Goal: Task Accomplishment & Management: Manage account settings

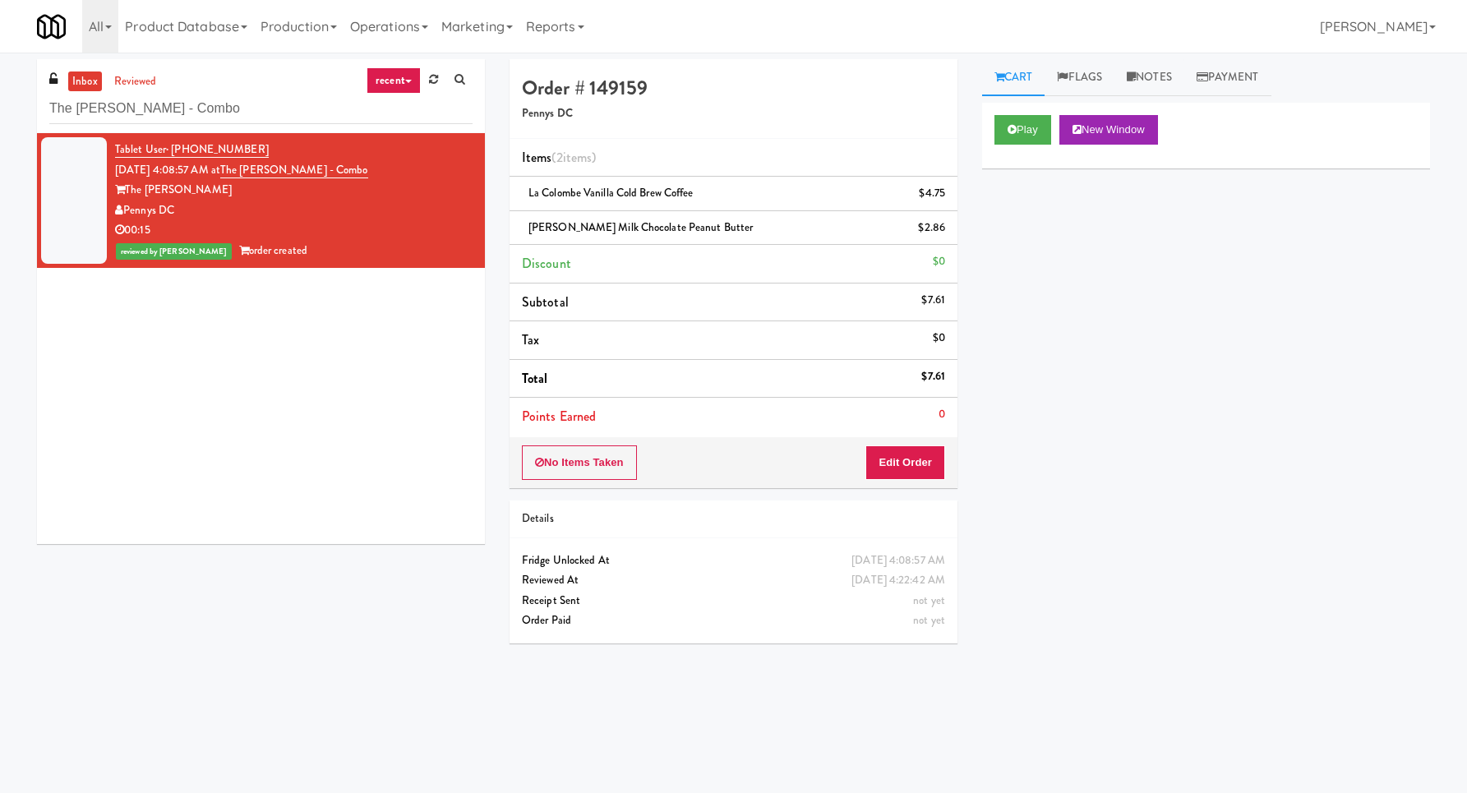
scroll to position [53, 0]
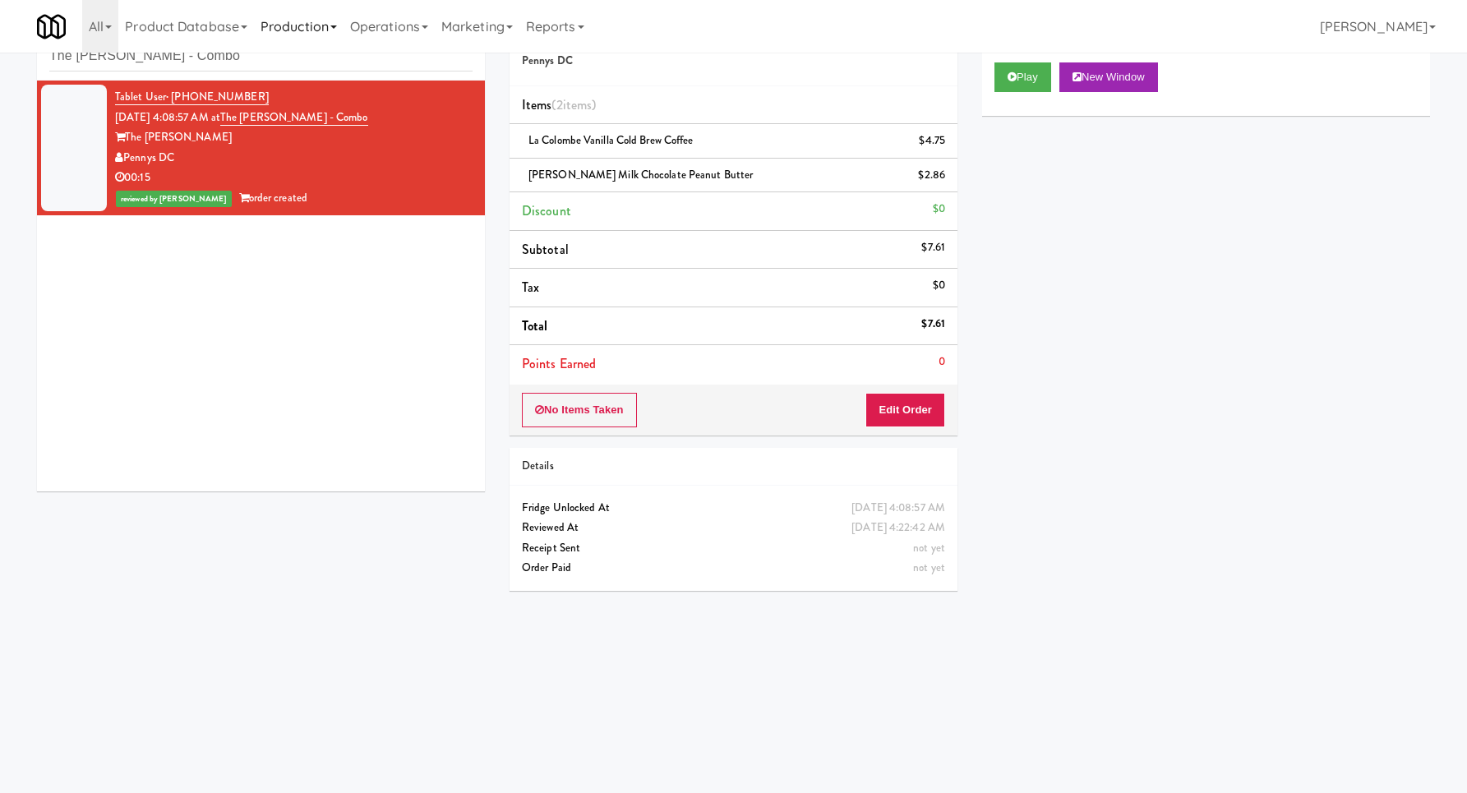
click at [272, 52] on link "Production" at bounding box center [299, 26] width 90 height 53
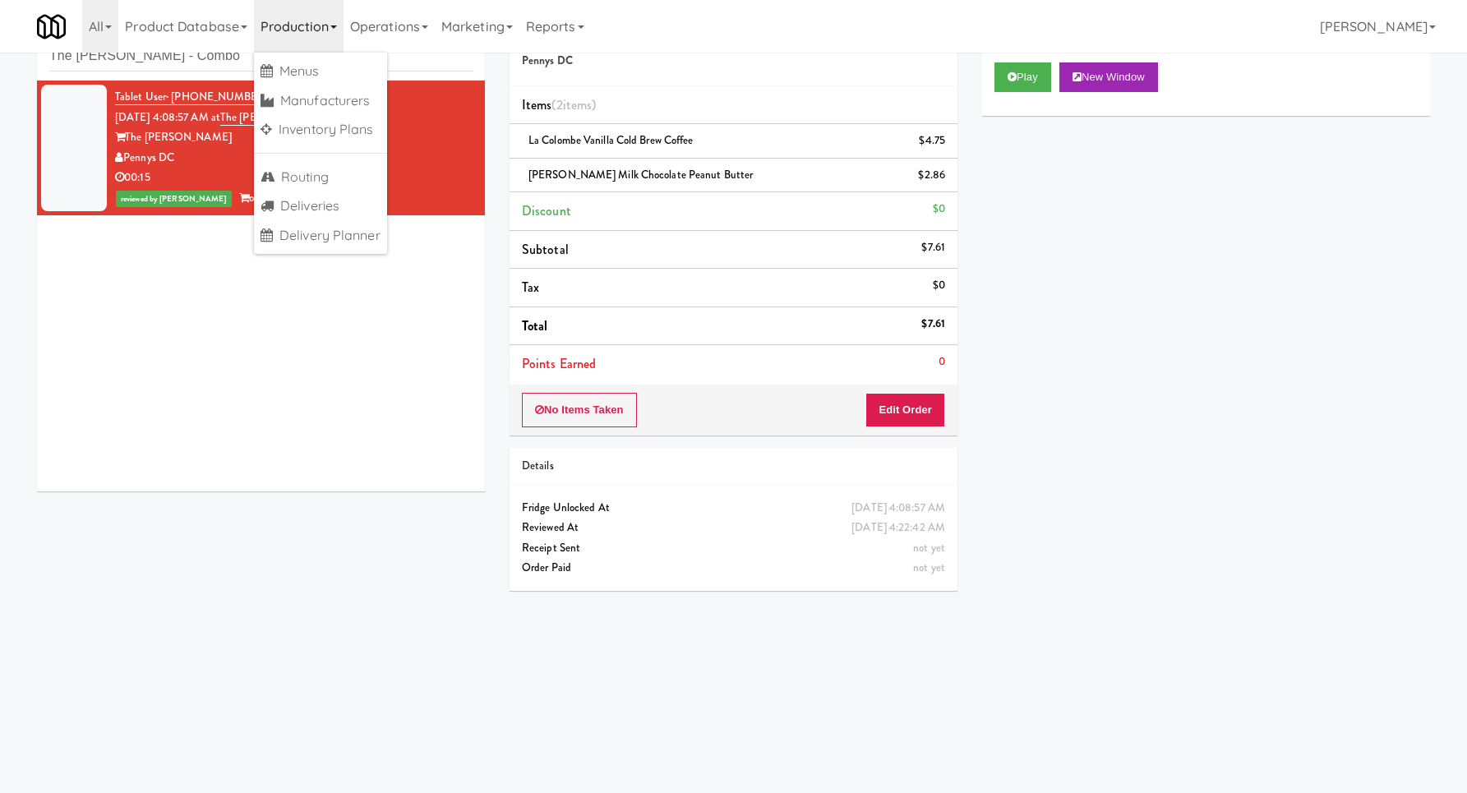
click at [272, 52] on link "Production" at bounding box center [299, 26] width 90 height 53
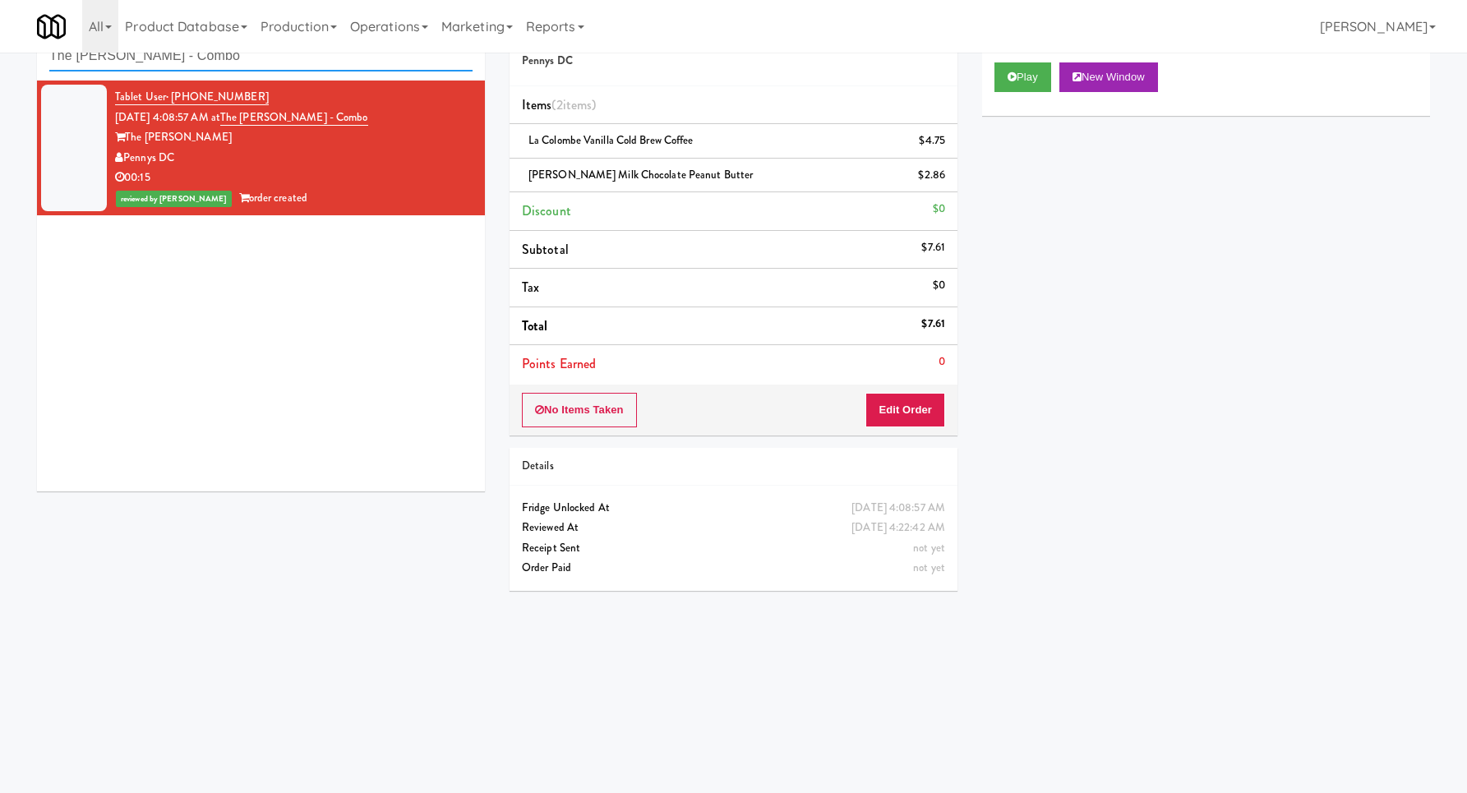
click at [258, 62] on input "The [PERSON_NAME] - Combo" at bounding box center [260, 56] width 423 height 30
paste input "iller Terrace - Cooler"
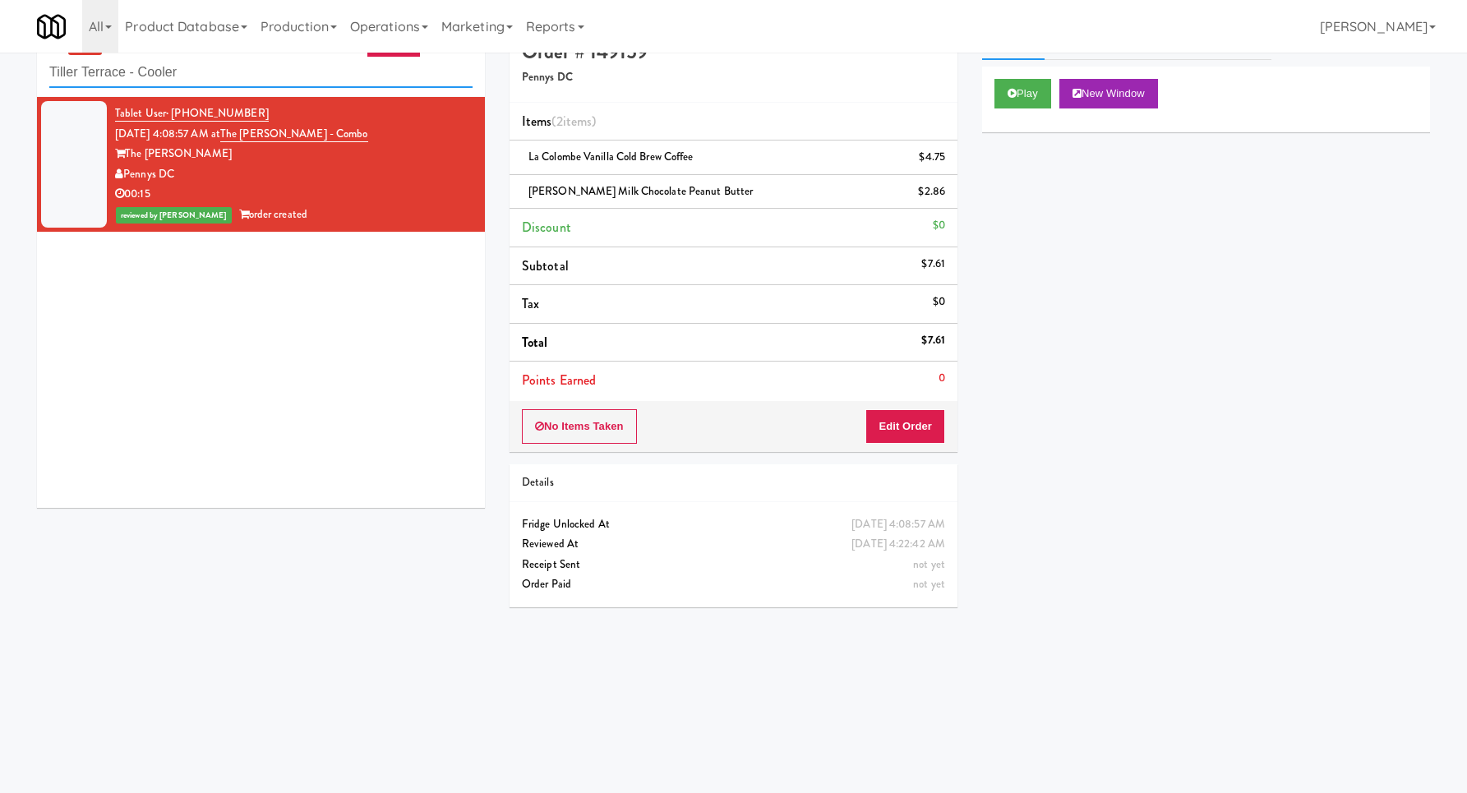
scroll to position [0, 0]
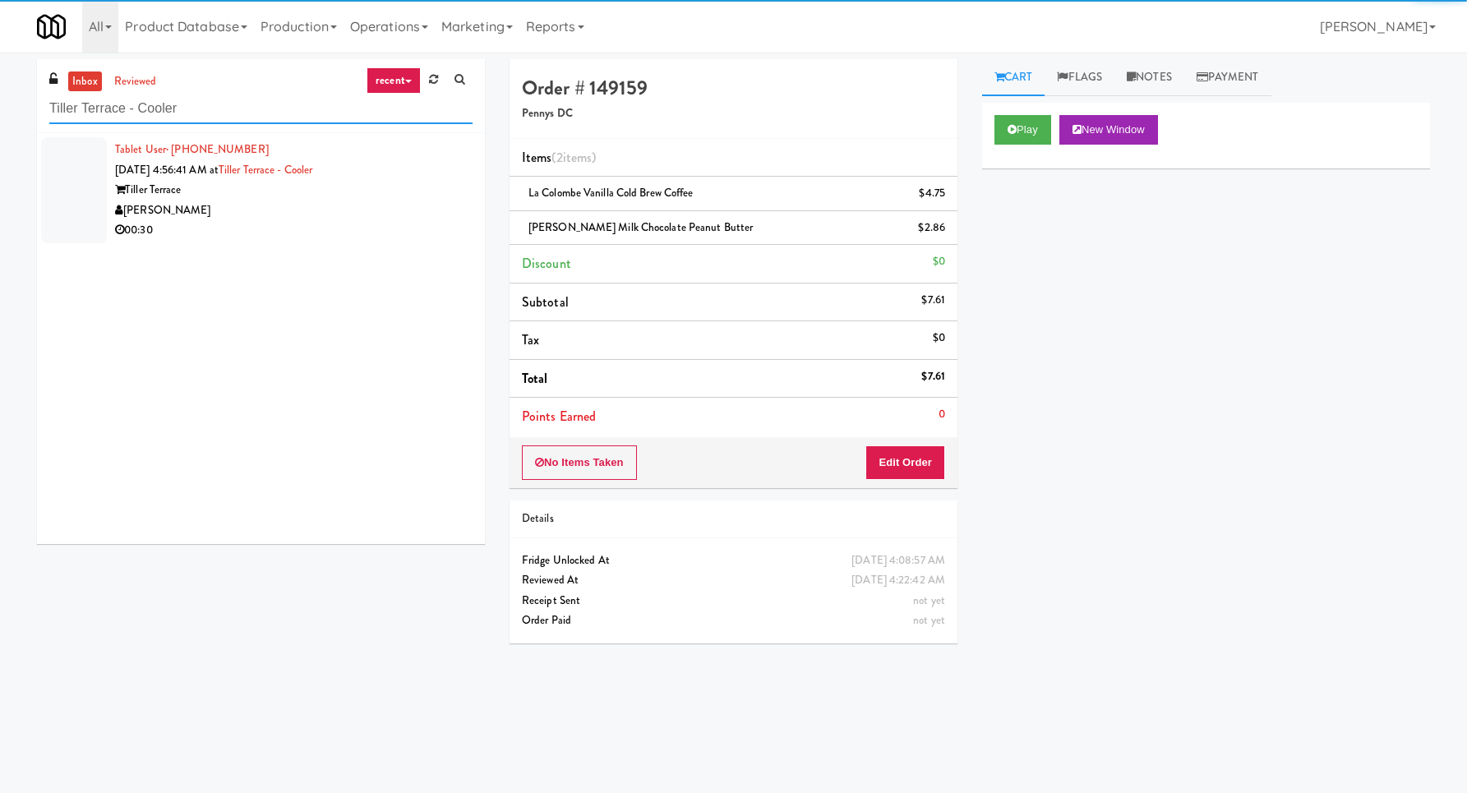
type input "Tiller Terrace - Cooler"
click at [424, 209] on div "[PERSON_NAME]" at bounding box center [293, 210] width 357 height 21
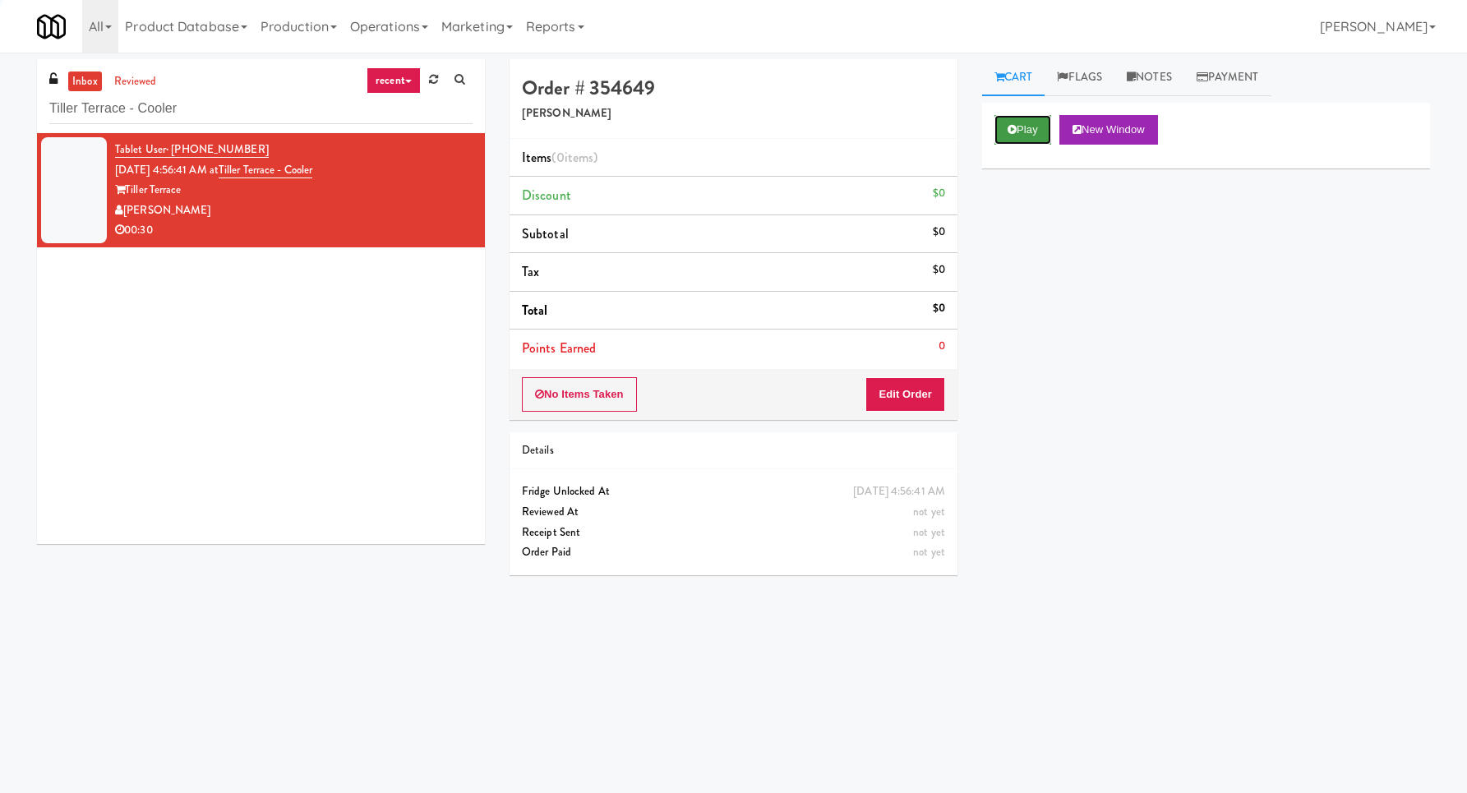
click at [1034, 131] on button "Play" at bounding box center [1022, 130] width 57 height 30
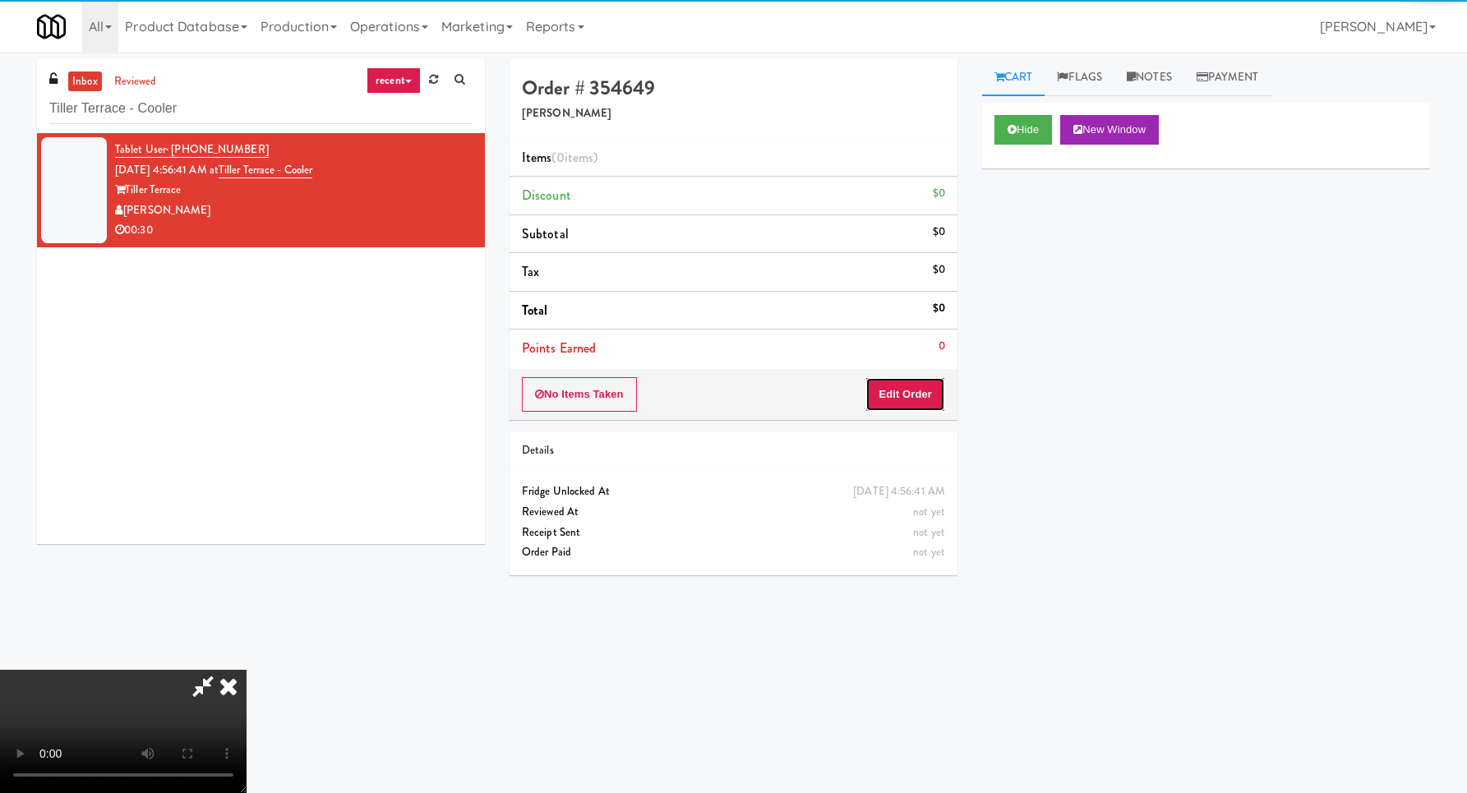
click at [885, 380] on button "Edit Order" at bounding box center [905, 394] width 80 height 35
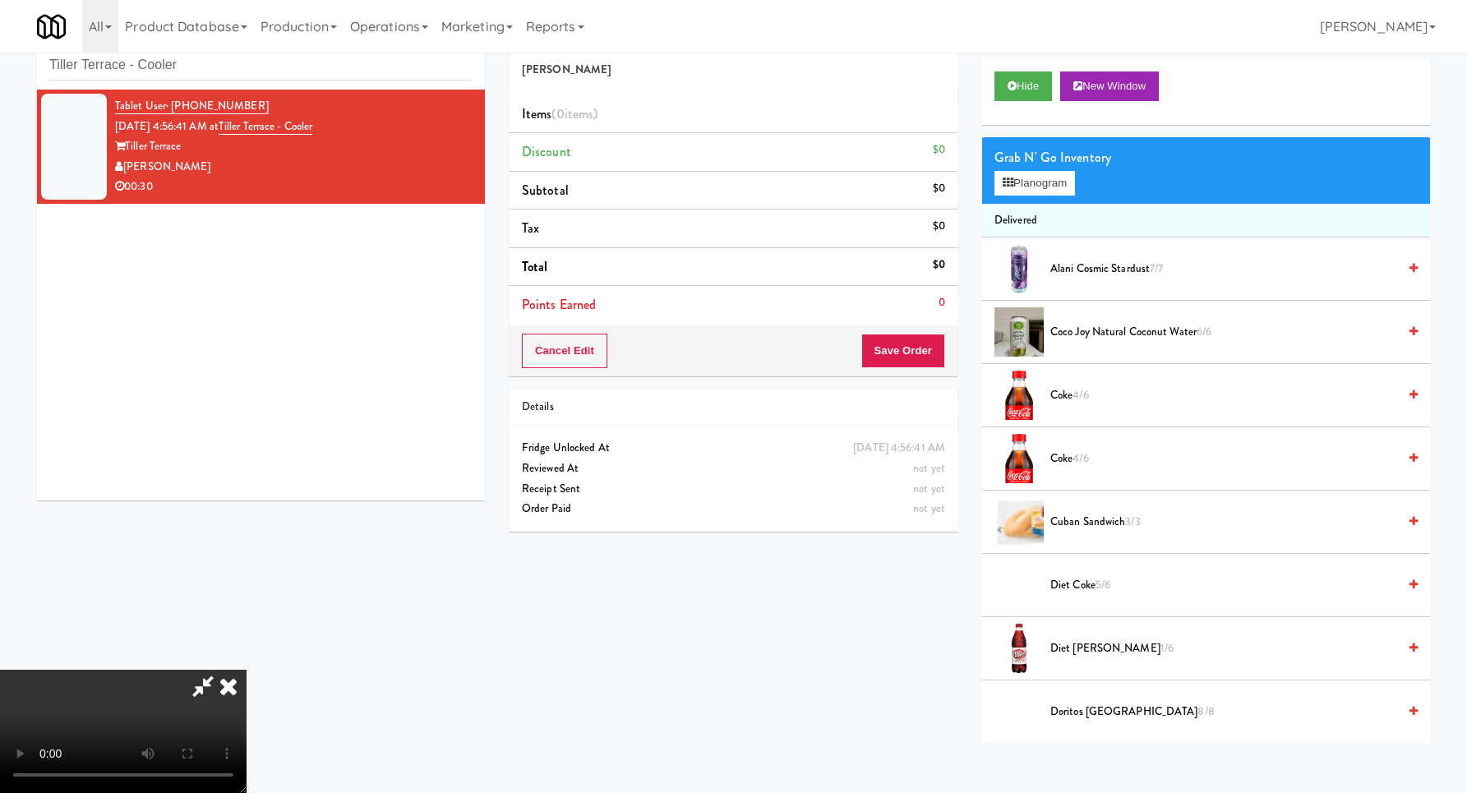
scroll to position [53, 0]
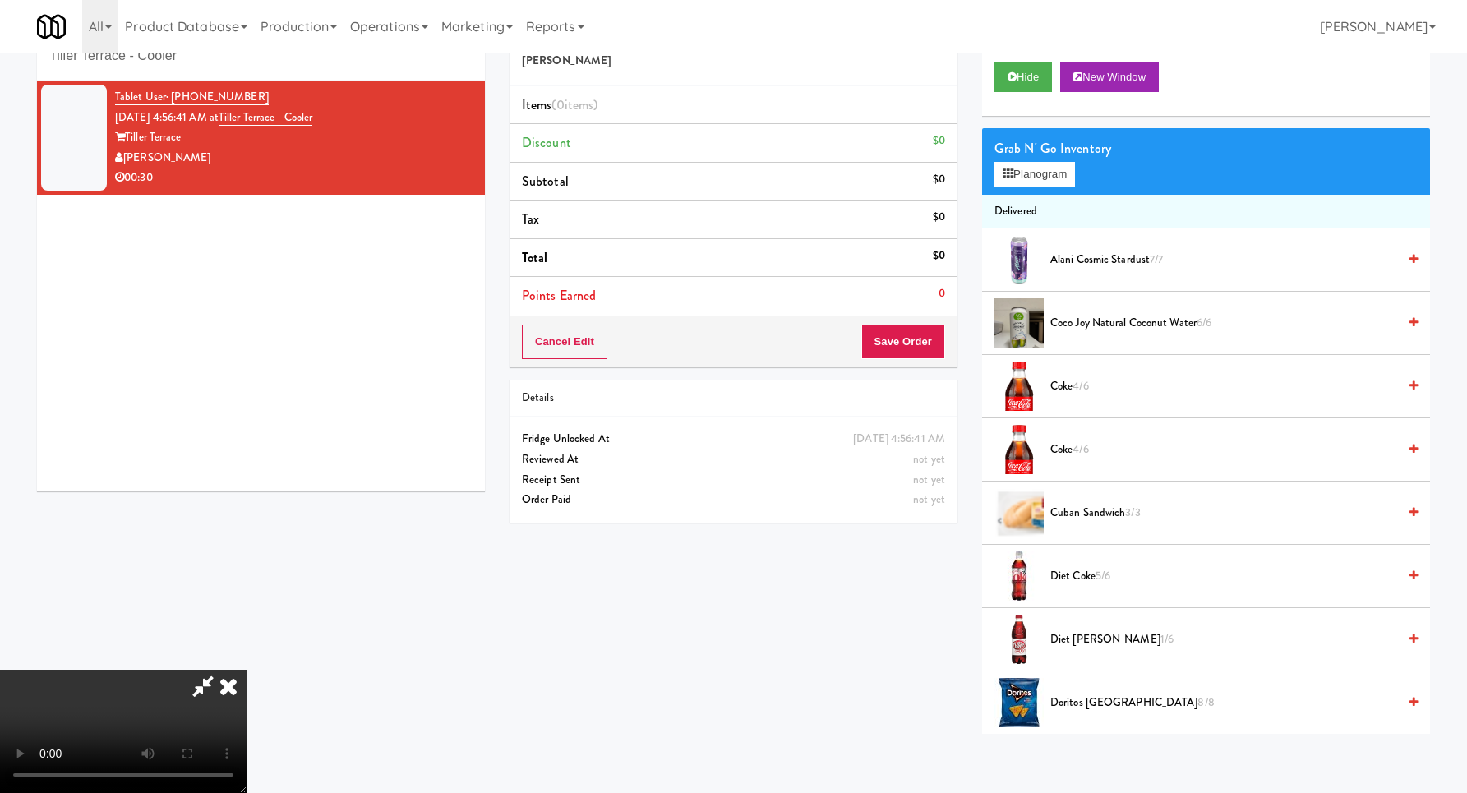
click at [246, 670] on video at bounding box center [123, 731] width 246 height 123
click at [1039, 186] on button "Planogram" at bounding box center [1034, 174] width 81 height 25
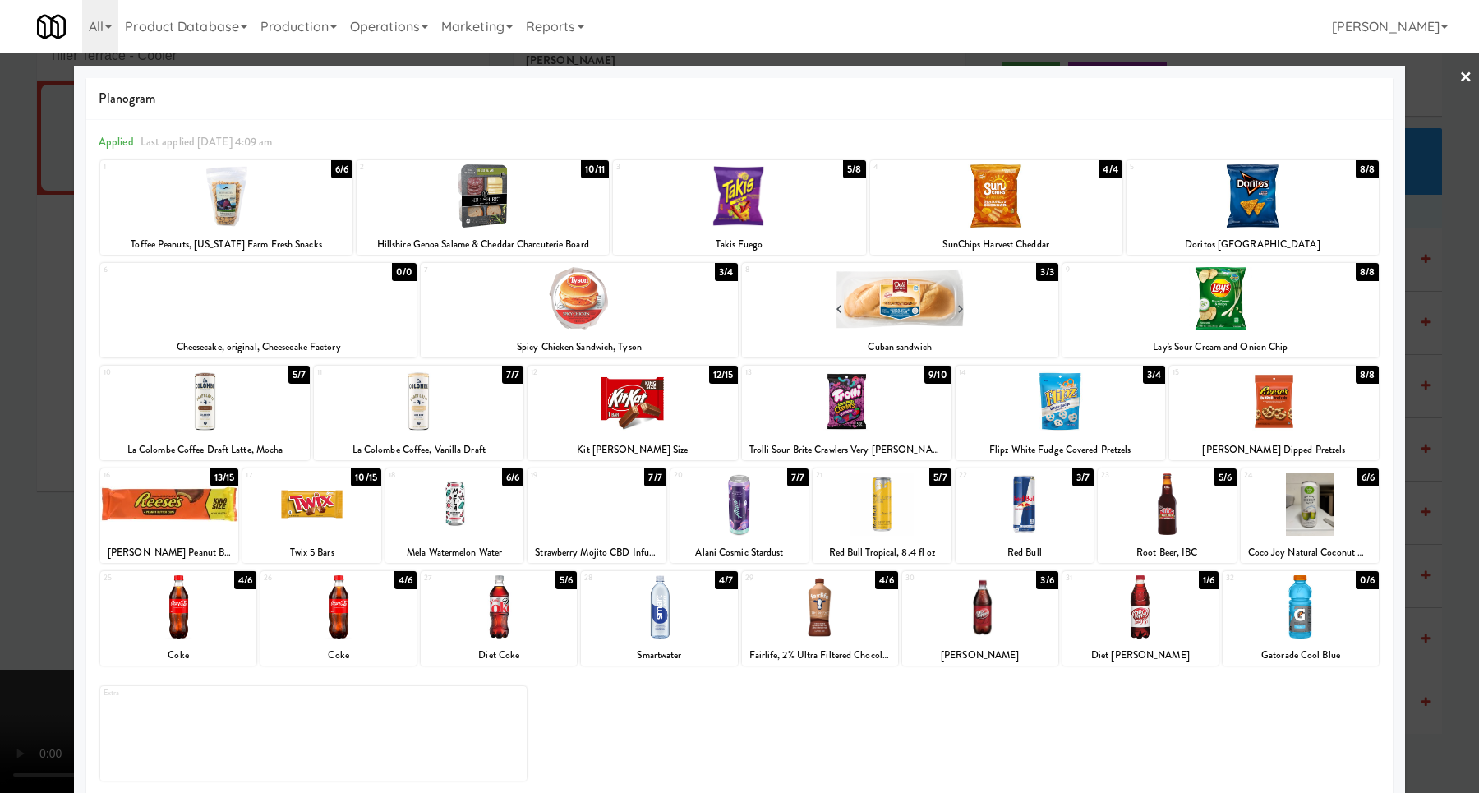
click at [262, 379] on div at bounding box center [205, 401] width 210 height 63
click at [276, 401] on div at bounding box center [205, 401] width 210 height 63
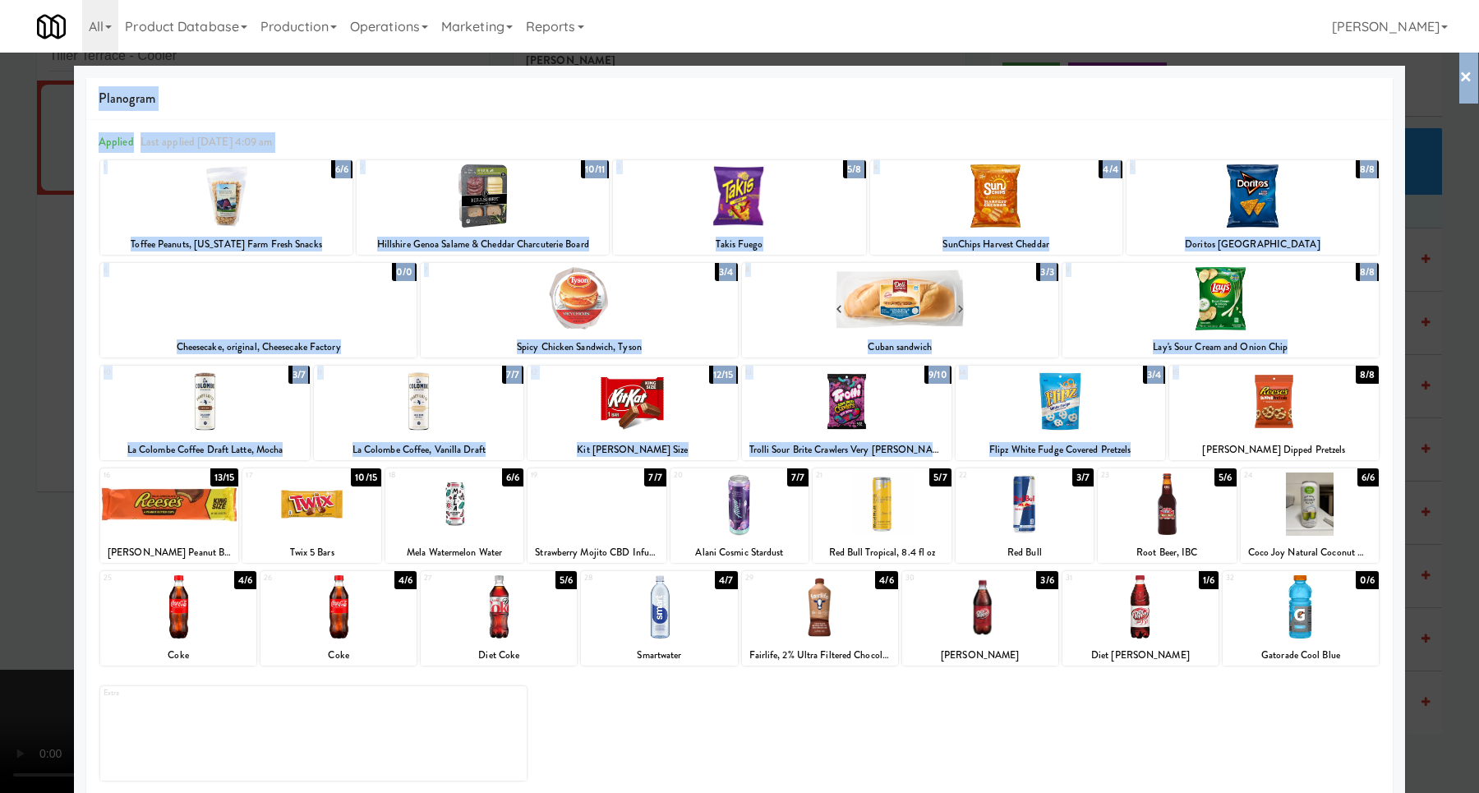
click at [1396, 441] on div "× Planogram Applied Last applied [DATE] 4:09 am 1 6/6 Toffee Peanuts, [US_STATE…" at bounding box center [739, 396] width 1479 height 793
click at [1426, 462] on div at bounding box center [739, 396] width 1479 height 793
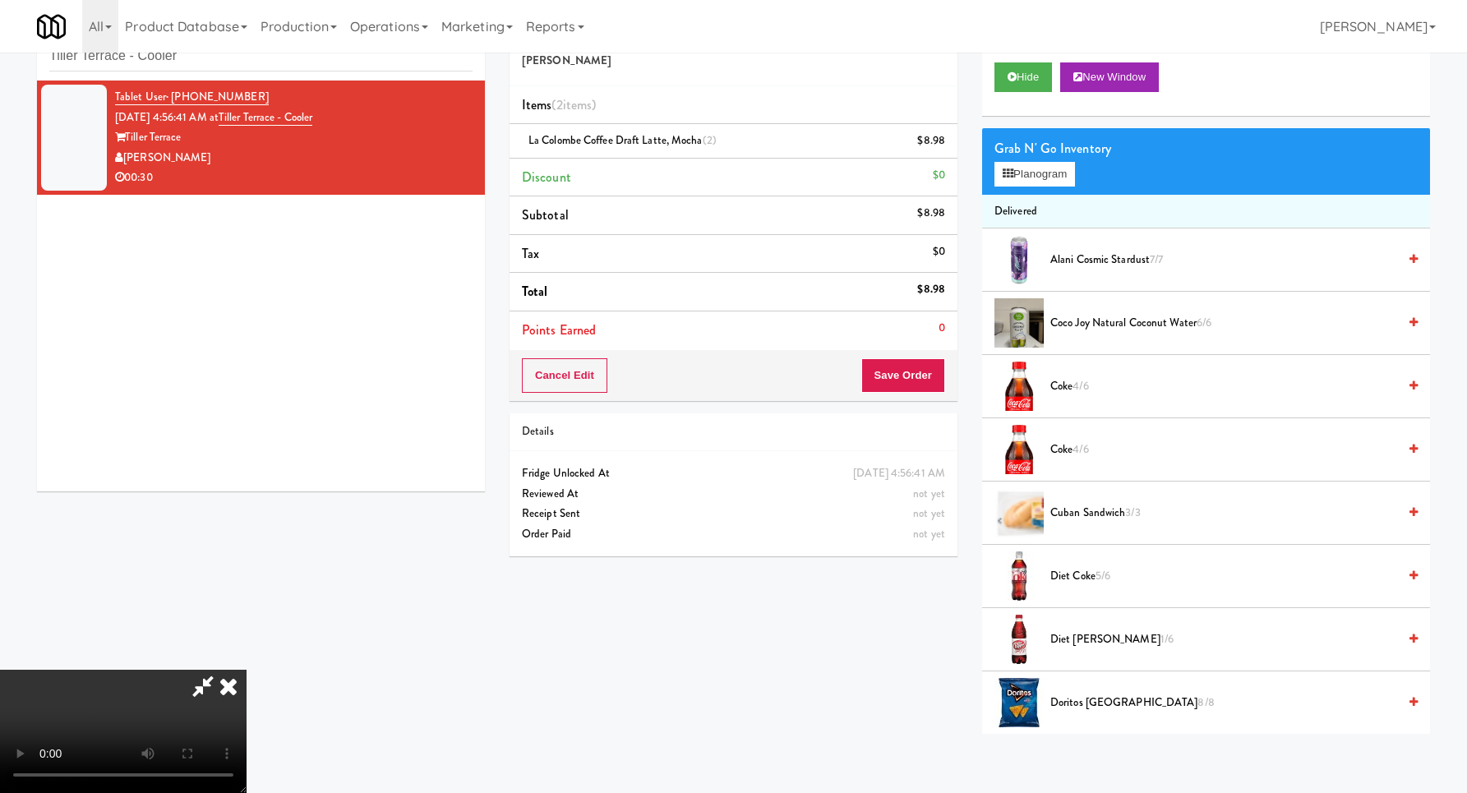
click at [246, 670] on video at bounding box center [123, 731] width 246 height 123
click at [246, 681] on video at bounding box center [123, 731] width 246 height 123
click at [1020, 163] on button "Planogram" at bounding box center [1034, 174] width 81 height 25
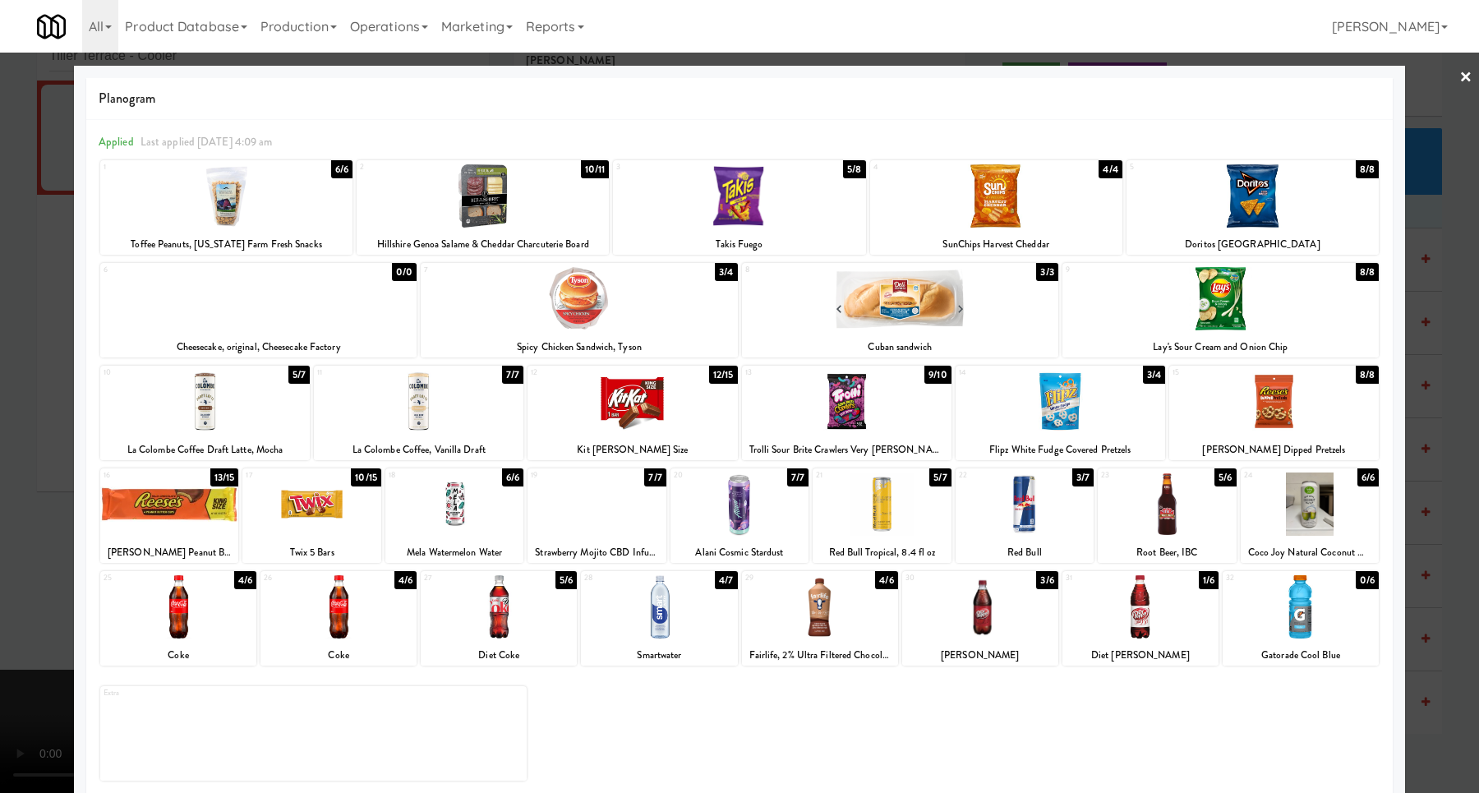
click at [1459, 406] on div at bounding box center [739, 396] width 1479 height 793
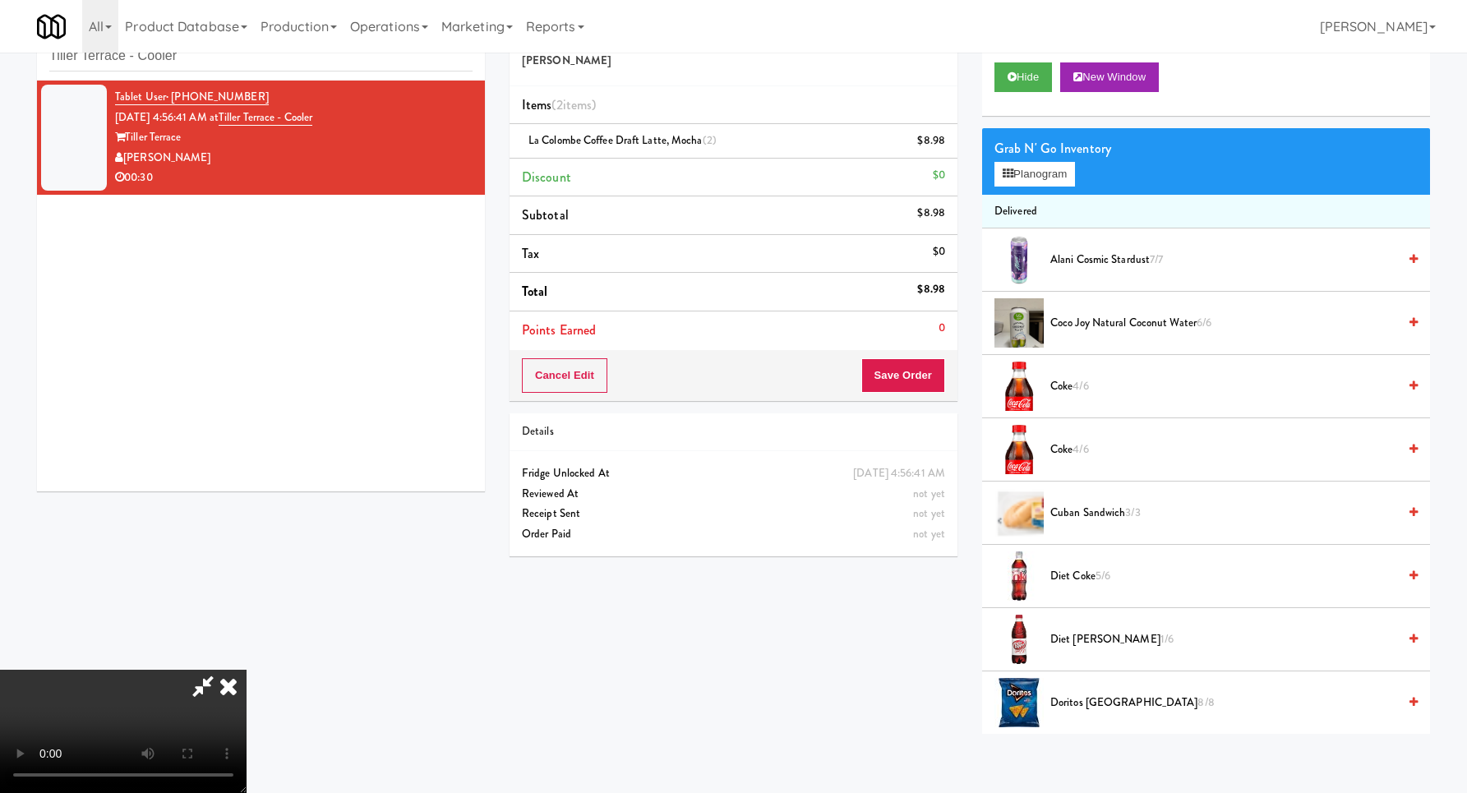
click at [246, 670] on video at bounding box center [123, 731] width 246 height 123
click at [1031, 172] on button "Planogram" at bounding box center [1034, 174] width 81 height 25
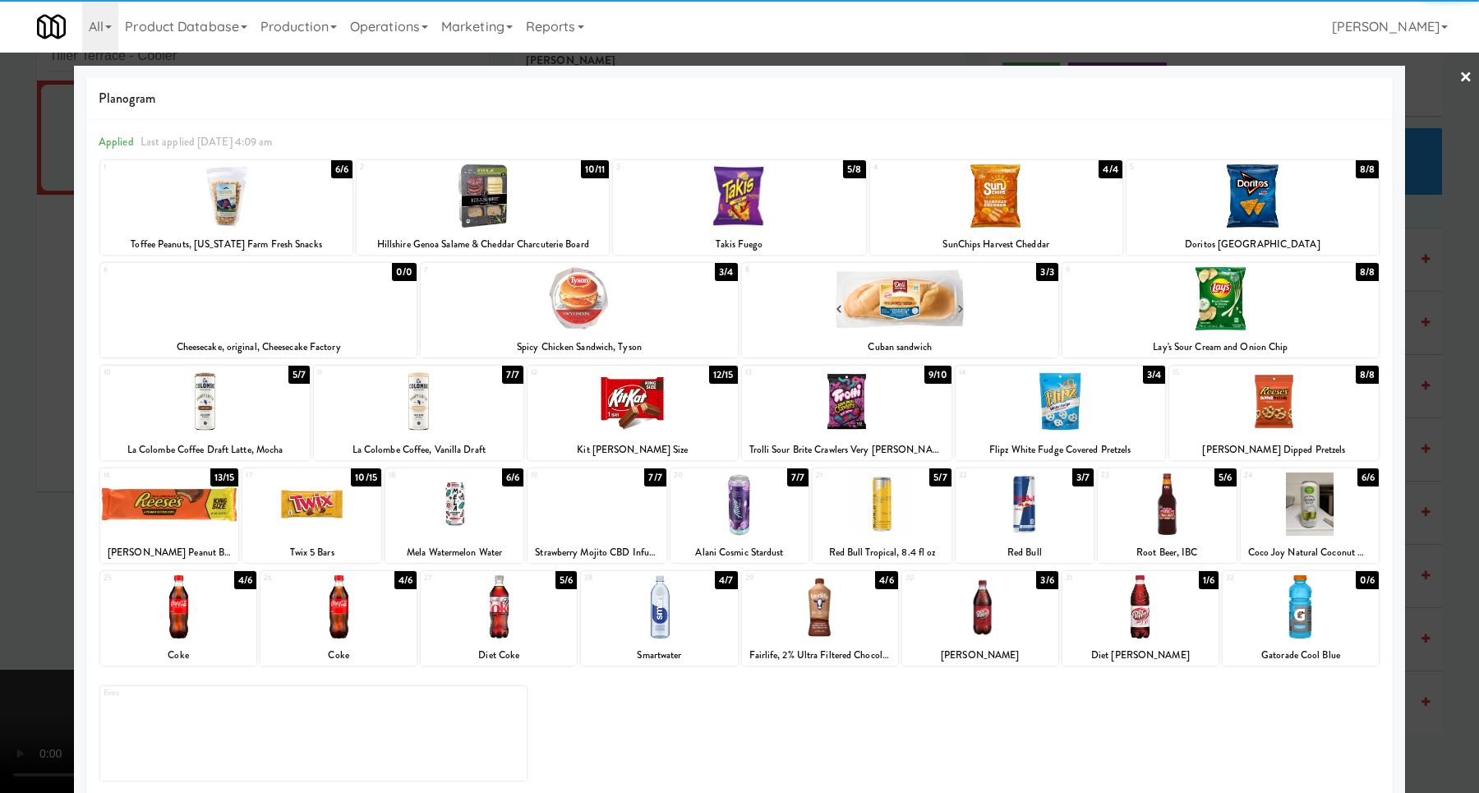
click at [822, 615] on div at bounding box center [820, 606] width 156 height 63
click at [1453, 440] on div at bounding box center [739, 396] width 1479 height 793
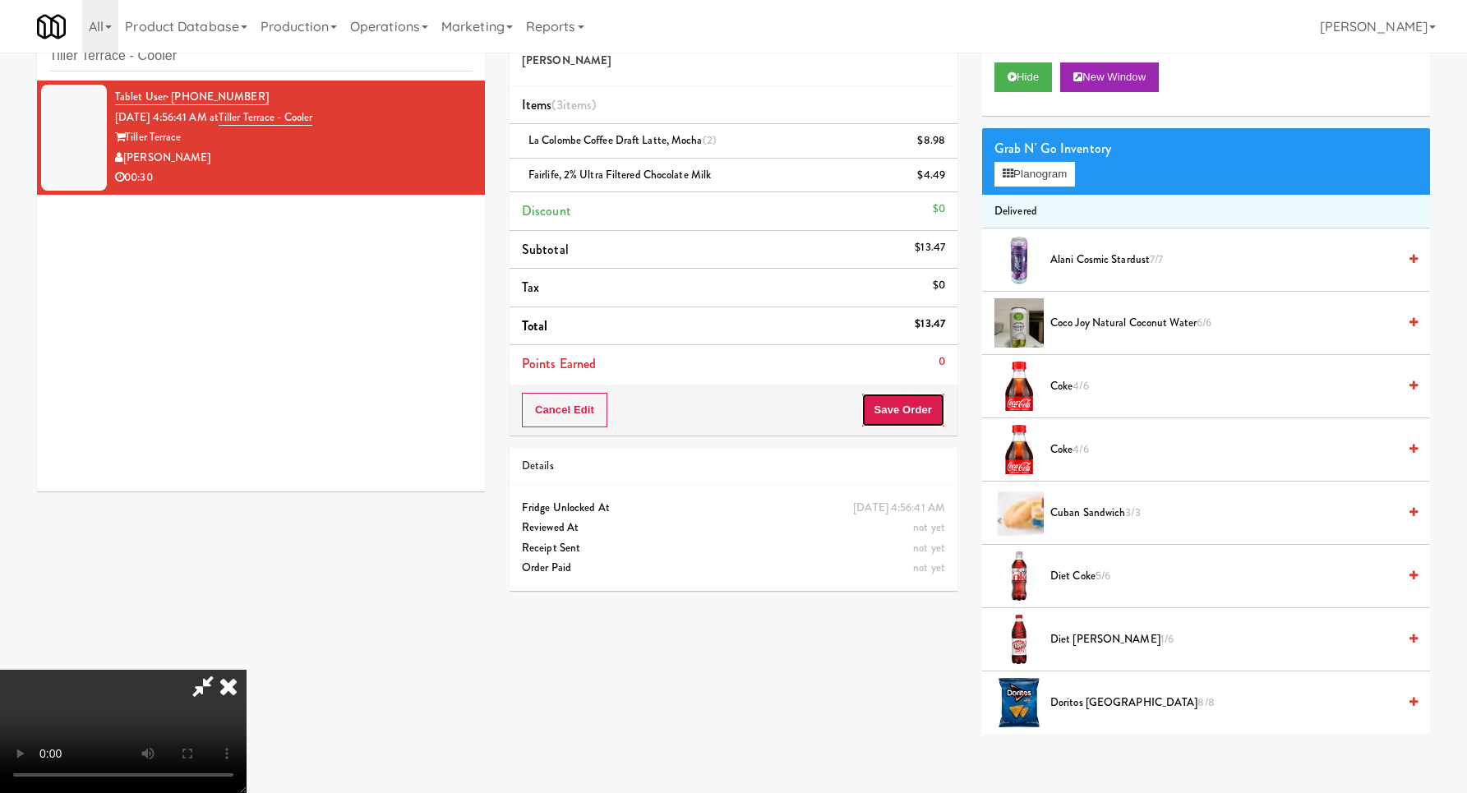
click at [924, 408] on button "Save Order" at bounding box center [903, 410] width 84 height 35
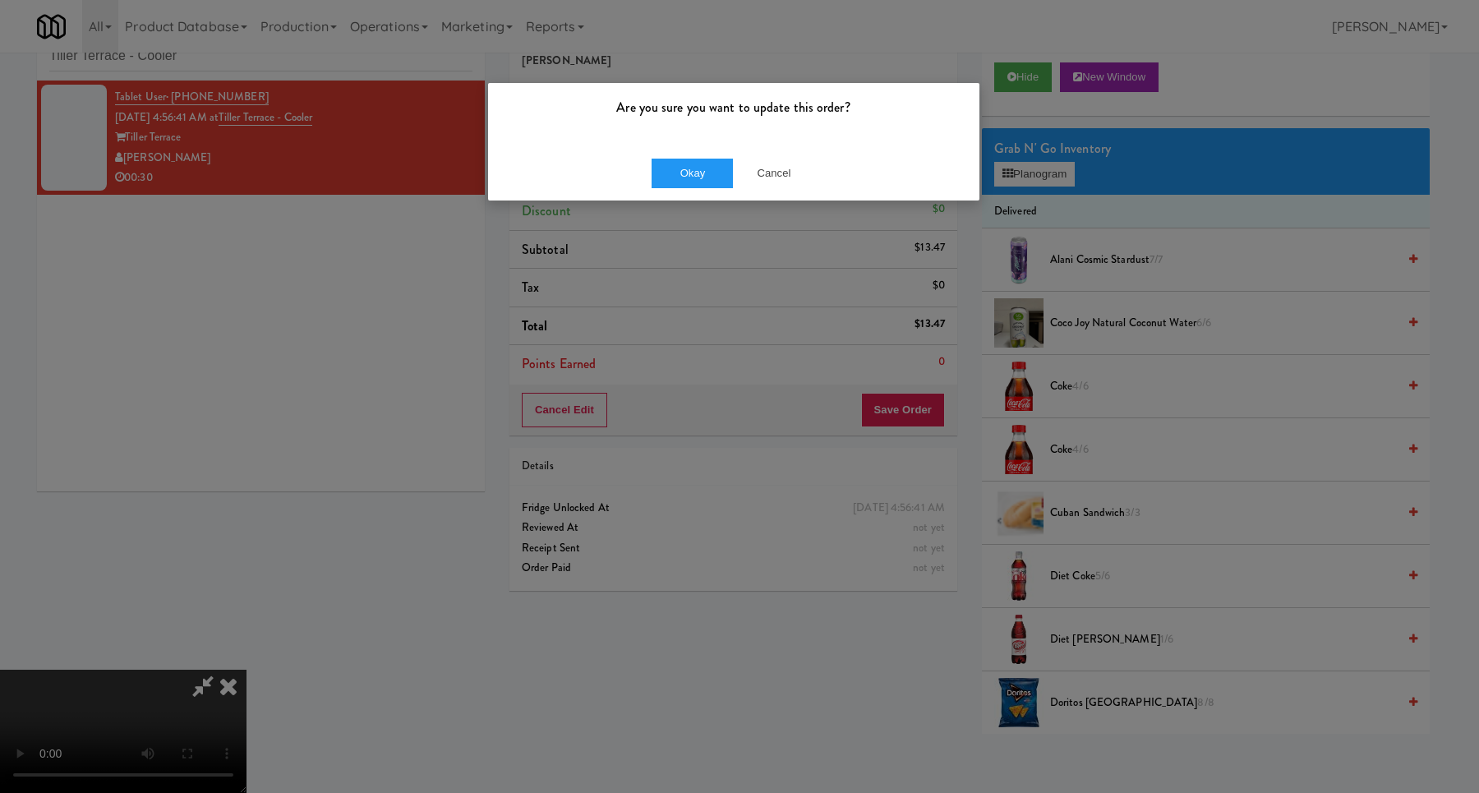
click at [647, 176] on div "Okay Cancel" at bounding box center [733, 172] width 491 height 55
click at [670, 154] on div "Okay Cancel" at bounding box center [733, 172] width 491 height 55
click at [671, 159] on button "Okay" at bounding box center [693, 174] width 82 height 30
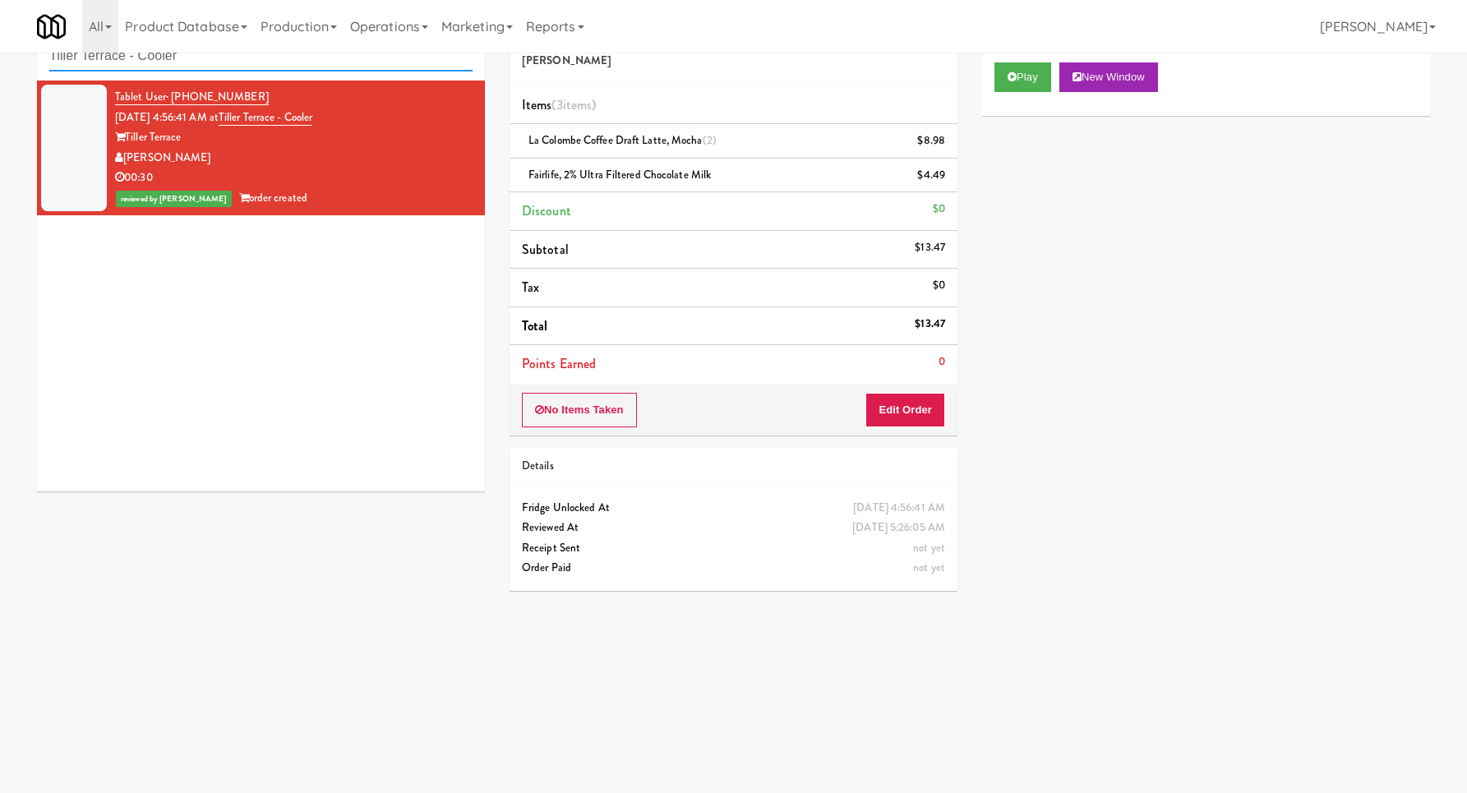
click at [256, 71] on input "Tiller Terrace - Cooler" at bounding box center [260, 56] width 423 height 30
paste input "he [PERSON_NAME] - Right"
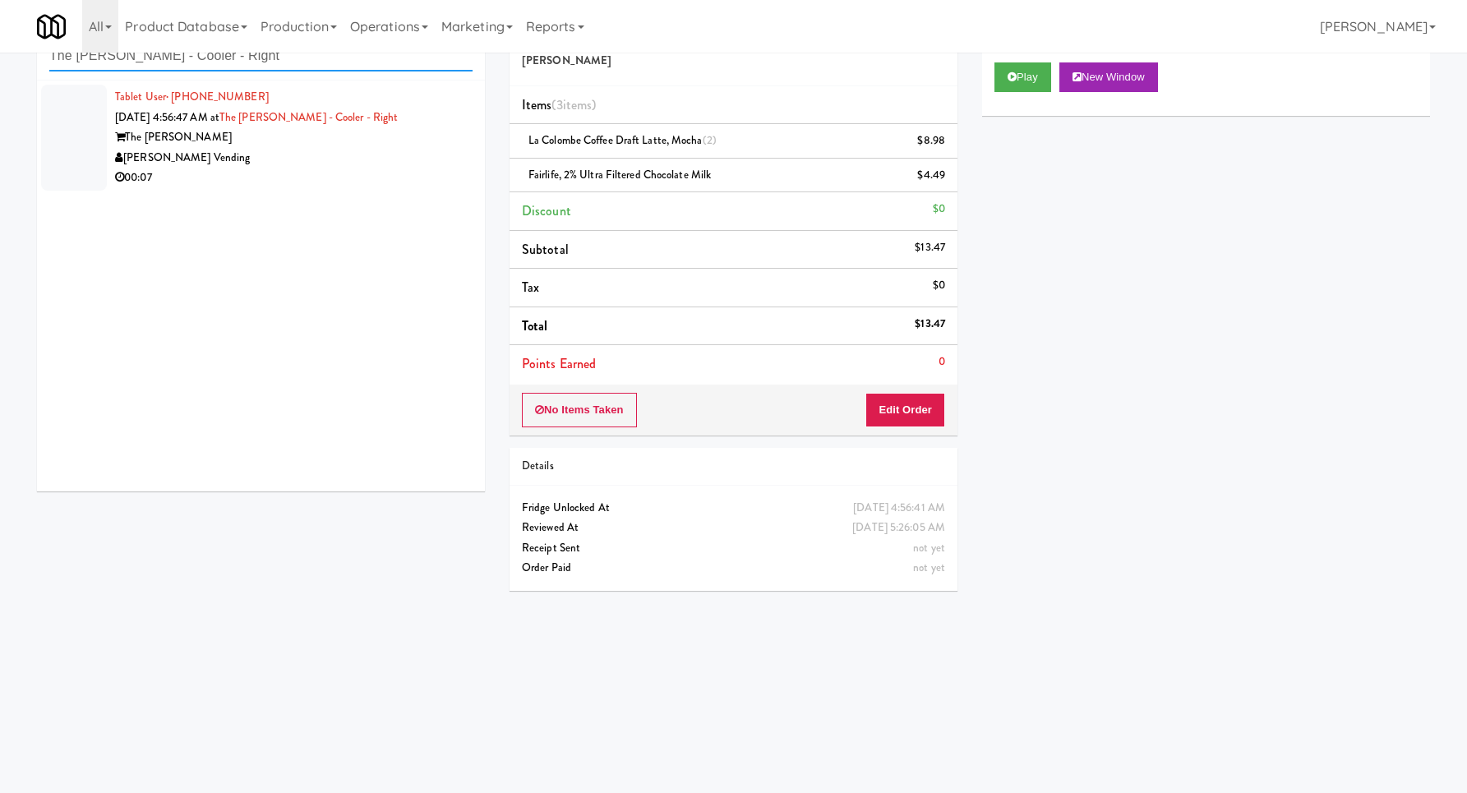
type input "The [PERSON_NAME] - Cooler - Right"
click at [383, 161] on div "[PERSON_NAME] Vending" at bounding box center [293, 158] width 357 height 21
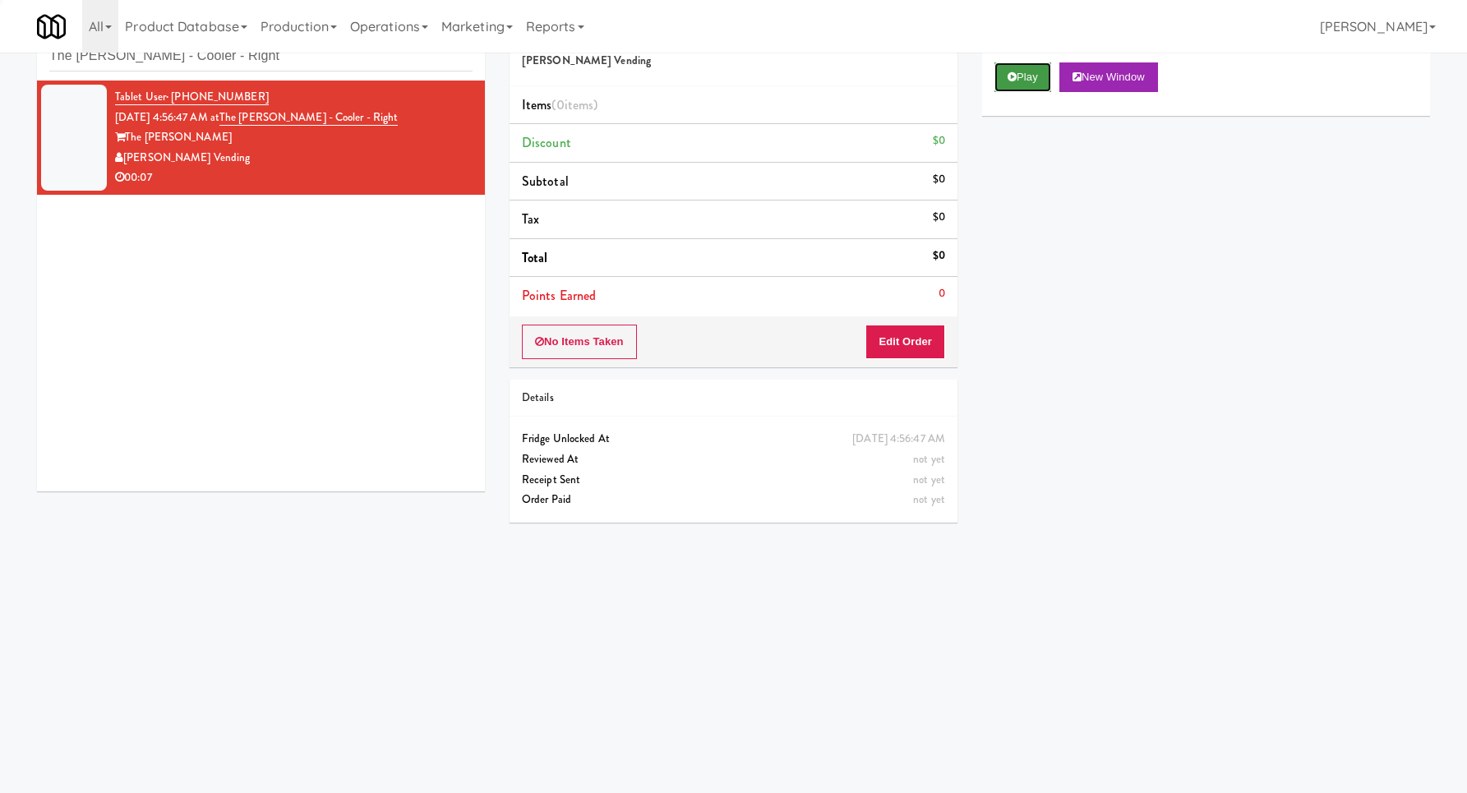
click at [1024, 76] on button "Play" at bounding box center [1022, 77] width 57 height 30
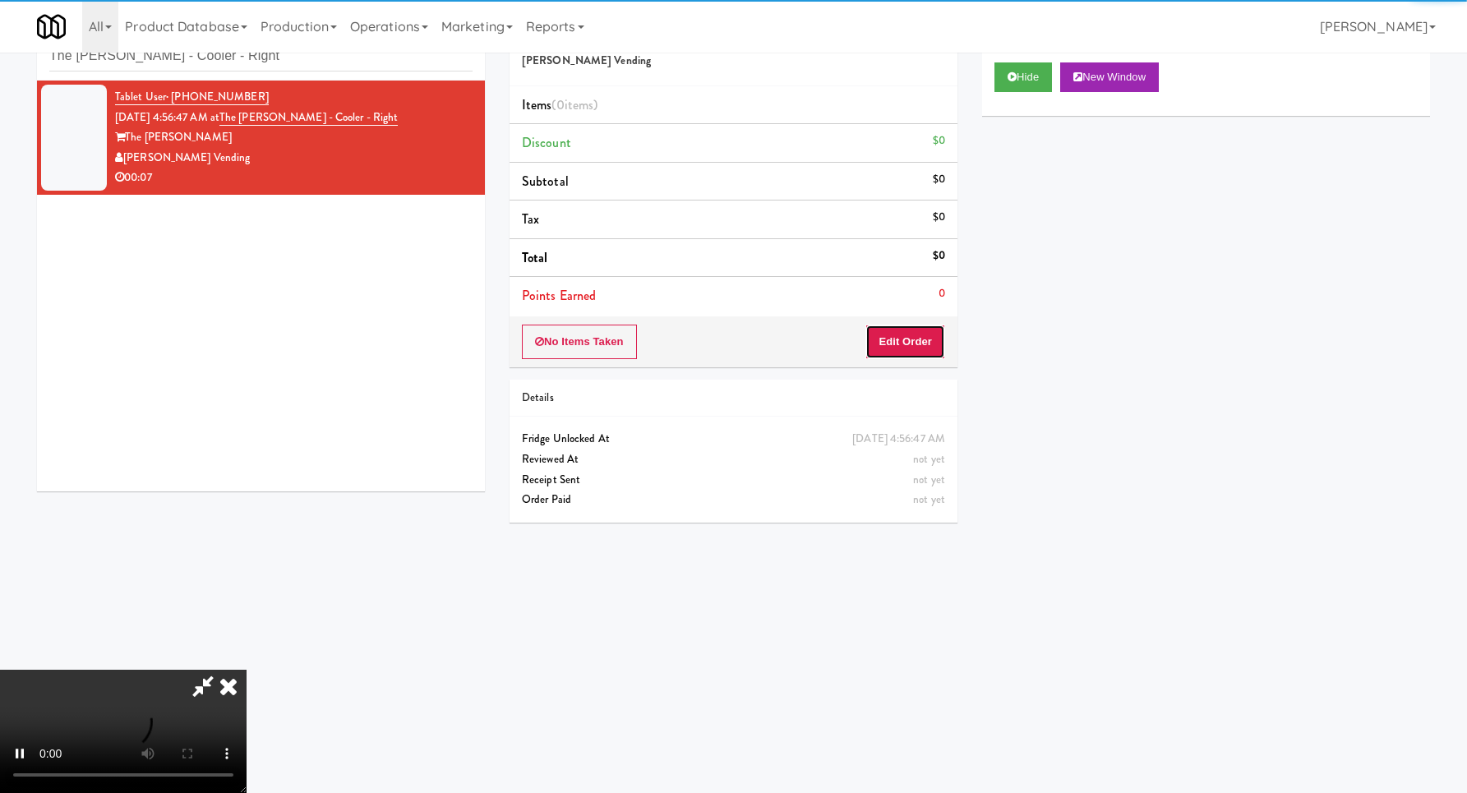
click at [890, 352] on button "Edit Order" at bounding box center [905, 342] width 80 height 35
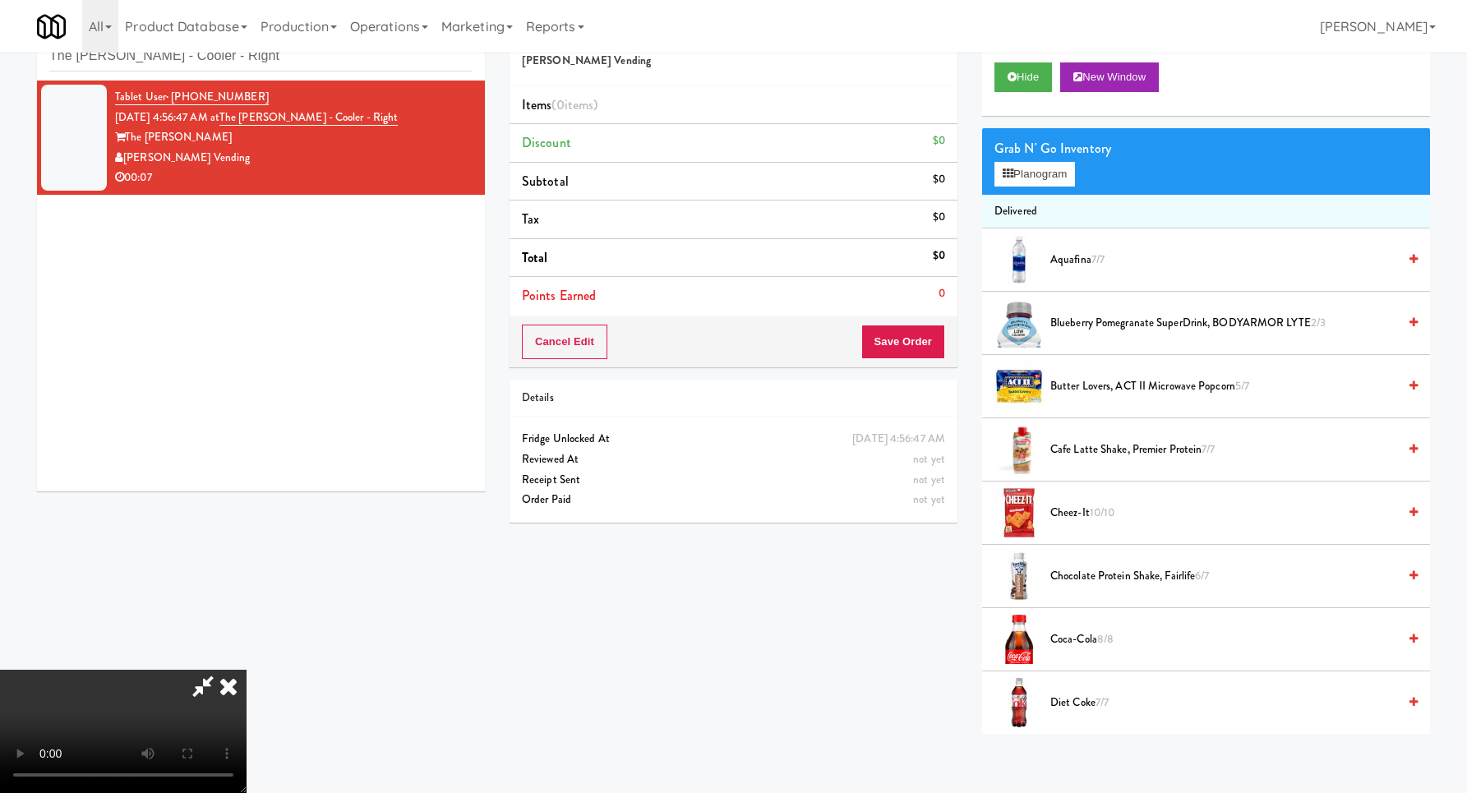
click at [246, 670] on video at bounding box center [123, 731] width 246 height 123
click at [1043, 165] on button "Planogram" at bounding box center [1034, 174] width 81 height 25
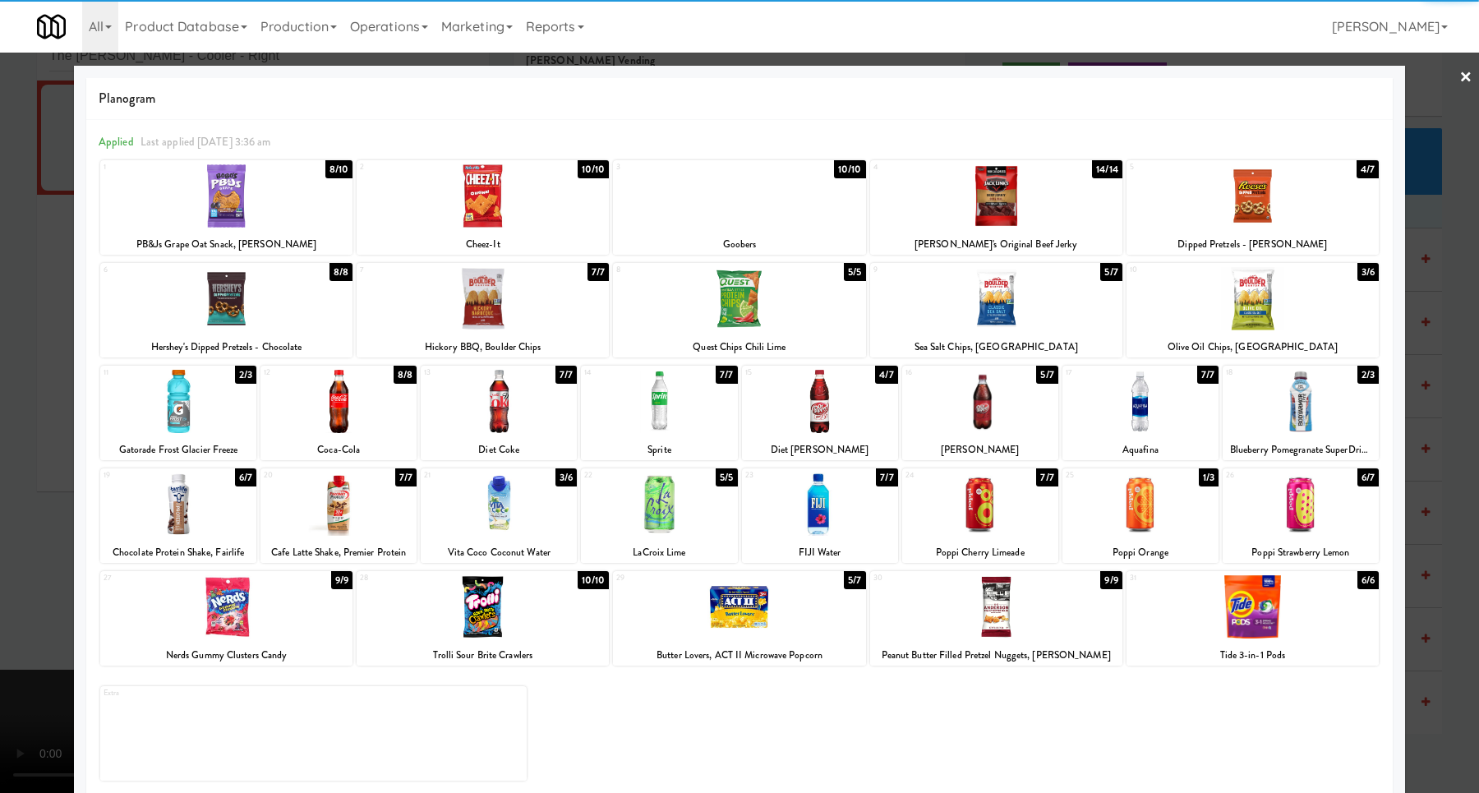
click at [1283, 495] on div at bounding box center [1301, 503] width 156 height 63
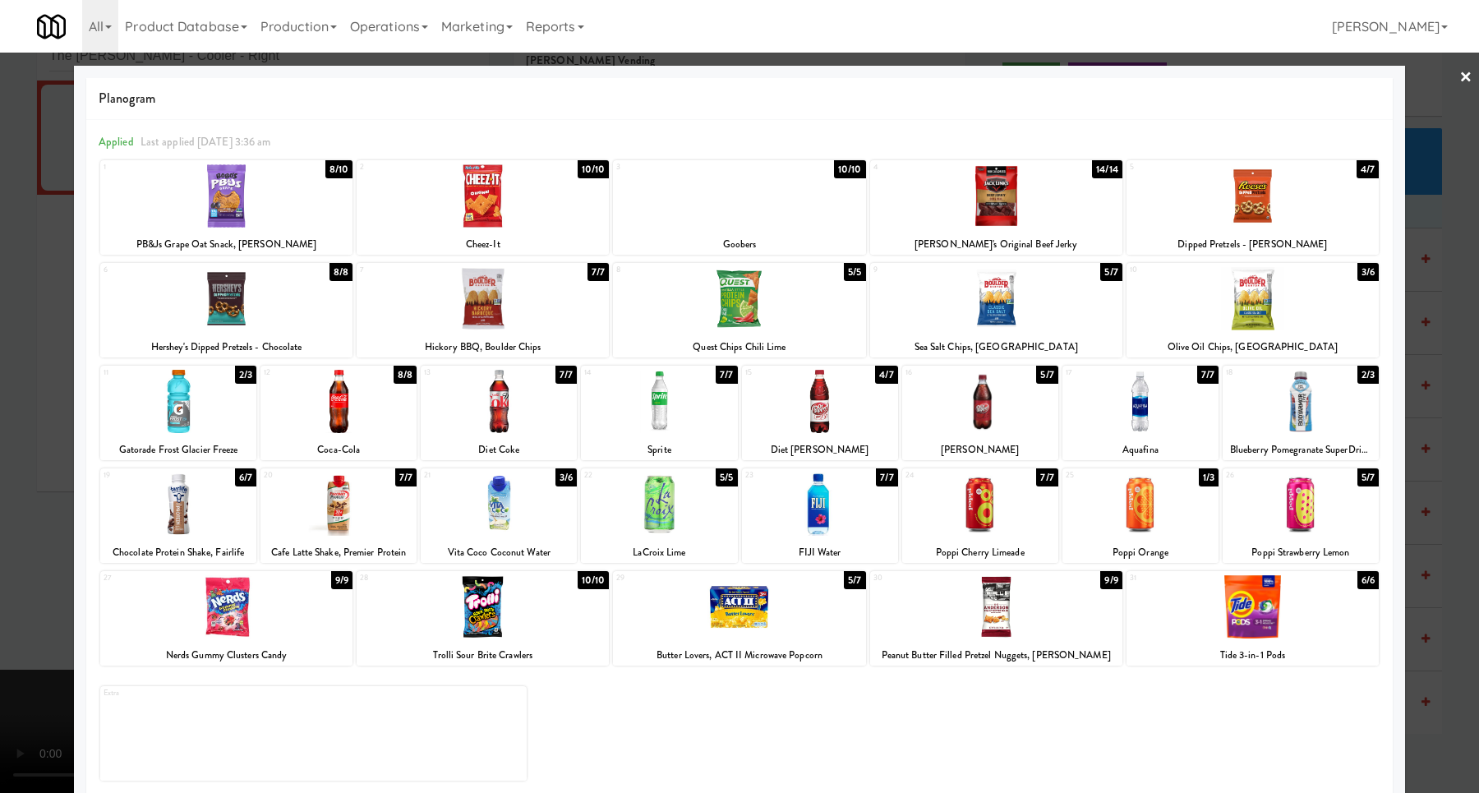
click at [1415, 449] on div at bounding box center [739, 396] width 1479 height 793
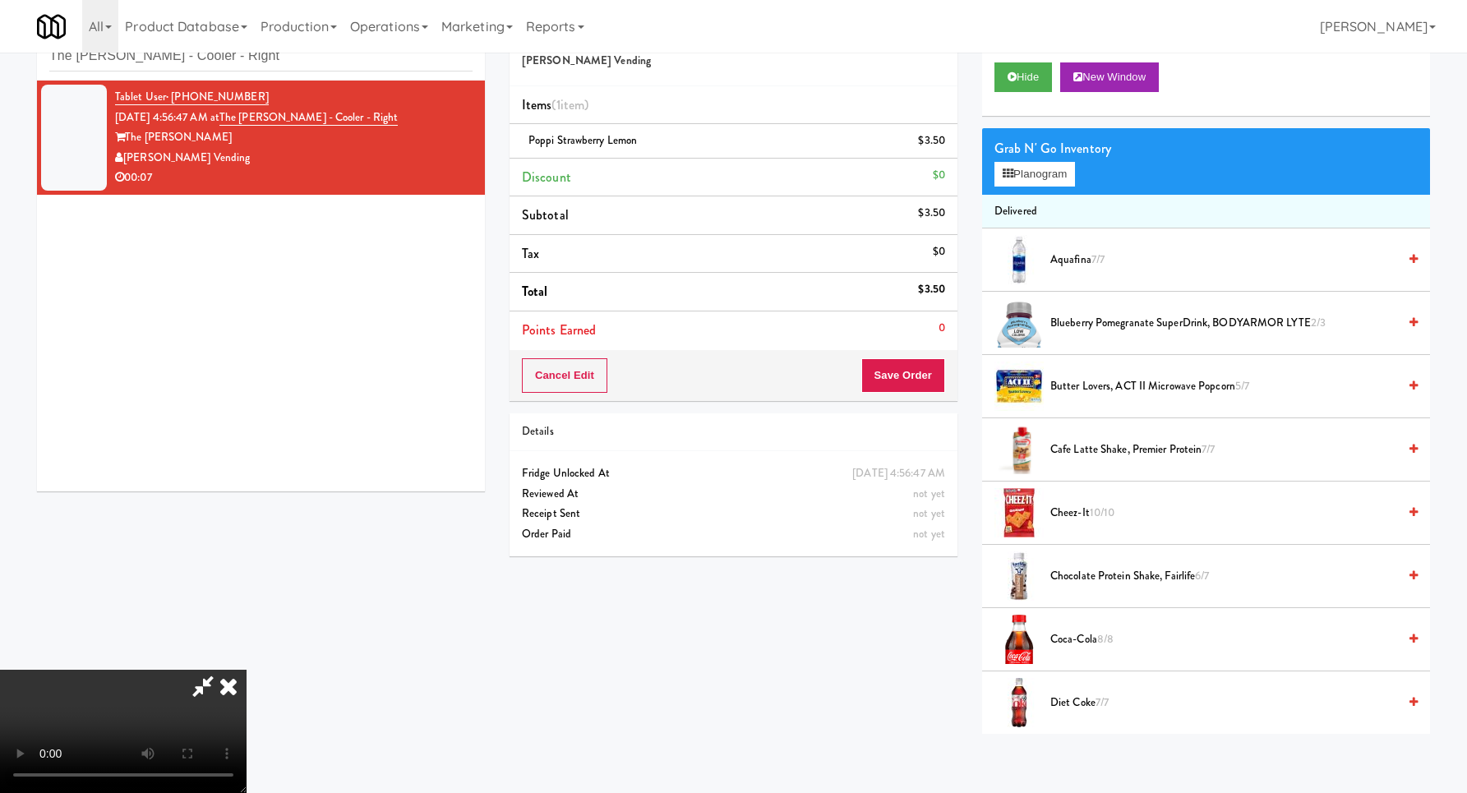
scroll to position [175, 0]
click at [945, 145] on icon at bounding box center [946, 146] width 8 height 11
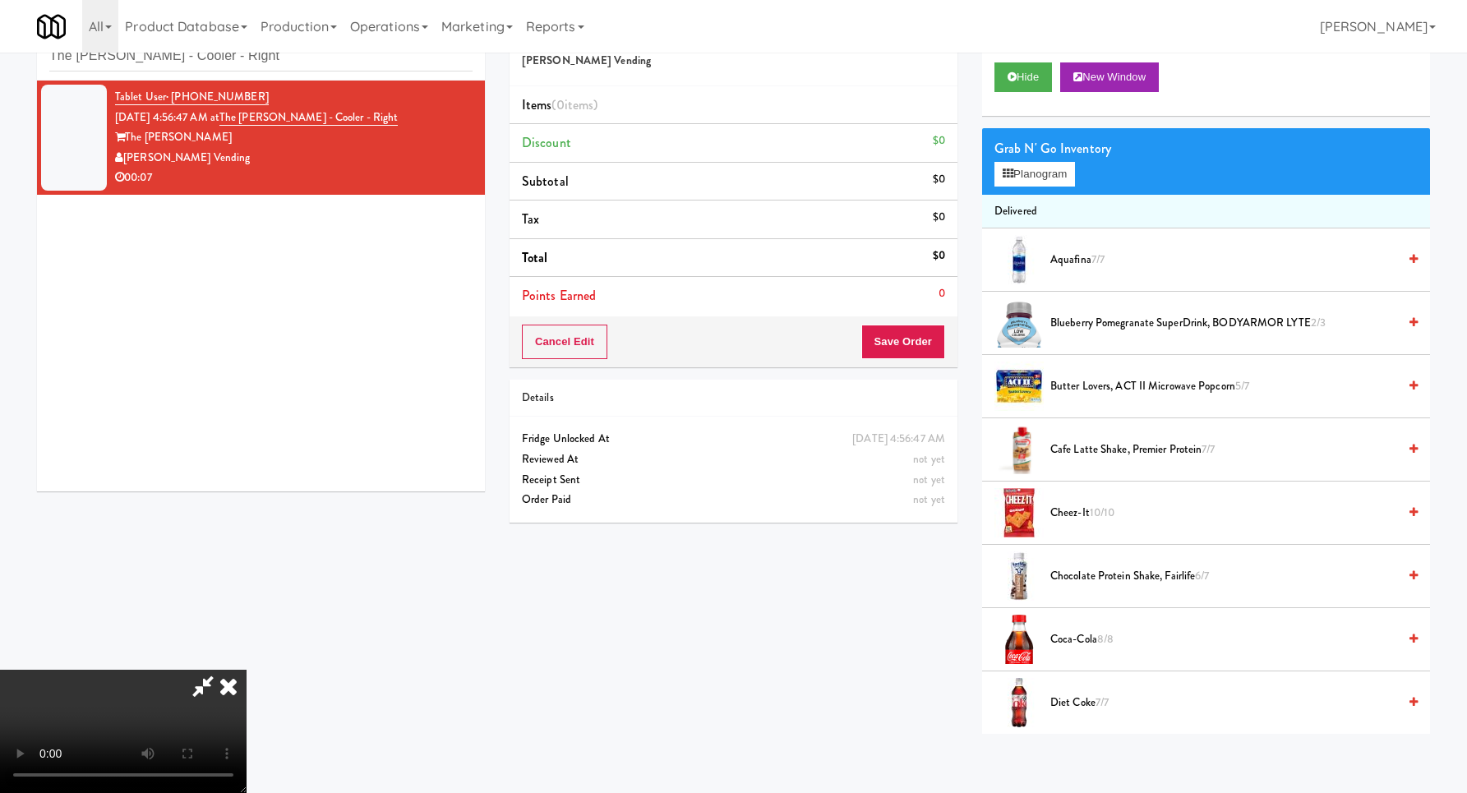
click at [246, 670] on video at bounding box center [123, 731] width 246 height 123
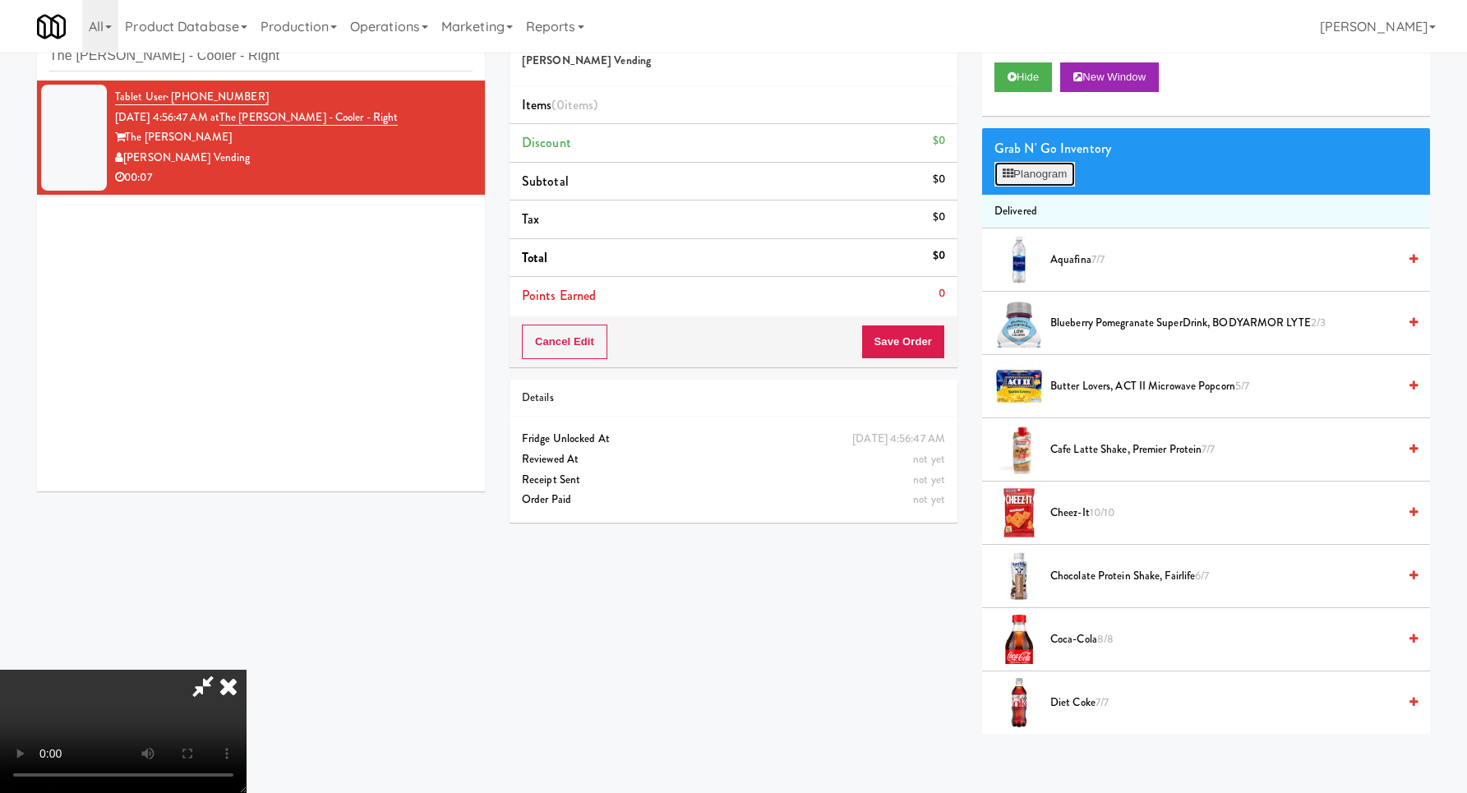
click at [1047, 167] on button "Planogram" at bounding box center [1034, 174] width 81 height 25
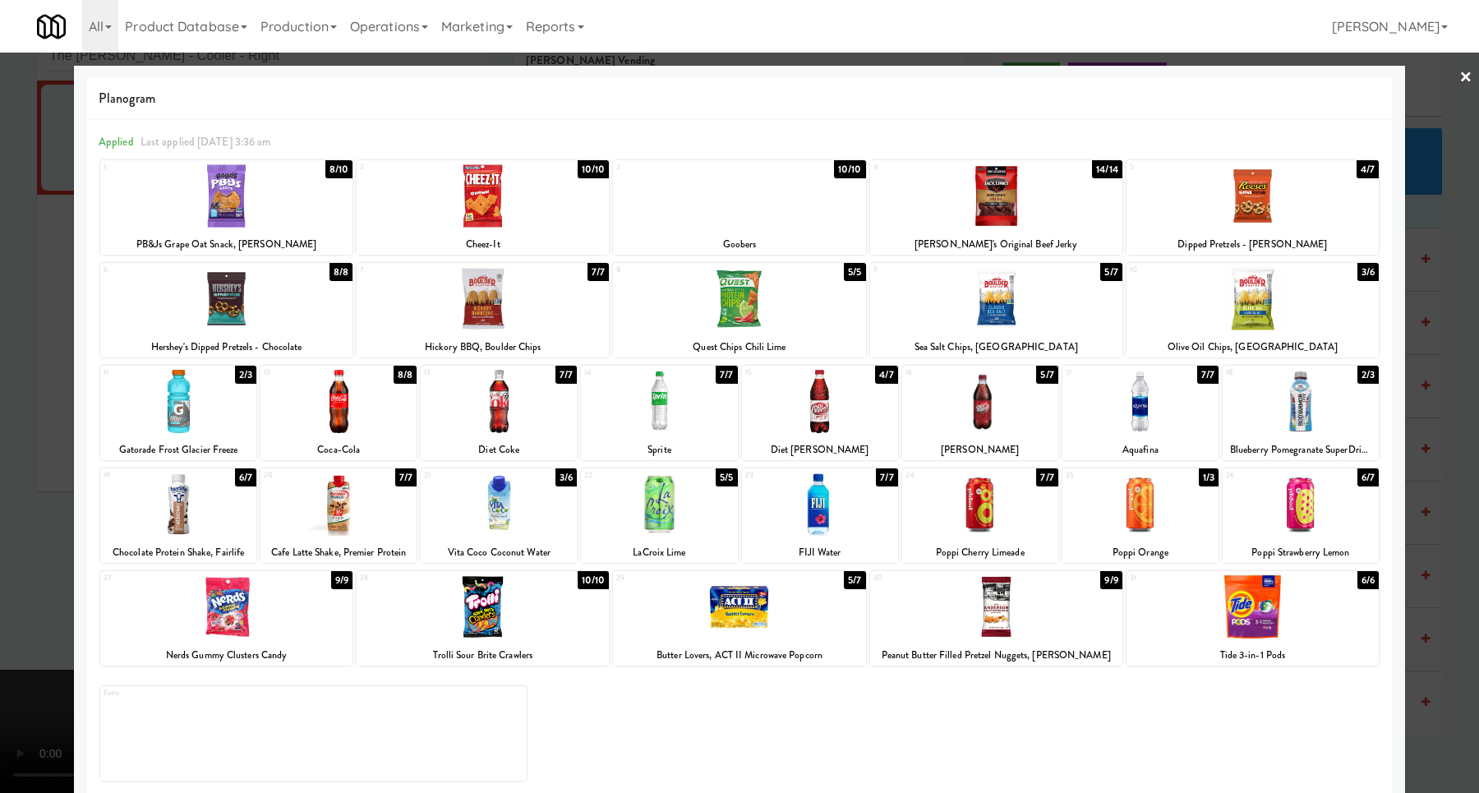
click at [1310, 425] on div at bounding box center [1301, 401] width 156 height 63
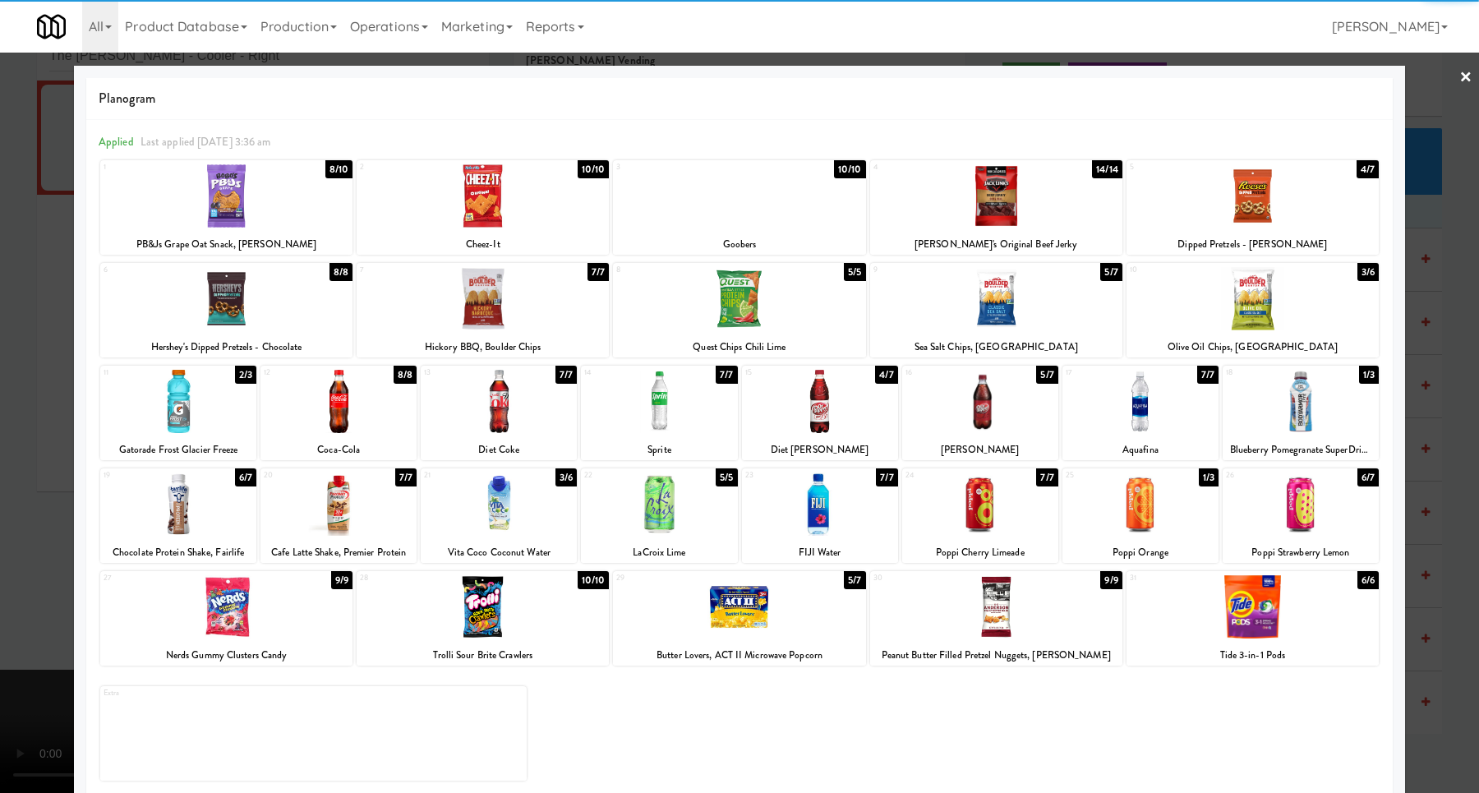
click at [1405, 408] on div at bounding box center [739, 396] width 1479 height 793
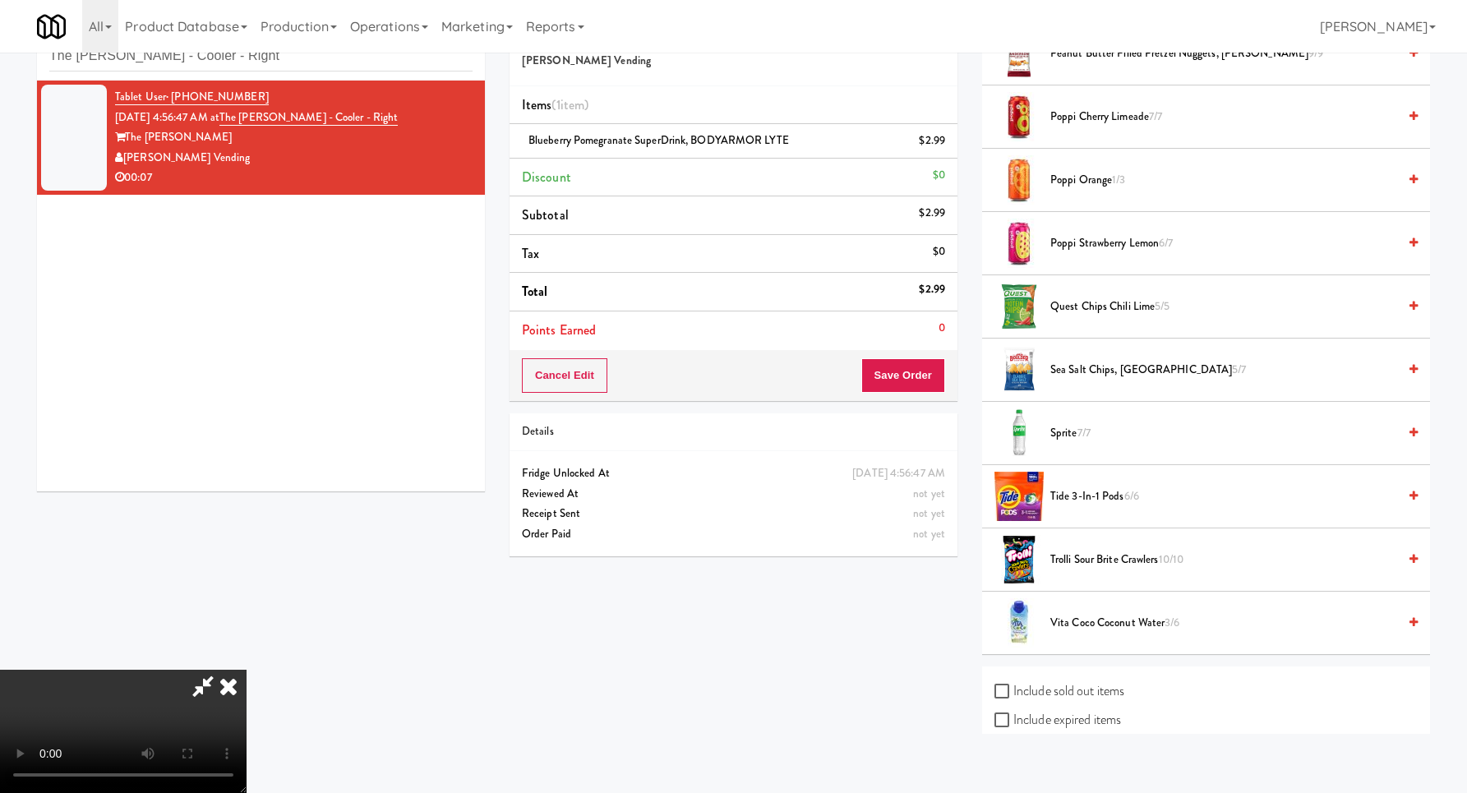
scroll to position [1647, 0]
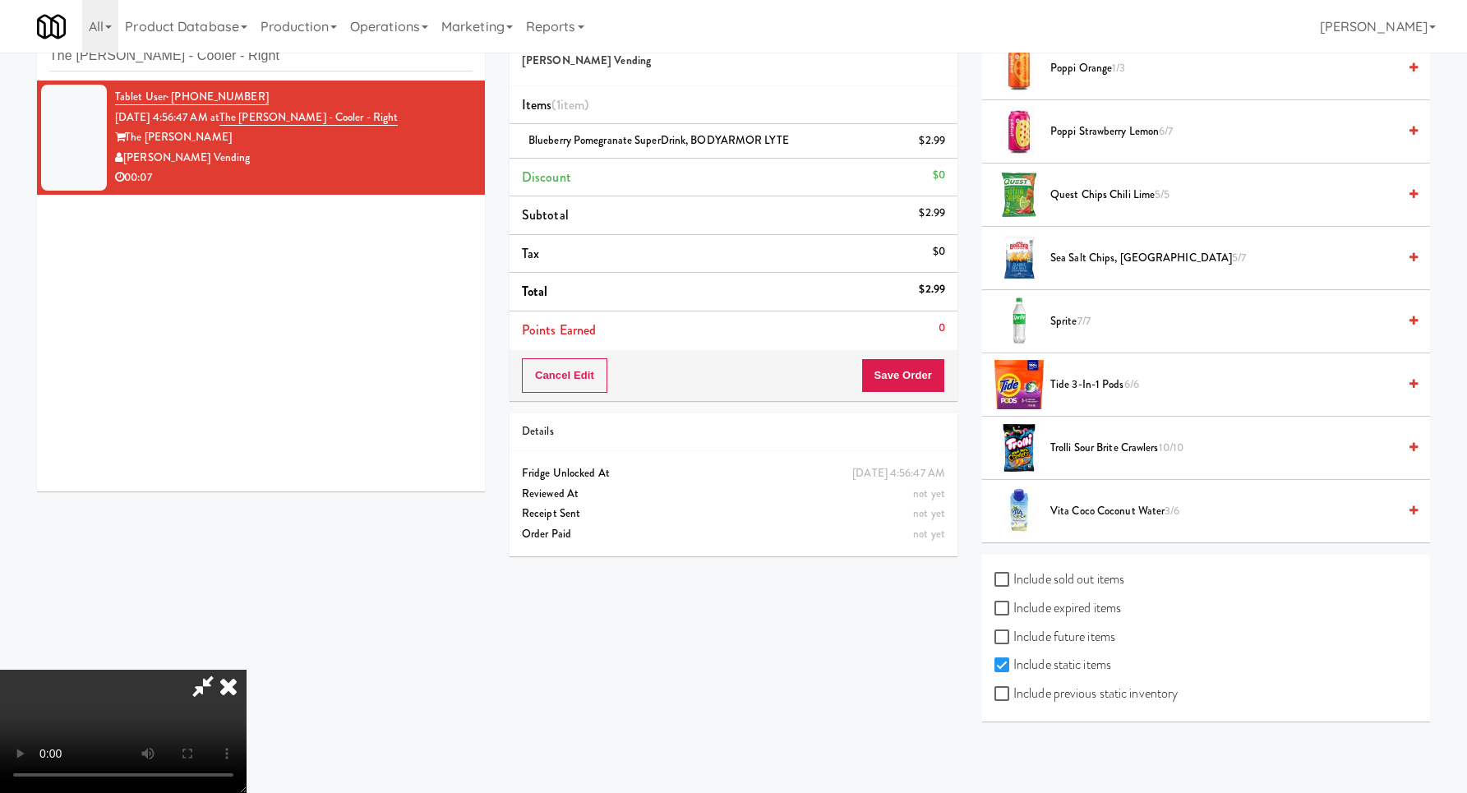
click at [1049, 699] on label "Include previous static inventory" at bounding box center [1085, 693] width 183 height 25
click at [1013, 699] on input "Include previous static inventory" at bounding box center [1003, 694] width 19 height 13
checkbox input "true"
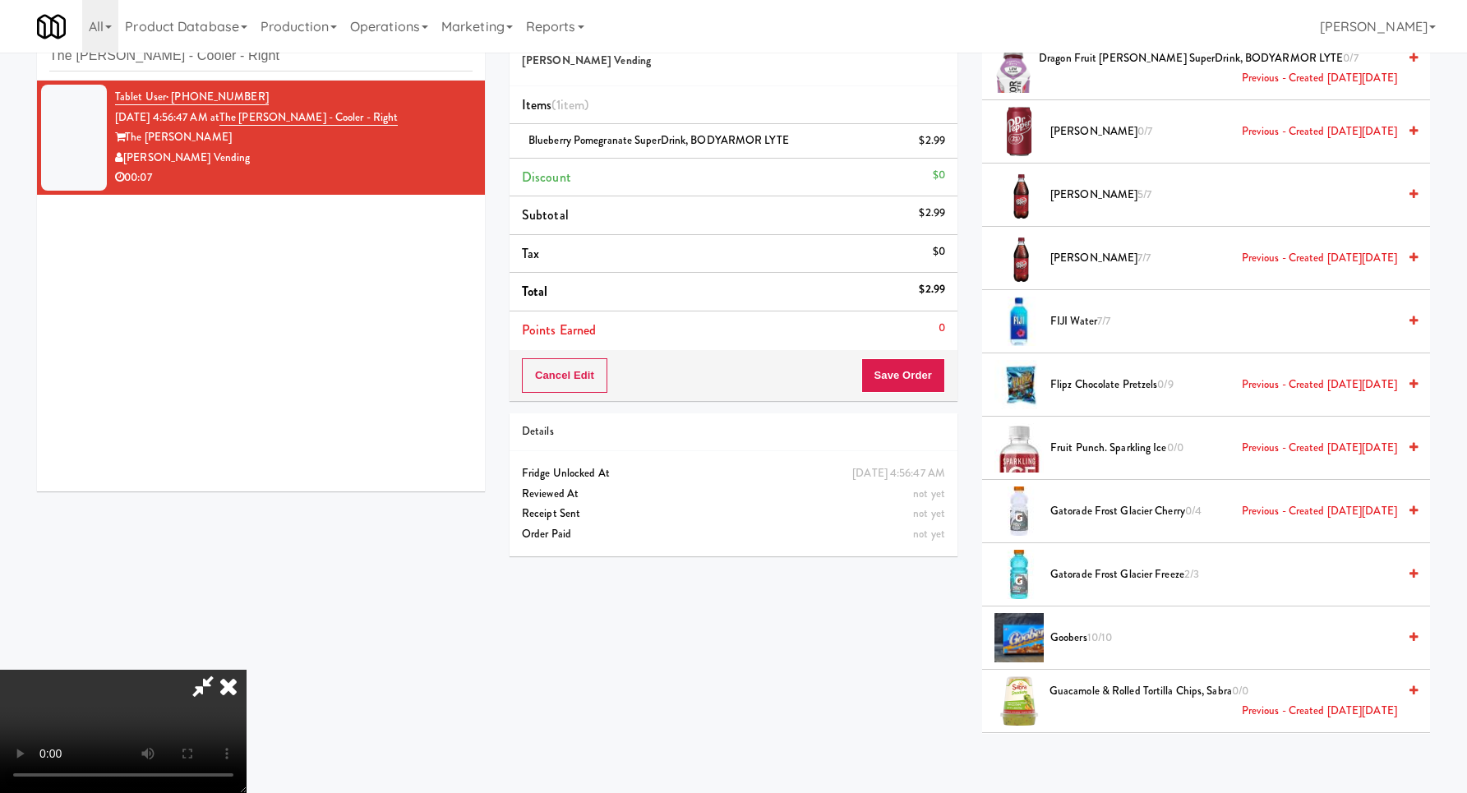
click at [246, 670] on video at bounding box center [123, 731] width 246 height 123
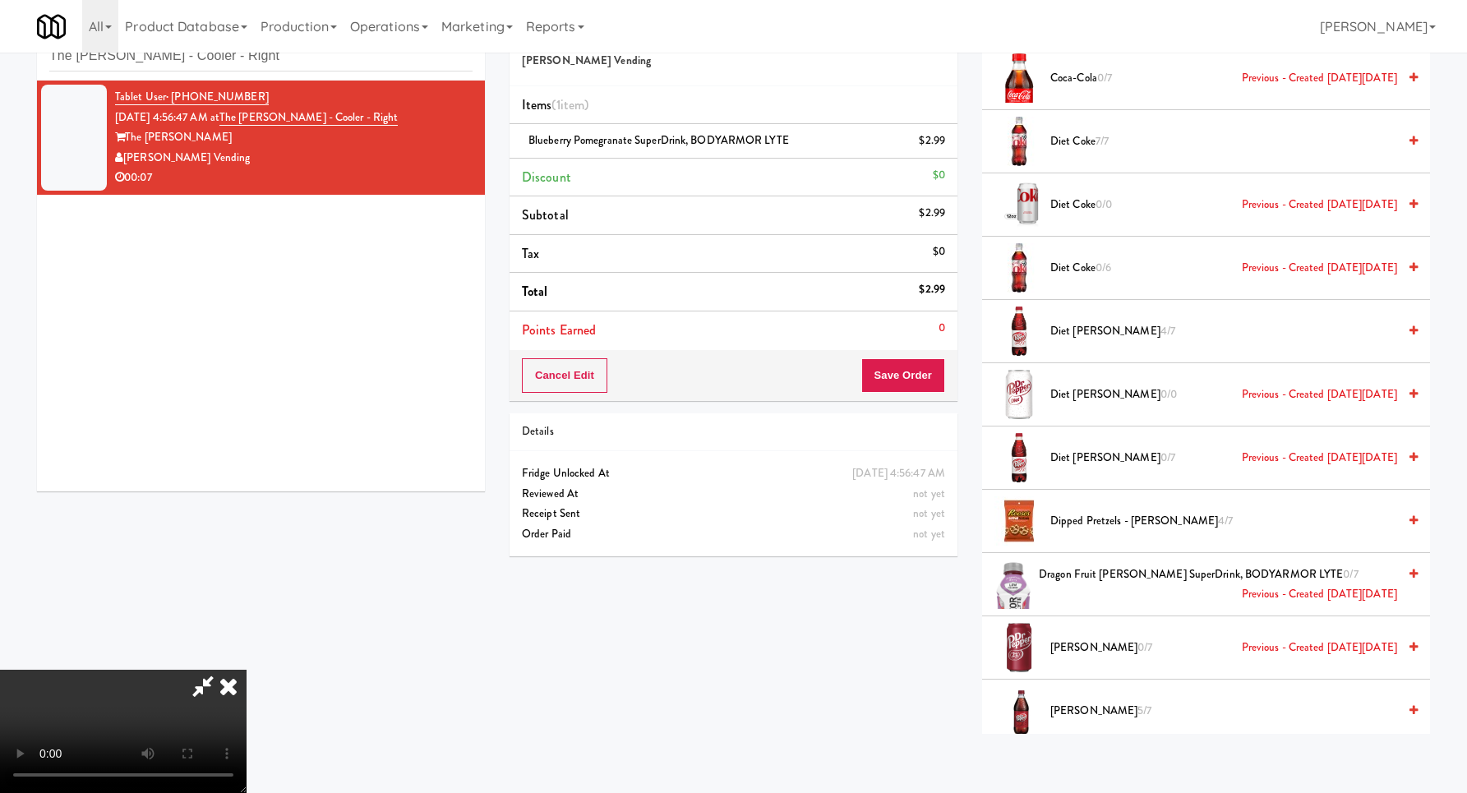
scroll to position [0, 0]
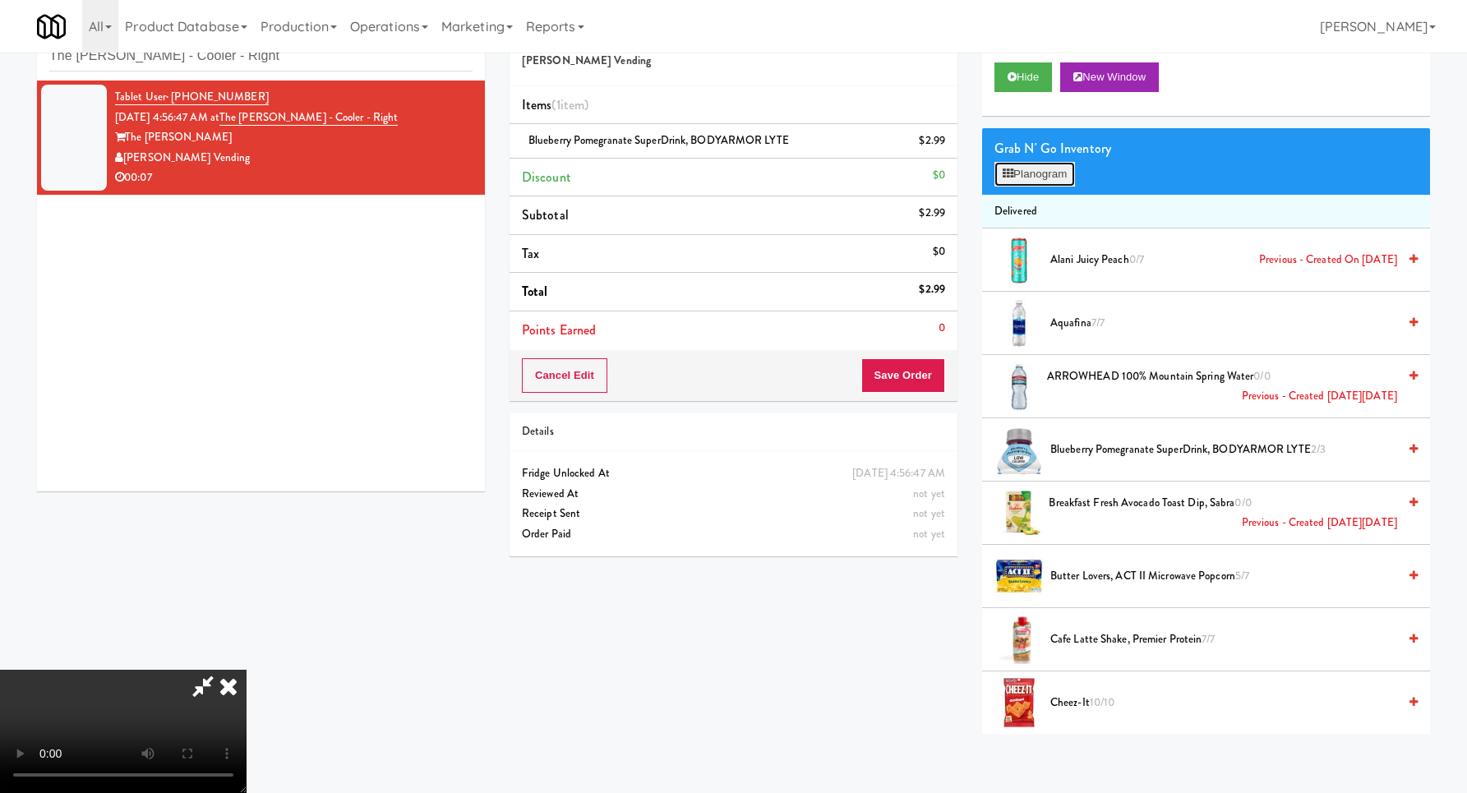
click at [1043, 173] on button "Planogram" at bounding box center [1034, 174] width 81 height 25
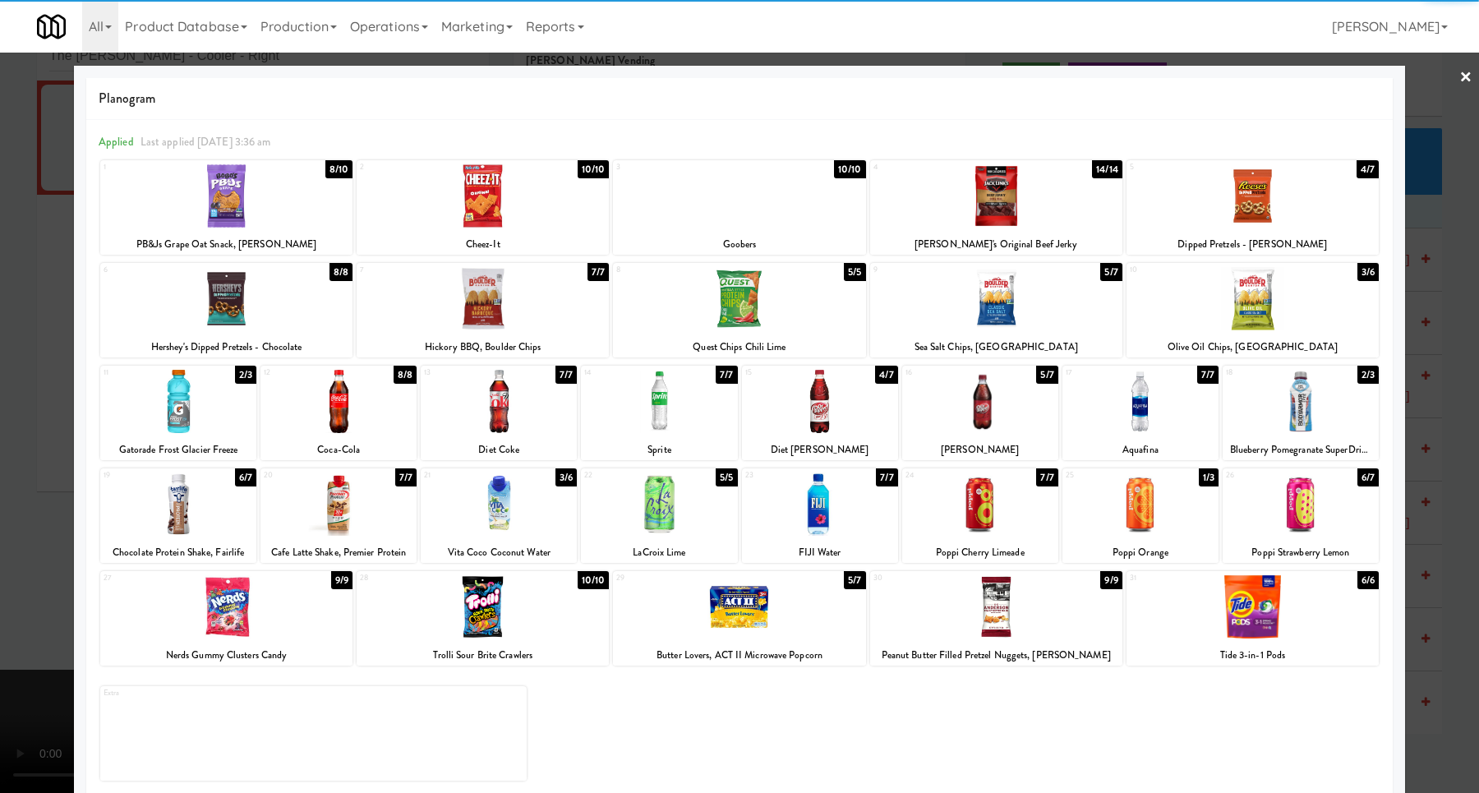
click at [514, 481] on div at bounding box center [499, 503] width 156 height 63
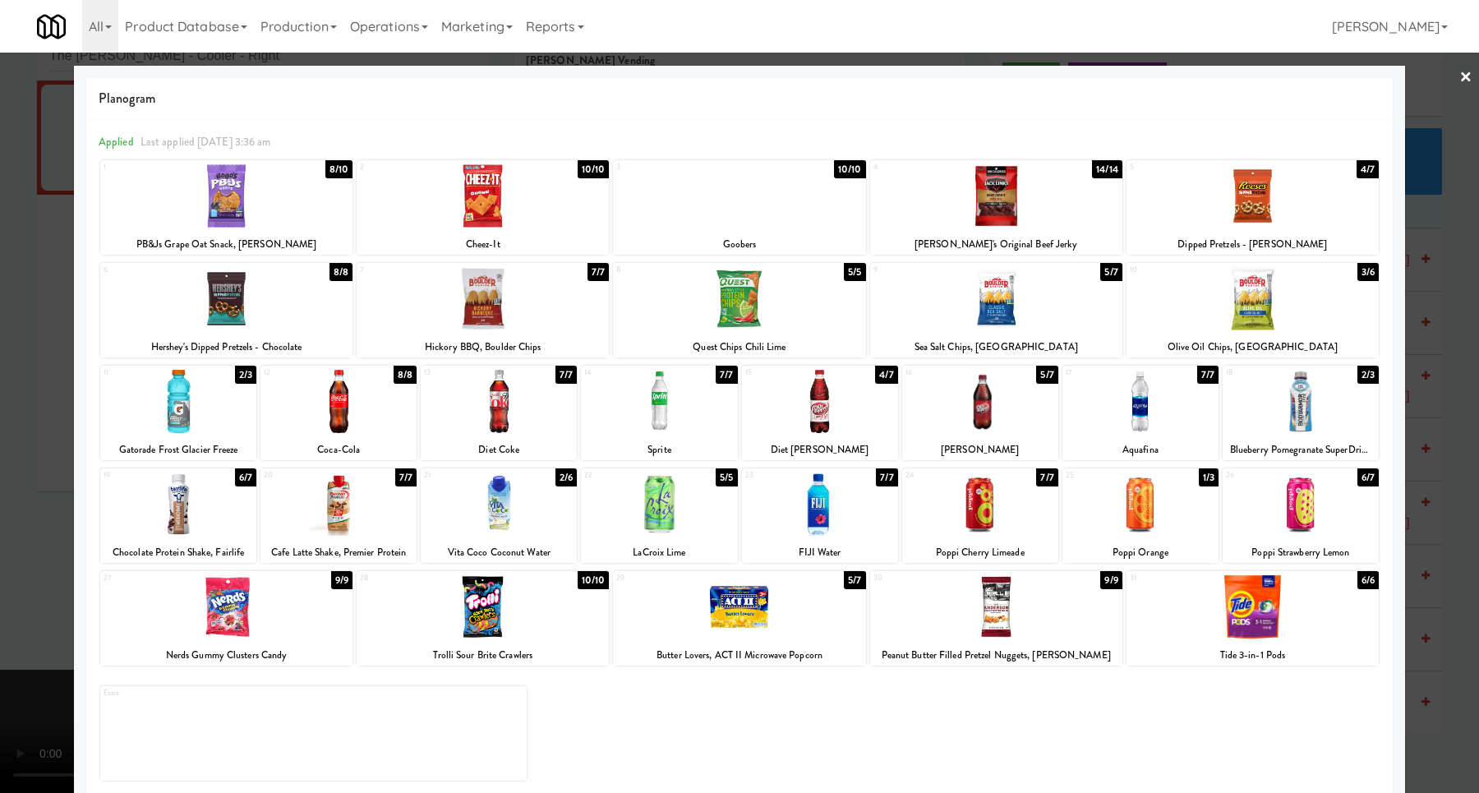
click at [1403, 410] on div at bounding box center [739, 396] width 1479 height 793
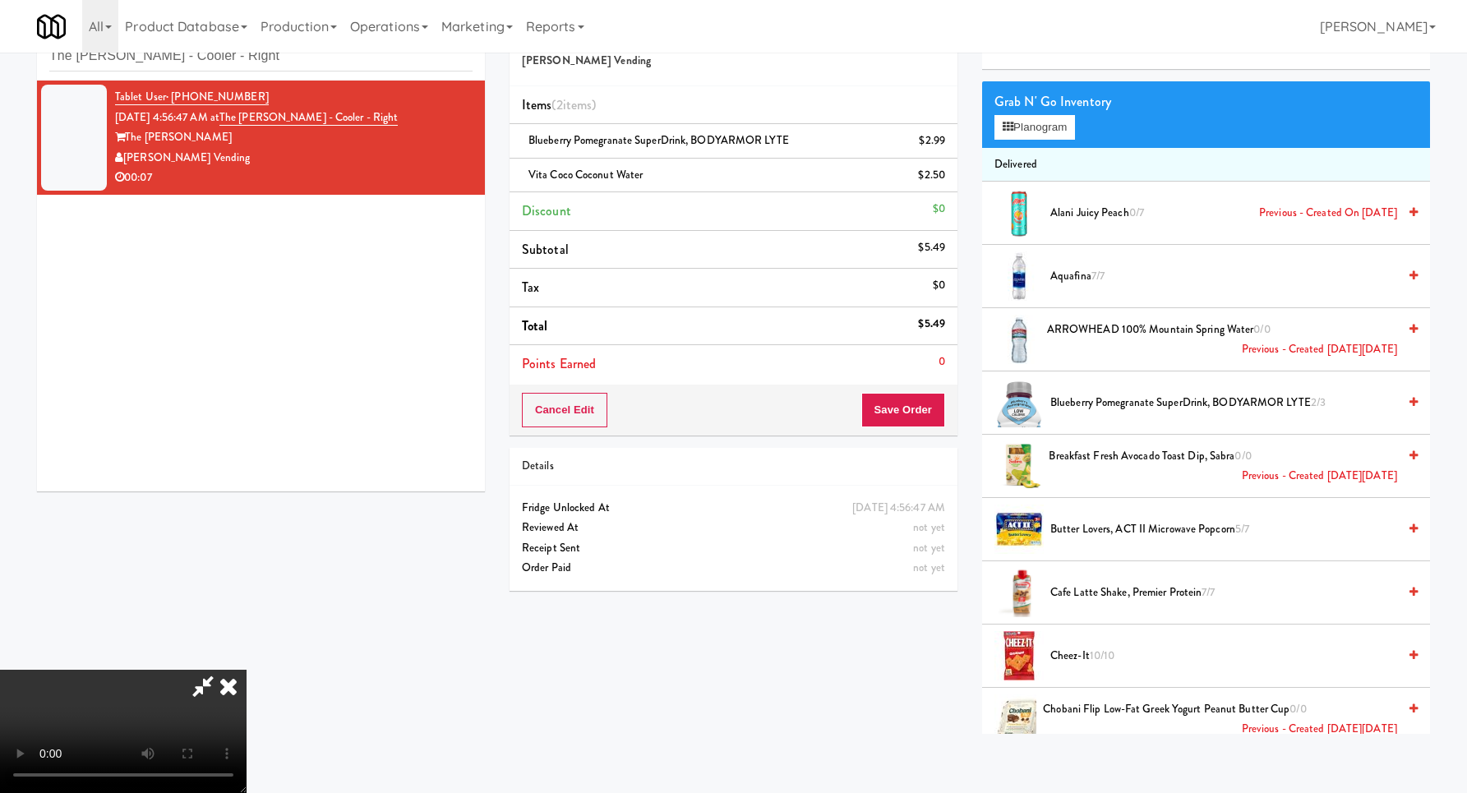
scroll to position [21, 0]
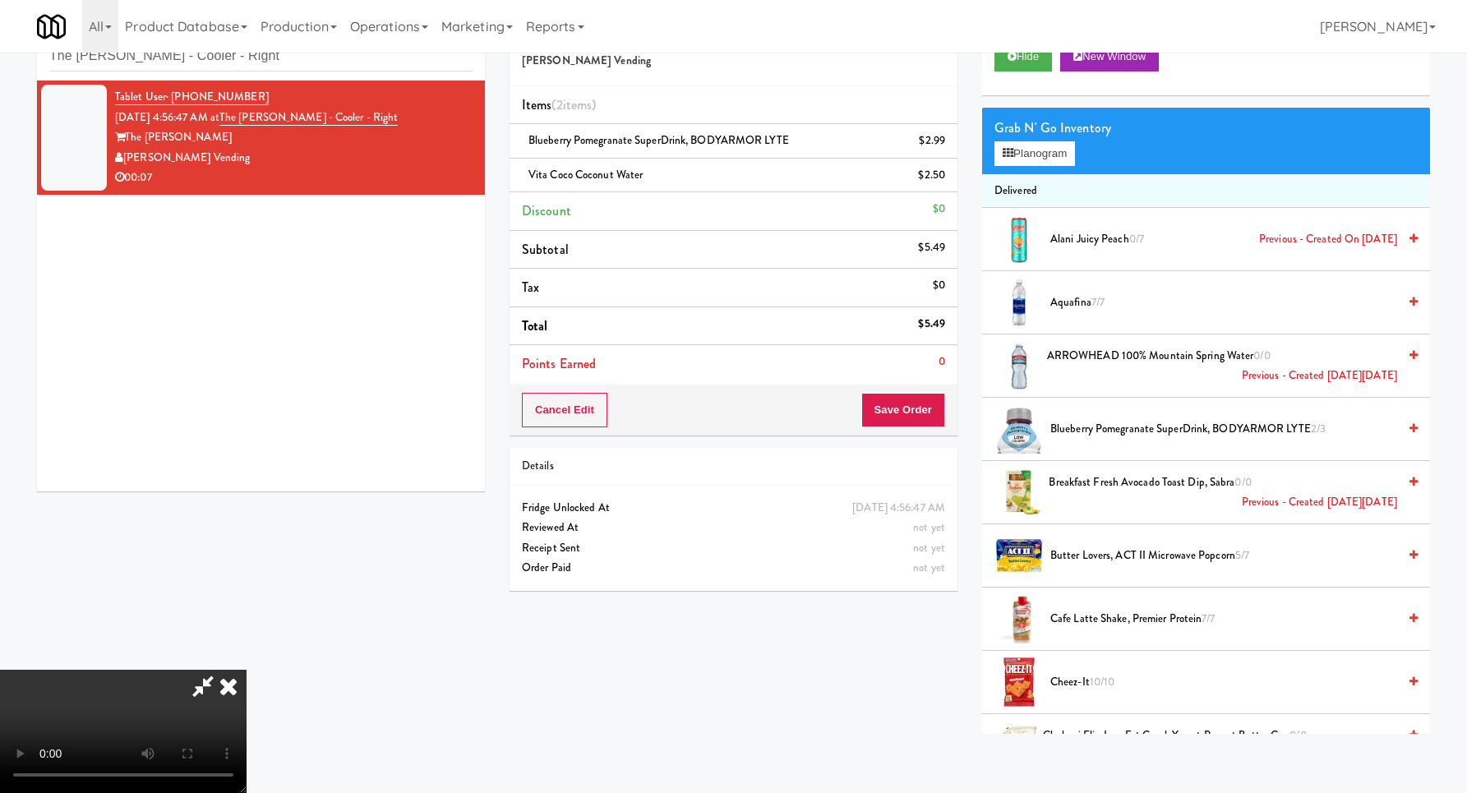
click at [246, 670] on video at bounding box center [123, 731] width 246 height 123
click at [246, 670] on icon at bounding box center [228, 686] width 36 height 33
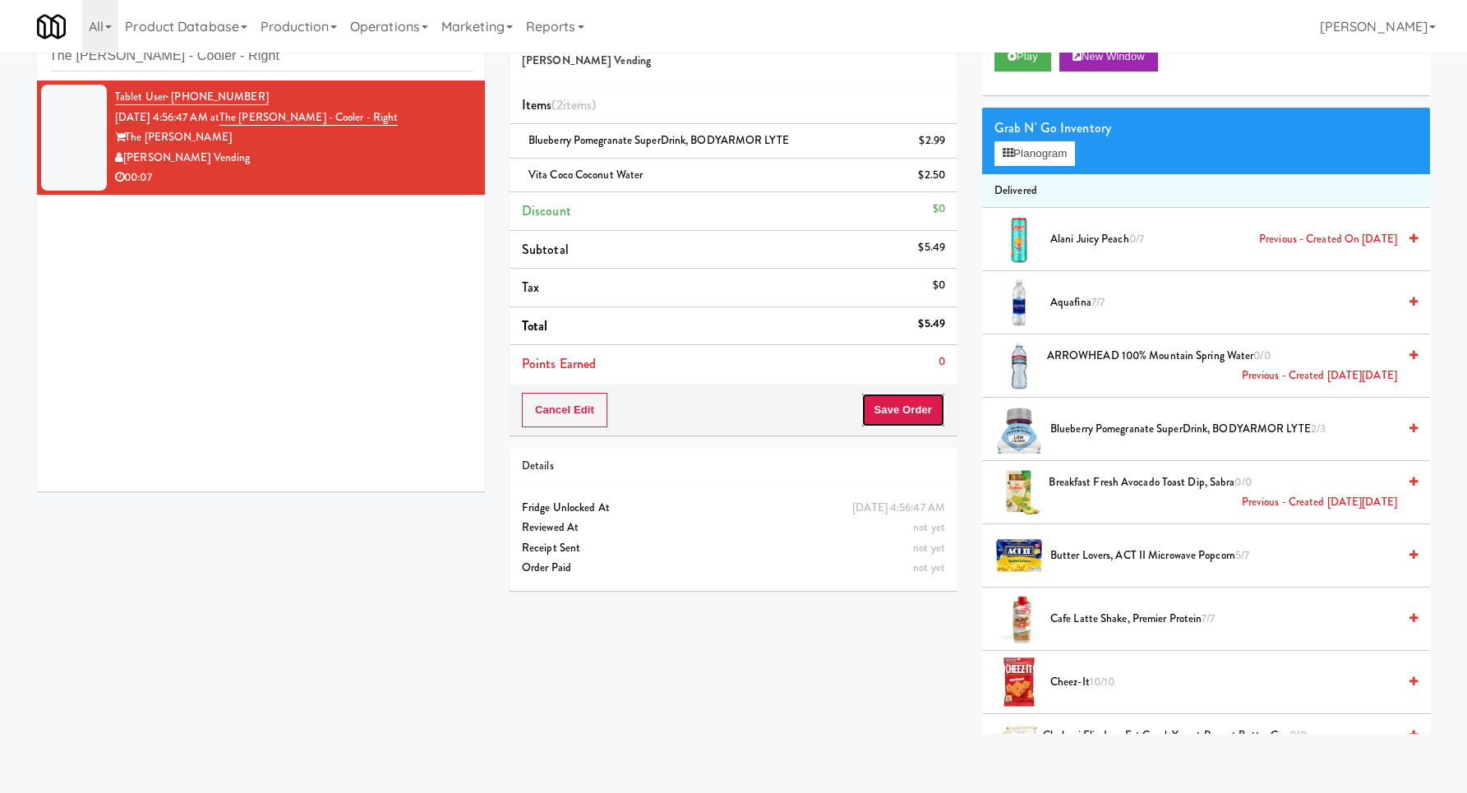
click at [892, 403] on button "Save Order" at bounding box center [903, 410] width 84 height 35
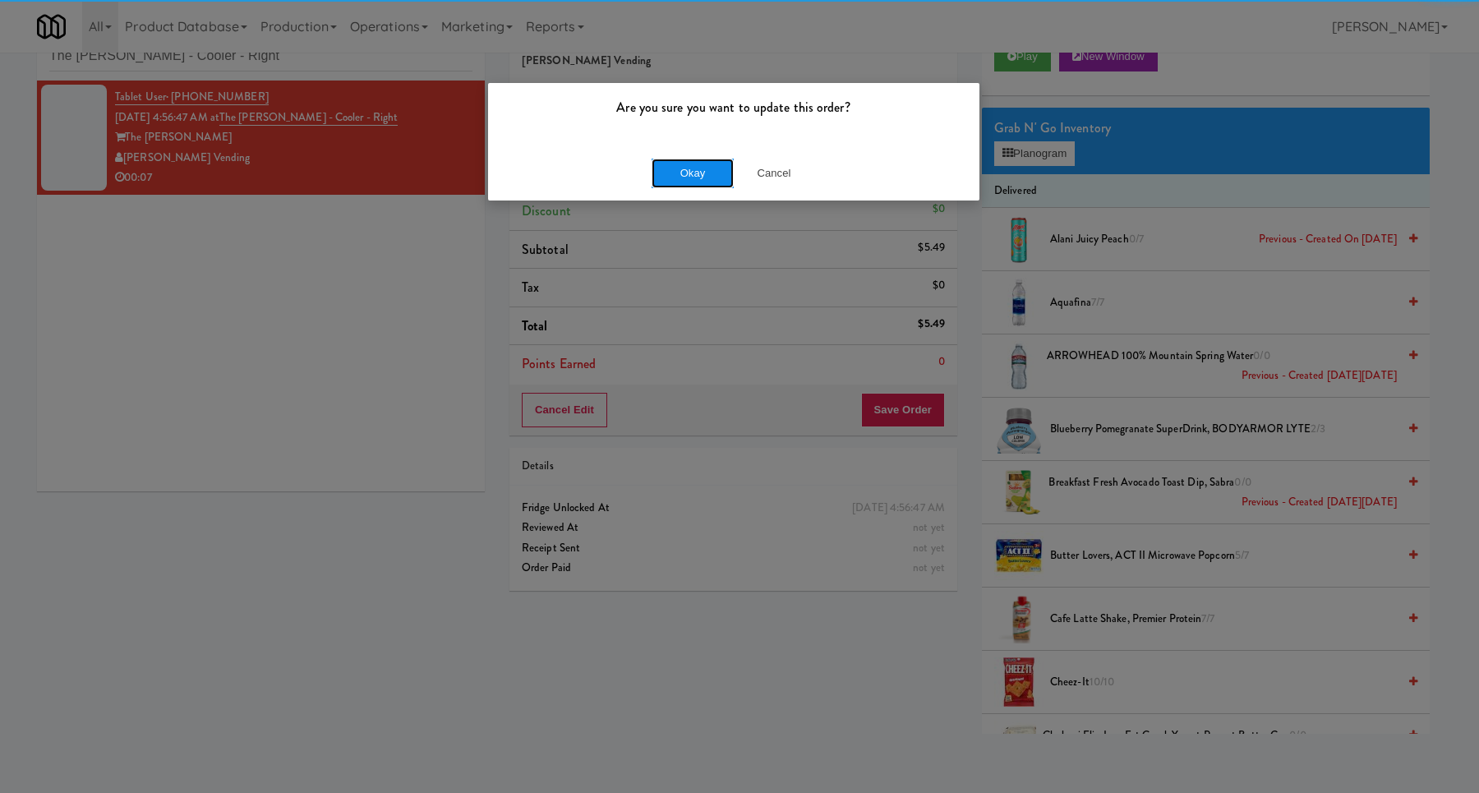
click at [683, 173] on button "Okay" at bounding box center [693, 174] width 82 height 30
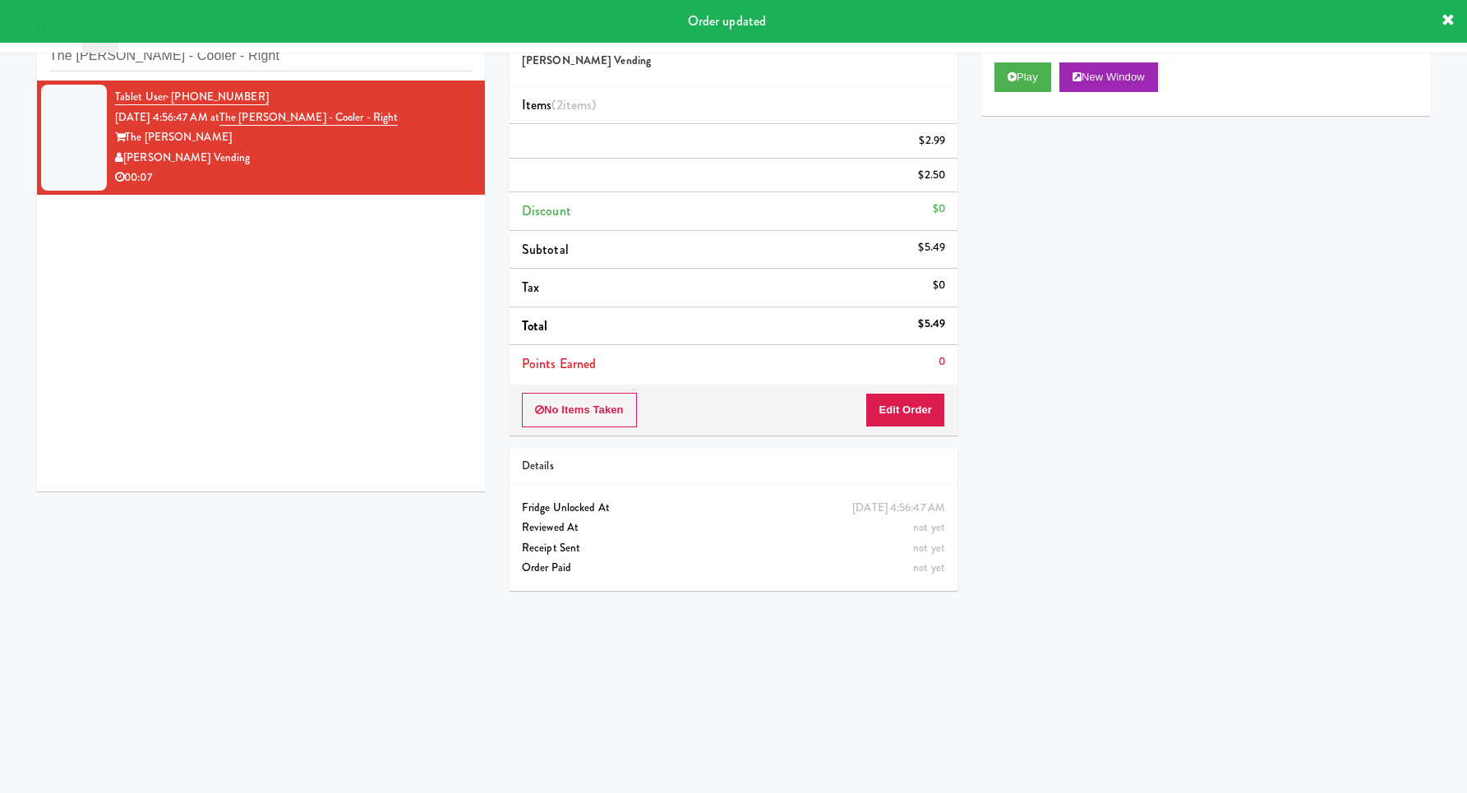
scroll to position [0, 0]
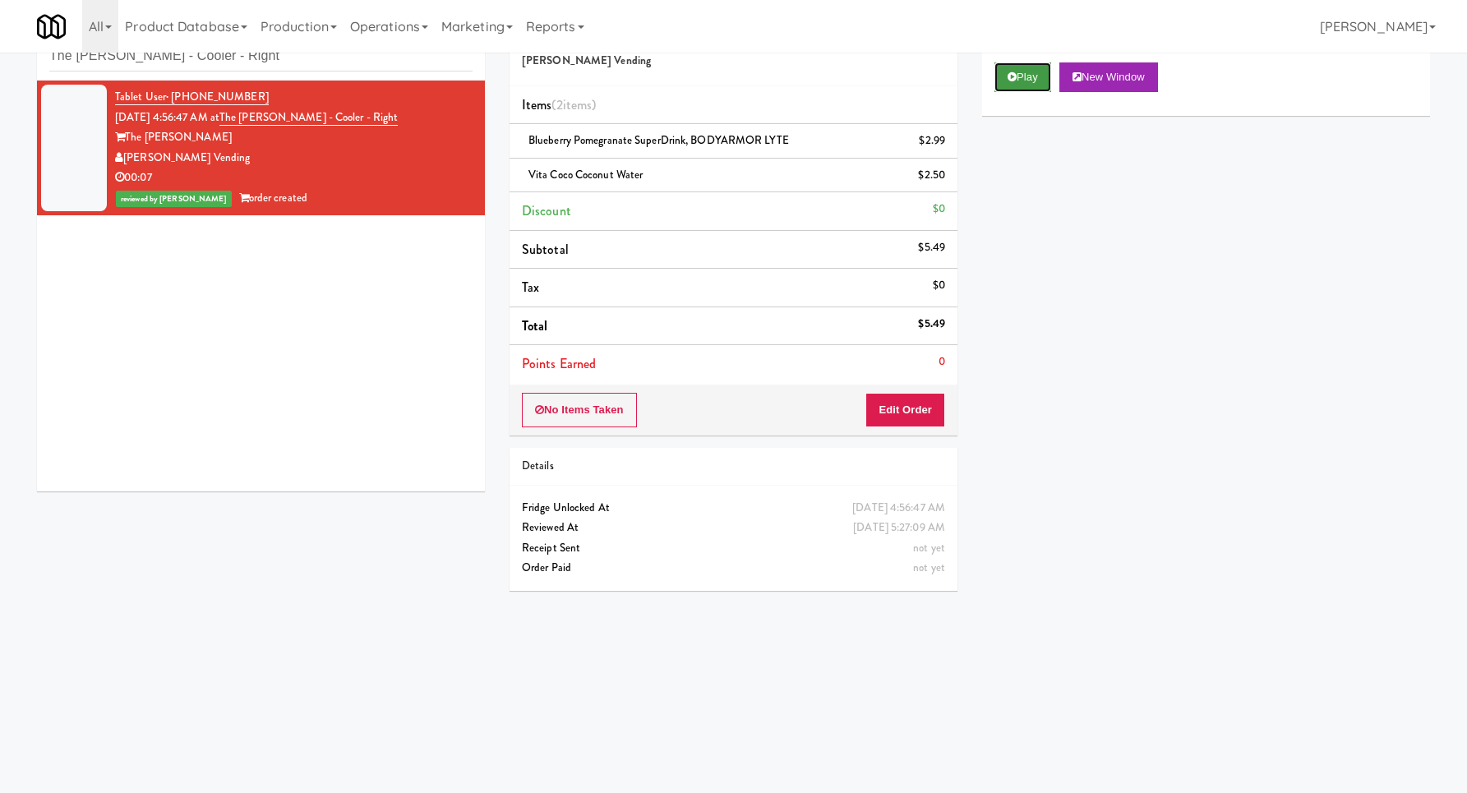
click at [1006, 65] on button "Play" at bounding box center [1022, 77] width 57 height 30
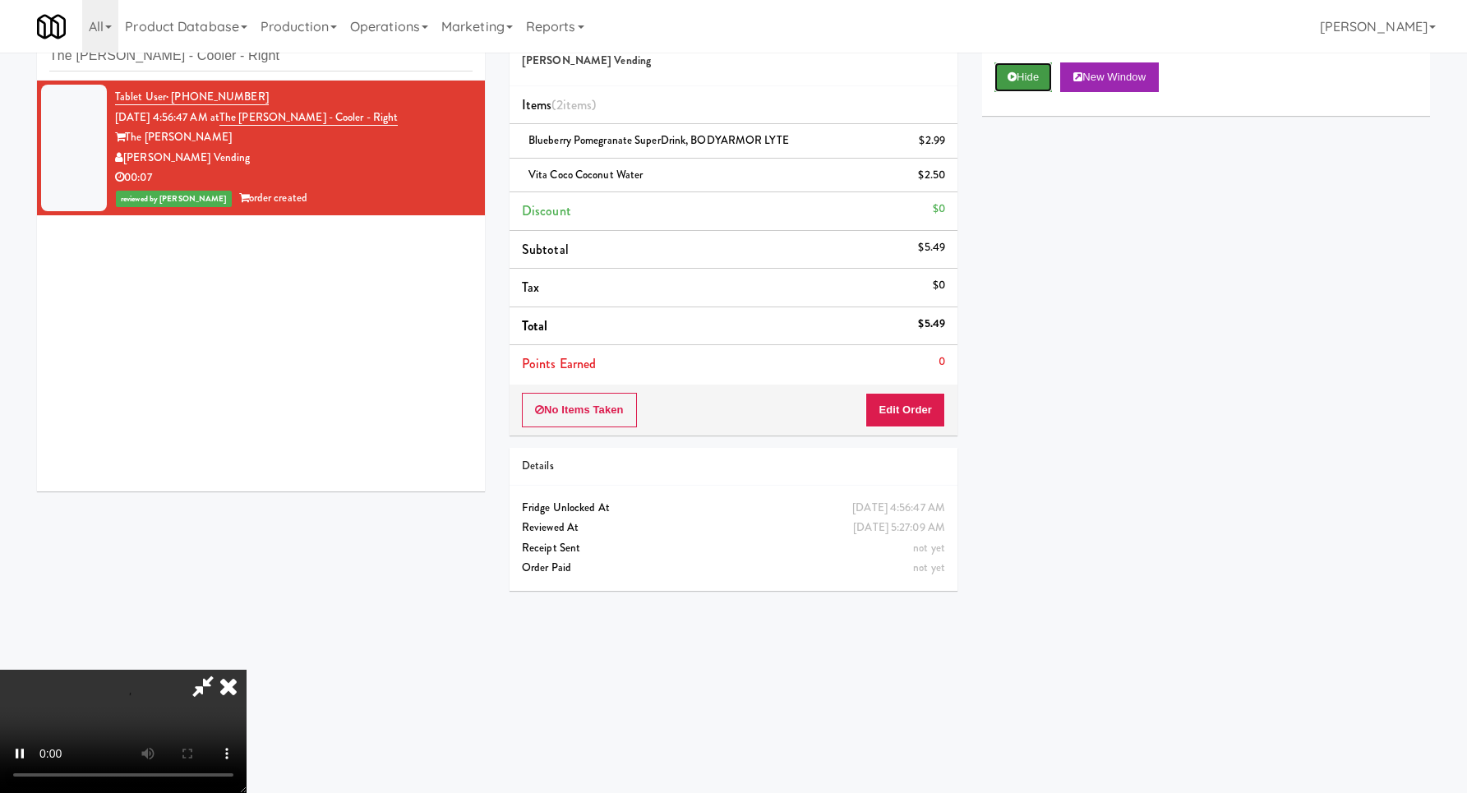
click at [1029, 76] on button "Hide" at bounding box center [1023, 77] width 58 height 30
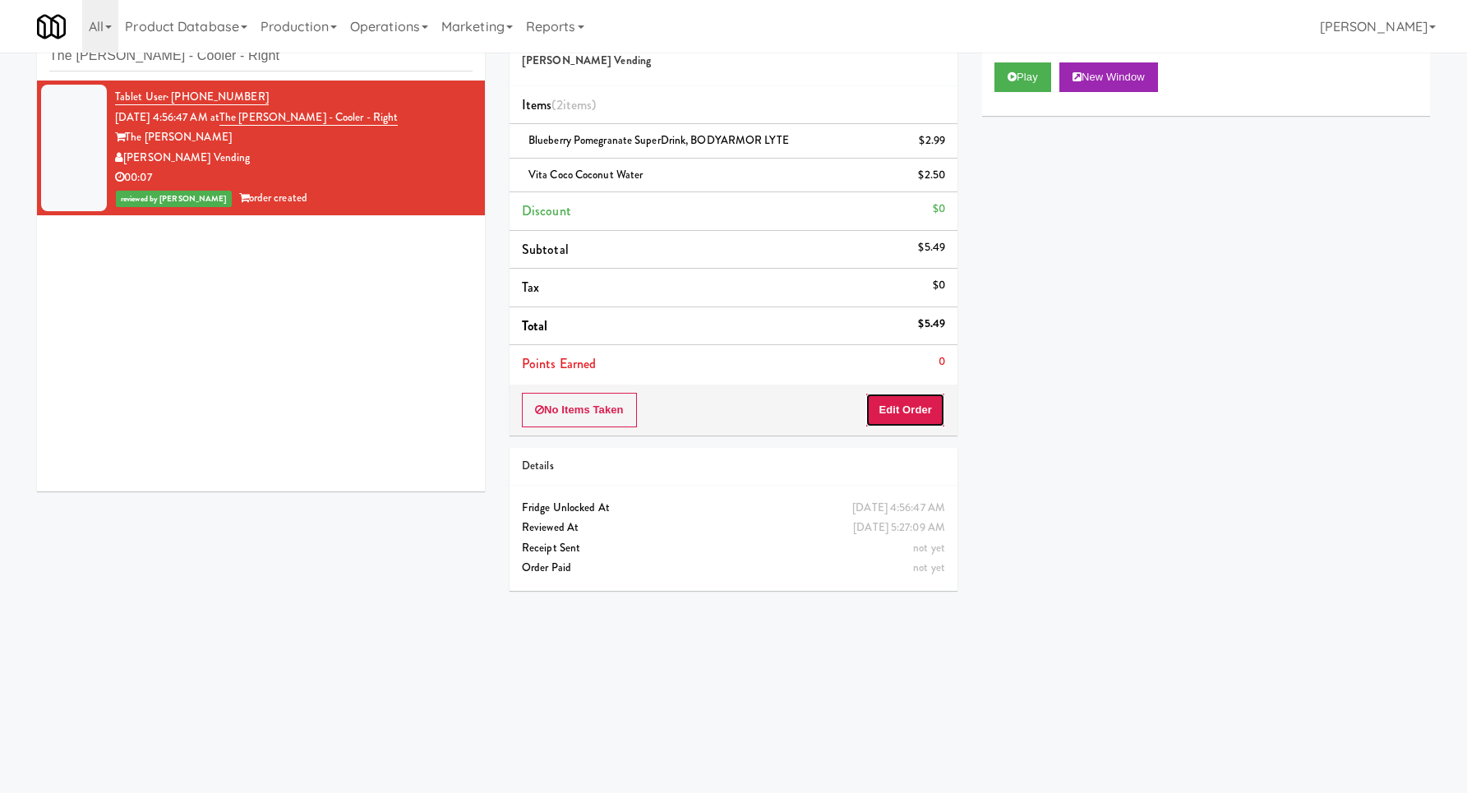
click at [904, 409] on button "Edit Order" at bounding box center [905, 410] width 80 height 35
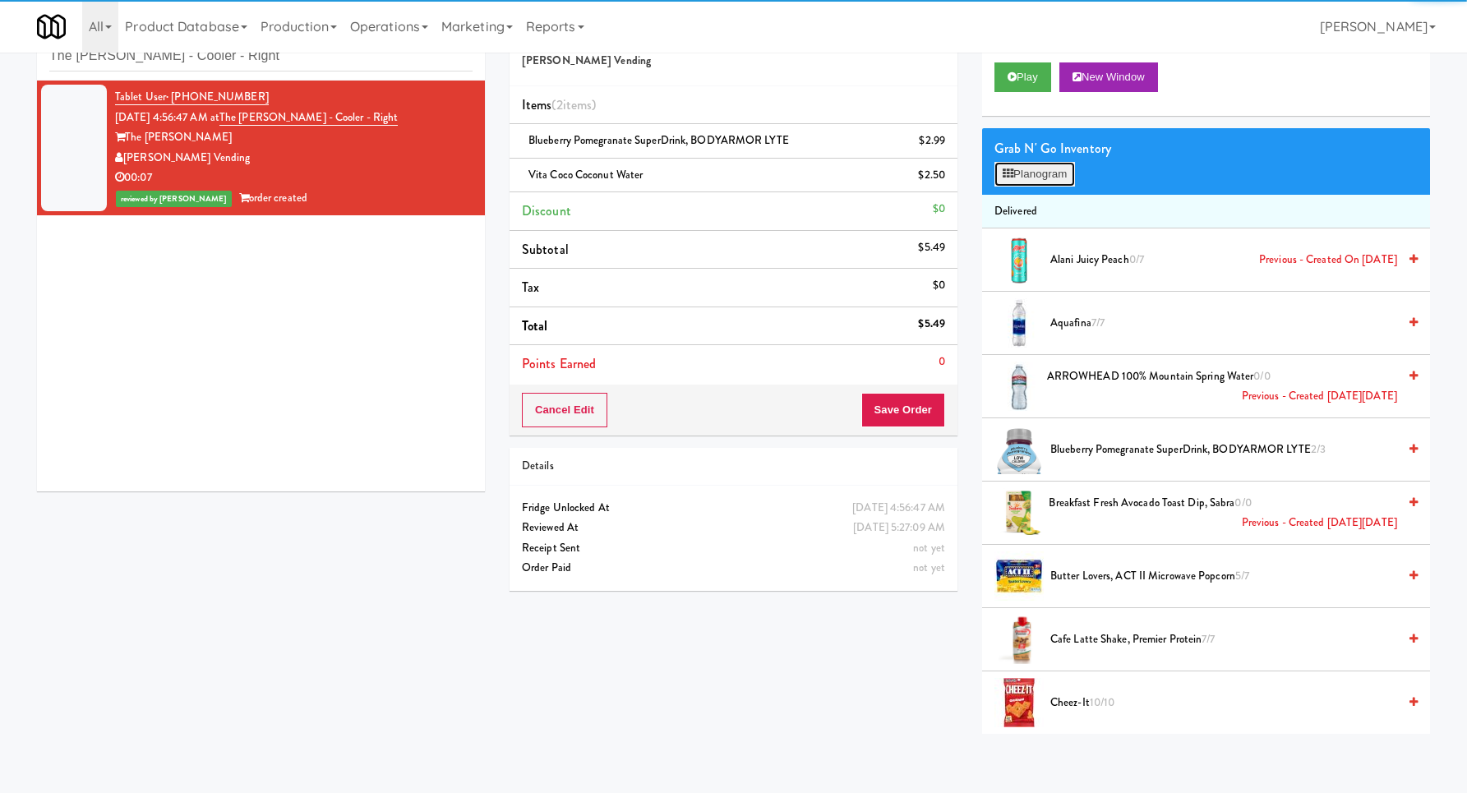
click at [1071, 162] on button "Planogram" at bounding box center [1034, 174] width 81 height 25
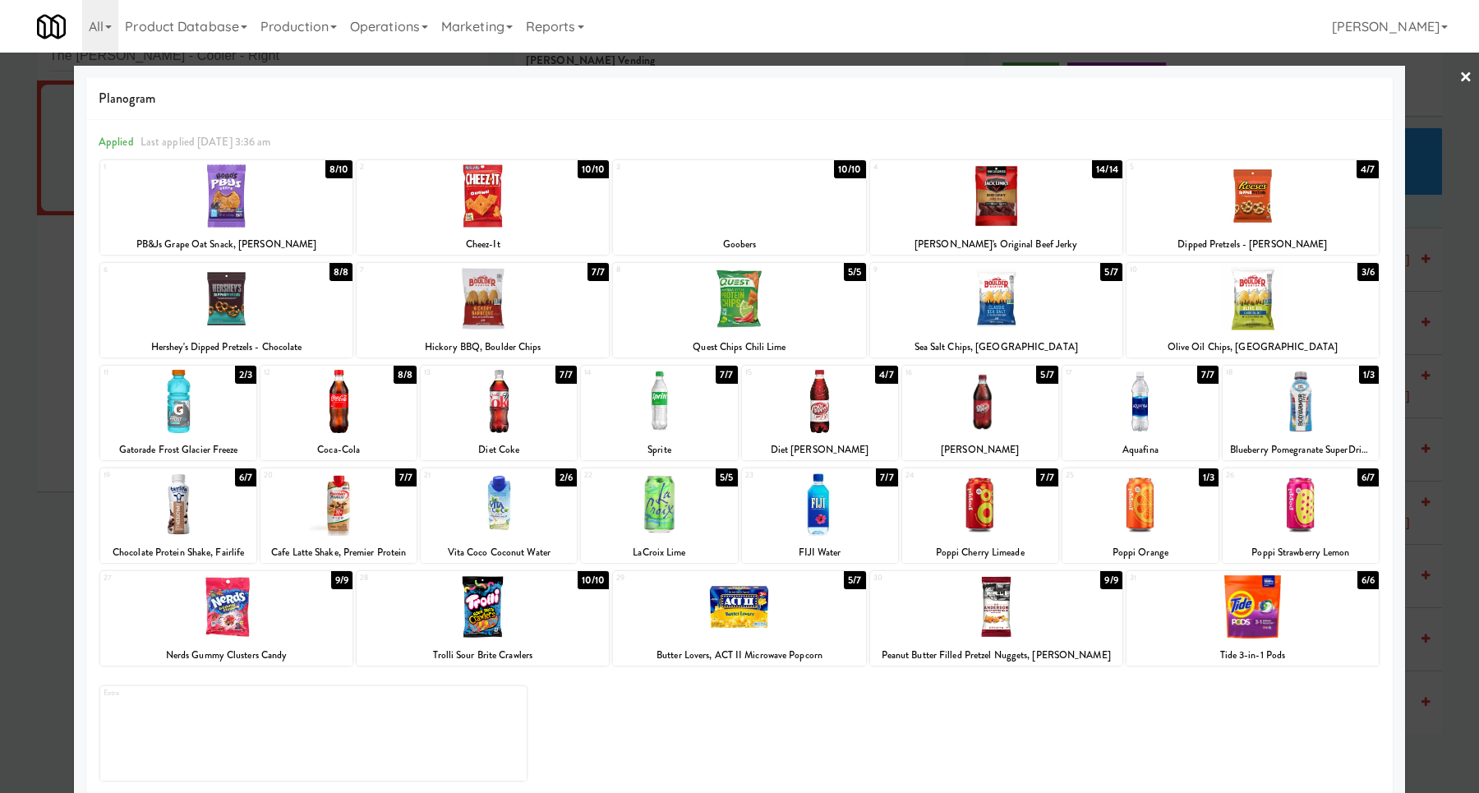
click at [1423, 436] on div at bounding box center [739, 396] width 1479 height 793
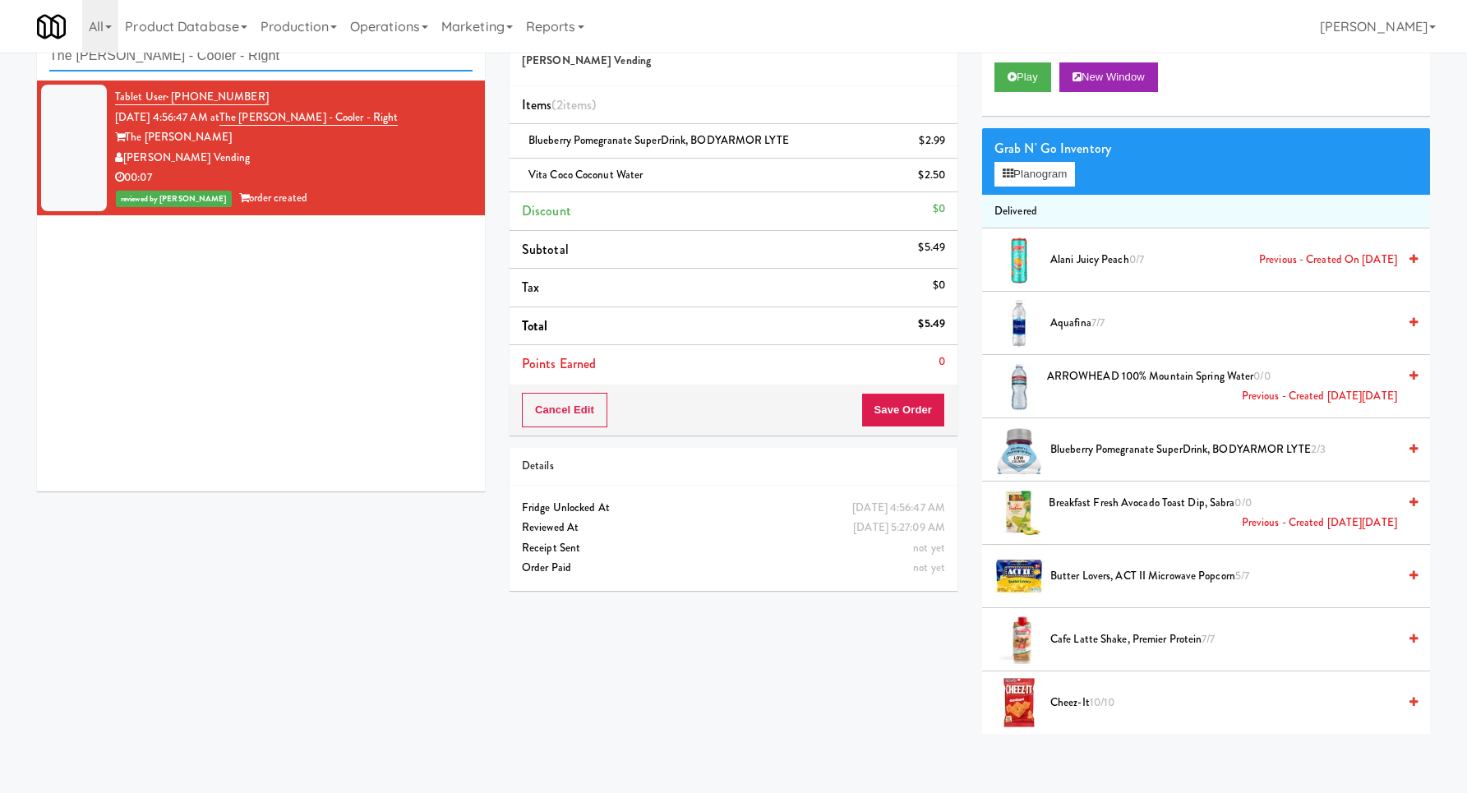
click at [412, 58] on input "The [PERSON_NAME] - Cooler - Right" at bounding box center [260, 56] width 423 height 30
paste input "Fridge Right-[PERSON_NAME]"
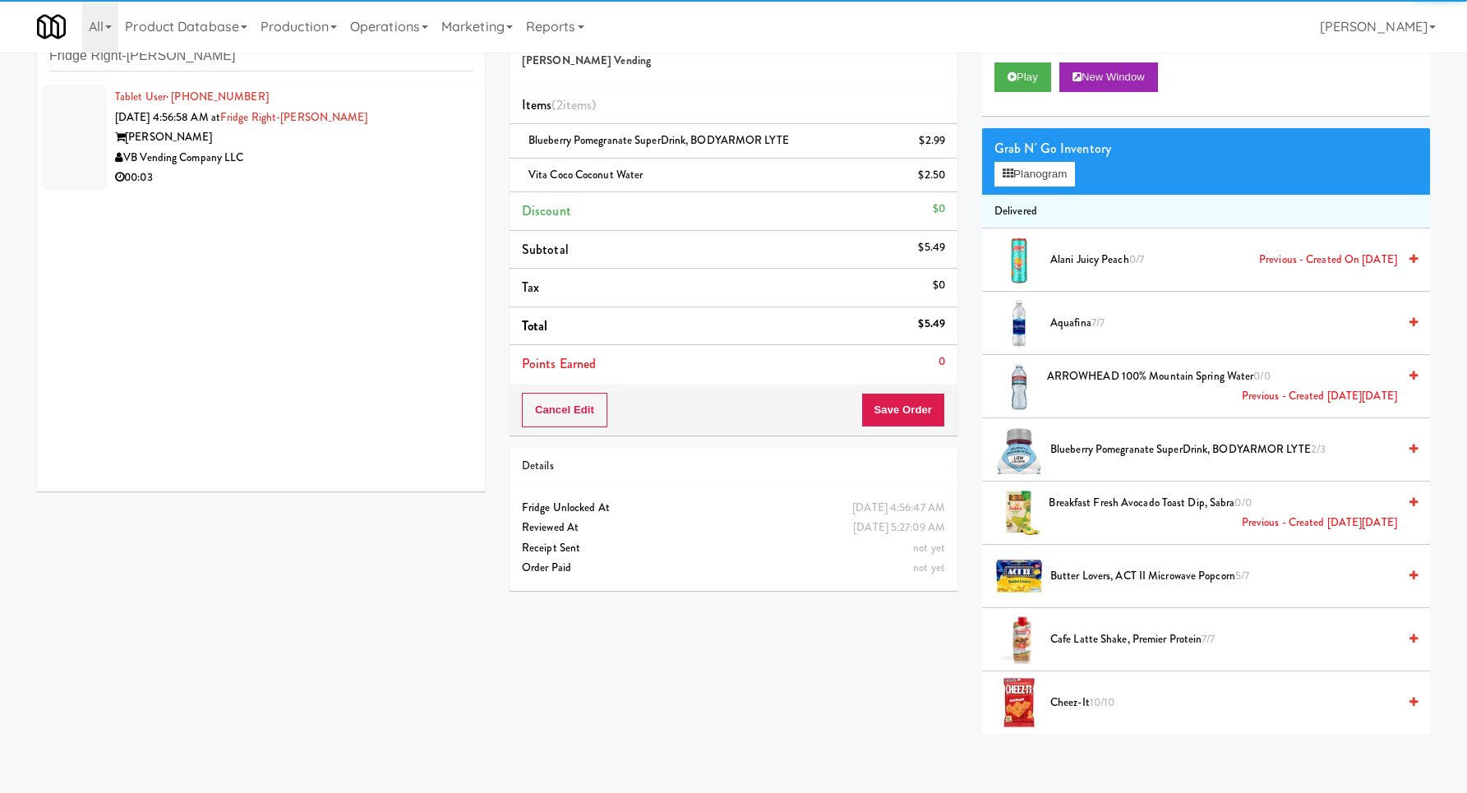
click at [385, 181] on div "00:03" at bounding box center [293, 178] width 357 height 21
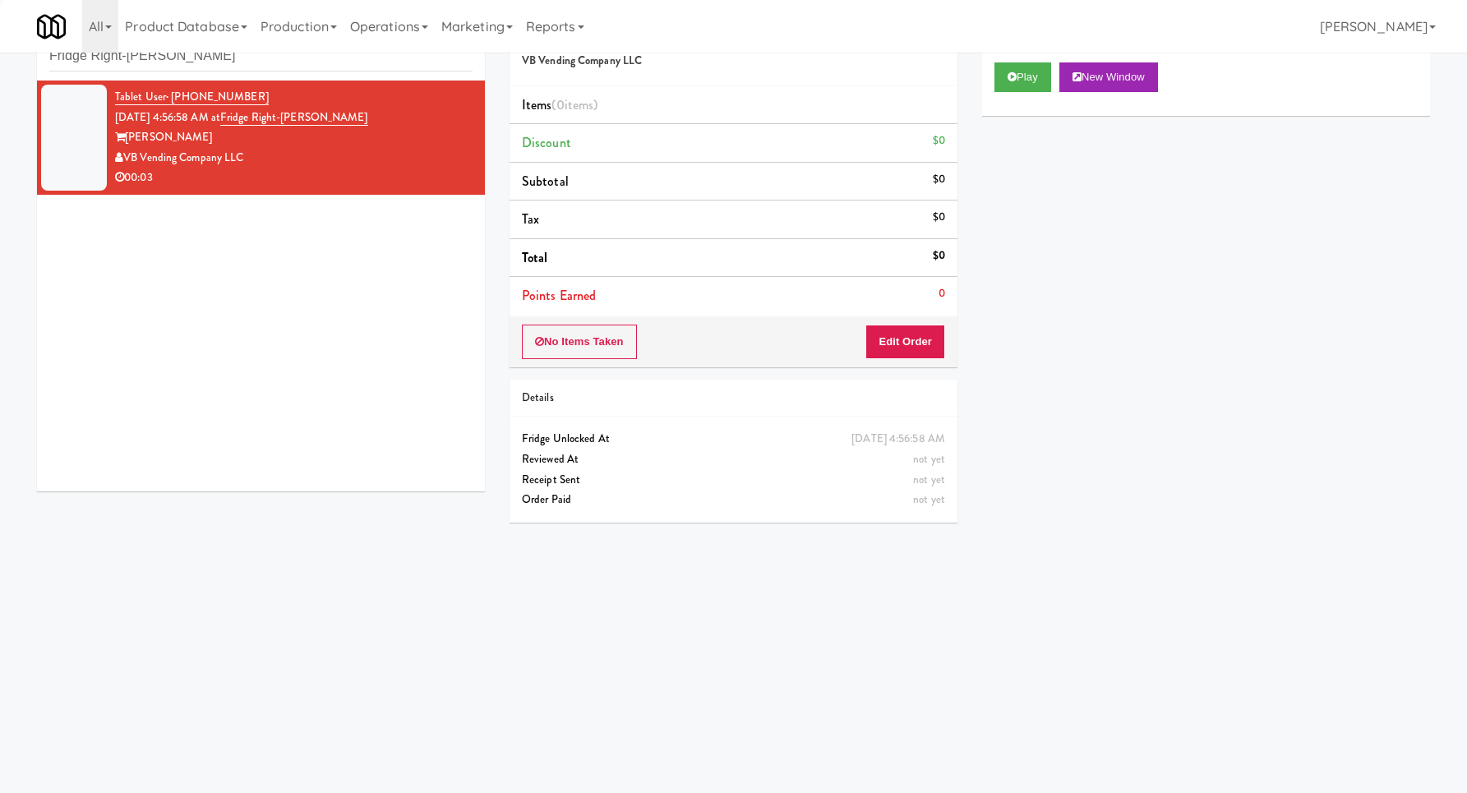
click at [1041, 93] on div "Play New Window" at bounding box center [1206, 83] width 448 height 66
click at [1026, 83] on button "Play" at bounding box center [1022, 77] width 57 height 30
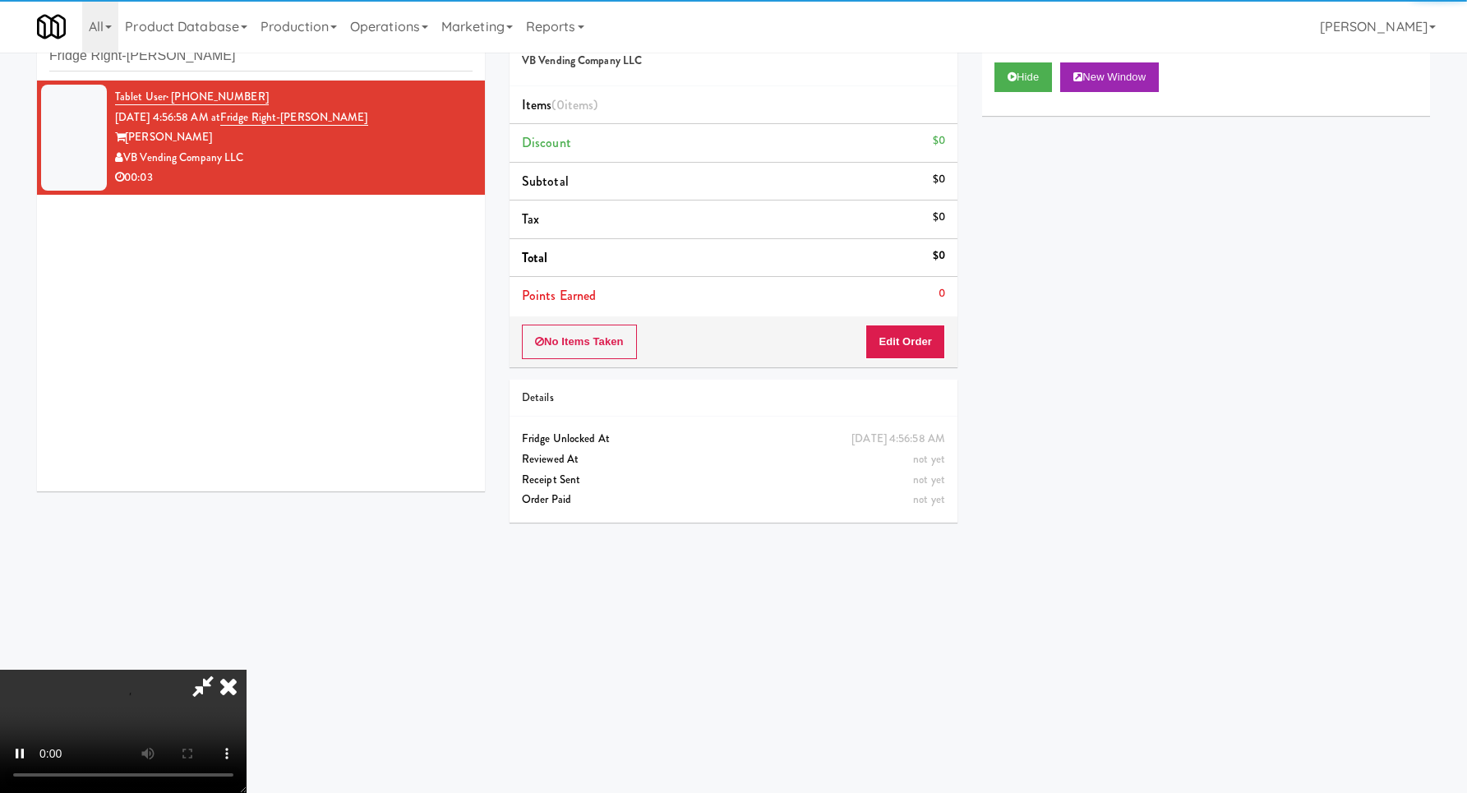
click at [913, 321] on div "No Items Taken Edit Order" at bounding box center [733, 341] width 448 height 51
click at [914, 352] on button "Edit Order" at bounding box center [905, 342] width 80 height 35
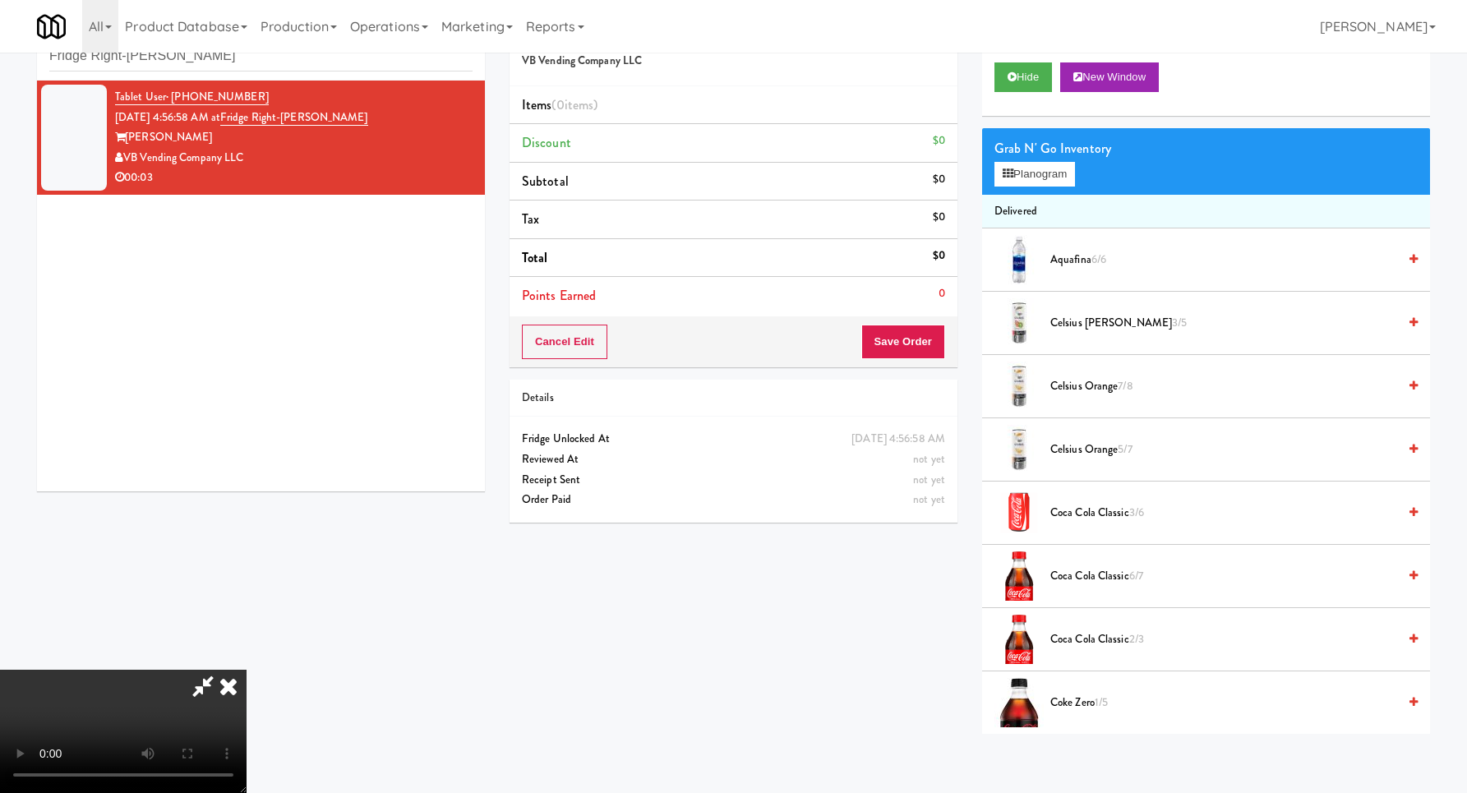
click at [1071, 511] on span "Coca Cola Classic 3/6" at bounding box center [1223, 513] width 347 height 21
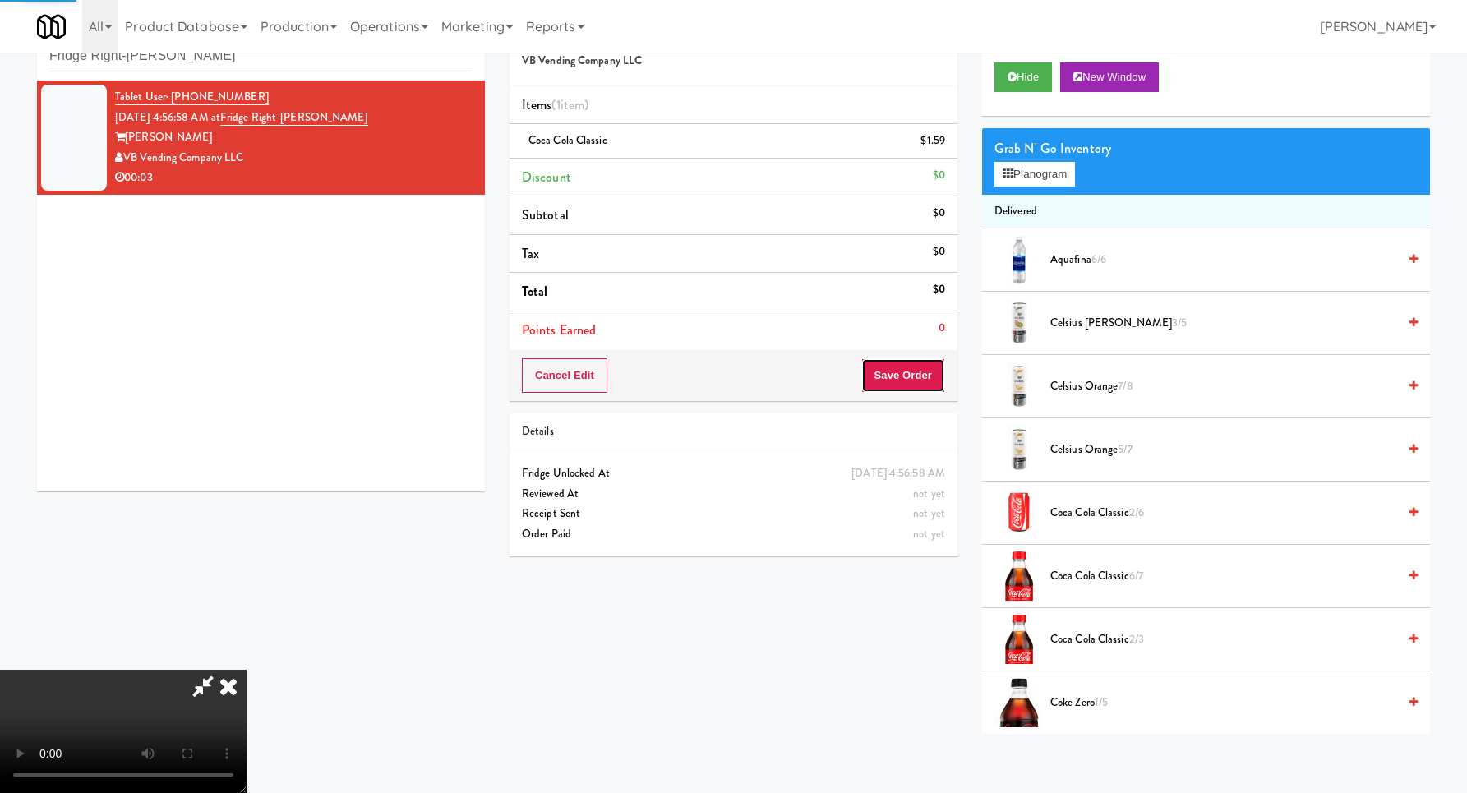
click at [915, 380] on button "Save Order" at bounding box center [903, 375] width 84 height 35
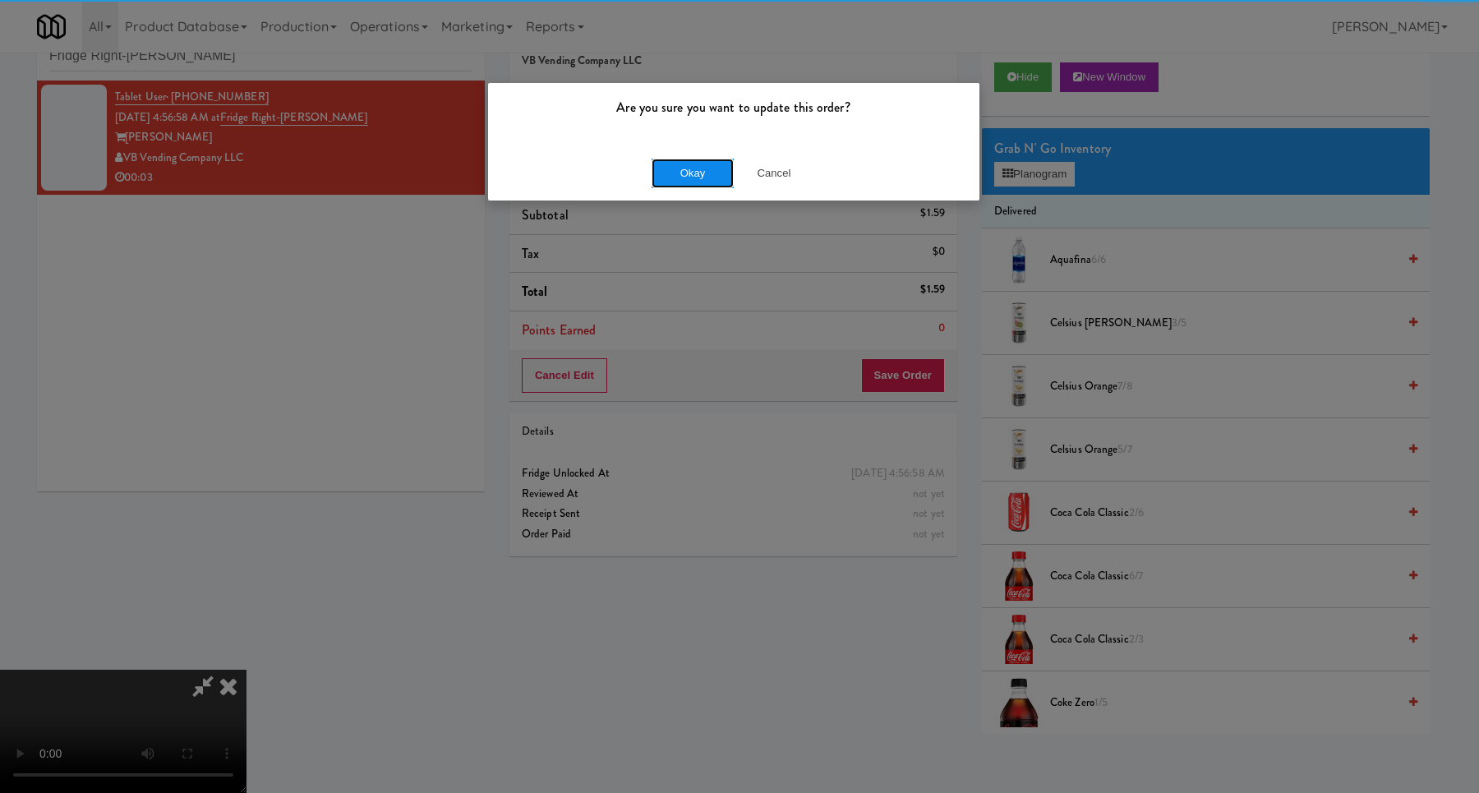
click at [681, 179] on button "Okay" at bounding box center [693, 174] width 82 height 30
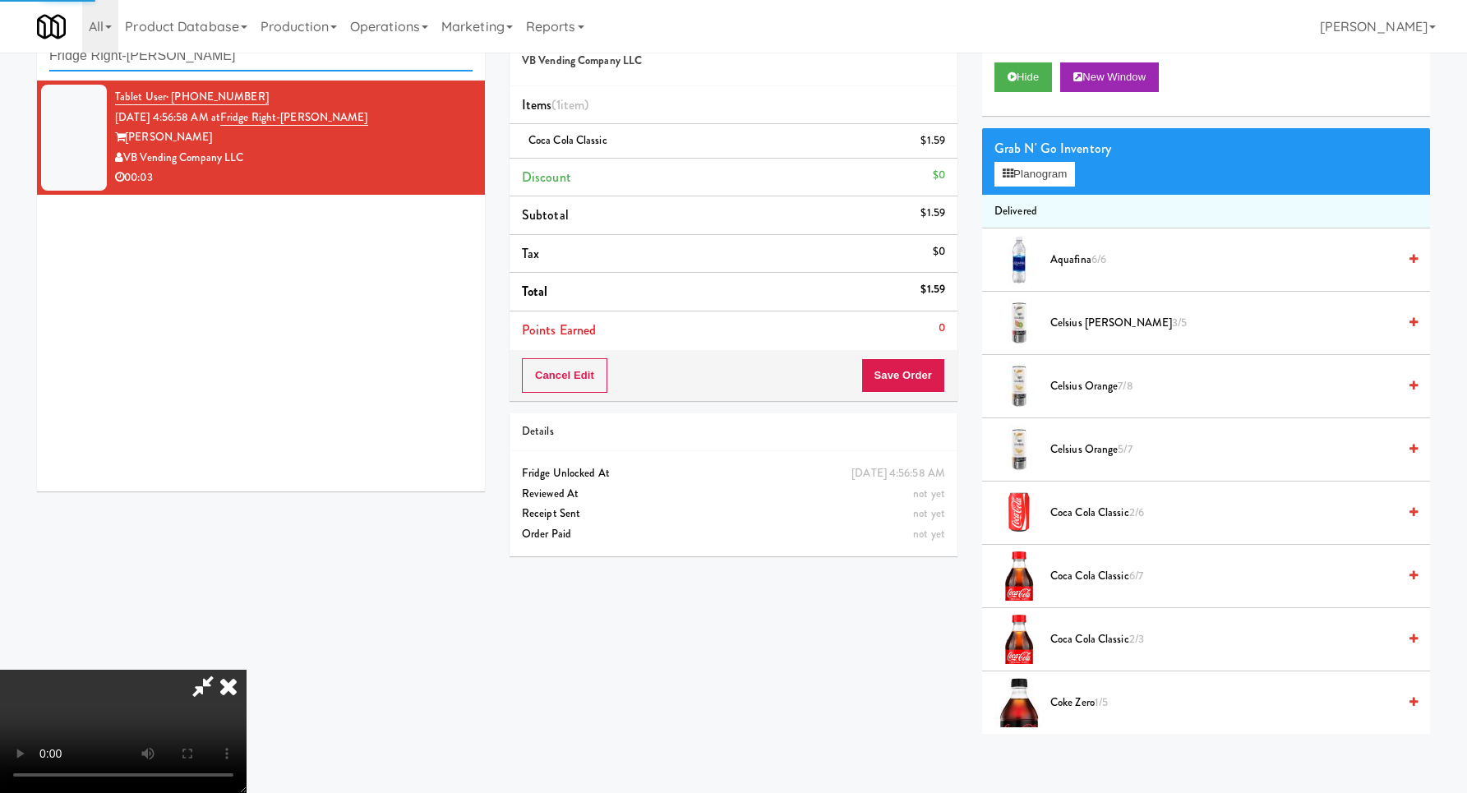
click at [336, 58] on input "Fridge Right-[PERSON_NAME]" at bounding box center [260, 56] width 423 height 30
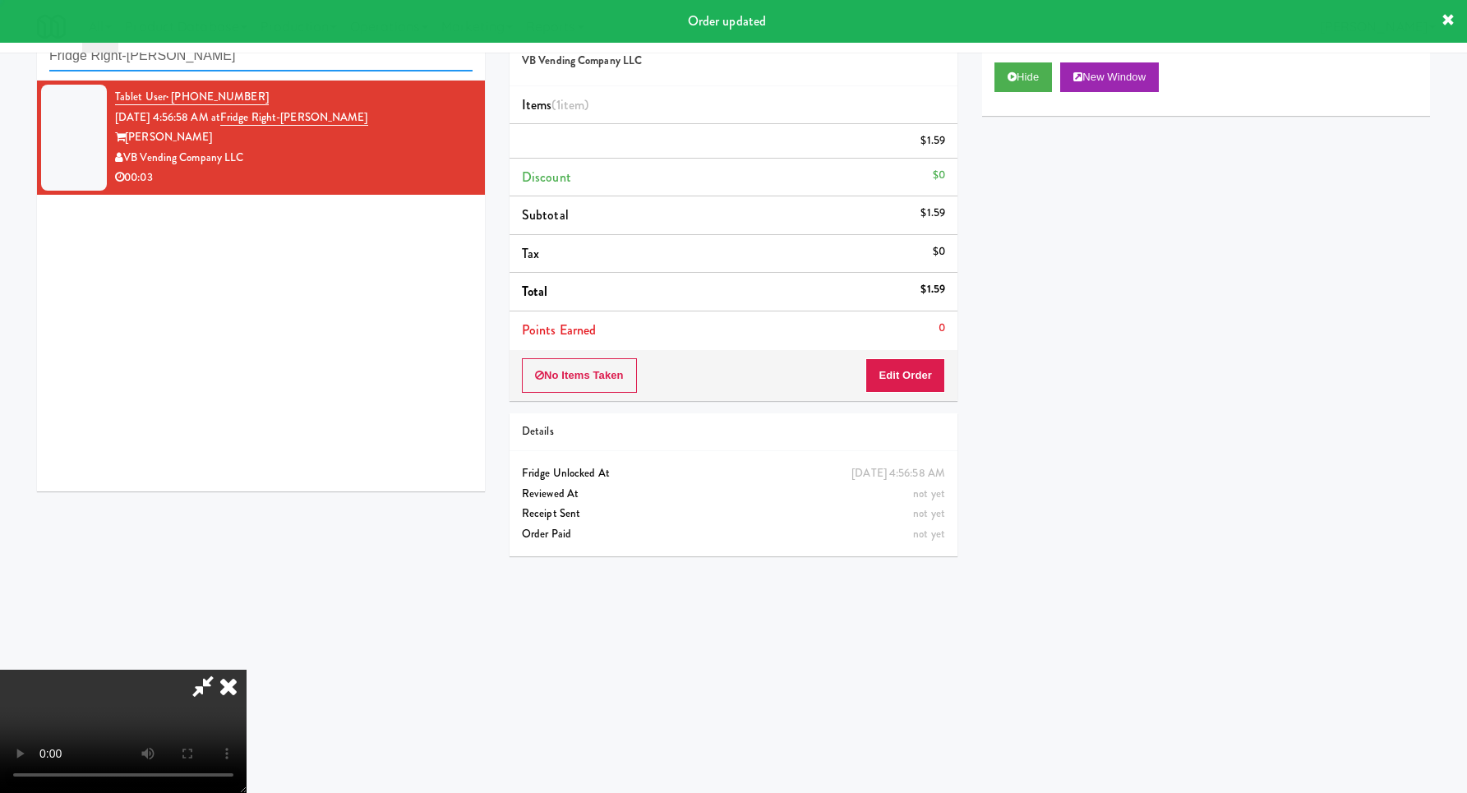
click at [336, 58] on input "Fridge Right-[PERSON_NAME]" at bounding box center [260, 56] width 423 height 30
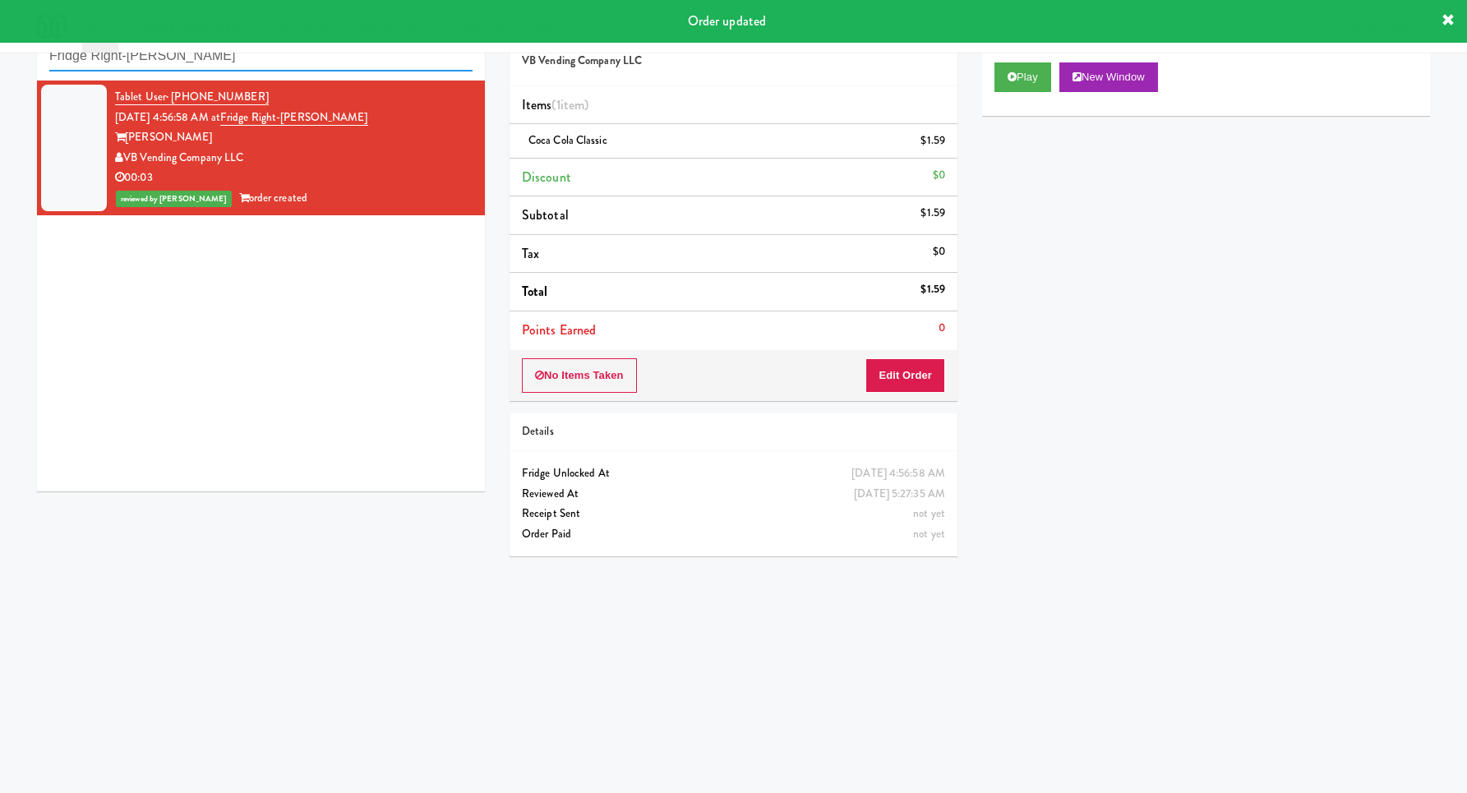
paste input "Willamette - Combo Cooler"
type input "Willamette - Combo Cooler"
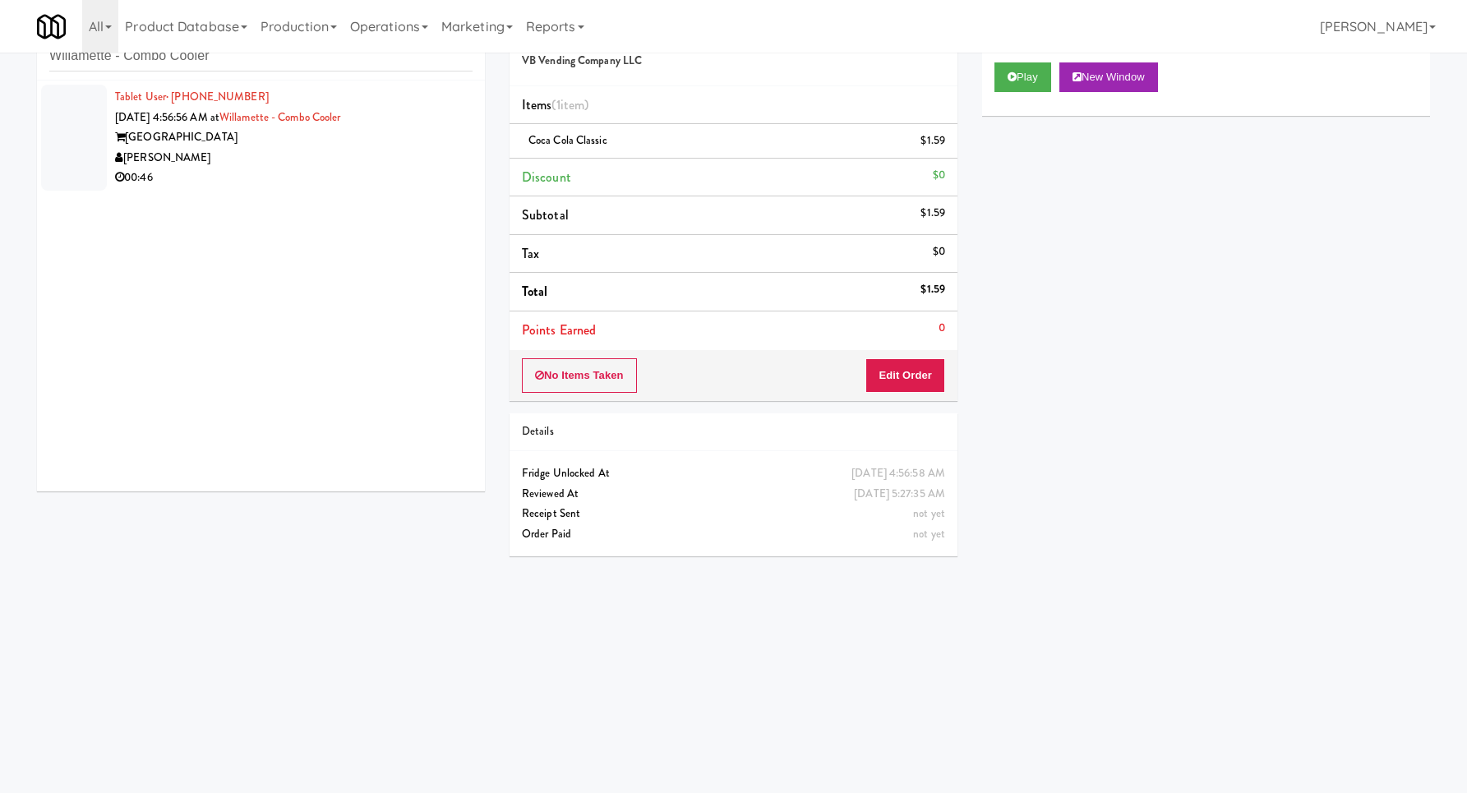
click at [242, 175] on div "00:46" at bounding box center [293, 178] width 357 height 21
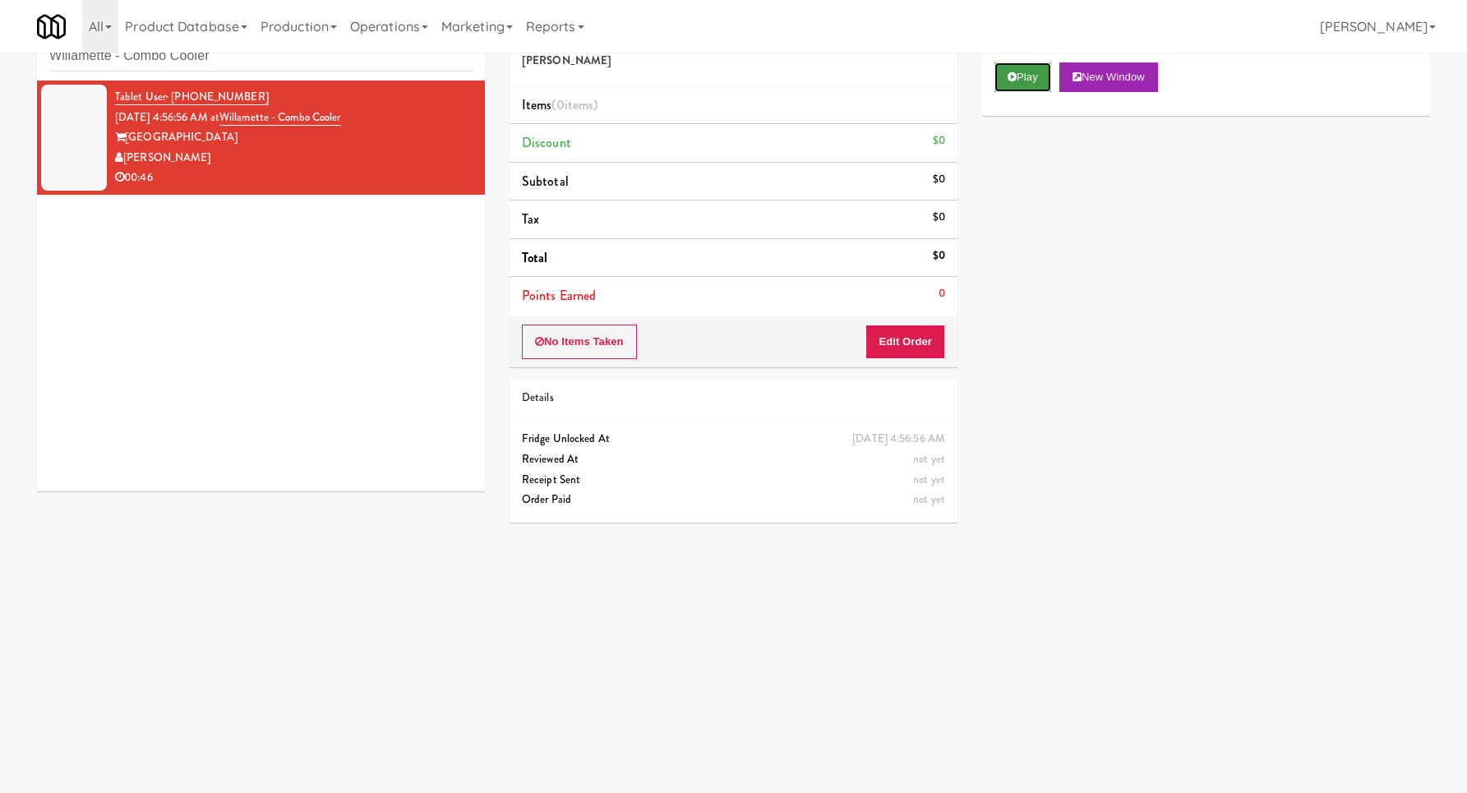
click at [1019, 81] on button "Play" at bounding box center [1022, 77] width 57 height 30
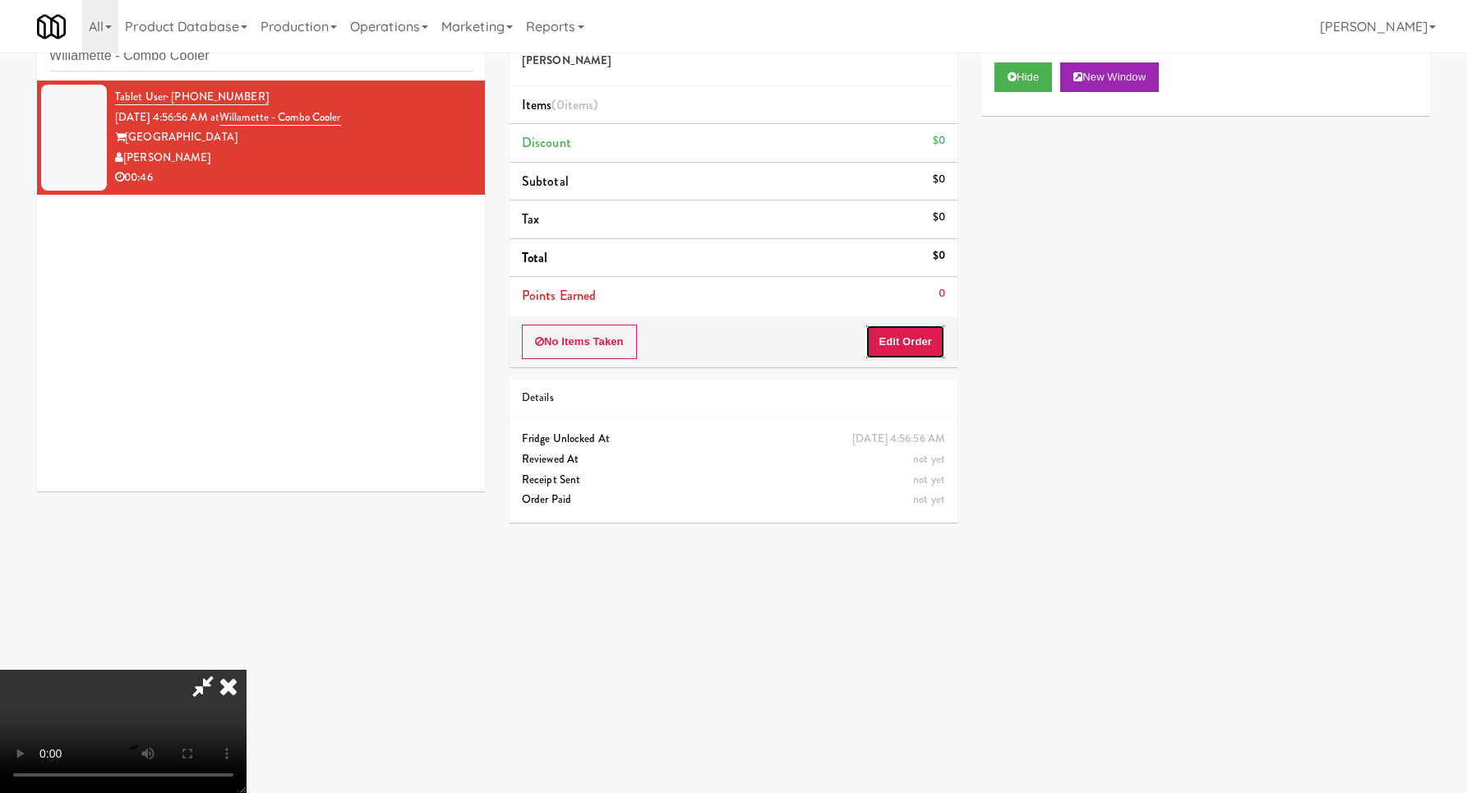
click at [932, 339] on button "Edit Order" at bounding box center [905, 342] width 80 height 35
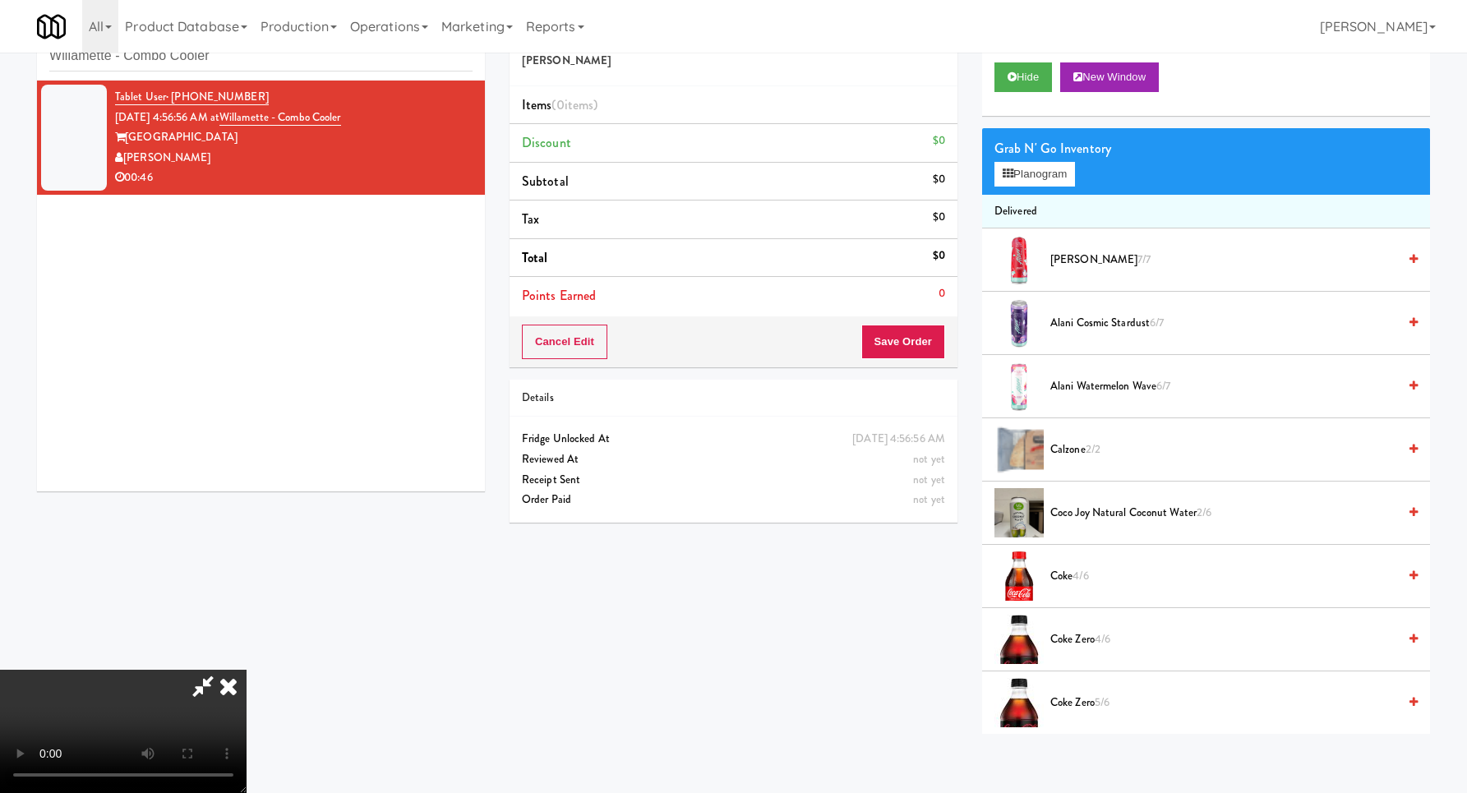
click at [246, 670] on video at bounding box center [123, 731] width 246 height 123
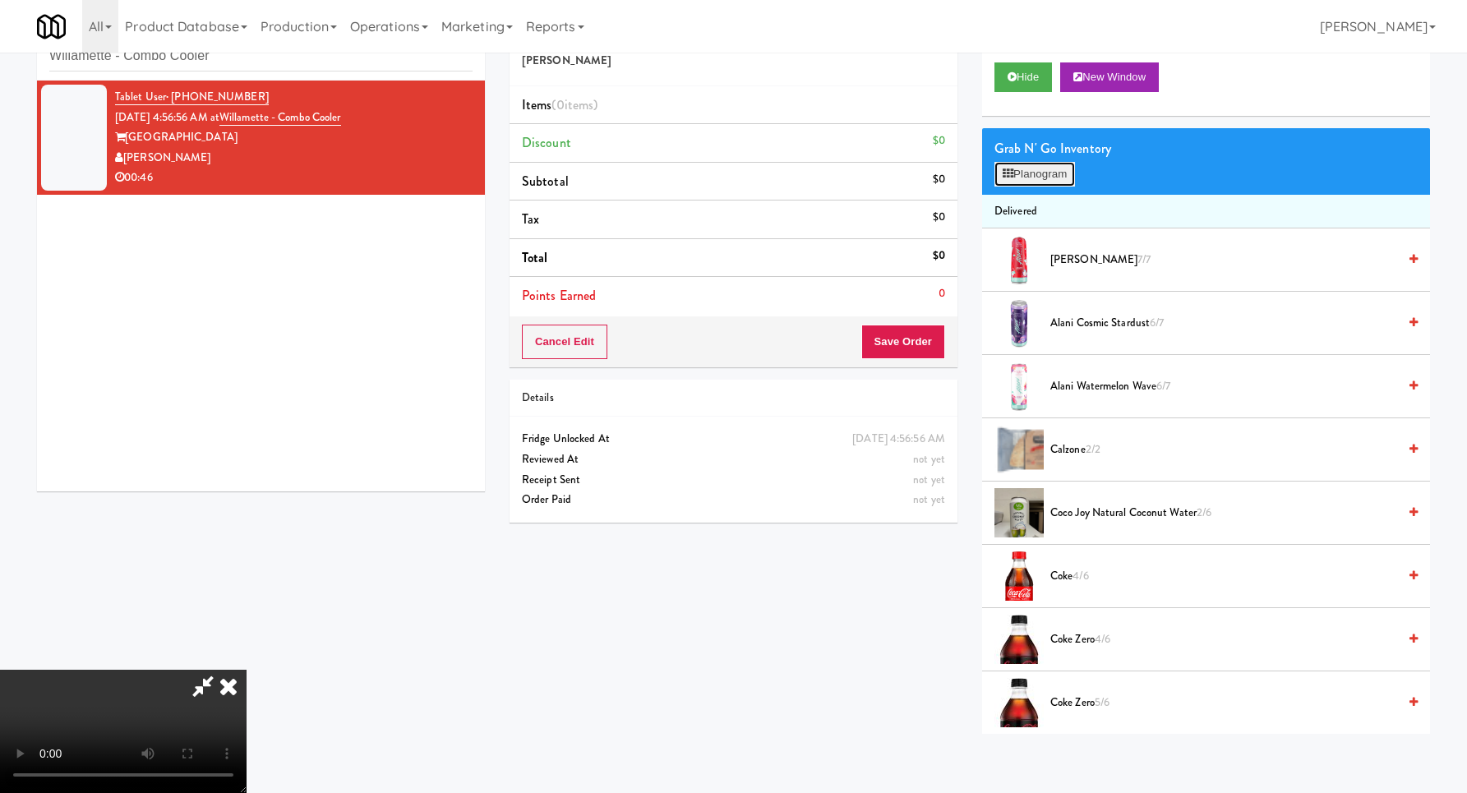
click at [1034, 173] on button "Planogram" at bounding box center [1034, 174] width 81 height 25
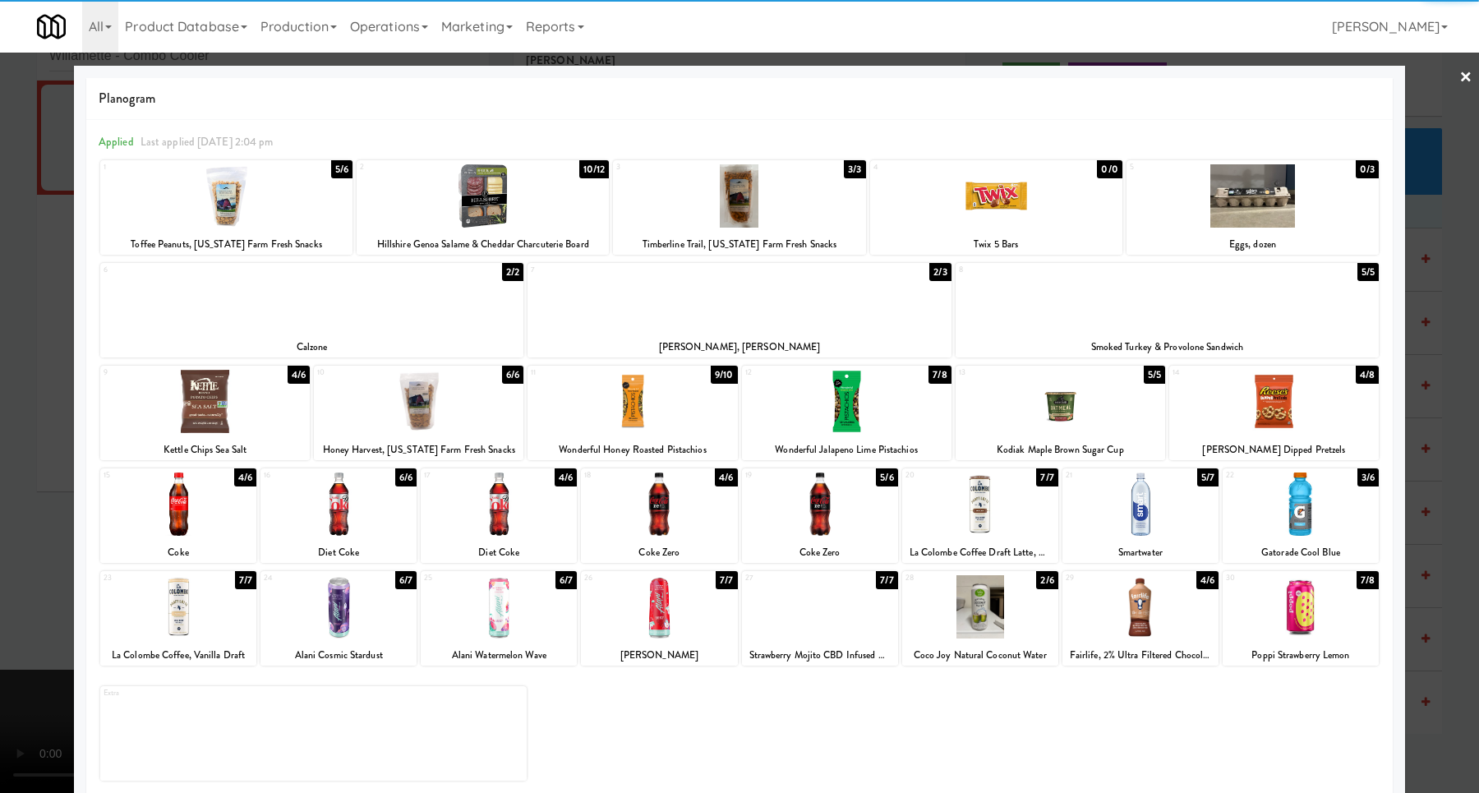
click at [375, 493] on div at bounding box center [338, 503] width 156 height 63
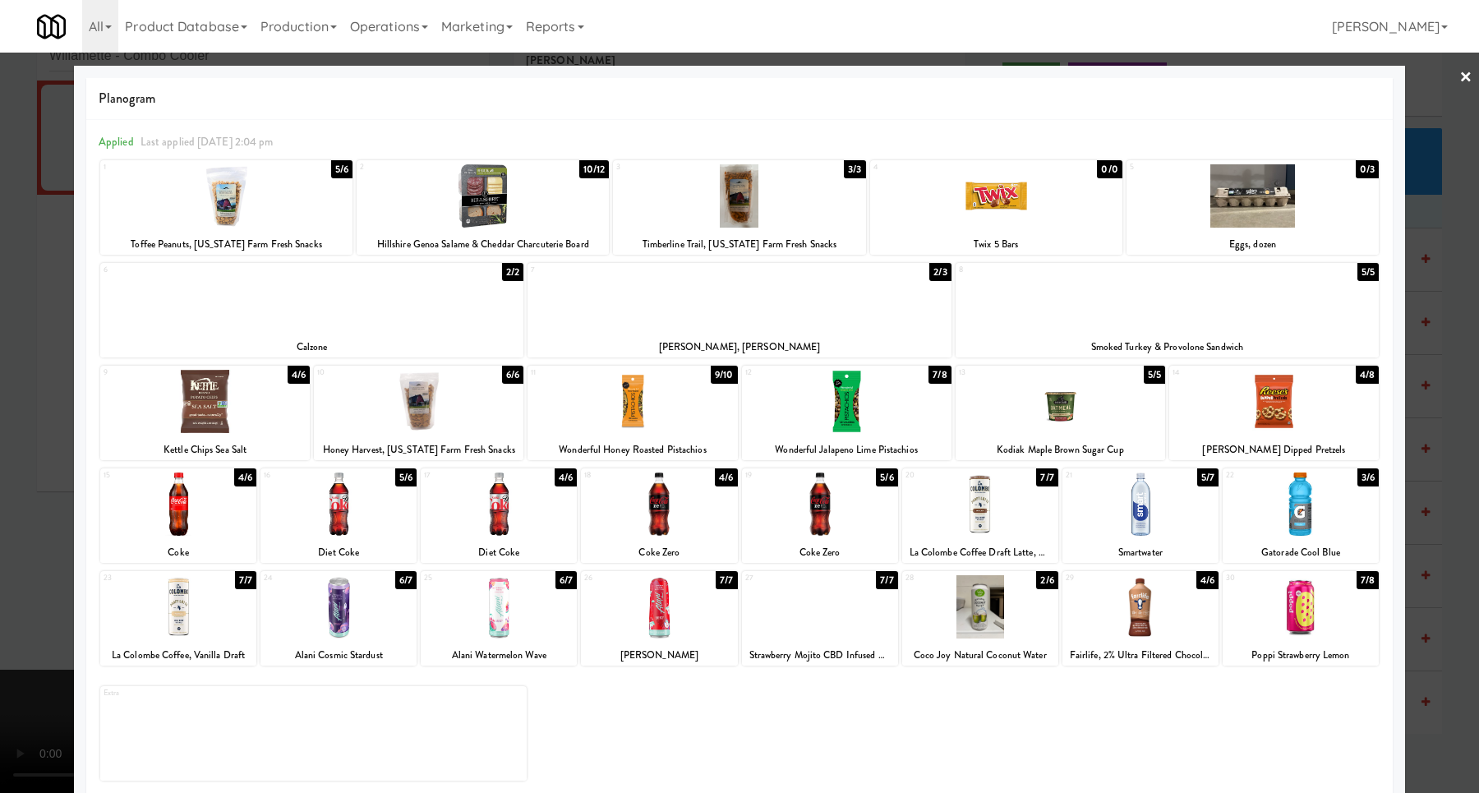
click at [1426, 412] on div at bounding box center [739, 396] width 1479 height 793
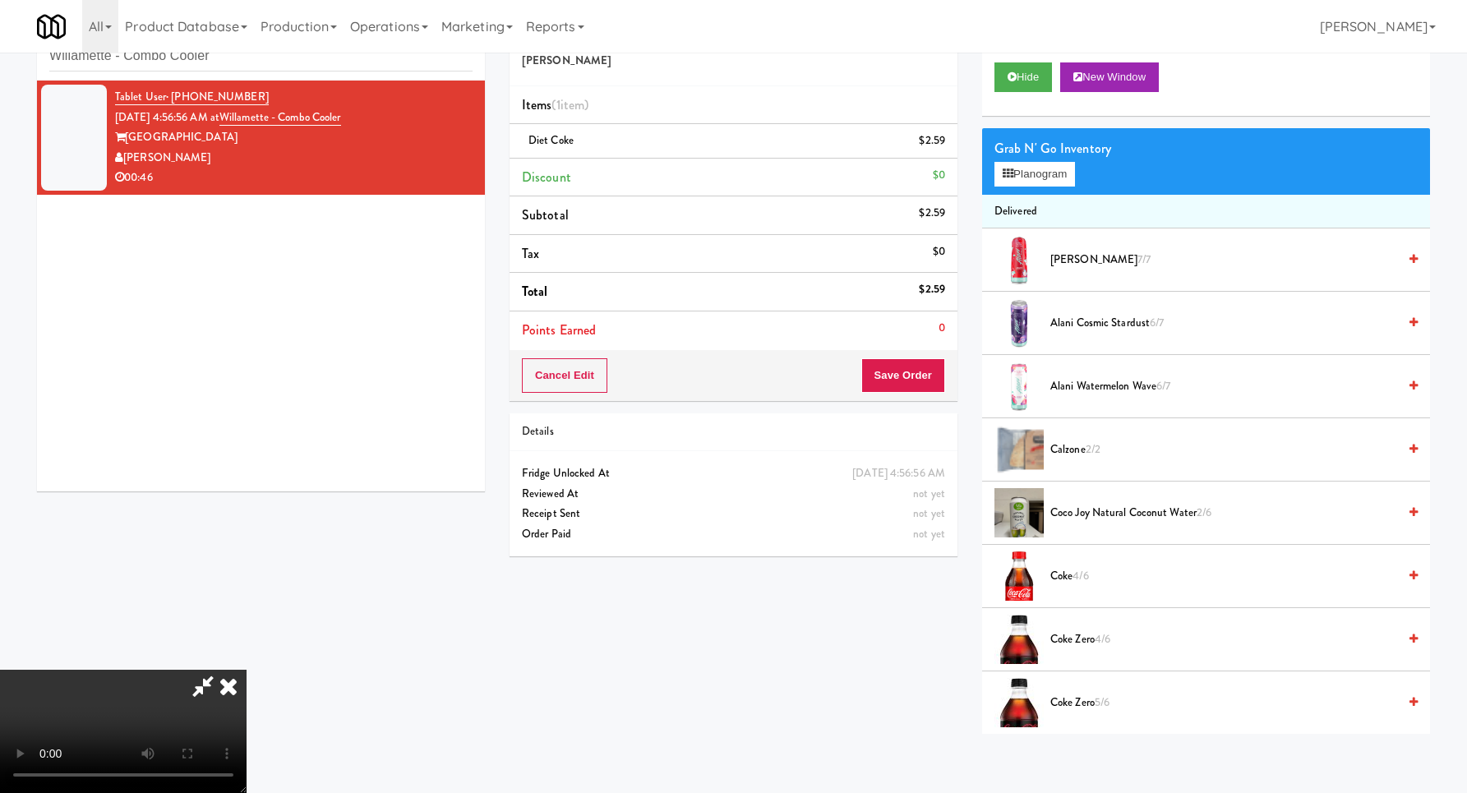
click at [246, 670] on video at bounding box center [123, 731] width 246 height 123
drag, startPoint x: 1087, startPoint y: 161, endPoint x: 1059, endPoint y: 157, distance: 28.2
click at [1086, 161] on div "Grab N' Go Inventory Planogram" at bounding box center [1206, 161] width 448 height 67
click at [1059, 157] on div "Grab N' Go Inventory" at bounding box center [1205, 148] width 423 height 25
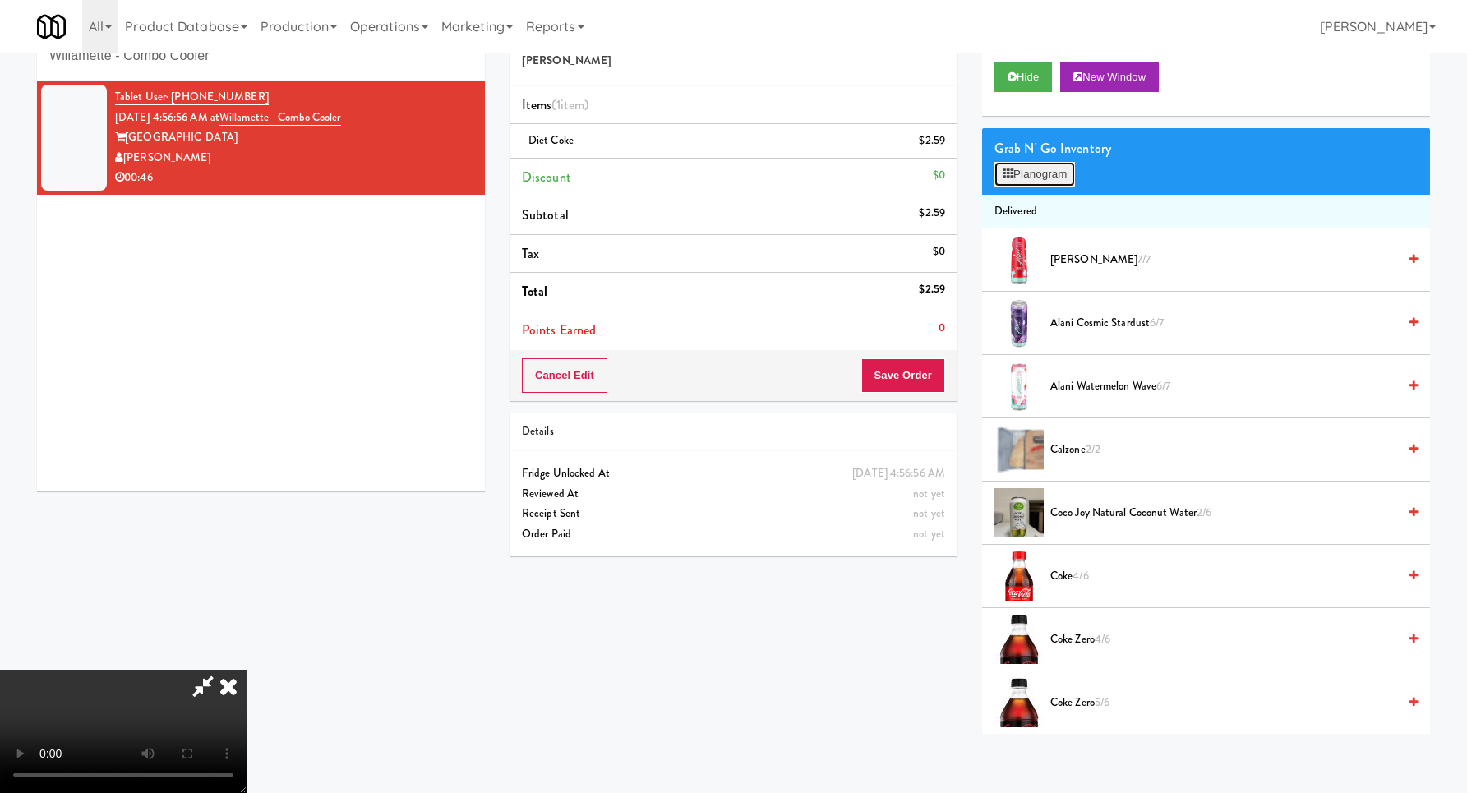
click at [1041, 166] on button "Planogram" at bounding box center [1034, 174] width 81 height 25
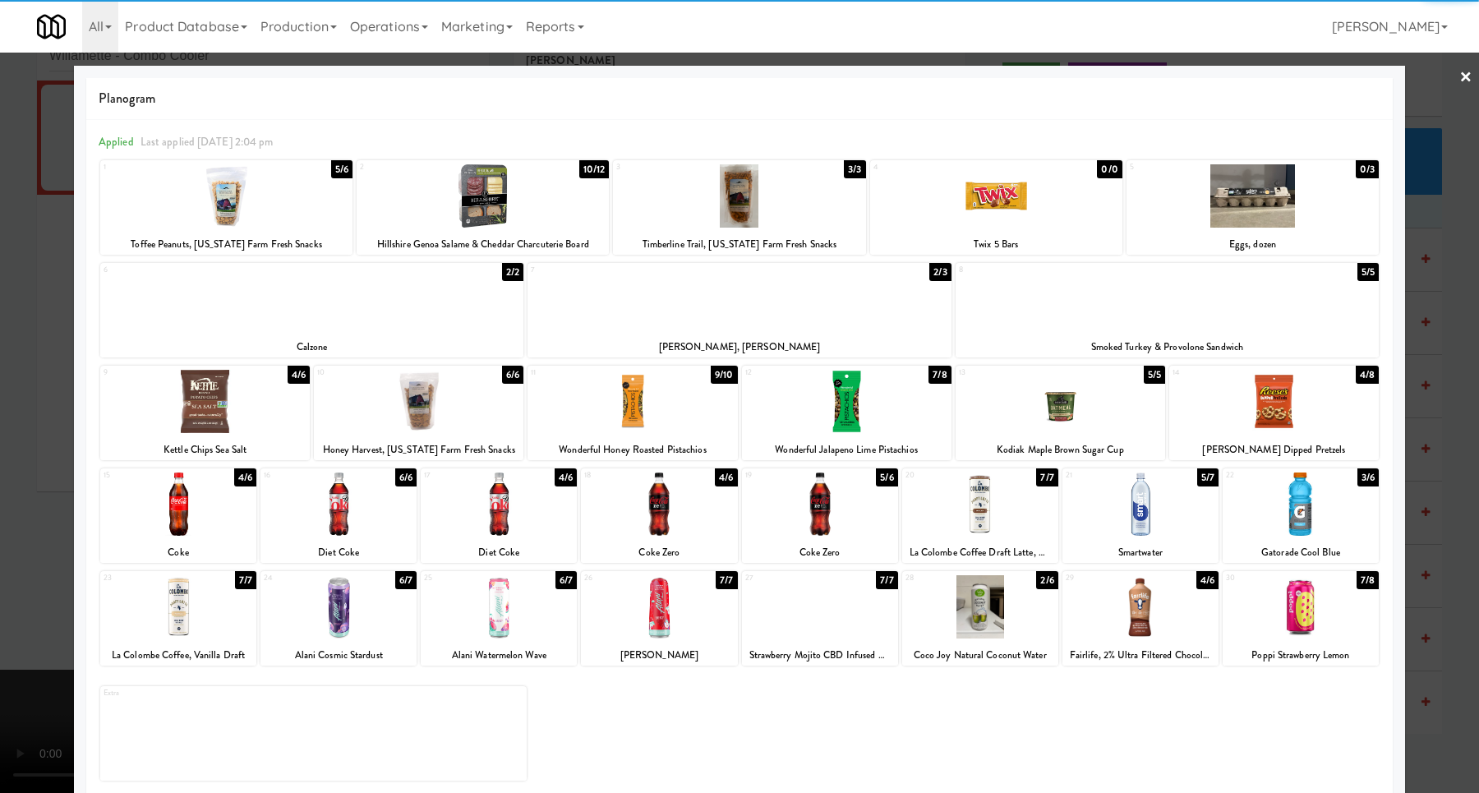
click at [541, 214] on div at bounding box center [483, 195] width 252 height 63
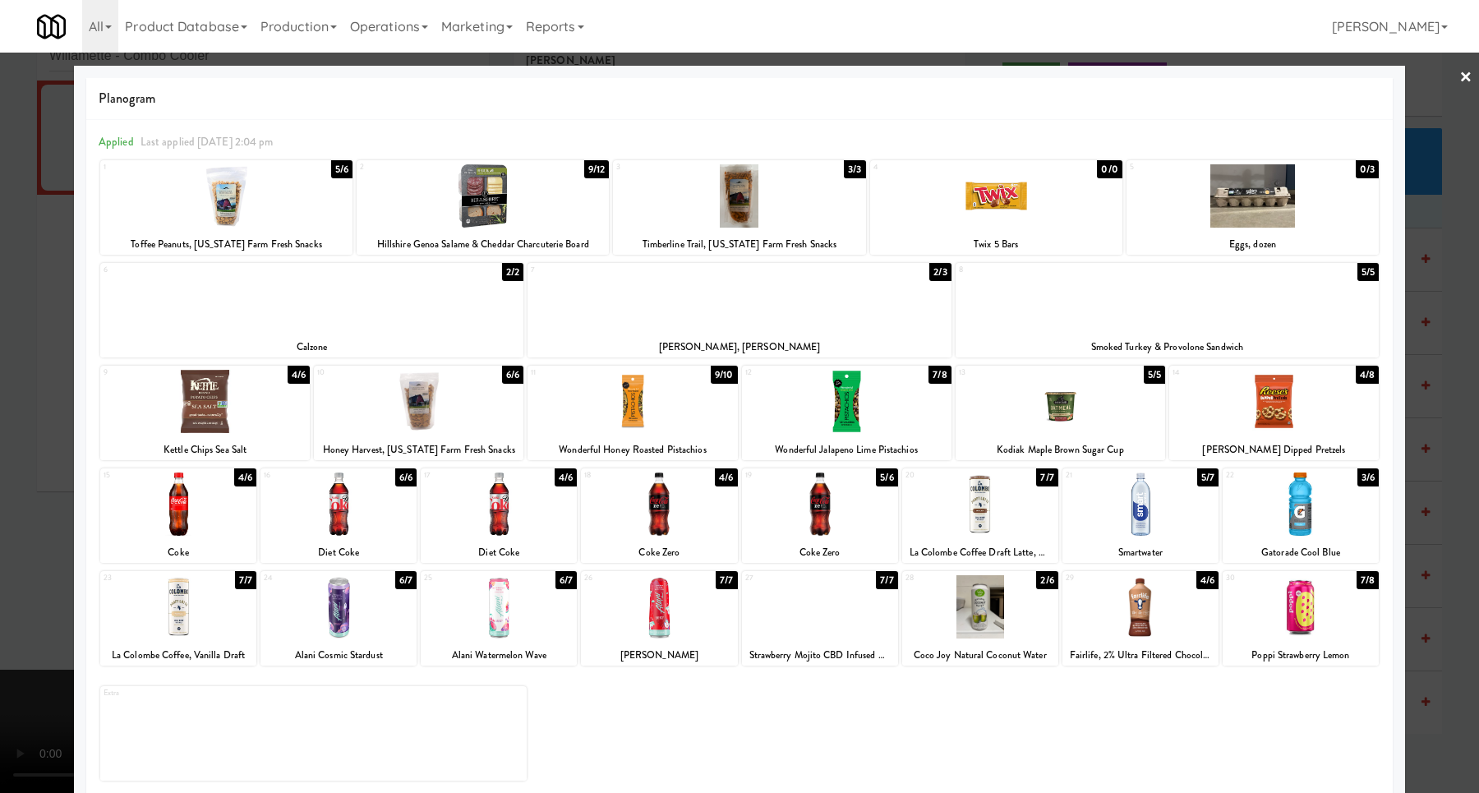
click at [1432, 317] on div at bounding box center [739, 396] width 1479 height 793
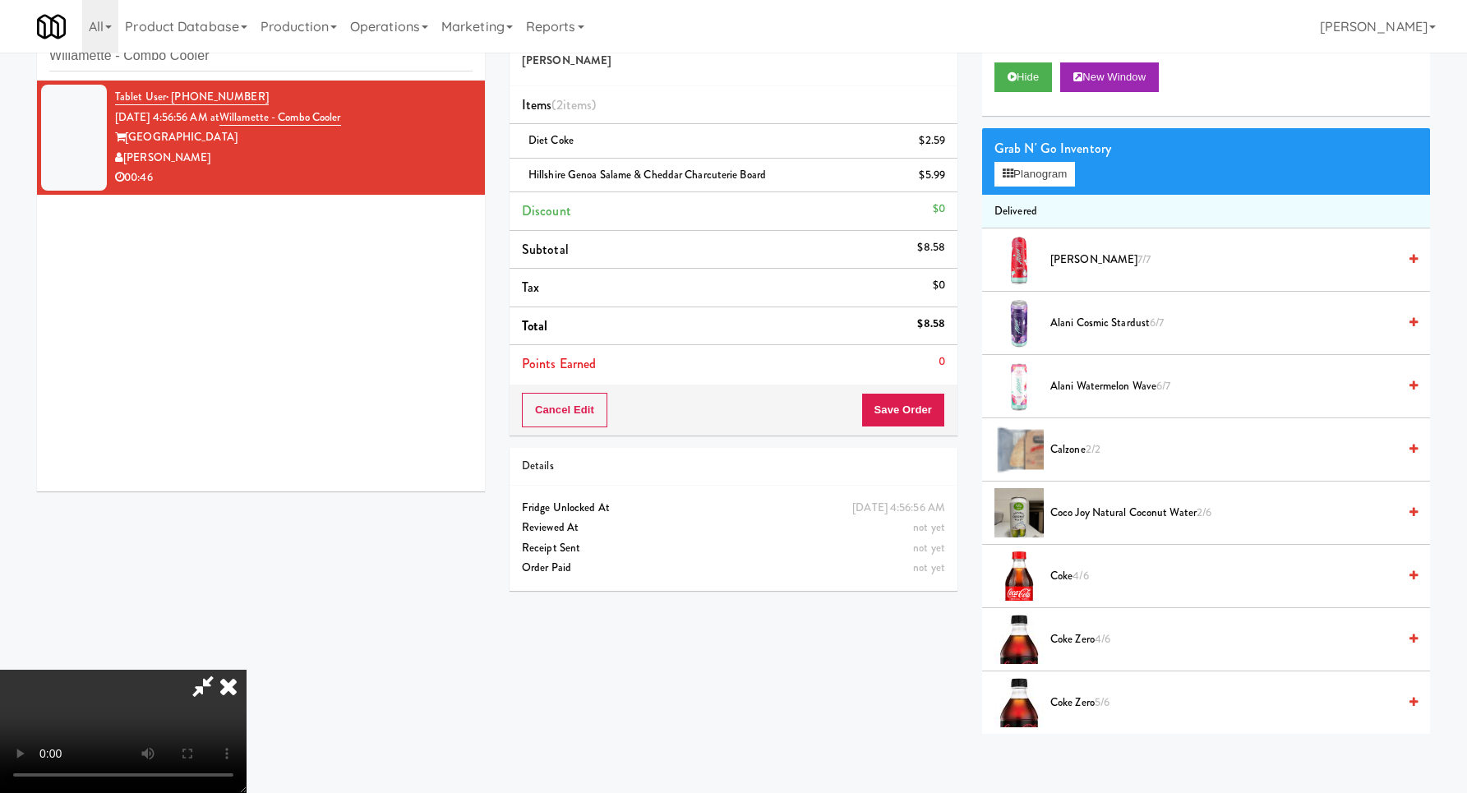
click at [246, 670] on video at bounding box center [123, 731] width 246 height 123
click at [1039, 178] on button "Planogram" at bounding box center [1034, 174] width 81 height 25
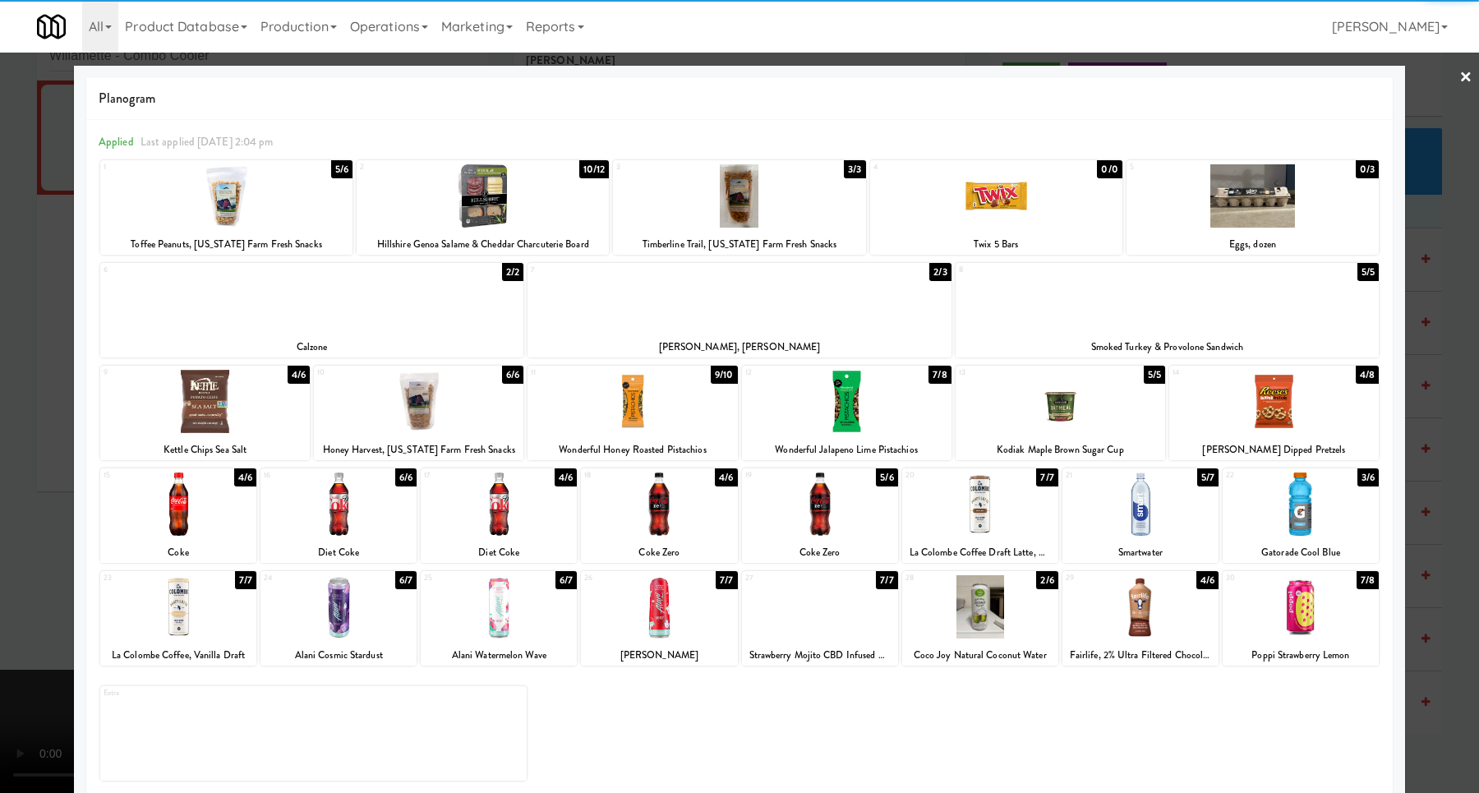
click at [1250, 410] on div at bounding box center [1274, 401] width 210 height 63
click at [1428, 398] on div at bounding box center [739, 396] width 1479 height 793
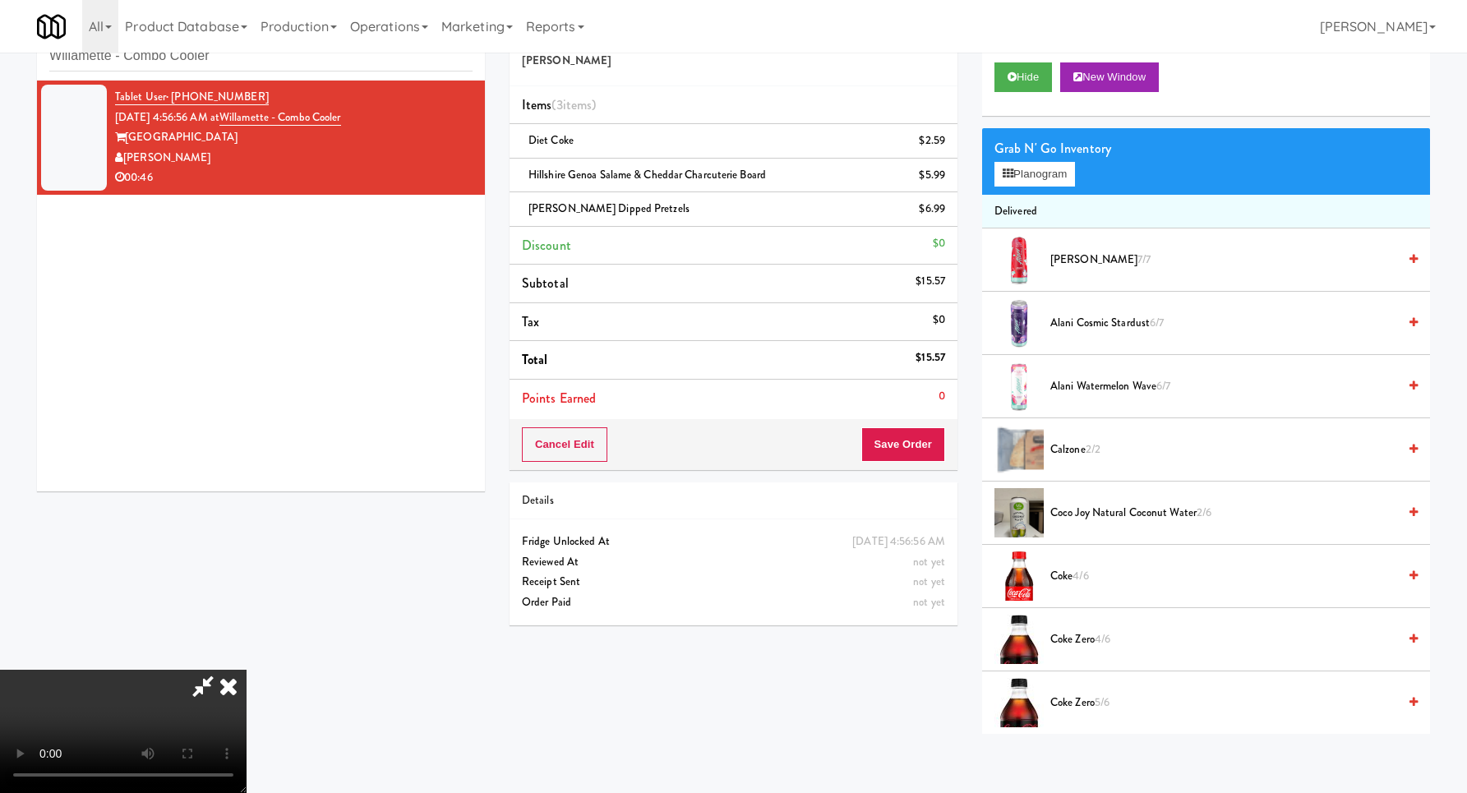
click at [246, 670] on video at bounding box center [123, 731] width 246 height 123
click at [922, 437] on button "Save Order" at bounding box center [903, 444] width 84 height 35
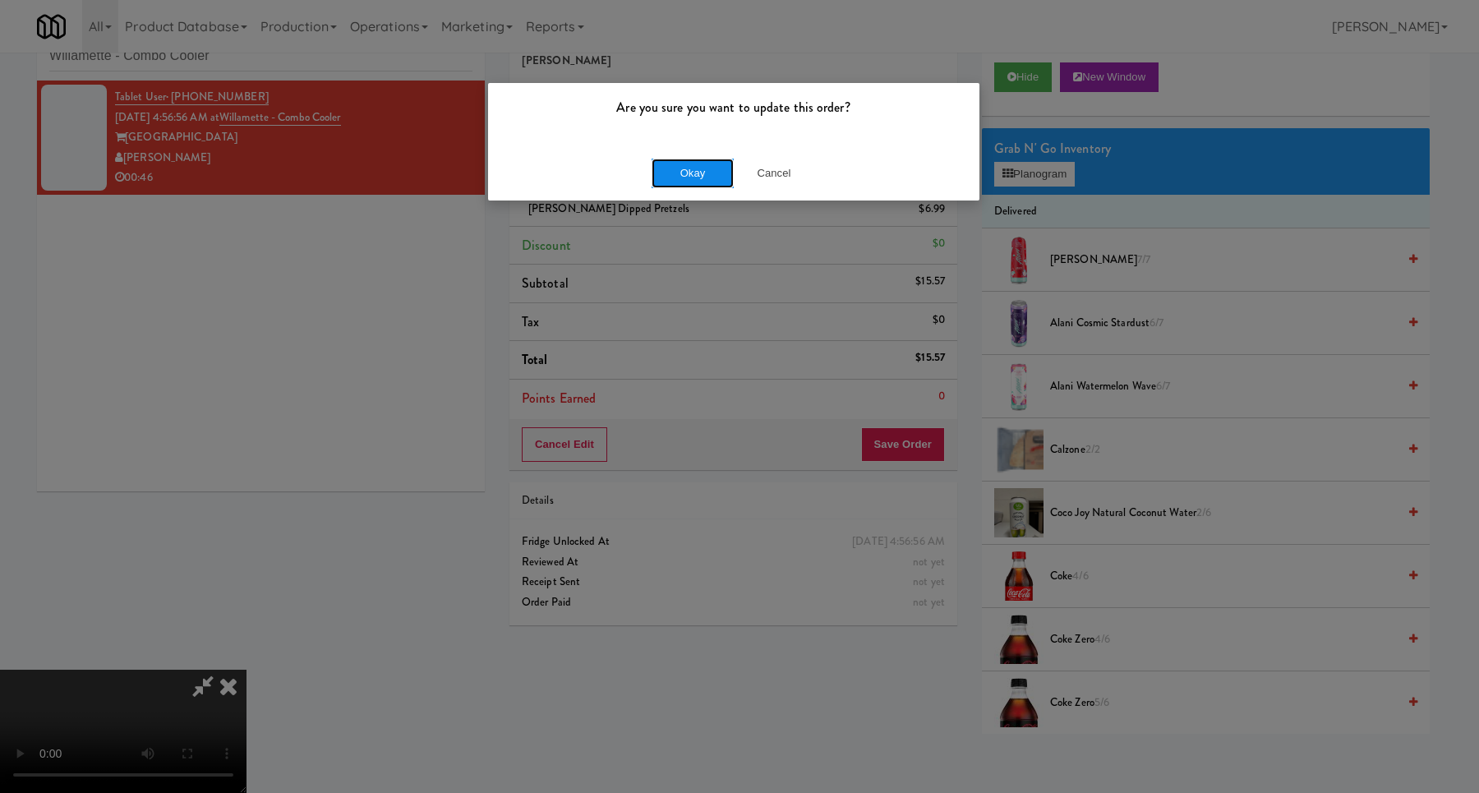
click at [707, 177] on button "Okay" at bounding box center [693, 174] width 82 height 30
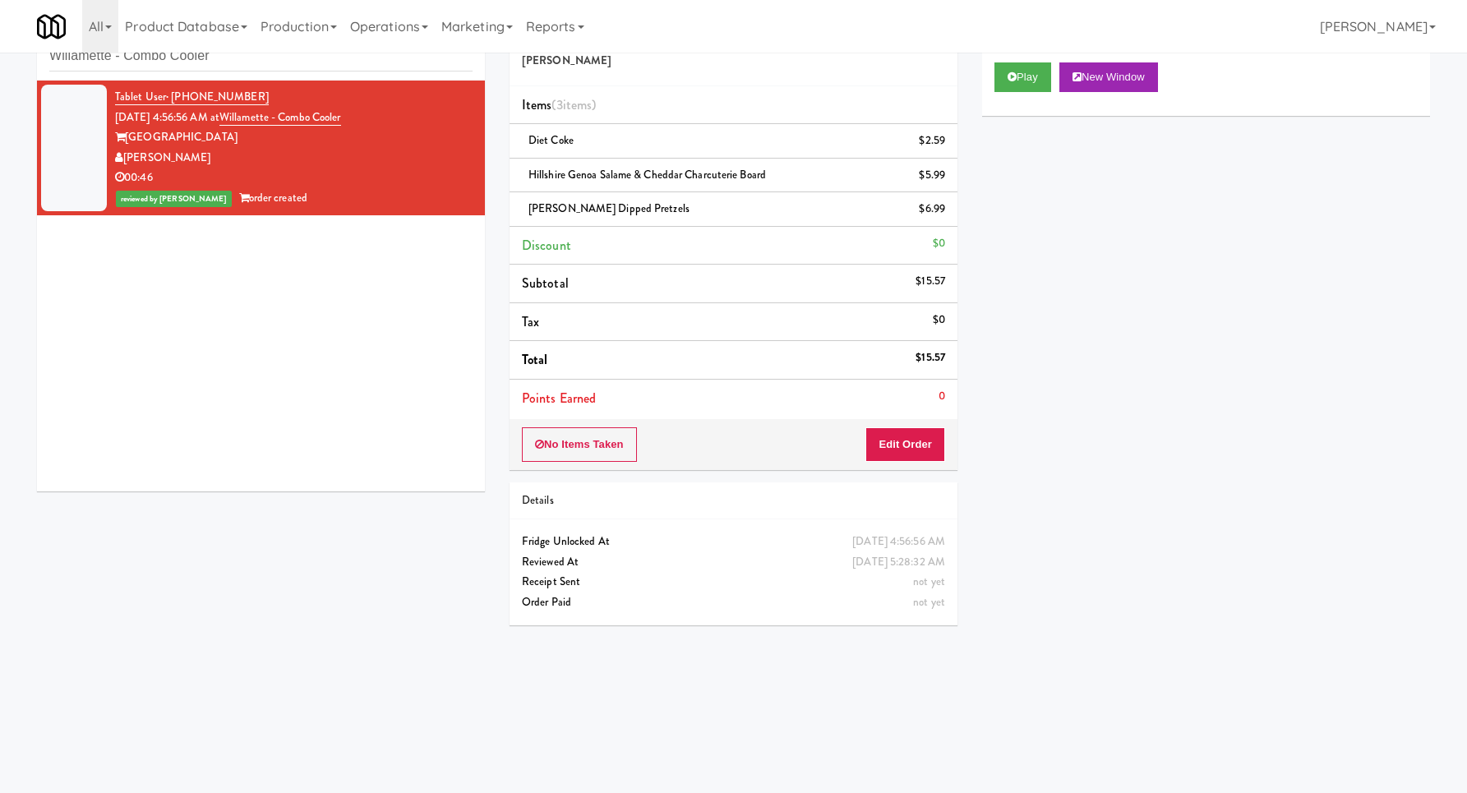
click at [389, 73] on div "inbox reviewed recent all unclear take inventory issue suspicious failed recent…" at bounding box center [261, 44] width 448 height 74
click at [388, 63] on input "Willamette - Combo Cooler" at bounding box center [260, 56] width 423 height 30
paste input "[PERSON_NAME] - Cooler - Right"
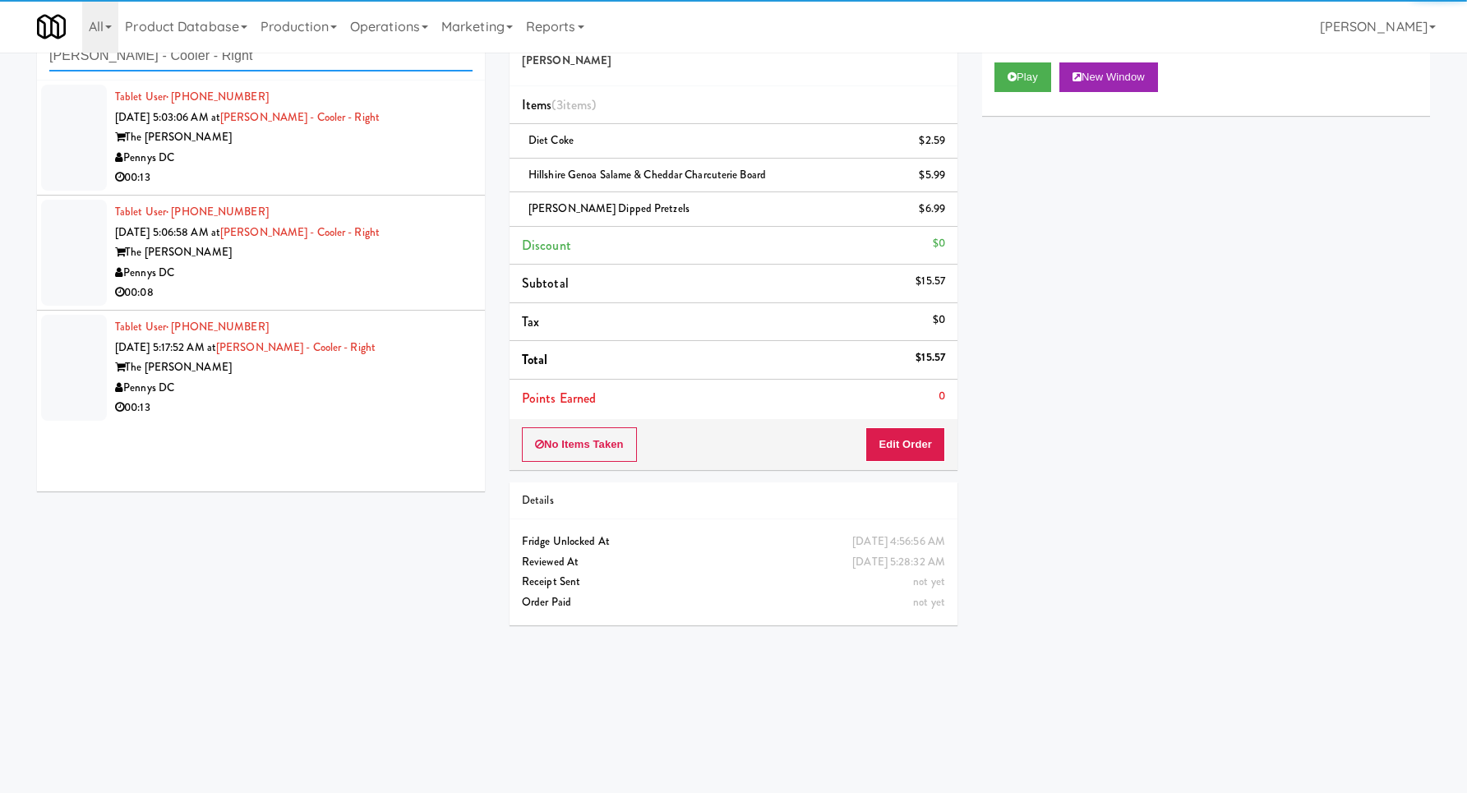
type input "[PERSON_NAME] - Cooler - Right"
click at [443, 208] on div "Tablet User · (214) 543-5534 [DATE] 5:06:58 AM at [PERSON_NAME][GEOGRAPHIC_DATA…" at bounding box center [293, 252] width 357 height 101
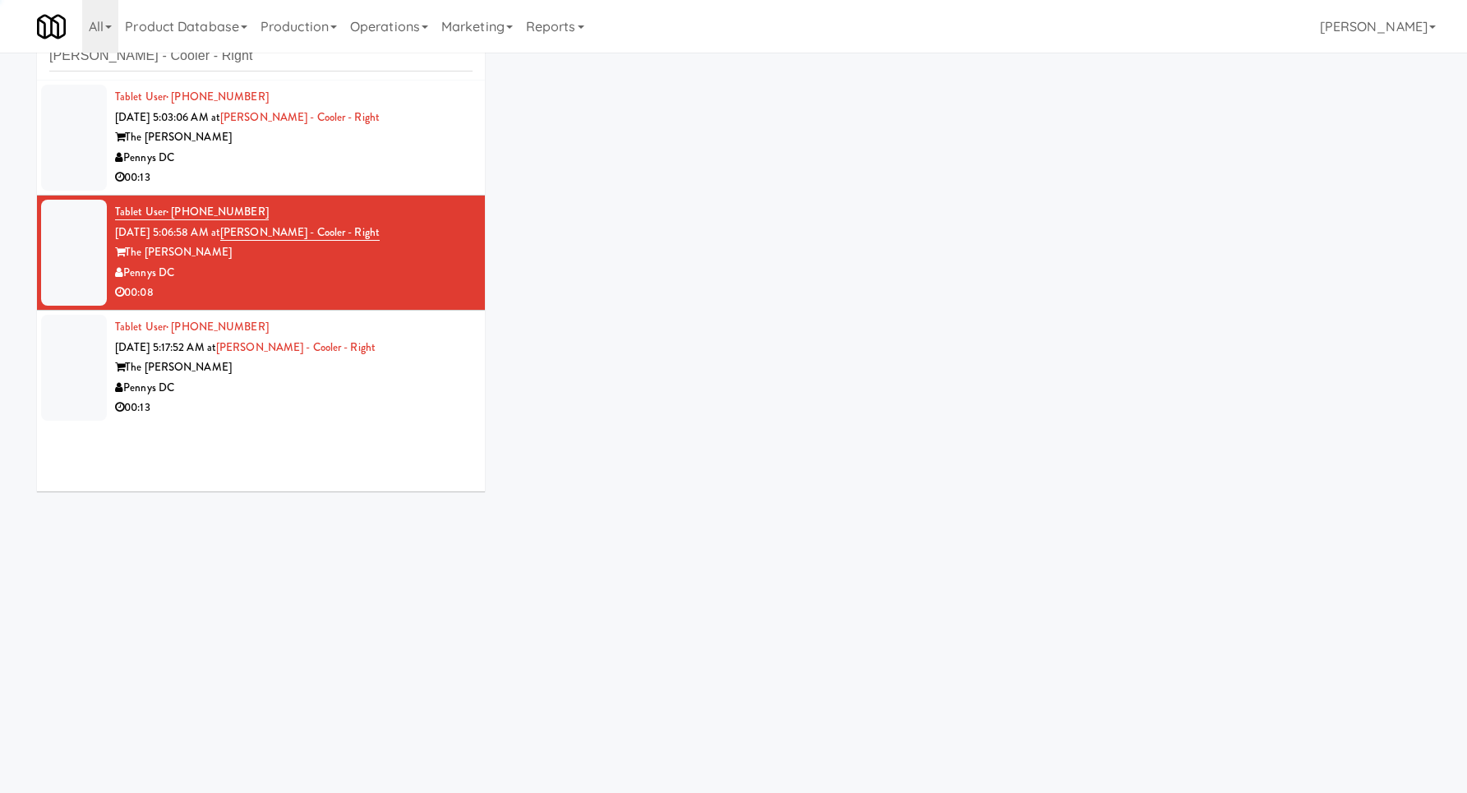
click at [443, 173] on div "00:13" at bounding box center [293, 178] width 357 height 21
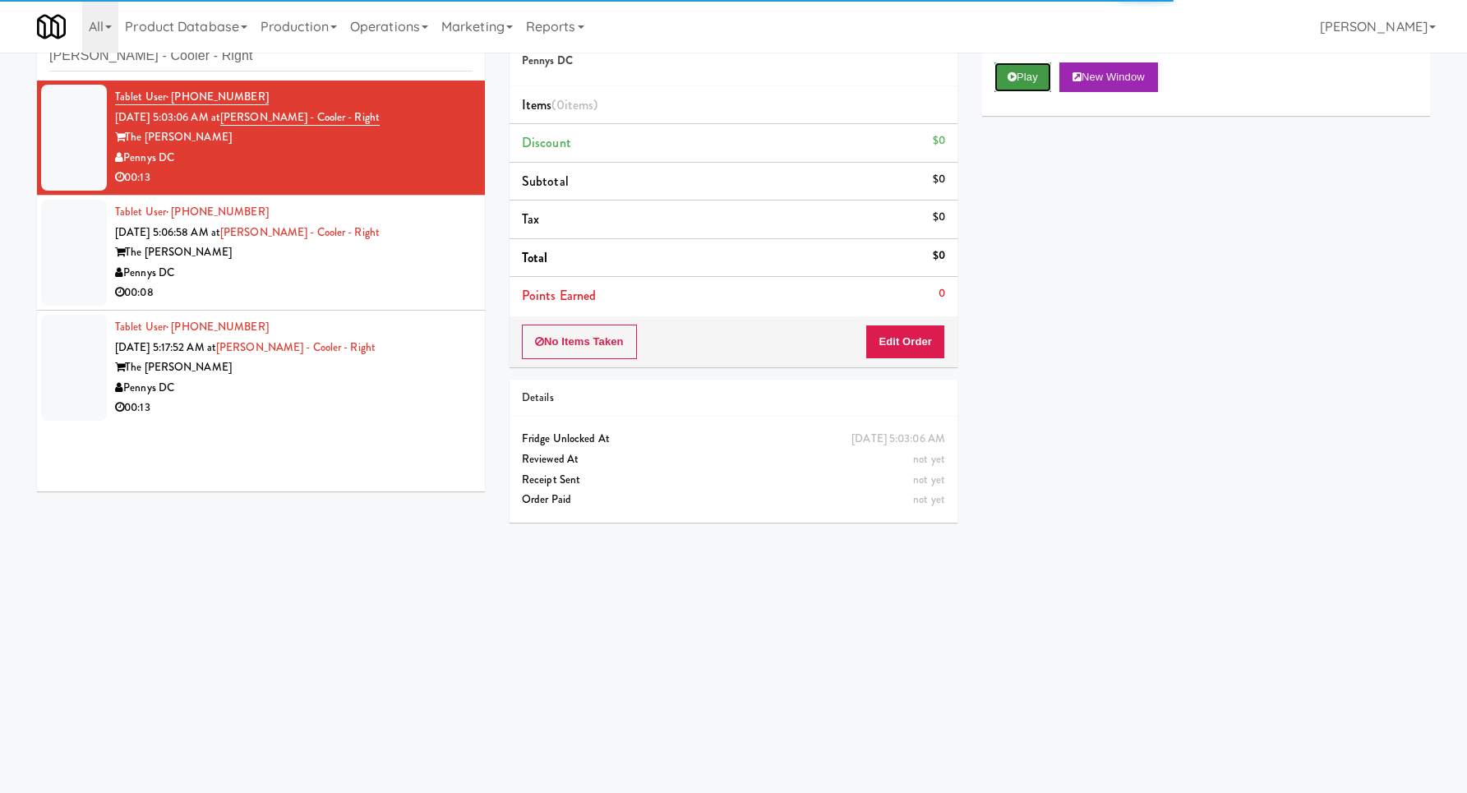
click at [997, 87] on button "Play" at bounding box center [1022, 77] width 57 height 30
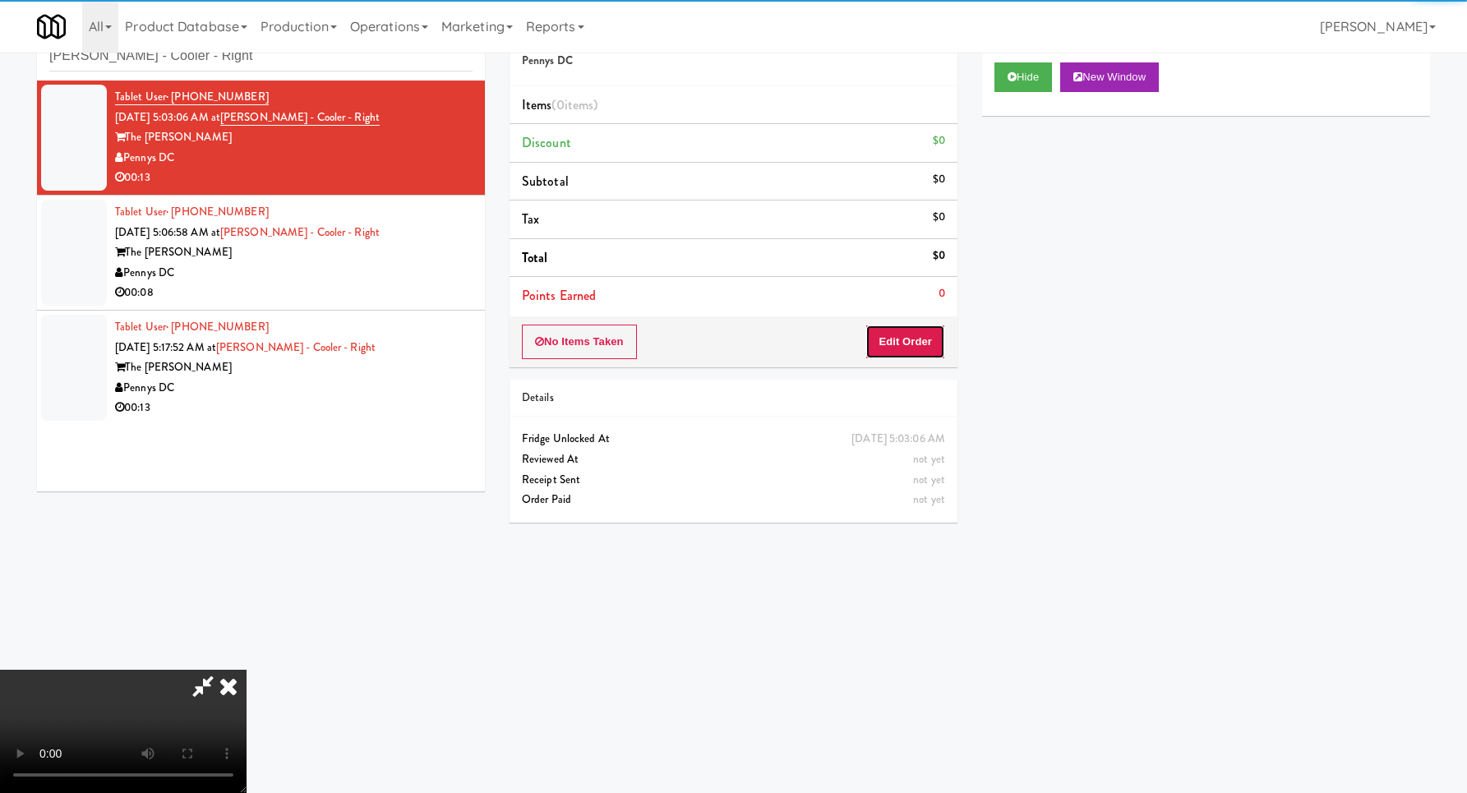
click at [909, 325] on button "Edit Order" at bounding box center [905, 342] width 80 height 35
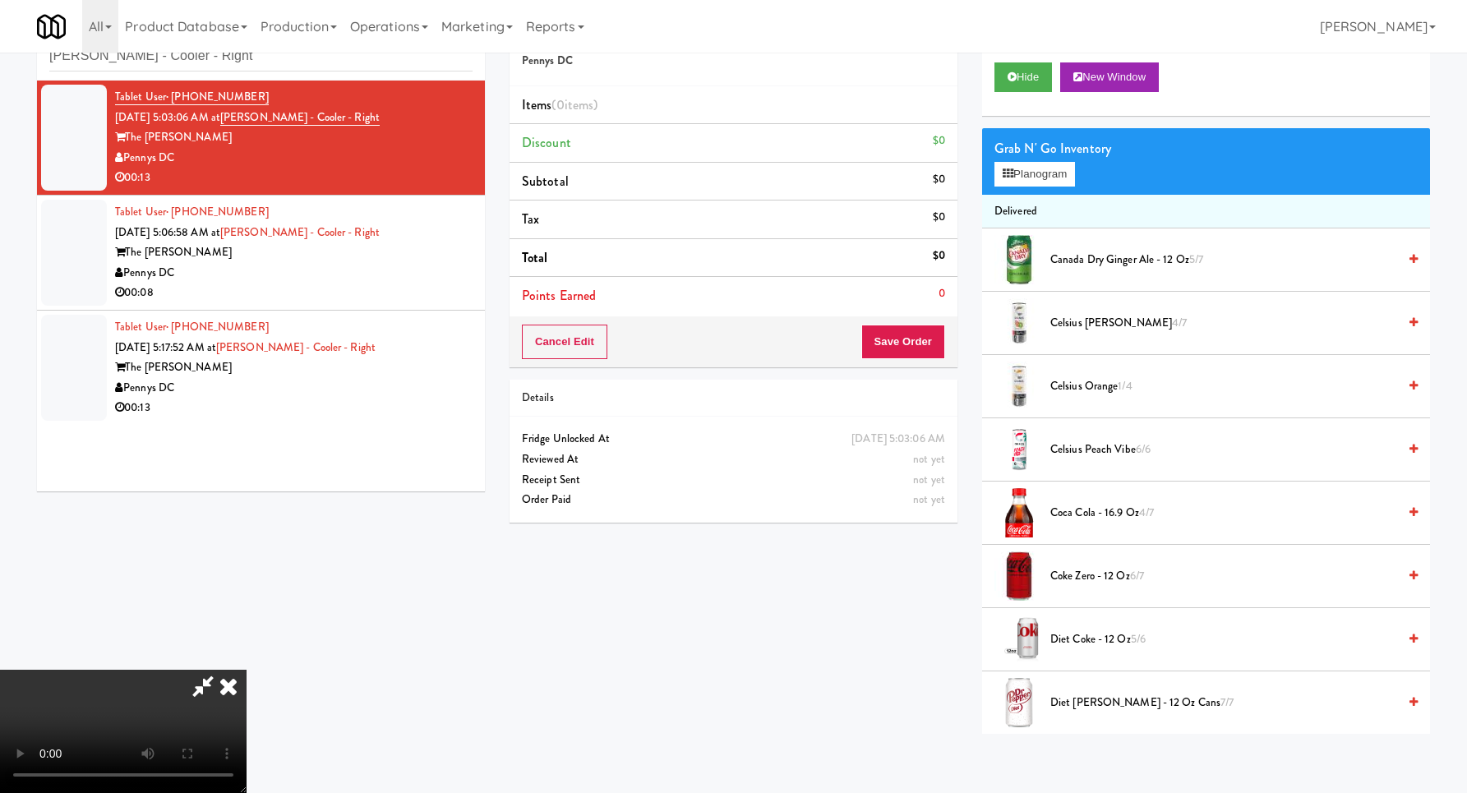
click at [246, 670] on video at bounding box center [123, 731] width 246 height 123
click at [1020, 173] on button "Planogram" at bounding box center [1034, 174] width 81 height 25
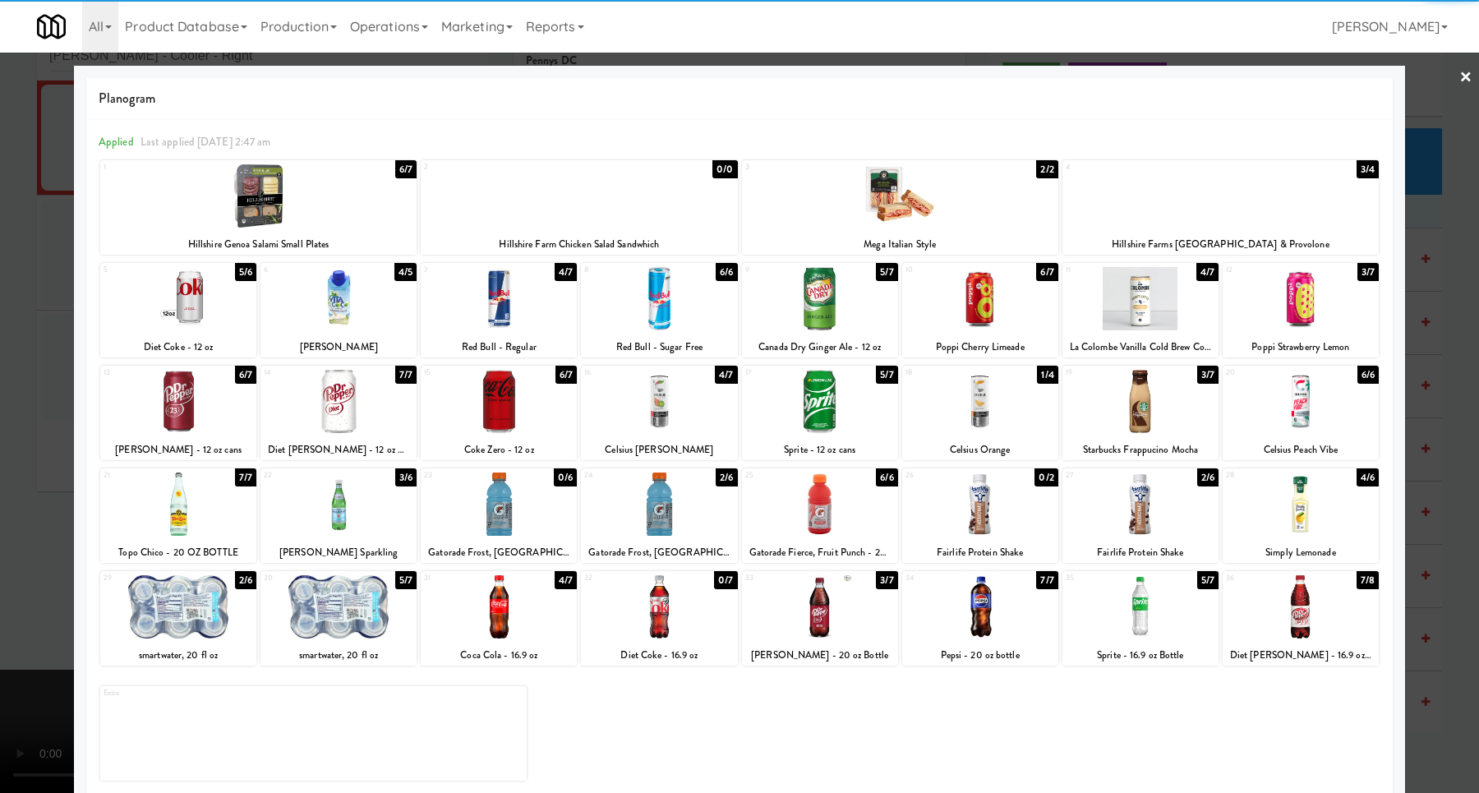
click at [1295, 603] on div at bounding box center [1301, 606] width 156 height 63
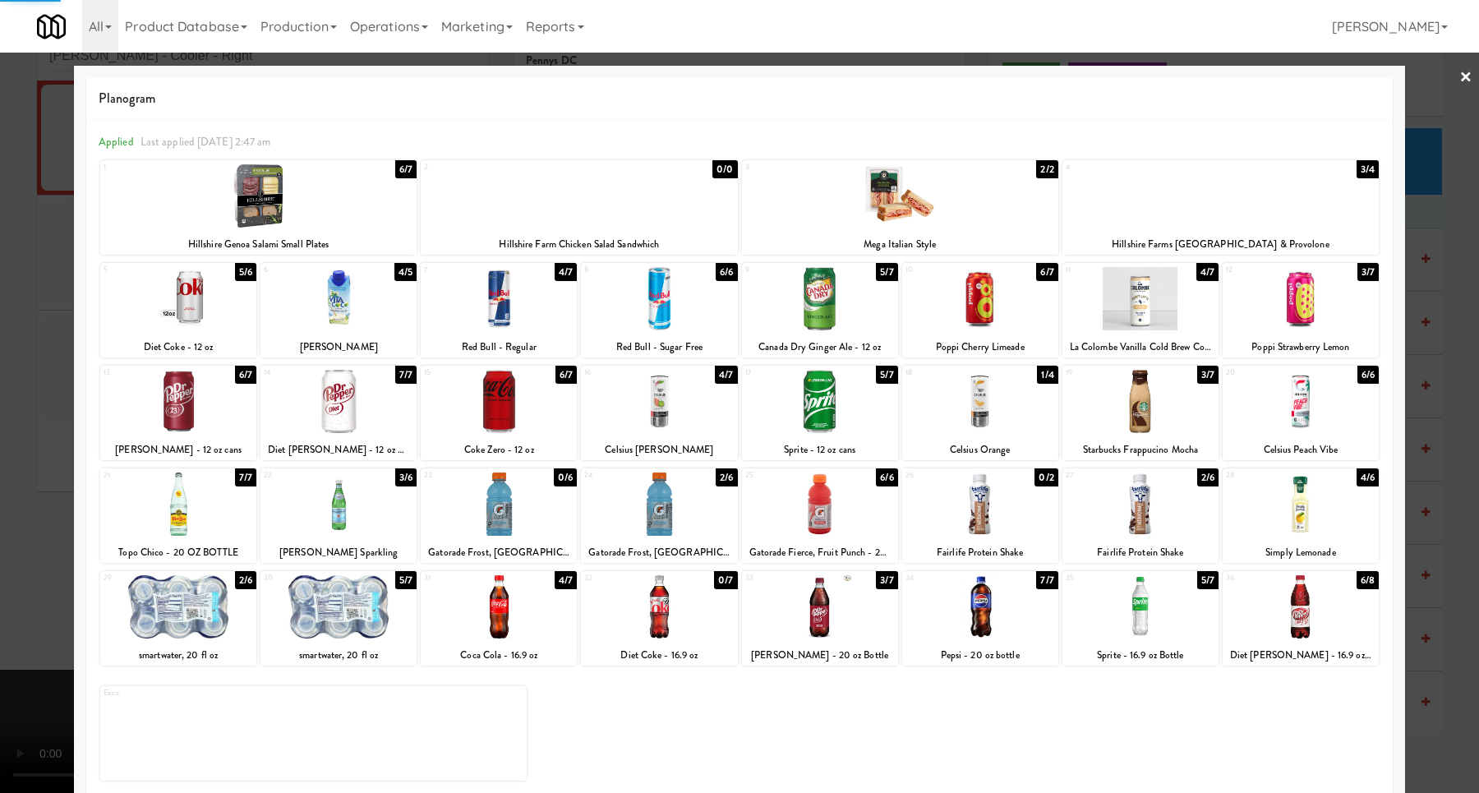
click at [1426, 551] on div at bounding box center [739, 396] width 1479 height 793
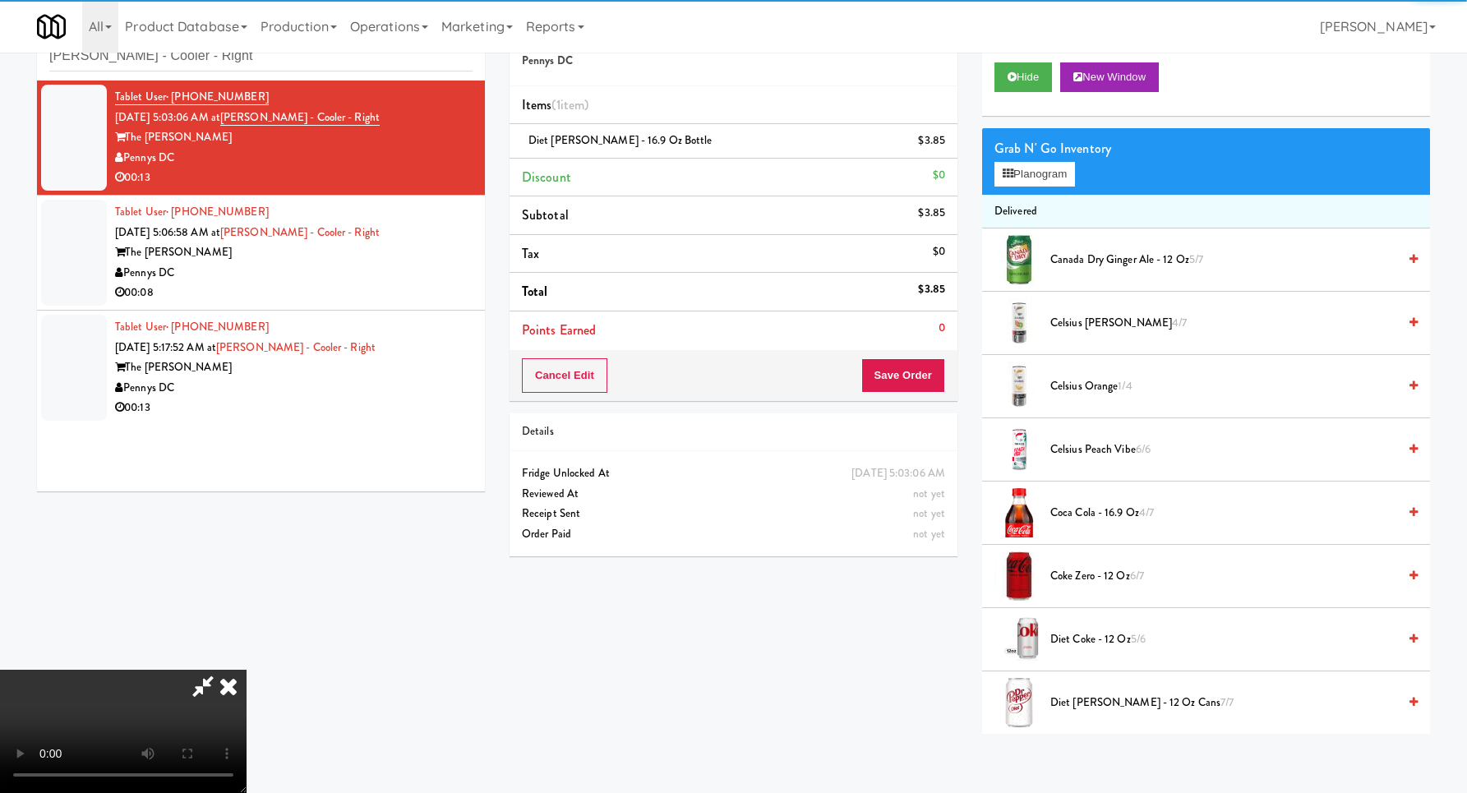
click at [246, 670] on video at bounding box center [123, 731] width 246 height 123
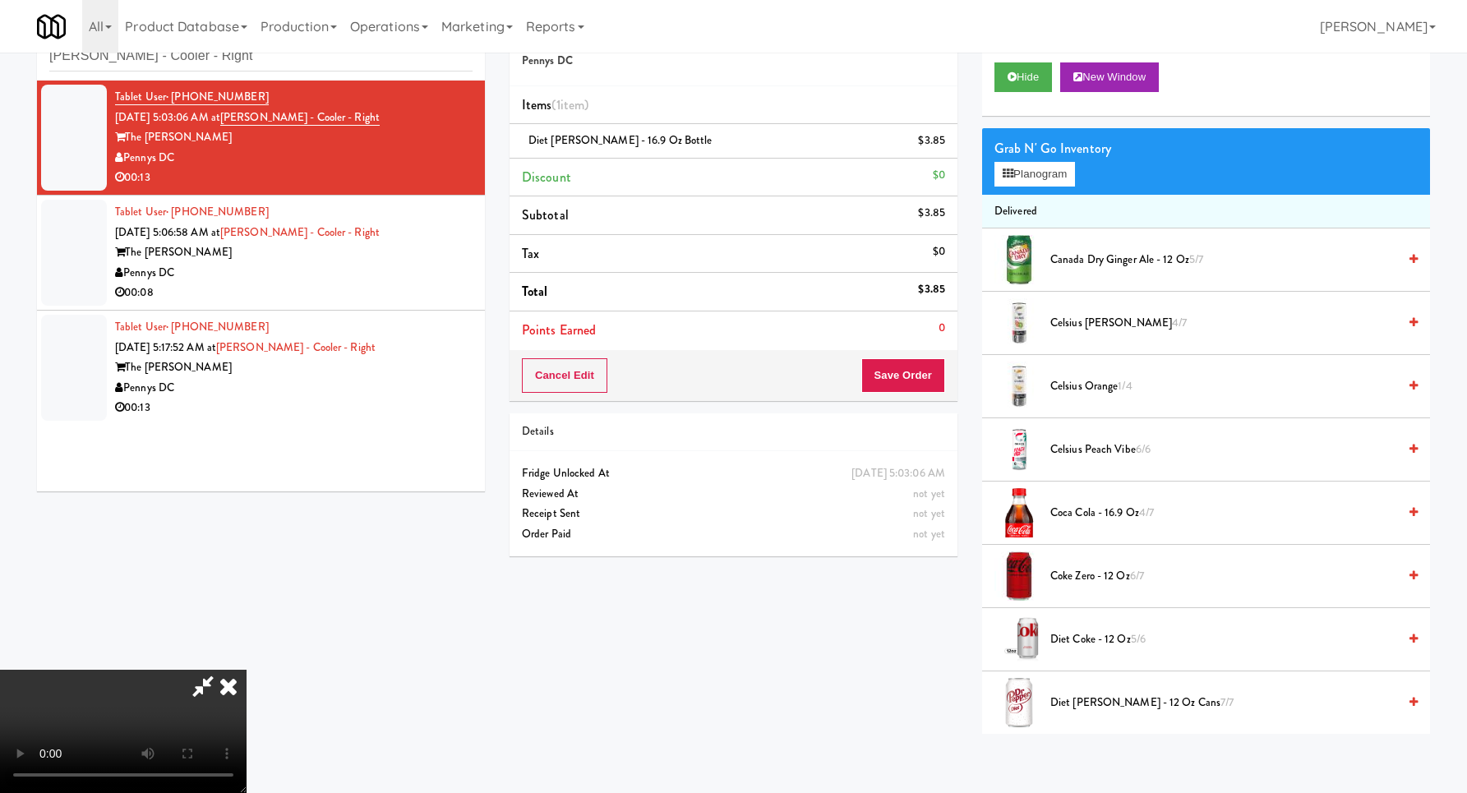
click at [246, 670] on video at bounding box center [123, 731] width 246 height 123
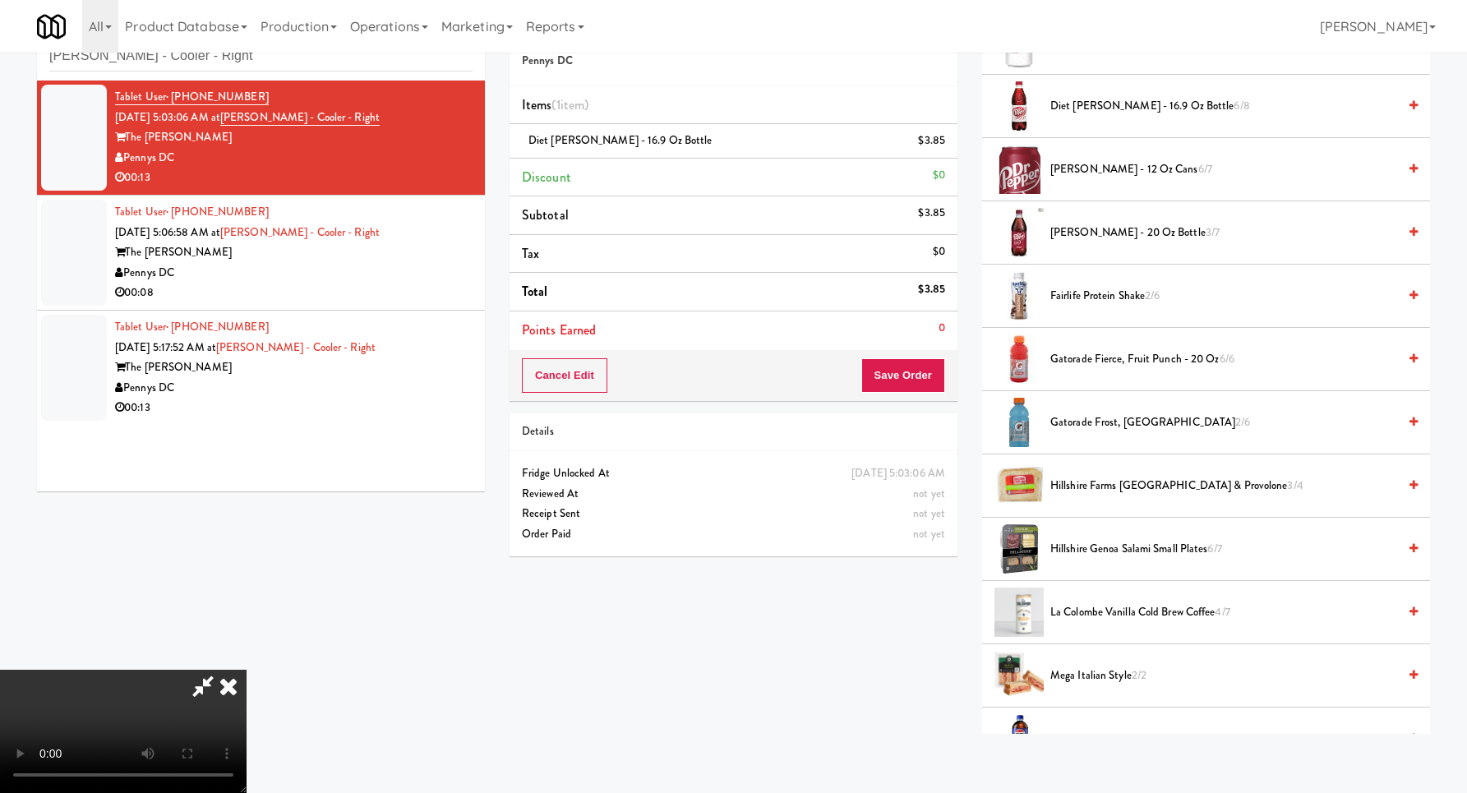
scroll to position [691, 0]
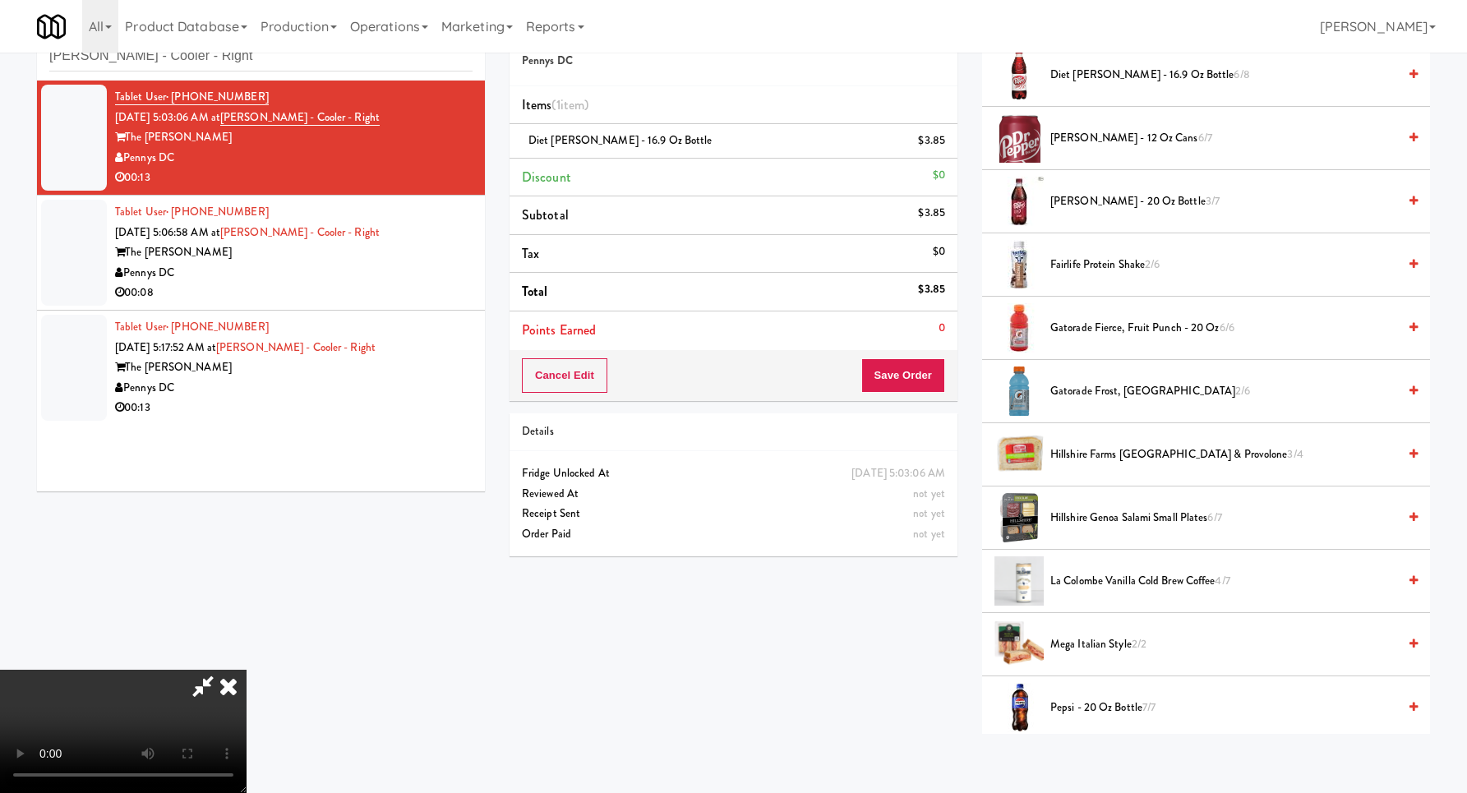
click at [1084, 270] on span "Fairlife Protein Shake 2/6" at bounding box center [1223, 265] width 347 height 21
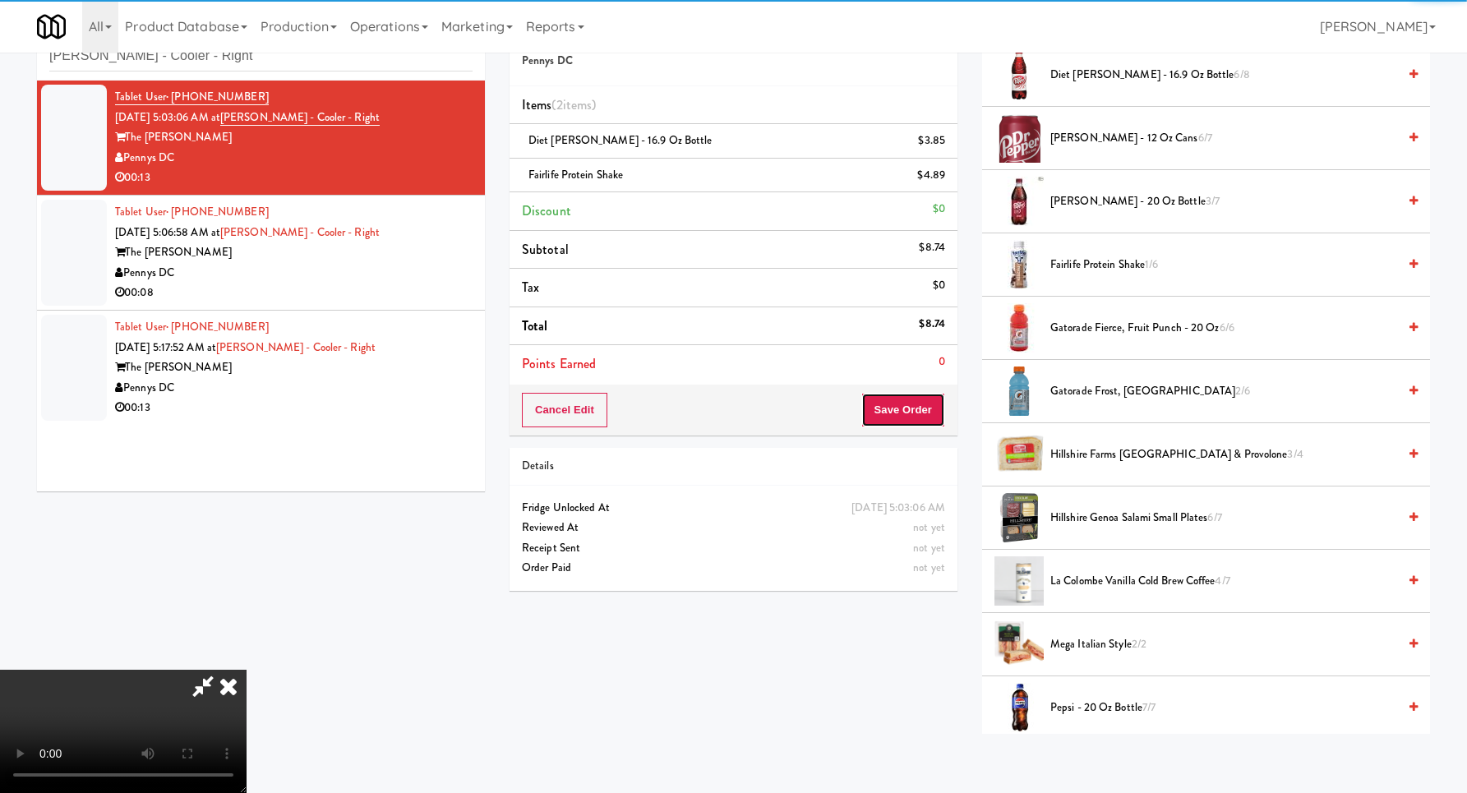
click at [920, 410] on button "Save Order" at bounding box center [903, 410] width 84 height 35
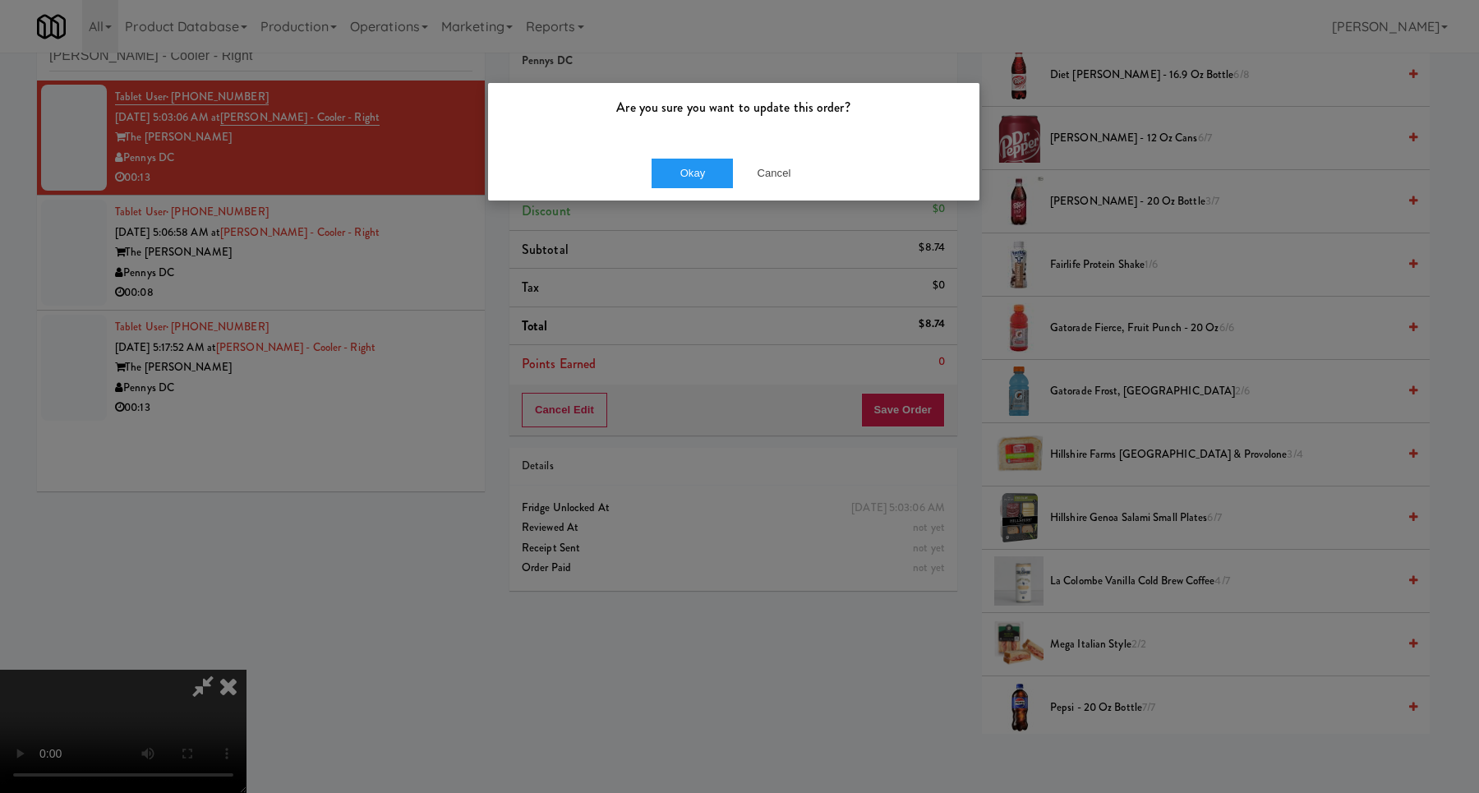
click at [700, 152] on div "Okay Cancel" at bounding box center [733, 172] width 491 height 55
click at [701, 171] on button "Okay" at bounding box center [693, 174] width 82 height 30
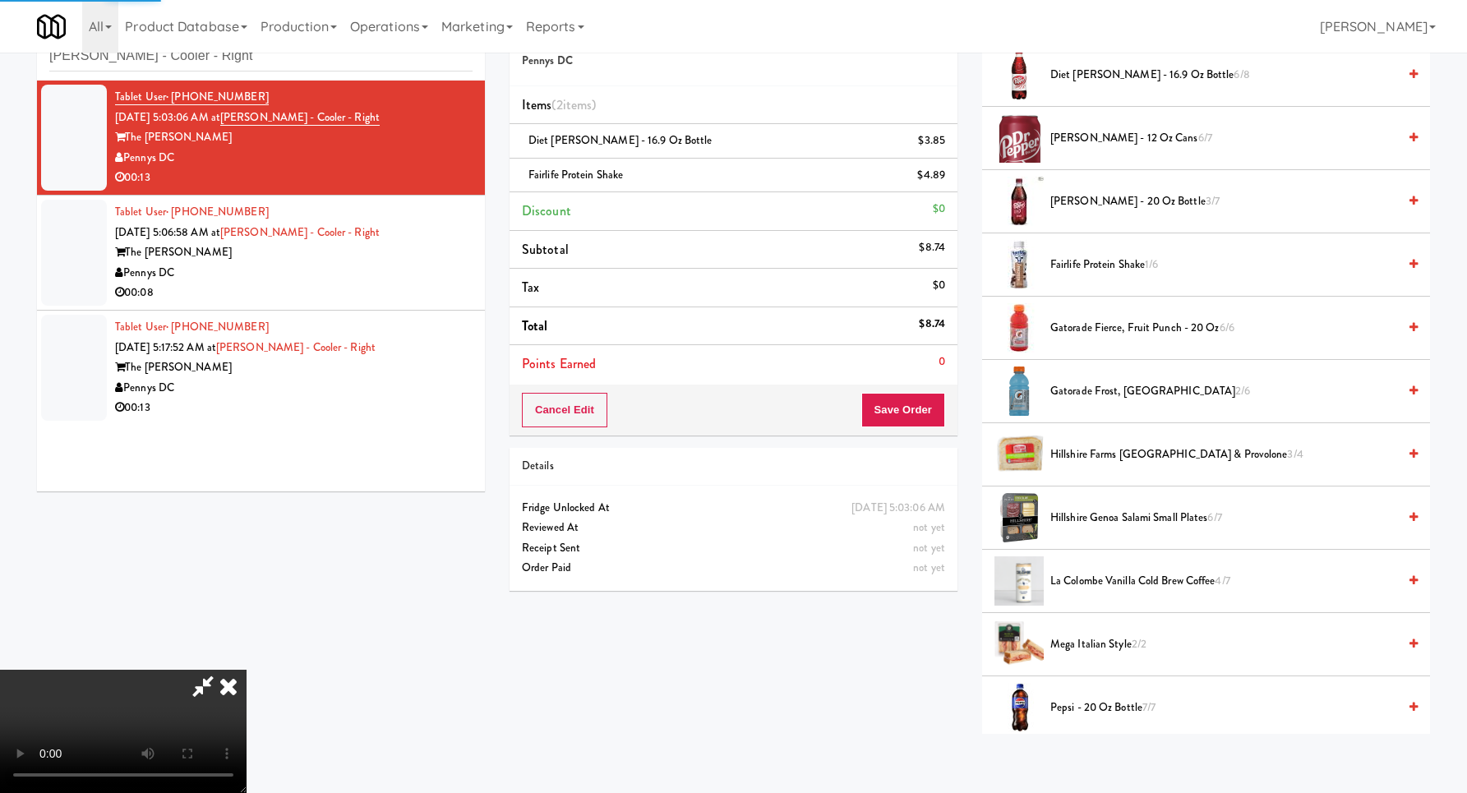
click at [426, 256] on div "The [PERSON_NAME]" at bounding box center [293, 252] width 357 height 21
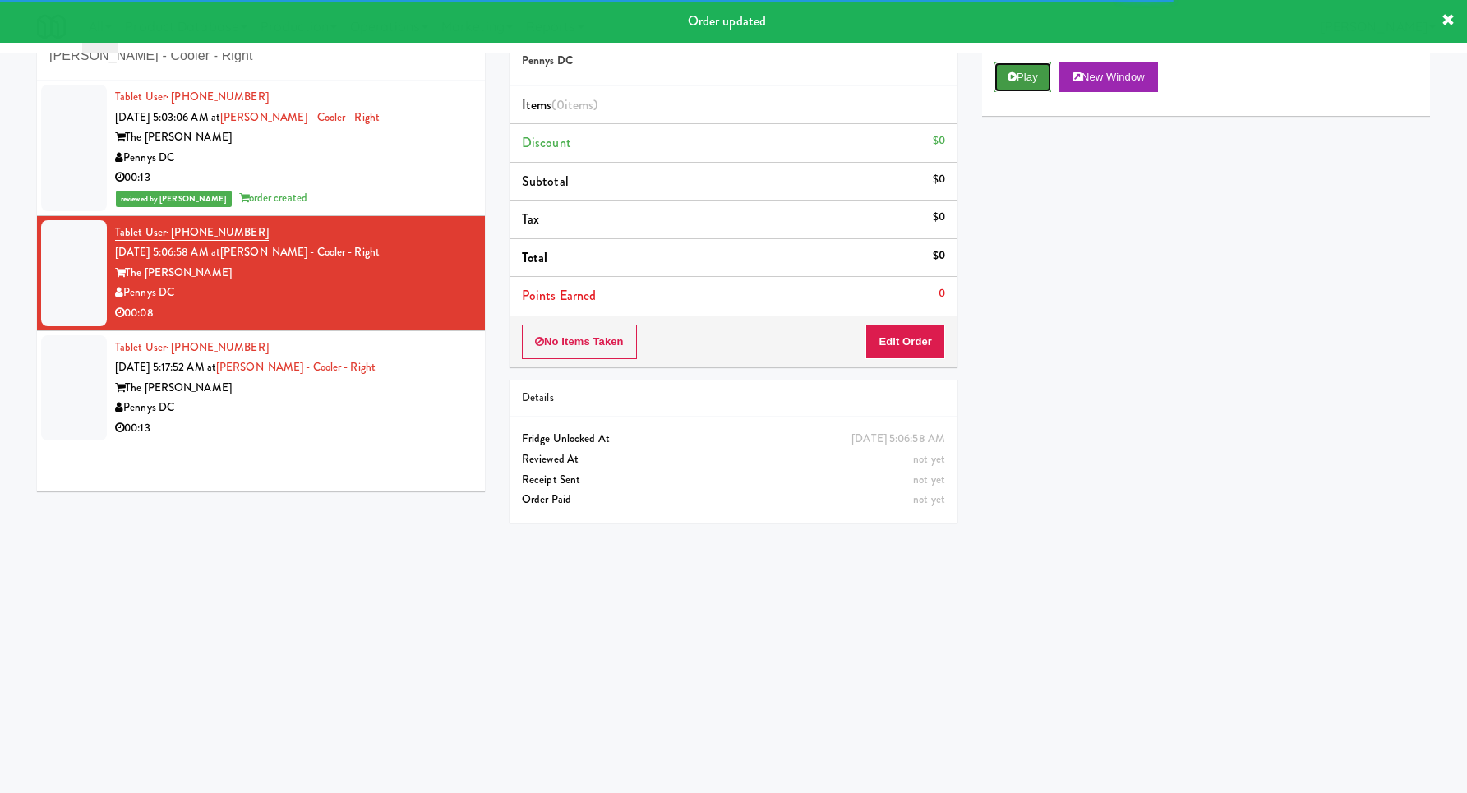
click at [997, 75] on button "Play" at bounding box center [1022, 77] width 57 height 30
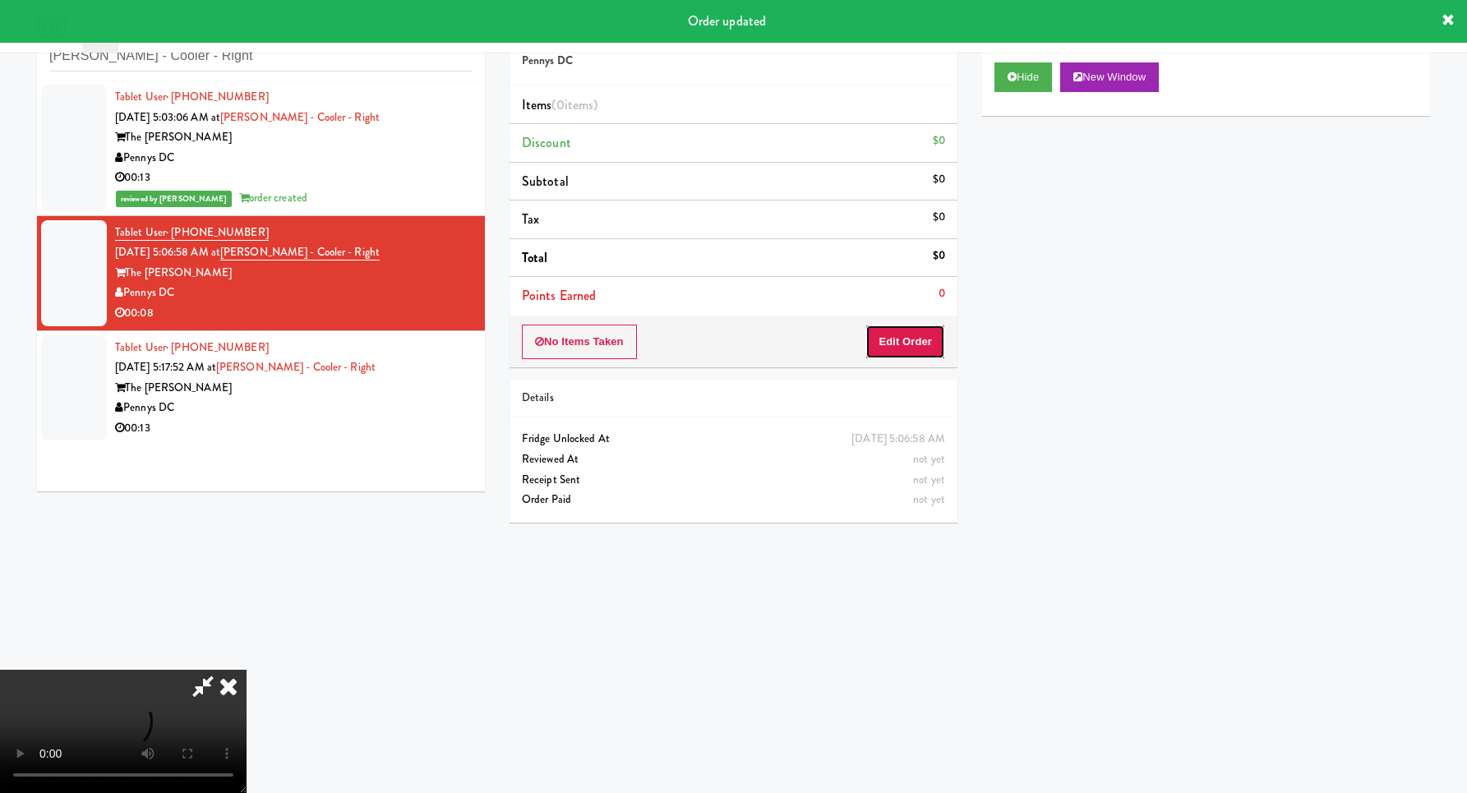
click at [874, 352] on button "Edit Order" at bounding box center [905, 342] width 80 height 35
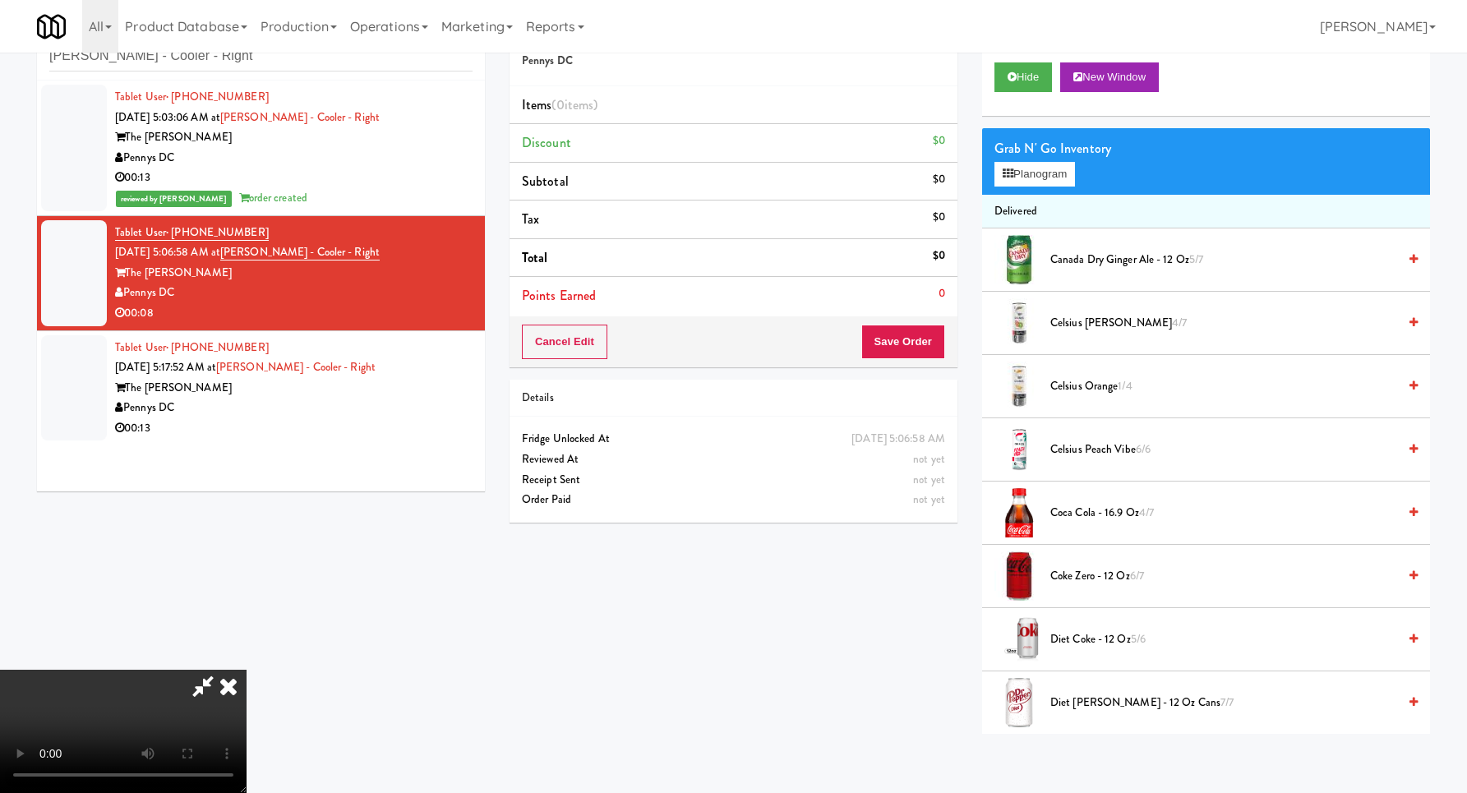
click at [246, 670] on video at bounding box center [123, 731] width 246 height 123
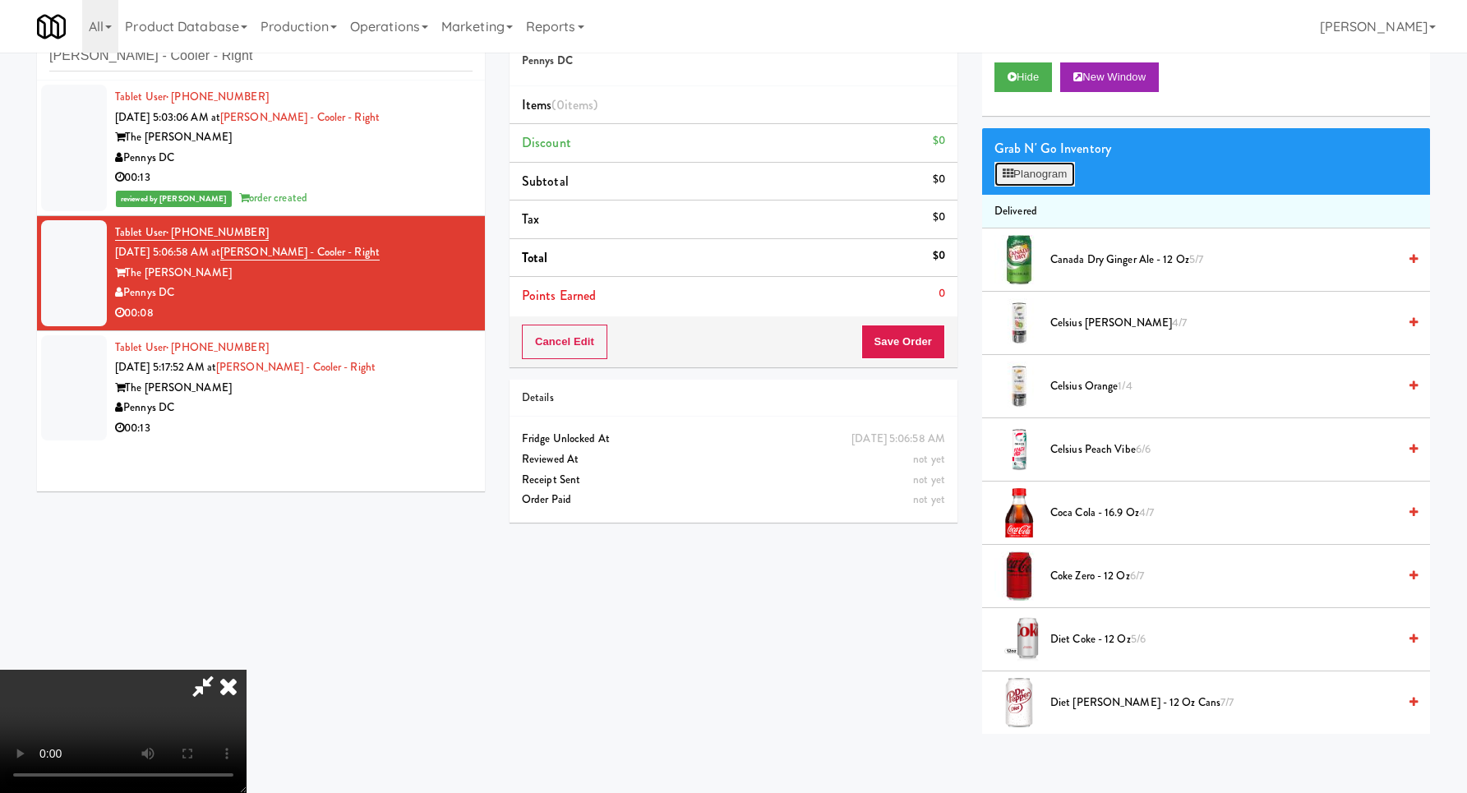
click at [1027, 181] on button "Planogram" at bounding box center [1034, 174] width 81 height 25
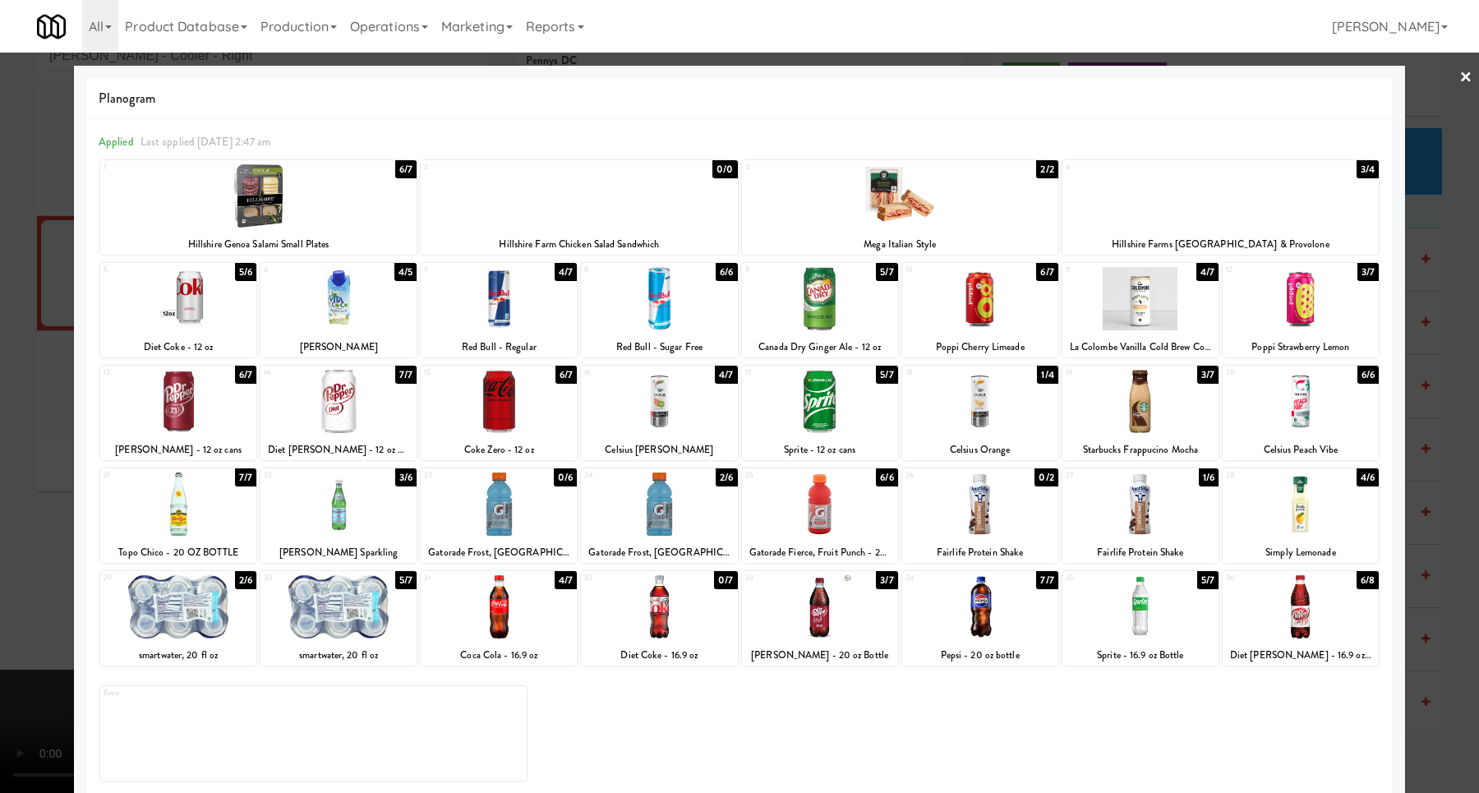
click at [33, 451] on div at bounding box center [739, 396] width 1479 height 793
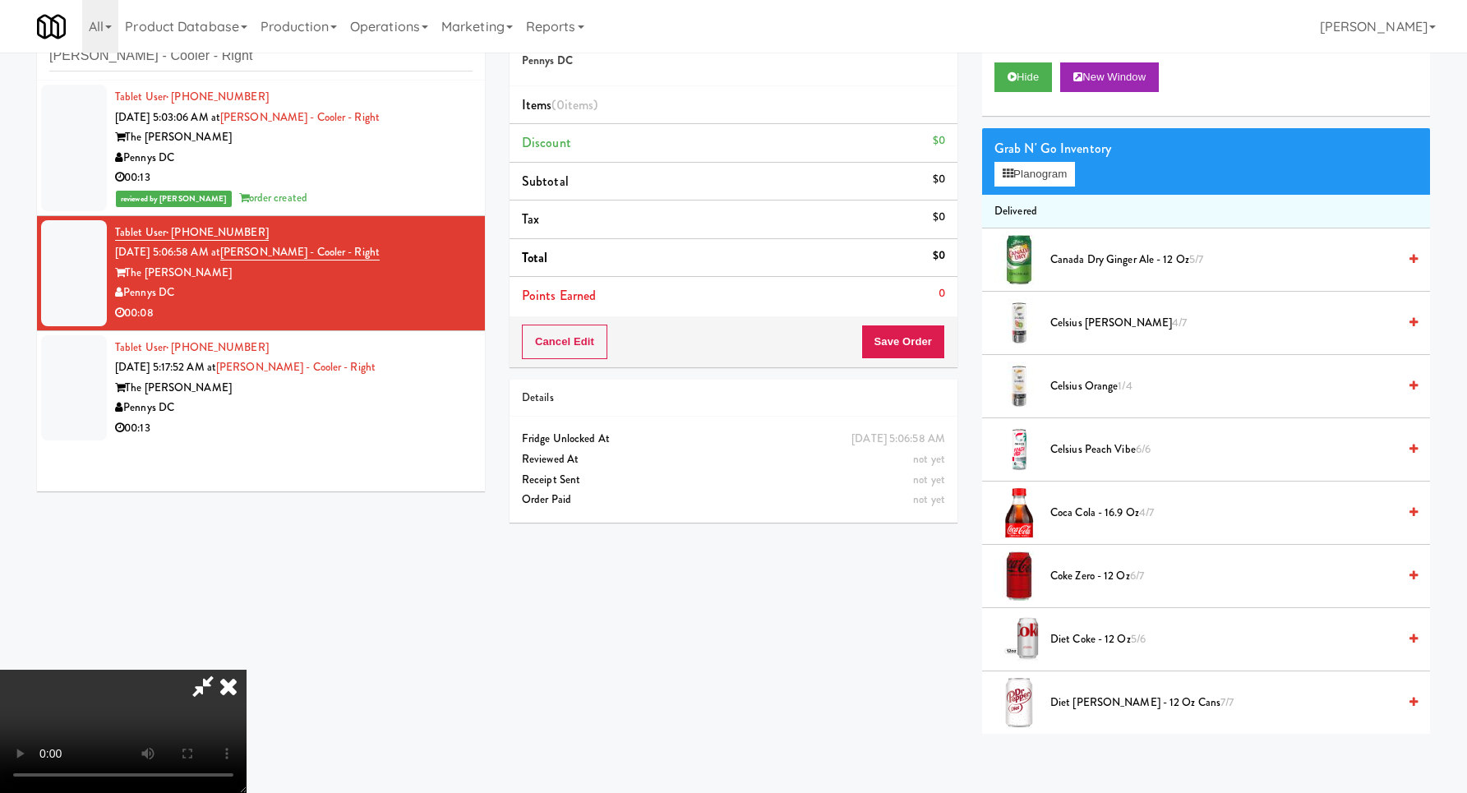
click at [246, 670] on video at bounding box center [123, 731] width 246 height 123
click at [1048, 185] on button "Planogram" at bounding box center [1034, 174] width 81 height 25
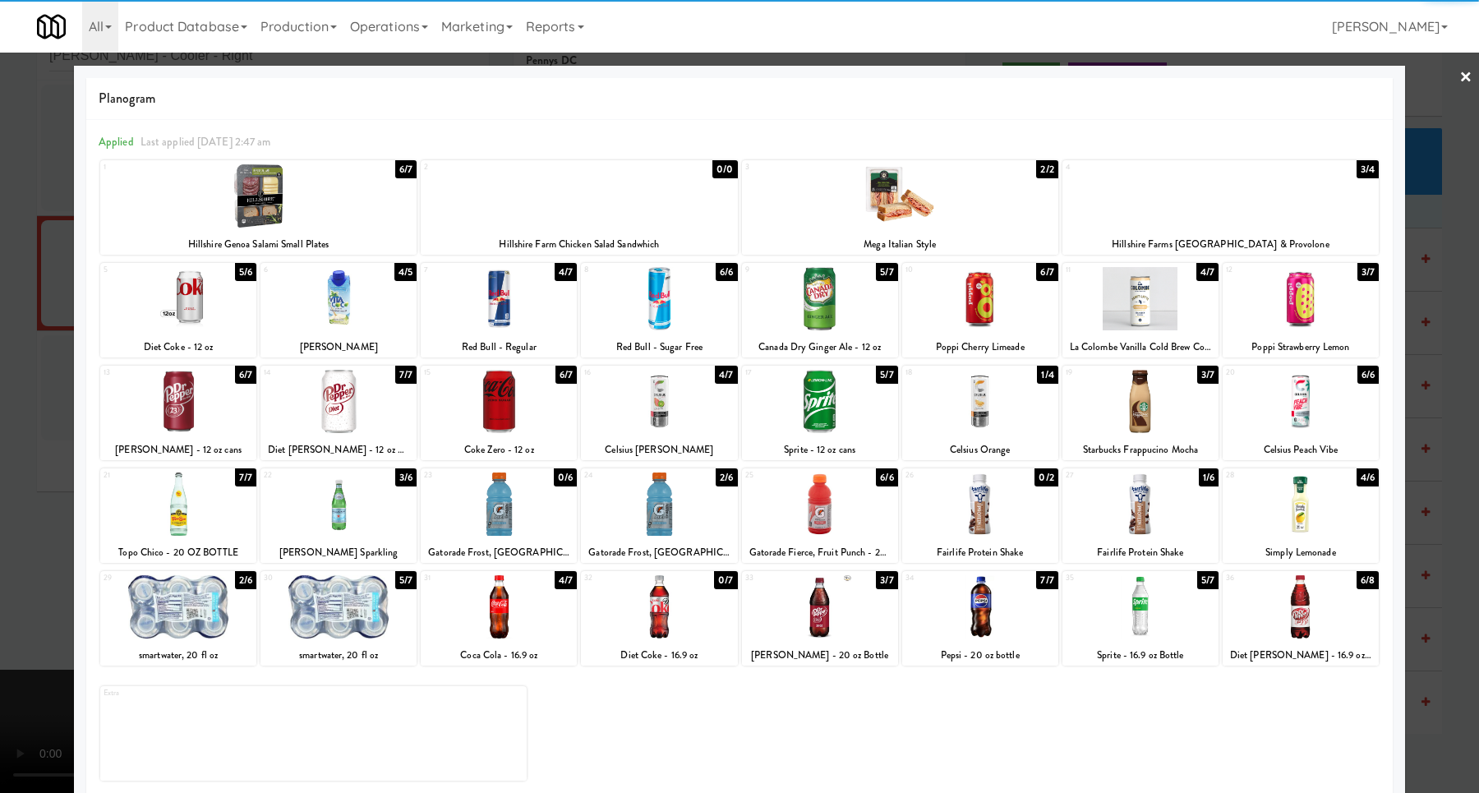
click at [345, 507] on div at bounding box center [338, 503] width 156 height 63
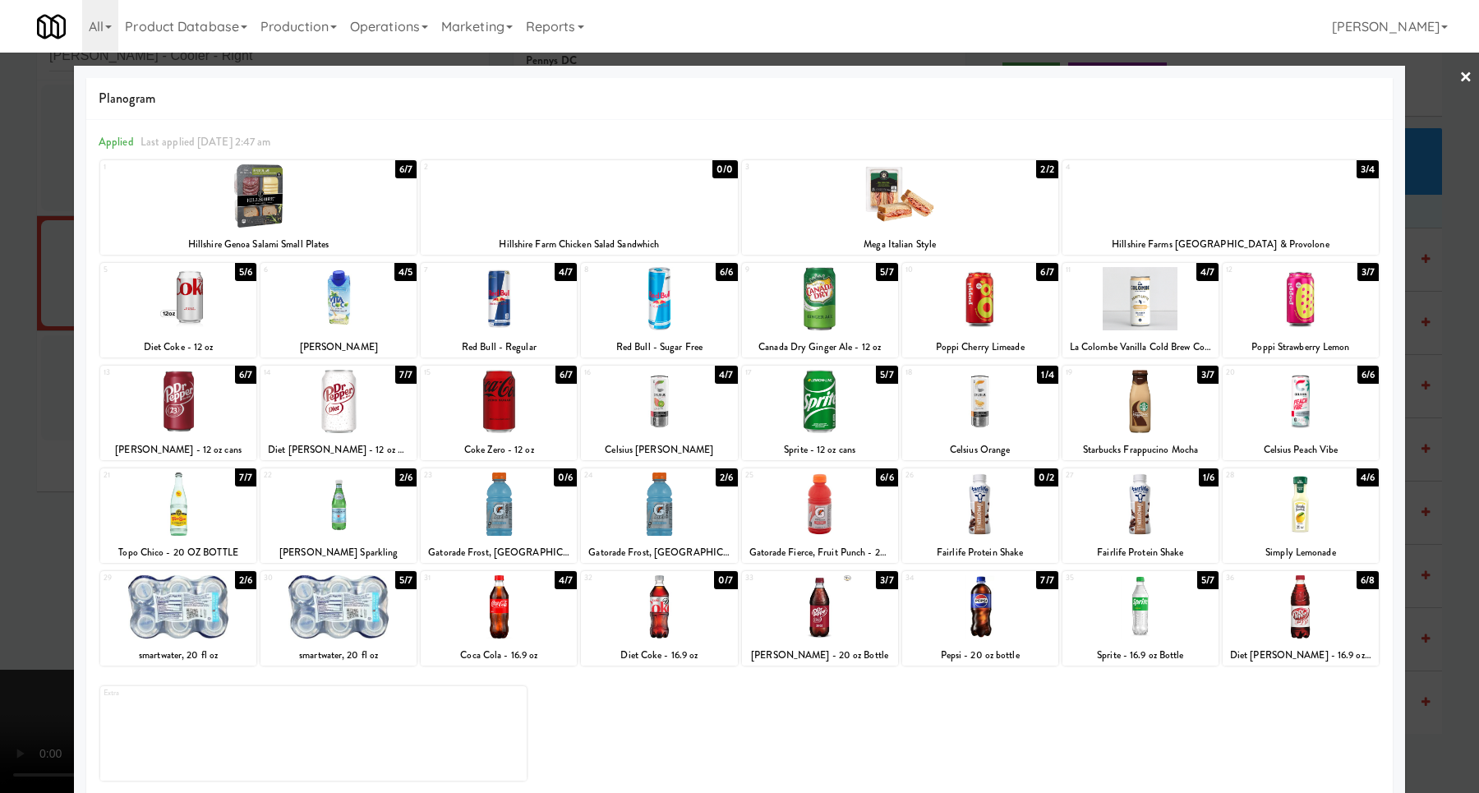
click at [1421, 468] on div at bounding box center [739, 396] width 1479 height 793
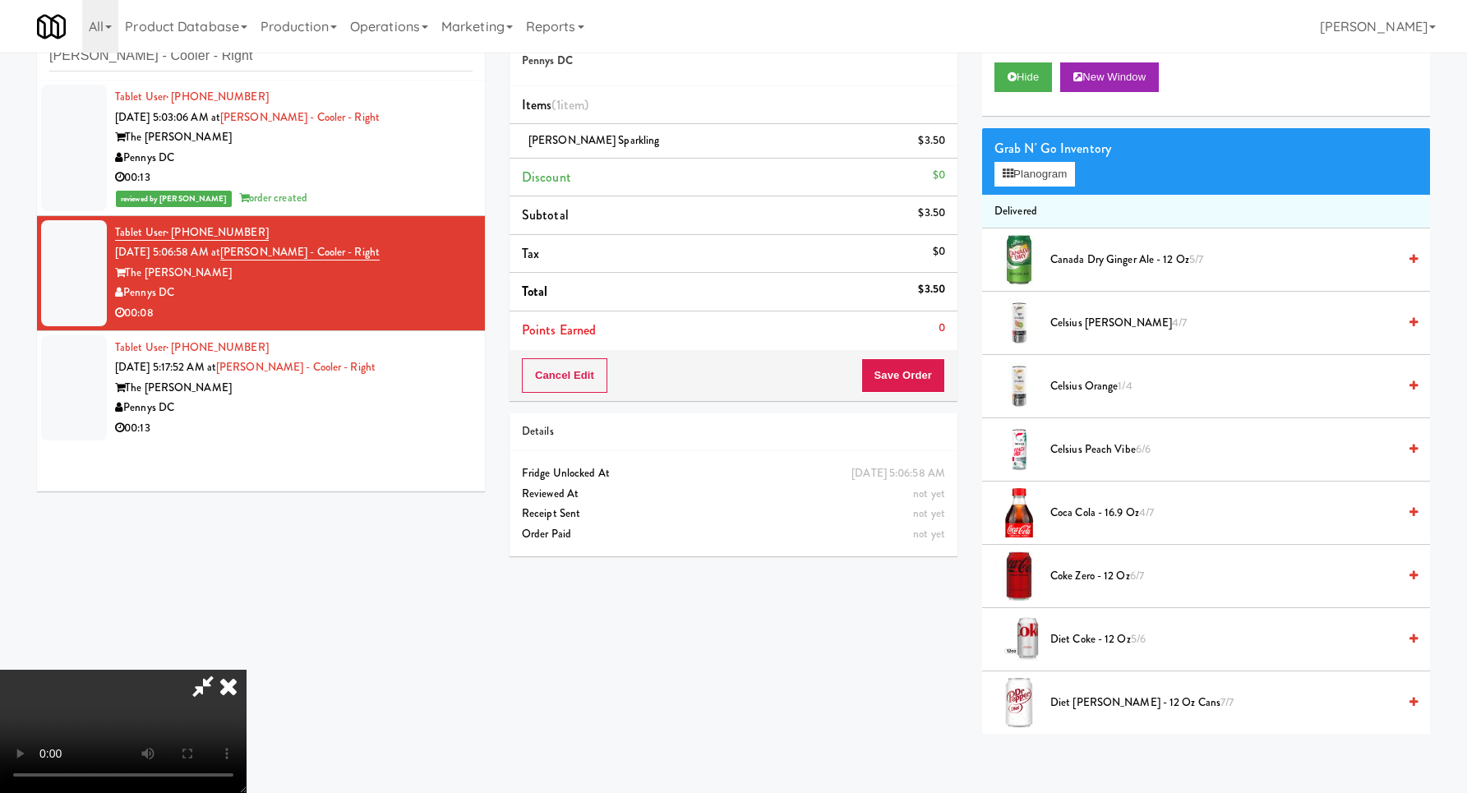
click at [246, 670] on video at bounding box center [123, 731] width 246 height 123
click at [929, 370] on button "Save Order" at bounding box center [903, 375] width 84 height 35
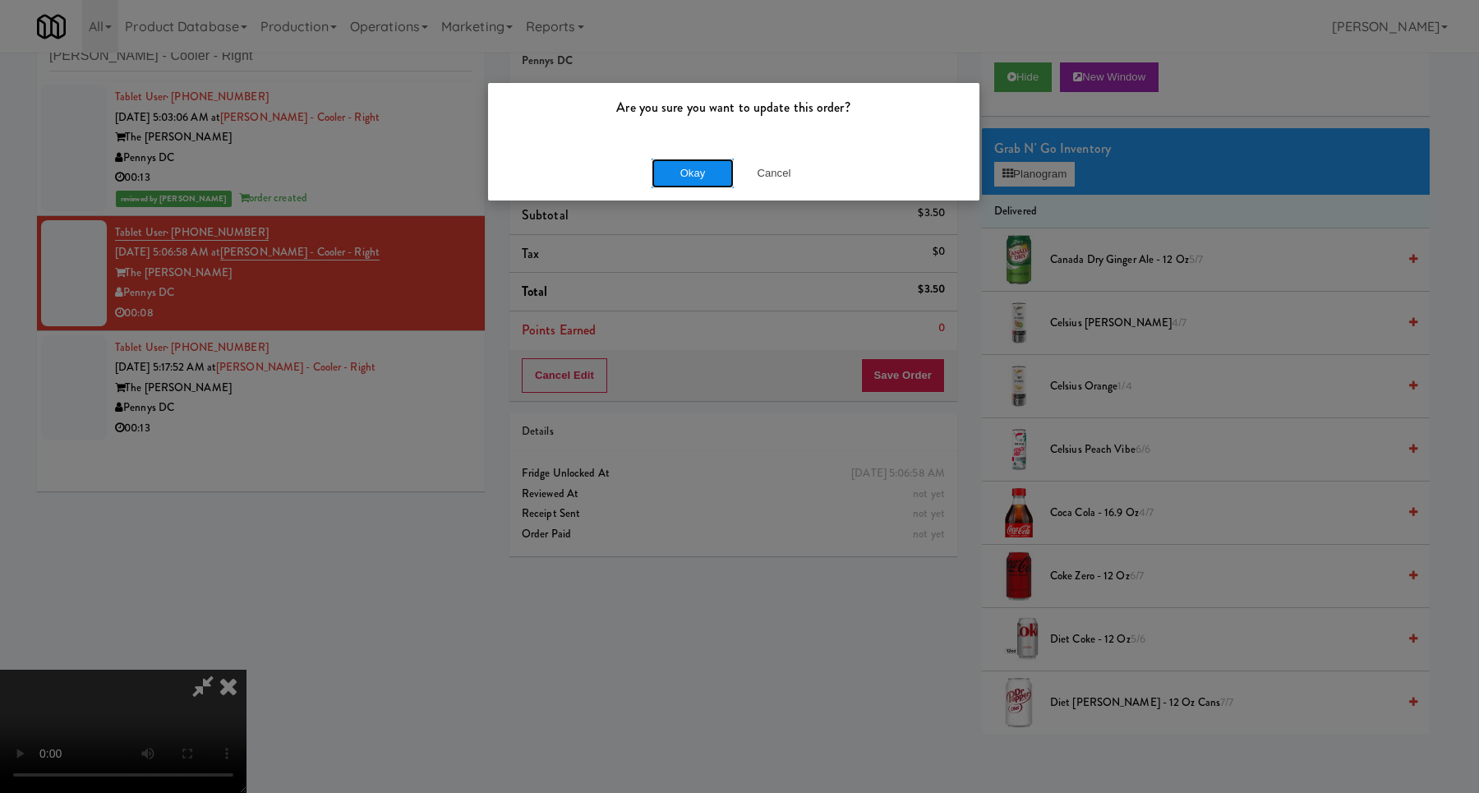
click at [666, 168] on button "Okay" at bounding box center [693, 174] width 82 height 30
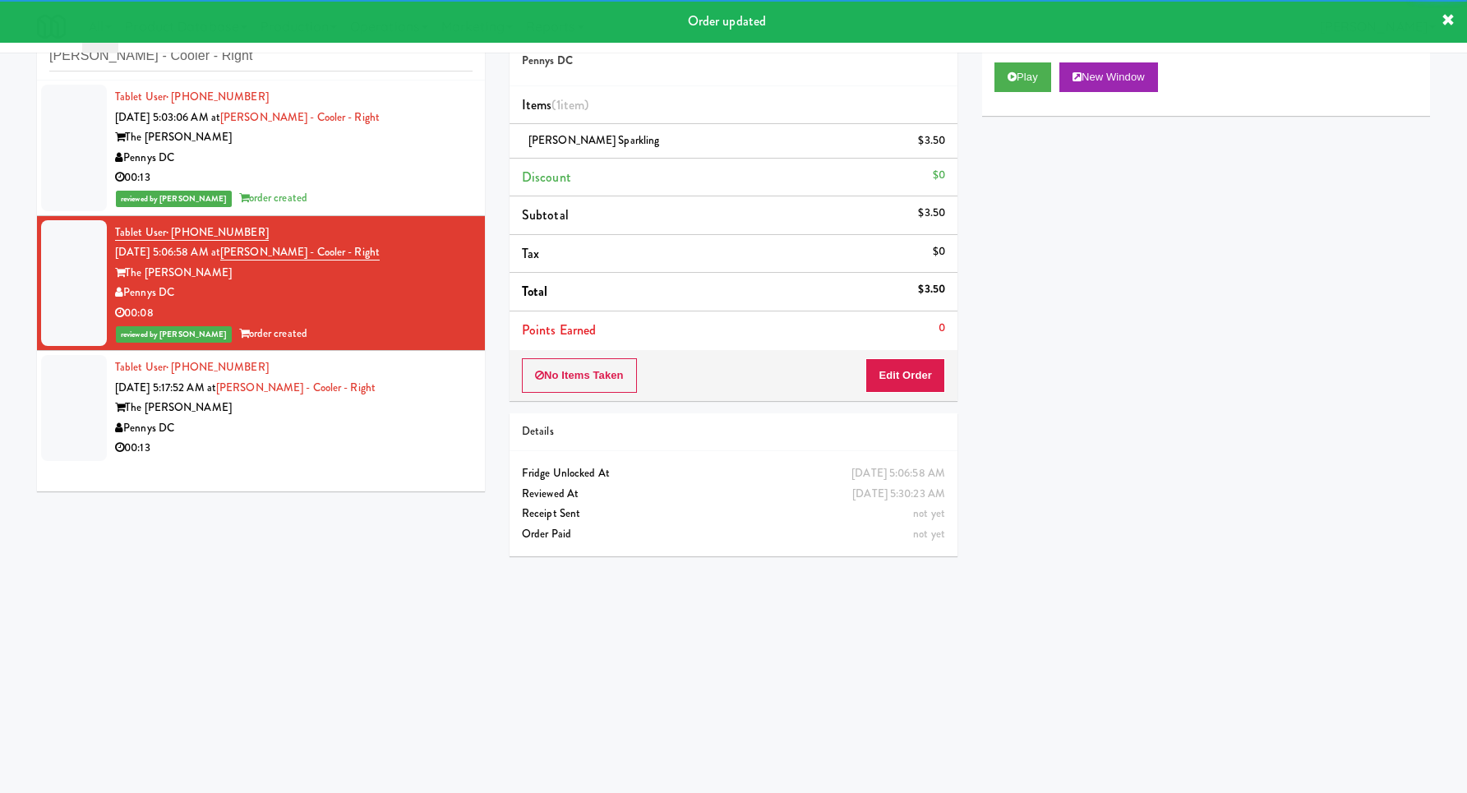
click at [414, 386] on div "Tablet User · (954) 895-8094 [DATE] 5:17:52 AM at [PERSON_NAME][GEOGRAPHIC_DATA…" at bounding box center [293, 407] width 357 height 101
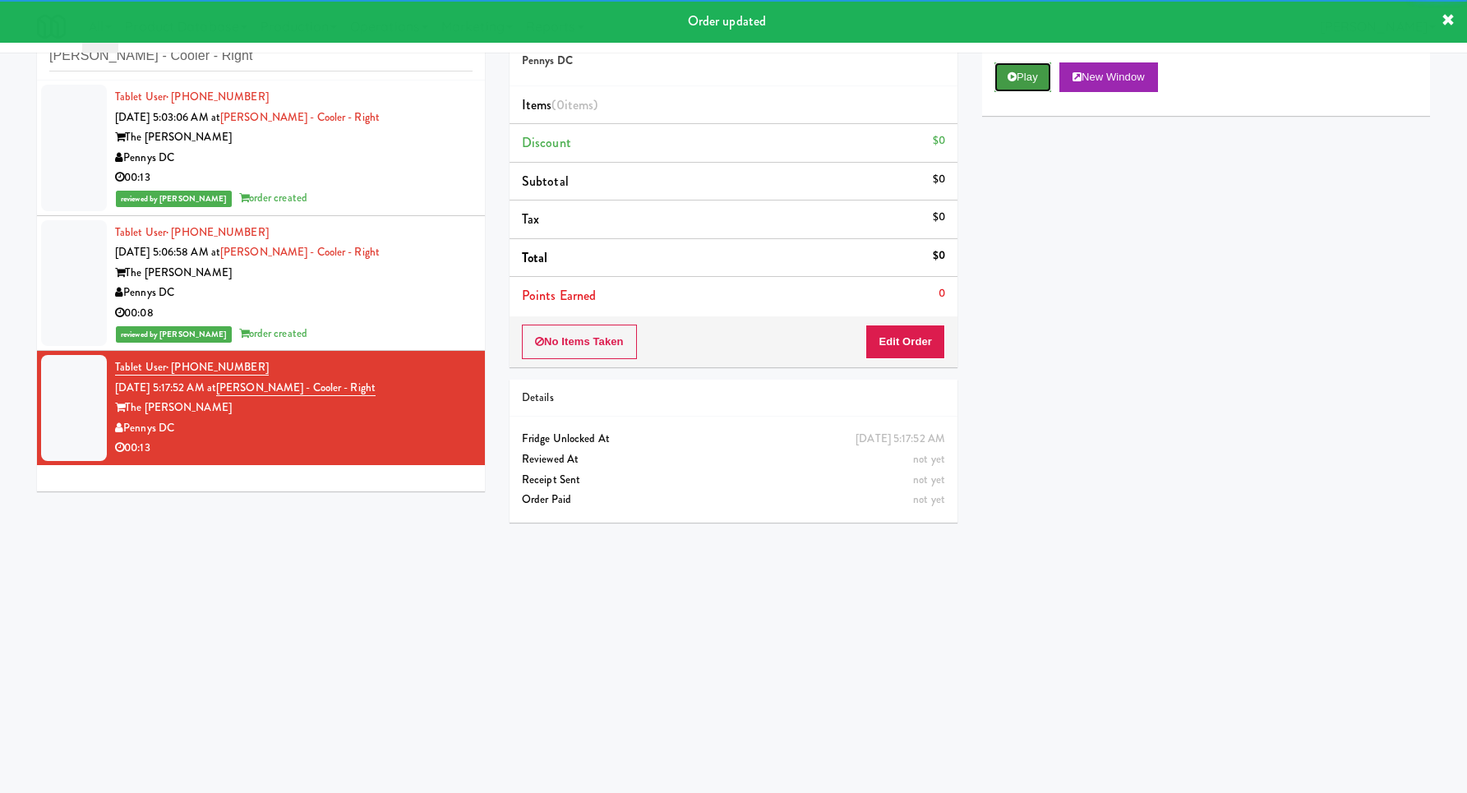
click at [1029, 79] on button "Play" at bounding box center [1022, 77] width 57 height 30
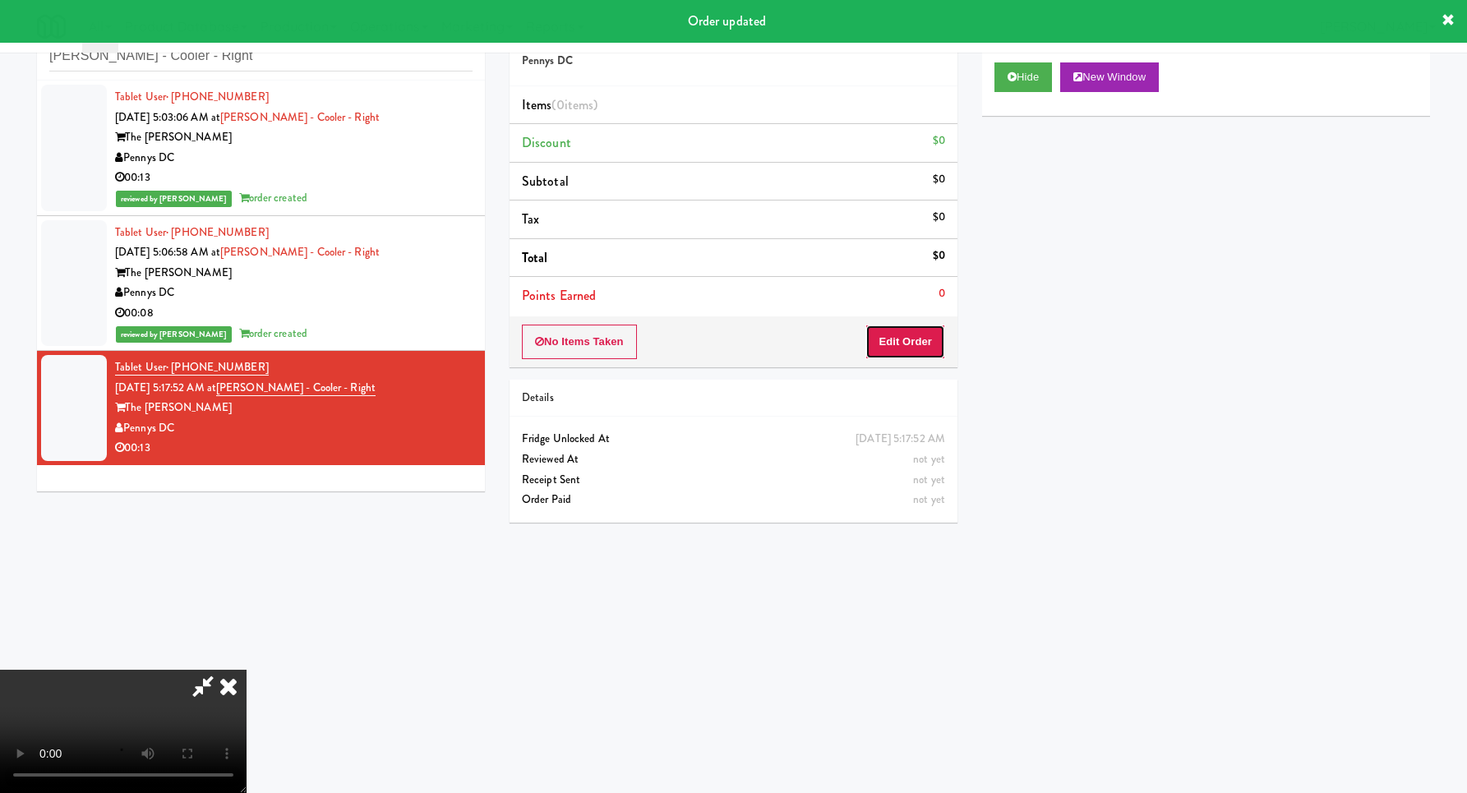
click at [886, 334] on button "Edit Order" at bounding box center [905, 342] width 80 height 35
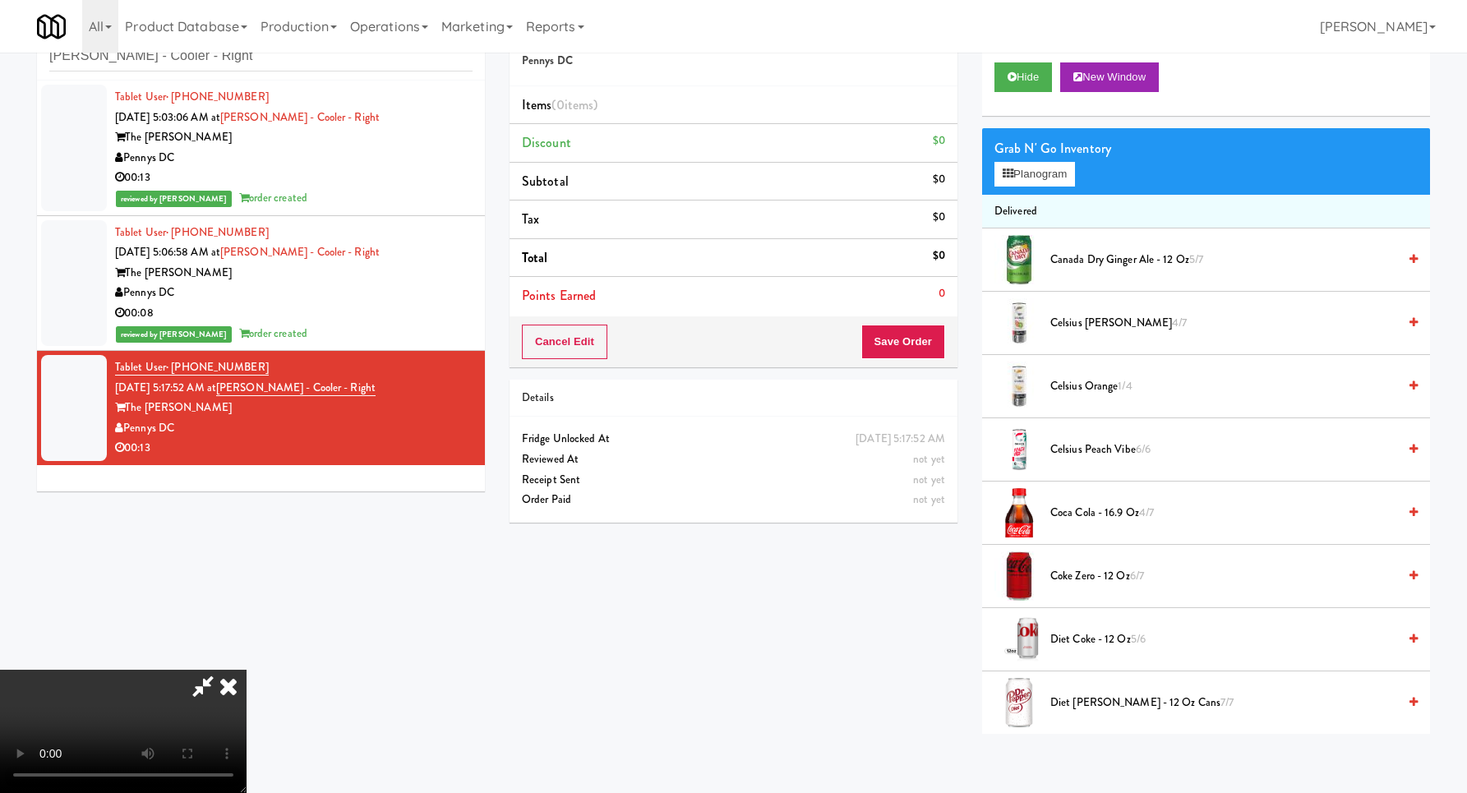
click at [246, 670] on video at bounding box center [123, 731] width 246 height 123
click at [1021, 168] on button "Planogram" at bounding box center [1034, 174] width 81 height 25
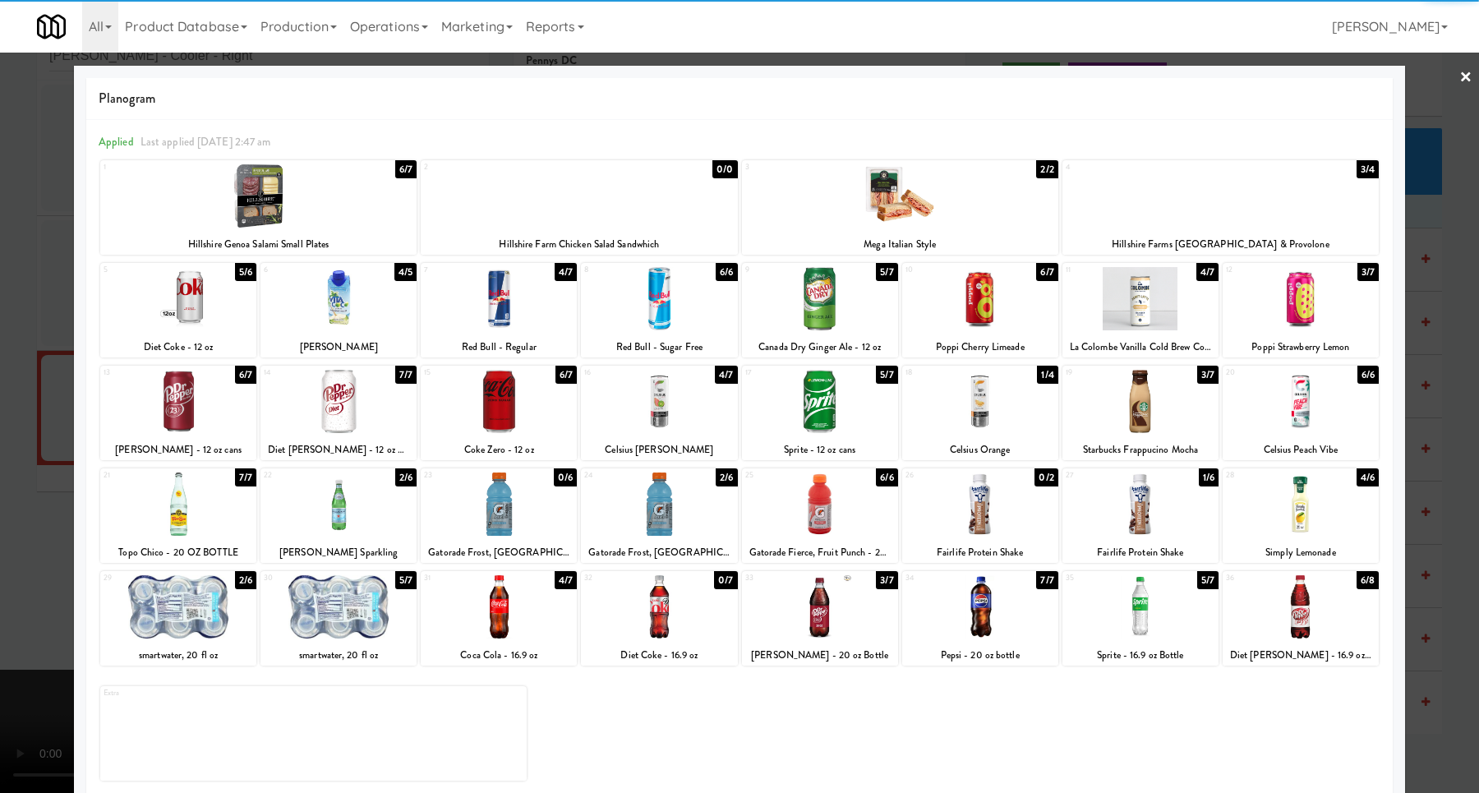
click at [511, 416] on div at bounding box center [499, 401] width 156 height 63
click at [1424, 398] on div at bounding box center [739, 396] width 1479 height 793
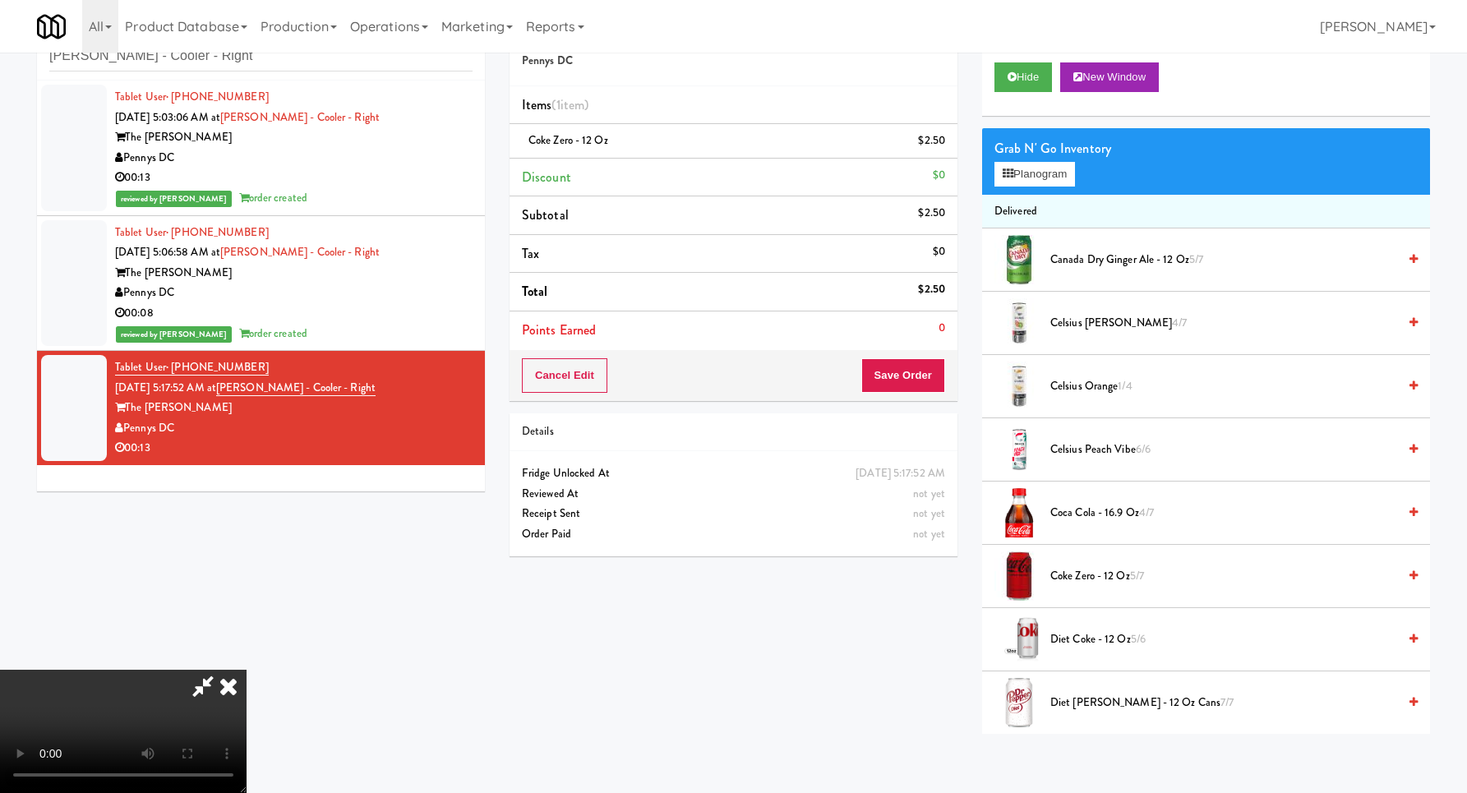
click at [246, 670] on video at bounding box center [123, 731] width 246 height 123
click at [1054, 182] on button "Planogram" at bounding box center [1034, 174] width 81 height 25
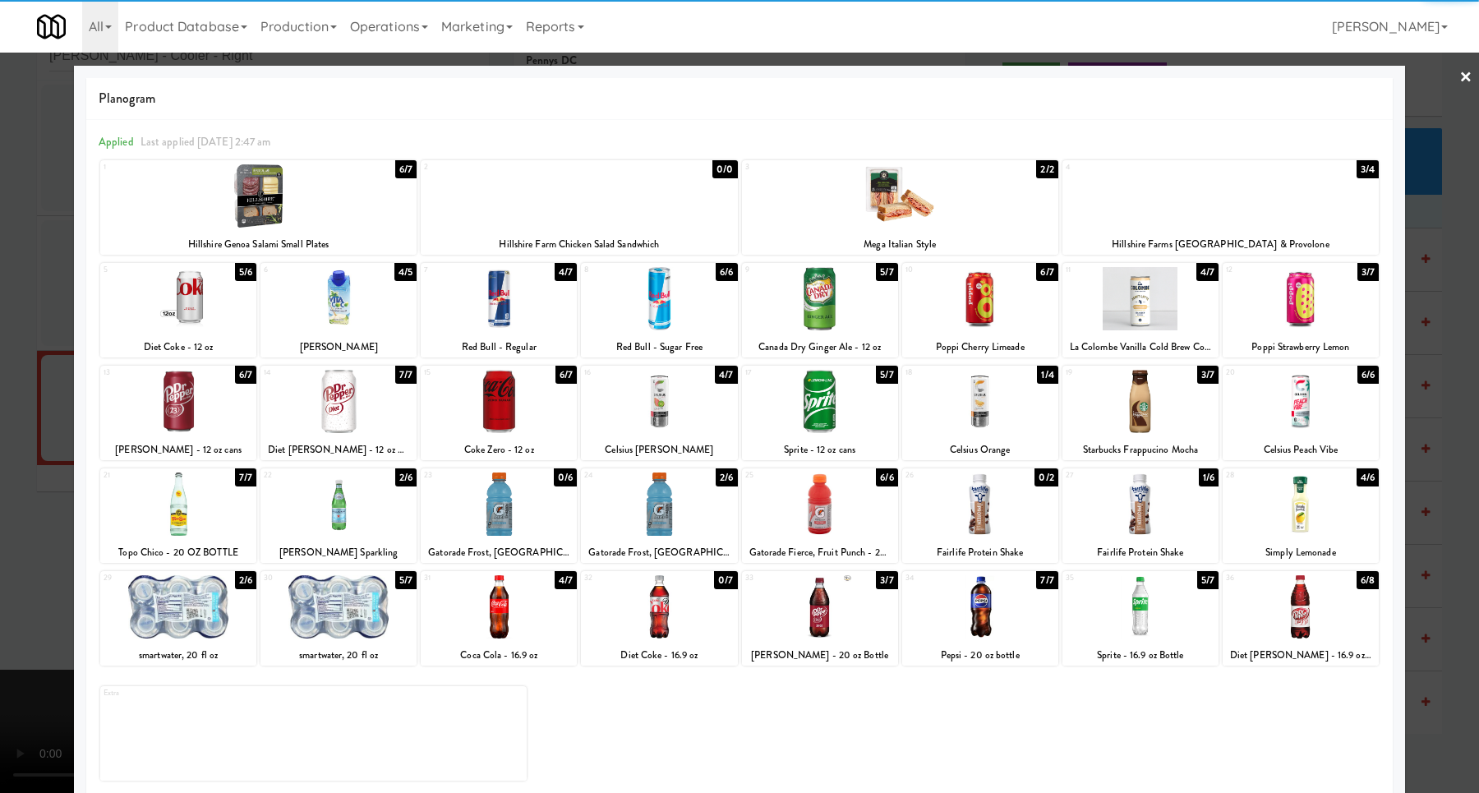
click at [514, 426] on div at bounding box center [499, 401] width 156 height 63
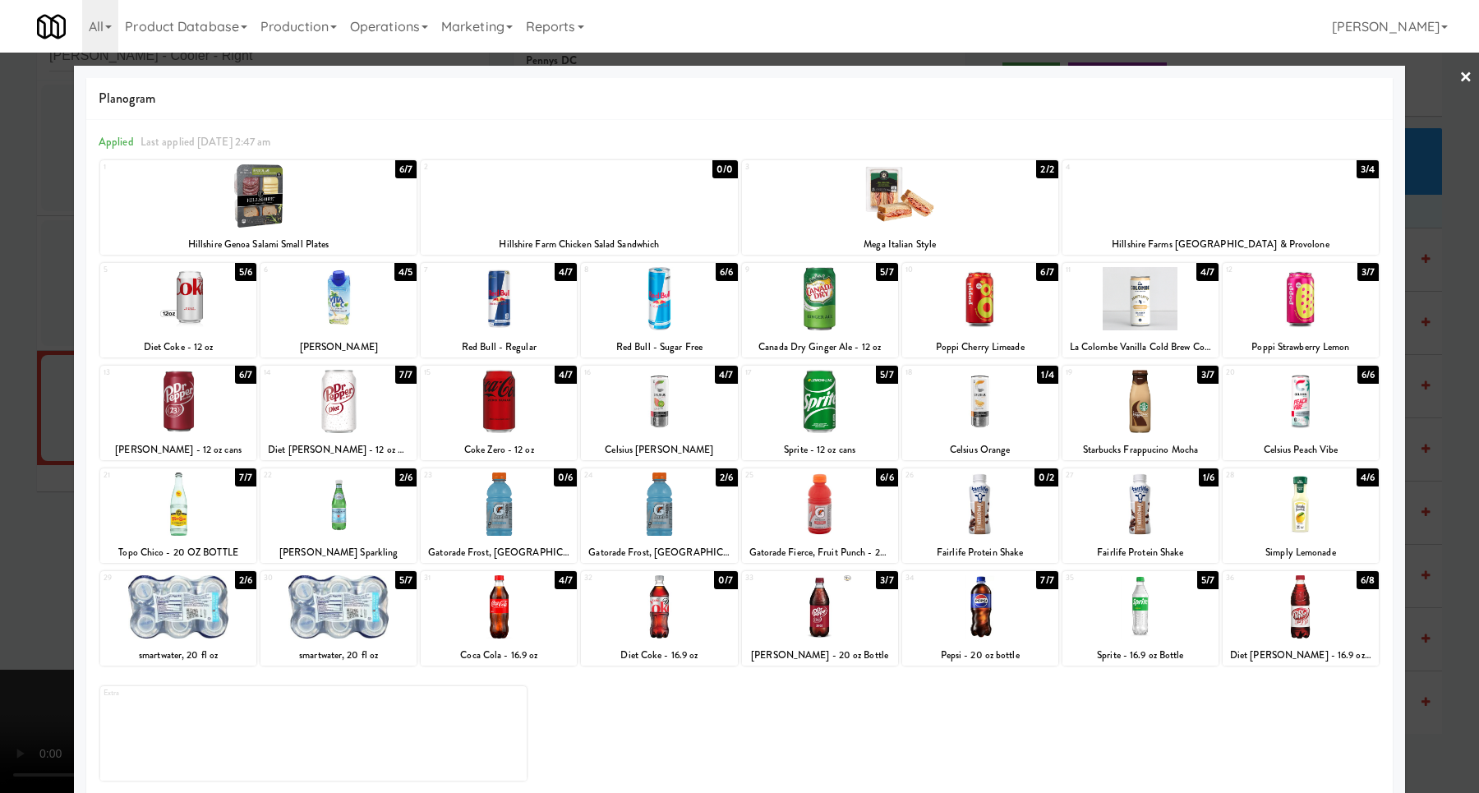
click at [1431, 421] on div at bounding box center [739, 396] width 1479 height 793
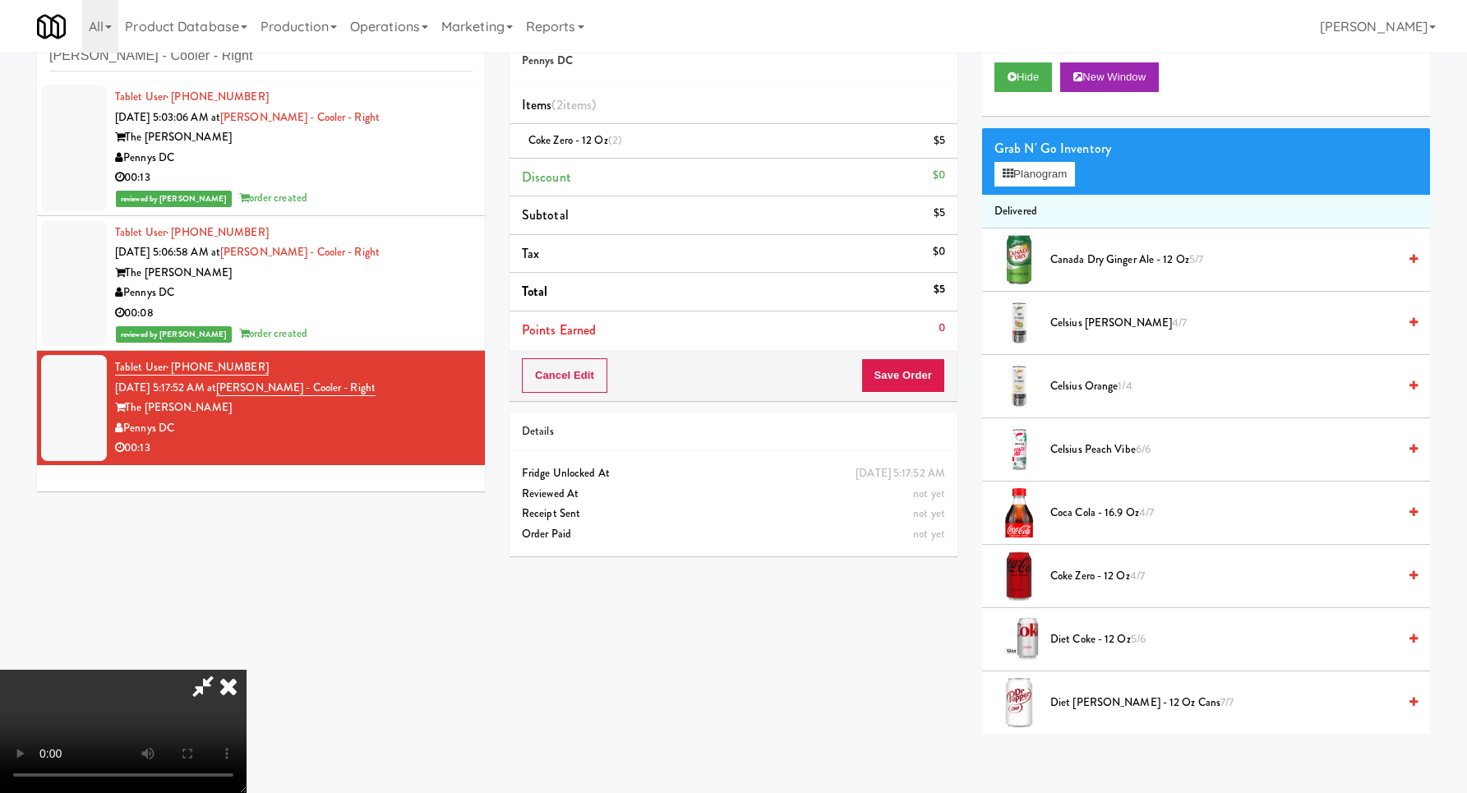
click at [246, 670] on video at bounding box center [123, 731] width 246 height 123
click at [943, 150] on icon at bounding box center [946, 146] width 8 height 11
click at [1064, 587] on li "Coke Zero - 12 oz 5/7" at bounding box center [1206, 576] width 448 height 63
click at [1076, 573] on span "Coke Zero - 12 oz 5/7" at bounding box center [1223, 576] width 347 height 21
click at [246, 670] on video at bounding box center [123, 731] width 246 height 123
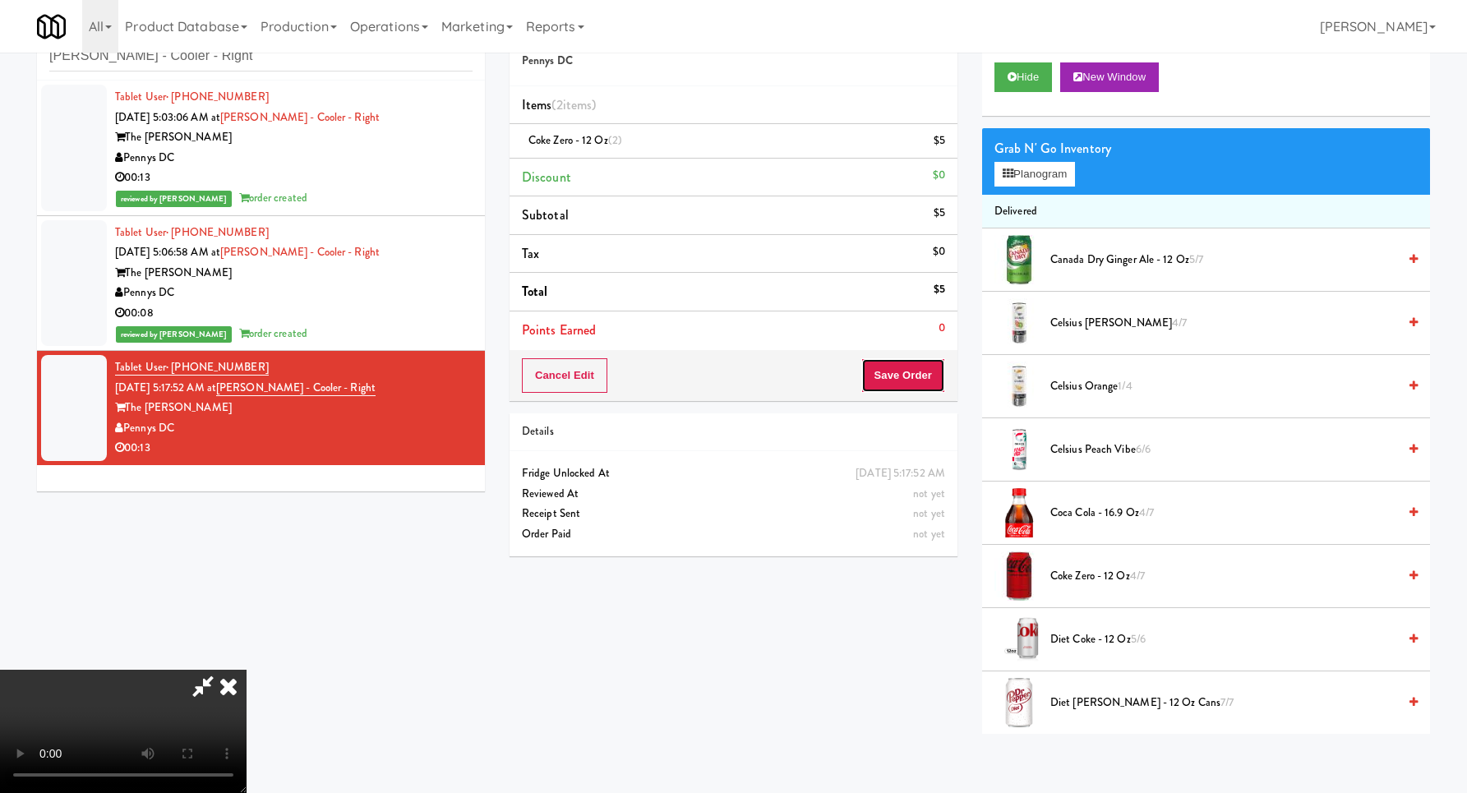
click at [938, 381] on button "Save Order" at bounding box center [903, 375] width 84 height 35
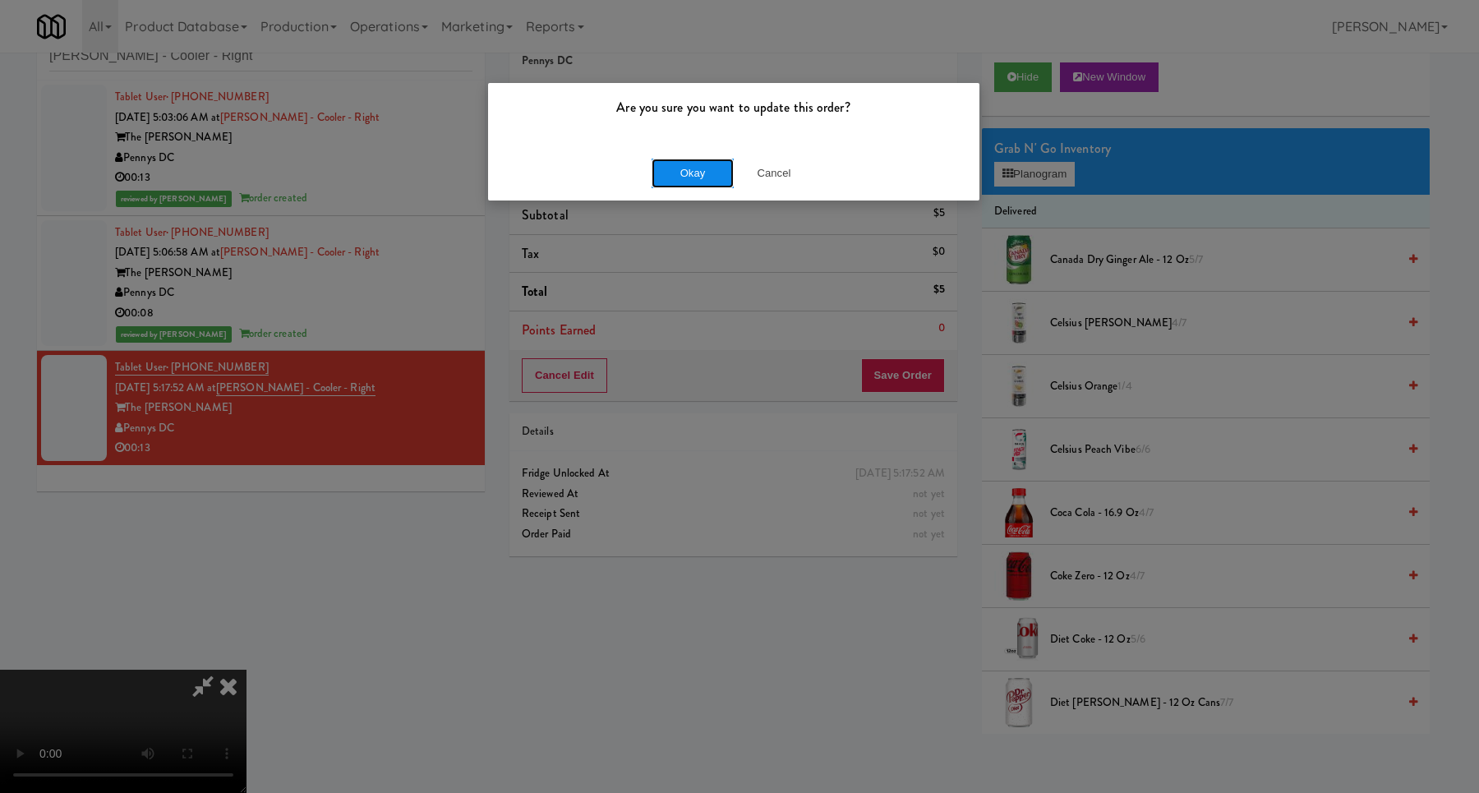
click at [676, 165] on button "Okay" at bounding box center [693, 174] width 82 height 30
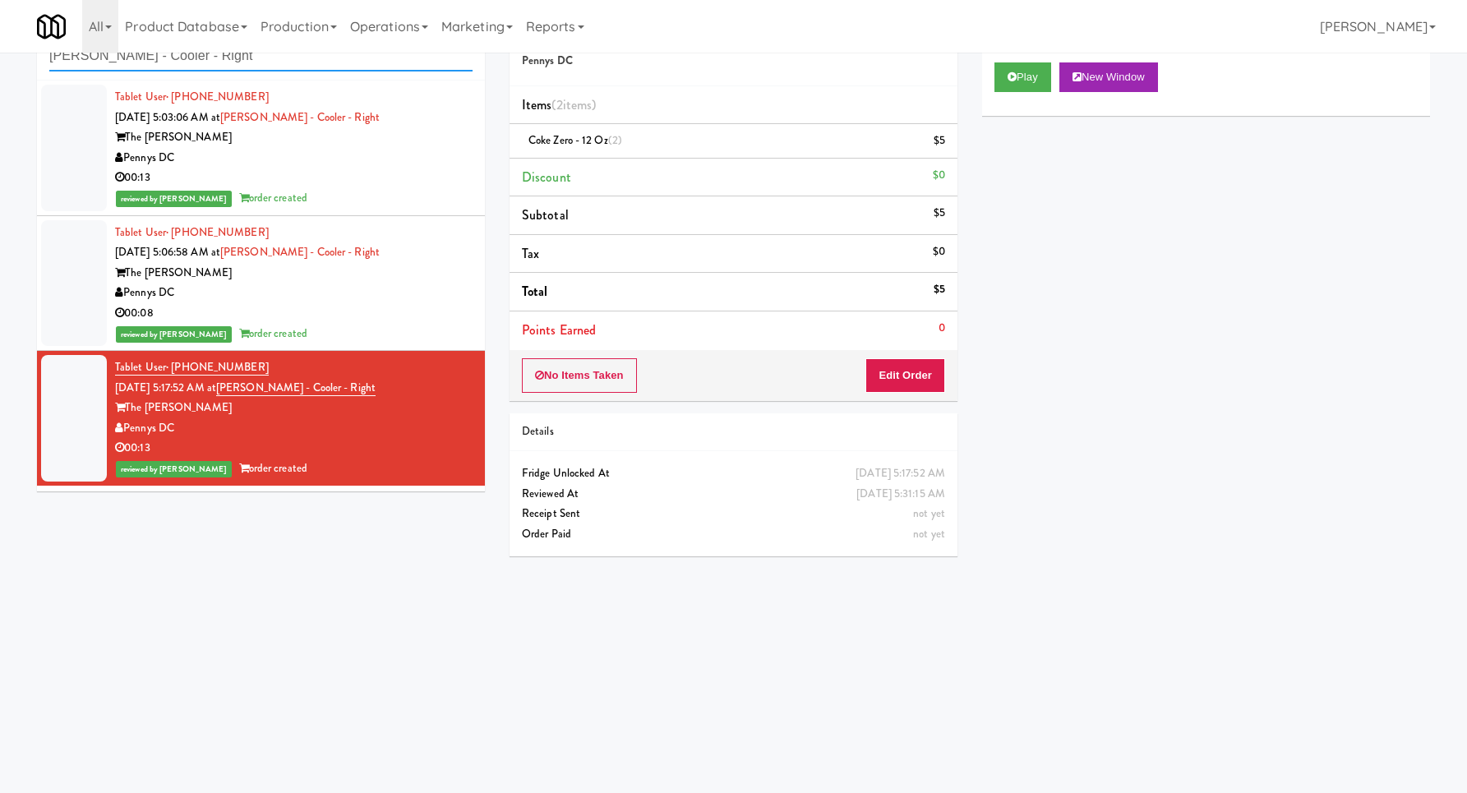
click at [408, 58] on input "[PERSON_NAME] - Cooler - Right" at bounding box center [260, 56] width 423 height 30
paste input "Body Bank Fitness - Combo Cooler"
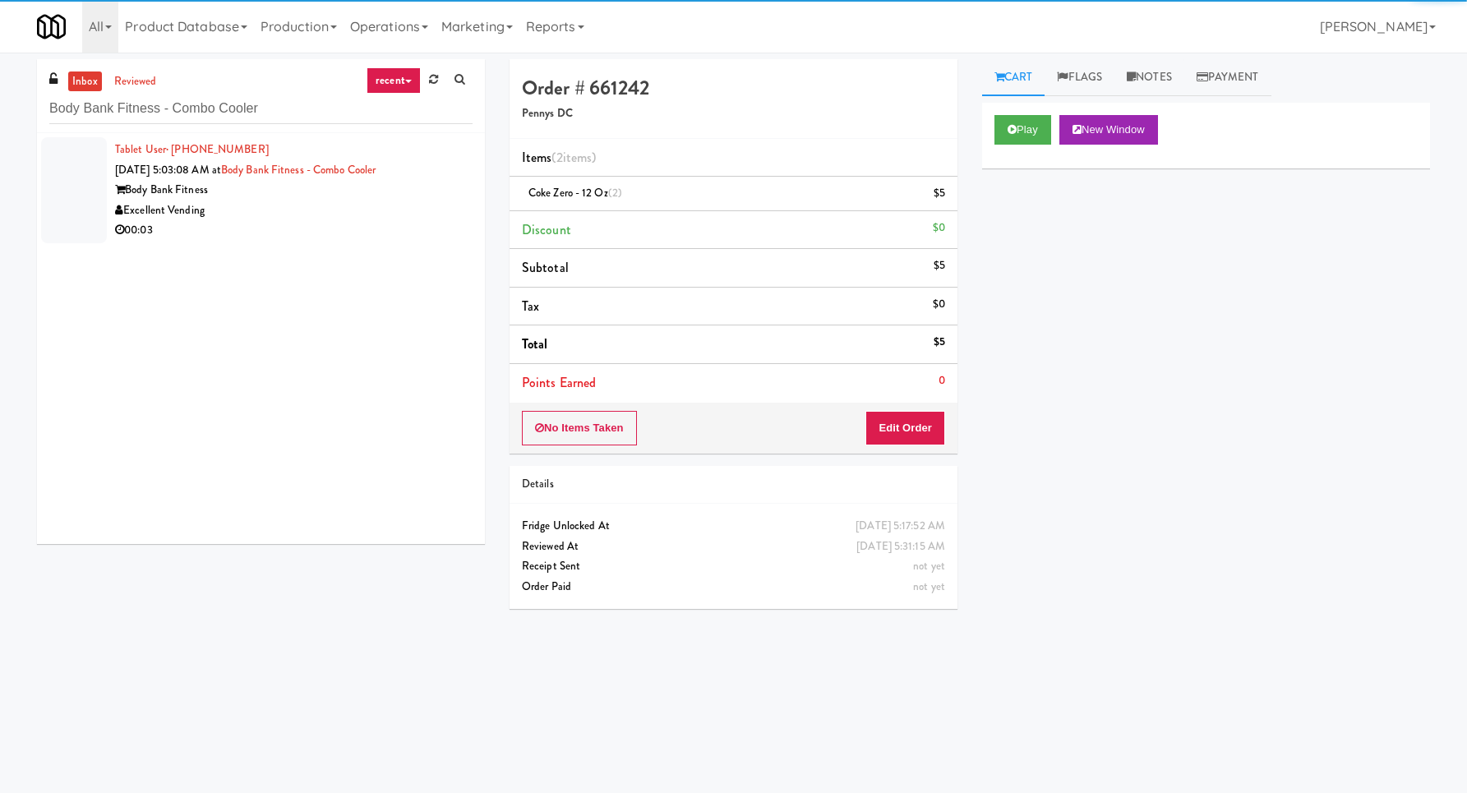
click at [408, 218] on div "Excellent Vending" at bounding box center [293, 210] width 357 height 21
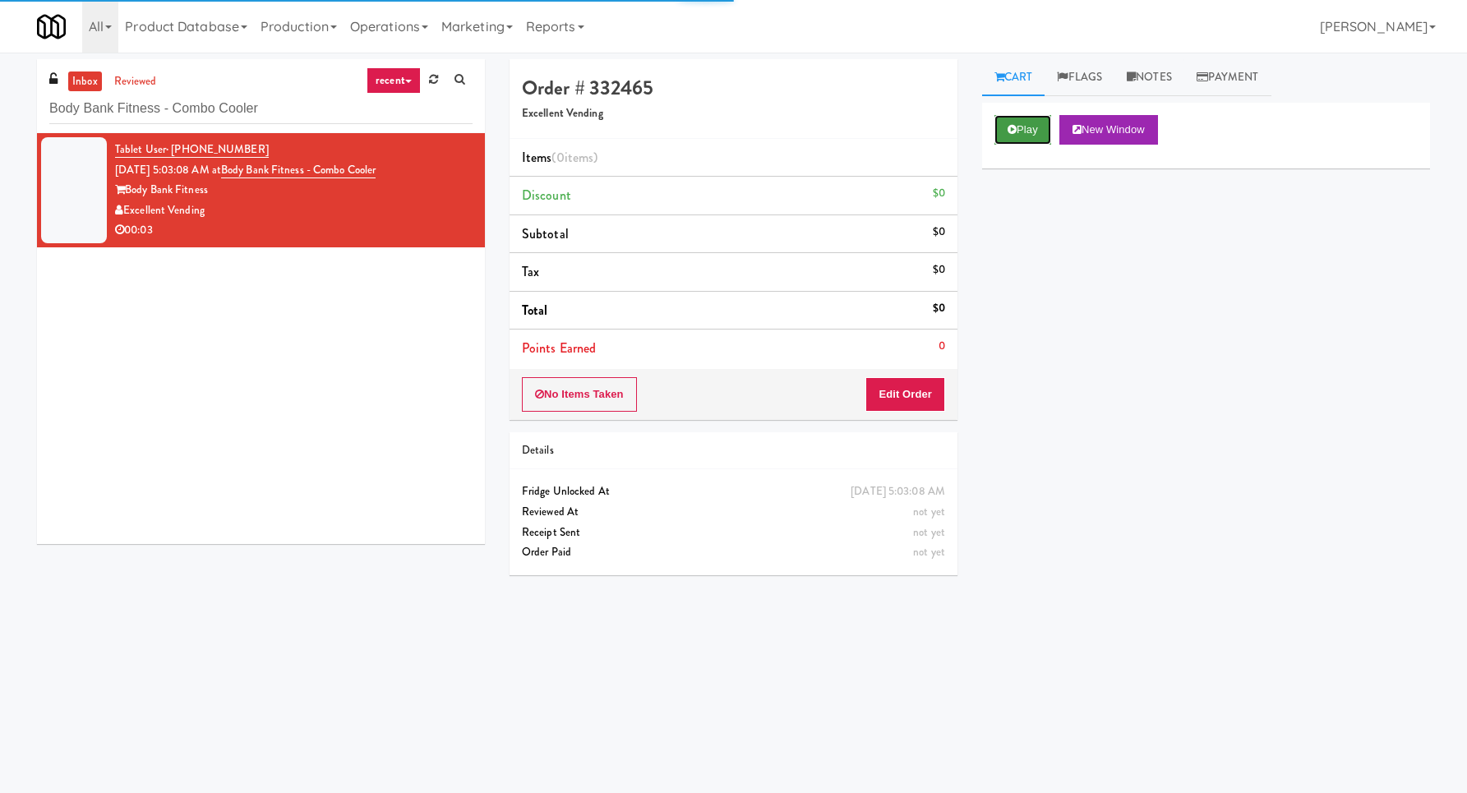
click at [1007, 129] on icon at bounding box center [1011, 129] width 9 height 11
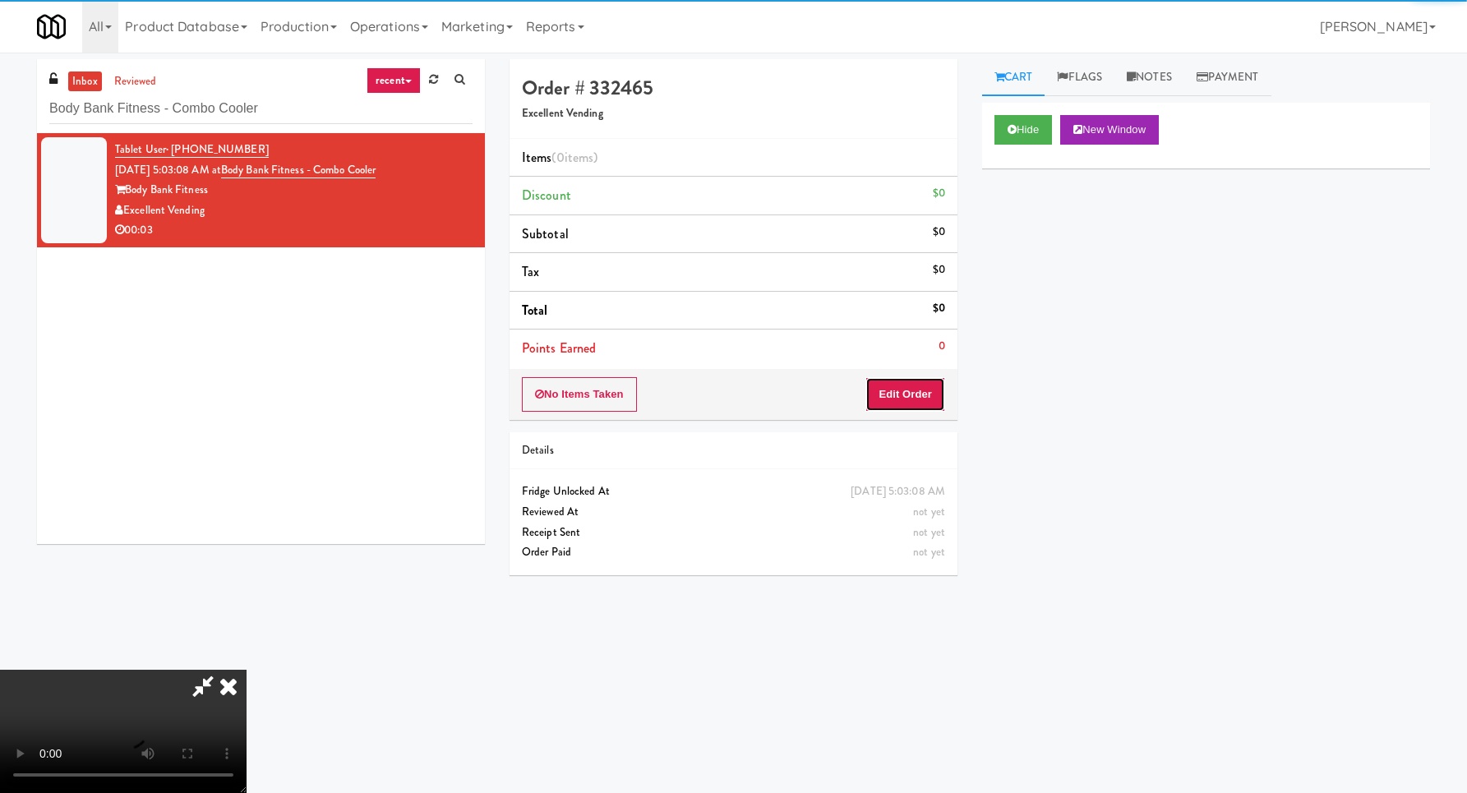
click at [909, 385] on button "Edit Order" at bounding box center [905, 394] width 80 height 35
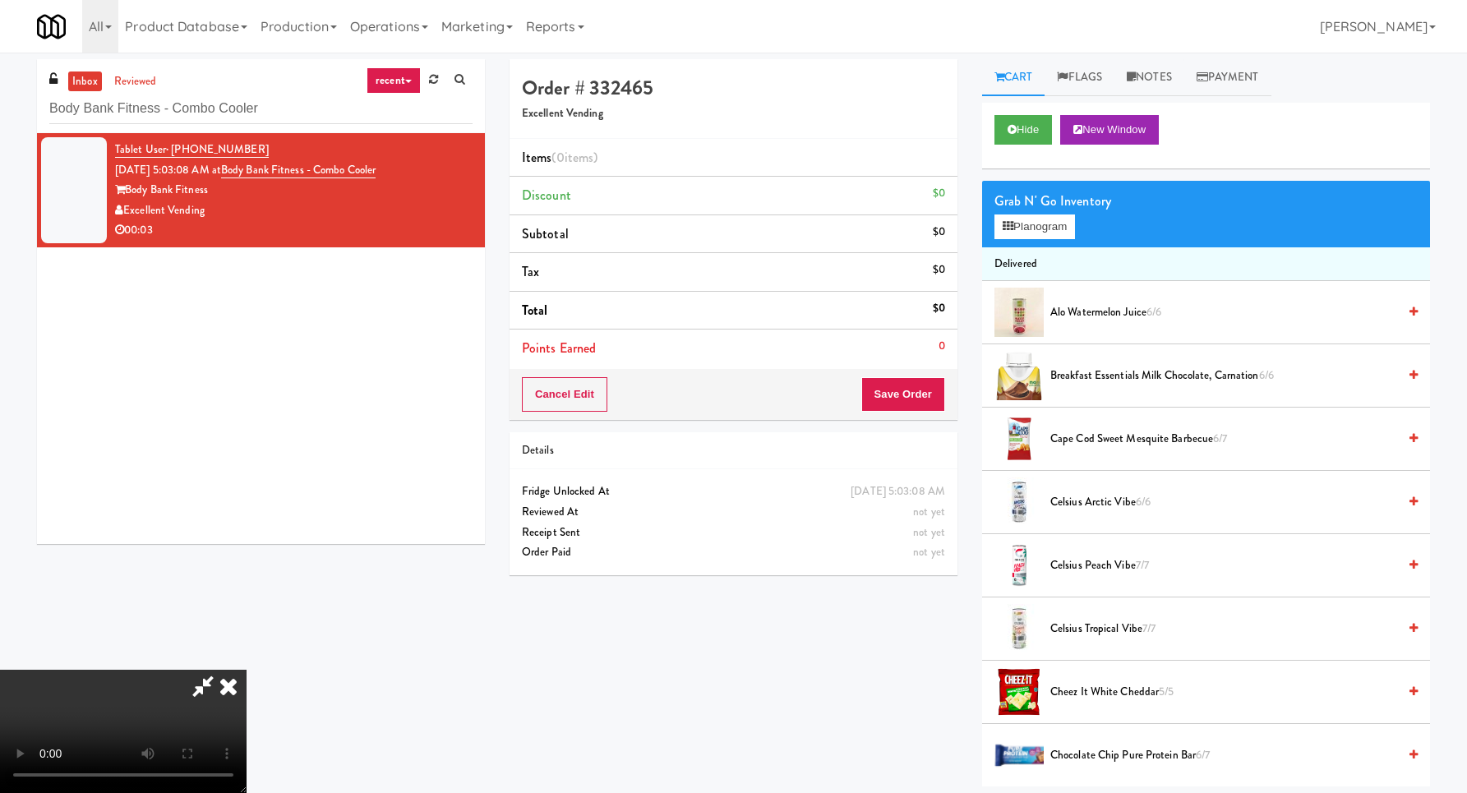
scroll to position [137, 0]
click at [246, 670] on video at bounding box center [123, 731] width 246 height 123
click at [1027, 231] on button "Planogram" at bounding box center [1034, 226] width 81 height 25
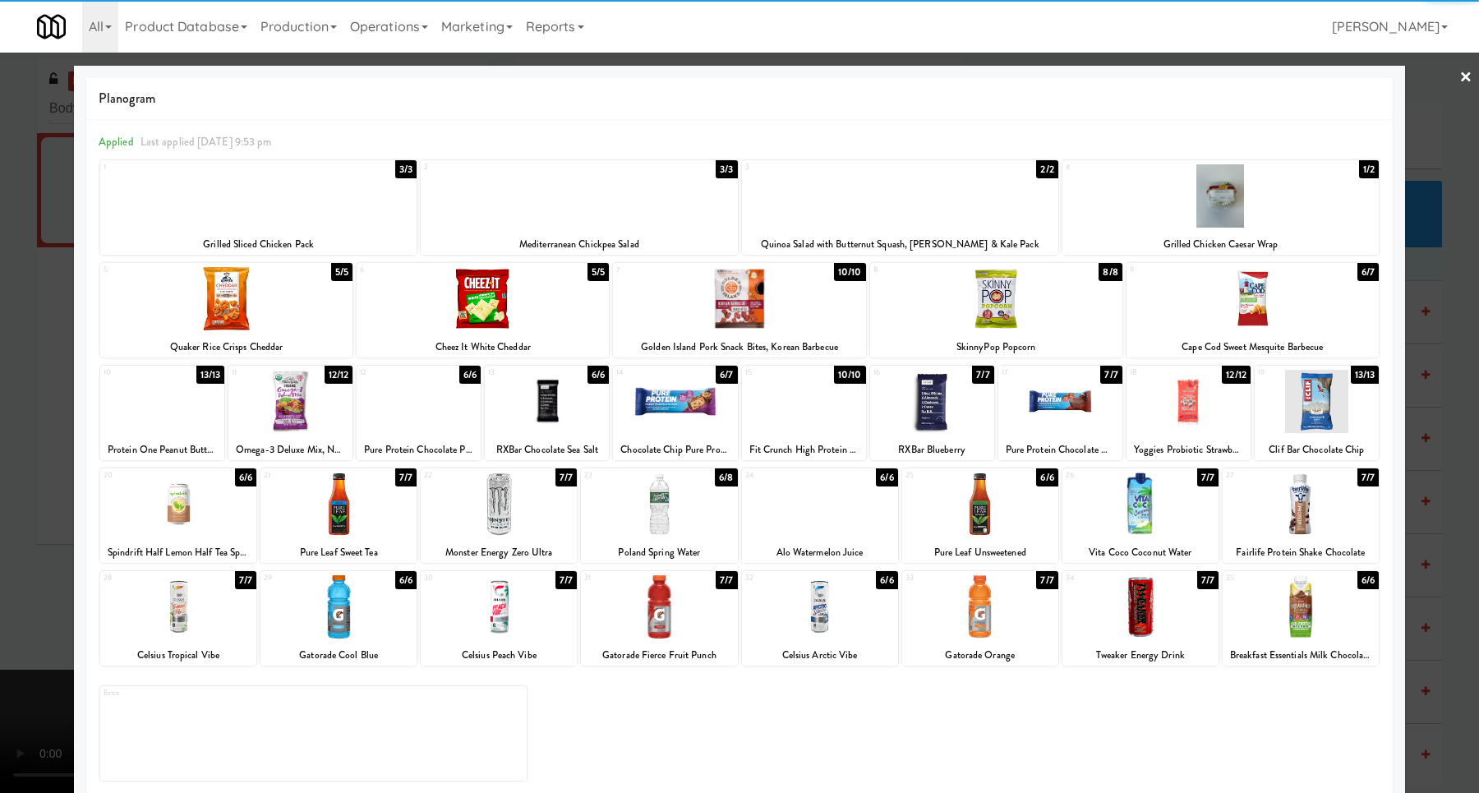
click at [1256, 313] on div at bounding box center [1252, 298] width 252 height 63
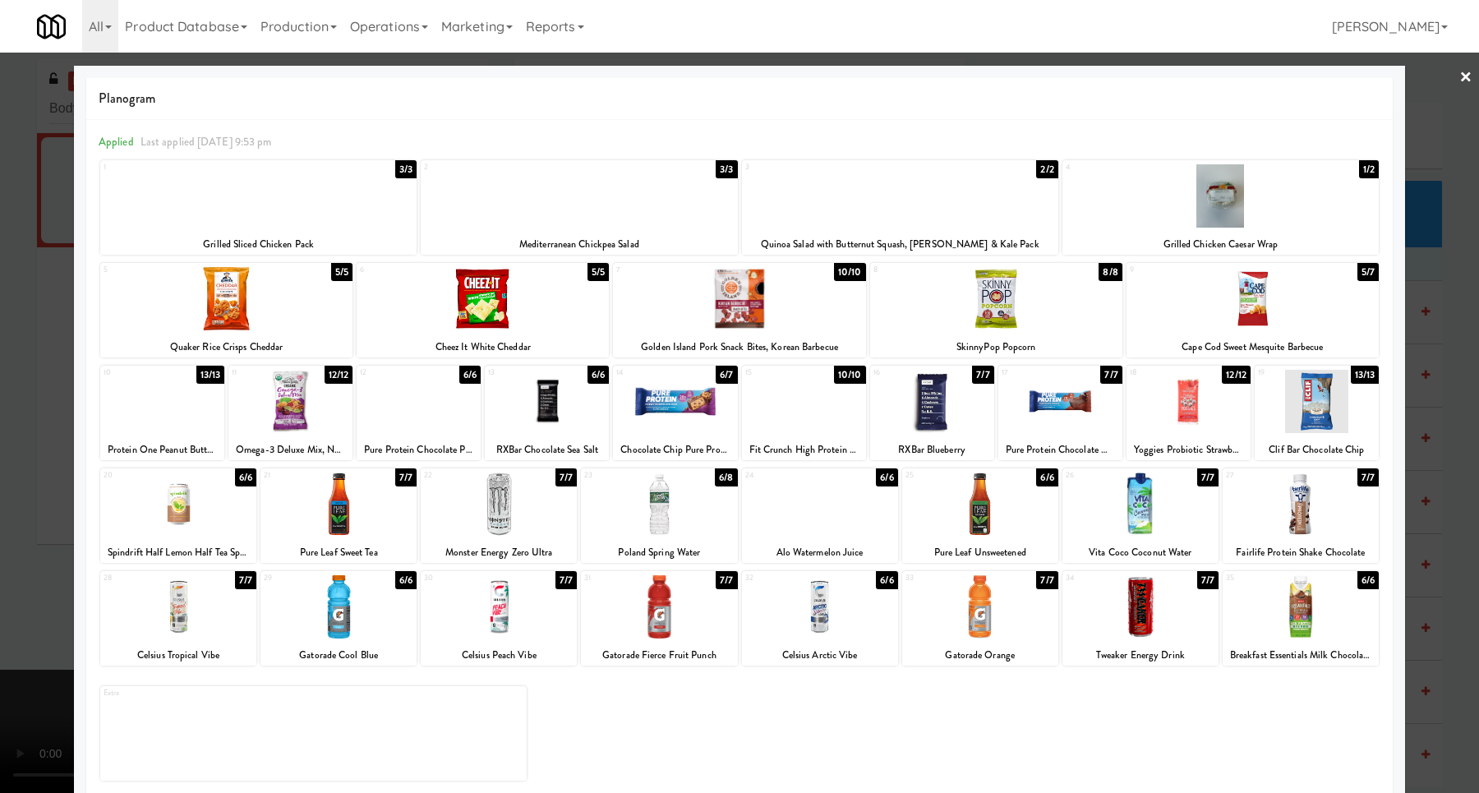
click at [1414, 339] on div at bounding box center [739, 396] width 1479 height 793
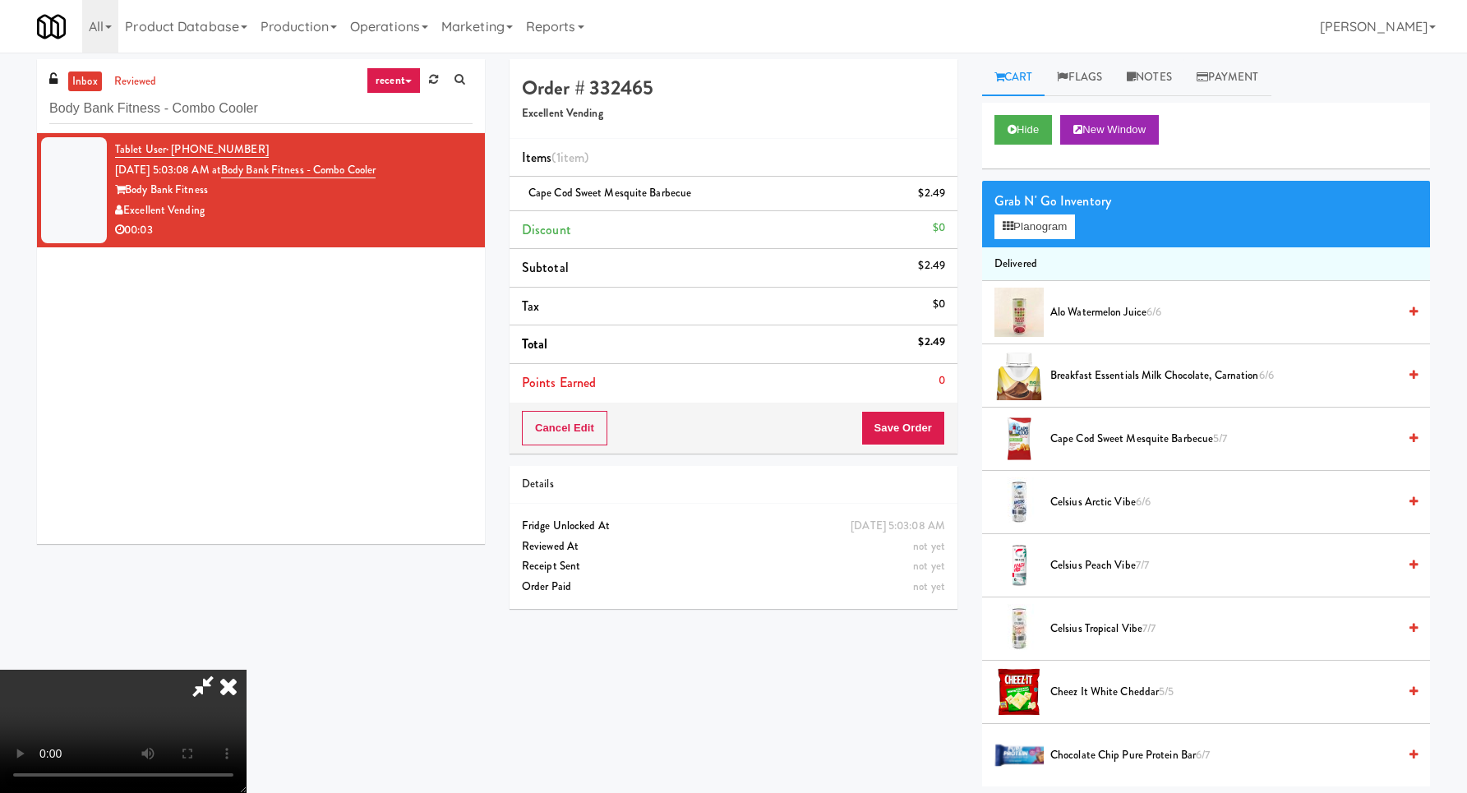
click at [246, 670] on video at bounding box center [123, 731] width 246 height 123
click at [930, 432] on button "Save Order" at bounding box center [903, 428] width 84 height 35
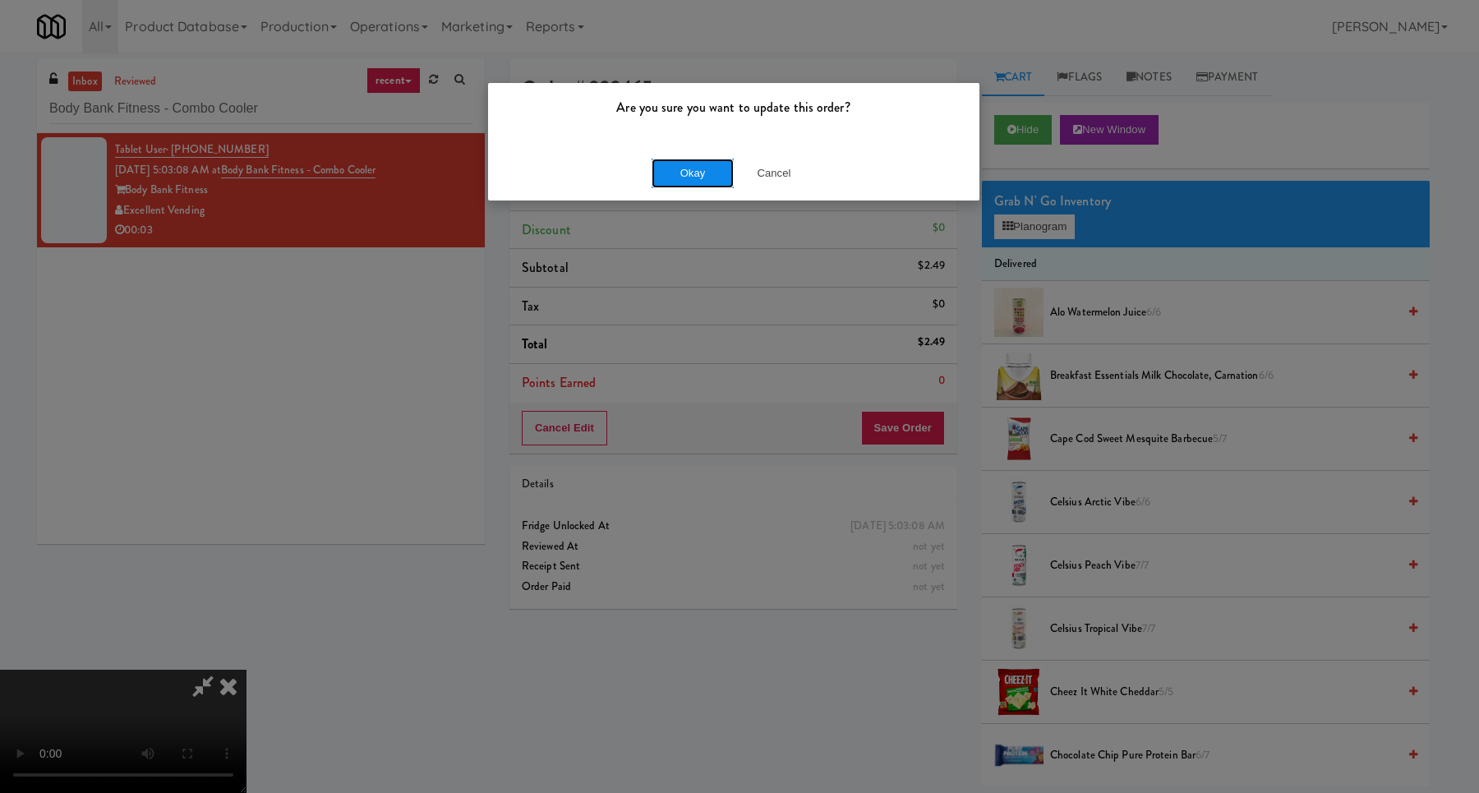
click at [667, 171] on button "Okay" at bounding box center [693, 174] width 82 height 30
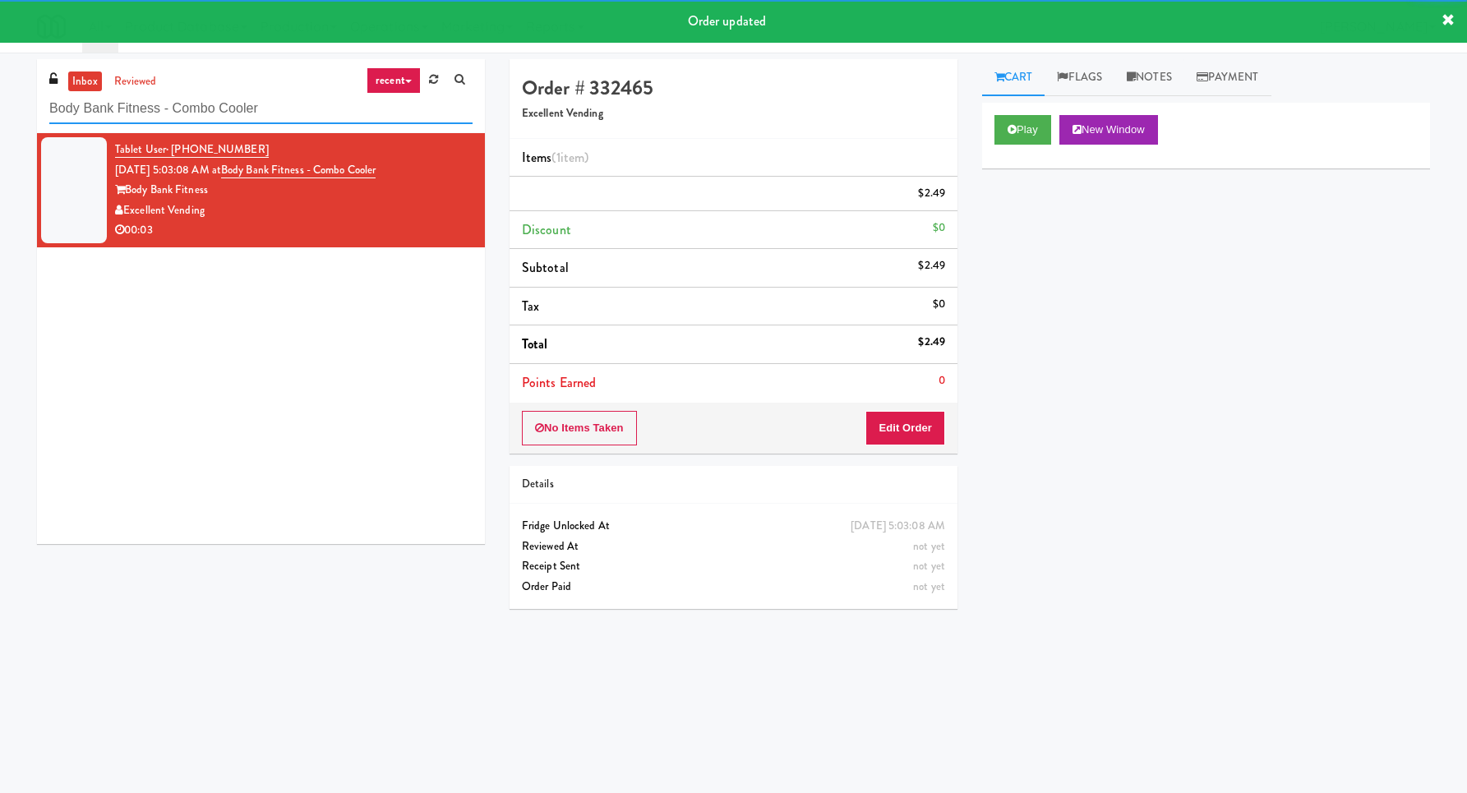
click at [279, 102] on input "Body Bank Fitness - Combo Cooler" at bounding box center [260, 109] width 423 height 30
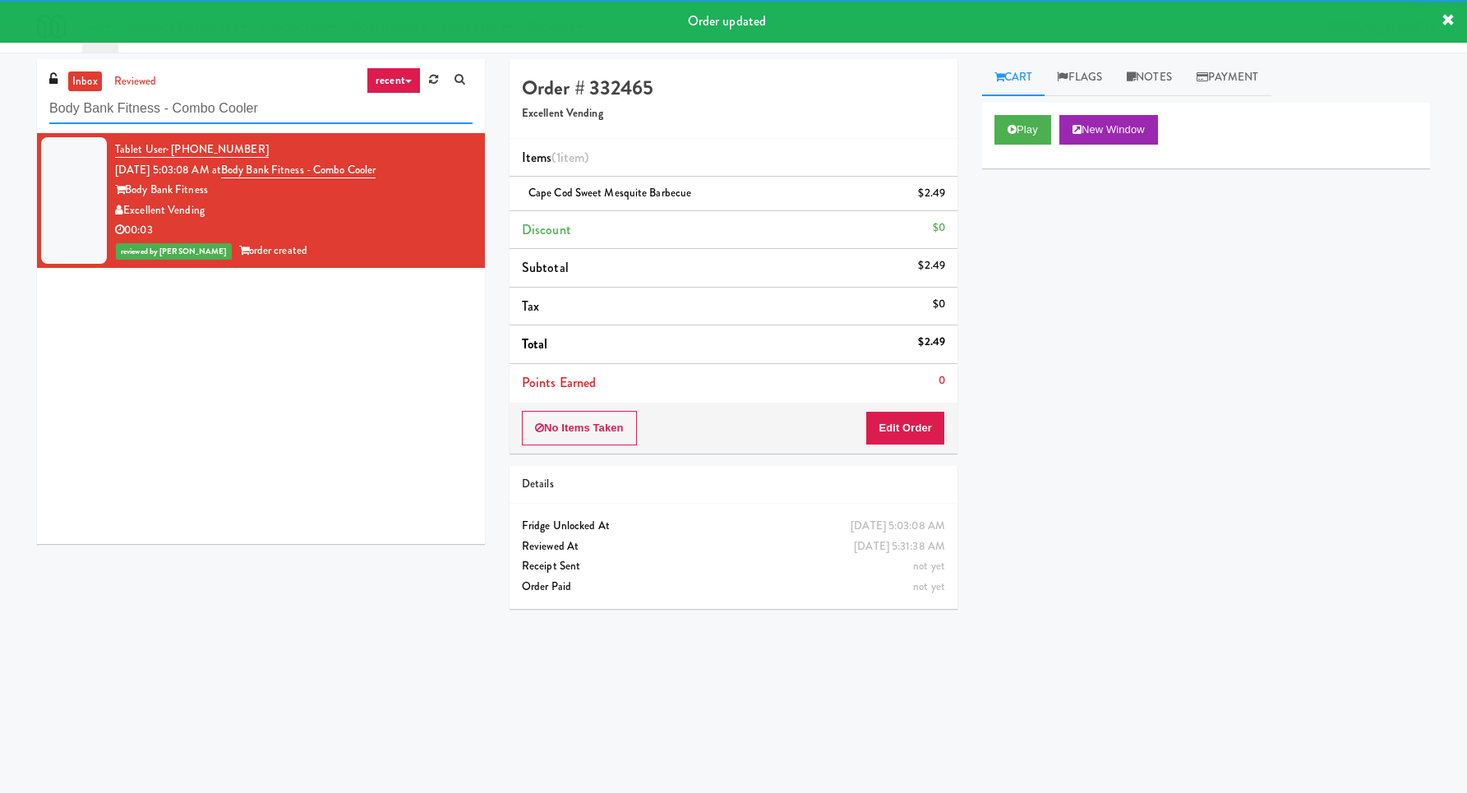
click at [279, 102] on input "Body Bank Fitness - Combo Cooler" at bounding box center [260, 109] width 423 height 30
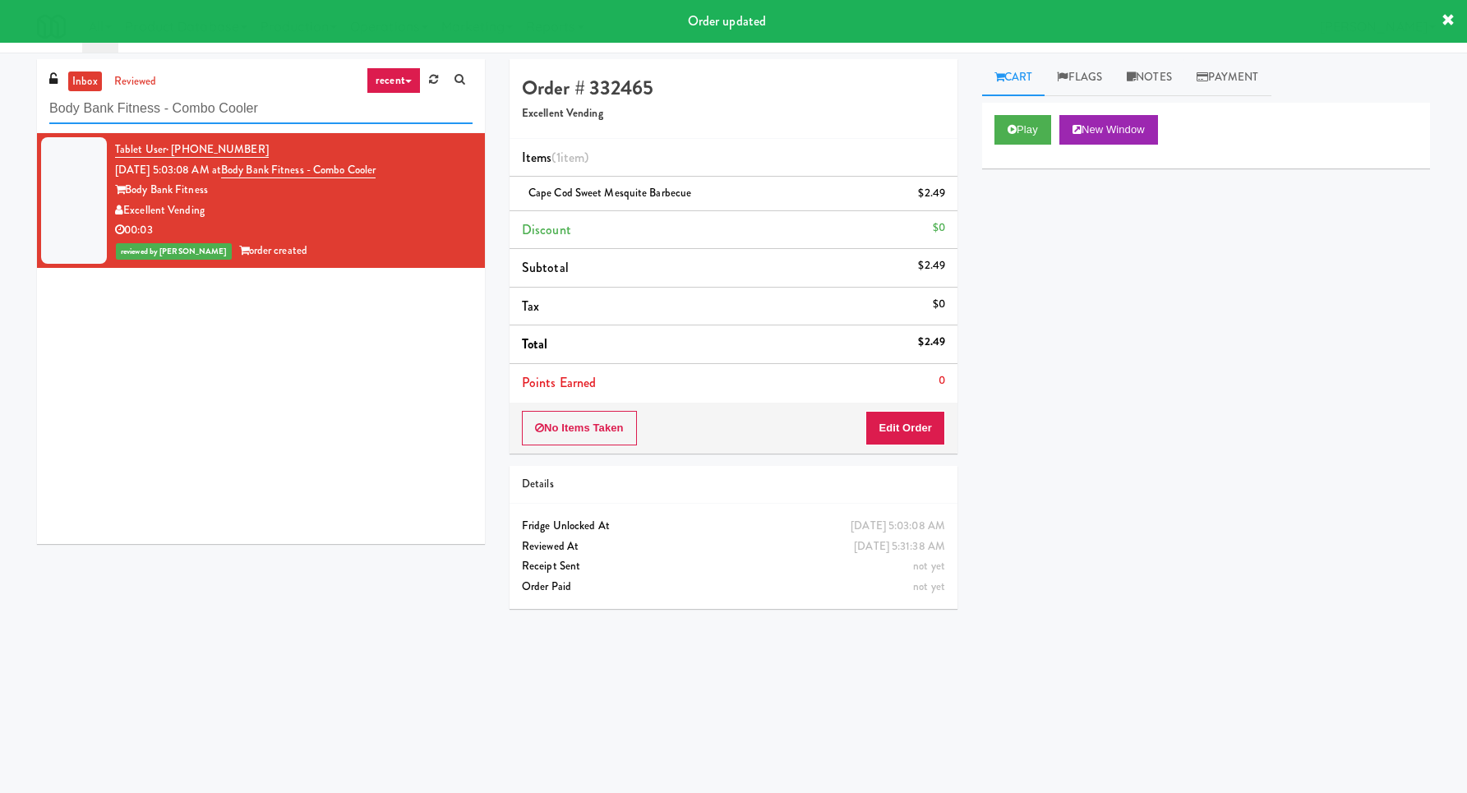
click at [279, 102] on input "Body Bank Fitness - Combo Cooler" at bounding box center [260, 109] width 423 height 30
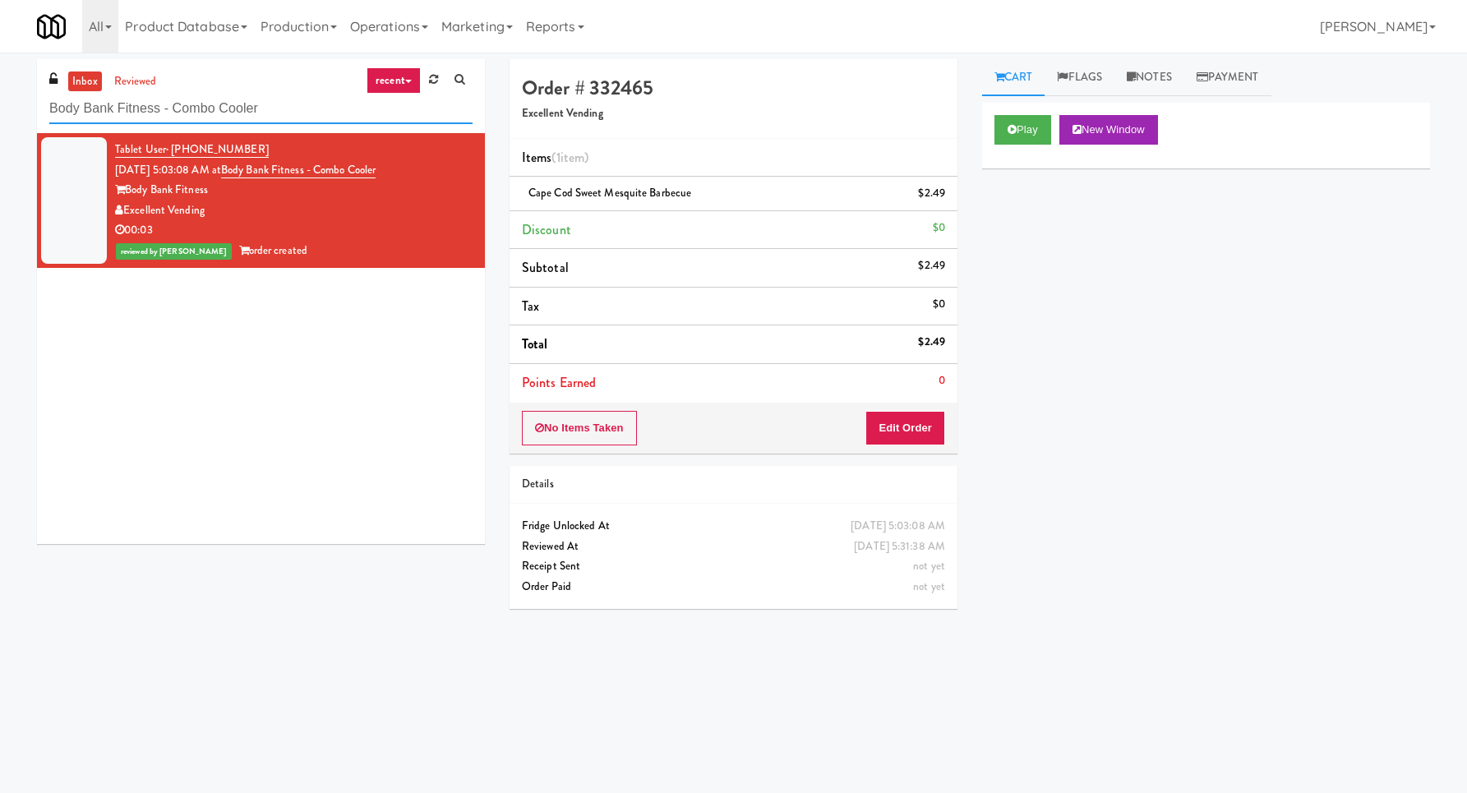
paste input "Via Apartments - Pantry - Left"
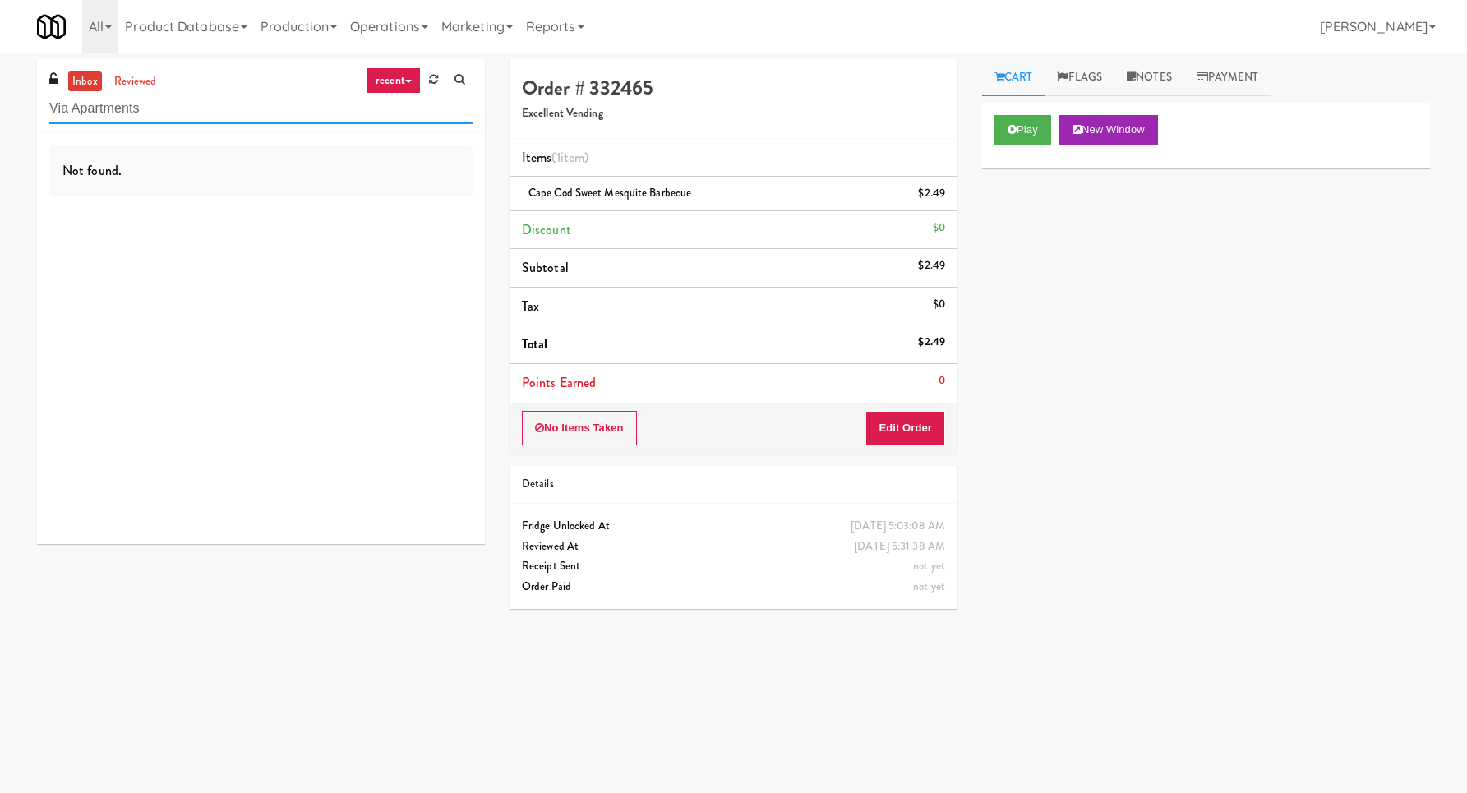
type input "Via Apartments"
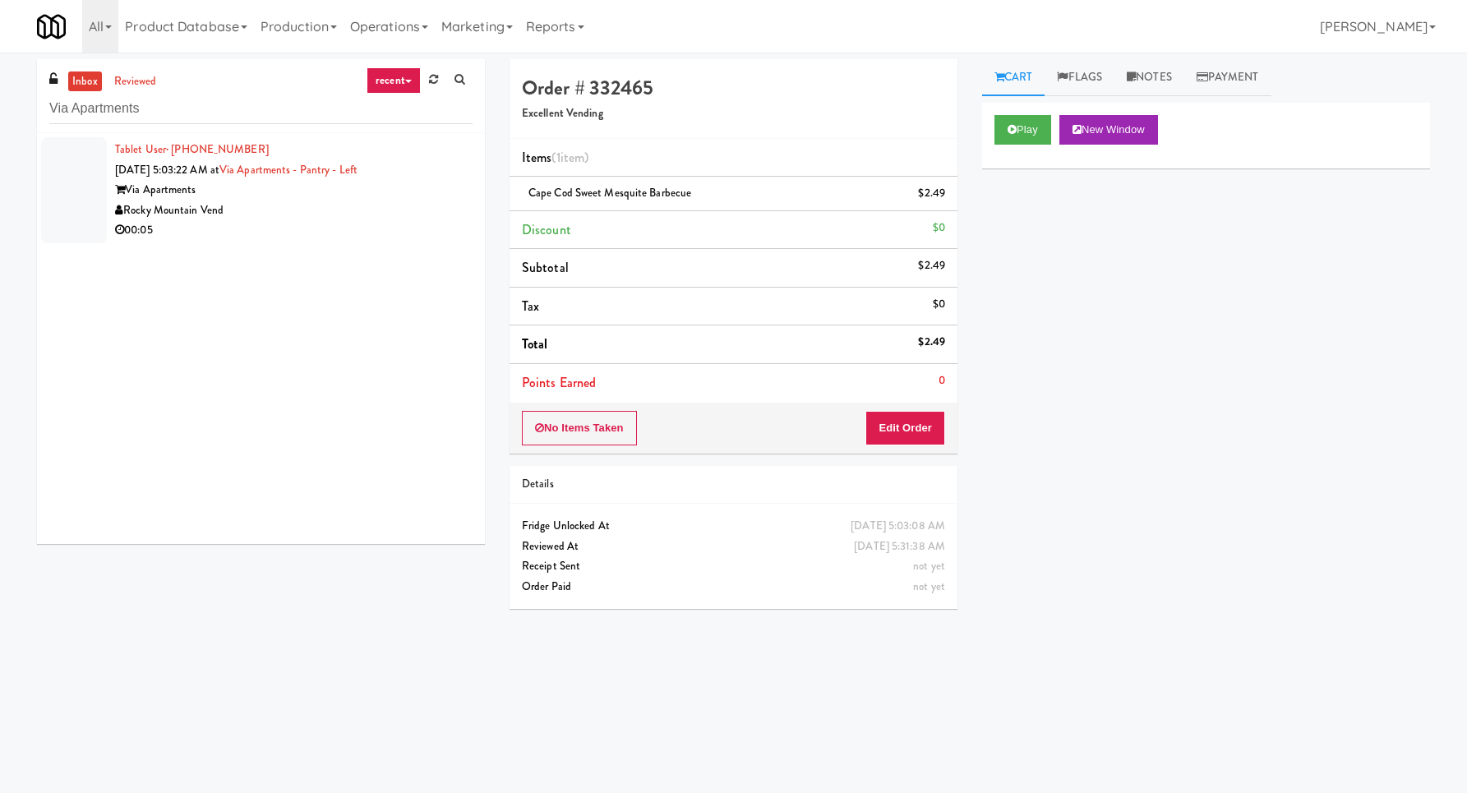
click at [262, 196] on div "Via Apartments" at bounding box center [293, 190] width 357 height 21
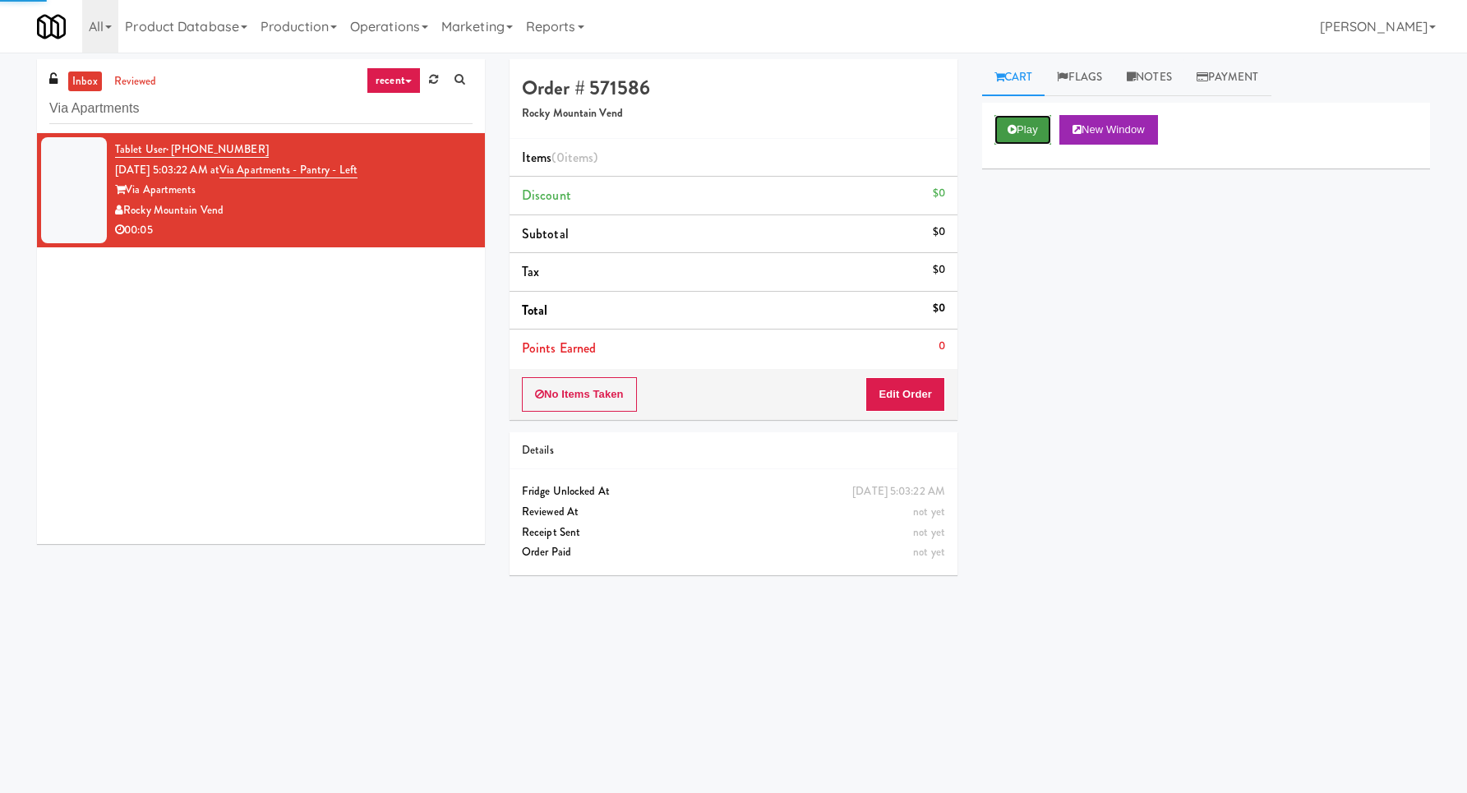
click at [1020, 125] on button "Play" at bounding box center [1022, 130] width 57 height 30
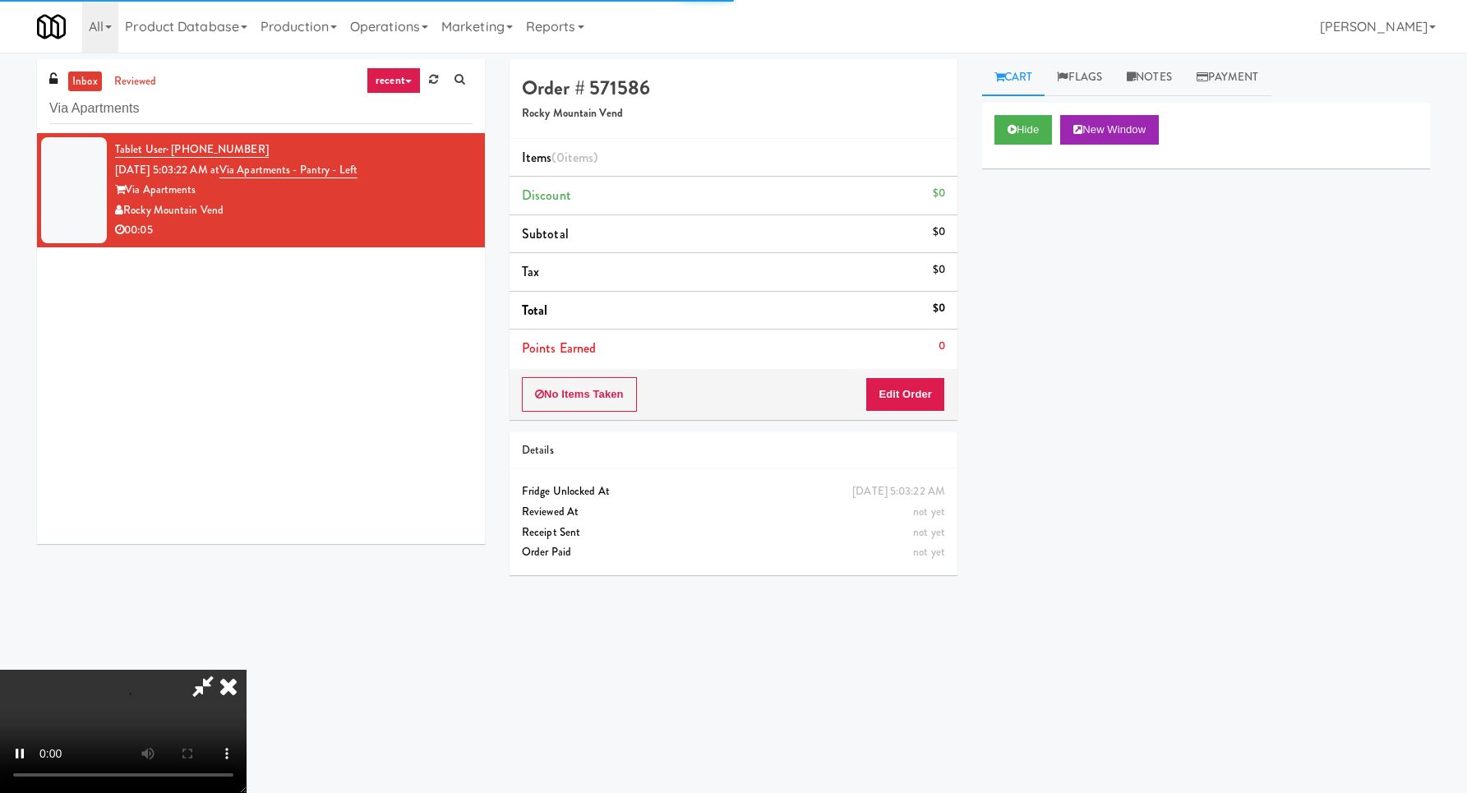
click at [905, 415] on div "No Items Taken Edit Order" at bounding box center [733, 394] width 448 height 51
click at [906, 409] on button "Edit Order" at bounding box center [905, 394] width 80 height 35
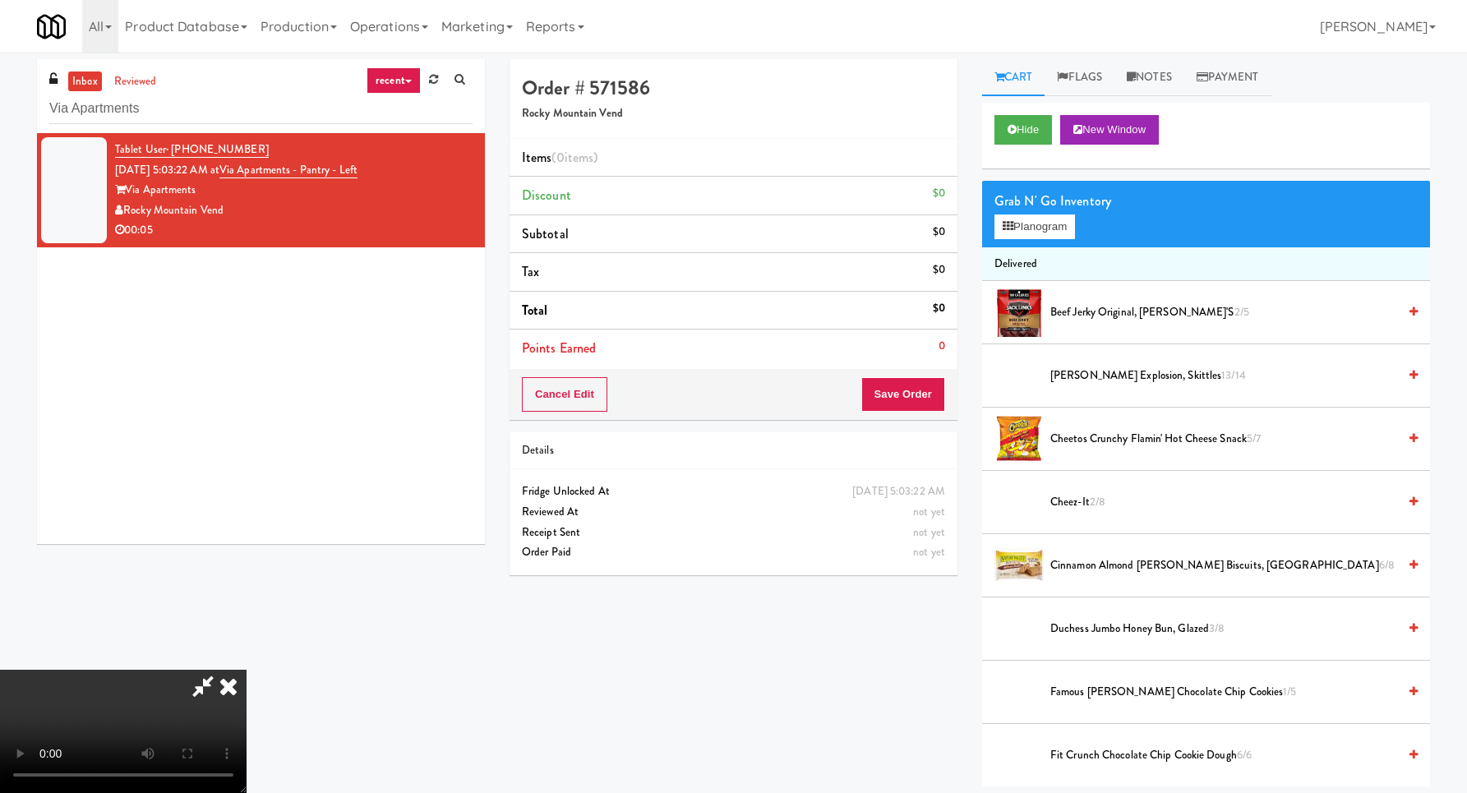
scroll to position [175, 0]
click at [246, 670] on video at bounding box center [123, 731] width 246 height 123
click at [989, 215] on div "Grab N' Go Inventory Planogram" at bounding box center [1206, 214] width 448 height 67
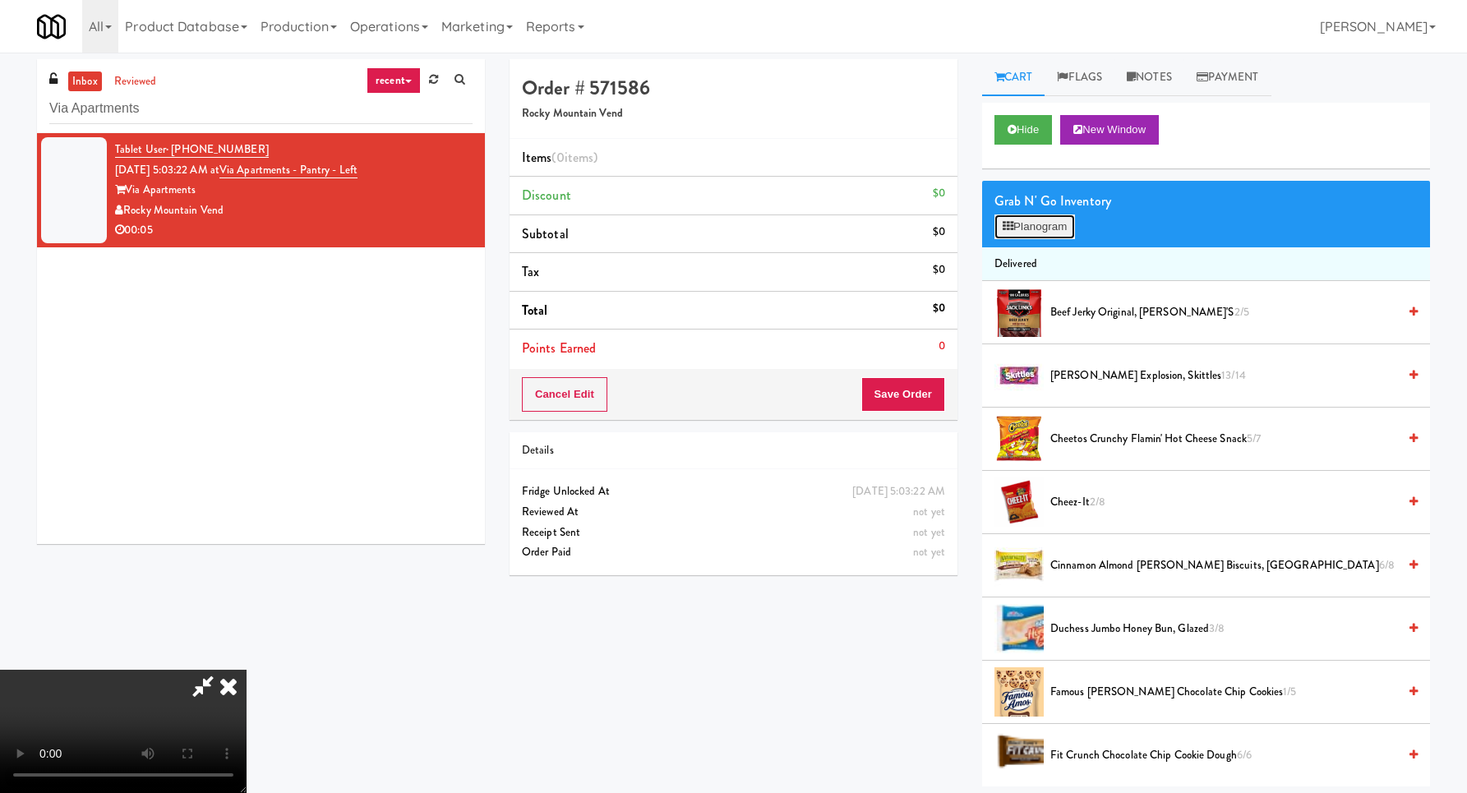
click at [1012, 223] on icon at bounding box center [1007, 226] width 11 height 11
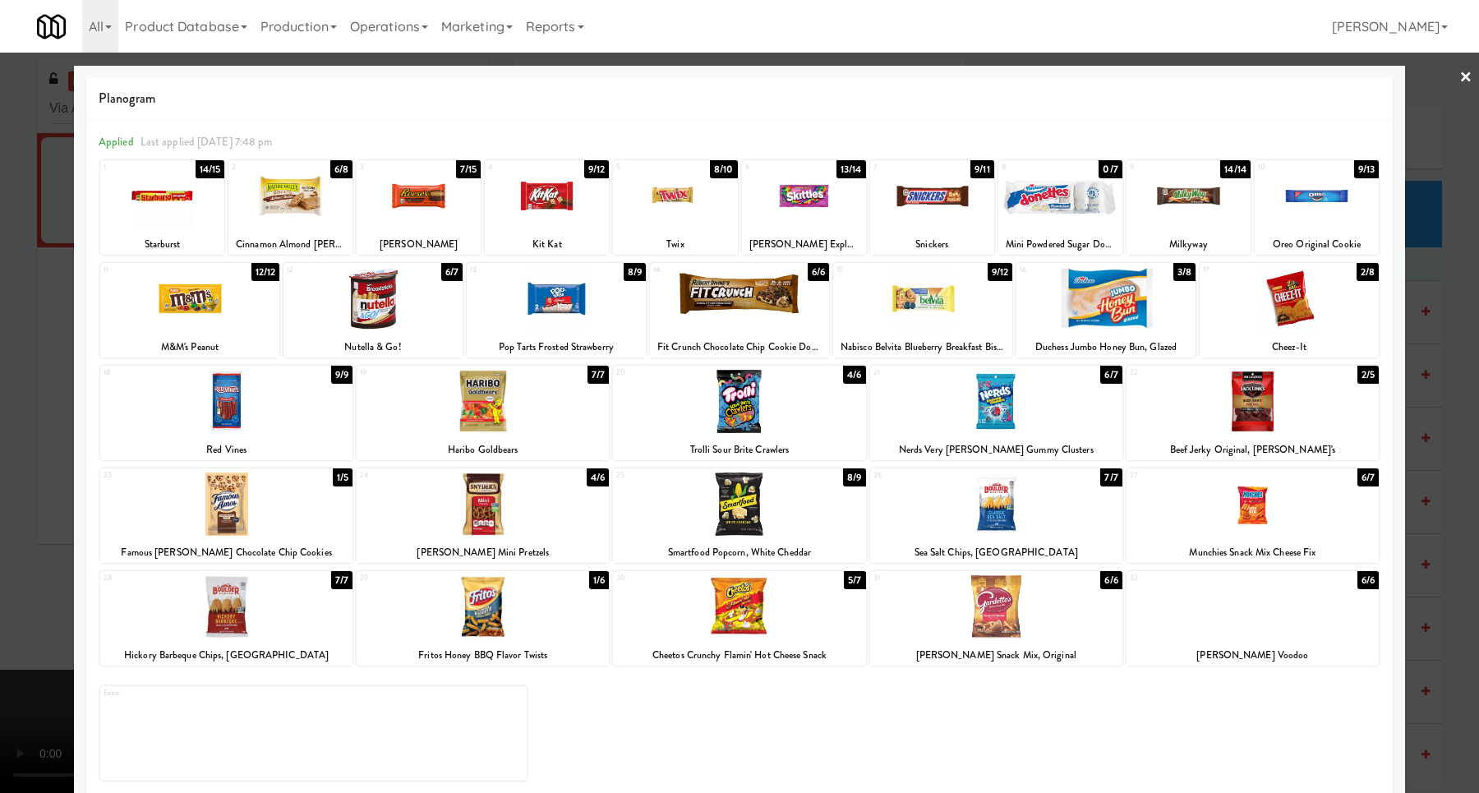
click at [1025, 592] on div at bounding box center [996, 606] width 252 height 63
click at [1413, 543] on div at bounding box center [739, 396] width 1479 height 793
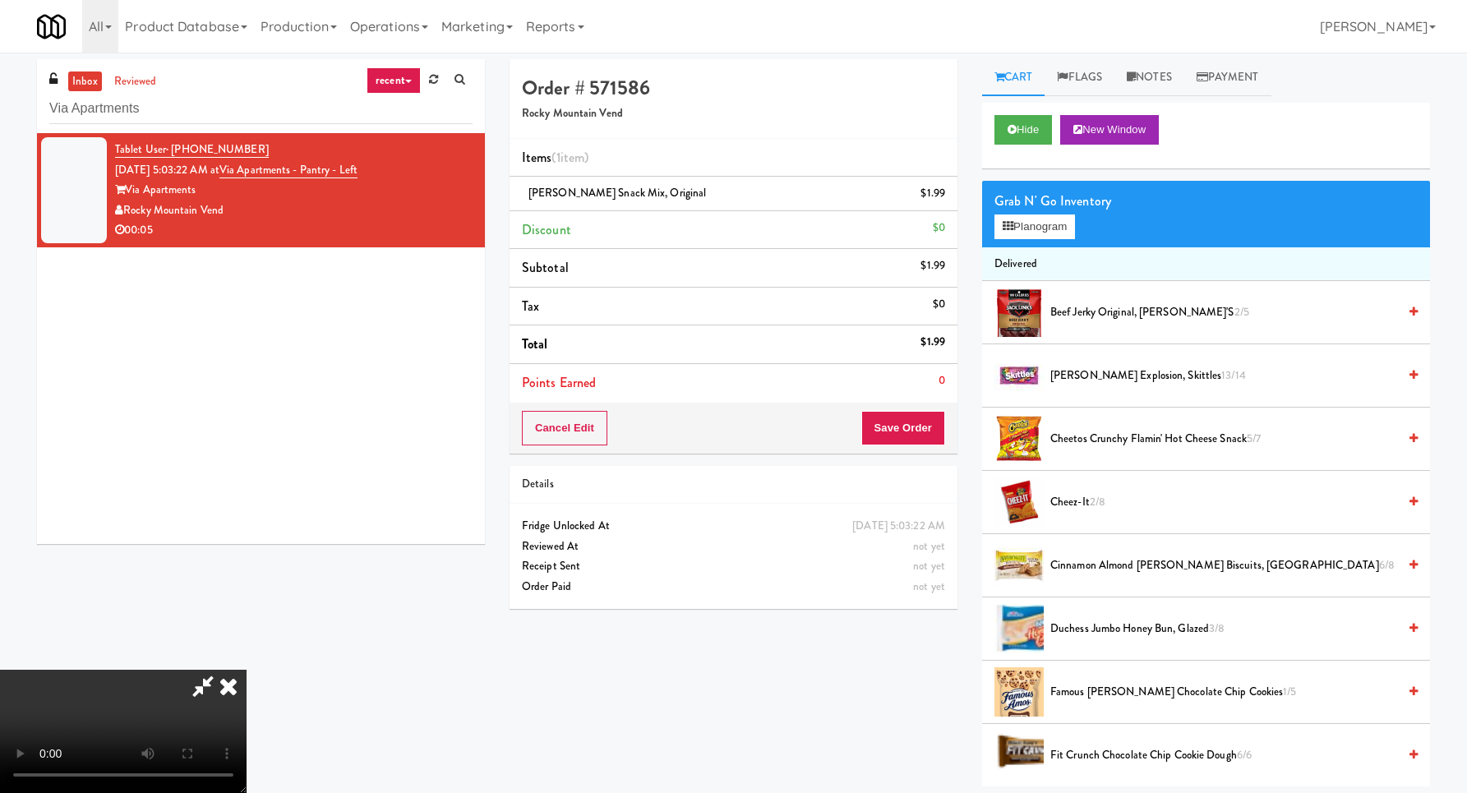
click at [246, 670] on video at bounding box center [123, 731] width 246 height 123
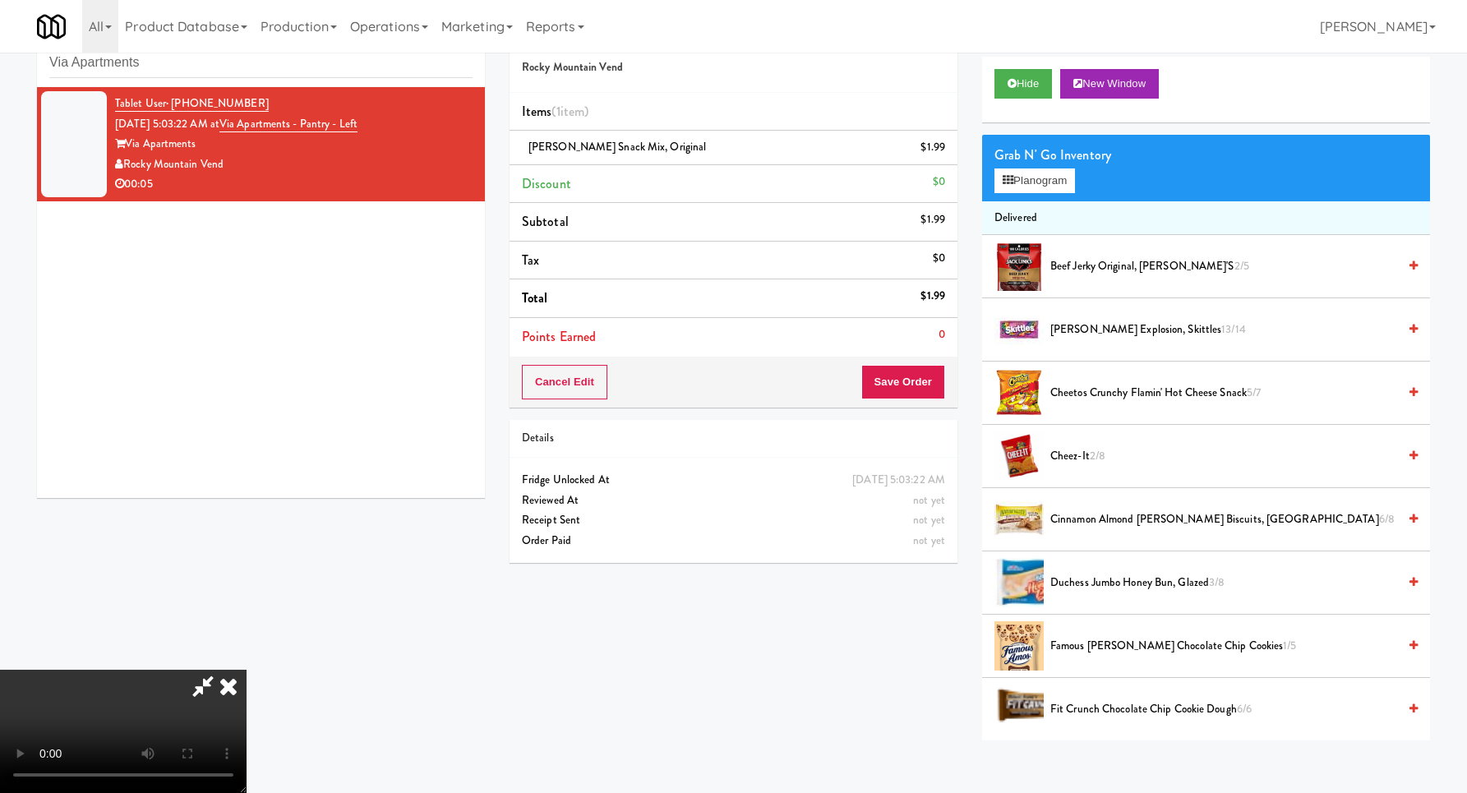
scroll to position [53, 0]
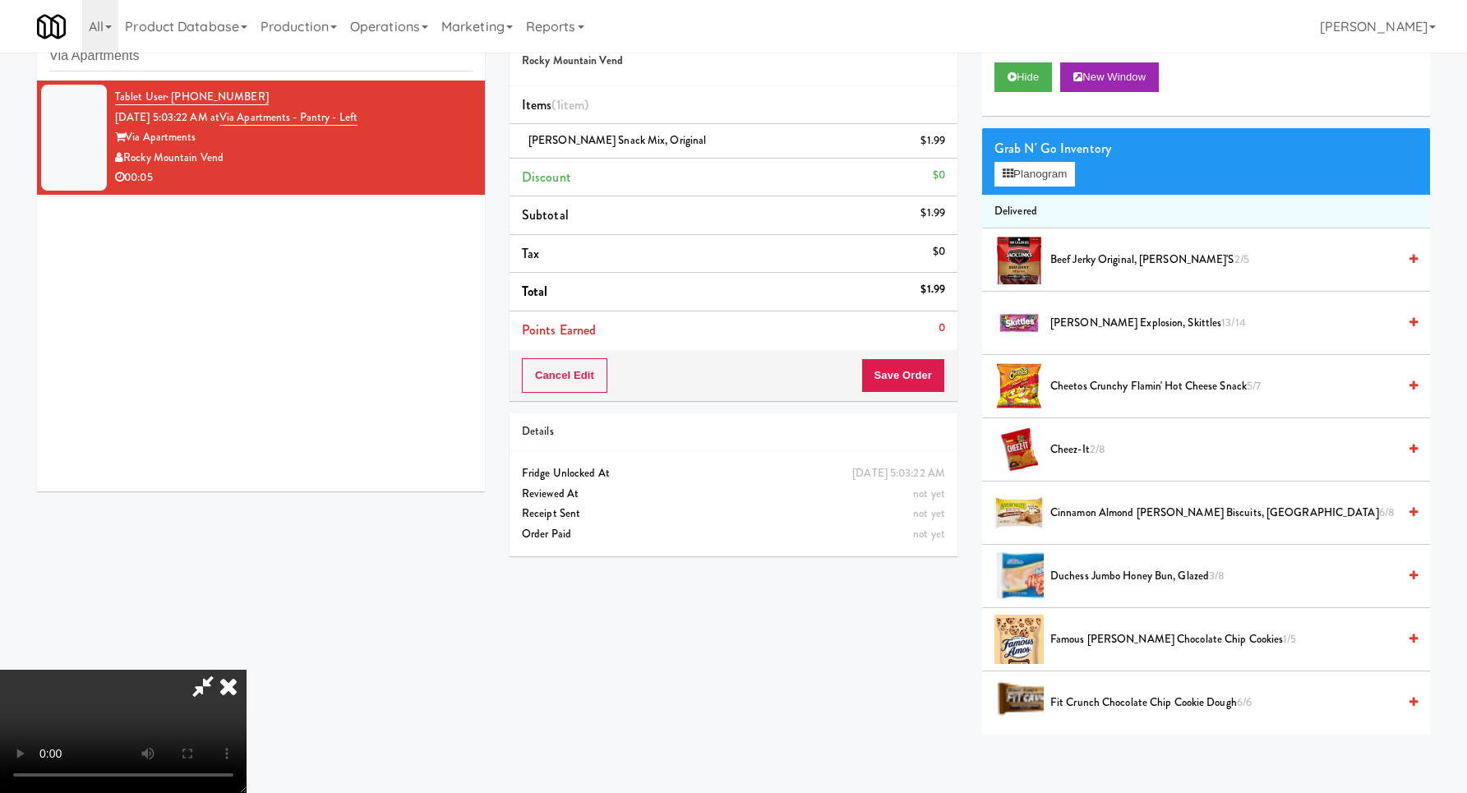
click at [246, 670] on video at bounding box center [123, 731] width 246 height 123
click at [920, 378] on button "Save Order" at bounding box center [903, 375] width 84 height 35
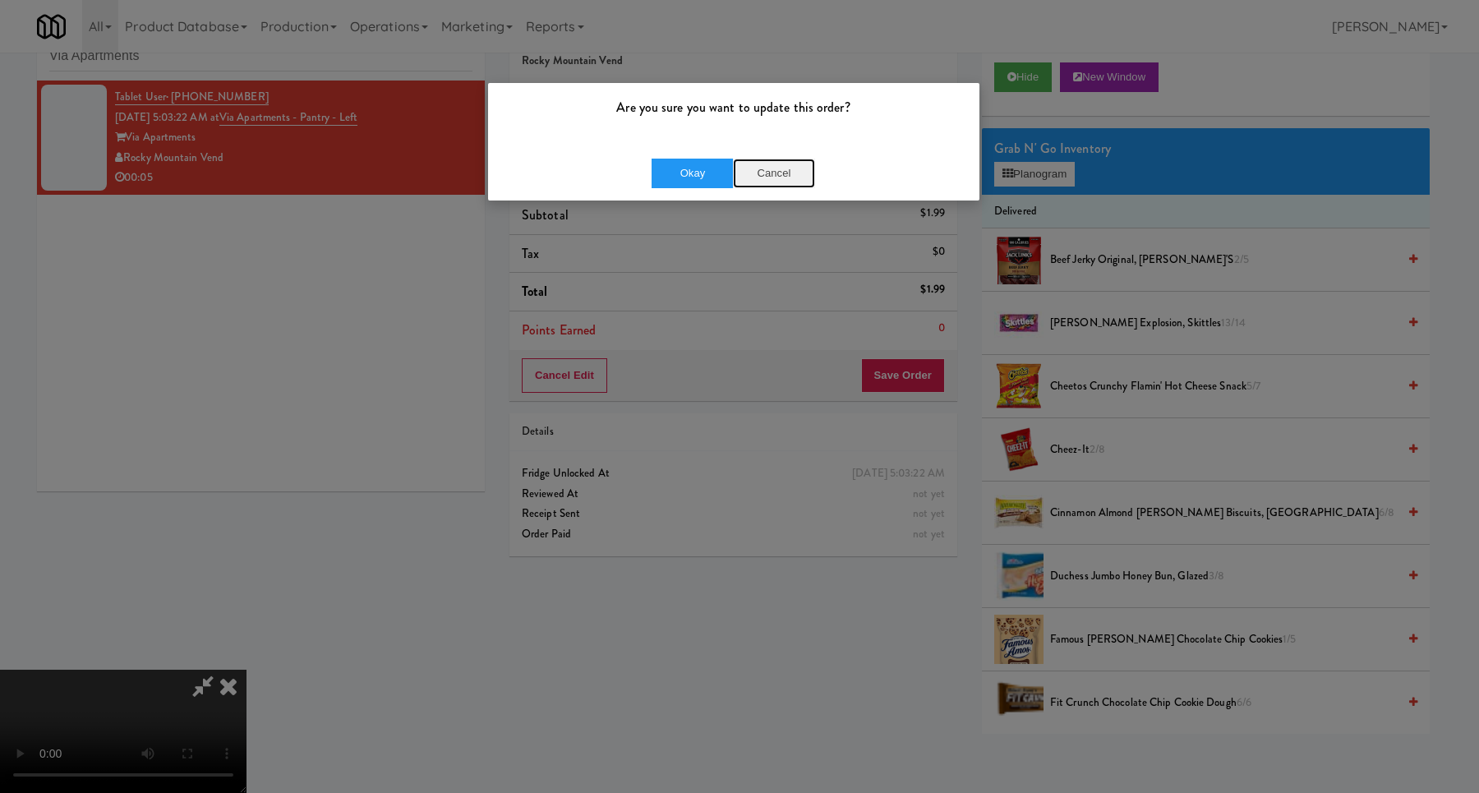
click at [772, 162] on button "Cancel" at bounding box center [774, 174] width 82 height 30
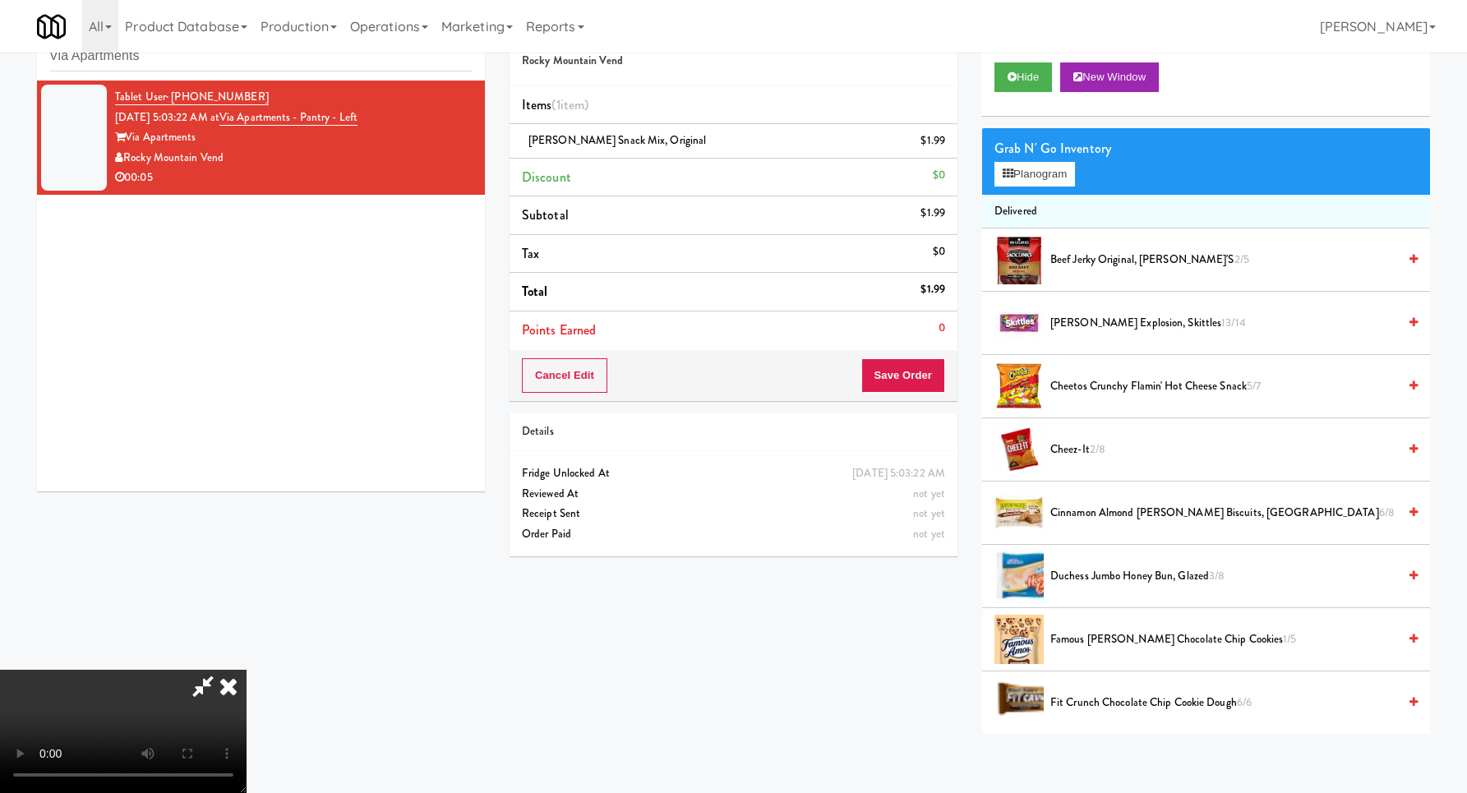
click at [246, 670] on video at bounding box center [123, 731] width 246 height 123
click at [1063, 190] on div "Grab N' Go Inventory Planogram" at bounding box center [1206, 161] width 448 height 67
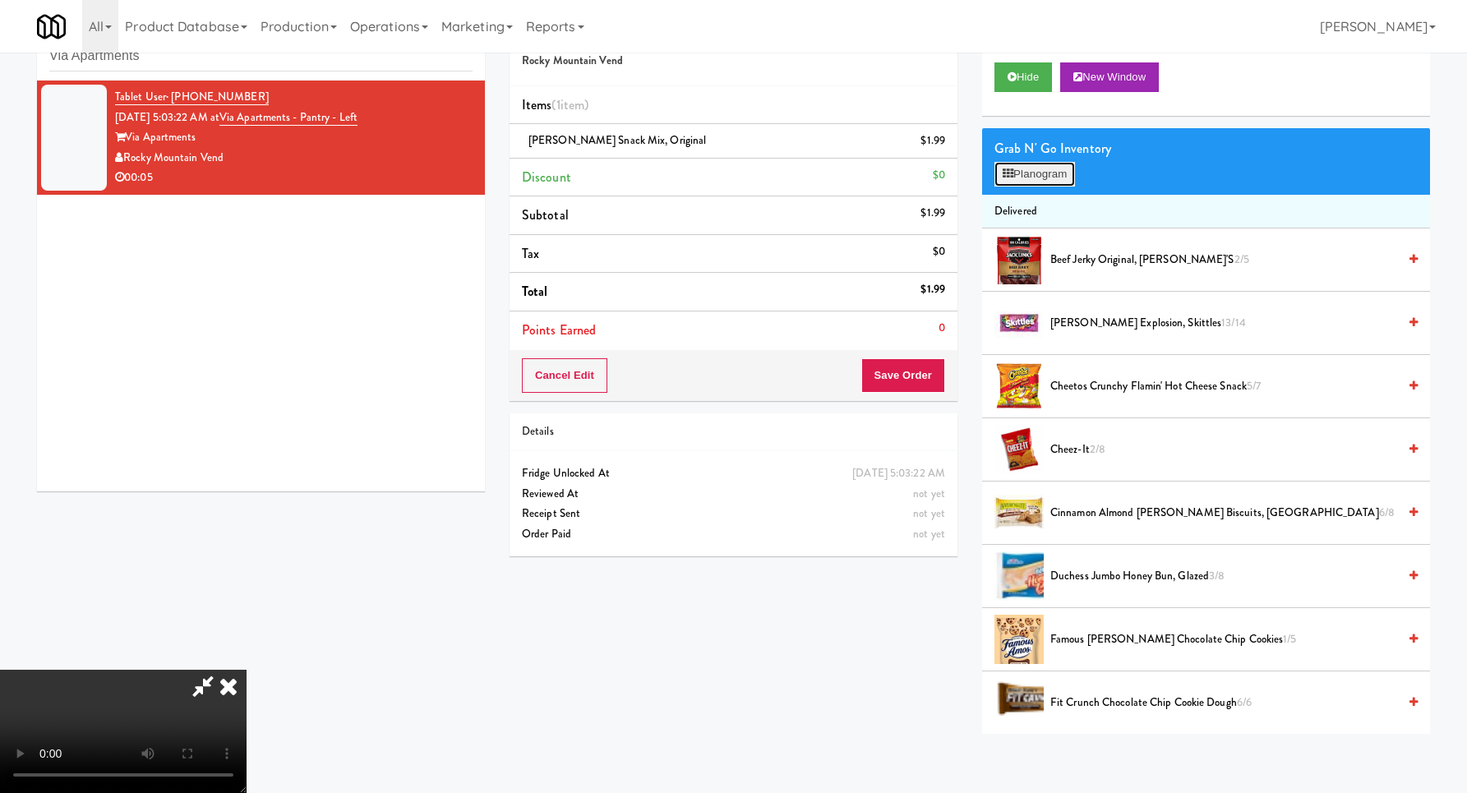
click at [1068, 177] on button "Planogram" at bounding box center [1034, 174] width 81 height 25
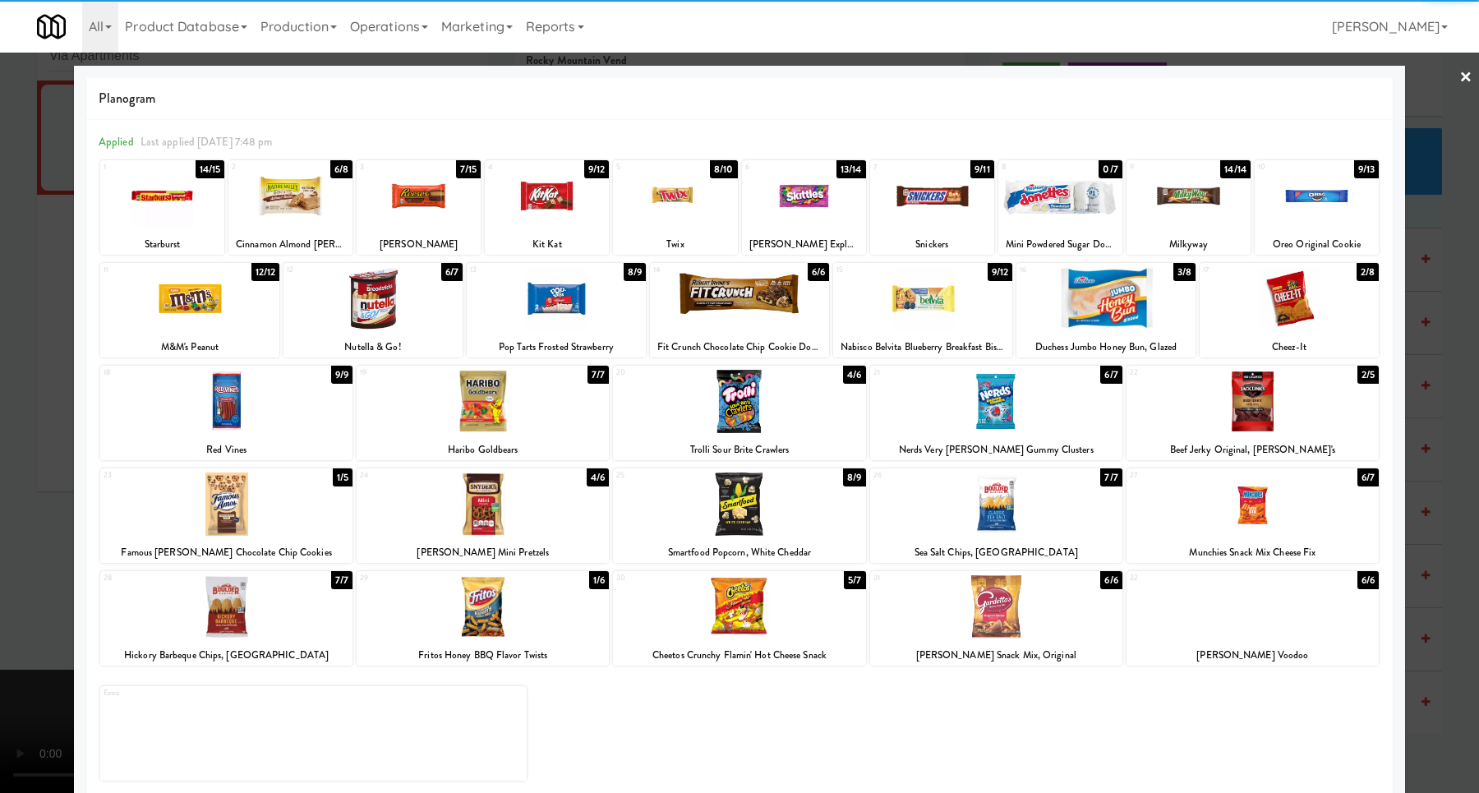
click at [1416, 489] on div at bounding box center [739, 396] width 1479 height 793
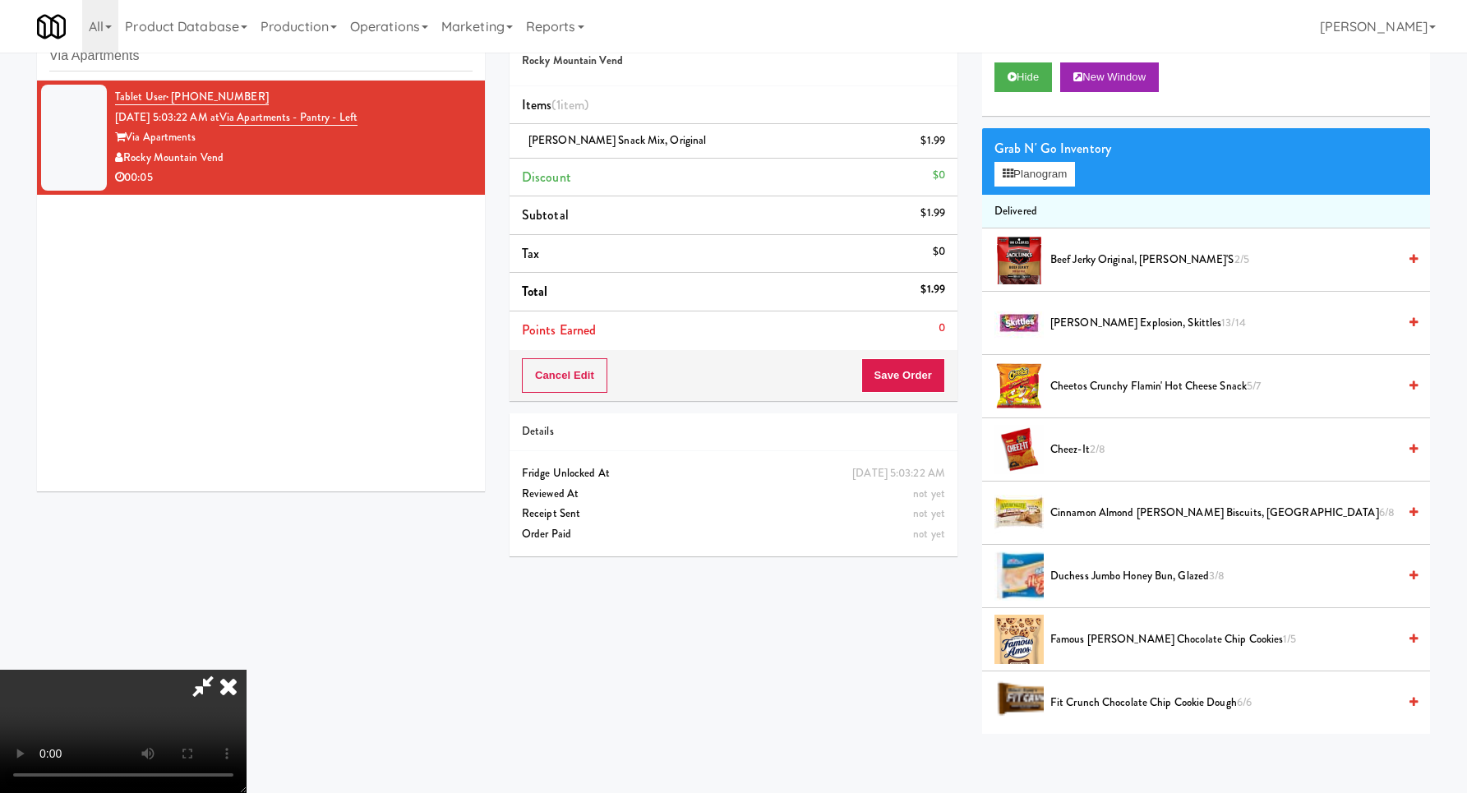
click at [246, 670] on video at bounding box center [123, 731] width 246 height 123
click at [927, 380] on button "Save Order" at bounding box center [903, 375] width 84 height 35
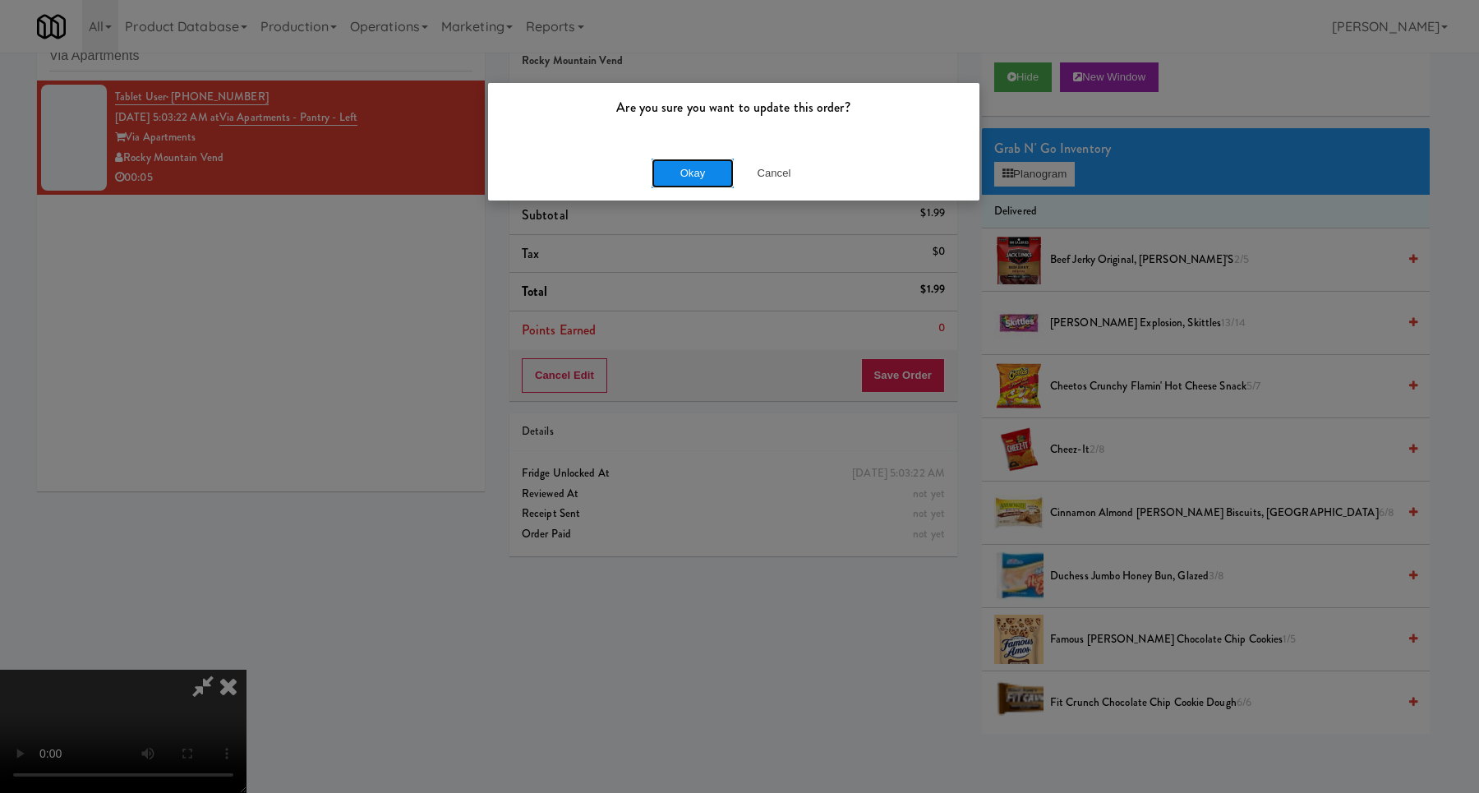
click at [673, 172] on button "Okay" at bounding box center [693, 174] width 82 height 30
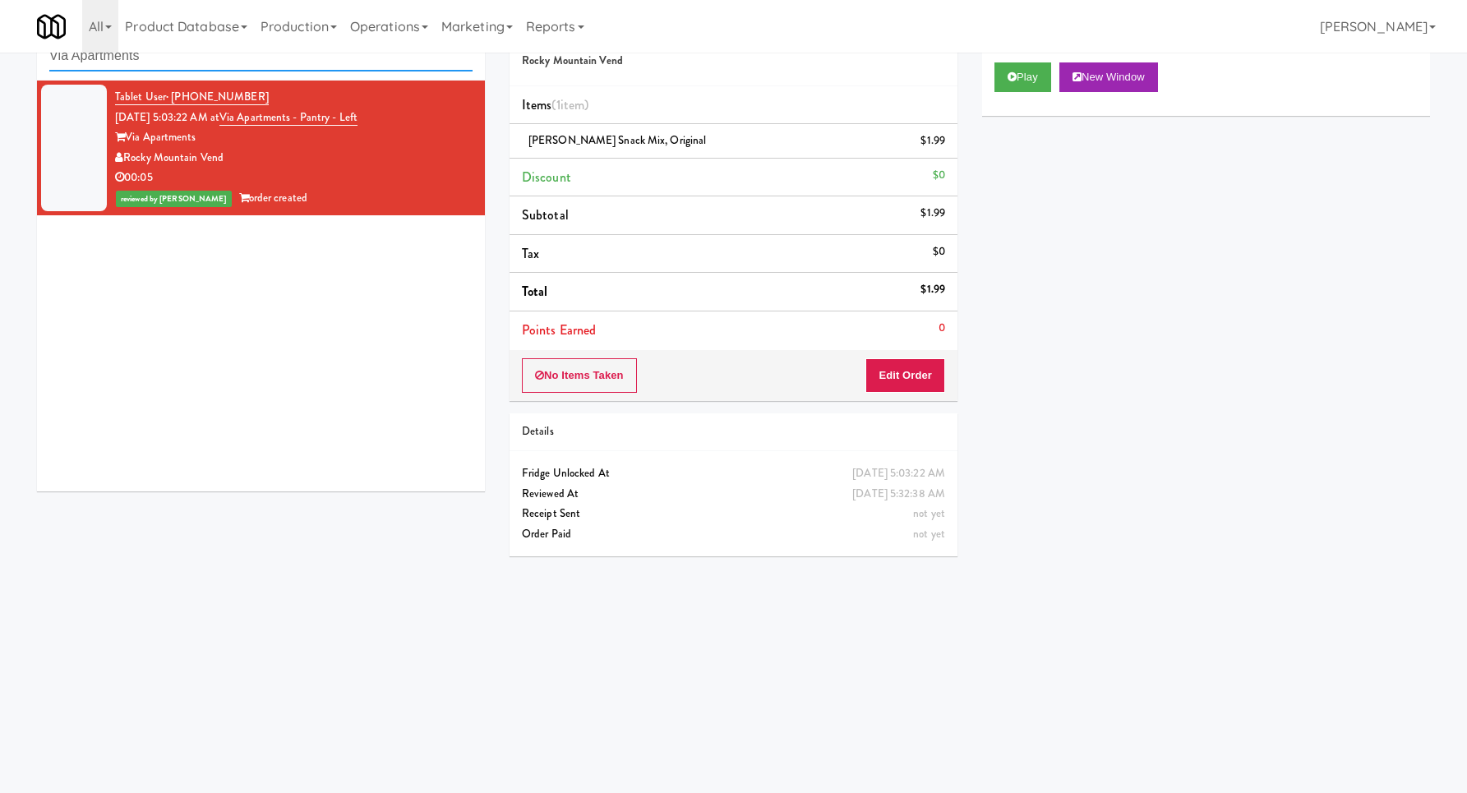
click at [355, 64] on input "Via Apartments" at bounding box center [260, 56] width 423 height 30
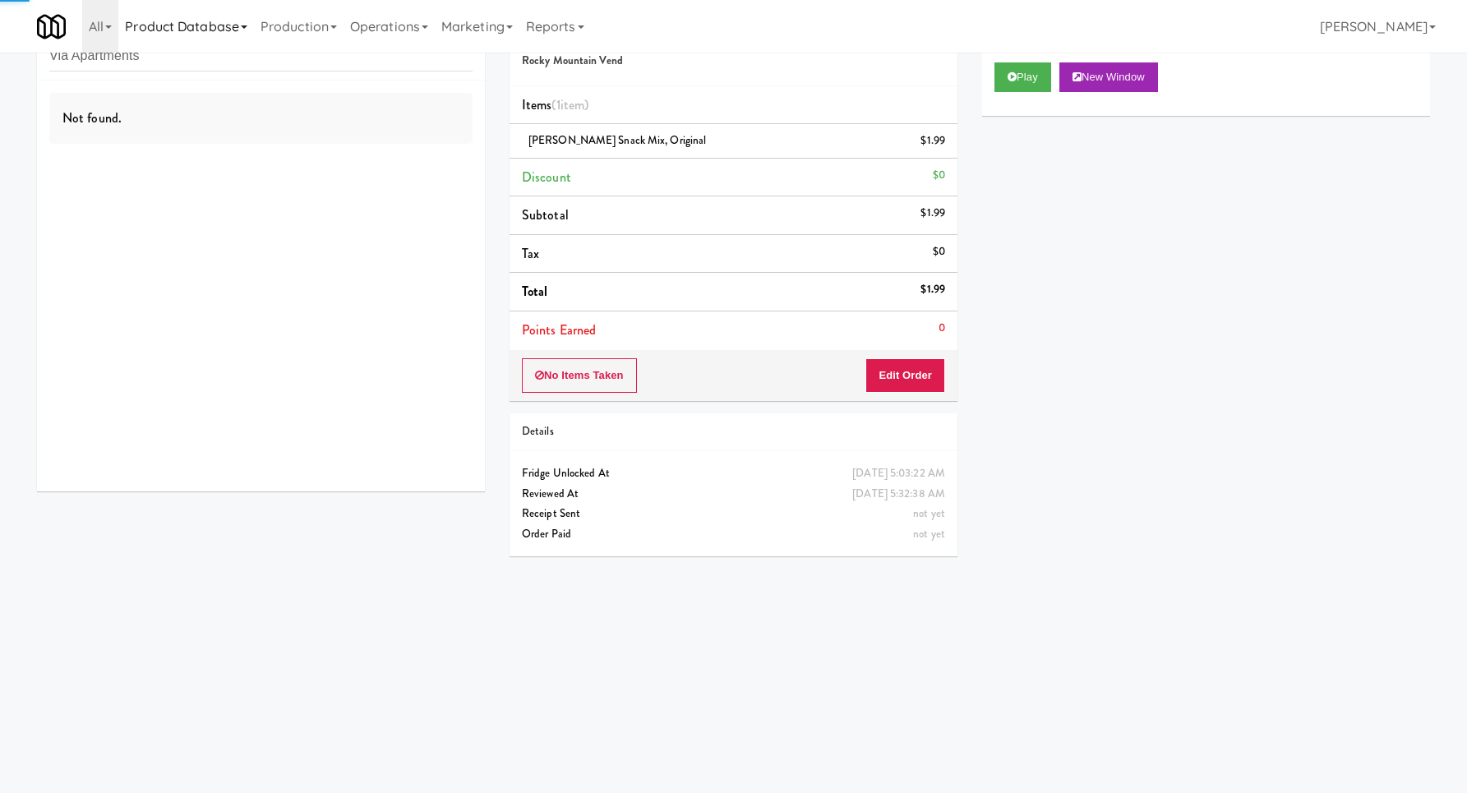
click at [236, 47] on link "Product Database" at bounding box center [186, 26] width 136 height 53
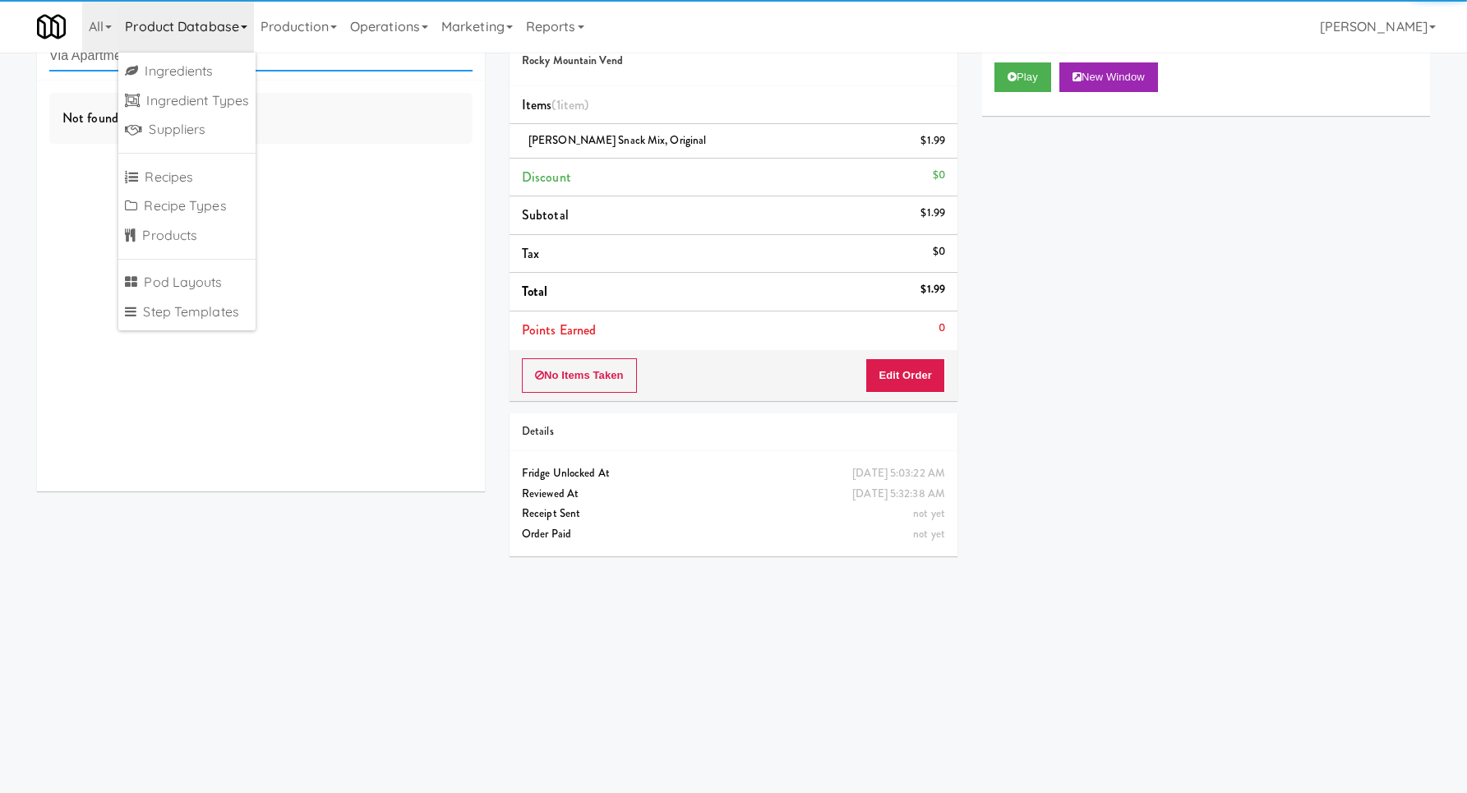
click at [298, 69] on input "Via Apartments" at bounding box center [260, 56] width 423 height 30
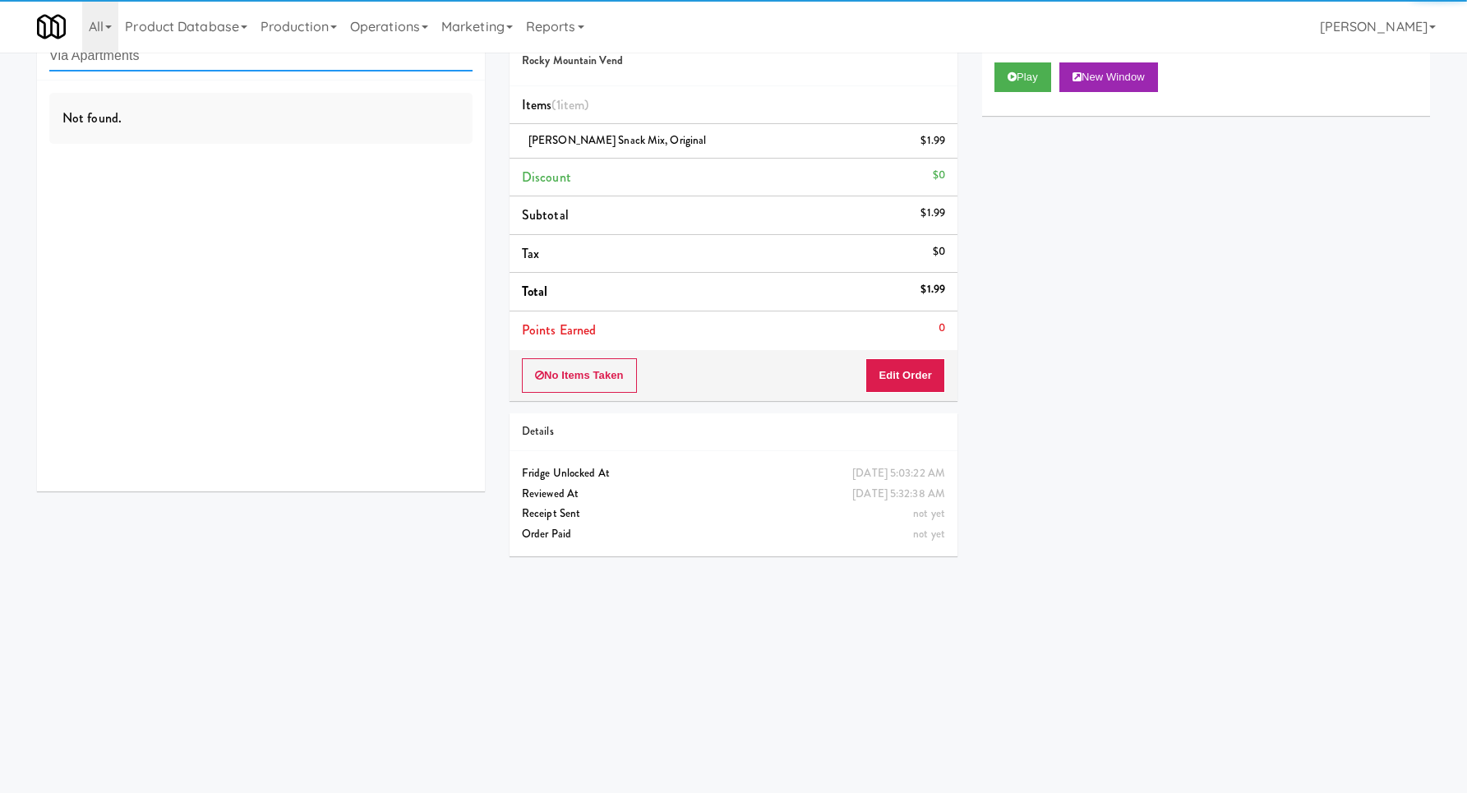
click at [298, 69] on input "Via Apartments" at bounding box center [260, 56] width 423 height 30
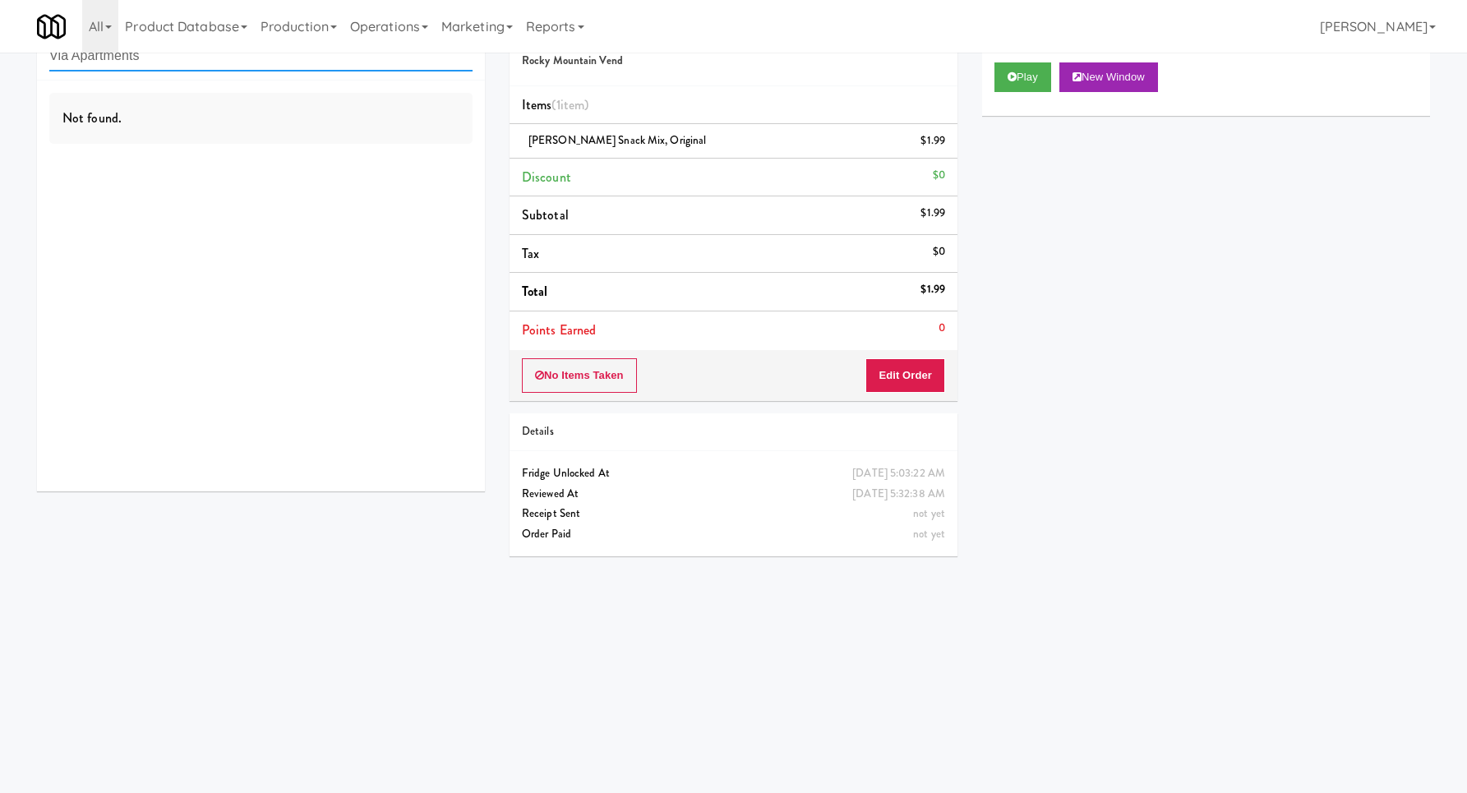
paste input "Healthtrax - Cooler"
paste input "text"
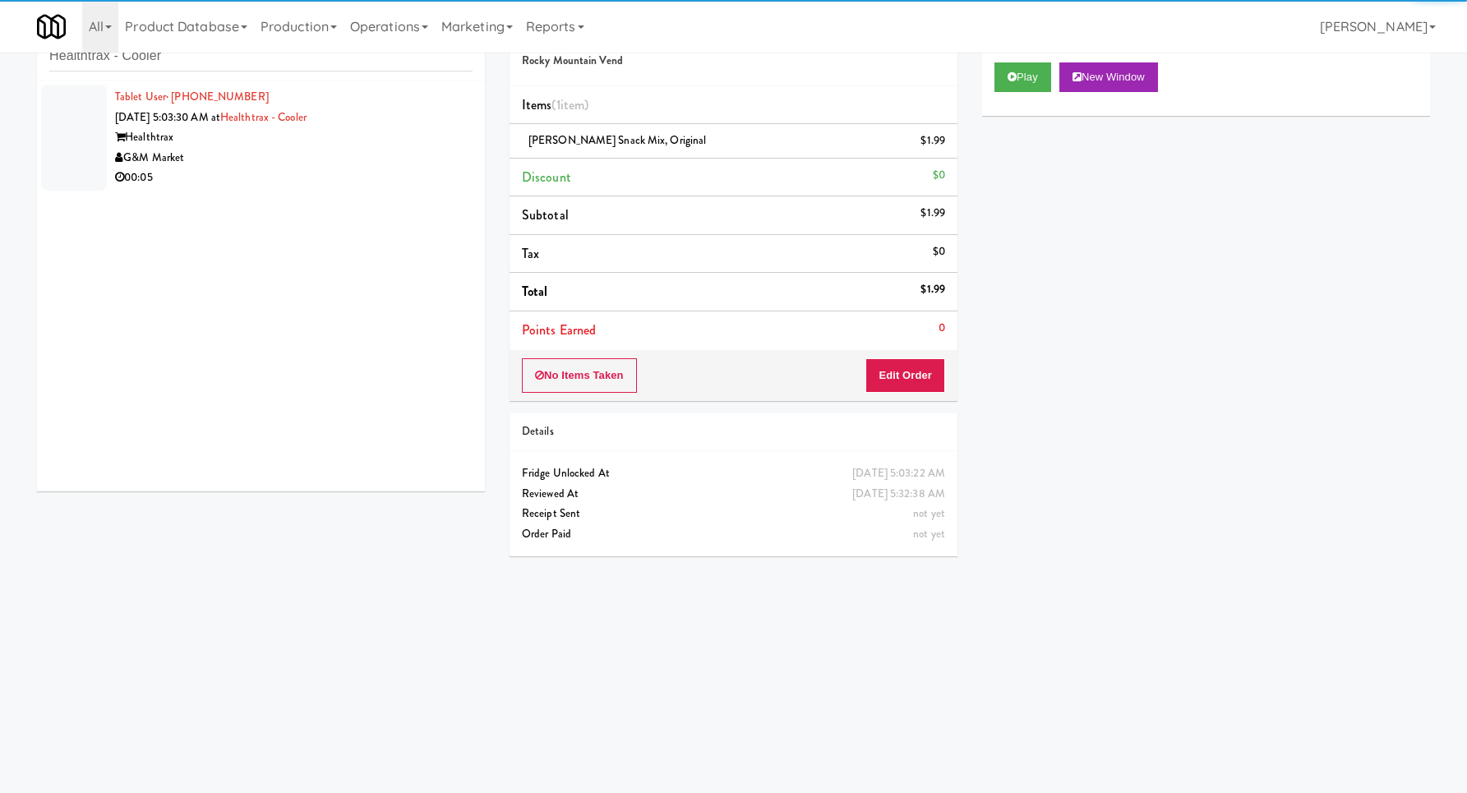
click at [397, 150] on div "G&M Market" at bounding box center [293, 158] width 357 height 21
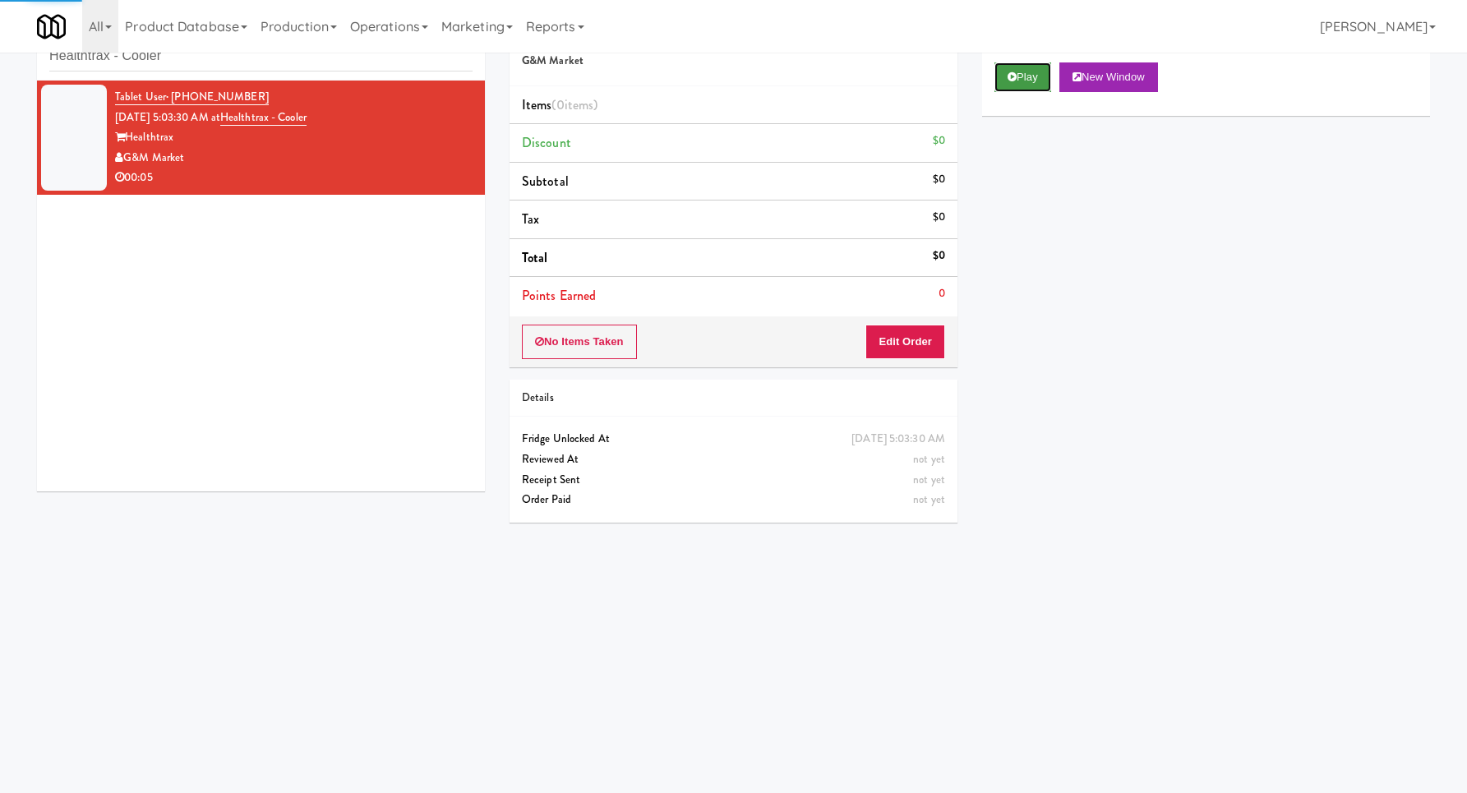
click at [1012, 87] on button "Play" at bounding box center [1022, 77] width 57 height 30
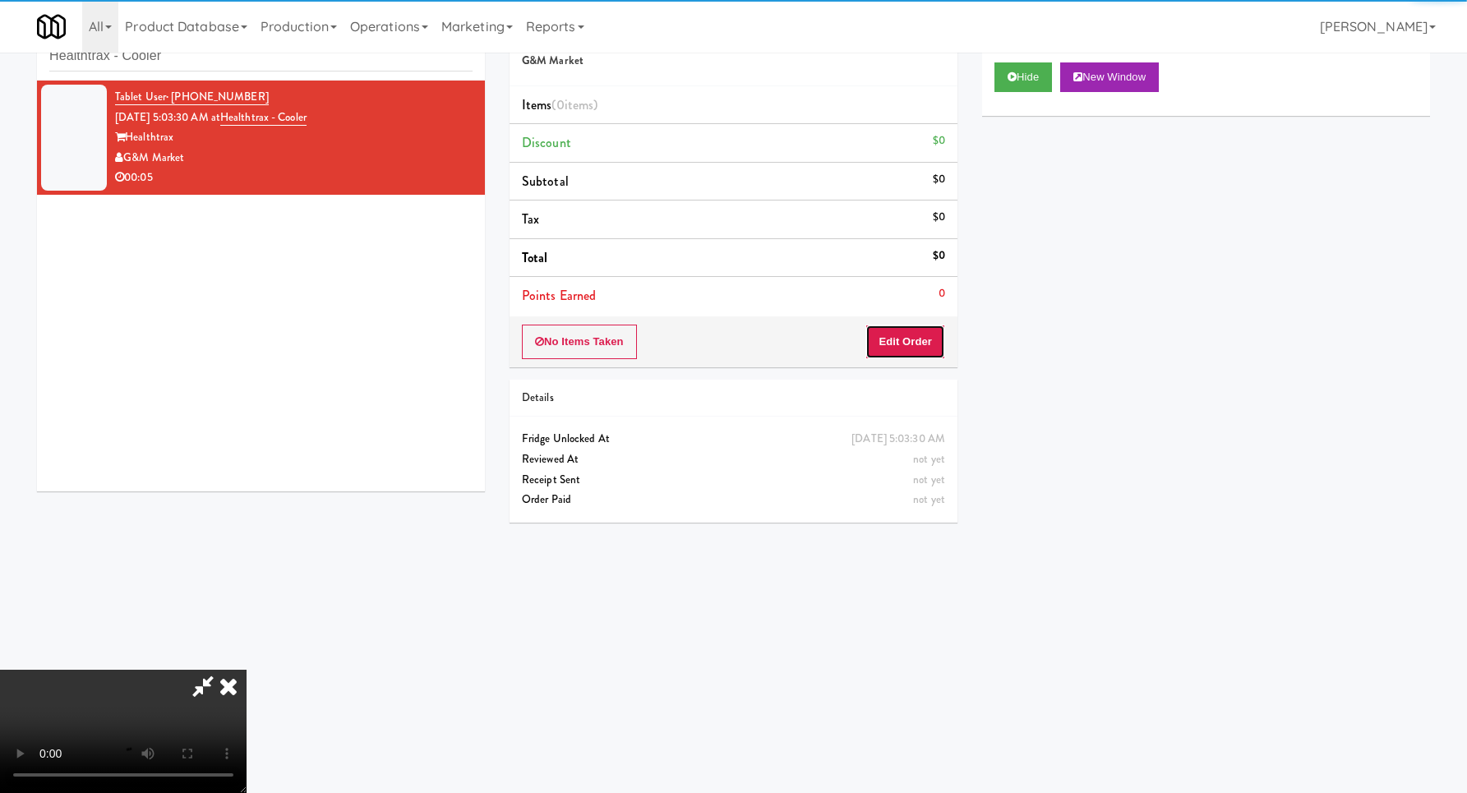
click at [908, 348] on button "Edit Order" at bounding box center [905, 342] width 80 height 35
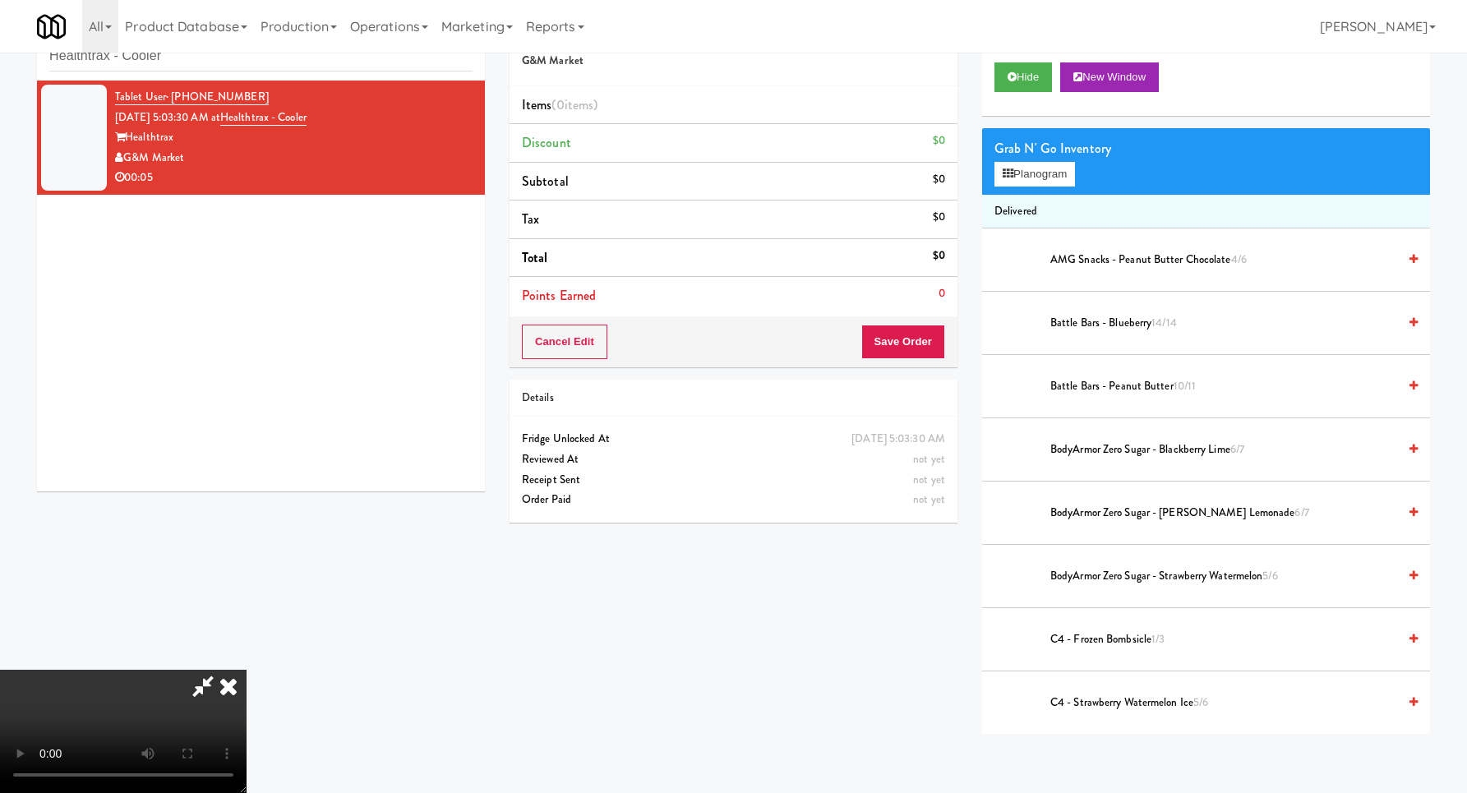
click at [1119, 173] on div "Grab N' Go Inventory Planogram" at bounding box center [1206, 161] width 448 height 67
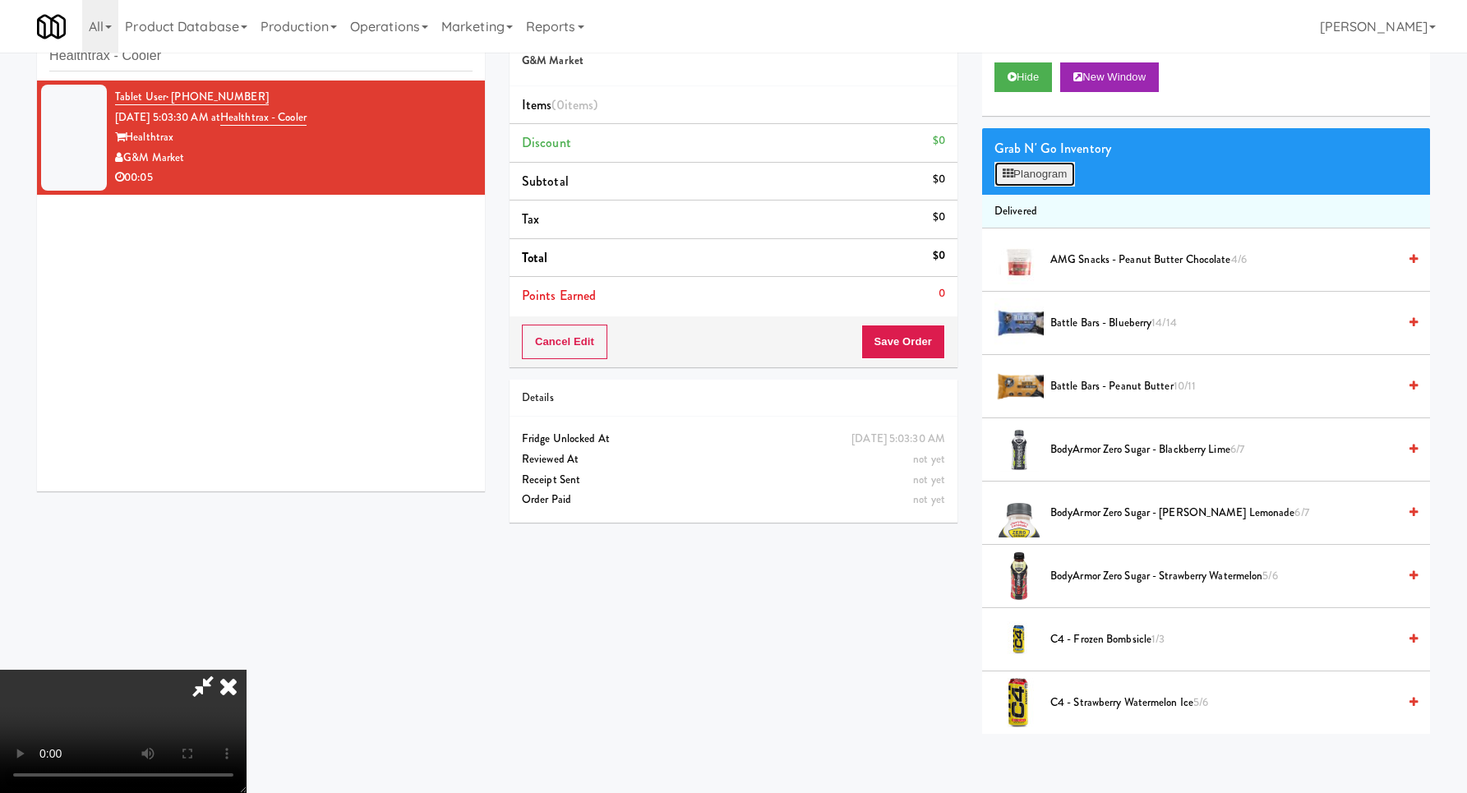
click at [1075, 169] on button "Planogram" at bounding box center [1034, 174] width 81 height 25
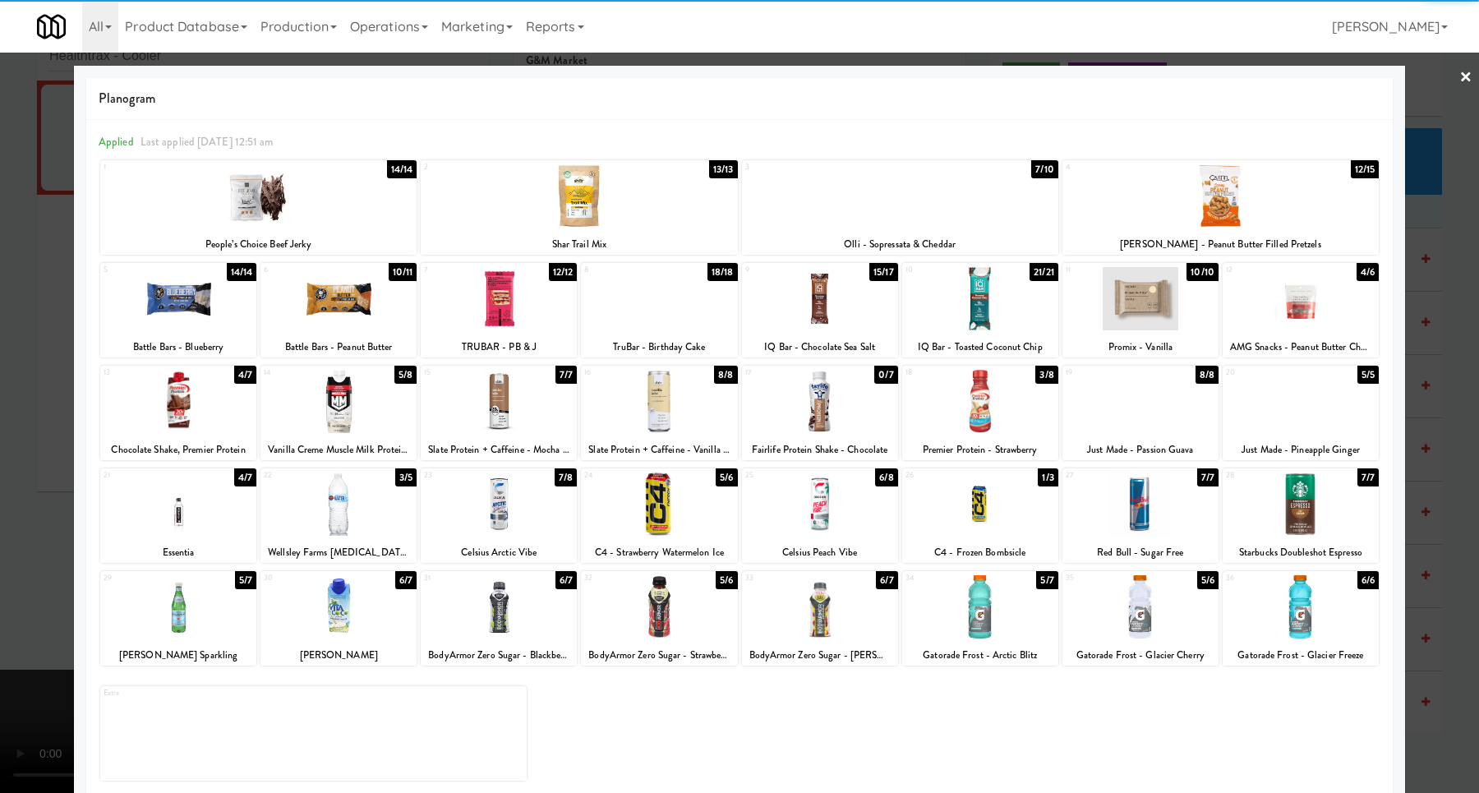
click at [336, 498] on div at bounding box center [338, 503] width 156 height 63
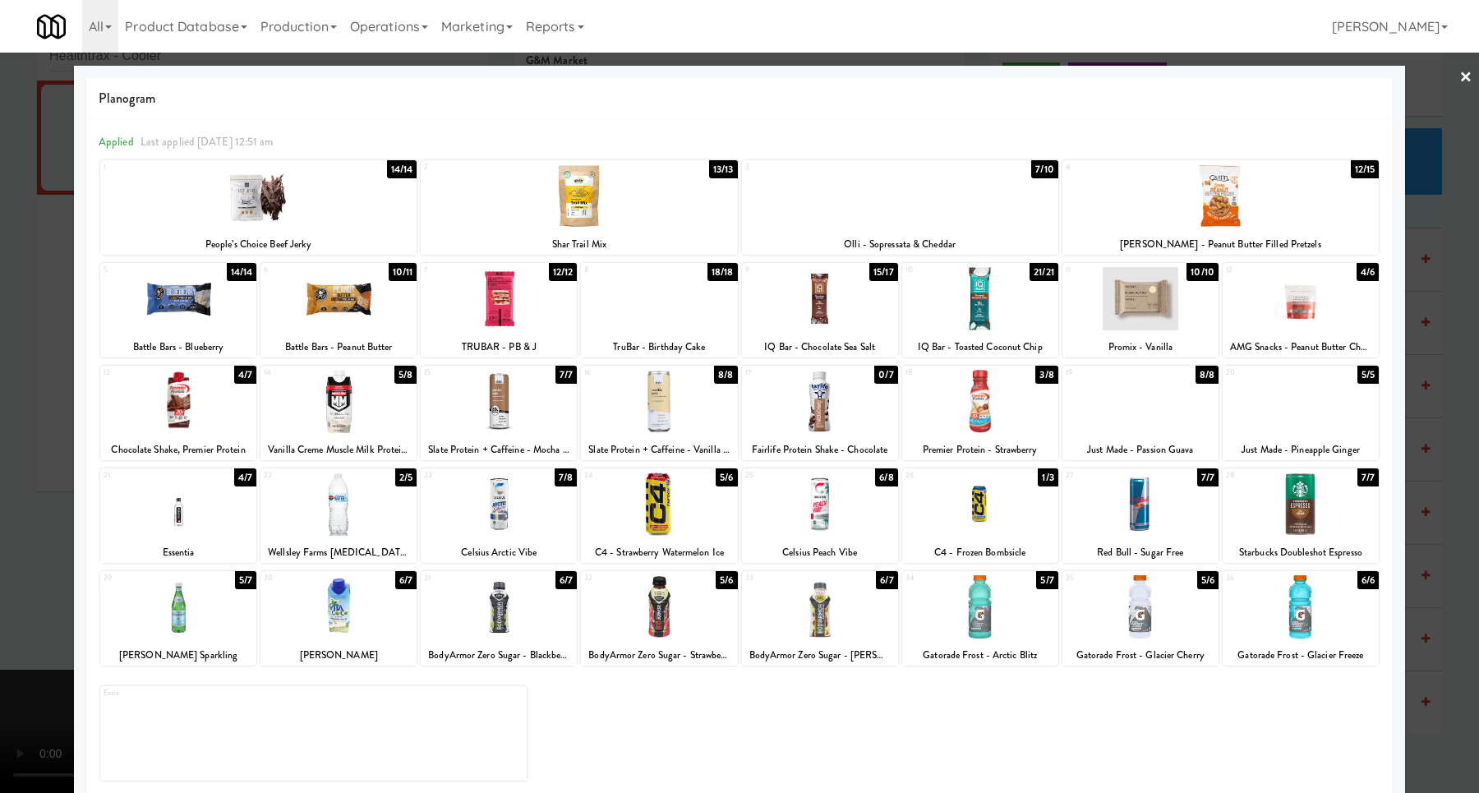
click at [1419, 421] on div at bounding box center [739, 396] width 1479 height 793
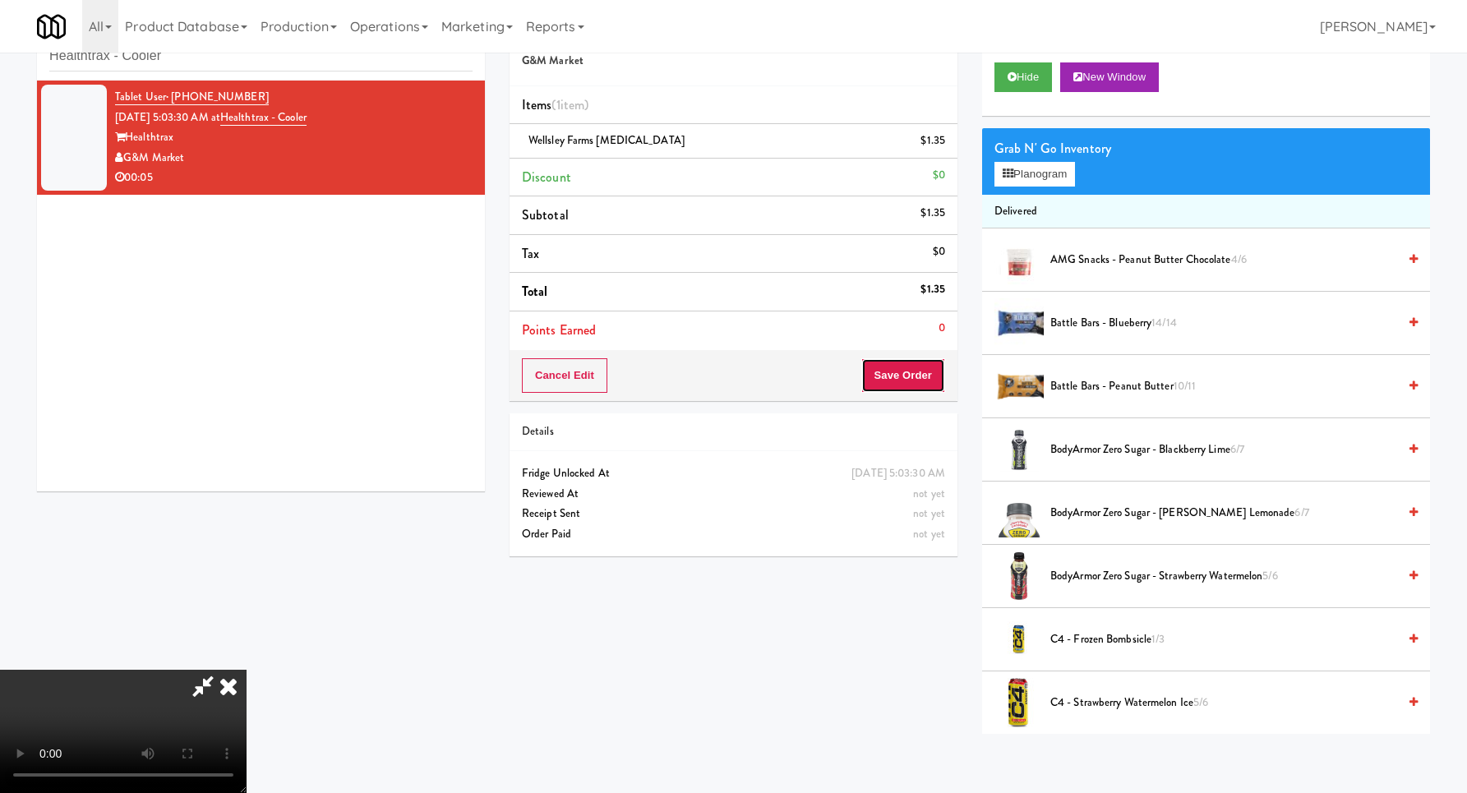
click at [882, 361] on button "Save Order" at bounding box center [903, 375] width 84 height 35
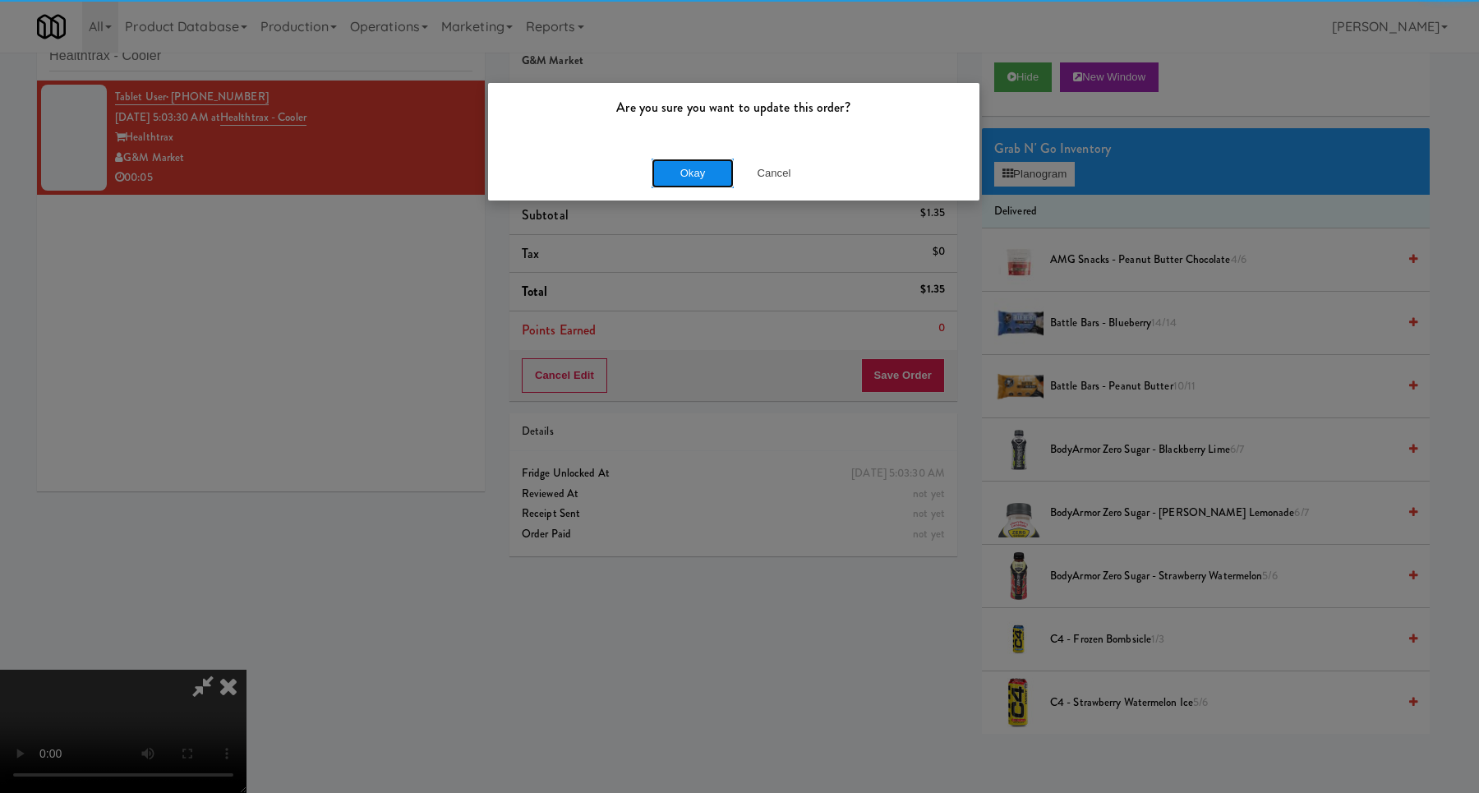
click at [673, 177] on button "Okay" at bounding box center [693, 174] width 82 height 30
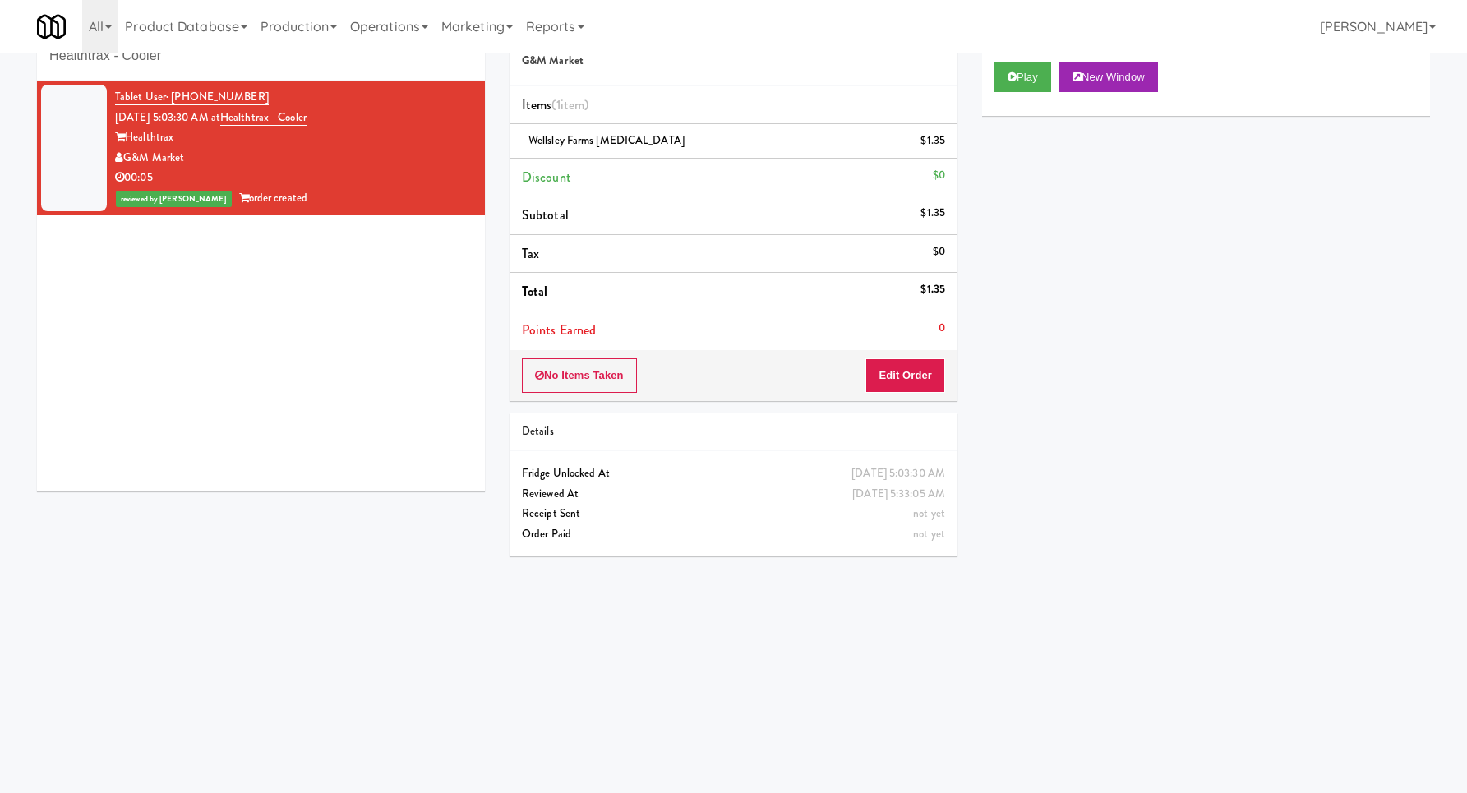
click at [246, 75] on div "inbox reviewed recent all unclear take inventory issue suspicious failed recent…" at bounding box center [261, 44] width 448 height 74
click at [251, 63] on input "Healthtrax - Cooler" at bounding box center [260, 56] width 423 height 30
paste input "Rock Solid Reboot (Right)"
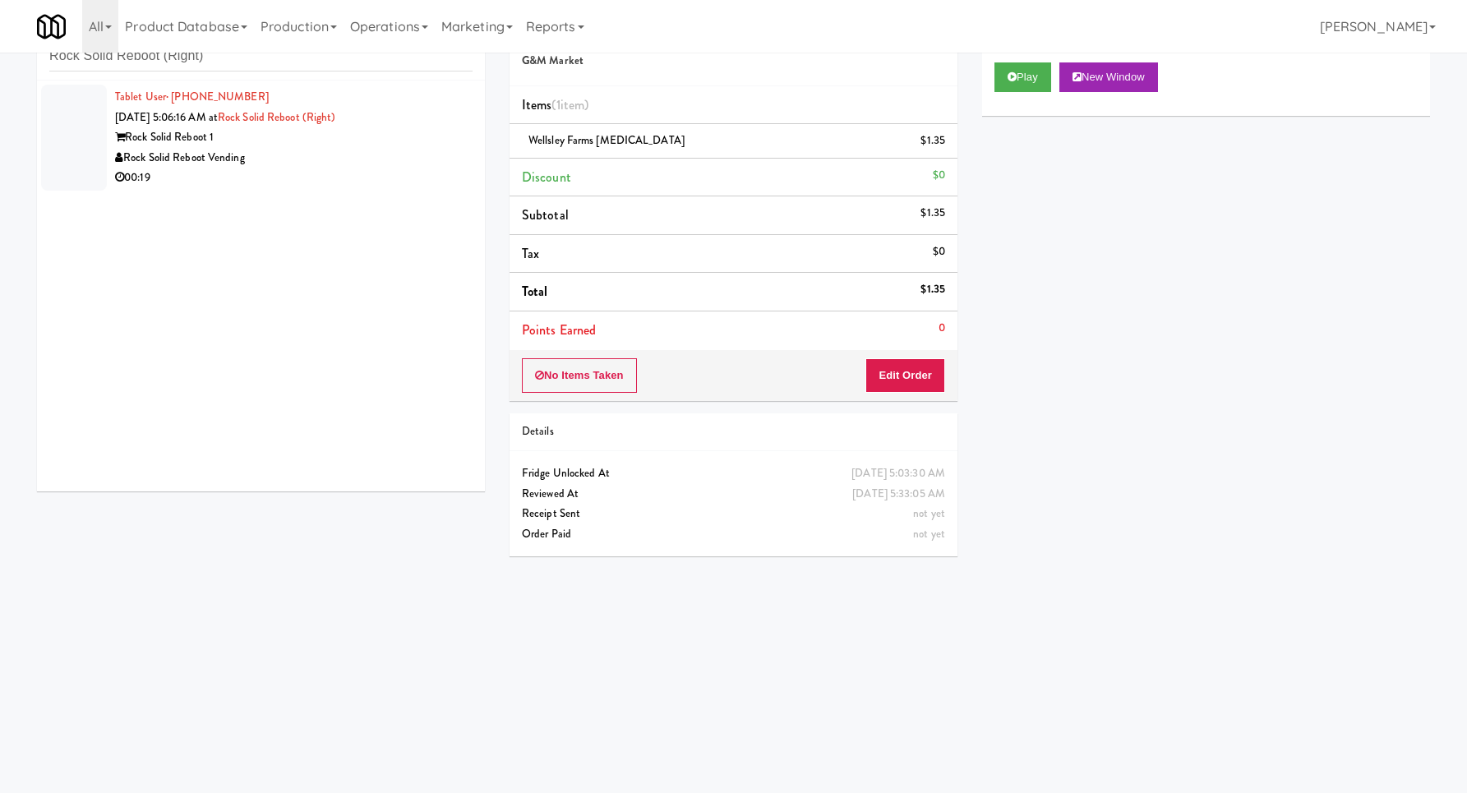
click at [322, 172] on div "00:19" at bounding box center [293, 178] width 357 height 21
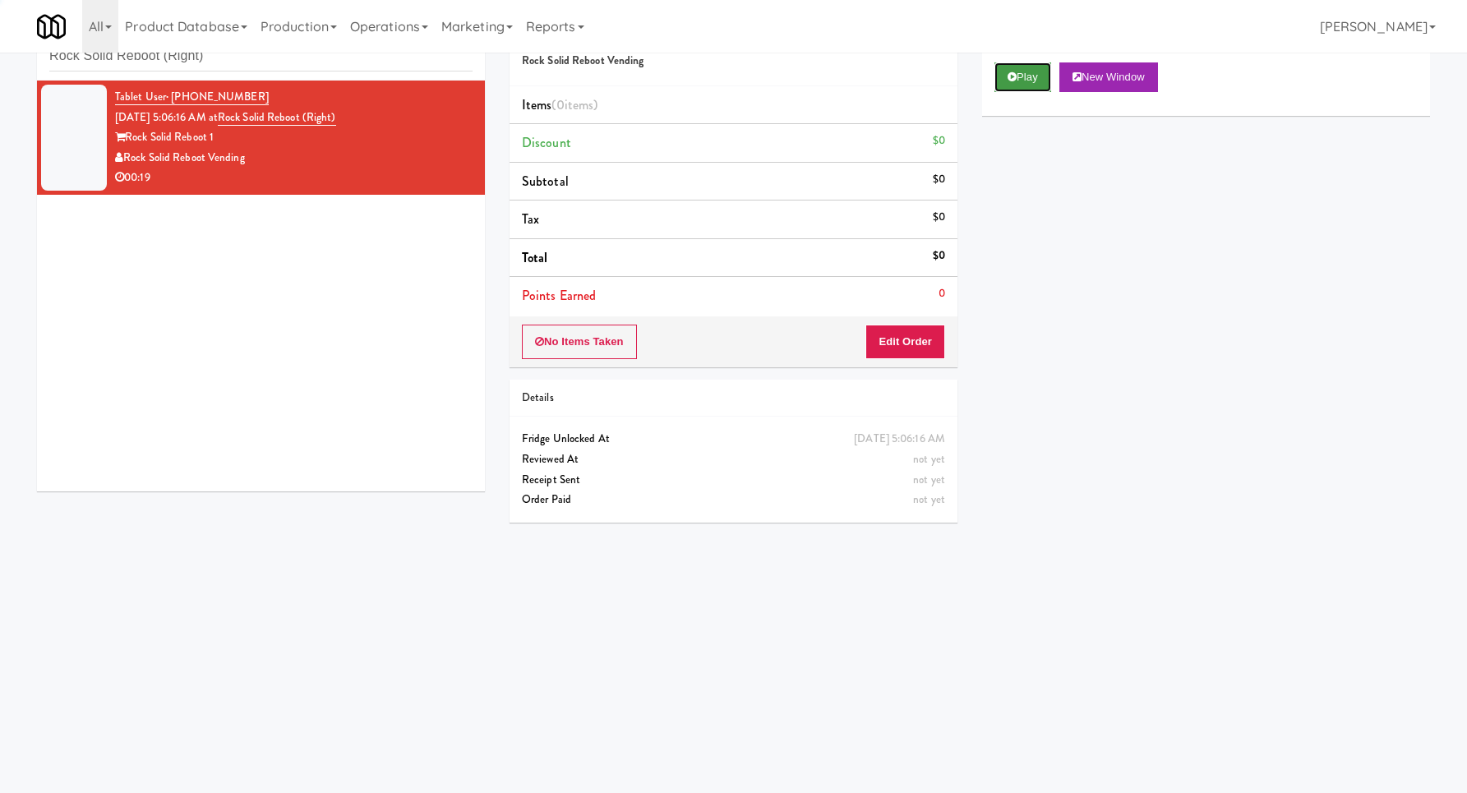
click at [1018, 74] on button "Play" at bounding box center [1022, 77] width 57 height 30
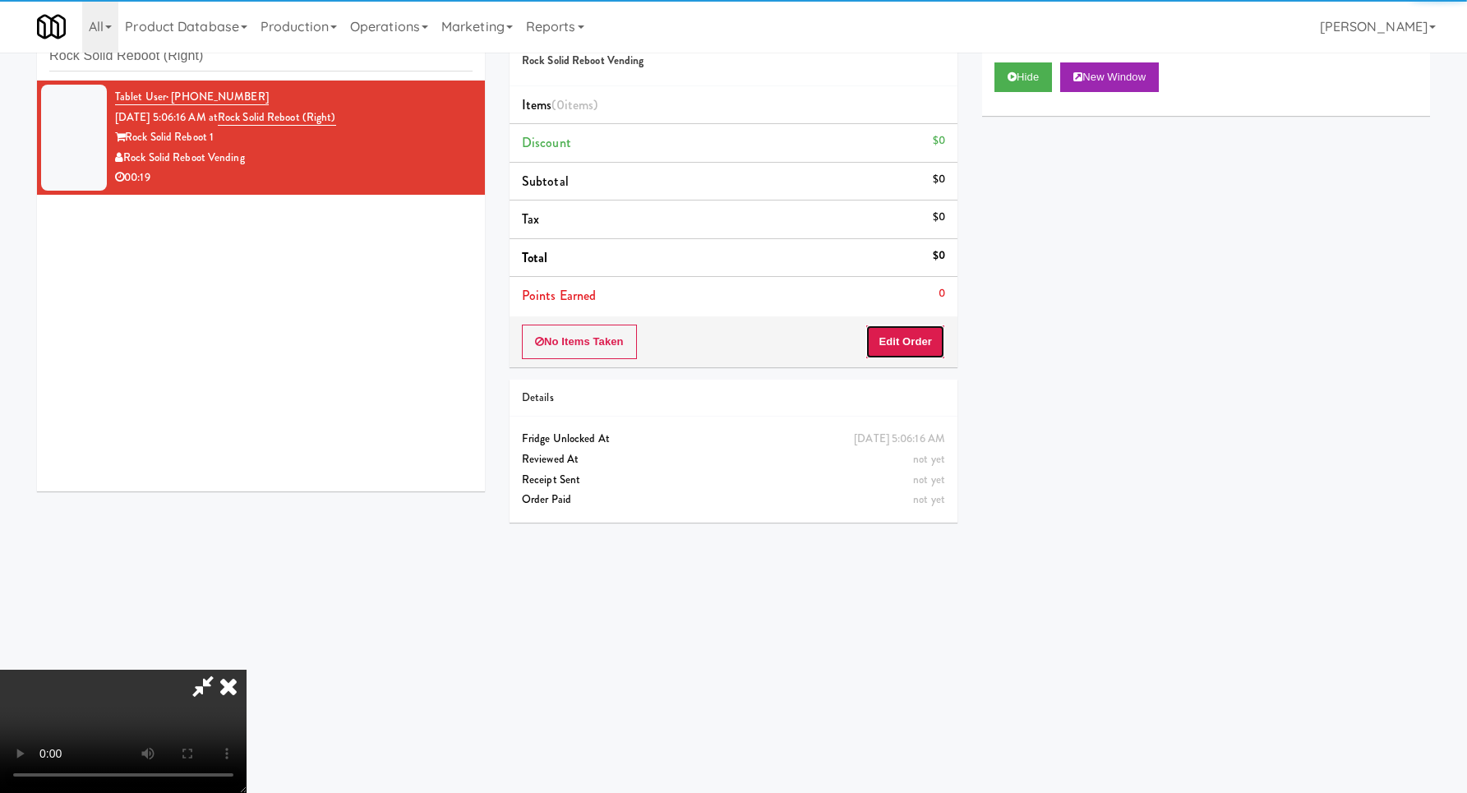
click at [937, 337] on button "Edit Order" at bounding box center [905, 342] width 80 height 35
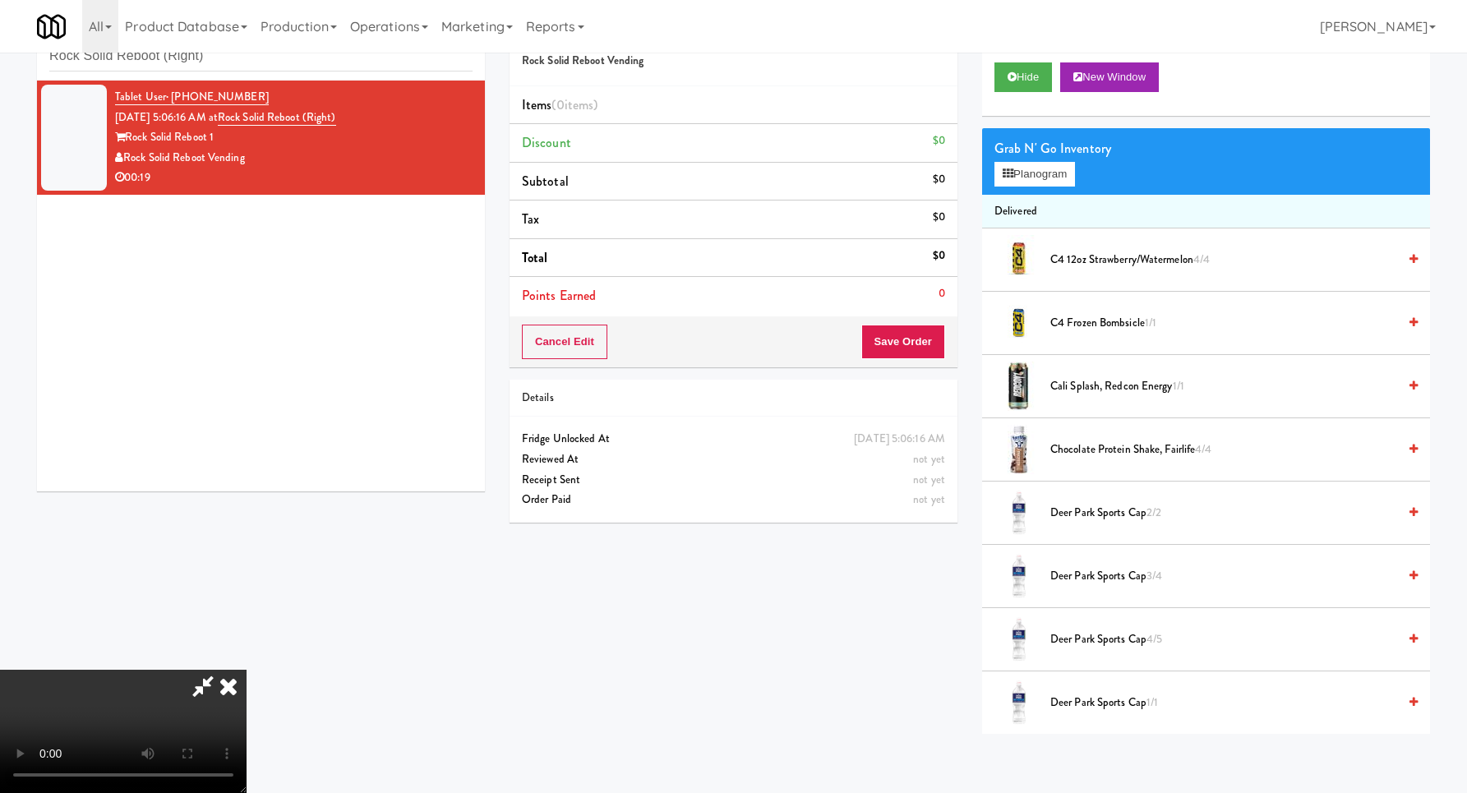
click at [246, 670] on video at bounding box center [123, 731] width 246 height 123
click at [1034, 179] on button "Planogram" at bounding box center [1034, 174] width 81 height 25
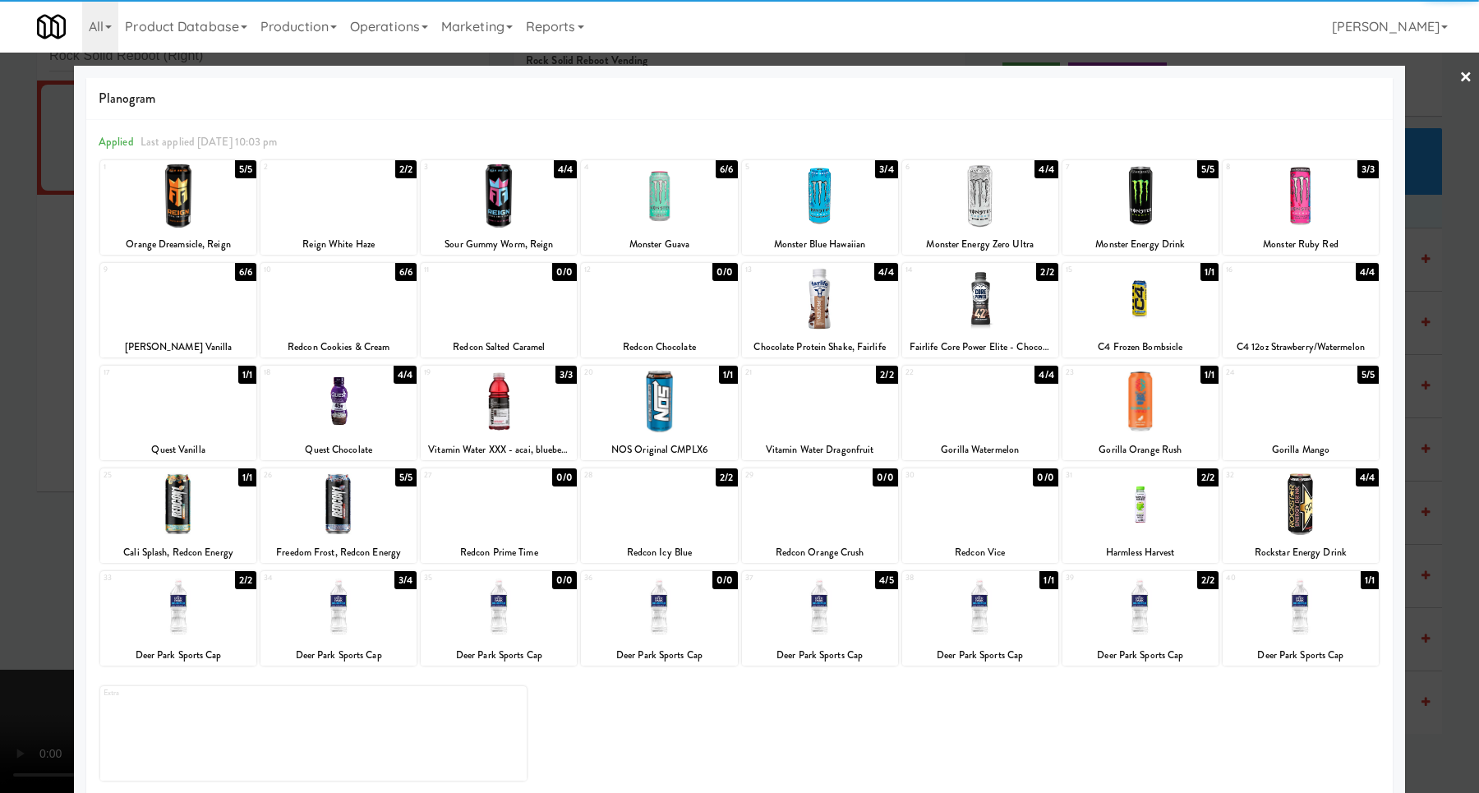
click at [1132, 382] on div at bounding box center [1140, 401] width 156 height 63
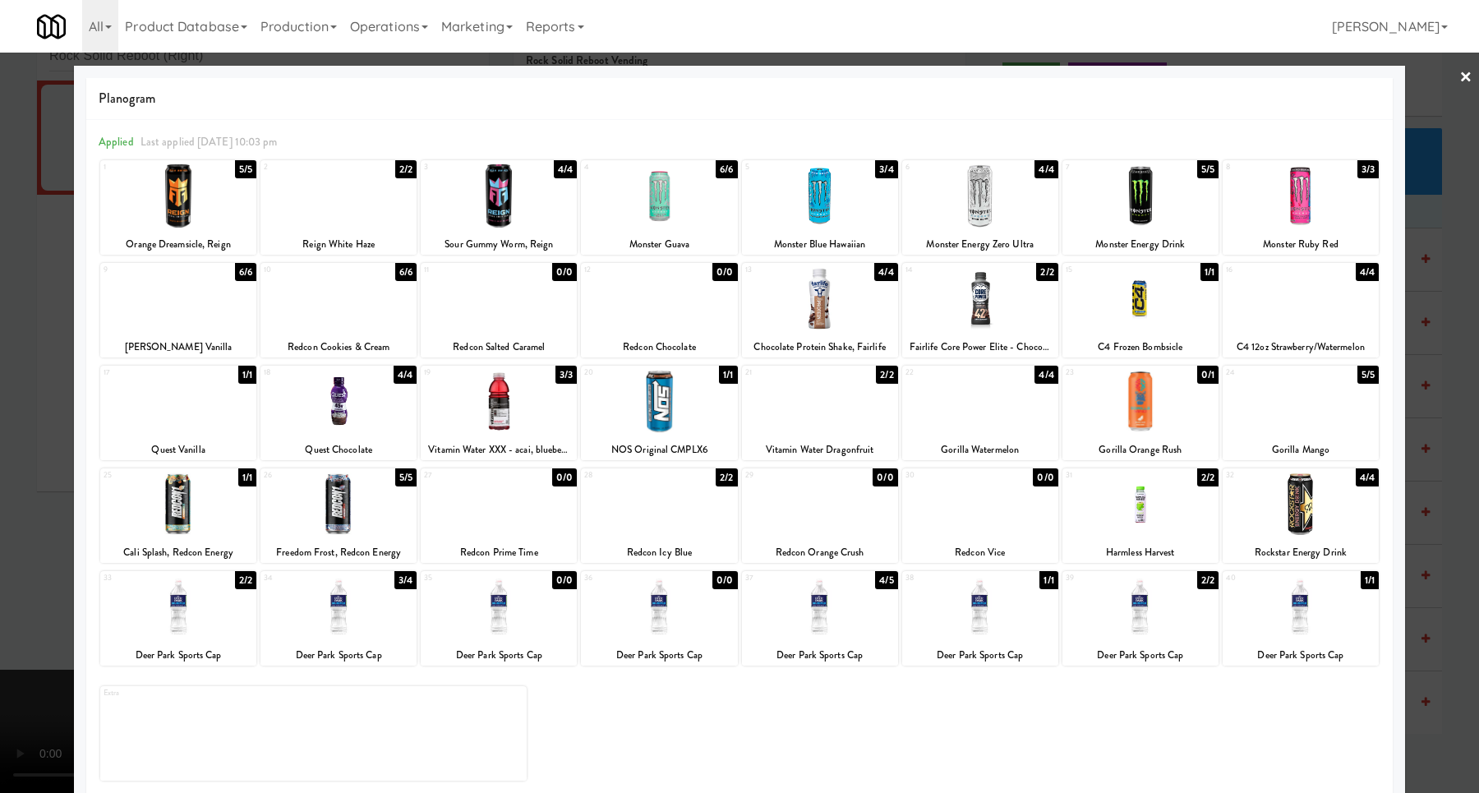
click at [1430, 380] on div at bounding box center [739, 396] width 1479 height 793
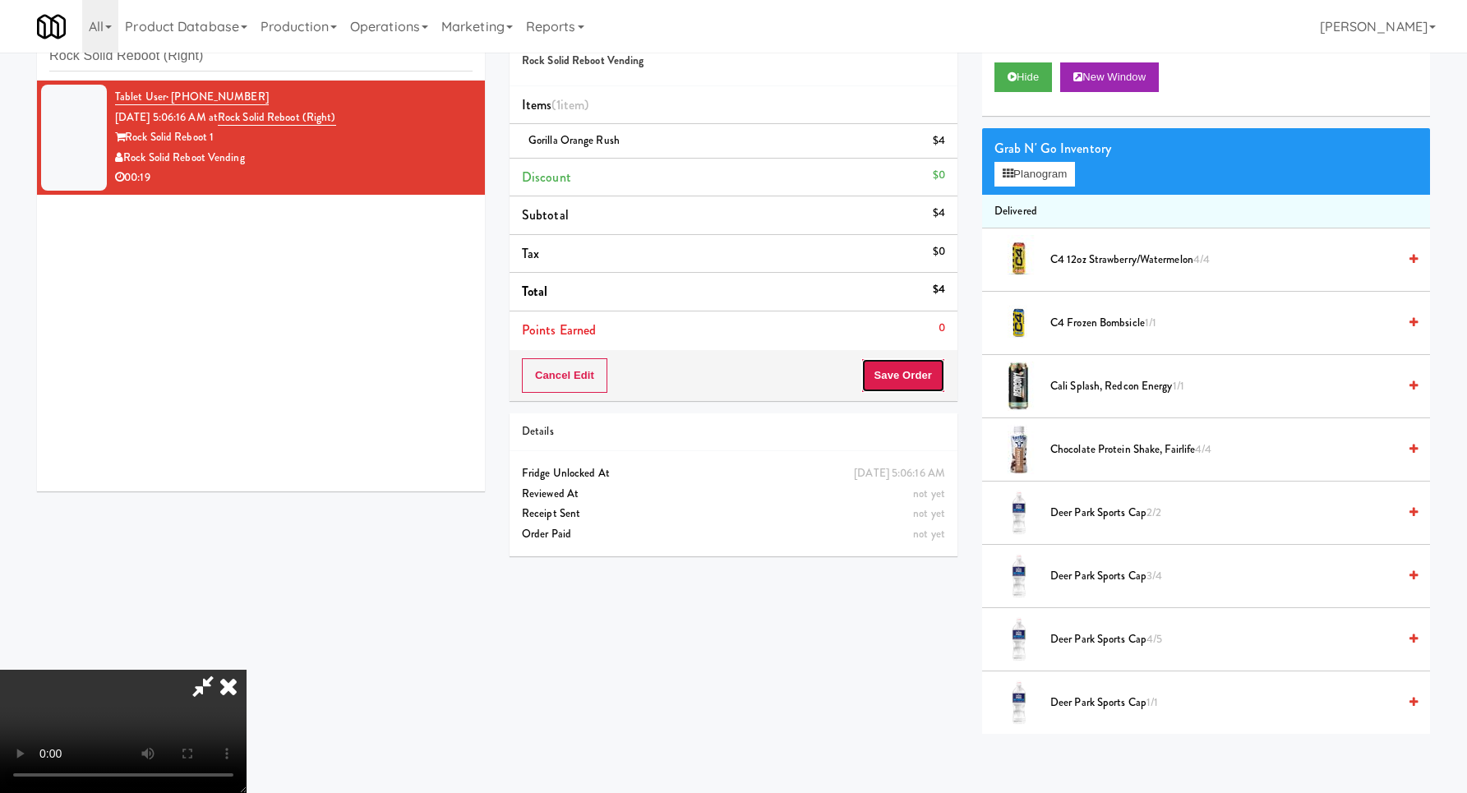
click at [916, 381] on button "Save Order" at bounding box center [903, 375] width 84 height 35
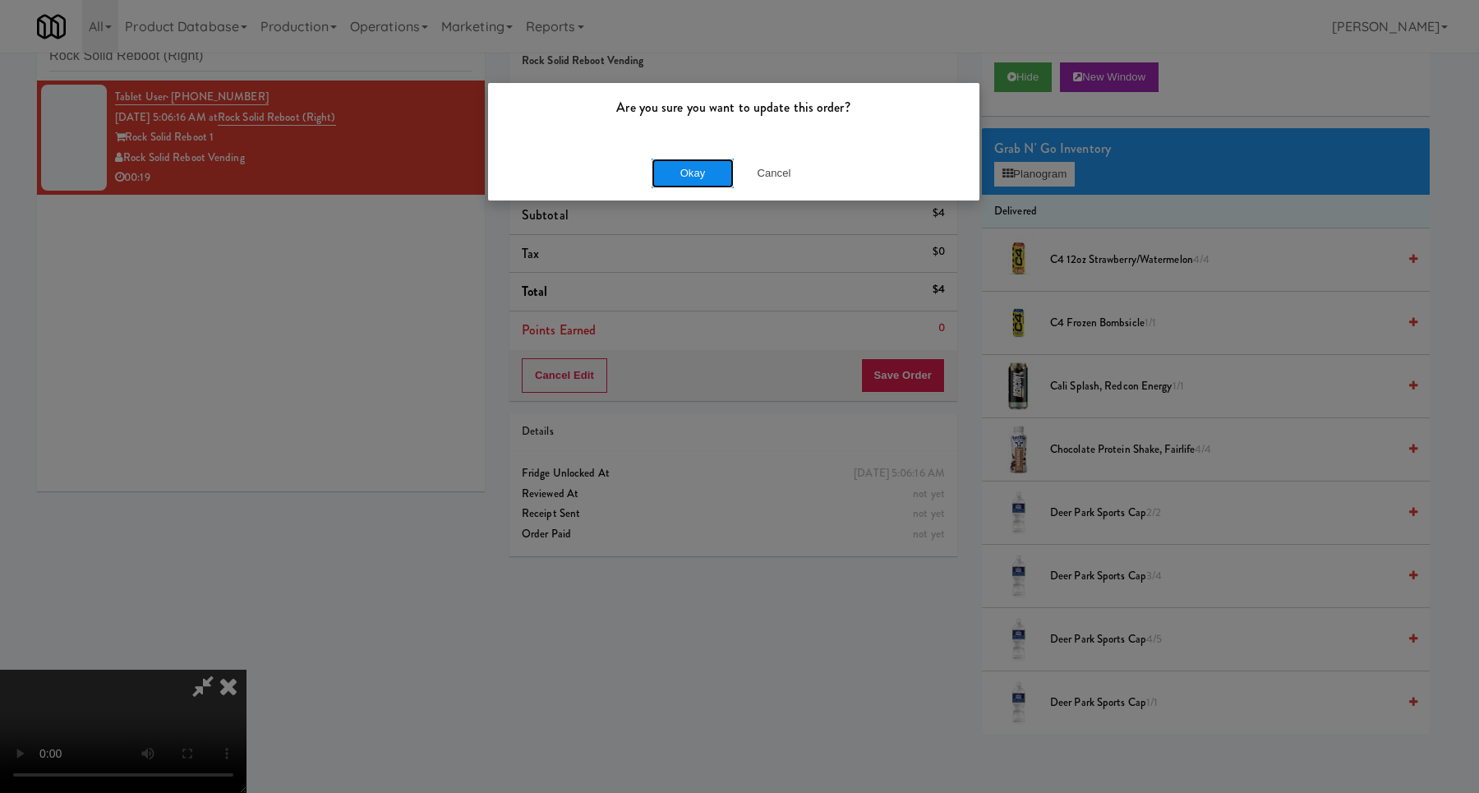
click at [713, 165] on button "Okay" at bounding box center [693, 174] width 82 height 30
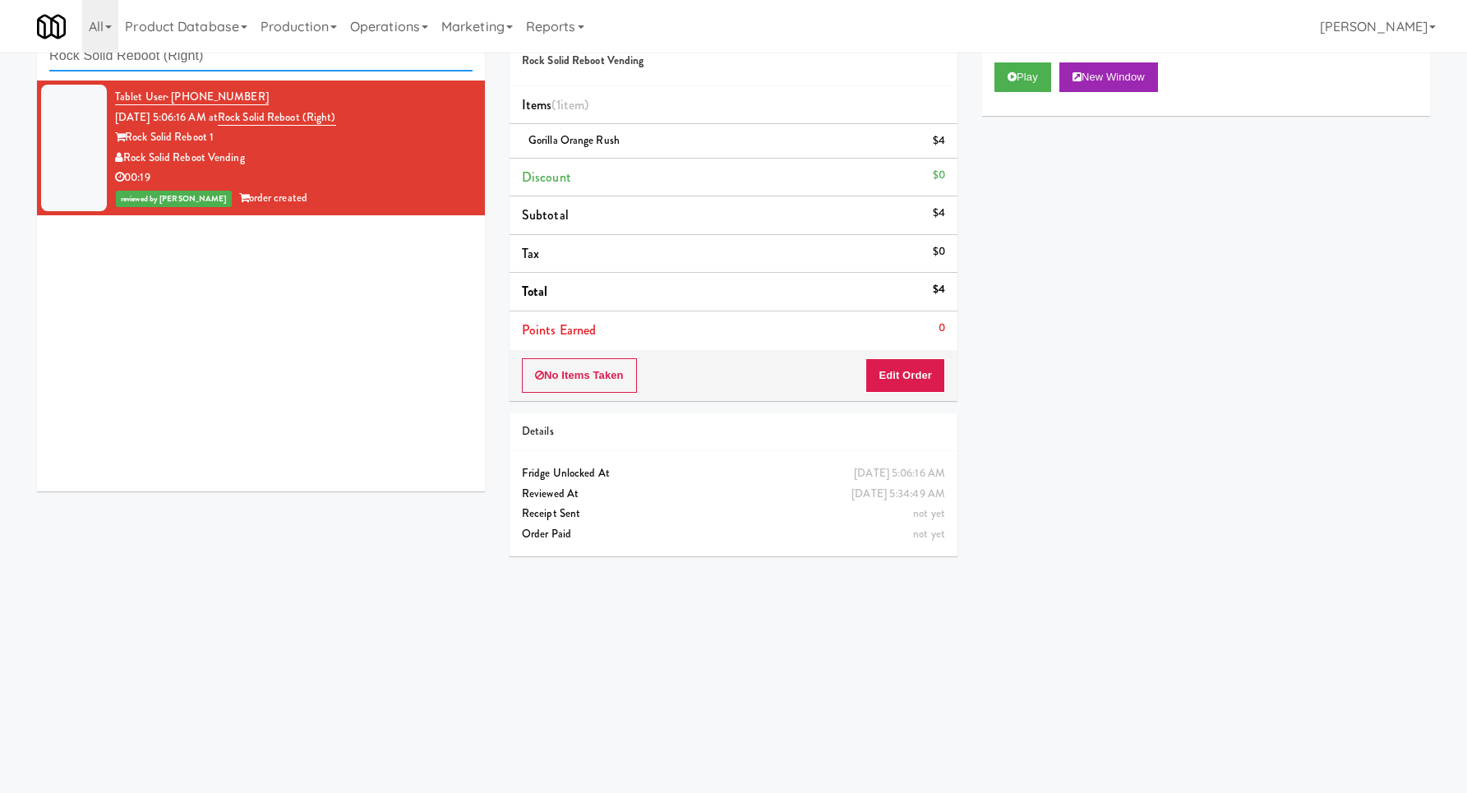
click at [331, 70] on input "Rock Solid Reboot (Right)" at bounding box center [260, 56] width 423 height 30
paste input "app Street Fridge"
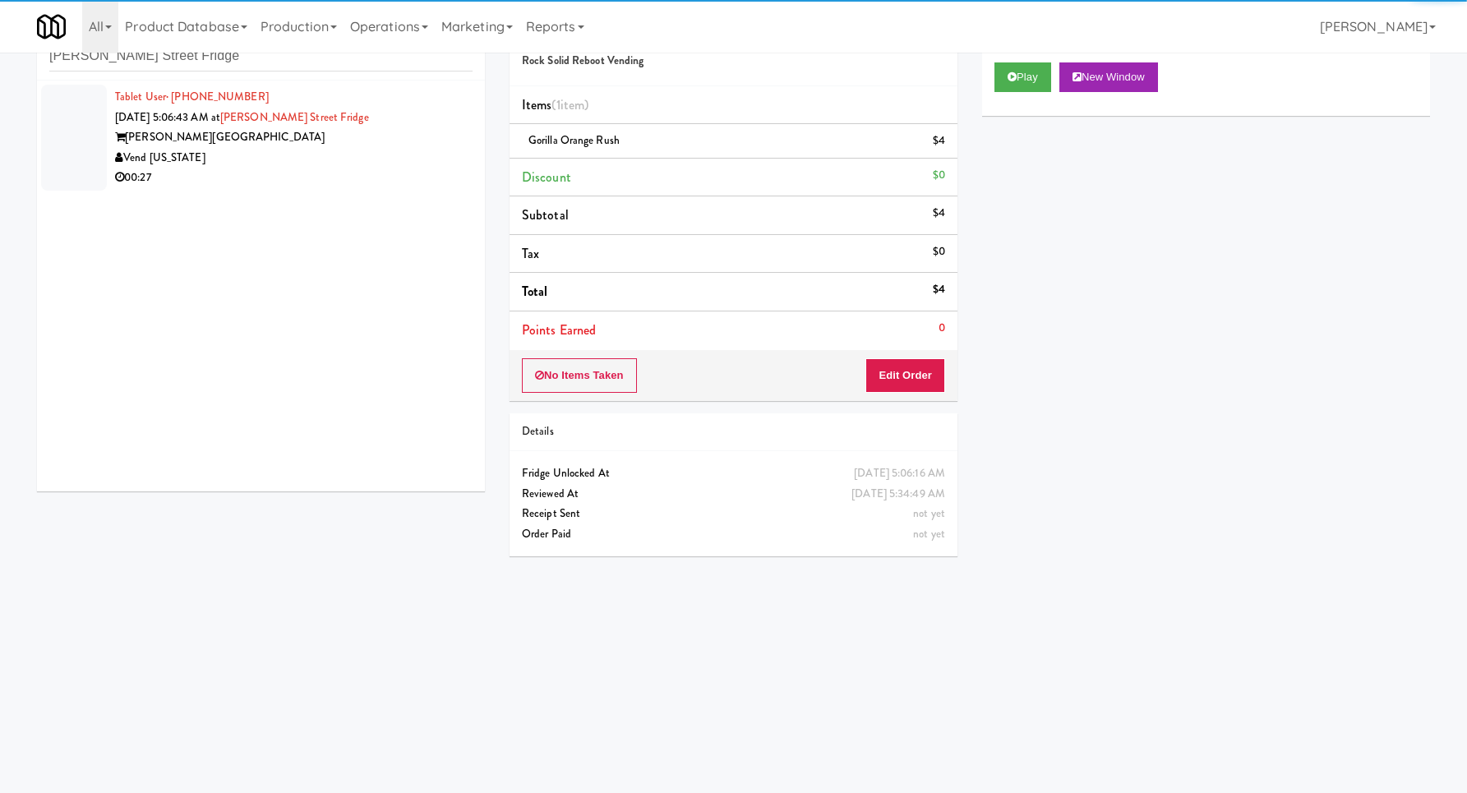
click at [385, 154] on div "Vend [US_STATE]" at bounding box center [293, 158] width 357 height 21
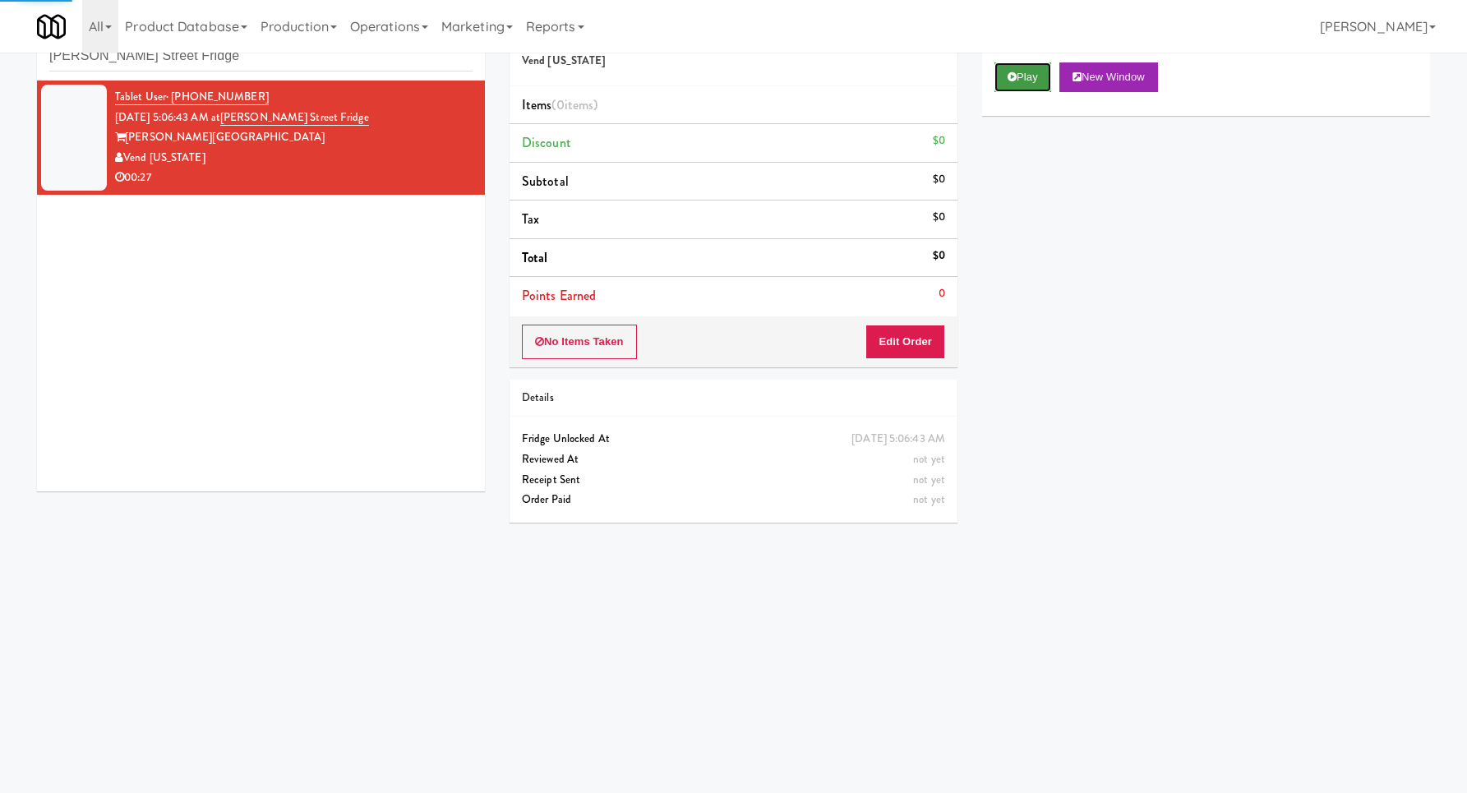
click at [1012, 82] on button "Play" at bounding box center [1022, 77] width 57 height 30
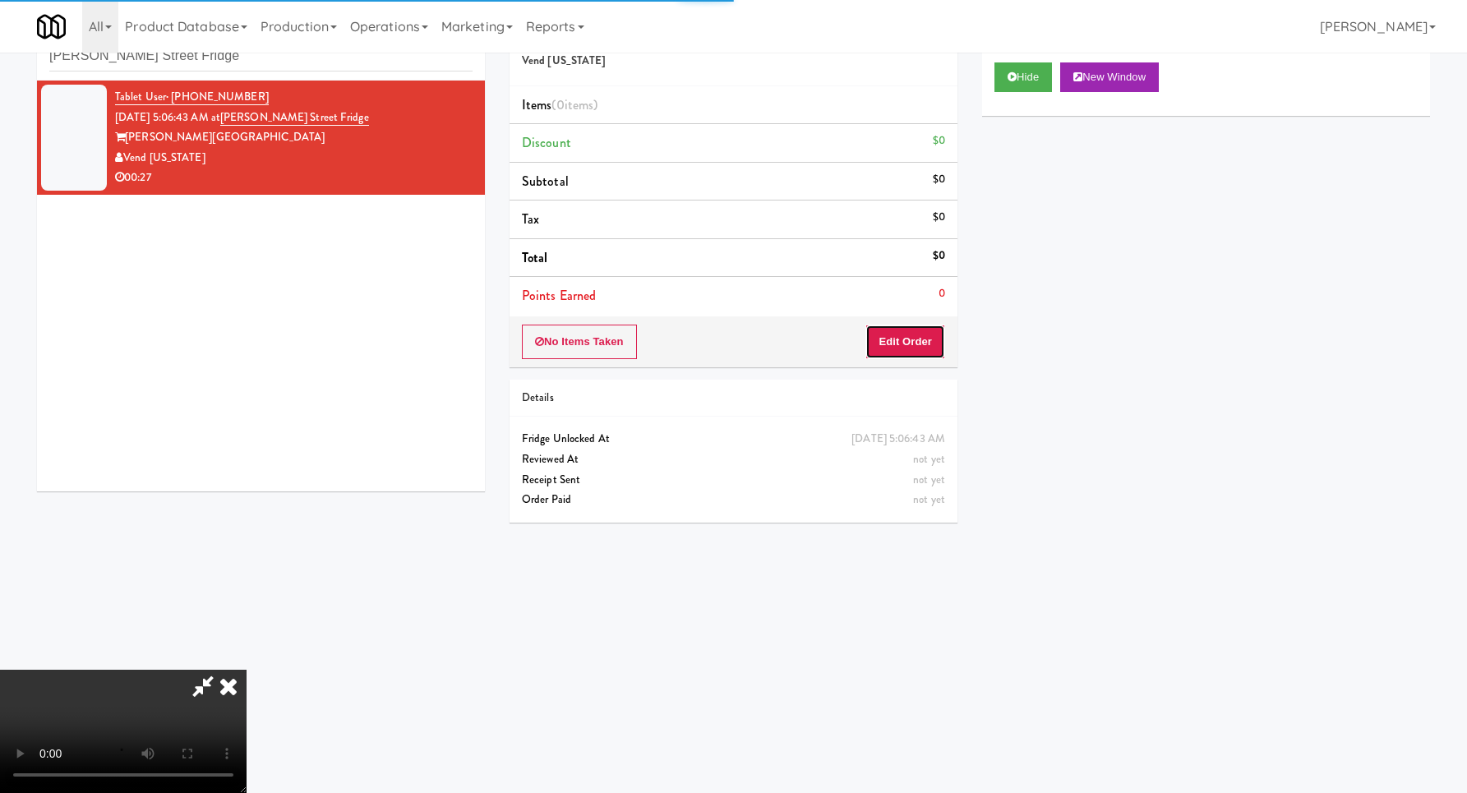
click at [909, 326] on button "Edit Order" at bounding box center [905, 342] width 80 height 35
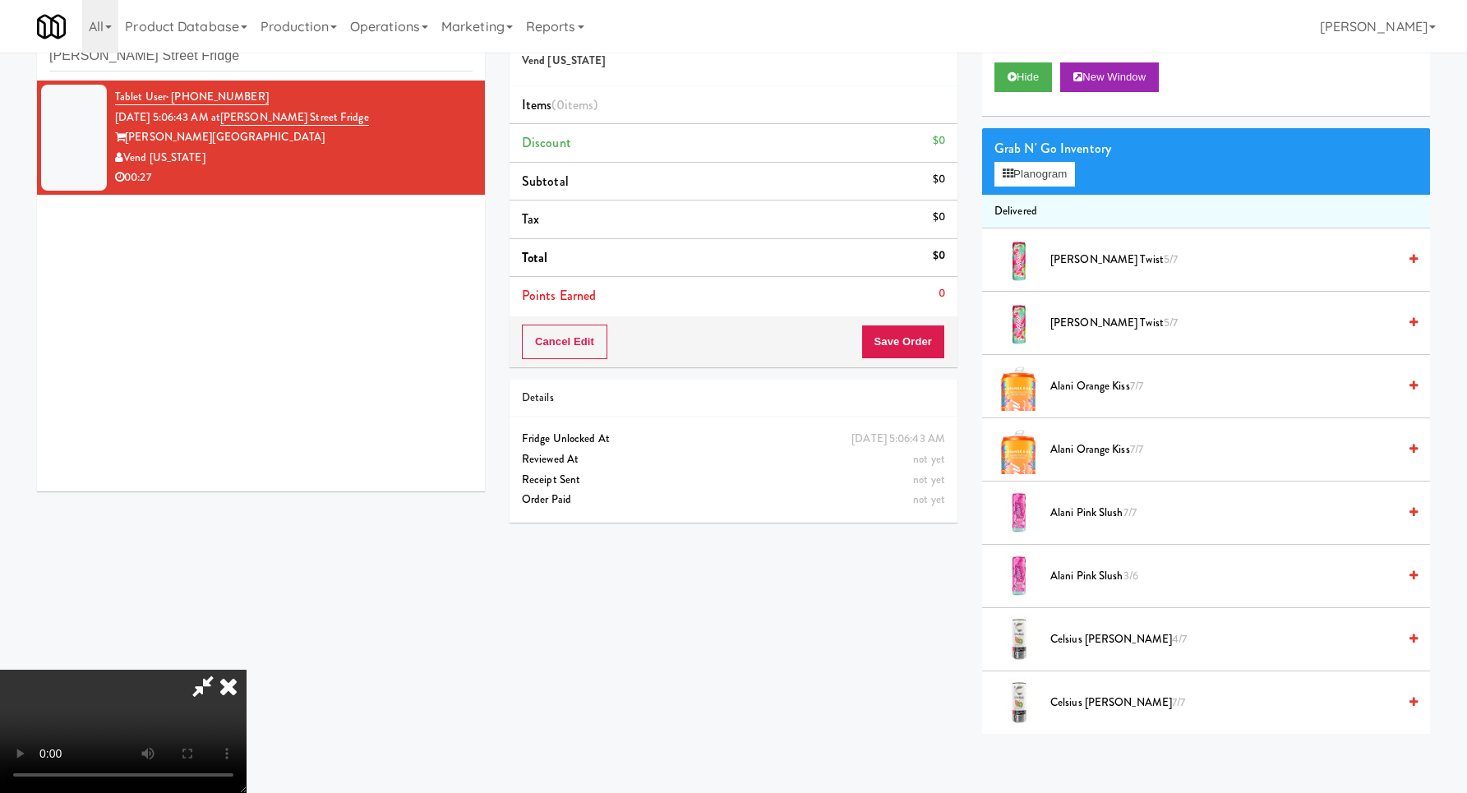
click at [246, 670] on video at bounding box center [123, 731] width 246 height 123
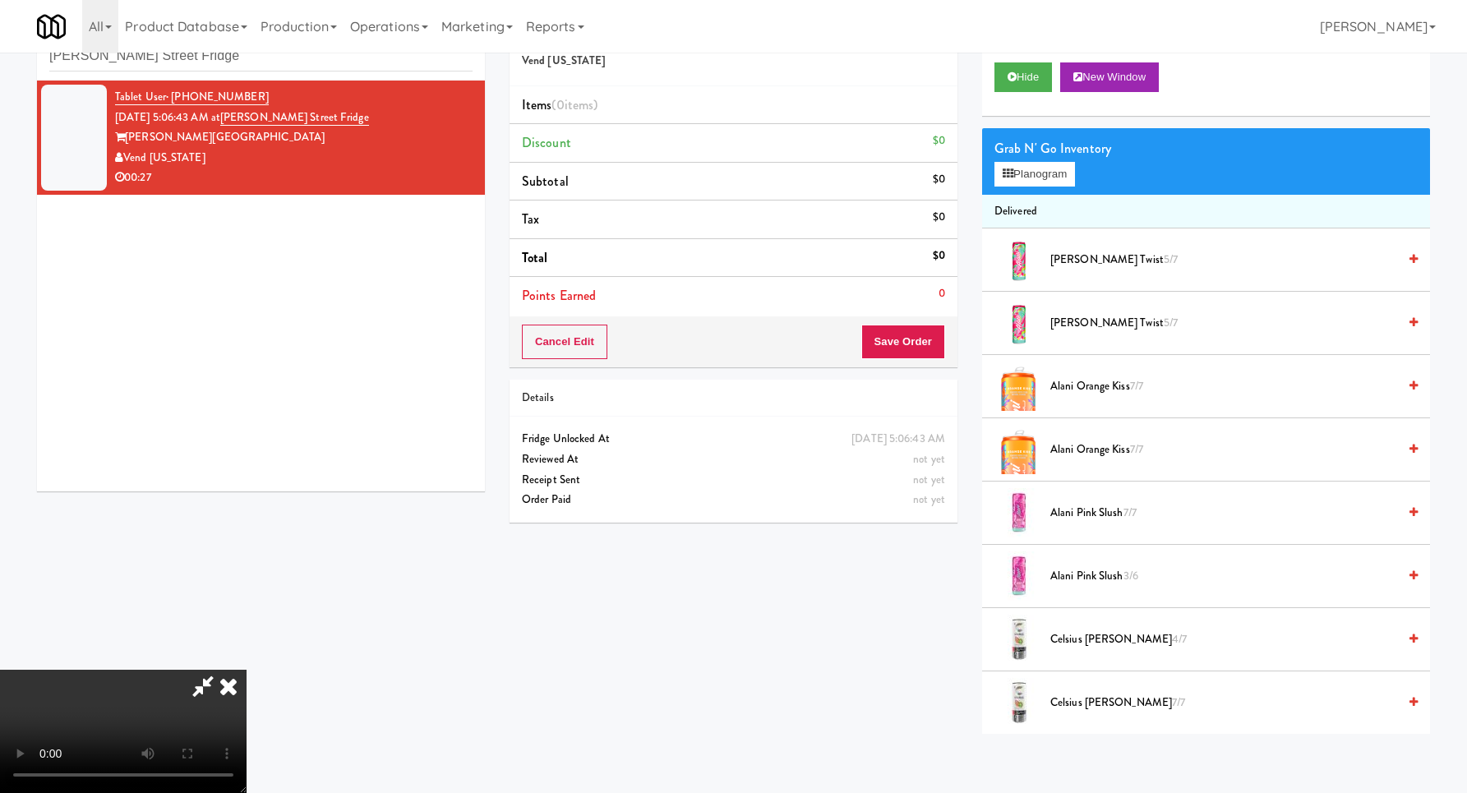
click at [1052, 189] on div "Grab N' Go Inventory Planogram" at bounding box center [1206, 161] width 448 height 67
click at [1052, 188] on div "Grab N' Go Inventory Planogram" at bounding box center [1206, 161] width 448 height 67
click at [1047, 174] on button "Planogram" at bounding box center [1034, 174] width 81 height 25
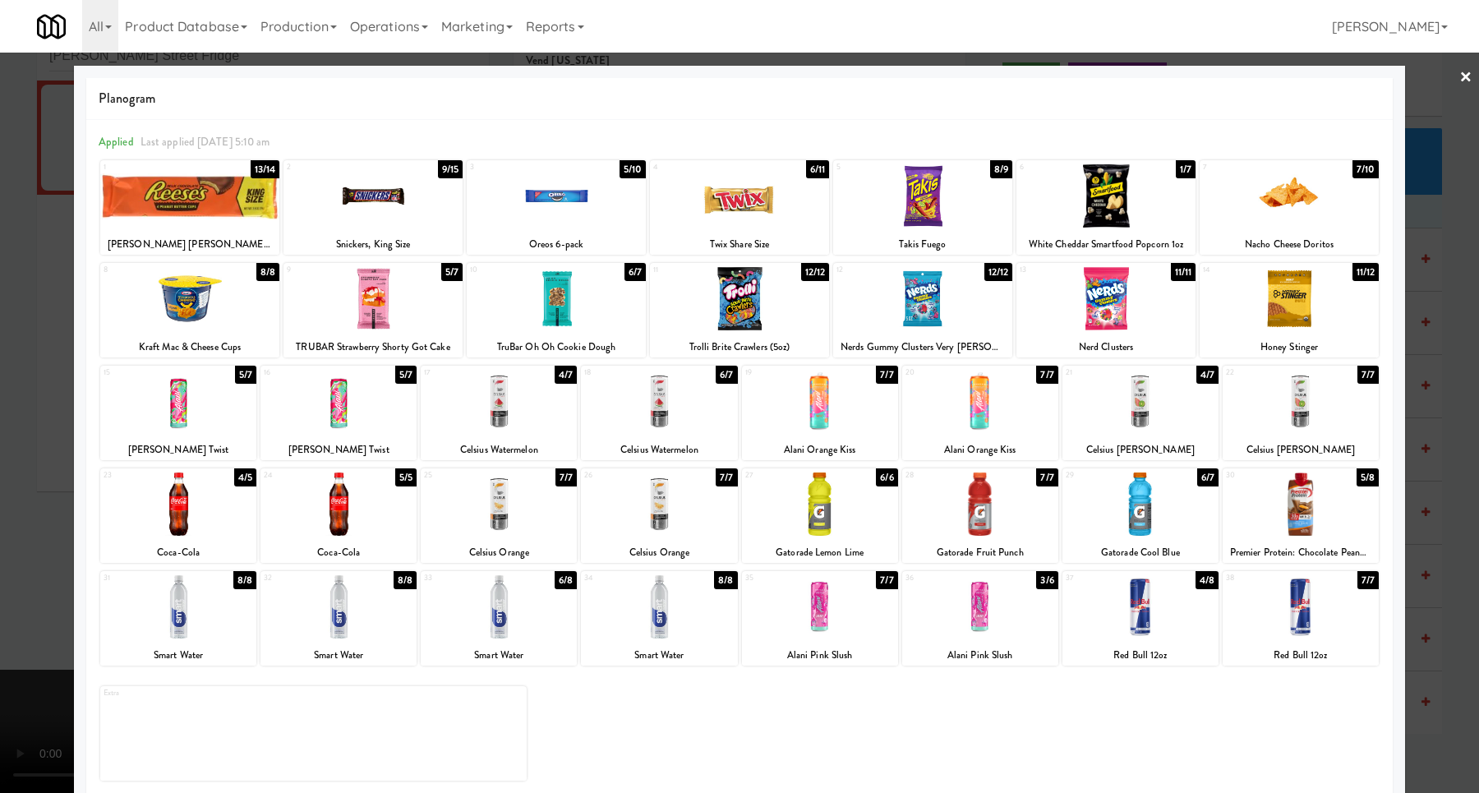
click at [594, 219] on div at bounding box center [556, 195] width 179 height 63
click at [1237, 231] on div "7 7/10 Nacho Cheese Doritos" at bounding box center [1289, 207] width 179 height 94
click at [1427, 318] on div at bounding box center [739, 396] width 1479 height 793
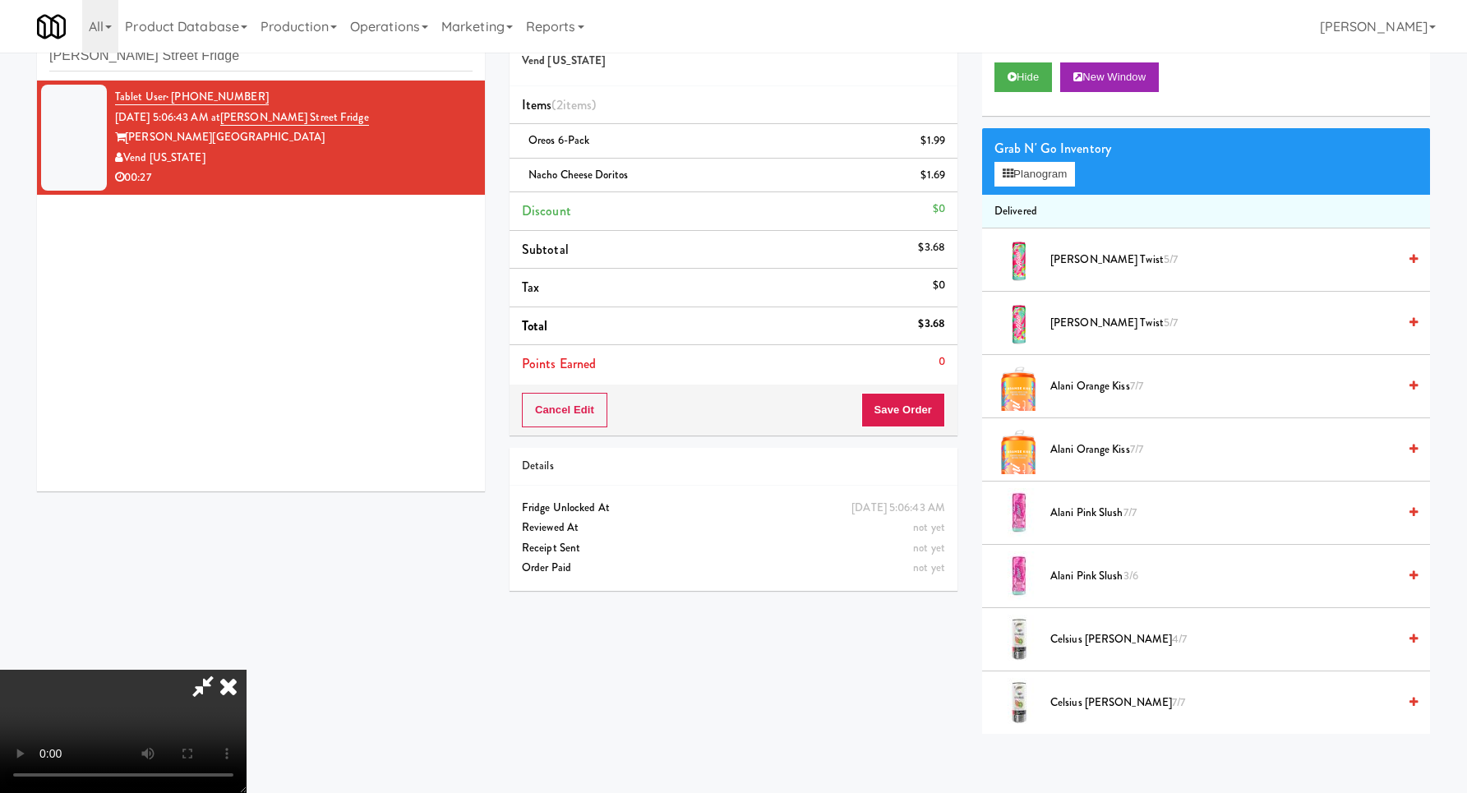
click at [246, 670] on video at bounding box center [123, 731] width 246 height 123
click at [912, 410] on button "Save Order" at bounding box center [903, 410] width 84 height 35
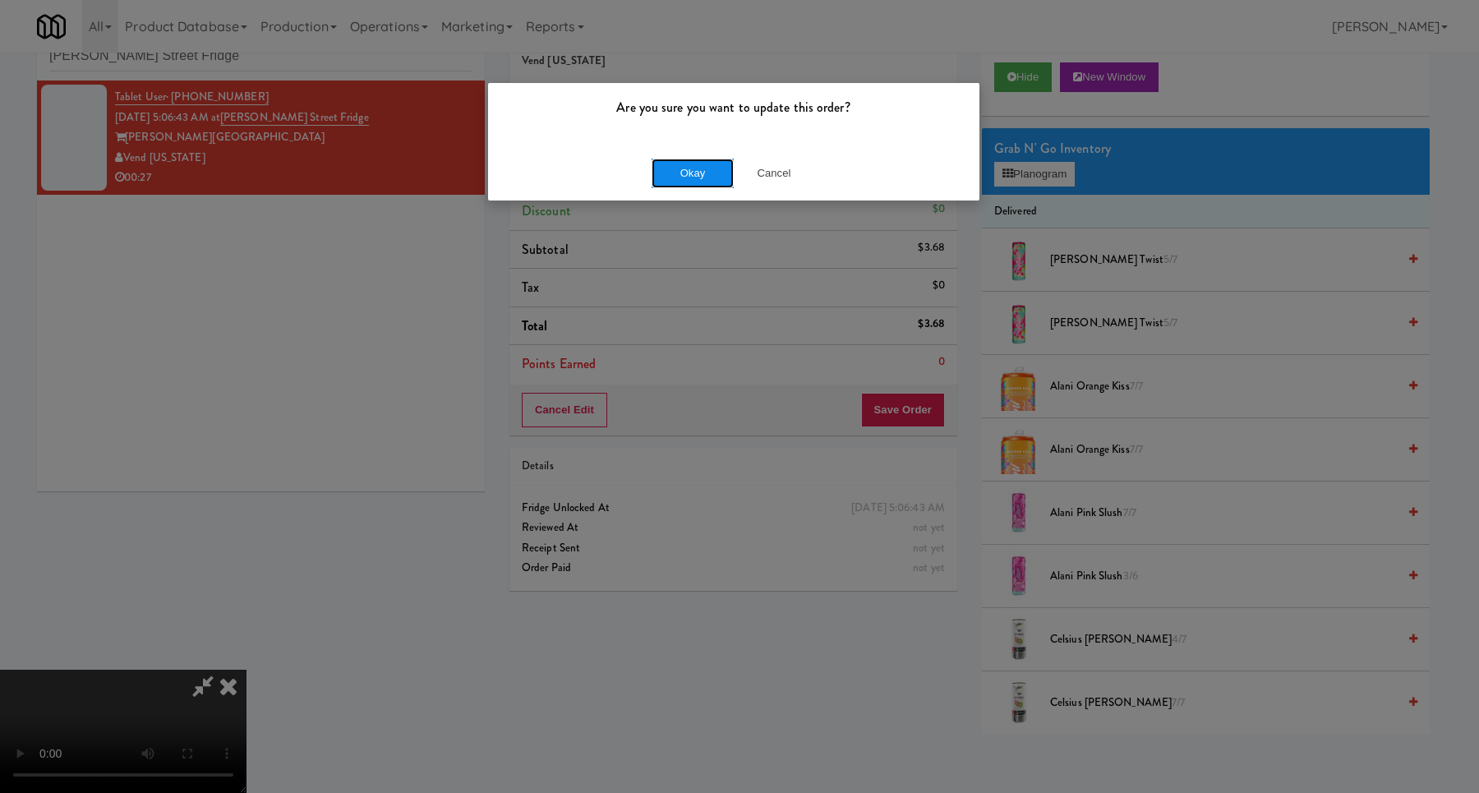
click at [666, 166] on button "Okay" at bounding box center [693, 174] width 82 height 30
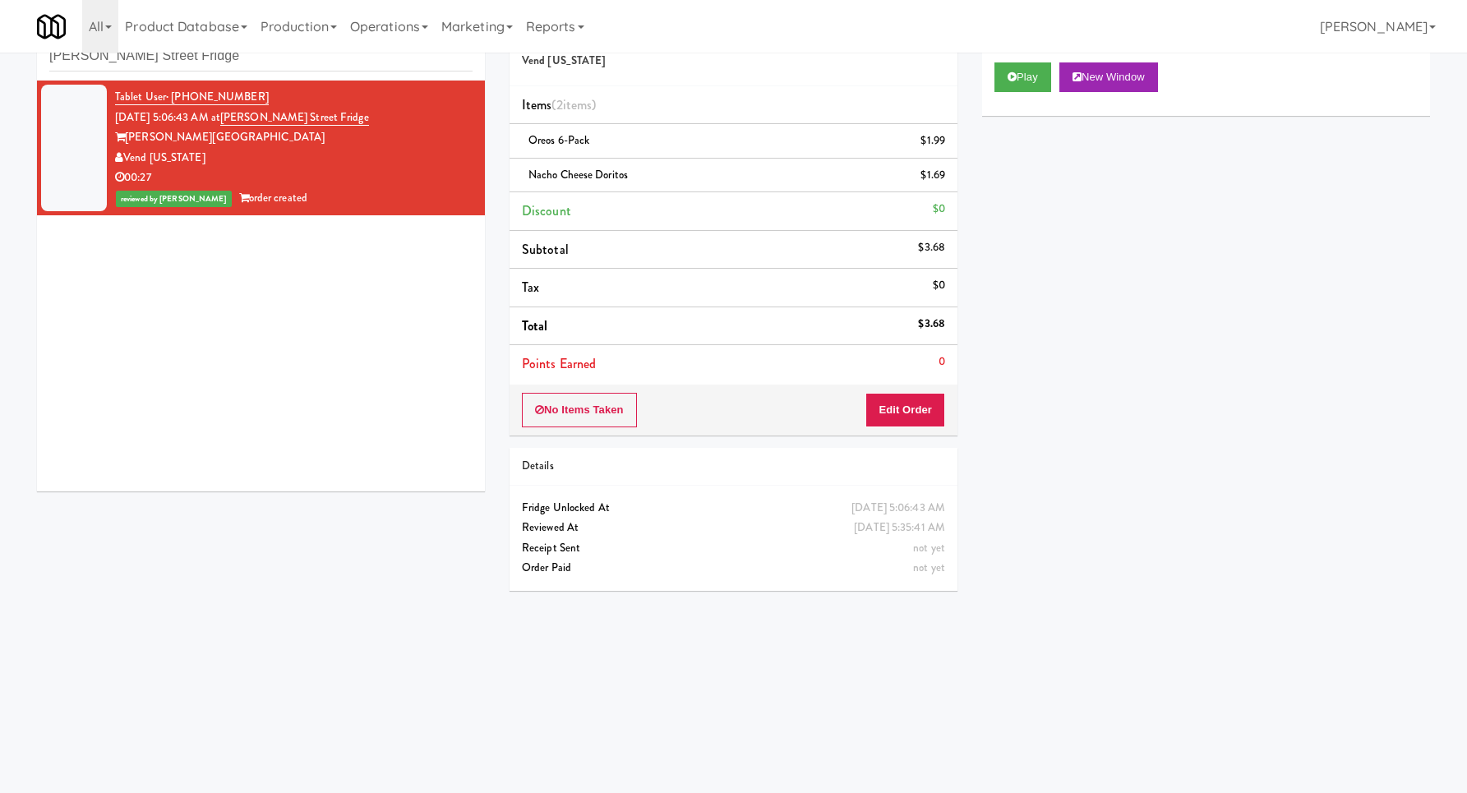
click at [357, 72] on div "inbox reviewed recent all unclear take inventory issue suspicious failed recent…" at bounding box center [261, 44] width 448 height 74
click at [361, 64] on input "[PERSON_NAME] Street Fridge" at bounding box center [260, 56] width 423 height 30
paste input "(Food, Snack & Drink) [GEOGRAPHIC_DATA] - Cooler"
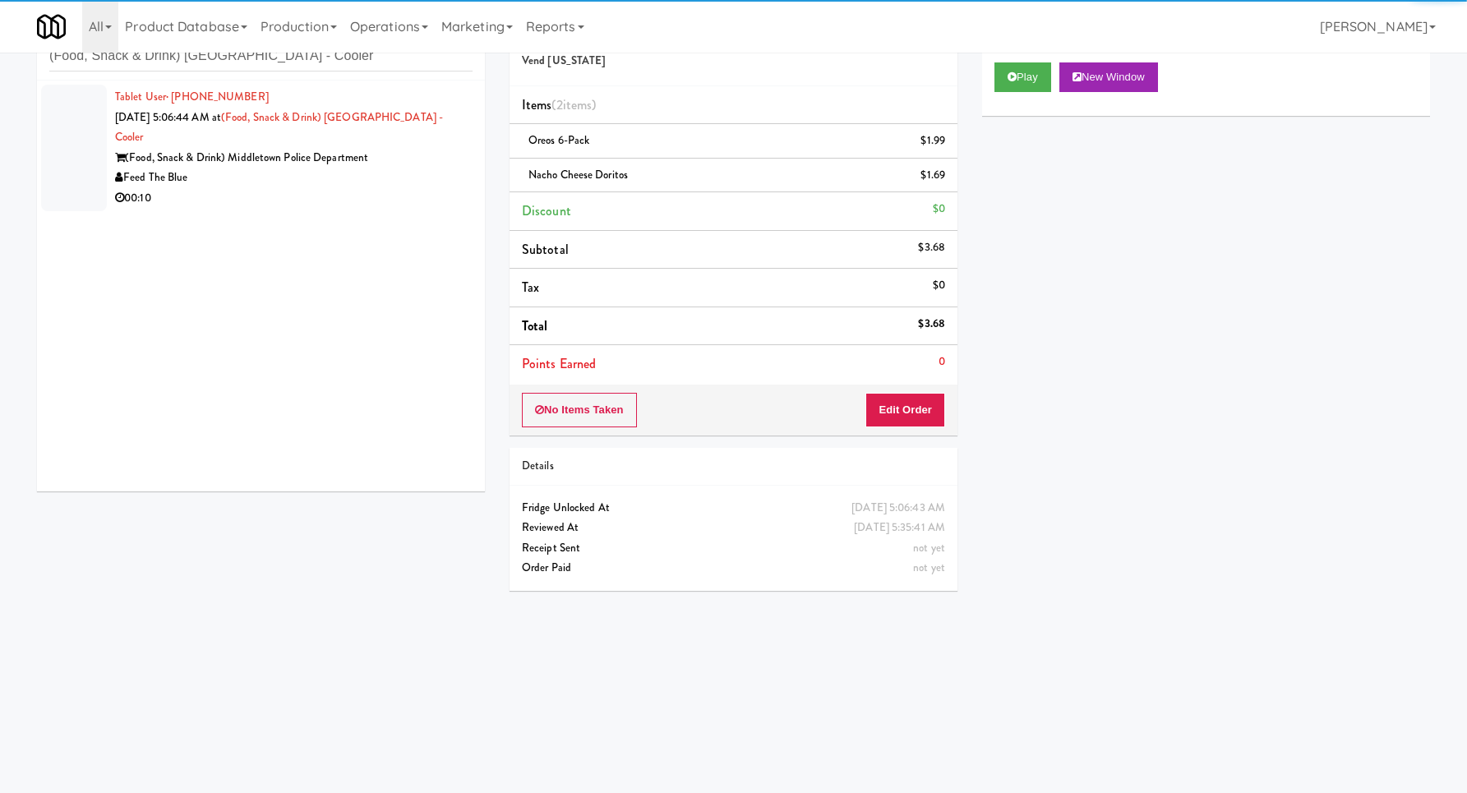
click at [403, 188] on div "00:10" at bounding box center [293, 198] width 357 height 21
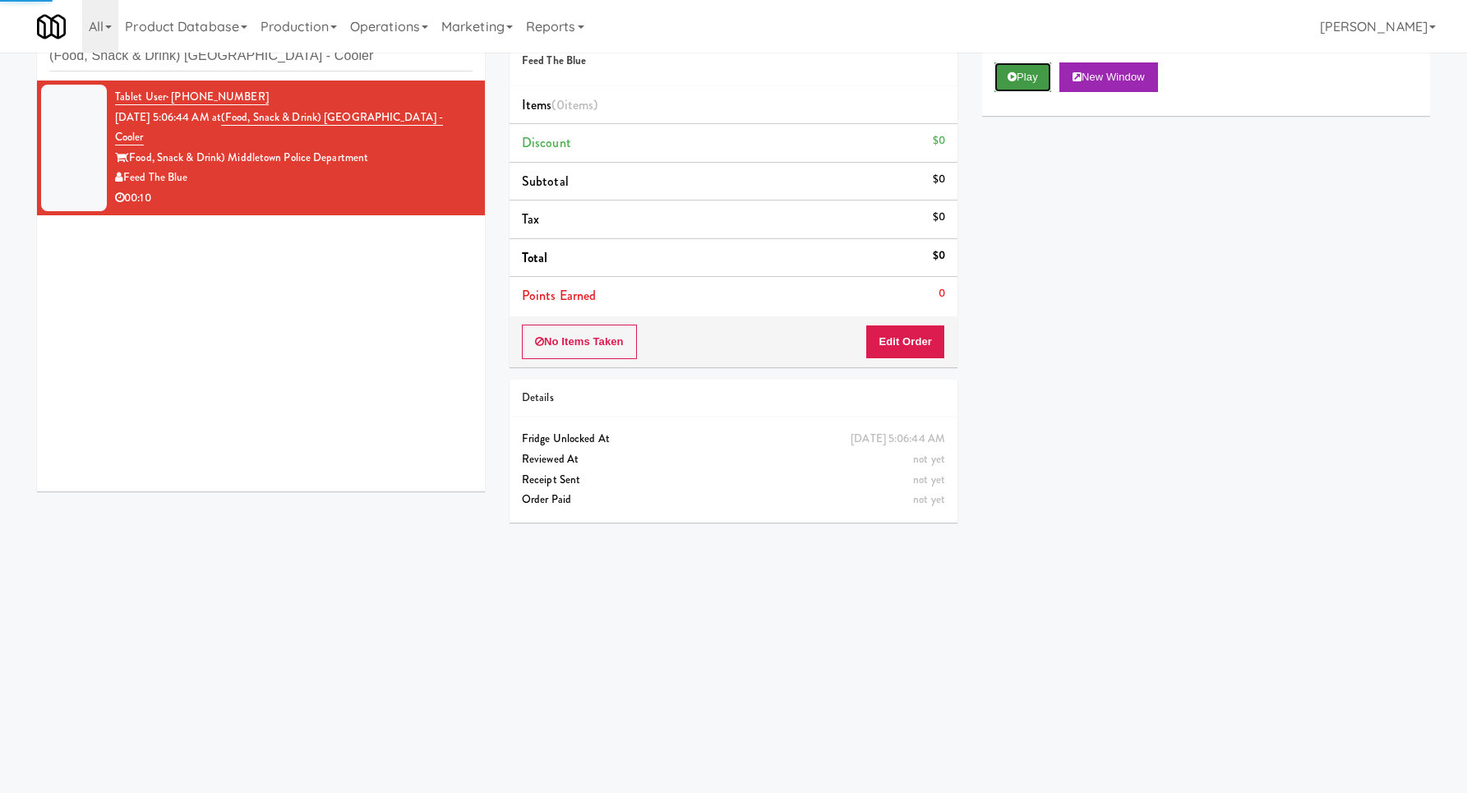
click at [996, 85] on button "Play" at bounding box center [1022, 77] width 57 height 30
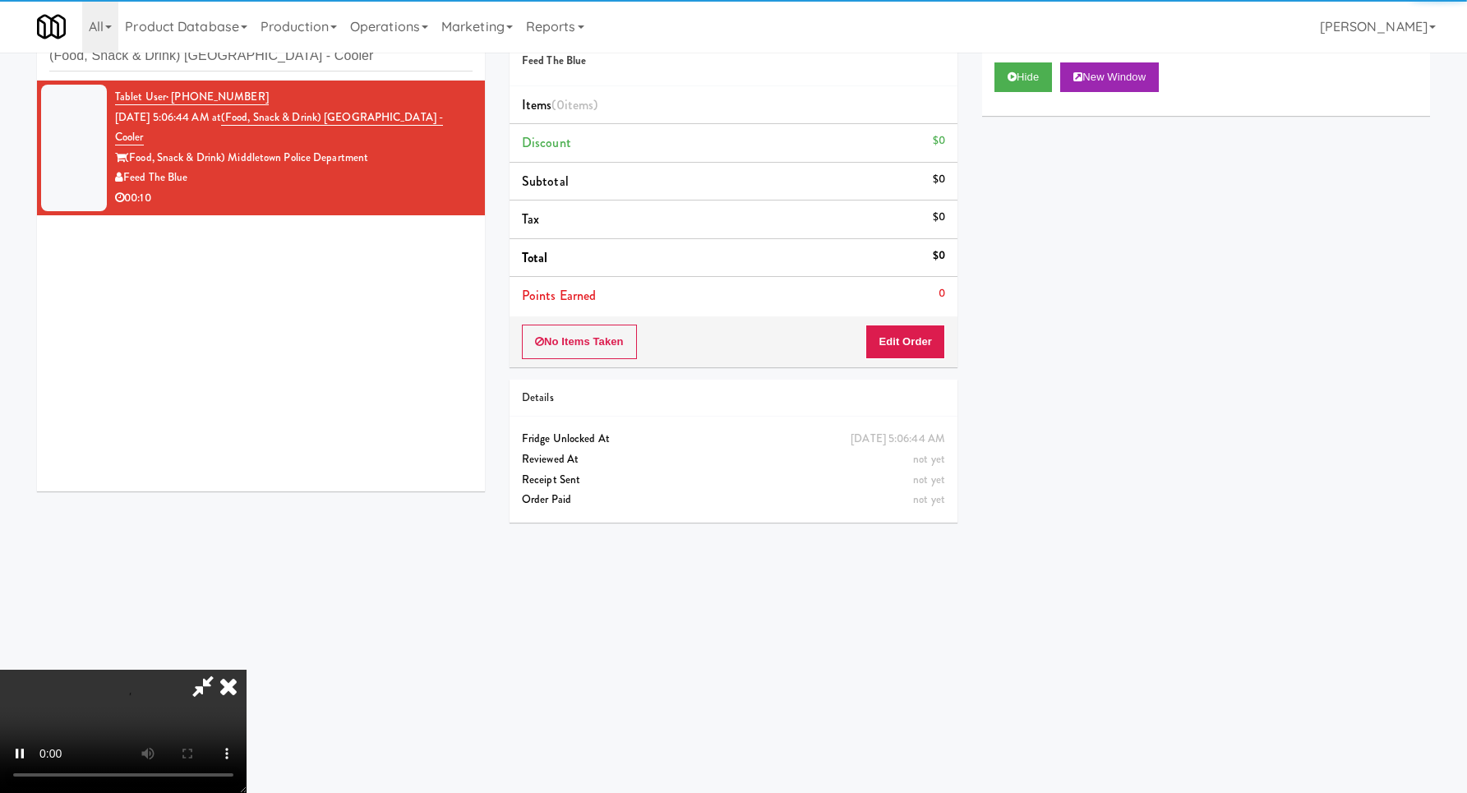
click at [932, 307] on li "Points Earned 0" at bounding box center [733, 296] width 448 height 38
click at [928, 329] on button "Edit Order" at bounding box center [905, 342] width 80 height 35
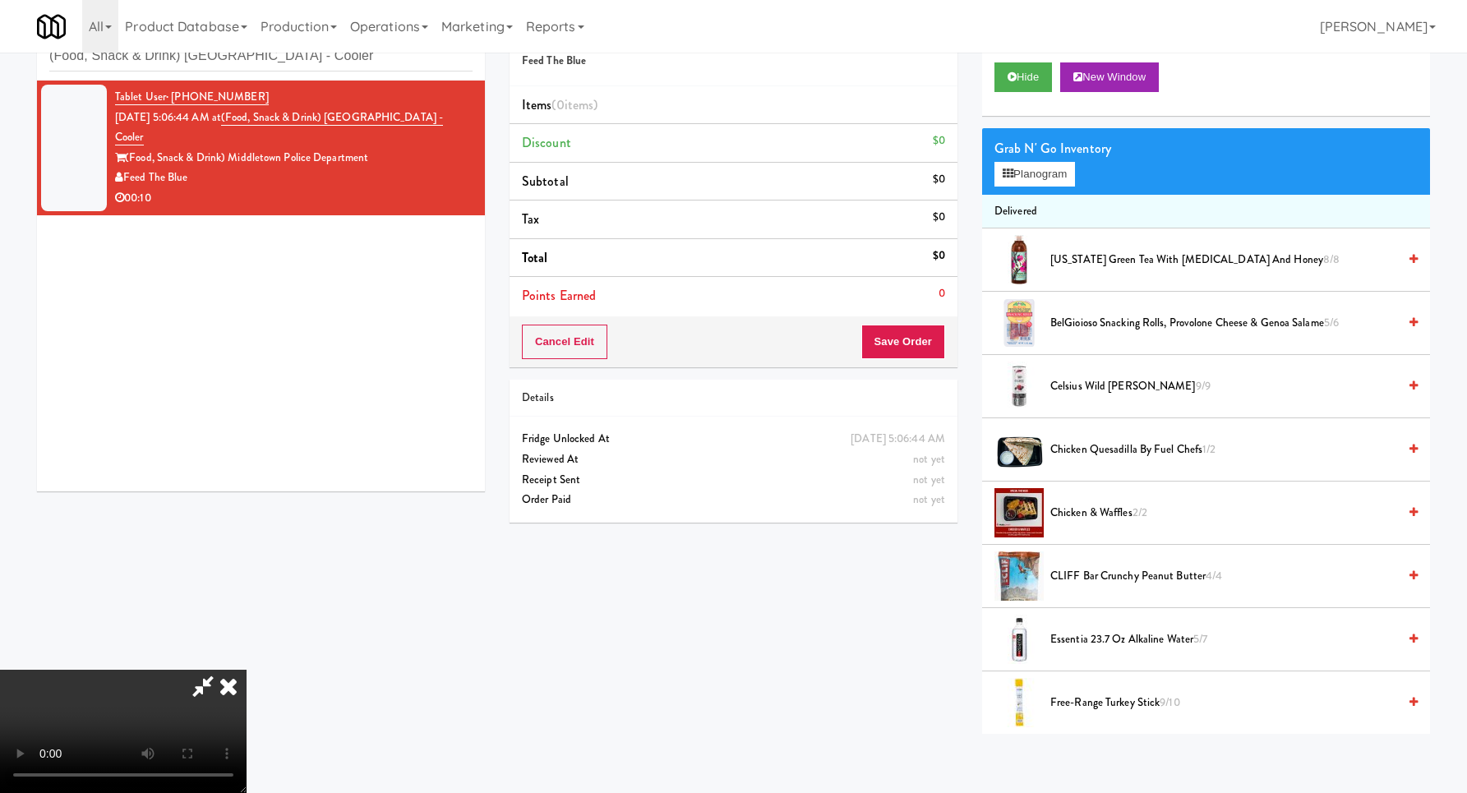
click at [246, 670] on video at bounding box center [123, 731] width 246 height 123
click at [1047, 191] on div "Grab N' Go Inventory Planogram" at bounding box center [1206, 161] width 448 height 67
click at [1048, 184] on button "Planogram" at bounding box center [1034, 174] width 81 height 25
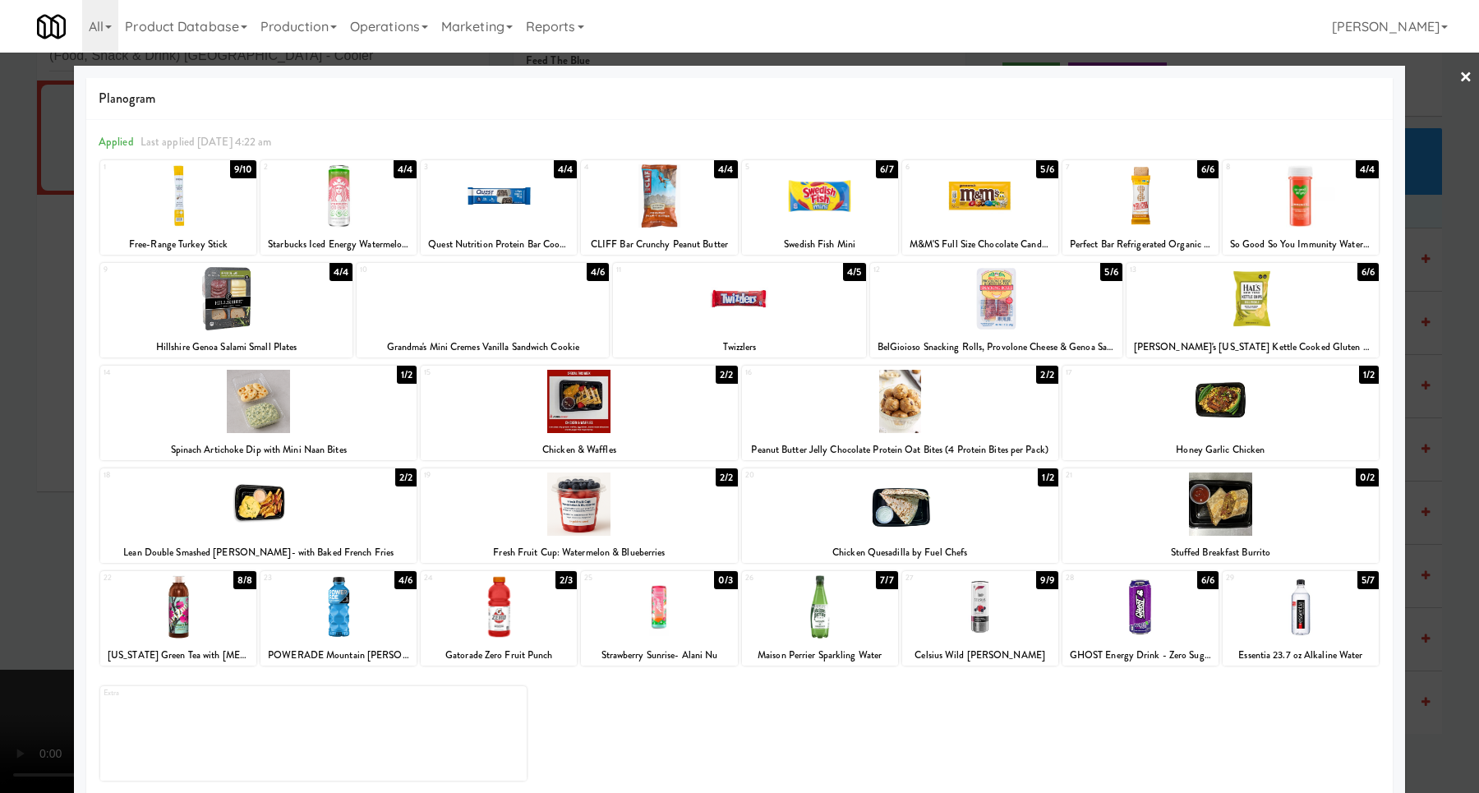
click at [375, 590] on div at bounding box center [338, 606] width 156 height 63
click at [1415, 449] on div at bounding box center [739, 396] width 1479 height 793
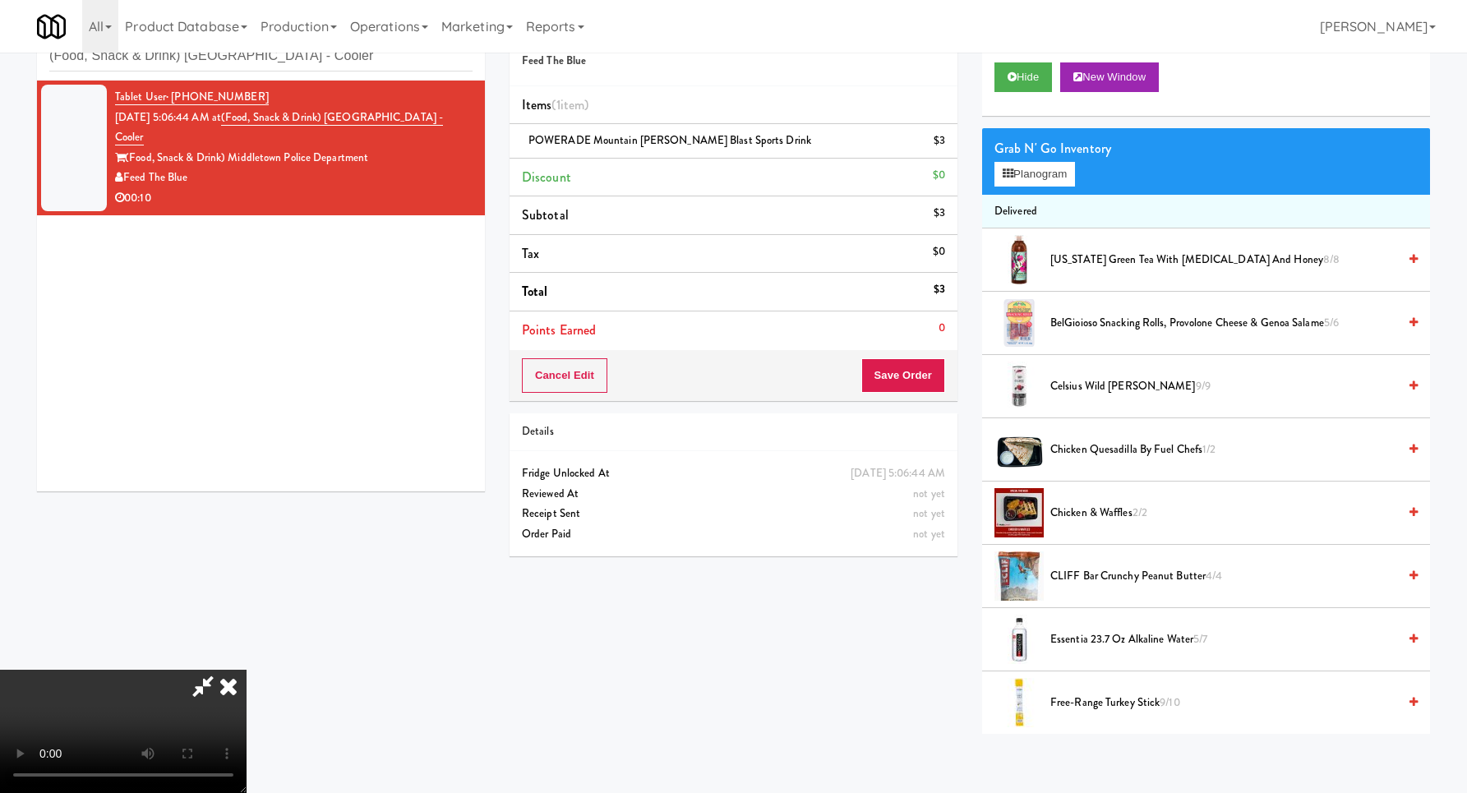
click at [246, 670] on video at bounding box center [123, 731] width 246 height 123
click at [925, 383] on button "Save Order" at bounding box center [903, 375] width 84 height 35
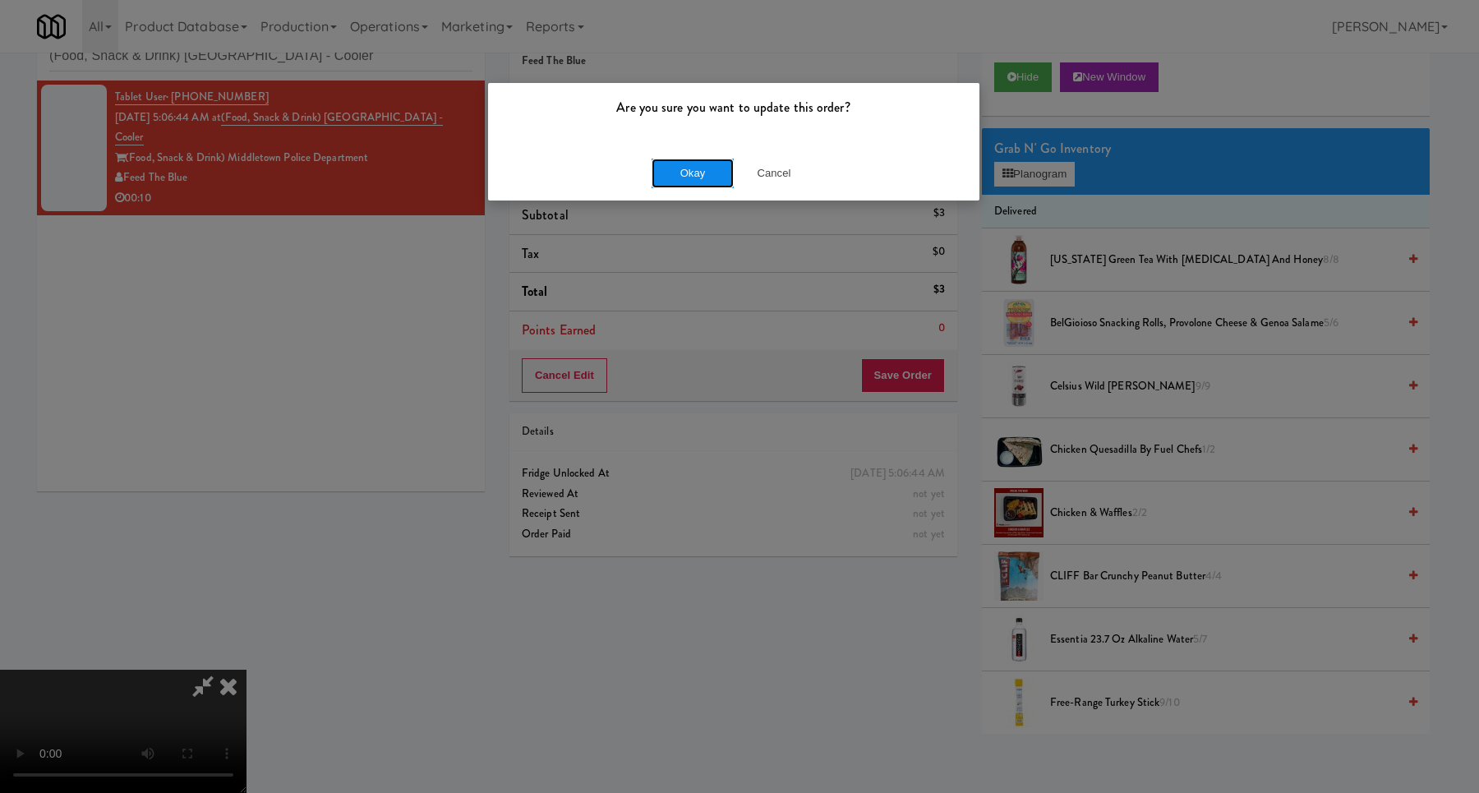
click at [707, 173] on button "Okay" at bounding box center [693, 174] width 82 height 30
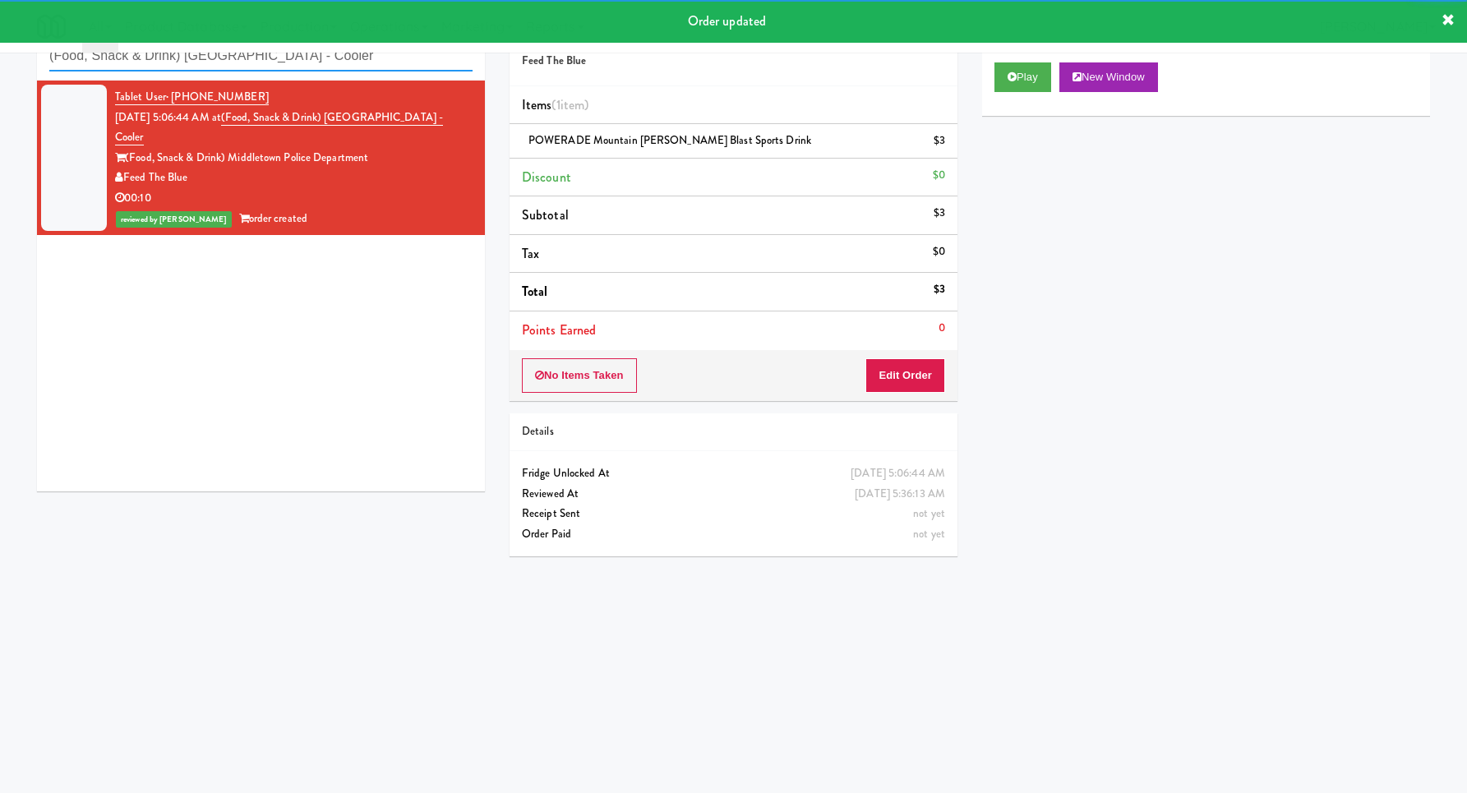
click at [333, 68] on input "(Food, Snack & Drink) [GEOGRAPHIC_DATA] - Cooler" at bounding box center [260, 56] width 423 height 30
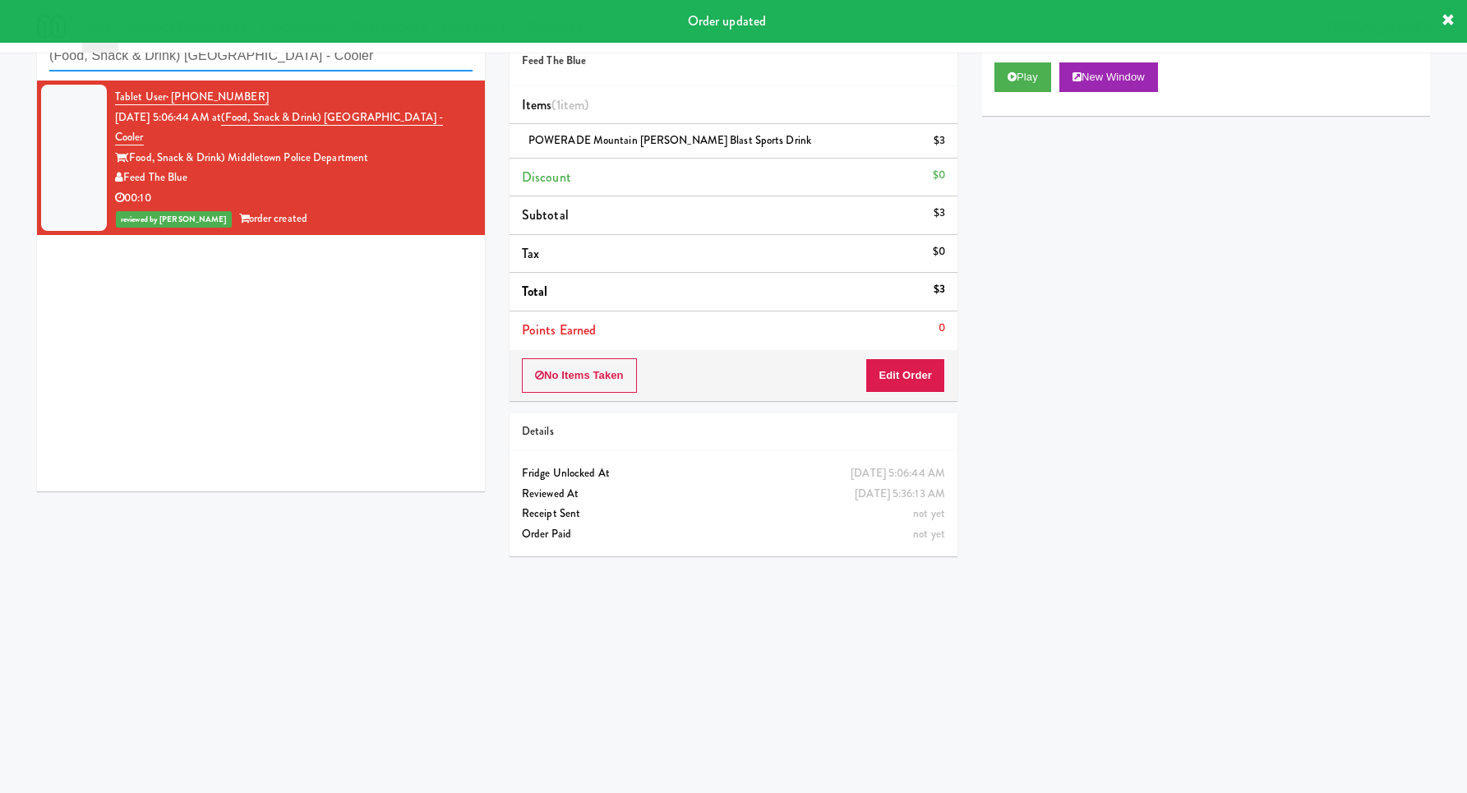
click at [333, 68] on input "(Food, Snack & Drink) [GEOGRAPHIC_DATA] - Cooler" at bounding box center [260, 56] width 423 height 30
paste input "Pantry 101 @ [GEOGRAPHIC_DATA]"
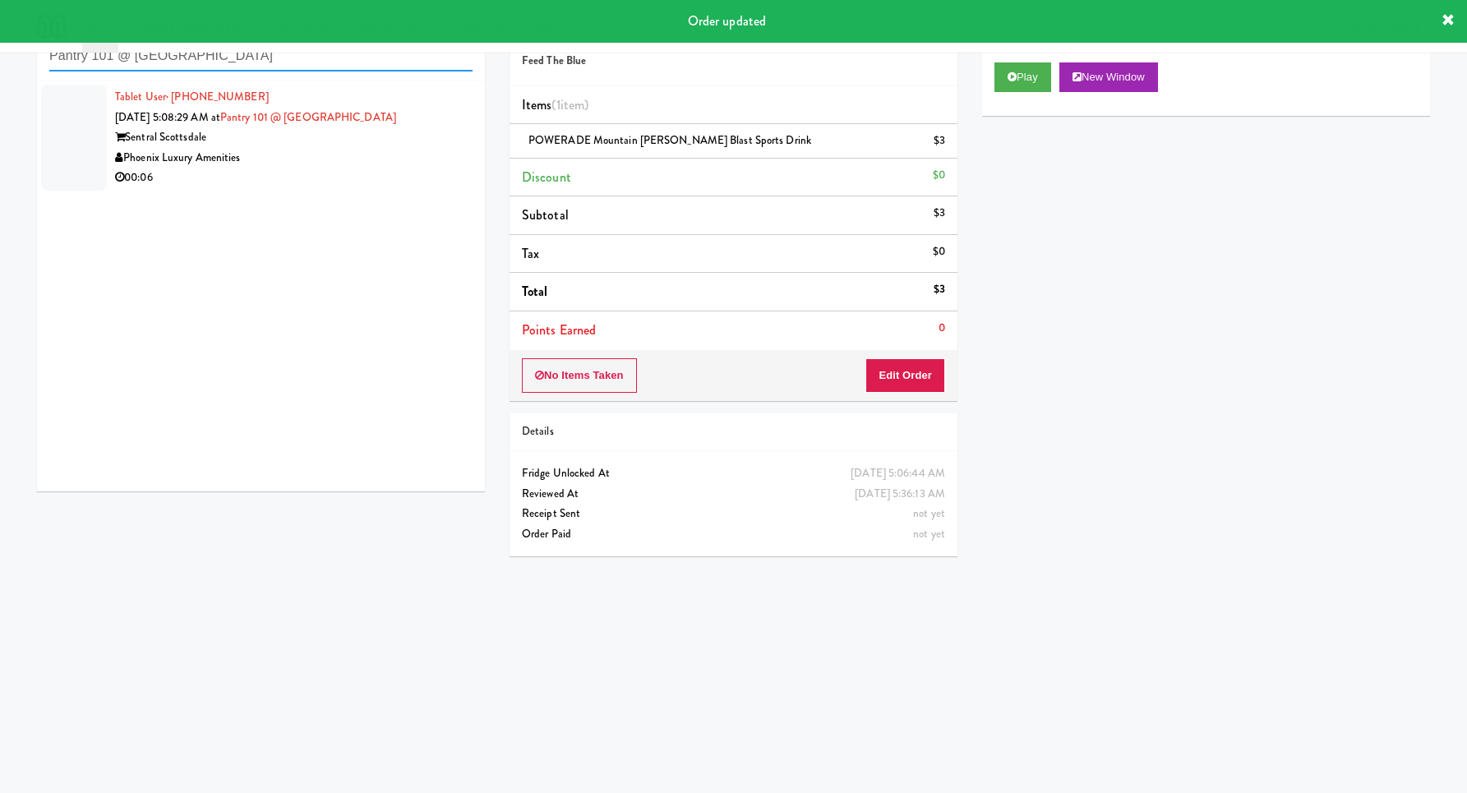
type input "Pantry 101 @ [GEOGRAPHIC_DATA]"
click at [412, 178] on div "00:06" at bounding box center [293, 178] width 357 height 21
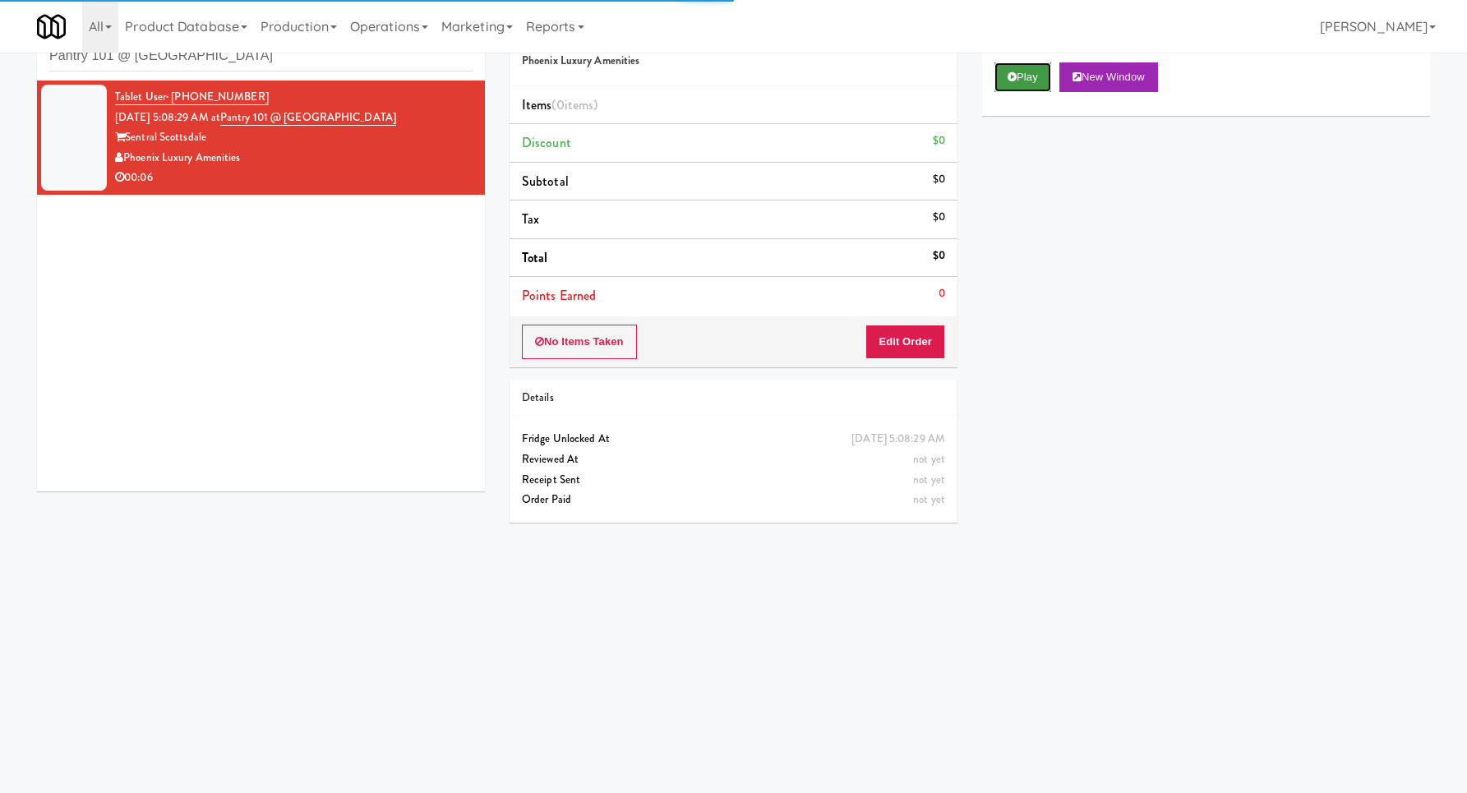
click at [1004, 81] on button "Play" at bounding box center [1022, 77] width 57 height 30
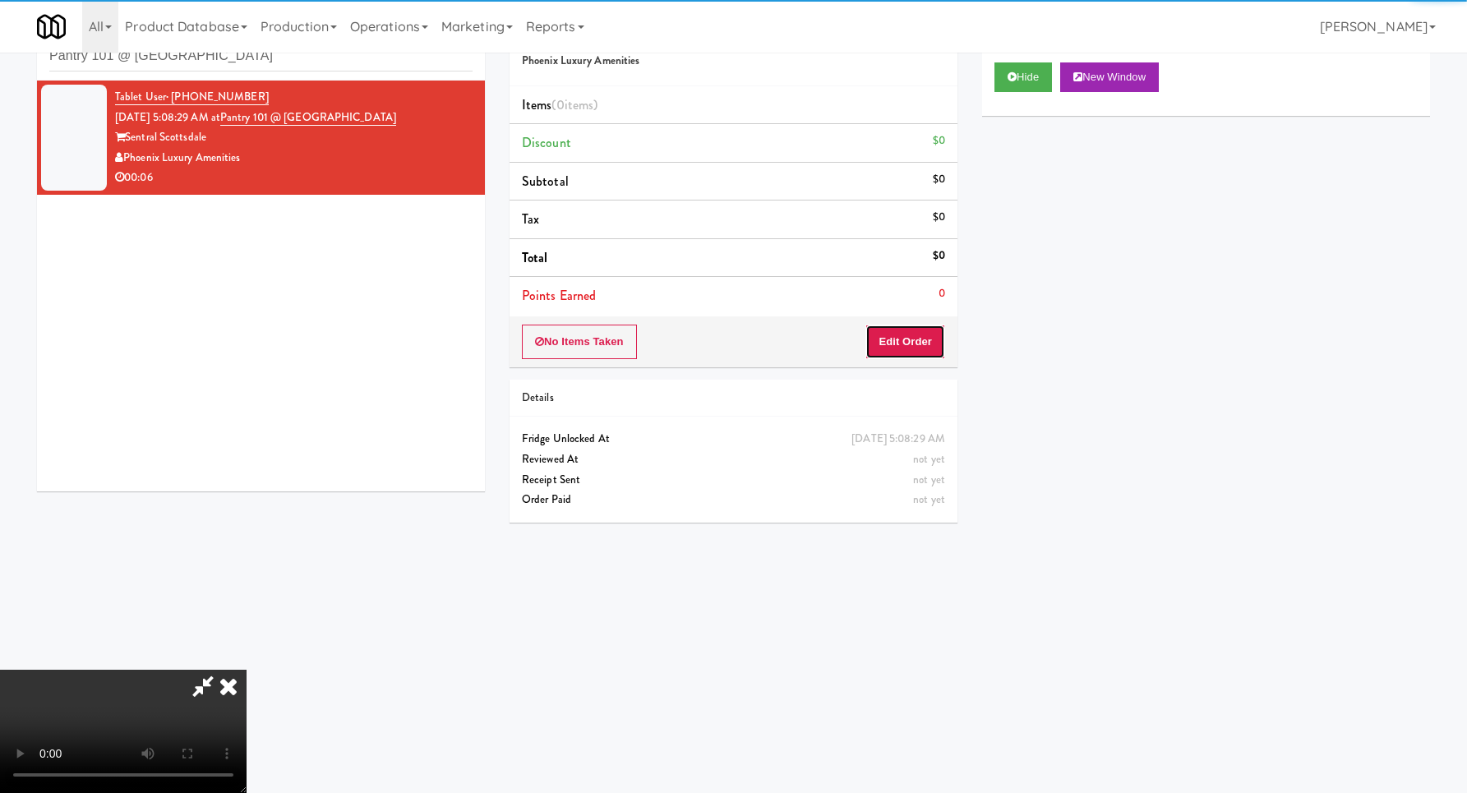
click at [906, 342] on button "Edit Order" at bounding box center [905, 342] width 80 height 35
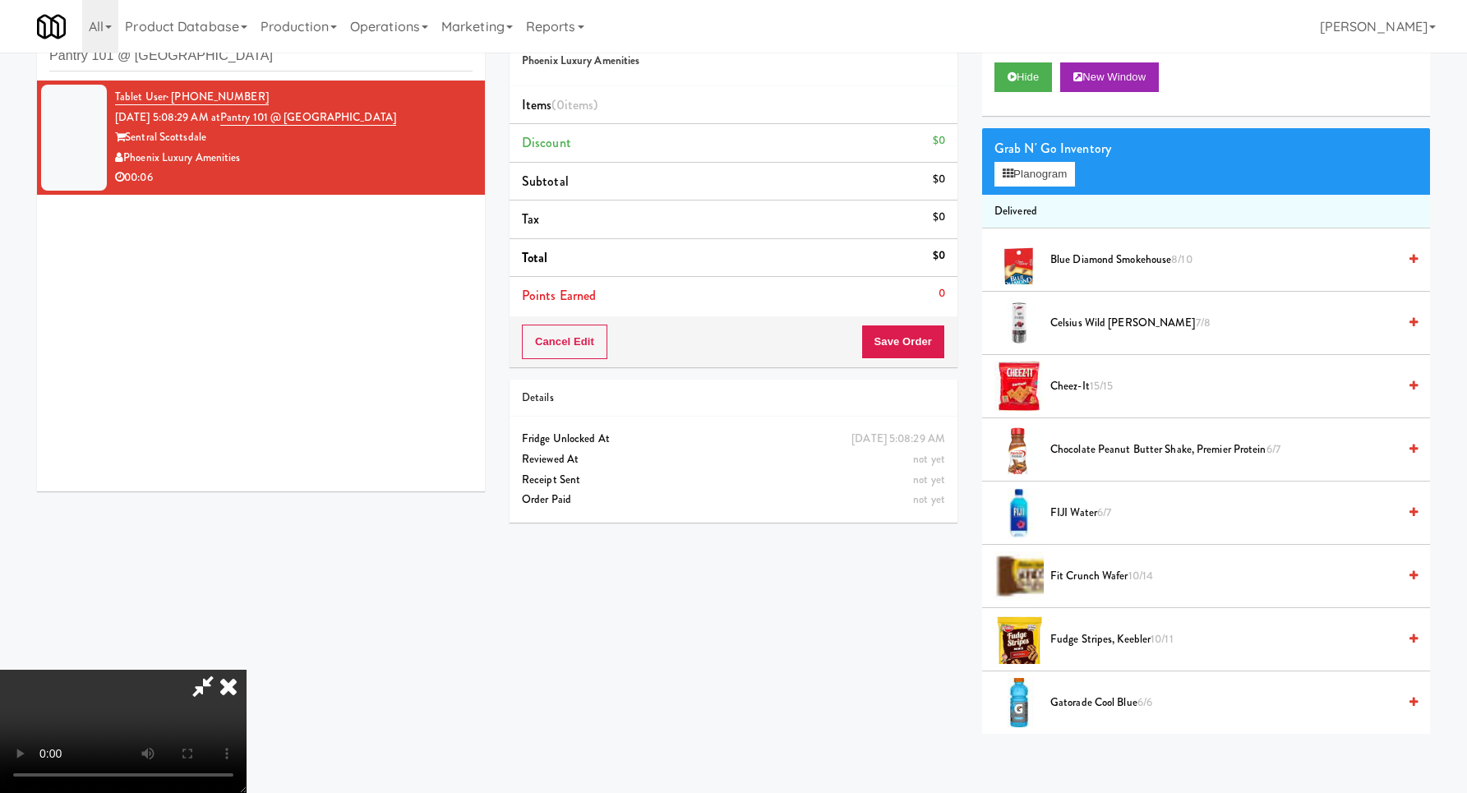
click at [246, 670] on video at bounding box center [123, 731] width 246 height 123
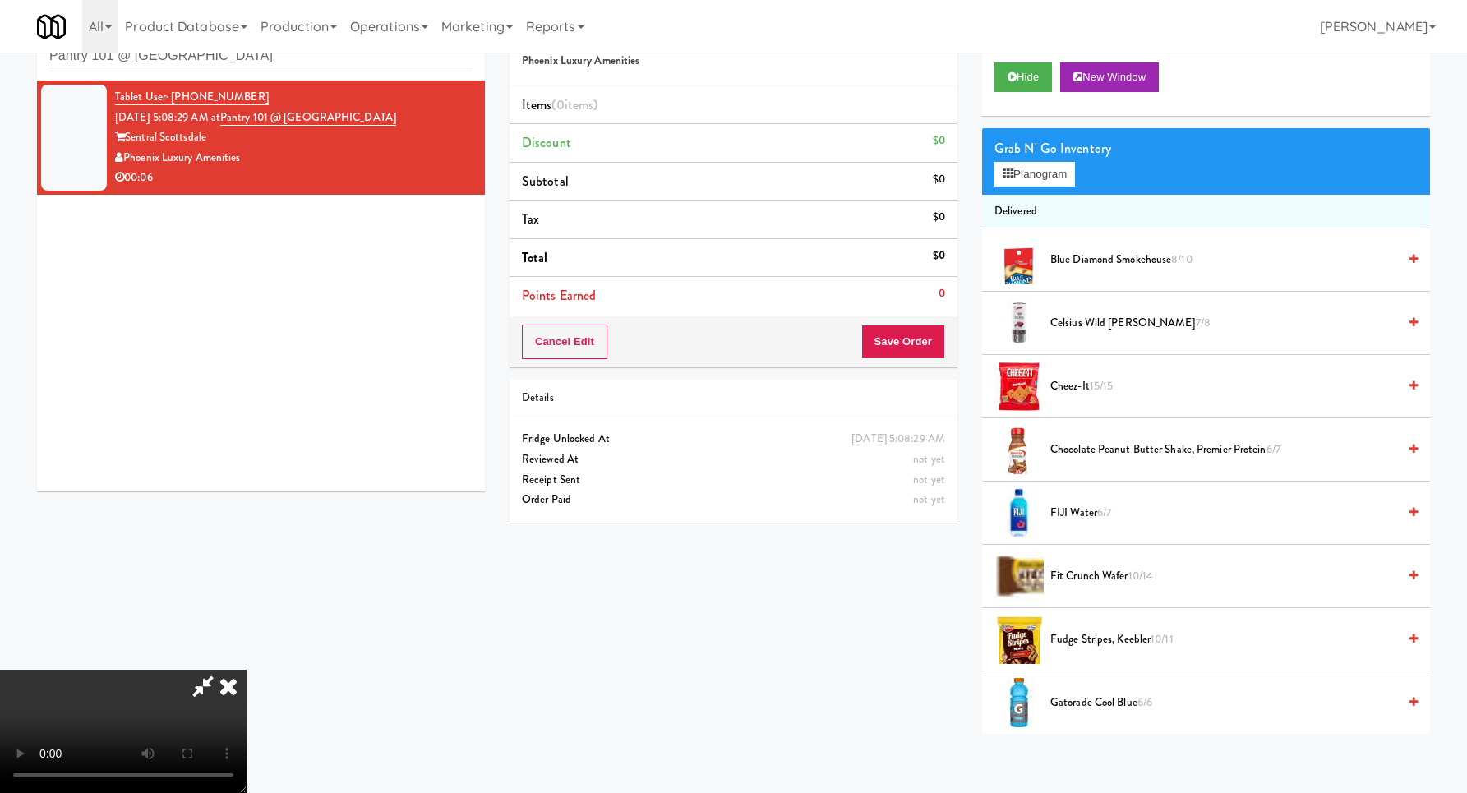
click at [246, 670] on video at bounding box center [123, 731] width 246 height 123
click at [1033, 167] on button "Planogram" at bounding box center [1034, 174] width 81 height 25
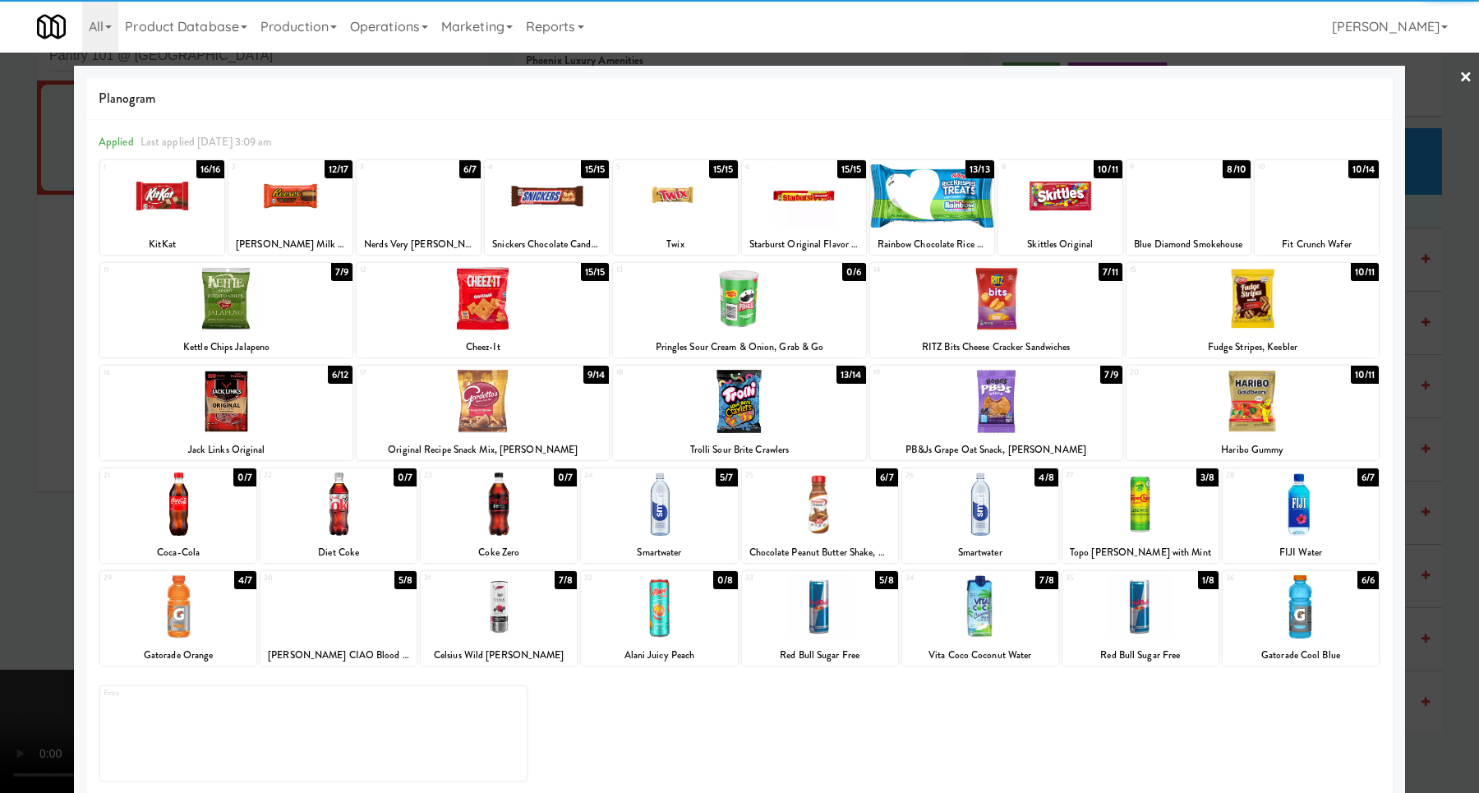
click at [486, 400] on div at bounding box center [483, 401] width 252 height 63
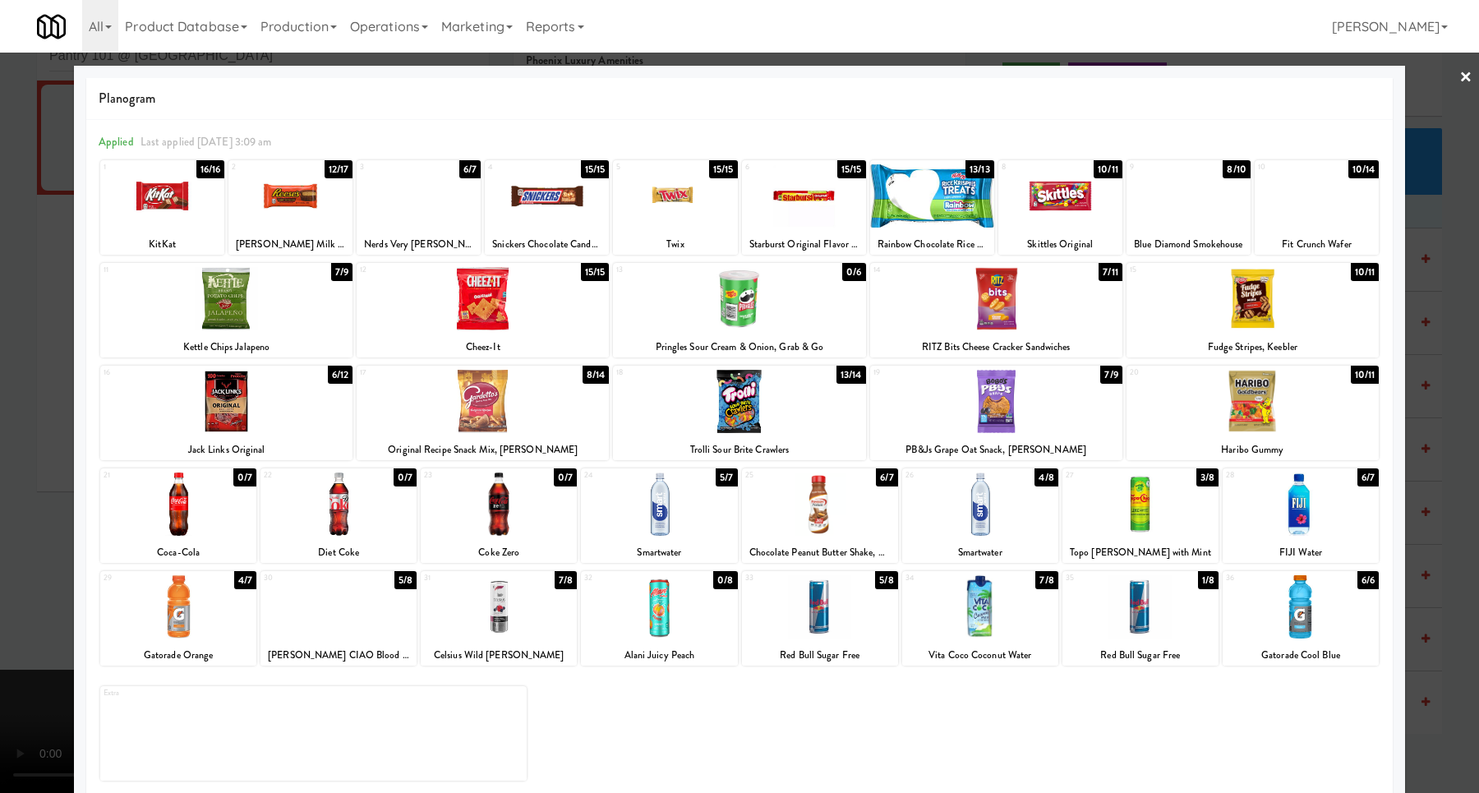
click at [1420, 372] on div at bounding box center [739, 396] width 1479 height 793
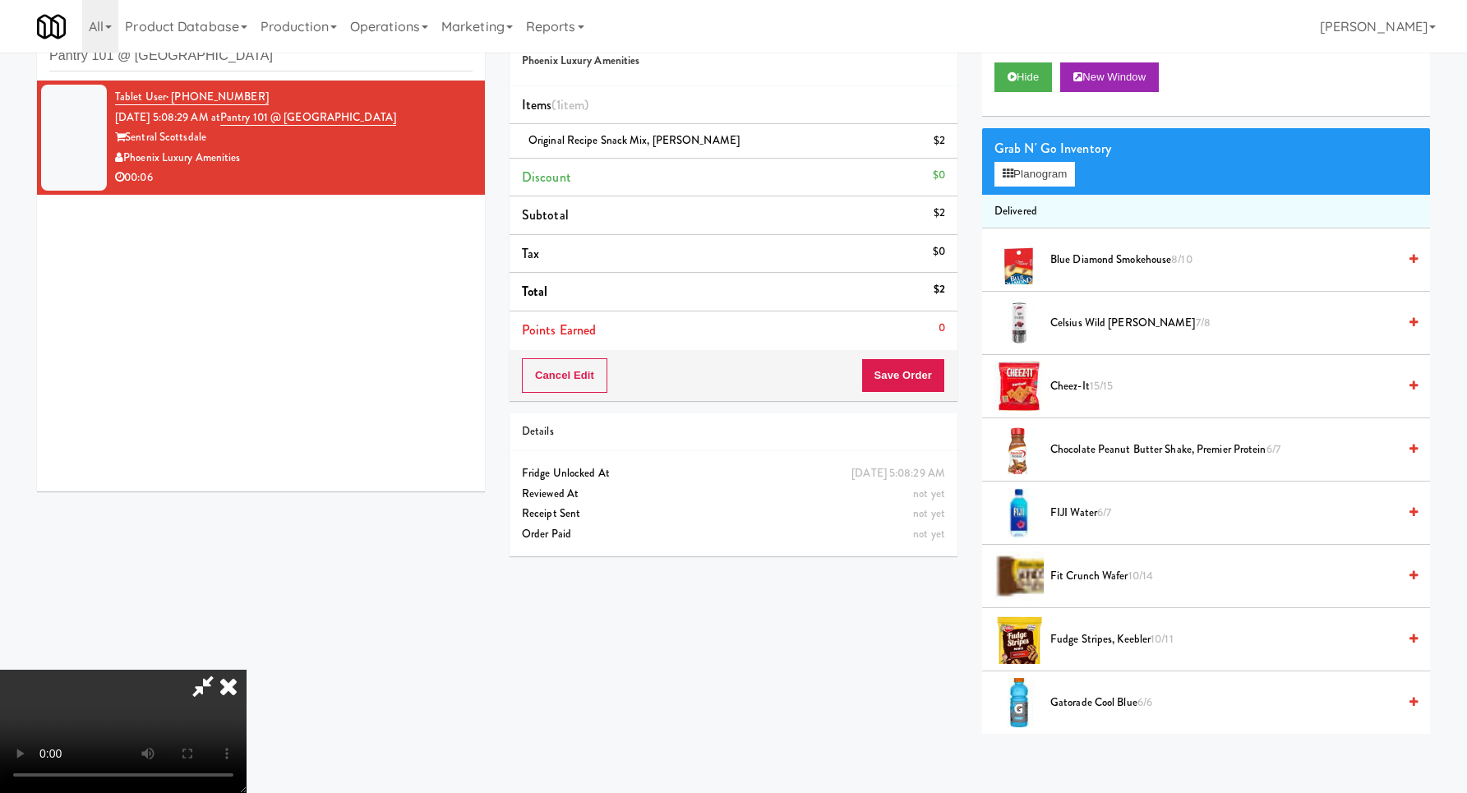
click at [246, 670] on video at bounding box center [123, 731] width 246 height 123
click at [1043, 178] on button "Planogram" at bounding box center [1034, 174] width 81 height 25
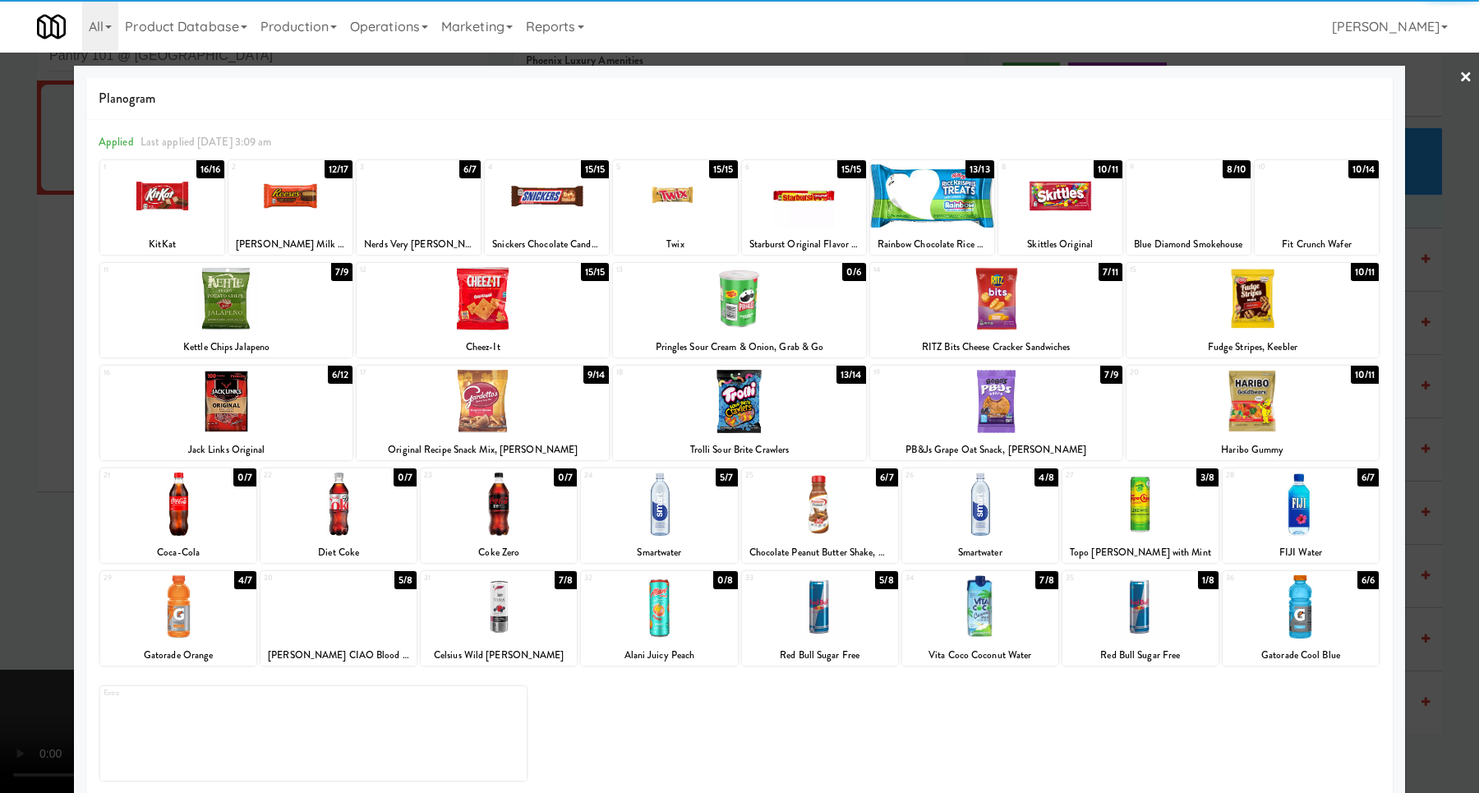
click at [1007, 394] on div at bounding box center [996, 401] width 252 height 63
click at [1446, 384] on div at bounding box center [739, 396] width 1479 height 793
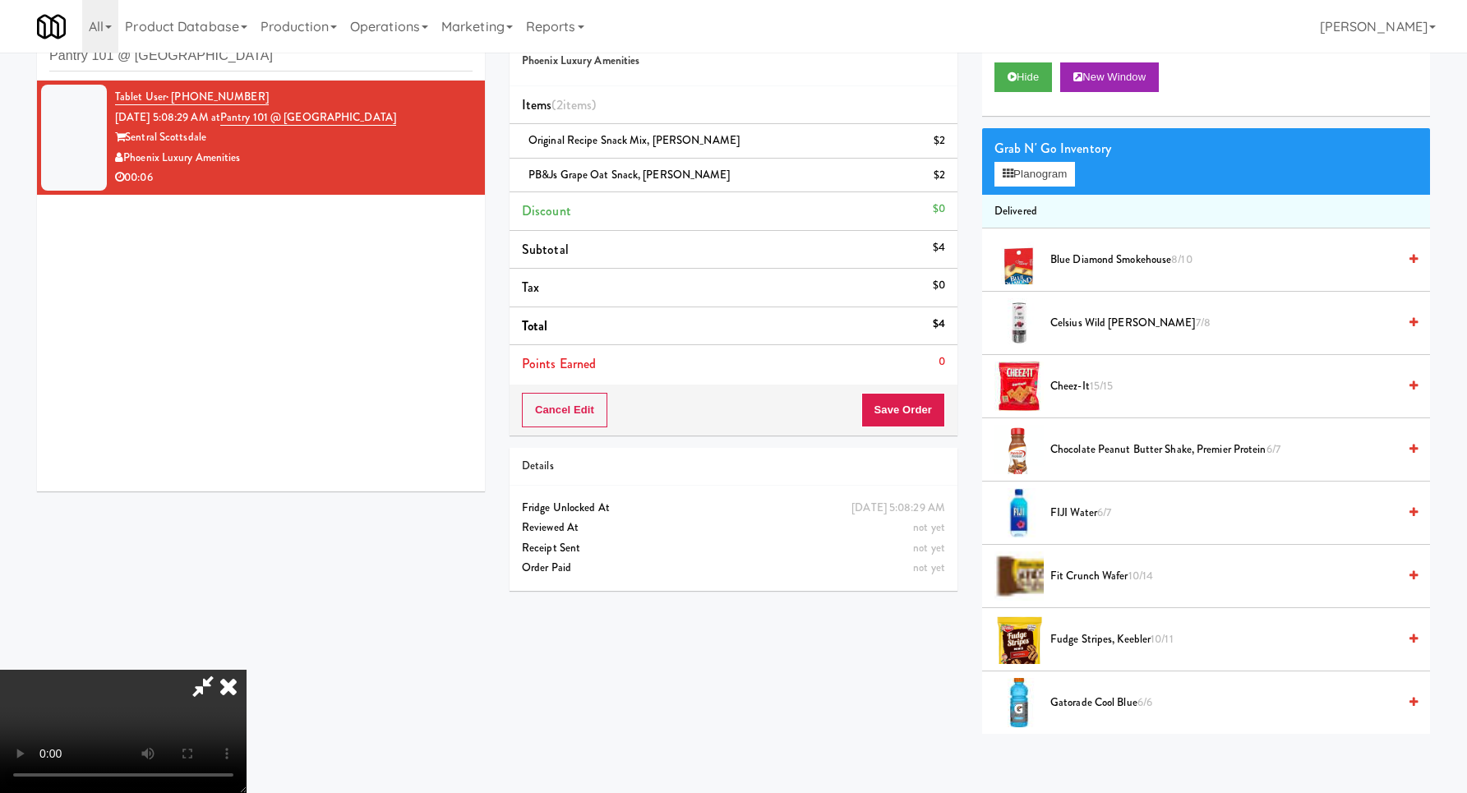
drag, startPoint x: 677, startPoint y: 325, endPoint x: 735, endPoint y: 341, distance: 60.4
click at [246, 670] on video at bounding box center [123, 731] width 246 height 123
click at [900, 406] on button "Save Order" at bounding box center [903, 410] width 84 height 35
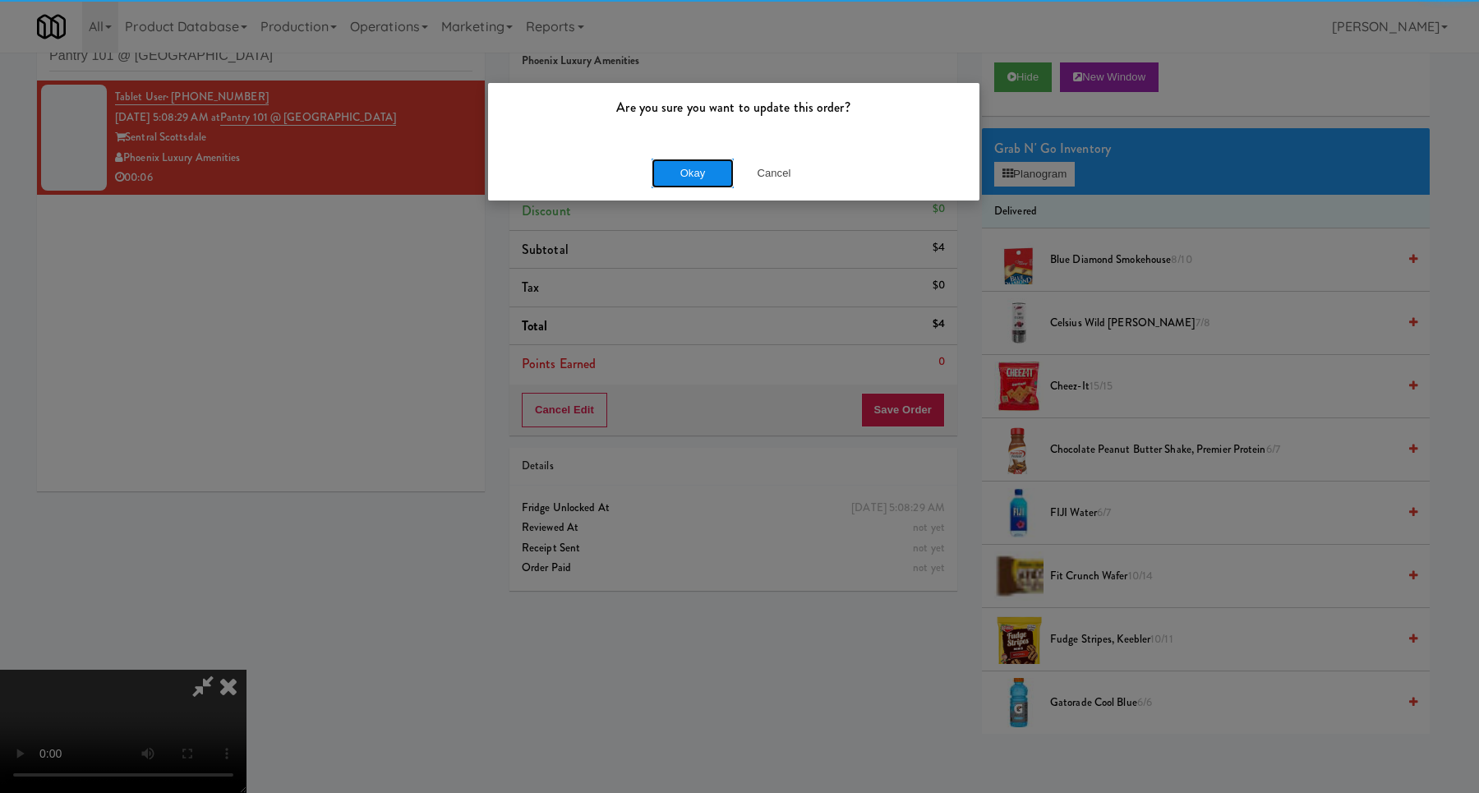
click at [702, 168] on button "Okay" at bounding box center [693, 174] width 82 height 30
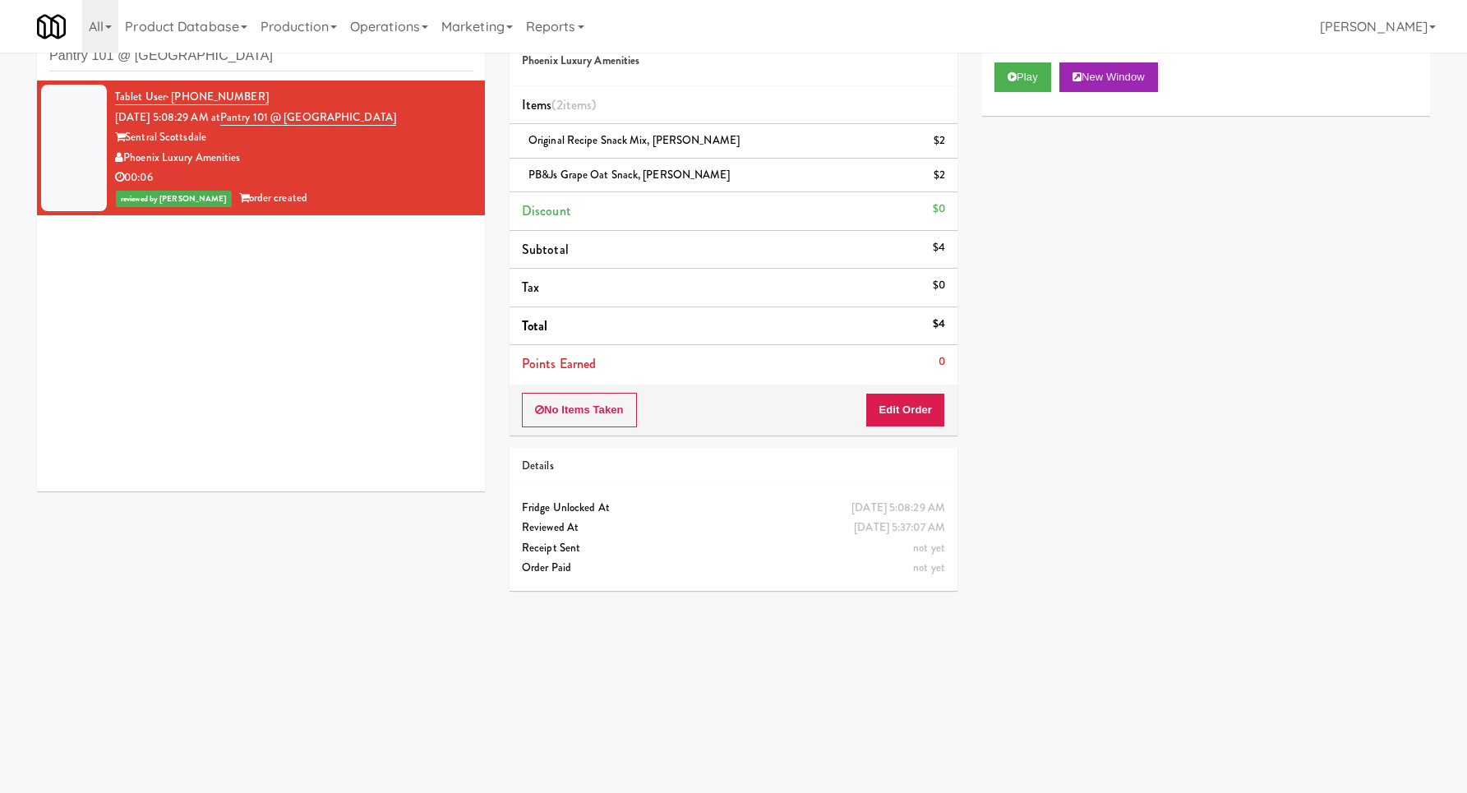
click at [277, 78] on div "inbox reviewed recent all unclear take inventory issue suspicious failed recent…" at bounding box center [261, 44] width 448 height 74
click at [282, 65] on input "Pantry 101 @ [GEOGRAPHIC_DATA]" at bounding box center [260, 56] width 423 height 30
paste input "College St - Cooler"
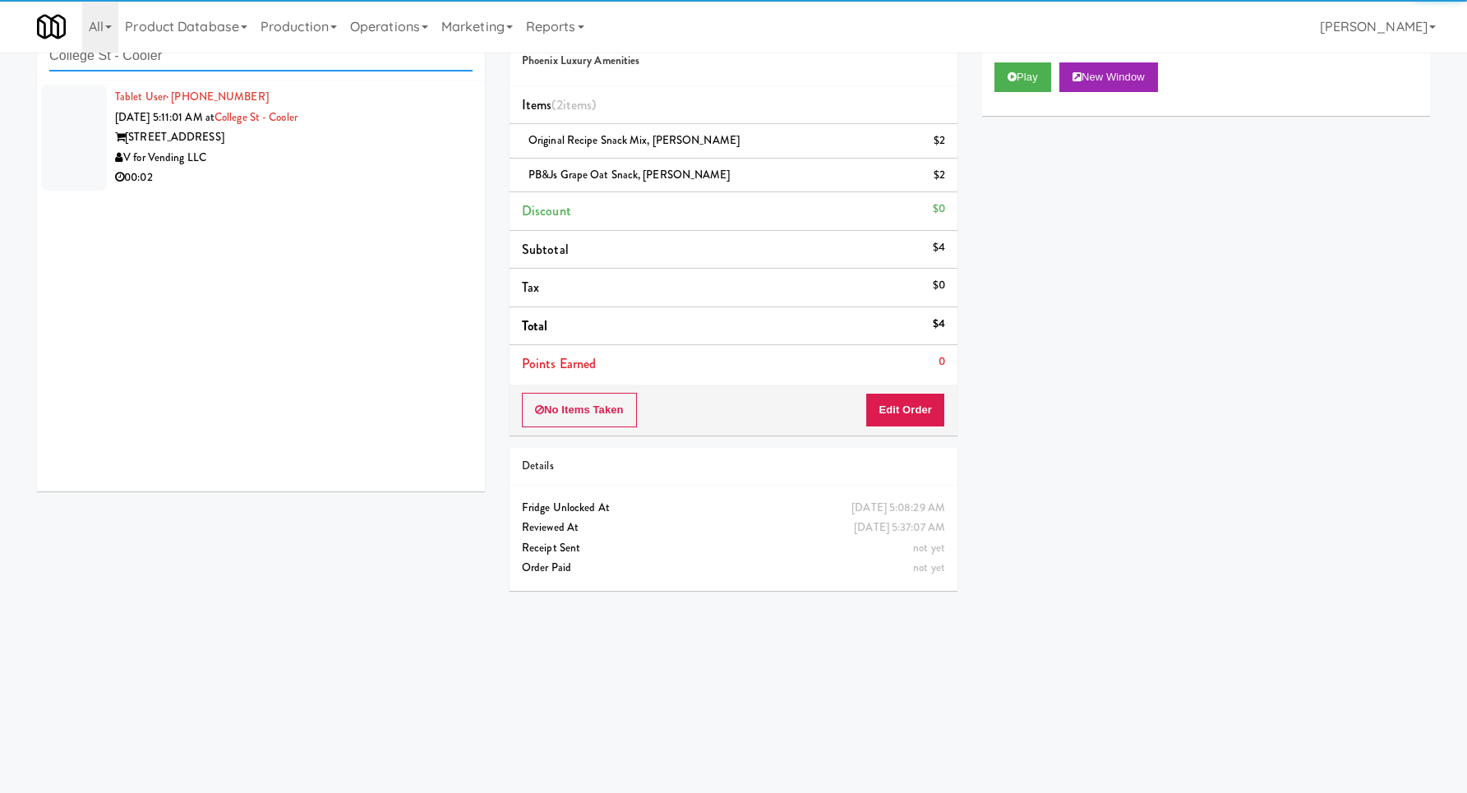
type input "College St - Cooler"
click at [428, 205] on div "Tablet User · (323) 363-3160 [DATE] 5:11:01 AM at [GEOGRAPHIC_DATA][STREET_ADDR…" at bounding box center [261, 286] width 448 height 411
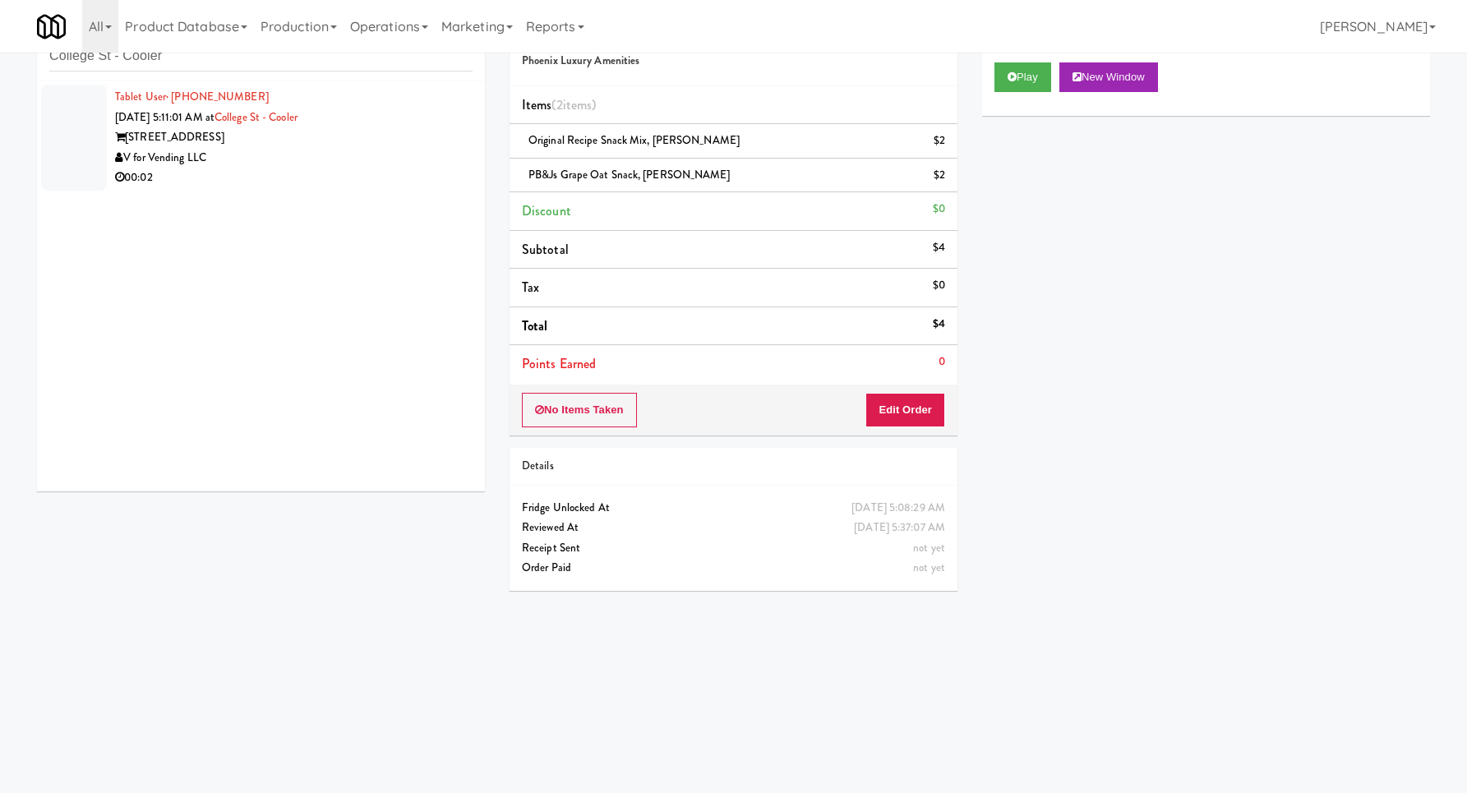
click at [421, 181] on div "00:02" at bounding box center [293, 178] width 357 height 21
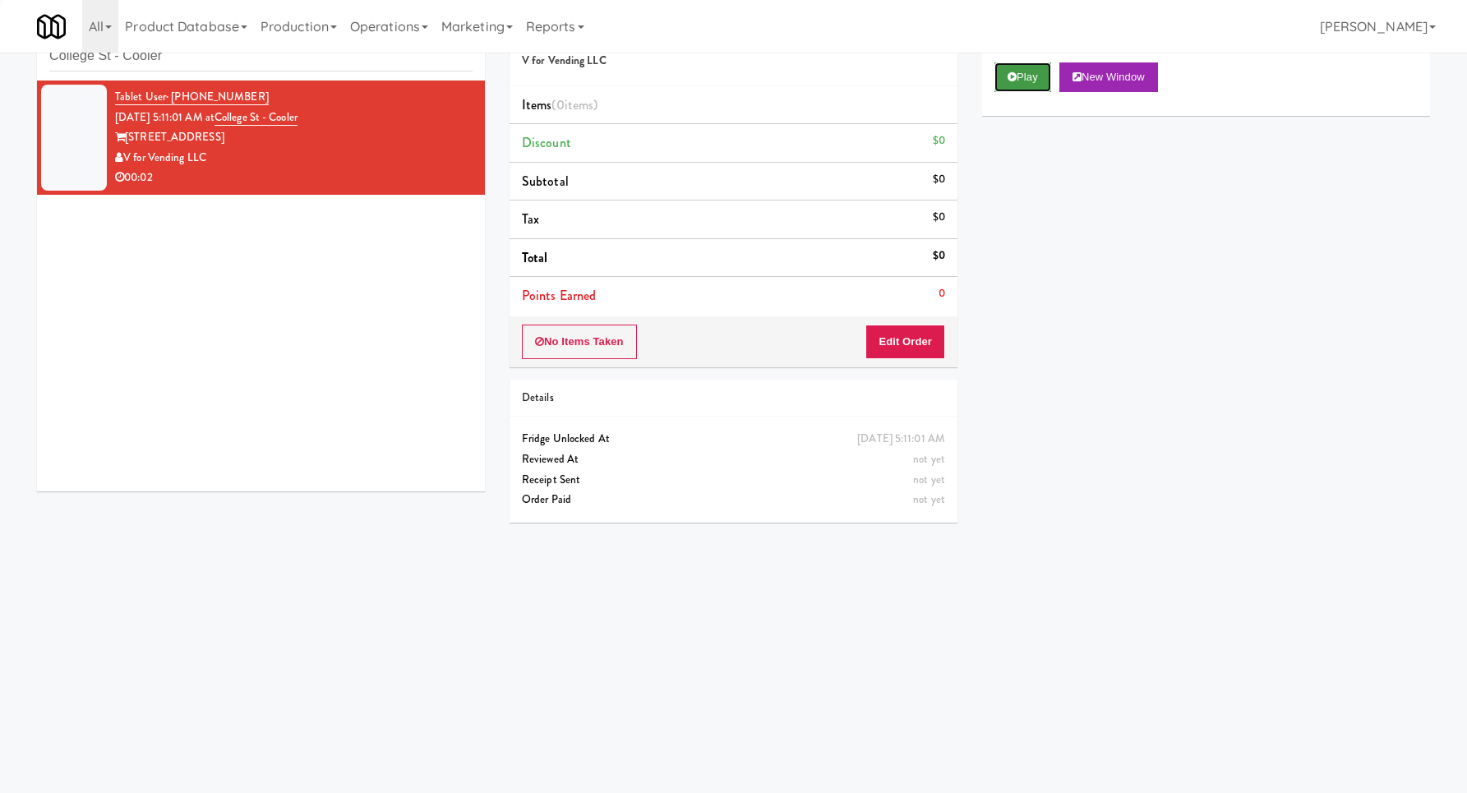
click at [1011, 79] on icon at bounding box center [1011, 76] width 9 height 11
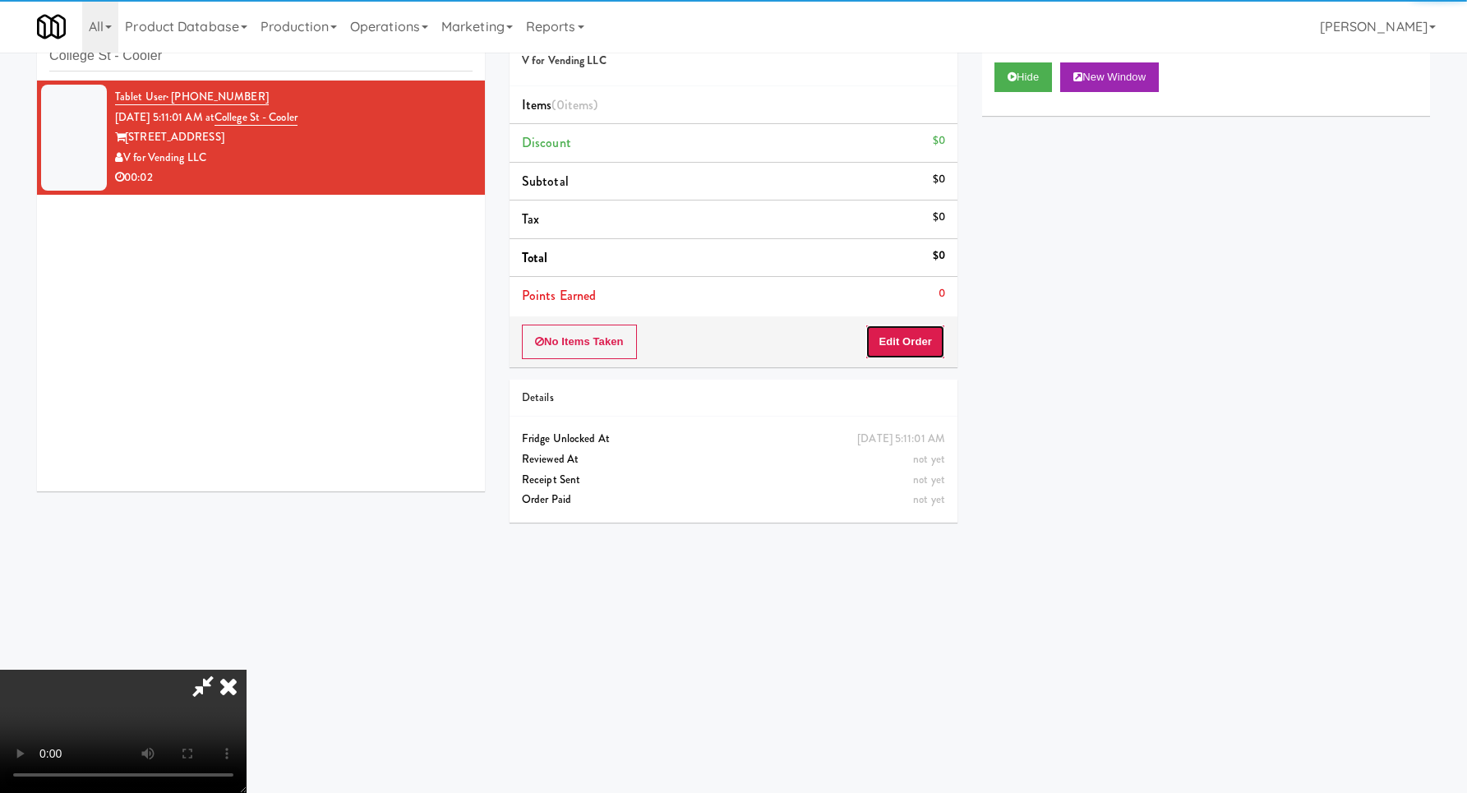
click at [912, 331] on button "Edit Order" at bounding box center [905, 342] width 80 height 35
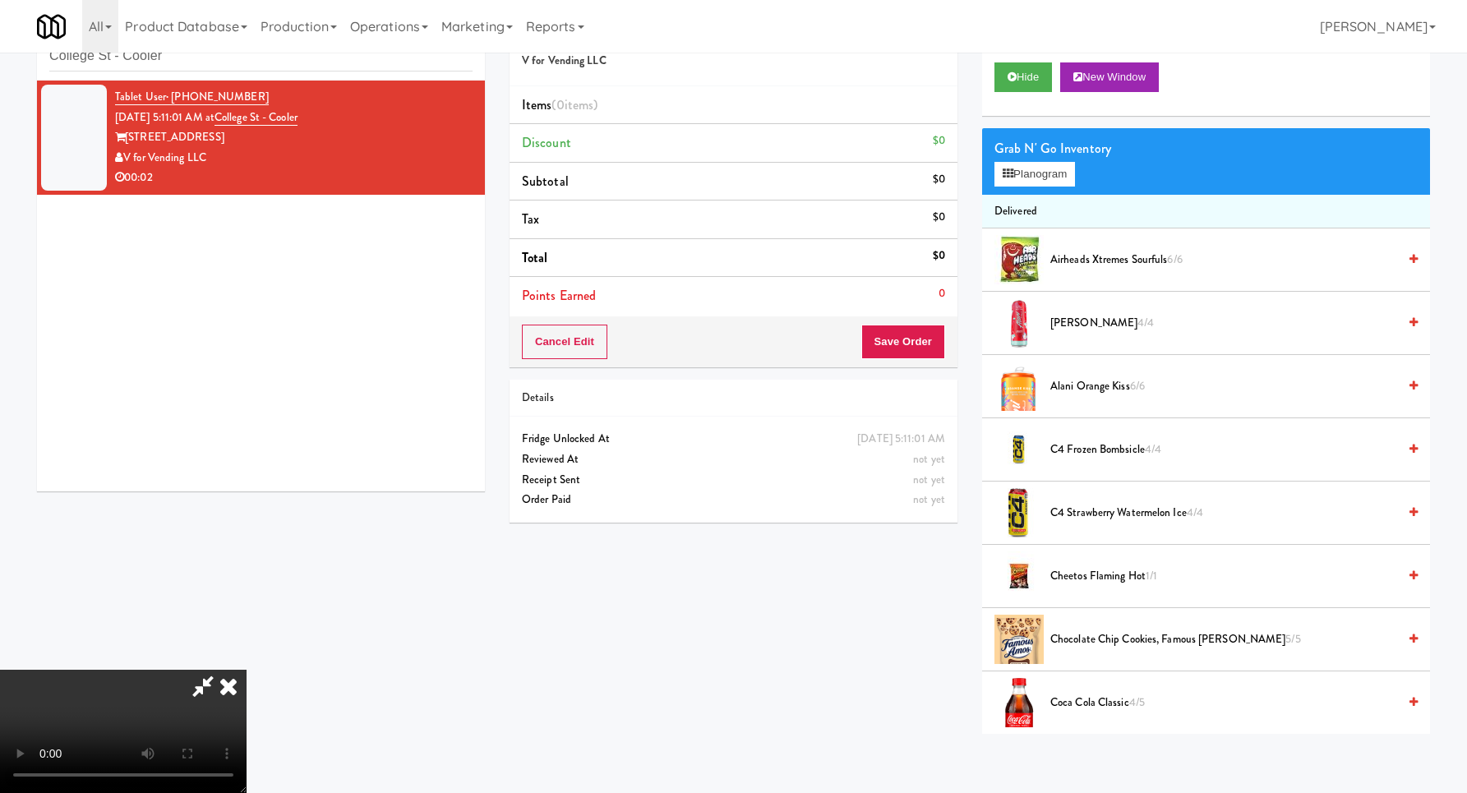
click at [246, 670] on video at bounding box center [123, 731] width 246 height 123
click at [1052, 176] on button "Planogram" at bounding box center [1034, 174] width 81 height 25
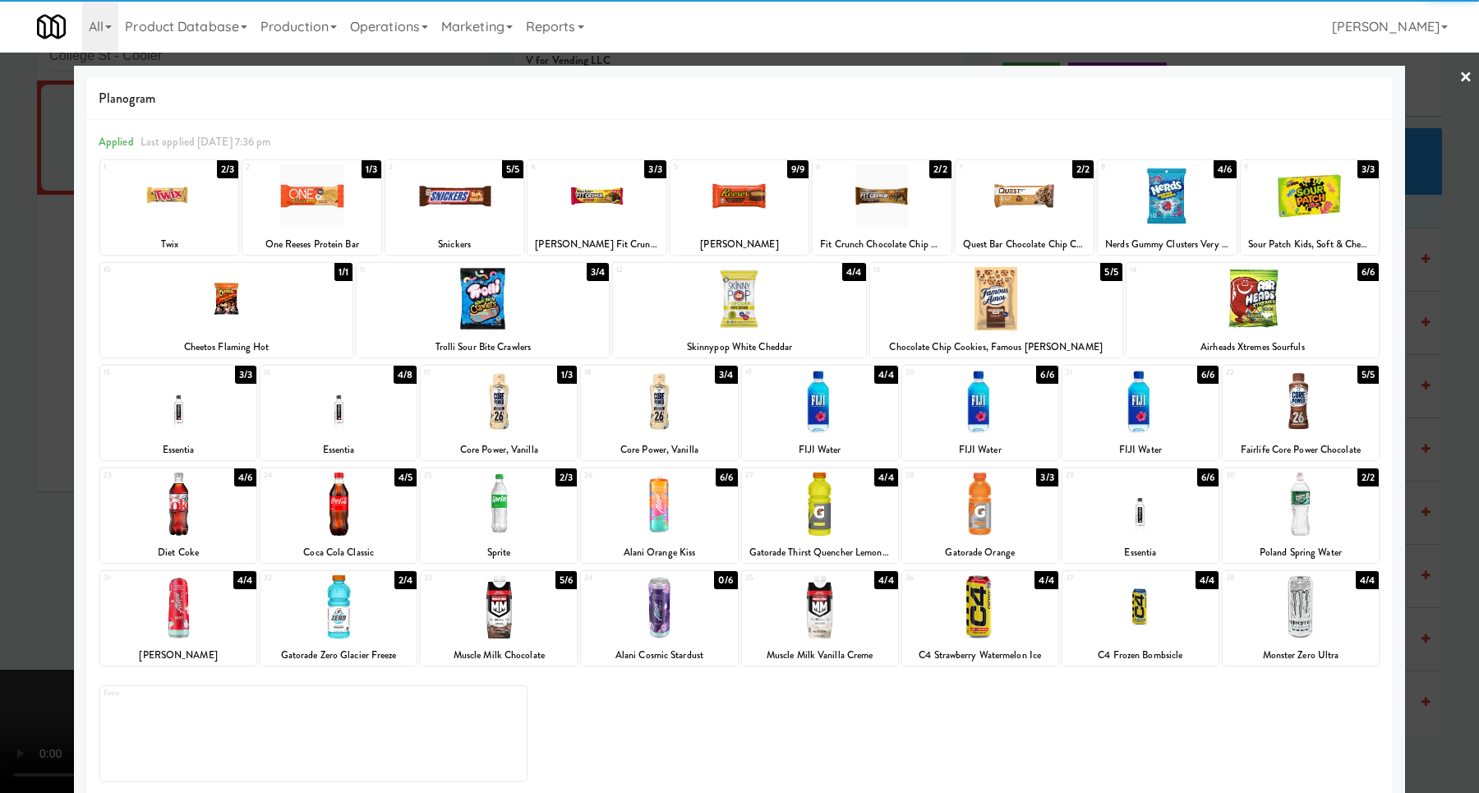
click at [164, 411] on div at bounding box center [178, 401] width 156 height 63
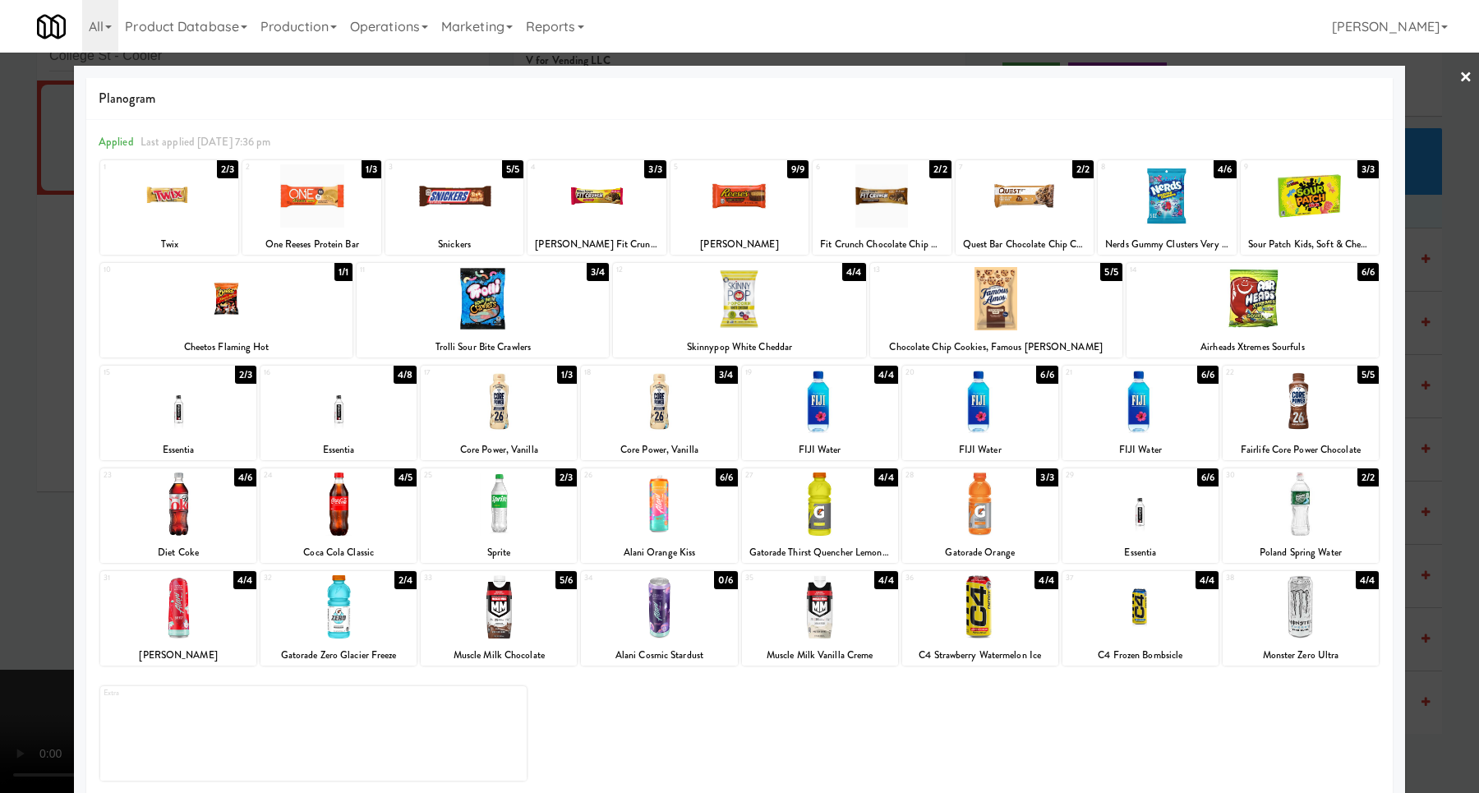
click at [26, 422] on div at bounding box center [739, 396] width 1479 height 793
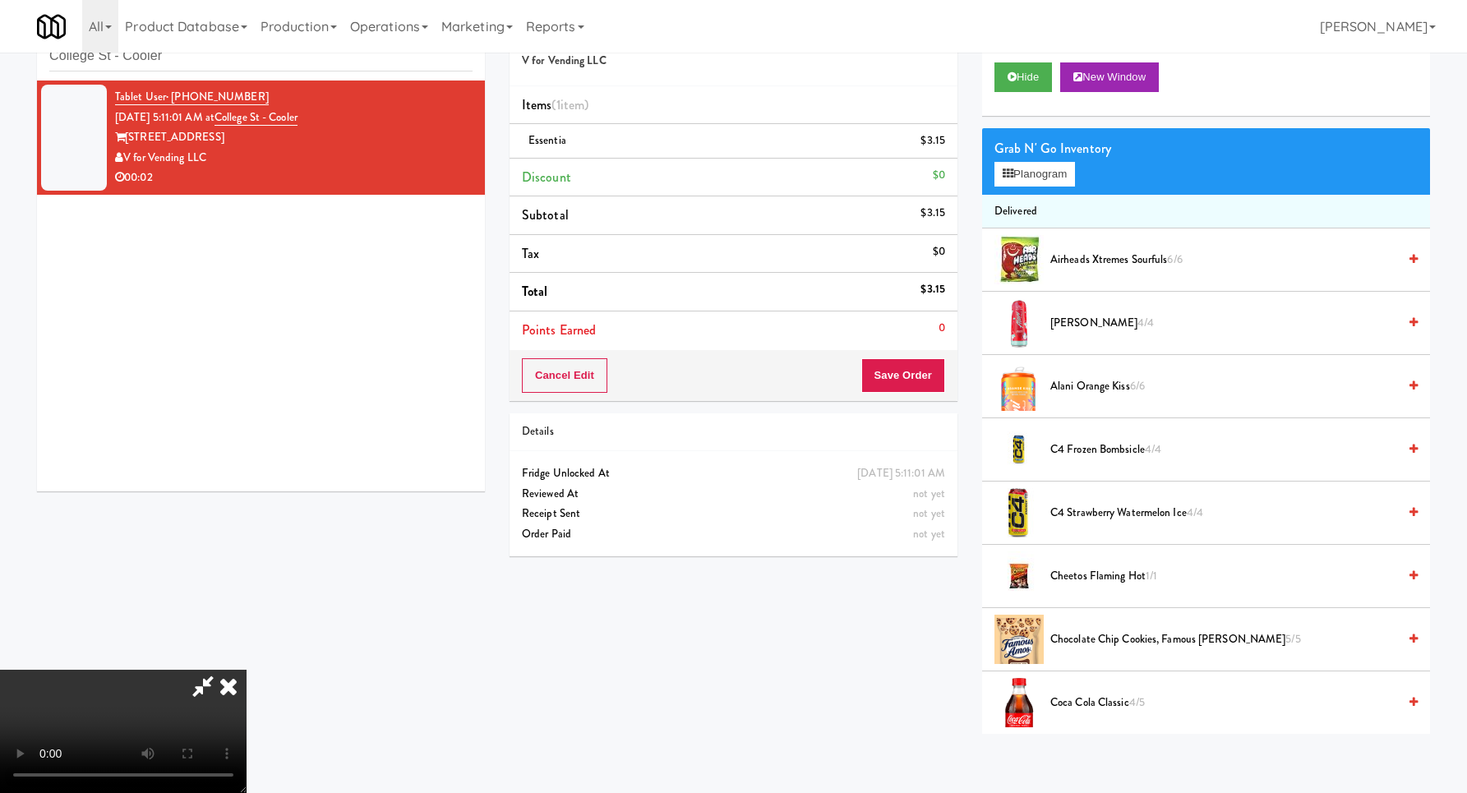
click at [246, 670] on video at bounding box center [123, 731] width 246 height 123
click at [922, 382] on button "Save Order" at bounding box center [903, 375] width 84 height 35
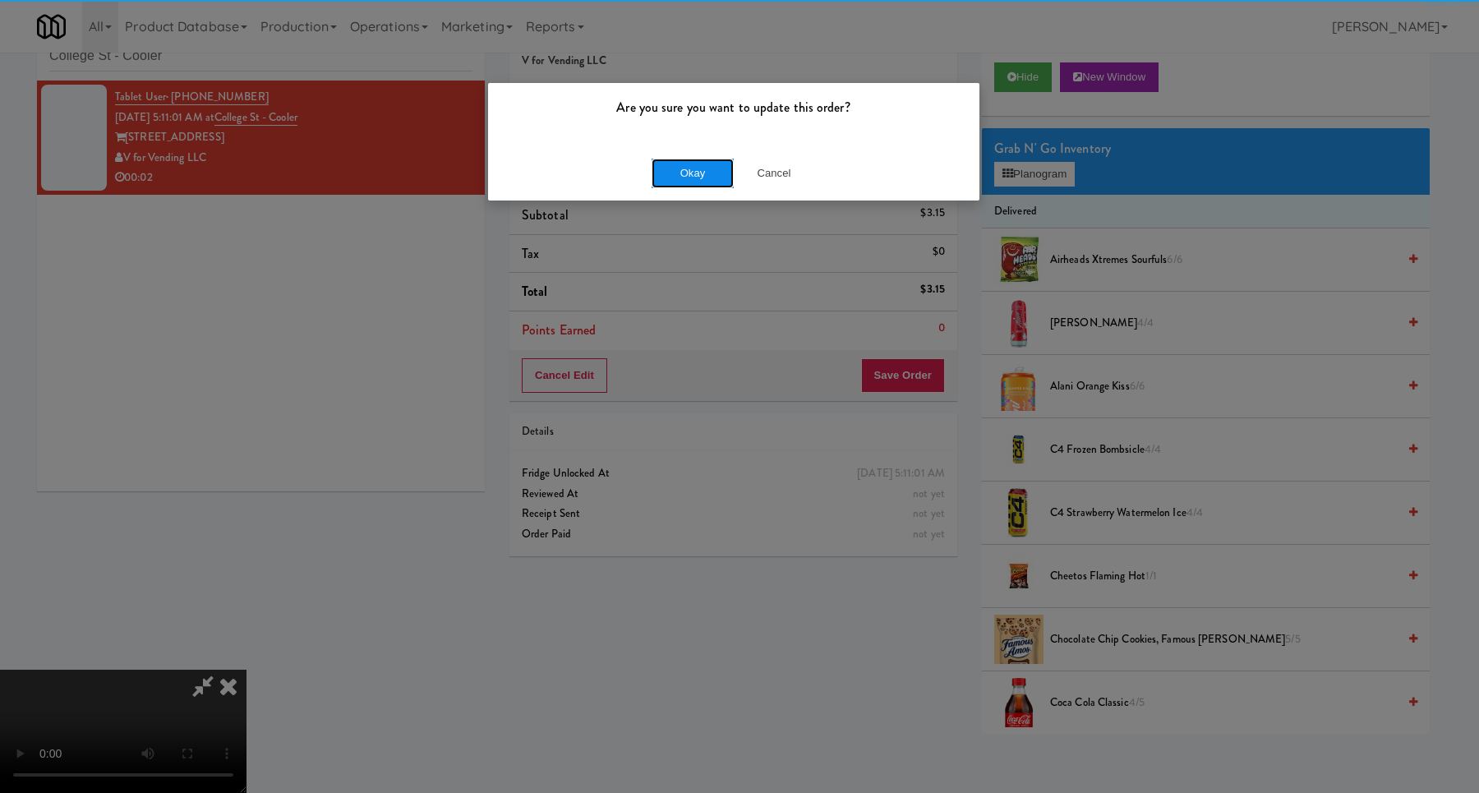
click at [690, 160] on button "Okay" at bounding box center [693, 174] width 82 height 30
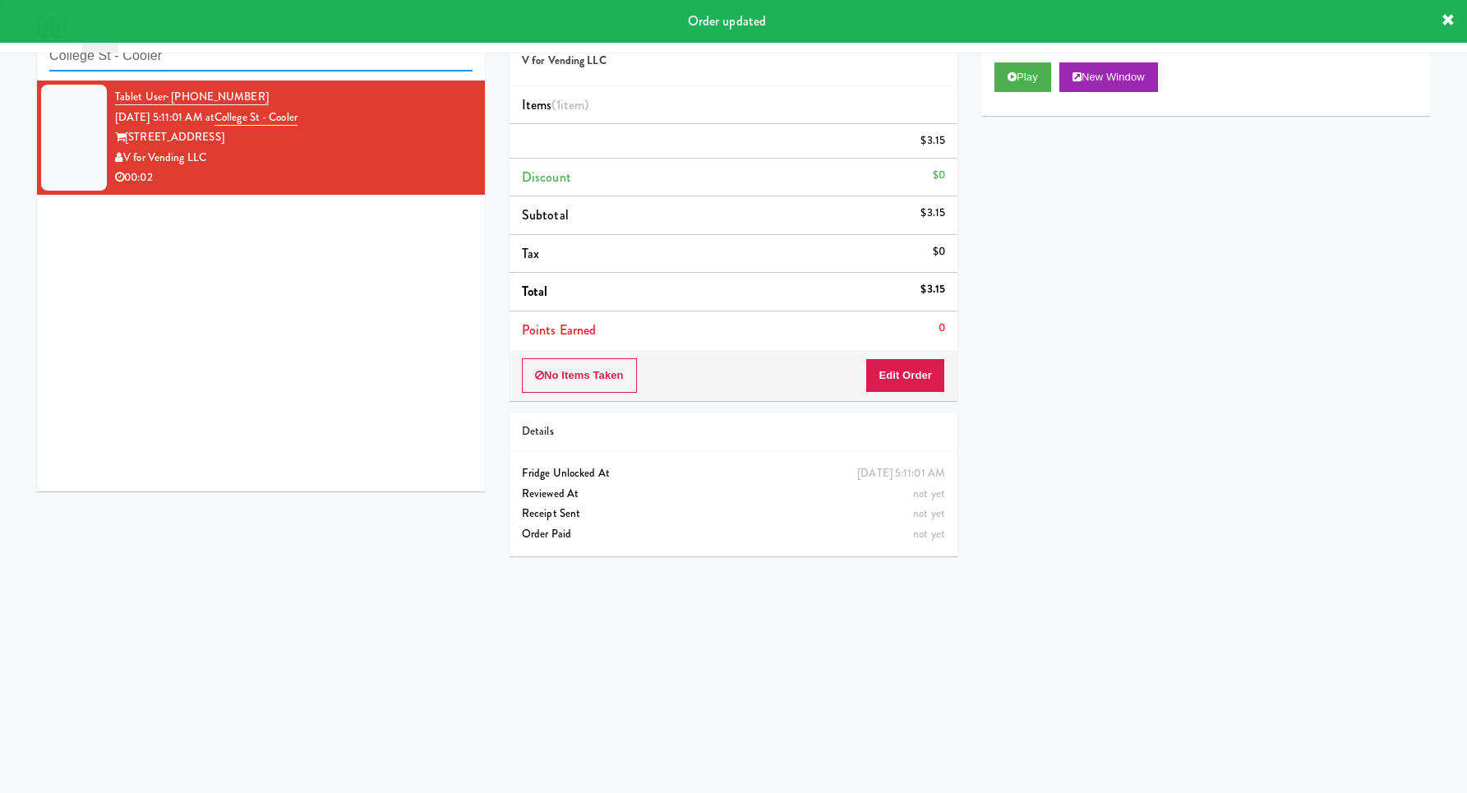
click at [222, 68] on input "College St - Cooler" at bounding box center [260, 56] width 423 height 30
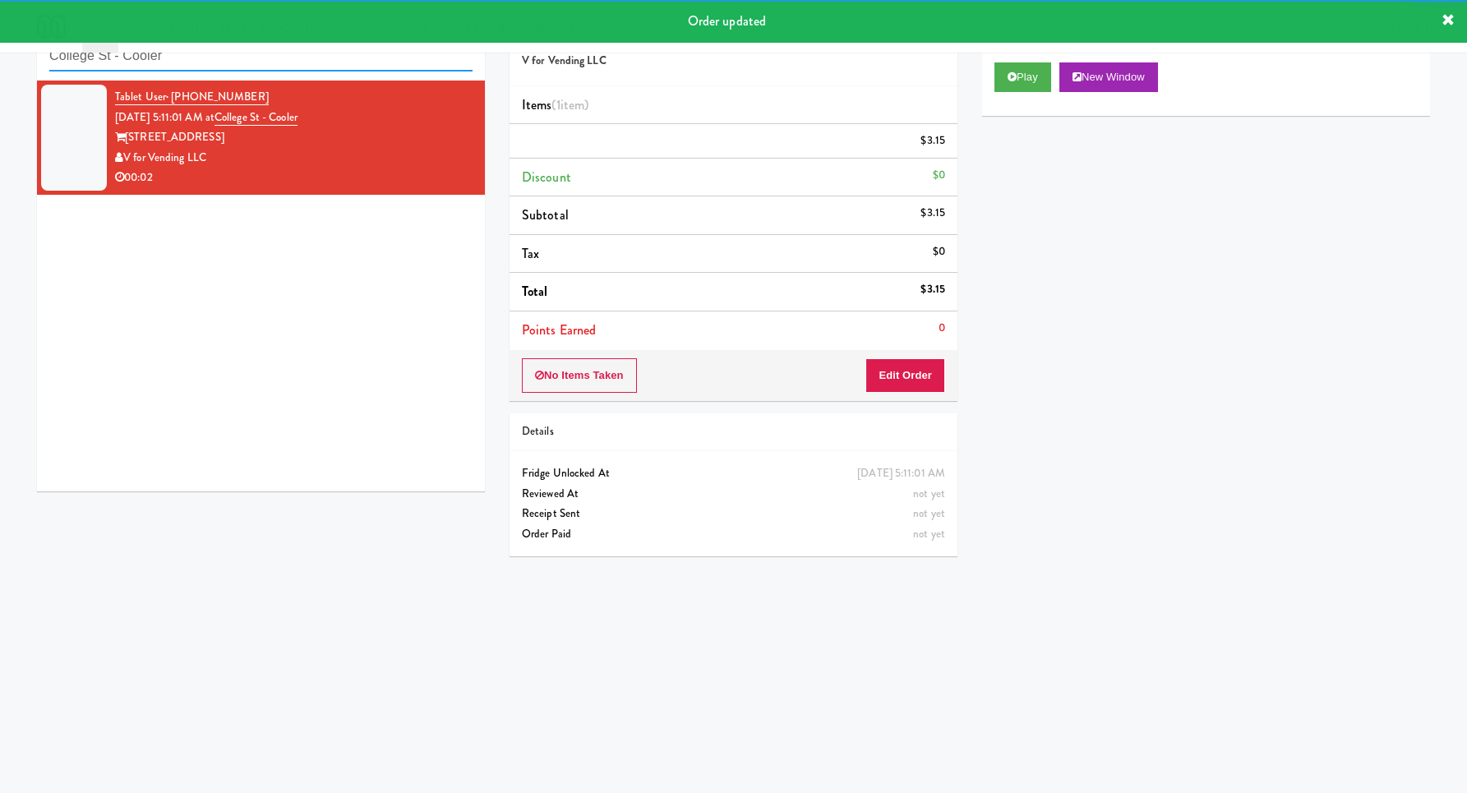
paste input "IFS Basketball"
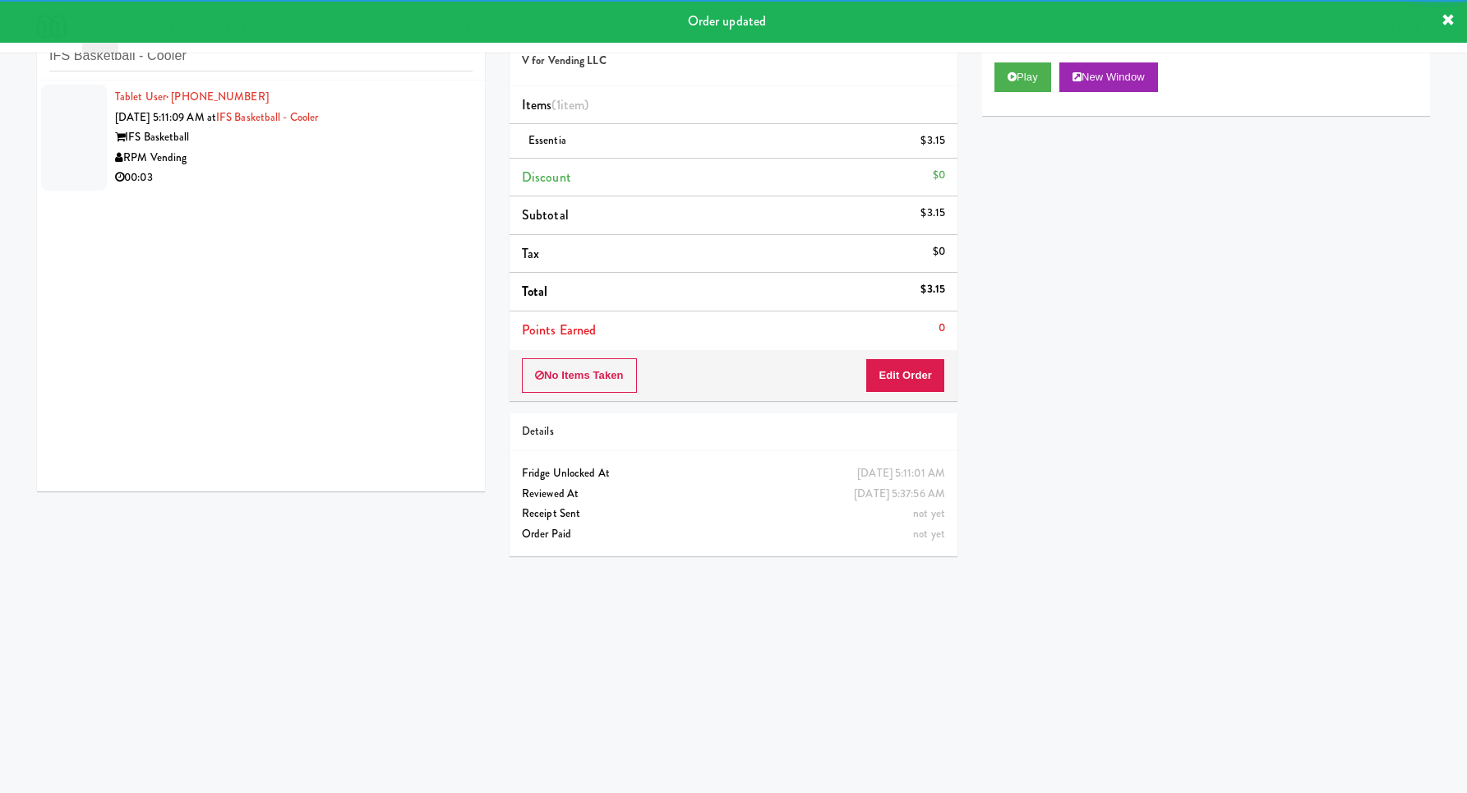
click at [410, 194] on li "Tablet User · (716) 421-1227 [DATE] 5:11:09 AM at IFS Basketball - Cooler IFS B…" at bounding box center [261, 138] width 448 height 114
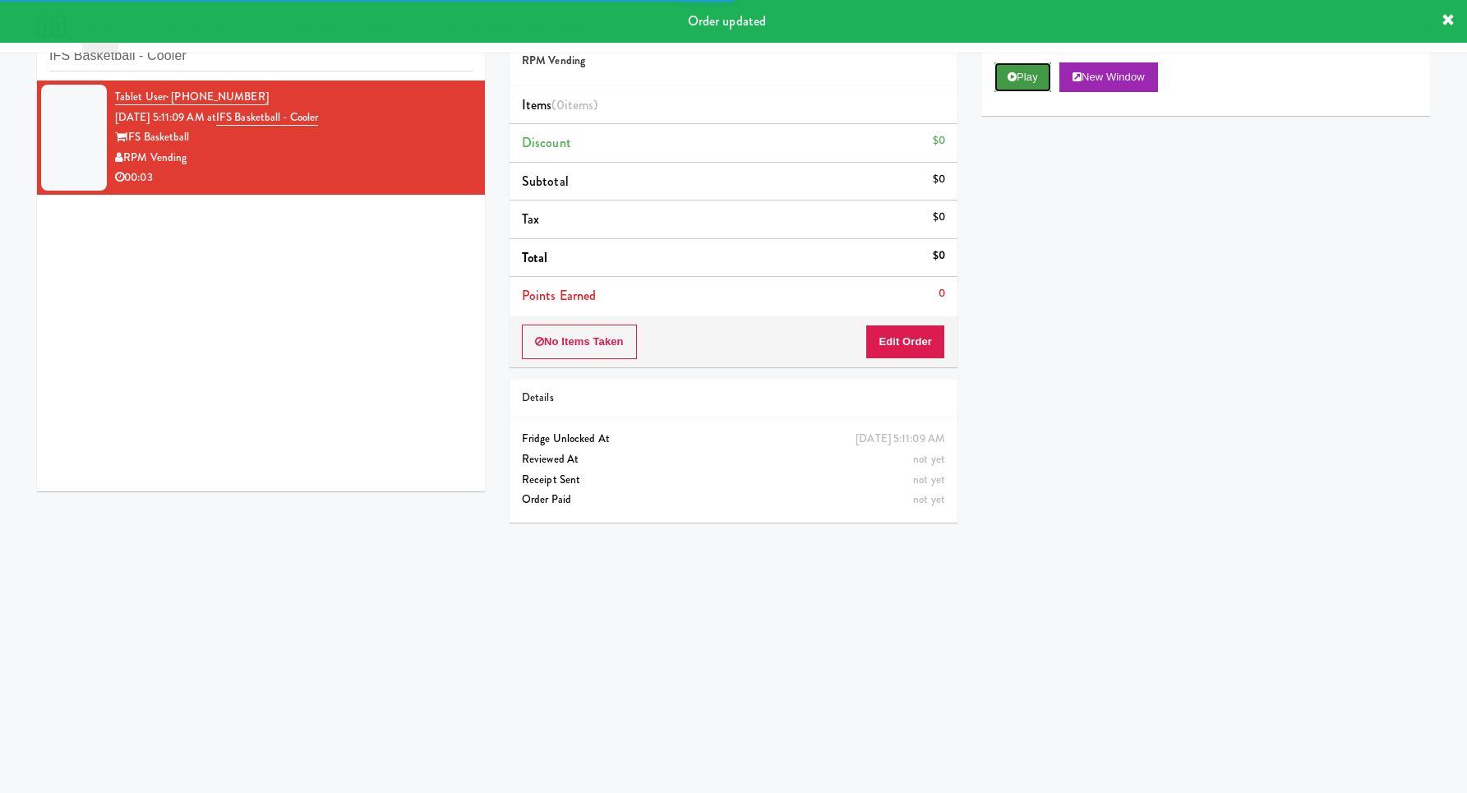
click at [1012, 75] on icon at bounding box center [1011, 76] width 9 height 11
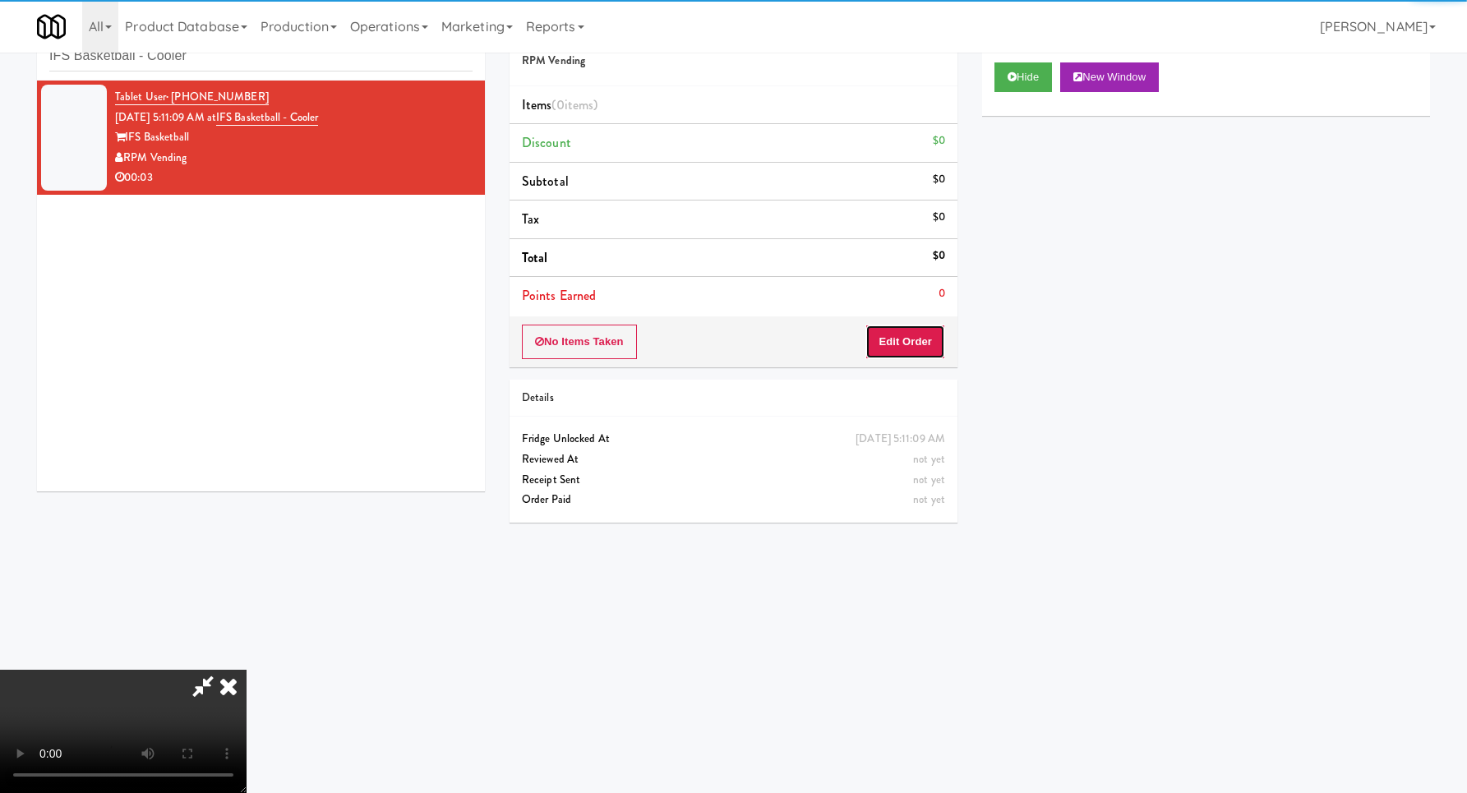
click at [913, 337] on button "Edit Order" at bounding box center [905, 342] width 80 height 35
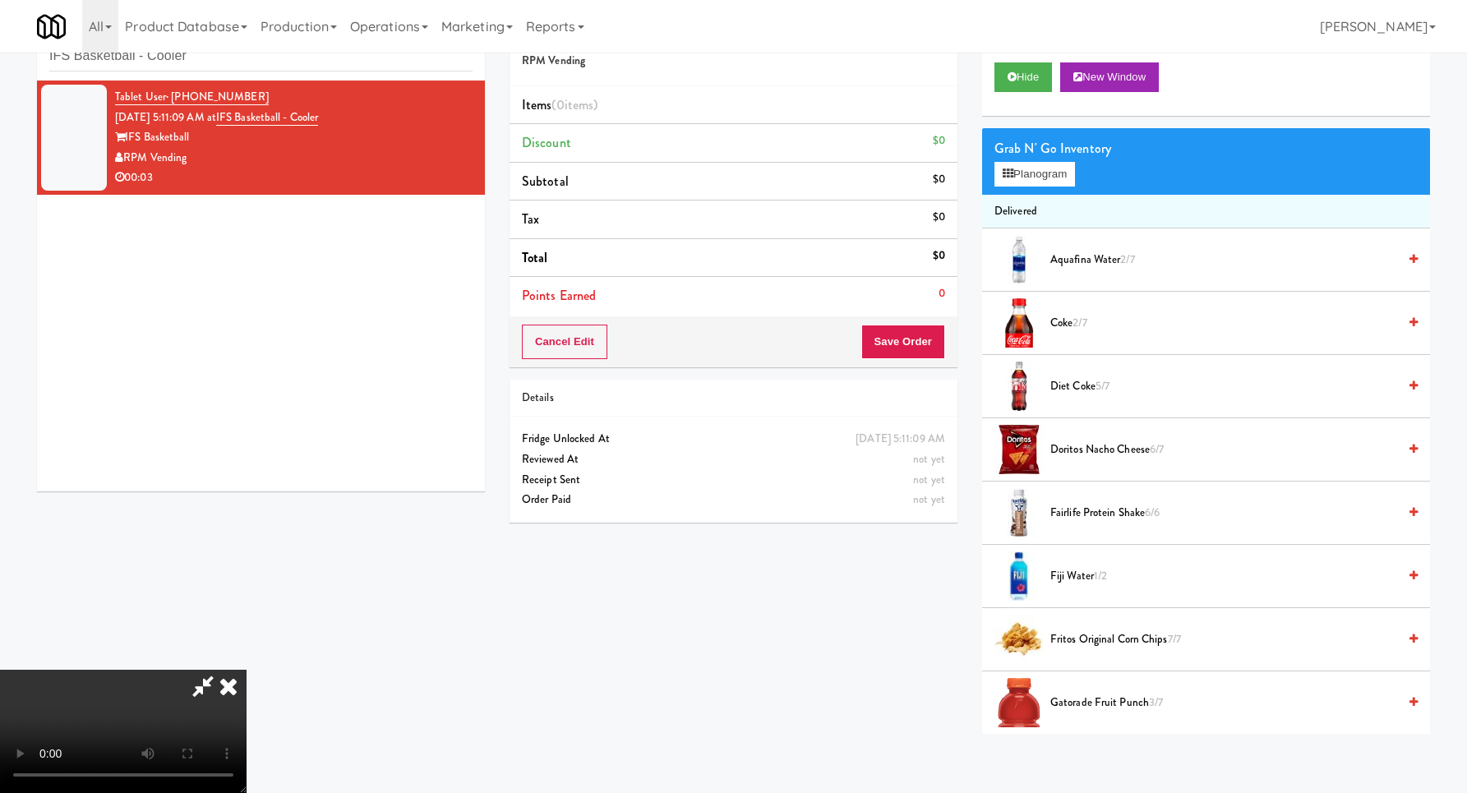
scroll to position [175, 0]
click at [246, 670] on video at bounding box center [123, 731] width 246 height 123
click at [1029, 179] on button "Planogram" at bounding box center [1034, 174] width 81 height 25
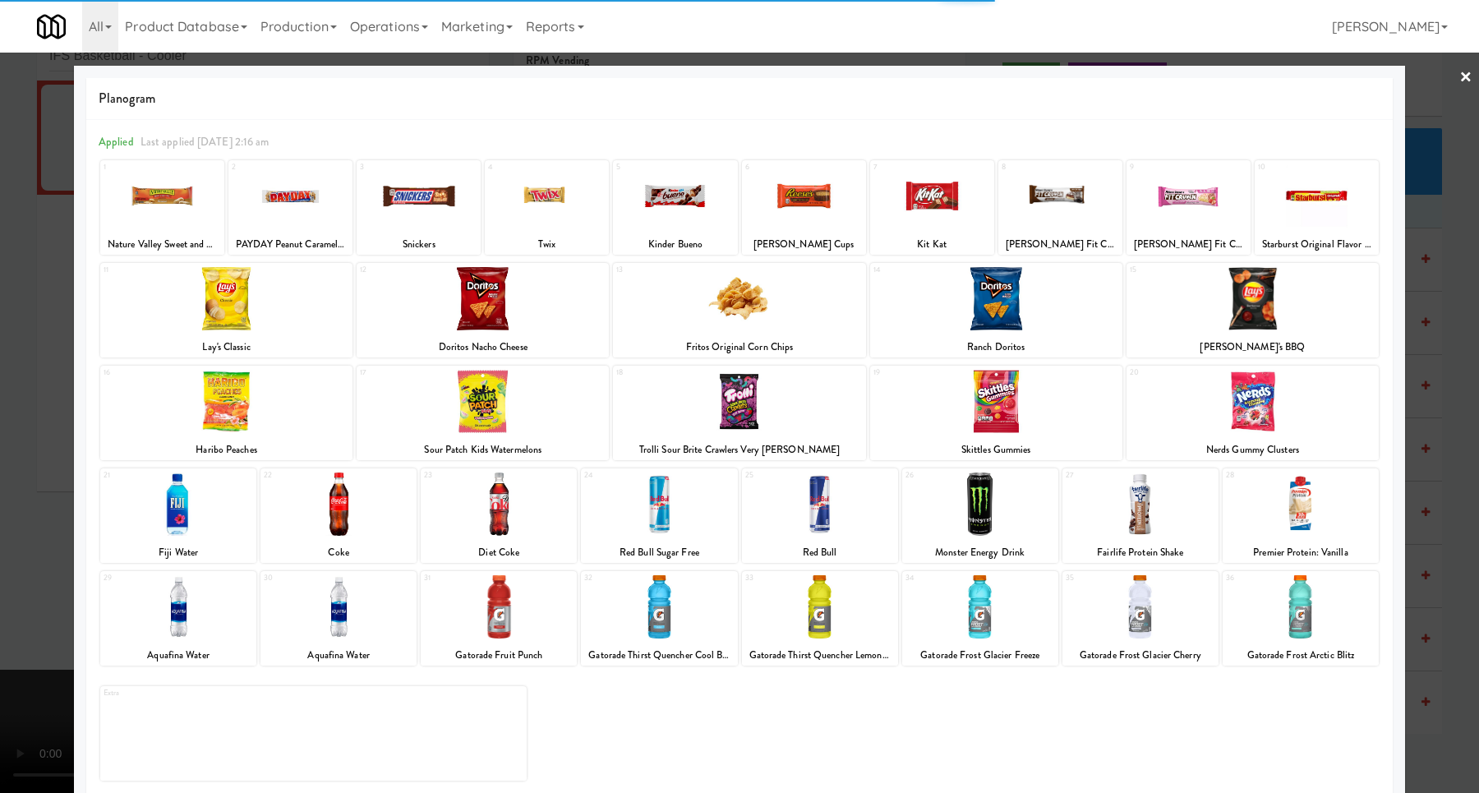
click at [527, 587] on div at bounding box center [499, 606] width 156 height 63
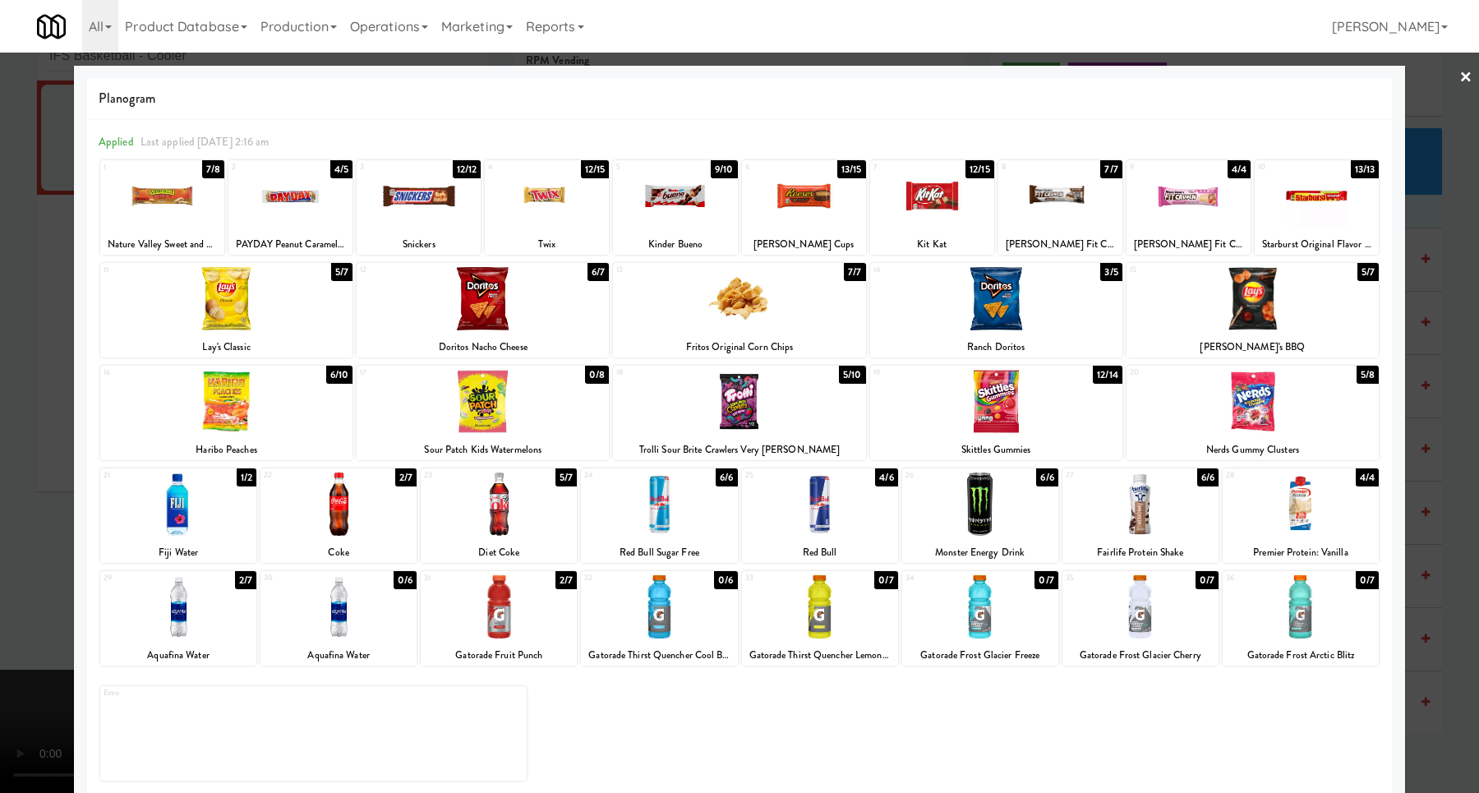
click at [1465, 424] on div at bounding box center [739, 396] width 1479 height 793
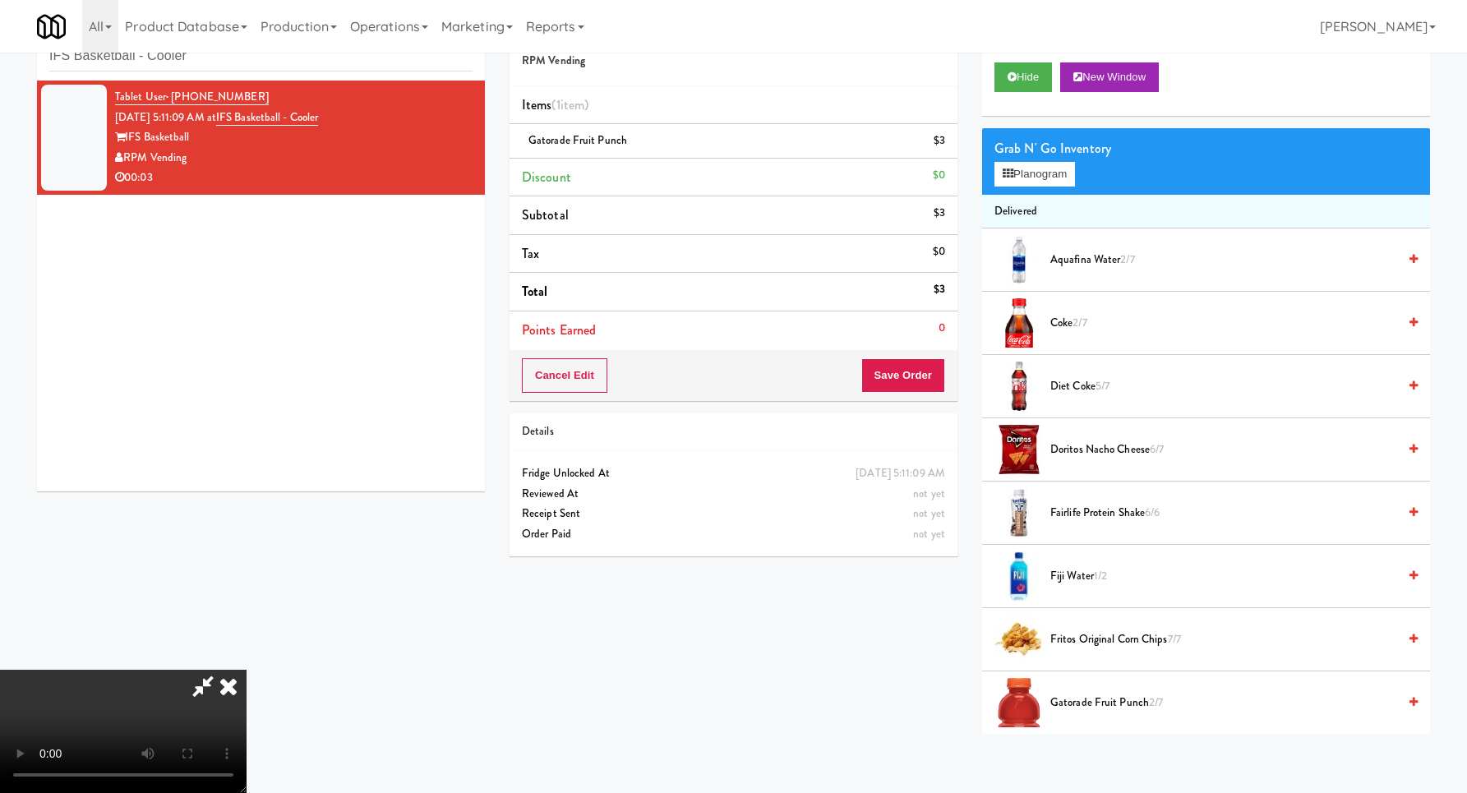
click at [246, 670] on video at bounding box center [123, 731] width 246 height 123
click at [903, 385] on button "Save Order" at bounding box center [903, 375] width 84 height 35
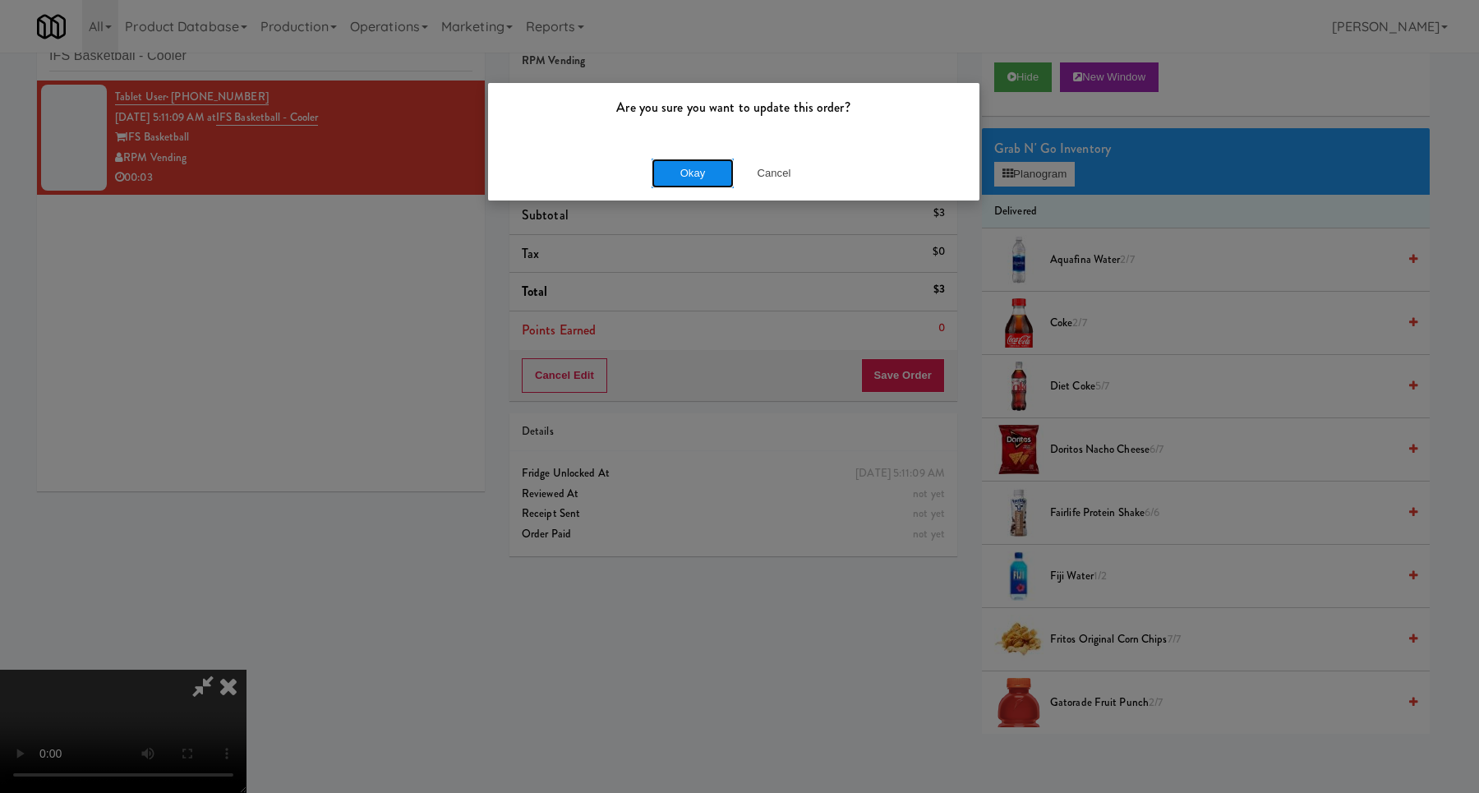
click at [688, 184] on button "Okay" at bounding box center [693, 174] width 82 height 30
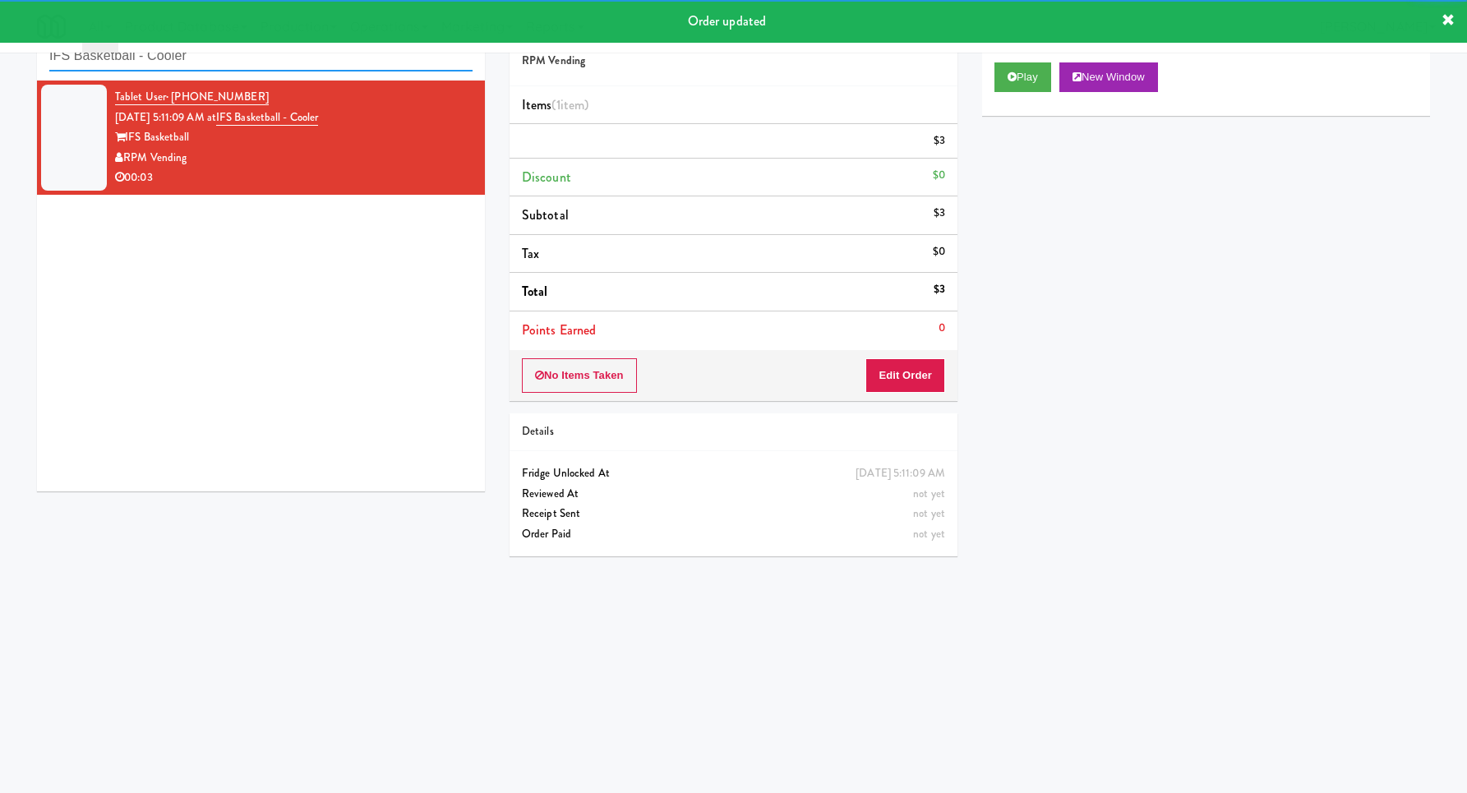
click at [258, 65] on input "IFS Basketball - Cooler" at bounding box center [260, 56] width 423 height 30
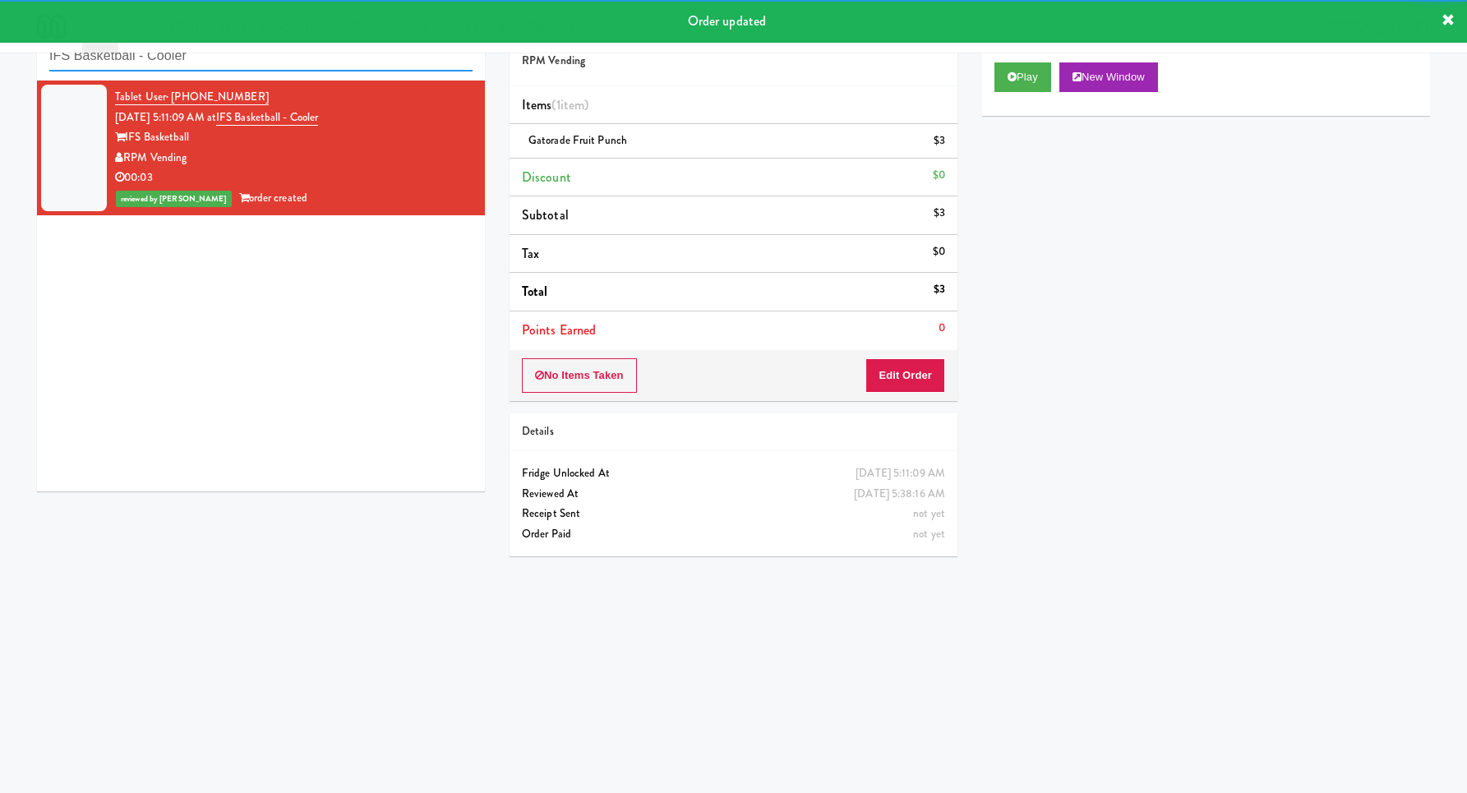
click at [258, 65] on input "IFS Basketball - Cooler" at bounding box center [260, 56] width 423 height 30
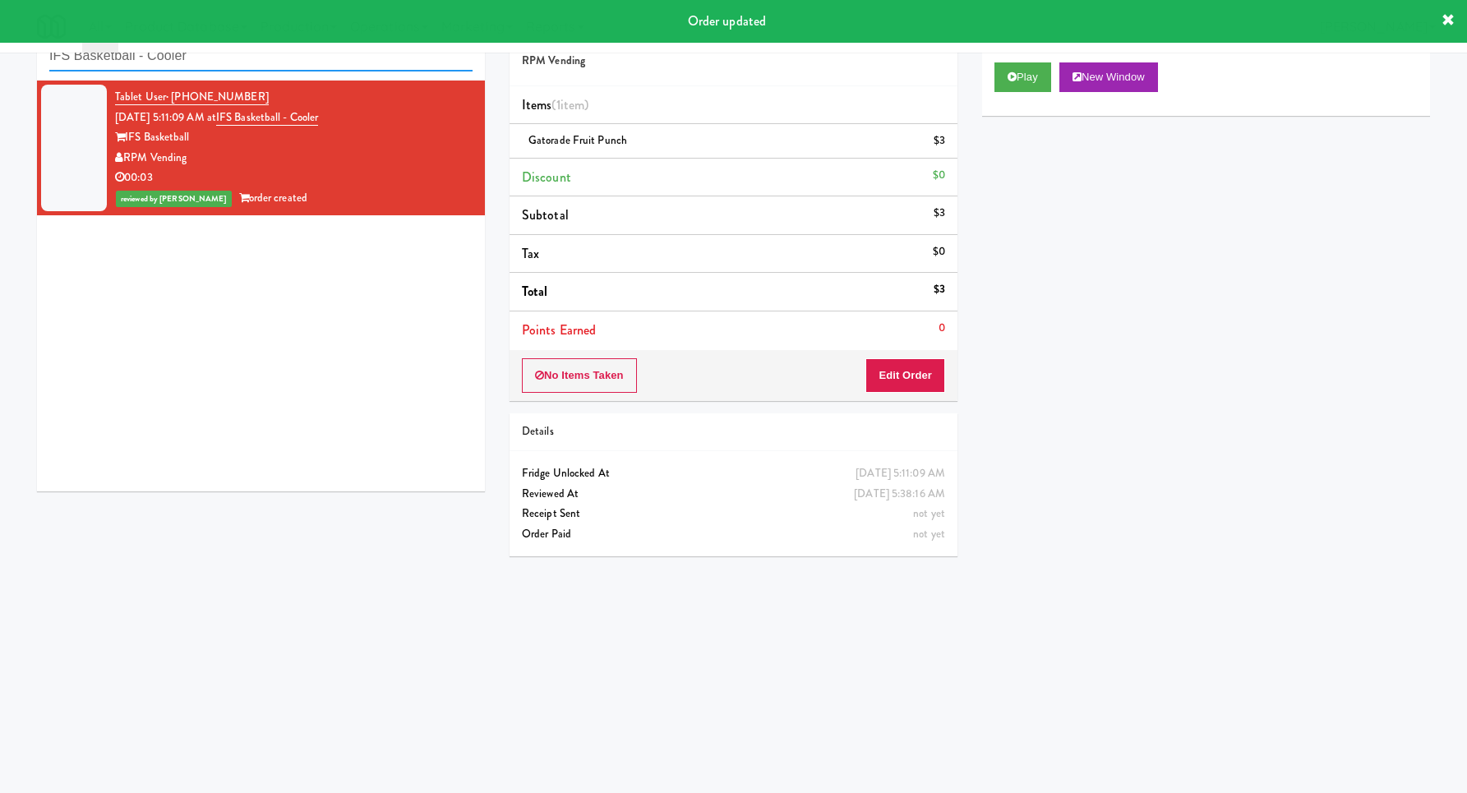
paste input "Kado - Combo"
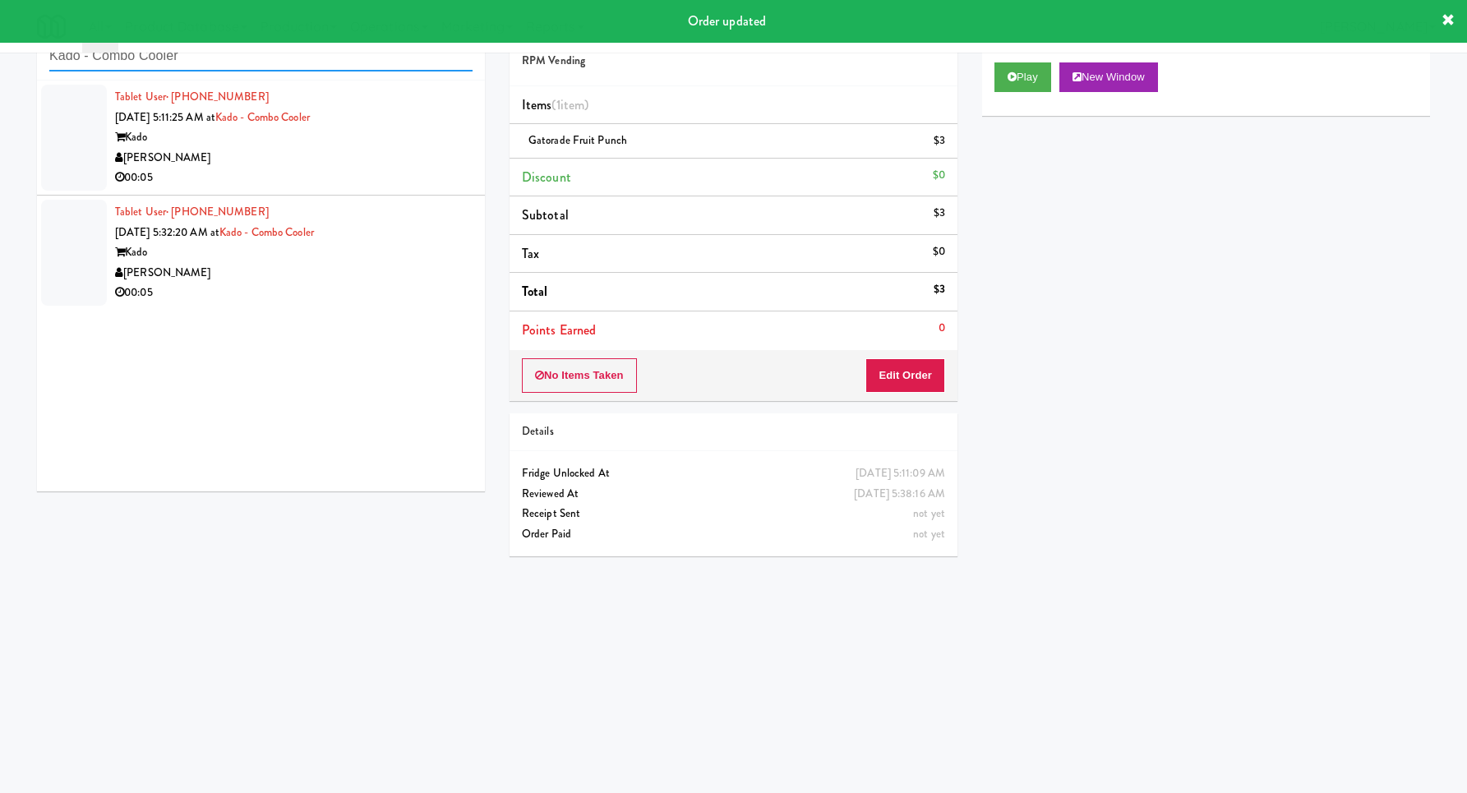
click at [483, 145] on div "Tablet User · (323) 683-8412 [DATE] 5:11:25 AM at Kado - Combo Cooler [PERSON_N…" at bounding box center [261, 286] width 448 height 411
type input "Kado - Combo Cooler"
click at [435, 141] on div "Kado" at bounding box center [293, 137] width 357 height 21
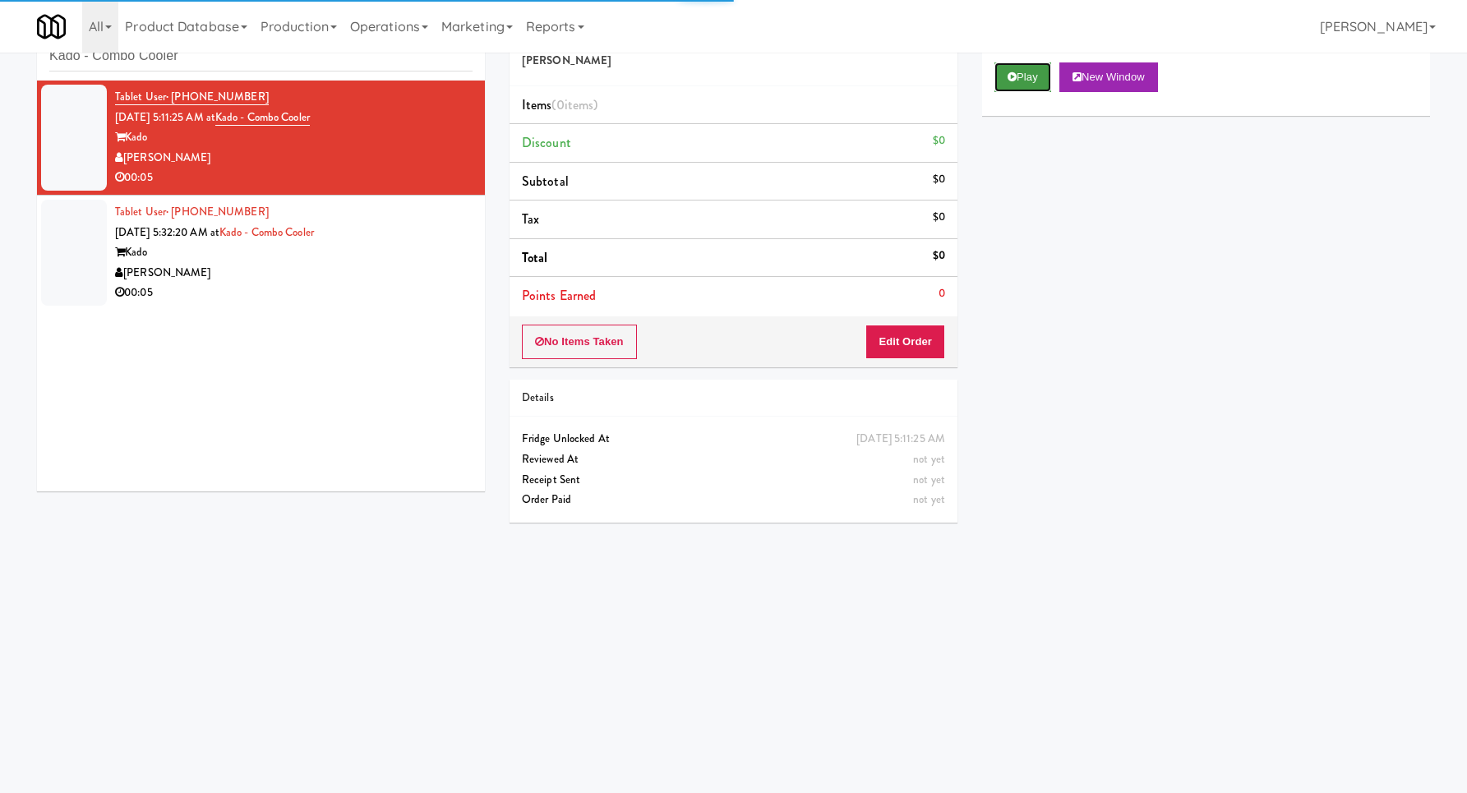
click at [1003, 88] on button "Play" at bounding box center [1022, 77] width 57 height 30
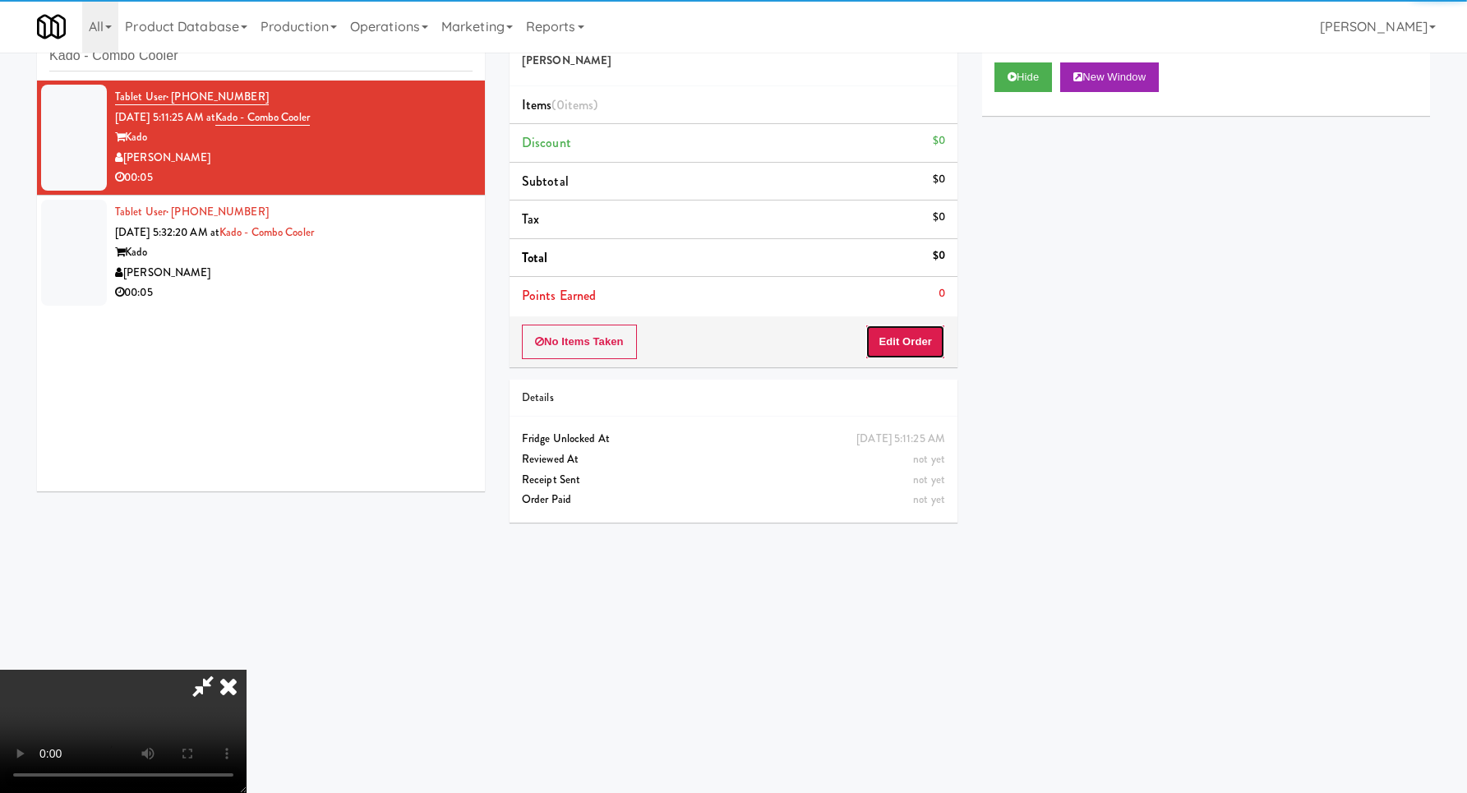
click at [932, 352] on button "Edit Order" at bounding box center [905, 342] width 80 height 35
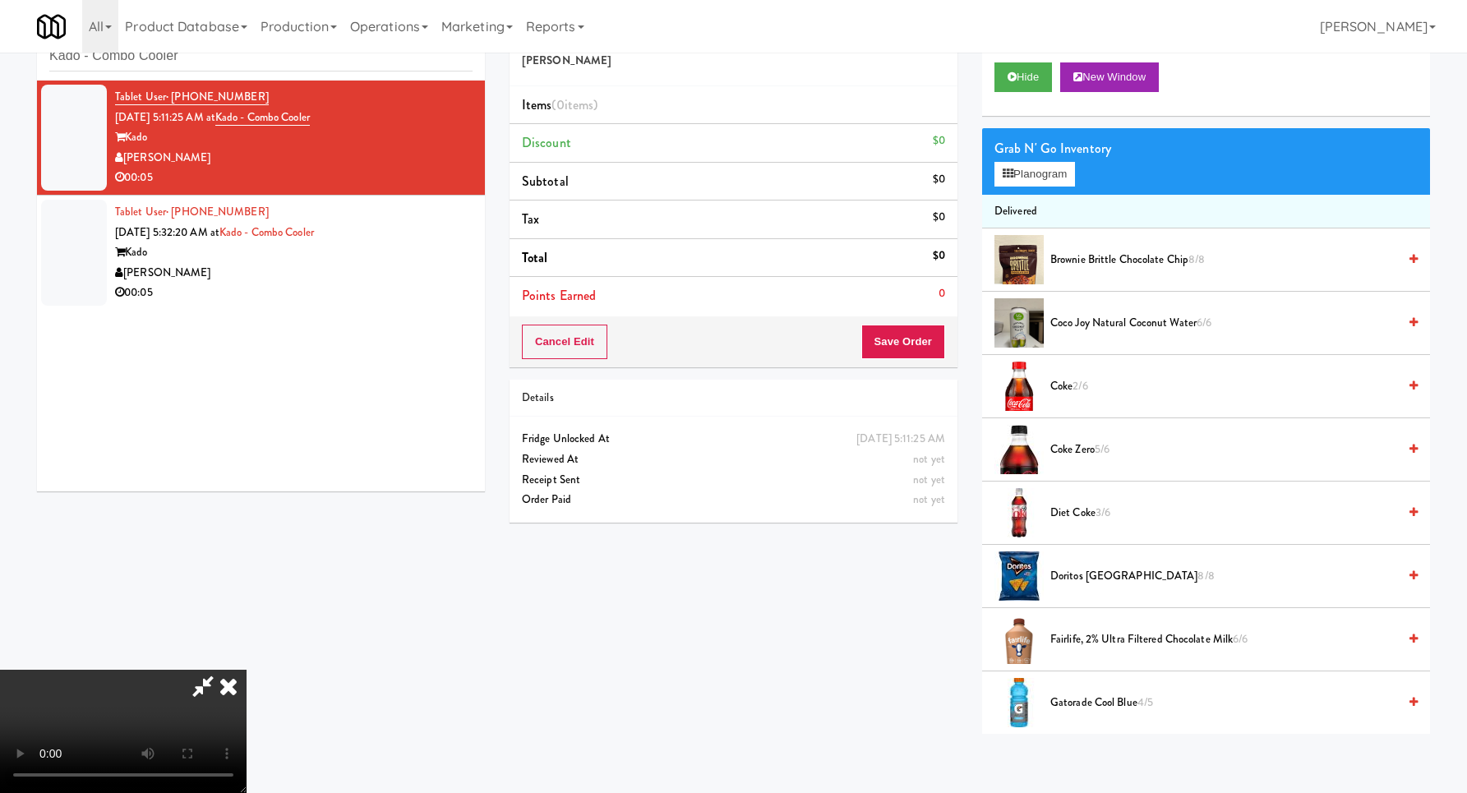
click at [246, 670] on video at bounding box center [123, 731] width 246 height 123
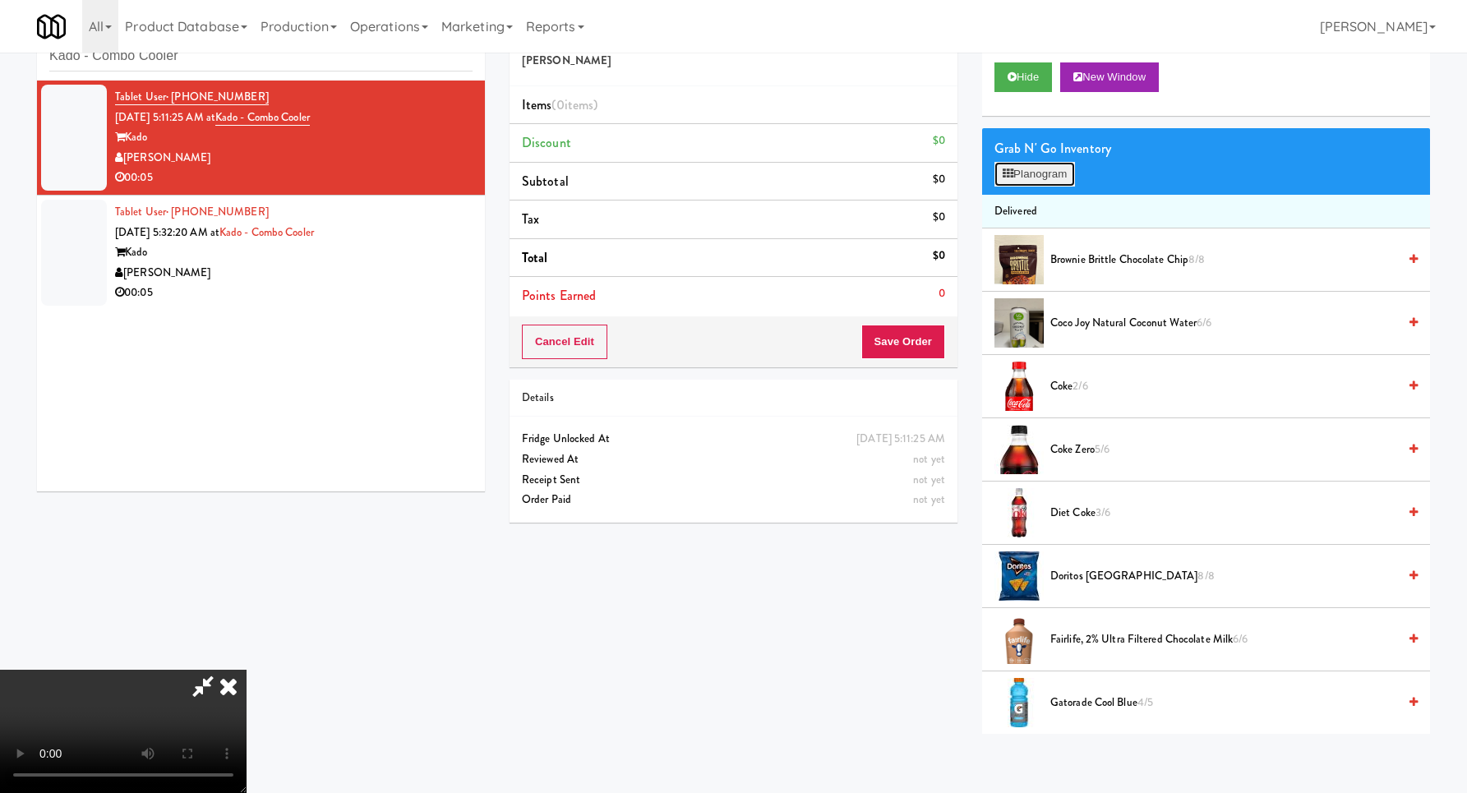
click at [1062, 174] on button "Planogram" at bounding box center [1034, 174] width 81 height 25
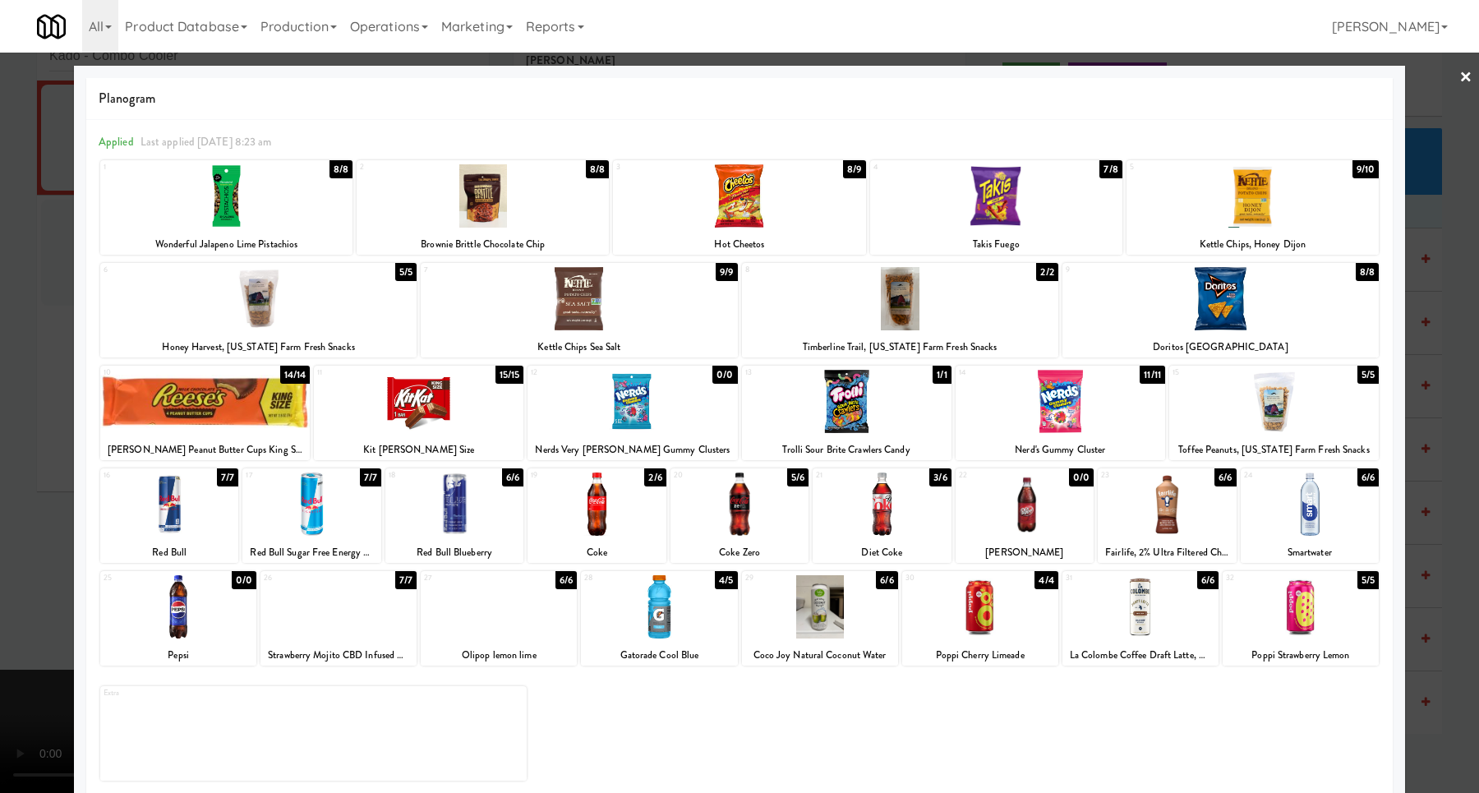
click at [1409, 430] on div at bounding box center [739, 396] width 1479 height 793
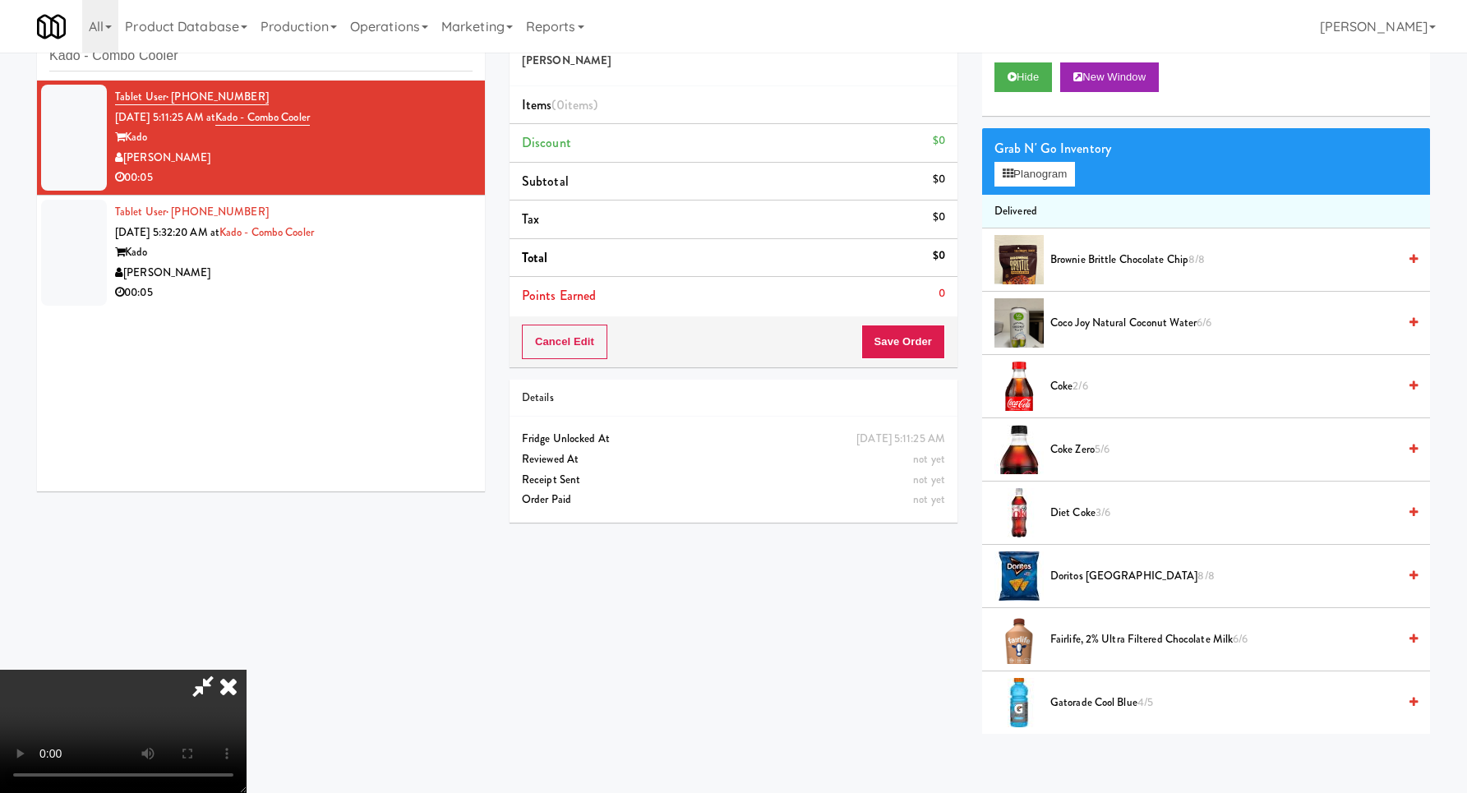
click at [246, 670] on video at bounding box center [123, 731] width 246 height 123
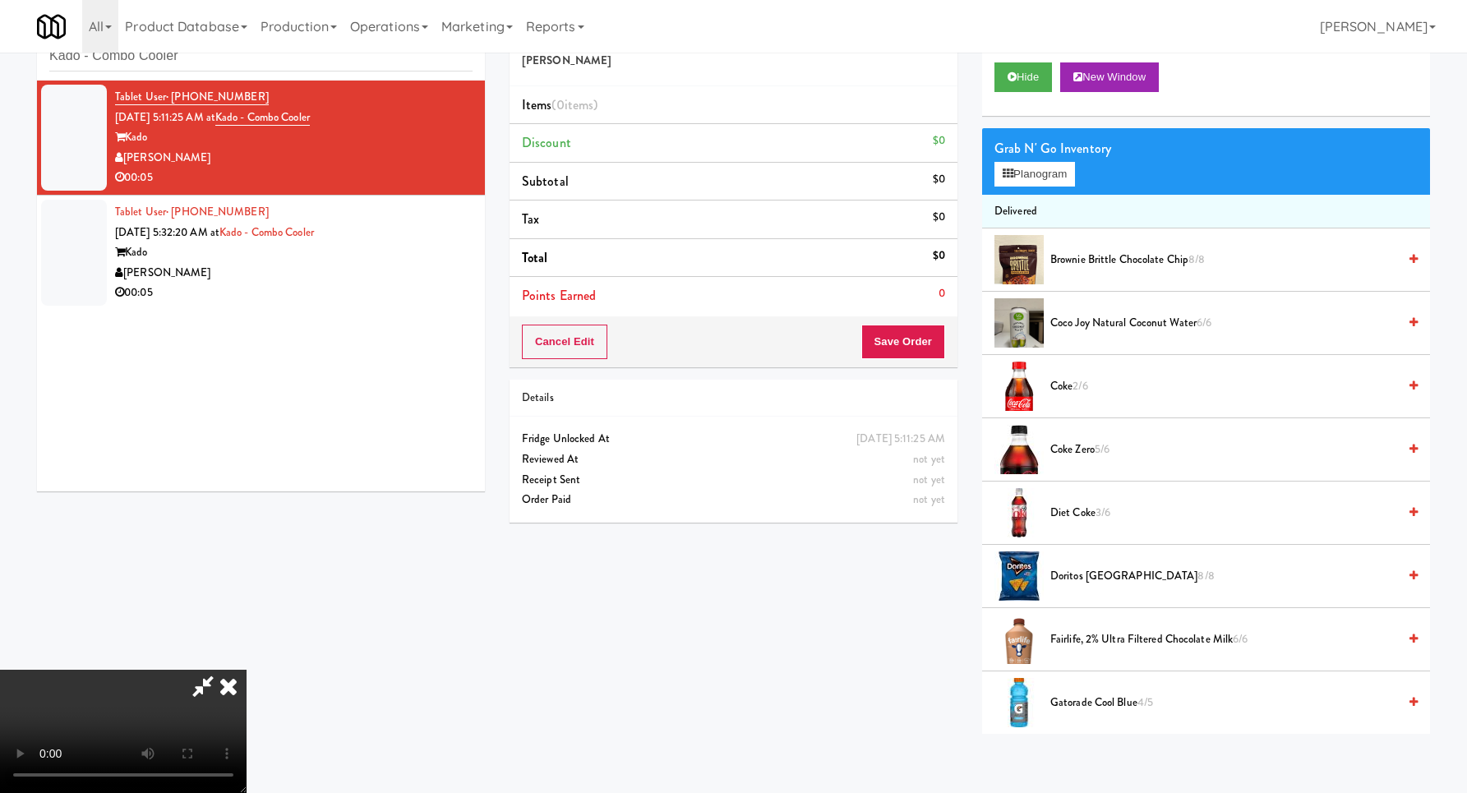
click at [246, 670] on video at bounding box center [123, 731] width 246 height 123
click at [1041, 160] on div "Grab N' Go Inventory Planogram" at bounding box center [1206, 161] width 448 height 67
click at [1042, 163] on button "Planogram" at bounding box center [1034, 174] width 81 height 25
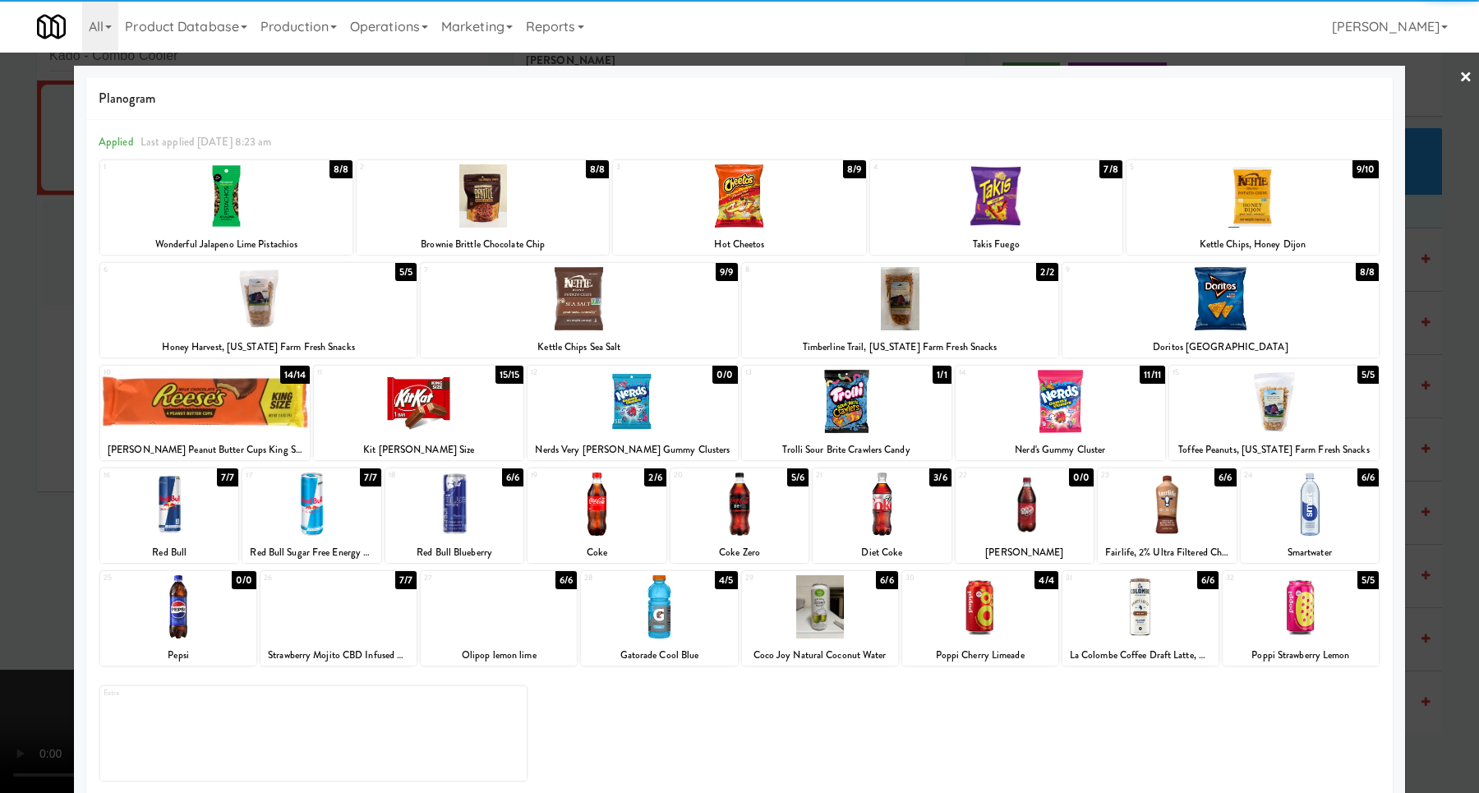
click at [177, 523] on div at bounding box center [169, 503] width 138 height 63
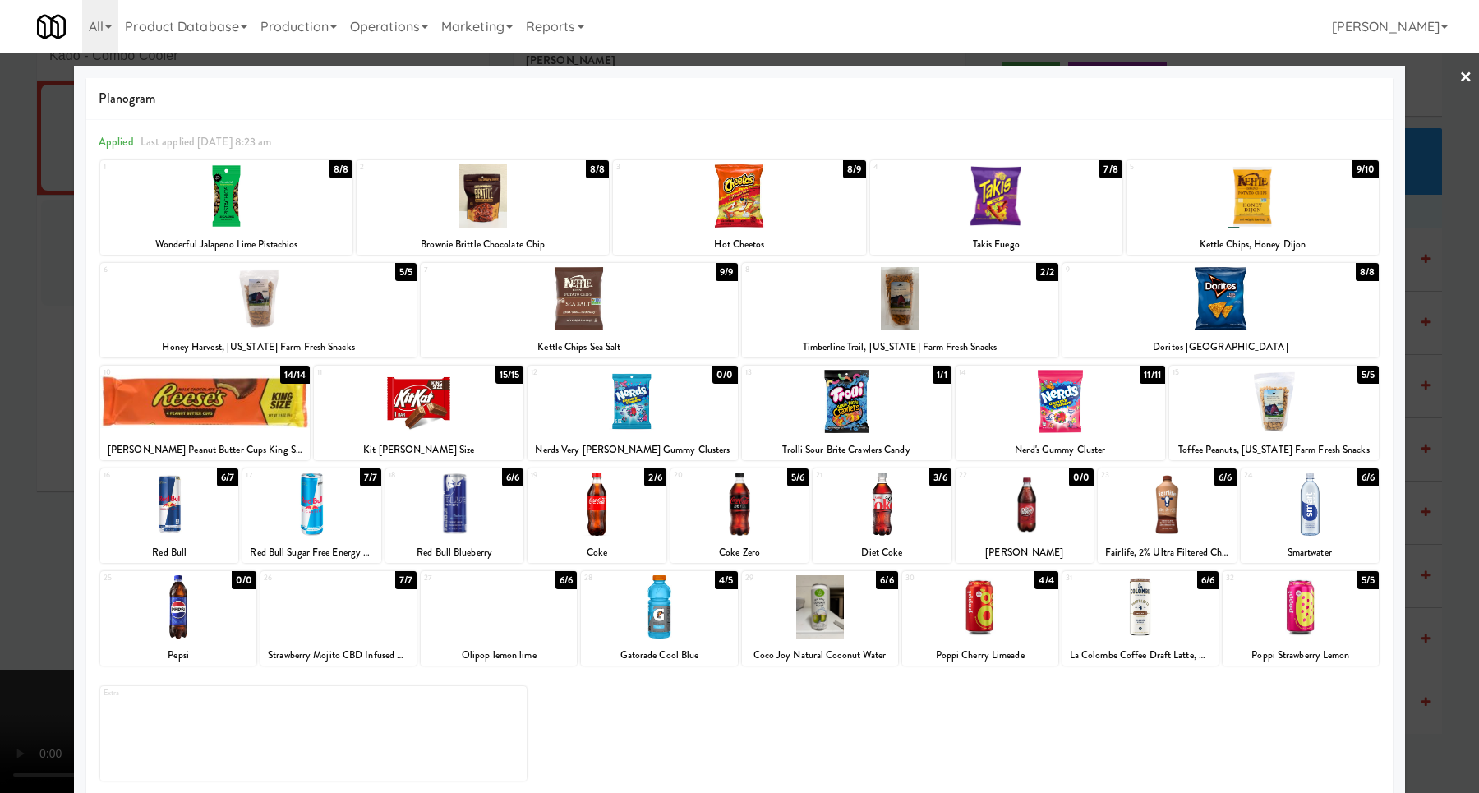
click at [1406, 427] on div at bounding box center [739, 396] width 1479 height 793
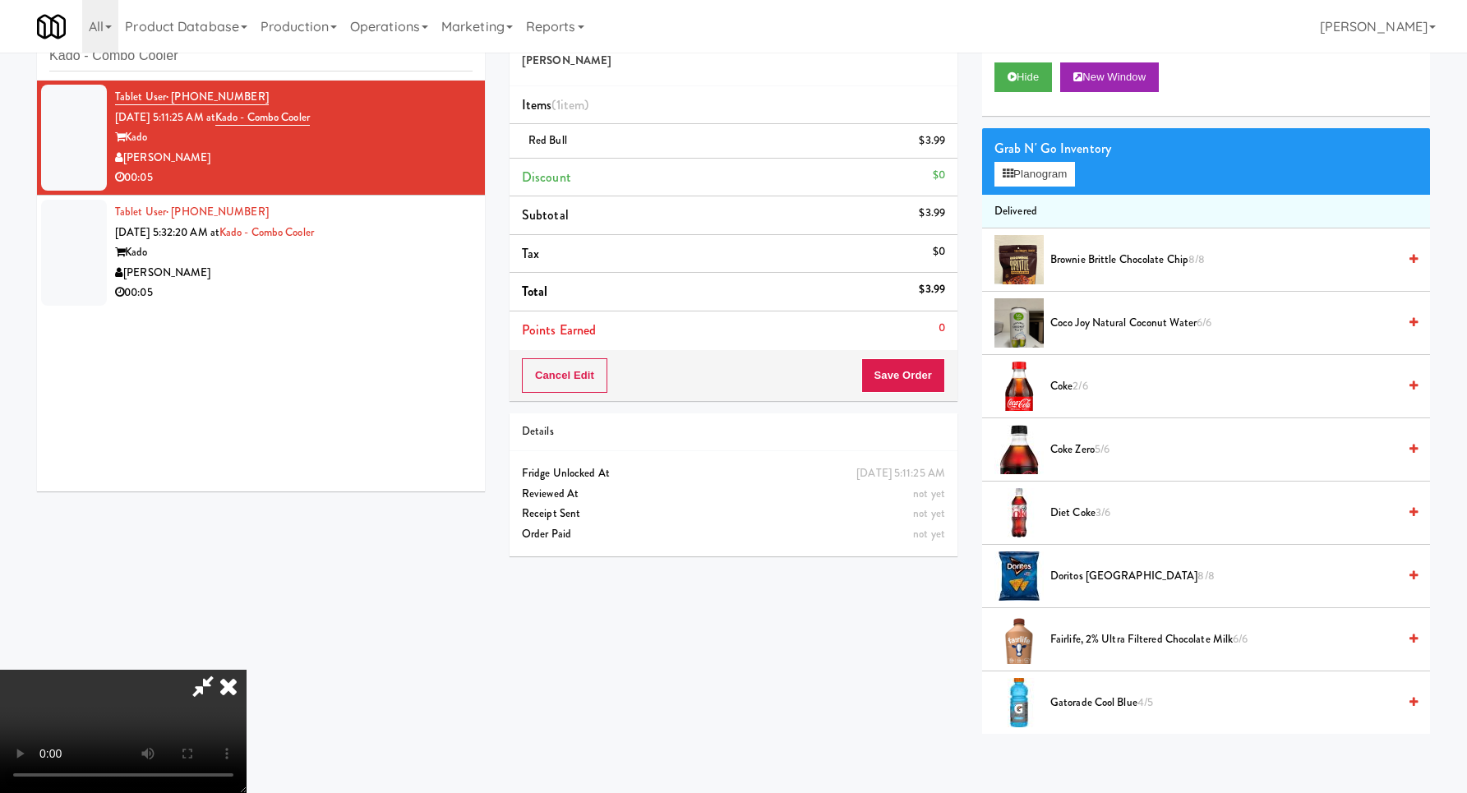
click at [246, 670] on video at bounding box center [123, 731] width 246 height 123
click at [914, 373] on button "Save Order" at bounding box center [903, 375] width 84 height 35
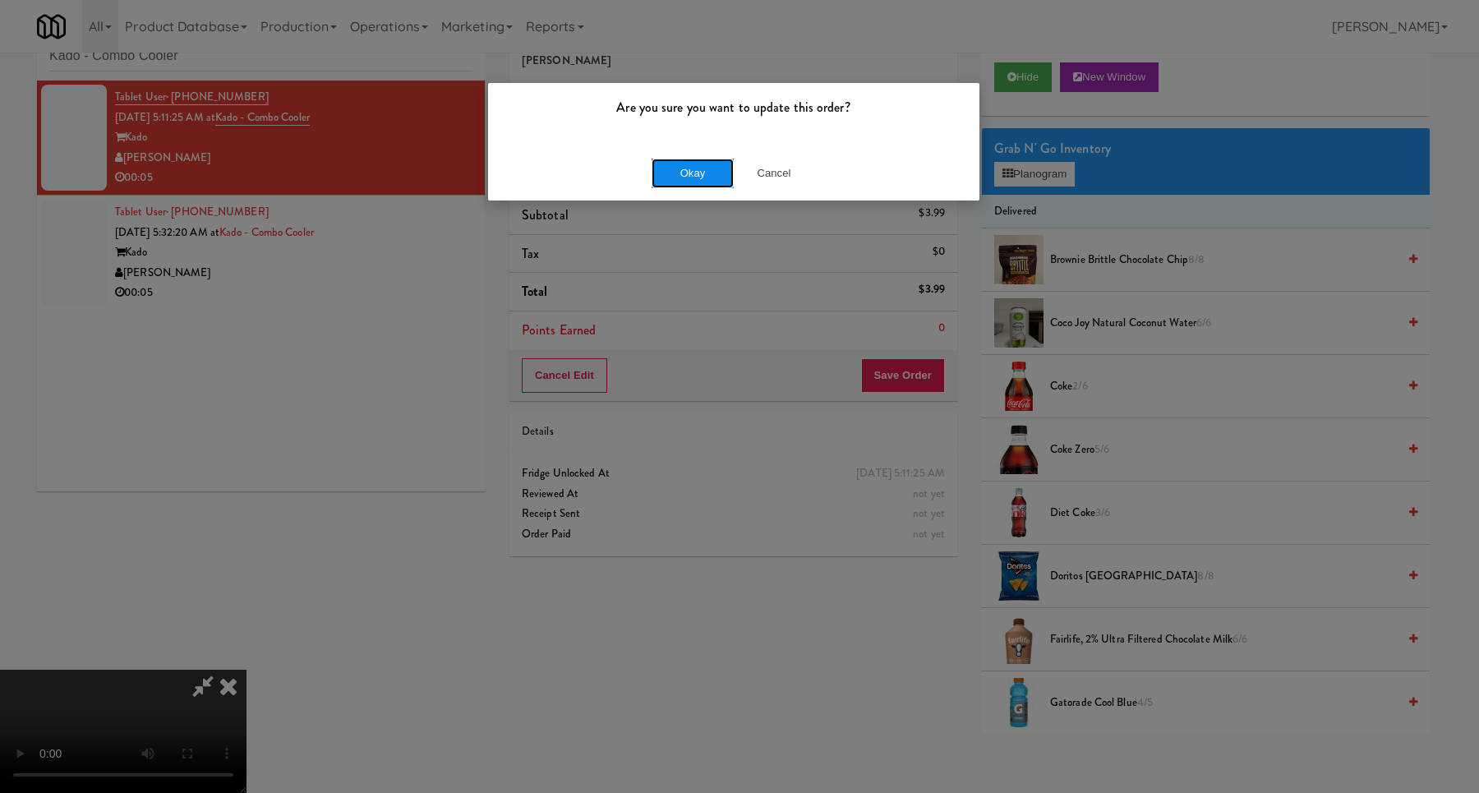
click at [656, 177] on button "Okay" at bounding box center [693, 174] width 82 height 30
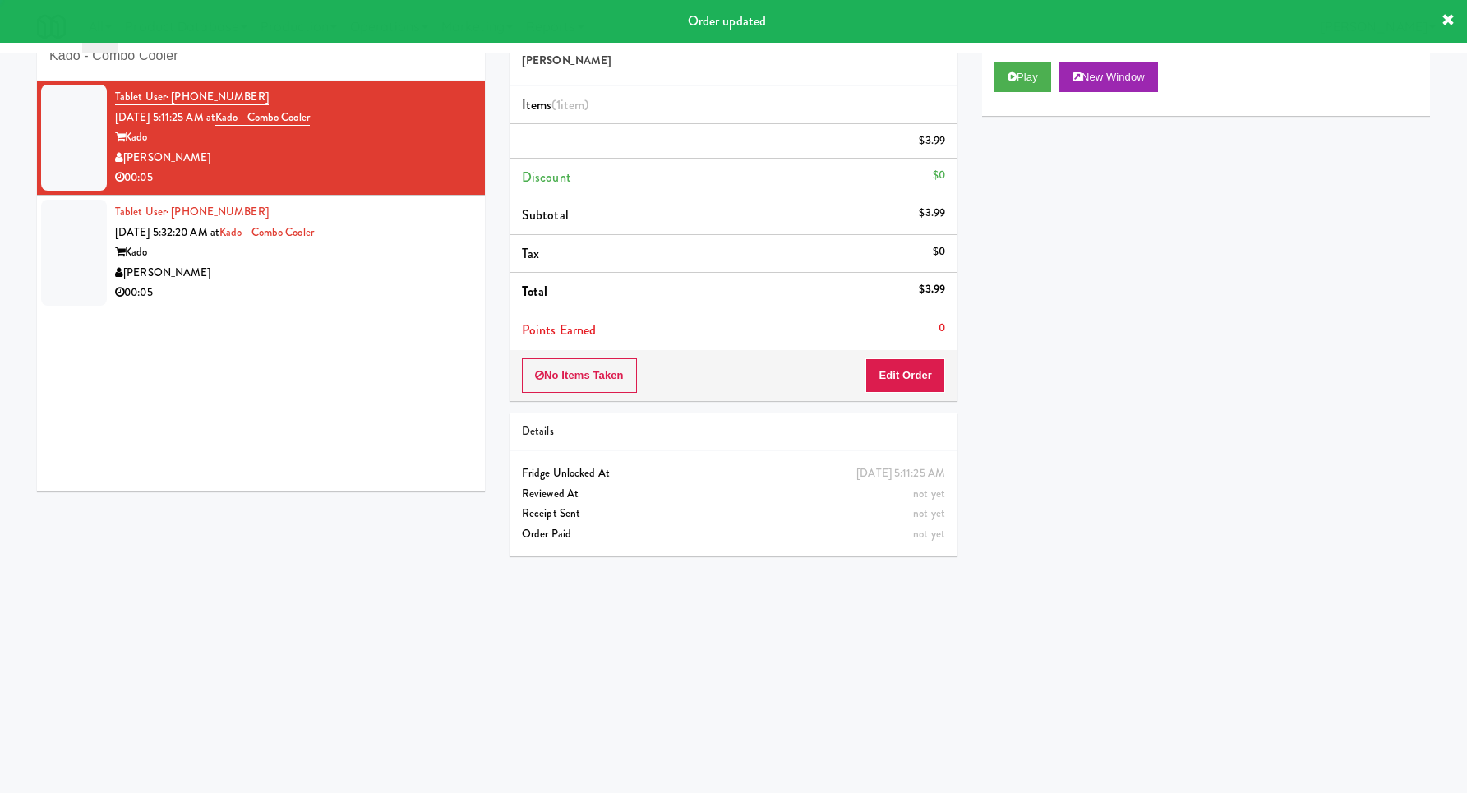
click at [420, 287] on div "00:05" at bounding box center [293, 293] width 357 height 21
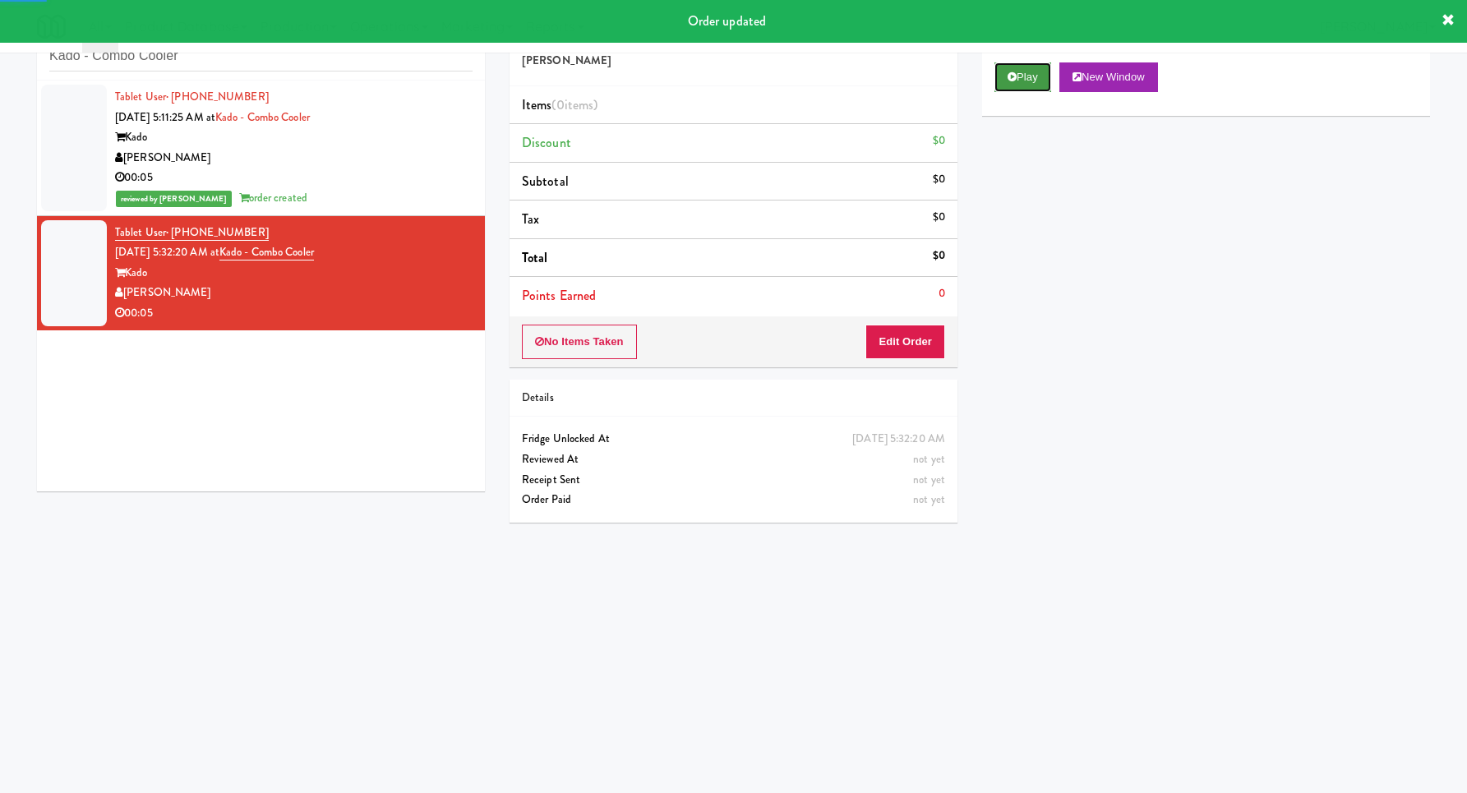
click at [1040, 70] on button "Play" at bounding box center [1022, 77] width 57 height 30
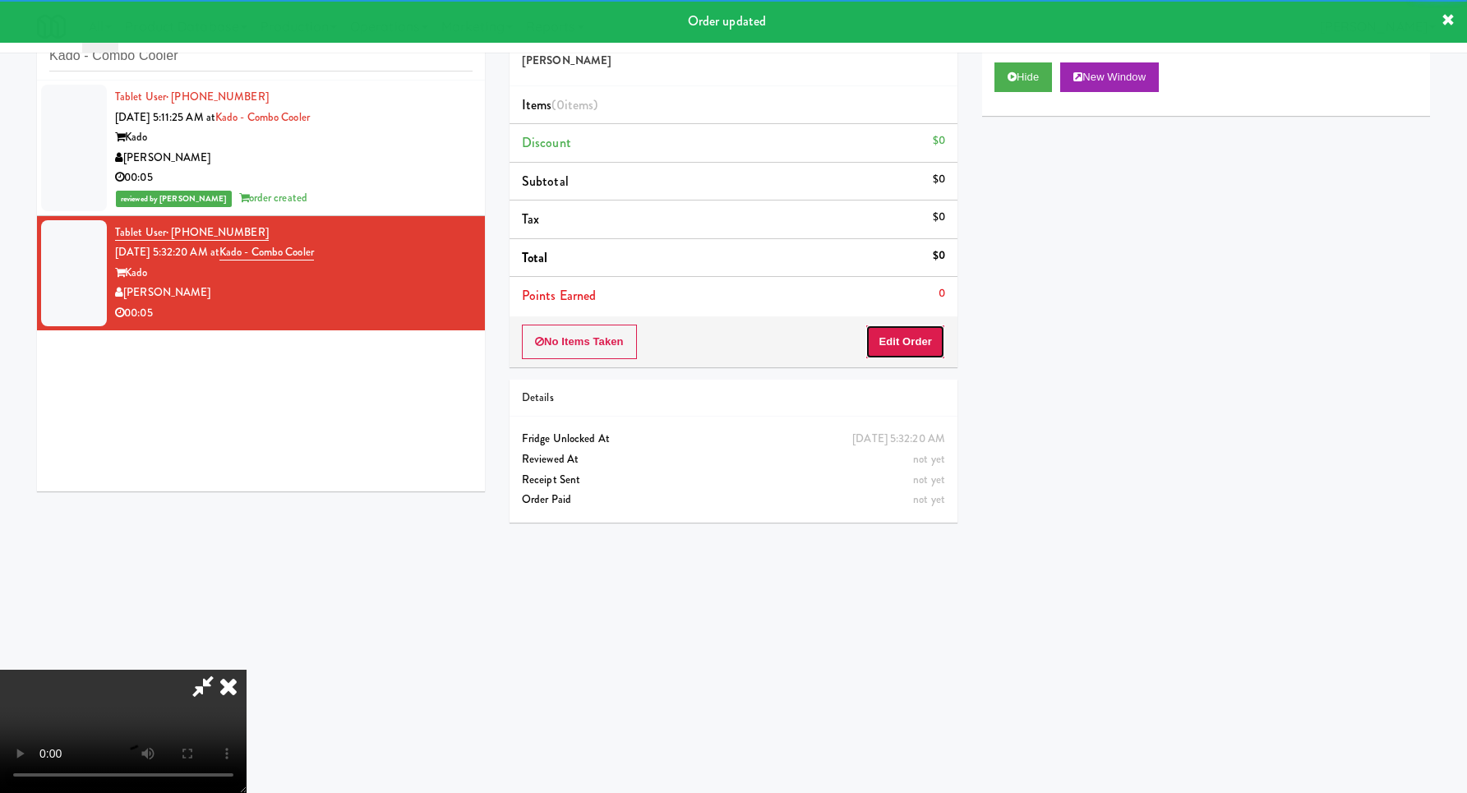
click at [901, 348] on button "Edit Order" at bounding box center [905, 342] width 80 height 35
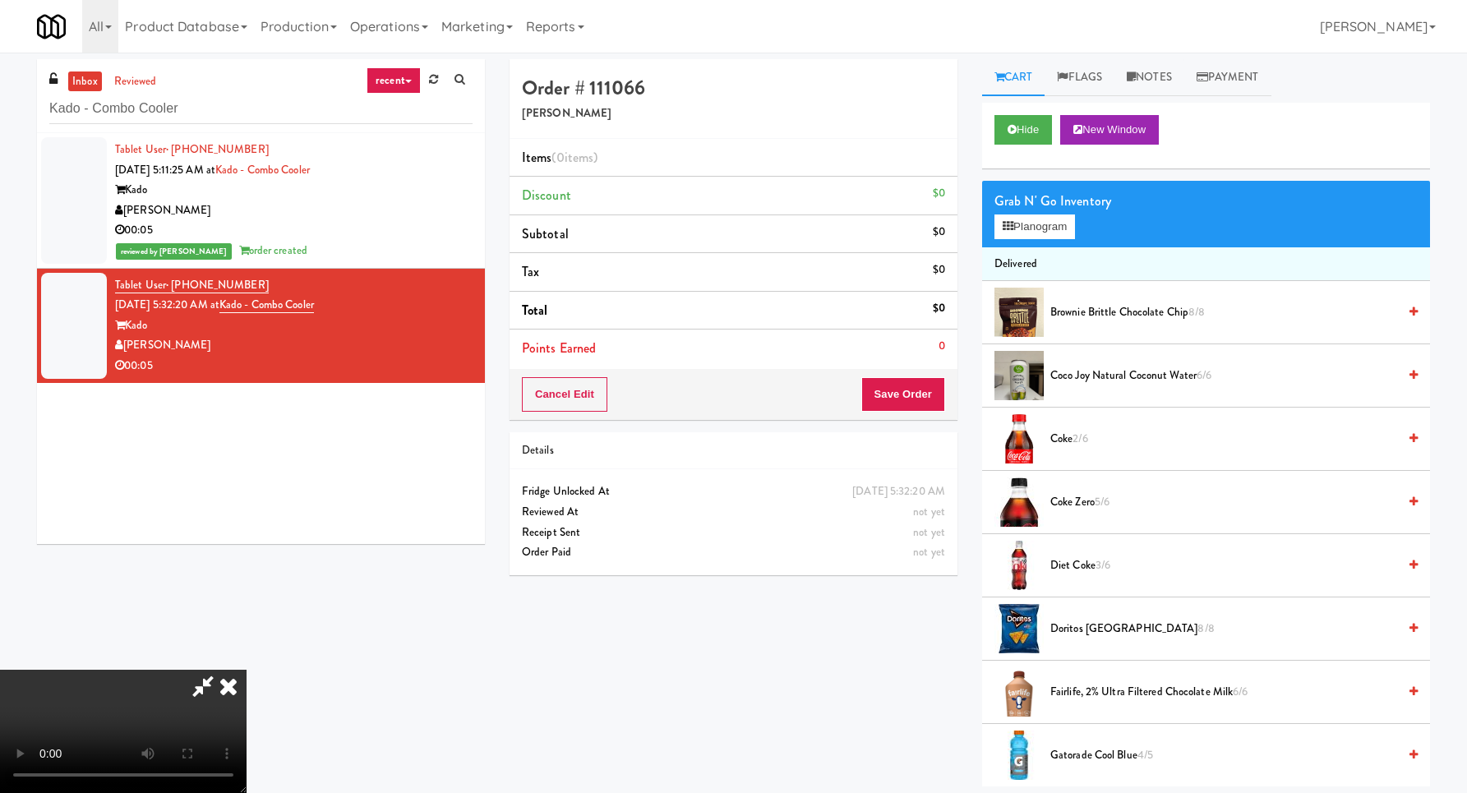
click at [246, 670] on video at bounding box center [123, 731] width 246 height 123
click at [1007, 228] on icon at bounding box center [1007, 226] width 11 height 11
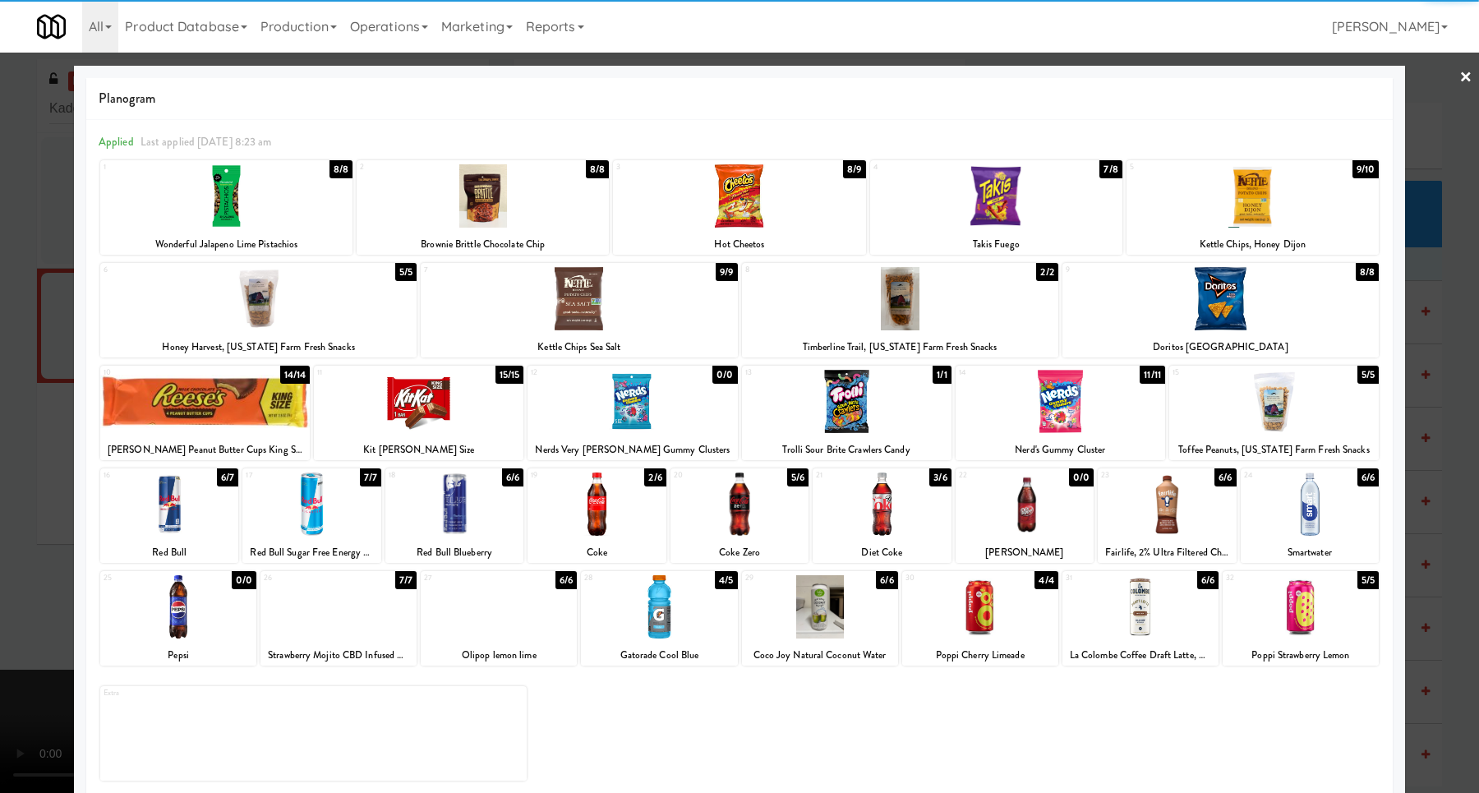
click at [744, 200] on div at bounding box center [739, 195] width 252 height 63
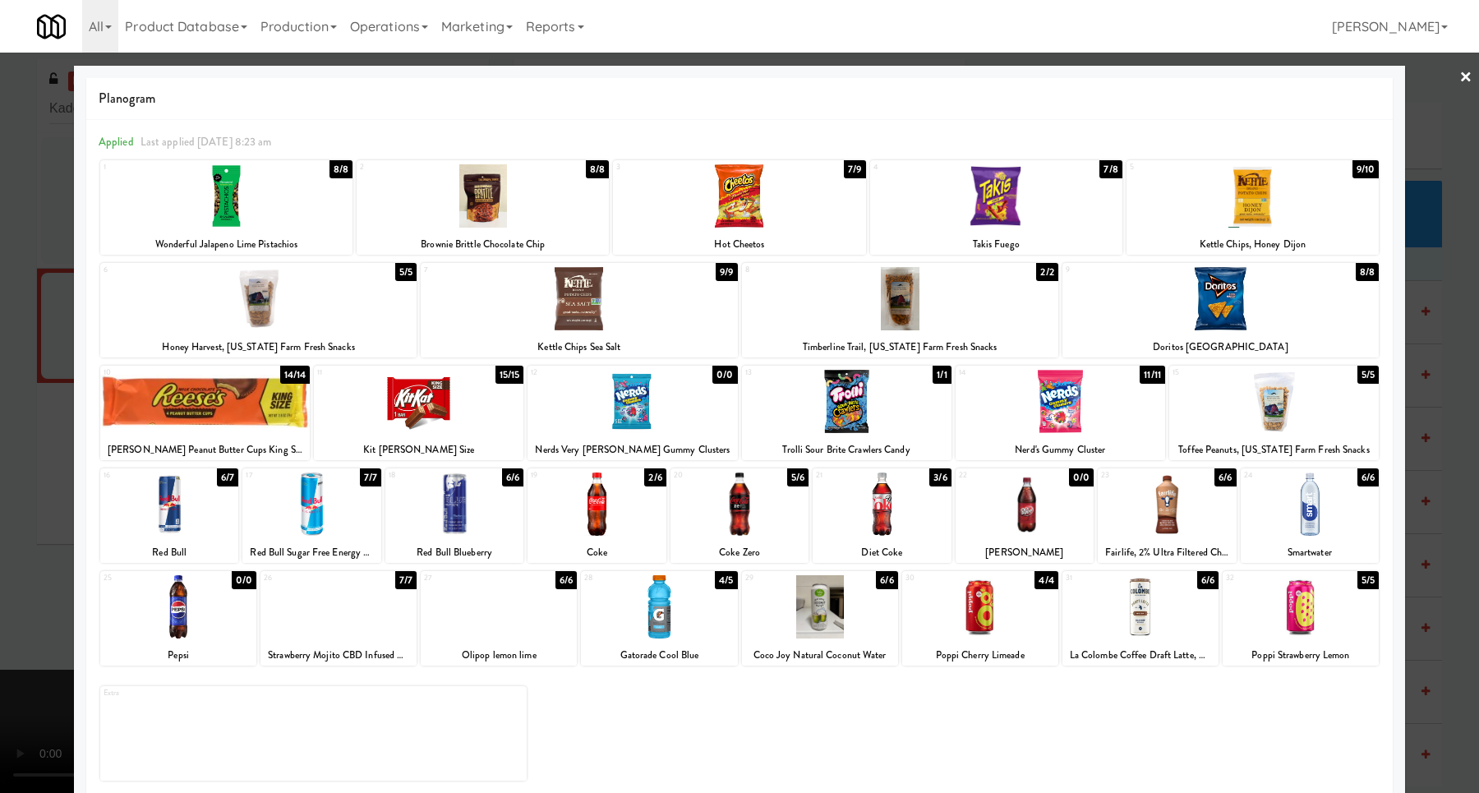
click at [1448, 323] on div at bounding box center [739, 396] width 1479 height 793
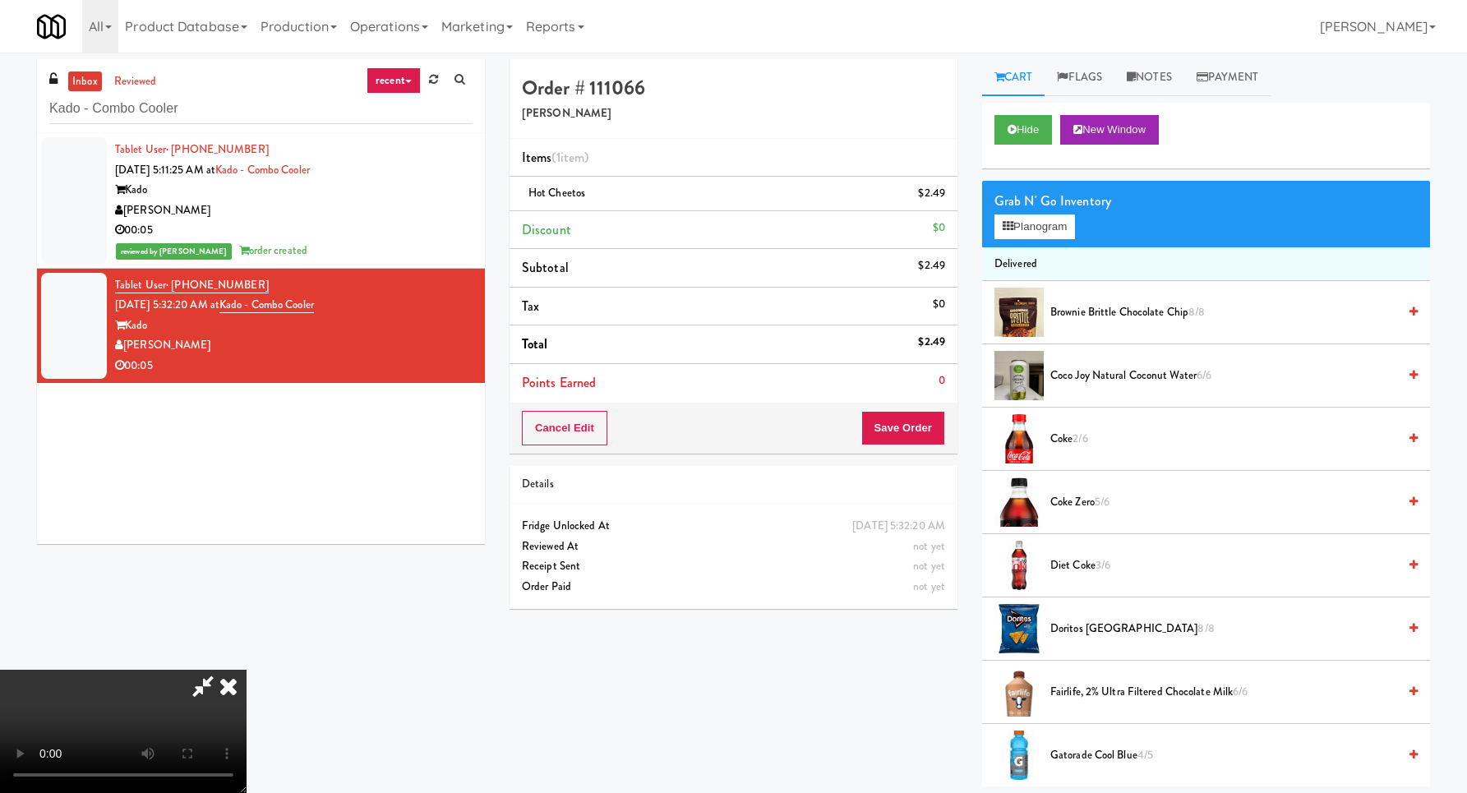
click at [246, 670] on video at bounding box center [123, 731] width 246 height 123
click at [903, 431] on button "Save Order" at bounding box center [903, 428] width 84 height 35
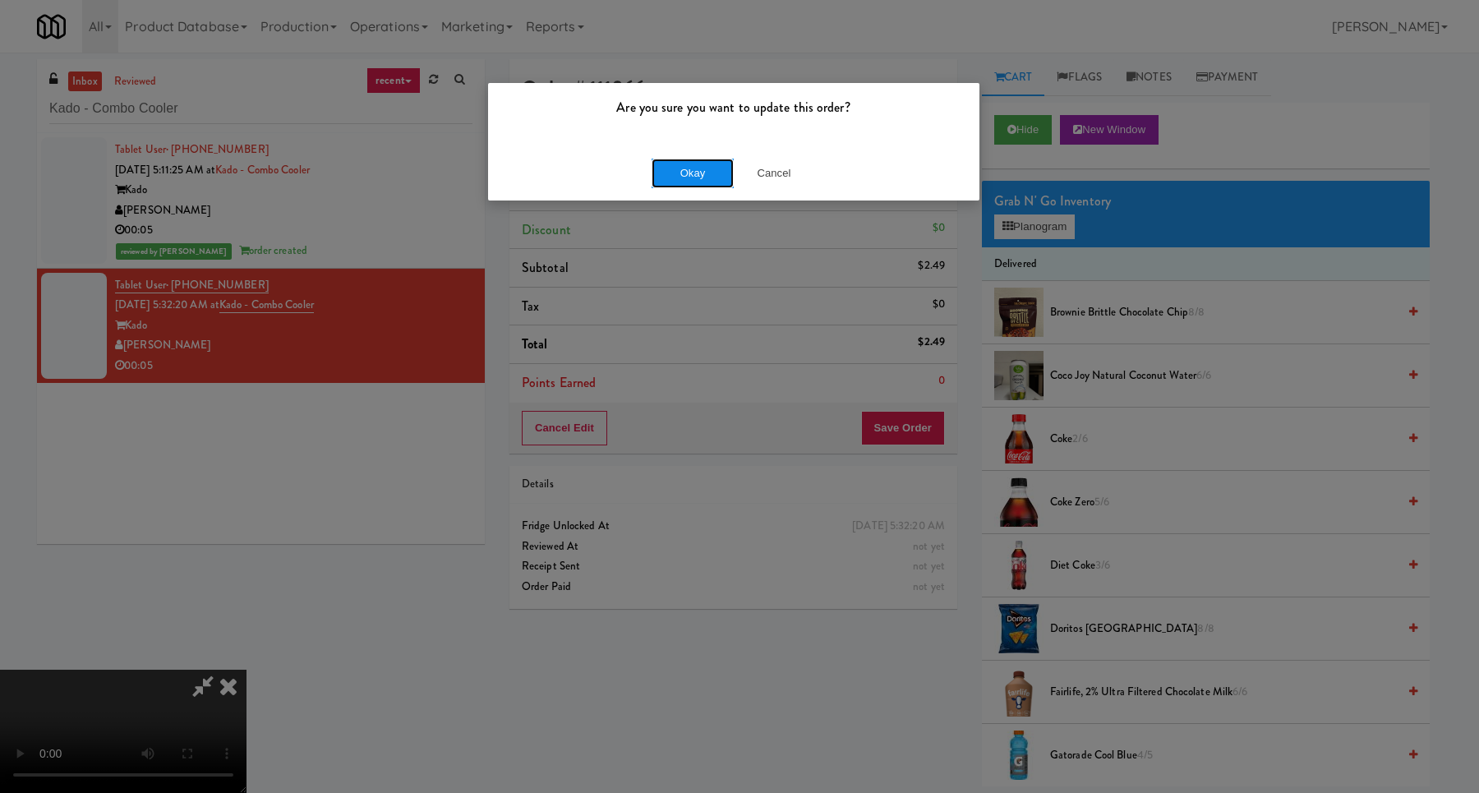
click at [693, 168] on button "Okay" at bounding box center [693, 174] width 82 height 30
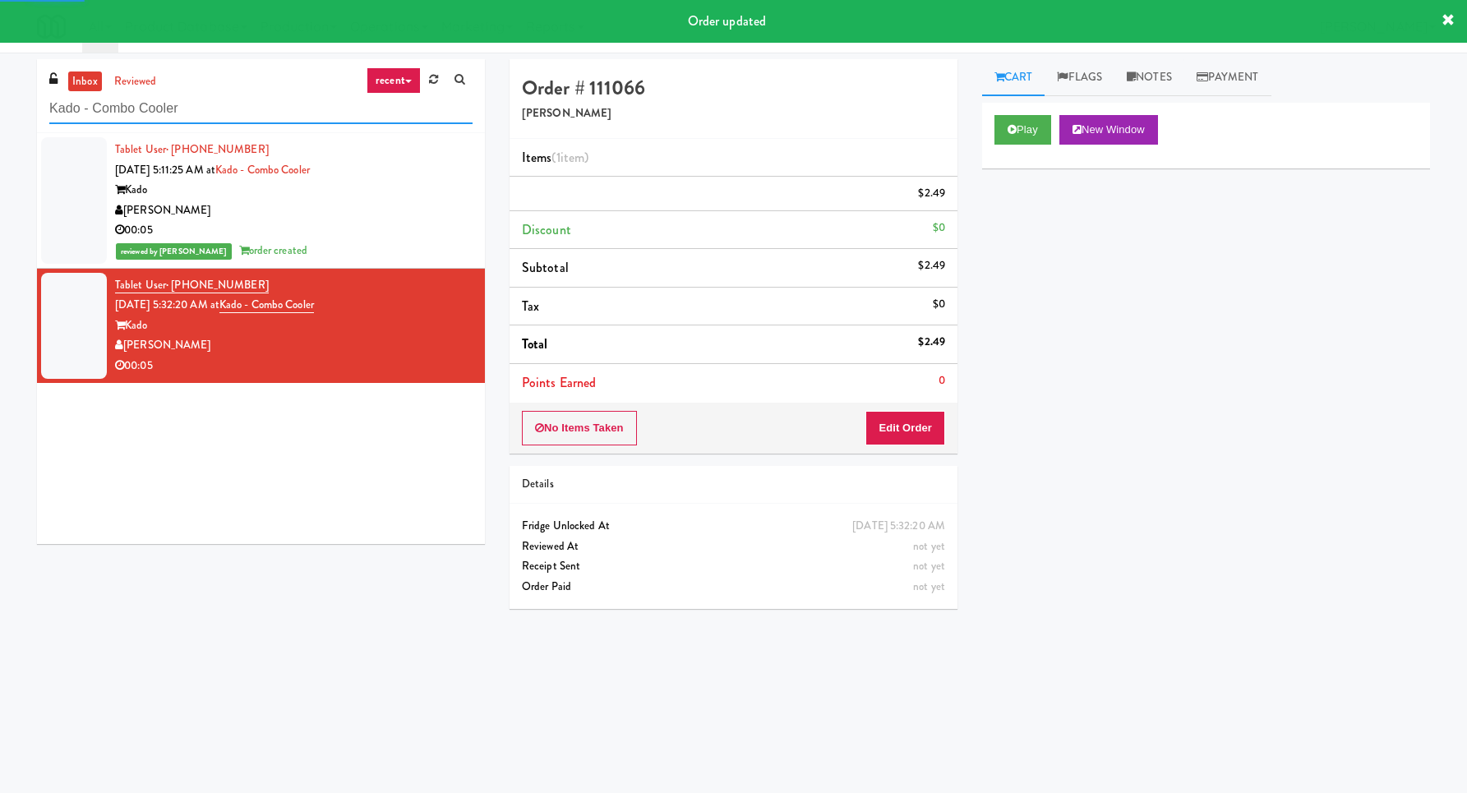
click at [325, 117] on input "Kado - Combo Cooler" at bounding box center [260, 109] width 423 height 30
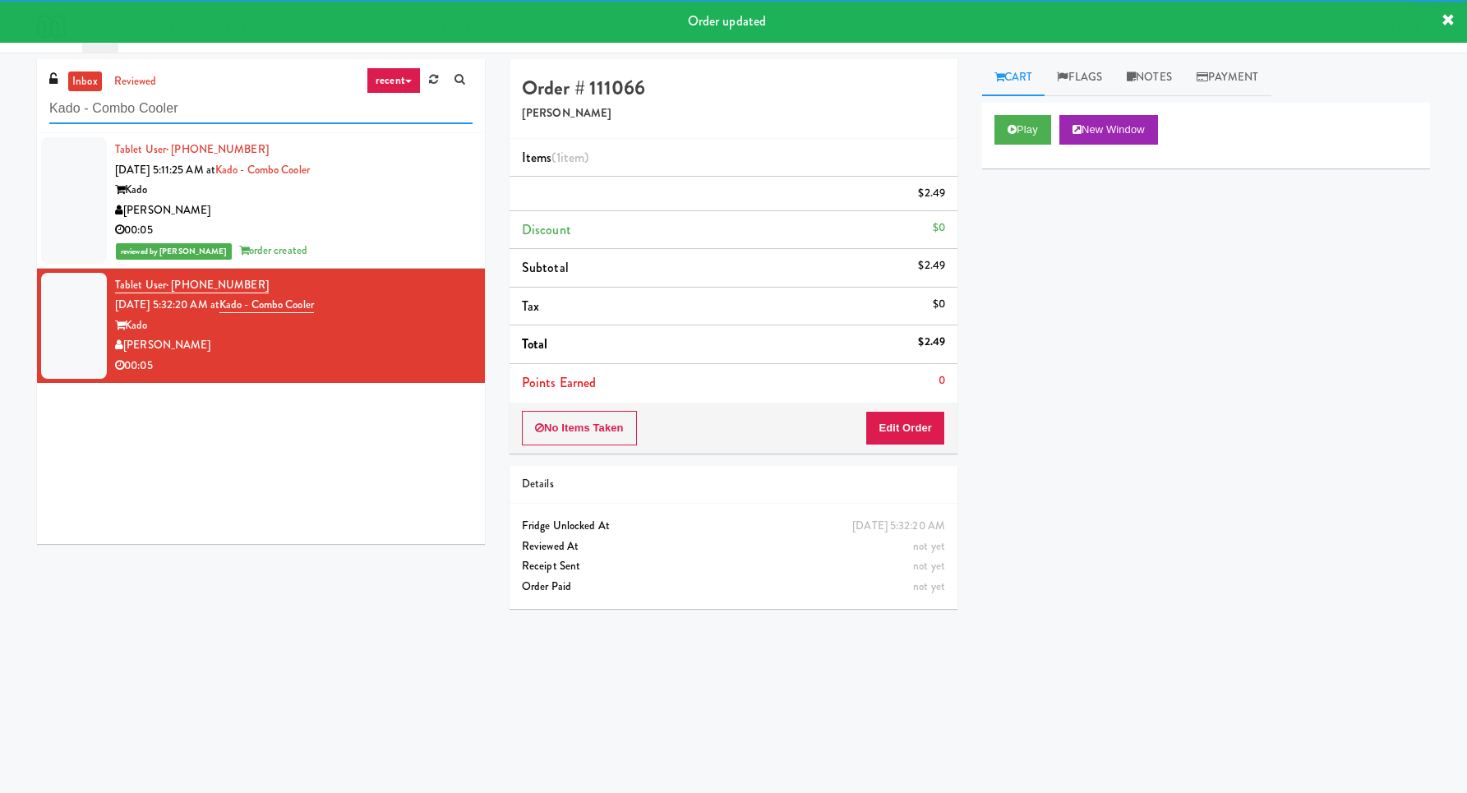
click at [325, 117] on input "Kado - Combo Cooler" at bounding box center [260, 109] width 423 height 30
paste input "Eleven55 - Fridge"
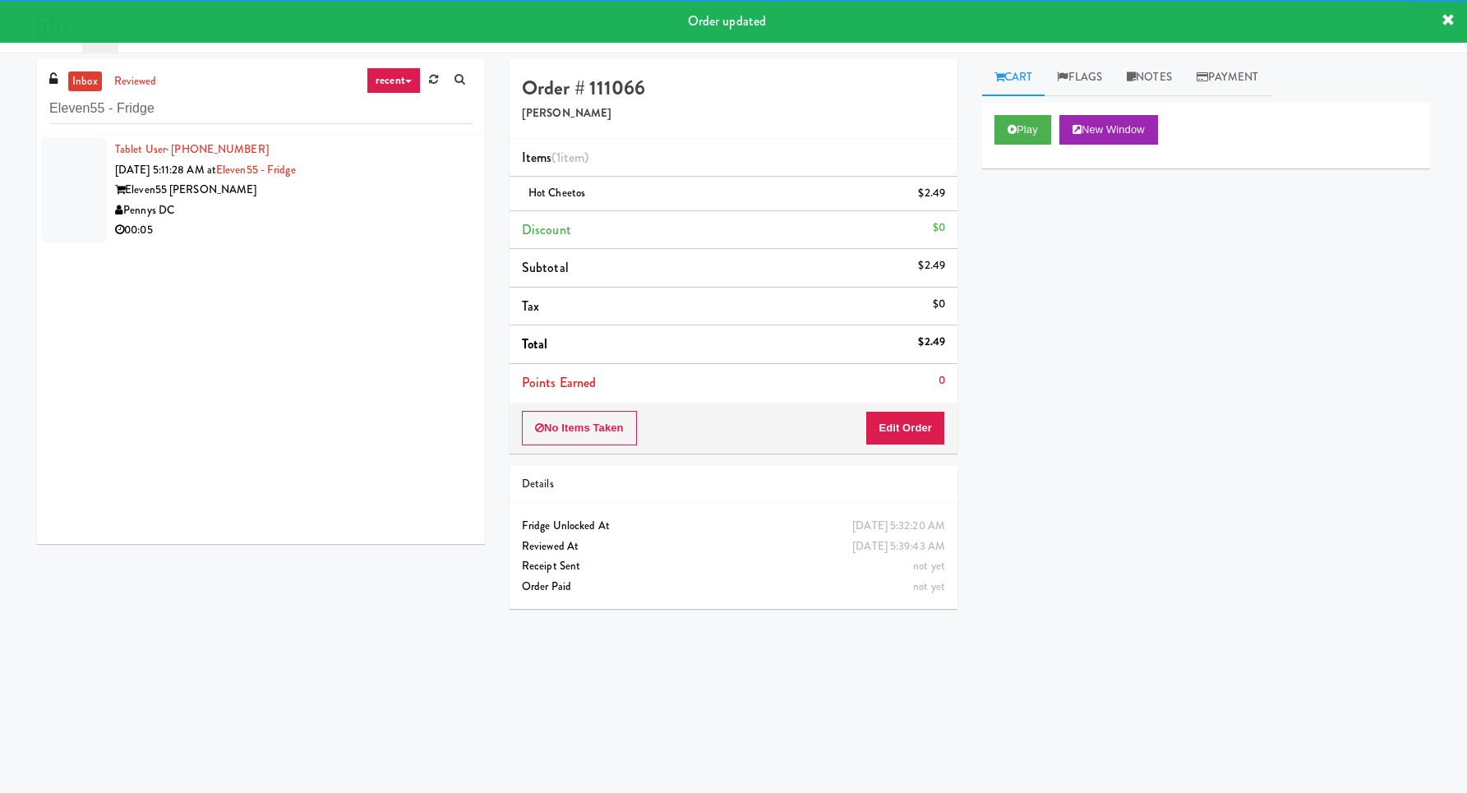
click at [379, 200] on div "Pennys DC" at bounding box center [293, 210] width 357 height 21
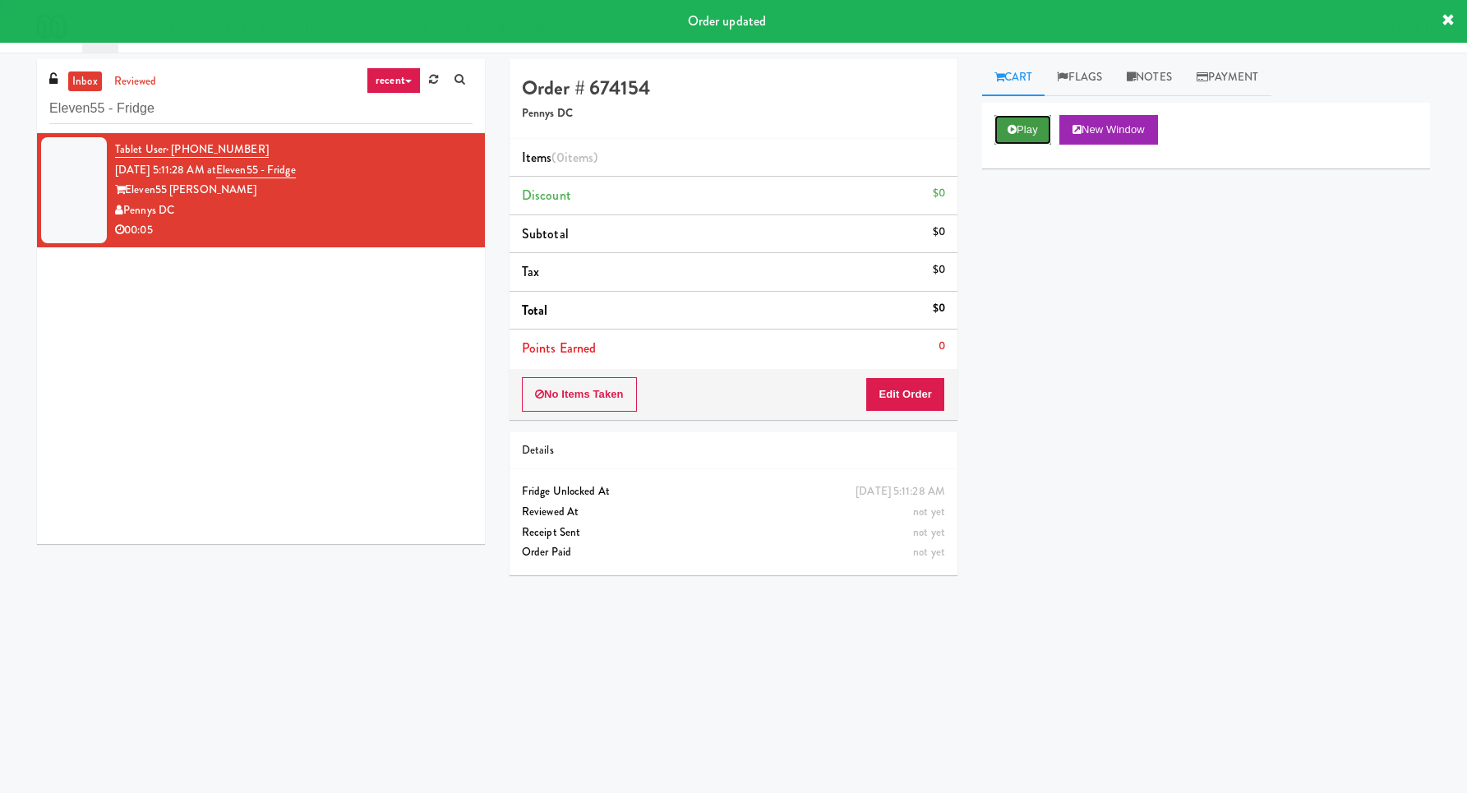
click at [1027, 140] on button "Play" at bounding box center [1022, 130] width 57 height 30
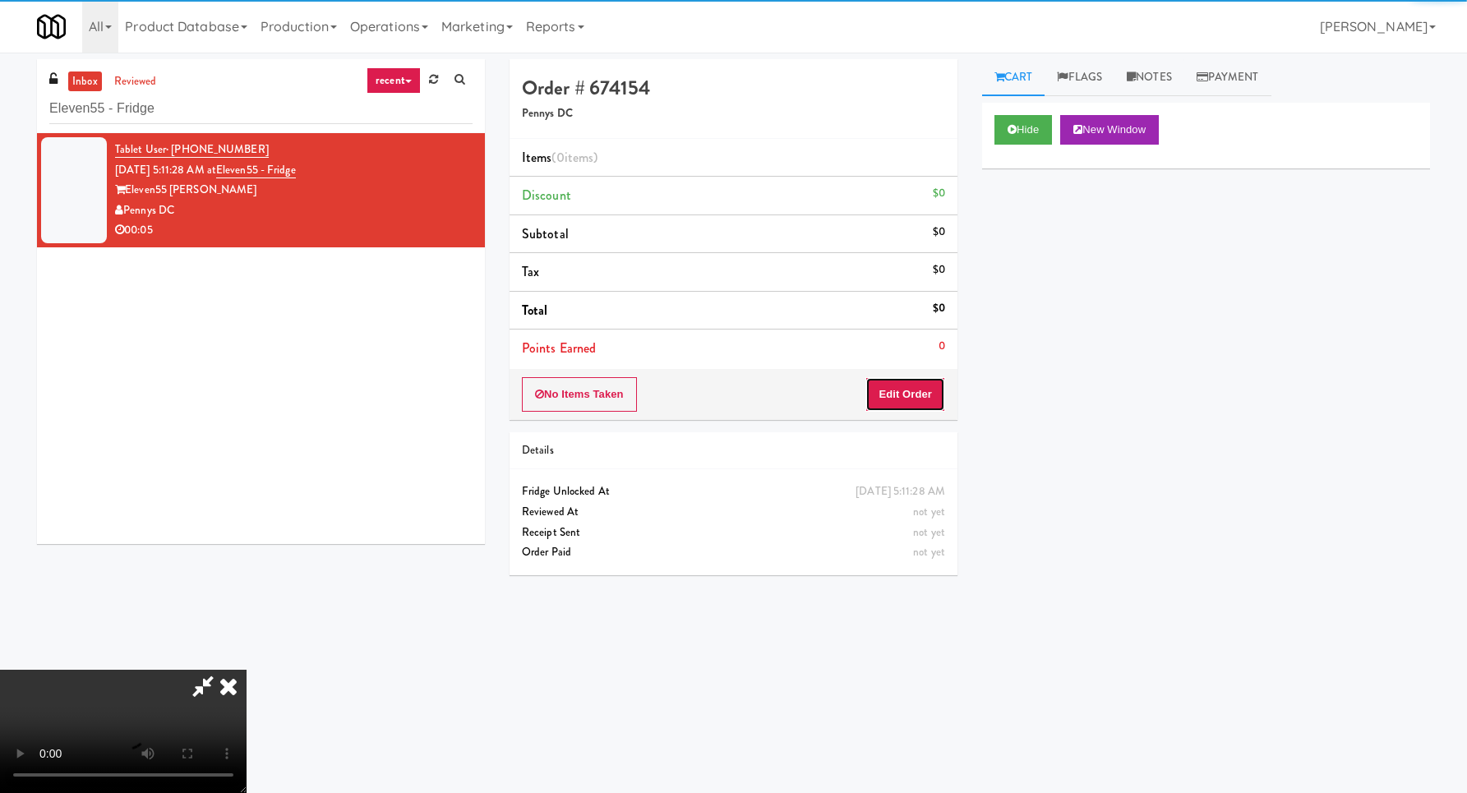
click at [899, 393] on button "Edit Order" at bounding box center [905, 394] width 80 height 35
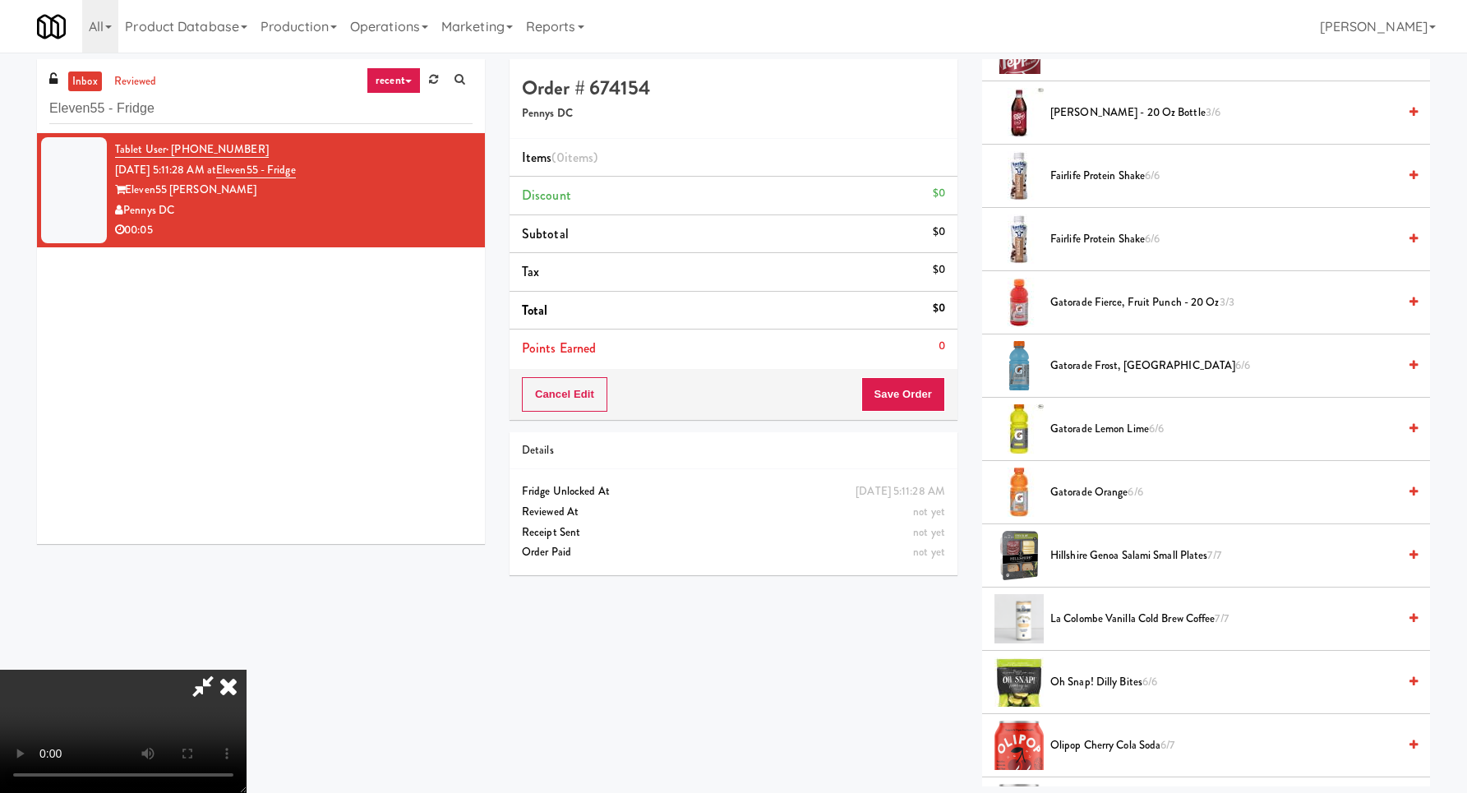
scroll to position [1735, 0]
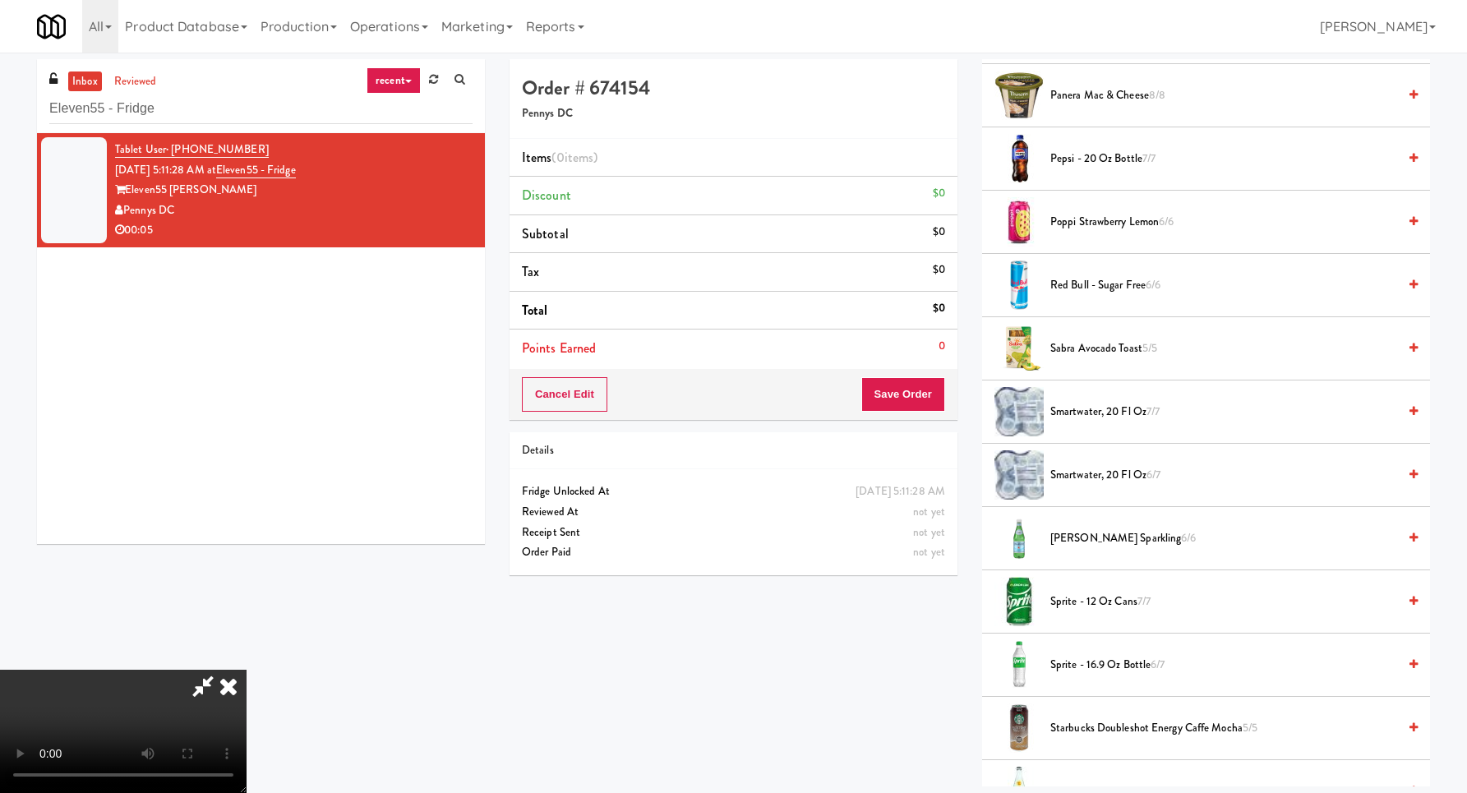
click at [1089, 412] on span "smartwater, 20 fl oz 7/7" at bounding box center [1223, 412] width 347 height 21
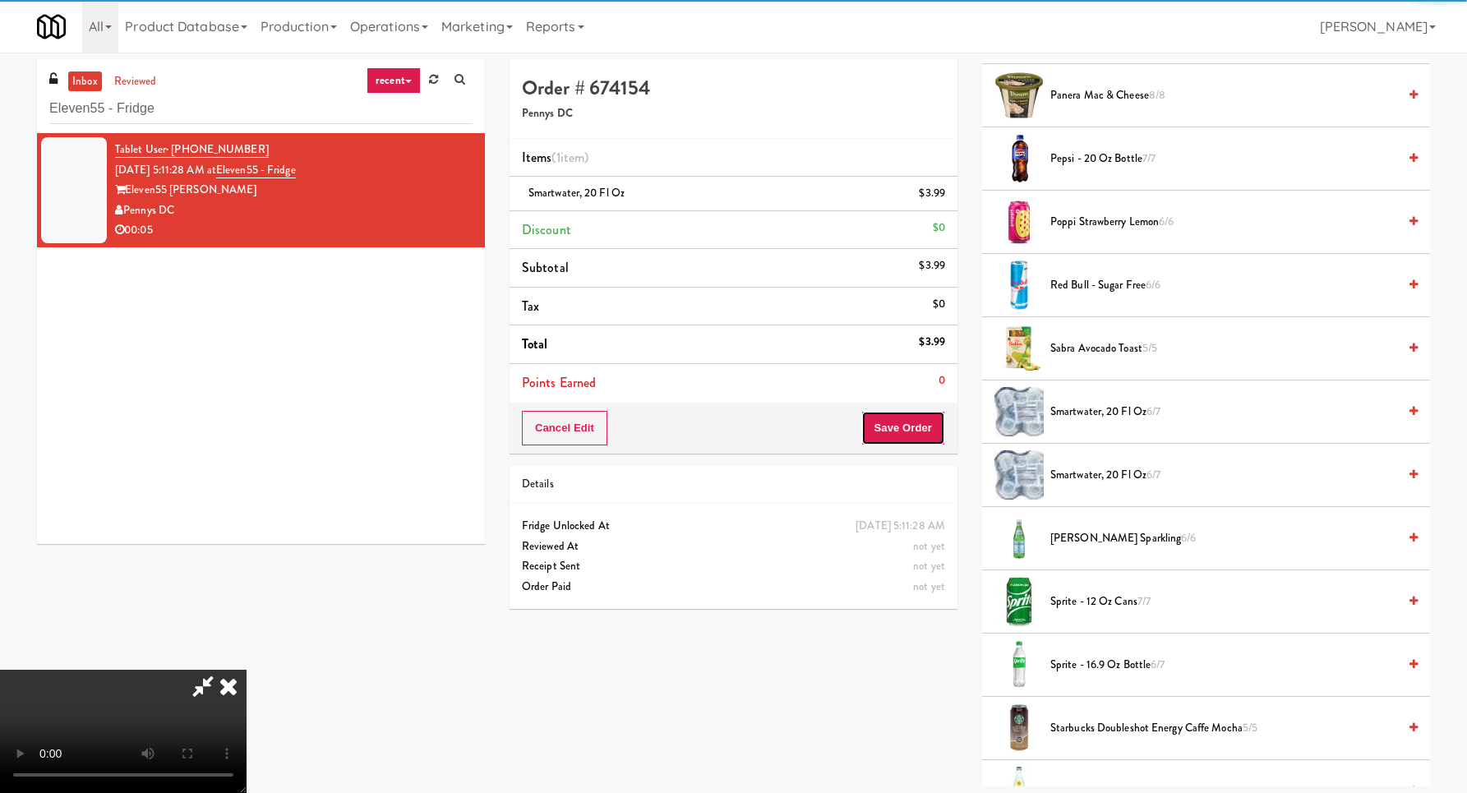
click at [891, 442] on button "Save Order" at bounding box center [903, 428] width 84 height 35
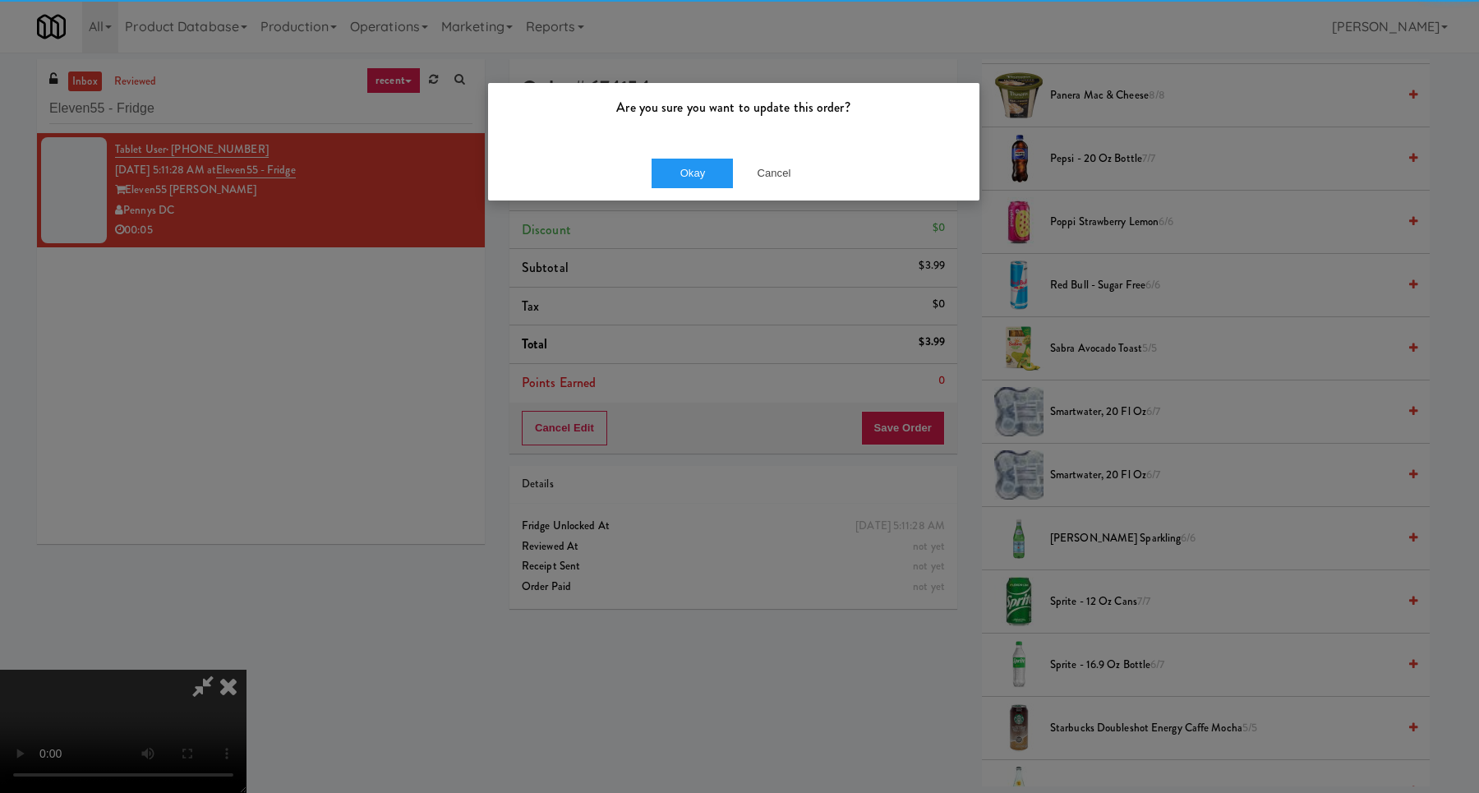
click at [674, 192] on div "Okay Cancel" at bounding box center [733, 172] width 491 height 55
click at [674, 184] on button "Okay" at bounding box center [693, 174] width 82 height 30
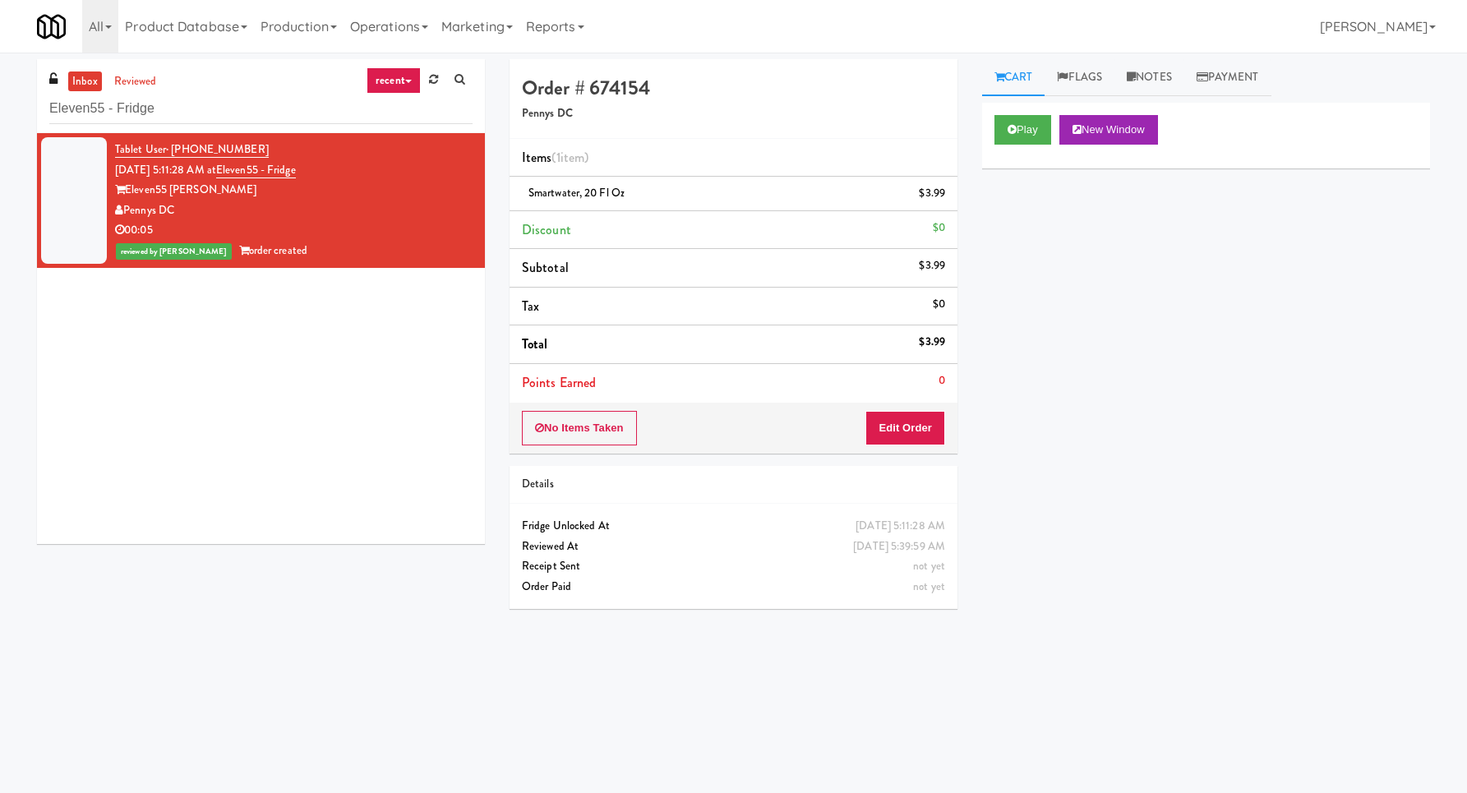
scroll to position [0, 0]
click at [292, 103] on input "Eleven55 - Fridge" at bounding box center [260, 109] width 423 height 30
paste input "The Jack - Combo - Left"
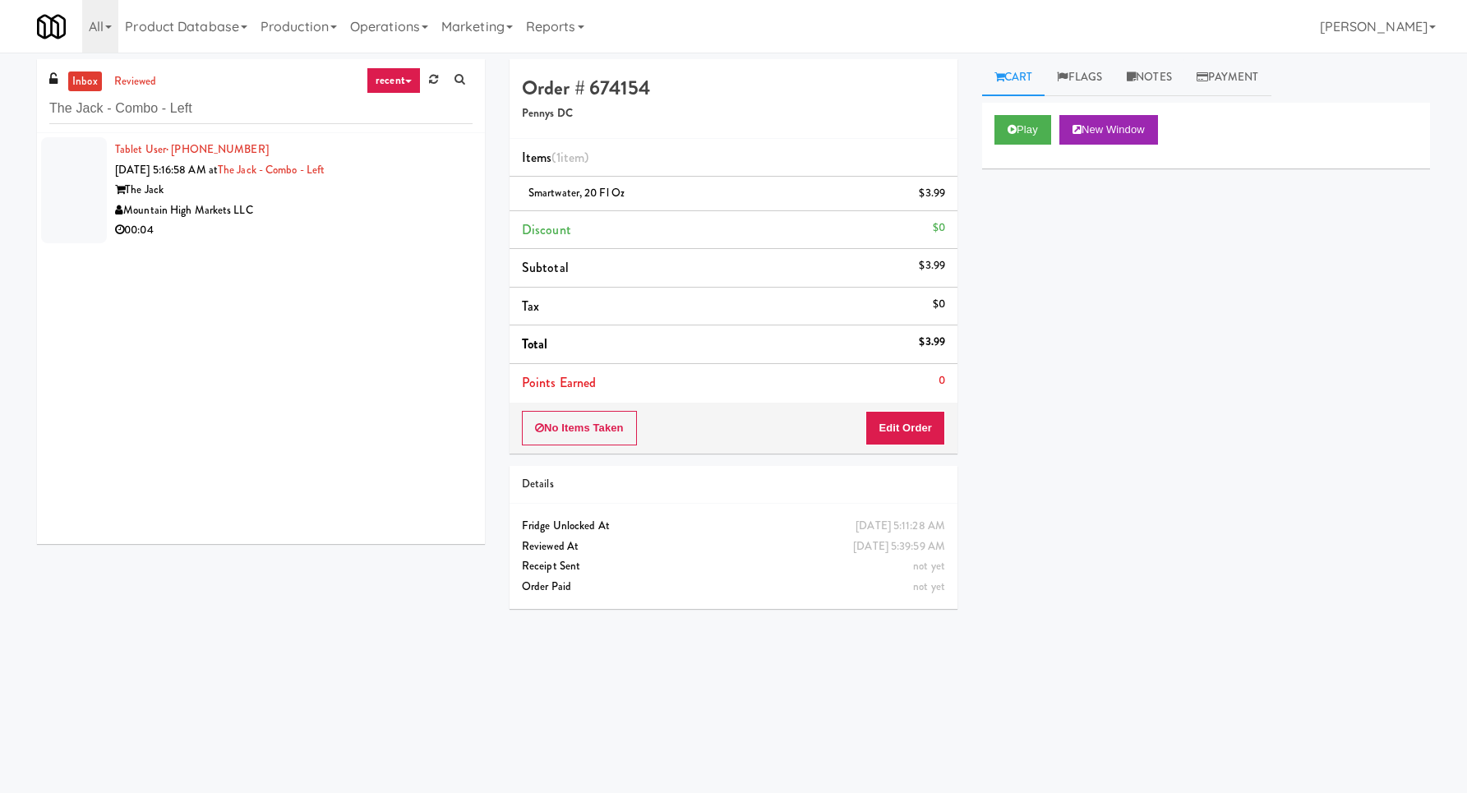
click at [387, 220] on div "00:04" at bounding box center [293, 230] width 357 height 21
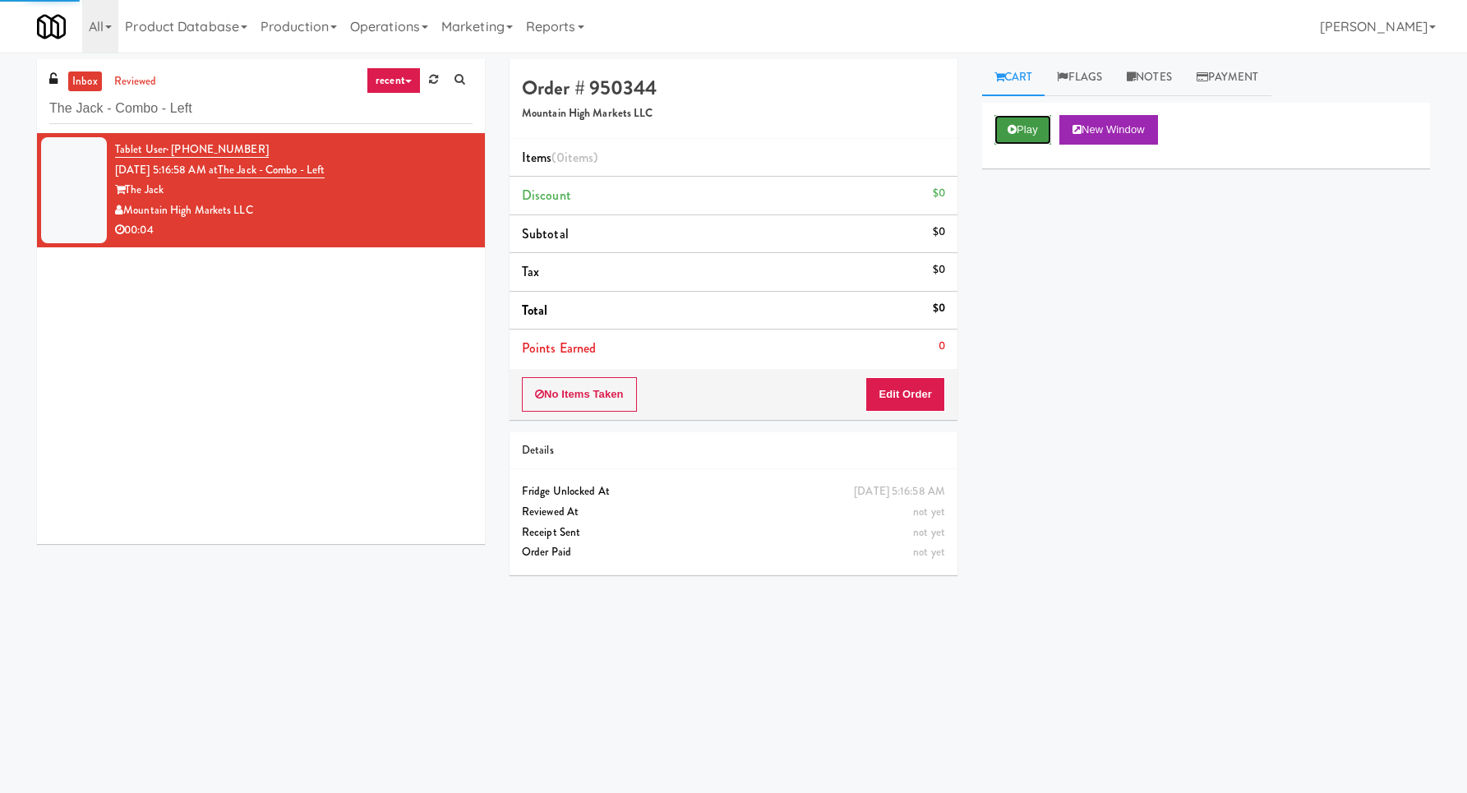
click at [1021, 135] on button "Play" at bounding box center [1022, 130] width 57 height 30
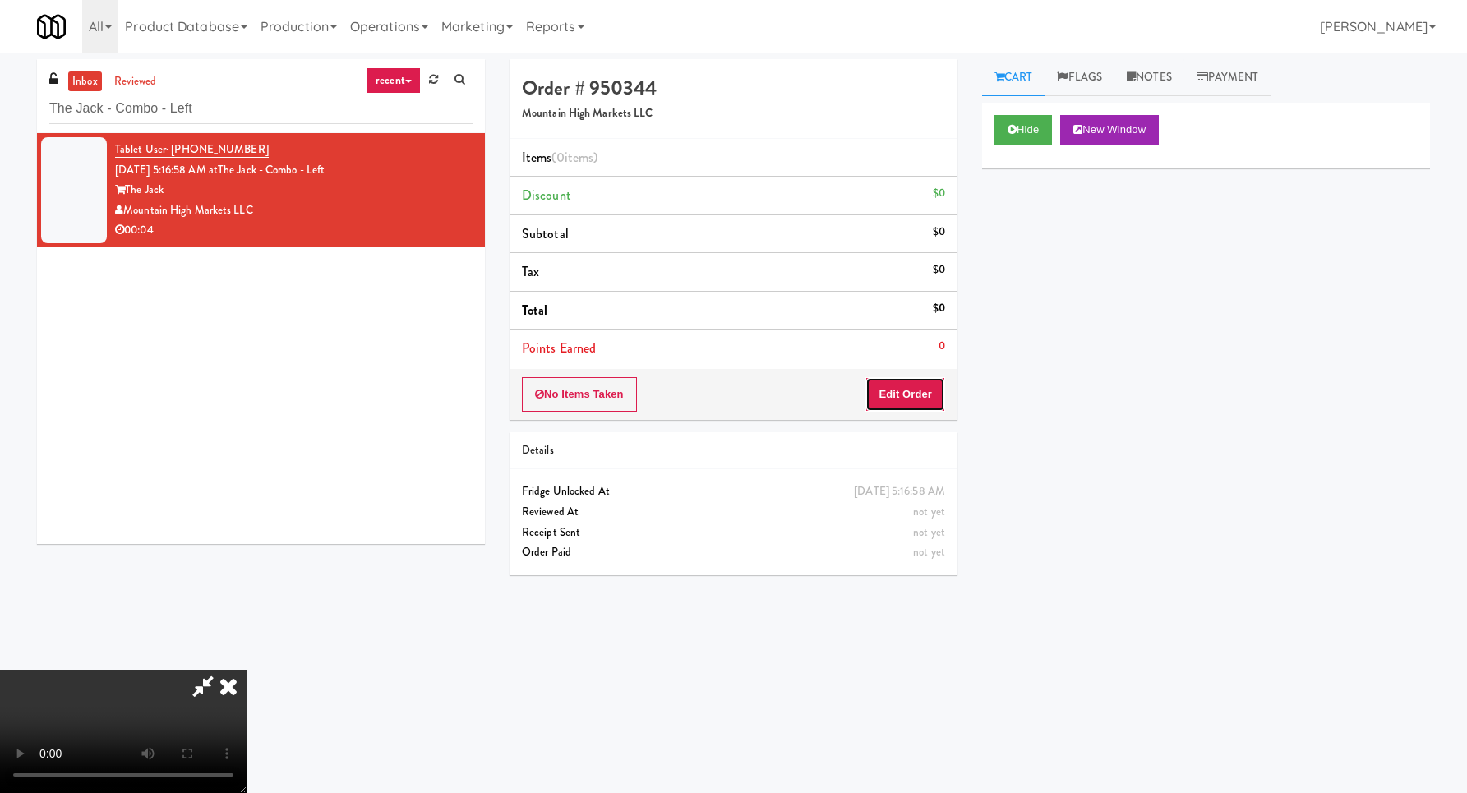
click at [903, 397] on button "Edit Order" at bounding box center [905, 394] width 80 height 35
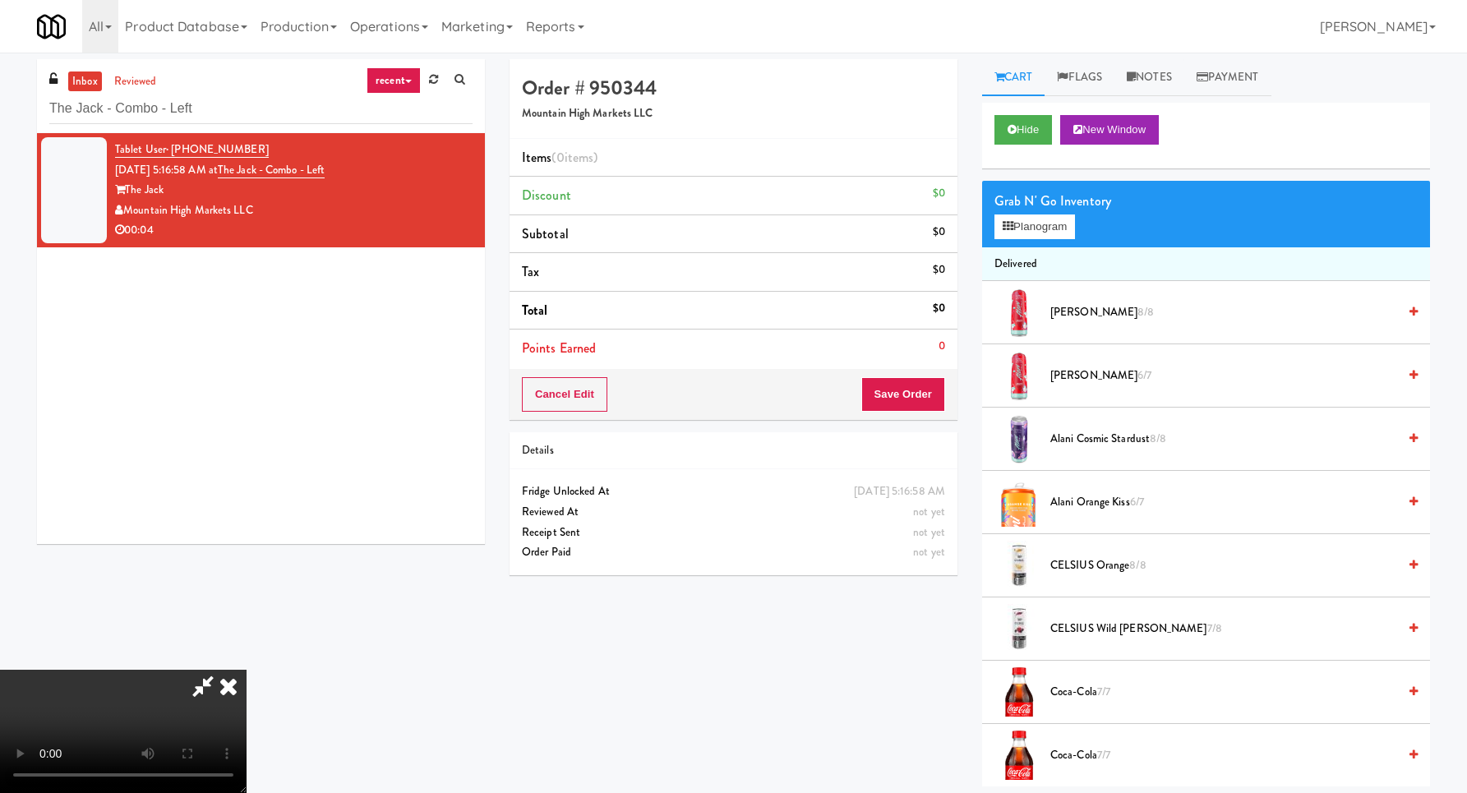
click at [246, 670] on video at bounding box center [123, 731] width 246 height 123
click at [1008, 232] on icon at bounding box center [1007, 226] width 11 height 11
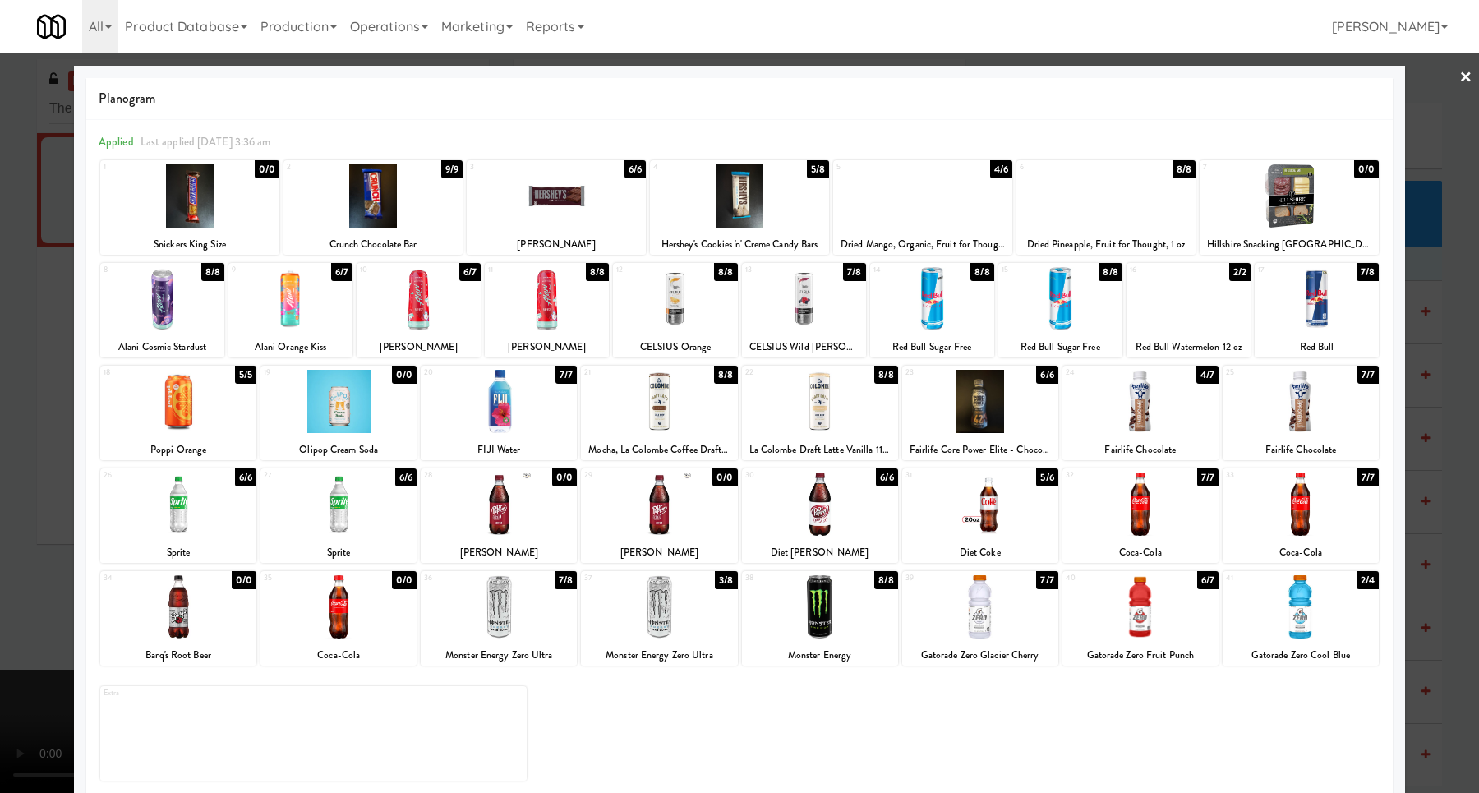
click at [804, 421] on div at bounding box center [820, 401] width 156 height 63
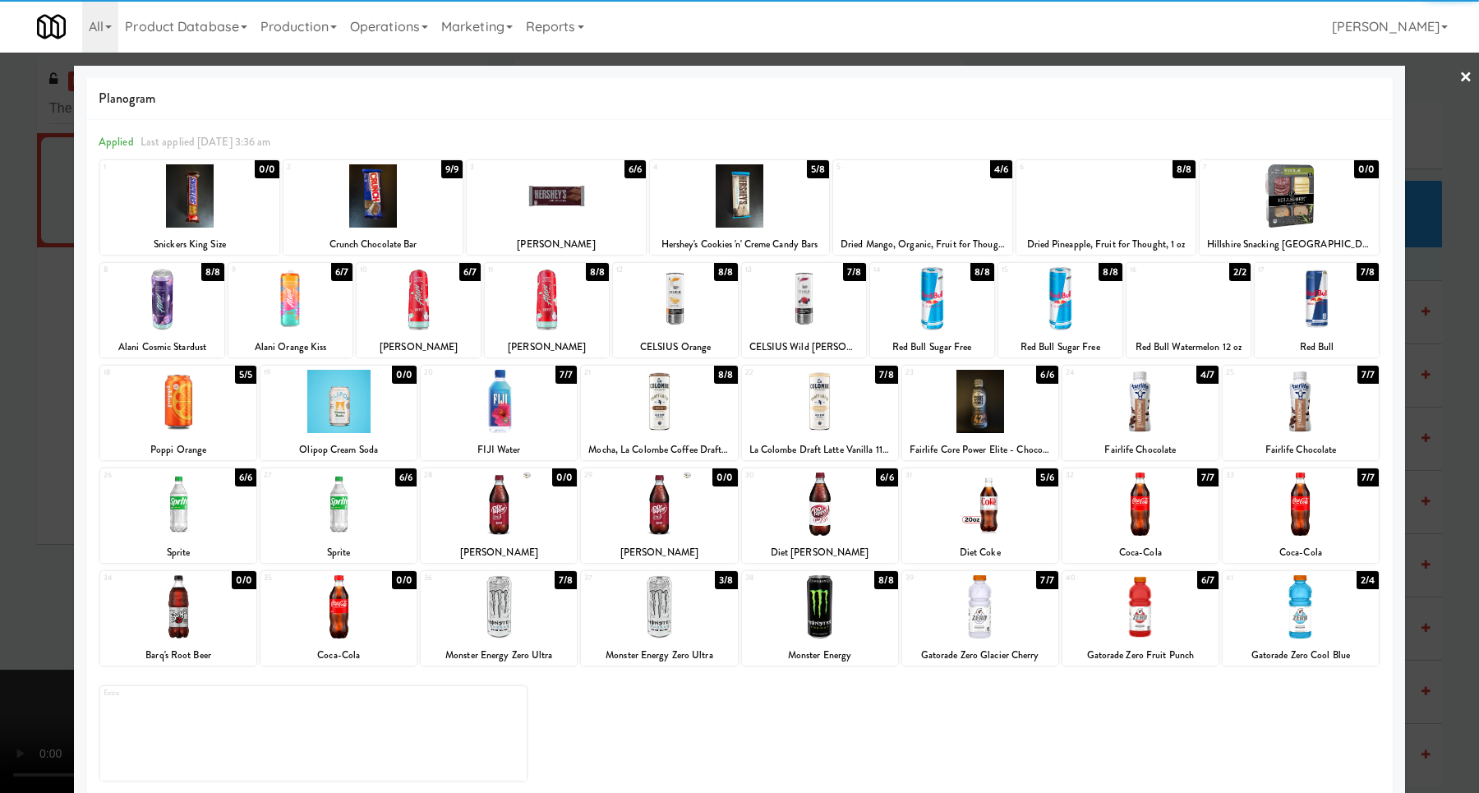
click at [1462, 454] on div at bounding box center [739, 396] width 1479 height 793
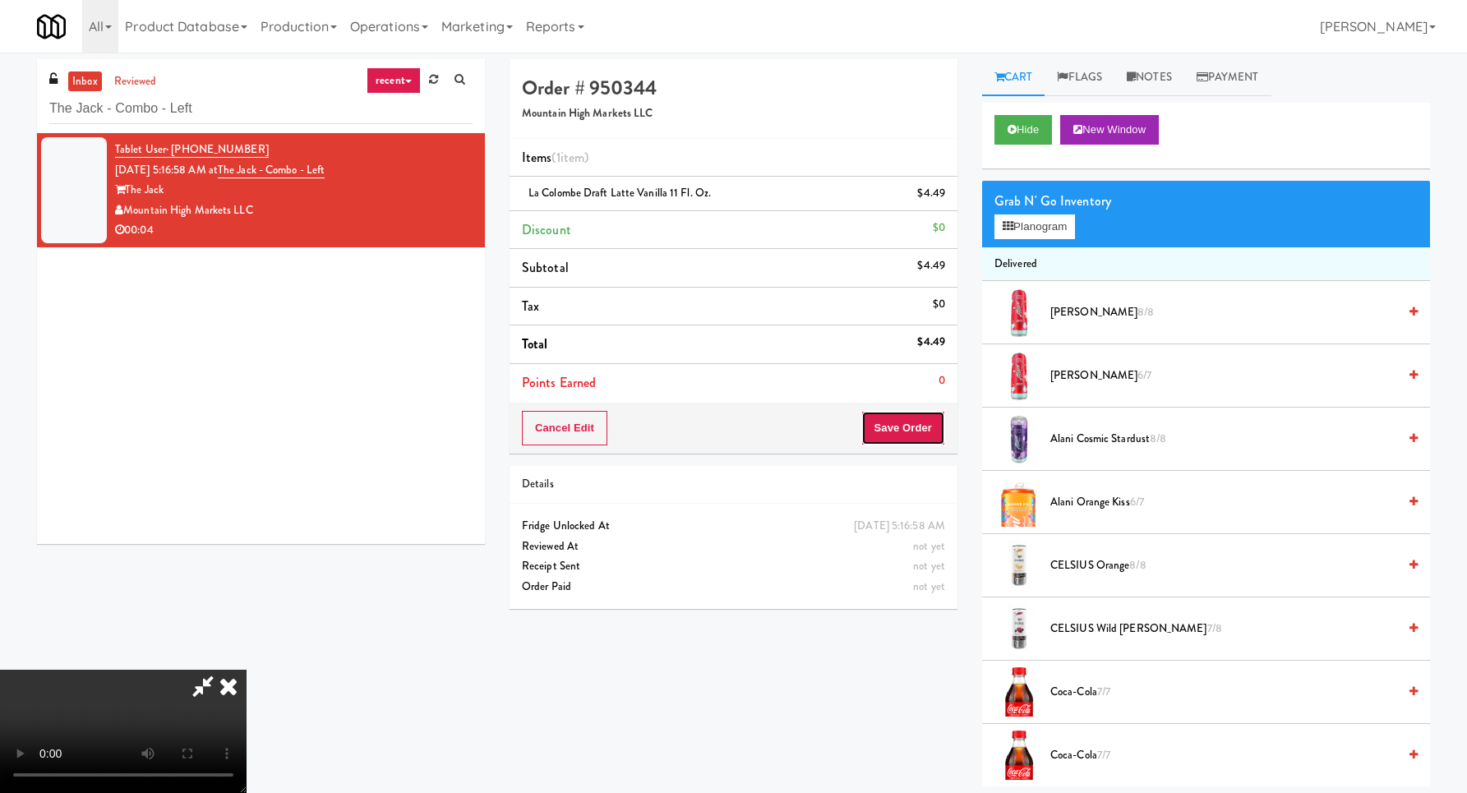
click at [920, 430] on button "Save Order" at bounding box center [903, 428] width 84 height 35
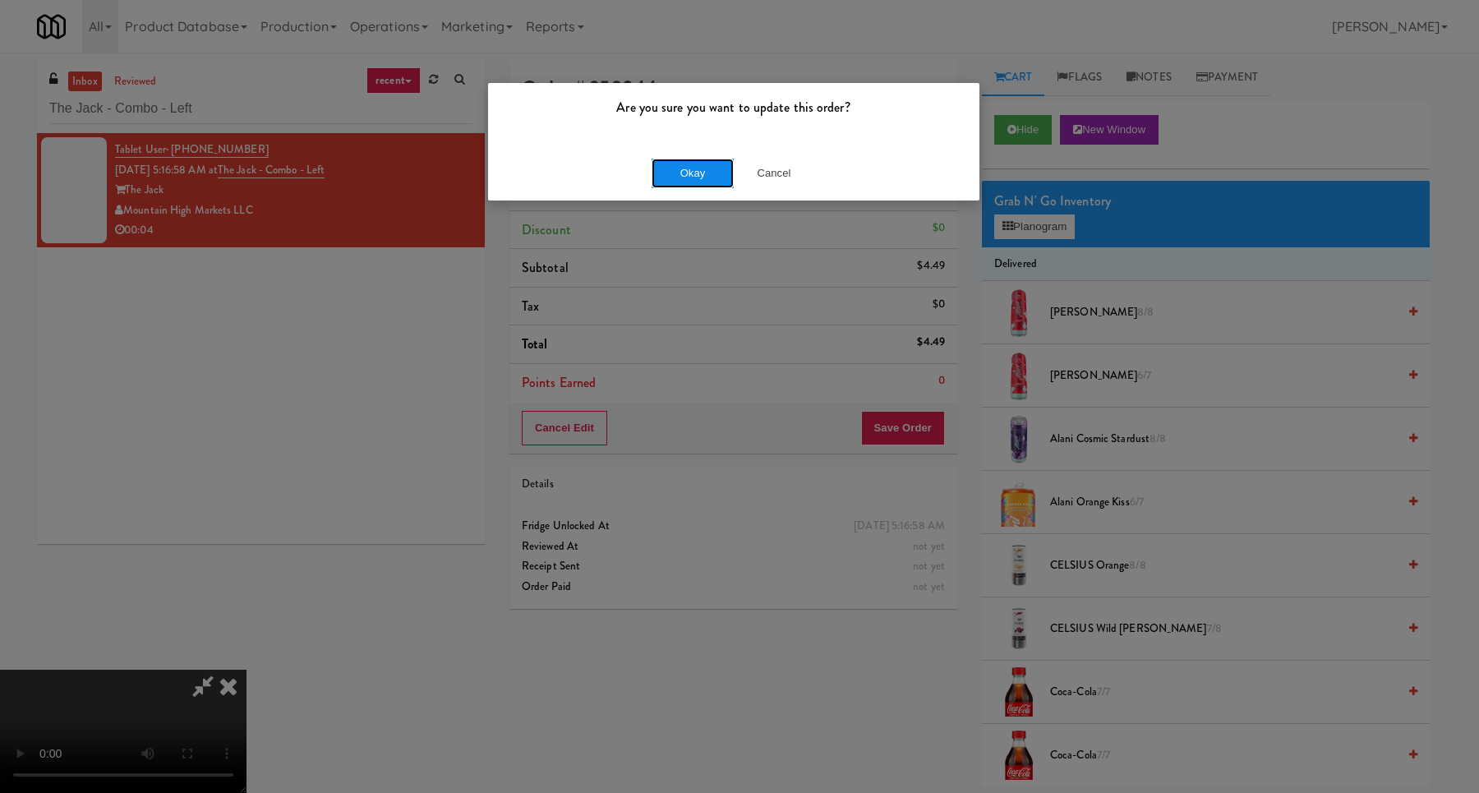
click at [681, 183] on button "Okay" at bounding box center [693, 174] width 82 height 30
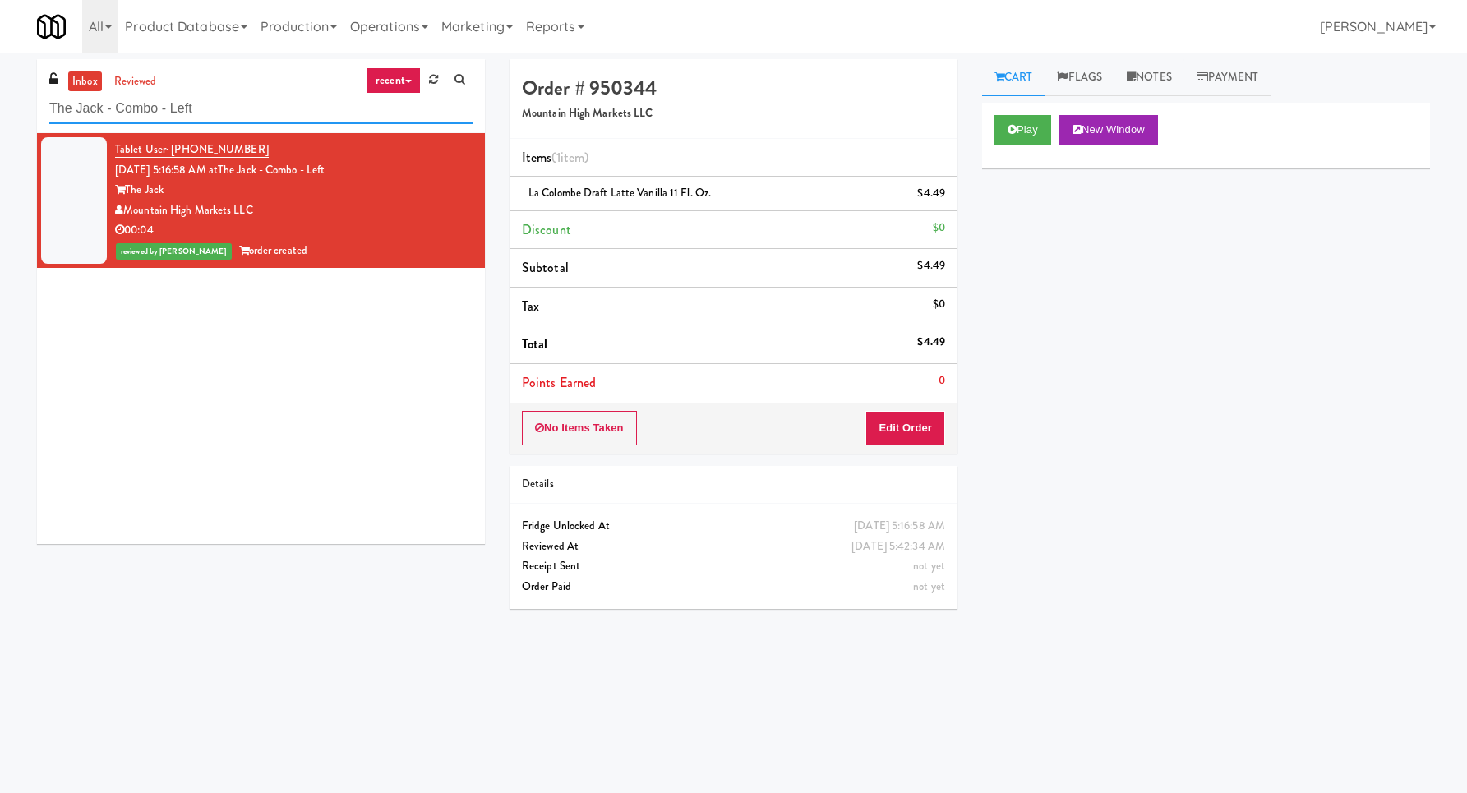
click at [292, 122] on input "The Jack - Combo - Left" at bounding box center [260, 109] width 423 height 30
paste input "AVE [GEOGRAPHIC_DATA] - [GEOGRAPHIC_DATA] - Cooler"
type input "AVE [GEOGRAPHIC_DATA] - [GEOGRAPHIC_DATA] - Cooler"
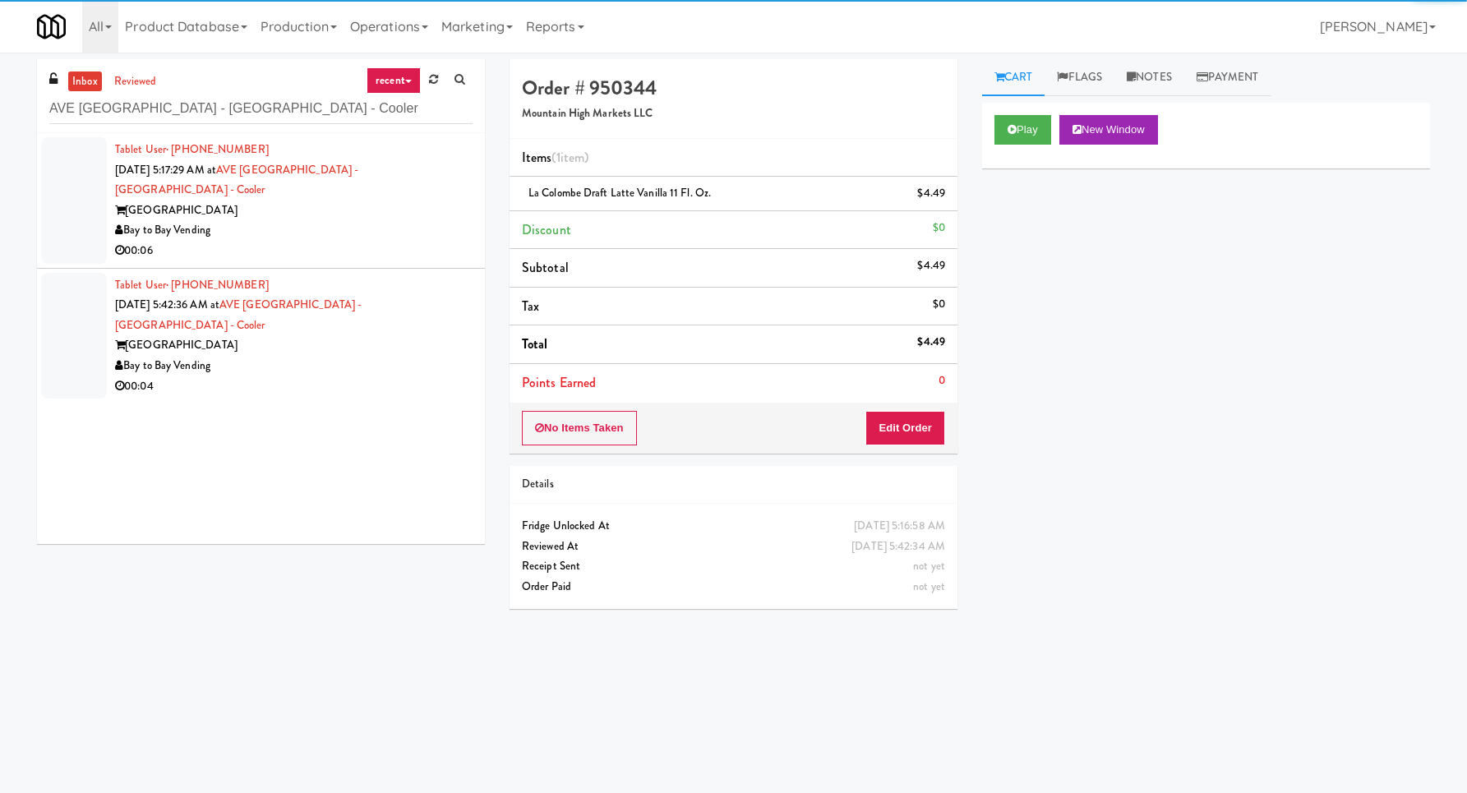
click at [397, 220] on div "Bay to Bay Vending" at bounding box center [293, 230] width 357 height 21
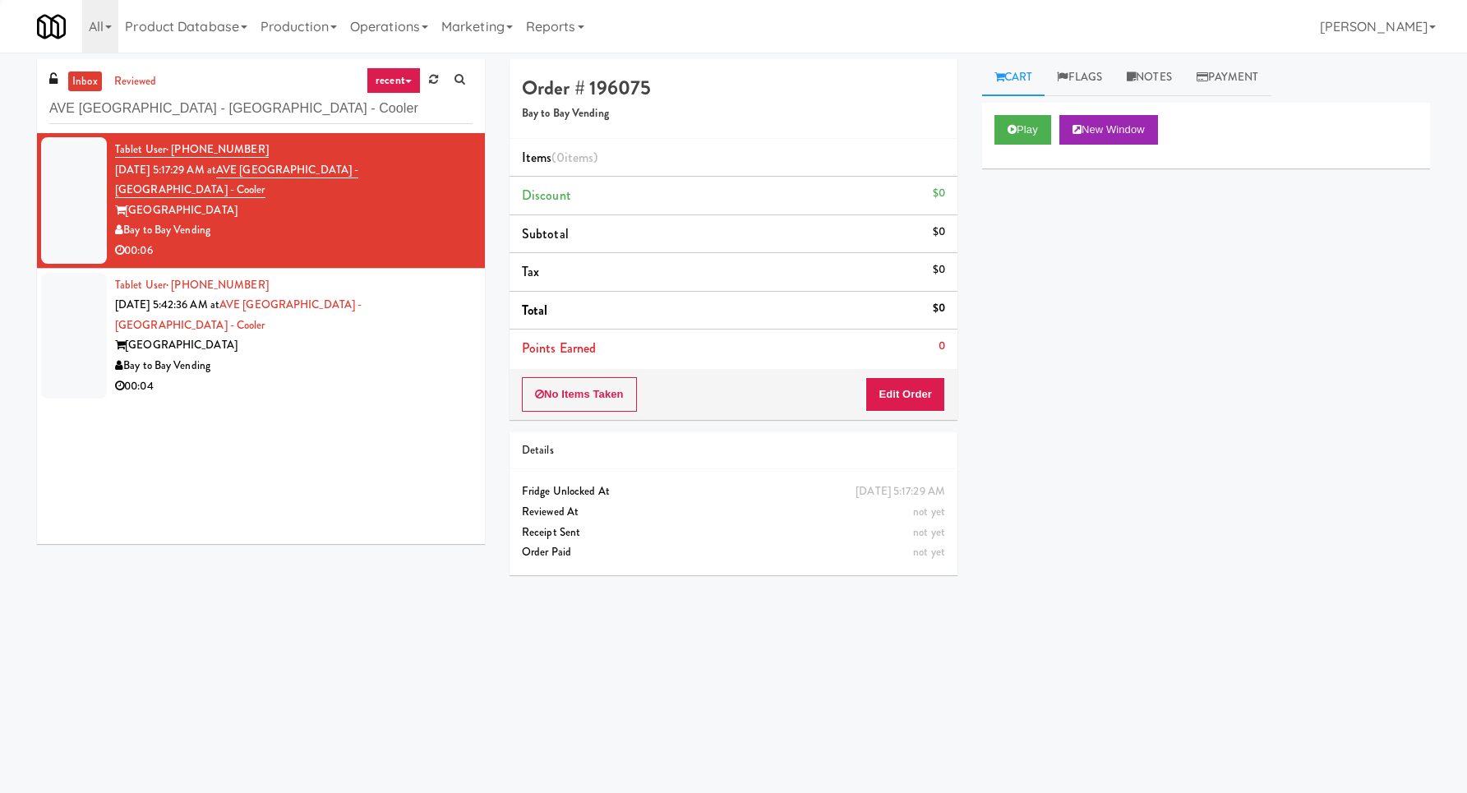
click at [1036, 111] on div "Play New Window" at bounding box center [1206, 136] width 448 height 66
click at [1015, 145] on div "Play New Window" at bounding box center [1206, 136] width 448 height 66
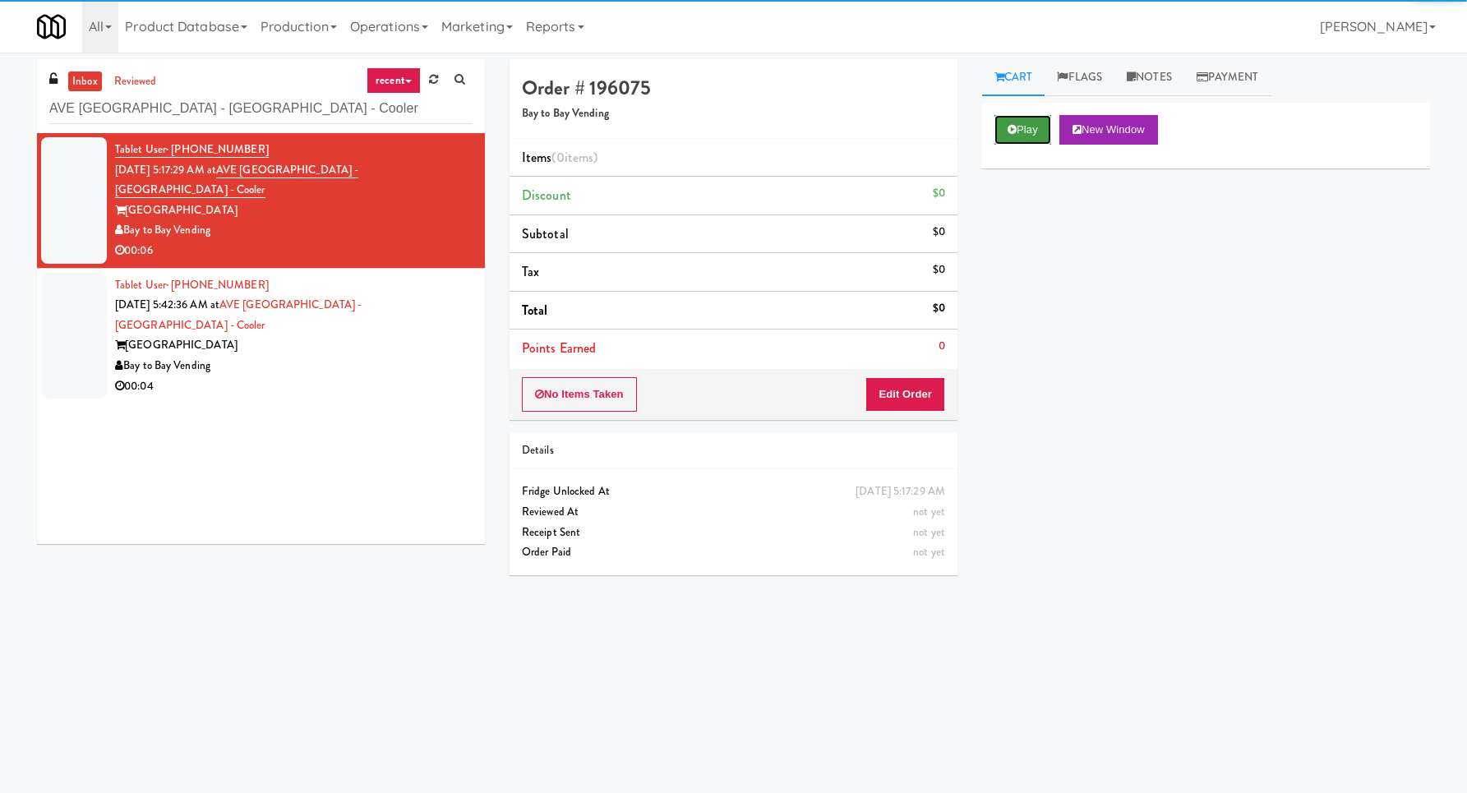
click at [1002, 141] on button "Play" at bounding box center [1022, 130] width 57 height 30
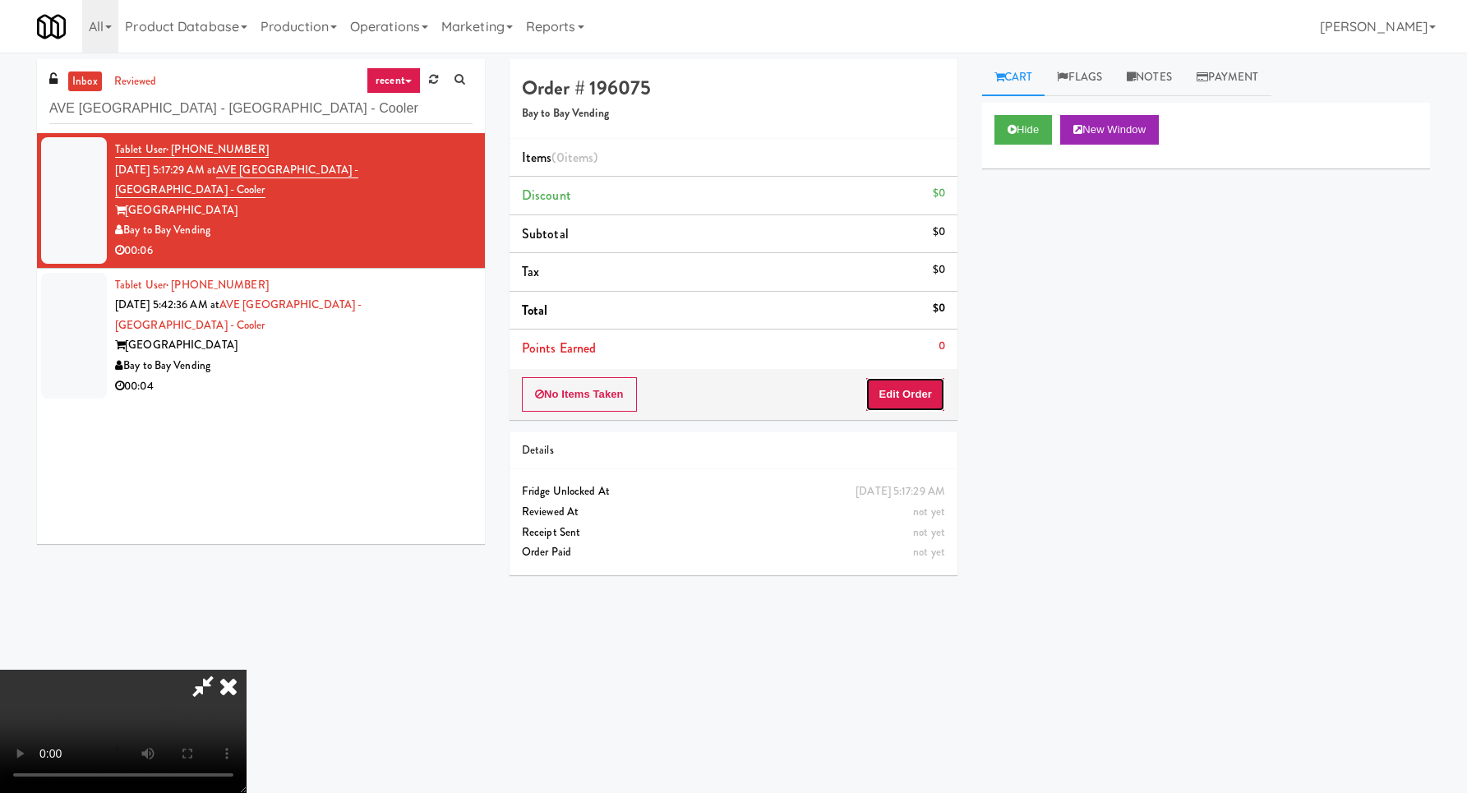
click at [939, 404] on button "Edit Order" at bounding box center [905, 394] width 80 height 35
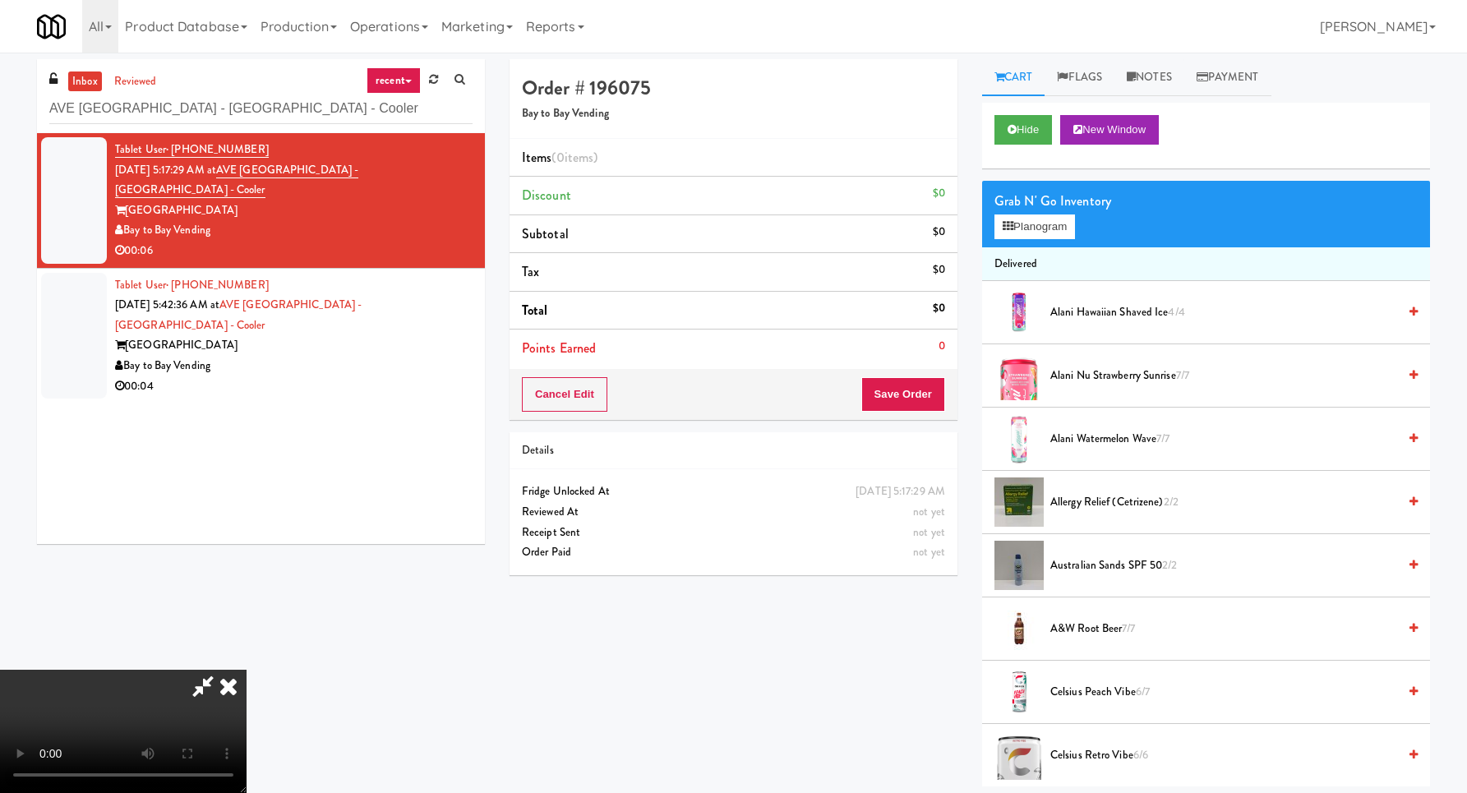
click at [246, 670] on video at bounding box center [123, 731] width 246 height 123
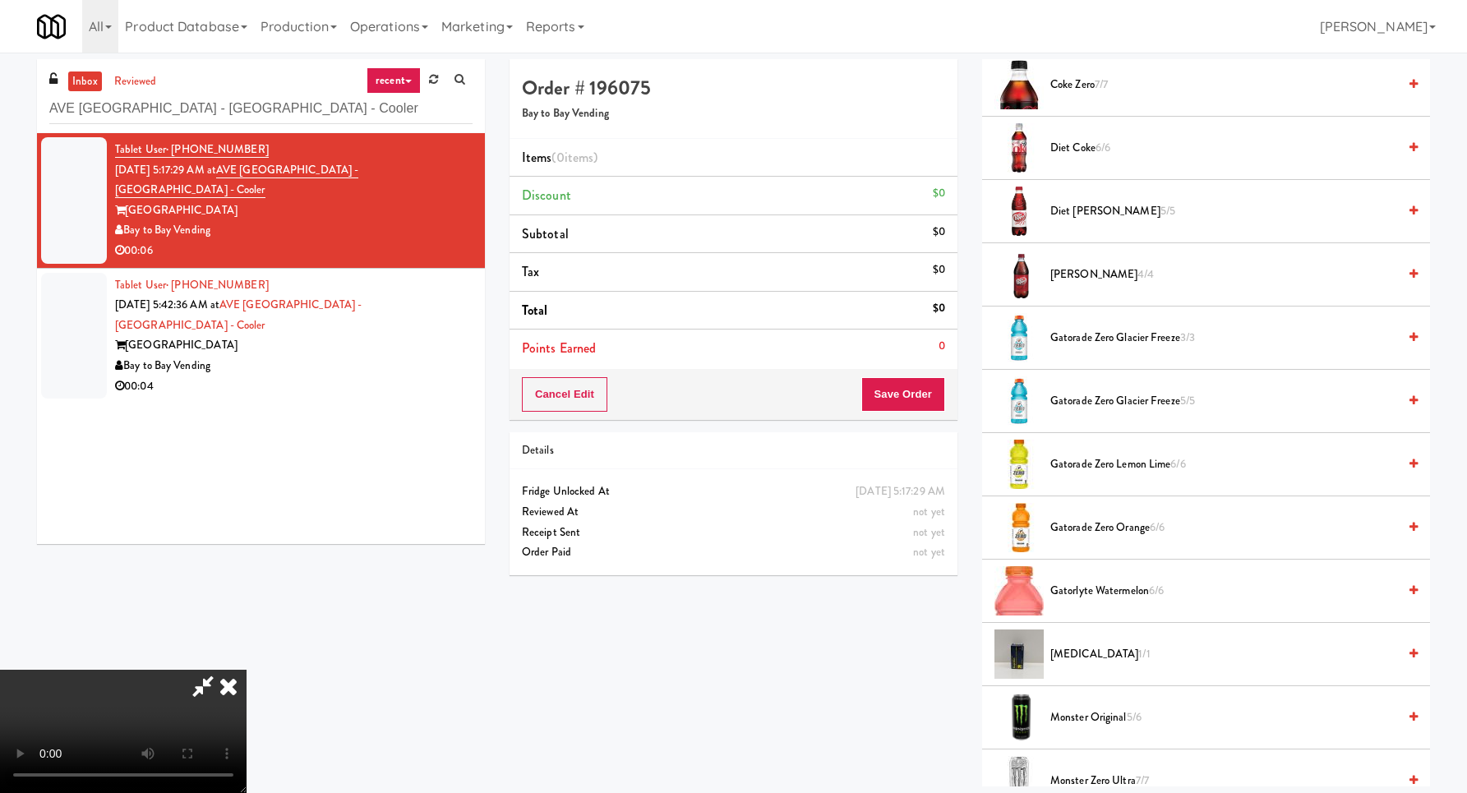
scroll to position [1077, 0]
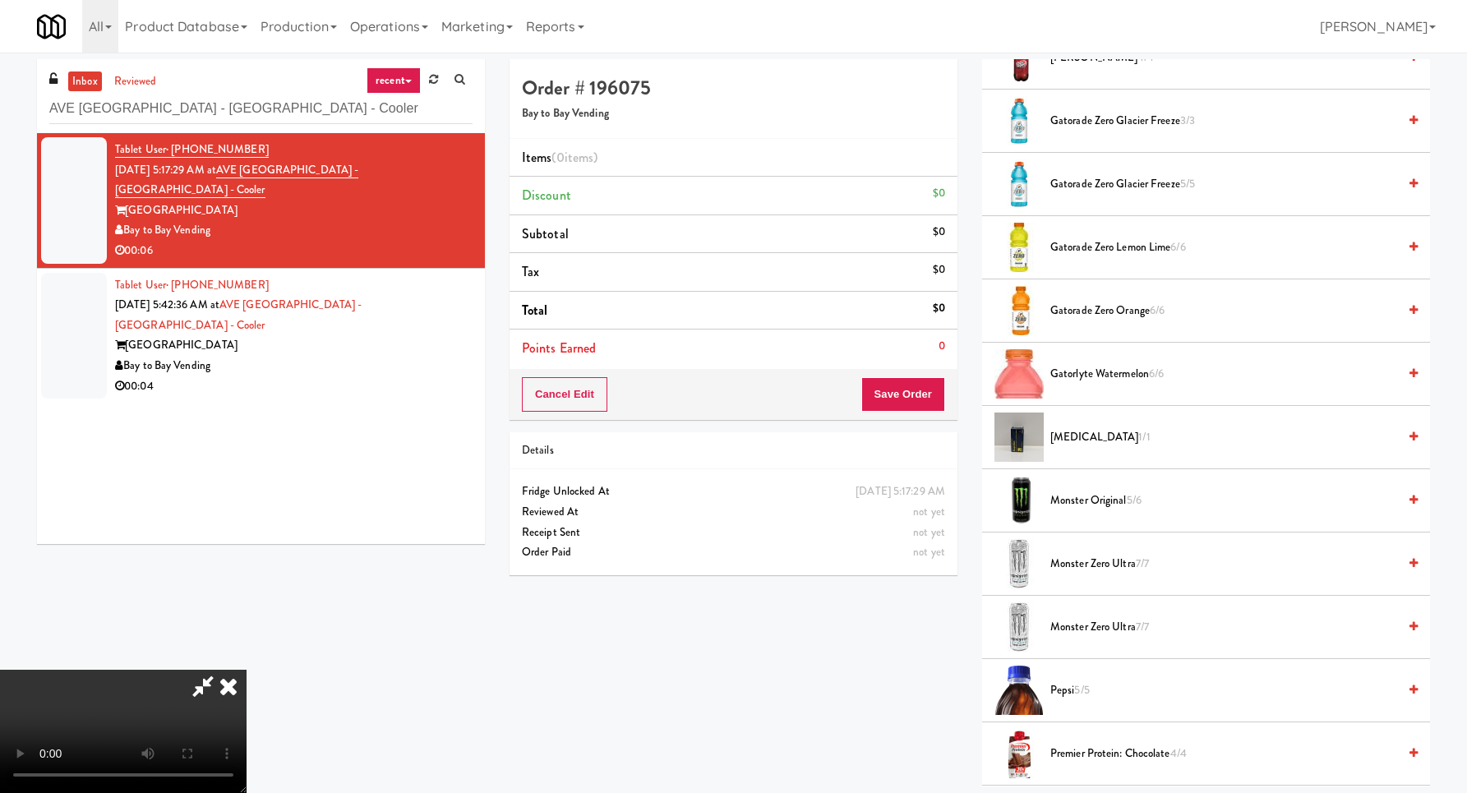
click at [1125, 625] on span "Monster Zero Ultra 7/7" at bounding box center [1223, 627] width 347 height 21
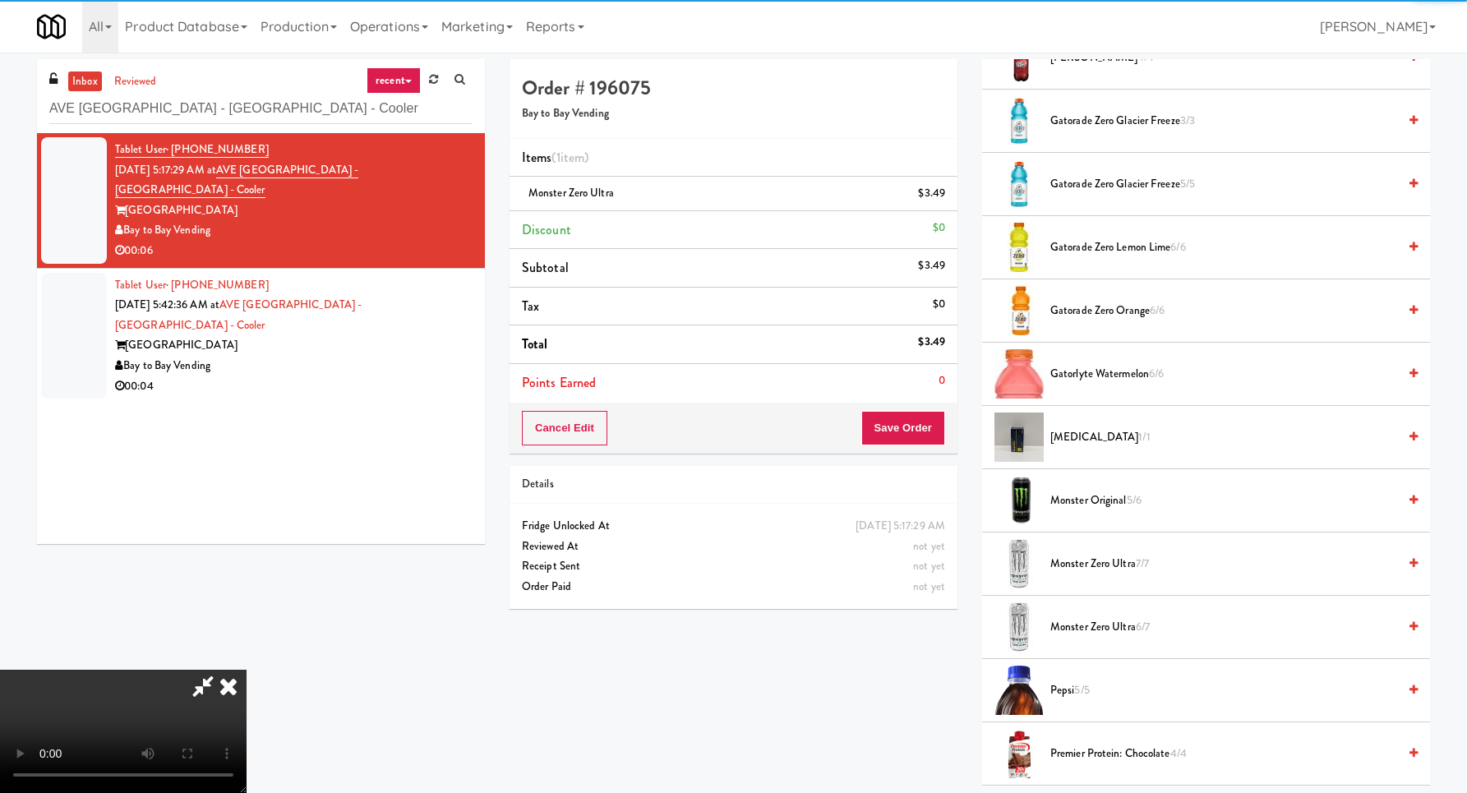
click at [925, 446] on div "Cancel Edit Save Order" at bounding box center [733, 428] width 448 height 51
click at [925, 432] on button "Save Order" at bounding box center [903, 428] width 84 height 35
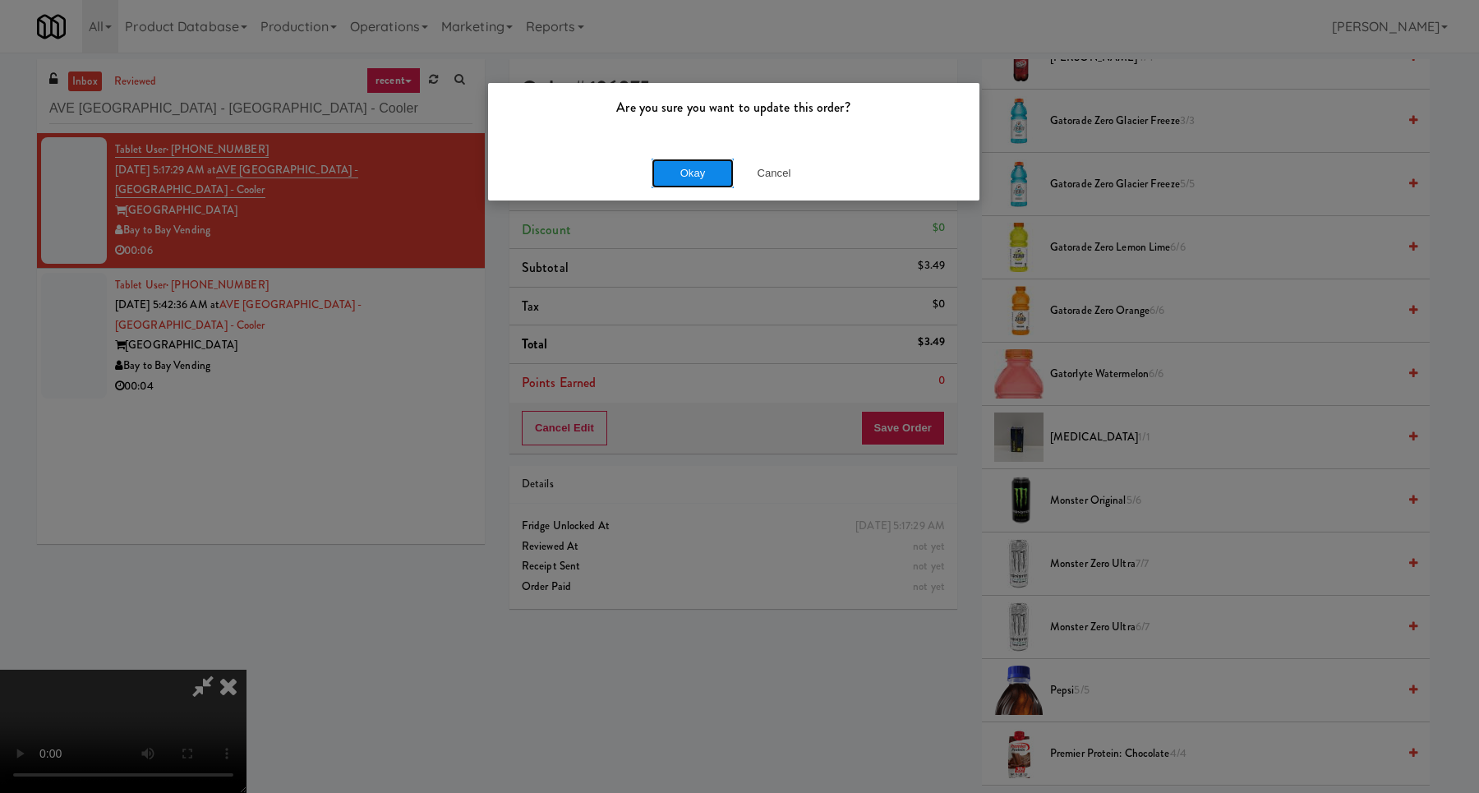
click at [689, 177] on button "Okay" at bounding box center [693, 174] width 82 height 30
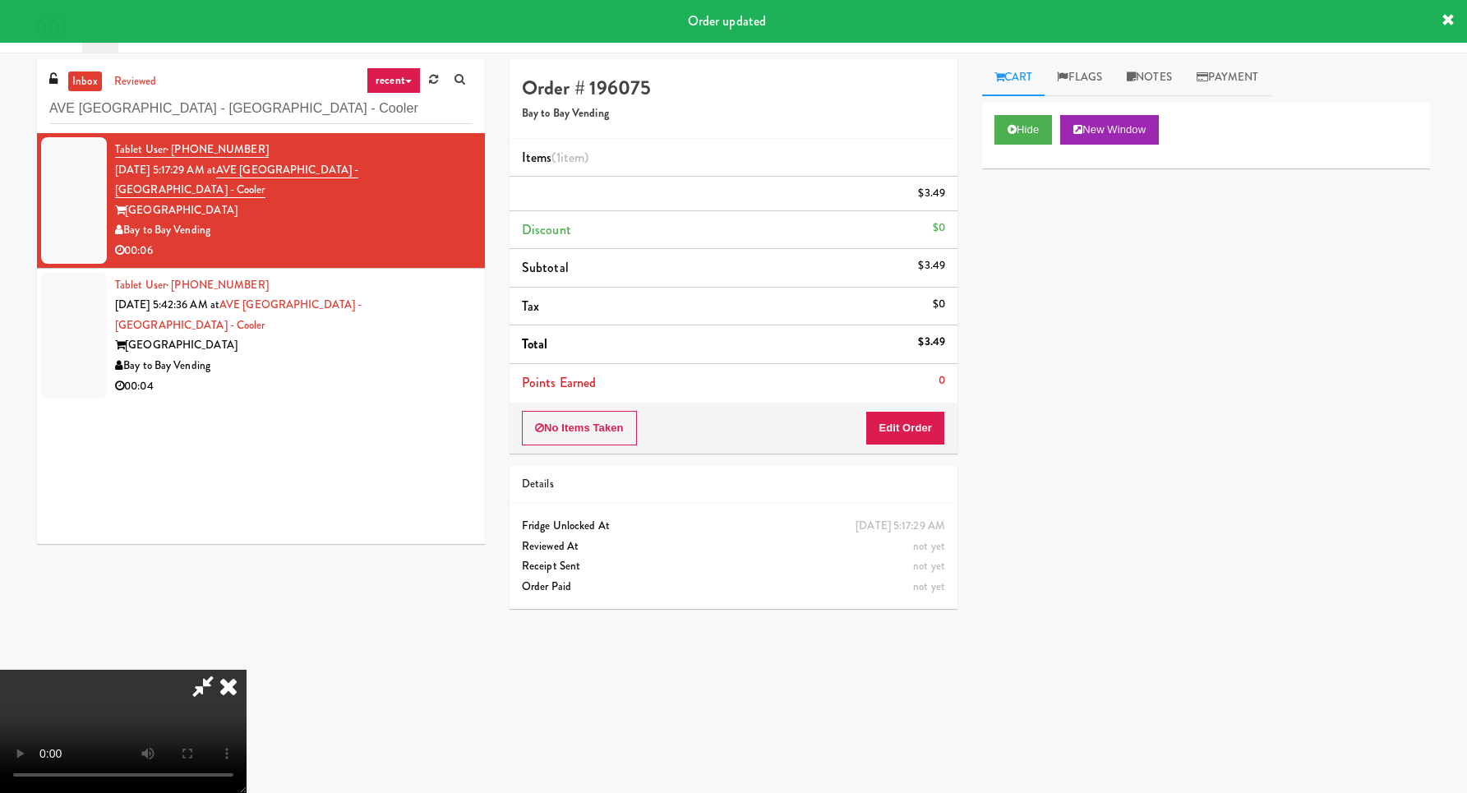
scroll to position [0, 0]
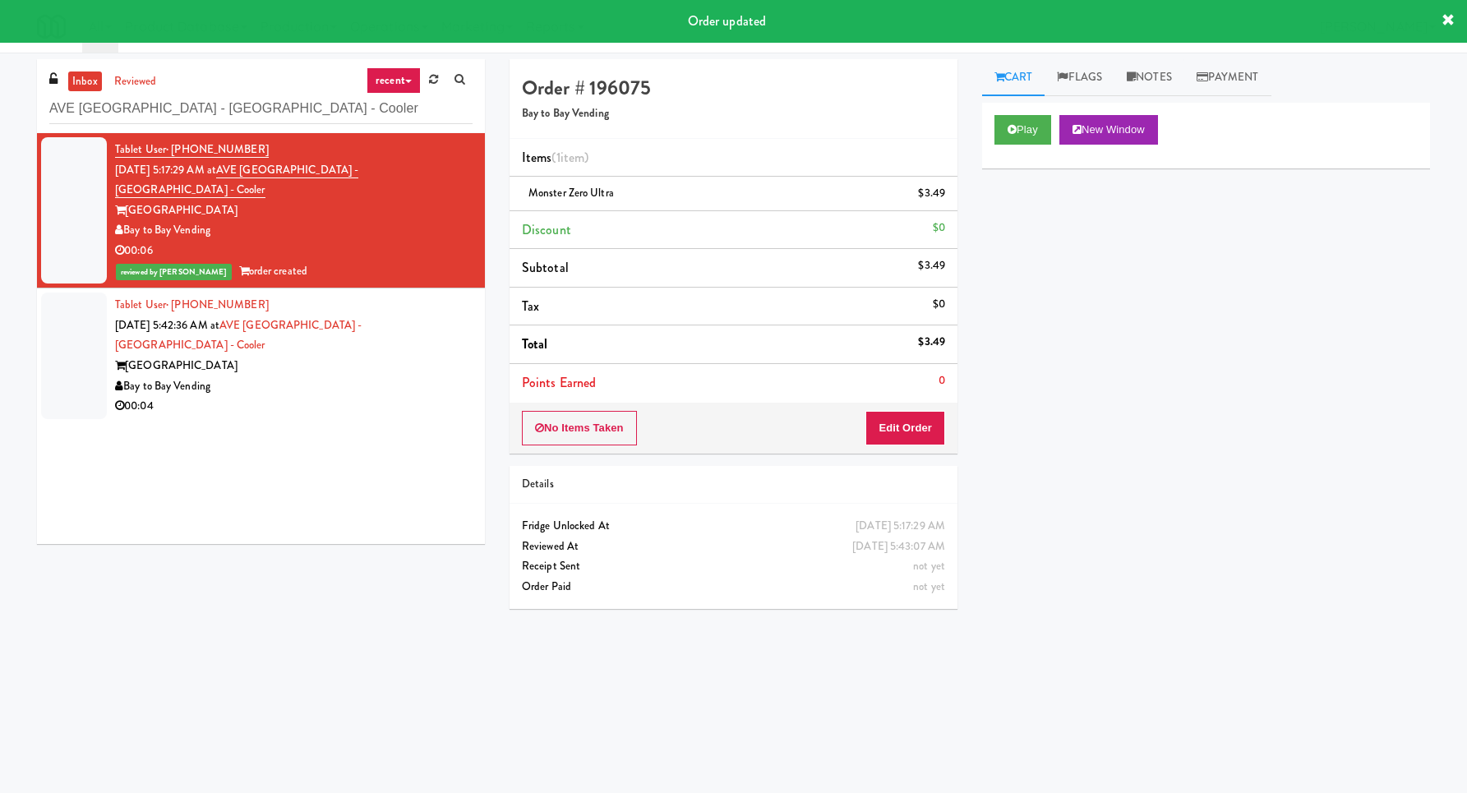
click at [401, 376] on div "Bay to Bay Vending" at bounding box center [293, 386] width 357 height 21
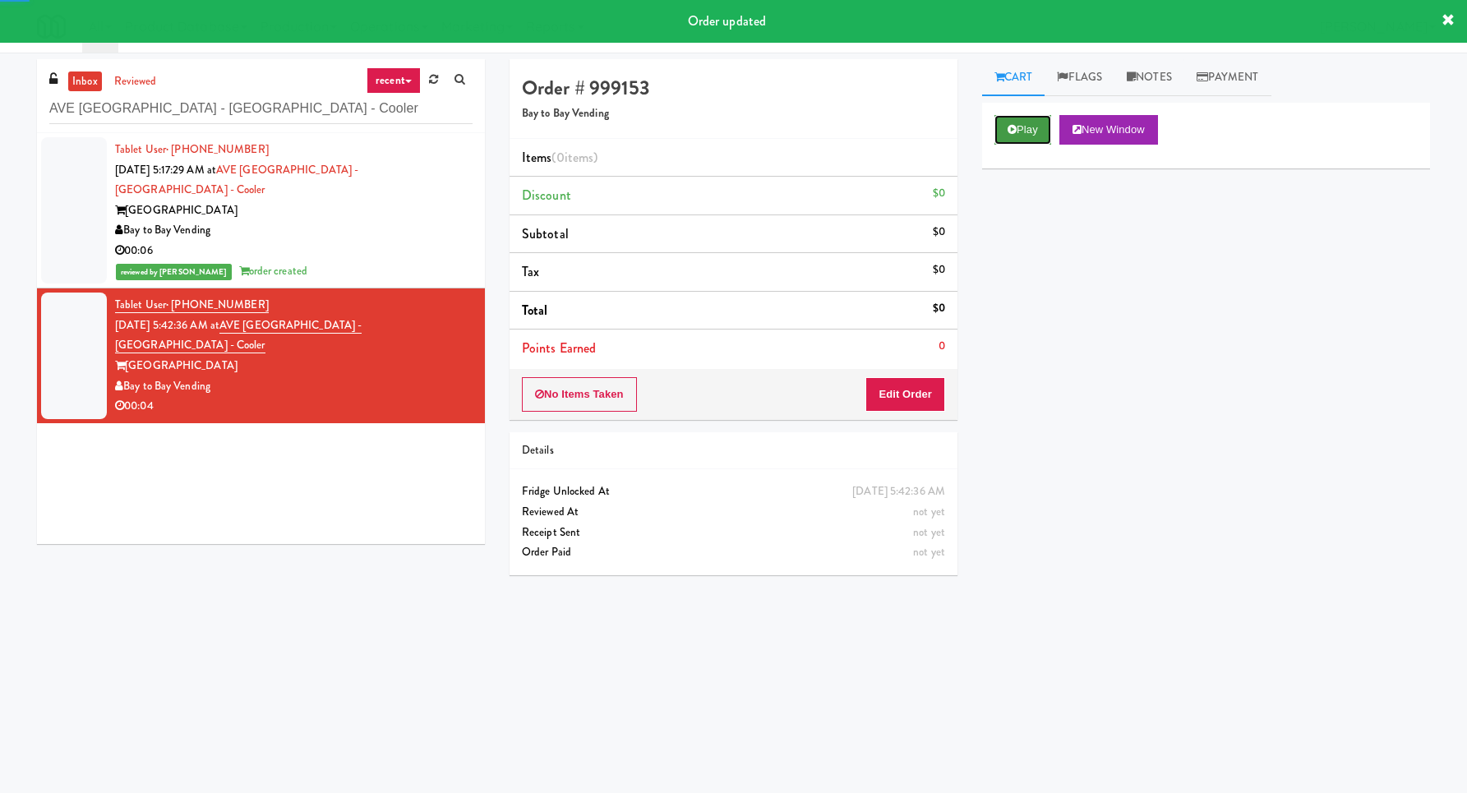
click at [1012, 122] on button "Play" at bounding box center [1022, 130] width 57 height 30
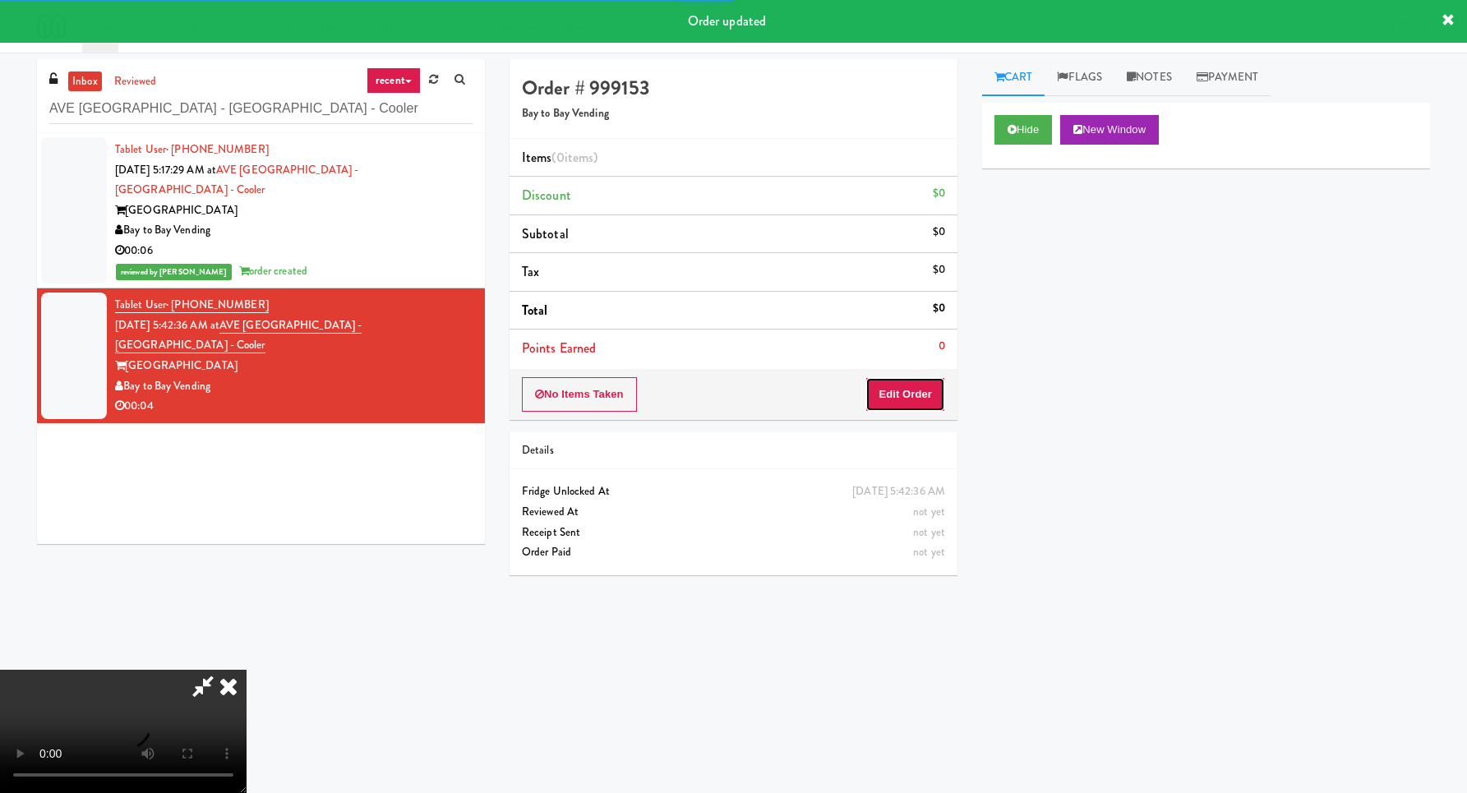
click at [896, 398] on button "Edit Order" at bounding box center [905, 394] width 80 height 35
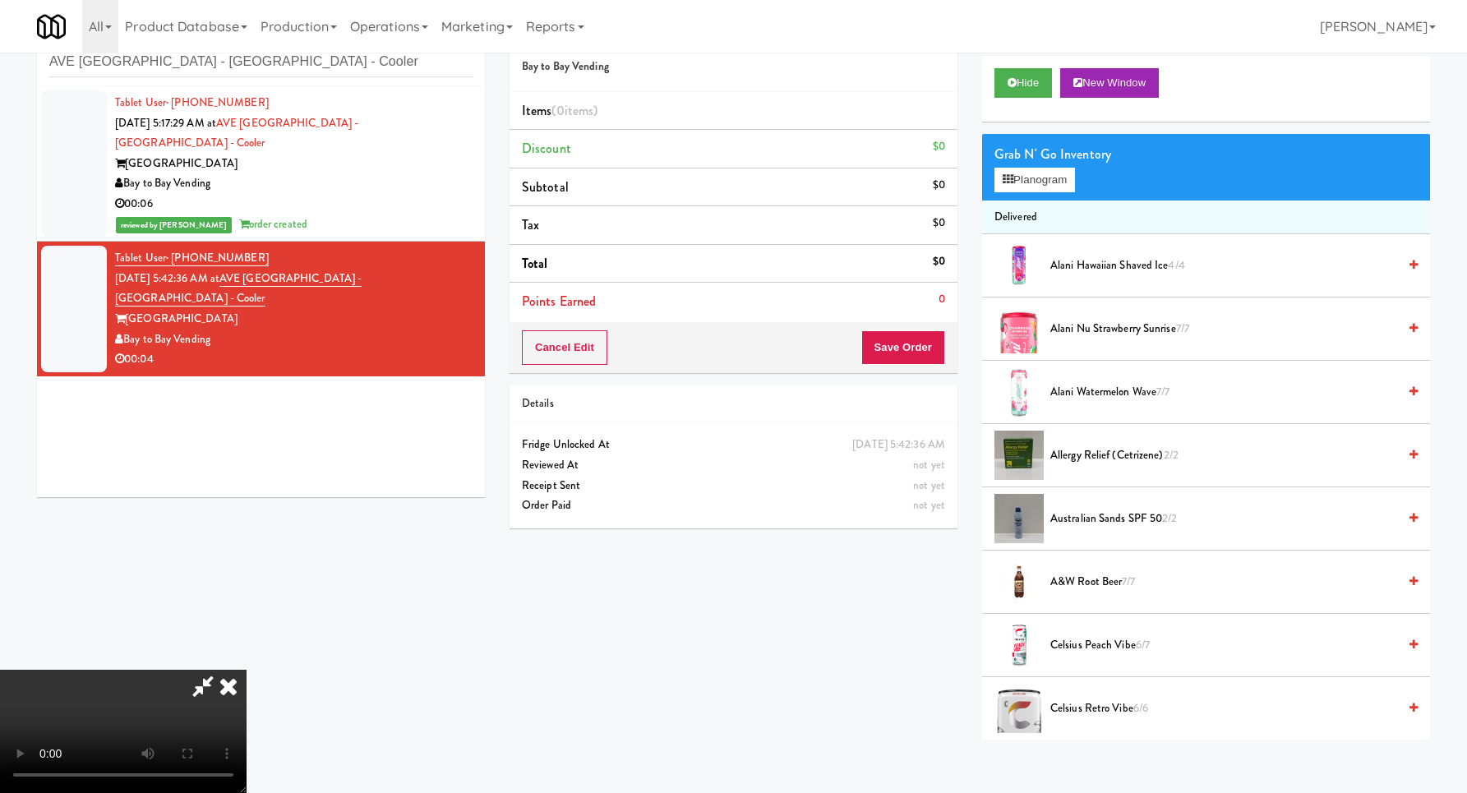
scroll to position [53, 0]
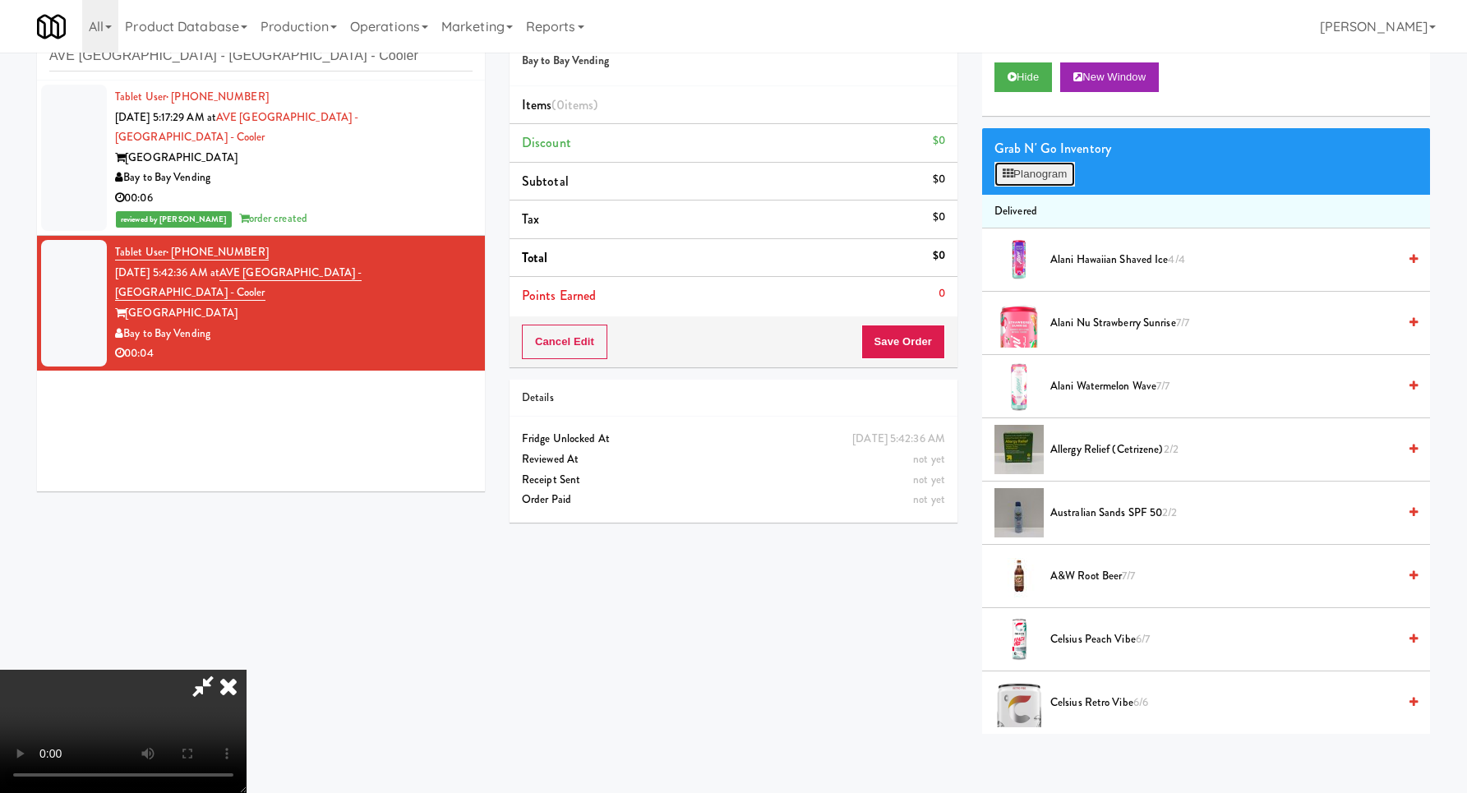
click at [1040, 175] on button "Planogram" at bounding box center [1034, 174] width 81 height 25
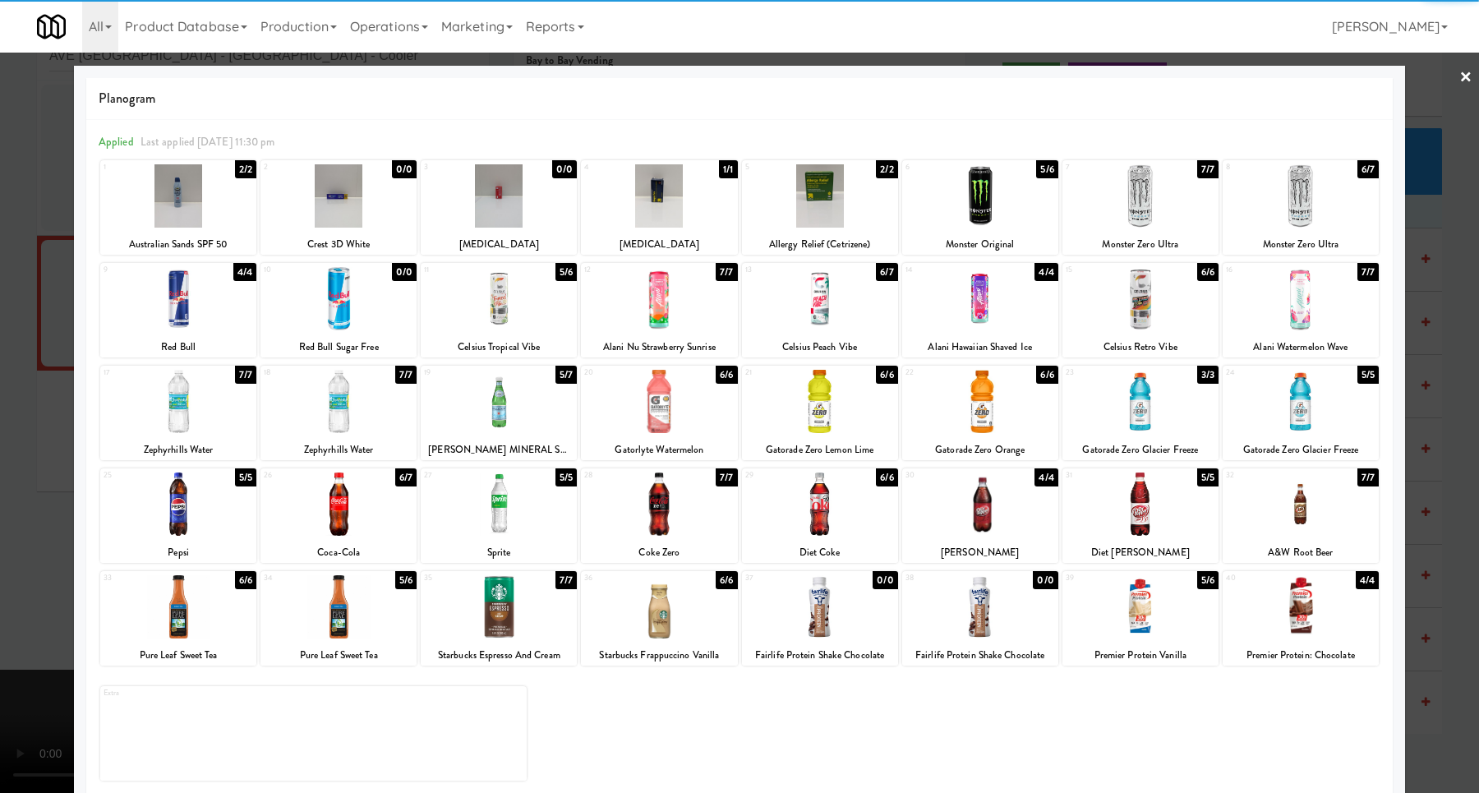
click at [358, 587] on div at bounding box center [338, 606] width 156 height 63
click at [1411, 368] on div at bounding box center [739, 396] width 1479 height 793
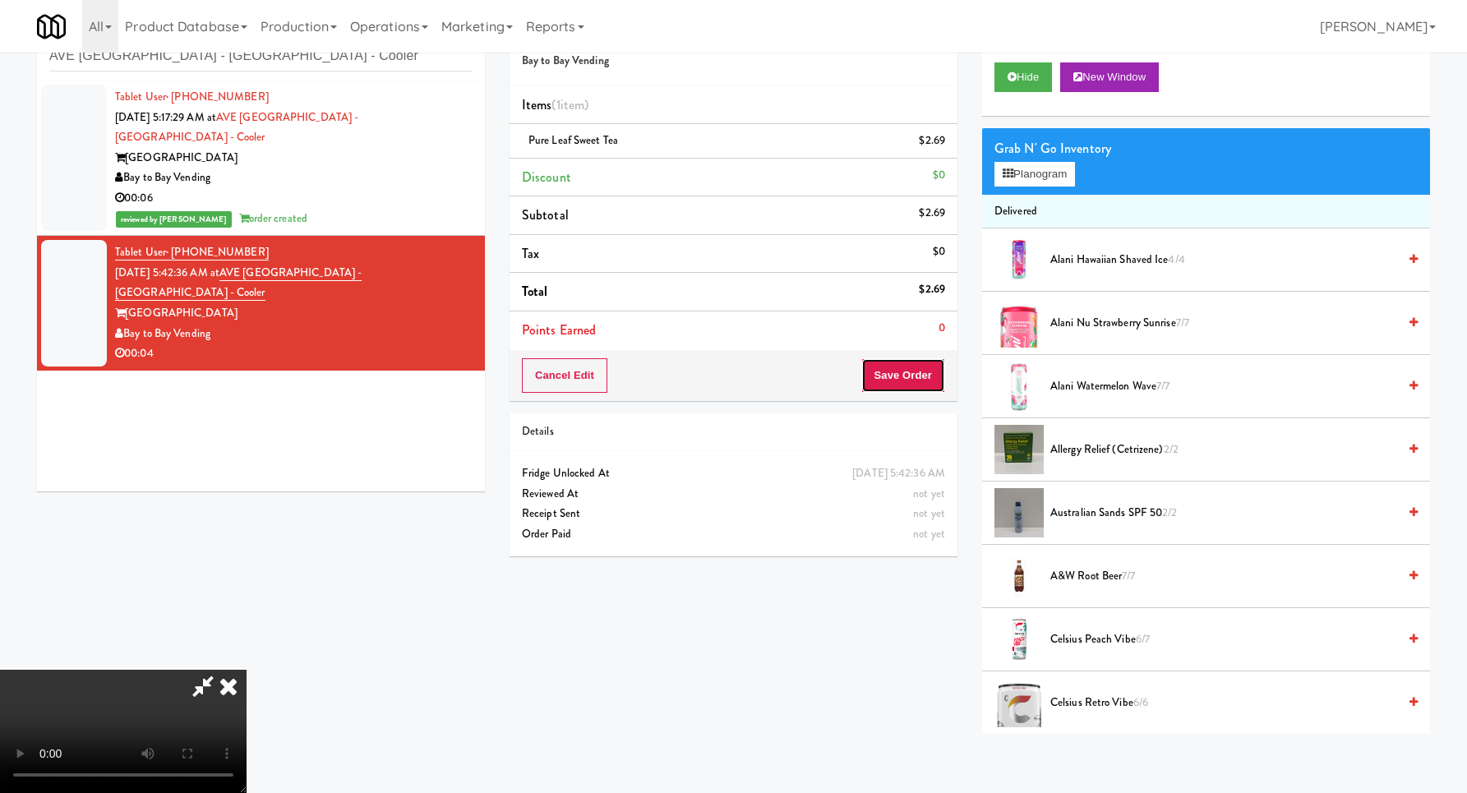
click at [933, 374] on button "Save Order" at bounding box center [903, 375] width 84 height 35
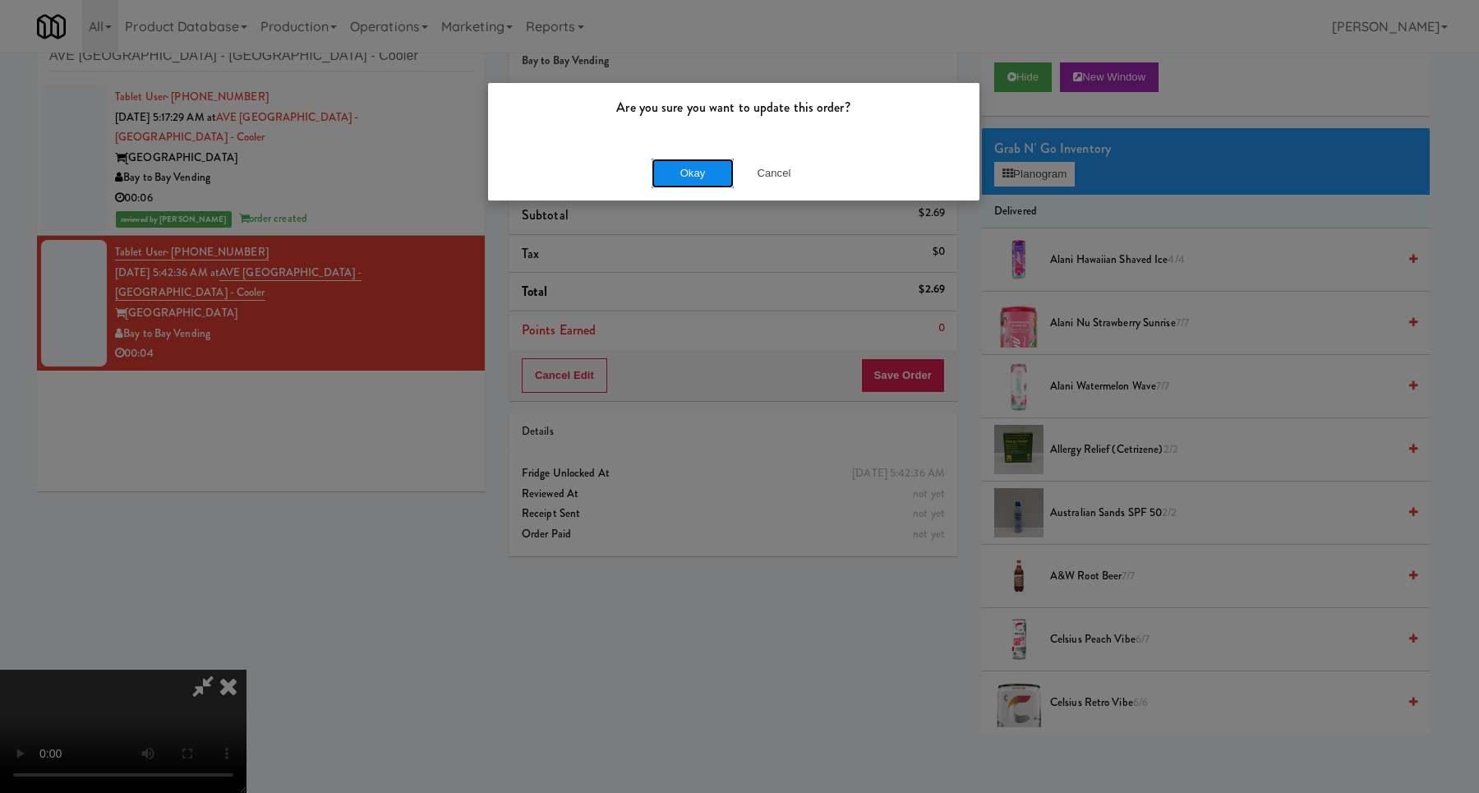
click at [702, 160] on button "Okay" at bounding box center [693, 174] width 82 height 30
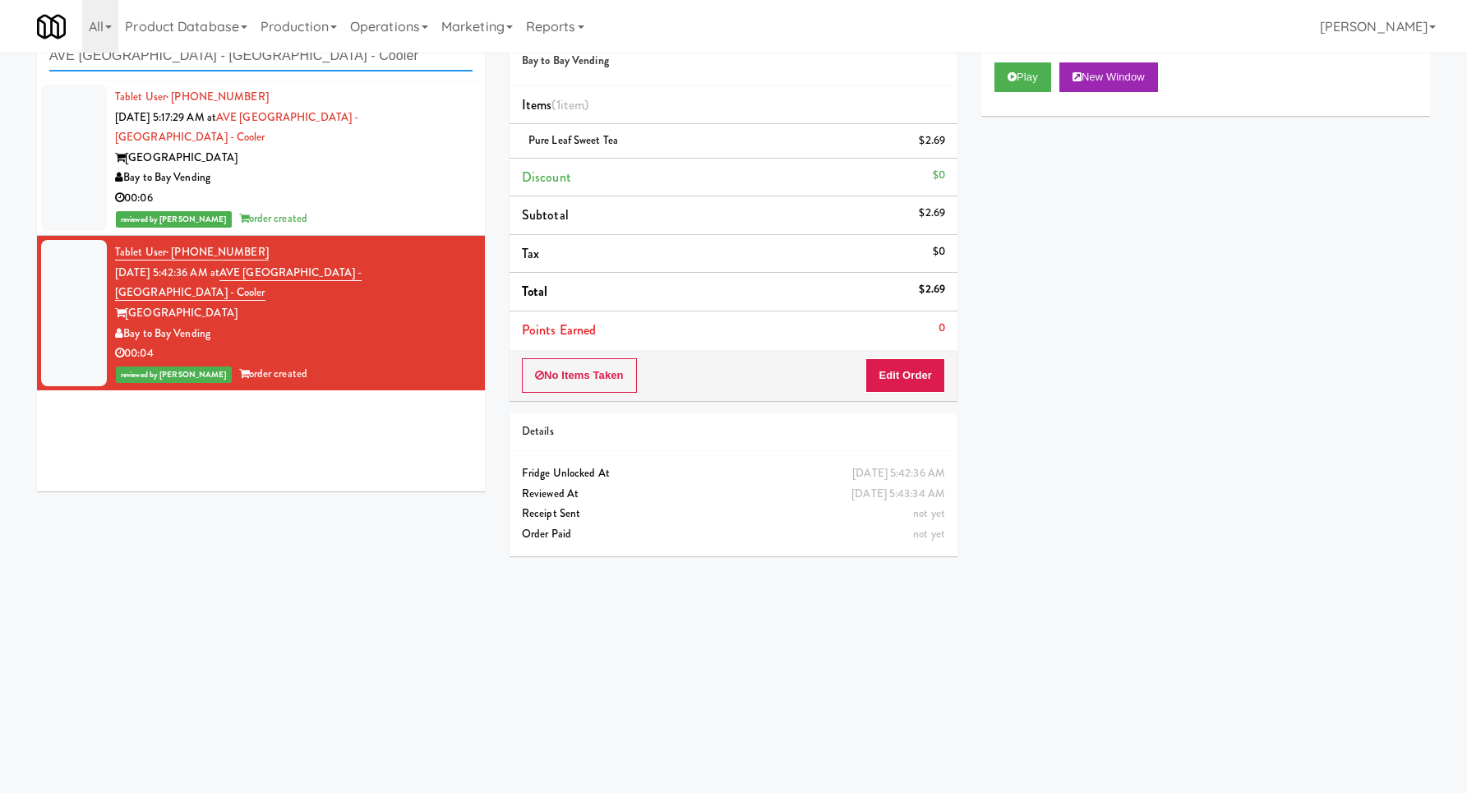
click at [398, 68] on input "AVE [GEOGRAPHIC_DATA] - [GEOGRAPHIC_DATA] - Cooler" at bounding box center [260, 56] width 423 height 30
paste input "Sachs-Cooler-Right"
type input "Sachs-Cooler-Right"
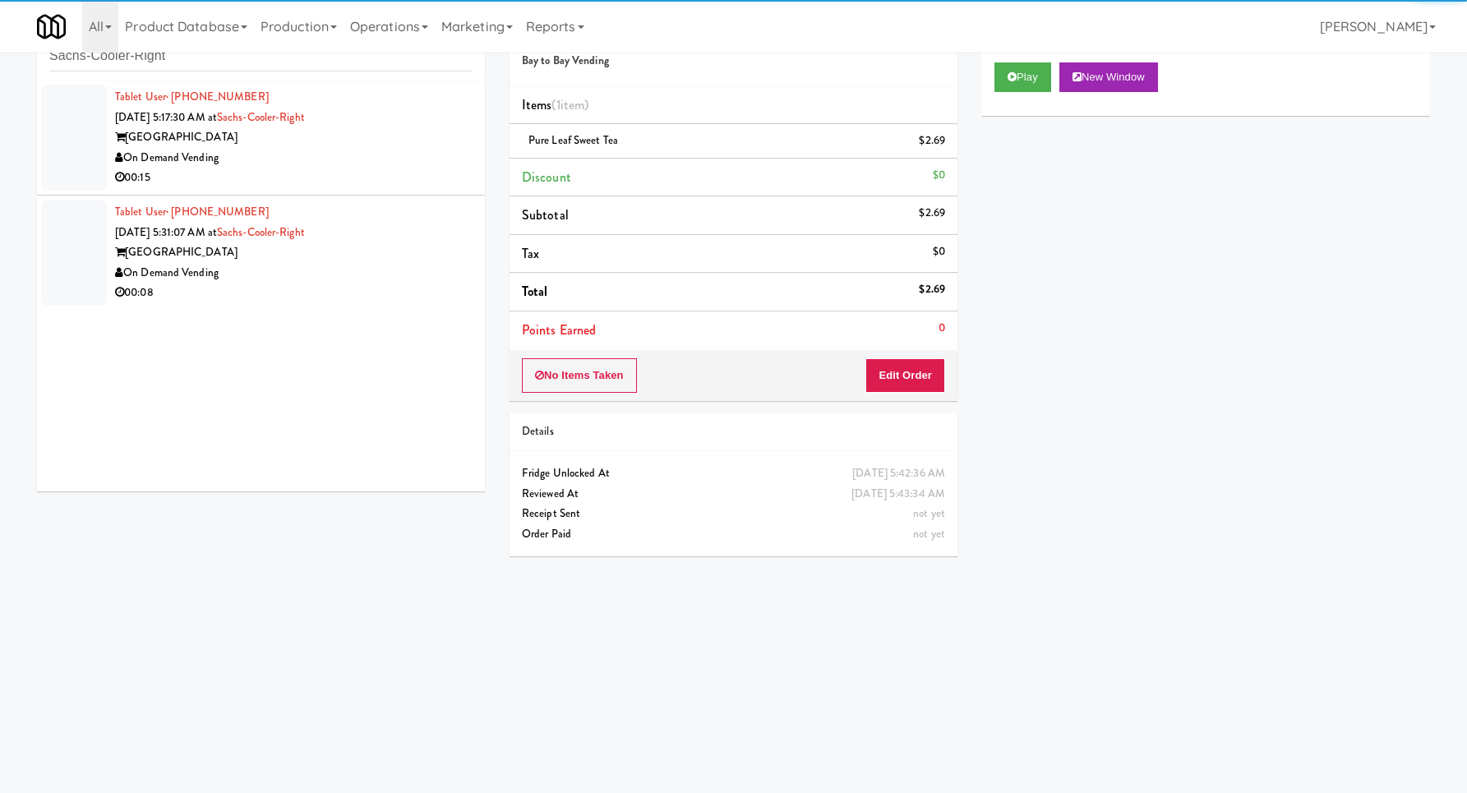
click at [391, 150] on div "Tablet User · (224) 433-4684 [DATE] 5:17:30 AM at Sachs-Cooler-Right Sachs Cent…" at bounding box center [261, 286] width 448 height 411
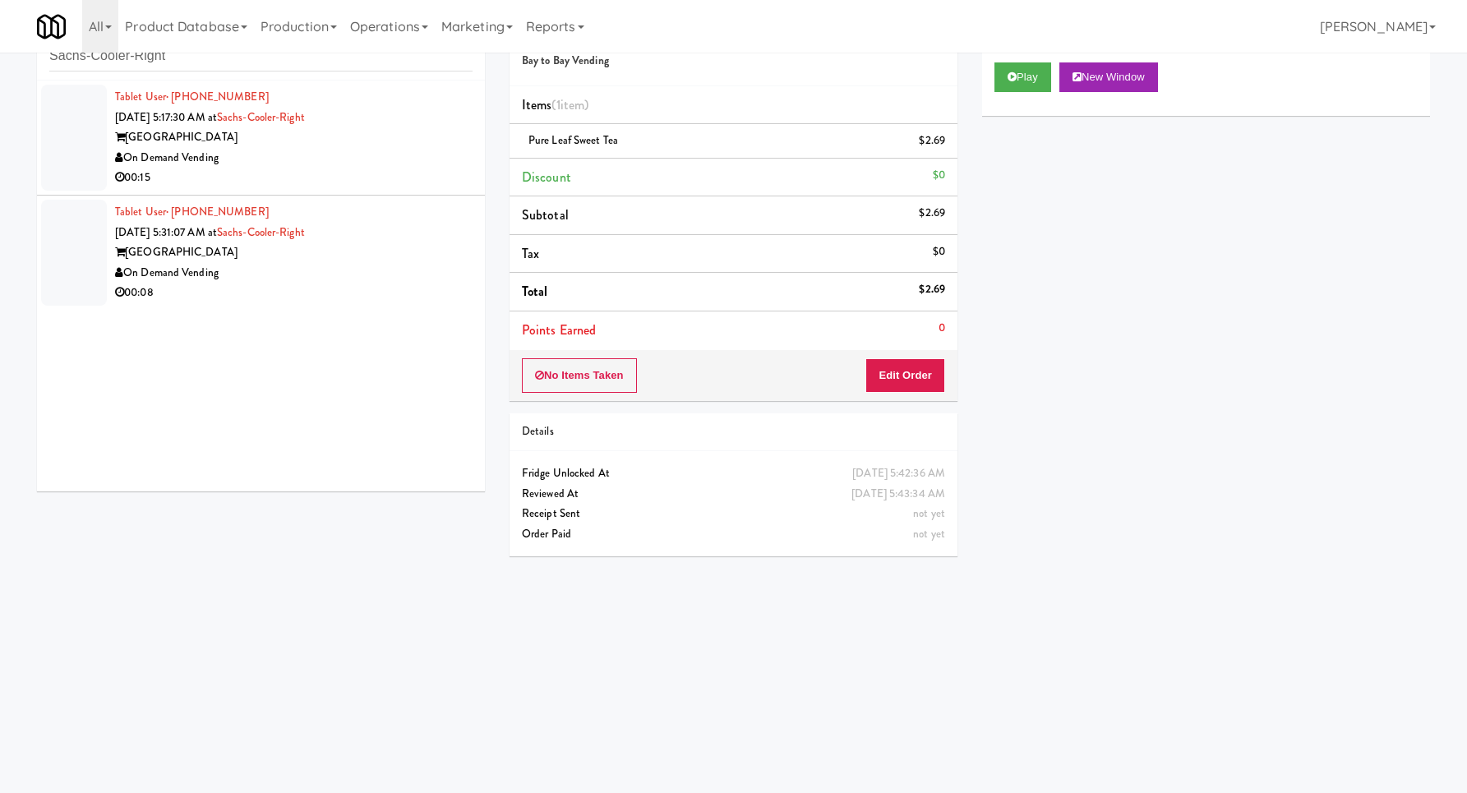
click at [454, 134] on div "[GEOGRAPHIC_DATA]" at bounding box center [293, 137] width 357 height 21
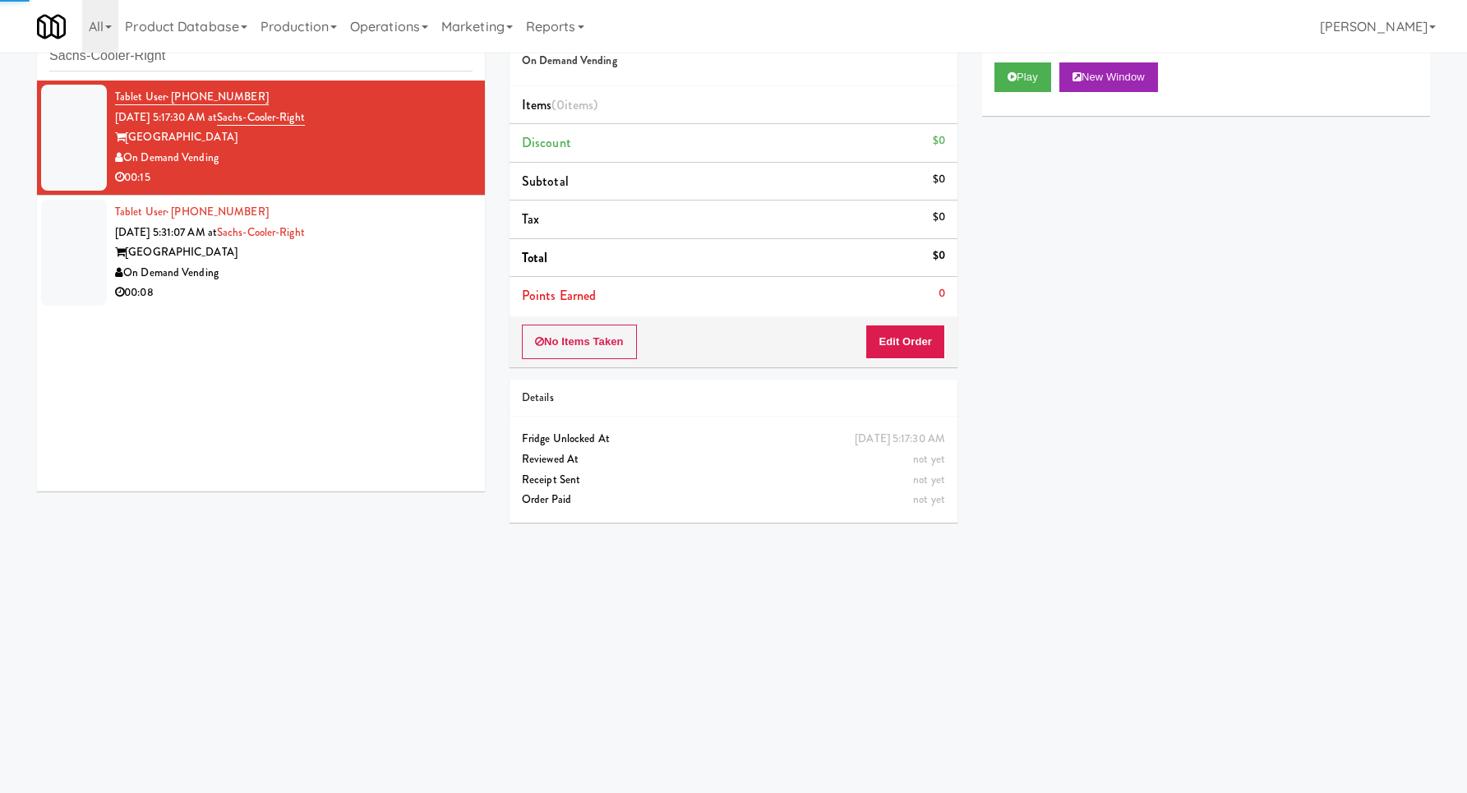
click at [998, 94] on div "Play New Window" at bounding box center [1206, 83] width 448 height 66
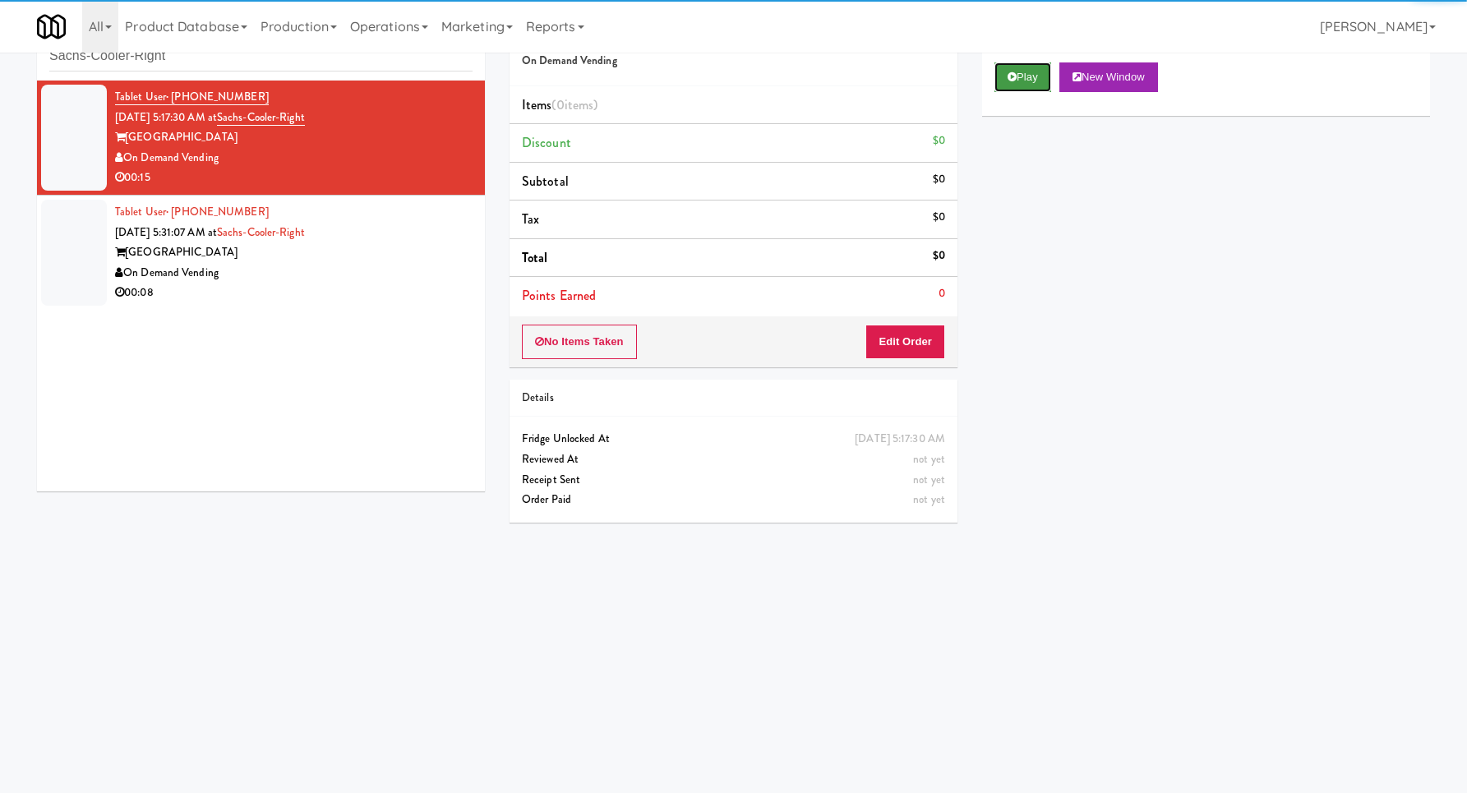
click at [1002, 78] on button "Play" at bounding box center [1022, 77] width 57 height 30
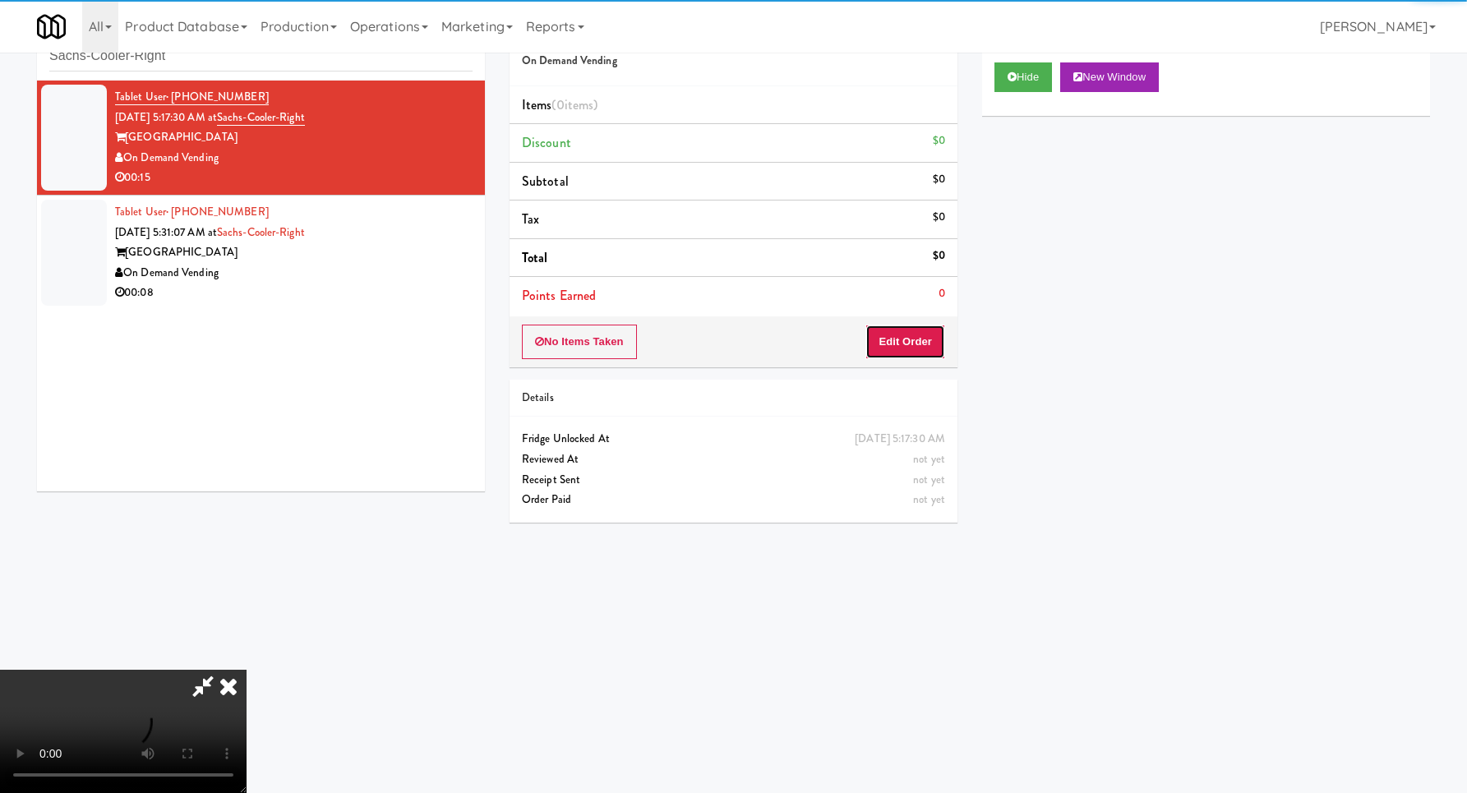
click at [909, 342] on button "Edit Order" at bounding box center [905, 342] width 80 height 35
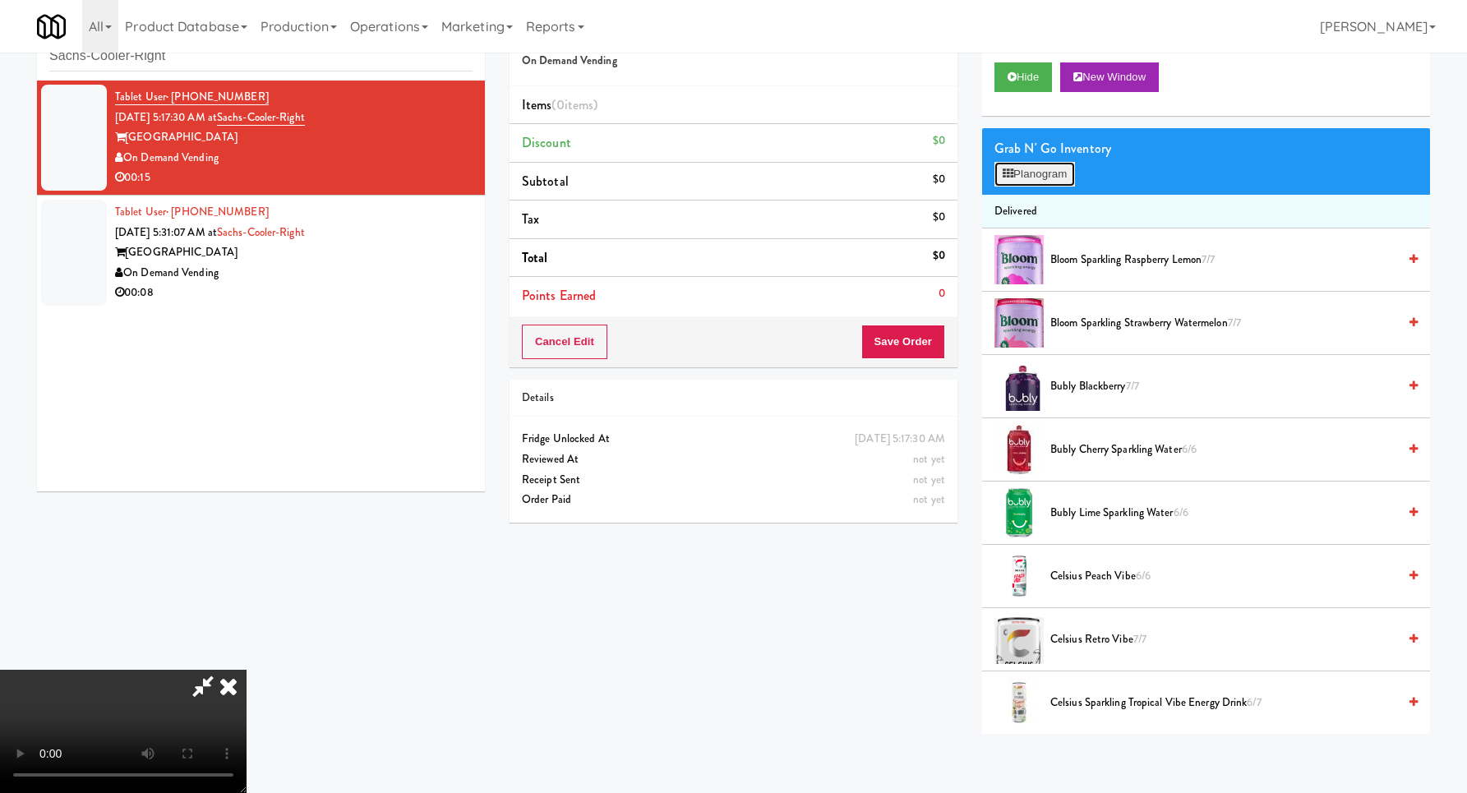
click at [1040, 167] on button "Planogram" at bounding box center [1034, 174] width 81 height 25
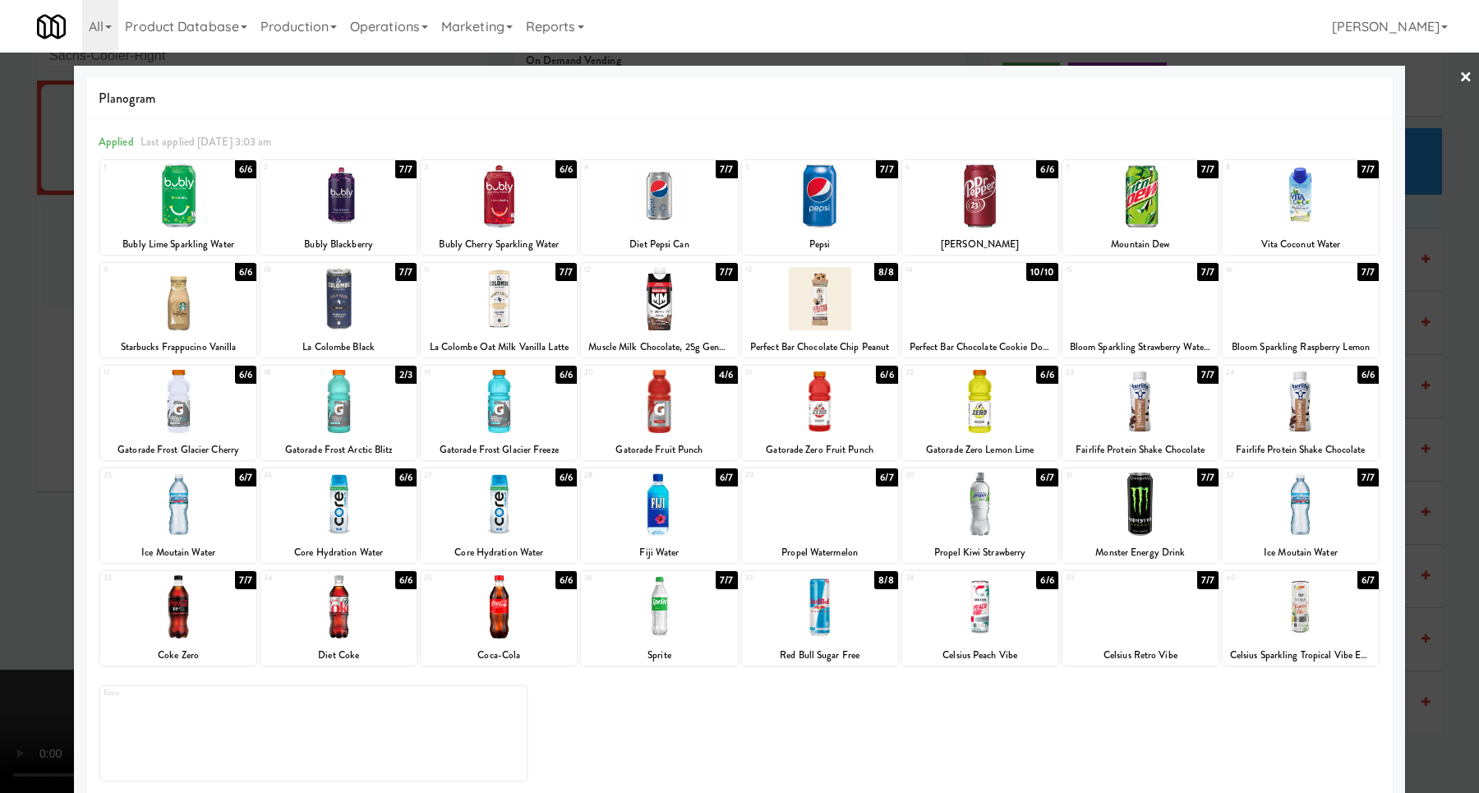
click at [381, 389] on div at bounding box center [338, 401] width 156 height 63
click at [1421, 389] on div at bounding box center [739, 396] width 1479 height 793
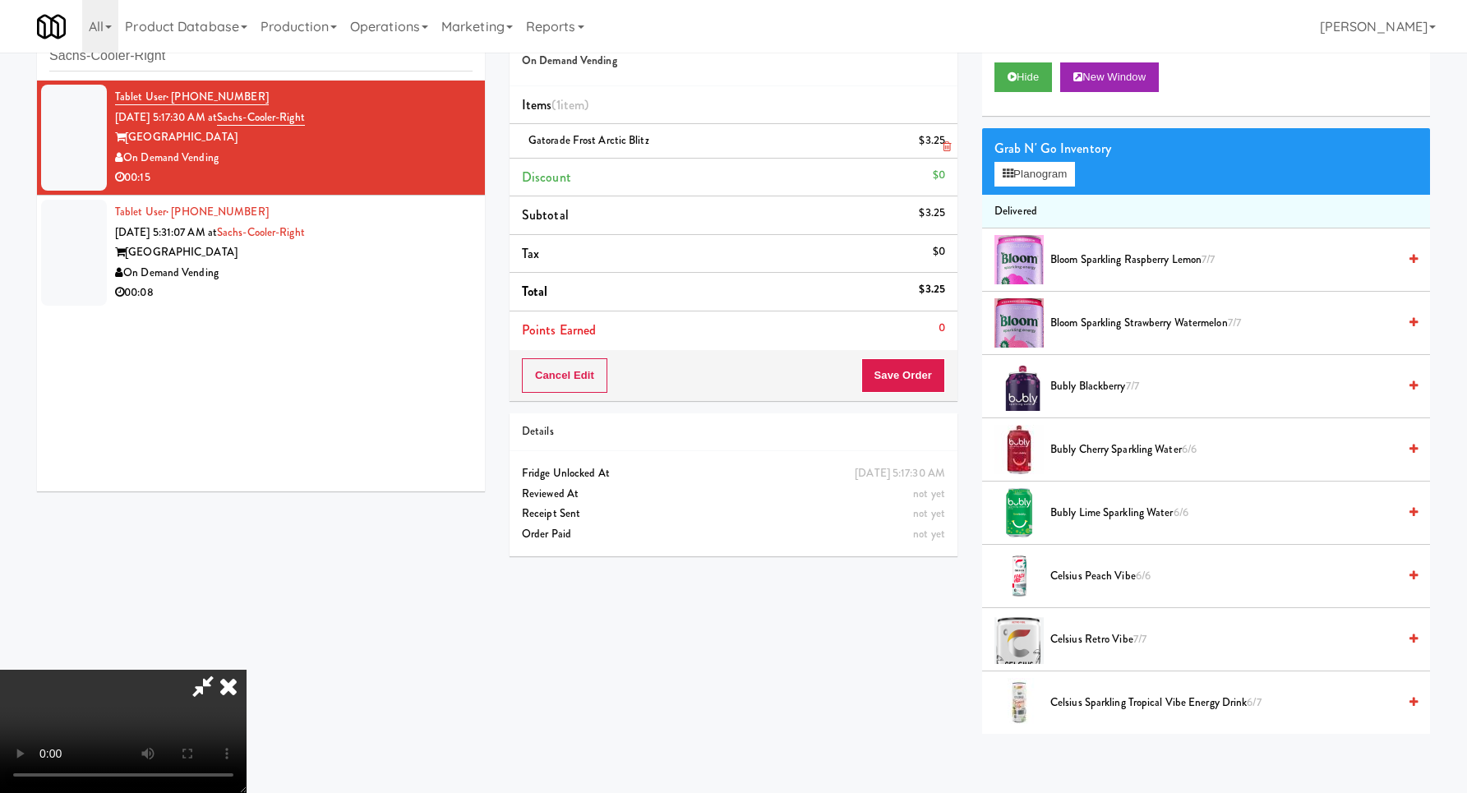
click at [945, 151] on icon at bounding box center [946, 146] width 8 height 11
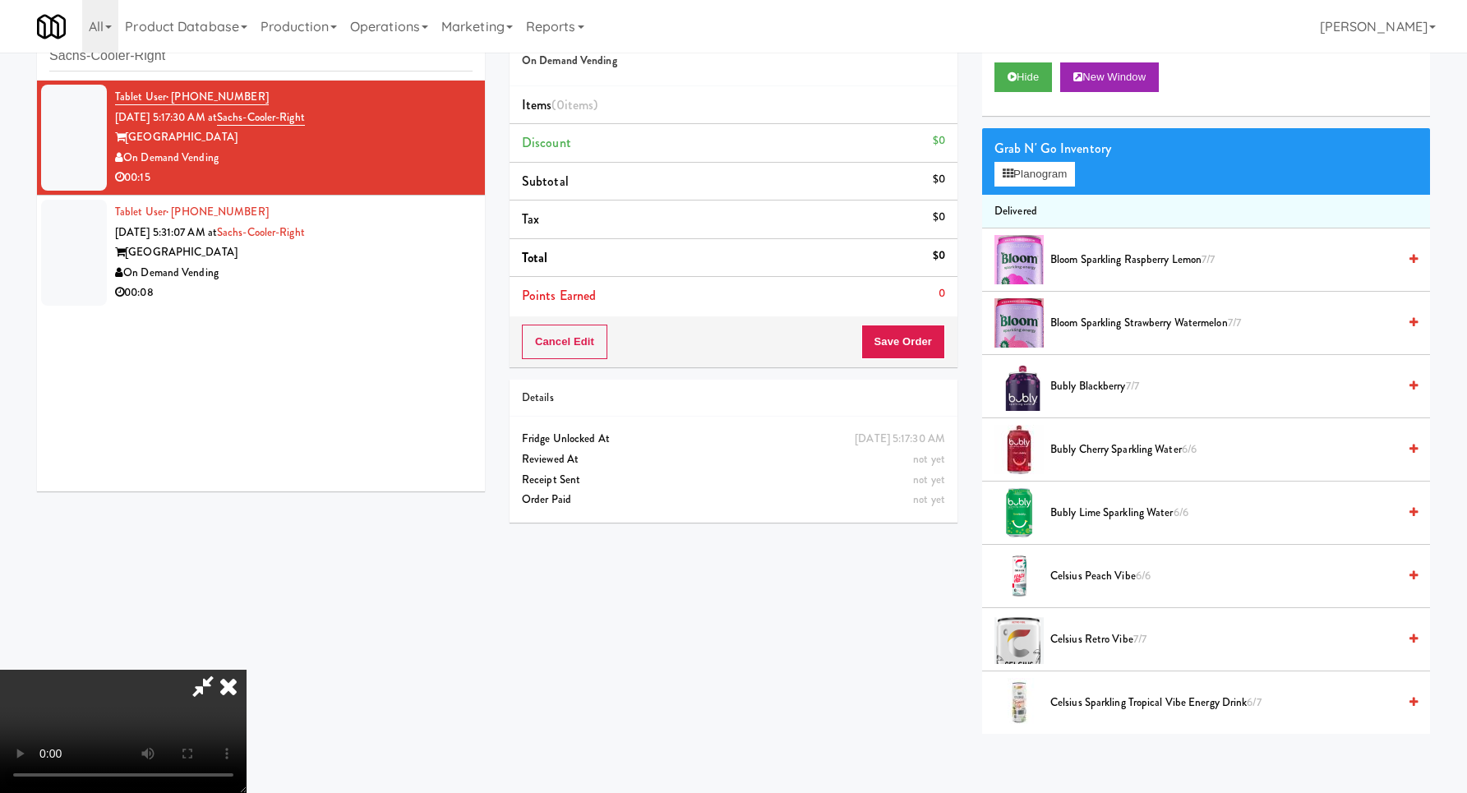
click at [246, 670] on video at bounding box center [123, 731] width 246 height 123
click at [1035, 176] on button "Planogram" at bounding box center [1034, 174] width 81 height 25
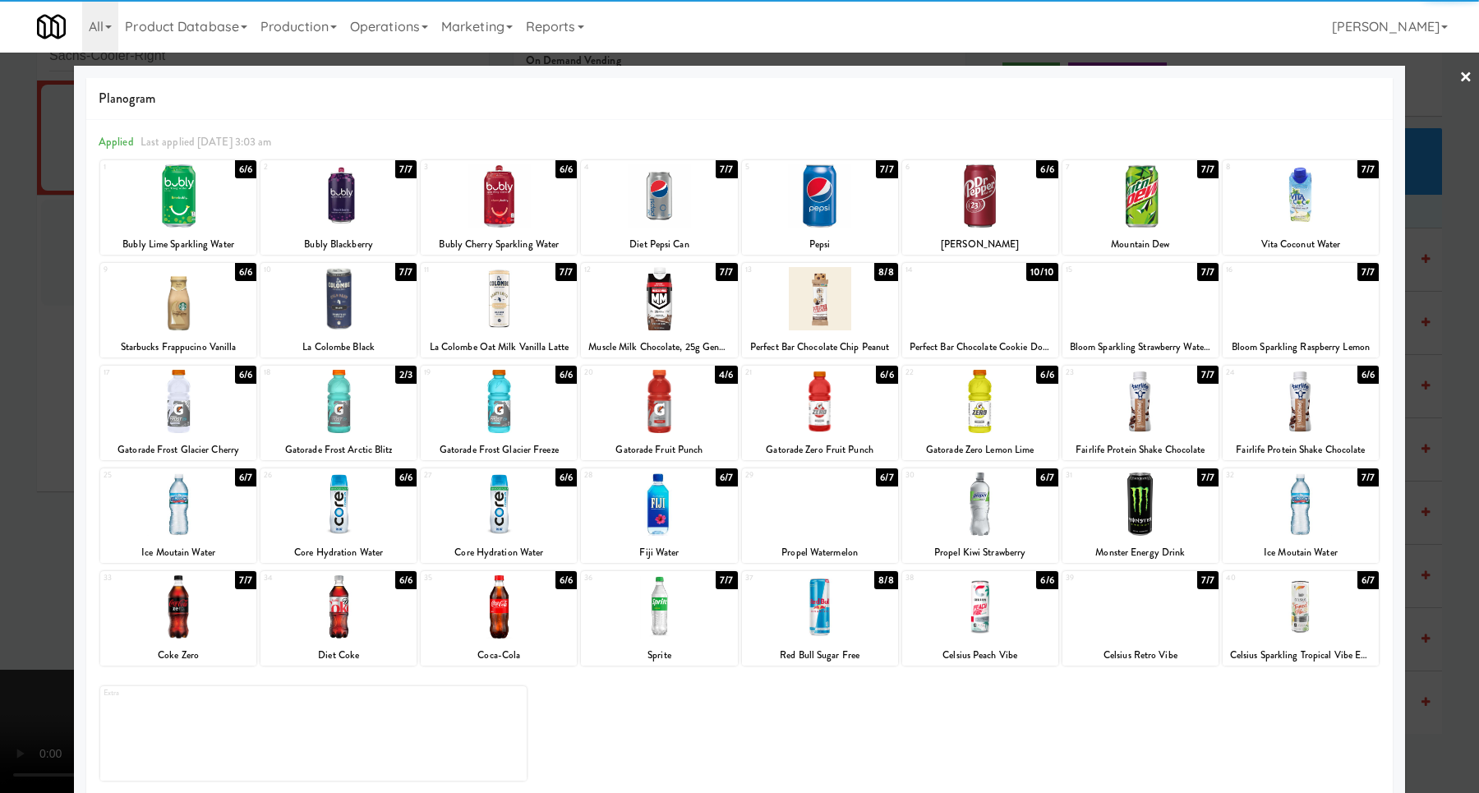
click at [1000, 418] on div at bounding box center [980, 401] width 156 height 63
click at [1422, 384] on div at bounding box center [739, 396] width 1479 height 793
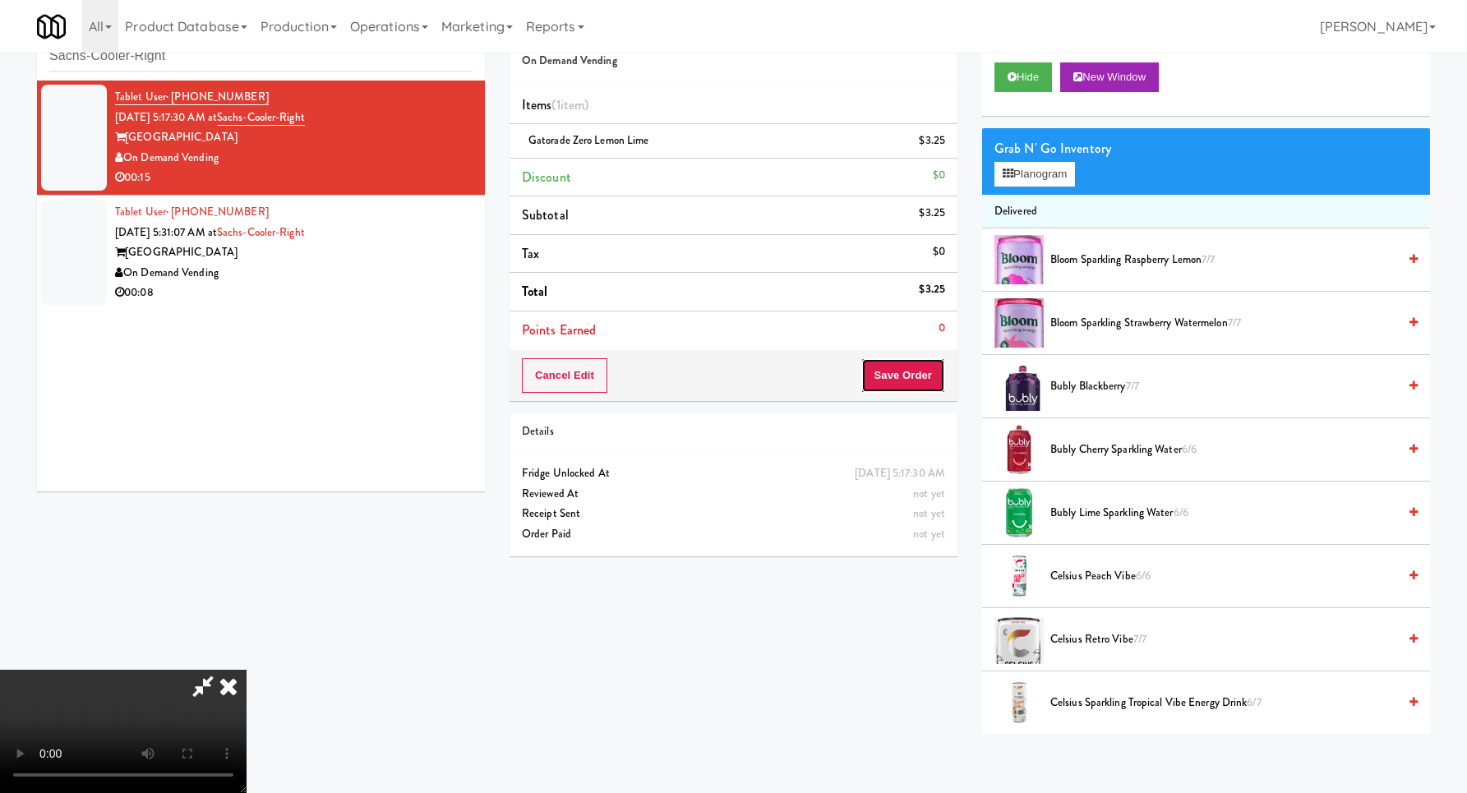
click at [928, 375] on button "Save Order" at bounding box center [903, 375] width 84 height 35
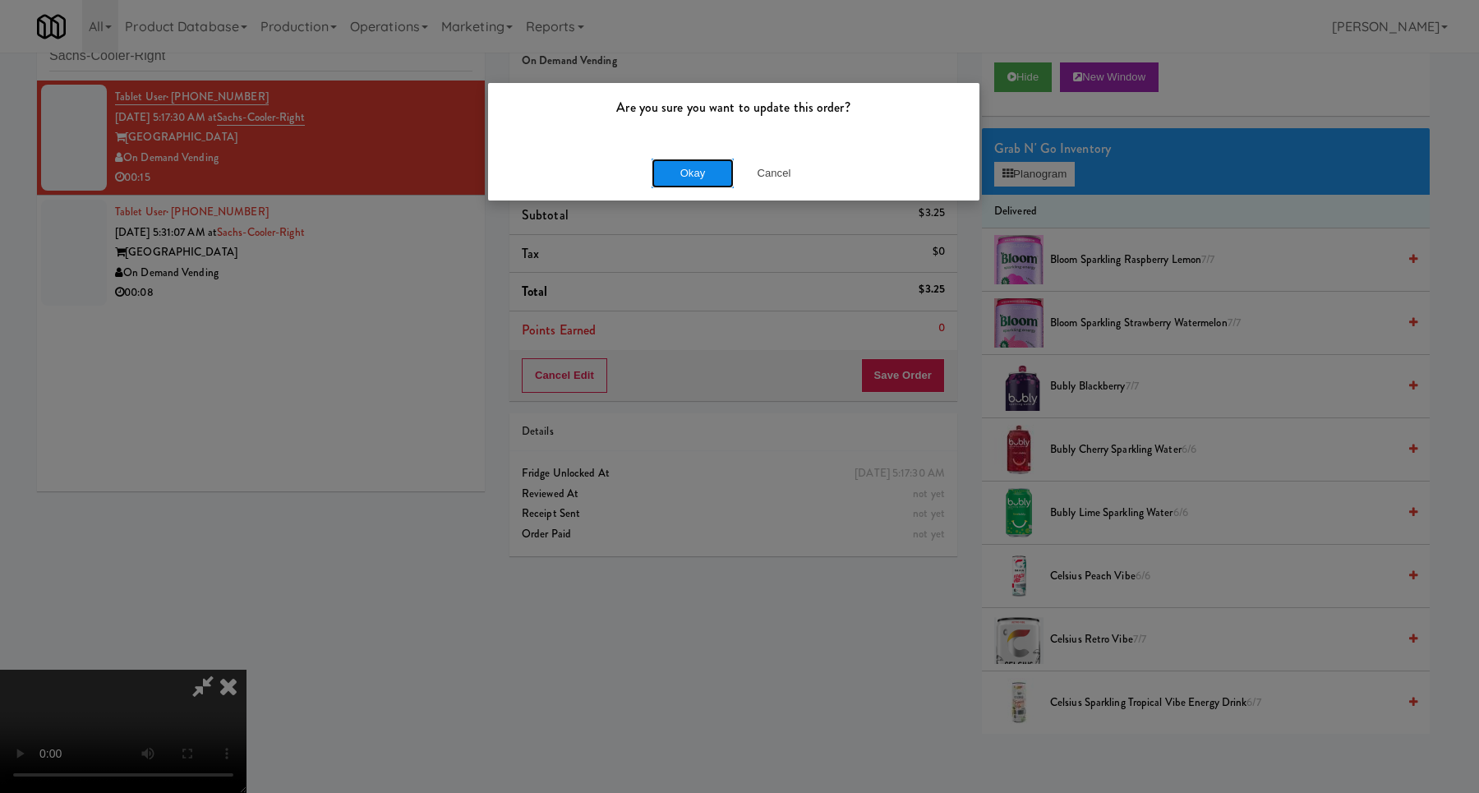
click at [696, 175] on button "Okay" at bounding box center [693, 174] width 82 height 30
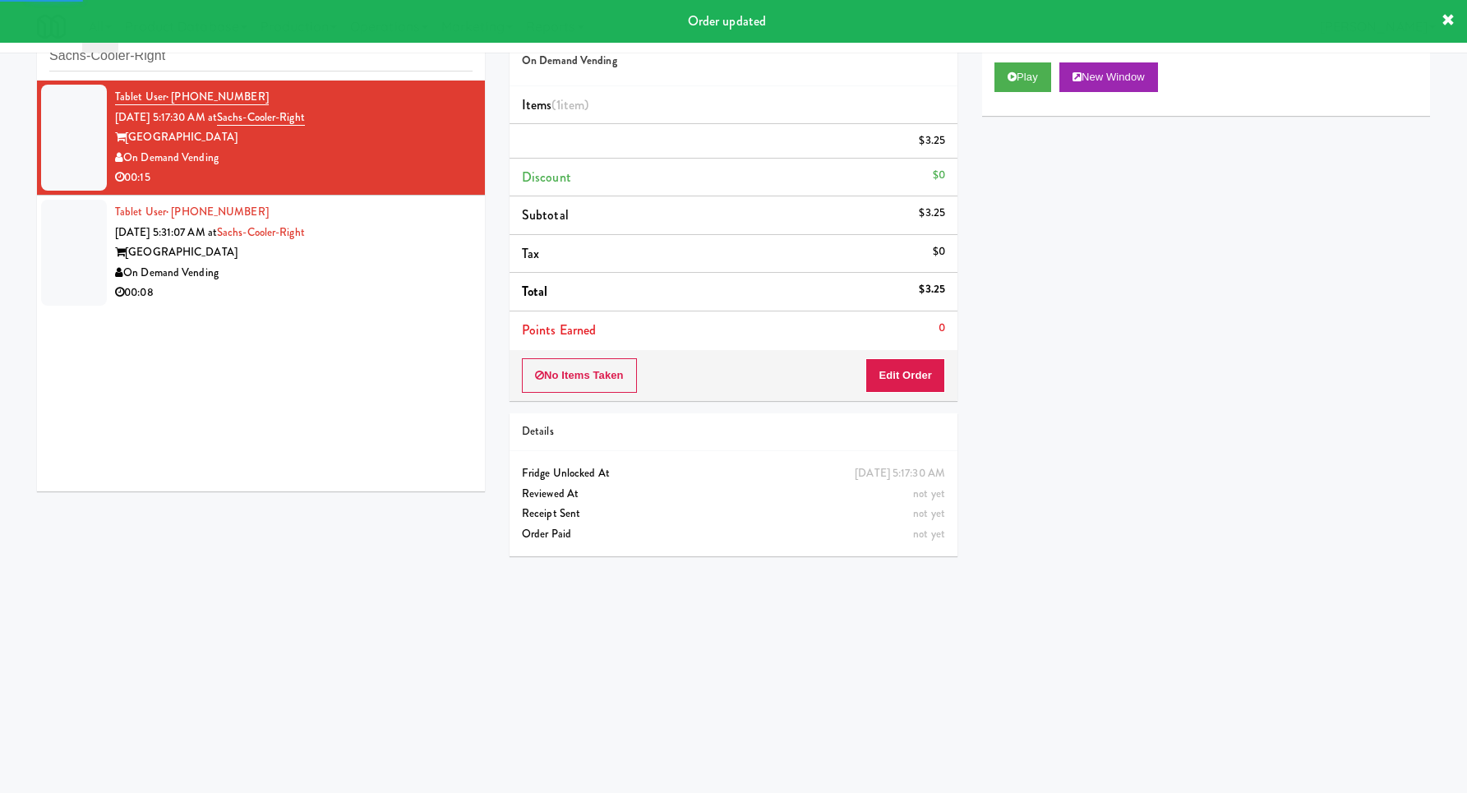
click at [428, 251] on div "[GEOGRAPHIC_DATA]" at bounding box center [293, 252] width 357 height 21
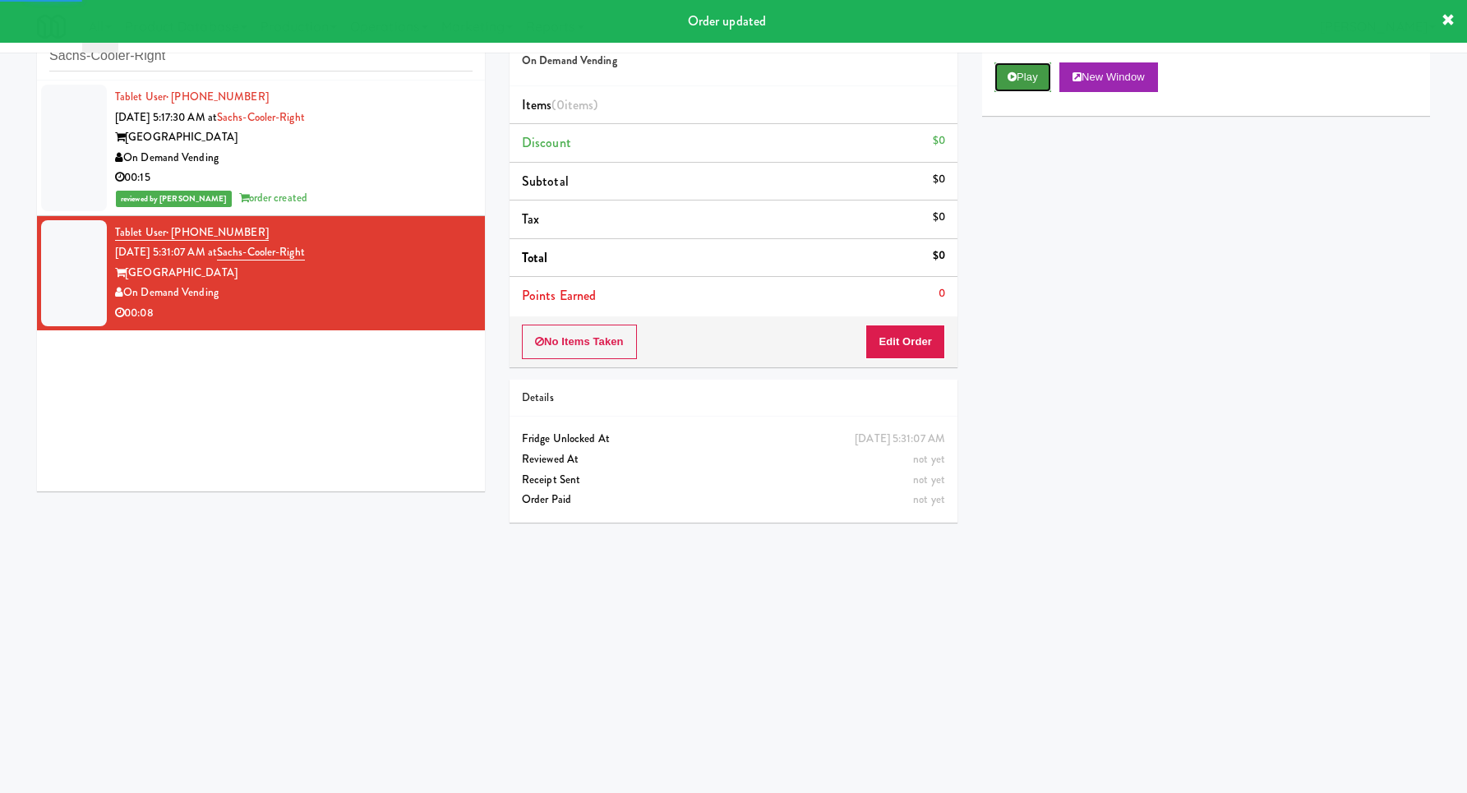
click at [1029, 83] on button "Play" at bounding box center [1022, 77] width 57 height 30
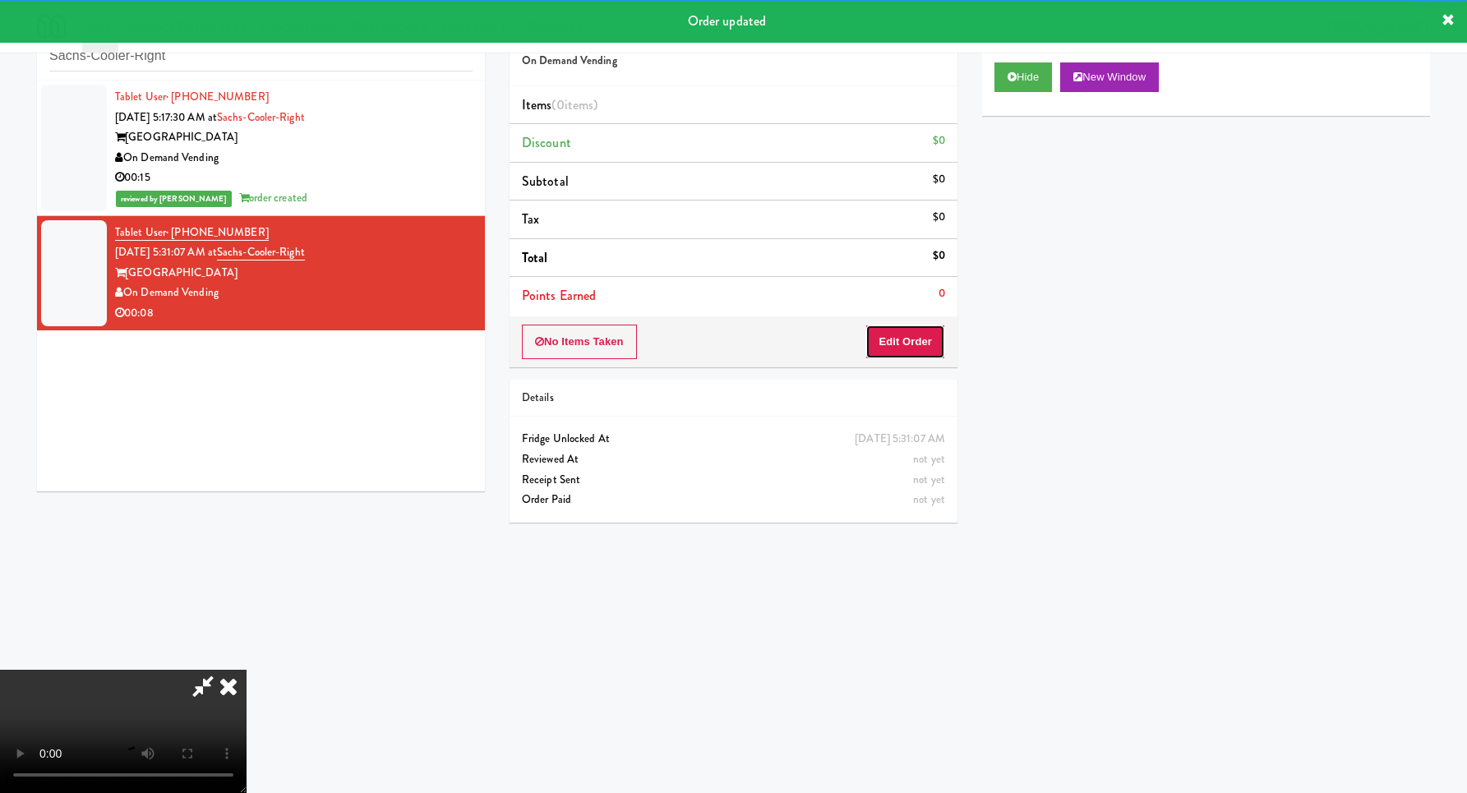
click at [900, 330] on button "Edit Order" at bounding box center [905, 342] width 80 height 35
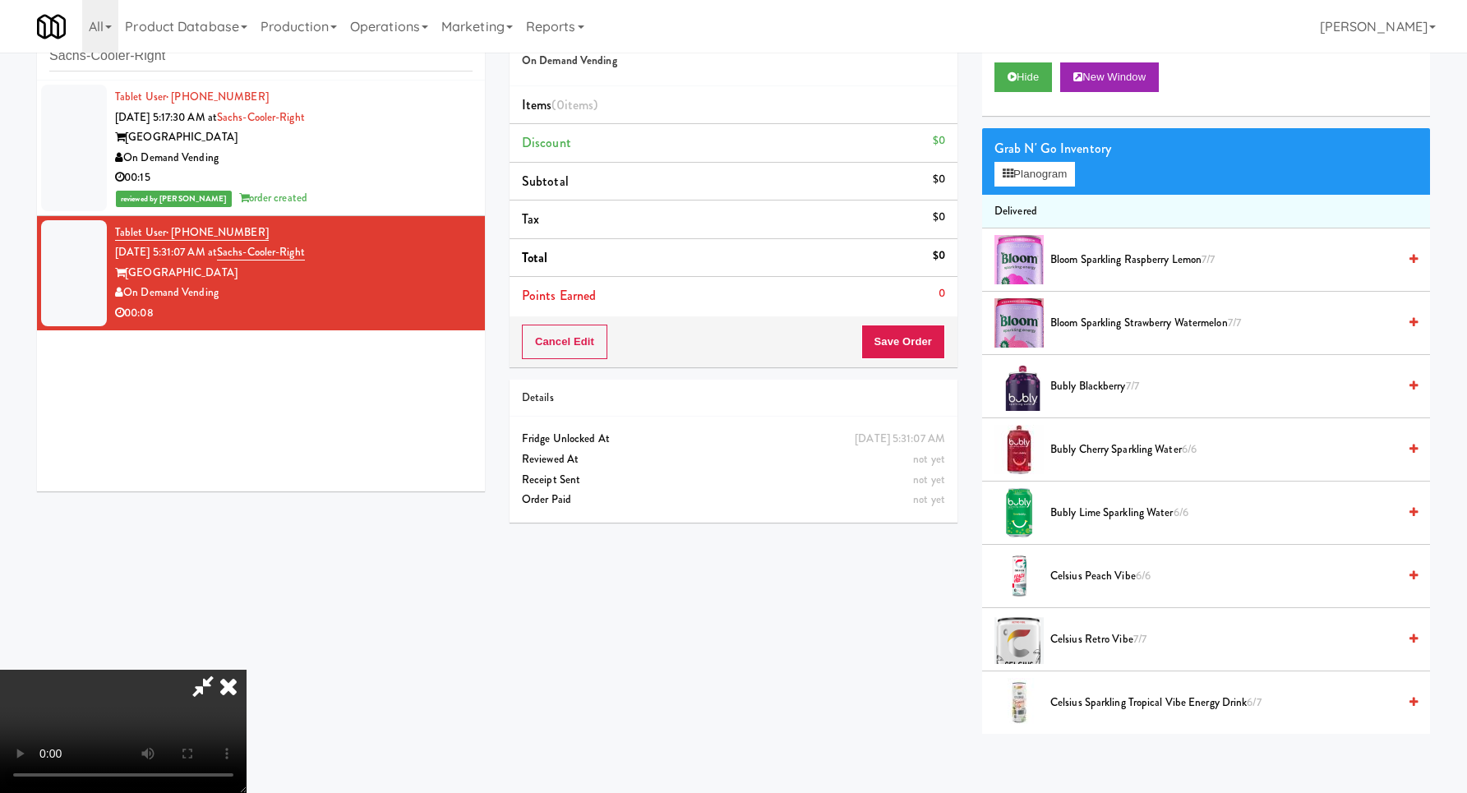
click at [246, 670] on video at bounding box center [123, 731] width 246 height 123
click at [1025, 179] on button "Planogram" at bounding box center [1034, 174] width 81 height 25
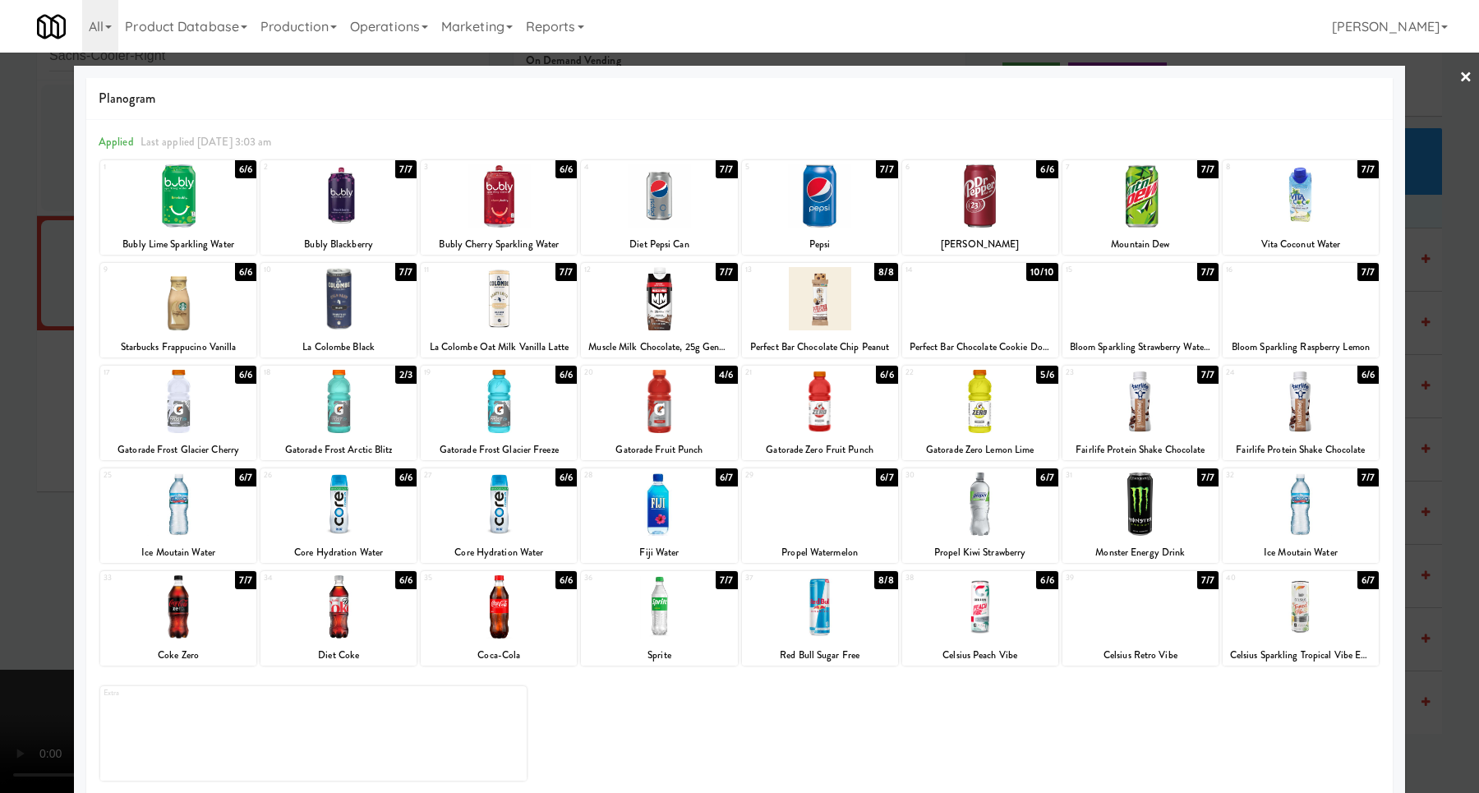
click at [1288, 416] on div at bounding box center [1301, 401] width 156 height 63
click at [1418, 413] on div at bounding box center [739, 396] width 1479 height 793
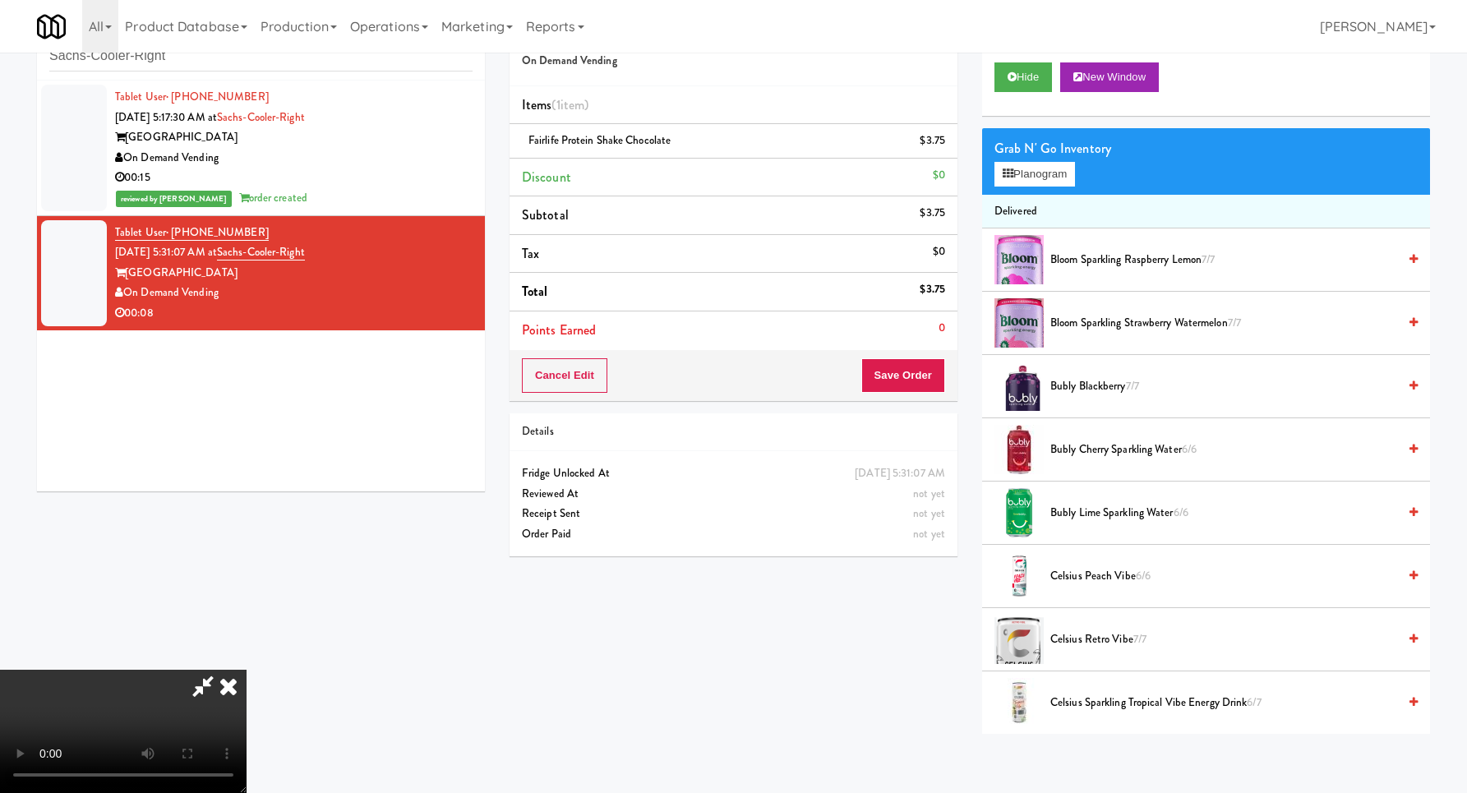
click at [246, 670] on video at bounding box center [123, 731] width 246 height 123
click at [942, 150] on icon at bounding box center [946, 146] width 8 height 11
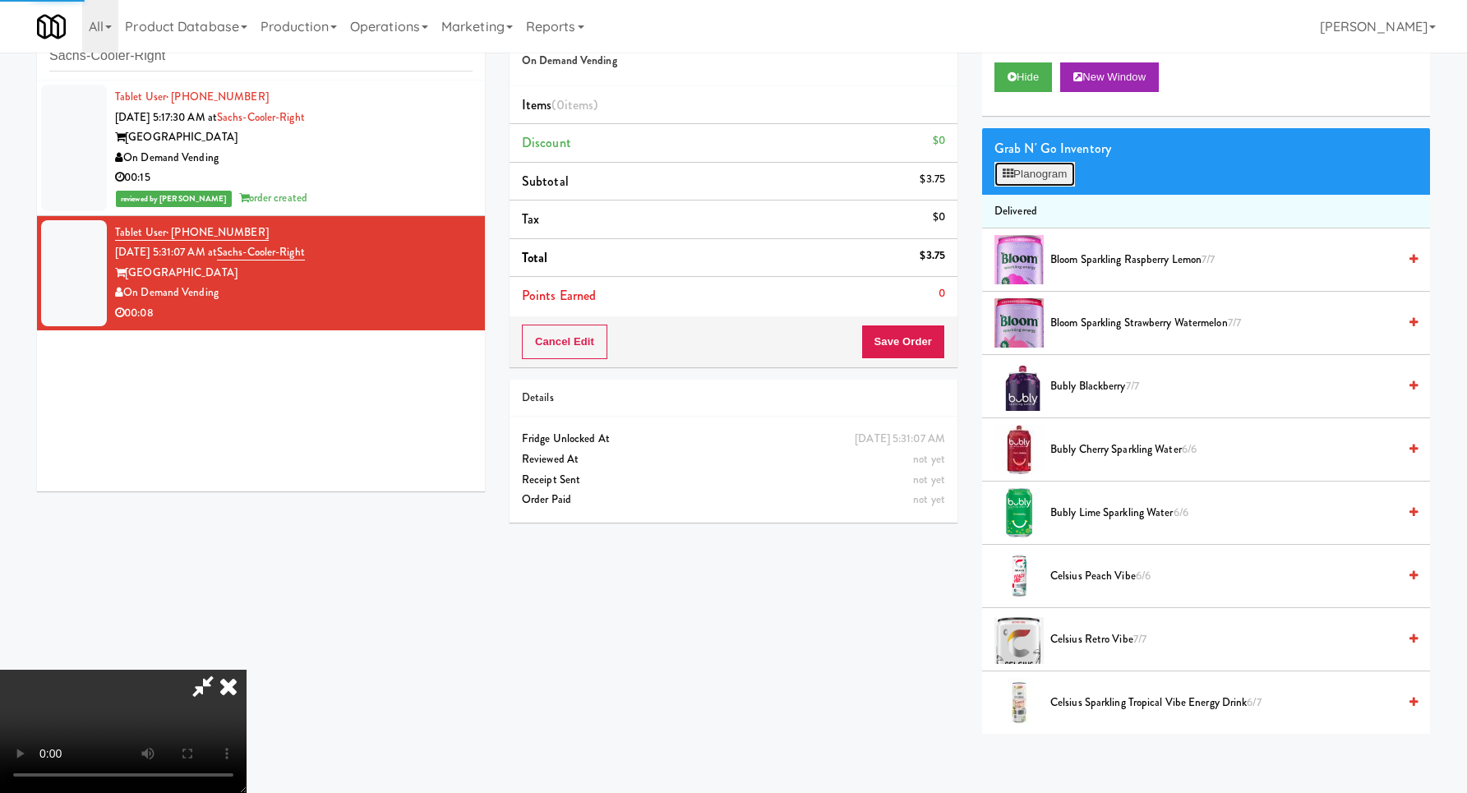
click at [1019, 173] on button "Planogram" at bounding box center [1034, 174] width 81 height 25
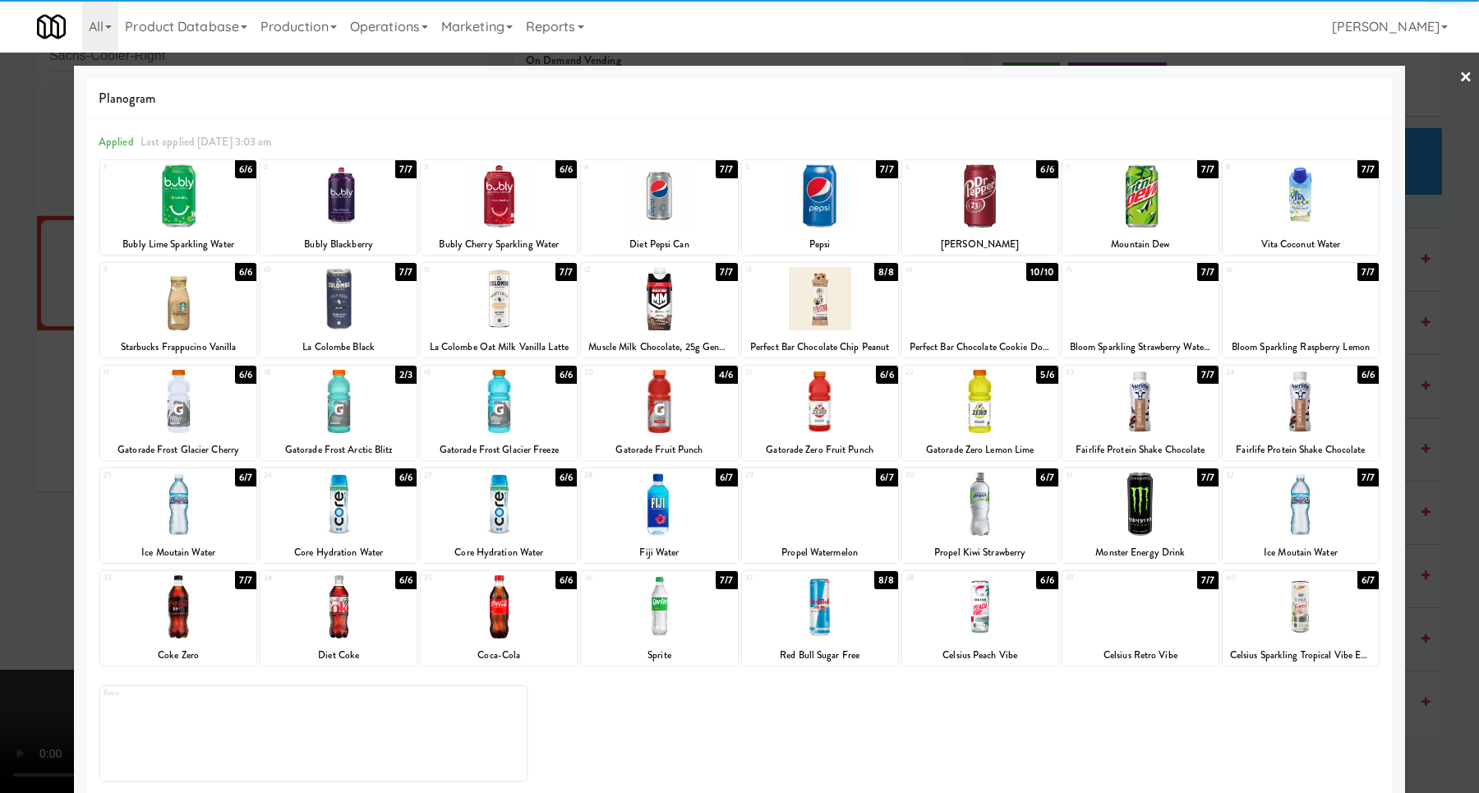
click at [1297, 504] on div at bounding box center [1301, 503] width 156 height 63
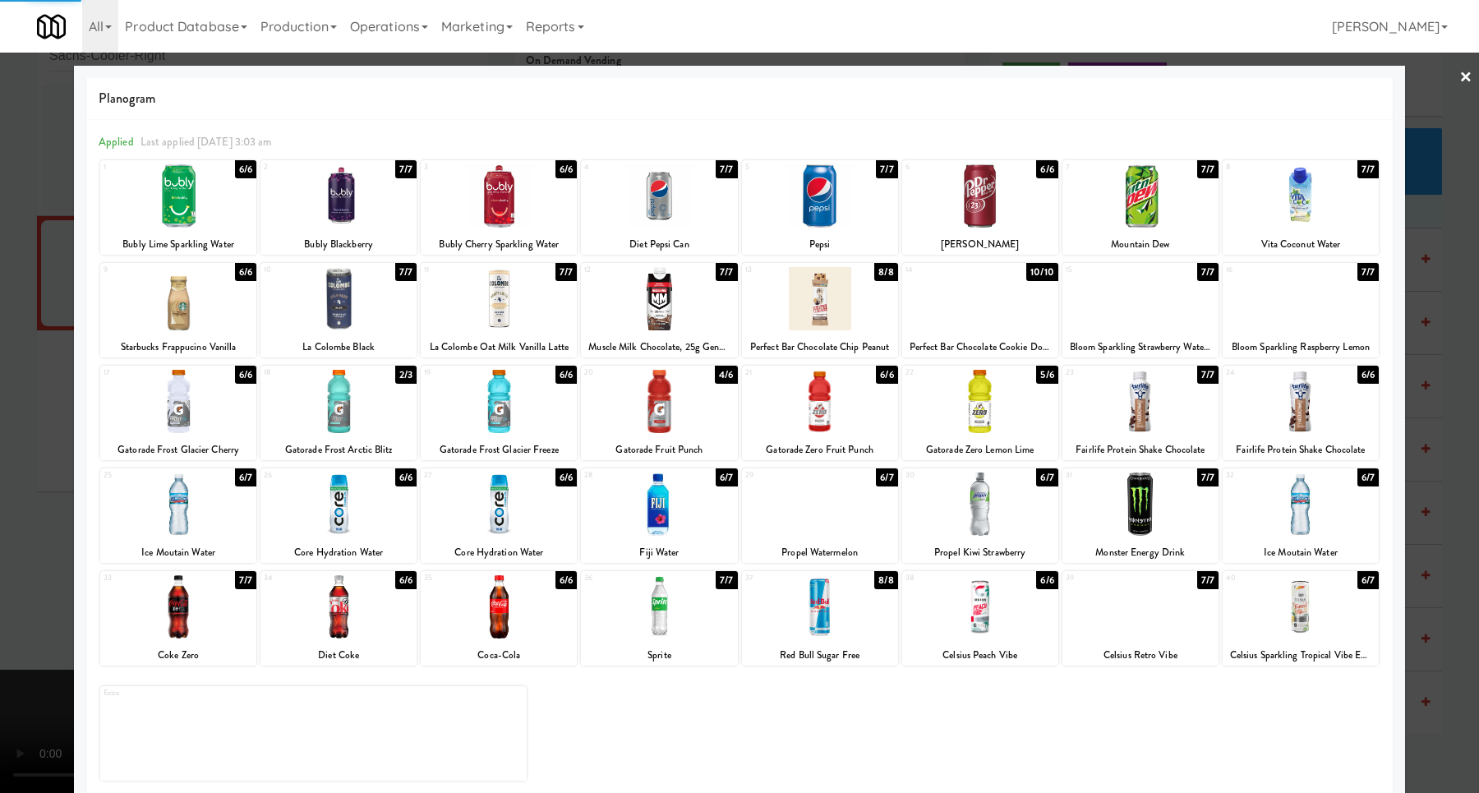
click at [1404, 438] on div at bounding box center [739, 396] width 1479 height 793
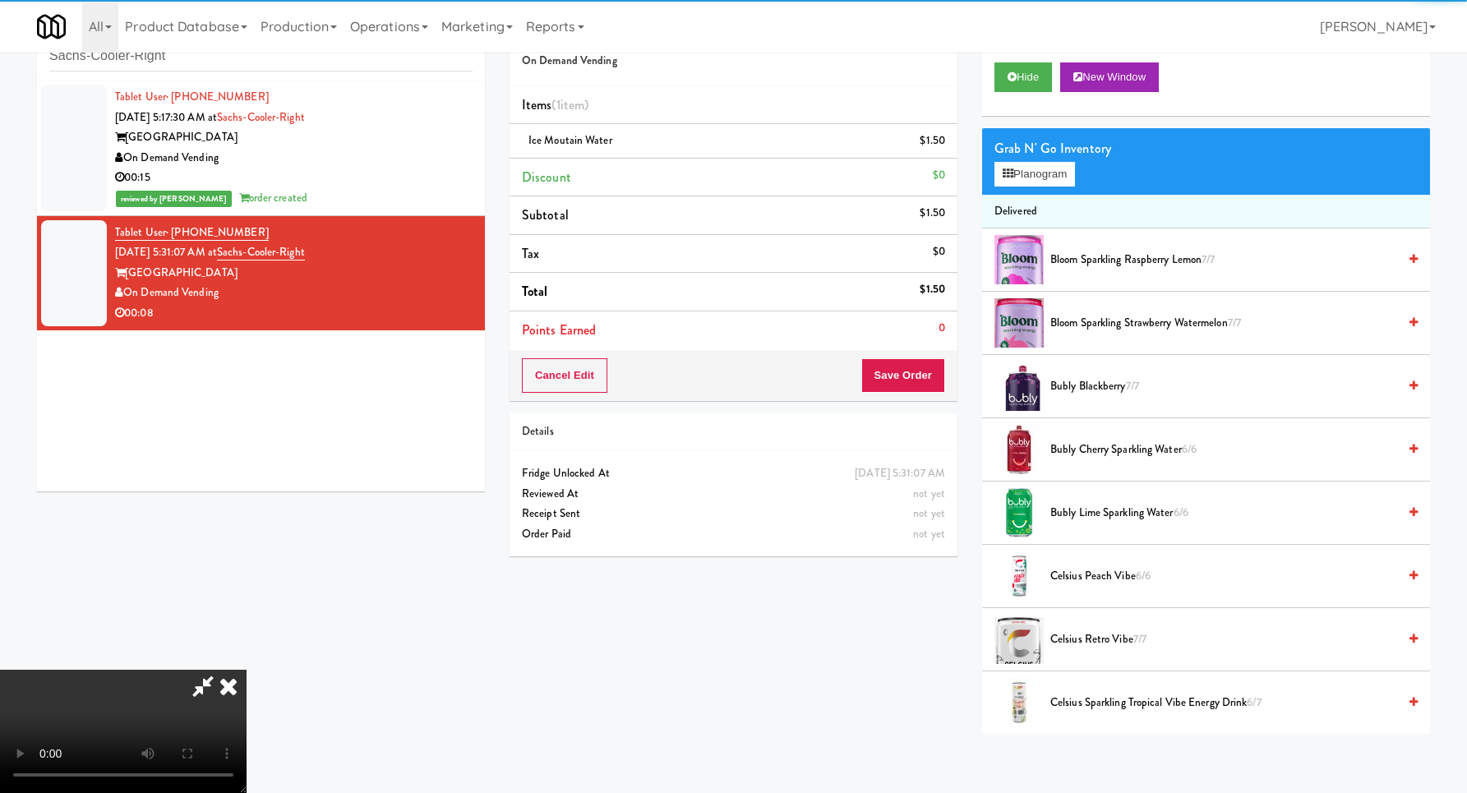
click at [246, 670] on video at bounding box center [123, 731] width 246 height 123
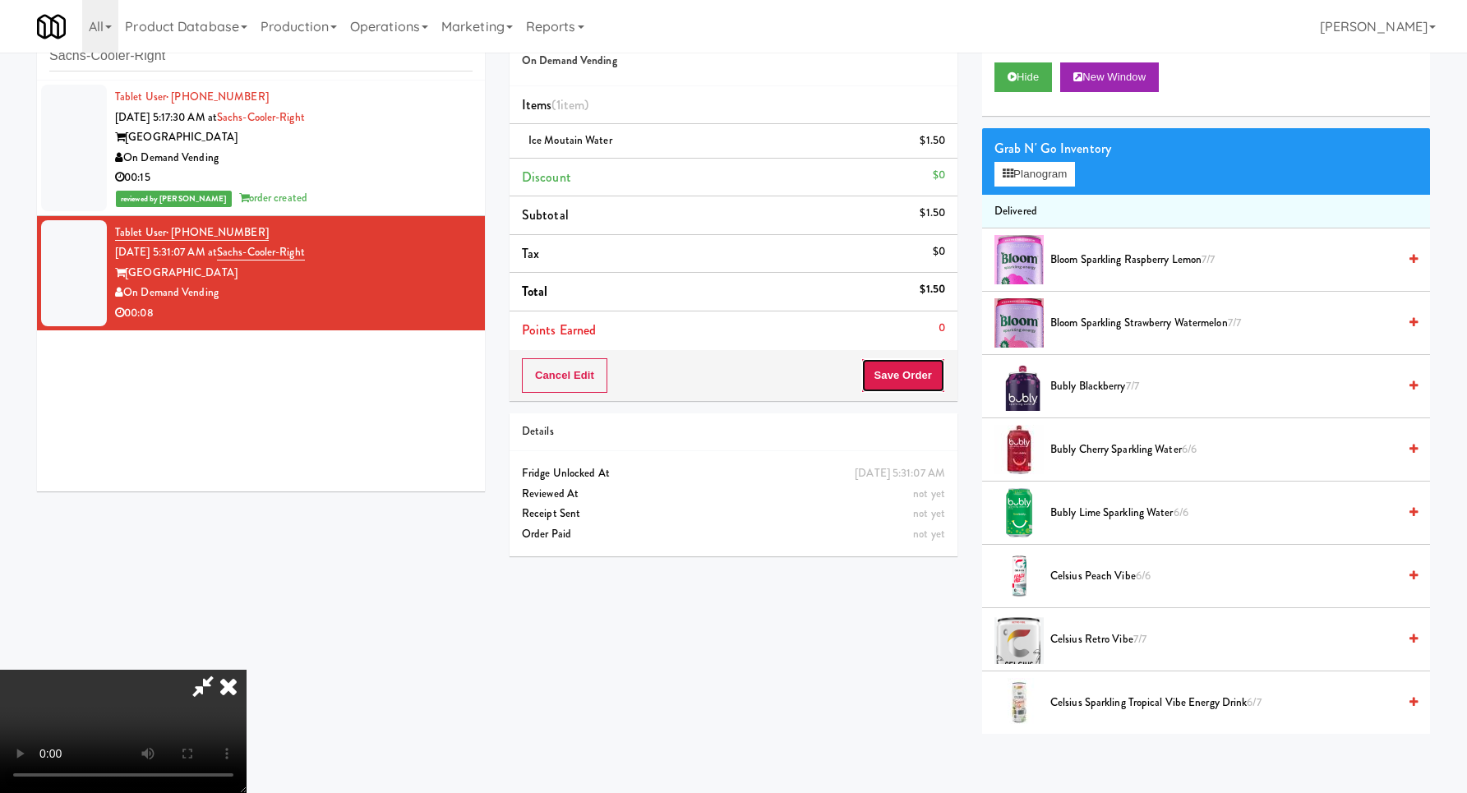
click at [931, 376] on button "Save Order" at bounding box center [903, 375] width 84 height 35
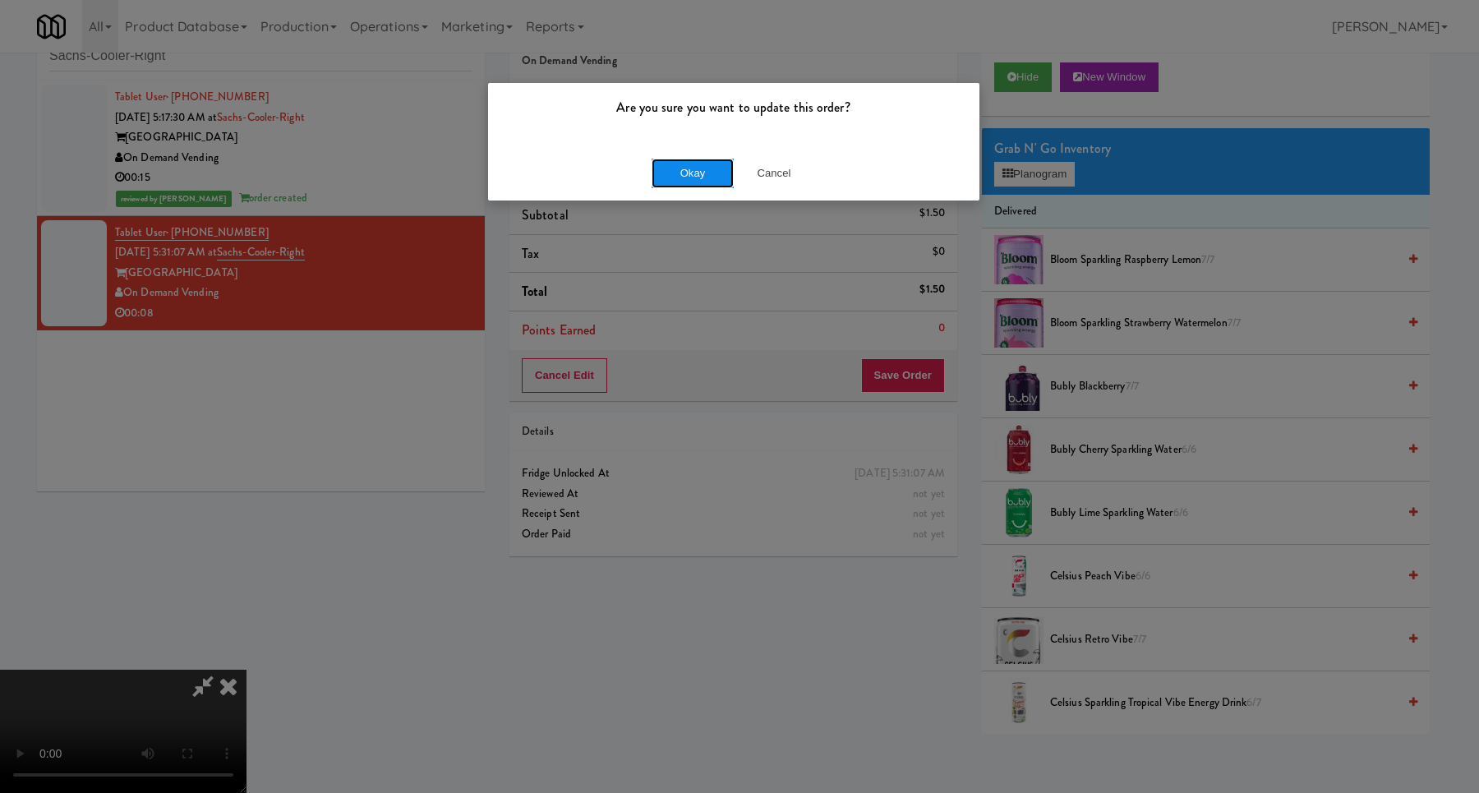
click at [681, 167] on button "Okay" at bounding box center [693, 174] width 82 height 30
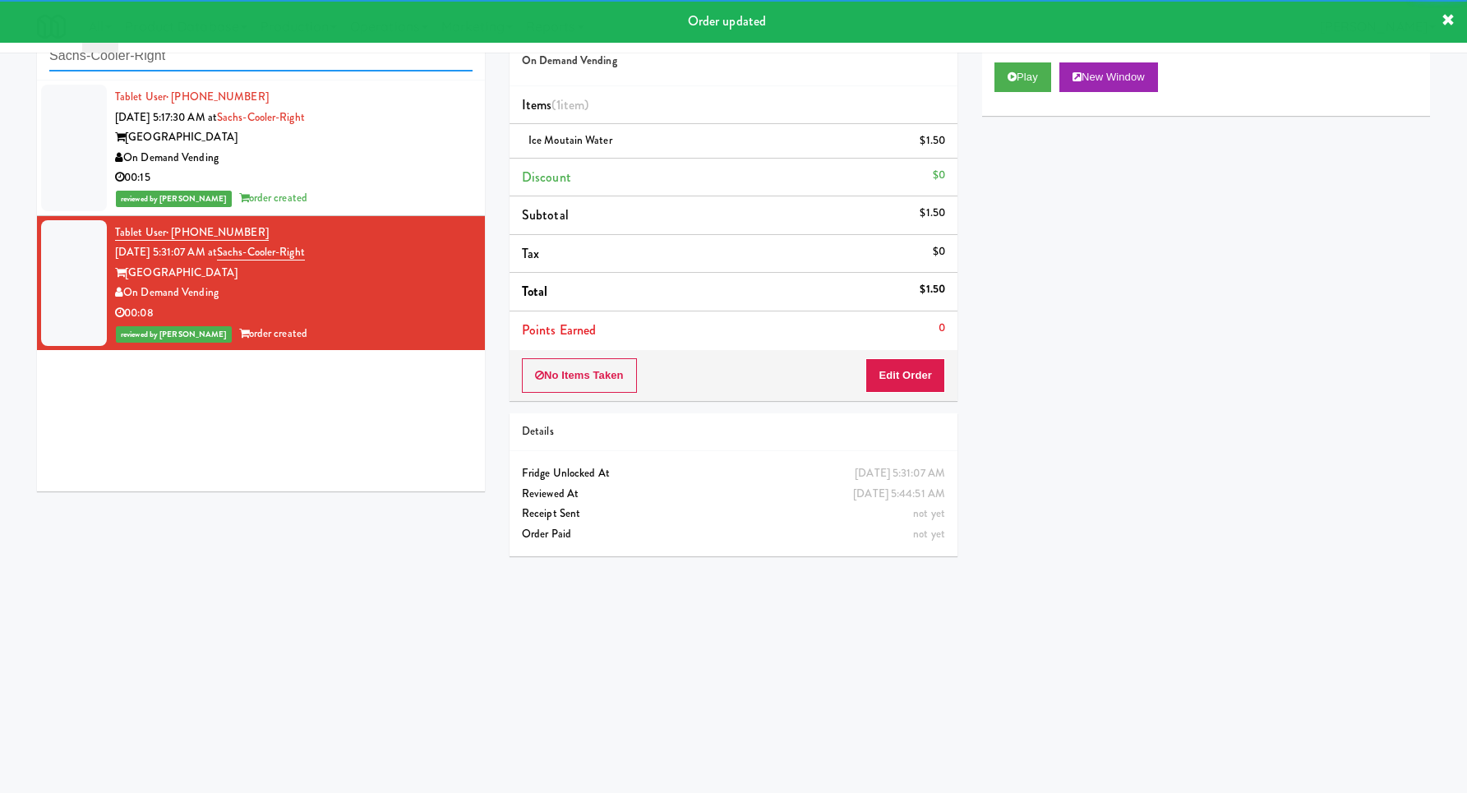
click at [270, 65] on input "Sachs-Cooler-Right" at bounding box center [260, 56] width 423 height 30
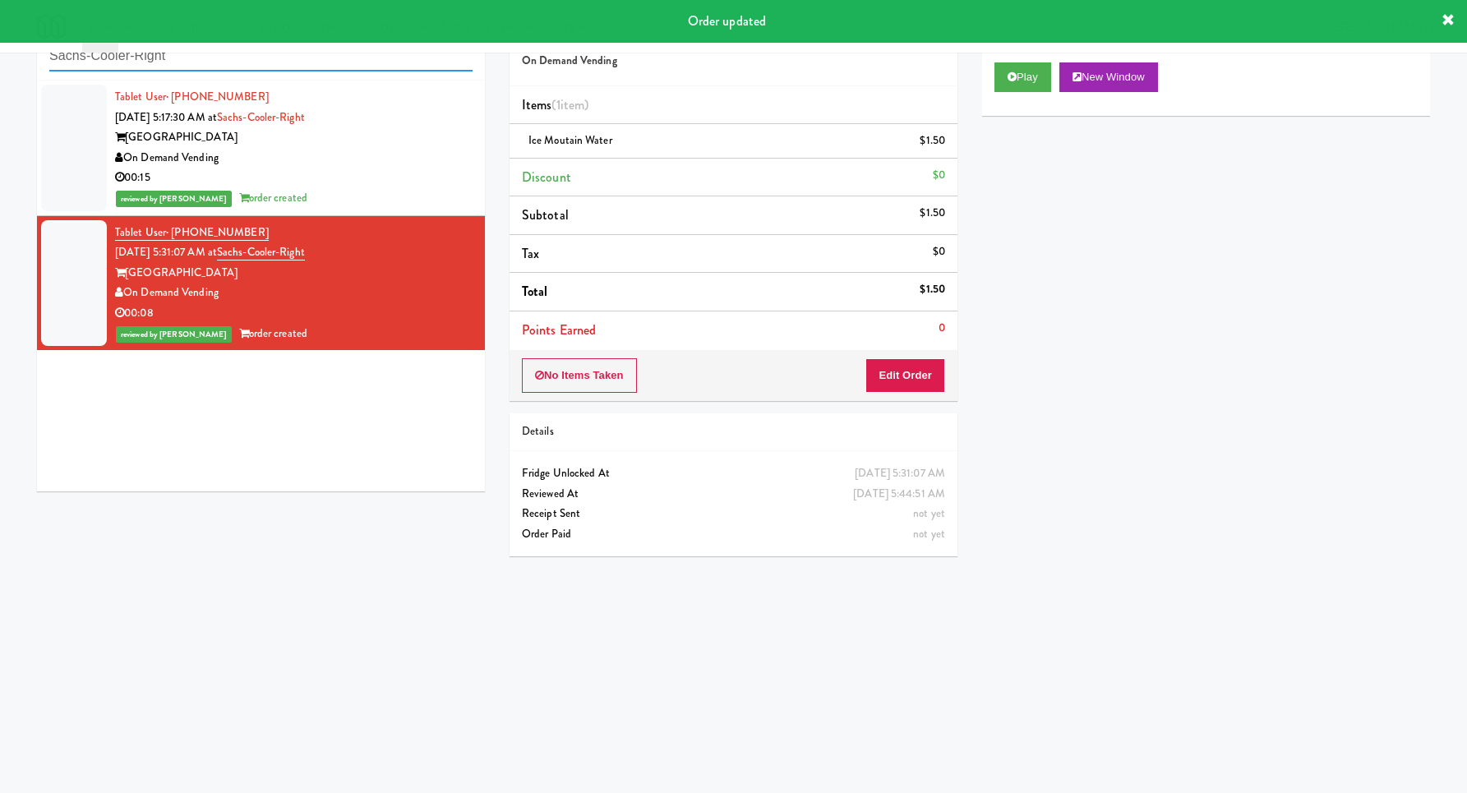
click at [270, 65] on input "Sachs-Cooler-Right" at bounding box center [260, 56] width 423 height 30
paste input "AVE [GEOGRAPHIC_DATA] - Food - Cooler"
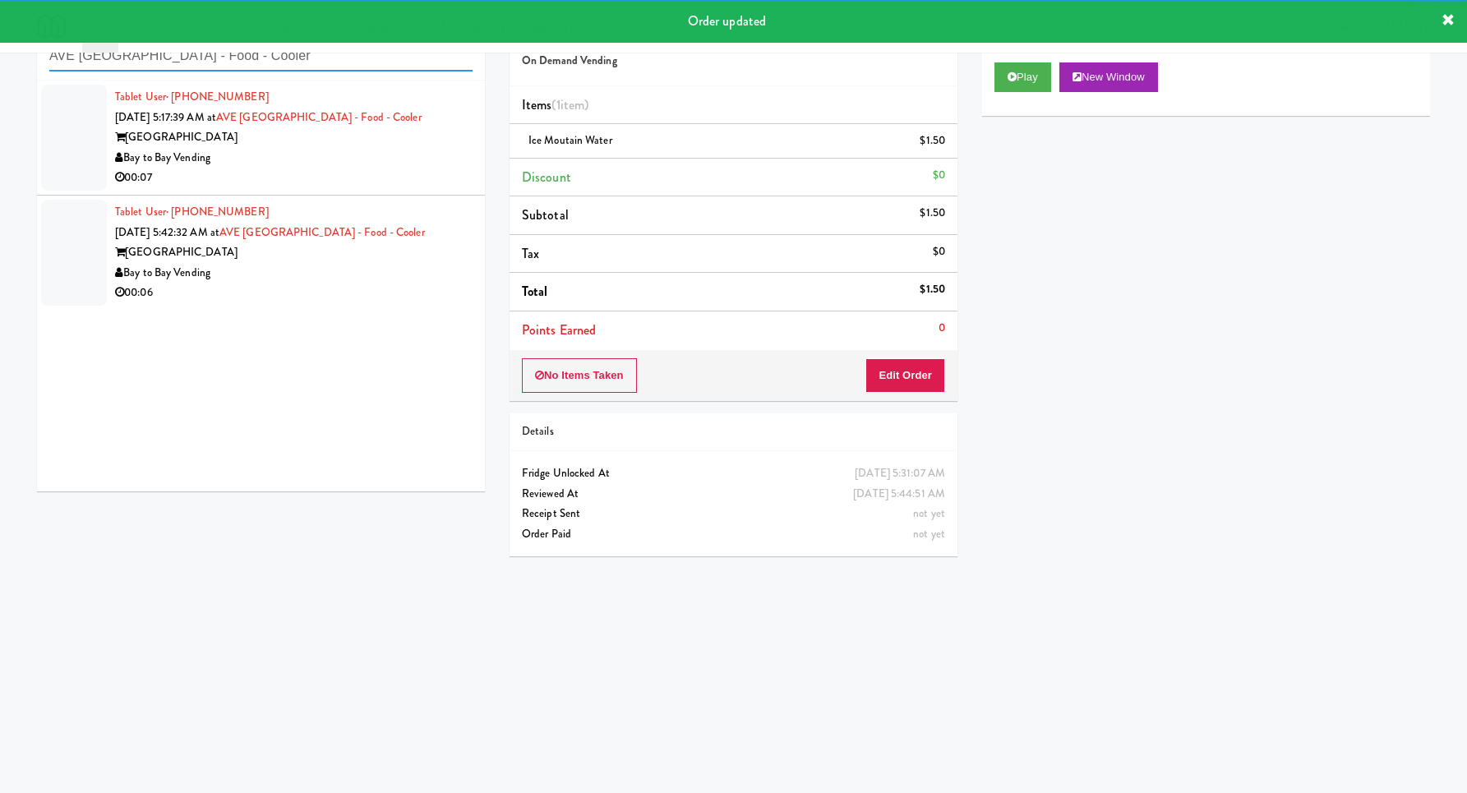
type input "AVE [GEOGRAPHIC_DATA] - Food - Cooler"
click at [362, 184] on div "00:07" at bounding box center [293, 178] width 357 height 21
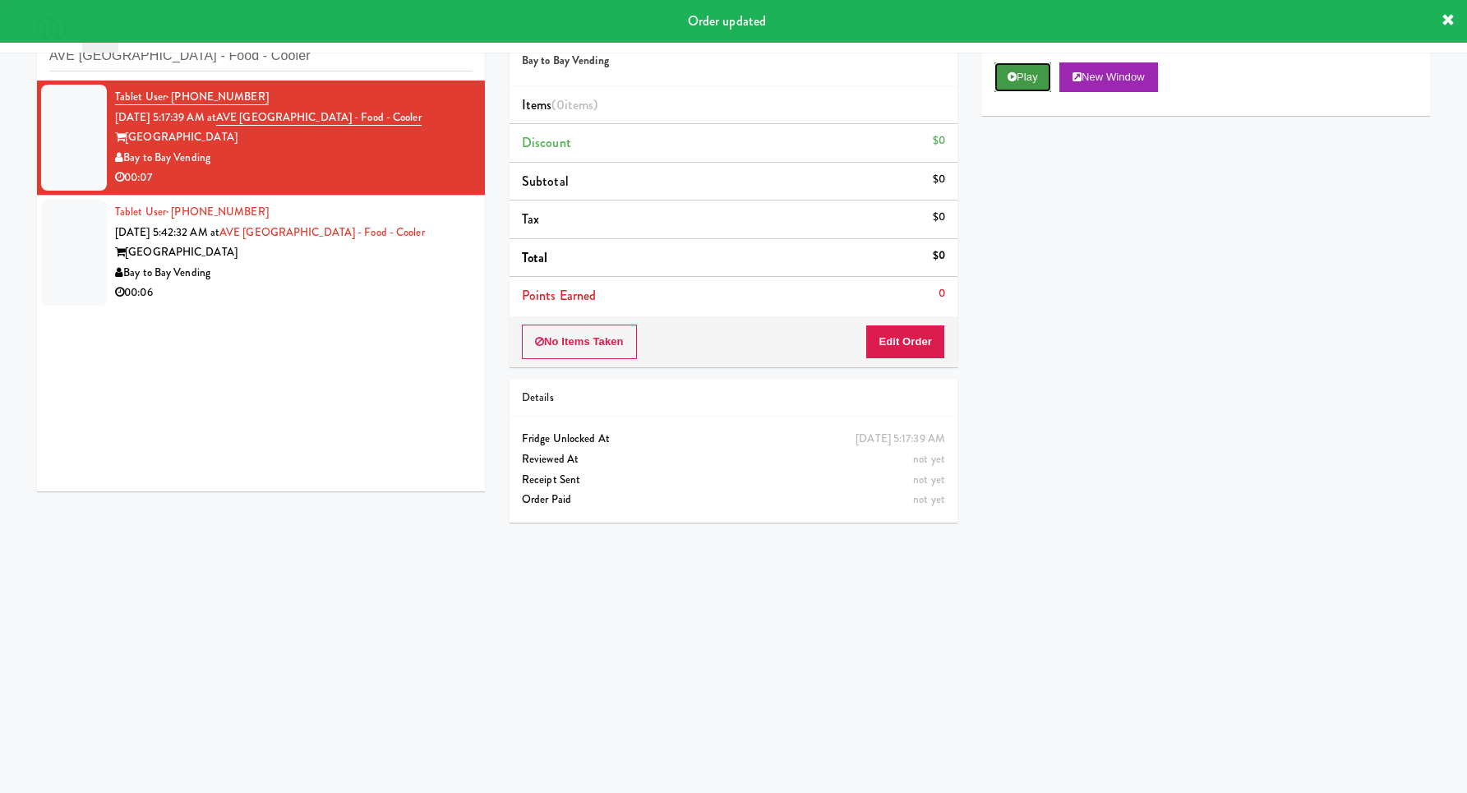
click at [1041, 75] on button "Play" at bounding box center [1022, 77] width 57 height 30
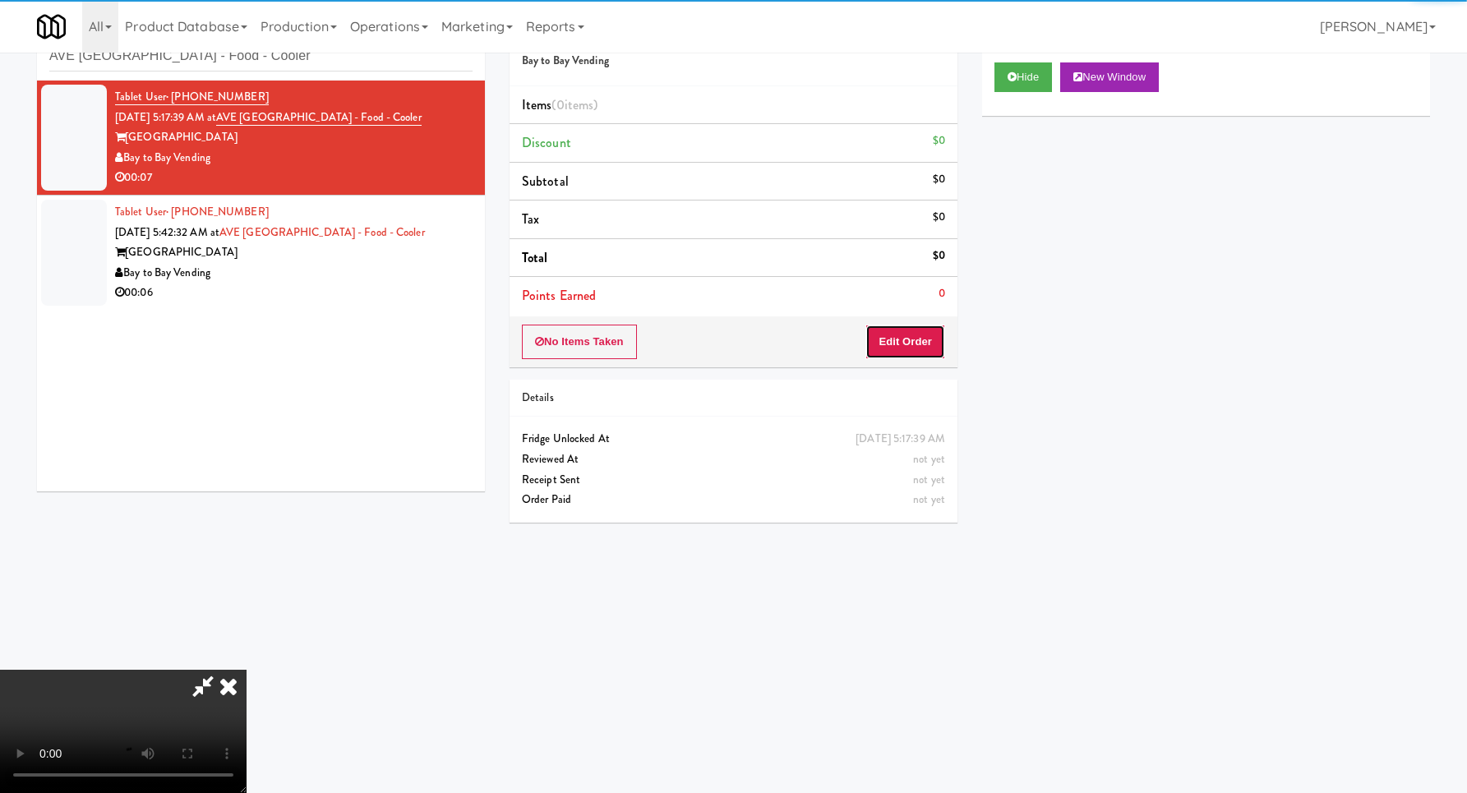
click at [937, 332] on button "Edit Order" at bounding box center [905, 342] width 80 height 35
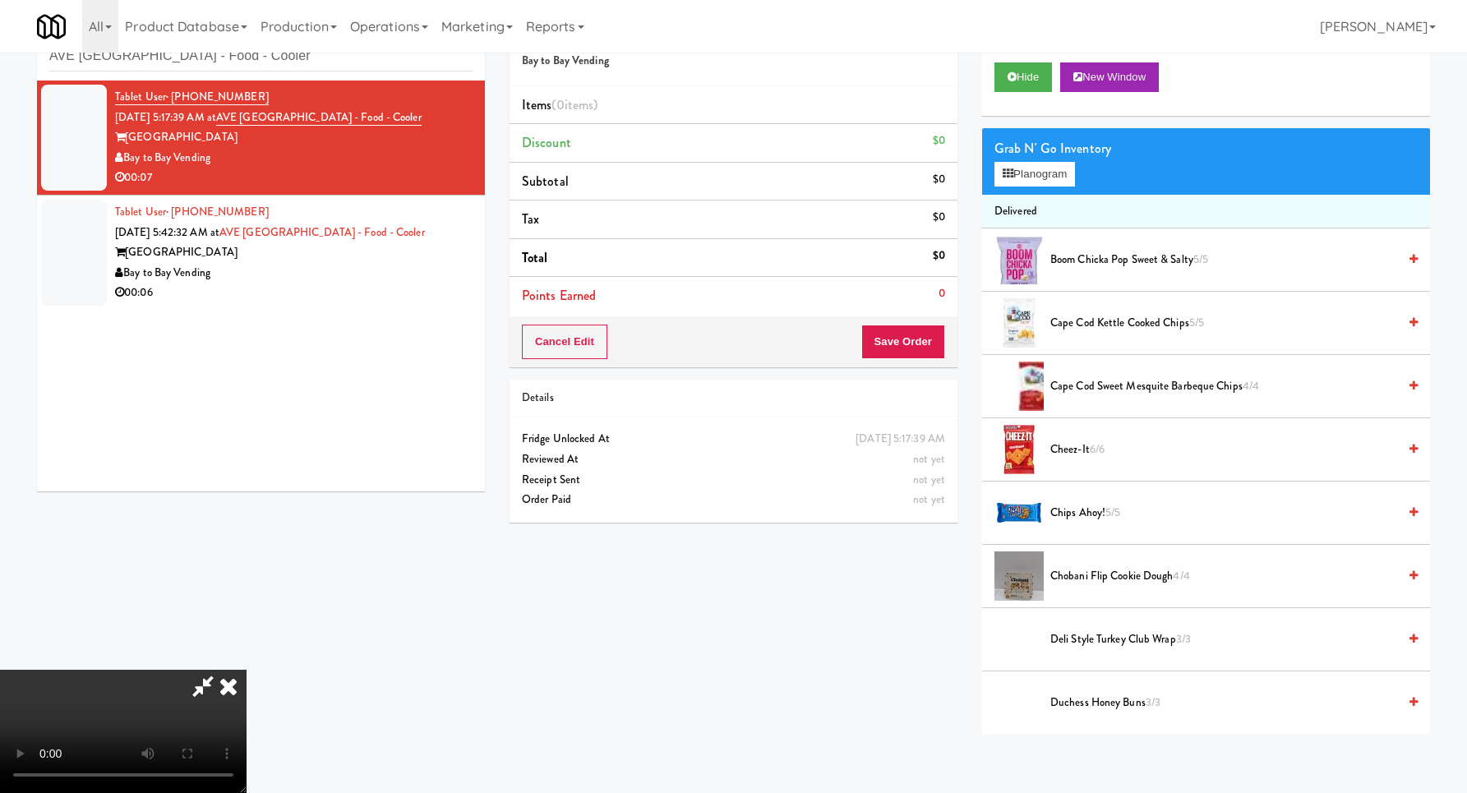
scroll to position [141, 0]
click at [1020, 173] on button "Planogram" at bounding box center [1034, 174] width 81 height 25
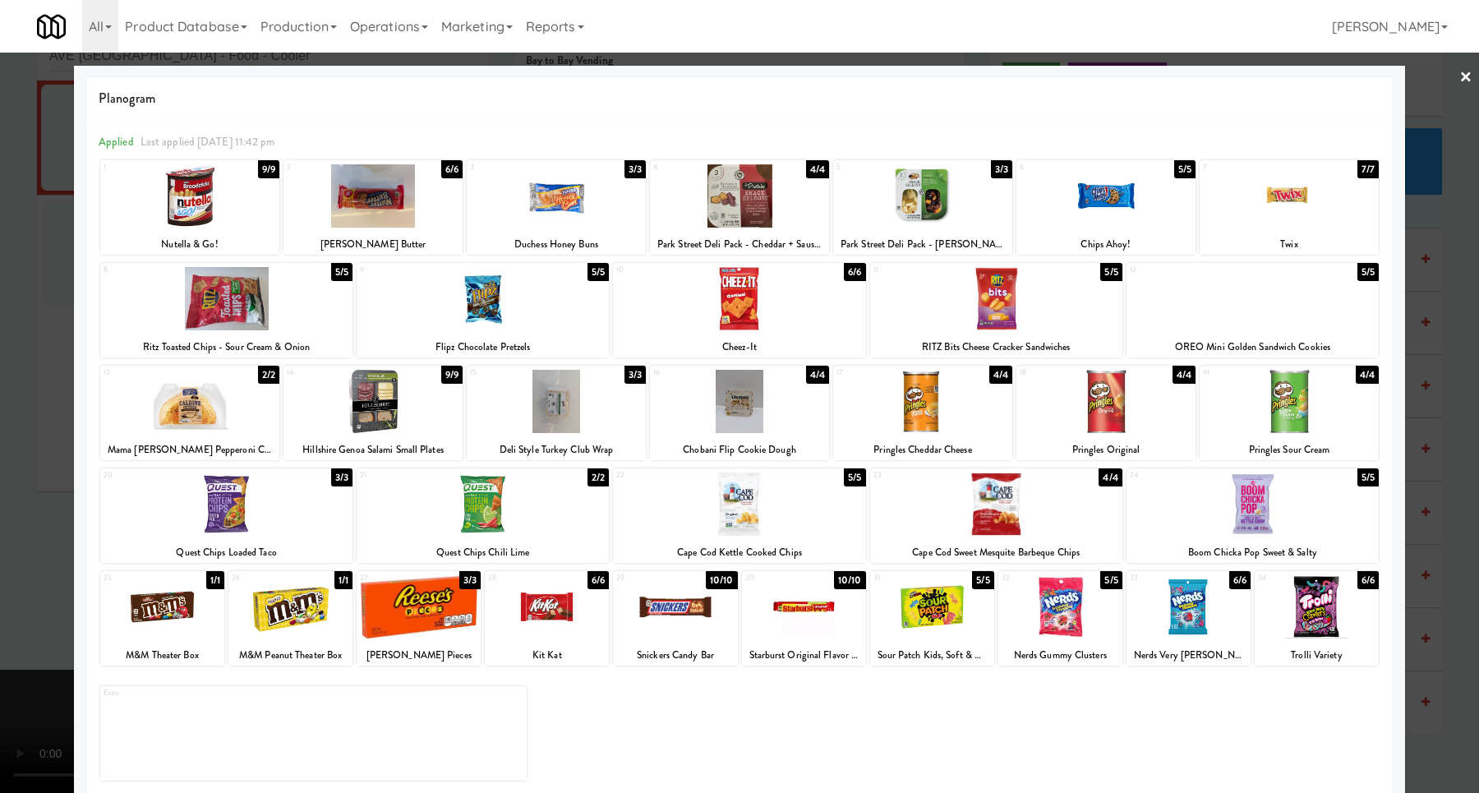
click at [1238, 301] on div at bounding box center [1252, 298] width 252 height 63
click at [1416, 331] on div at bounding box center [739, 396] width 1479 height 793
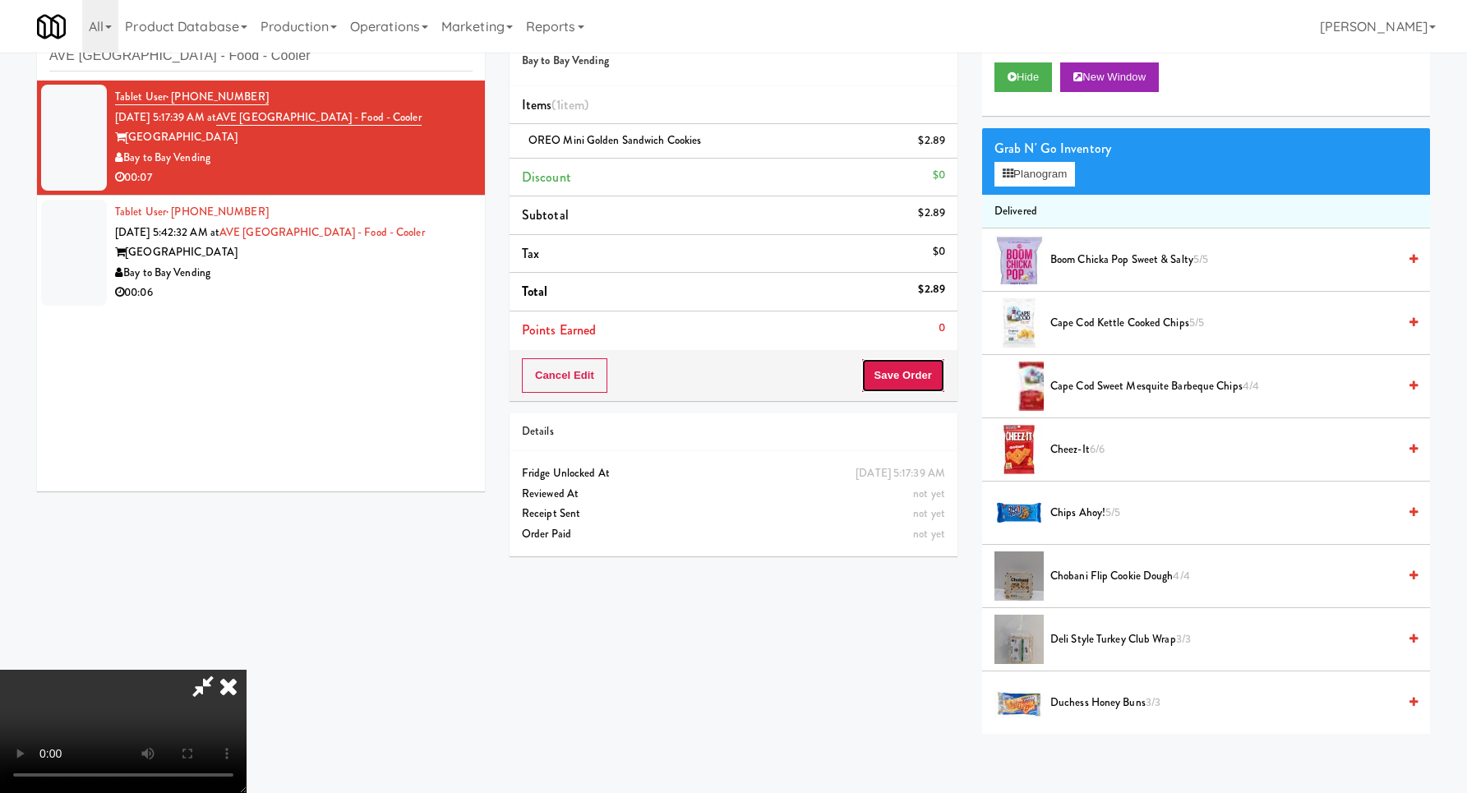
click at [908, 370] on button "Save Order" at bounding box center [903, 375] width 84 height 35
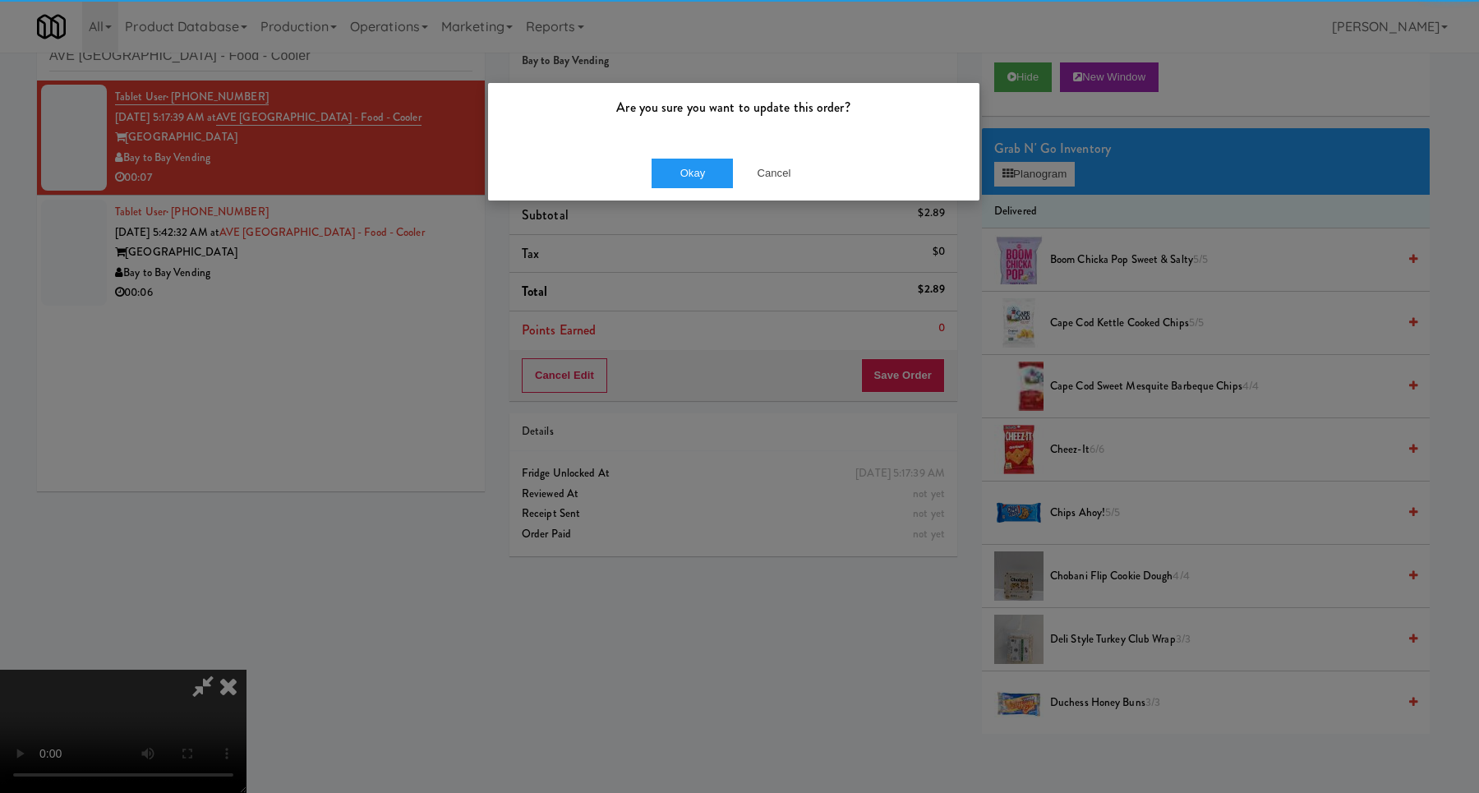
click at [716, 157] on div "Okay Cancel" at bounding box center [733, 172] width 491 height 55
click at [712, 165] on button "Okay" at bounding box center [693, 174] width 82 height 30
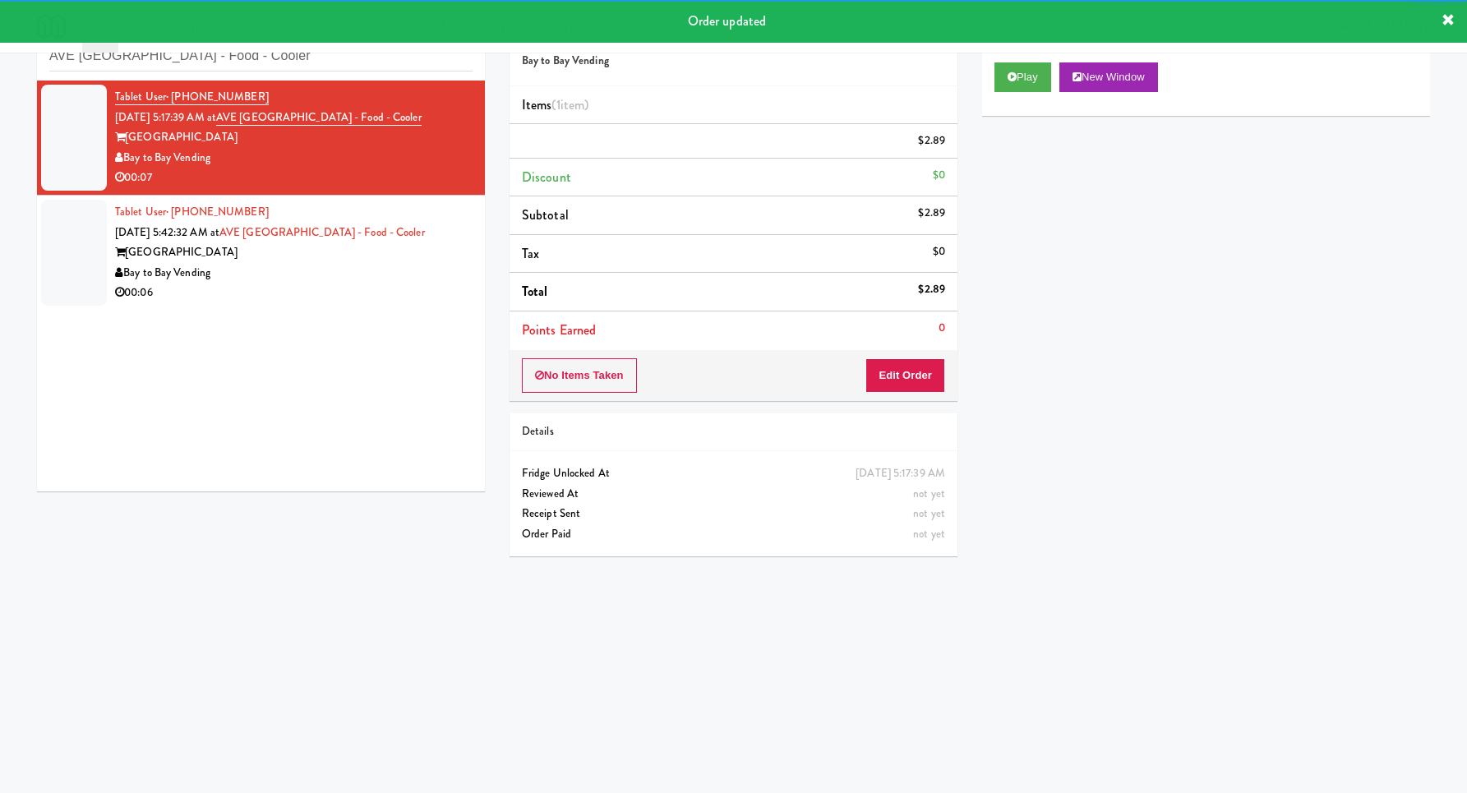
click at [389, 302] on div "Tablet User · (646) 836-8990 [DATE] 5:42:32 AM at [GEOGRAPHIC_DATA] - Food - [G…" at bounding box center [293, 252] width 357 height 101
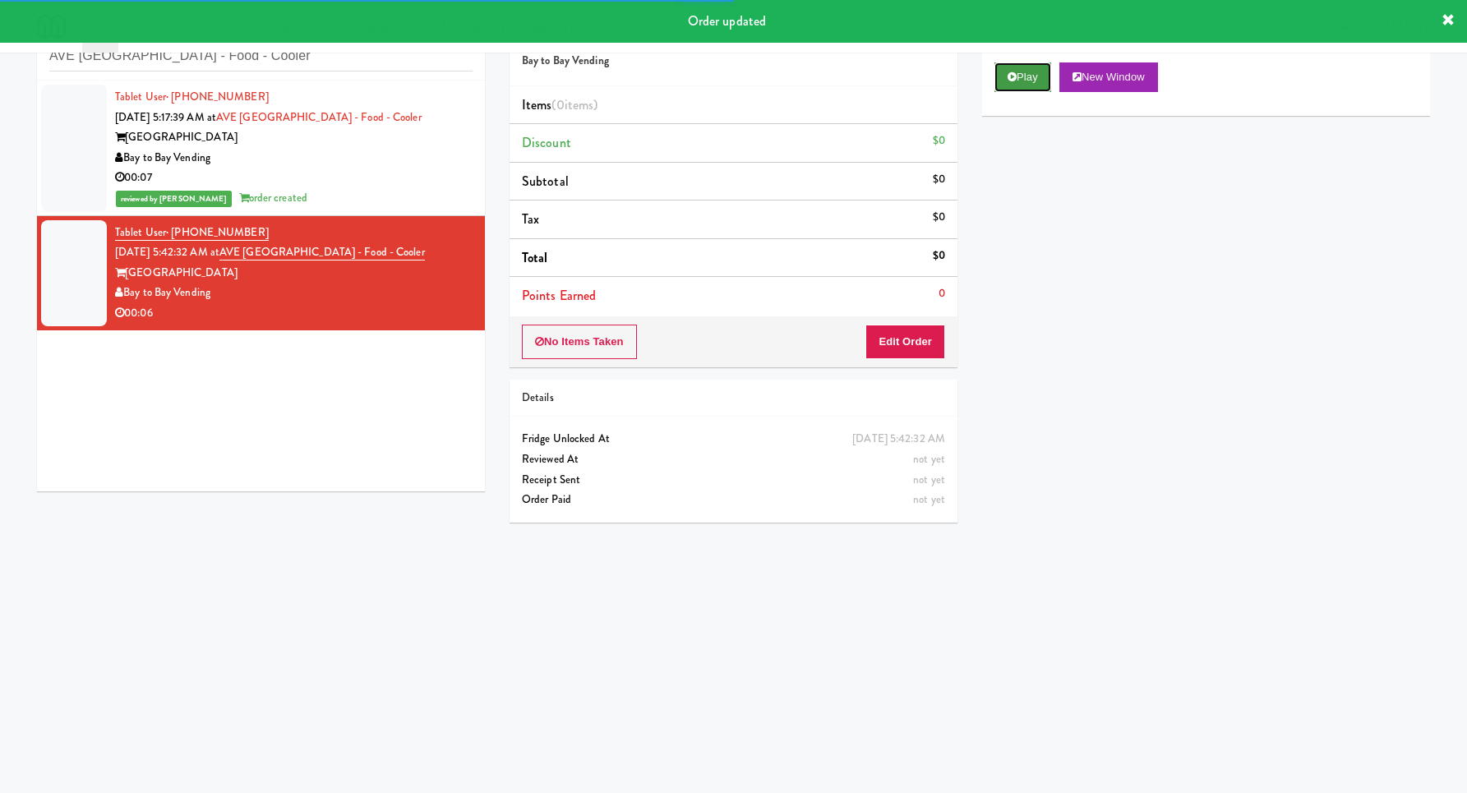
click at [1010, 79] on icon at bounding box center [1011, 76] width 9 height 11
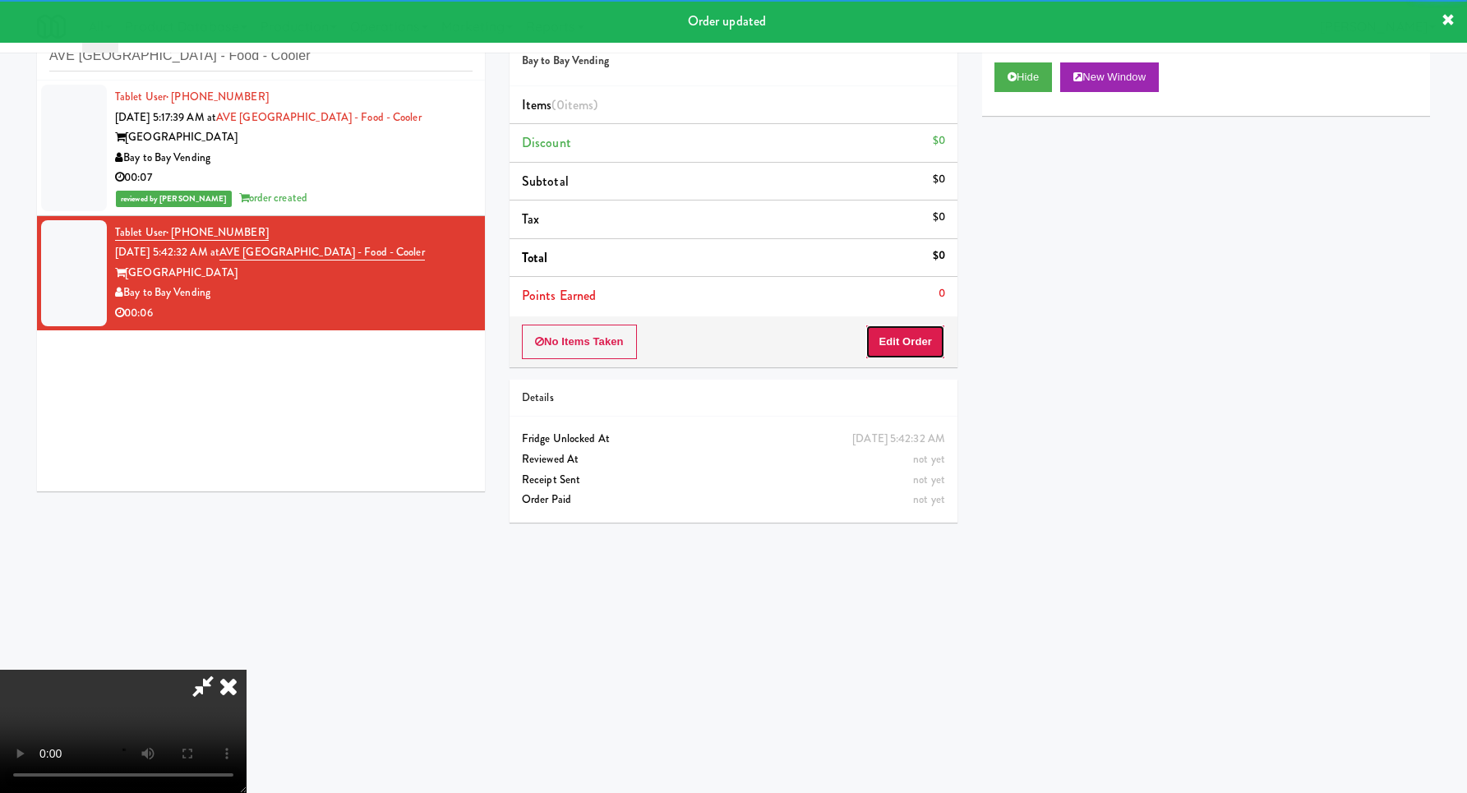
click at [889, 350] on button "Edit Order" at bounding box center [905, 342] width 80 height 35
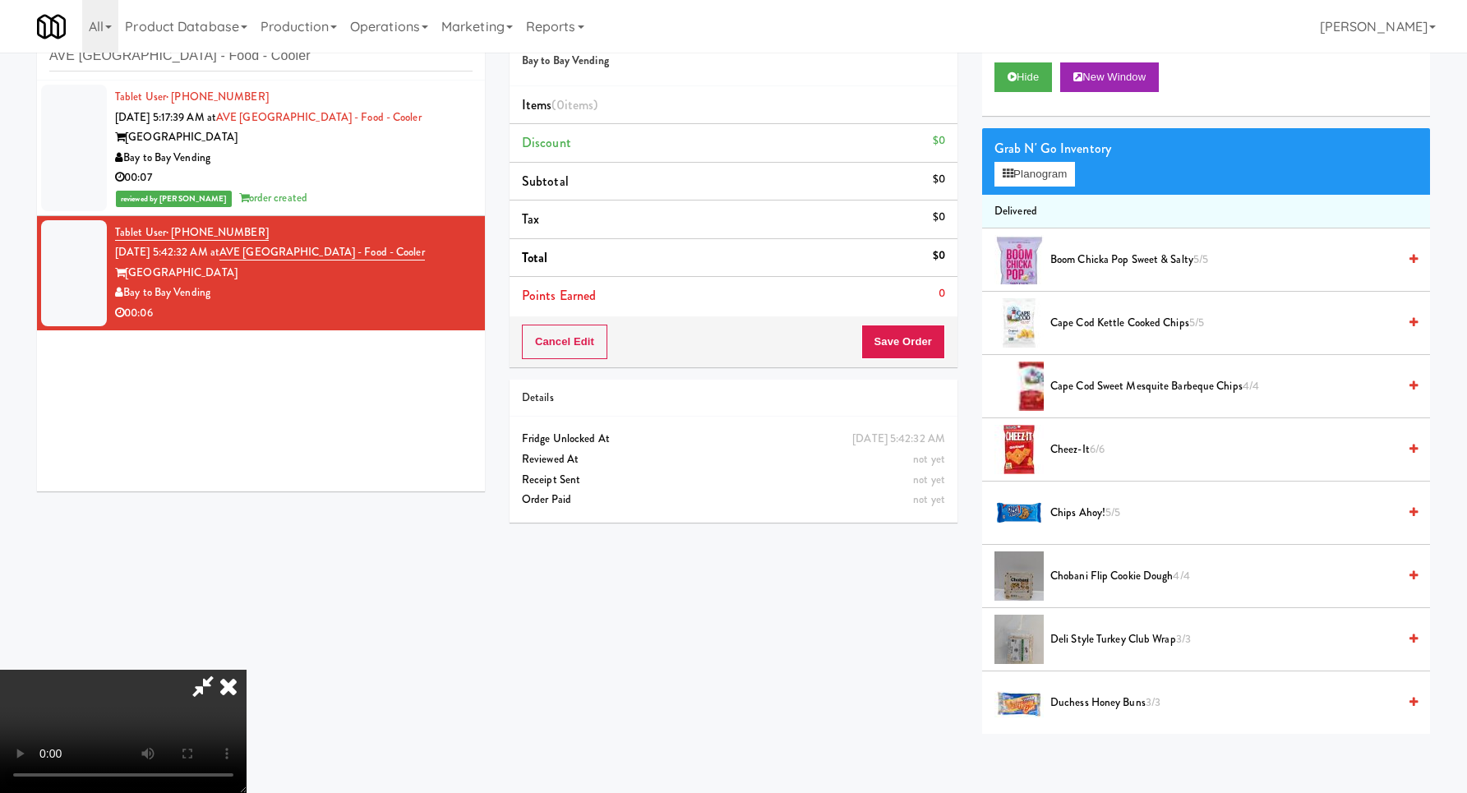
click at [246, 670] on video at bounding box center [123, 731] width 246 height 123
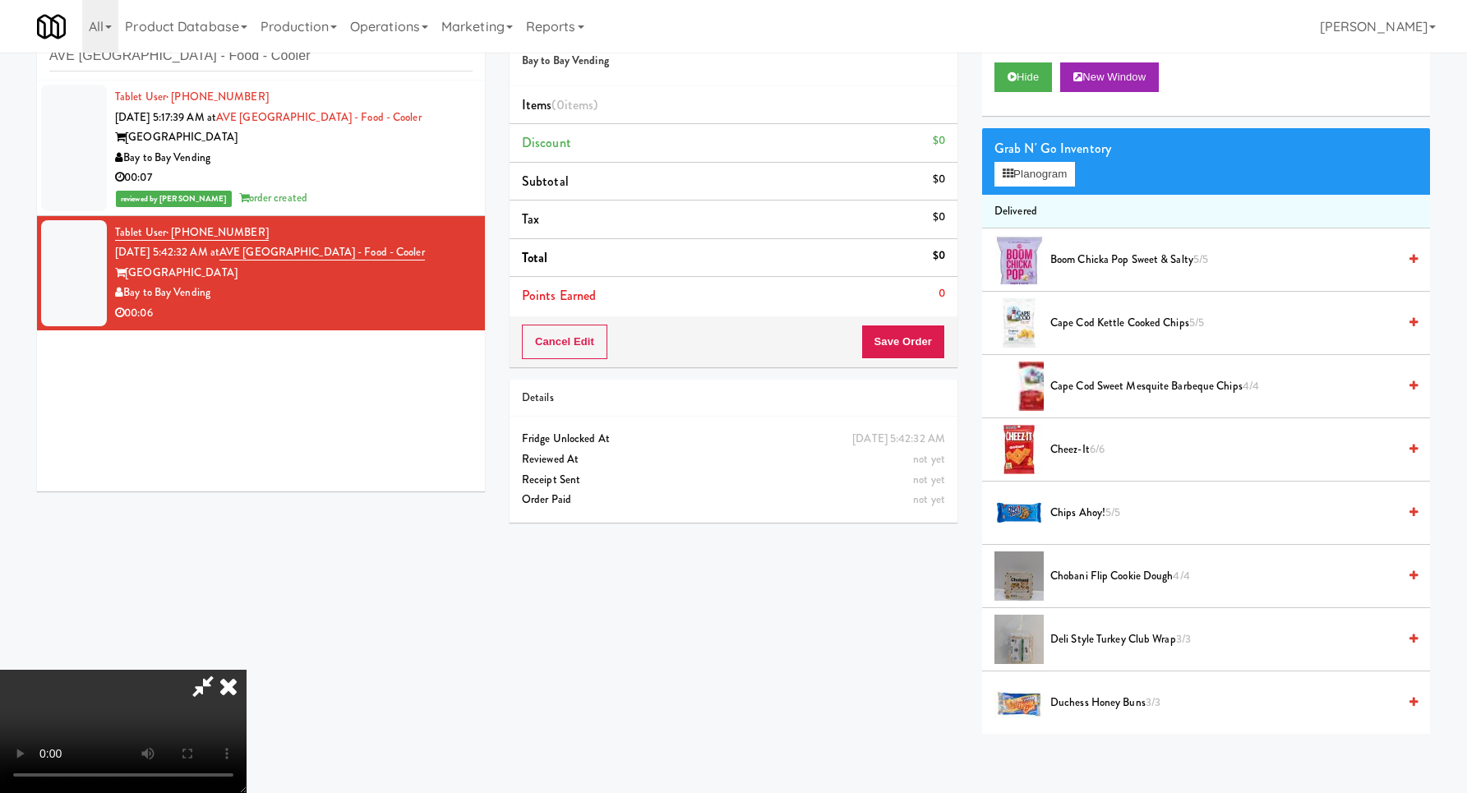
click at [246, 670] on video at bounding box center [123, 731] width 246 height 123
click at [1043, 167] on button "Planogram" at bounding box center [1034, 174] width 81 height 25
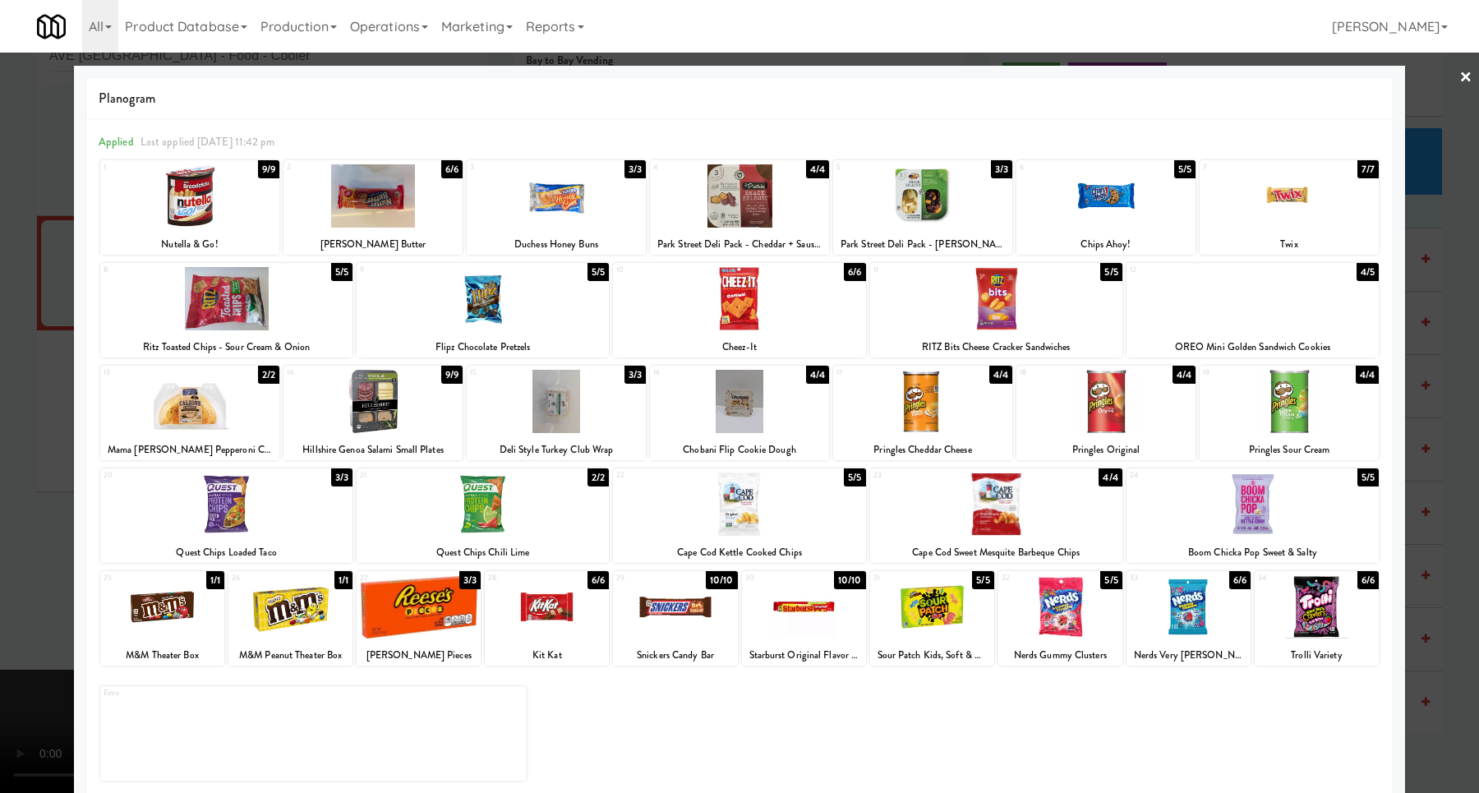
click at [246, 206] on div at bounding box center [189, 195] width 179 height 63
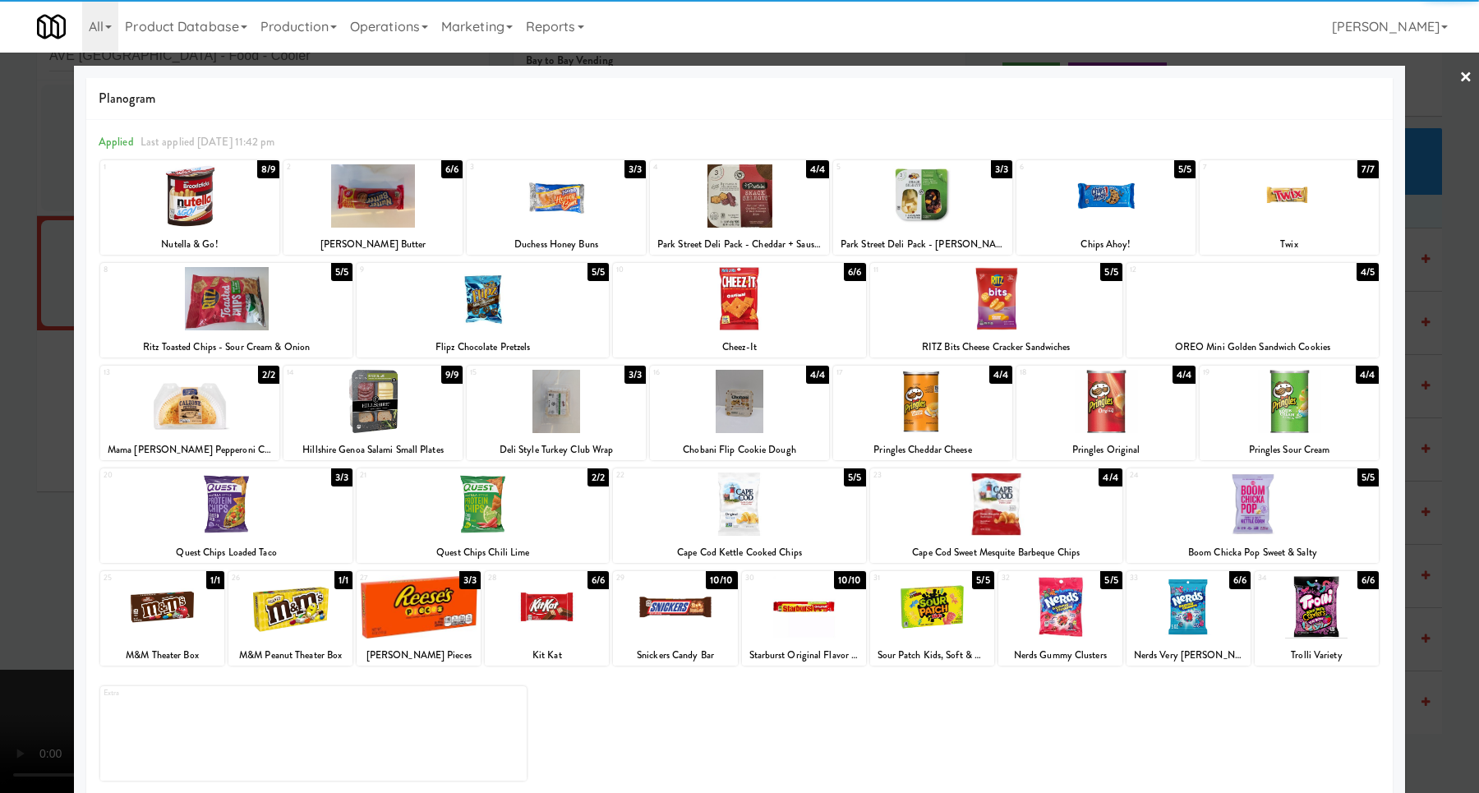
click at [1207, 418] on div at bounding box center [1289, 401] width 179 height 63
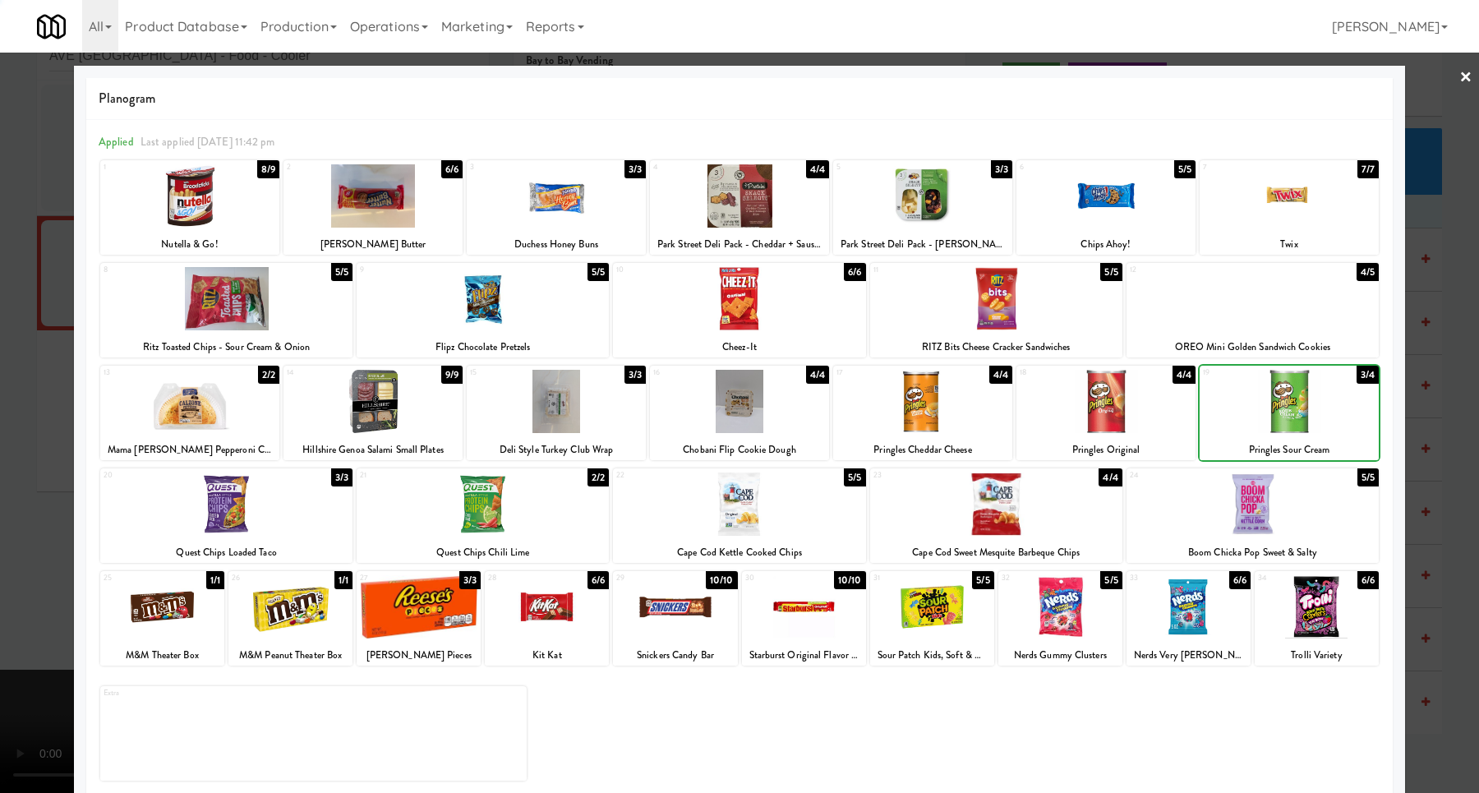
click at [1418, 427] on div at bounding box center [739, 396] width 1479 height 793
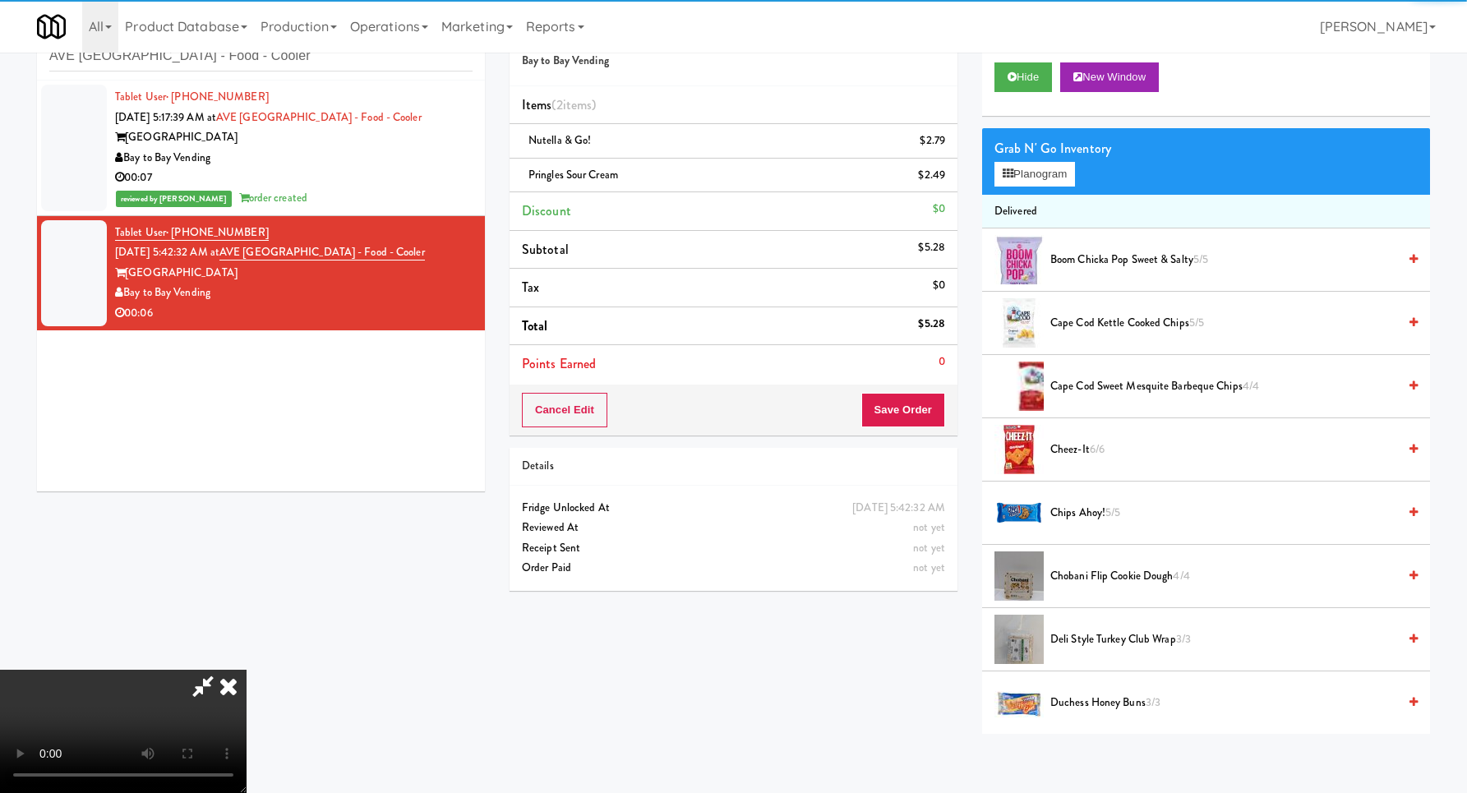
click at [246, 670] on video at bounding box center [123, 731] width 246 height 123
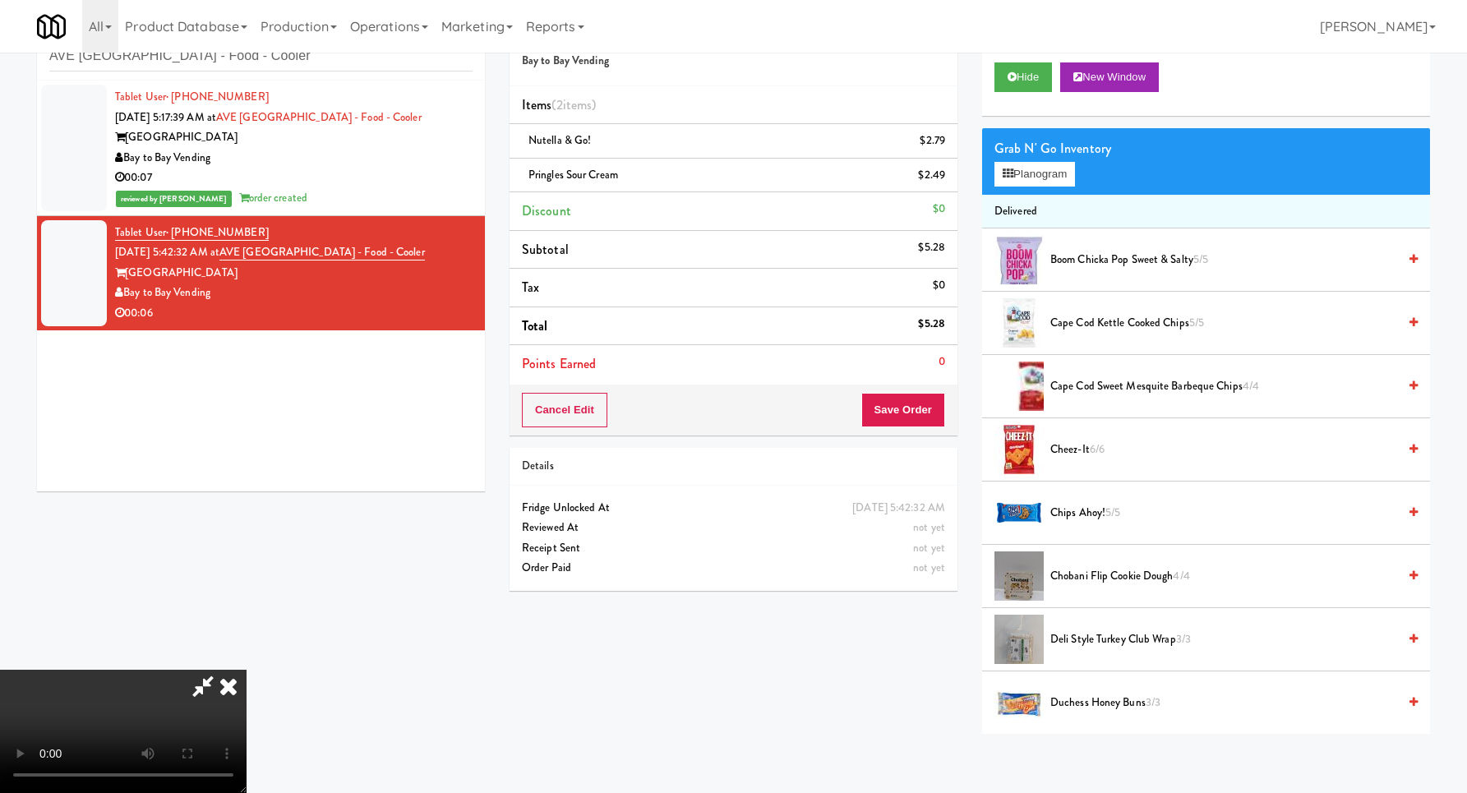
scroll to position [175, 0]
click at [246, 773] on video at bounding box center [123, 731] width 246 height 123
click at [246, 670] on video at bounding box center [123, 731] width 246 height 123
click at [1006, 196] on li "Delivered" at bounding box center [1206, 212] width 448 height 35
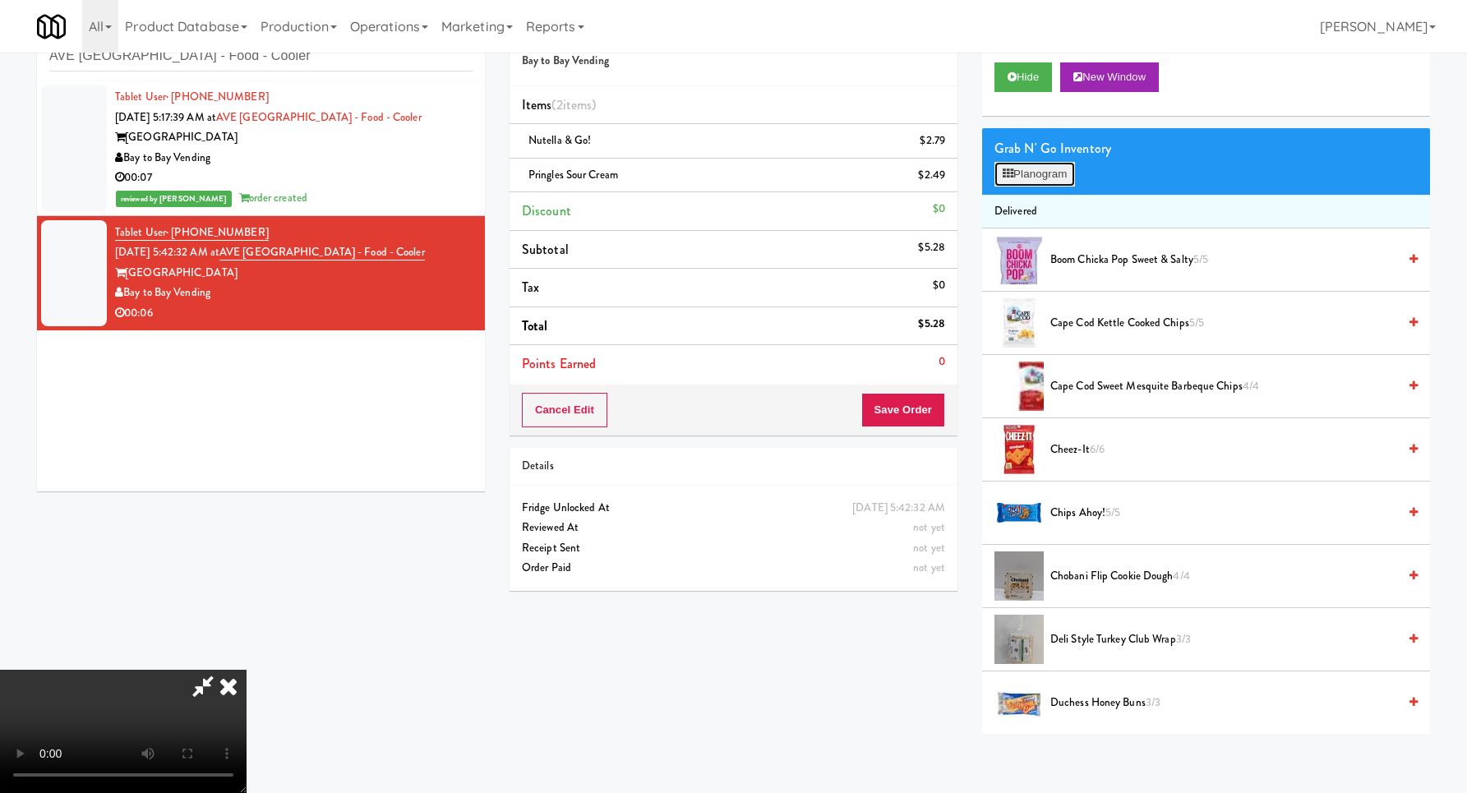
click at [1012, 180] on button "Planogram" at bounding box center [1034, 174] width 81 height 25
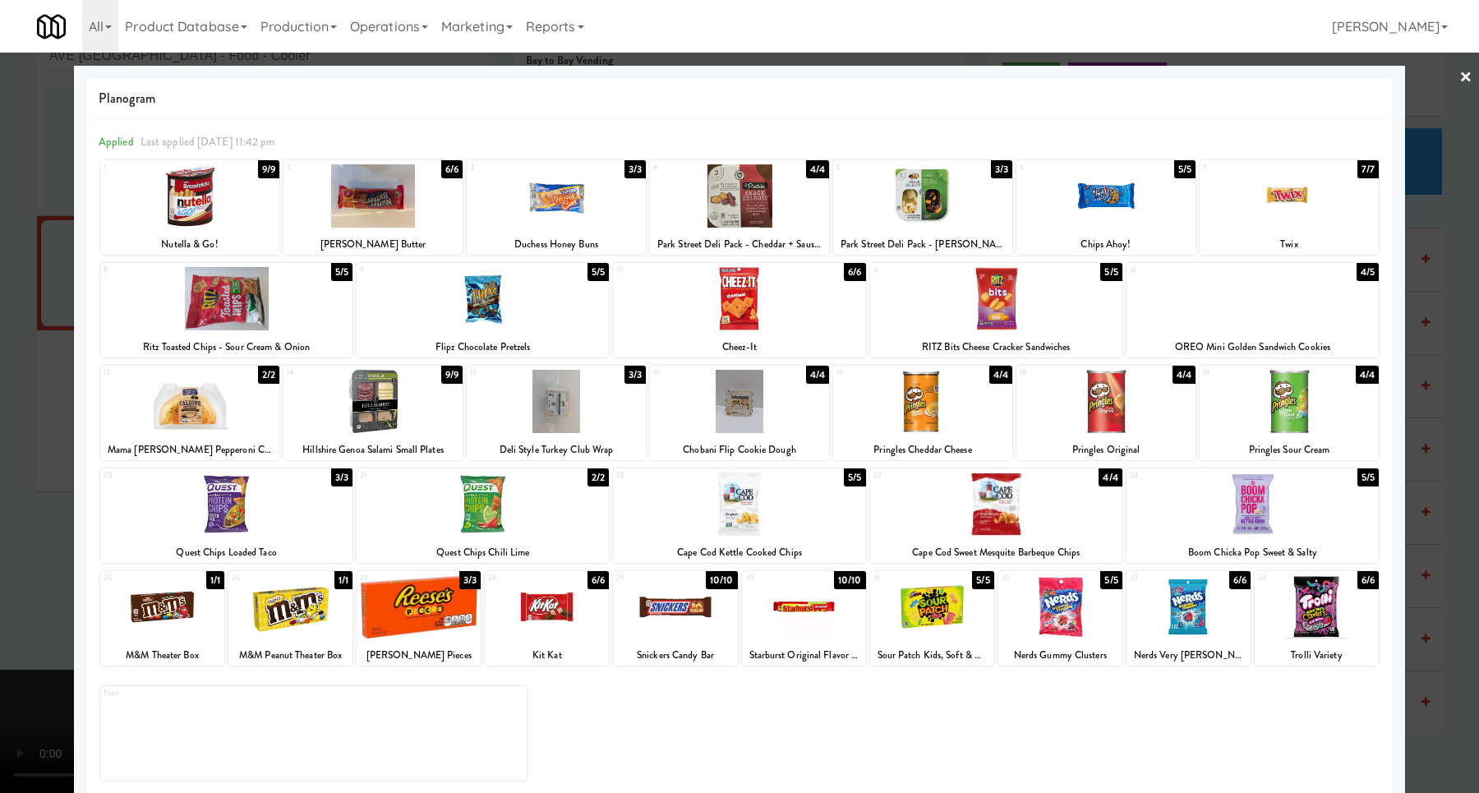
click at [953, 417] on div at bounding box center [922, 401] width 179 height 63
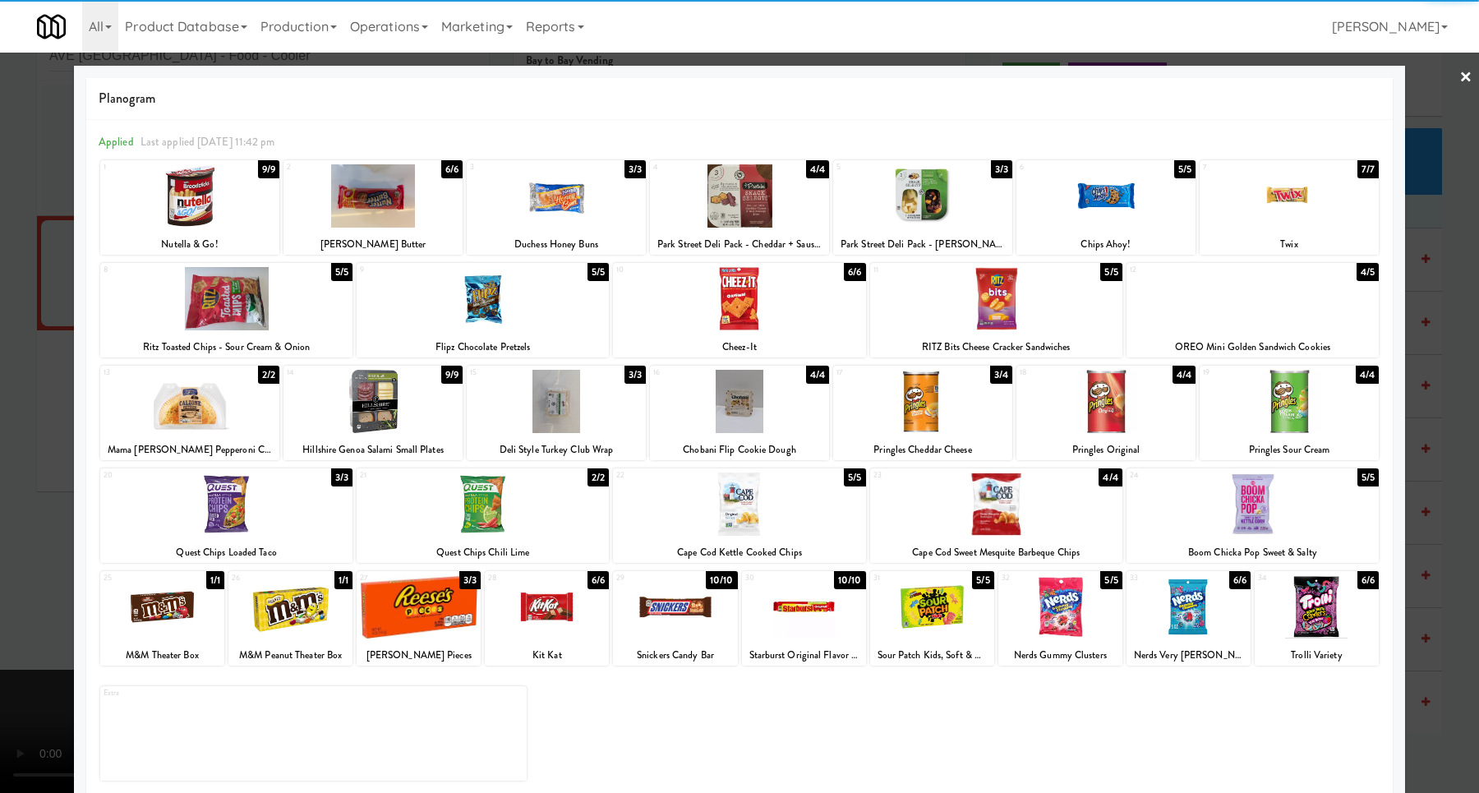
click at [1448, 412] on div at bounding box center [739, 396] width 1479 height 793
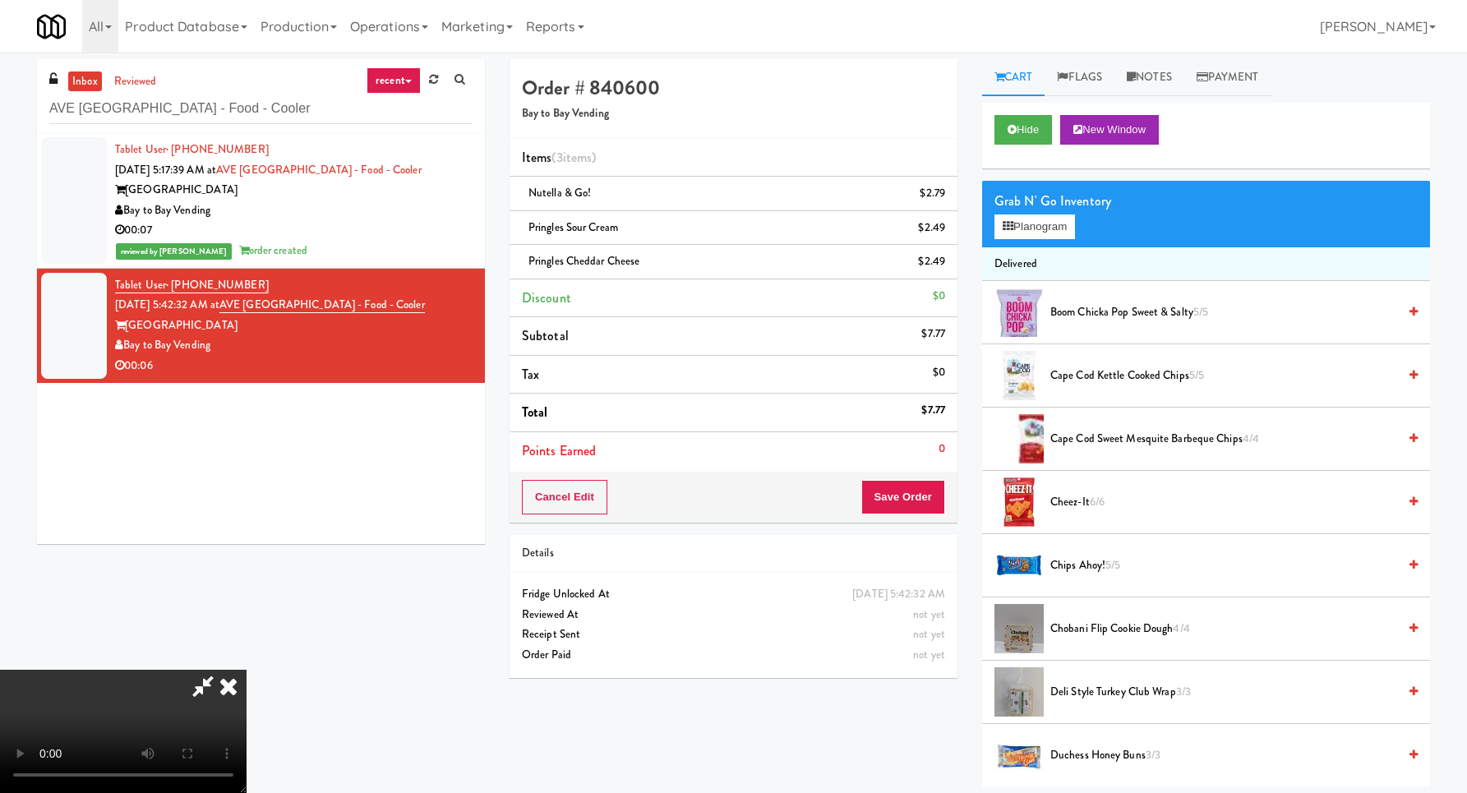
click at [246, 670] on video at bounding box center [123, 731] width 246 height 123
click at [246, 670] on icon at bounding box center [228, 686] width 36 height 33
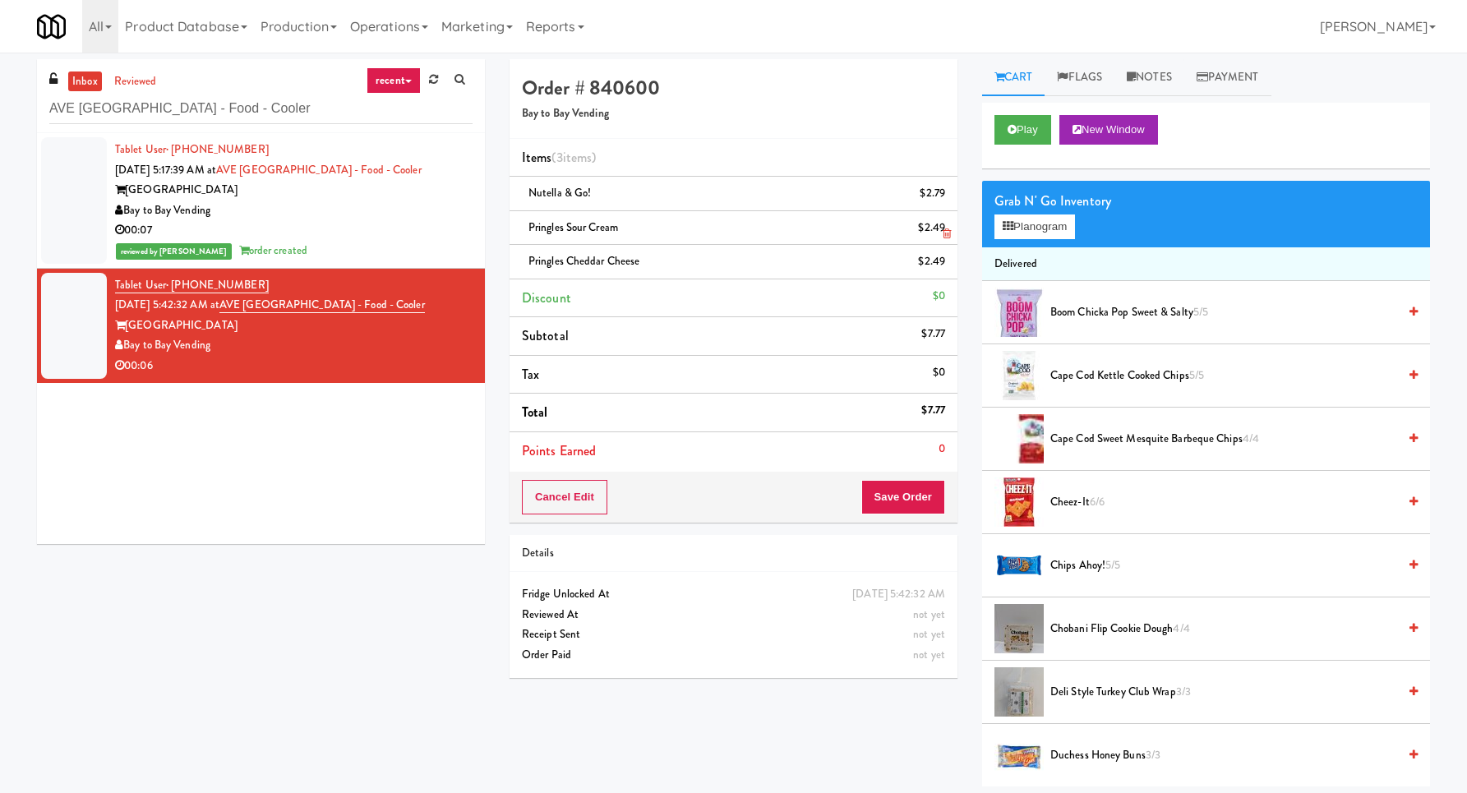
click at [937, 232] on link at bounding box center [943, 234] width 15 height 21
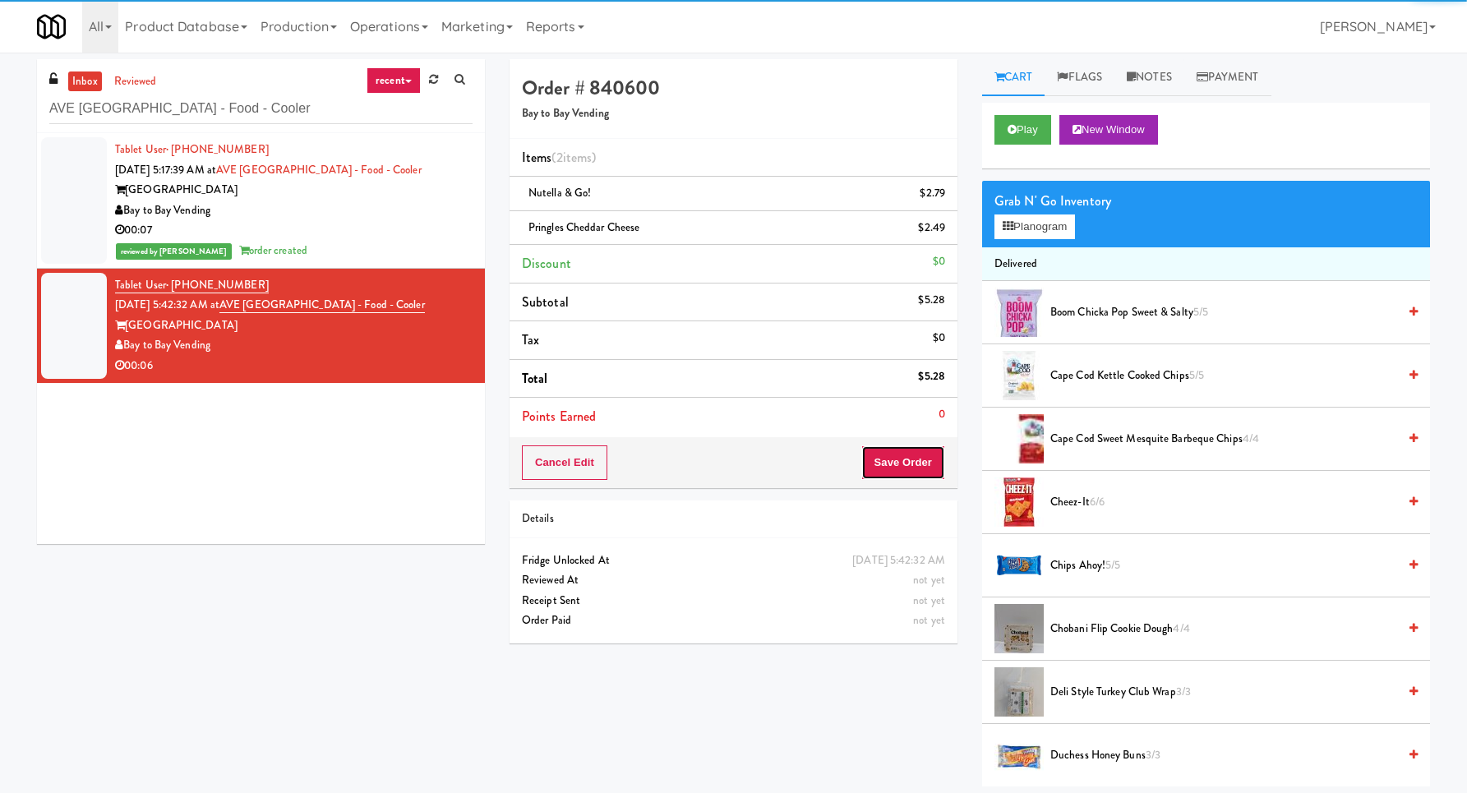
click at [874, 454] on button "Save Order" at bounding box center [903, 462] width 84 height 35
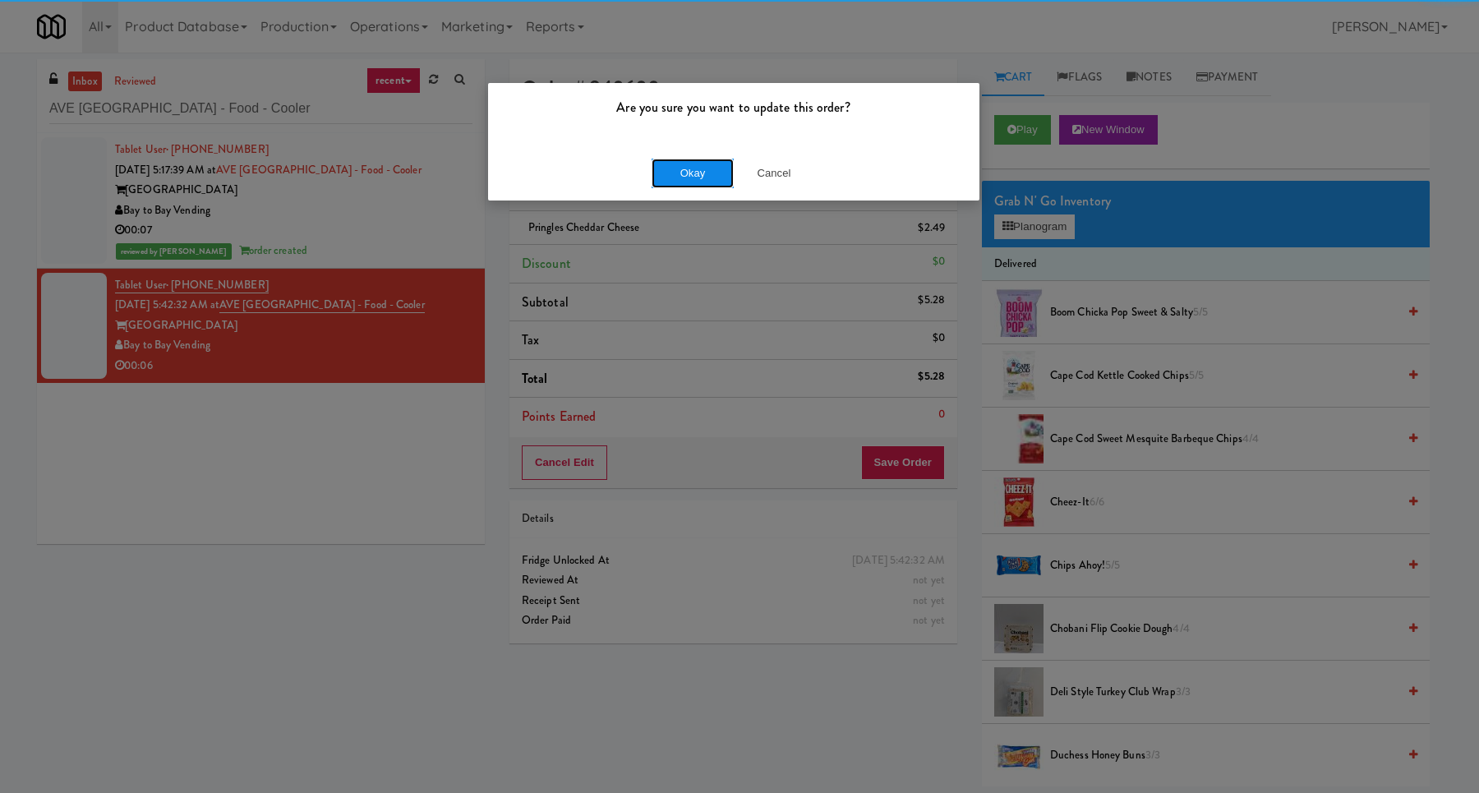
click at [670, 175] on button "Okay" at bounding box center [693, 174] width 82 height 30
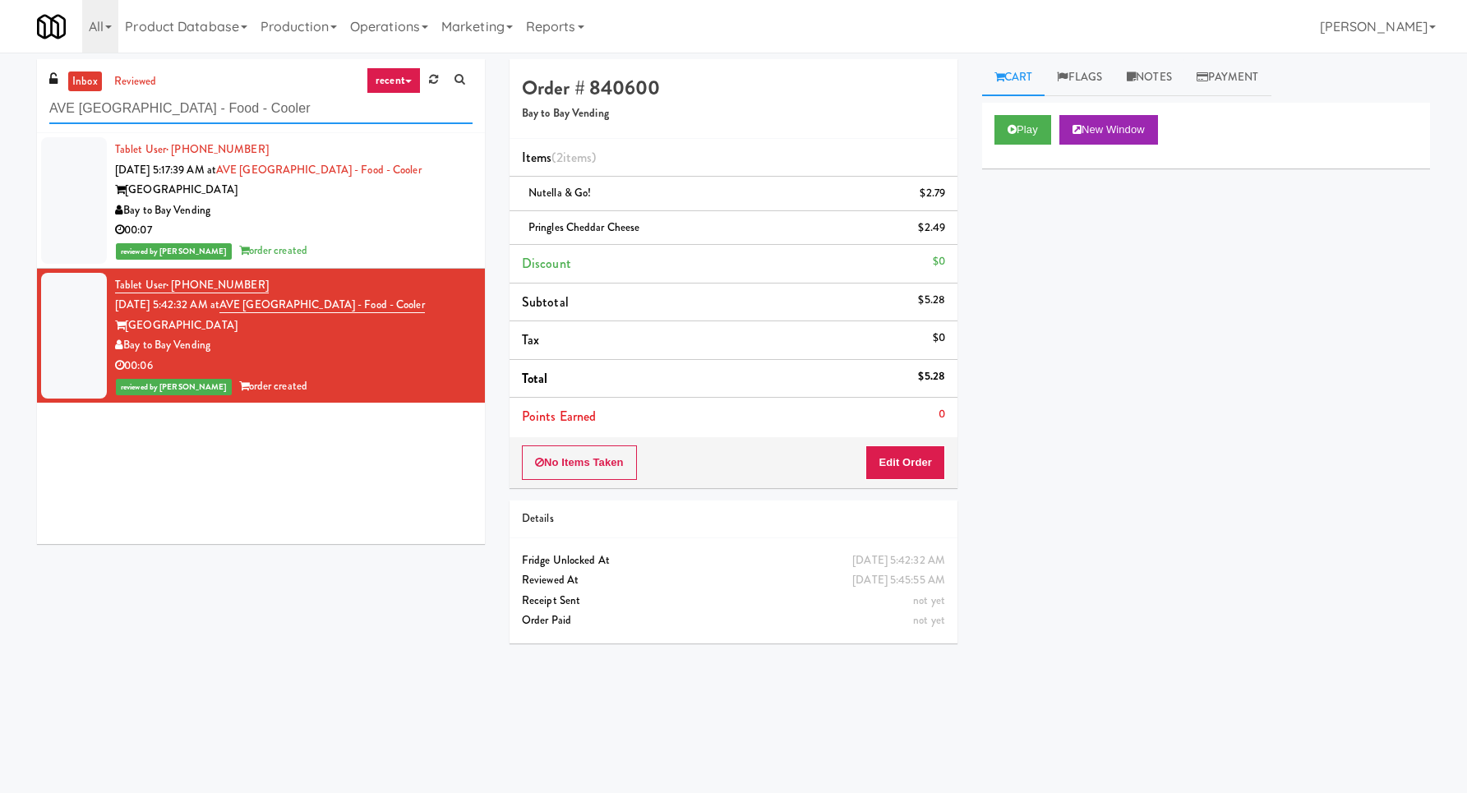
click at [285, 105] on input "AVE [GEOGRAPHIC_DATA] - Food - Cooler" at bounding box center [260, 109] width 423 height 30
paste input "Eleven North Fridge"
paste input "text"
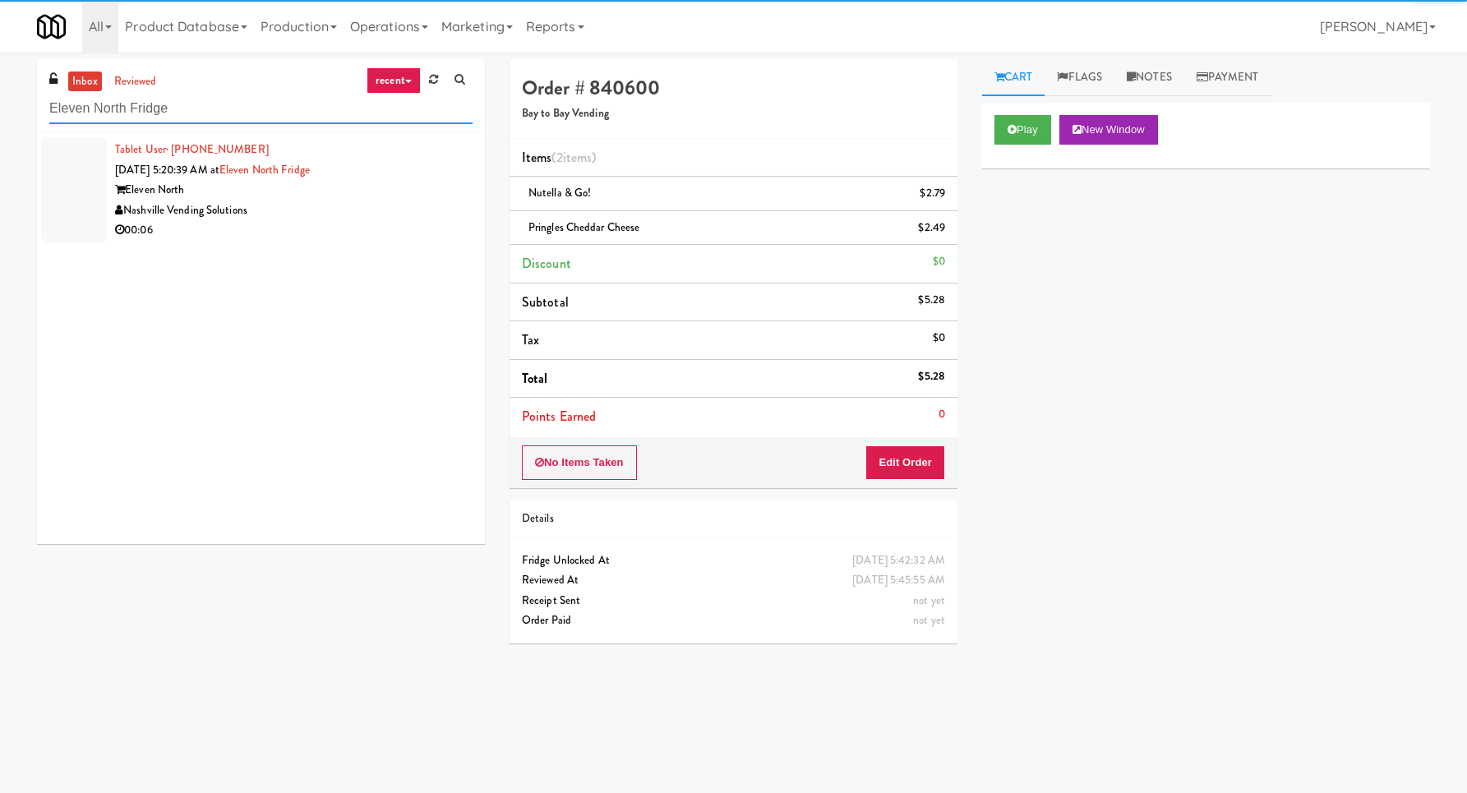
type input "Eleven North Fridge"
click at [429, 210] on div "Nashville Vending Solutions" at bounding box center [293, 210] width 357 height 21
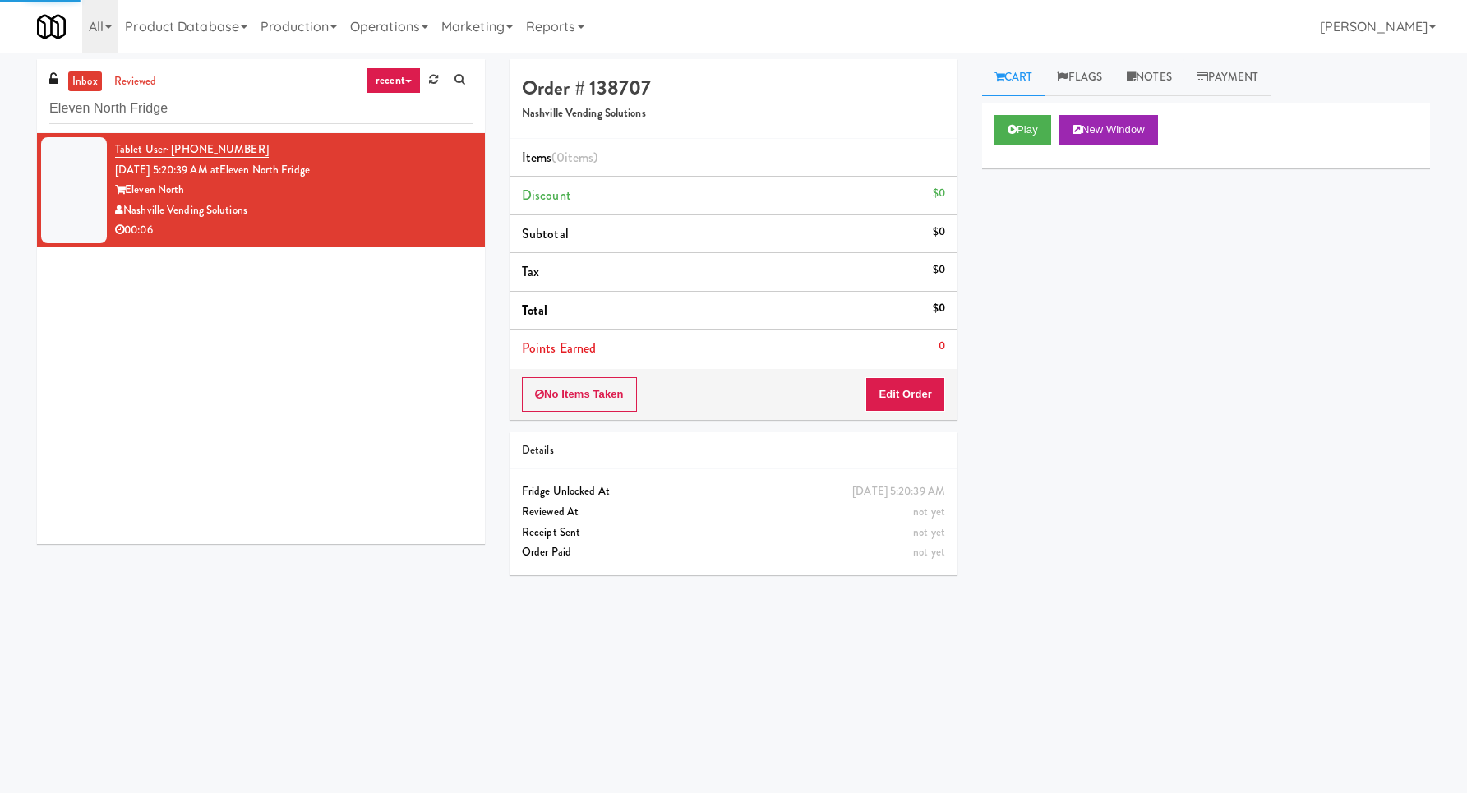
click at [1016, 113] on div "Play New Window" at bounding box center [1206, 136] width 448 height 66
click at [1015, 120] on button "Play" at bounding box center [1022, 130] width 57 height 30
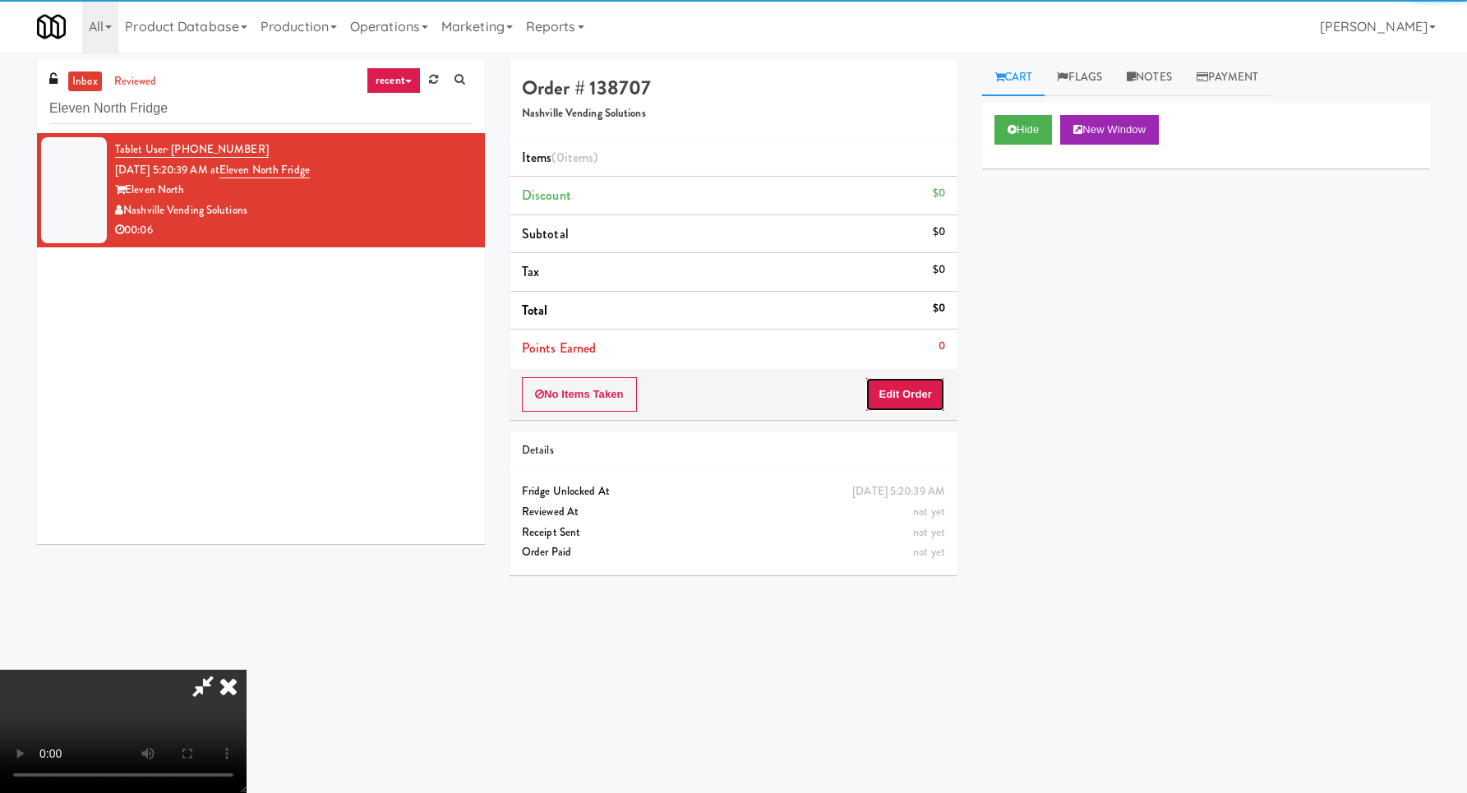
click at [911, 393] on button "Edit Order" at bounding box center [905, 394] width 80 height 35
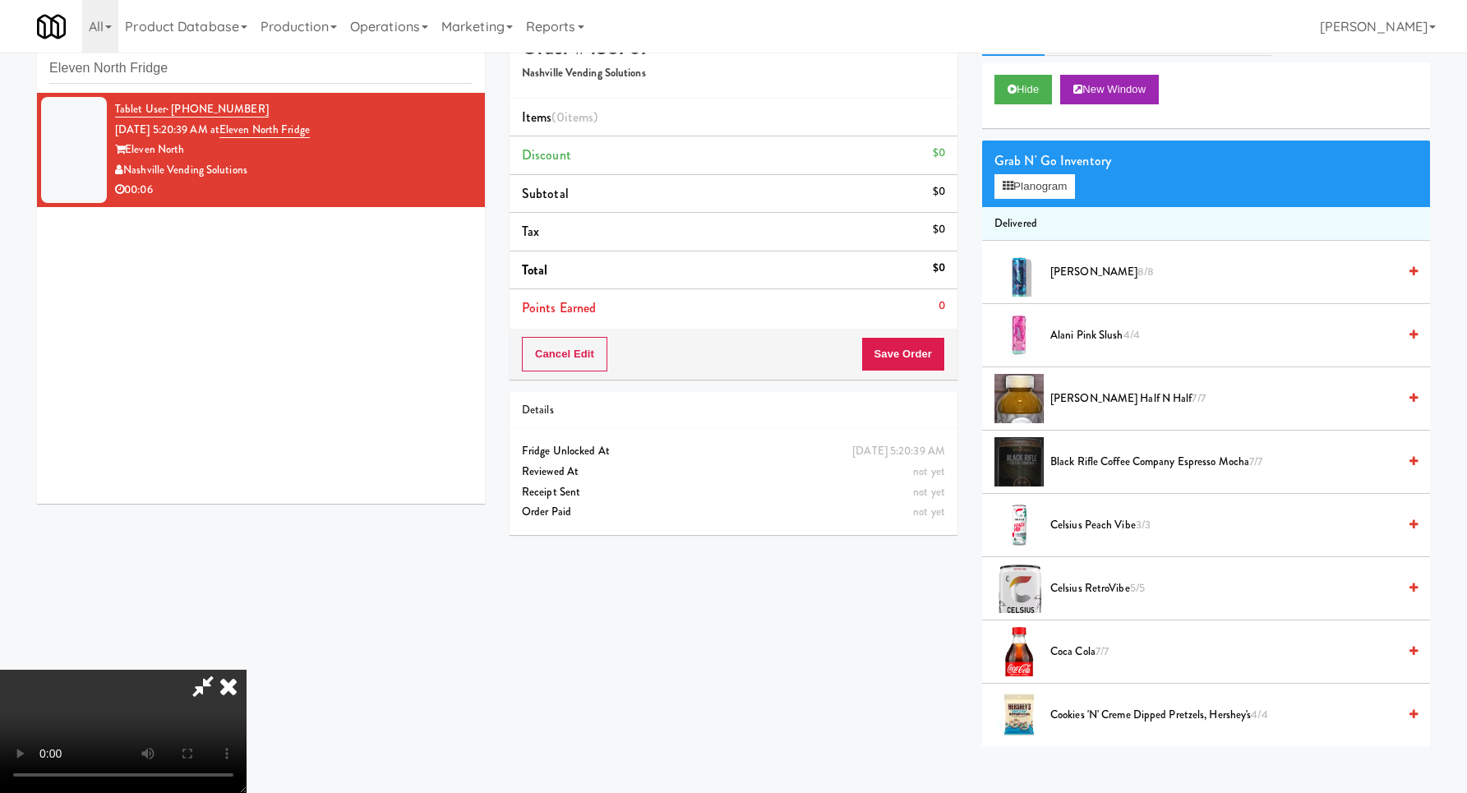
scroll to position [53, 0]
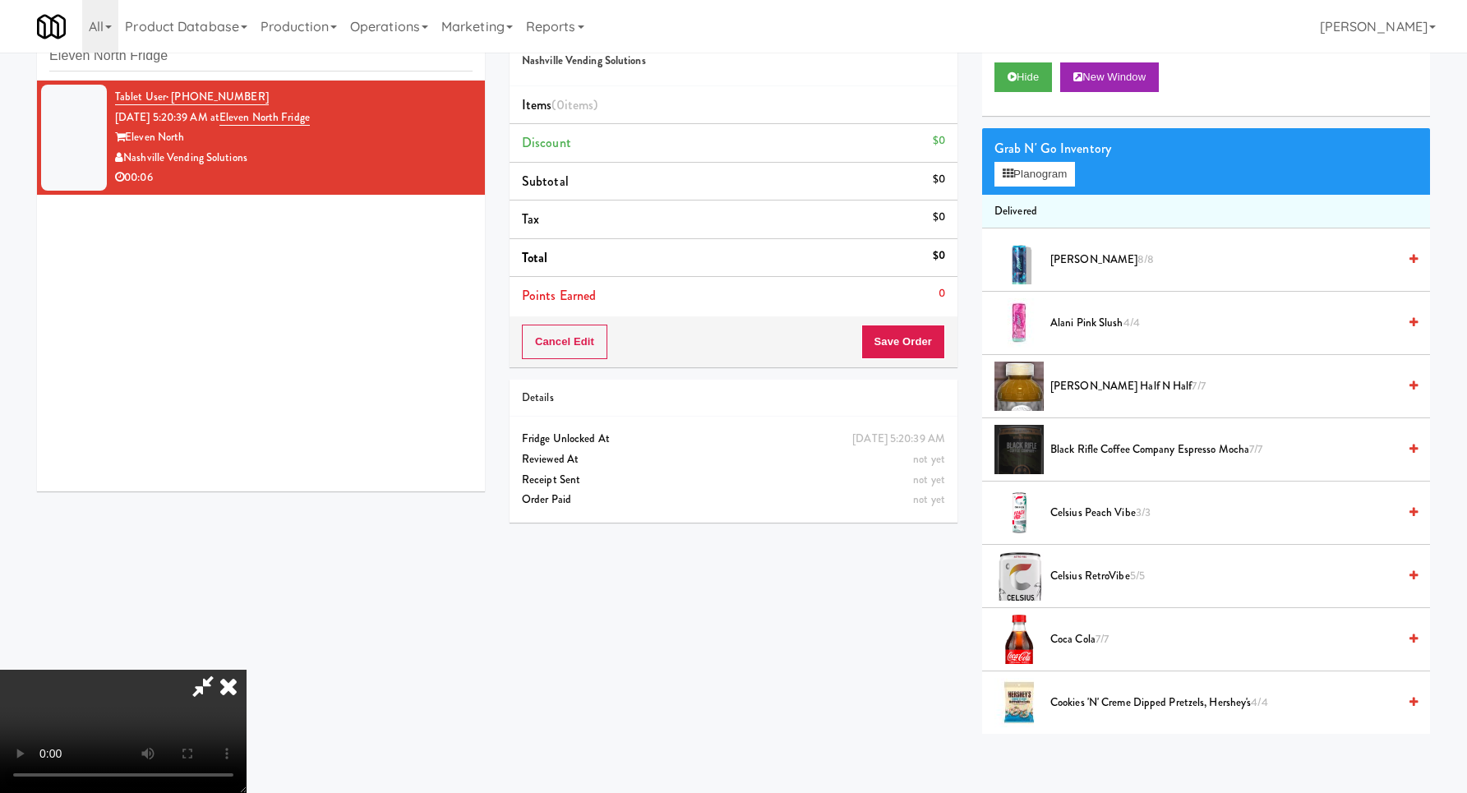
click at [246, 670] on video at bounding box center [123, 731] width 246 height 123
click at [1025, 177] on button "Planogram" at bounding box center [1034, 174] width 81 height 25
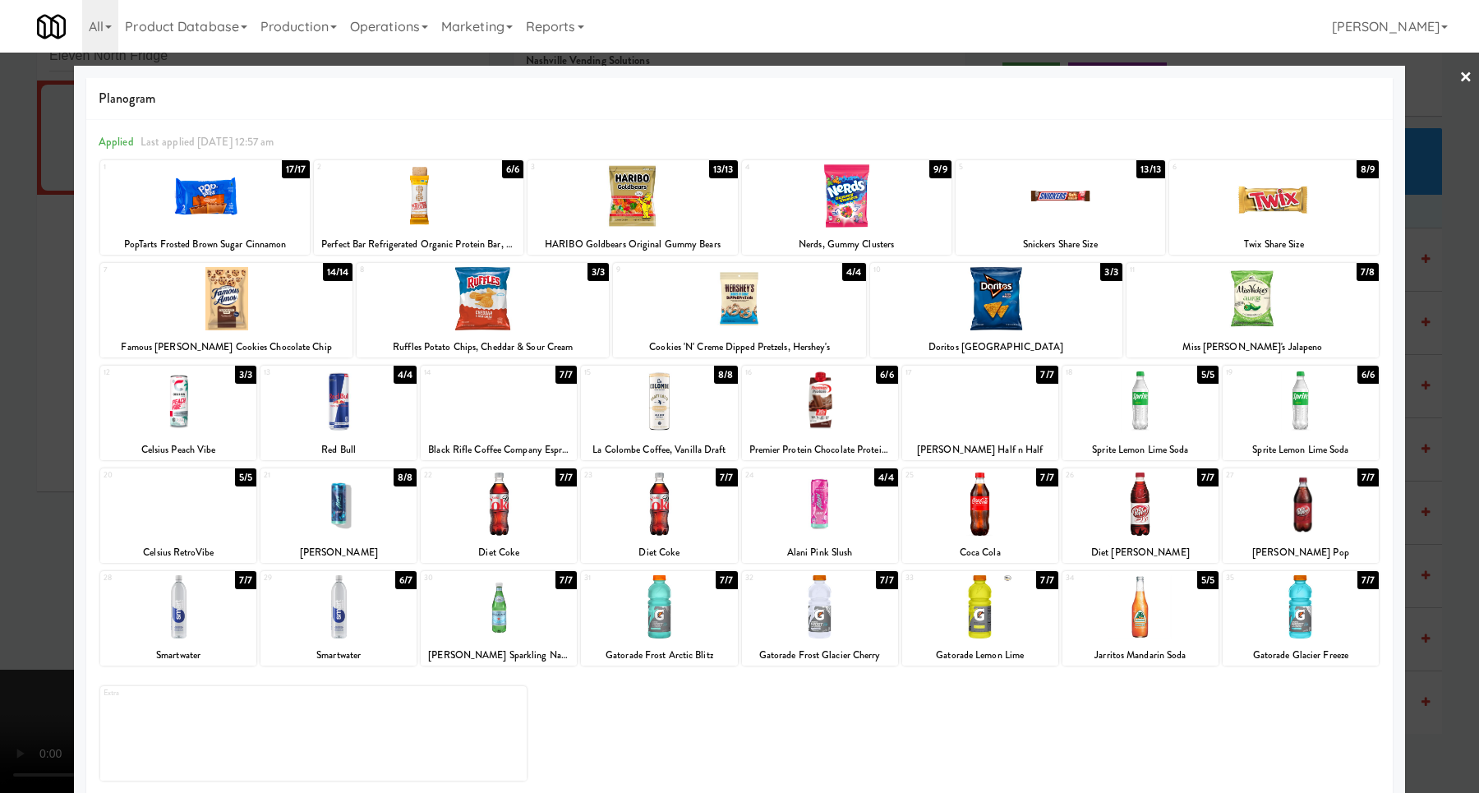
click at [1138, 519] on div at bounding box center [1140, 503] width 156 height 63
click at [1440, 509] on div at bounding box center [739, 396] width 1479 height 793
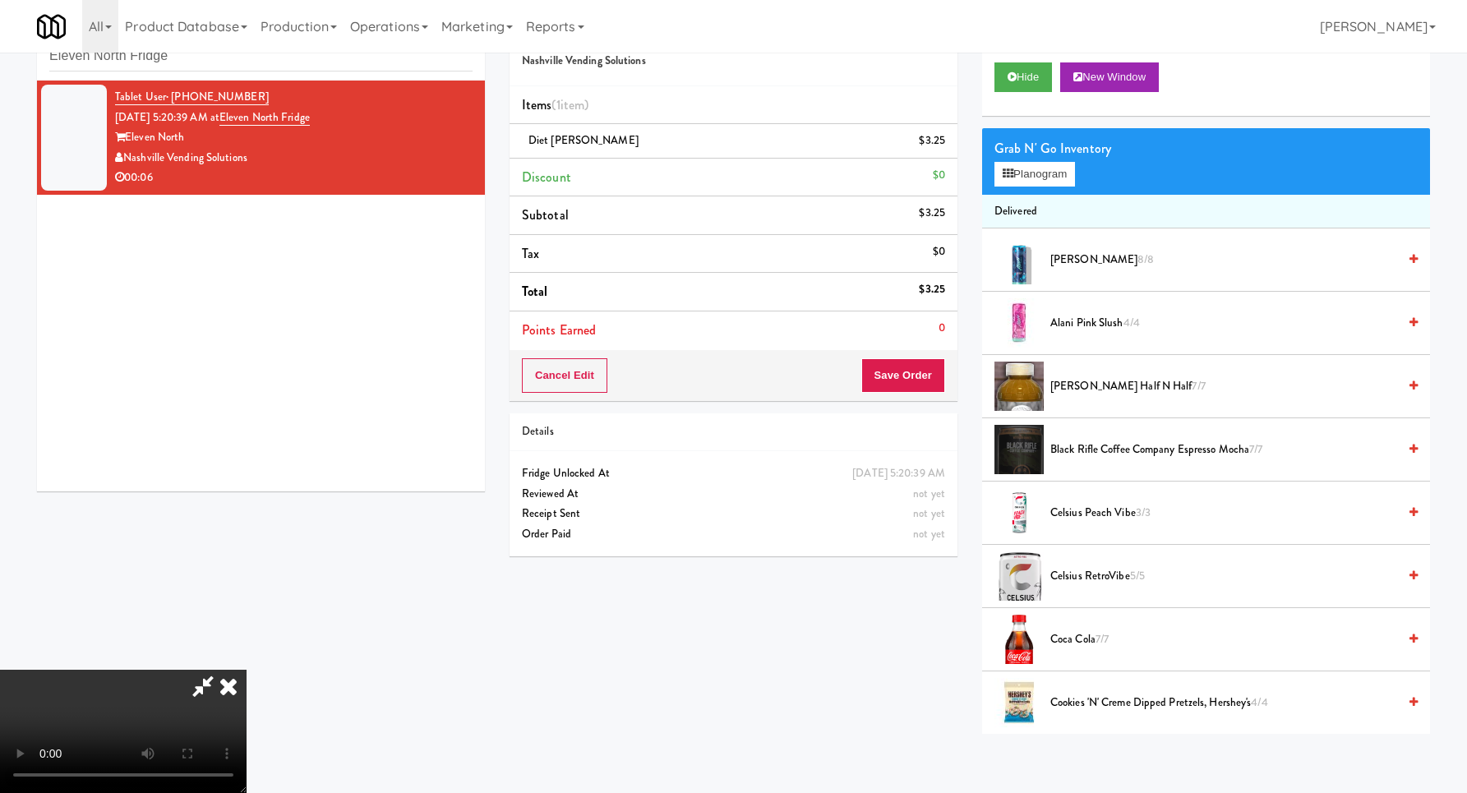
click at [246, 670] on video at bounding box center [123, 731] width 246 height 123
click at [1043, 181] on button "Planogram" at bounding box center [1034, 174] width 81 height 25
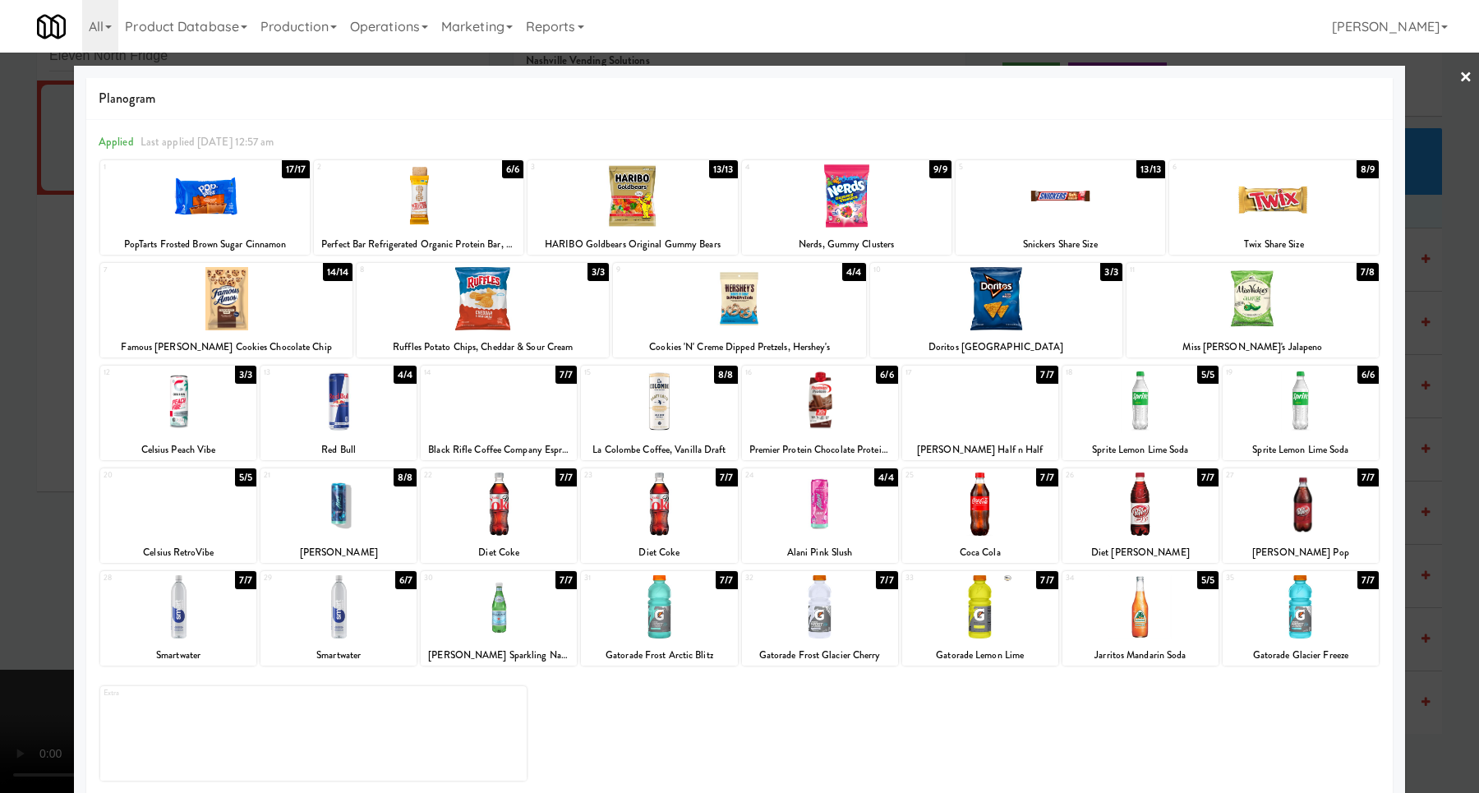
click at [1435, 487] on div at bounding box center [739, 396] width 1479 height 793
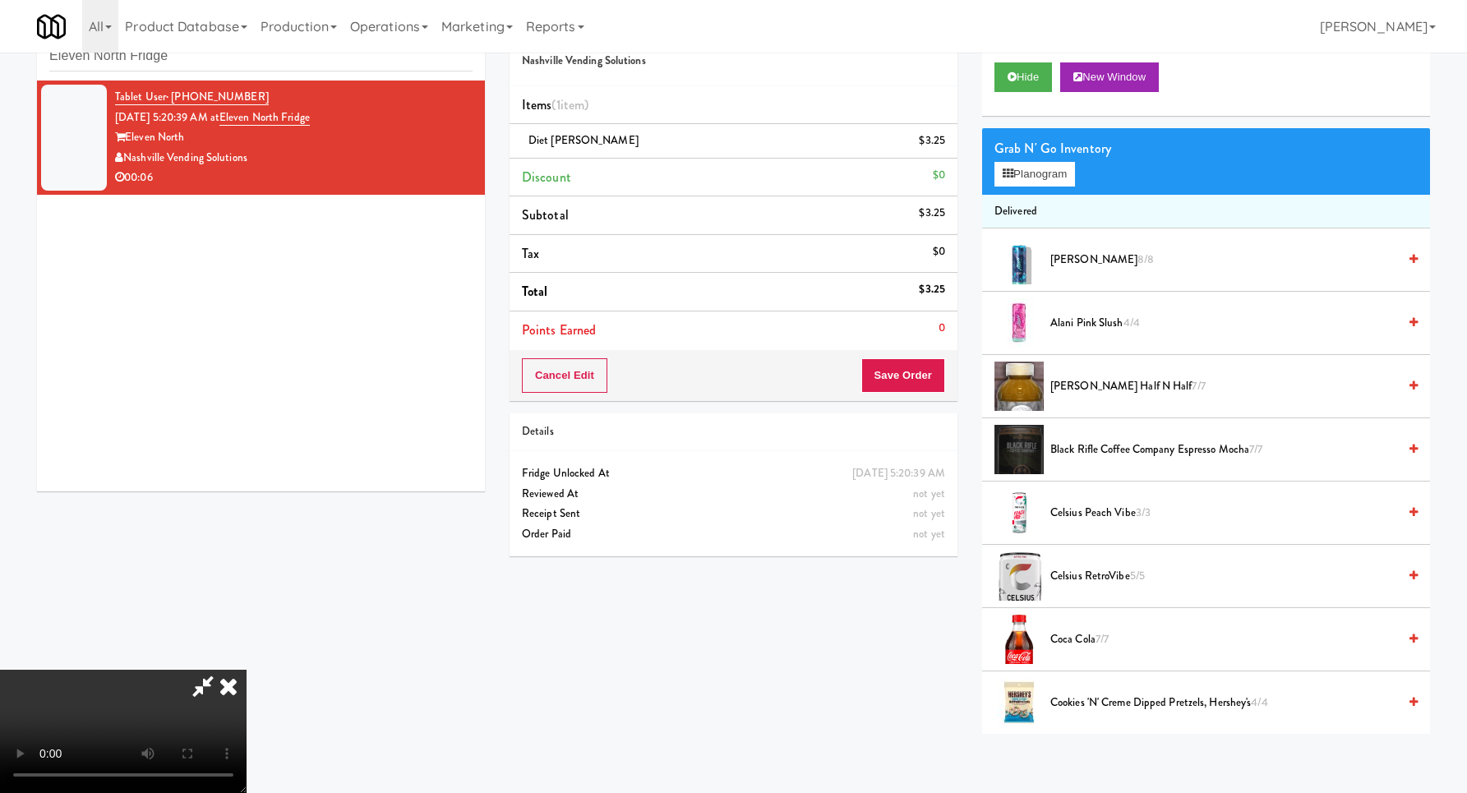
click at [246, 670] on video at bounding box center [123, 731] width 246 height 123
click at [1029, 186] on button "Planogram" at bounding box center [1034, 174] width 81 height 25
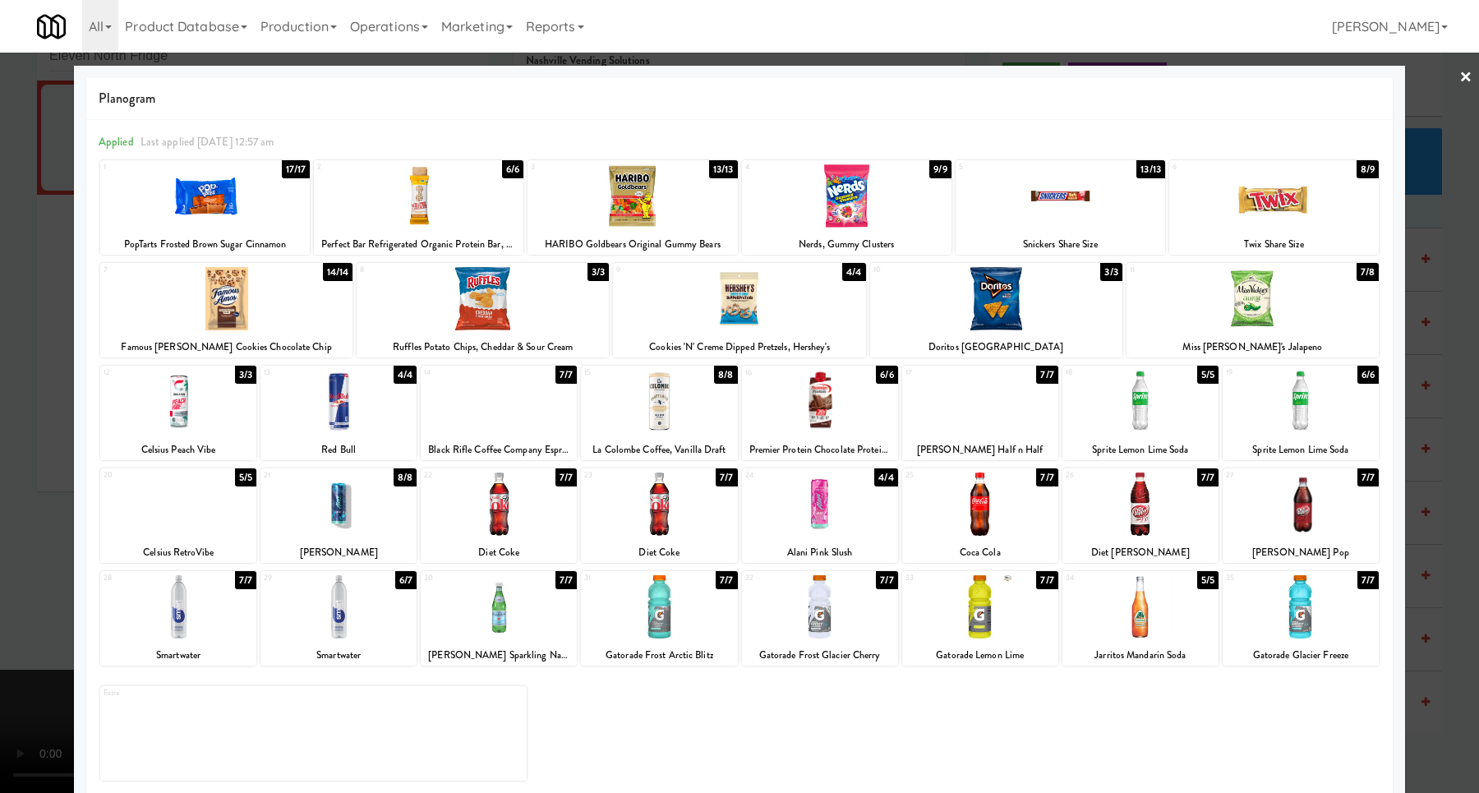
click at [1434, 431] on div at bounding box center [739, 396] width 1479 height 793
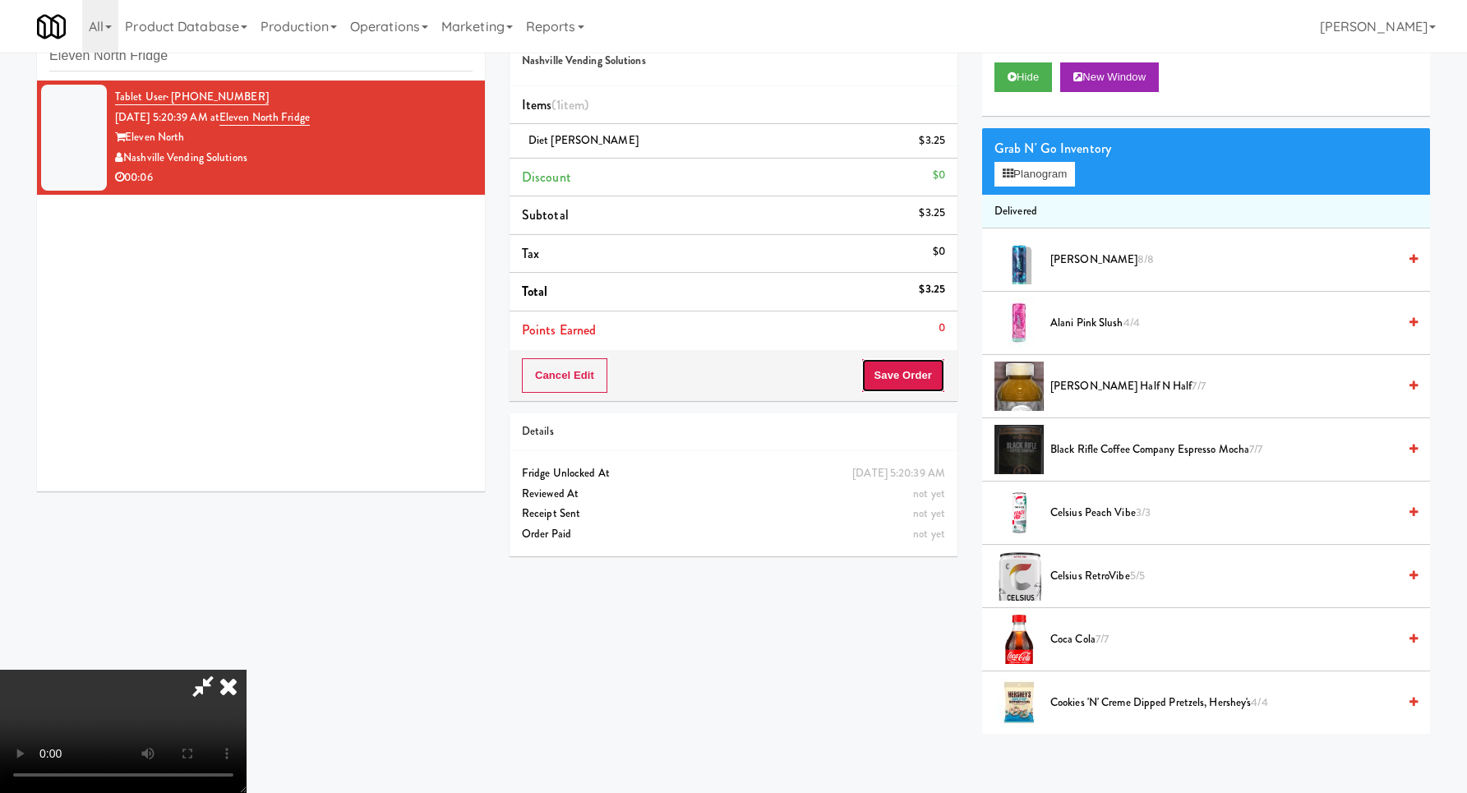
drag, startPoint x: 909, startPoint y: 375, endPoint x: 928, endPoint y: 393, distance: 25.6
click at [909, 375] on button "Save Order" at bounding box center [903, 375] width 84 height 35
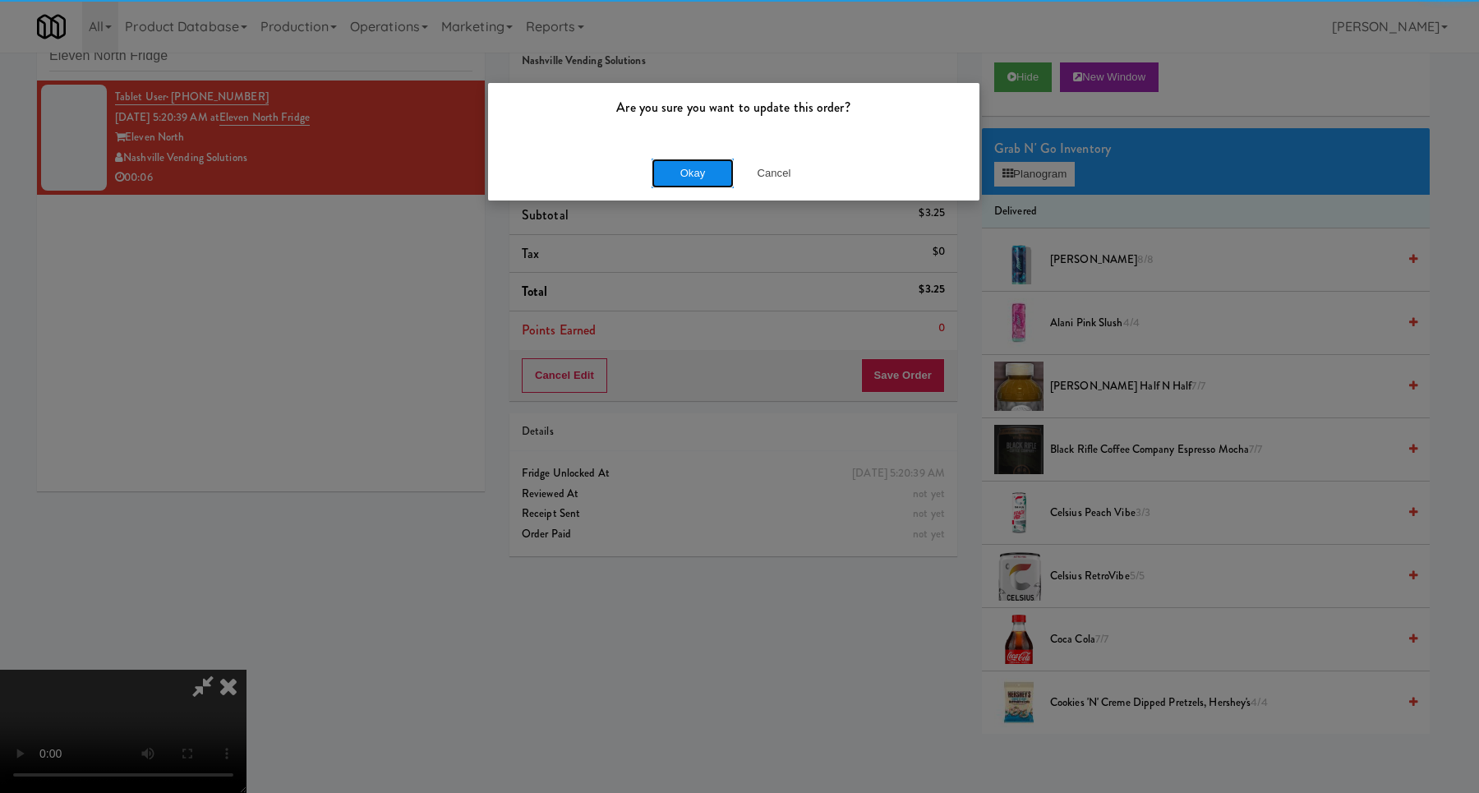
click at [712, 172] on button "Okay" at bounding box center [693, 174] width 82 height 30
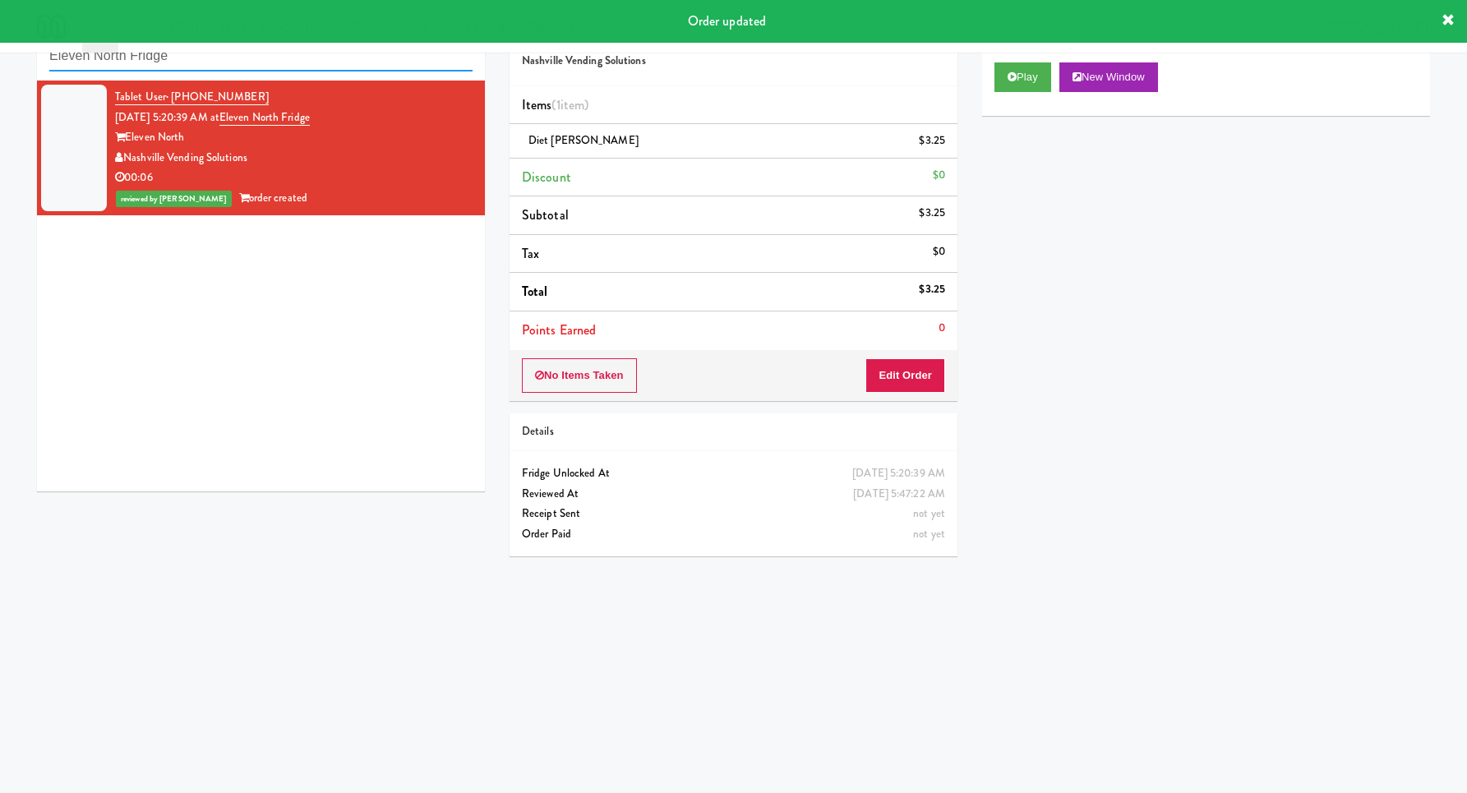
click at [288, 70] on input "Eleven North Fridge" at bounding box center [260, 56] width 423 height 30
paste input "Vouge Salon Cooler 1"
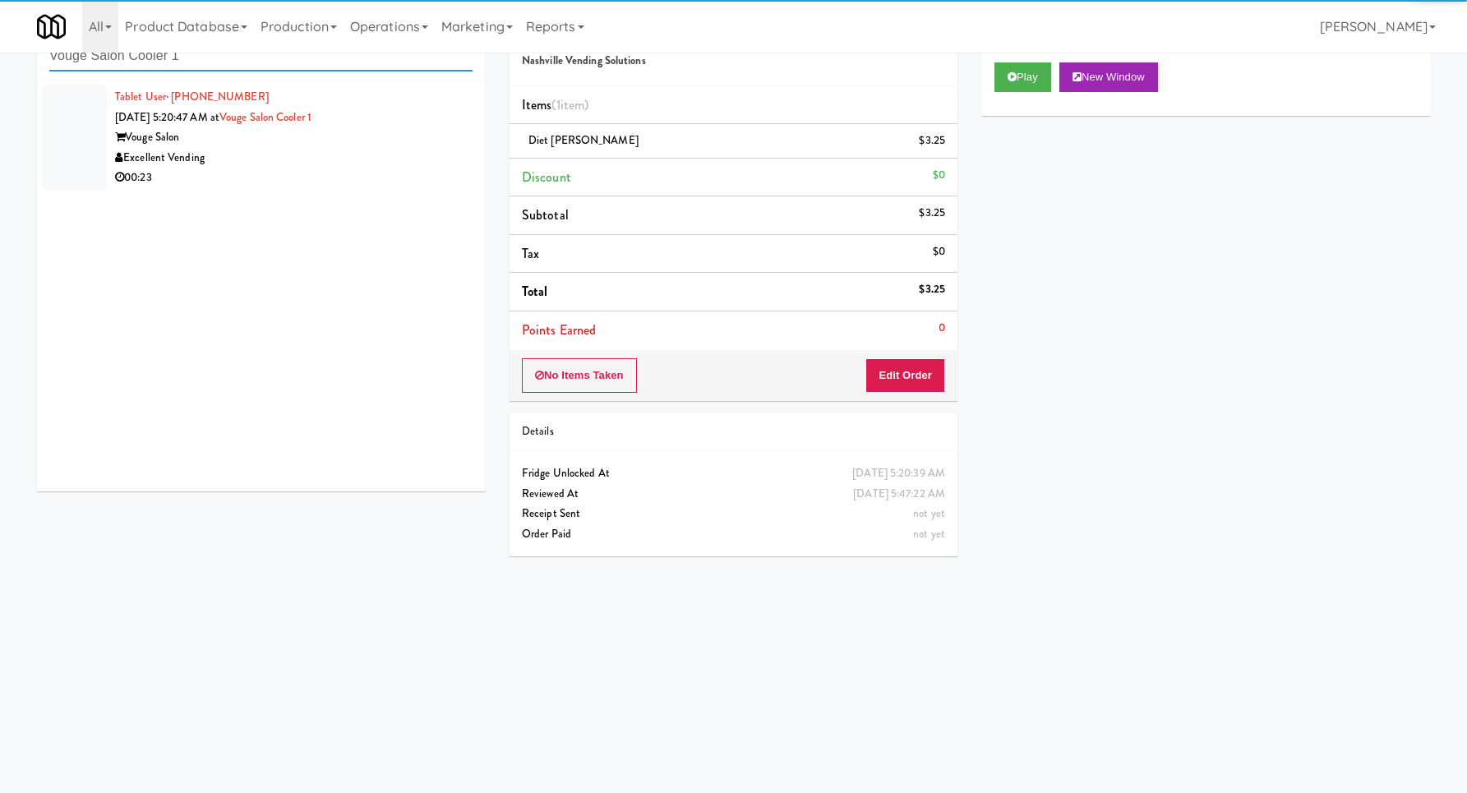
type input "Vouge Salon Cooler 1"
click at [389, 181] on div "00:23" at bounding box center [293, 178] width 357 height 21
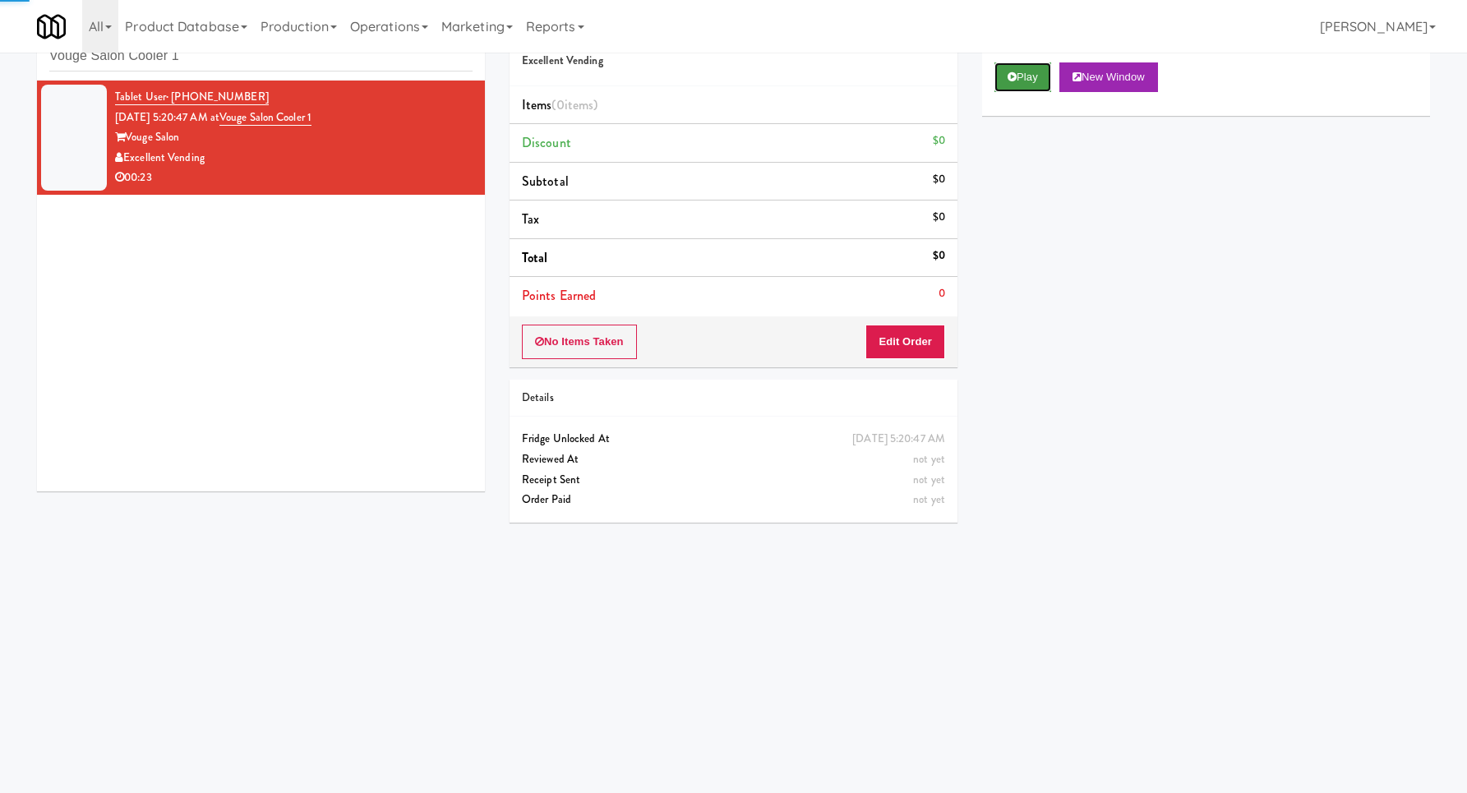
click at [1016, 82] on icon at bounding box center [1011, 76] width 9 height 11
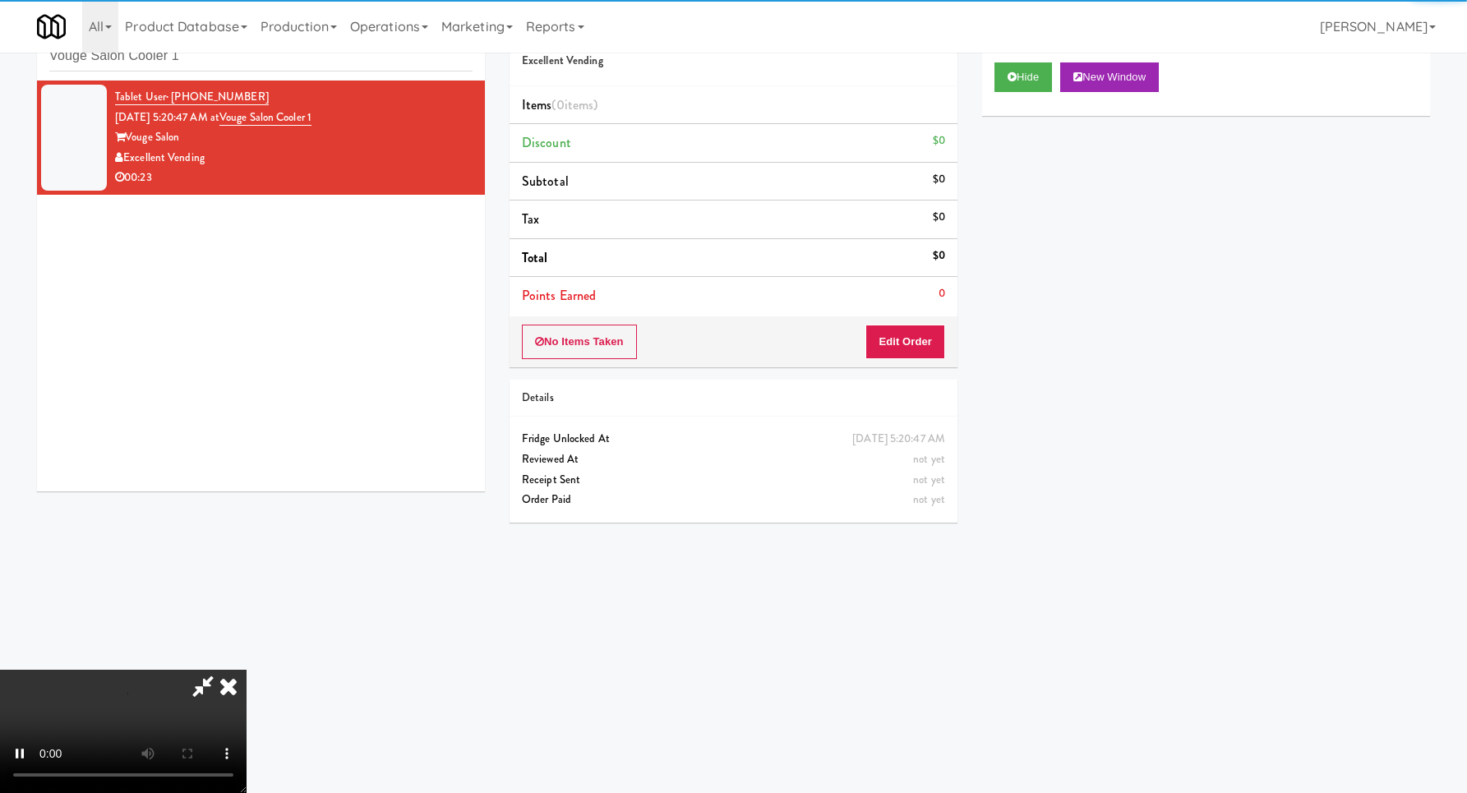
click at [947, 324] on div "No Items Taken Edit Order" at bounding box center [733, 341] width 448 height 51
click at [920, 347] on button "Edit Order" at bounding box center [905, 342] width 80 height 35
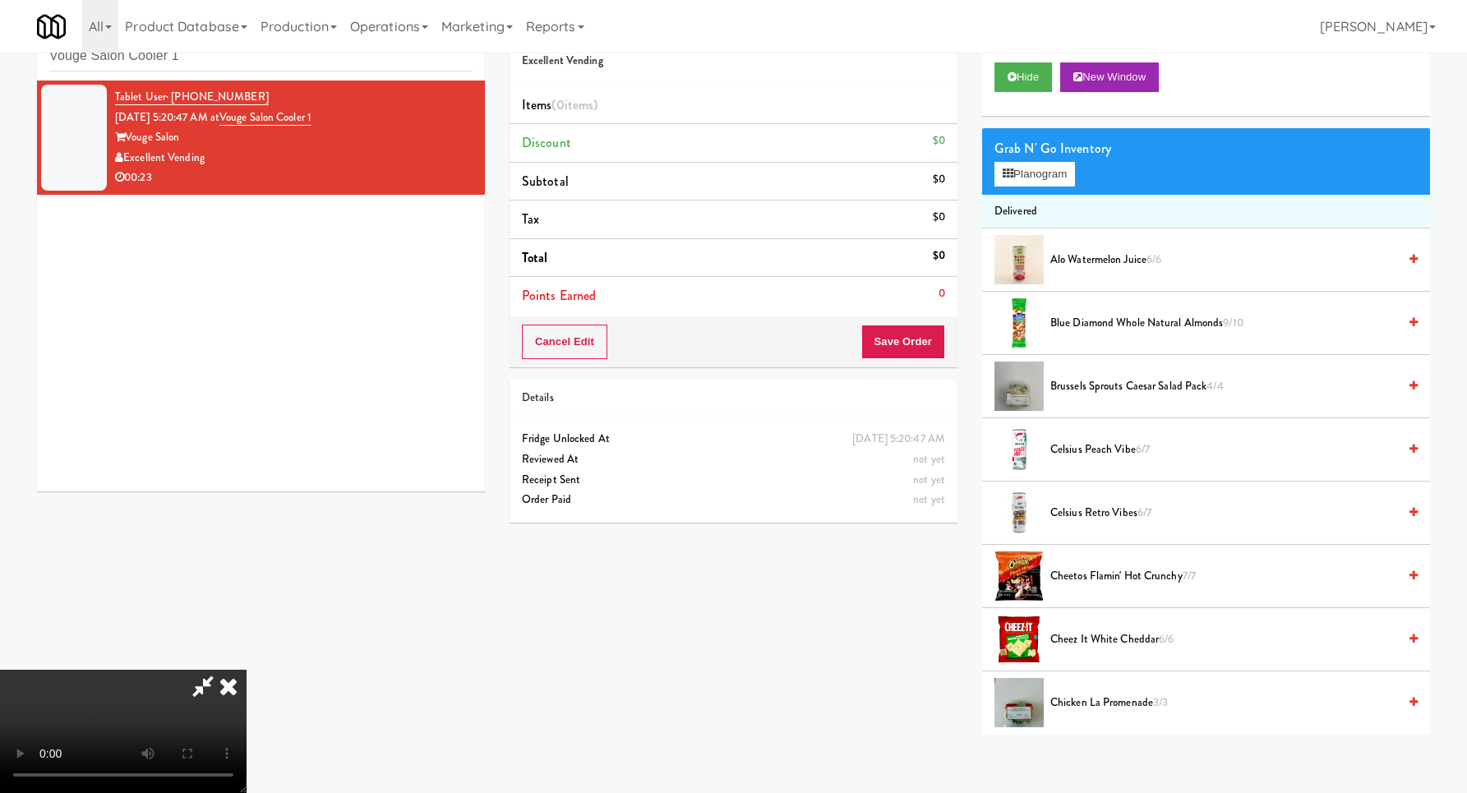
scroll to position [175, 0]
click at [246, 670] on video at bounding box center [123, 731] width 246 height 123
click at [1048, 185] on button "Planogram" at bounding box center [1034, 174] width 81 height 25
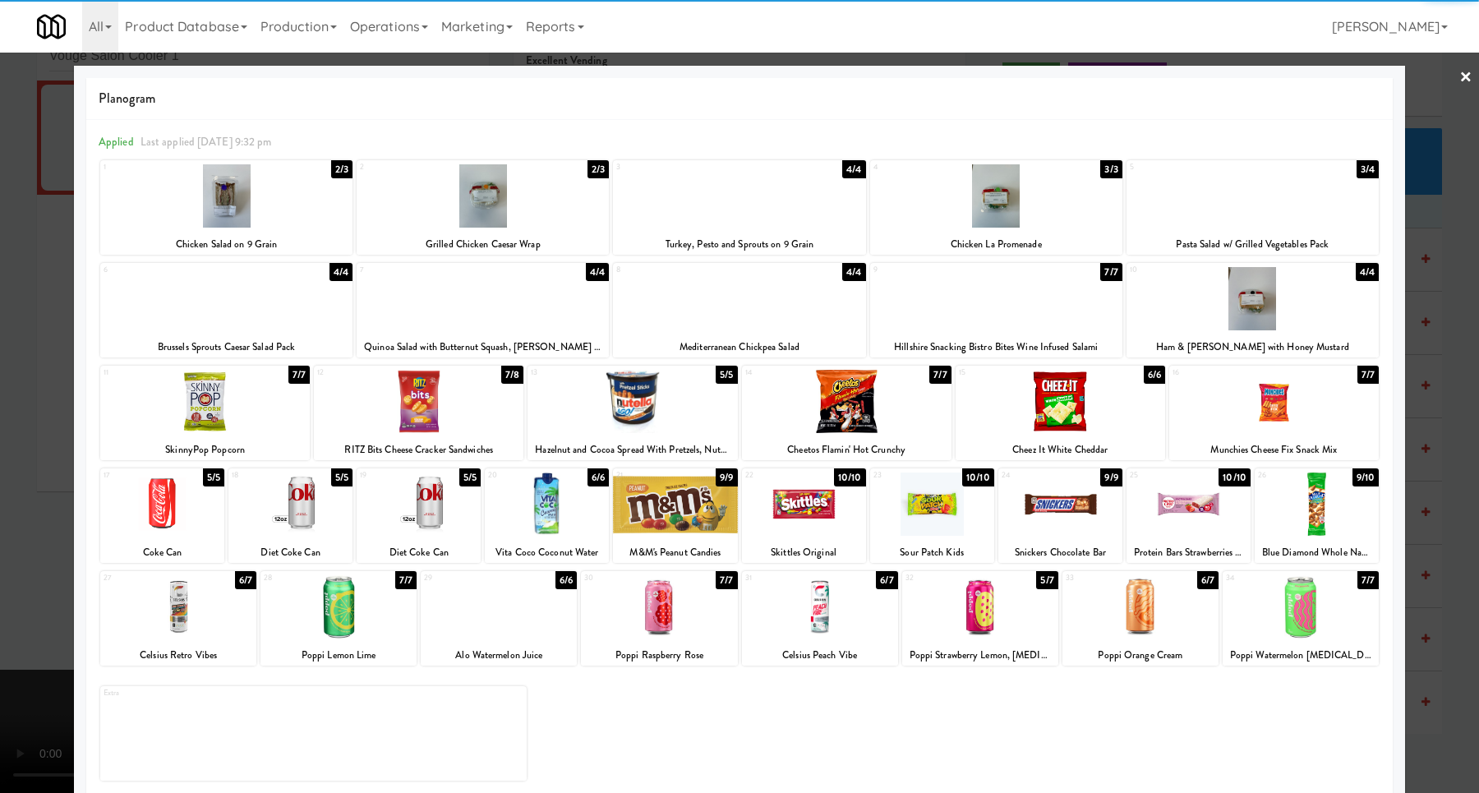
click at [372, 569] on div "1 2/3 Chicken Salad on 9 Grain 2 2/3 Grilled Chicken Caesar Wrap 3 4/4 [GEOGRAP…" at bounding box center [740, 471] width 1282 height 624
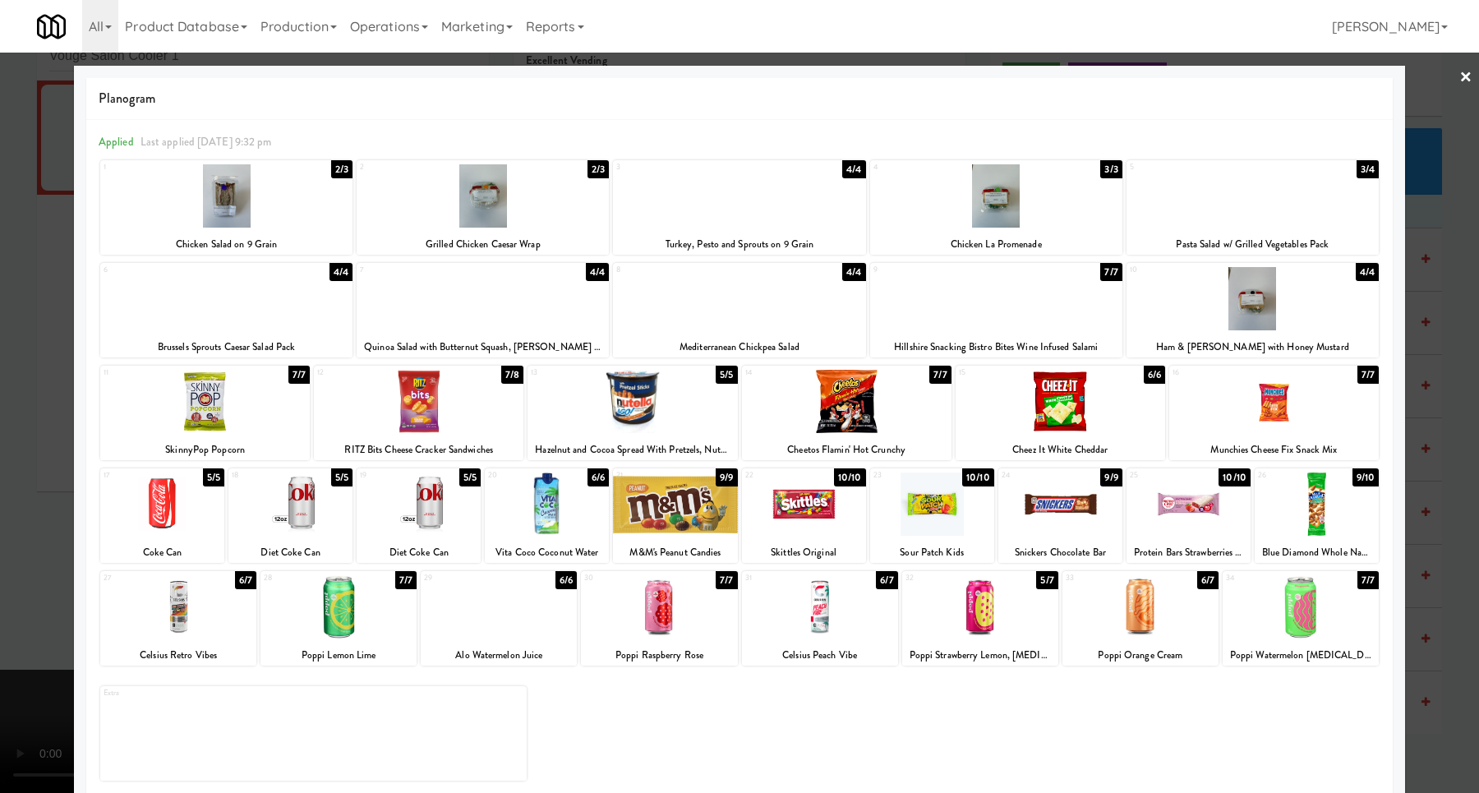
click at [380, 600] on div at bounding box center [338, 606] width 156 height 63
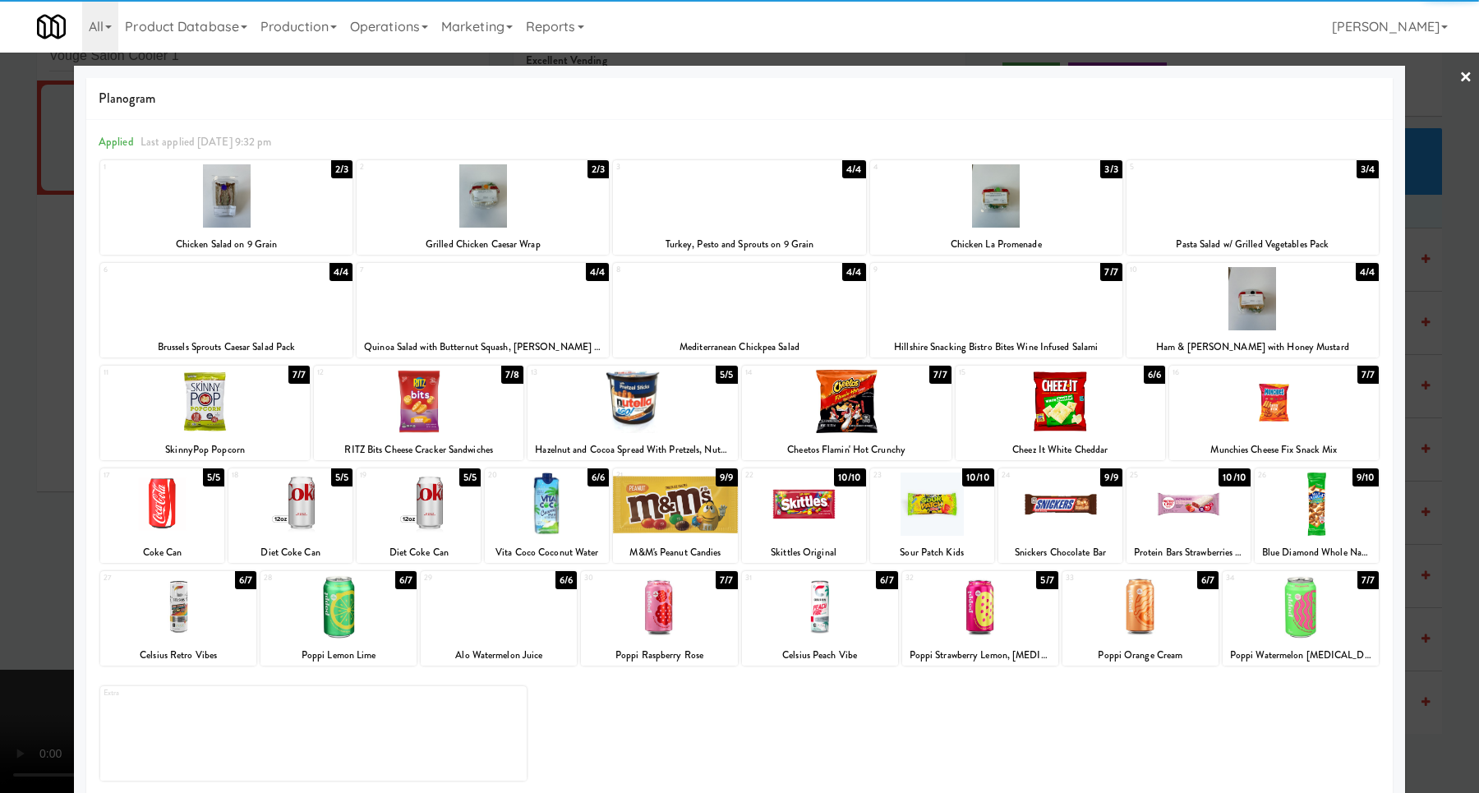
click at [1278, 631] on div at bounding box center [1301, 606] width 156 height 63
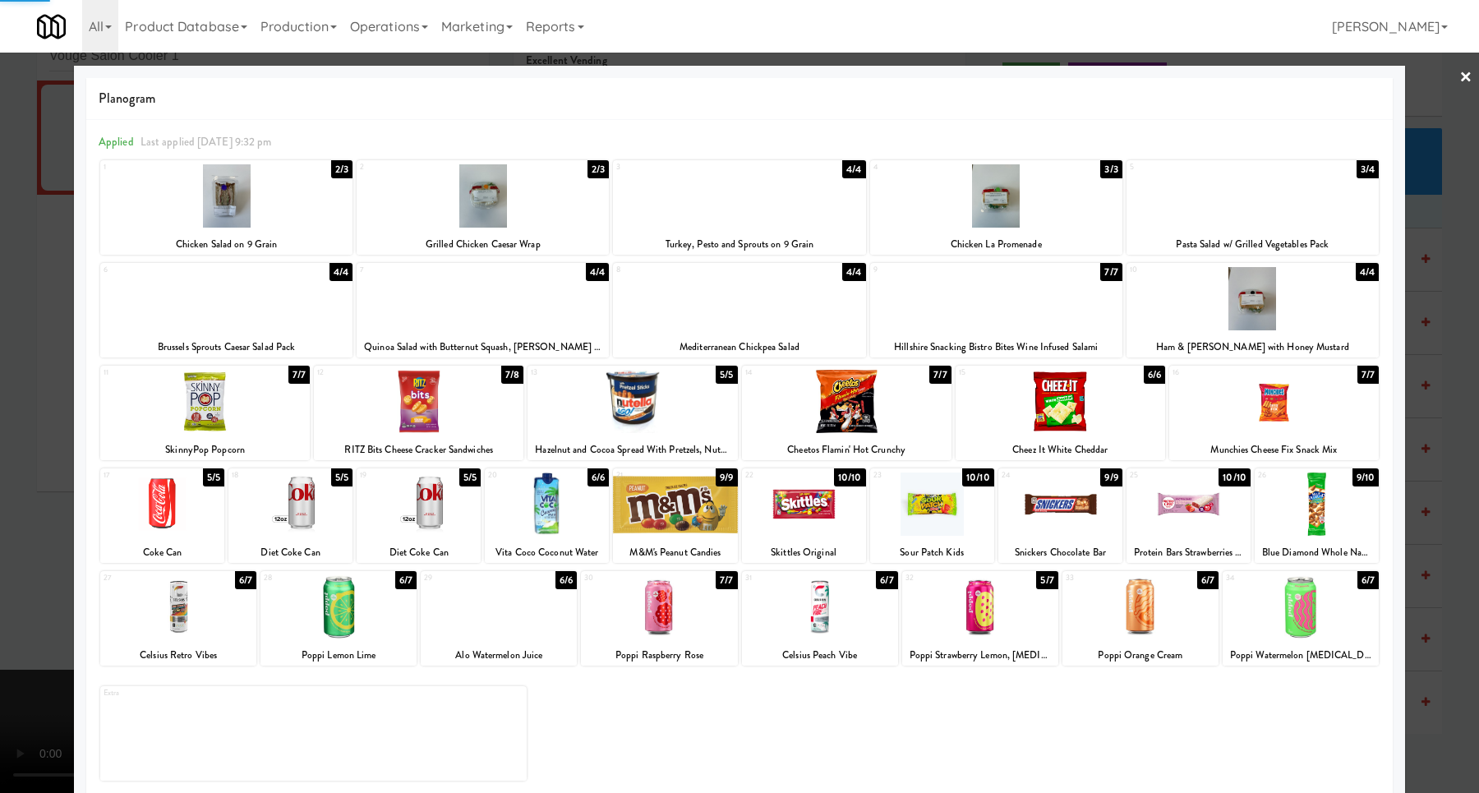
click at [1414, 546] on div at bounding box center [739, 396] width 1479 height 793
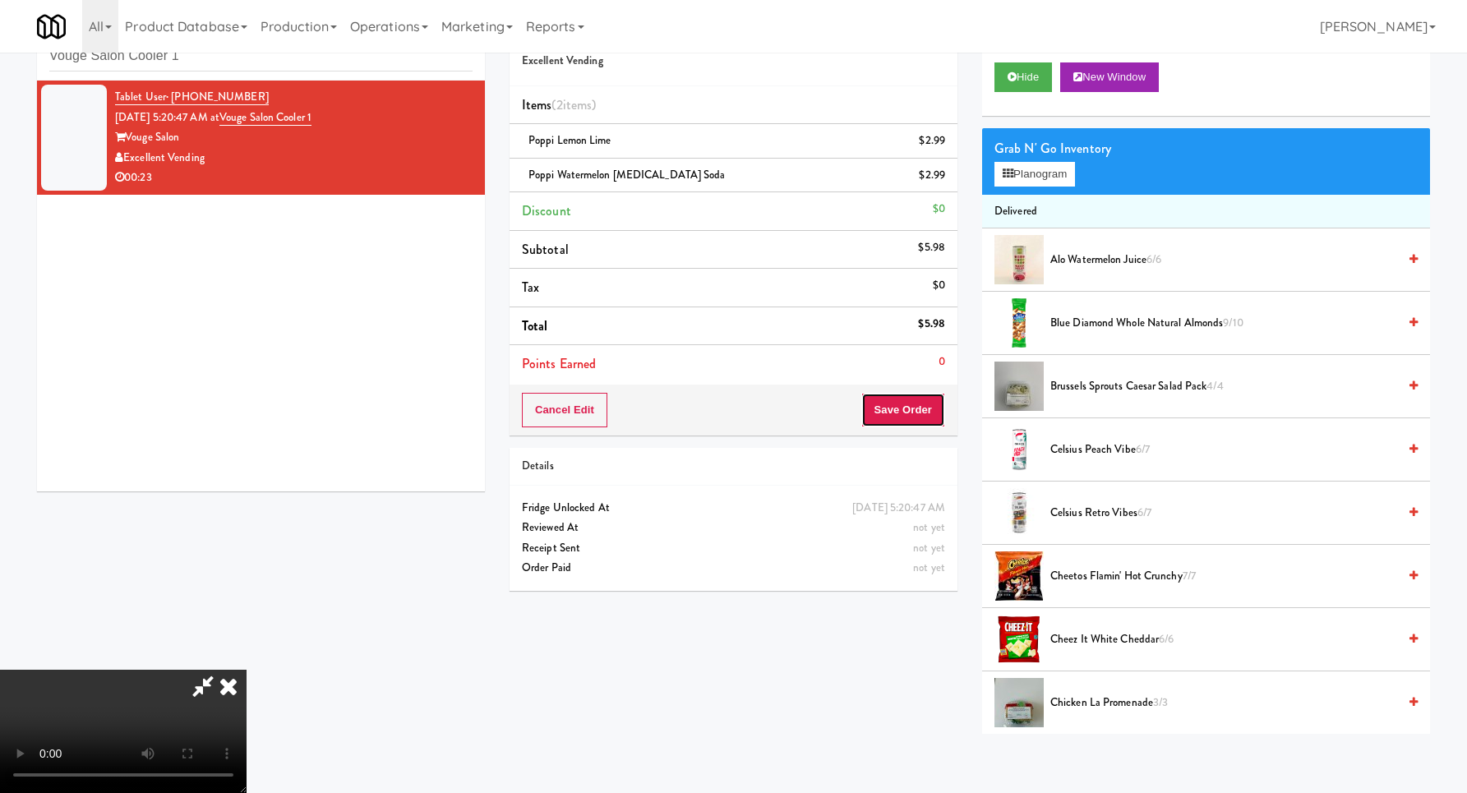
click at [919, 422] on button "Save Order" at bounding box center [903, 410] width 84 height 35
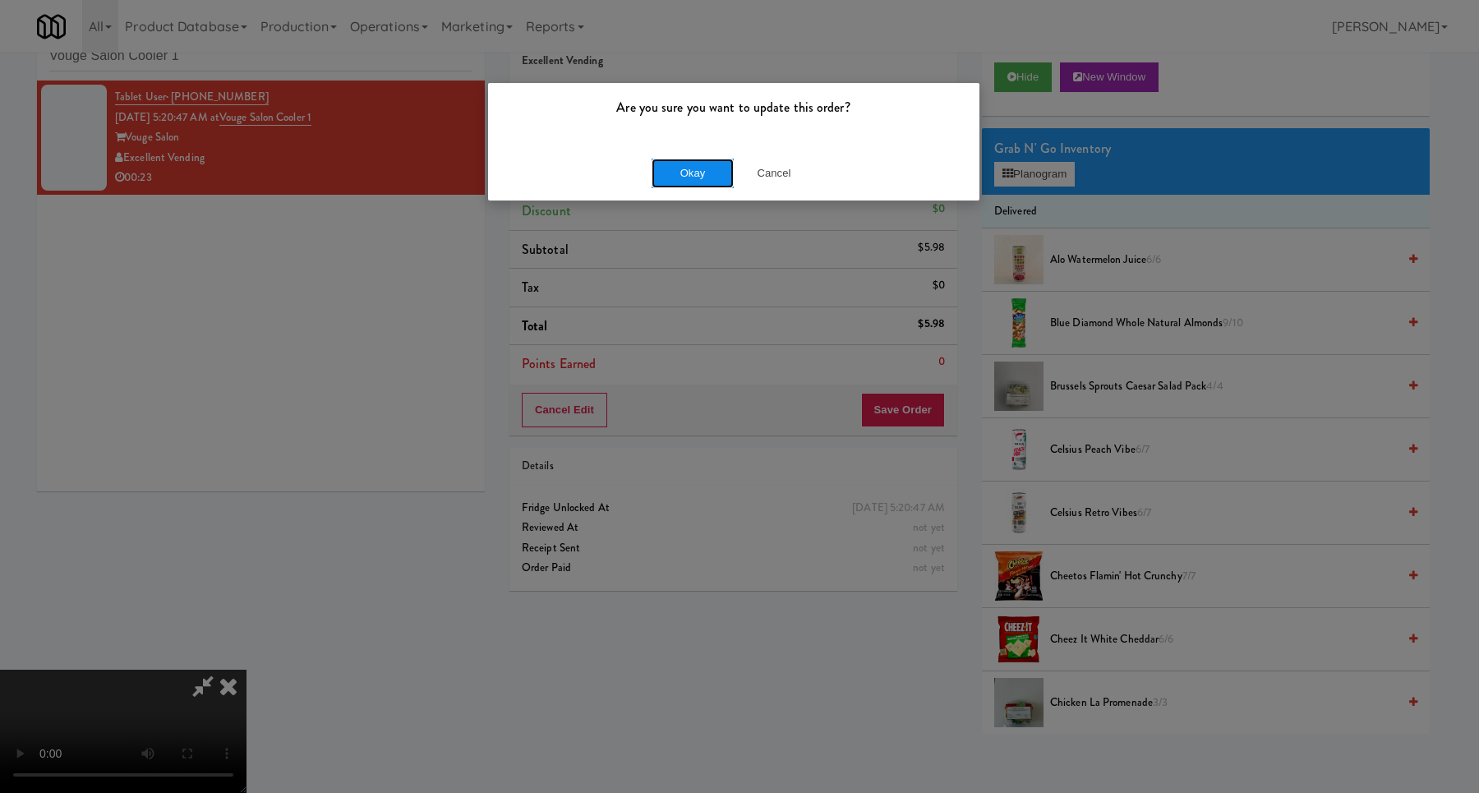
click at [681, 169] on button "Okay" at bounding box center [693, 174] width 82 height 30
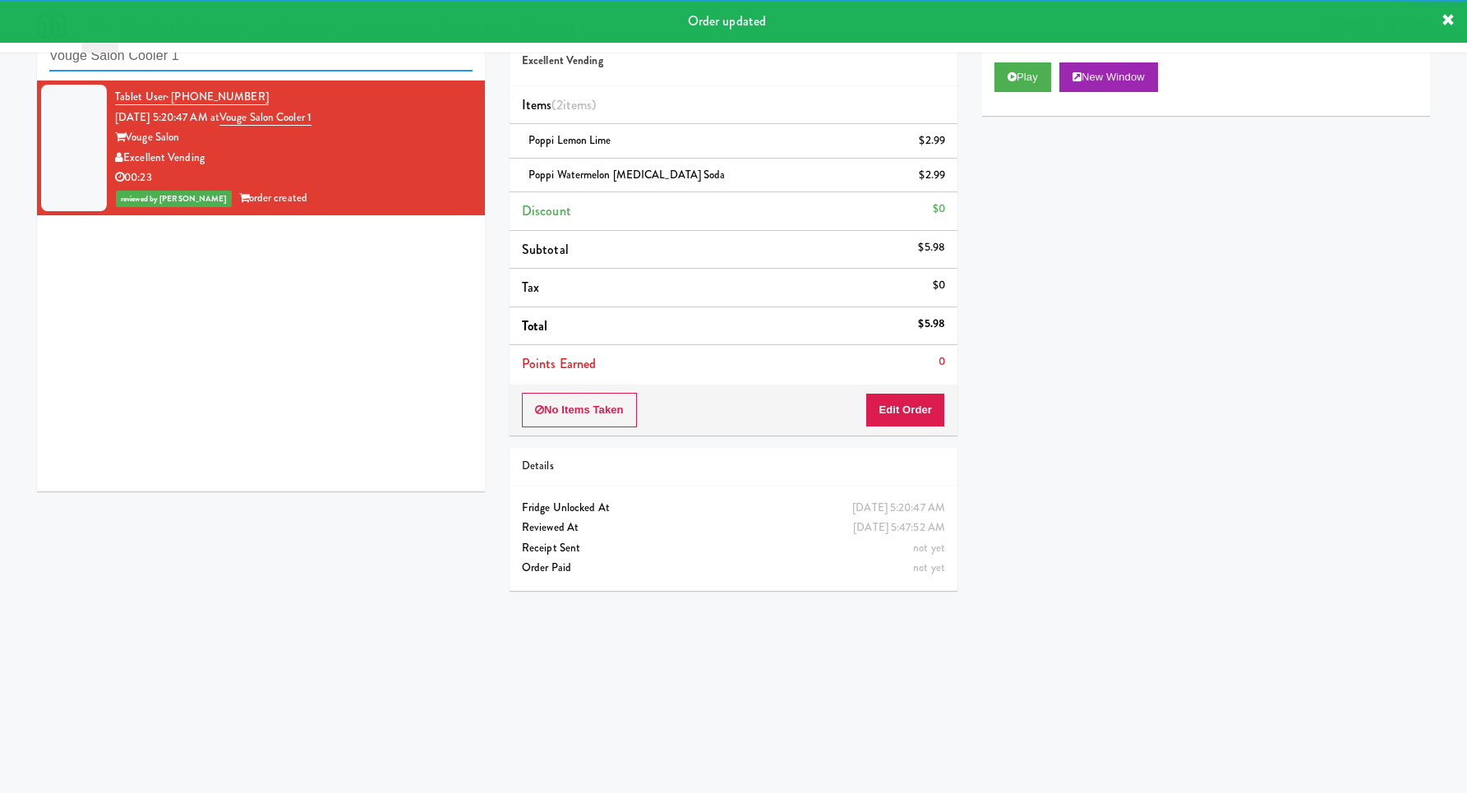
click at [274, 53] on input "Vouge Salon Cooler 1" at bounding box center [260, 56] width 423 height 30
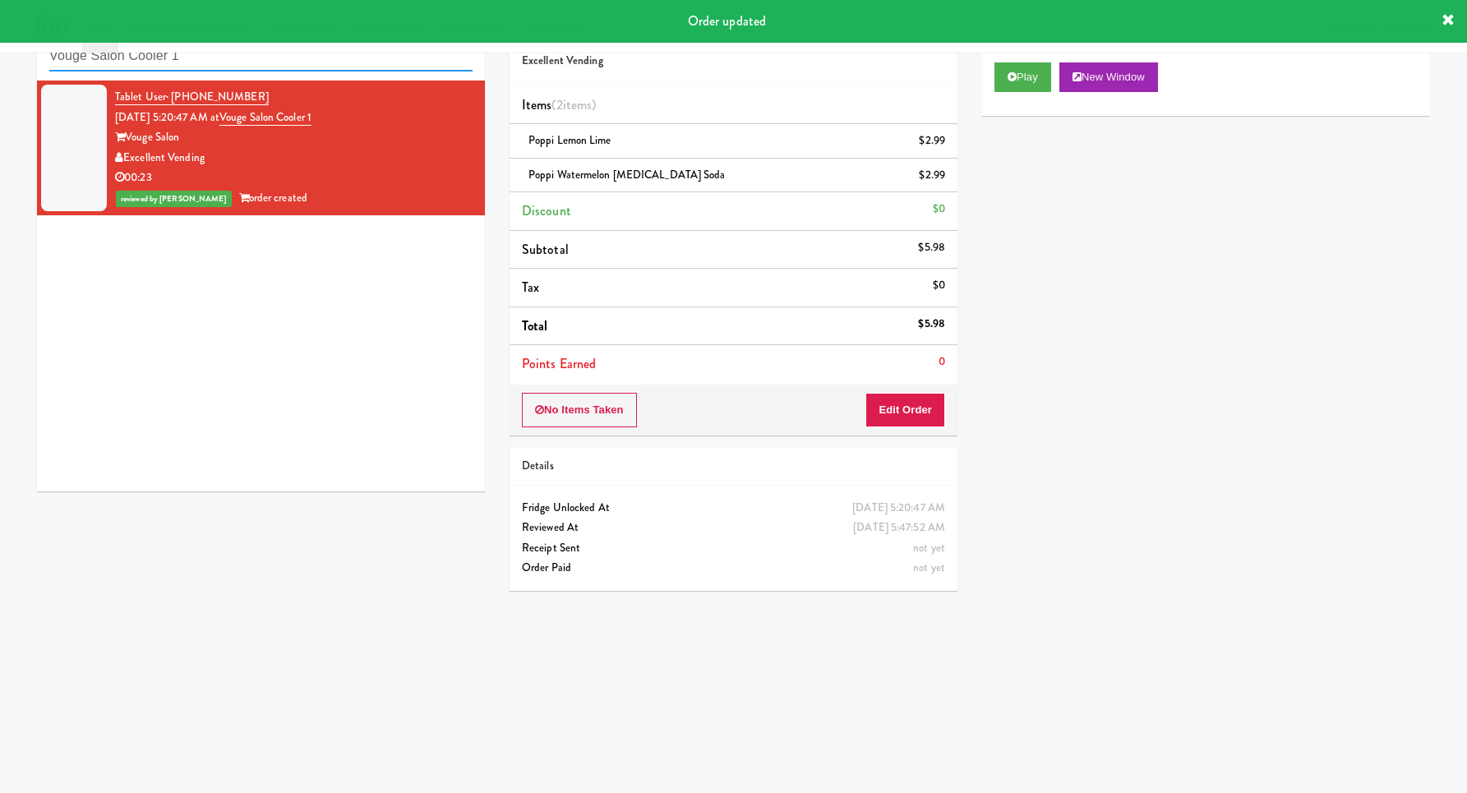
click at [274, 53] on input "Vouge Salon Cooler 1" at bounding box center [260, 56] width 423 height 30
paste input "BMP - Cooler"
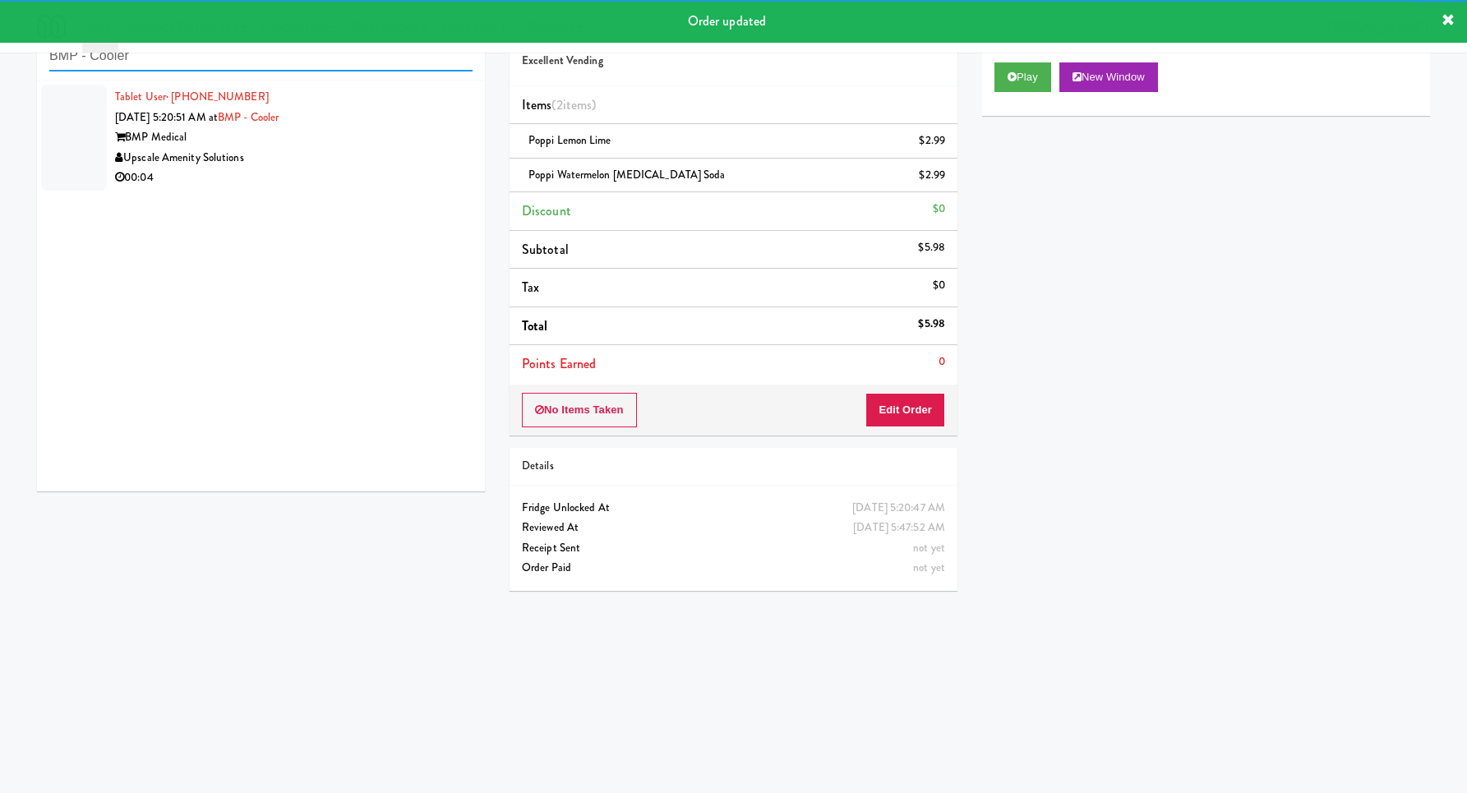
type input "BMP - Cooler"
click at [372, 186] on li "Tablet User · (978) 894-3136 [DATE] 5:20:51 AM at BMP - Cooler BMP Medical Upsc…" at bounding box center [261, 138] width 448 height 114
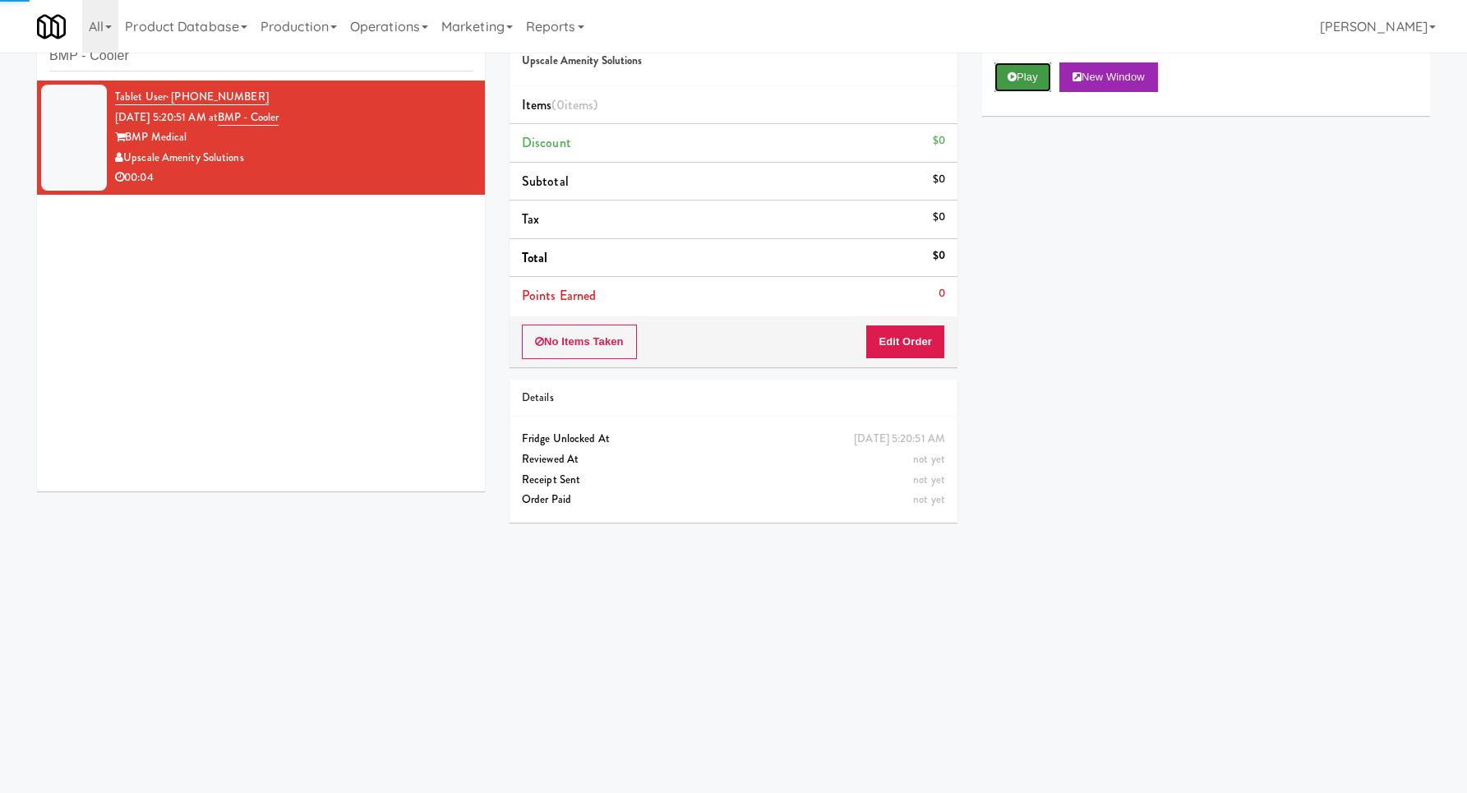
click at [1002, 79] on button "Play" at bounding box center [1022, 77] width 57 height 30
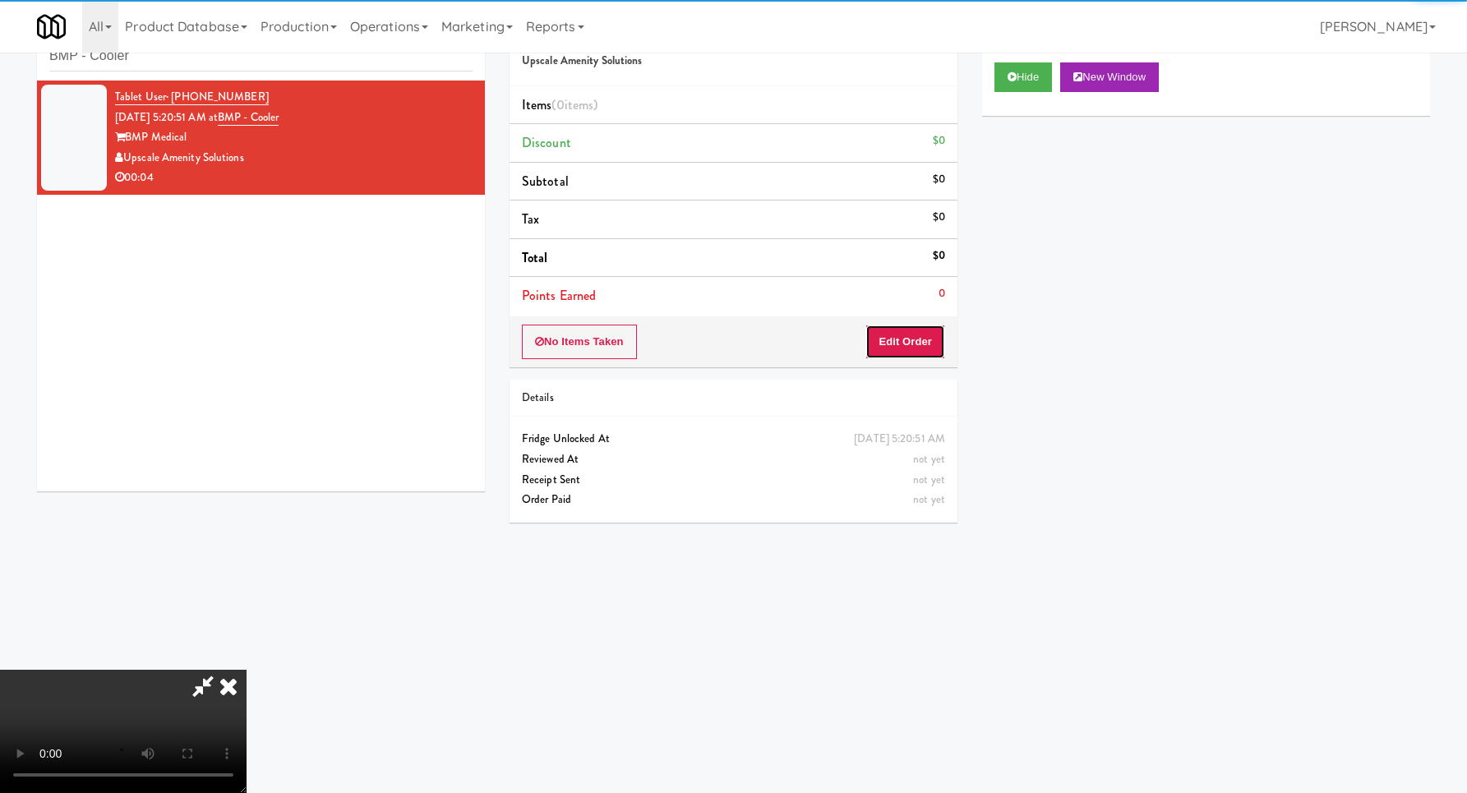
click at [891, 340] on button "Edit Order" at bounding box center [905, 342] width 80 height 35
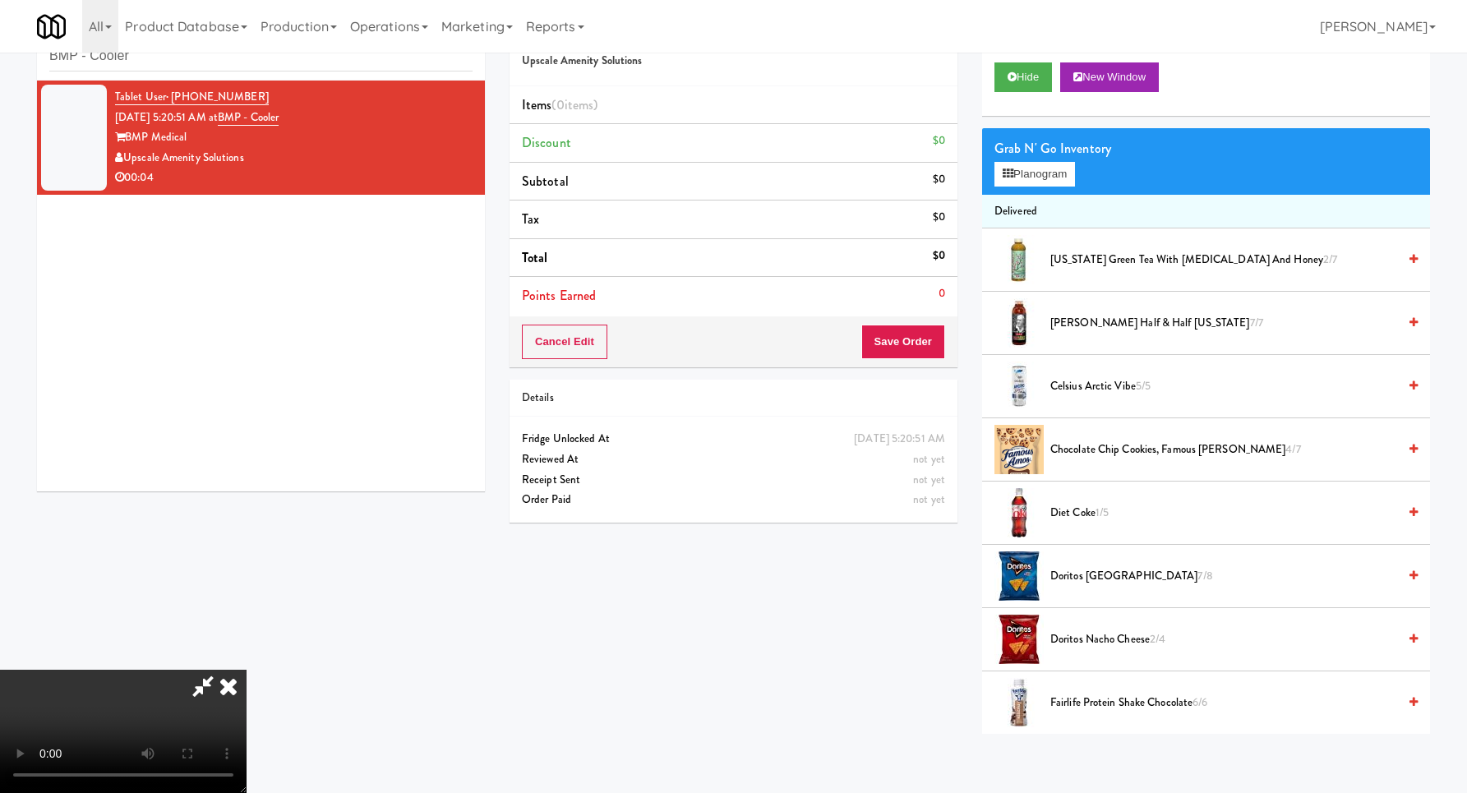
click at [246, 670] on video at bounding box center [123, 731] width 246 height 123
click at [1062, 187] on div "Grab N' Go Inventory Planogram" at bounding box center [1206, 161] width 448 height 67
click at [1058, 174] on button "Planogram" at bounding box center [1034, 174] width 81 height 25
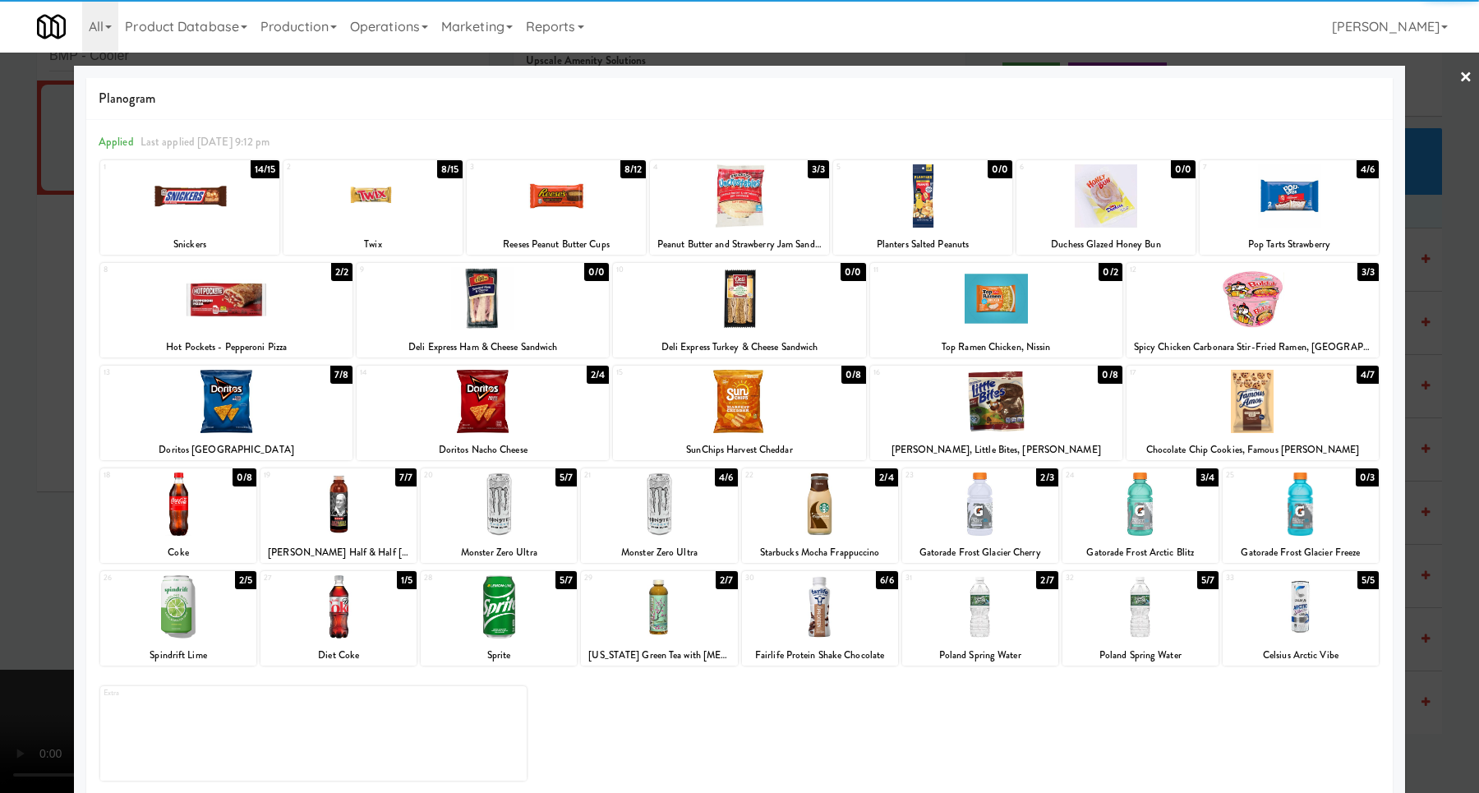
click at [1146, 500] on div at bounding box center [1140, 503] width 156 height 63
click at [1418, 451] on div at bounding box center [739, 396] width 1479 height 793
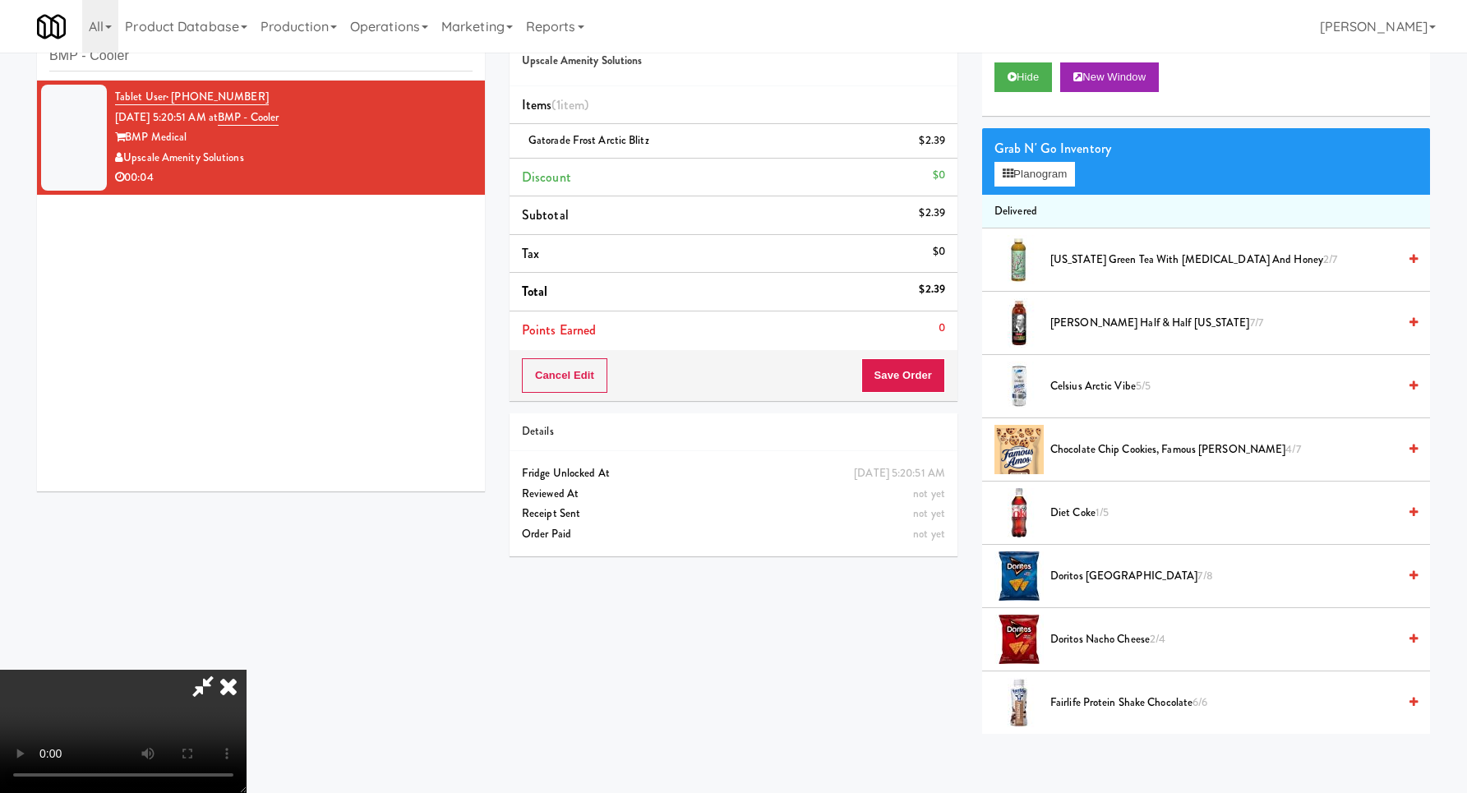
drag, startPoint x: 618, startPoint y: 508, endPoint x: 656, endPoint y: 495, distance: 40.5
click at [246, 670] on video at bounding box center [123, 731] width 246 height 123
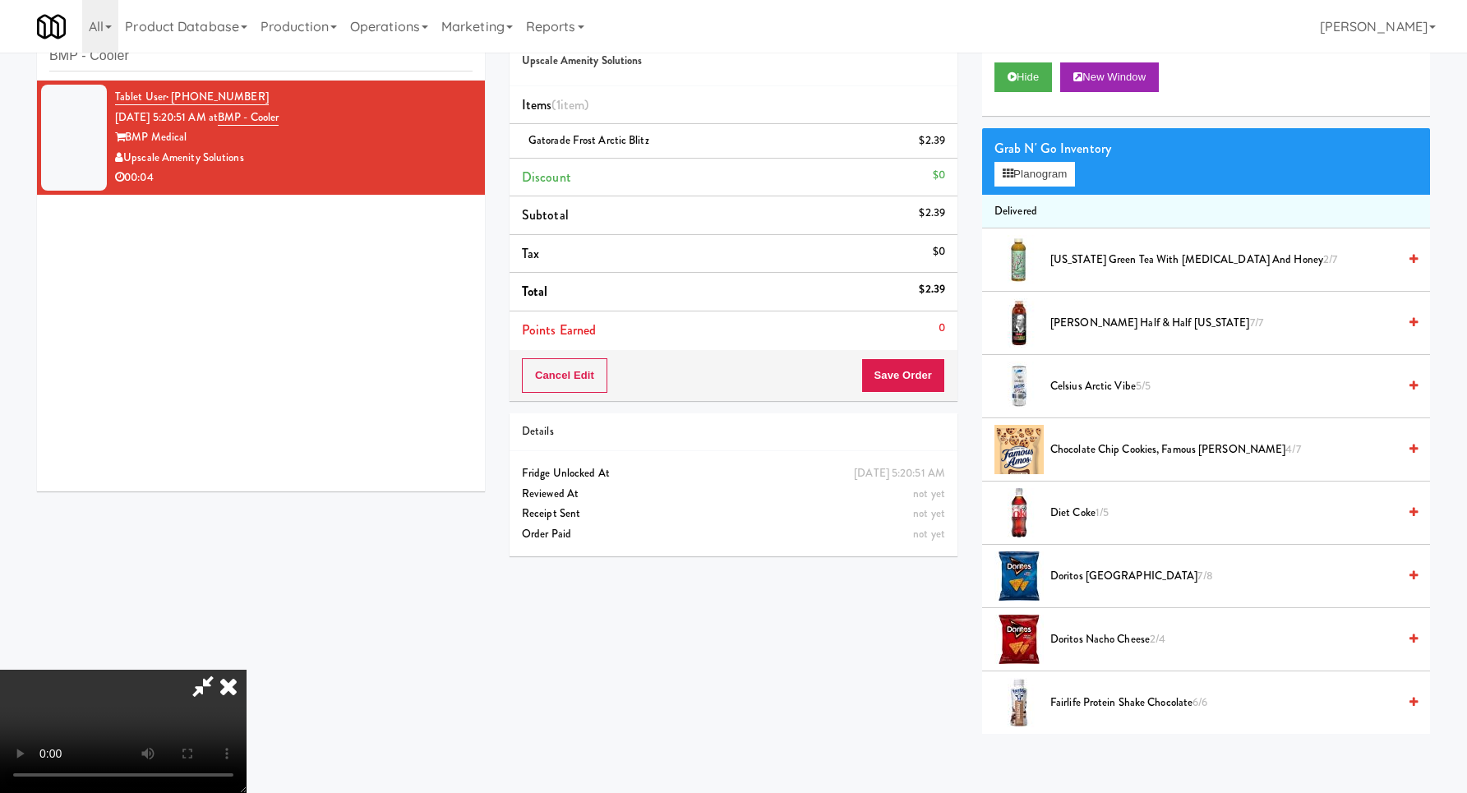
click at [246, 670] on video at bounding box center [123, 731] width 246 height 123
click at [1027, 179] on button "Planogram" at bounding box center [1034, 174] width 81 height 25
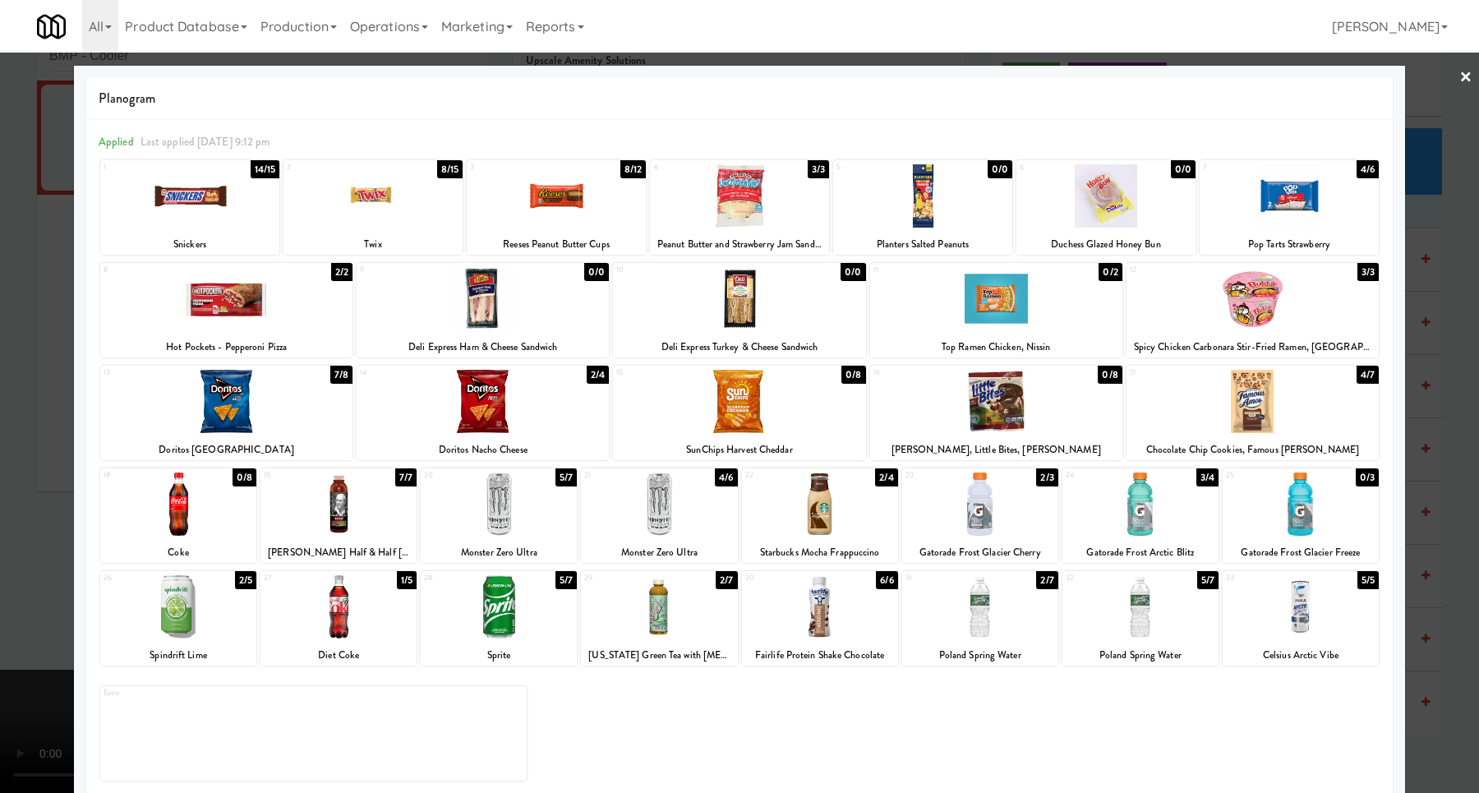
click at [1435, 375] on div at bounding box center [739, 396] width 1479 height 793
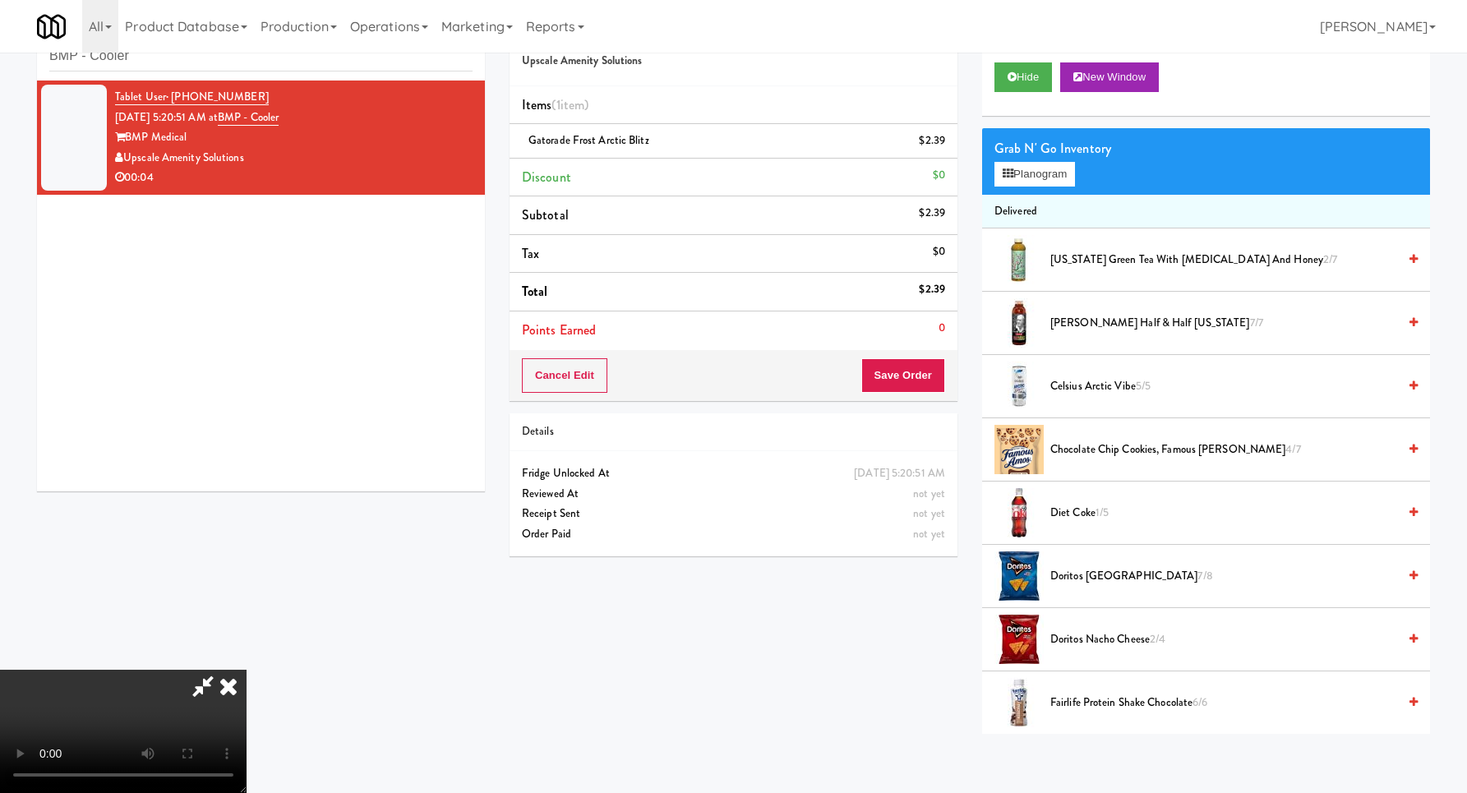
click at [246, 670] on video at bounding box center [123, 731] width 246 height 123
click at [910, 389] on button "Save Order" at bounding box center [903, 375] width 84 height 35
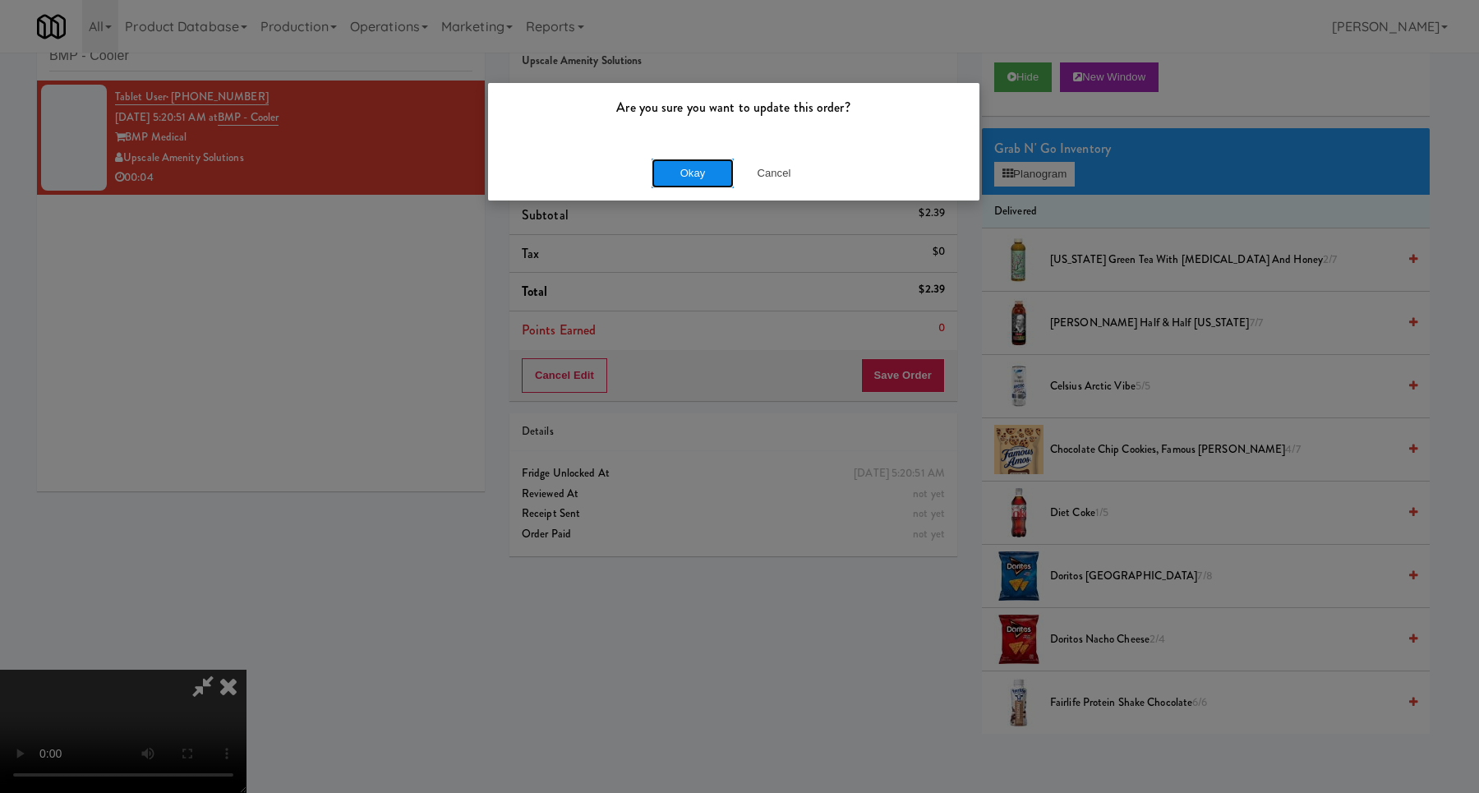
click at [702, 168] on button "Okay" at bounding box center [693, 174] width 82 height 30
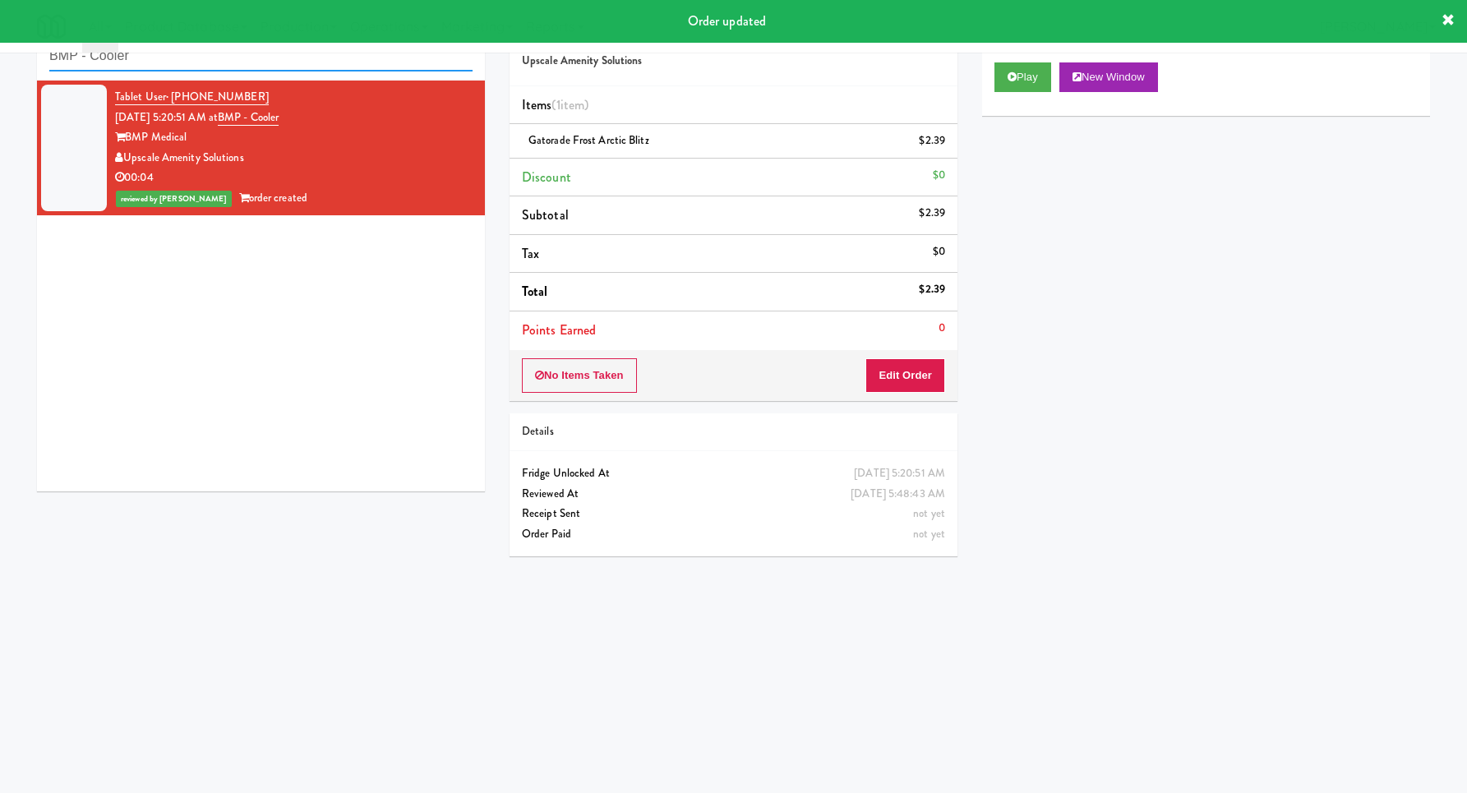
click at [293, 66] on input "BMP - Cooler" at bounding box center [260, 56] width 423 height 30
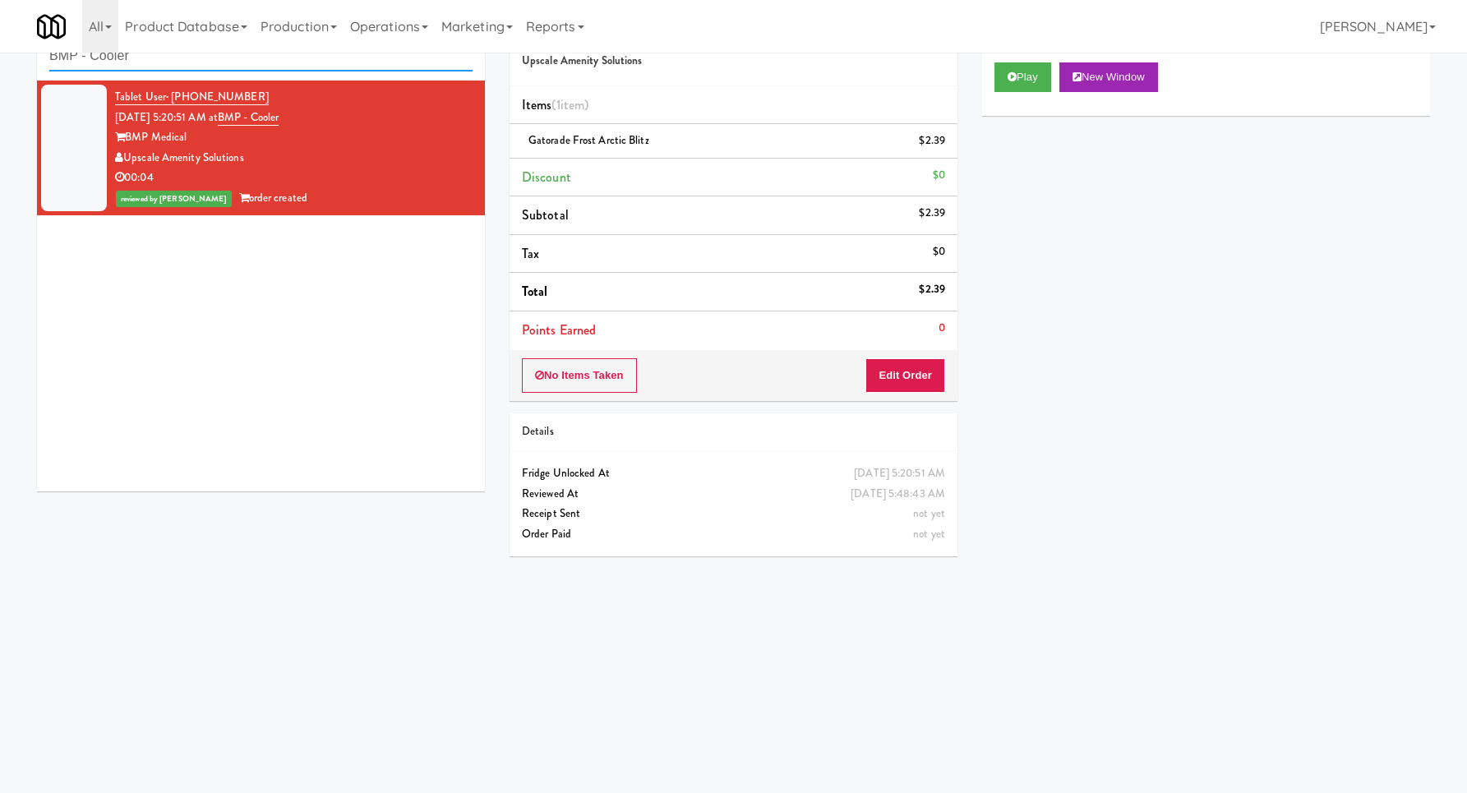
paste input "WPW - Right - Ambient"
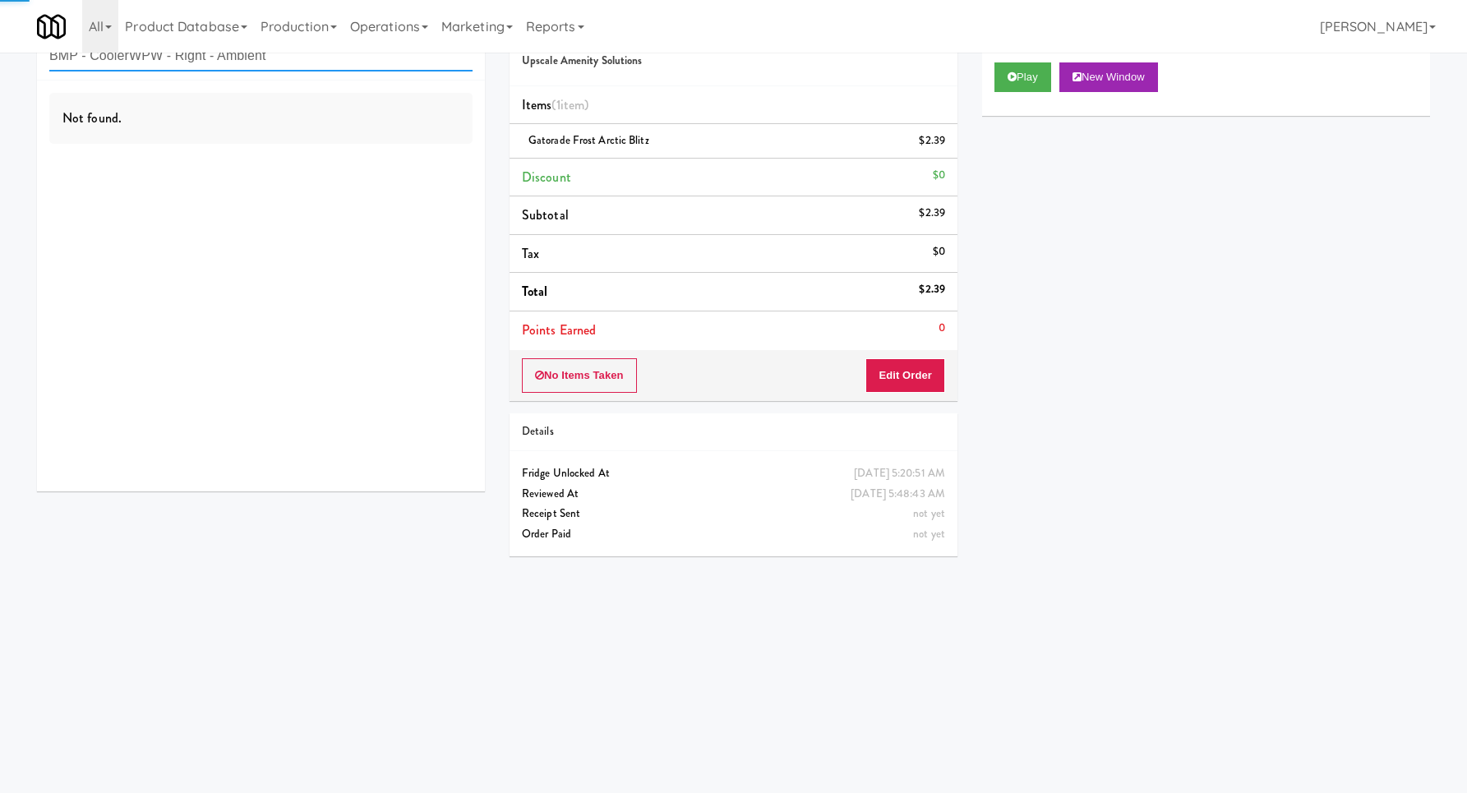
paste input "text"
type input "WPW - Right - Ambient"
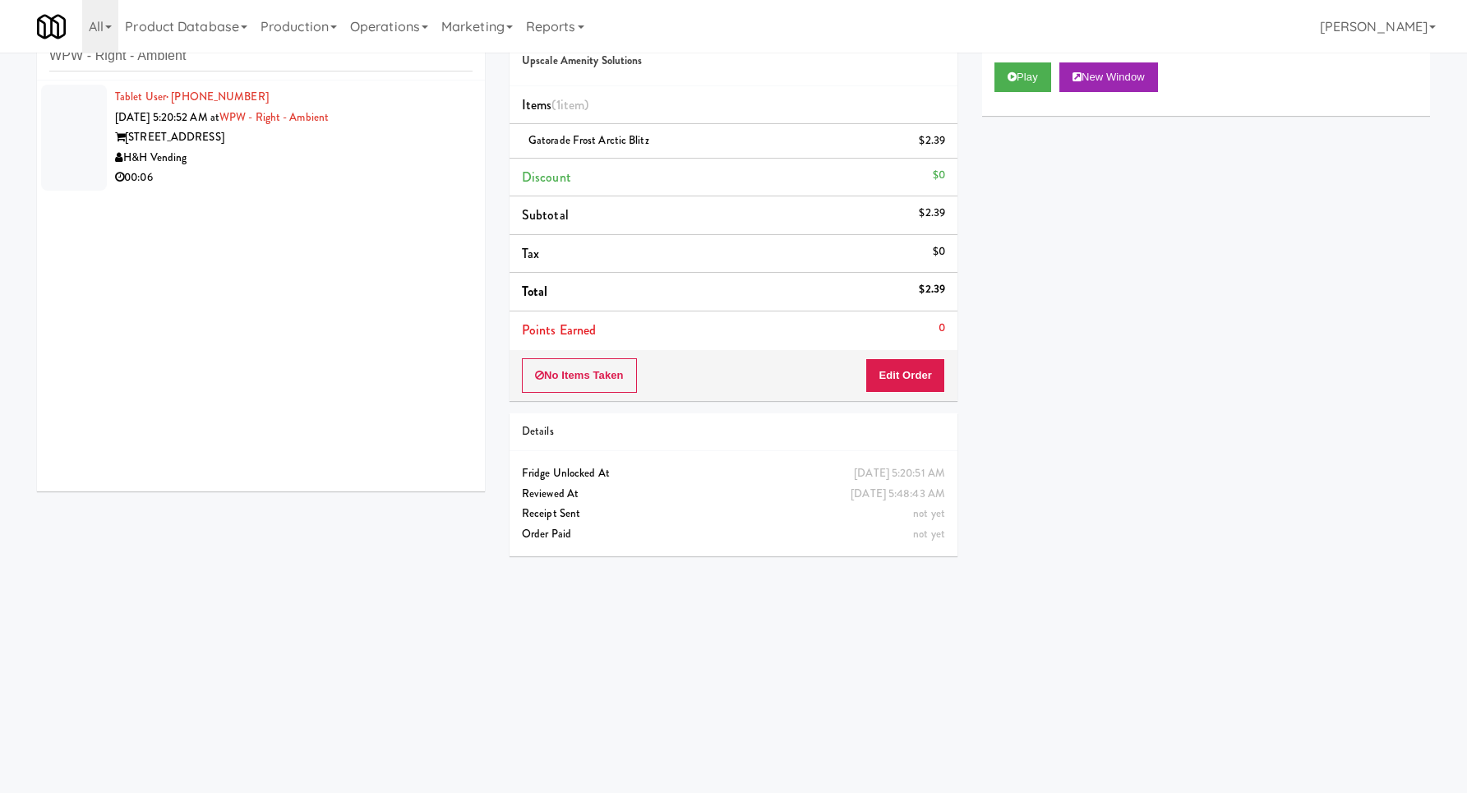
click at [394, 163] on div "H&H Vending" at bounding box center [293, 158] width 357 height 21
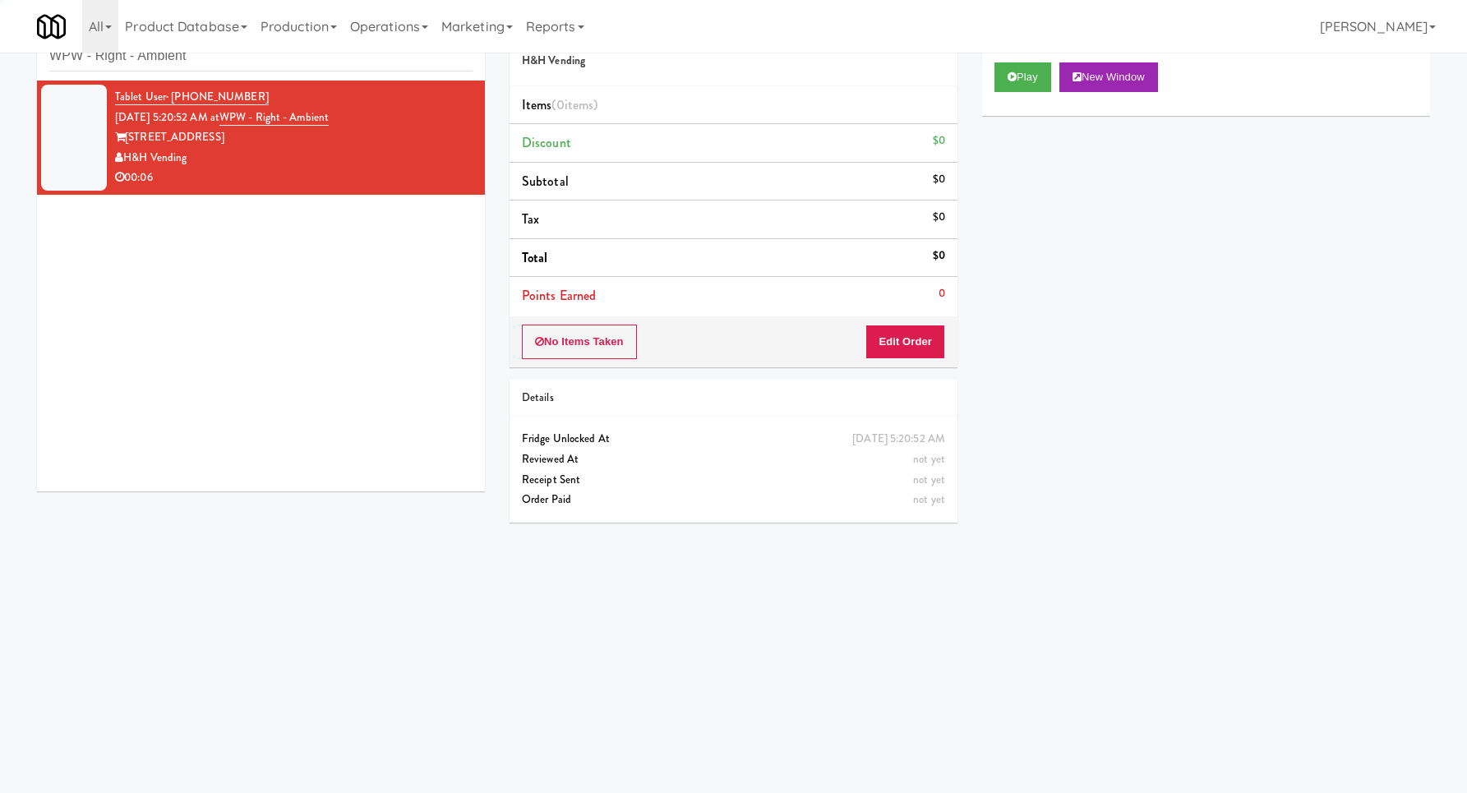
click at [1026, 92] on div "Play New Window" at bounding box center [1206, 83] width 448 height 66
click at [1002, 76] on button "Play" at bounding box center [1022, 77] width 57 height 30
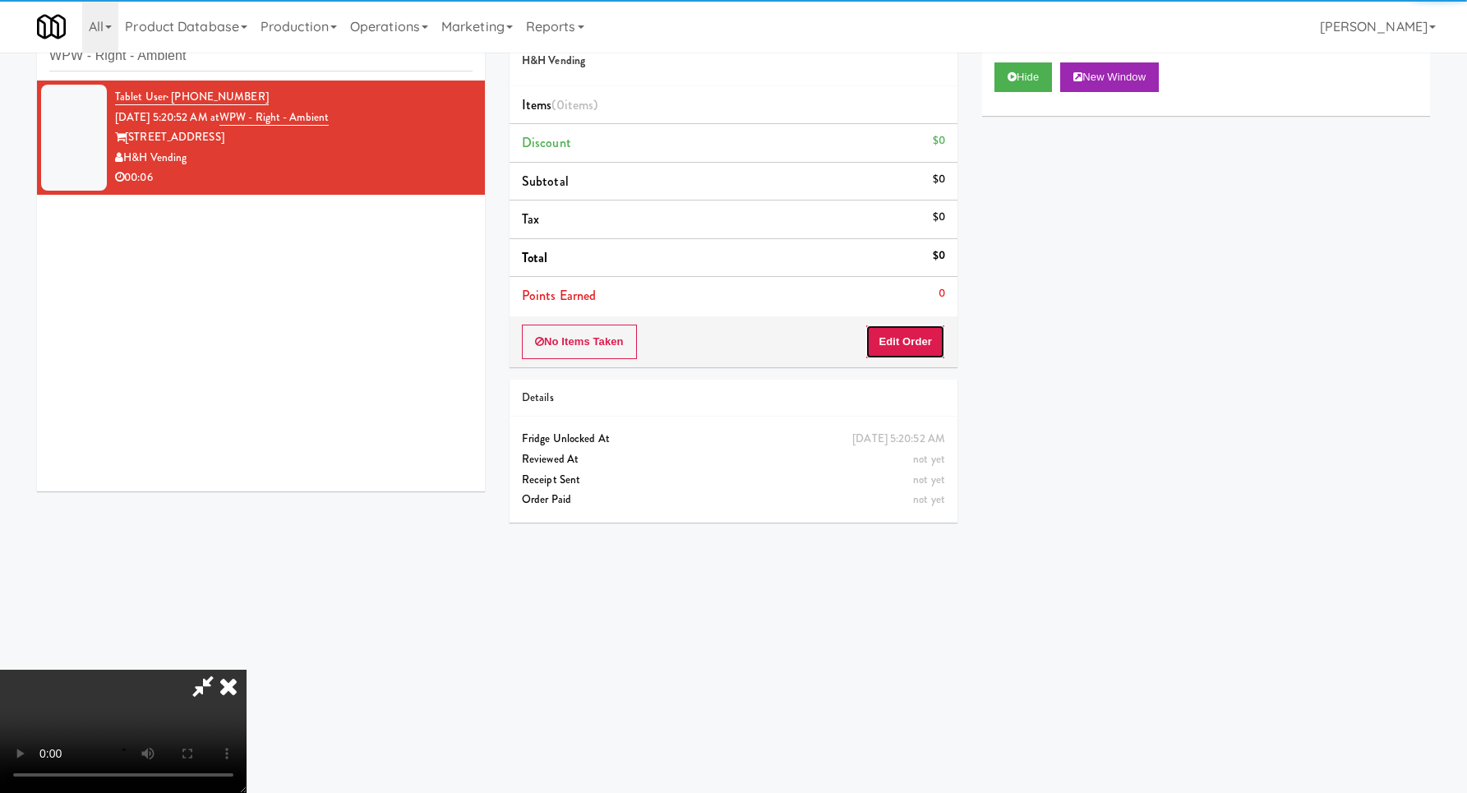
click at [880, 327] on button "Edit Order" at bounding box center [905, 342] width 80 height 35
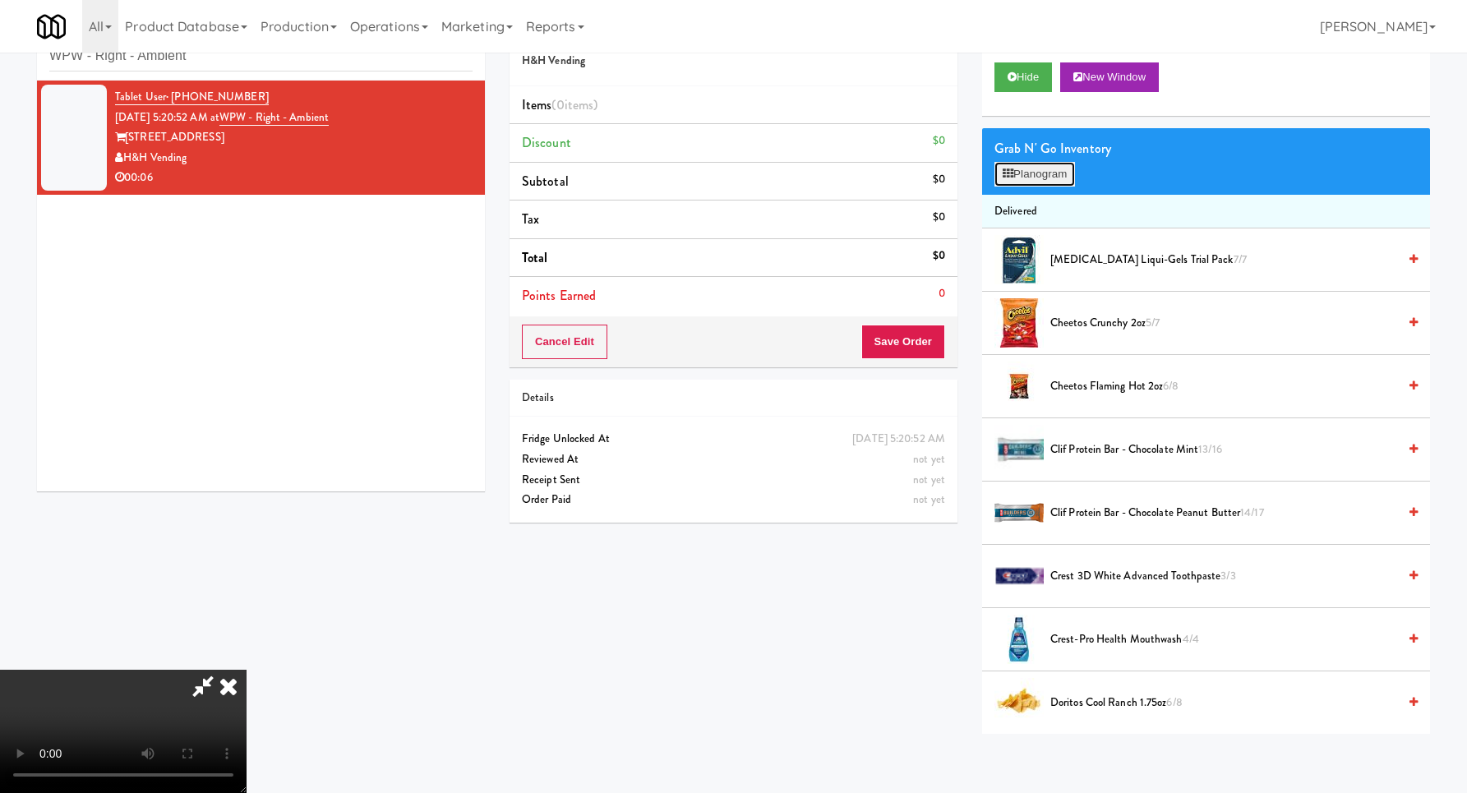
click at [1053, 170] on button "Planogram" at bounding box center [1034, 174] width 81 height 25
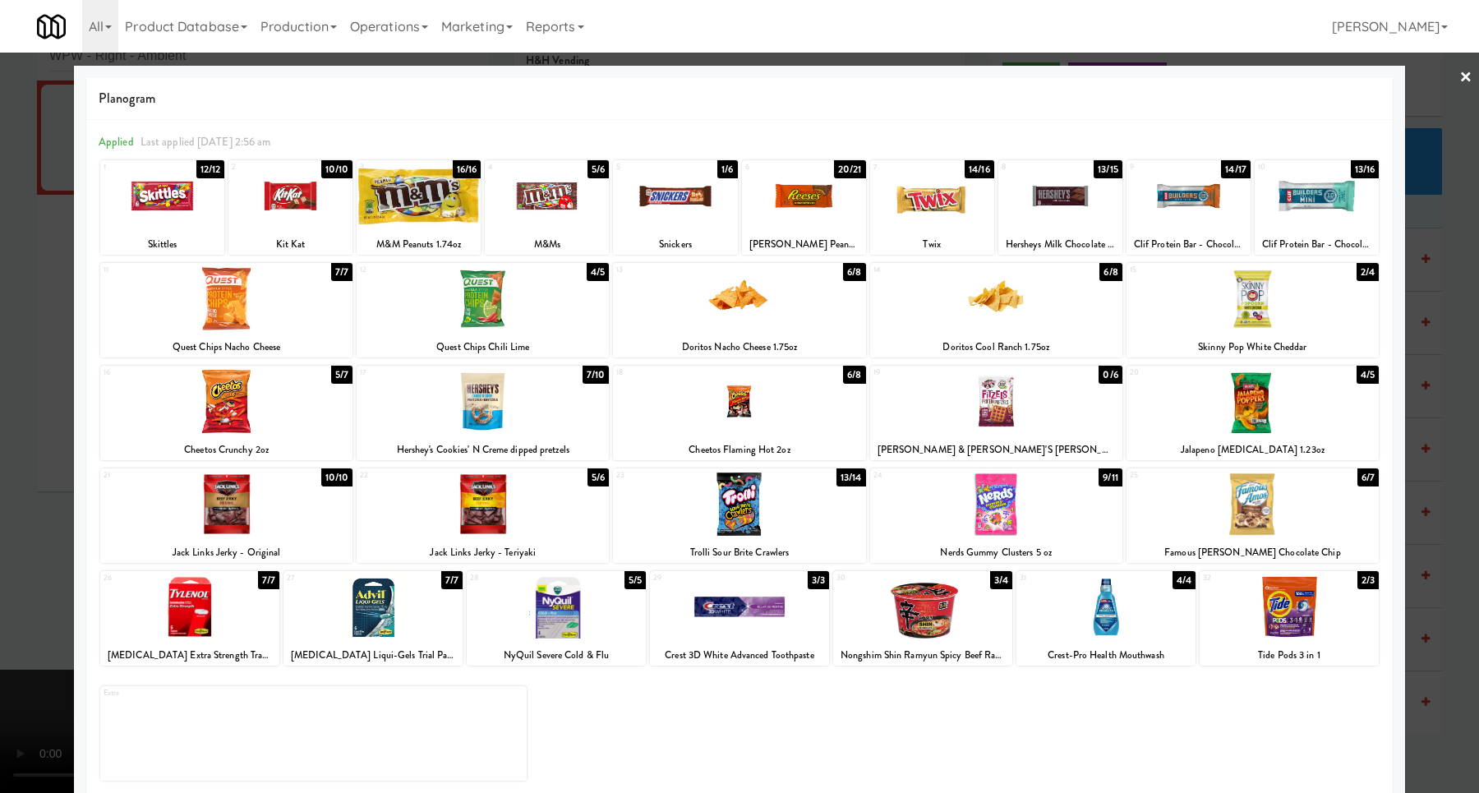
click at [1444, 384] on div at bounding box center [739, 396] width 1479 height 793
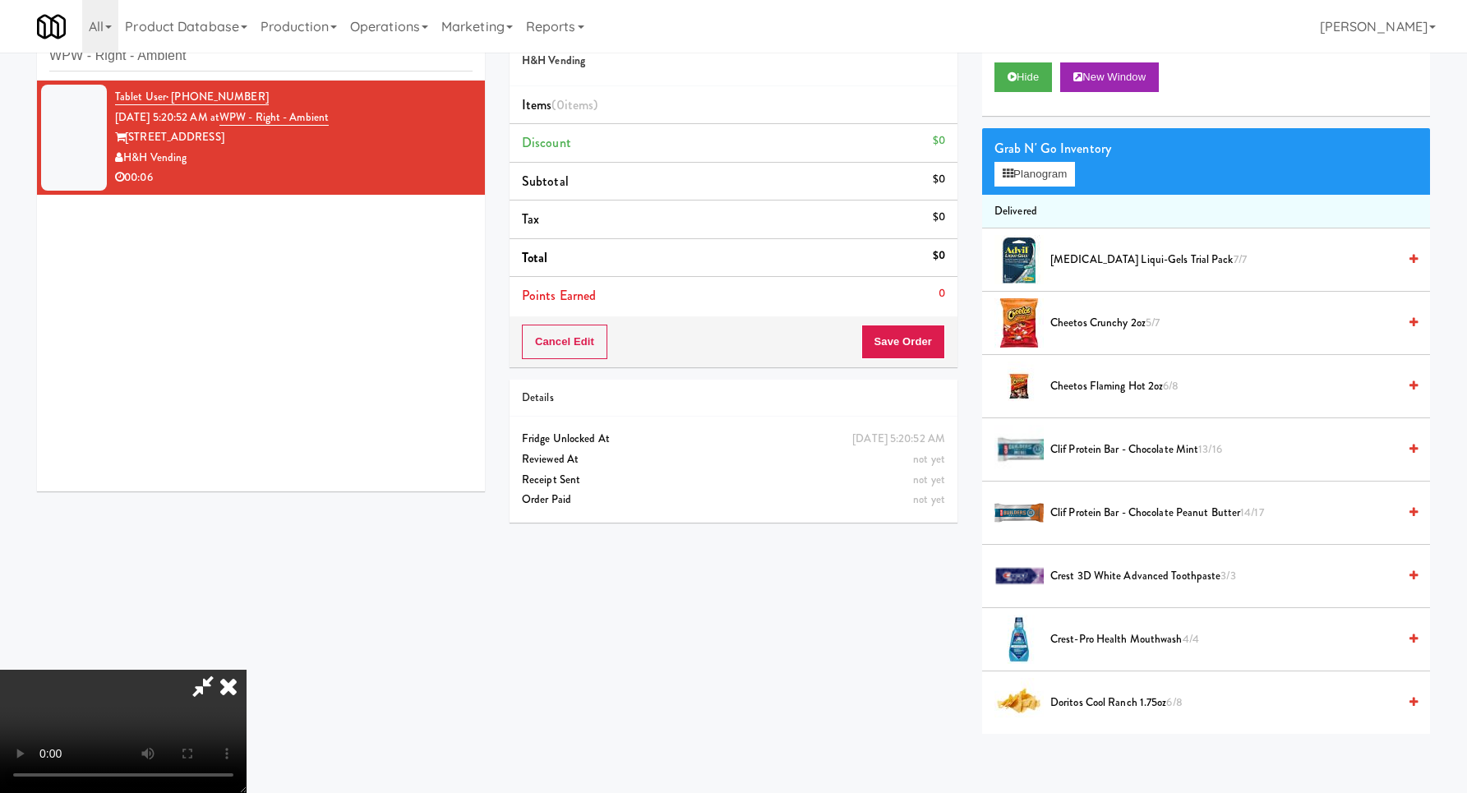
click at [1029, 195] on li "Delivered" at bounding box center [1206, 212] width 448 height 35
click at [1029, 186] on button "Planogram" at bounding box center [1034, 174] width 81 height 25
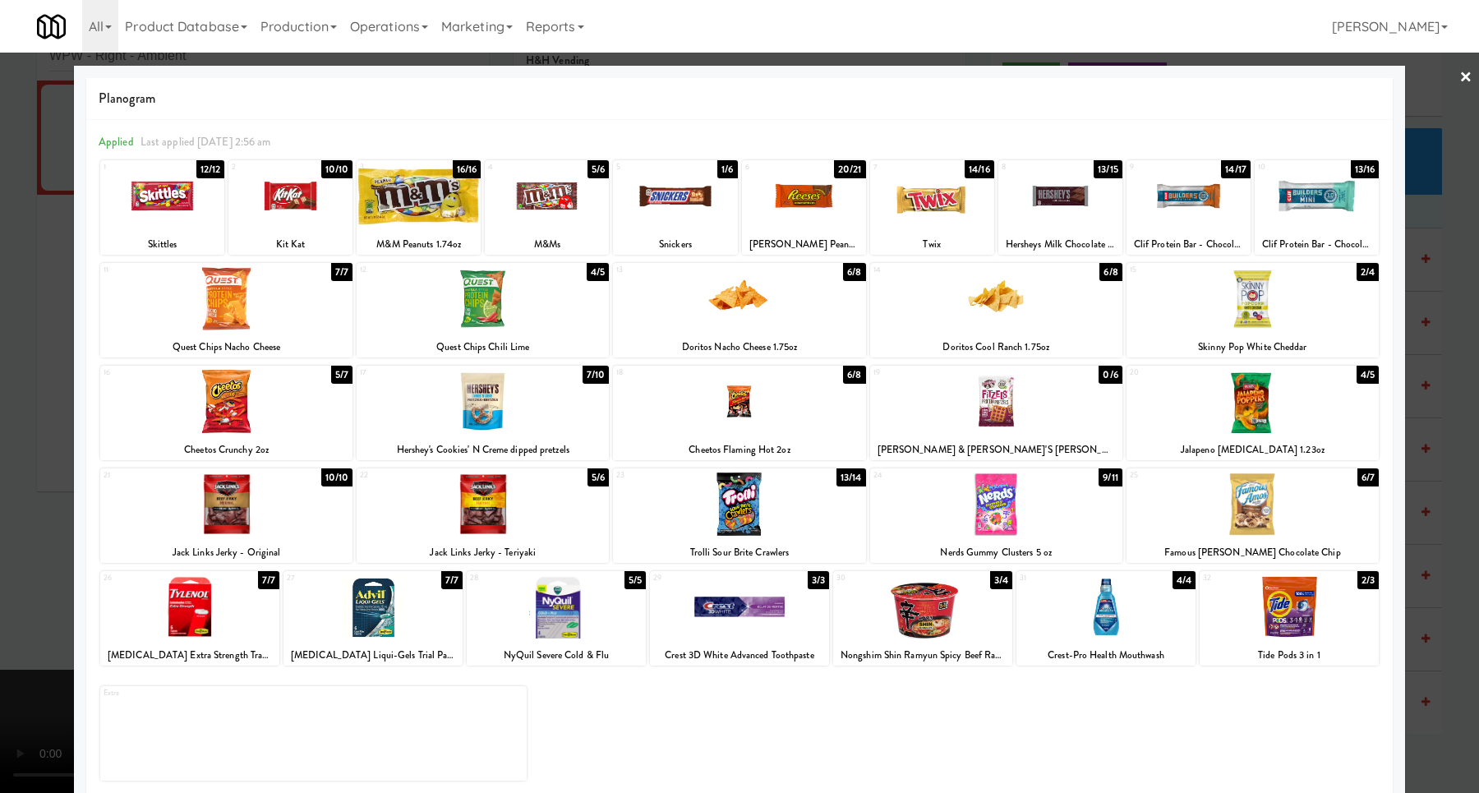
click at [1410, 391] on div at bounding box center [739, 396] width 1479 height 793
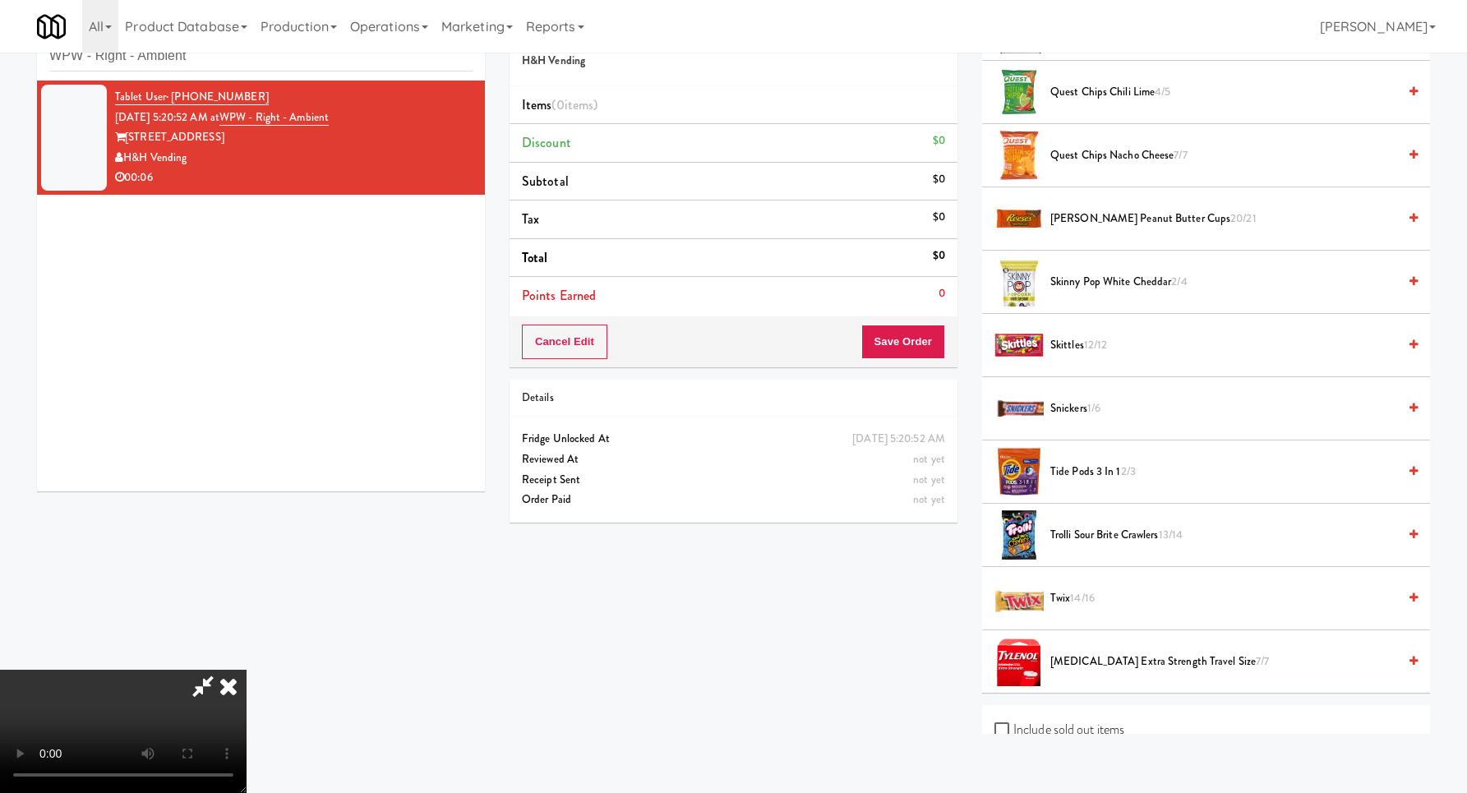
scroll to position [1647, 0]
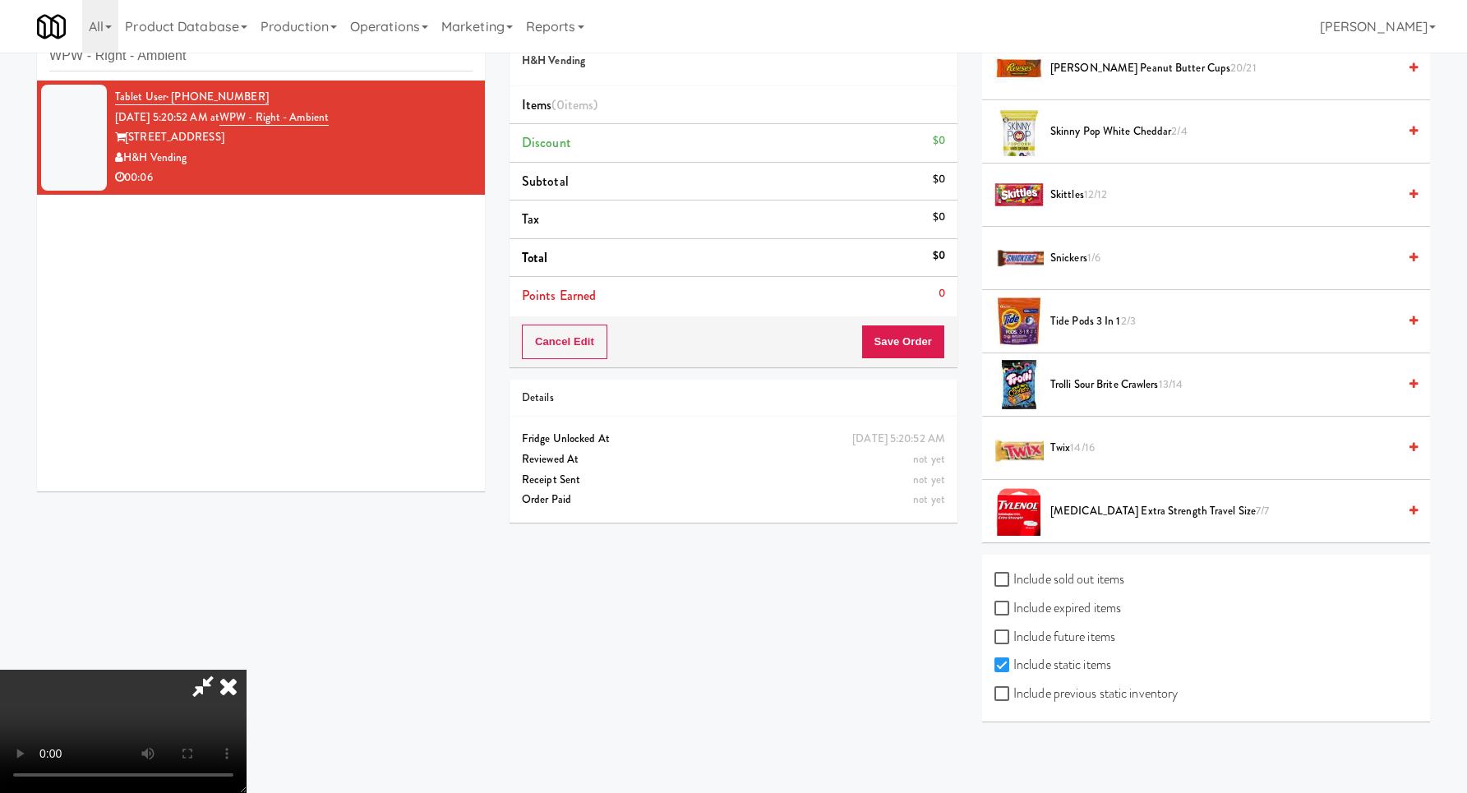
click at [1079, 692] on label "Include previous static inventory" at bounding box center [1085, 693] width 183 height 25
click at [1013, 692] on input "Include previous static inventory" at bounding box center [1003, 694] width 19 height 13
checkbox input "true"
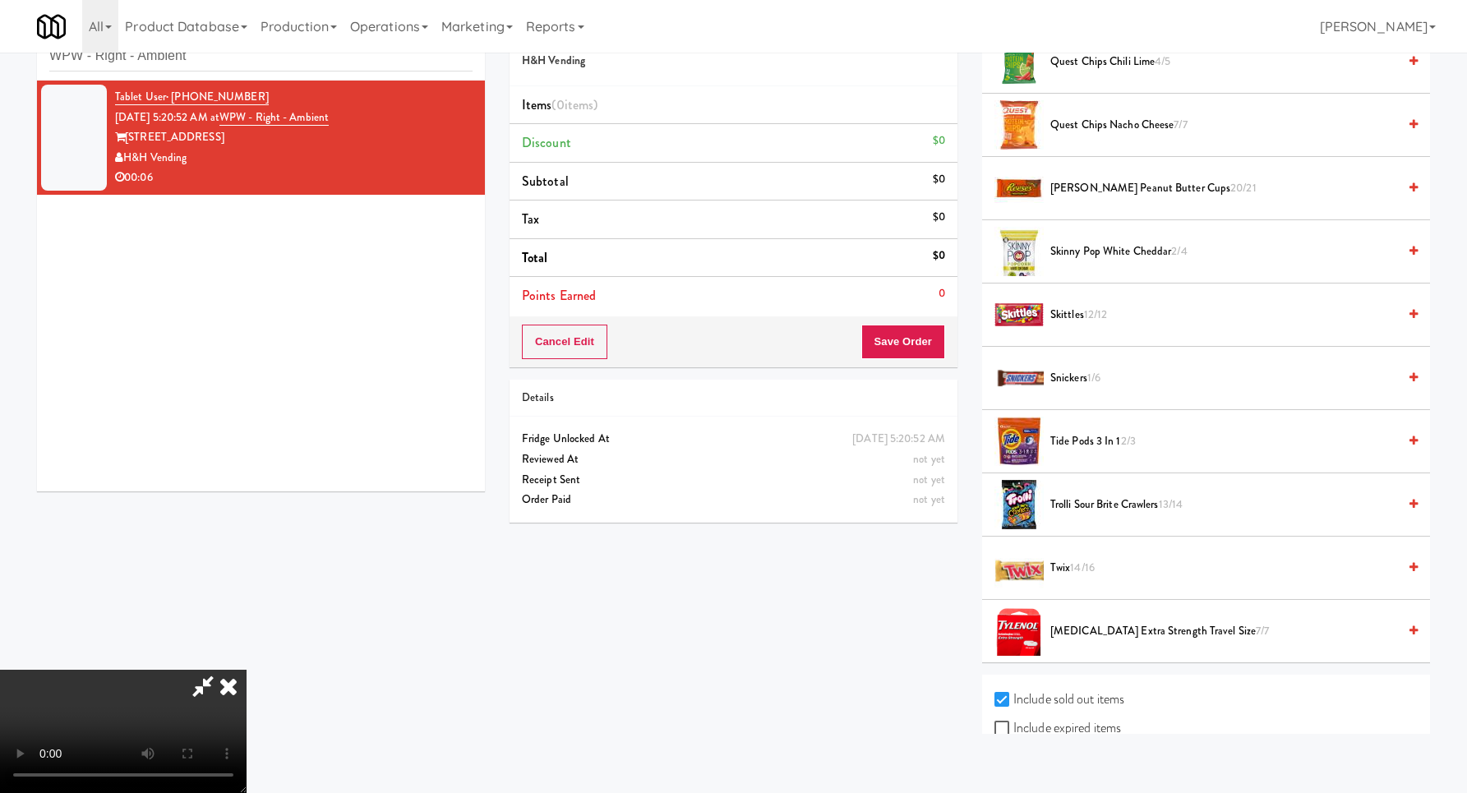
click at [1066, 722] on label "Include expired items" at bounding box center [1057, 728] width 127 height 25
click at [1013, 722] on input "Include expired items" at bounding box center [1003, 728] width 19 height 13
checkbox input "true"
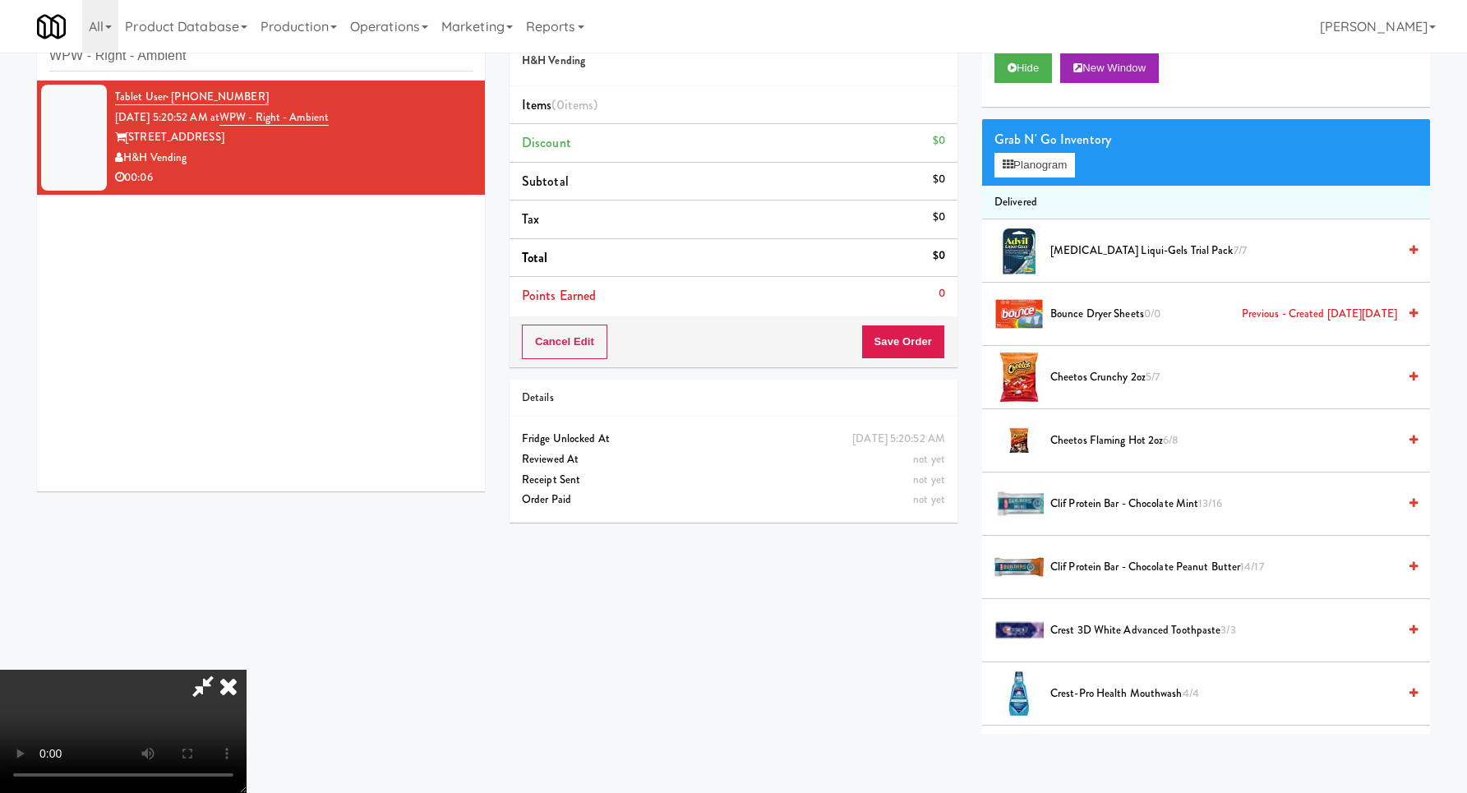
scroll to position [0, 0]
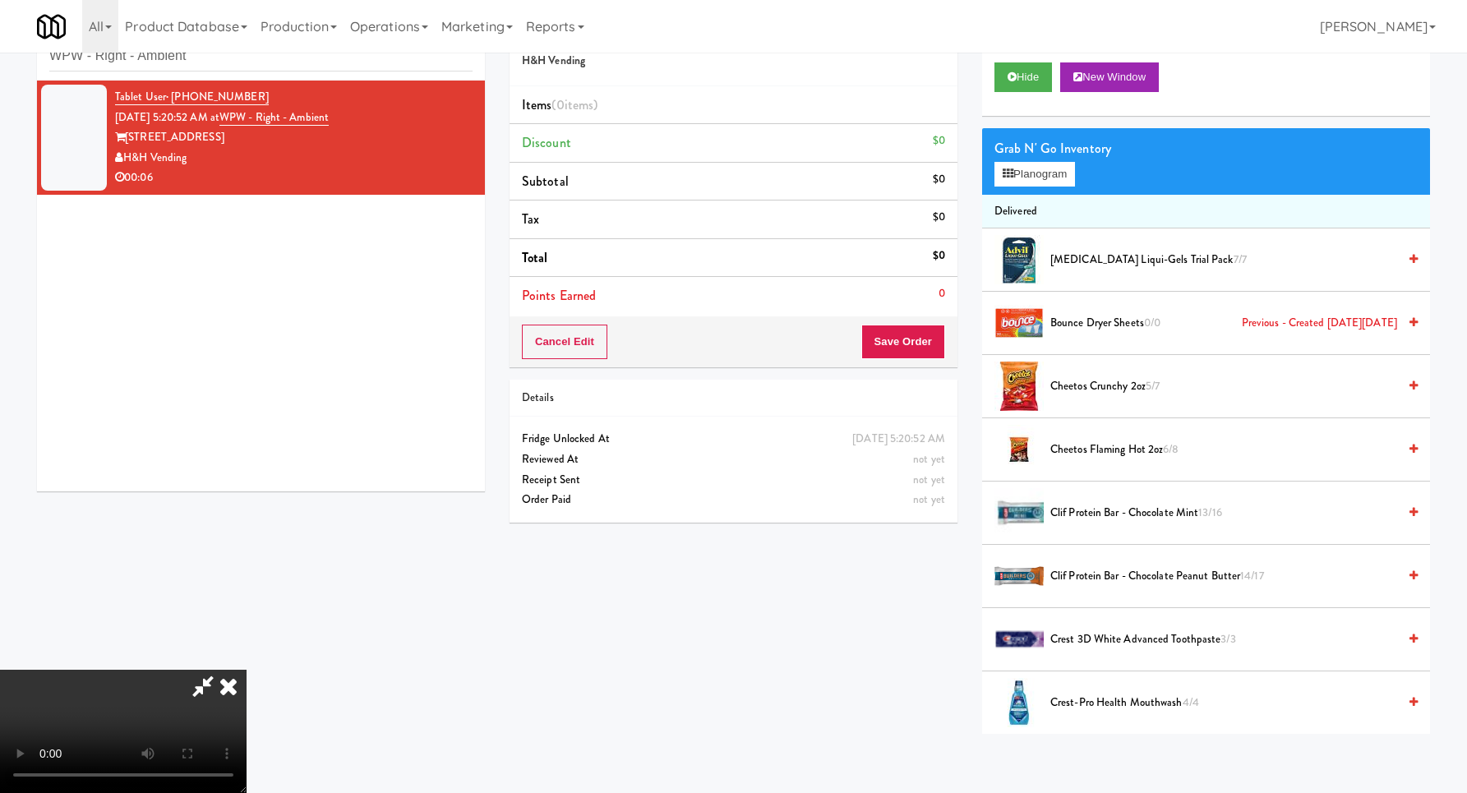
click at [246, 670] on video at bounding box center [123, 731] width 246 height 123
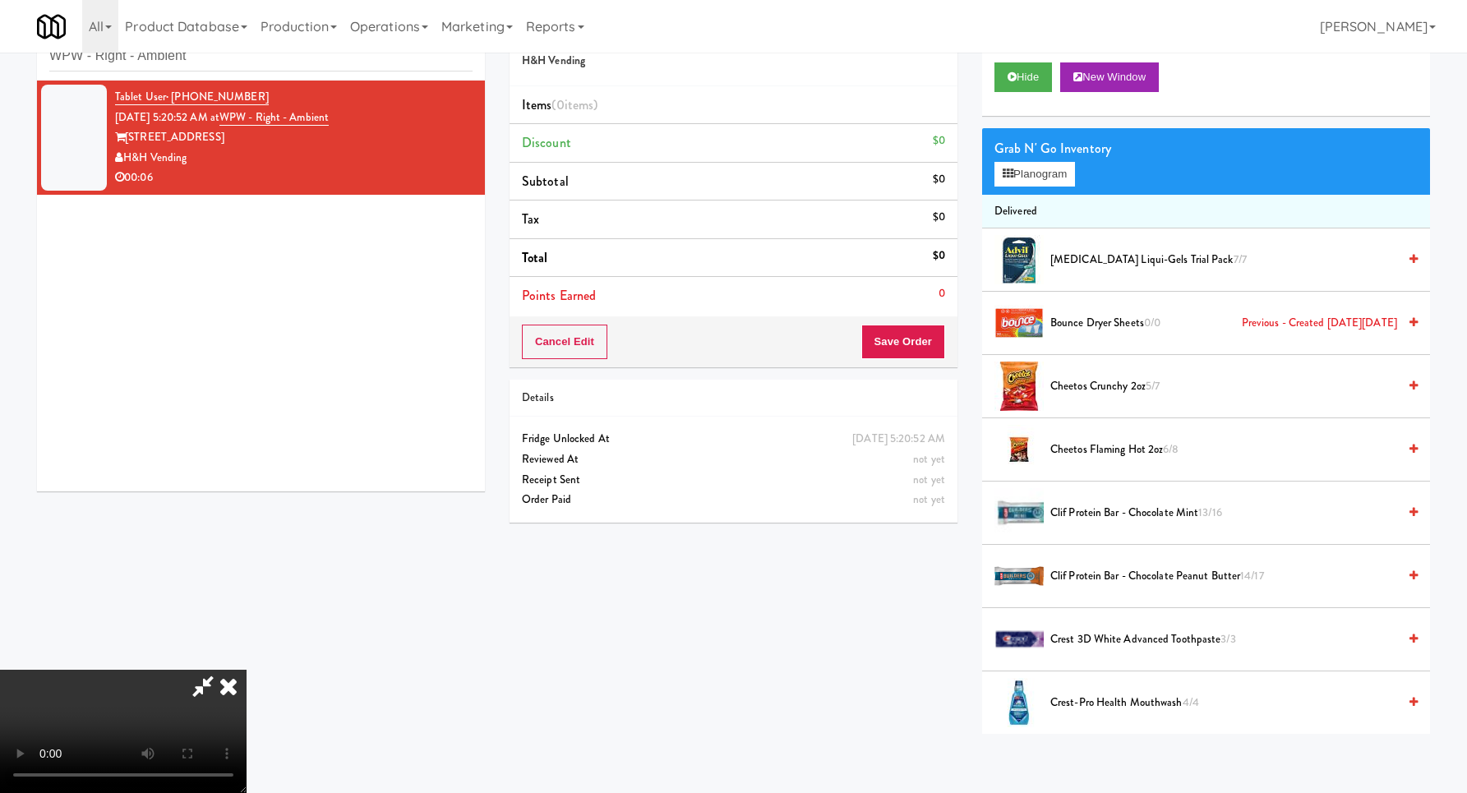
click at [246, 670] on video at bounding box center [123, 731] width 246 height 123
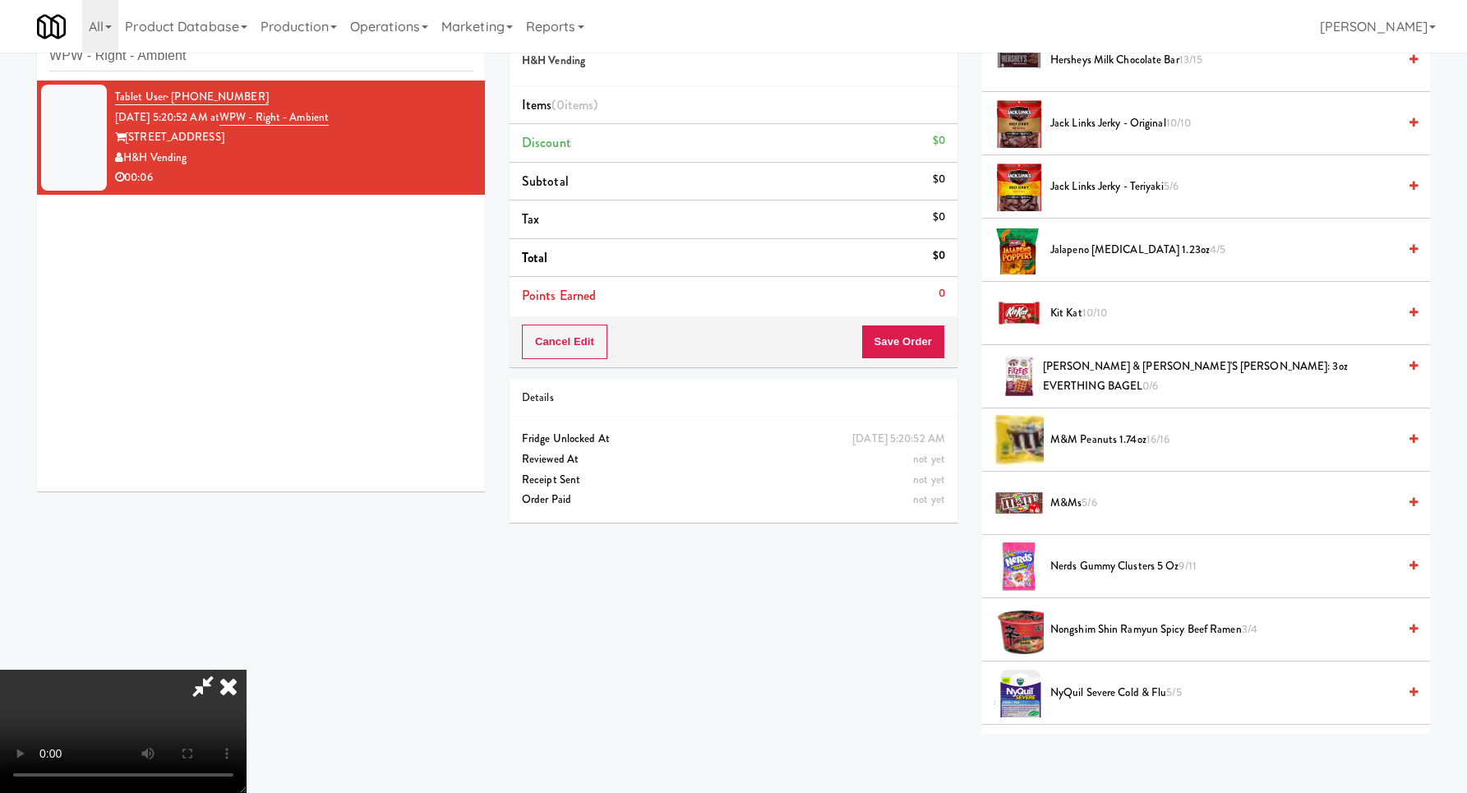
scroll to position [1432, 0]
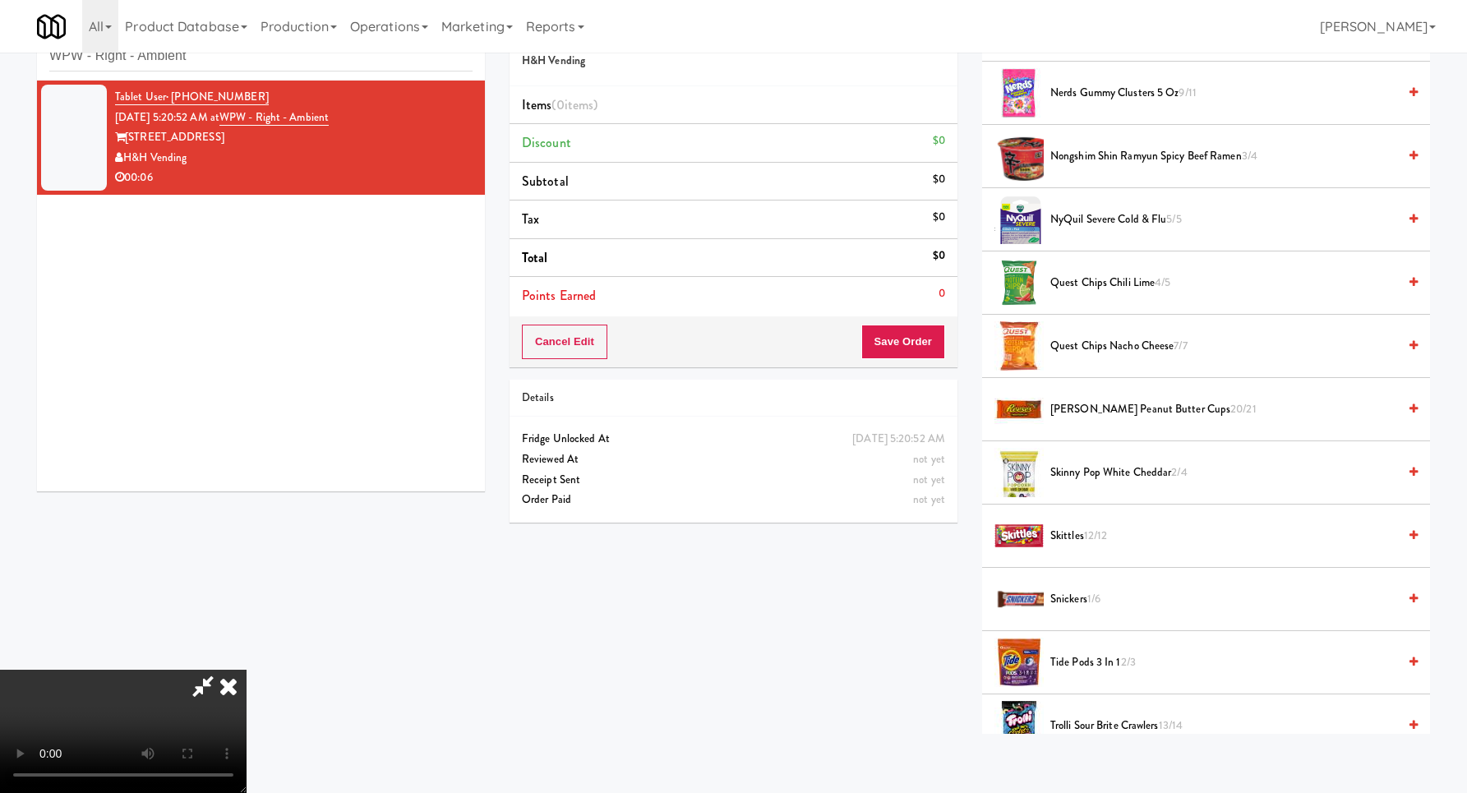
click at [1115, 477] on span "Skinny Pop White Cheddar 2/4" at bounding box center [1223, 473] width 347 height 21
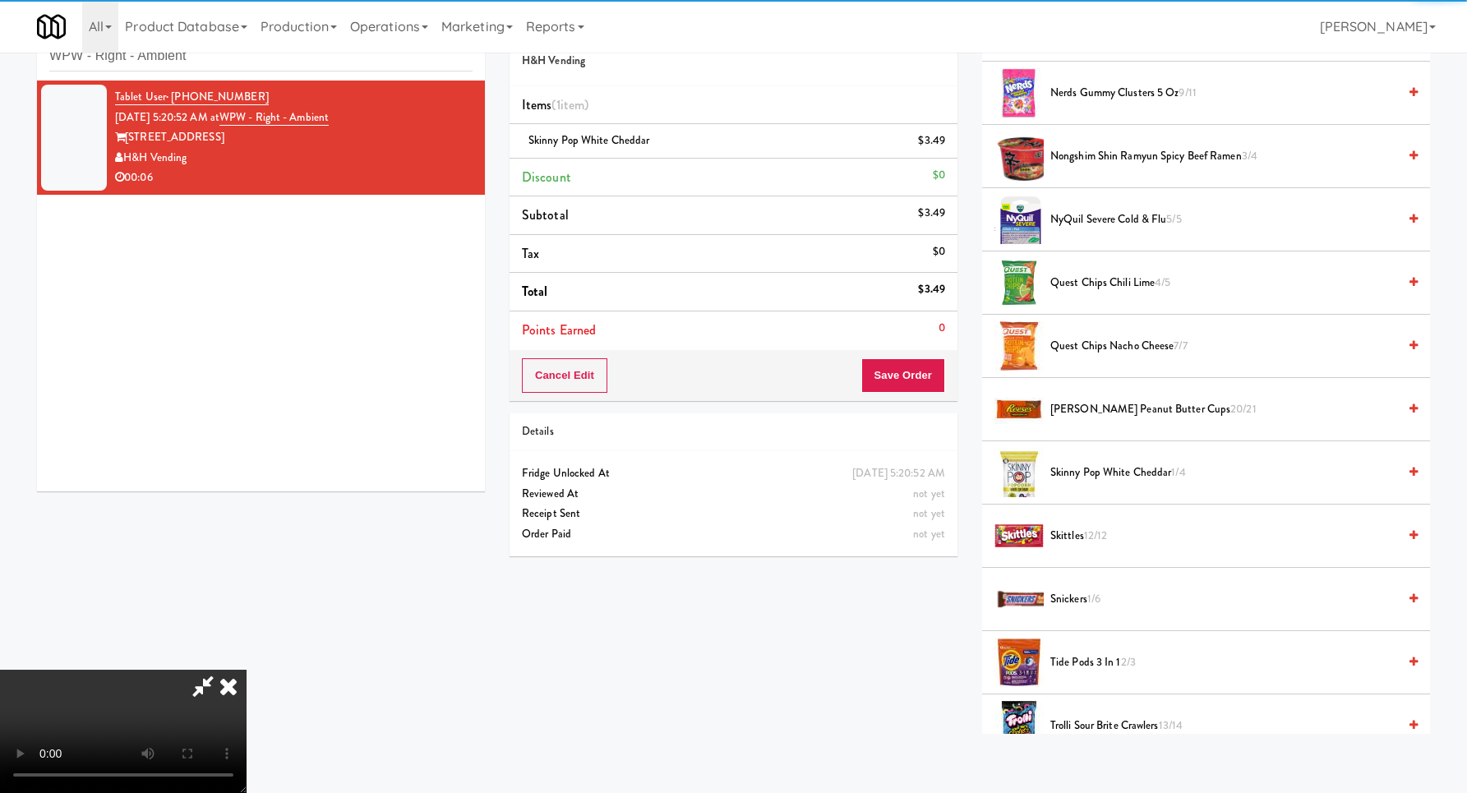
click at [246, 670] on video at bounding box center [123, 731] width 246 height 123
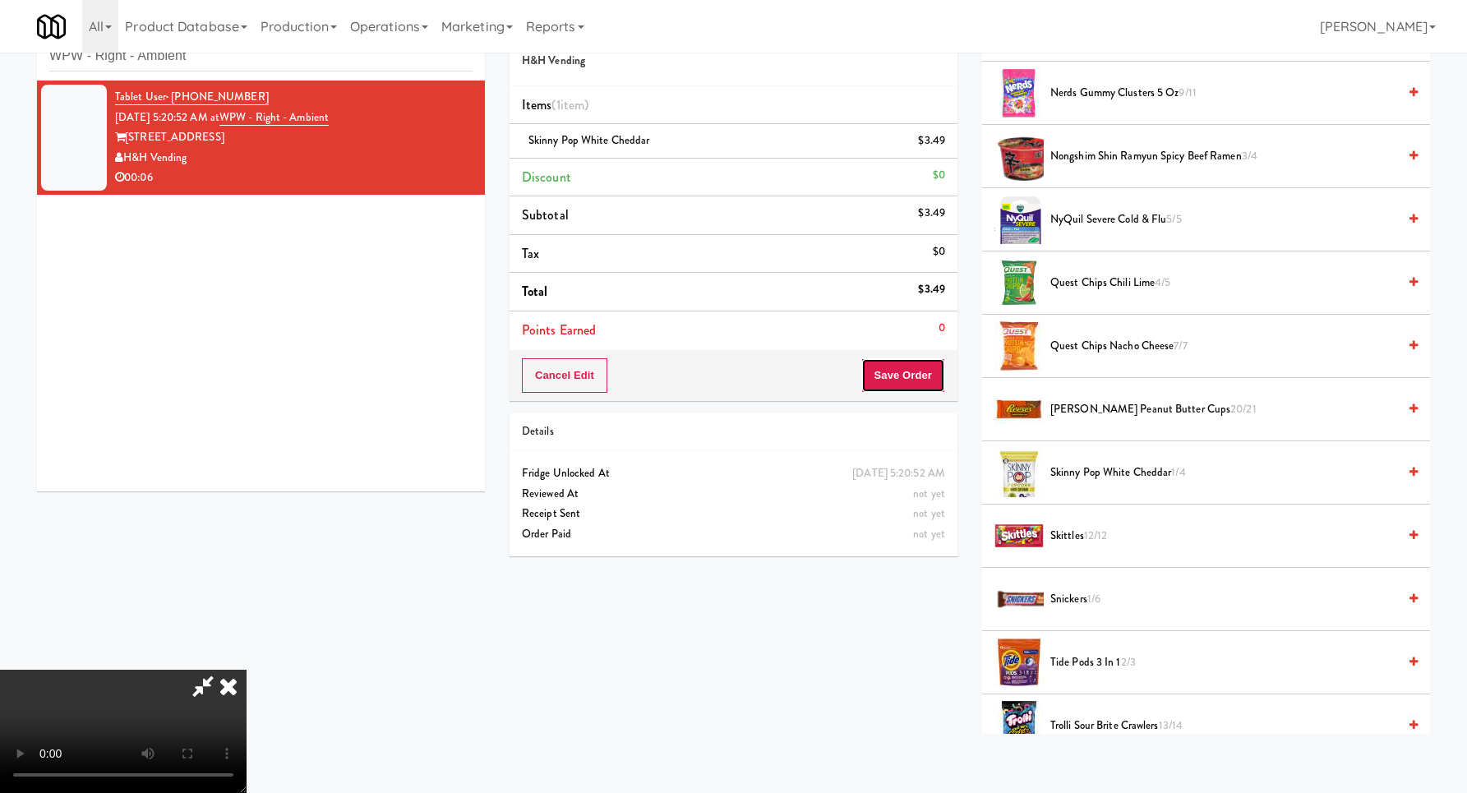
click at [911, 380] on button "Save Order" at bounding box center [903, 375] width 84 height 35
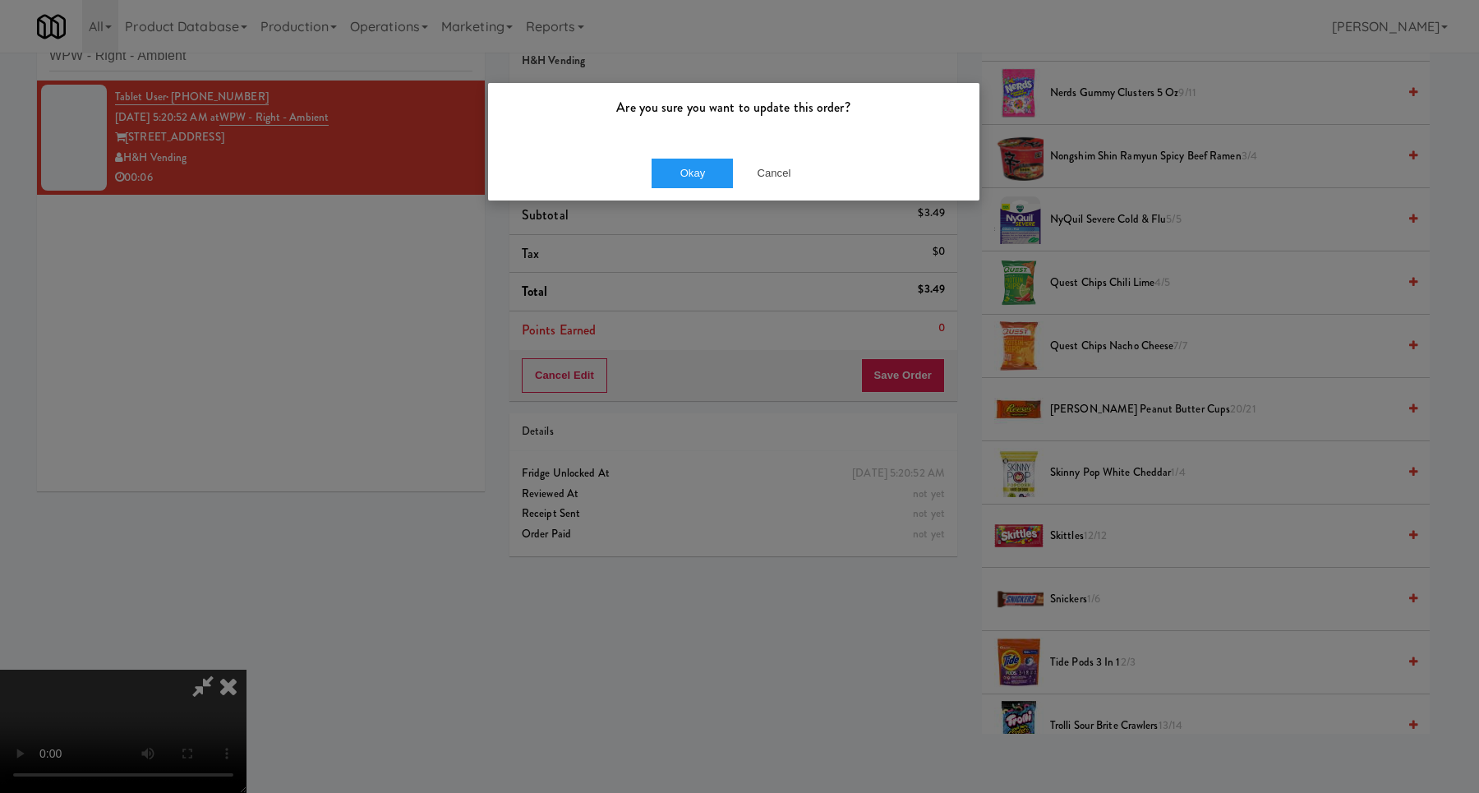
click at [725, 200] on div "Okay Cancel" at bounding box center [733, 172] width 491 height 55
click at [718, 175] on button "Okay" at bounding box center [693, 174] width 82 height 30
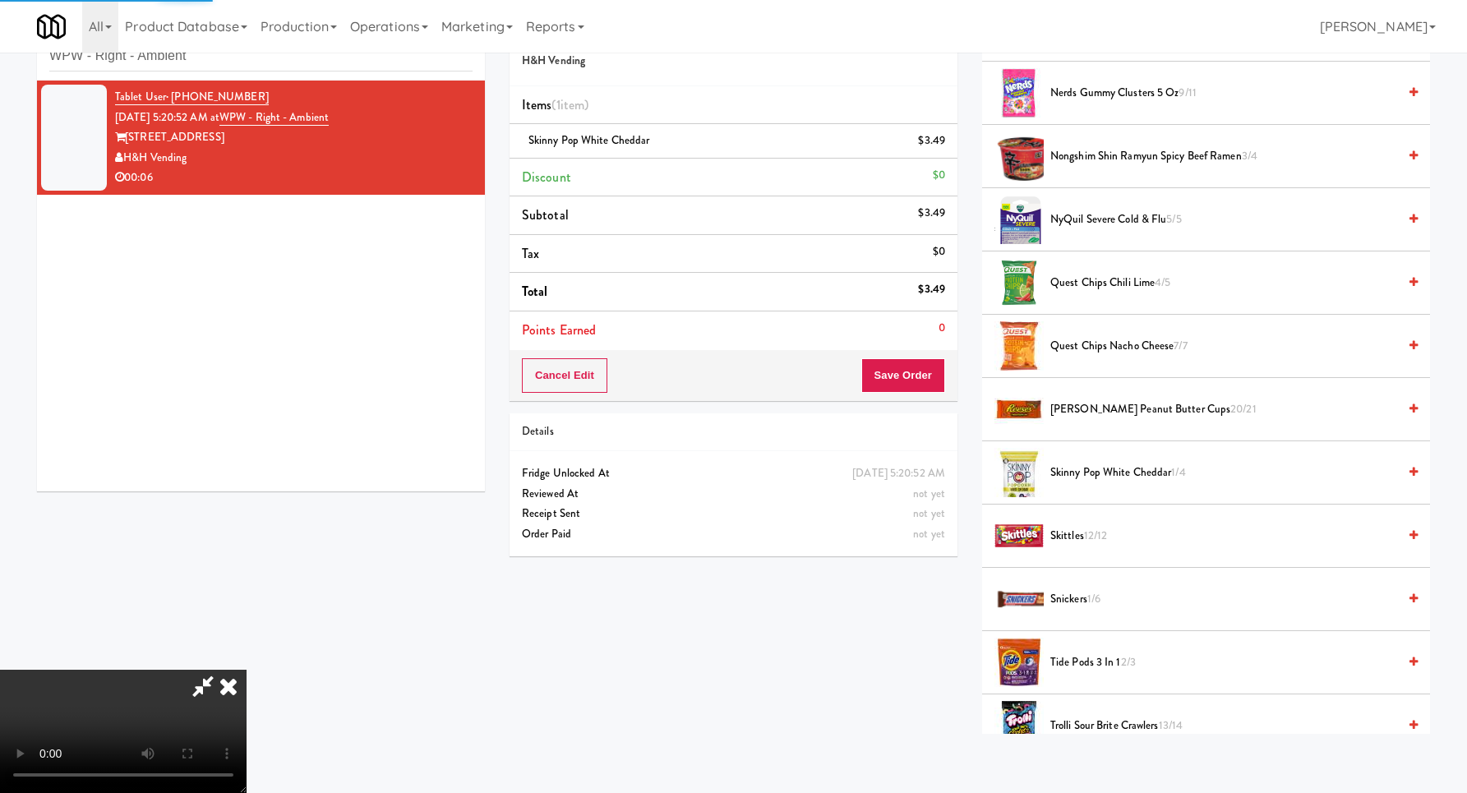
scroll to position [0, 0]
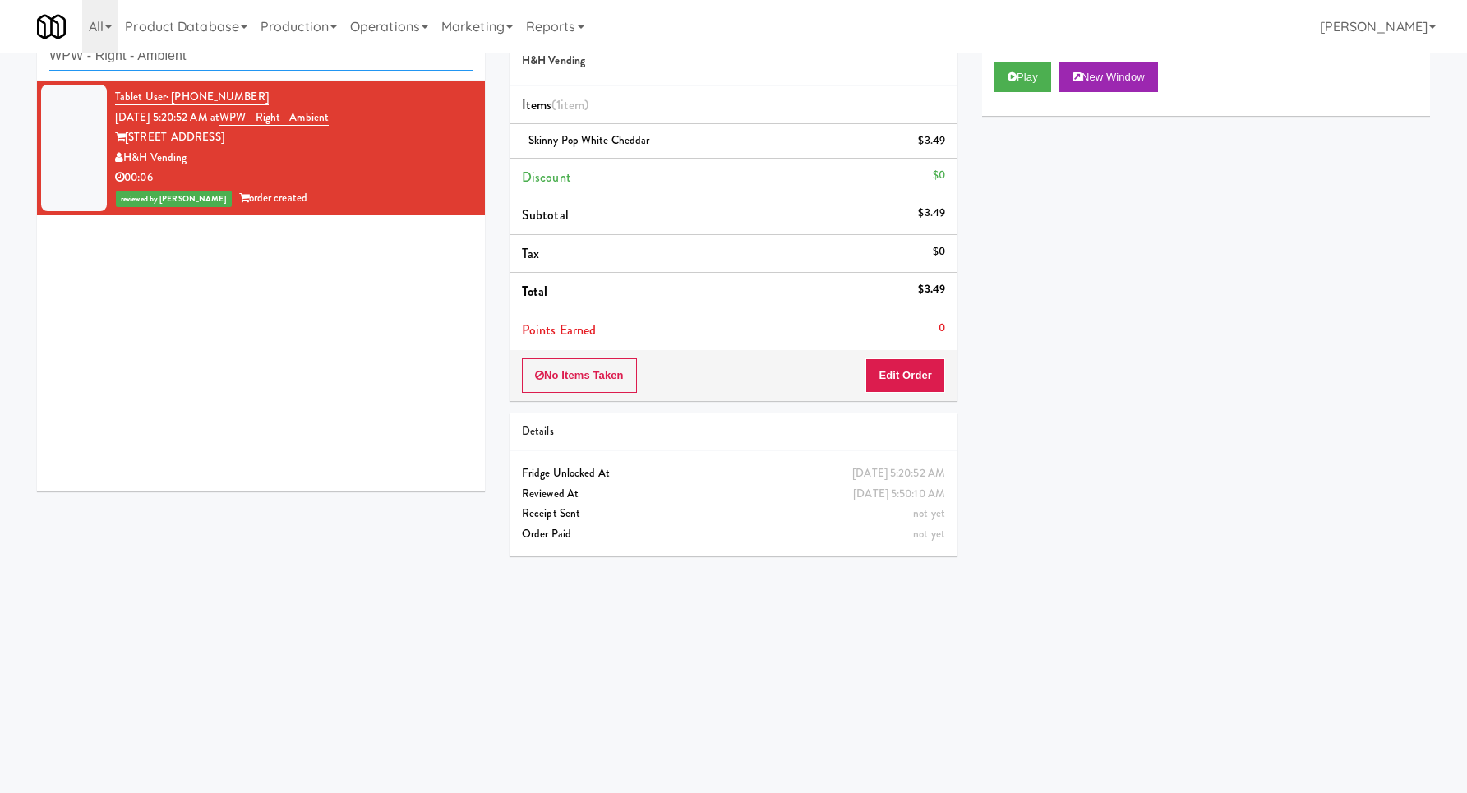
click at [192, 56] on input "WPW - Right - Ambient" at bounding box center [260, 56] width 423 height 30
paste input "IFS Training - Cooler"
paste input "text"
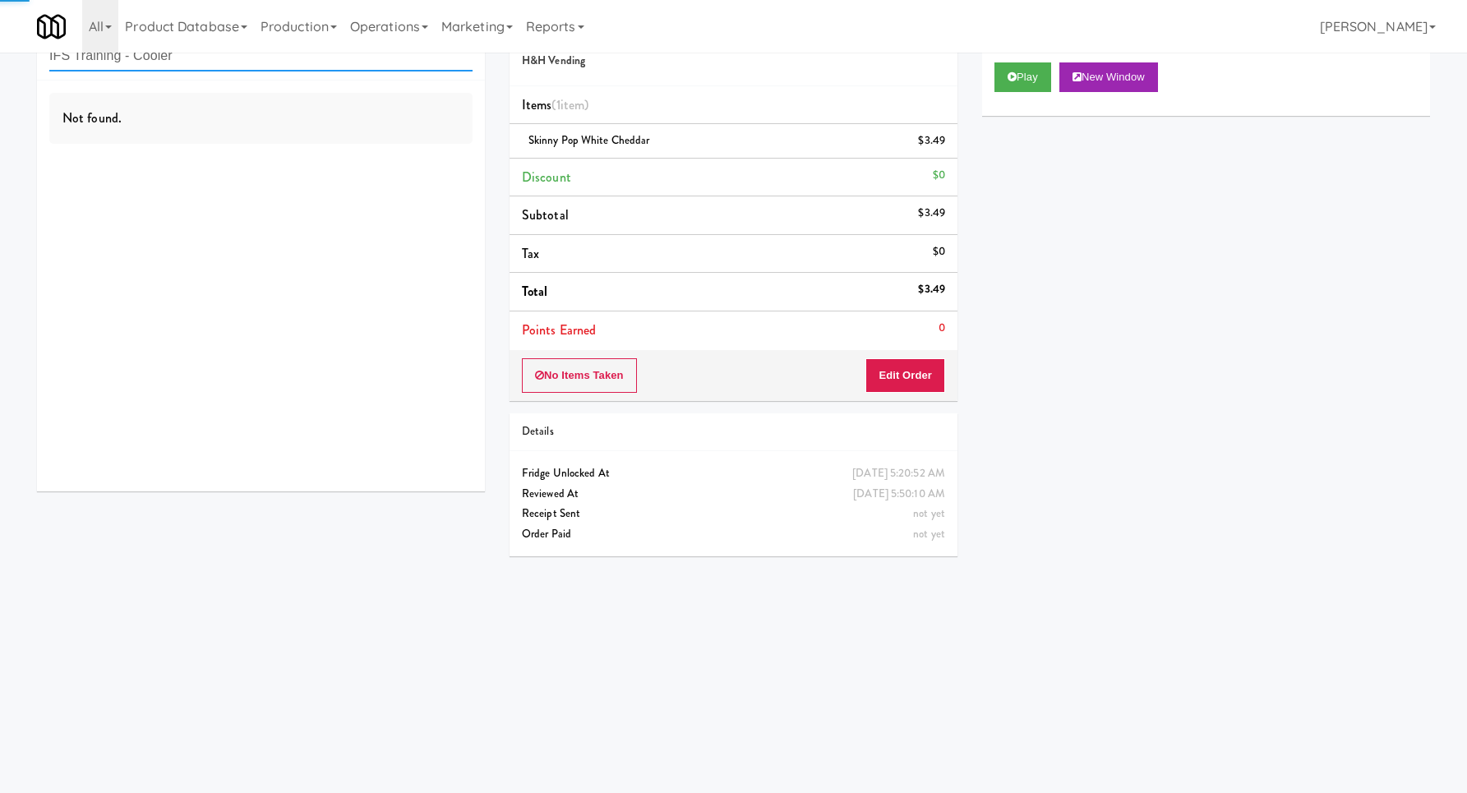
click at [183, 62] on input "IFS Training - Cooler" at bounding box center [260, 56] width 423 height 30
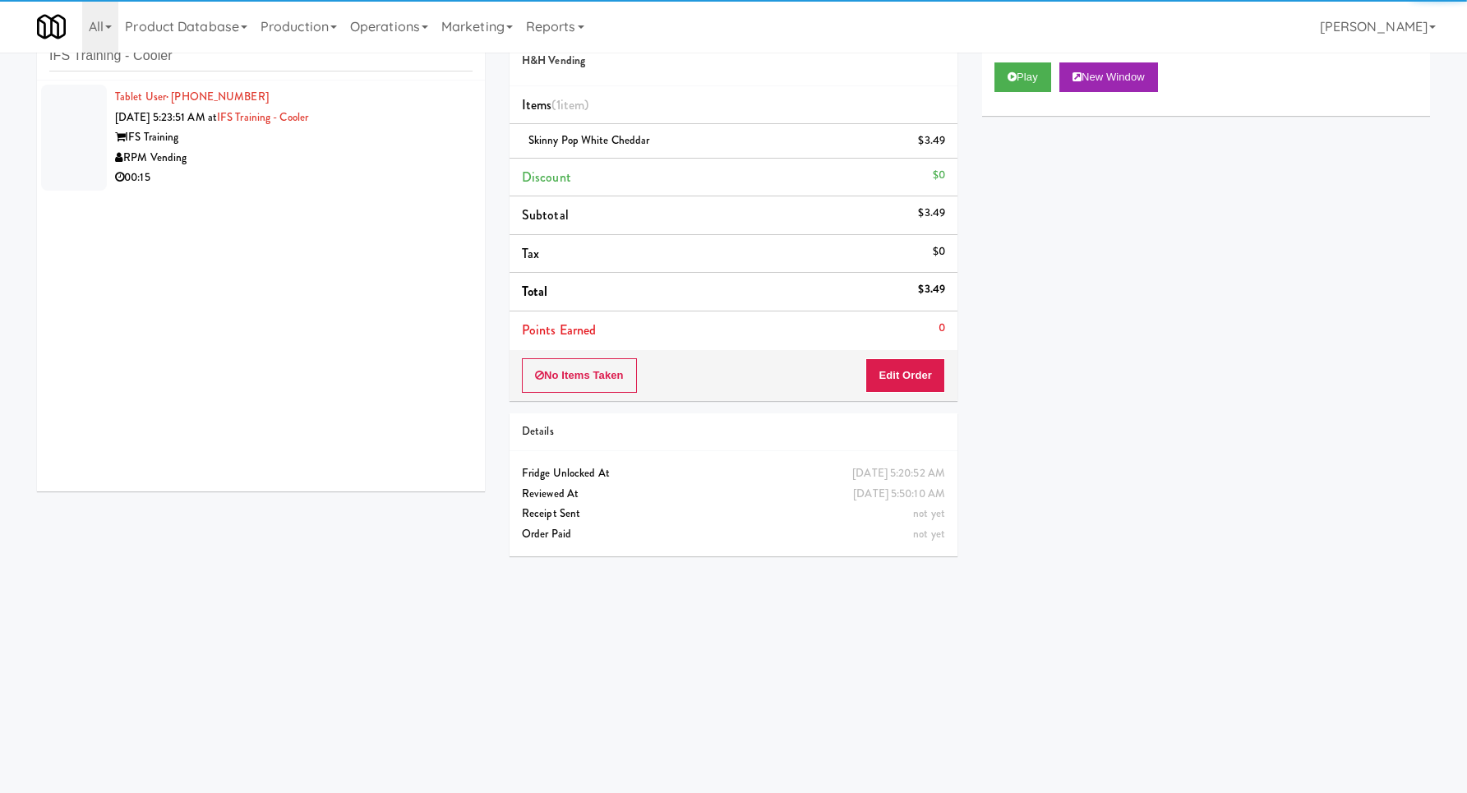
click at [242, 159] on div "RPM Vending" at bounding box center [293, 158] width 357 height 21
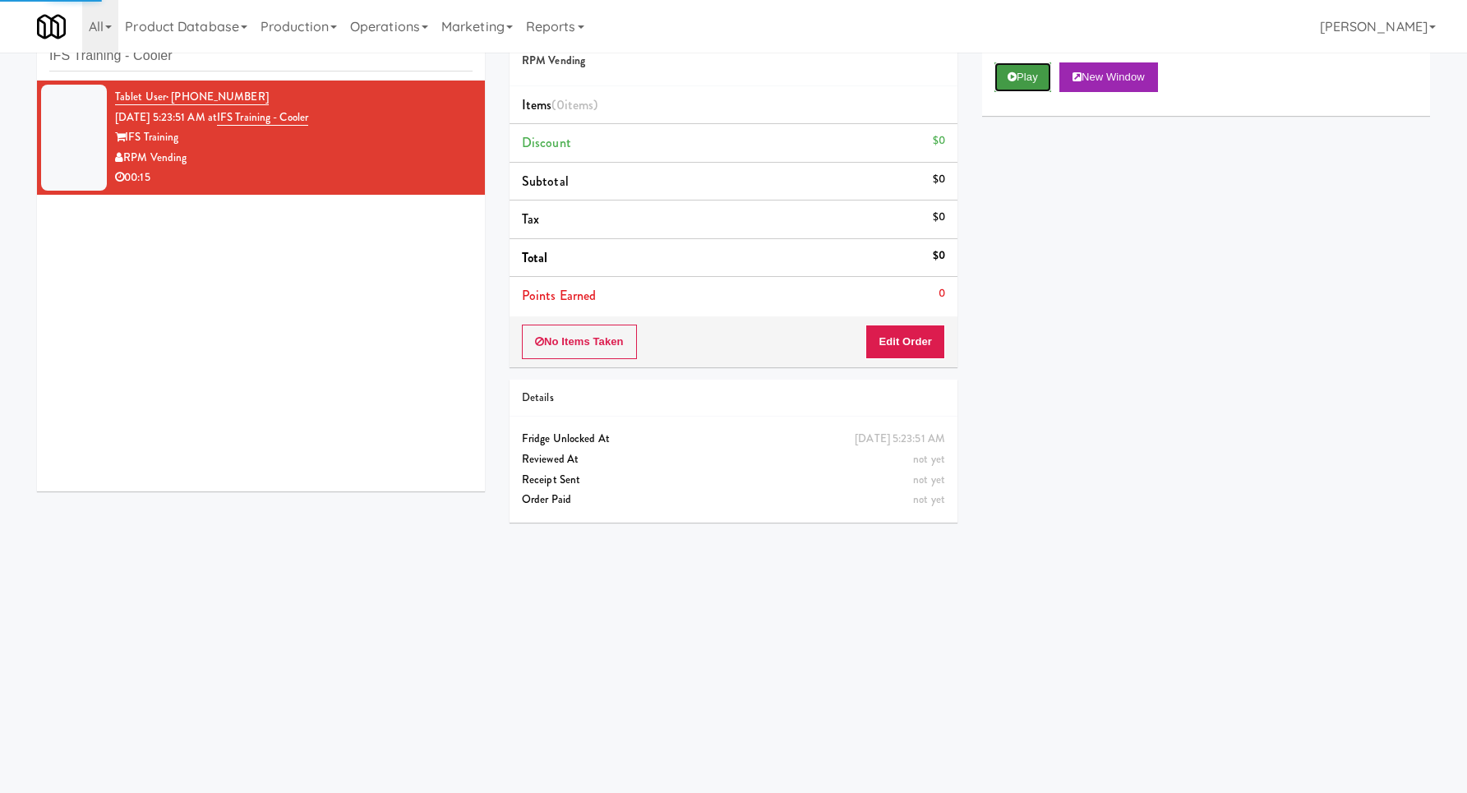
click at [1000, 71] on button "Play" at bounding box center [1022, 77] width 57 height 30
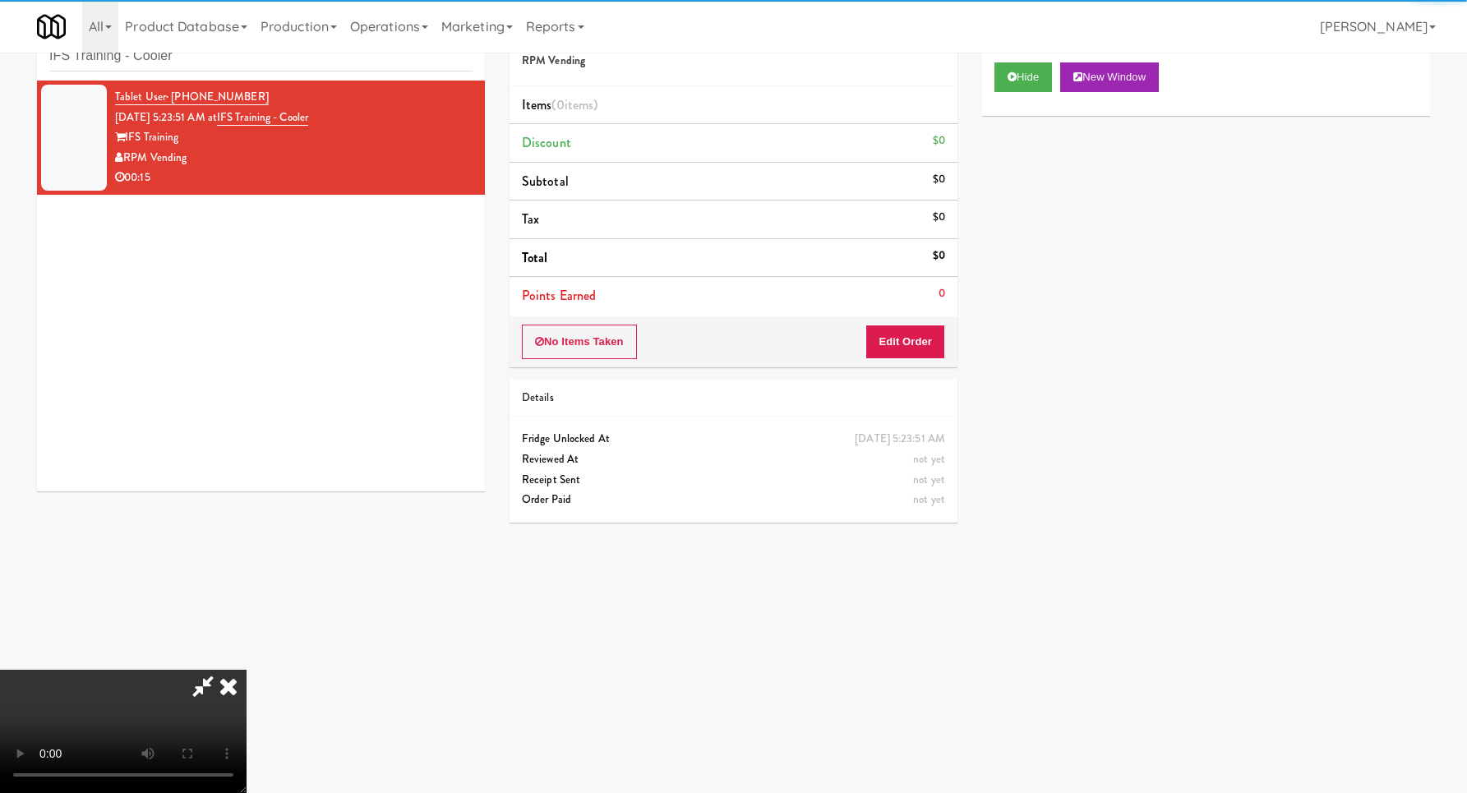
click at [945, 320] on div "No Items Taken Edit Order" at bounding box center [733, 341] width 448 height 51
click at [905, 346] on button "Edit Order" at bounding box center [905, 342] width 80 height 35
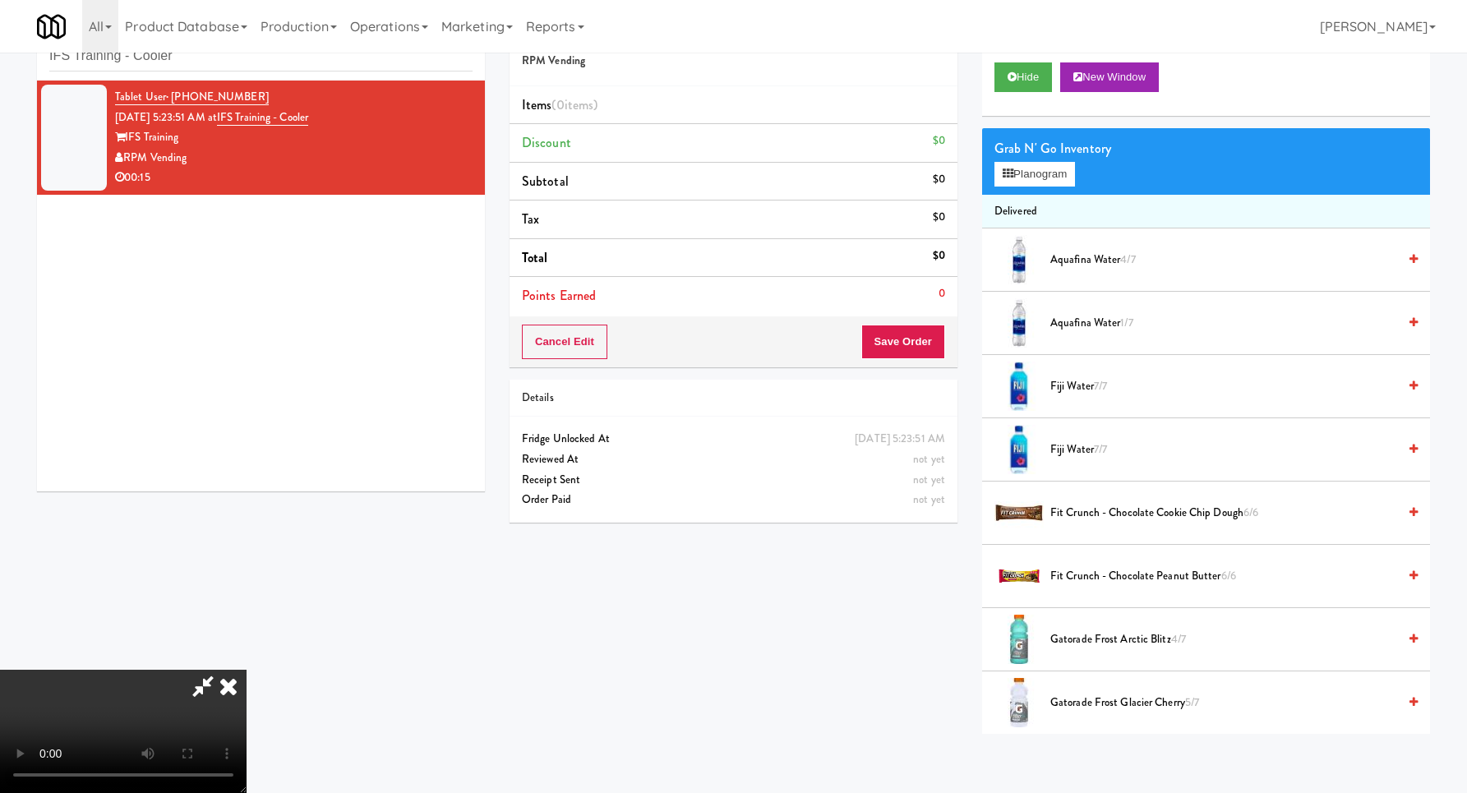
click at [246, 670] on video at bounding box center [123, 731] width 246 height 123
click at [1047, 177] on button "Planogram" at bounding box center [1034, 174] width 81 height 25
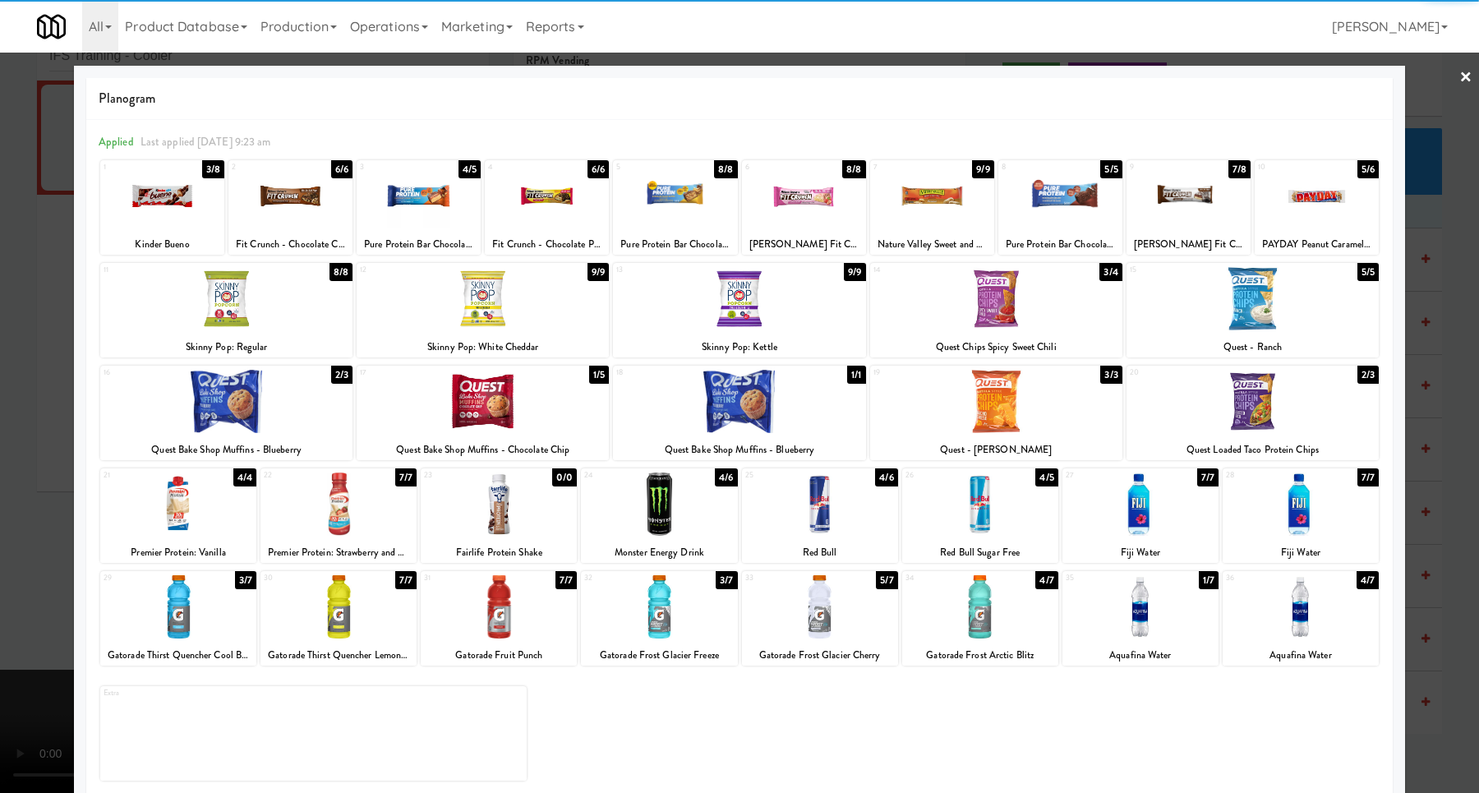
click at [1031, 203] on div at bounding box center [1060, 195] width 124 height 63
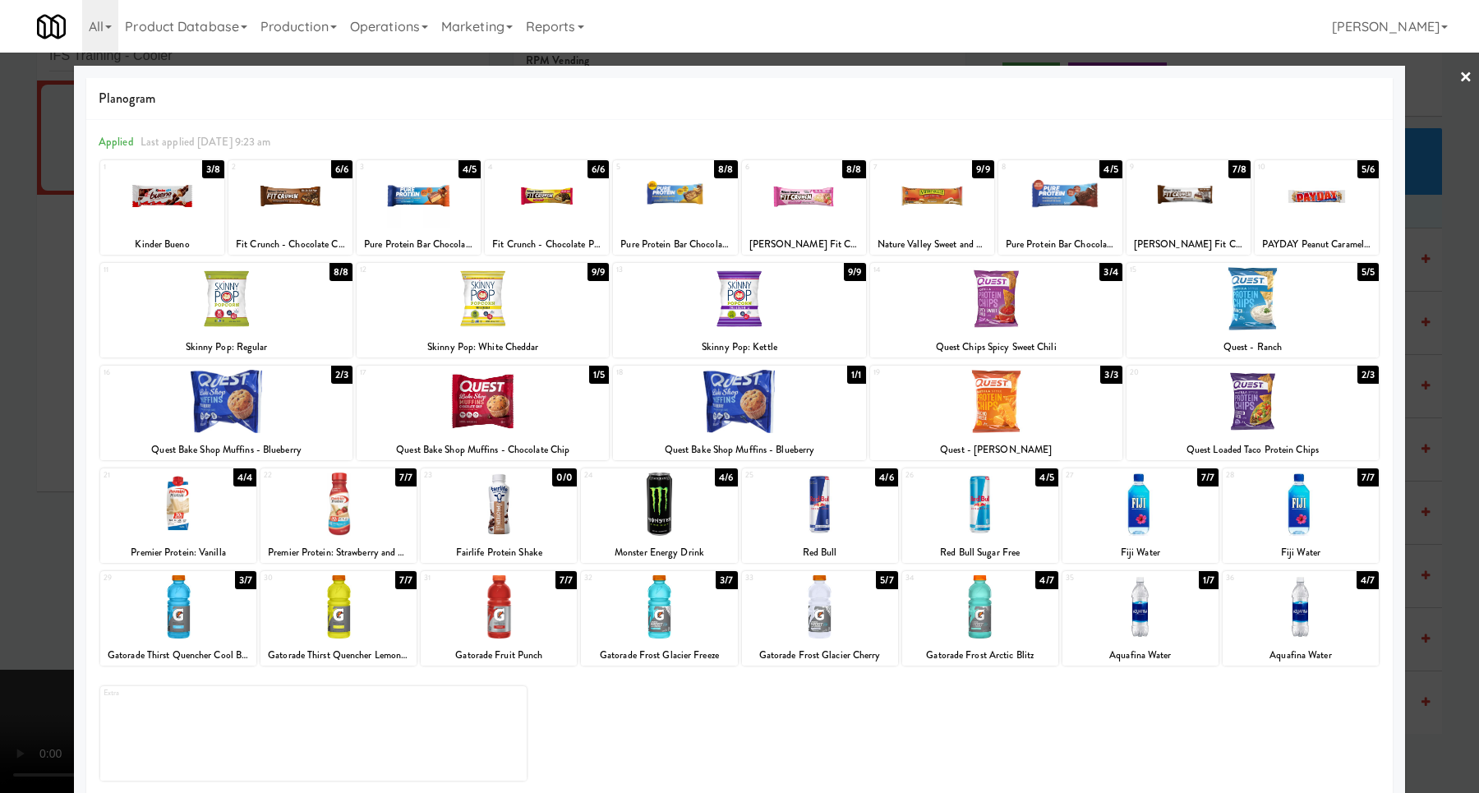
click at [1421, 259] on div at bounding box center [739, 396] width 1479 height 793
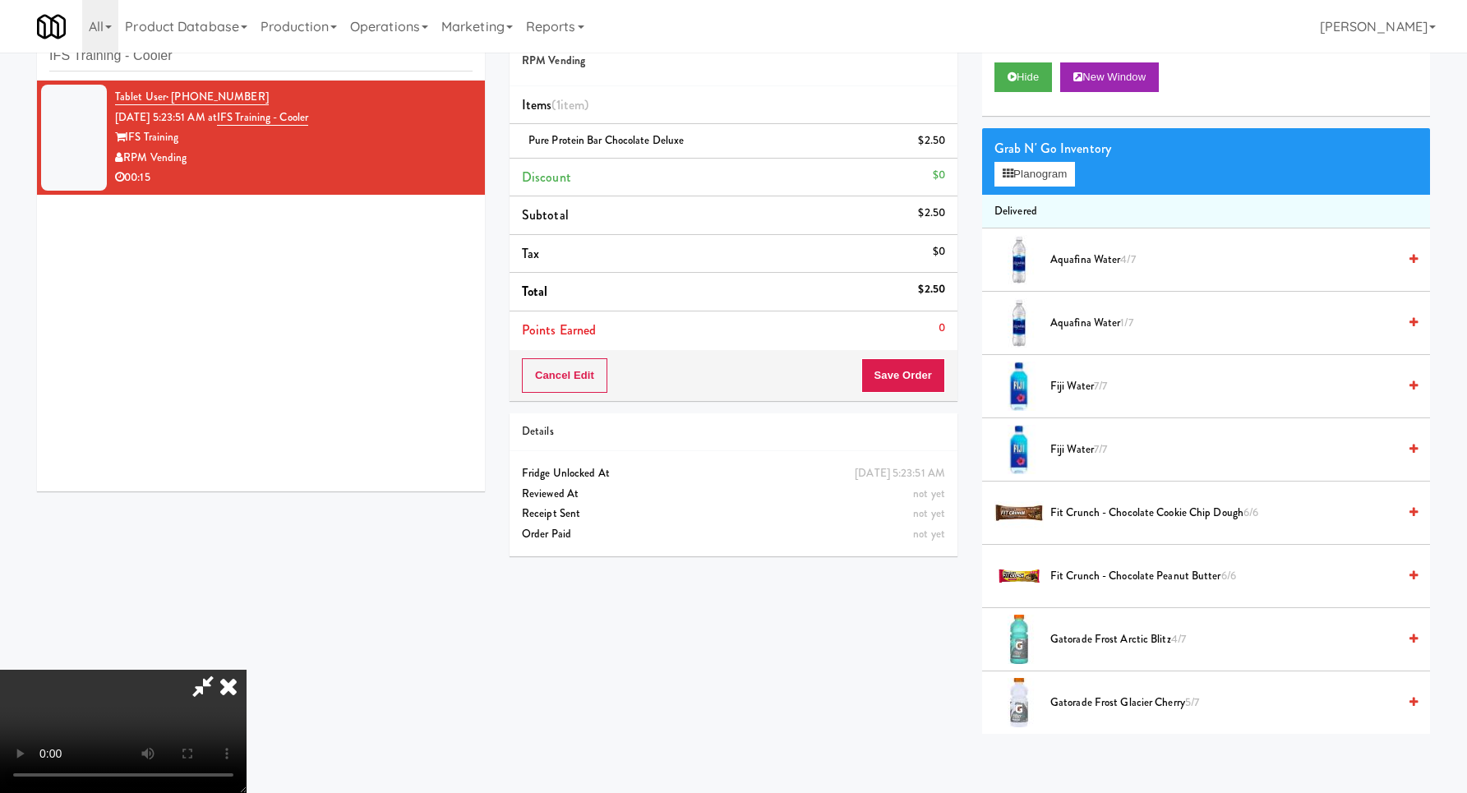
click at [246, 670] on video at bounding box center [123, 731] width 246 height 123
click at [1054, 177] on button "Planogram" at bounding box center [1034, 174] width 81 height 25
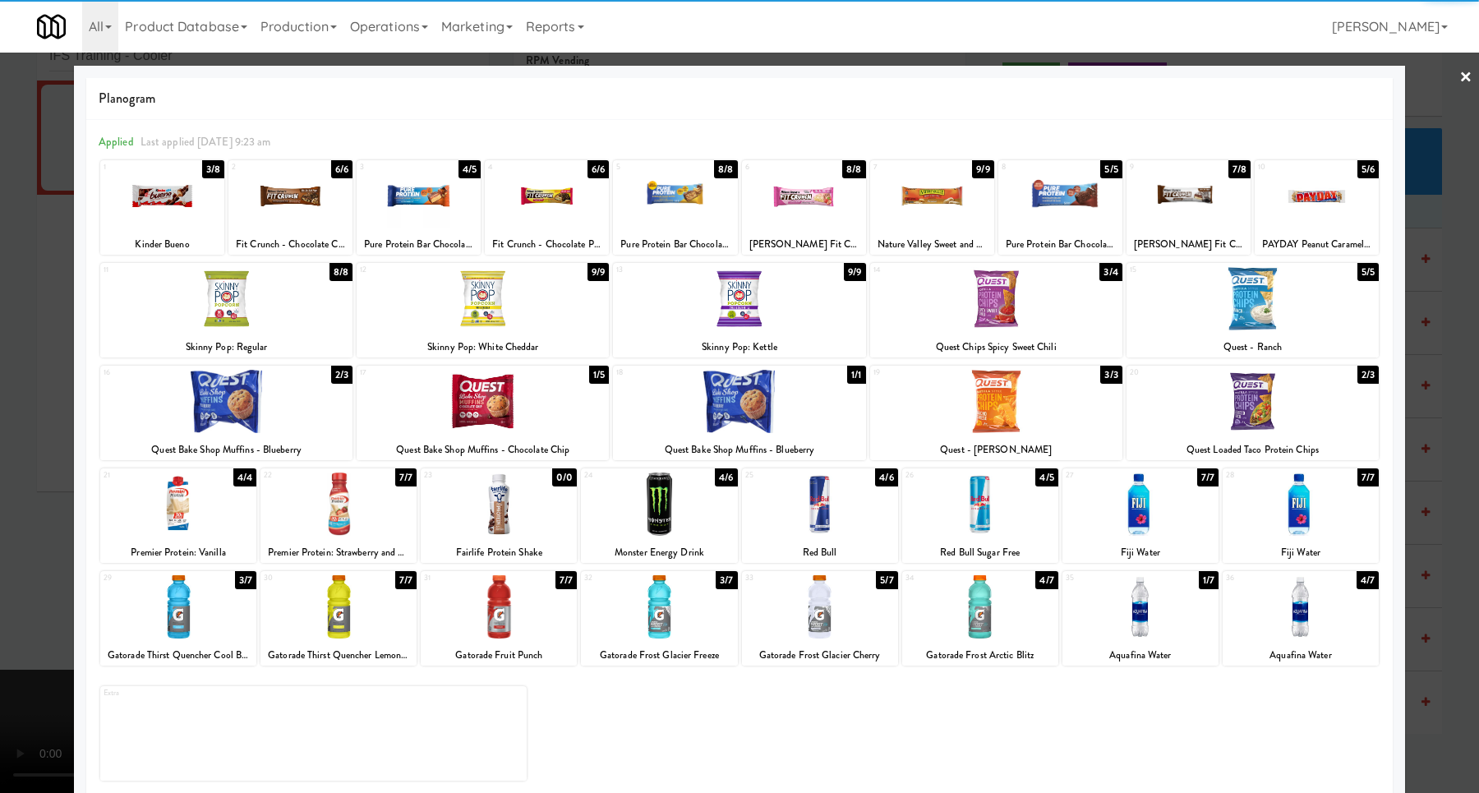
click at [1029, 276] on div at bounding box center [996, 298] width 252 height 63
click at [1426, 364] on div at bounding box center [739, 396] width 1479 height 793
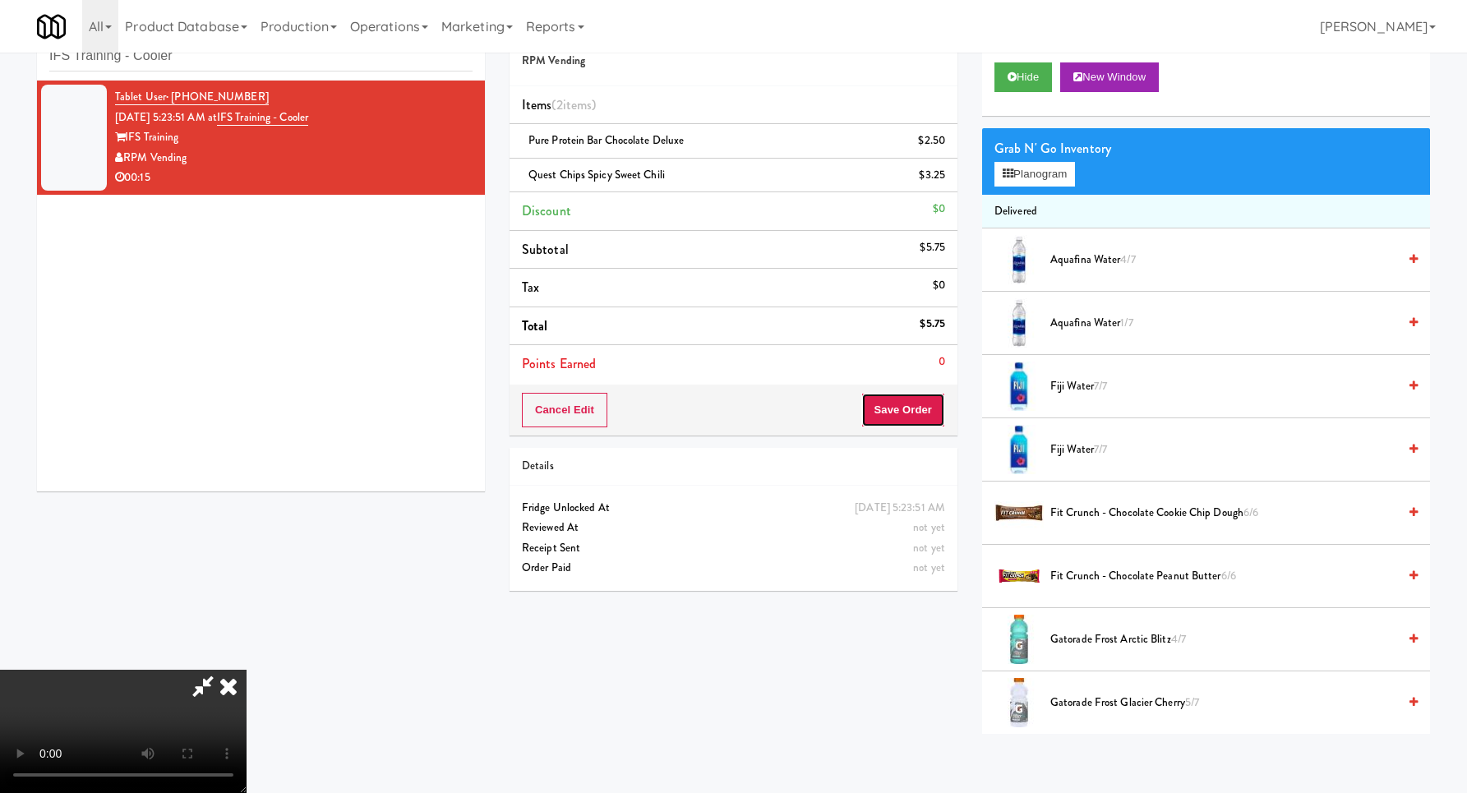
click at [913, 425] on button "Save Order" at bounding box center [903, 410] width 84 height 35
click at [913, 412] on button "Save Order" at bounding box center [903, 410] width 84 height 35
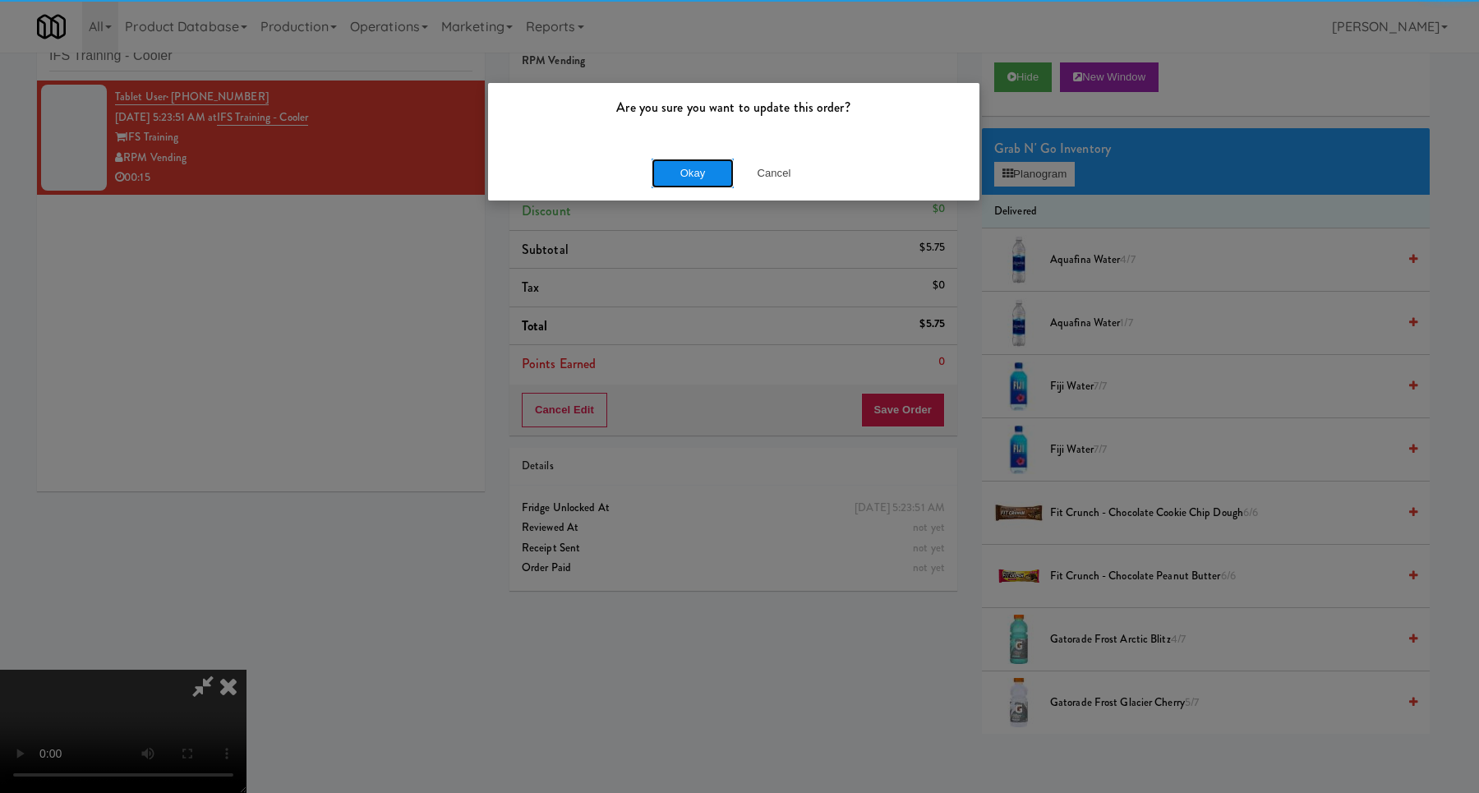
click at [699, 173] on button "Okay" at bounding box center [693, 174] width 82 height 30
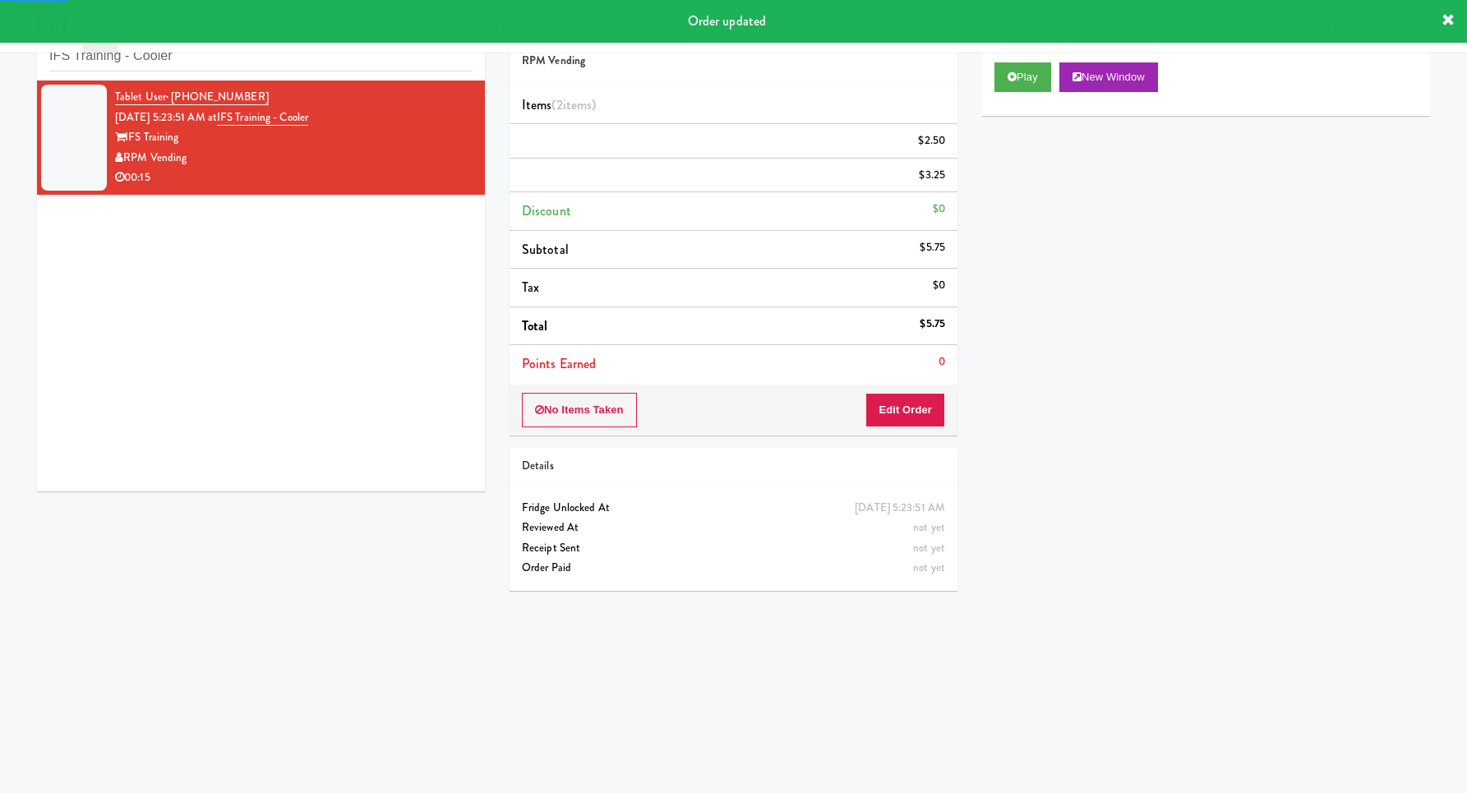
click at [329, 78] on div "inbox reviewed recent all unclear take inventory issue suspicious failed recent…" at bounding box center [261, 44] width 448 height 74
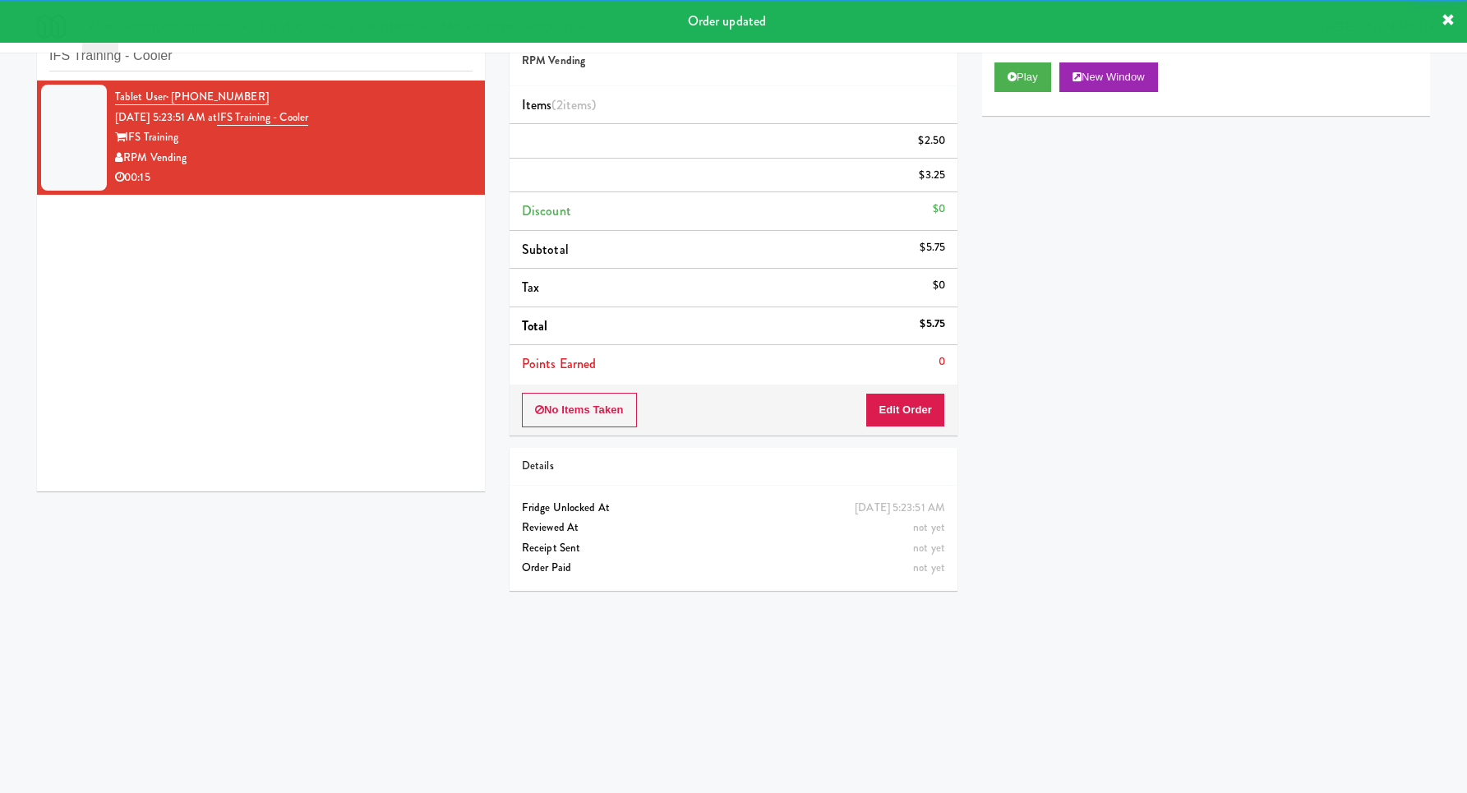
click at [329, 76] on div "inbox reviewed recent all unclear take inventory issue suspicious failed recent…" at bounding box center [261, 44] width 448 height 74
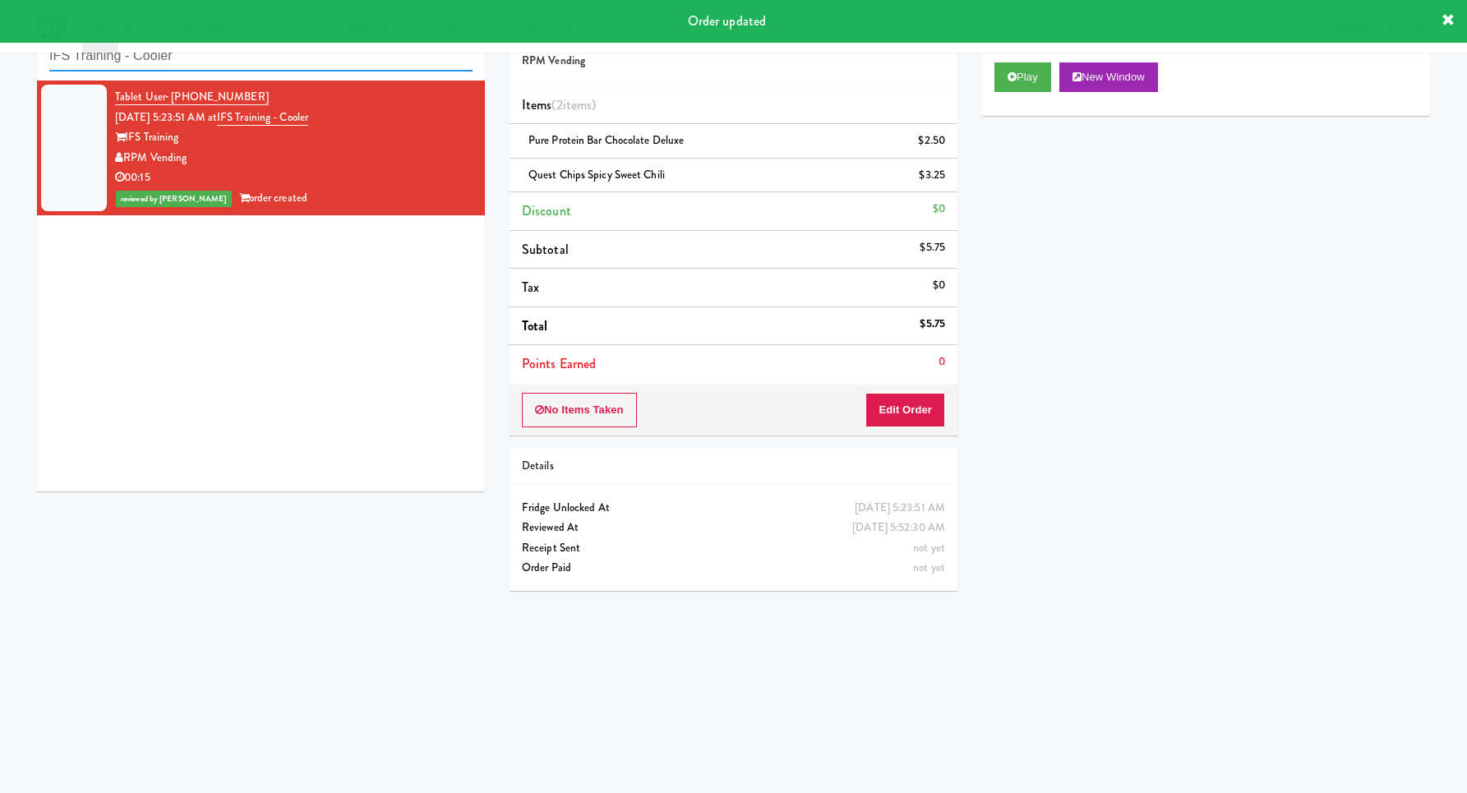
click at [329, 65] on input "IFS Training - Cooler" at bounding box center [260, 56] width 423 height 30
paste input "Pantry Left-[PERSON_NAME]"
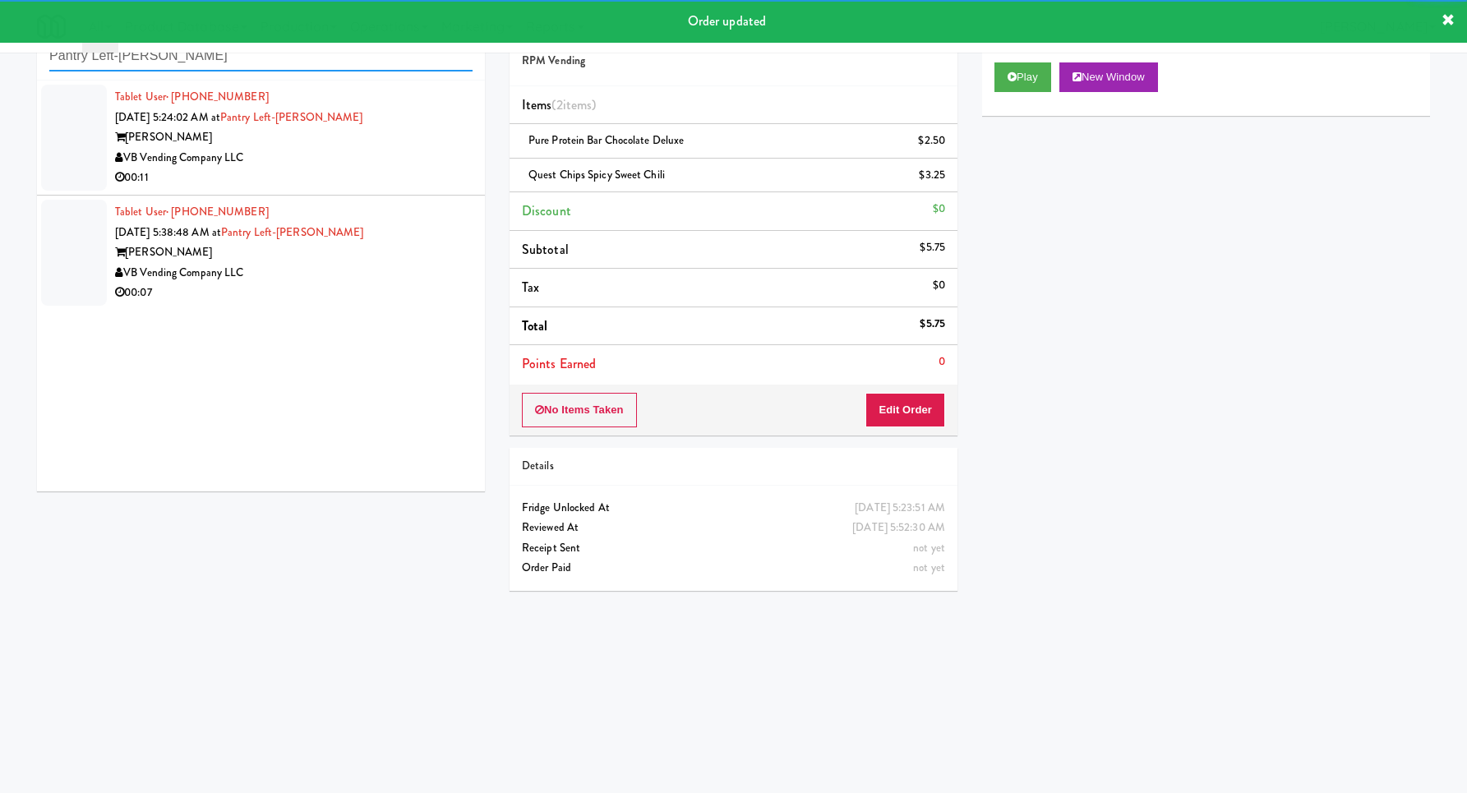
type input "Pantry Left-[PERSON_NAME]"
click at [380, 157] on div "VB Vending Company LLC" at bounding box center [293, 158] width 357 height 21
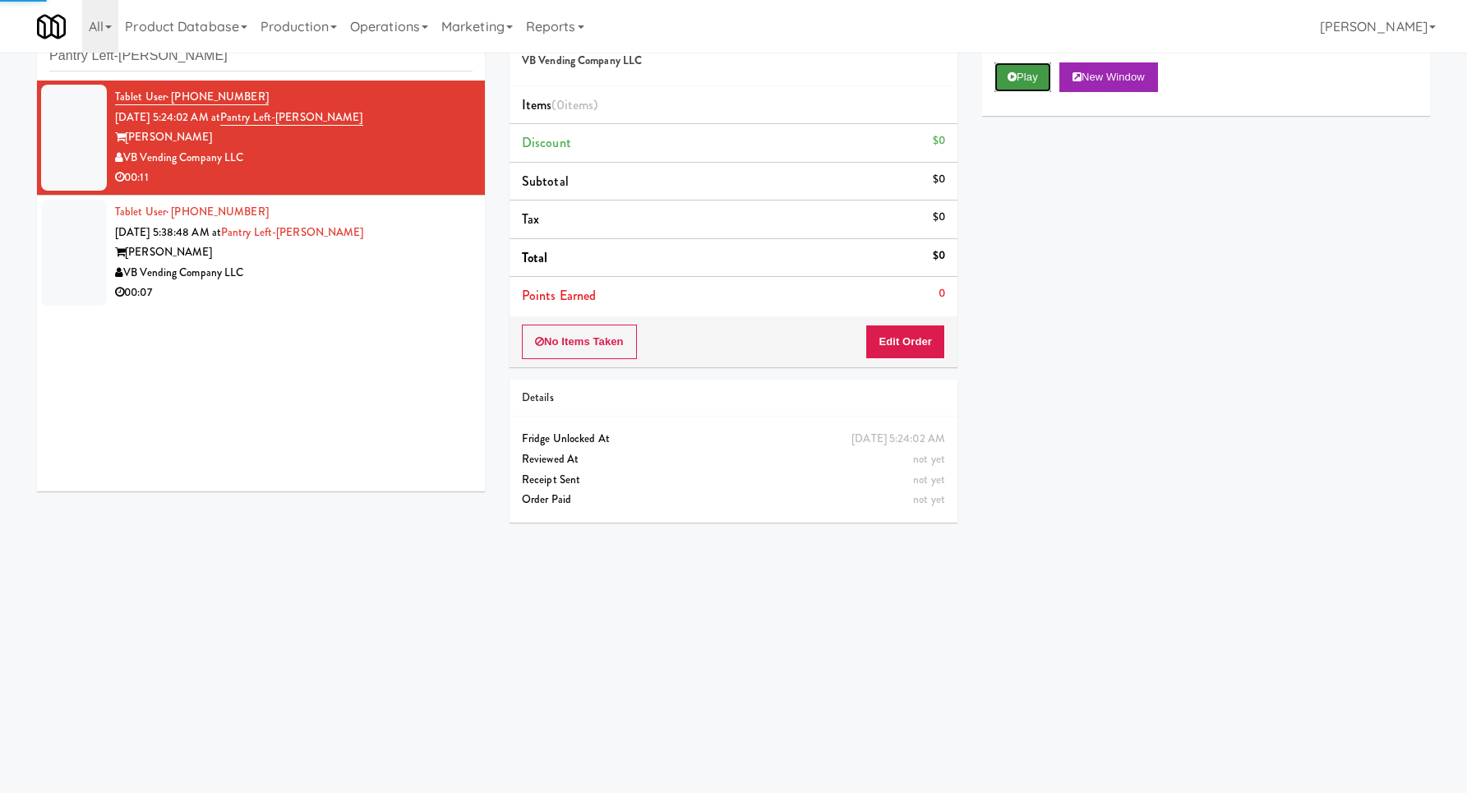
click at [1007, 81] on icon at bounding box center [1011, 76] width 9 height 11
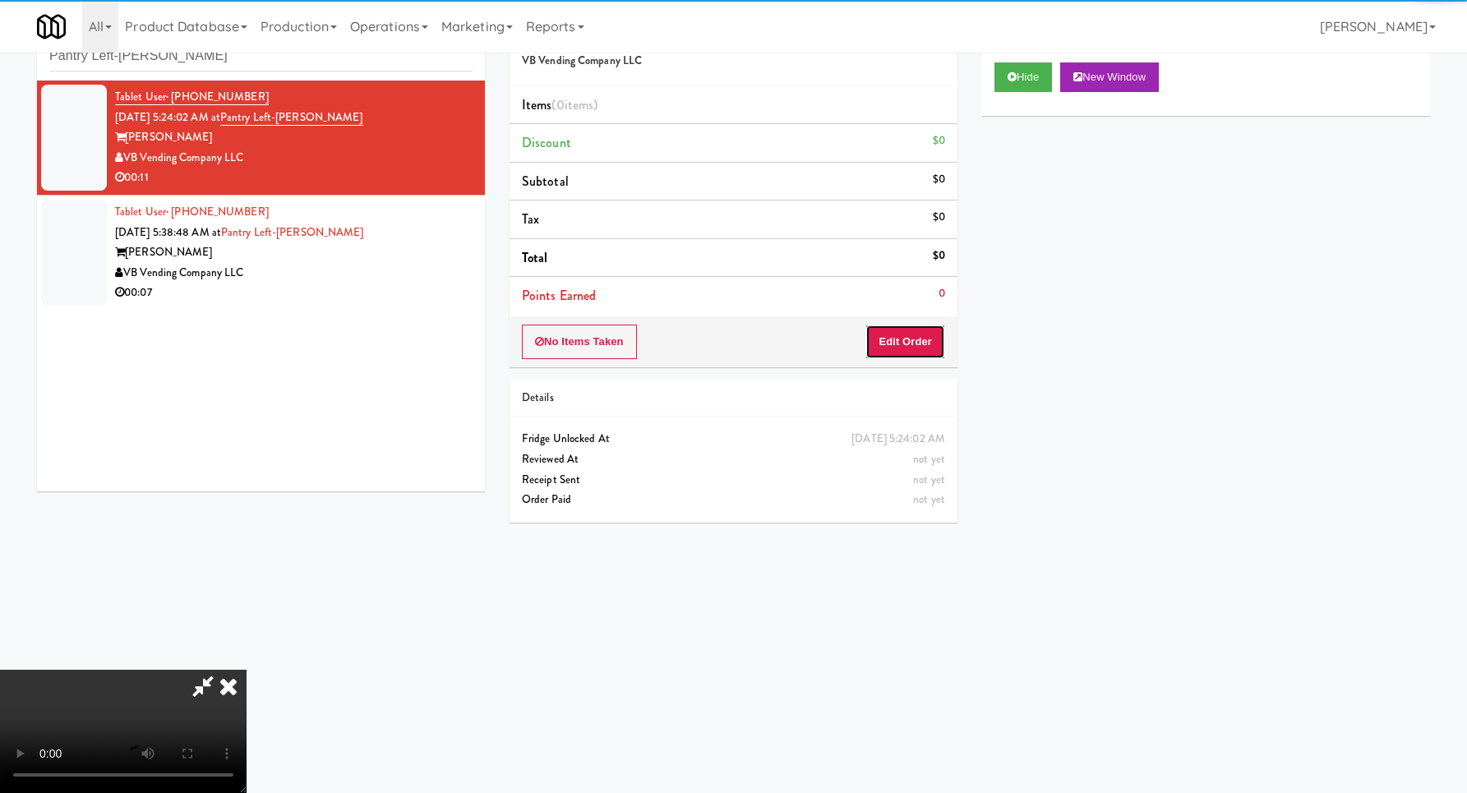
click at [892, 328] on button "Edit Order" at bounding box center [905, 342] width 80 height 35
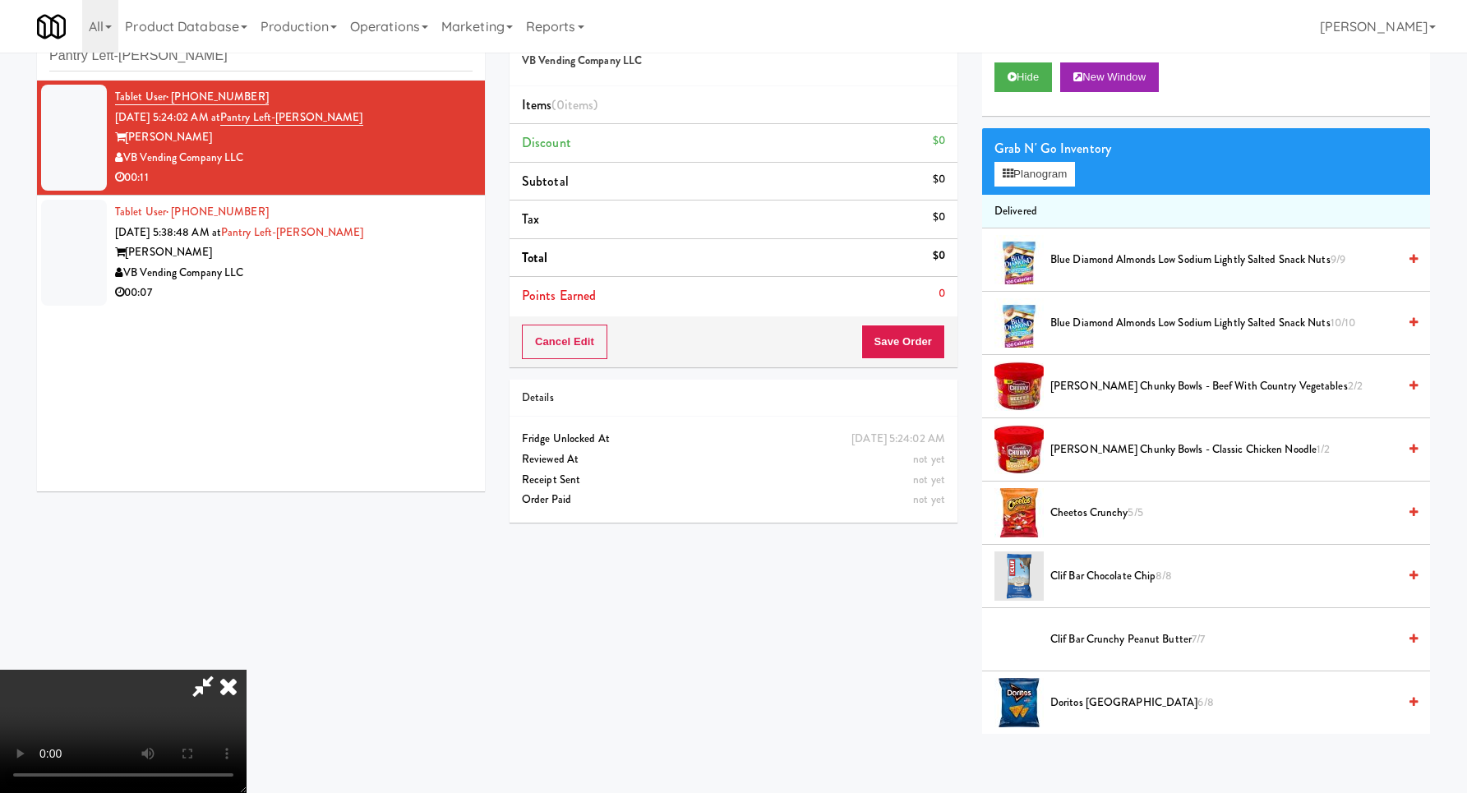
click at [246, 670] on video at bounding box center [123, 731] width 246 height 123
click at [246, 689] on video at bounding box center [123, 731] width 246 height 123
click at [246, 686] on video at bounding box center [123, 731] width 246 height 123
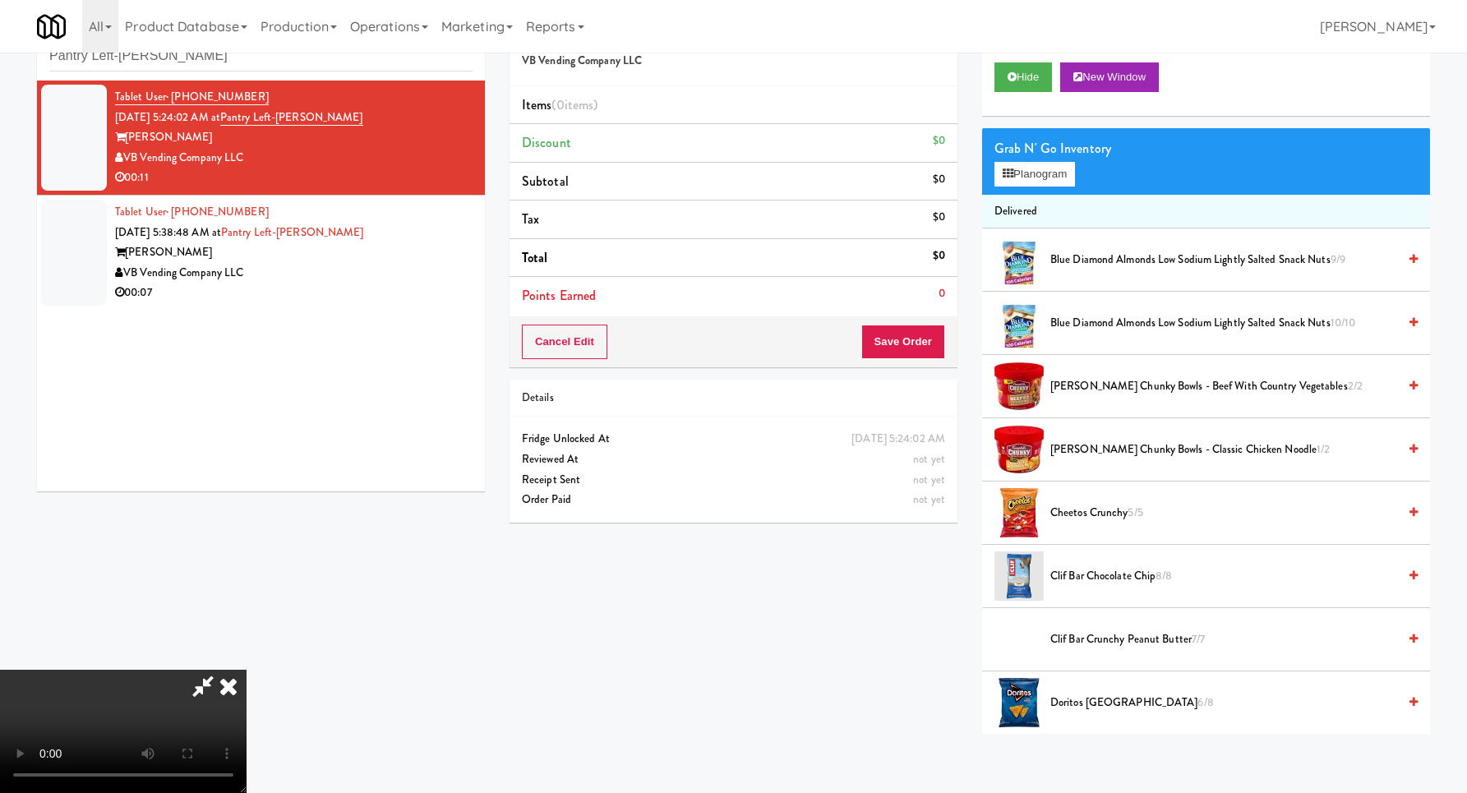
click at [246, 686] on video at bounding box center [123, 731] width 246 height 123
click at [246, 676] on video at bounding box center [123, 731] width 246 height 123
click at [246, 670] on video at bounding box center [123, 731] width 246 height 123
click at [1075, 175] on button "Planogram" at bounding box center [1034, 174] width 81 height 25
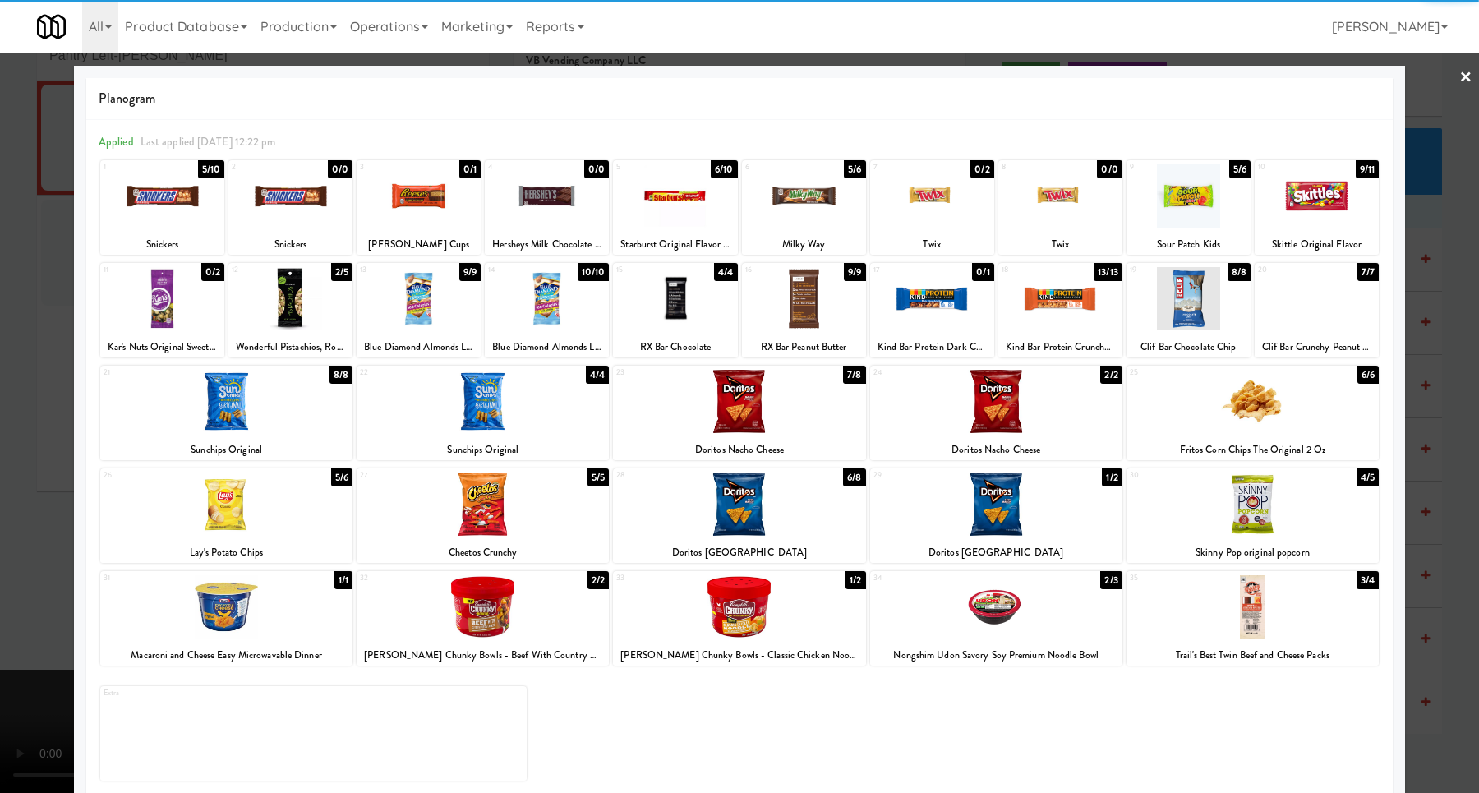
click at [523, 514] on div at bounding box center [483, 503] width 252 height 63
click at [184, 202] on div at bounding box center [162, 195] width 124 height 63
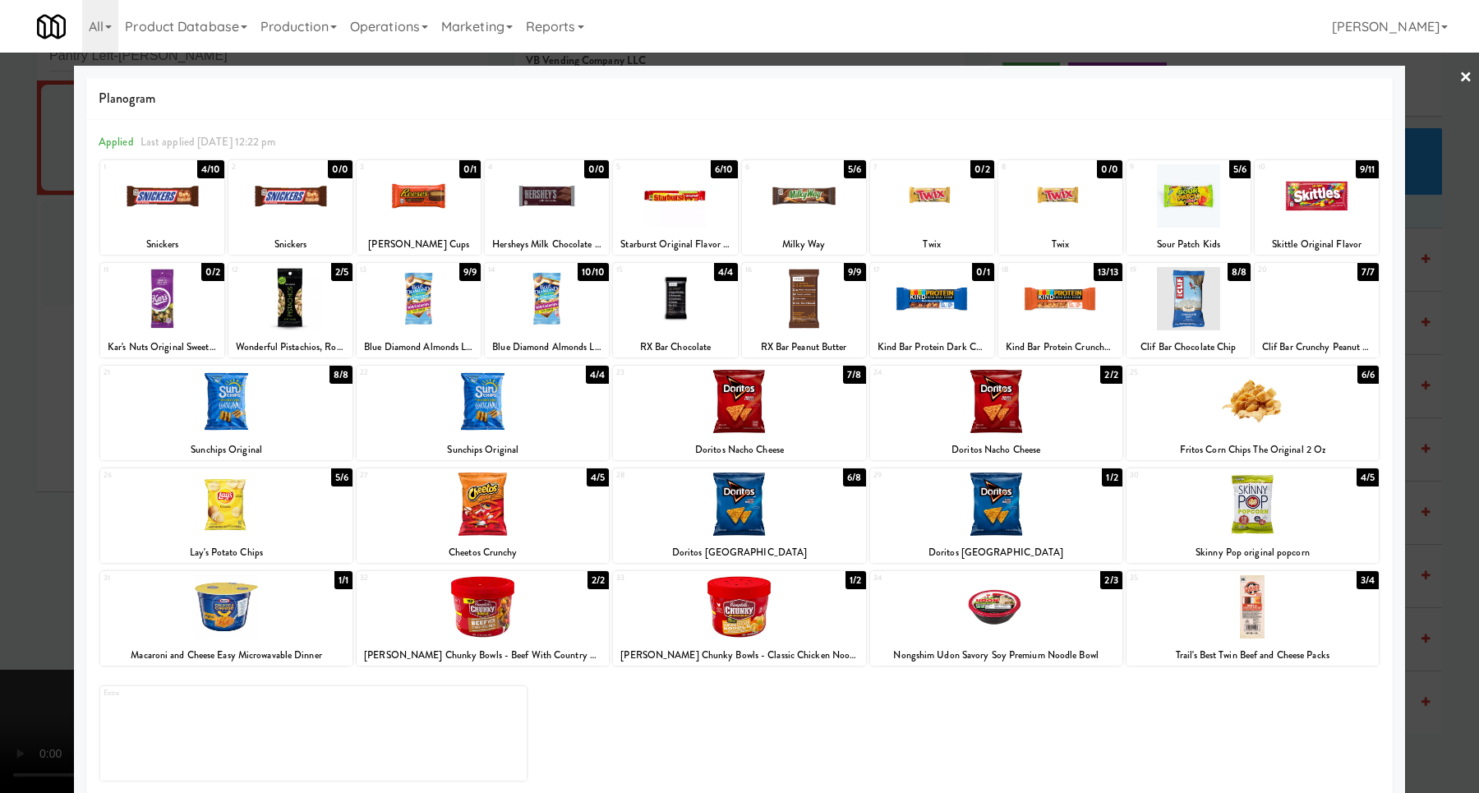
click at [1408, 380] on div at bounding box center [739, 396] width 1479 height 793
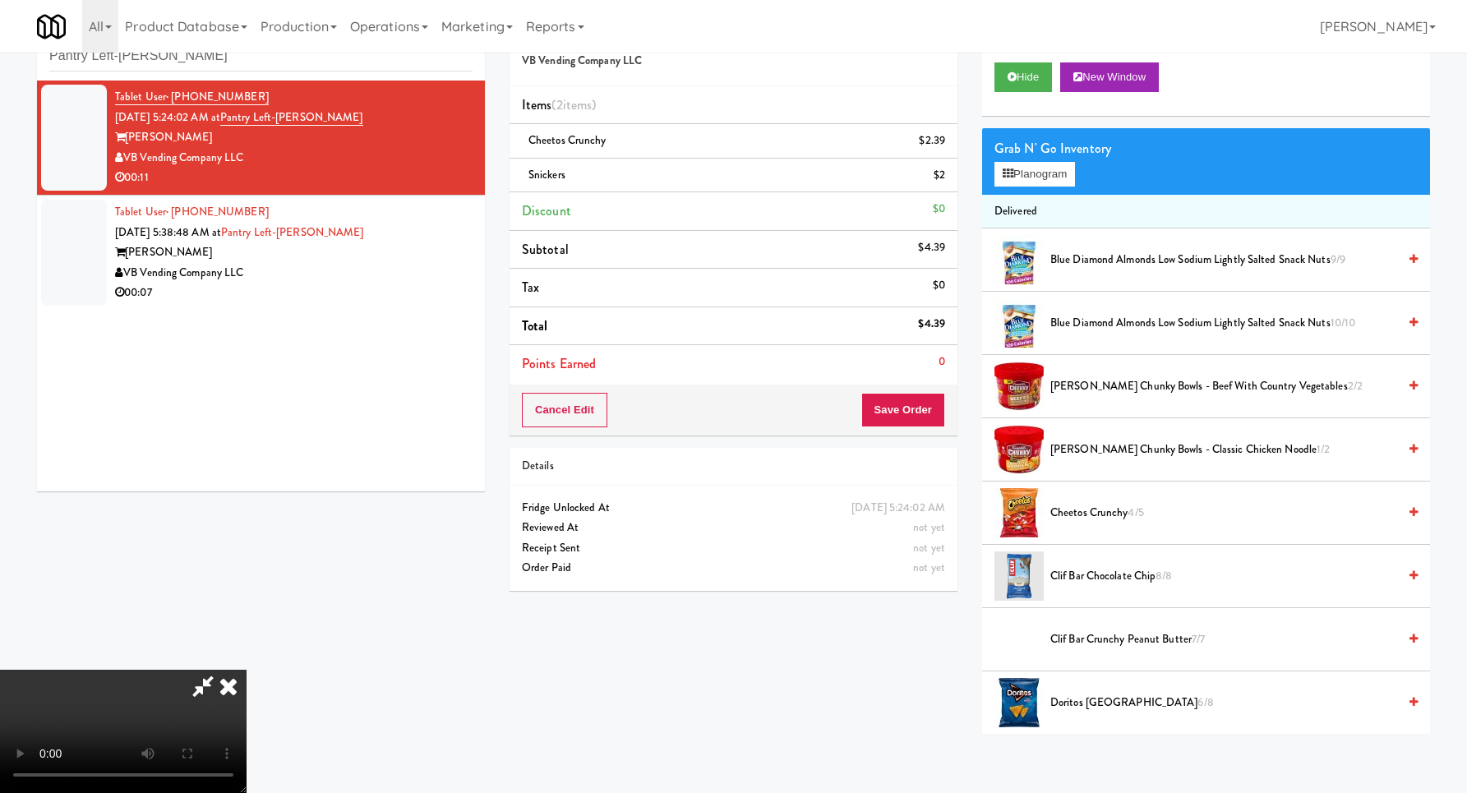
click at [246, 670] on video at bounding box center [123, 731] width 246 height 123
click at [1032, 184] on button "Planogram" at bounding box center [1034, 174] width 81 height 25
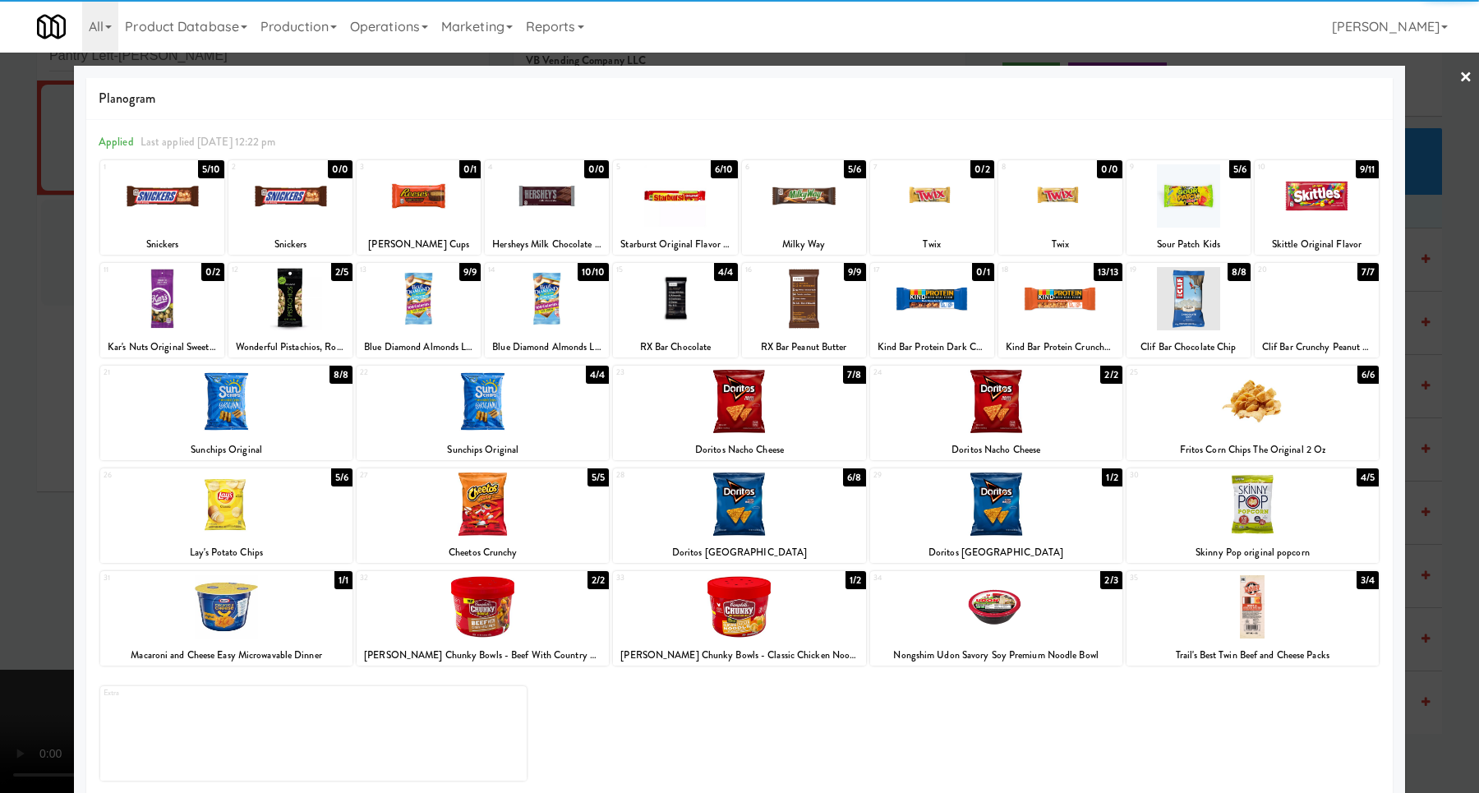
click at [758, 415] on div at bounding box center [739, 401] width 252 height 63
click at [1435, 403] on div at bounding box center [739, 396] width 1479 height 793
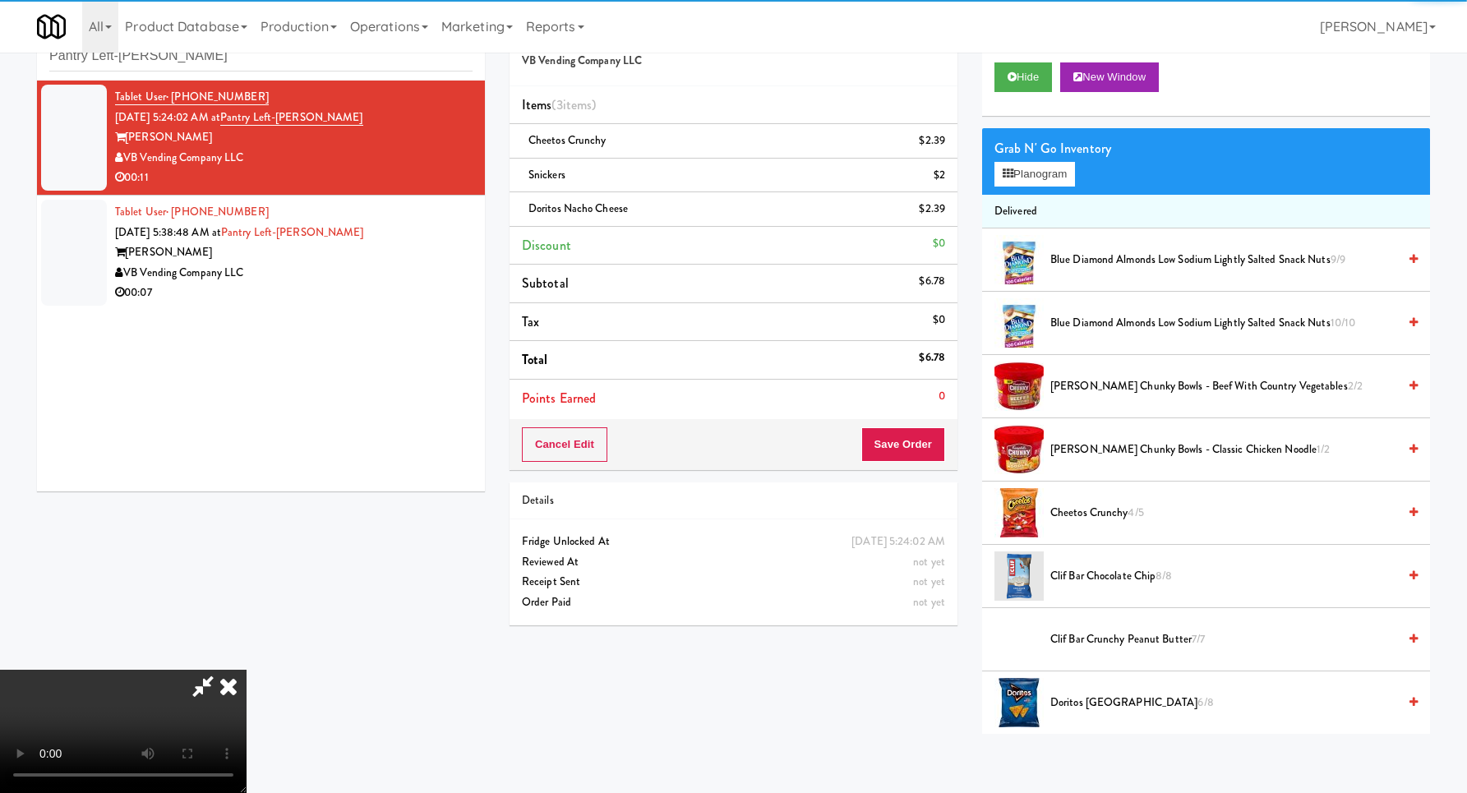
click at [246, 670] on video at bounding box center [123, 731] width 246 height 123
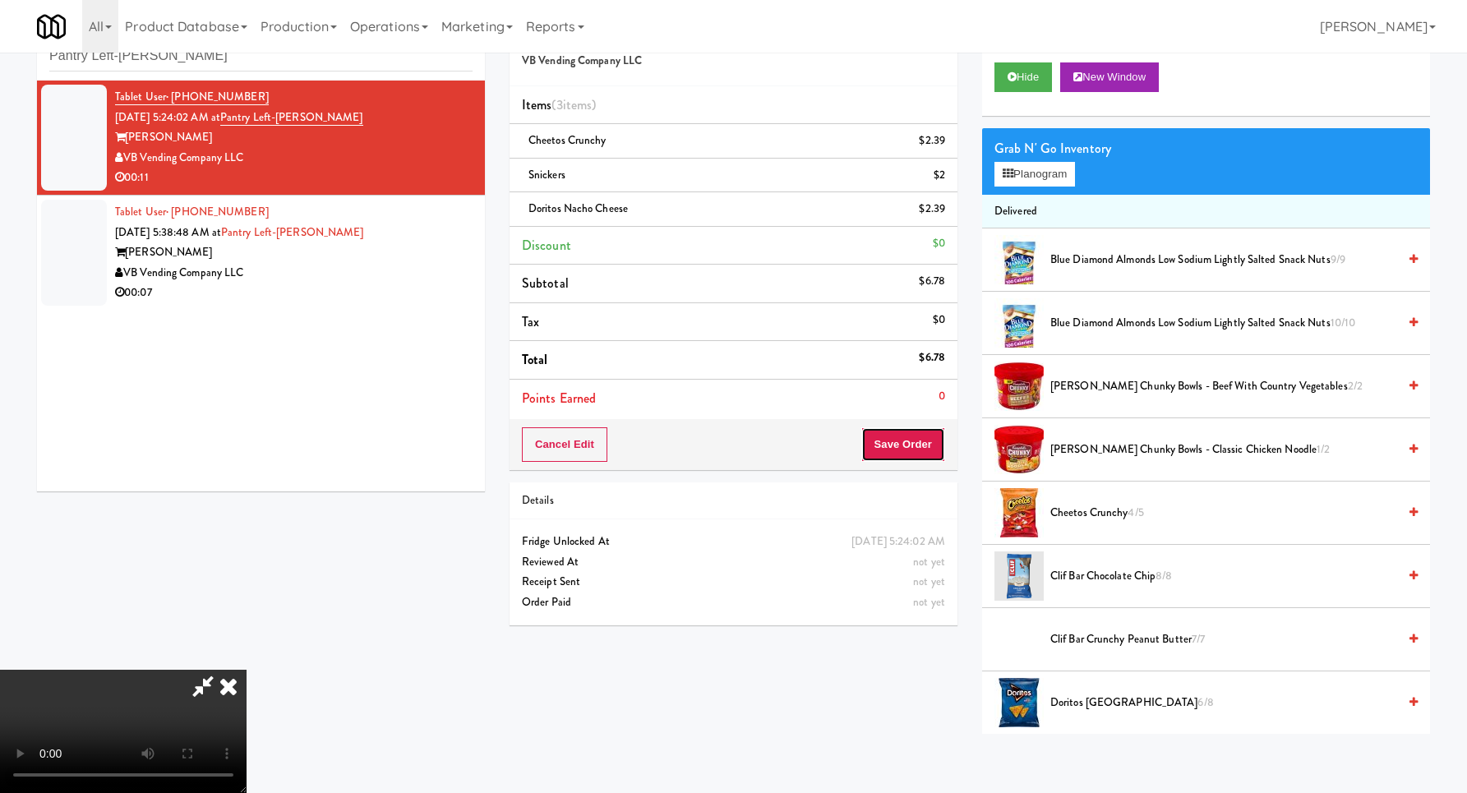
click at [922, 443] on button "Save Order" at bounding box center [903, 444] width 84 height 35
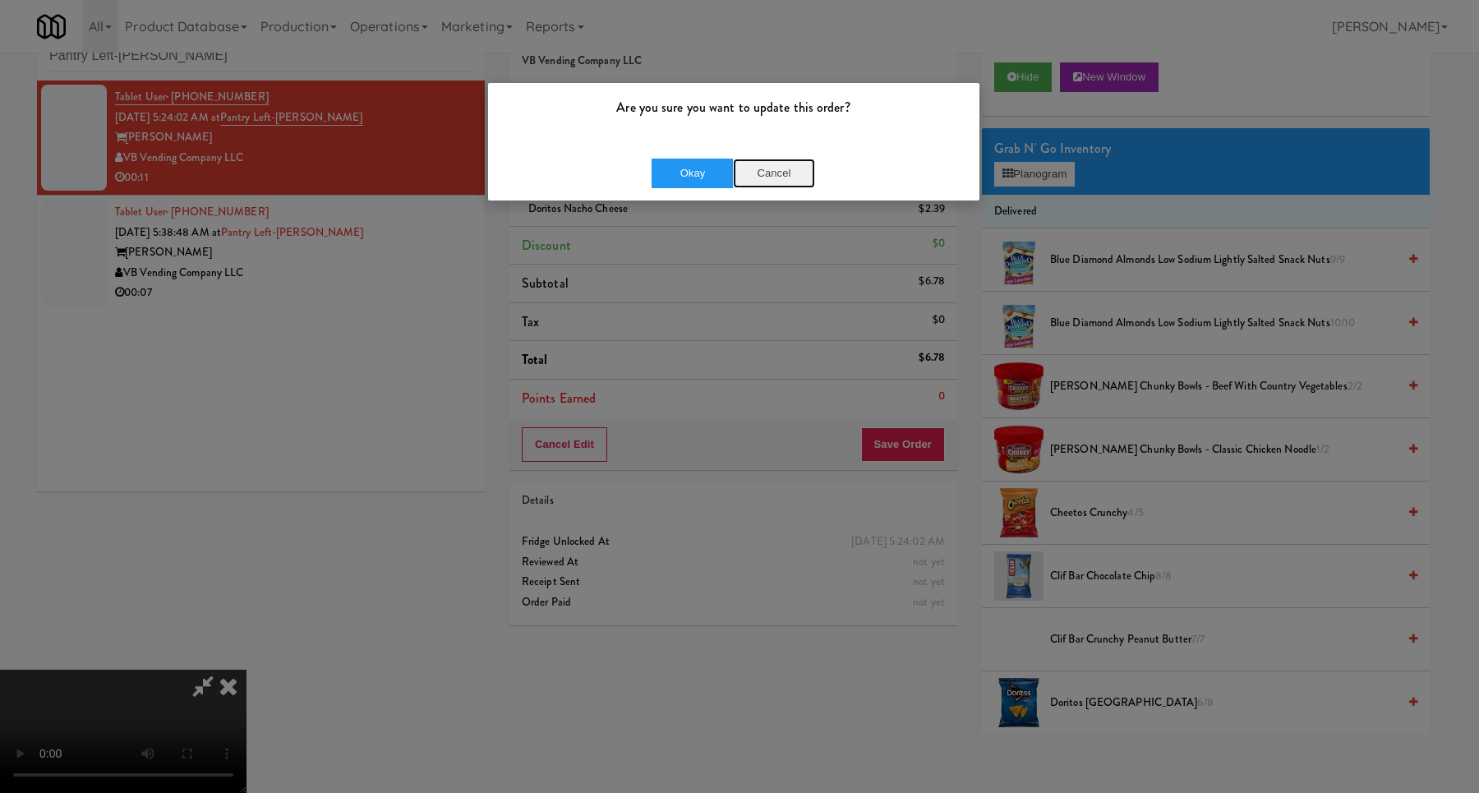
click at [777, 176] on button "Cancel" at bounding box center [774, 174] width 82 height 30
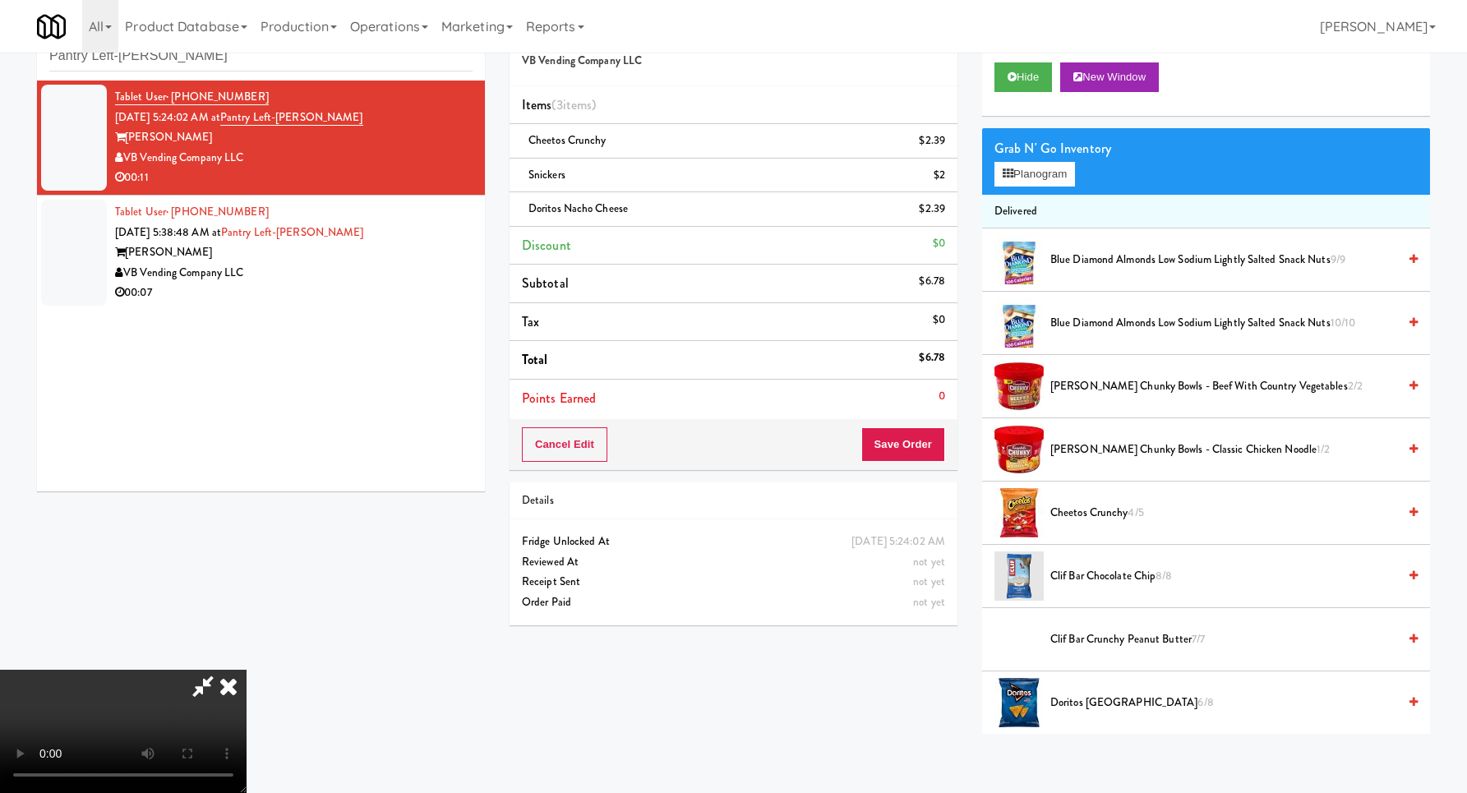
click at [246, 714] on video at bounding box center [123, 731] width 246 height 123
click at [246, 670] on icon at bounding box center [228, 686] width 36 height 33
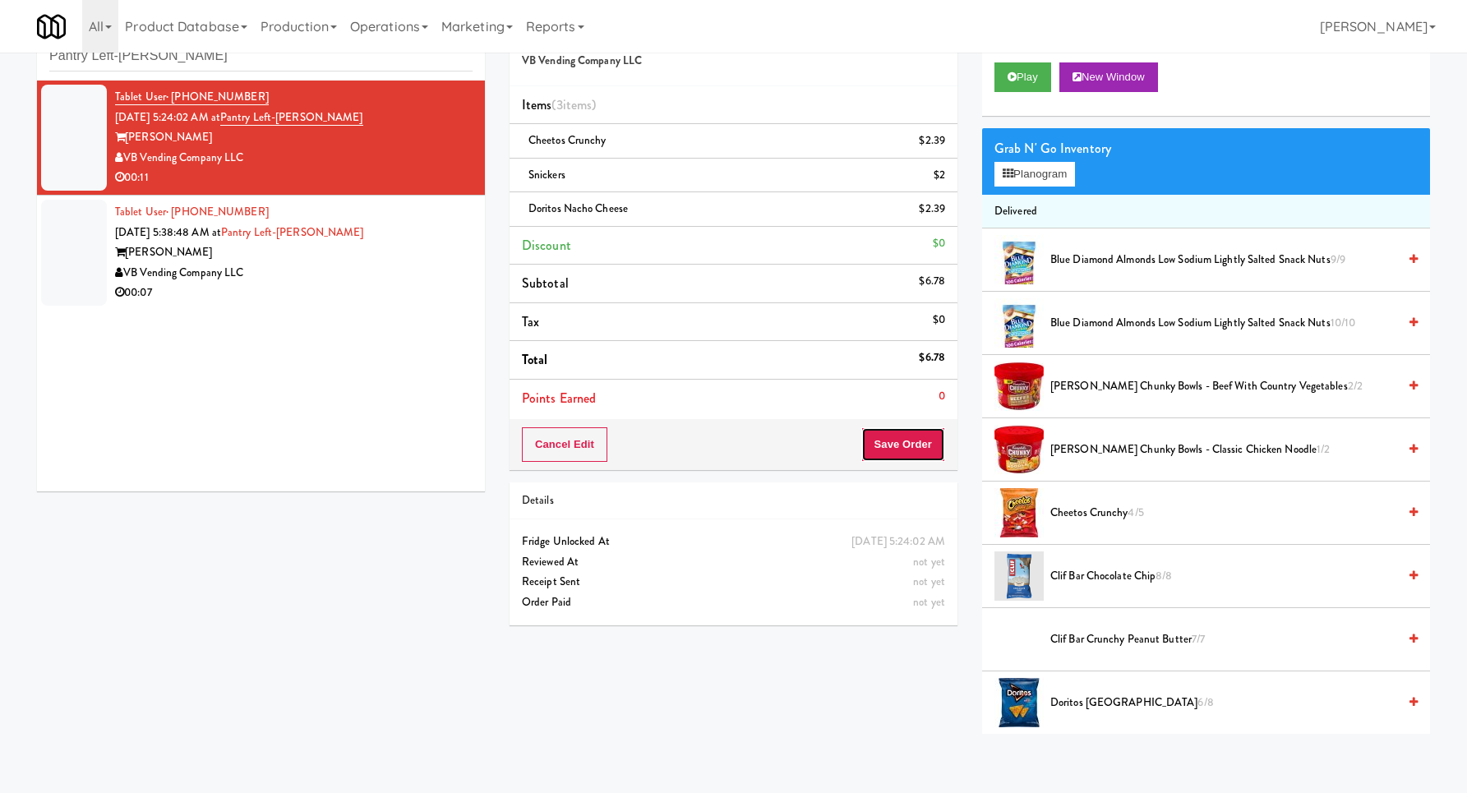
click at [898, 450] on button "Save Order" at bounding box center [903, 444] width 84 height 35
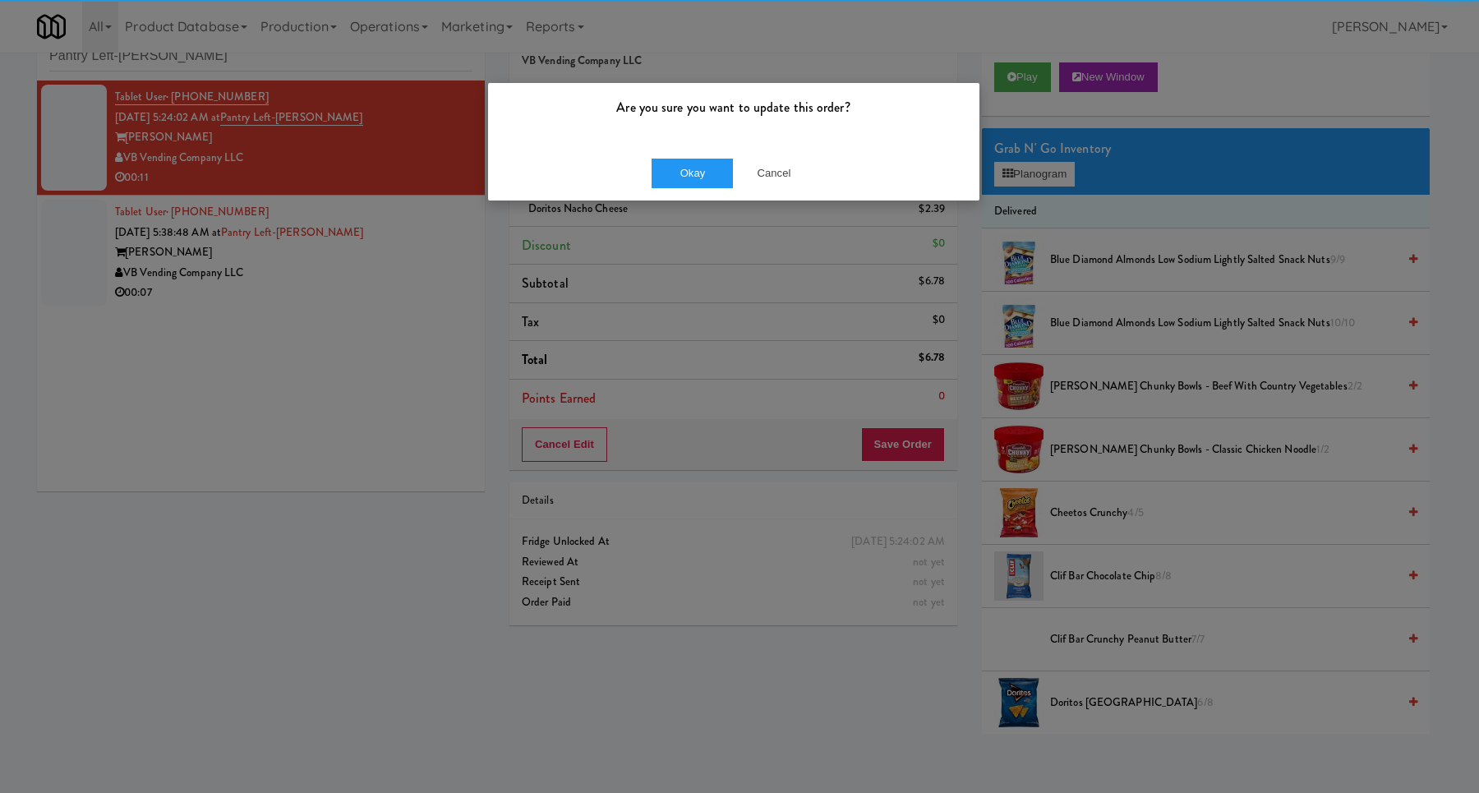
click at [686, 193] on div "Okay Cancel" at bounding box center [733, 172] width 491 height 55
click at [674, 170] on button "Okay" at bounding box center [693, 174] width 82 height 30
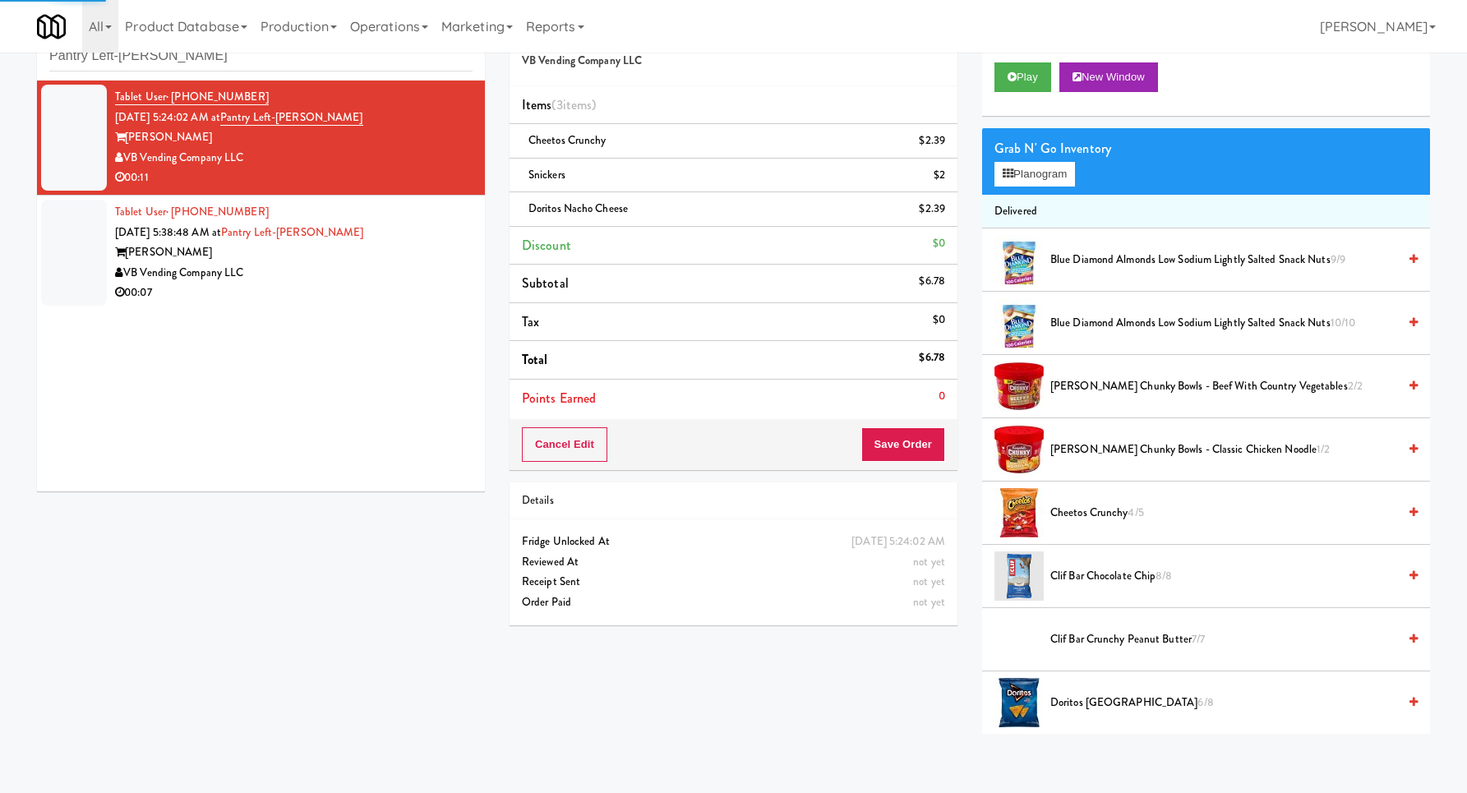
click at [397, 295] on div "00:07" at bounding box center [293, 293] width 357 height 21
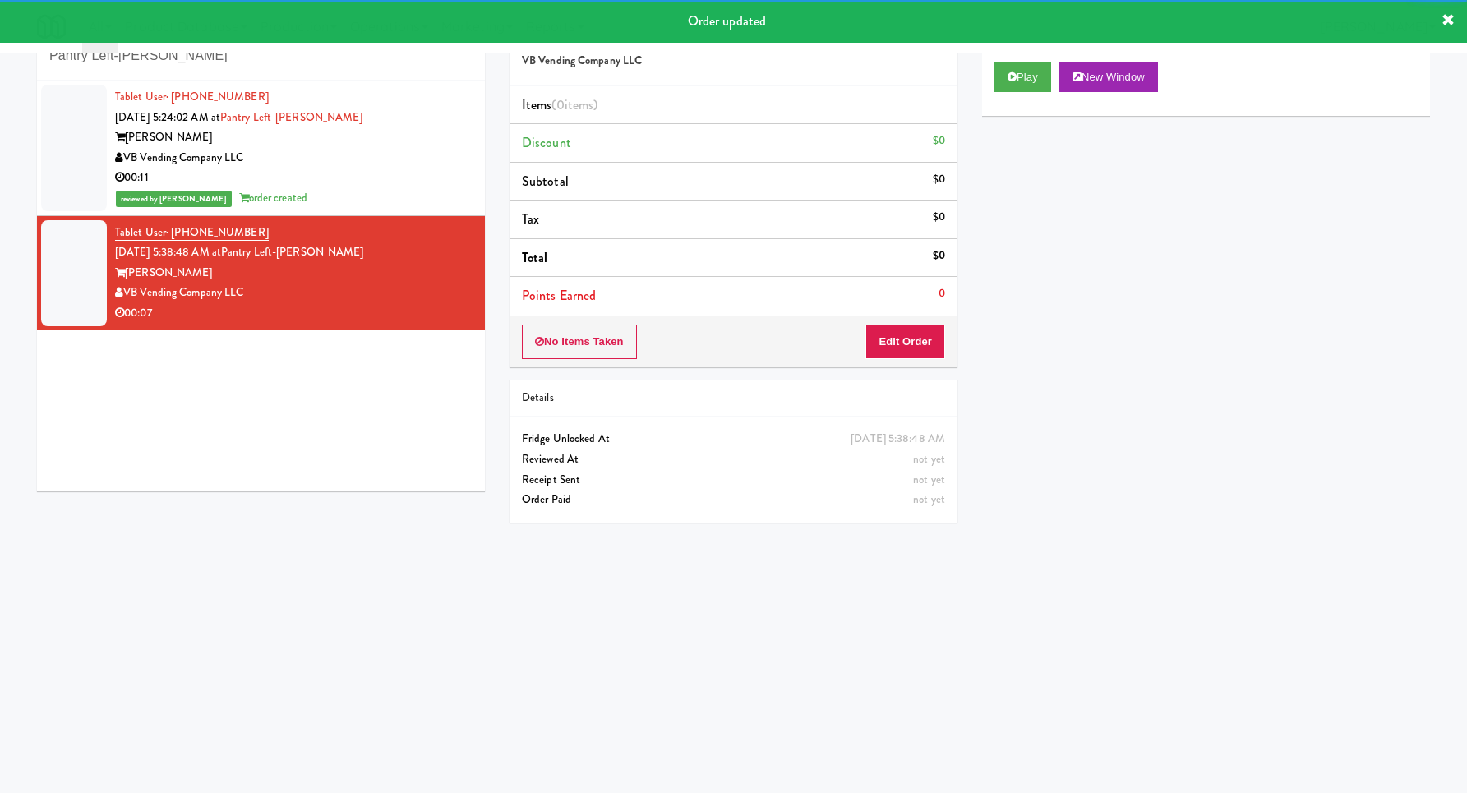
click at [1020, 57] on div "Play New Window" at bounding box center [1206, 83] width 448 height 66
click at [1012, 90] on div "Play New Window" at bounding box center [1206, 83] width 448 height 66
click at [1020, 73] on button "Play" at bounding box center [1022, 77] width 57 height 30
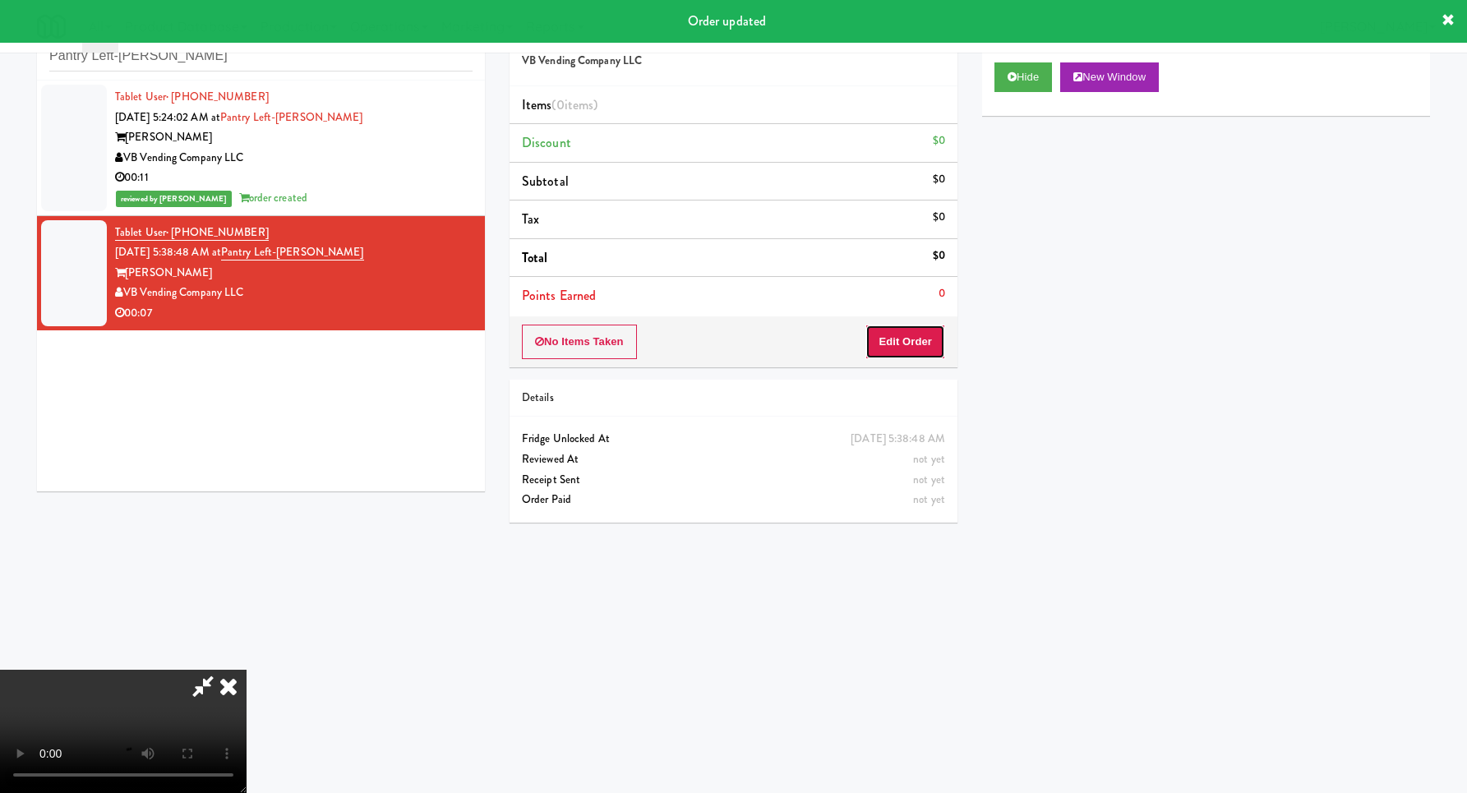
click at [928, 337] on button "Edit Order" at bounding box center [905, 342] width 80 height 35
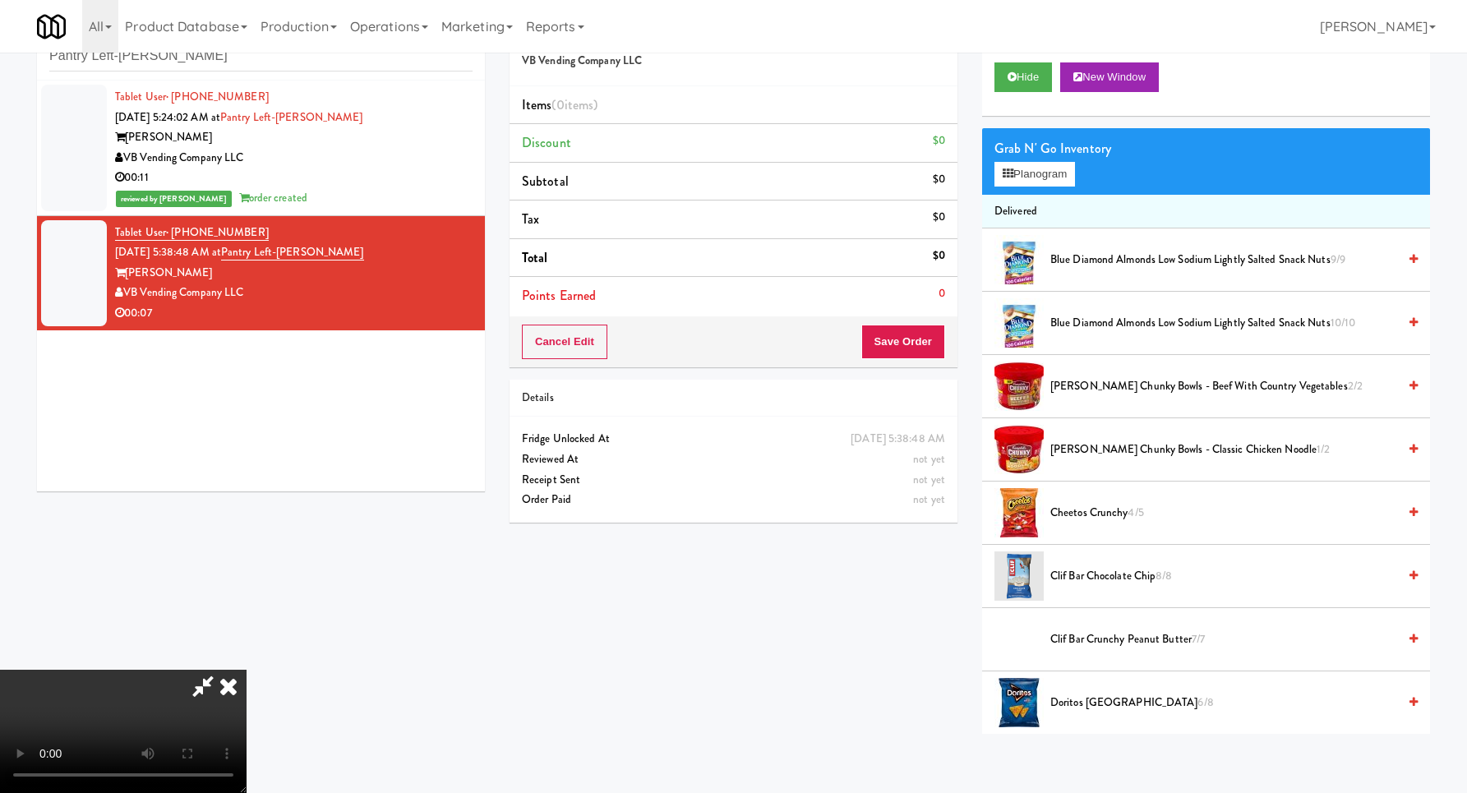
click at [246, 670] on video at bounding box center [123, 731] width 246 height 123
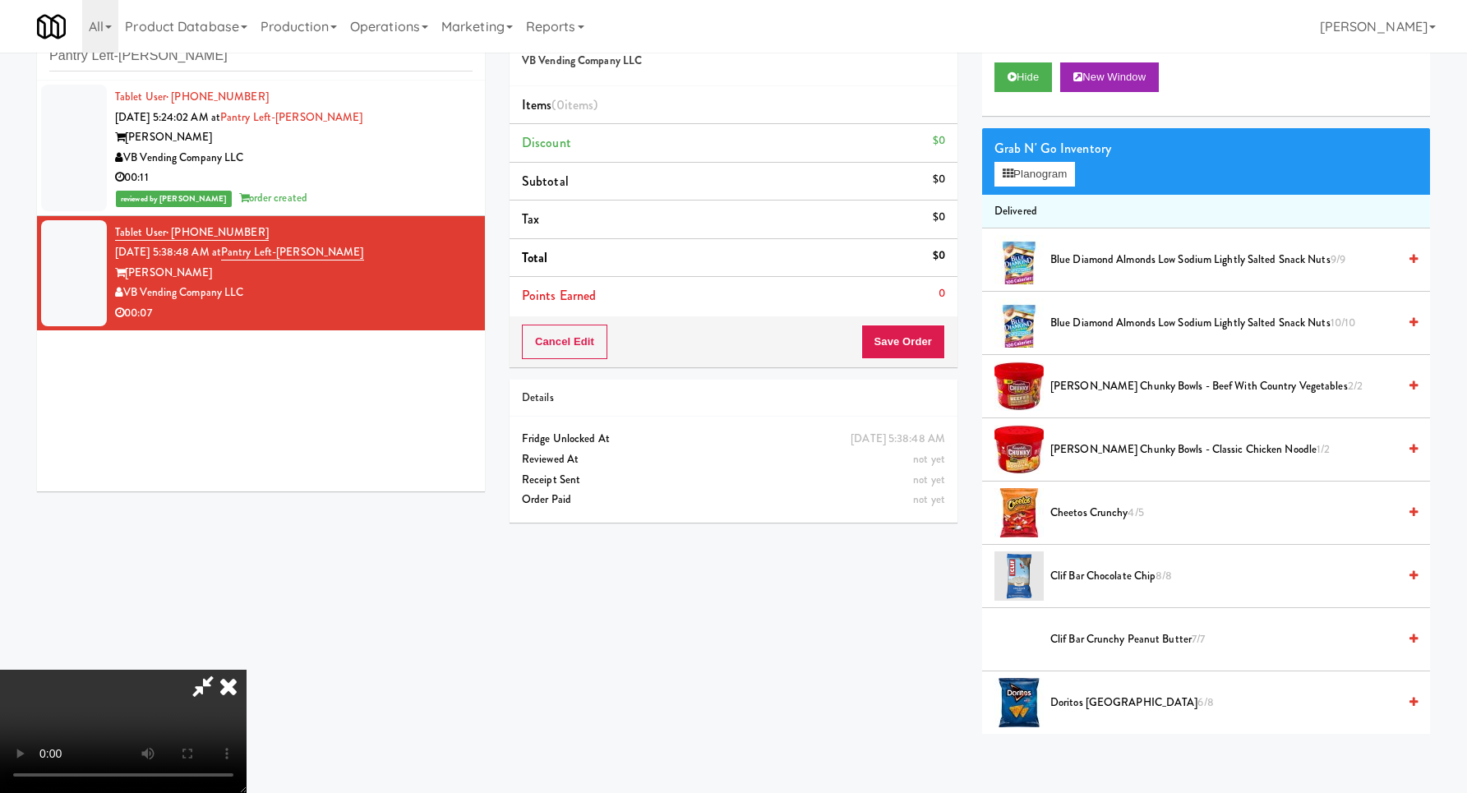
click at [246, 670] on video at bounding box center [123, 731] width 246 height 123
click at [1039, 180] on button "Planogram" at bounding box center [1034, 174] width 81 height 25
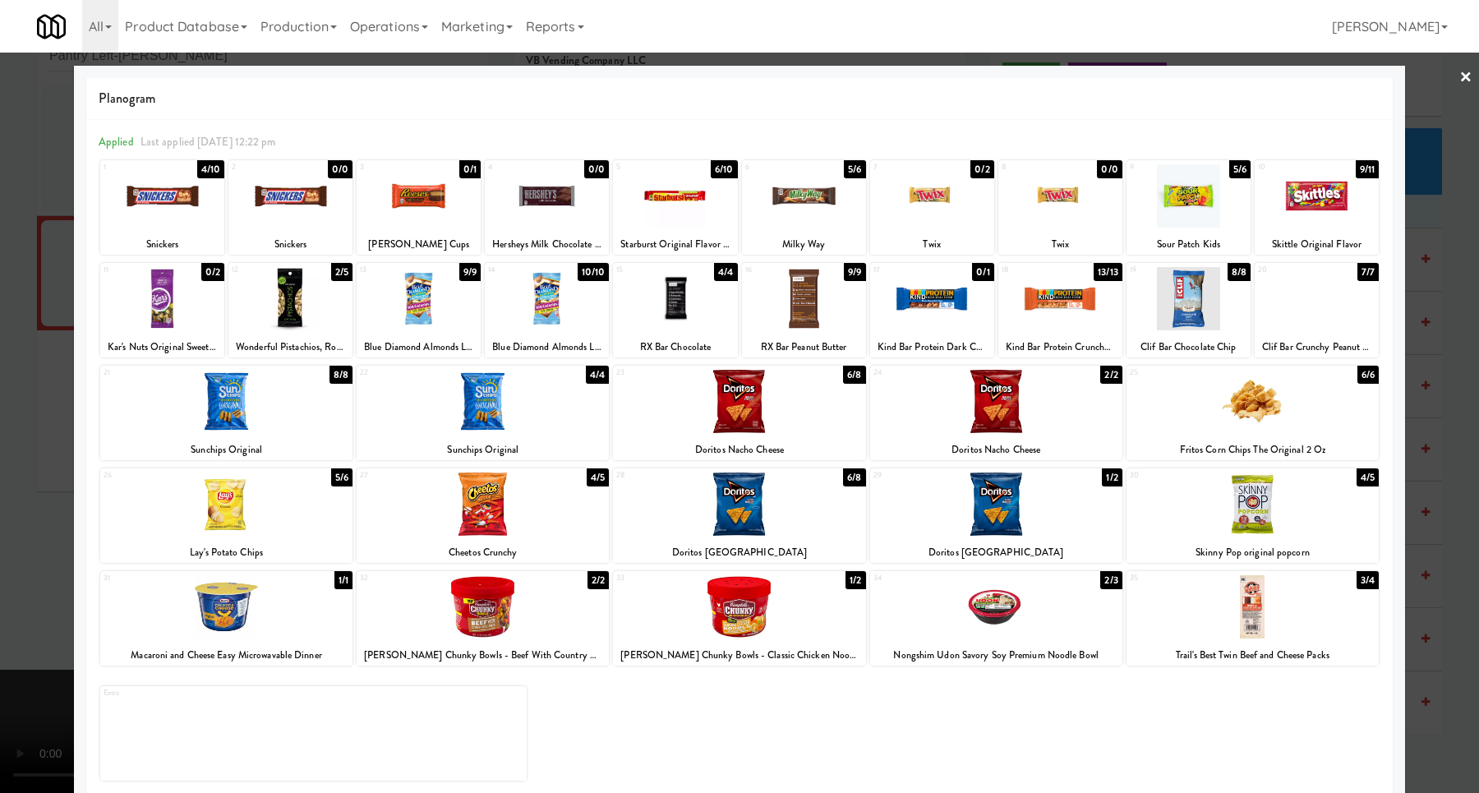
click at [795, 209] on div at bounding box center [804, 195] width 124 height 63
click at [804, 191] on div at bounding box center [804, 195] width 124 height 63
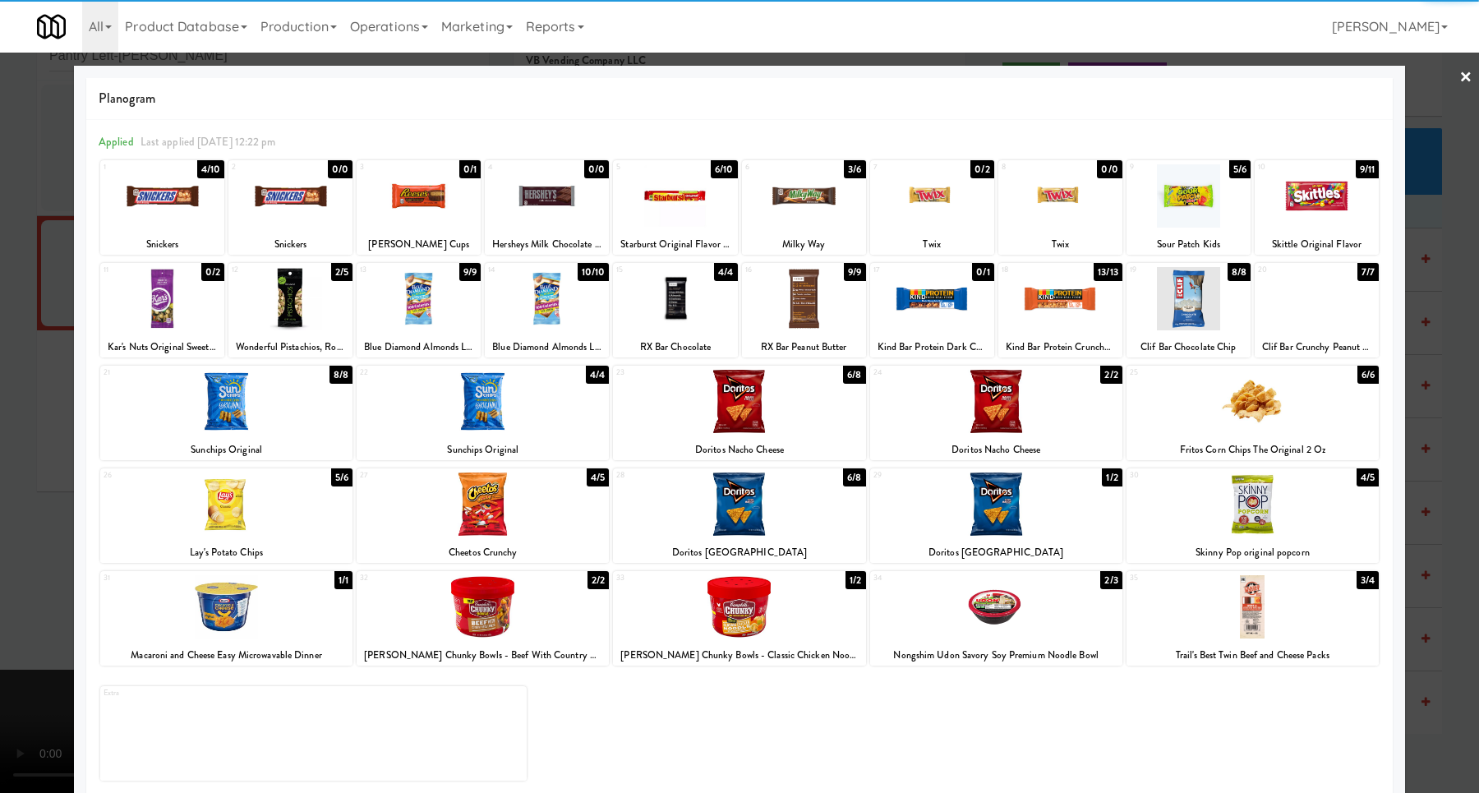
click at [1416, 284] on div at bounding box center [739, 396] width 1479 height 793
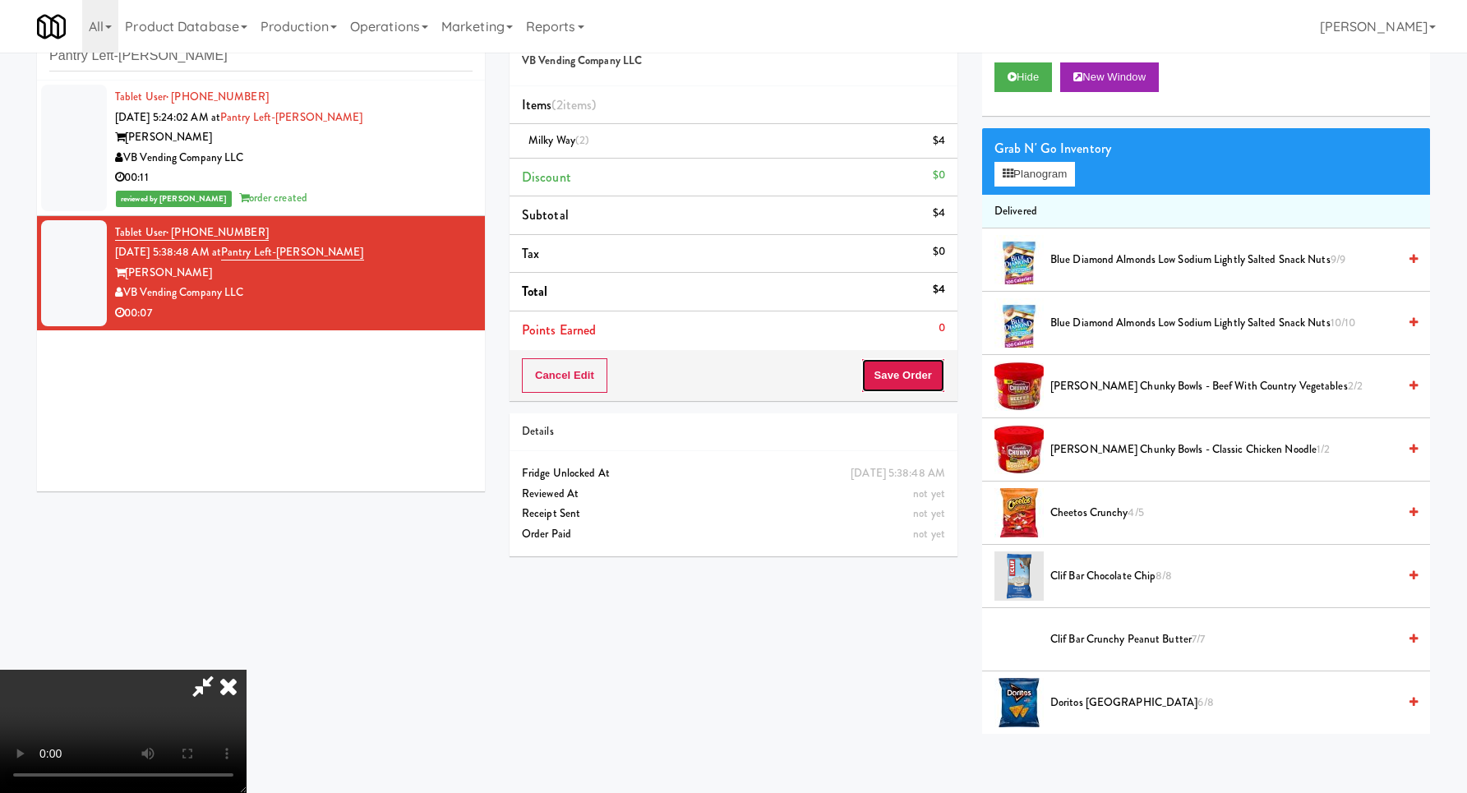
click at [928, 387] on button "Save Order" at bounding box center [903, 375] width 84 height 35
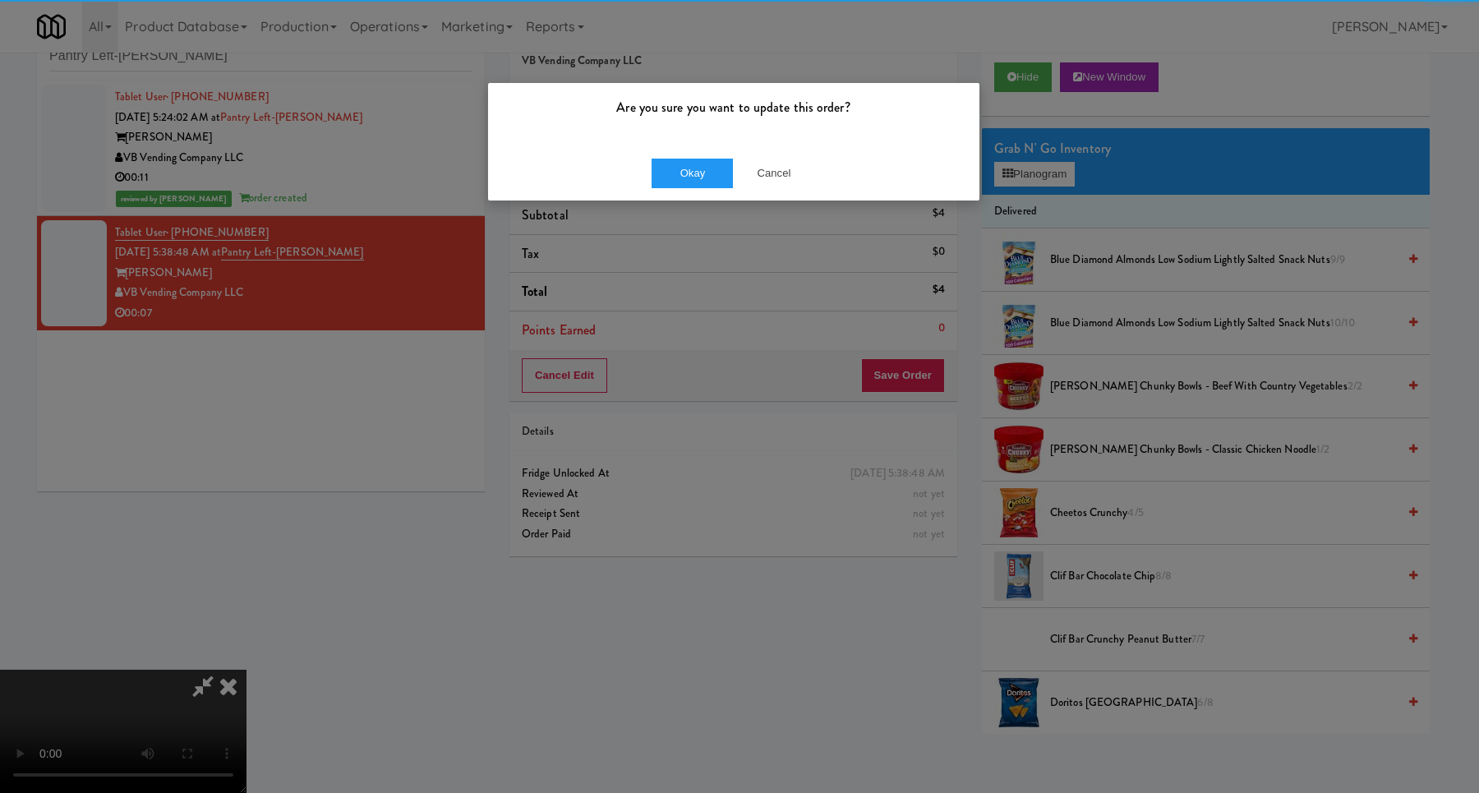
click at [690, 153] on div "Okay Cancel" at bounding box center [733, 172] width 491 height 55
click at [697, 168] on button "Okay" at bounding box center [693, 174] width 82 height 30
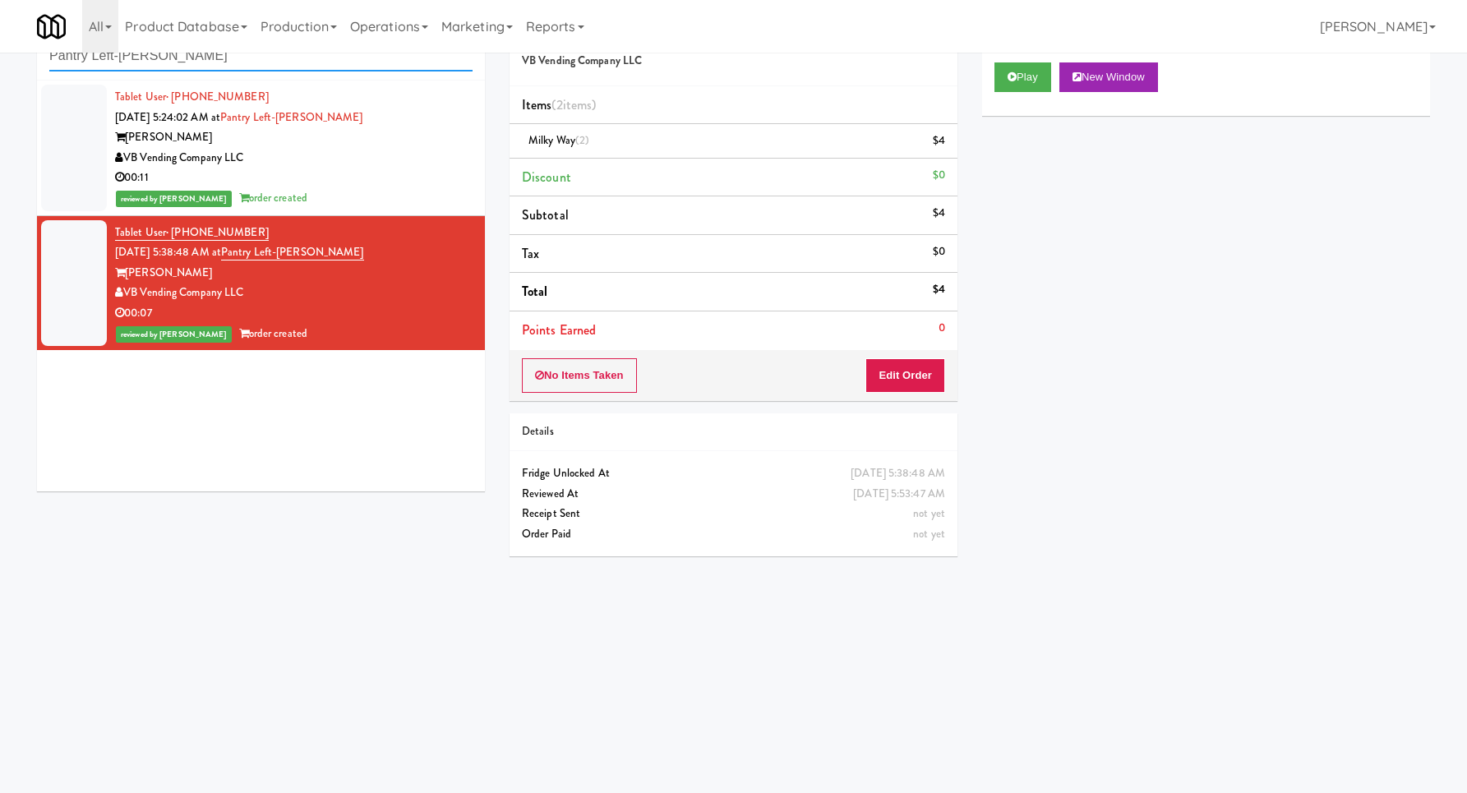
click at [314, 60] on input "Pantry Left-[PERSON_NAME]" at bounding box center [260, 56] width 423 height 30
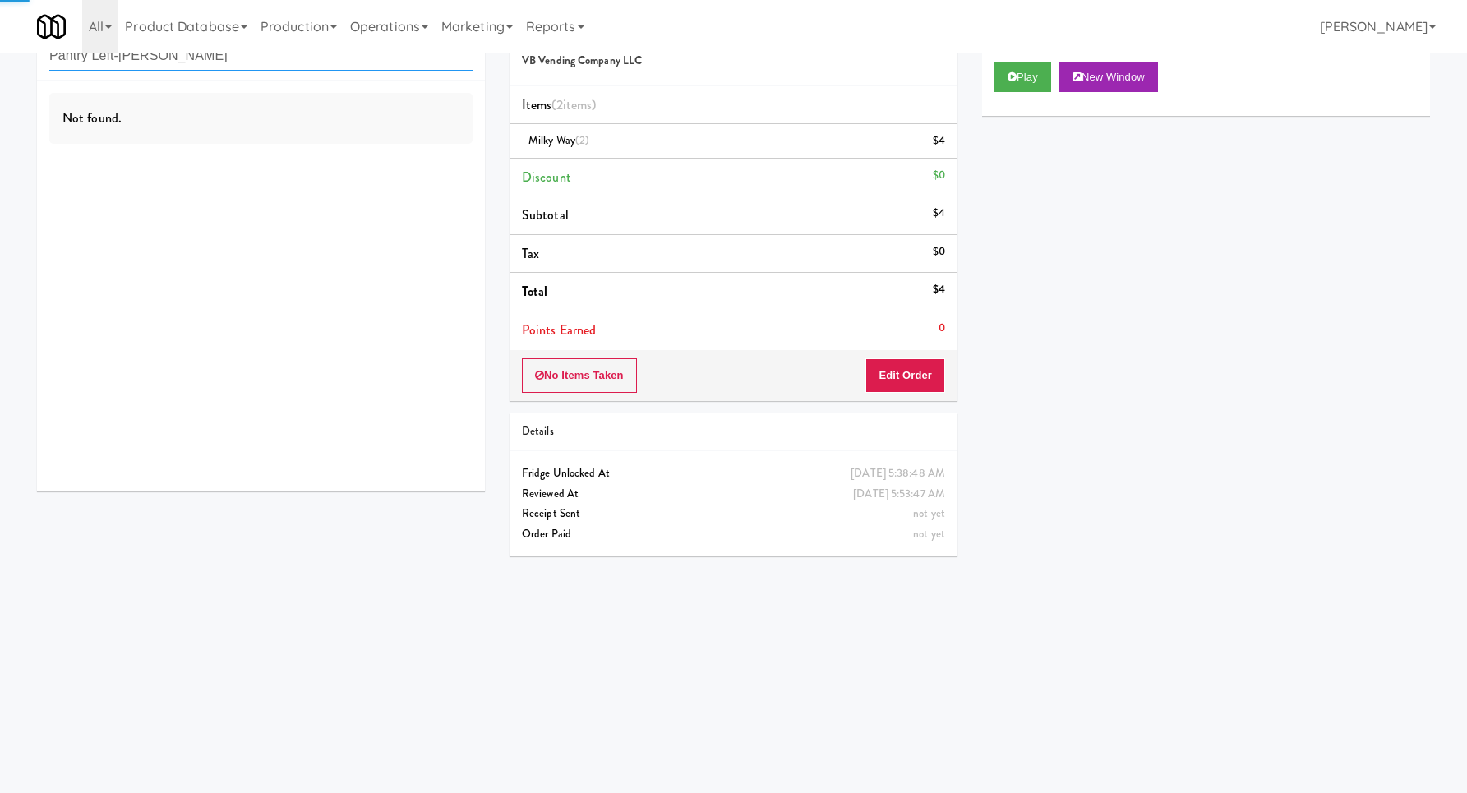
paste input "HaNoBe - w/out Gym"
type input "HaNoBe - w/out Gym"
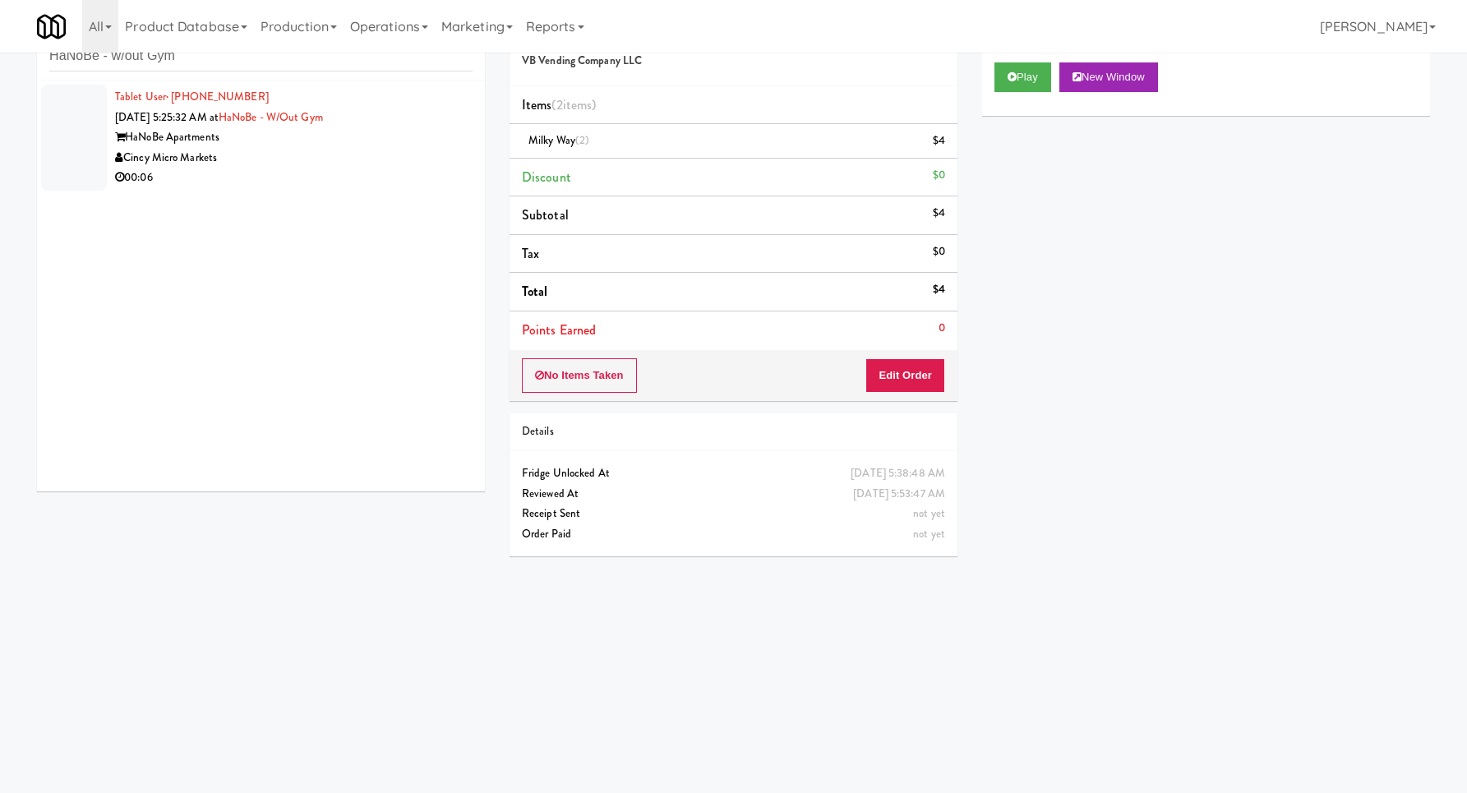
click at [414, 146] on div "HaNoBe Apartments" at bounding box center [293, 137] width 357 height 21
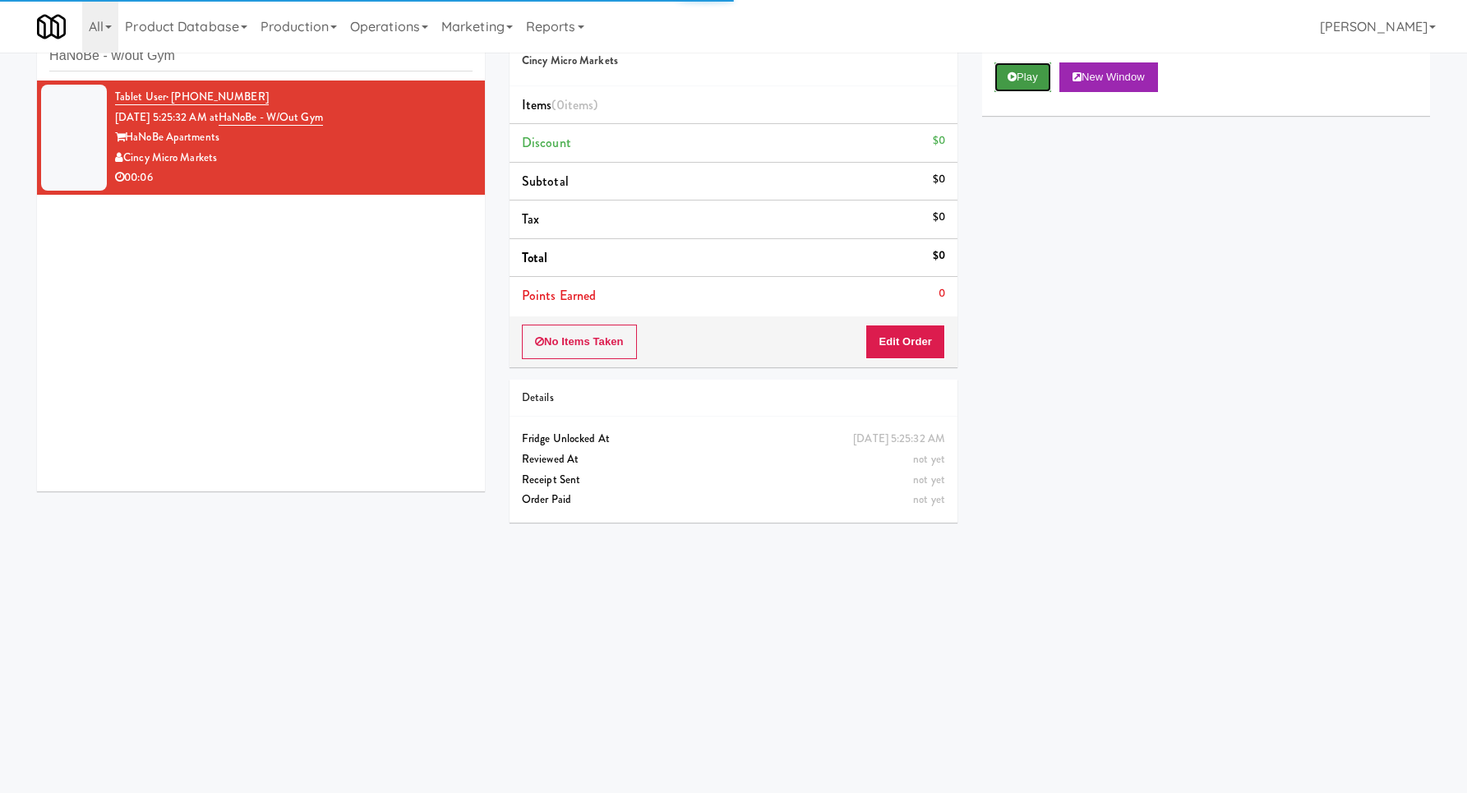
click at [1003, 75] on button "Play" at bounding box center [1022, 77] width 57 height 30
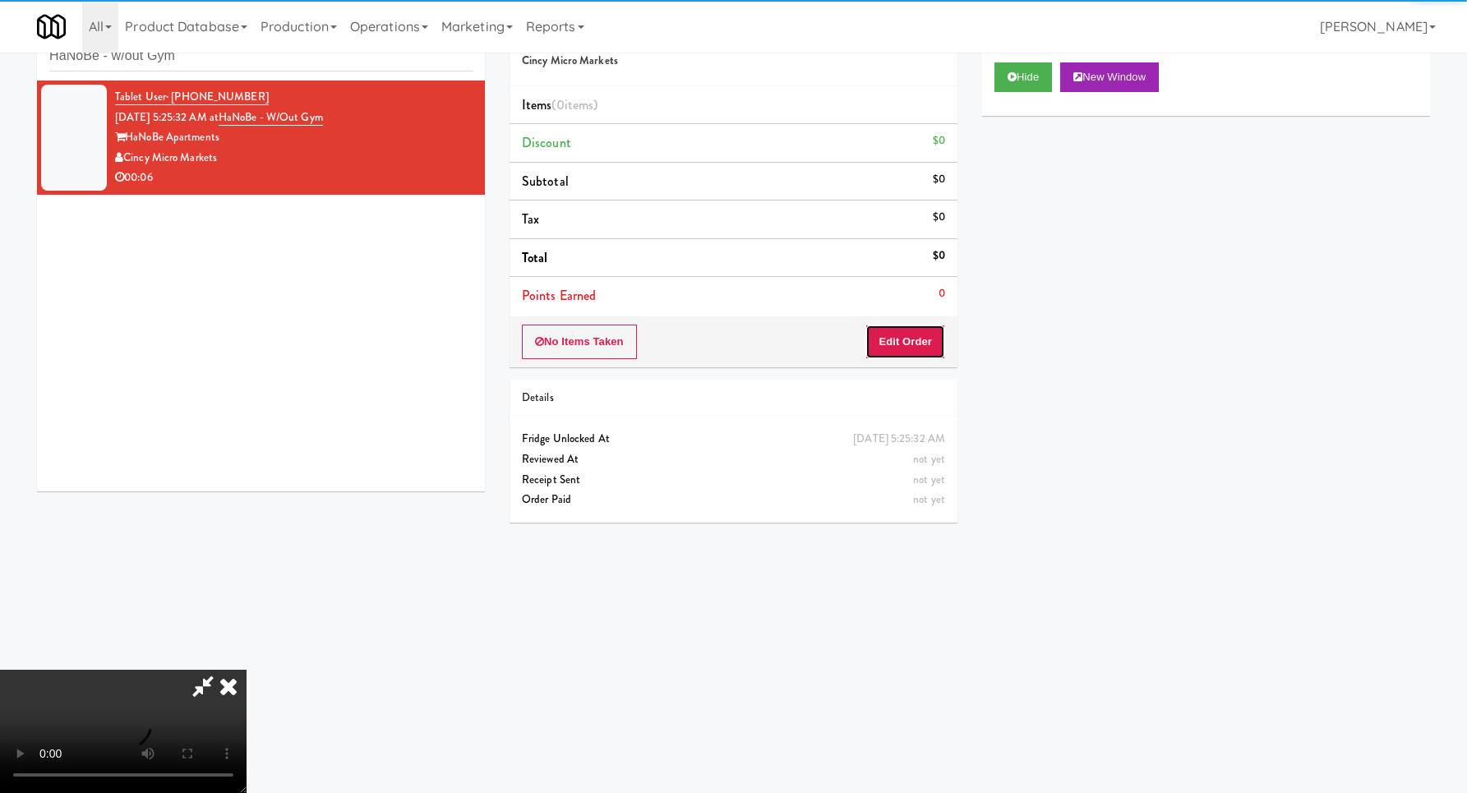
click at [898, 329] on button "Edit Order" at bounding box center [905, 342] width 80 height 35
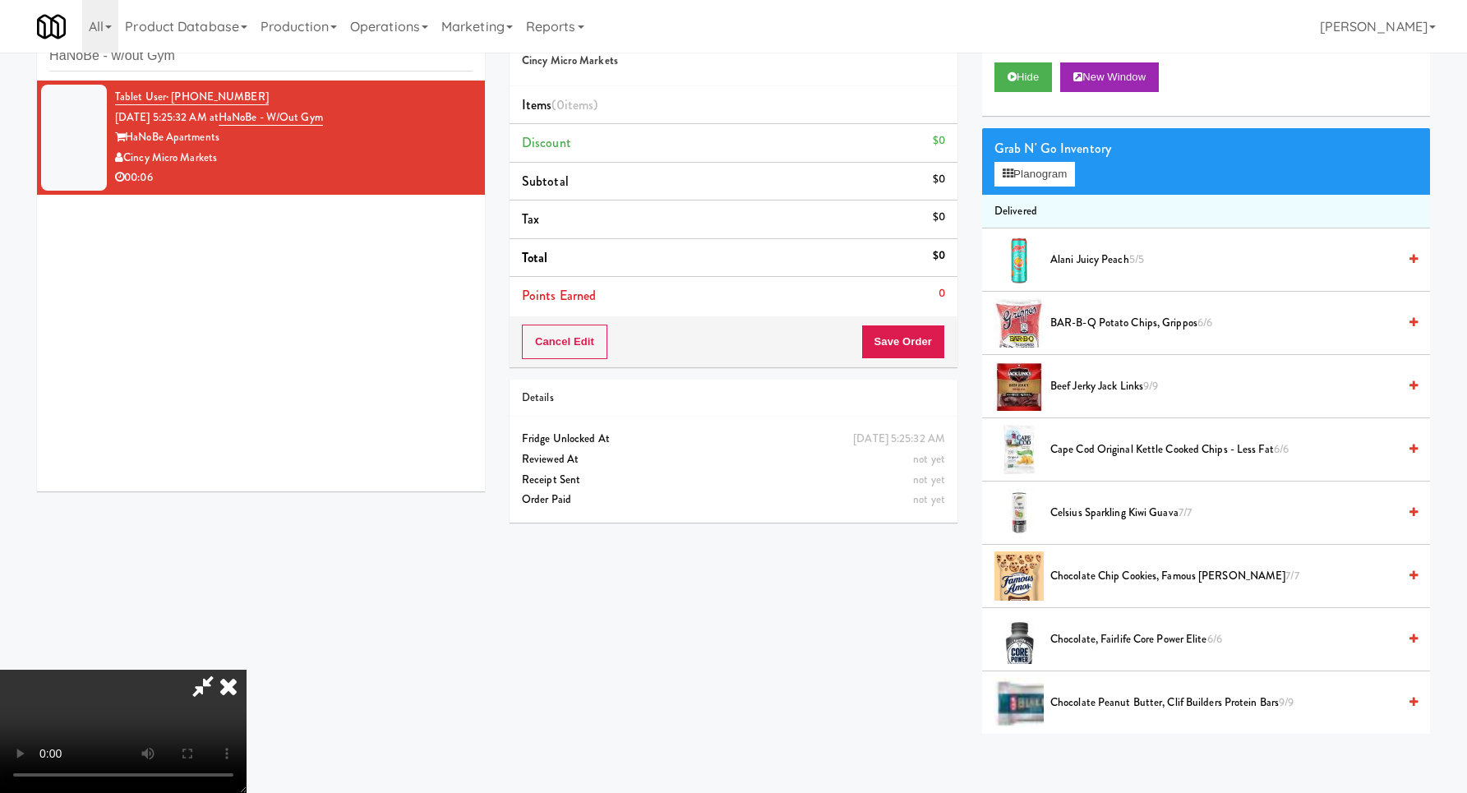
click at [246, 670] on video at bounding box center [123, 731] width 246 height 123
click at [1015, 188] on div "Grab N' Go Inventory Planogram" at bounding box center [1206, 161] width 448 height 67
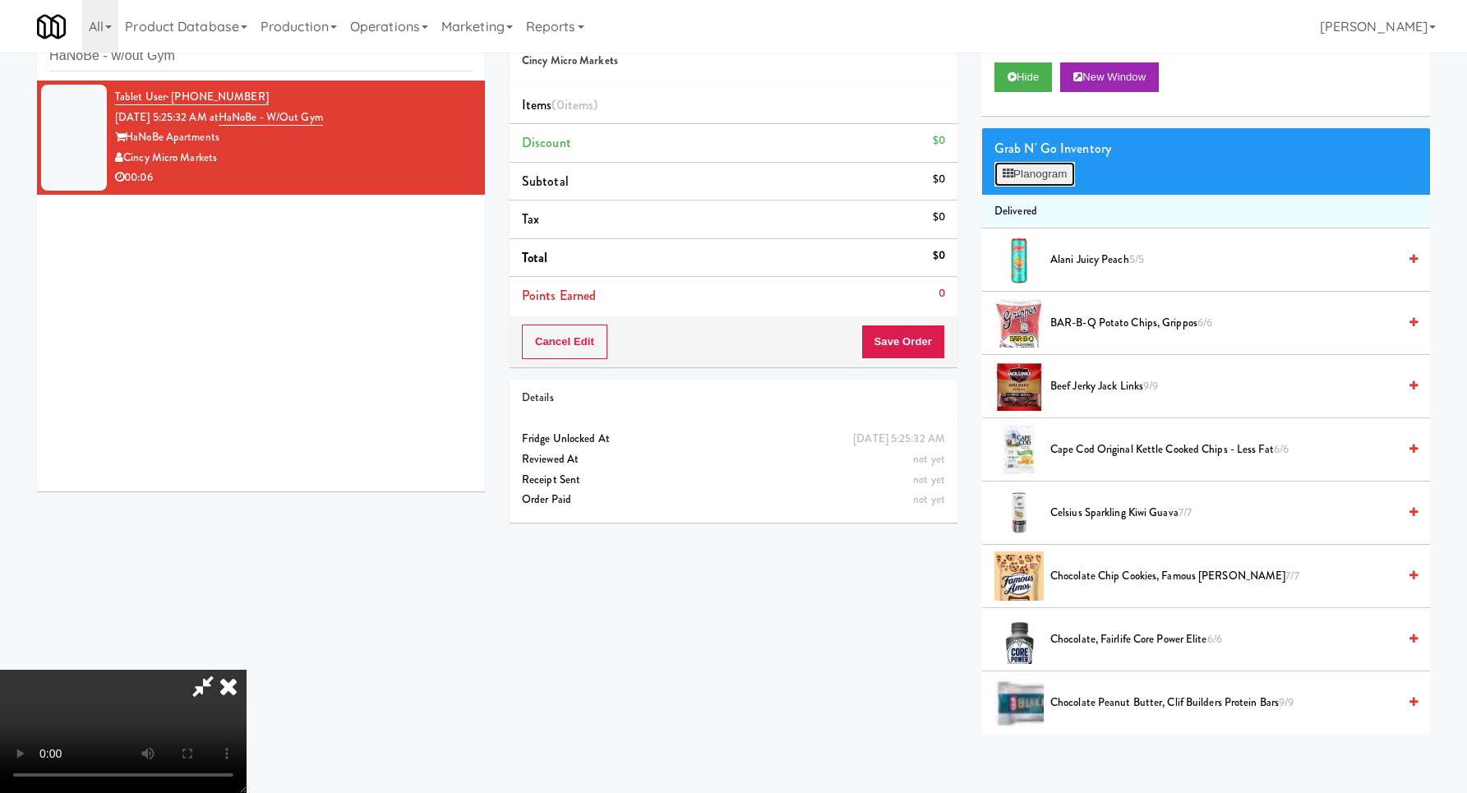
click at [1016, 186] on button "Planogram" at bounding box center [1034, 174] width 81 height 25
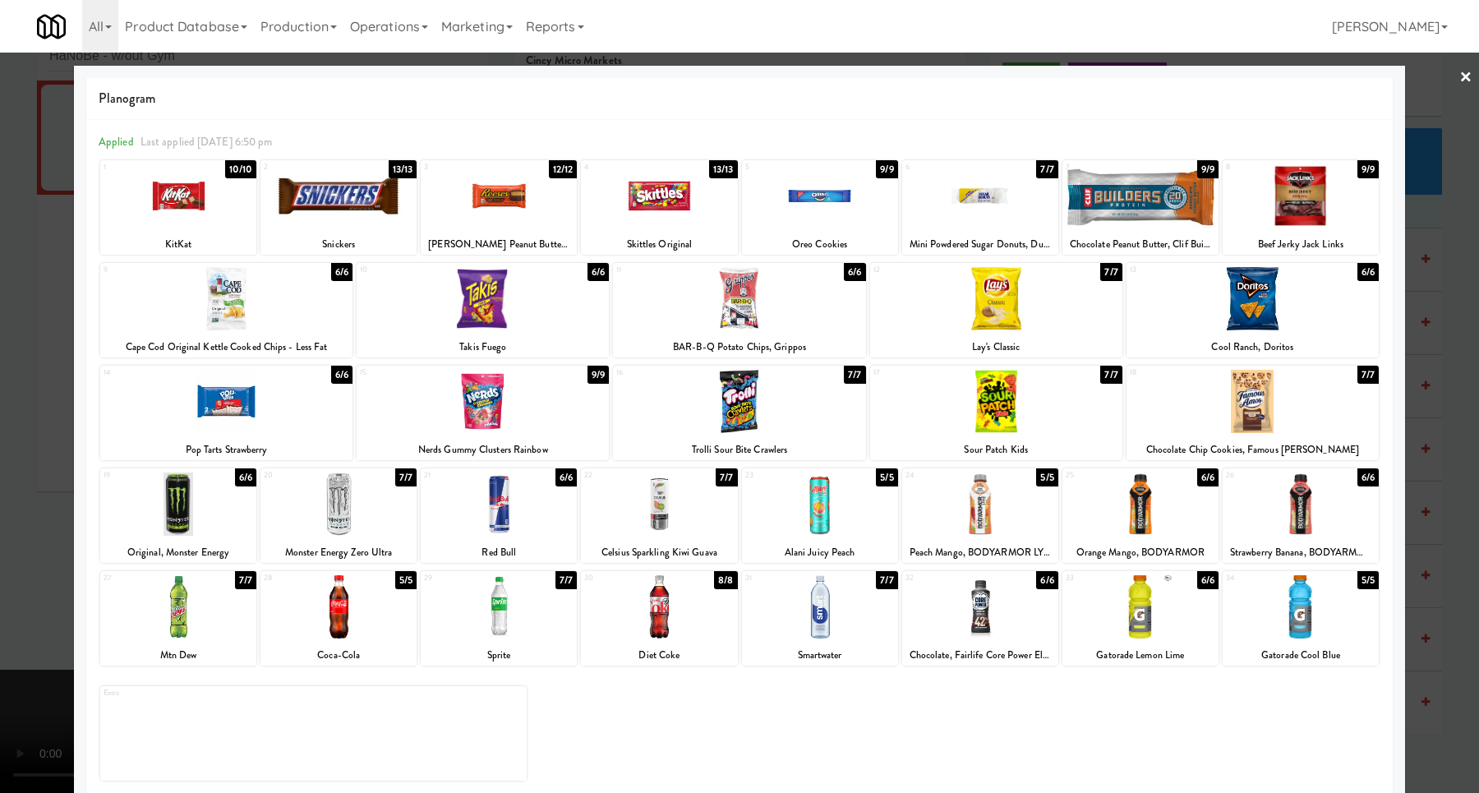
click at [1110, 523] on div at bounding box center [1140, 503] width 156 height 63
click at [1460, 485] on div at bounding box center [739, 396] width 1479 height 793
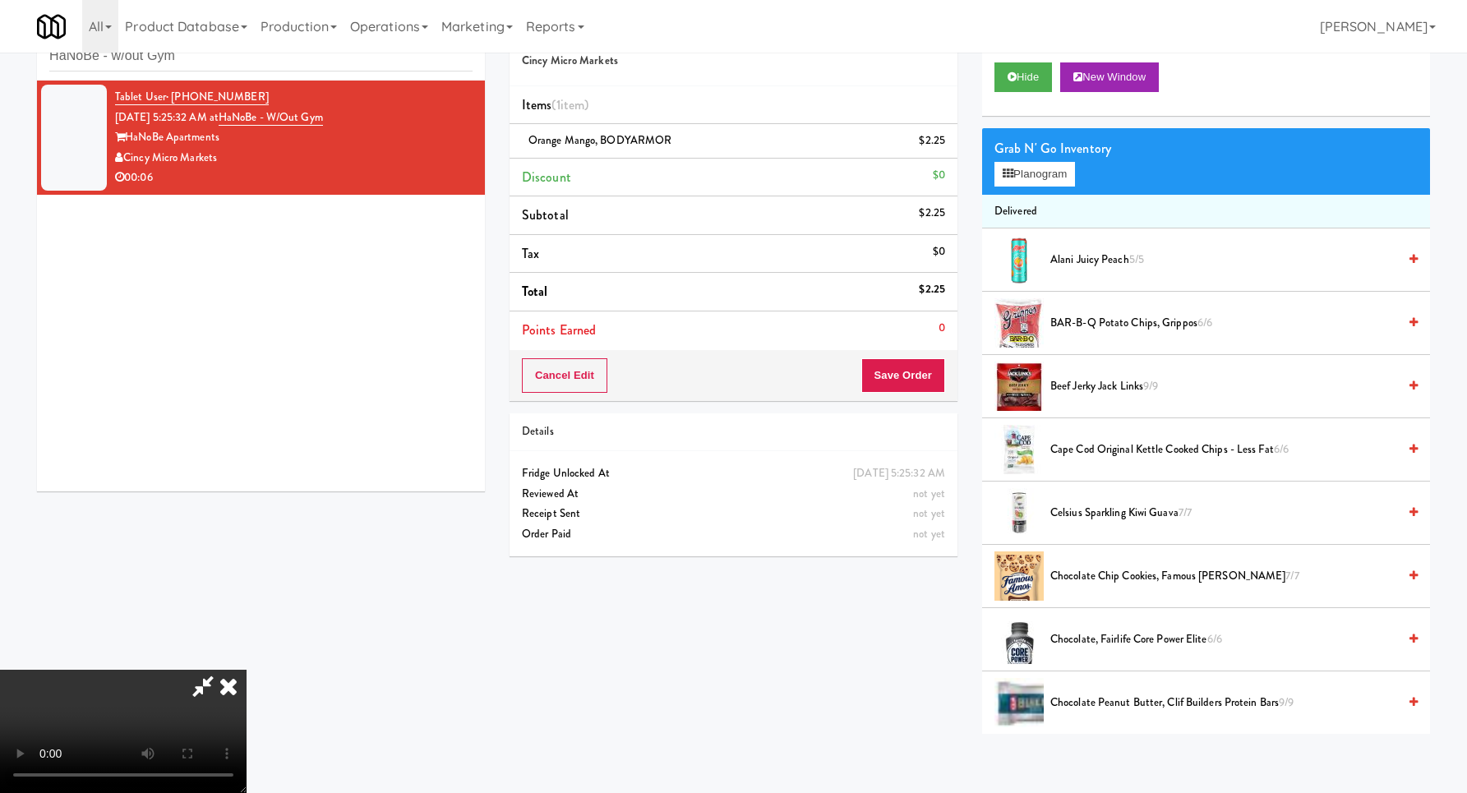
click at [246, 670] on video at bounding box center [123, 731] width 246 height 123
click at [942, 146] on icon at bounding box center [946, 146] width 8 height 11
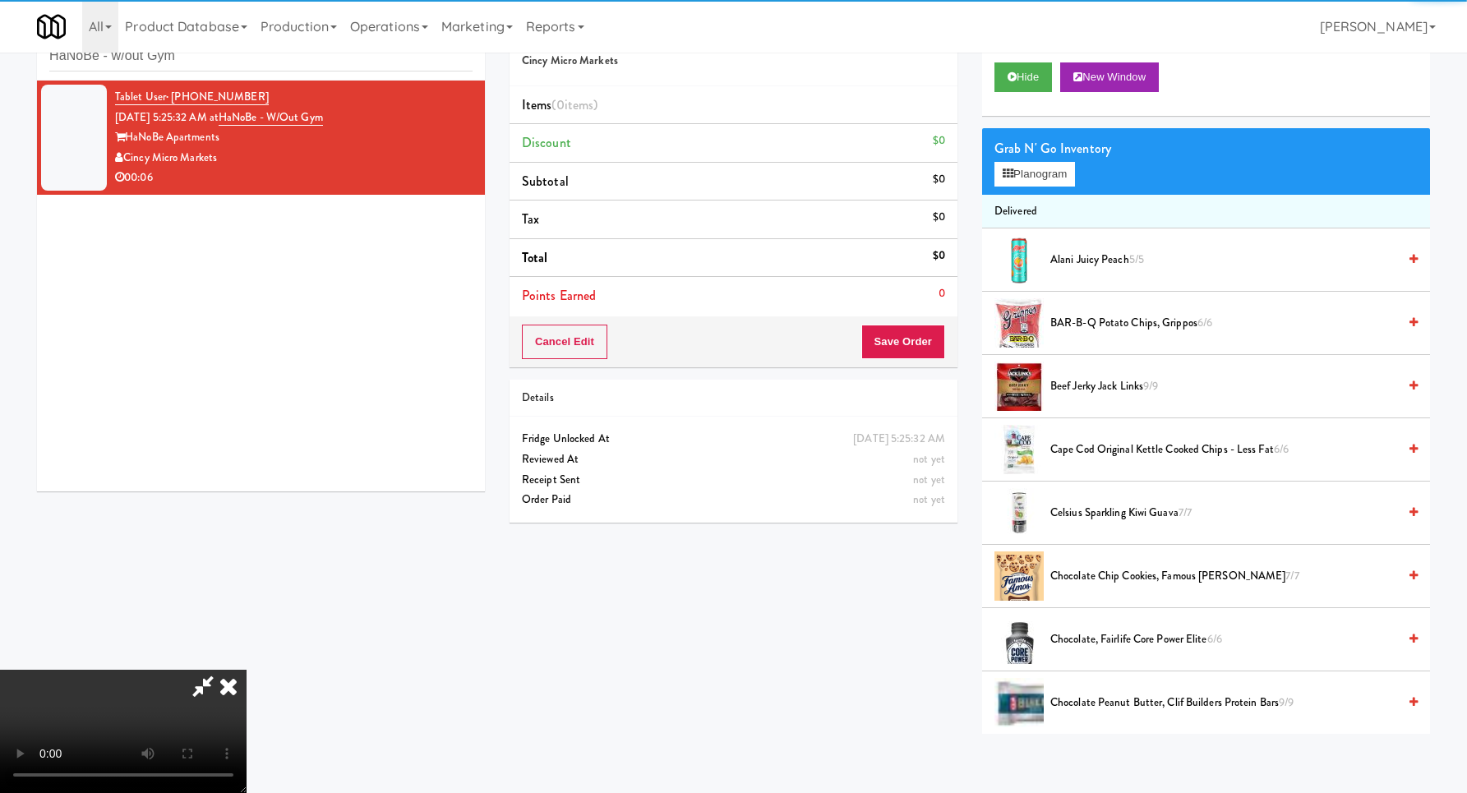
click at [1054, 187] on div "Grab N' Go Inventory Planogram" at bounding box center [1206, 161] width 448 height 67
click at [1058, 172] on button "Planogram" at bounding box center [1034, 174] width 81 height 25
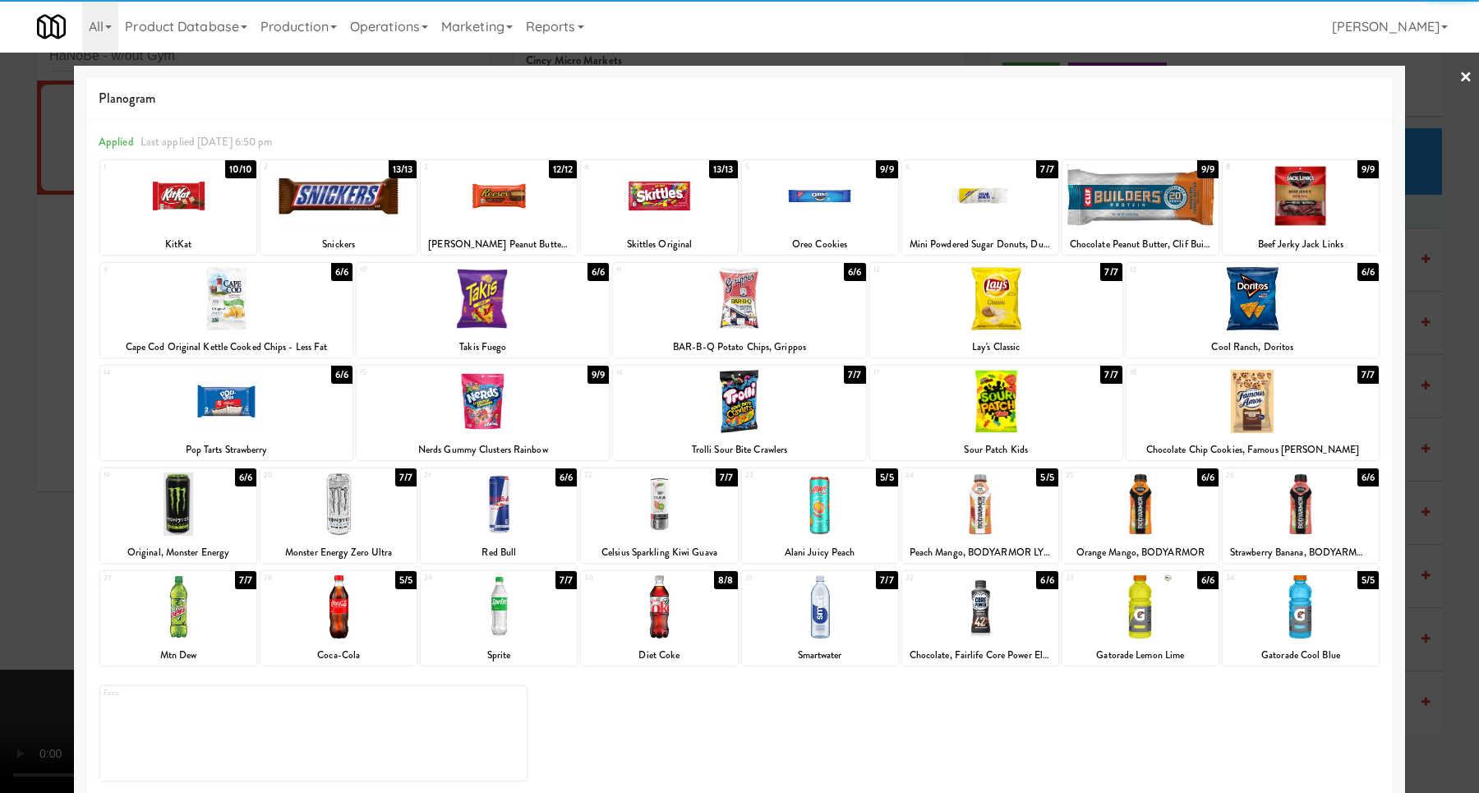
click at [965, 516] on div at bounding box center [980, 503] width 156 height 63
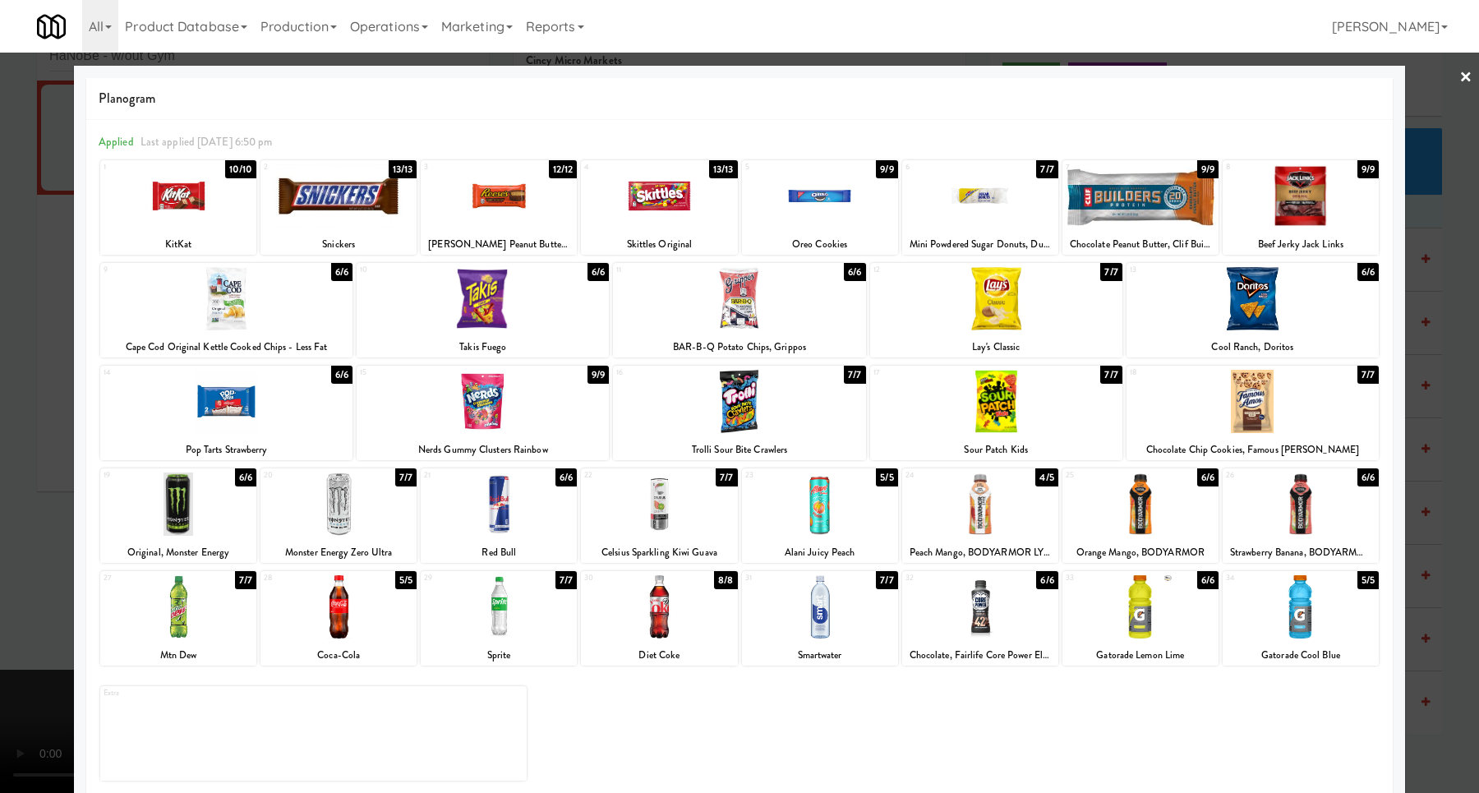
click at [1412, 499] on div at bounding box center [739, 396] width 1479 height 793
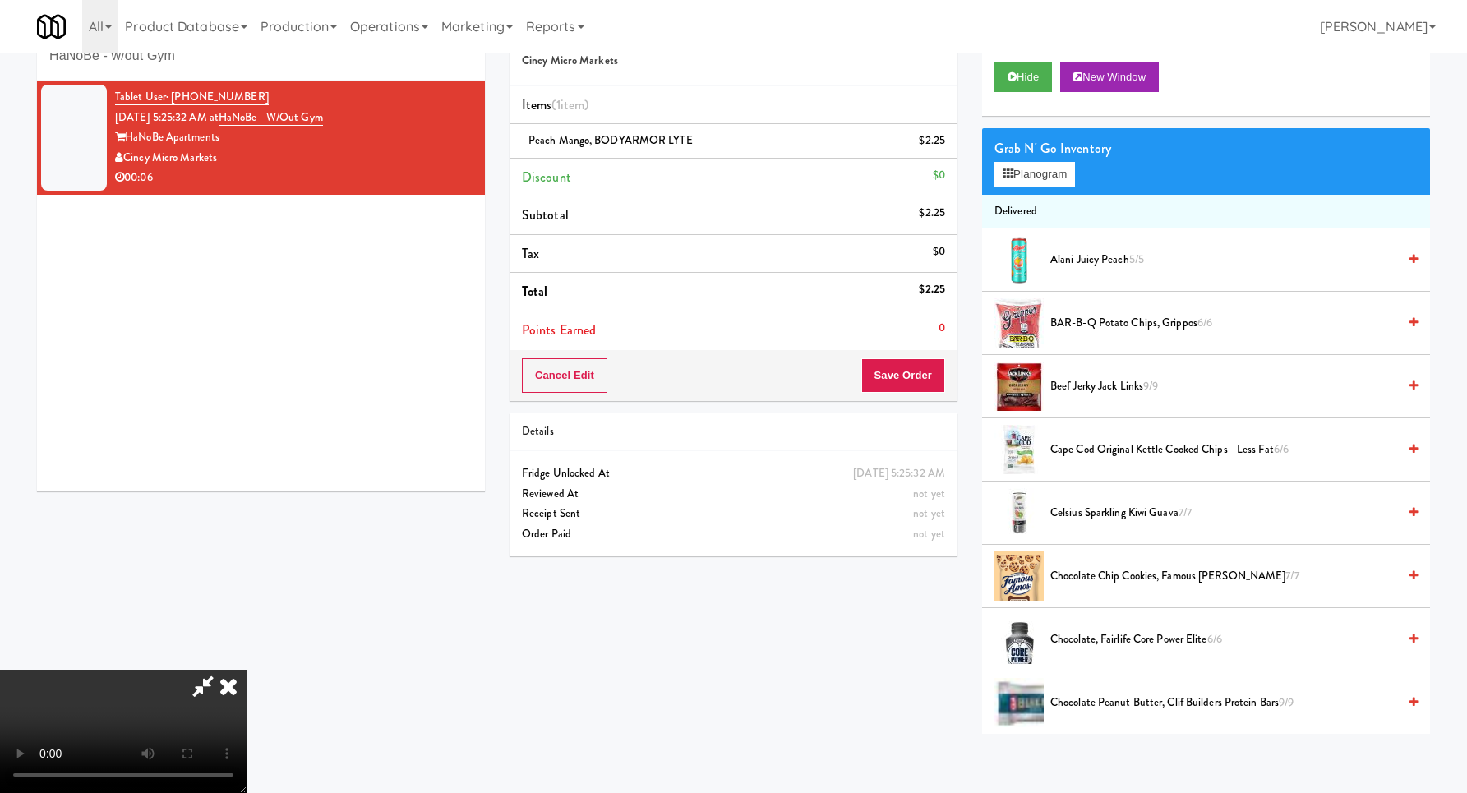
click at [246, 670] on video at bounding box center [123, 731] width 246 height 123
click at [921, 374] on button "Save Order" at bounding box center [903, 375] width 84 height 35
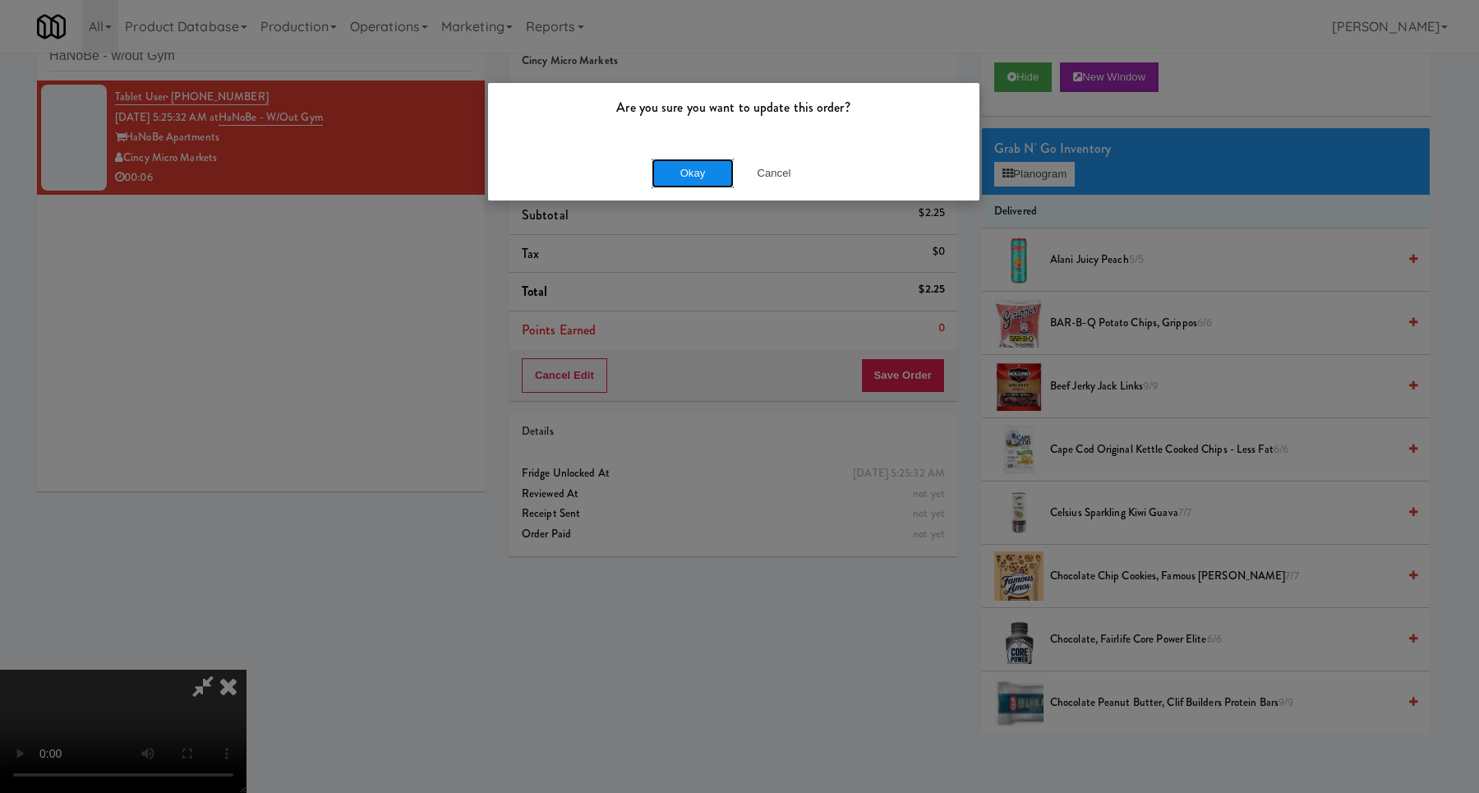
click at [687, 174] on button "Okay" at bounding box center [693, 174] width 82 height 30
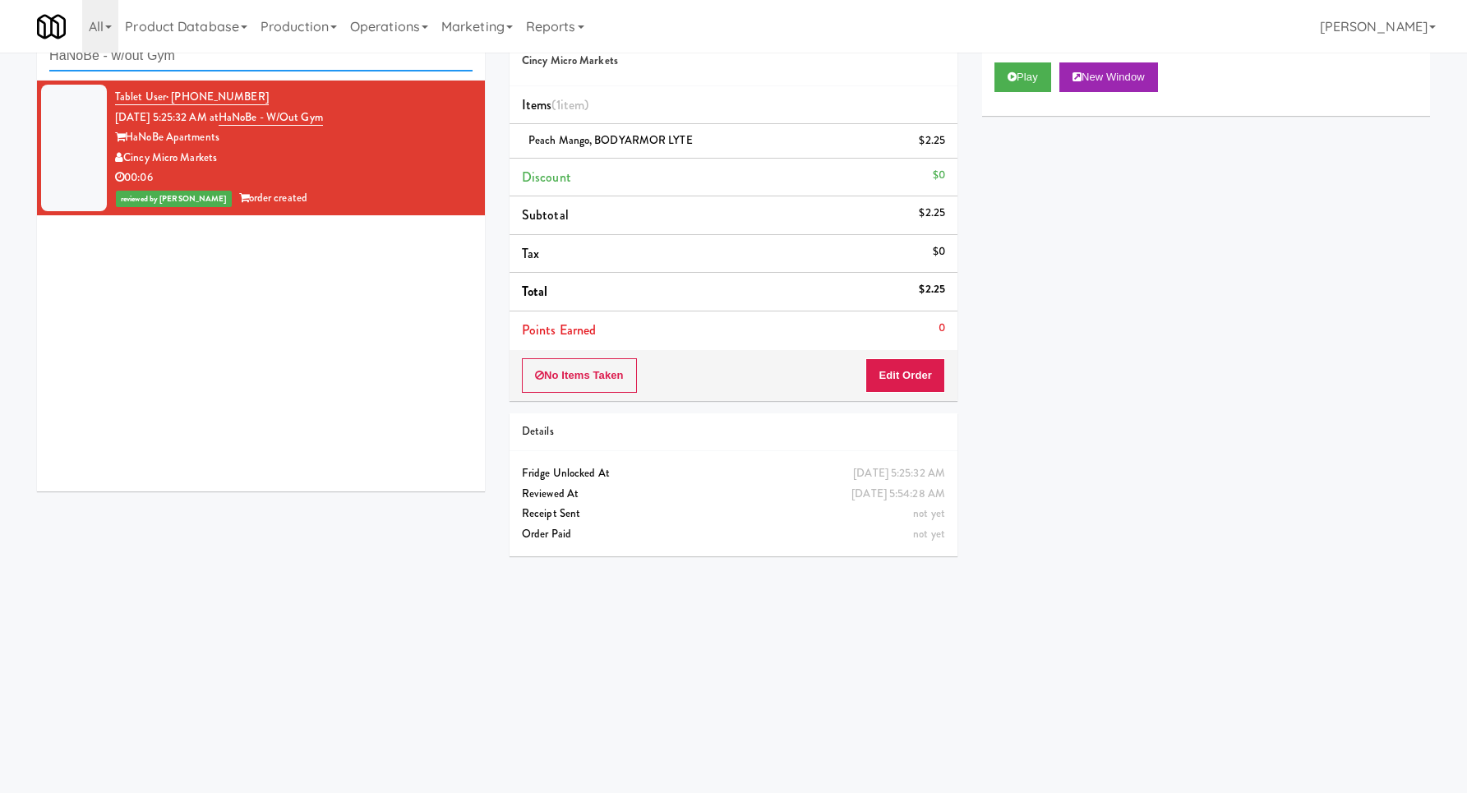
click at [388, 54] on input "HaNoBe - w/out Gym" at bounding box center [260, 56] width 423 height 30
paste input "Ventana Combo Machine"
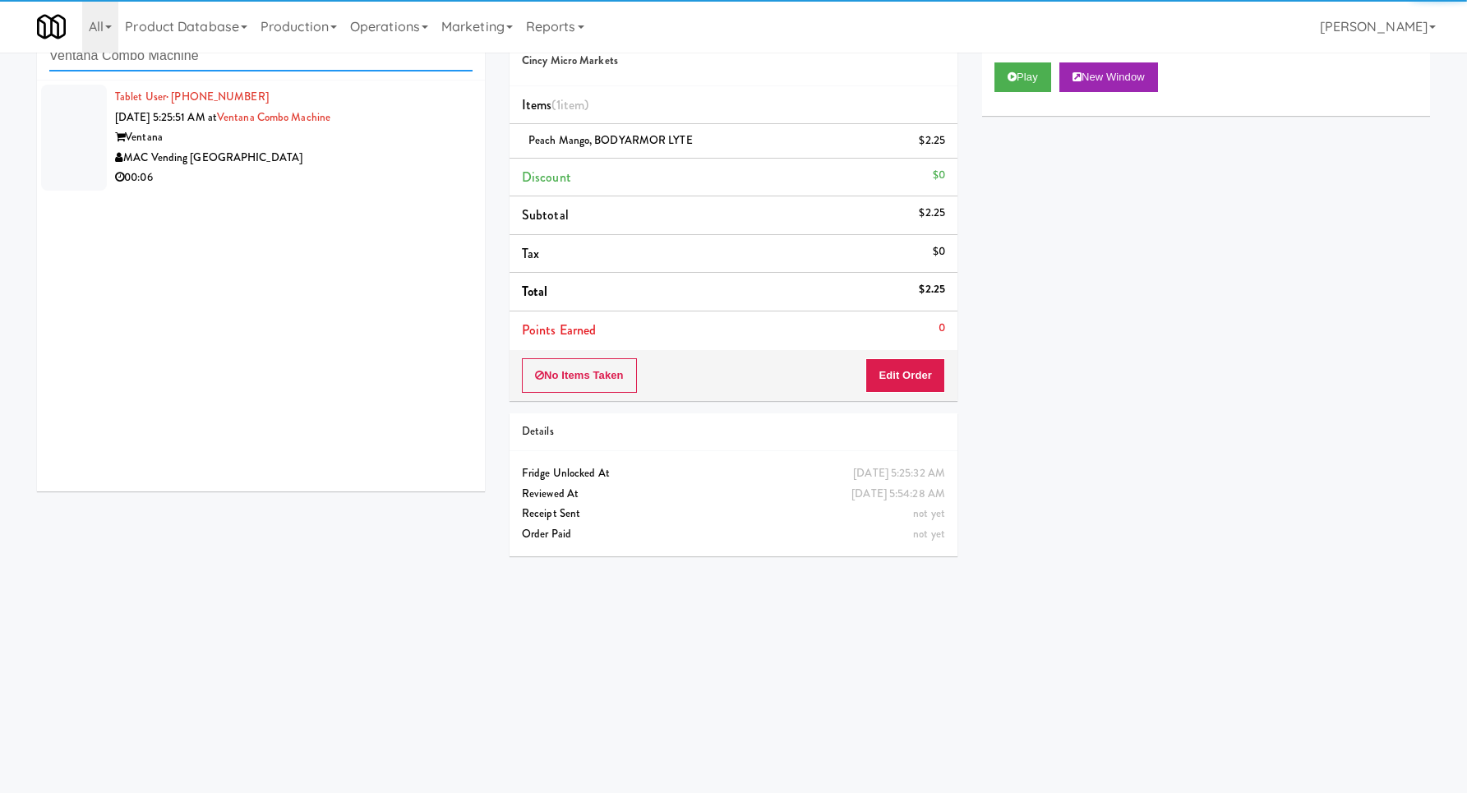
type input "Ventana Combo Machine"
click at [402, 160] on div "MAC Vending [GEOGRAPHIC_DATA]" at bounding box center [293, 158] width 357 height 21
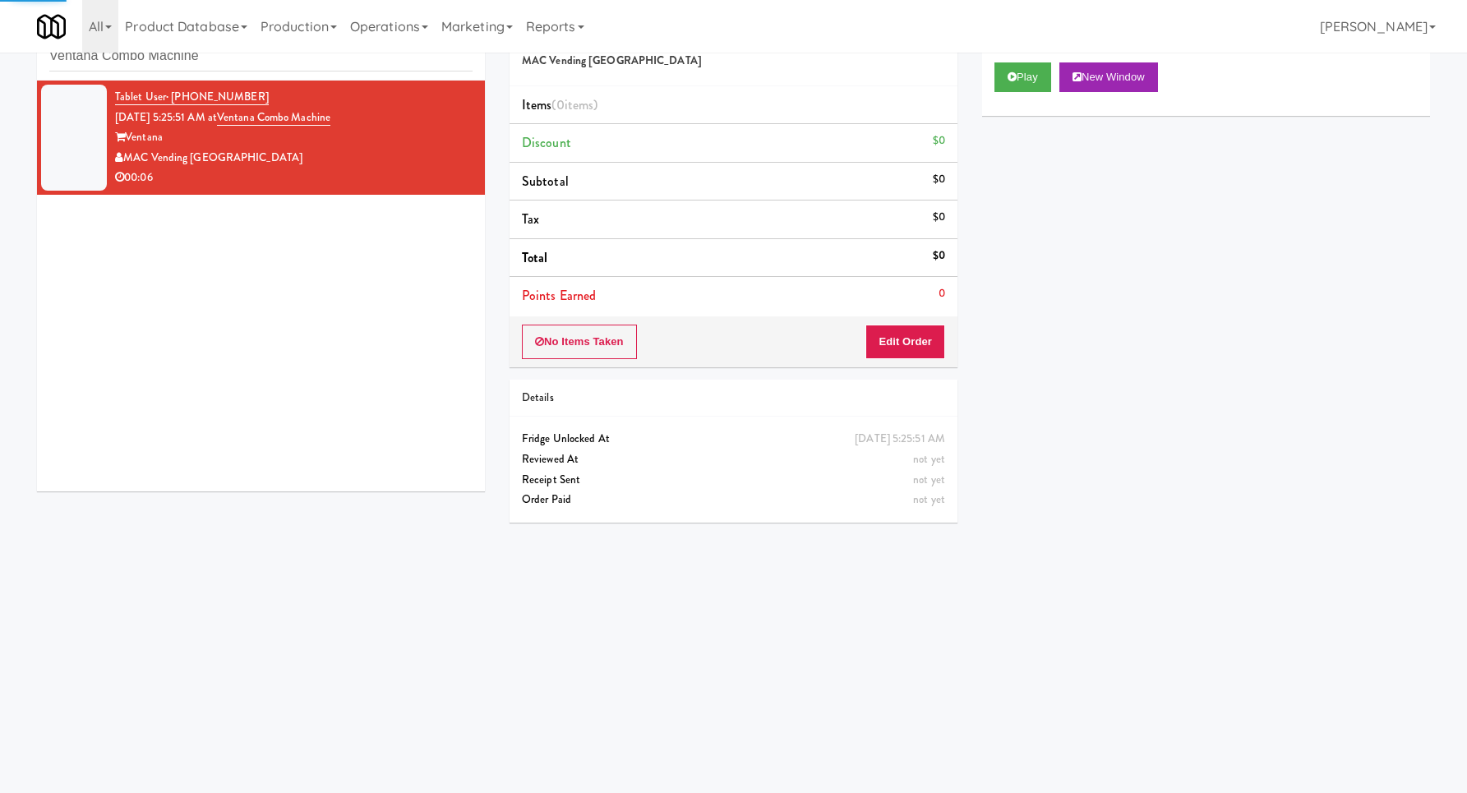
click at [1001, 99] on div "Play New Window" at bounding box center [1206, 83] width 448 height 66
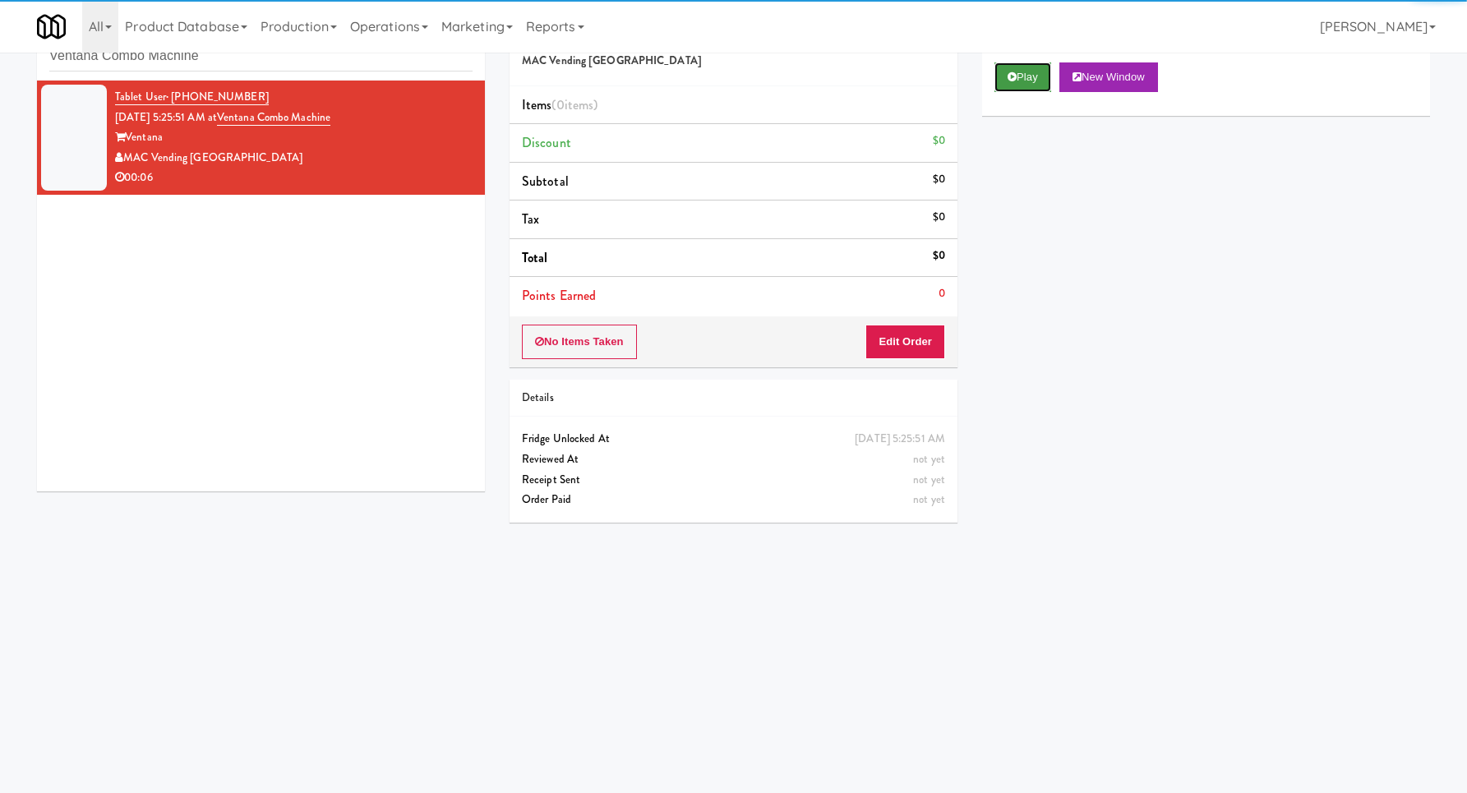
click at [1007, 81] on icon at bounding box center [1011, 76] width 9 height 11
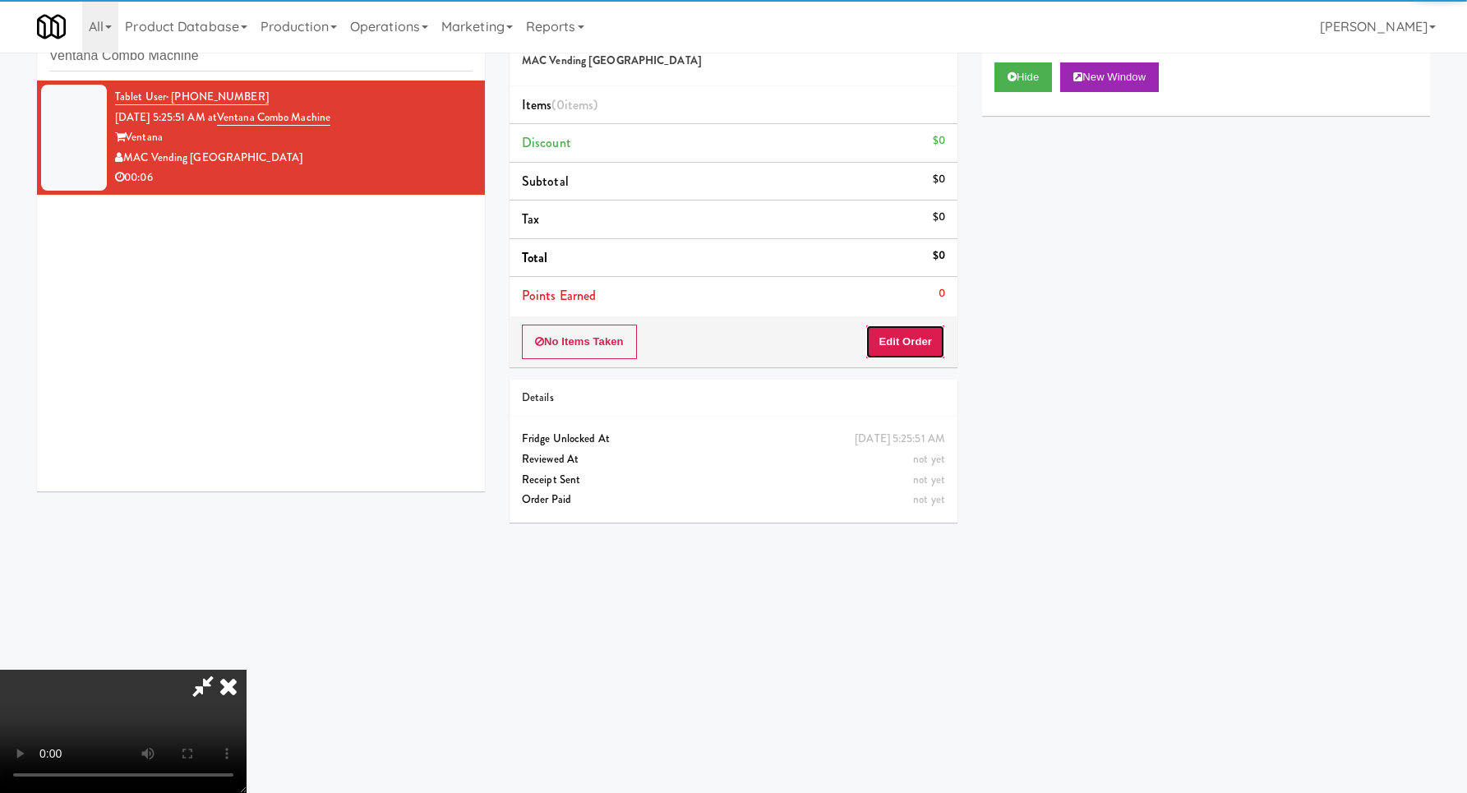
click at [903, 335] on button "Edit Order" at bounding box center [905, 342] width 80 height 35
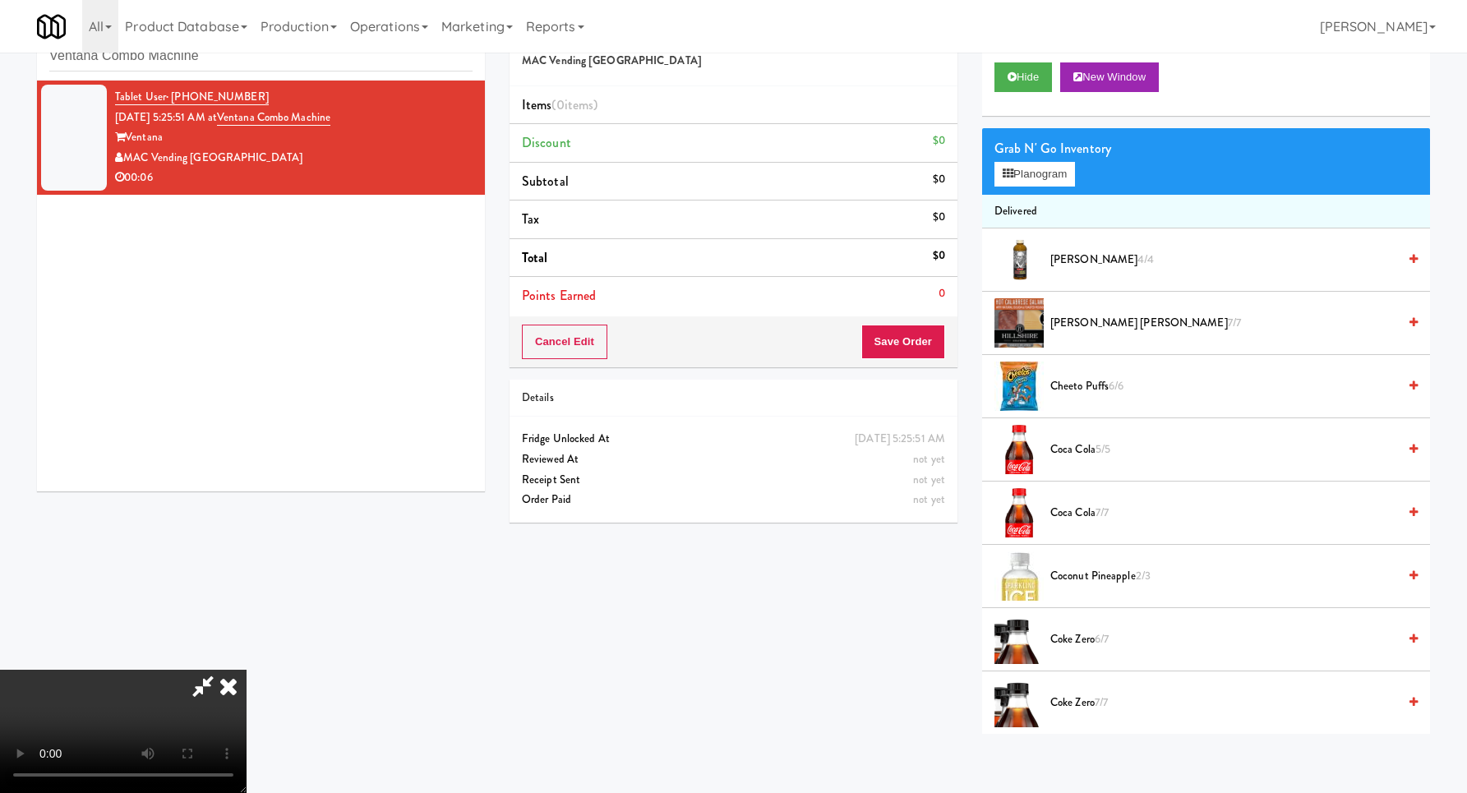
click at [246, 670] on video at bounding box center [123, 731] width 246 height 123
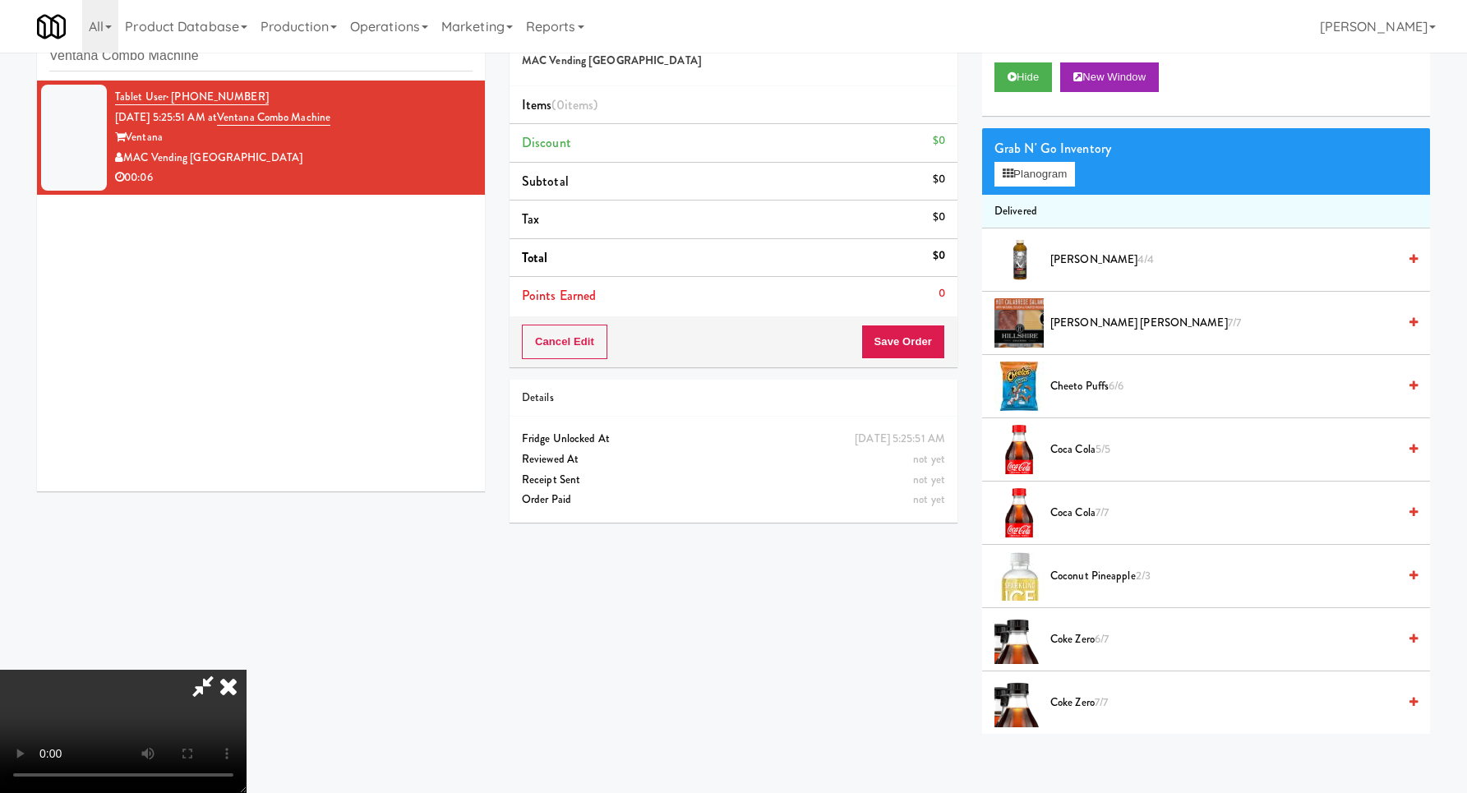
click at [246, 670] on video at bounding box center [123, 731] width 246 height 123
click at [1025, 177] on button "Planogram" at bounding box center [1034, 174] width 81 height 25
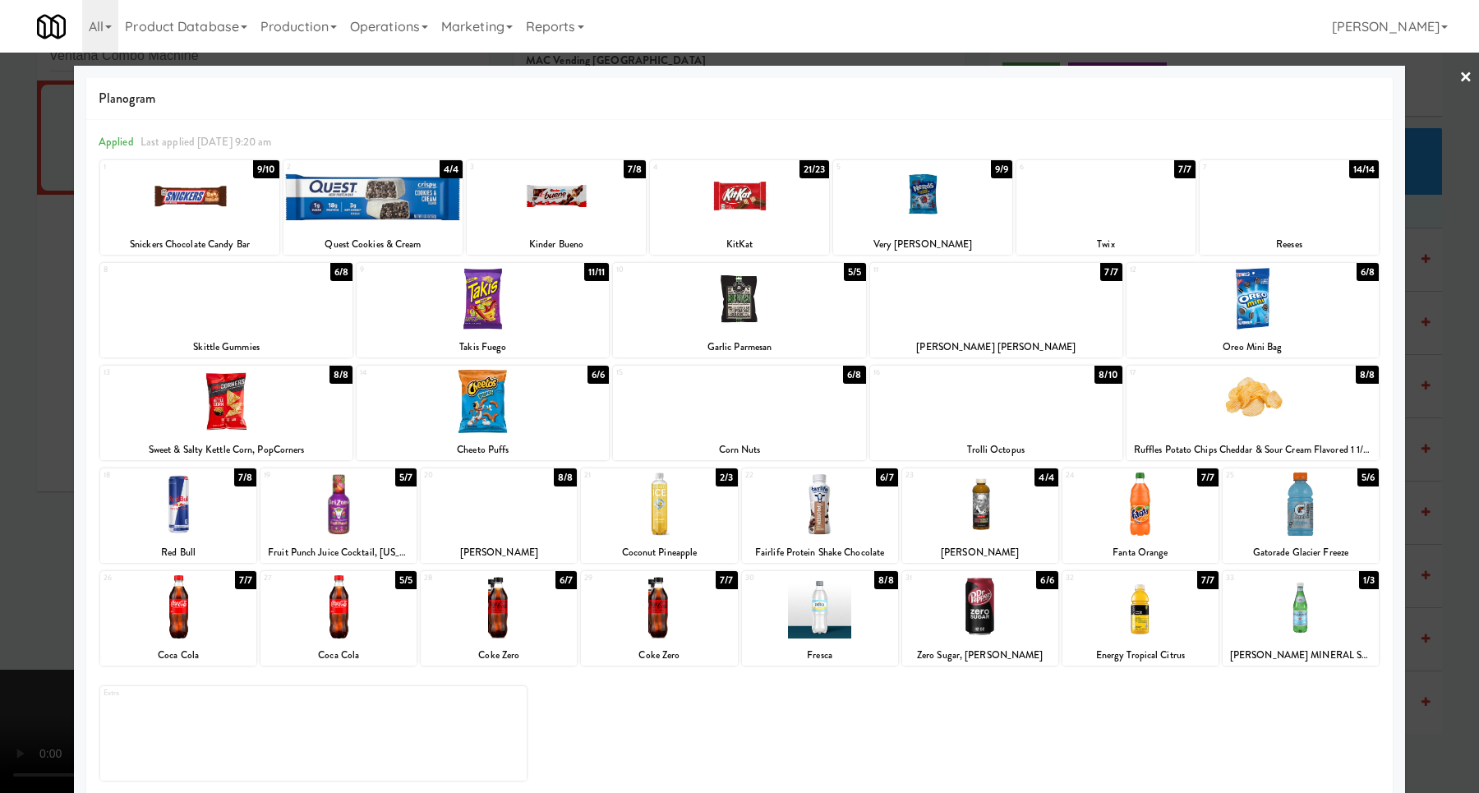
click at [671, 222] on div at bounding box center [739, 195] width 179 height 63
click at [1403, 350] on div at bounding box center [739, 396] width 1479 height 793
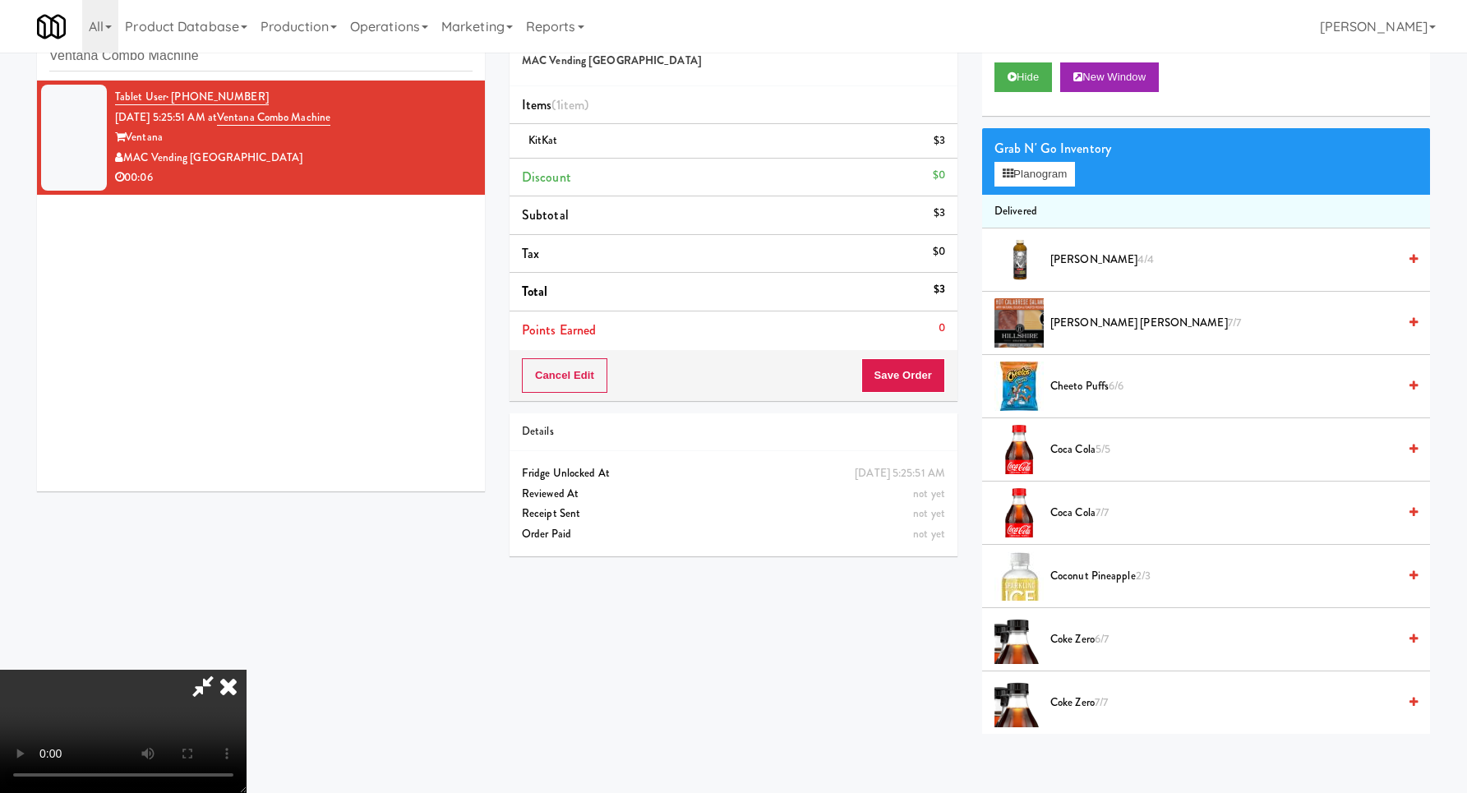
click at [246, 670] on video at bounding box center [123, 731] width 246 height 123
click at [1059, 168] on button "Planogram" at bounding box center [1034, 174] width 81 height 25
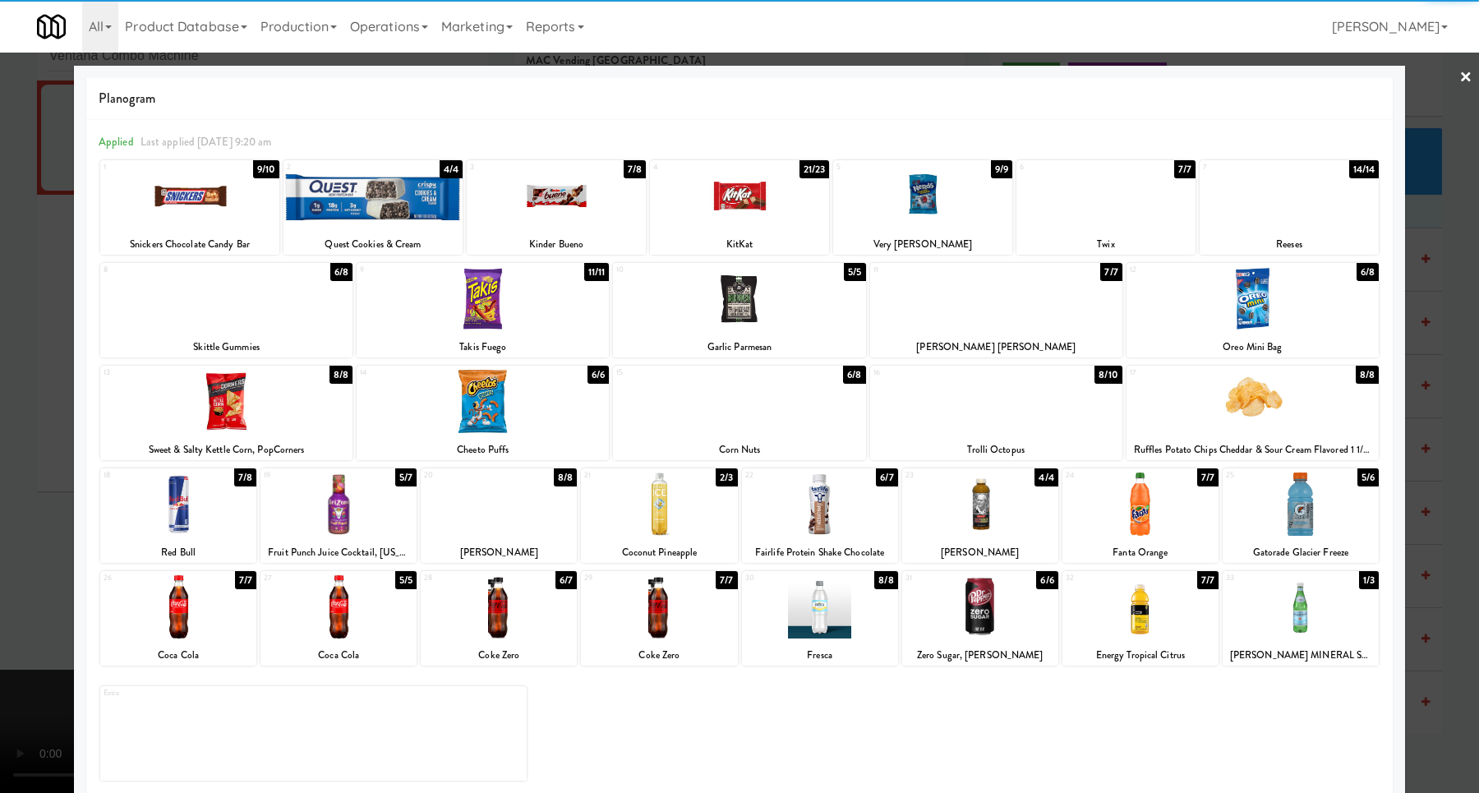
click at [1231, 310] on div at bounding box center [1252, 298] width 252 height 63
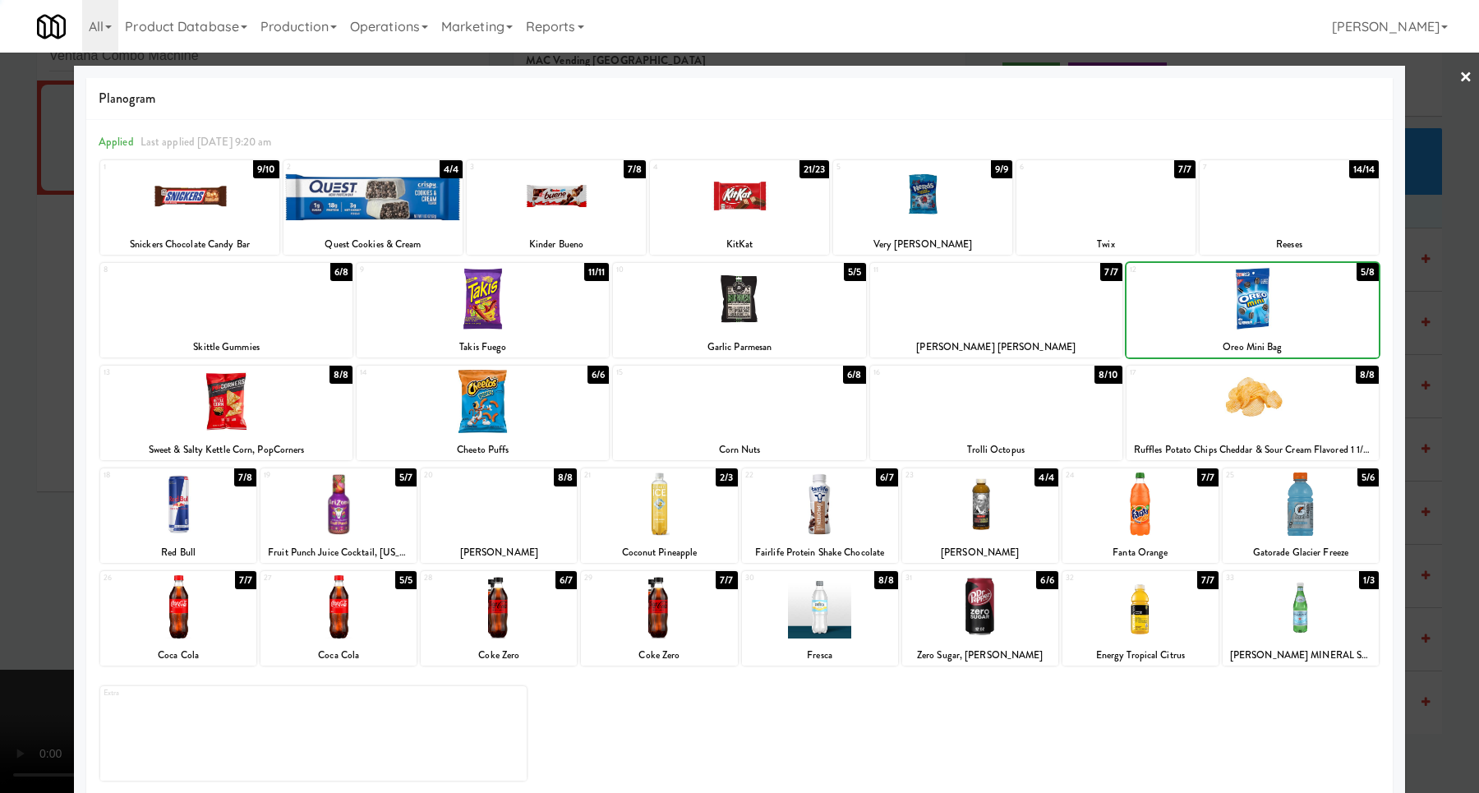
click at [1423, 316] on div at bounding box center [739, 396] width 1479 height 793
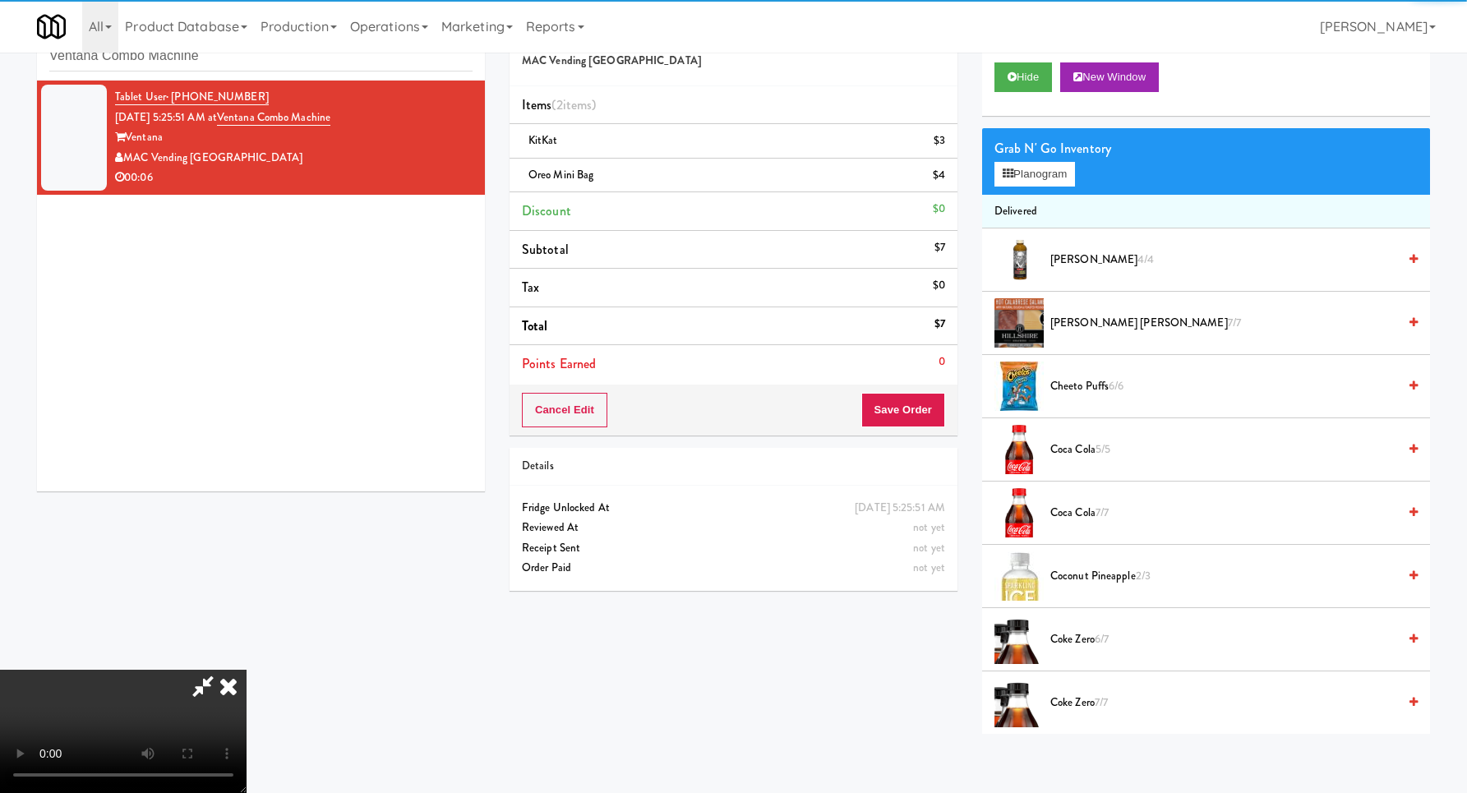
click at [246, 670] on video at bounding box center [123, 731] width 246 height 123
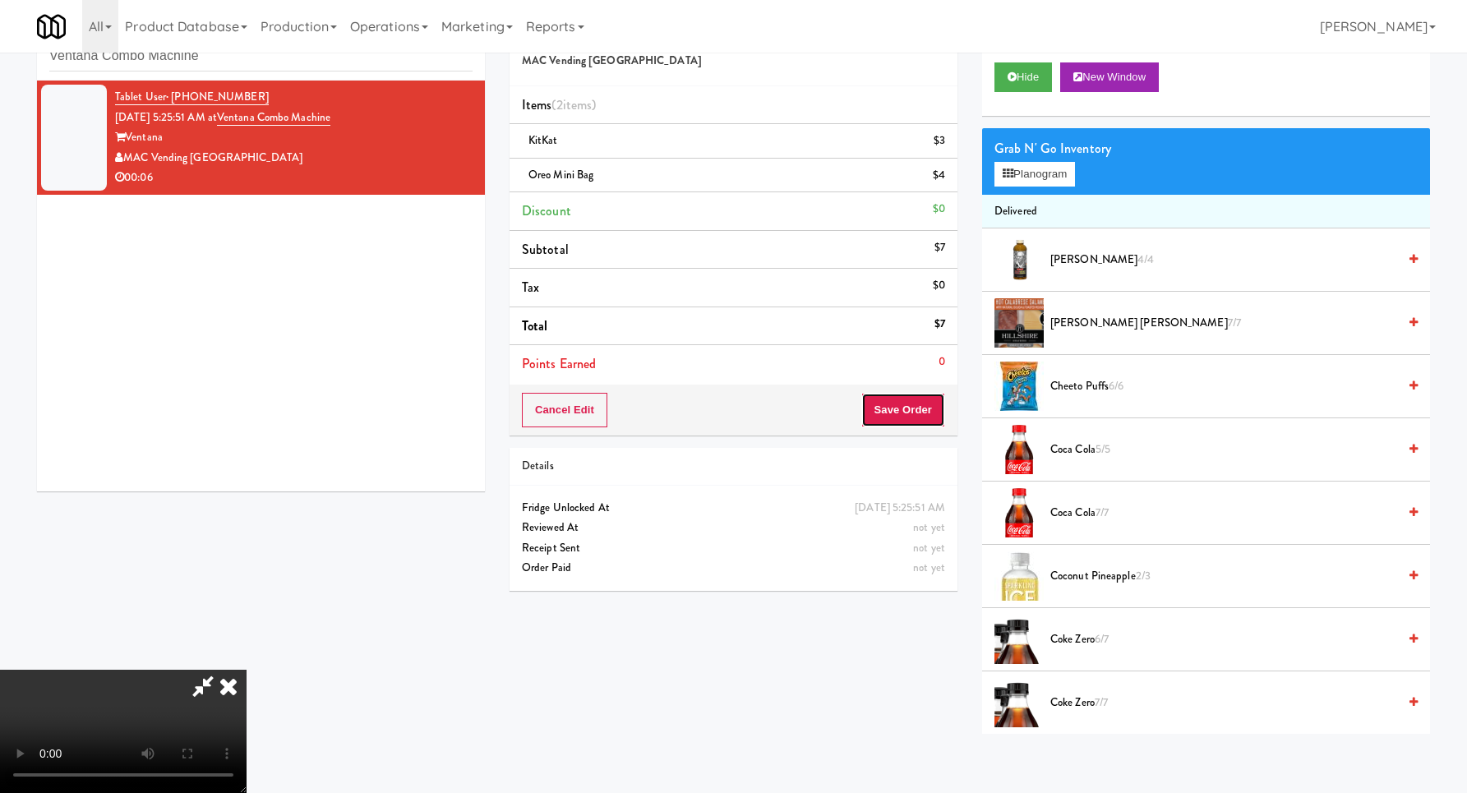
click at [899, 416] on button "Save Order" at bounding box center [903, 410] width 84 height 35
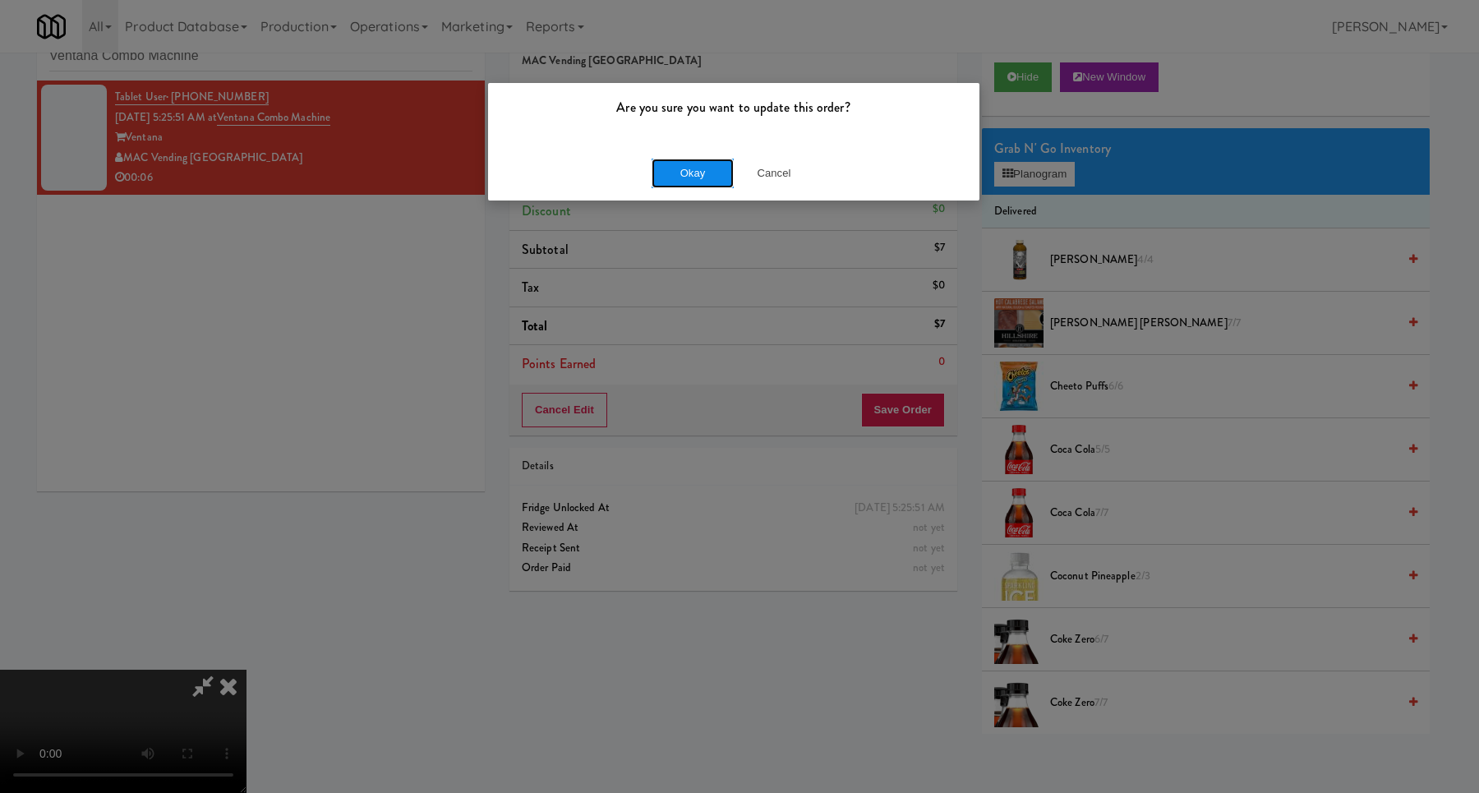
click at [719, 177] on button "Okay" at bounding box center [693, 174] width 82 height 30
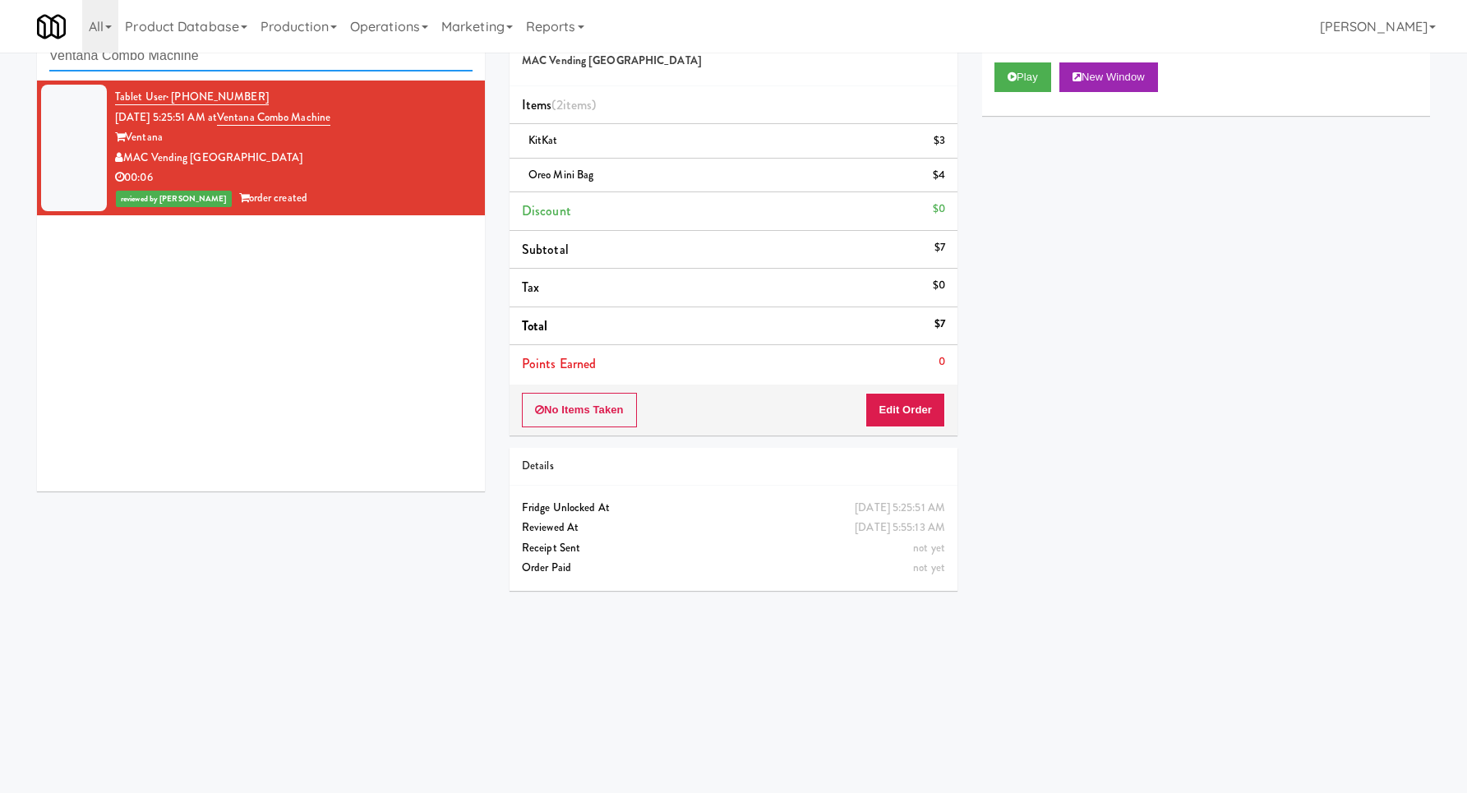
click at [247, 62] on input "Ventana Combo Machine" at bounding box center [260, 56] width 423 height 30
paste input "[PERSON_NAME] - Cooler - Right"
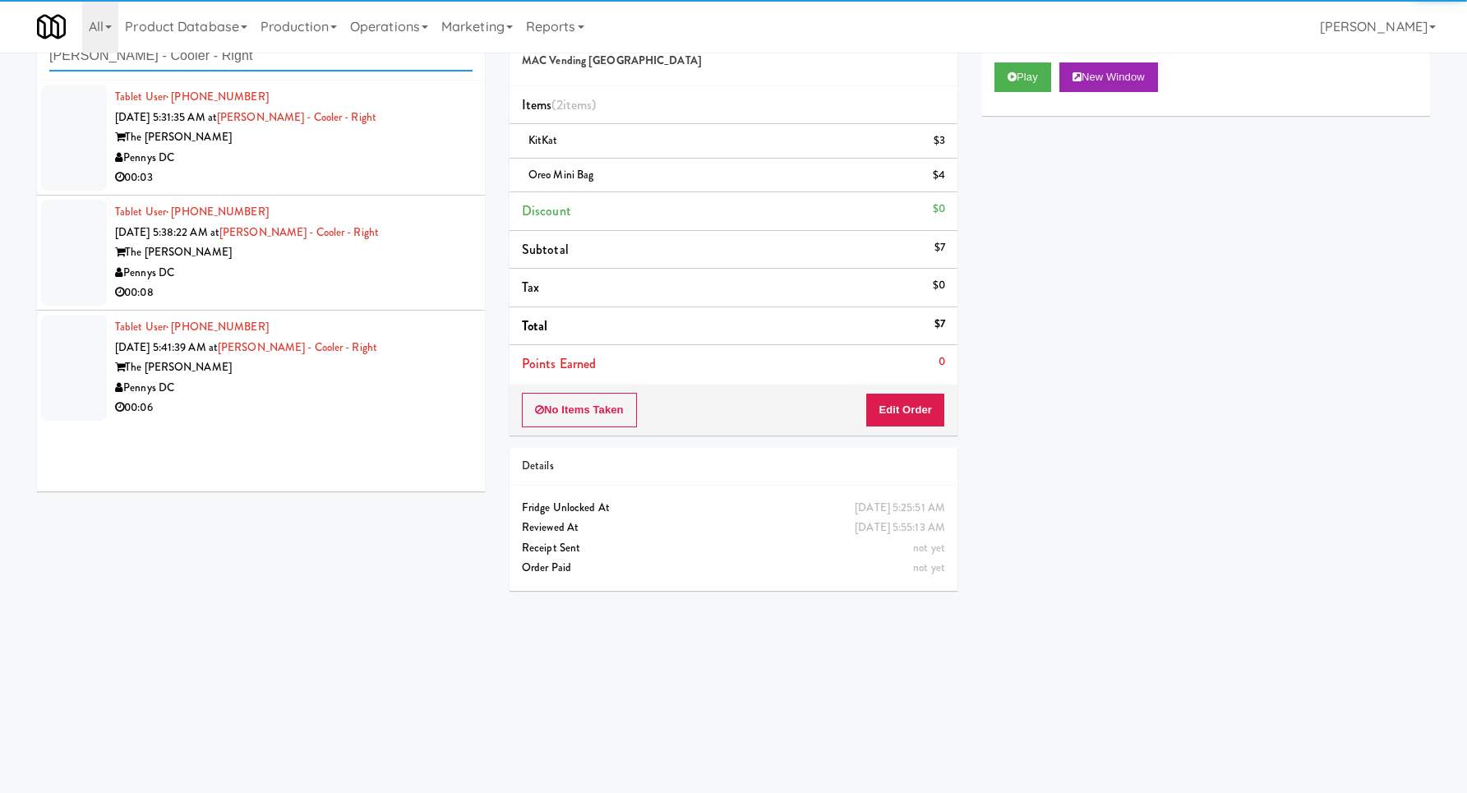
type input "[PERSON_NAME] - Cooler - Right"
click at [400, 168] on div "00:03" at bounding box center [293, 178] width 357 height 21
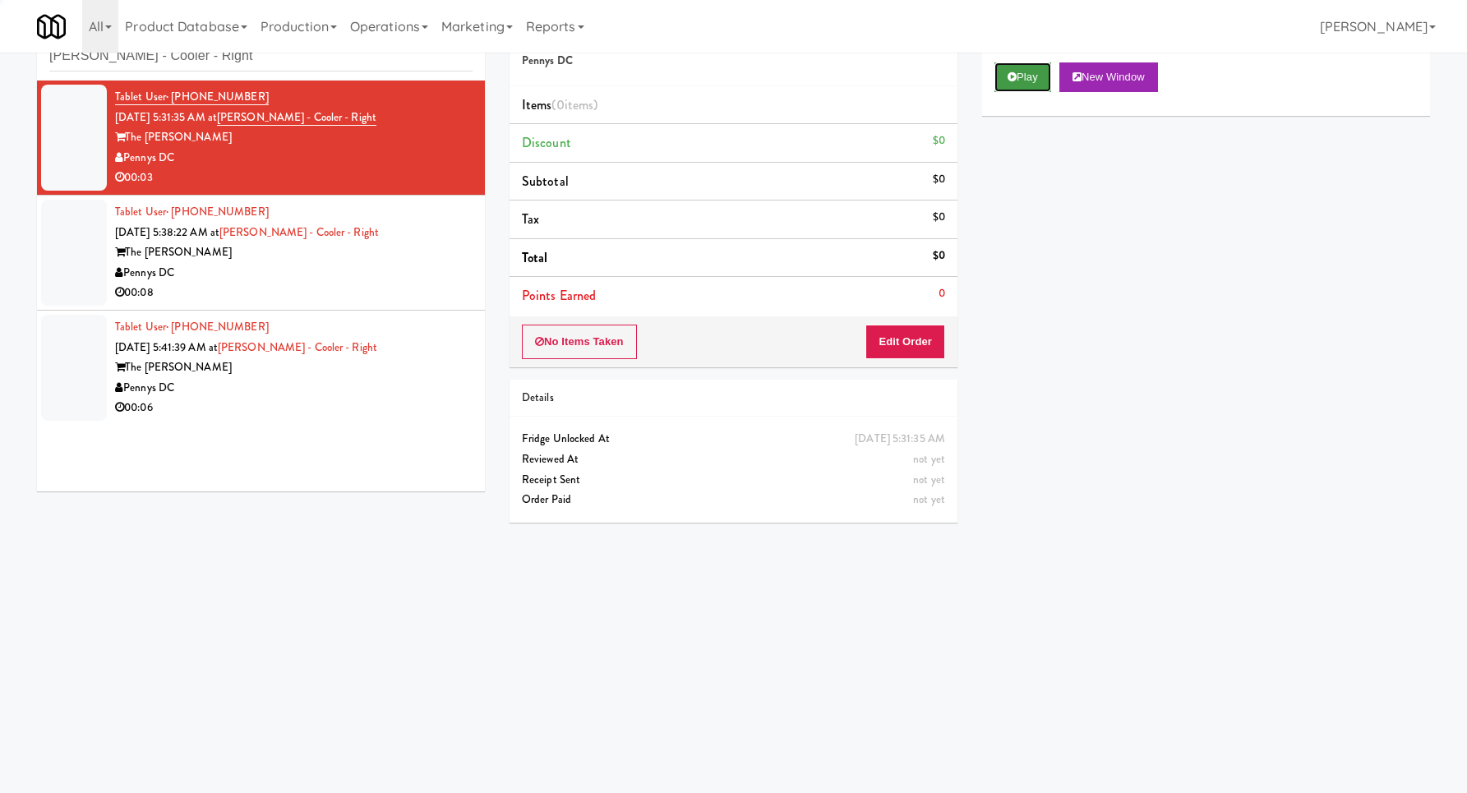
click at [1051, 74] on button "Play" at bounding box center [1022, 77] width 57 height 30
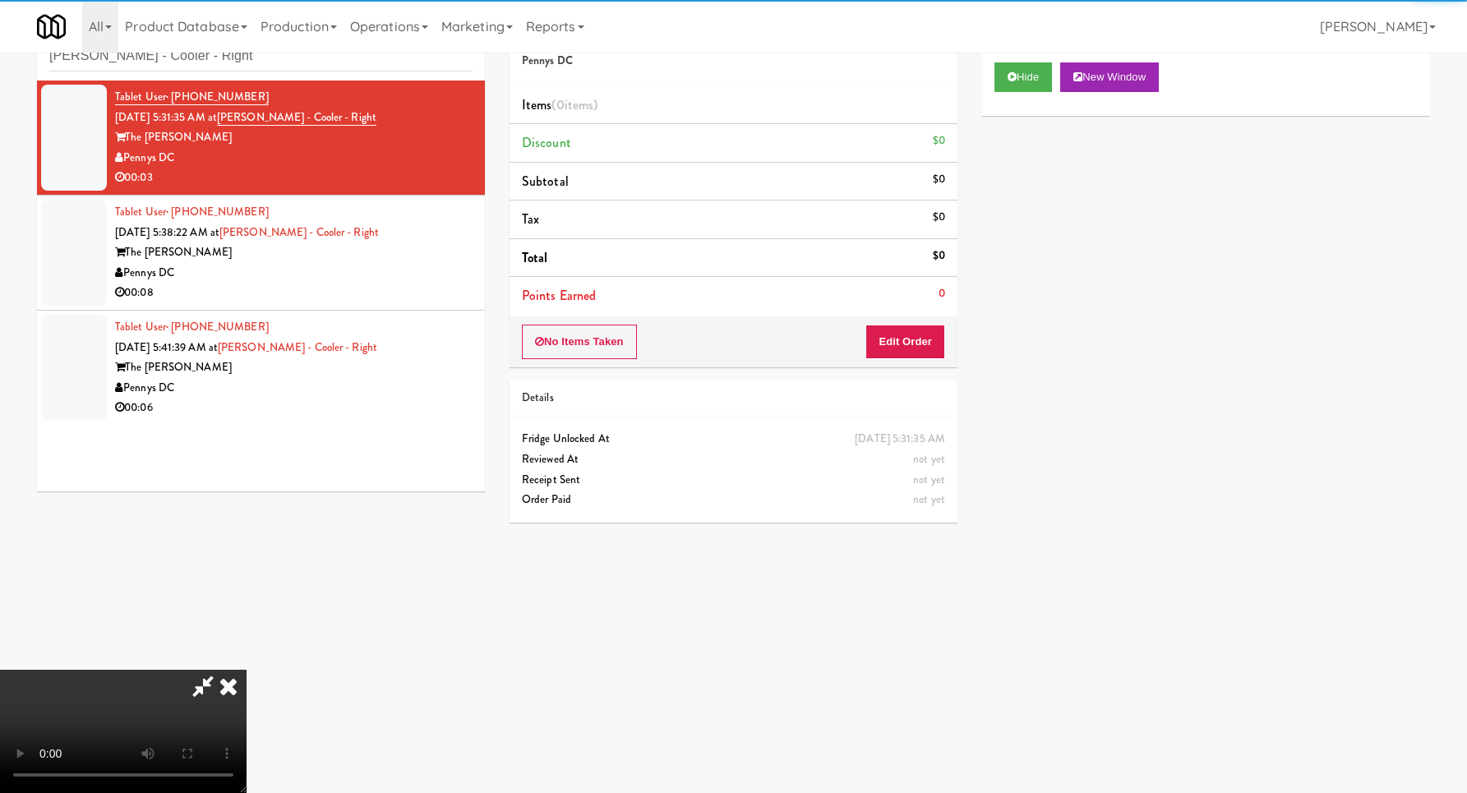
click at [942, 348] on div "No Items Taken Edit Order" at bounding box center [733, 341] width 448 height 51
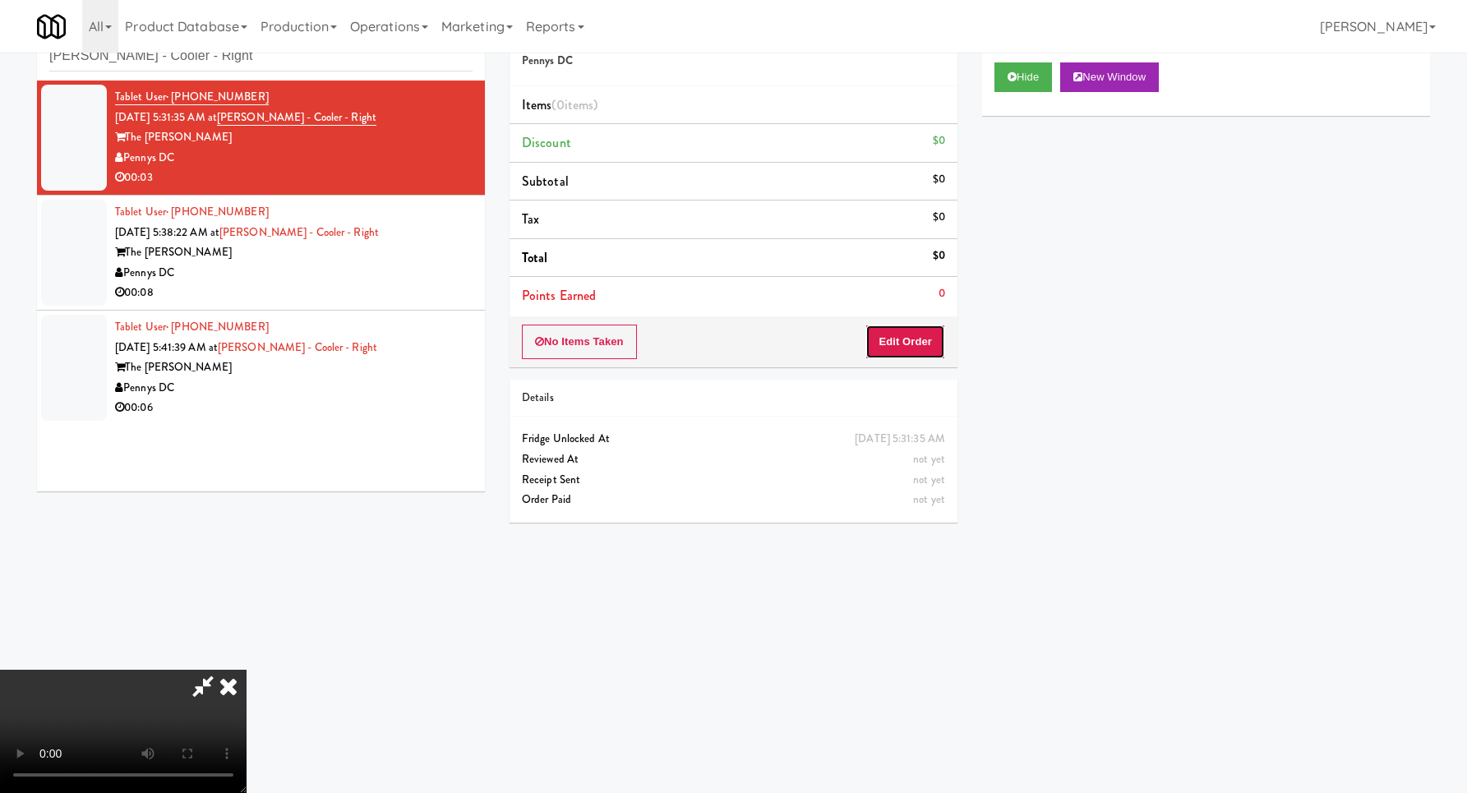
click at [942, 348] on button "Edit Order" at bounding box center [905, 342] width 80 height 35
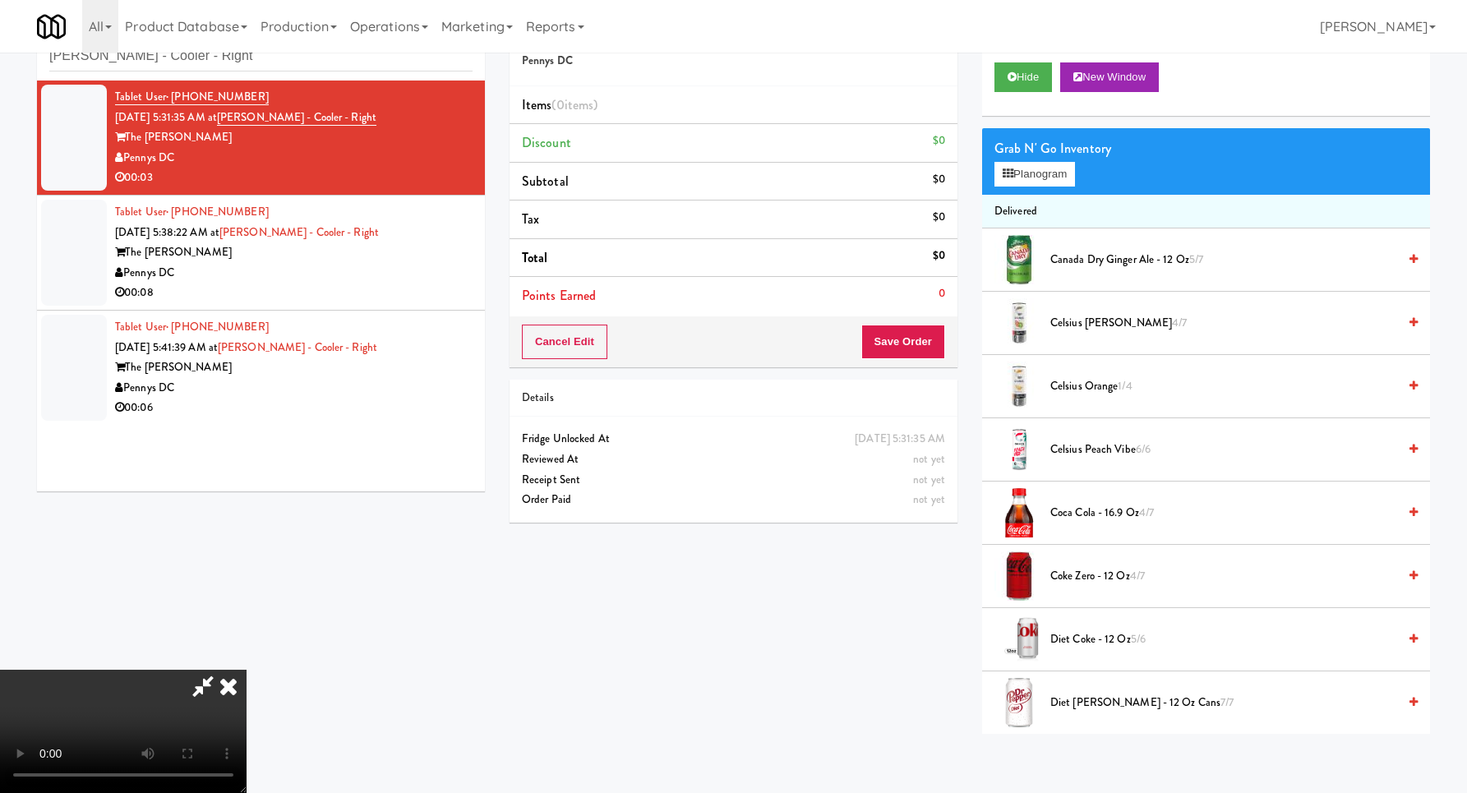
click at [246, 670] on video at bounding box center [123, 731] width 246 height 123
click at [1048, 187] on div "Grab N' Go Inventory Planogram" at bounding box center [1206, 161] width 448 height 67
click at [1048, 181] on button "Planogram" at bounding box center [1034, 174] width 81 height 25
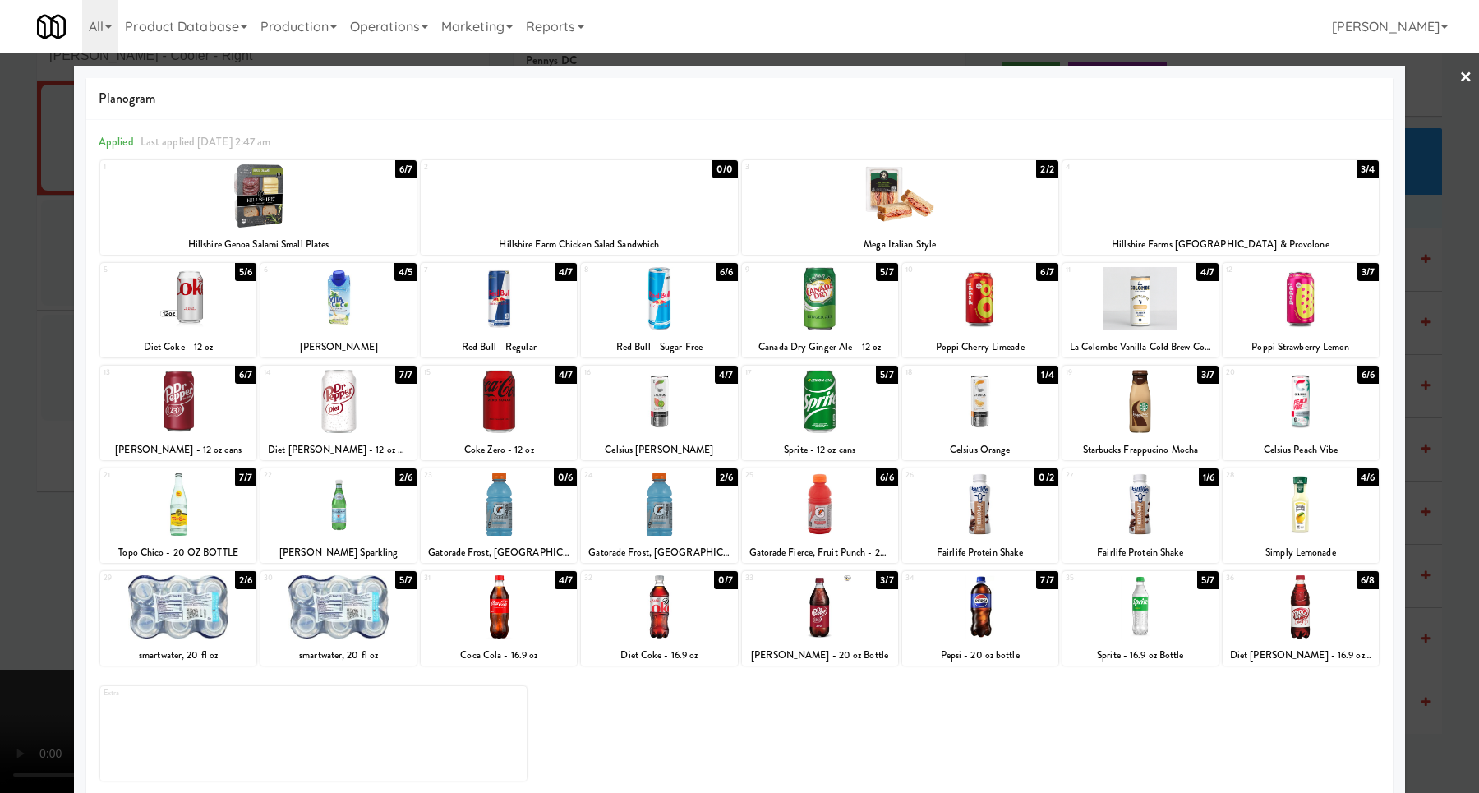
click at [1121, 587] on div at bounding box center [1140, 606] width 156 height 63
click at [1426, 502] on div at bounding box center [739, 396] width 1479 height 793
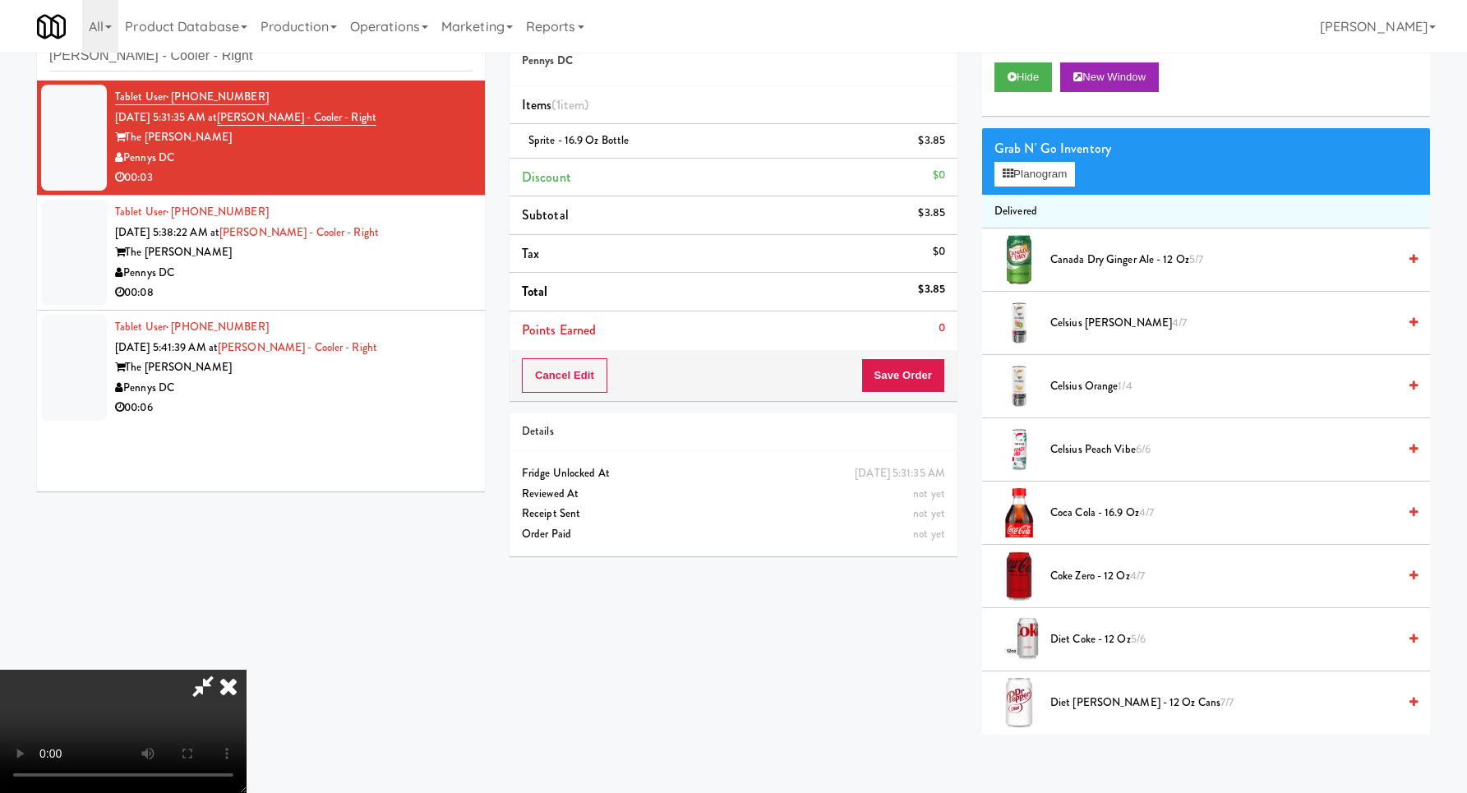
click at [949, 388] on div "Cancel Edit Save Order" at bounding box center [733, 375] width 448 height 51
click at [936, 375] on button "Save Order" at bounding box center [903, 375] width 84 height 35
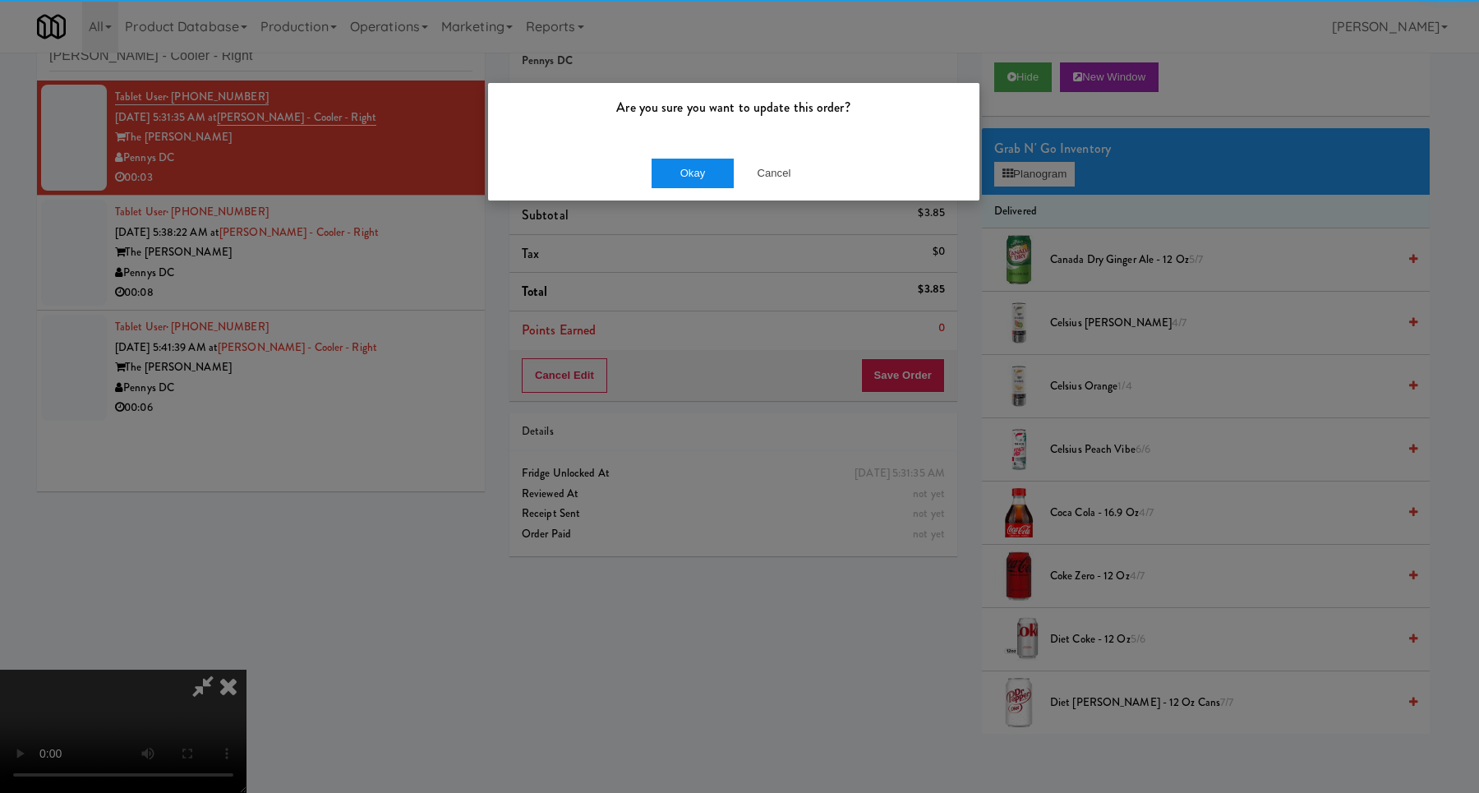
click at [675, 187] on div "Okay Cancel" at bounding box center [733, 172] width 491 height 55
click at [675, 175] on button "Okay" at bounding box center [693, 174] width 82 height 30
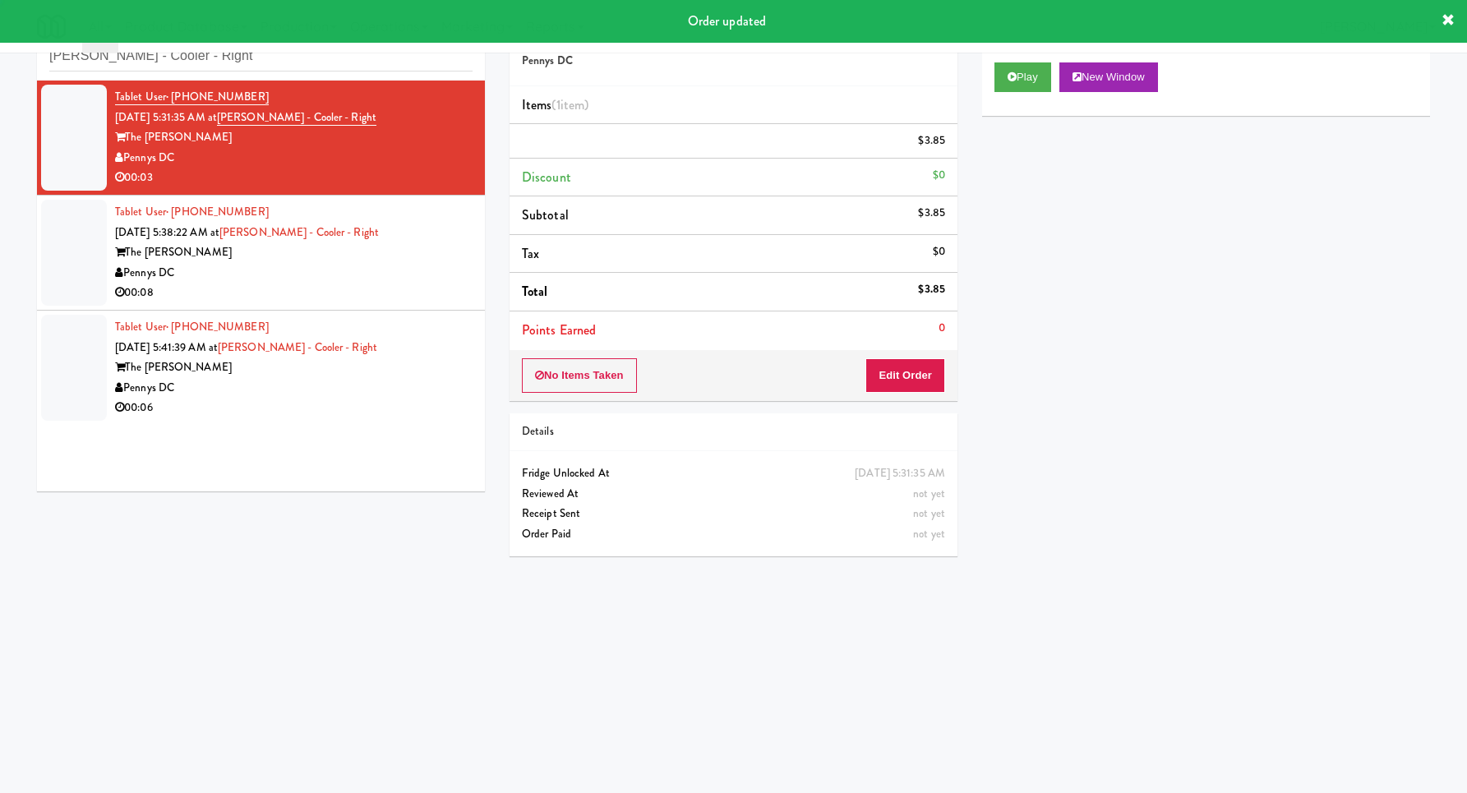
click at [447, 240] on div "Tablet User · (301) 525-2742 [DATE] 5:38:22 AM at [PERSON_NAME][GEOGRAPHIC_DATA…" at bounding box center [293, 252] width 357 height 101
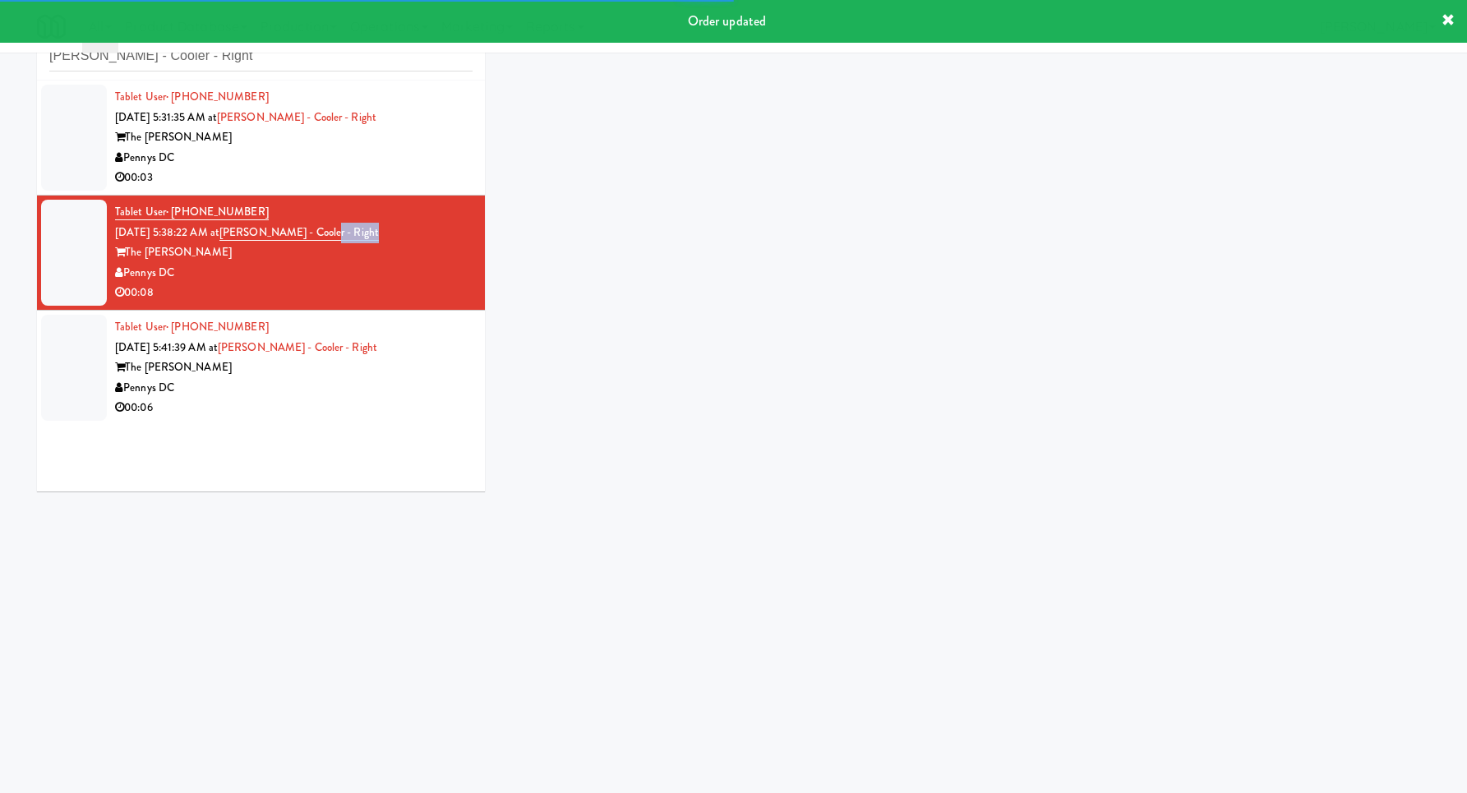
click at [447, 240] on div "Tablet User · (301) 525-2742 [DATE] 5:38:22 AM at [PERSON_NAME][GEOGRAPHIC_DATA…" at bounding box center [293, 252] width 357 height 101
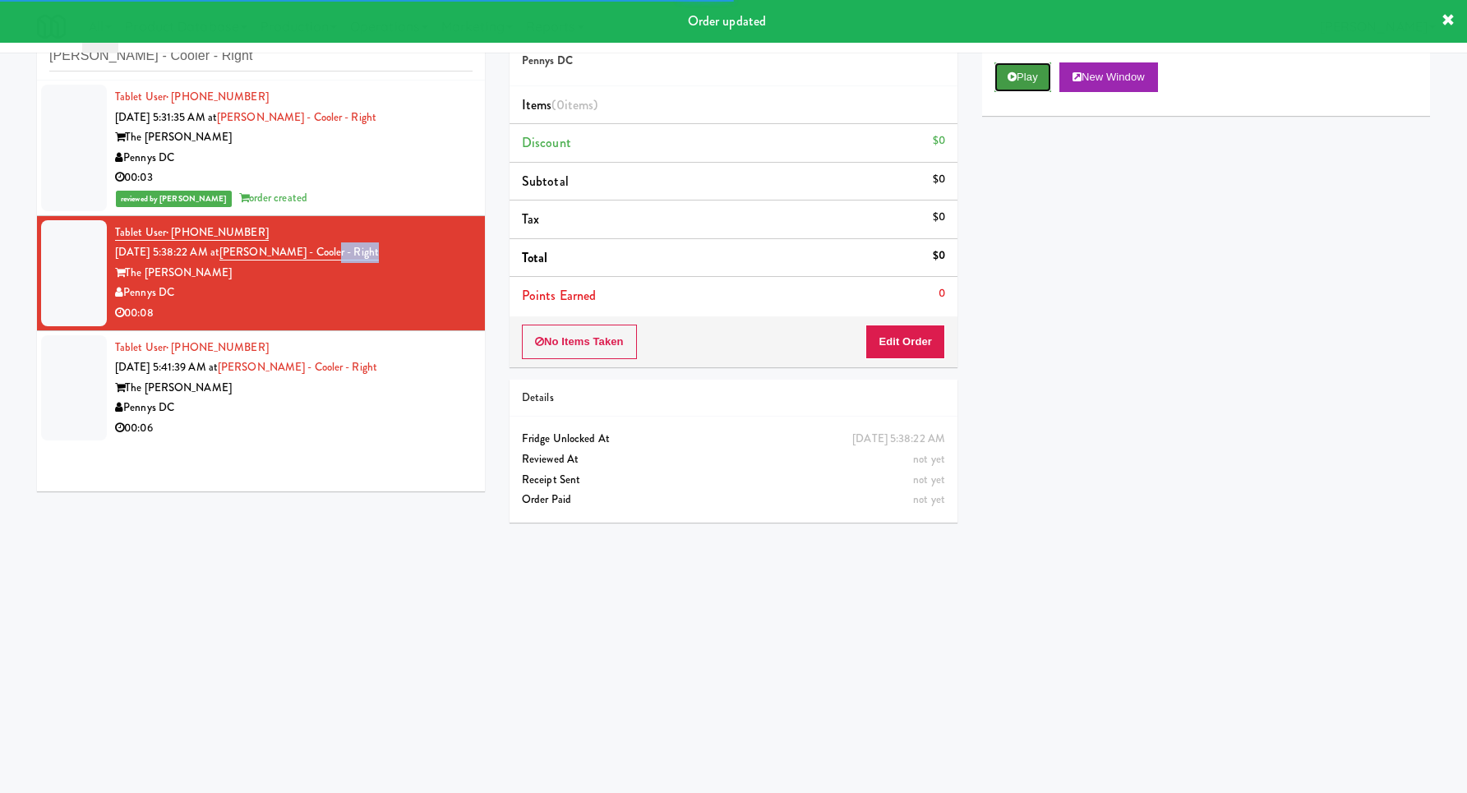
click at [1002, 79] on button "Play" at bounding box center [1022, 77] width 57 height 30
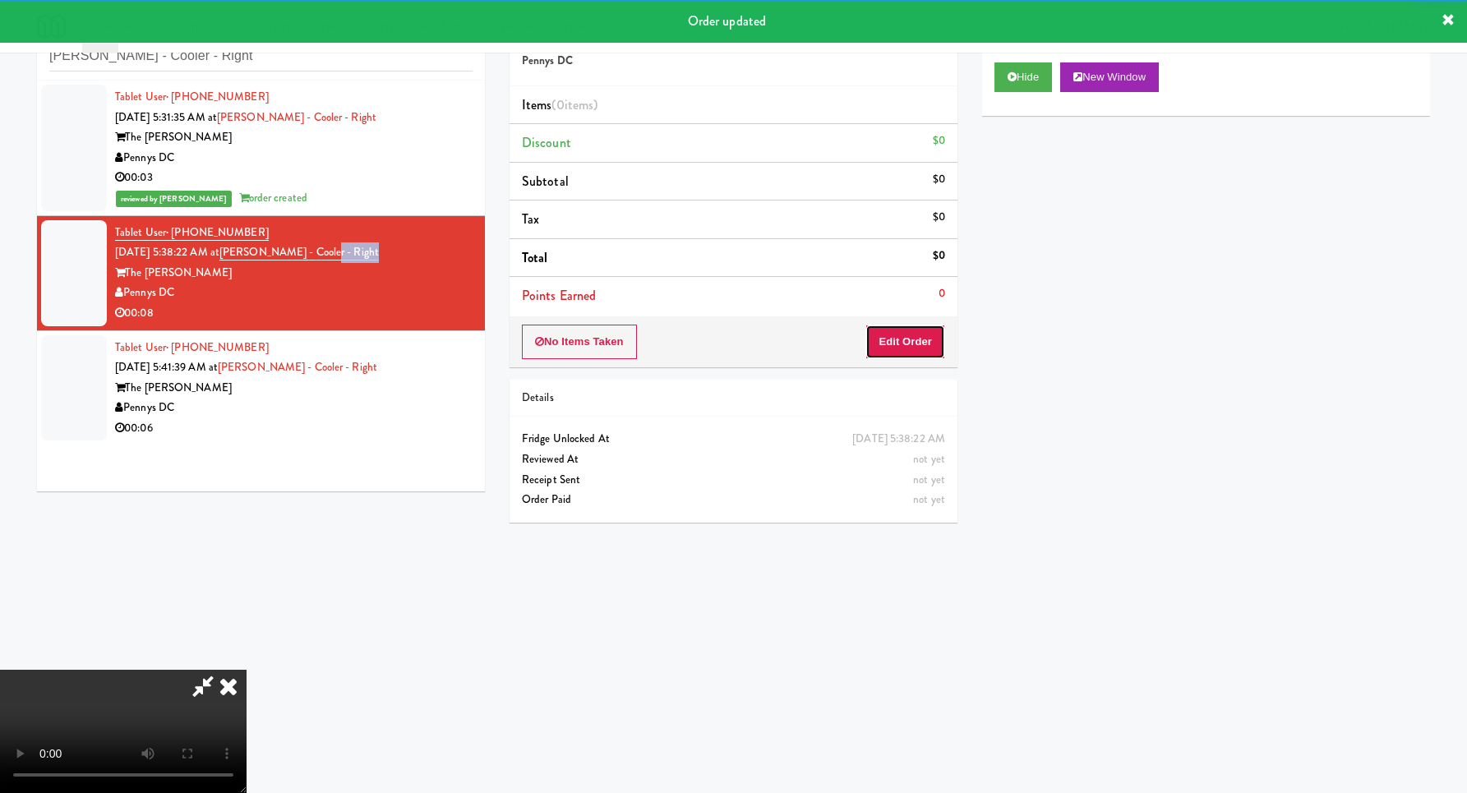
click at [914, 333] on button "Edit Order" at bounding box center [905, 342] width 80 height 35
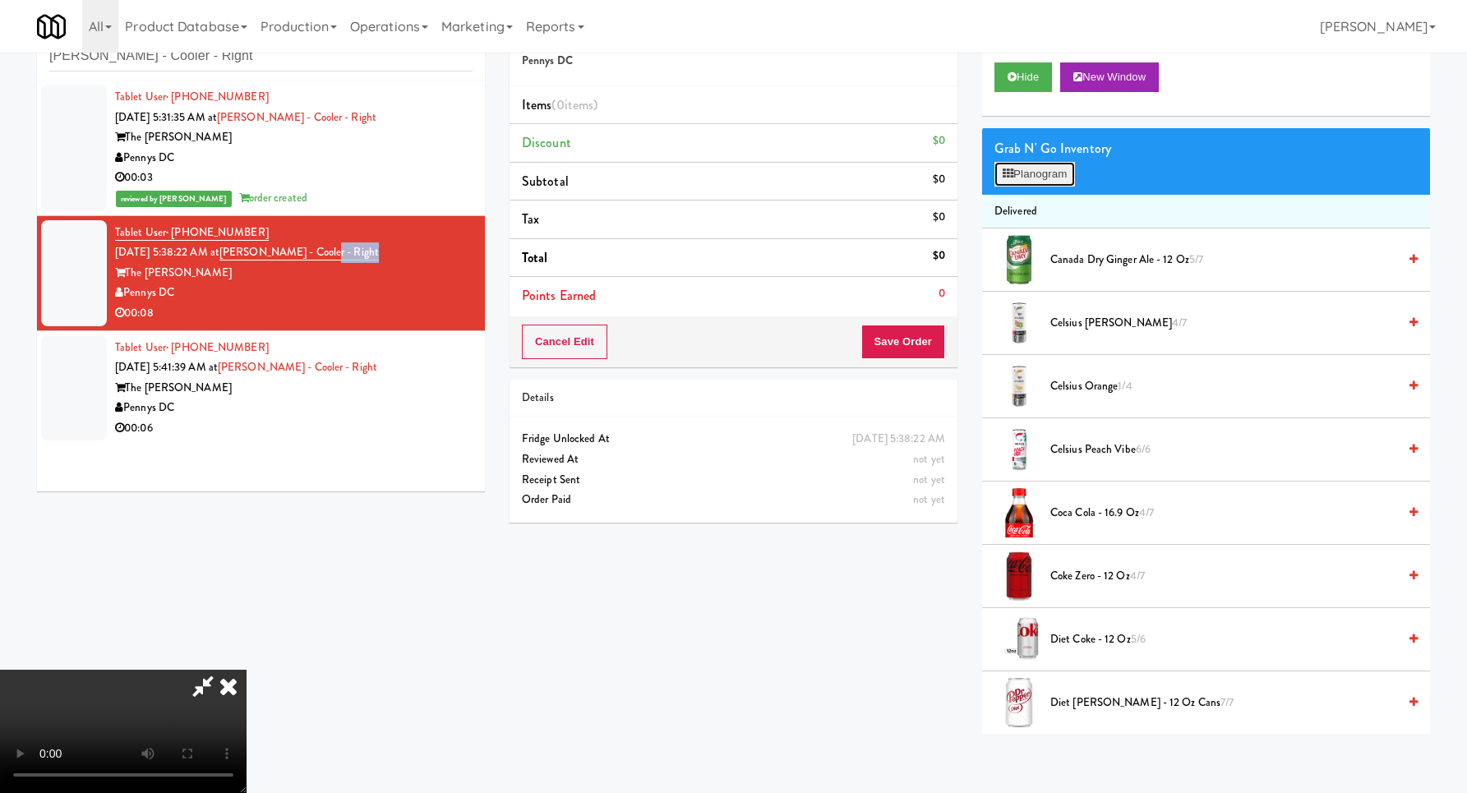
click at [1042, 175] on button "Planogram" at bounding box center [1034, 174] width 81 height 25
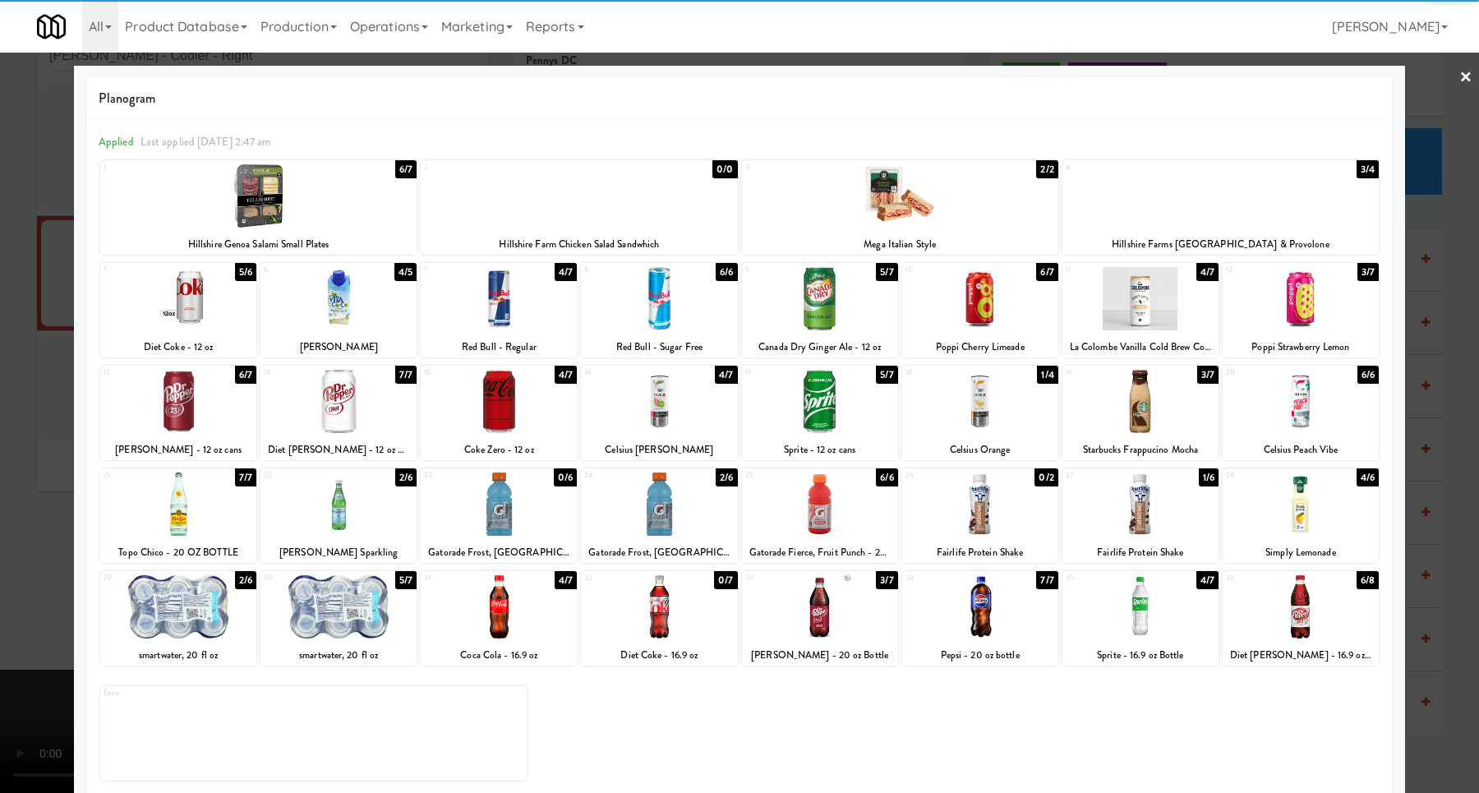
click at [1269, 593] on div at bounding box center [1301, 606] width 156 height 63
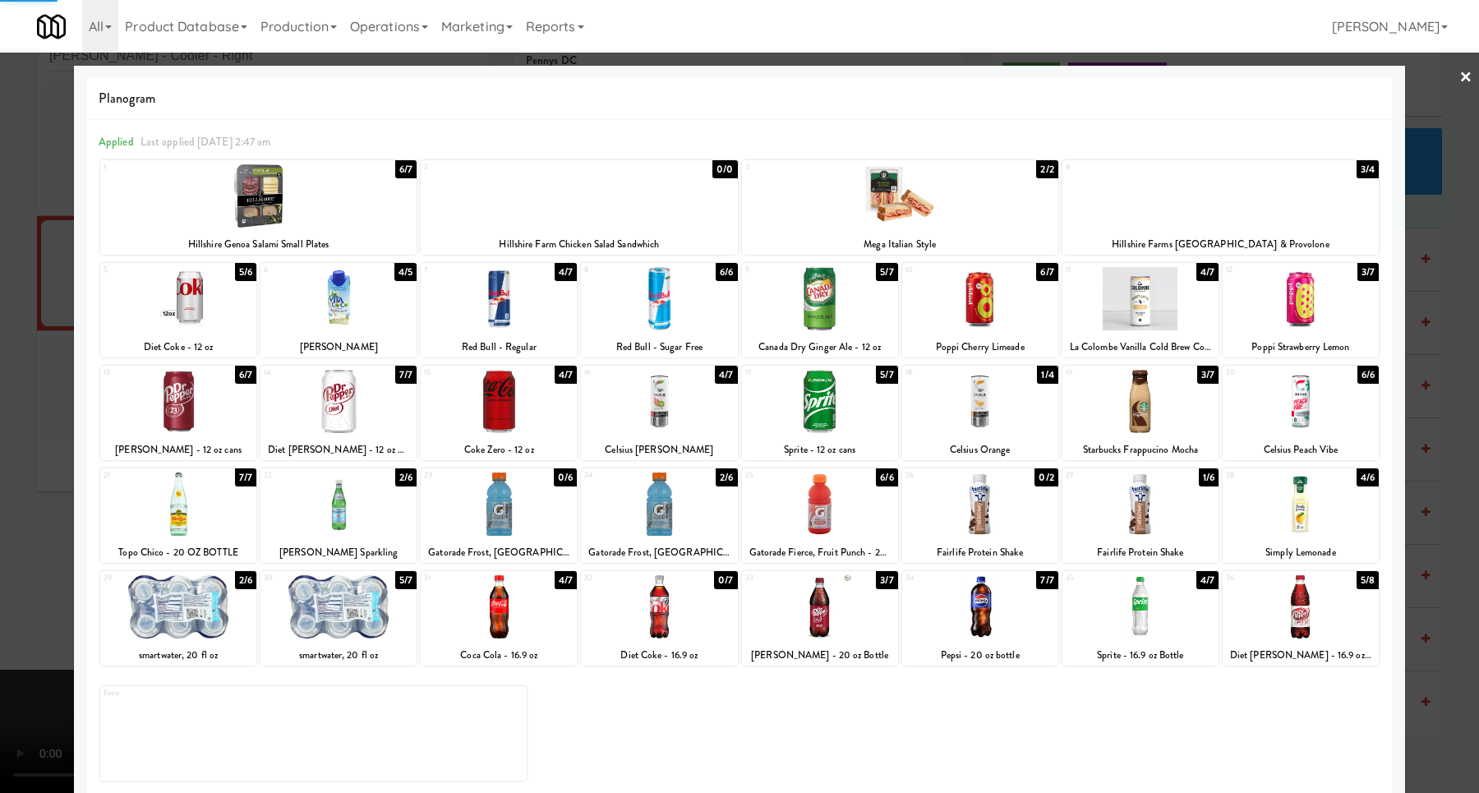
click at [1408, 554] on div at bounding box center [739, 396] width 1479 height 793
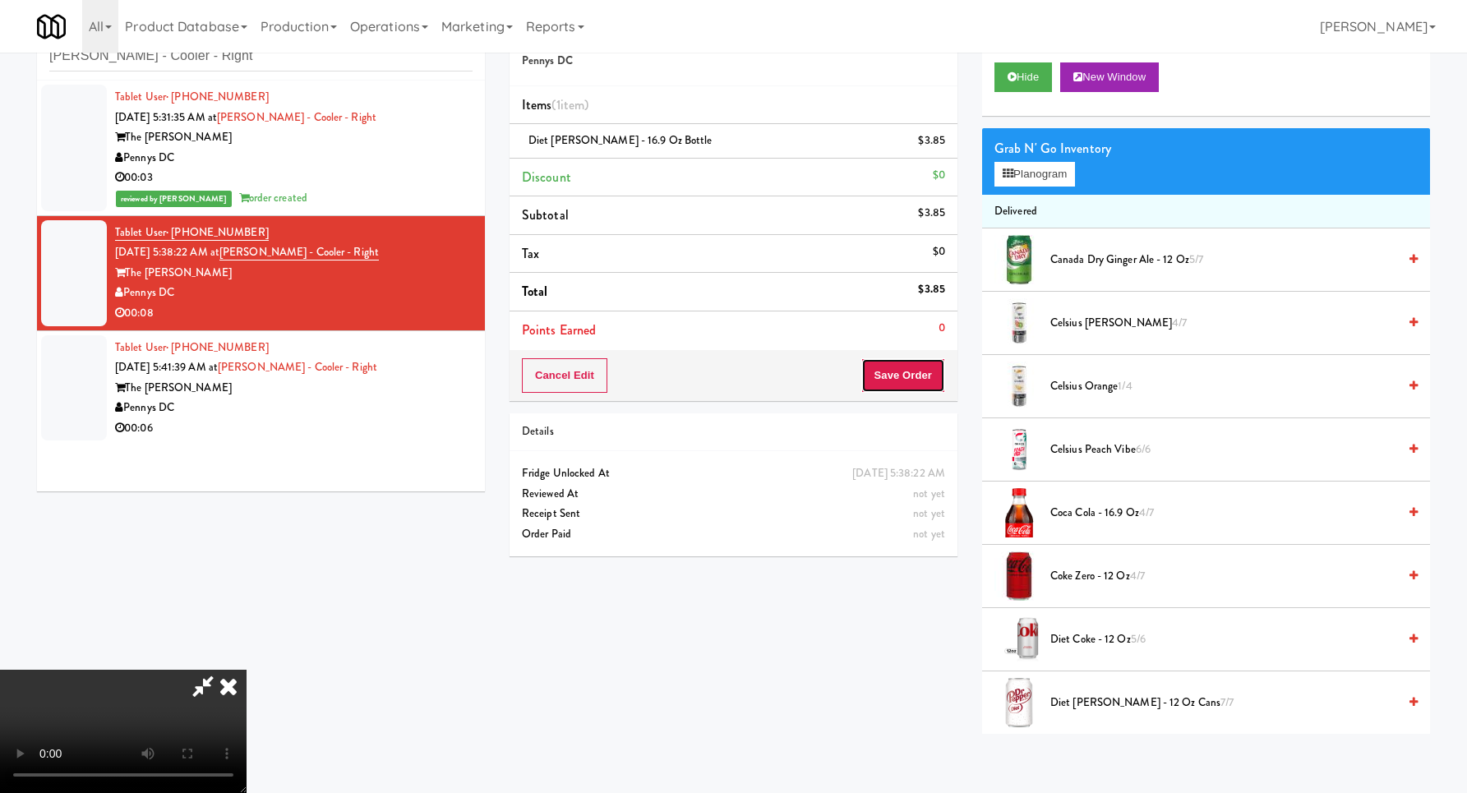
click at [914, 369] on button "Save Order" at bounding box center [903, 375] width 84 height 35
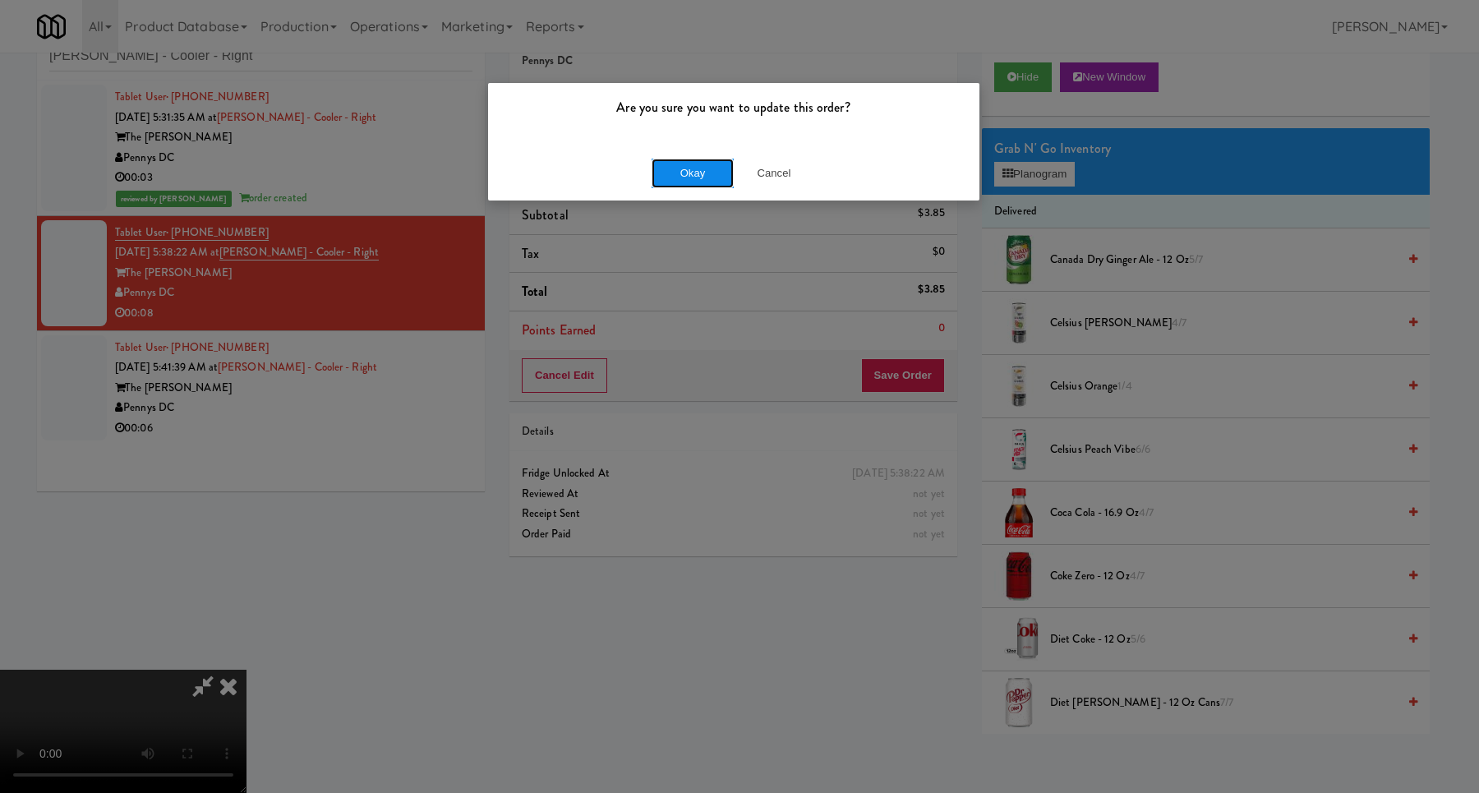
click at [661, 182] on button "Okay" at bounding box center [693, 174] width 82 height 30
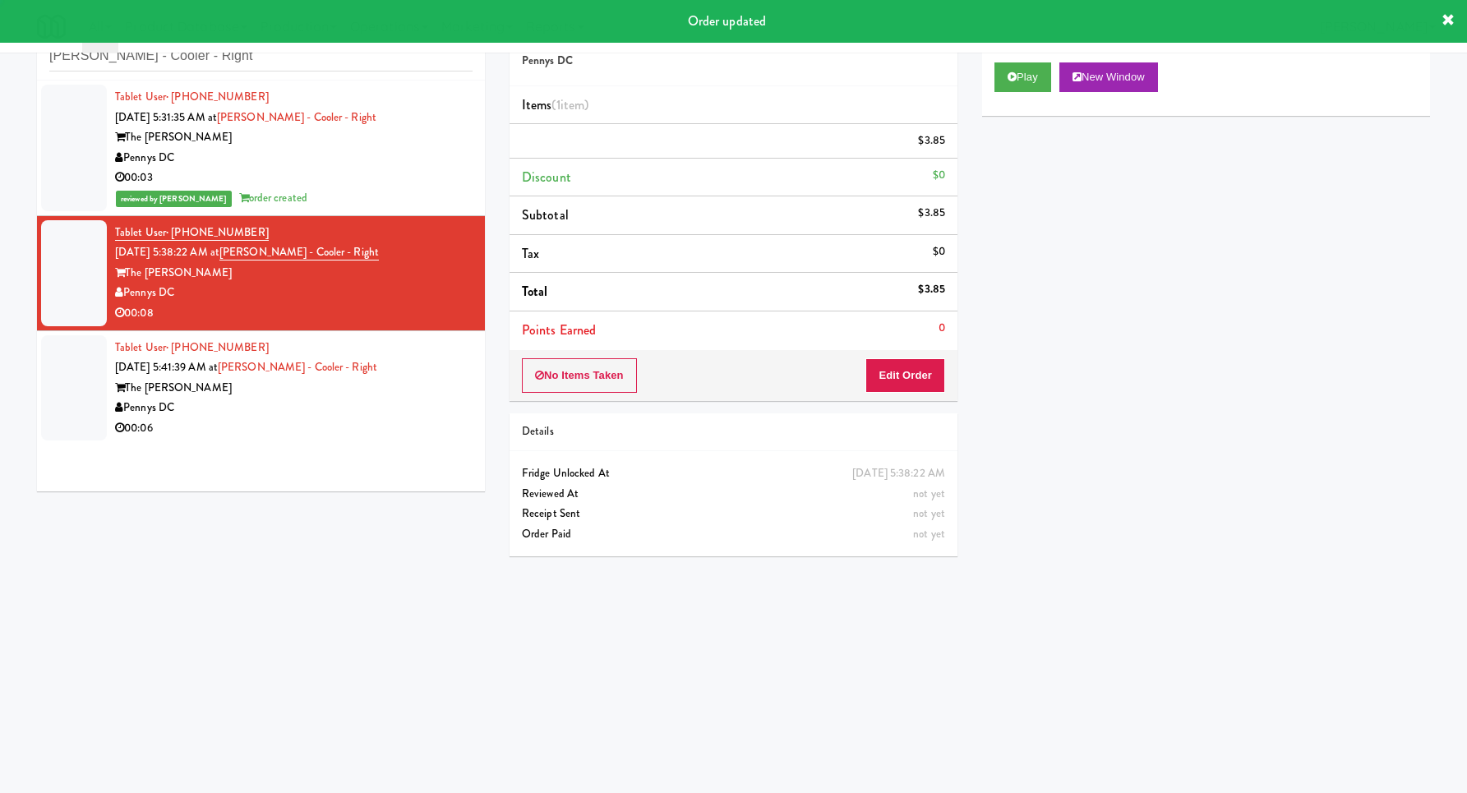
click at [409, 362] on div "Tablet User · (240) 481-5456 [DATE] 5:41:39 AM at [PERSON_NAME][GEOGRAPHIC_DATA…" at bounding box center [293, 388] width 357 height 101
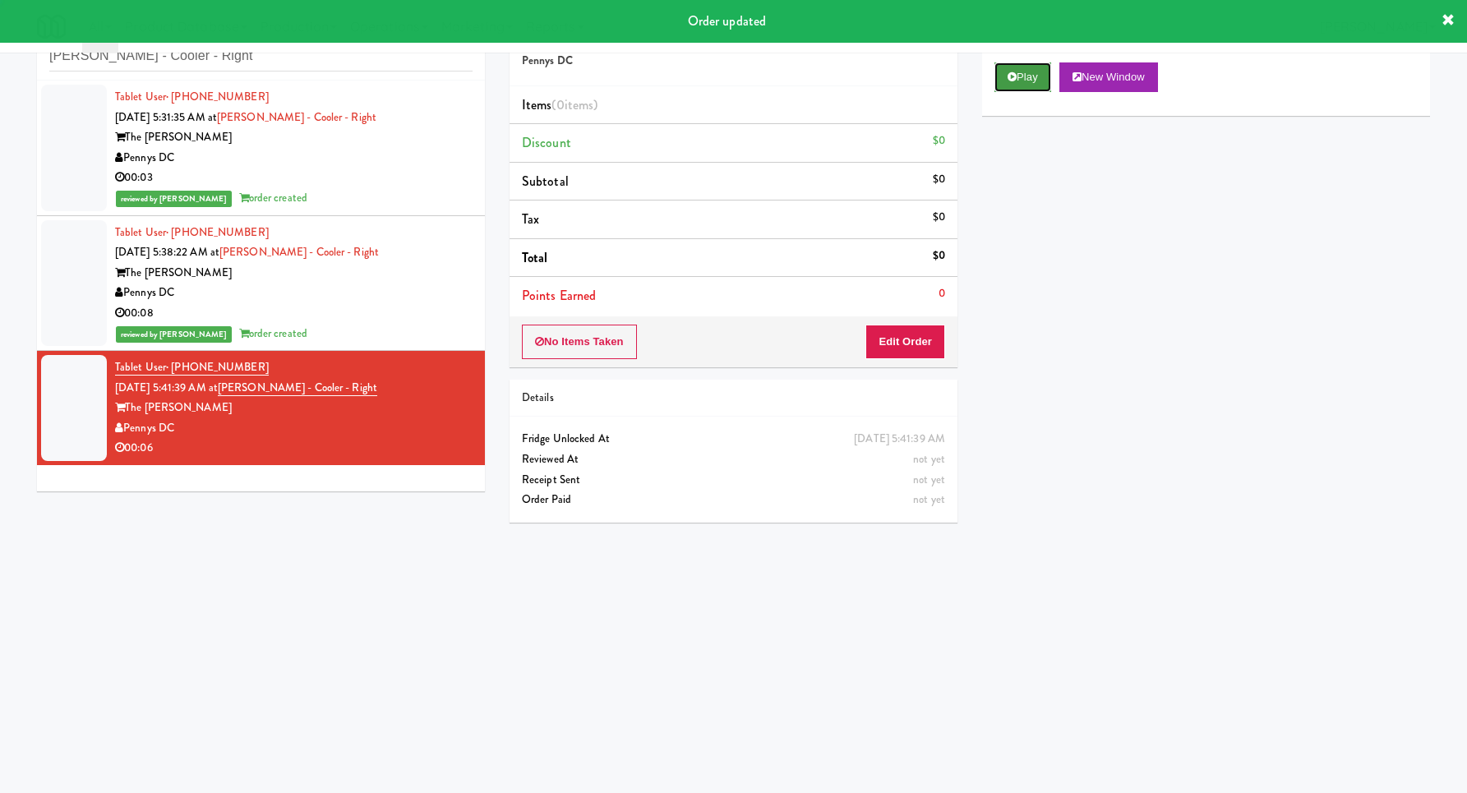
click at [1005, 87] on button "Play" at bounding box center [1022, 77] width 57 height 30
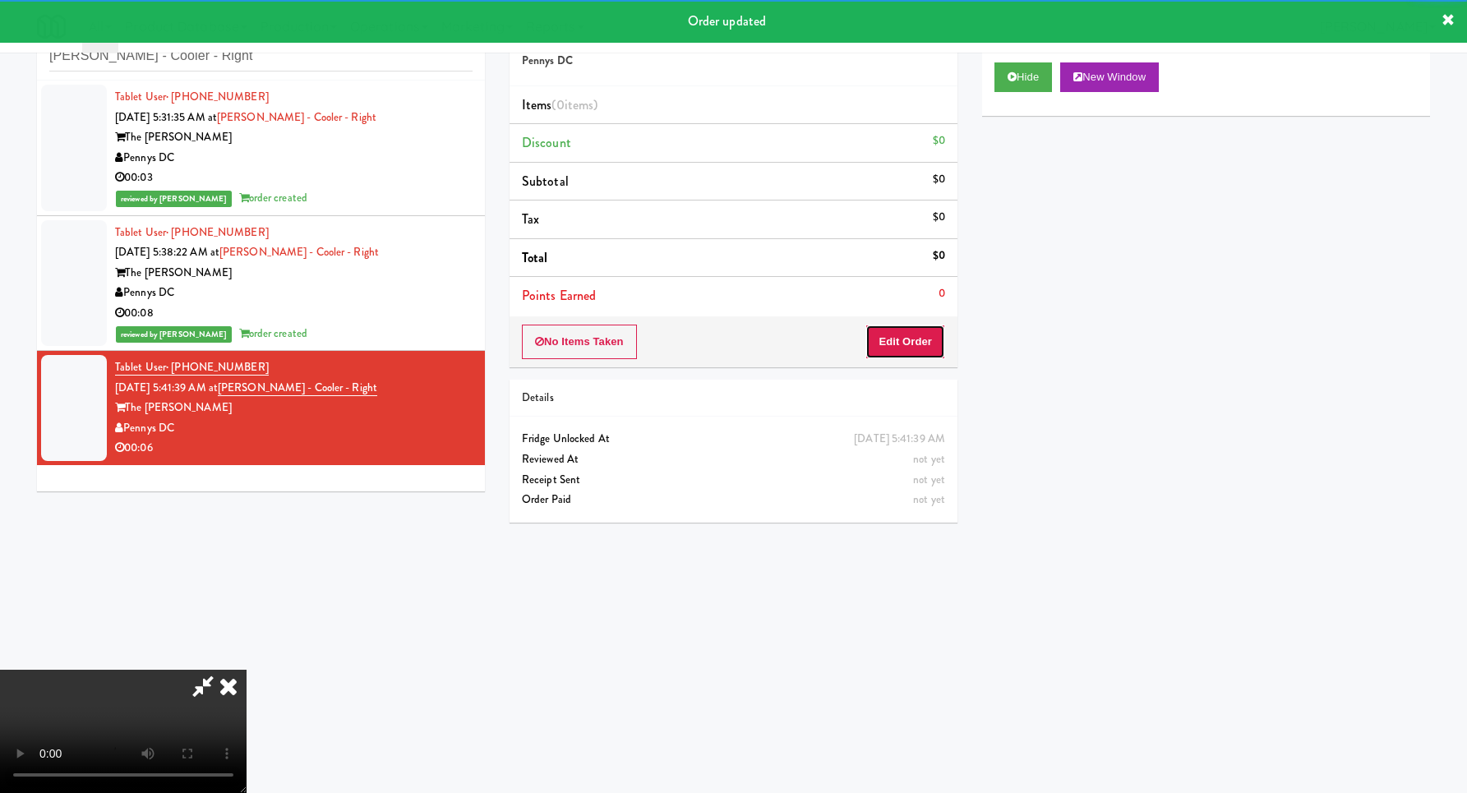
click at [922, 338] on button "Edit Order" at bounding box center [905, 342] width 80 height 35
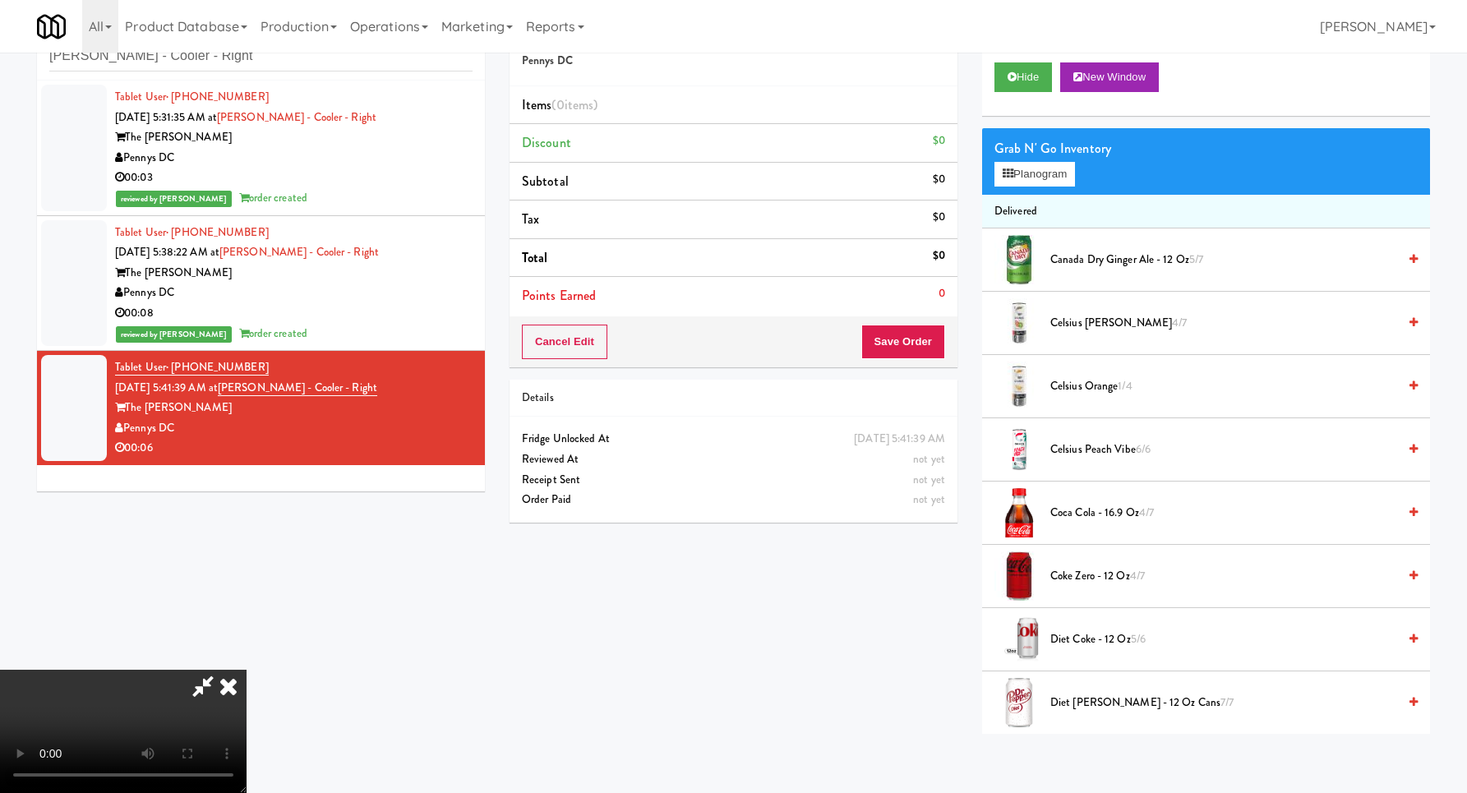
click at [606, 116] on li "Items (0 items )" at bounding box center [733, 105] width 448 height 39
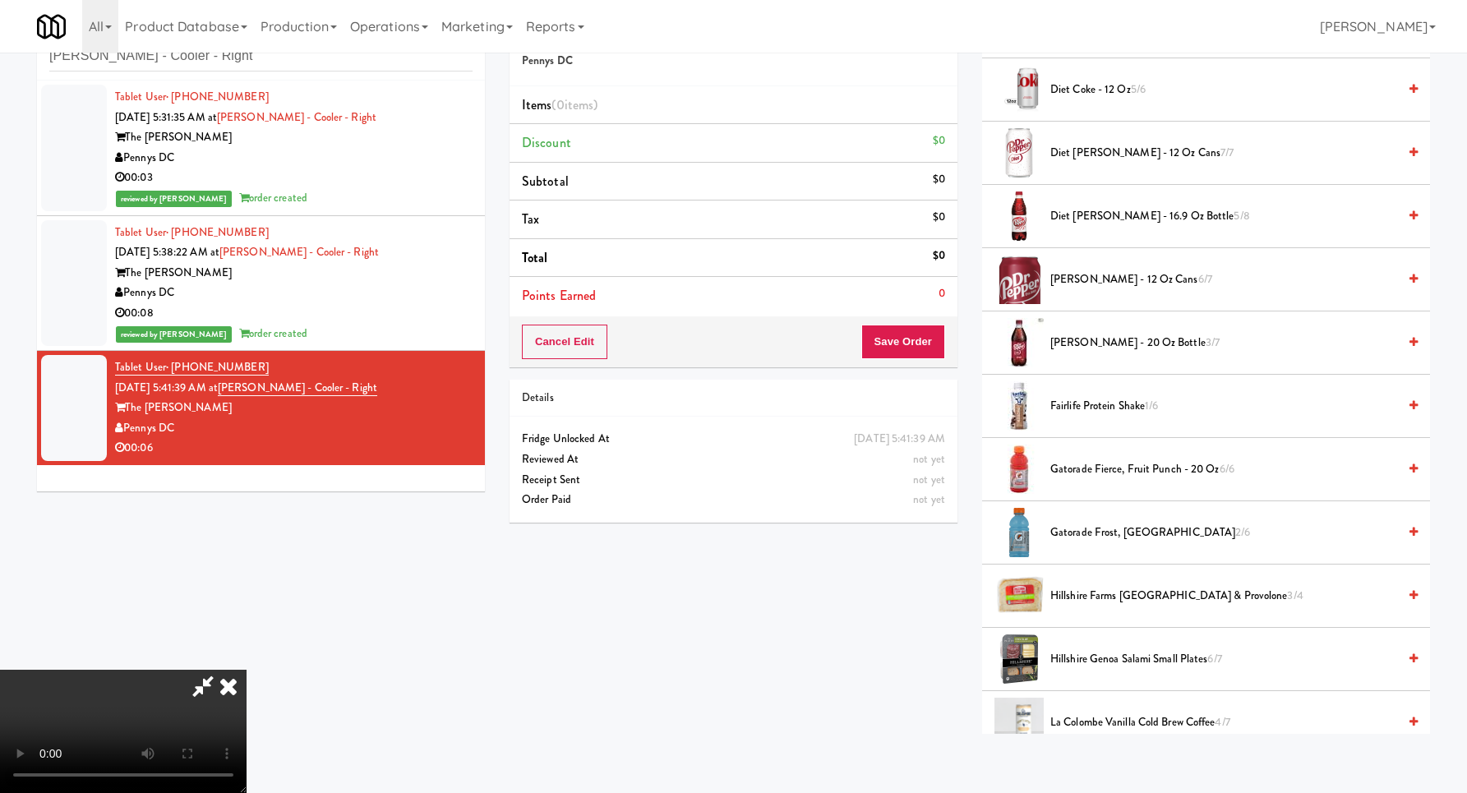
scroll to position [838, 0]
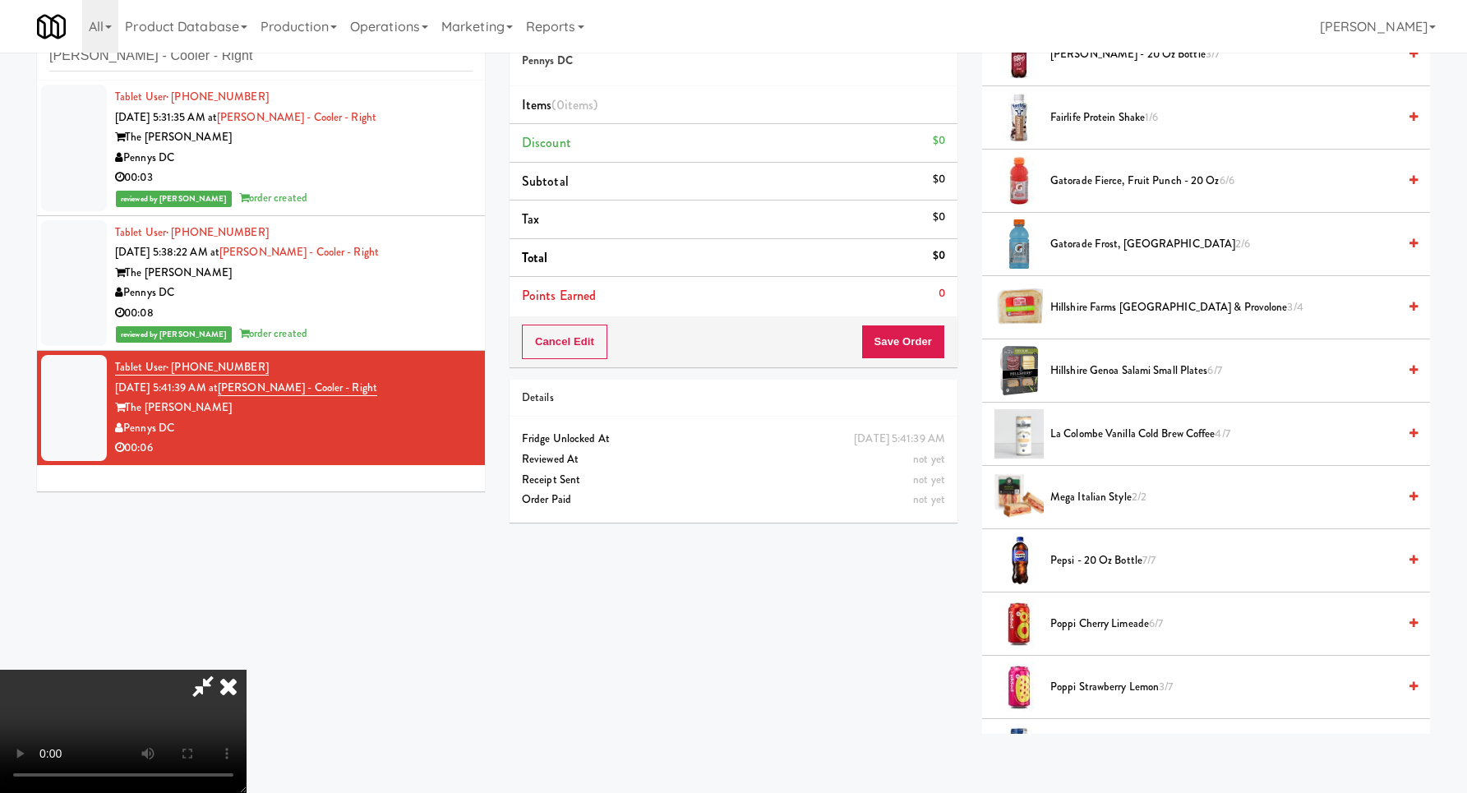
click at [1096, 237] on span "Gatorade Frost, Glacier Freeze 2/6" at bounding box center [1223, 244] width 347 height 21
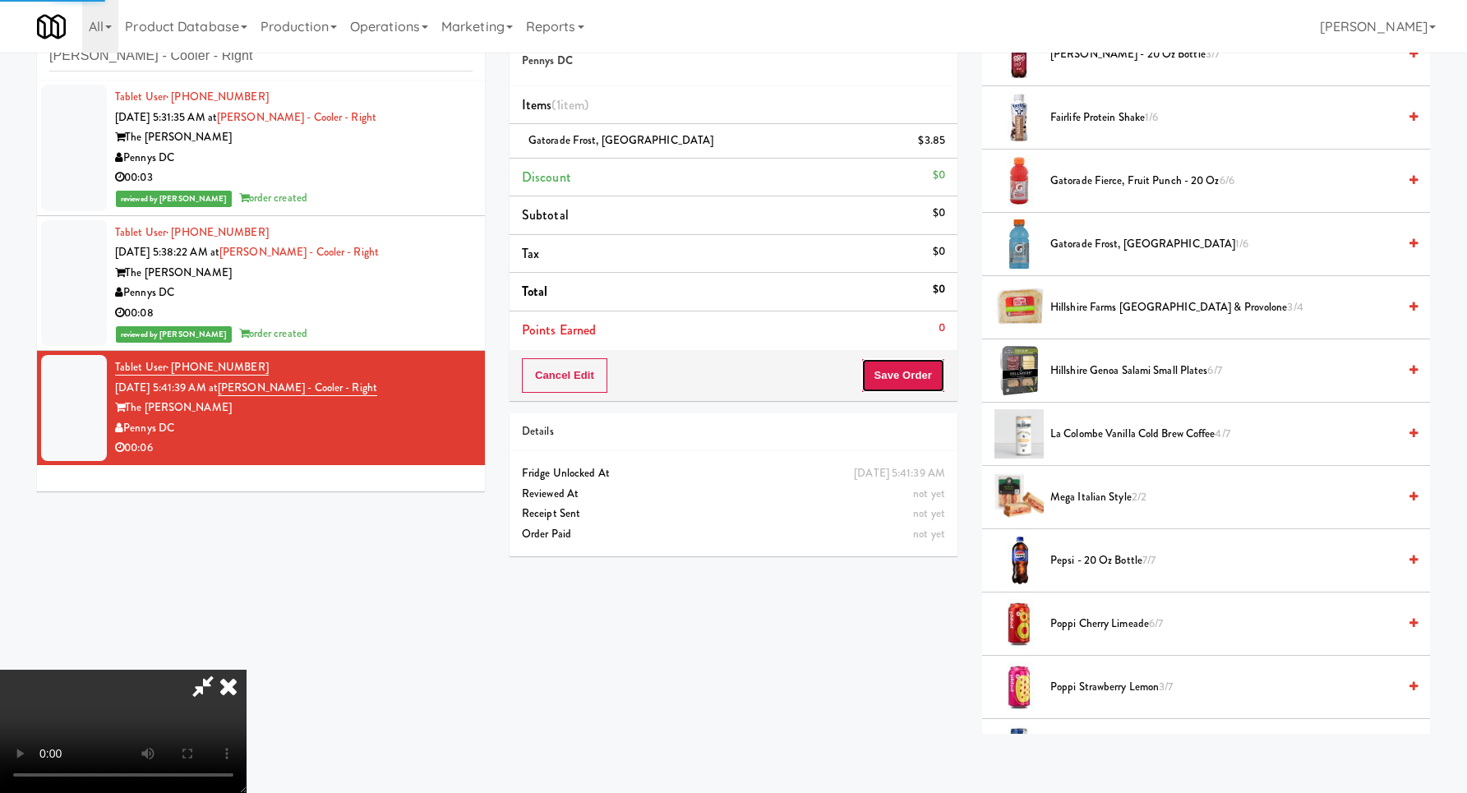
click at [937, 364] on button "Save Order" at bounding box center [903, 375] width 84 height 35
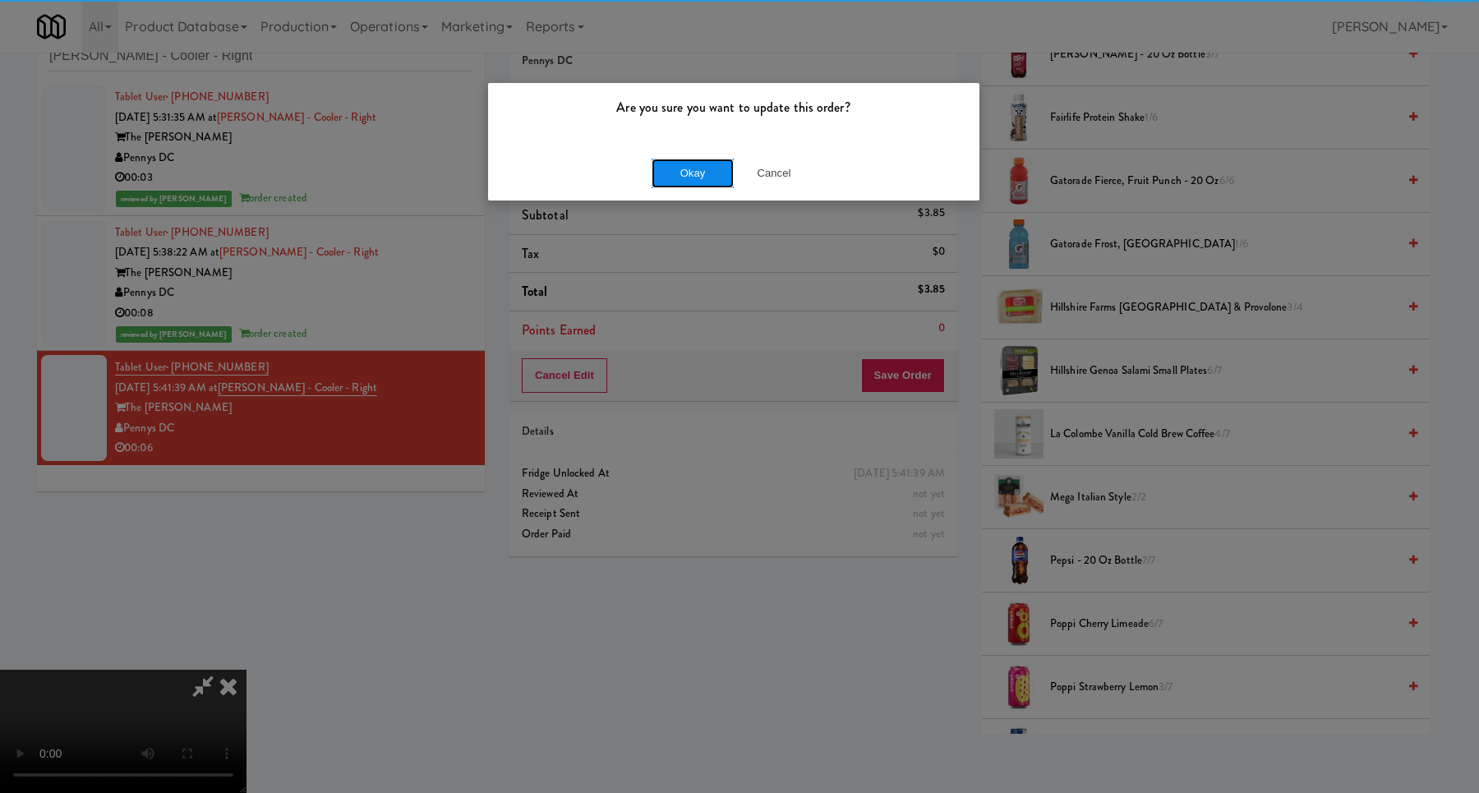
click at [690, 169] on button "Okay" at bounding box center [693, 174] width 82 height 30
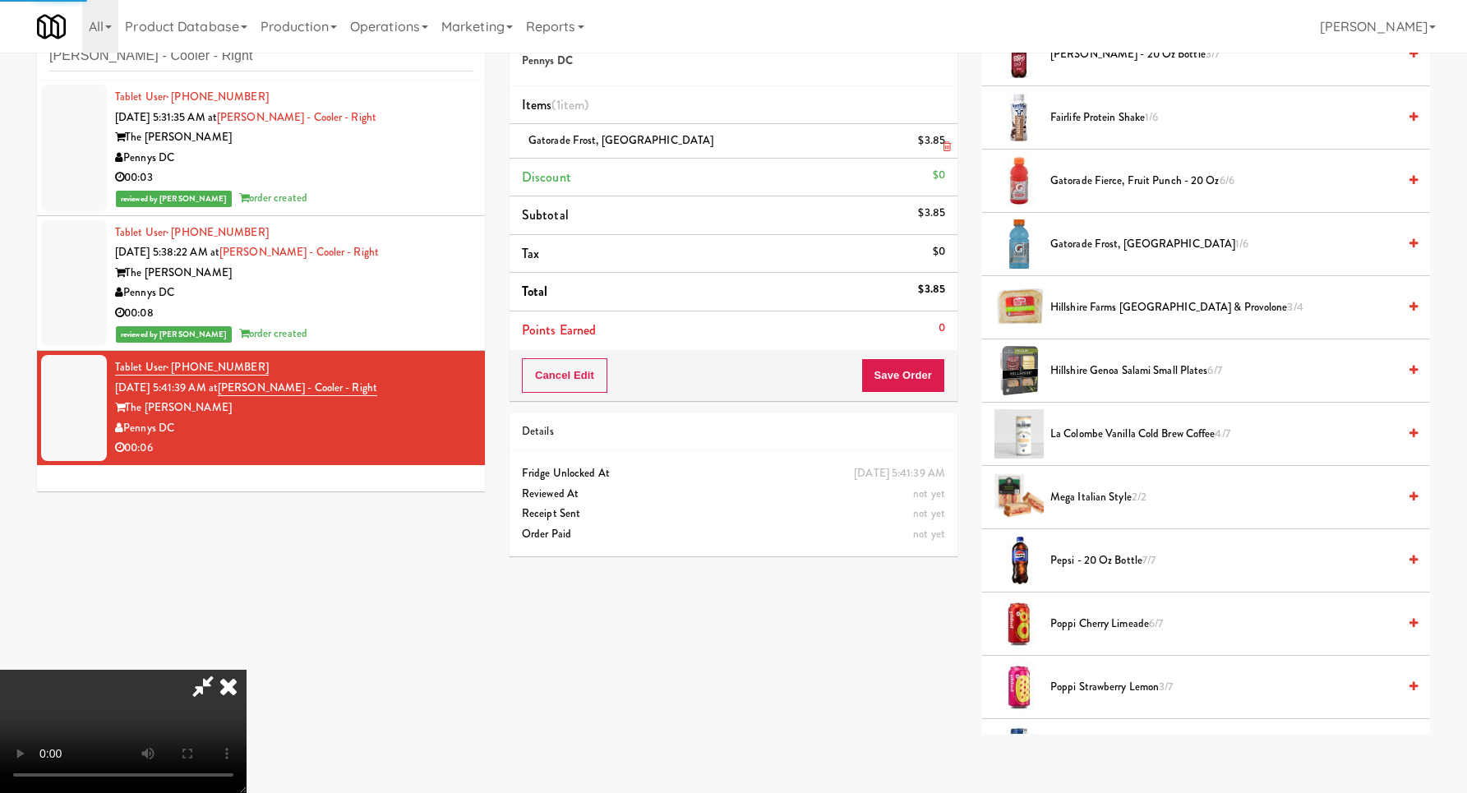
scroll to position [0, 0]
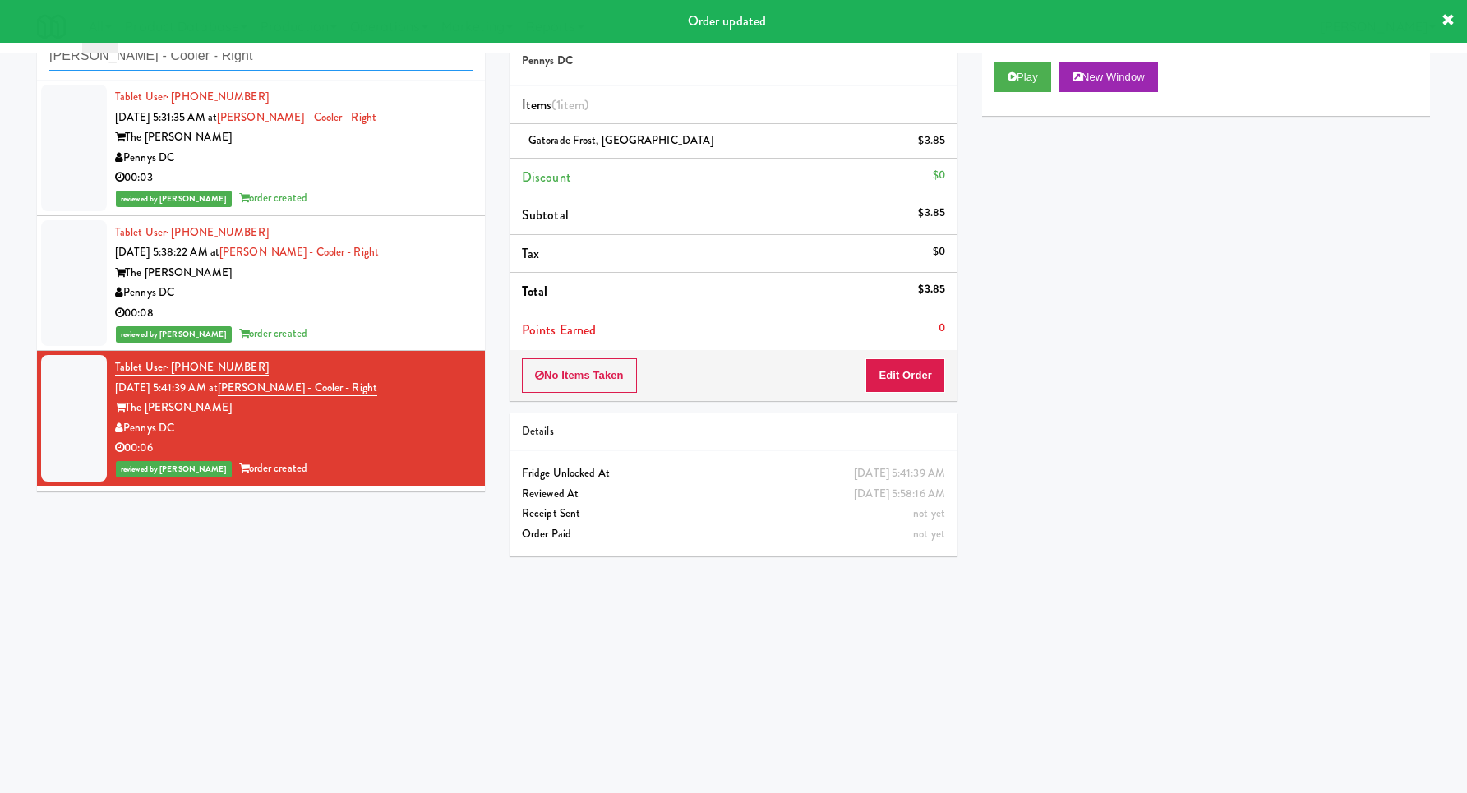
click at [303, 71] on input "[PERSON_NAME] - Cooler - Right" at bounding box center [260, 56] width 423 height 30
paste input "La Plaza - Cooler 2 Mid"
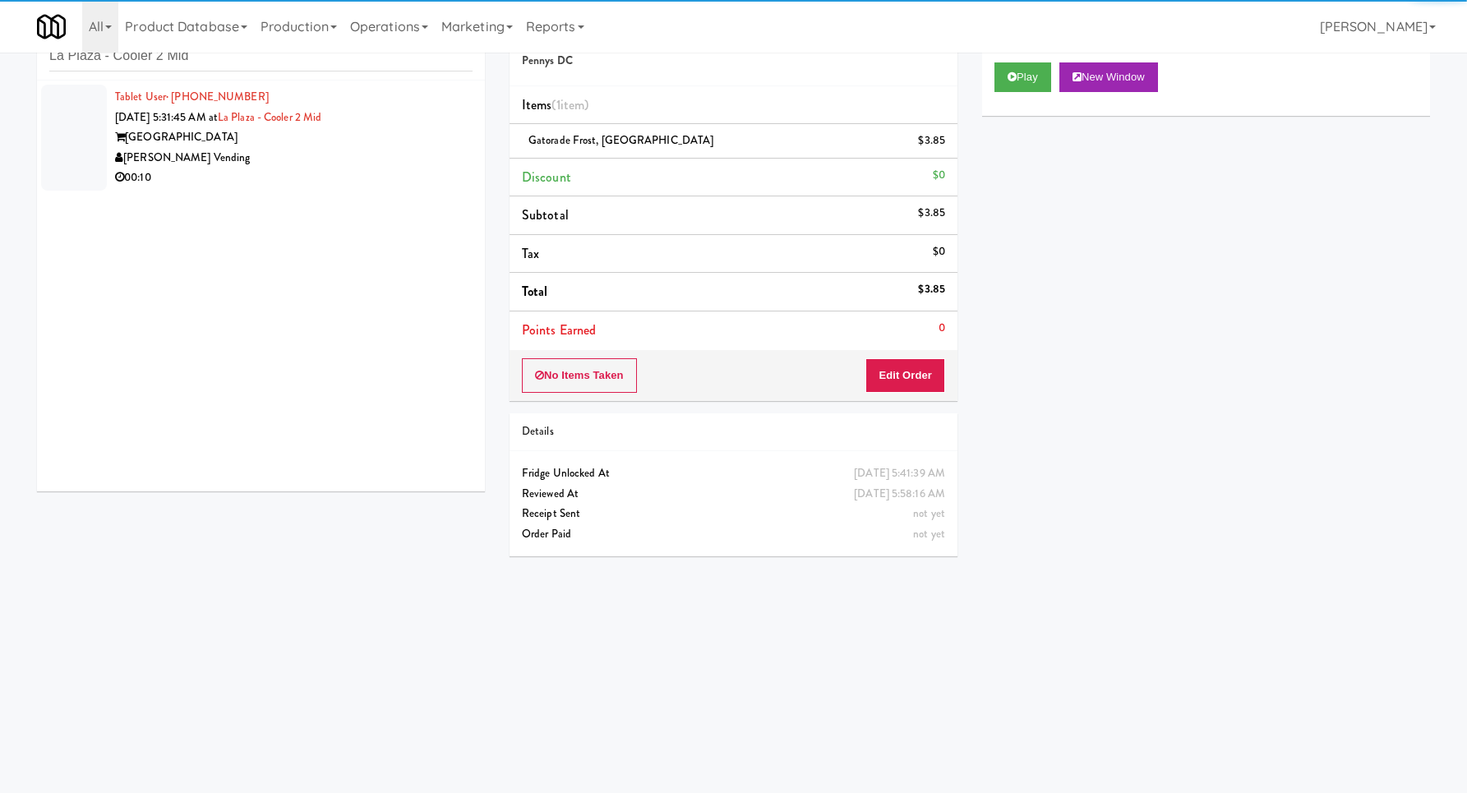
click at [366, 179] on div "00:10" at bounding box center [293, 178] width 357 height 21
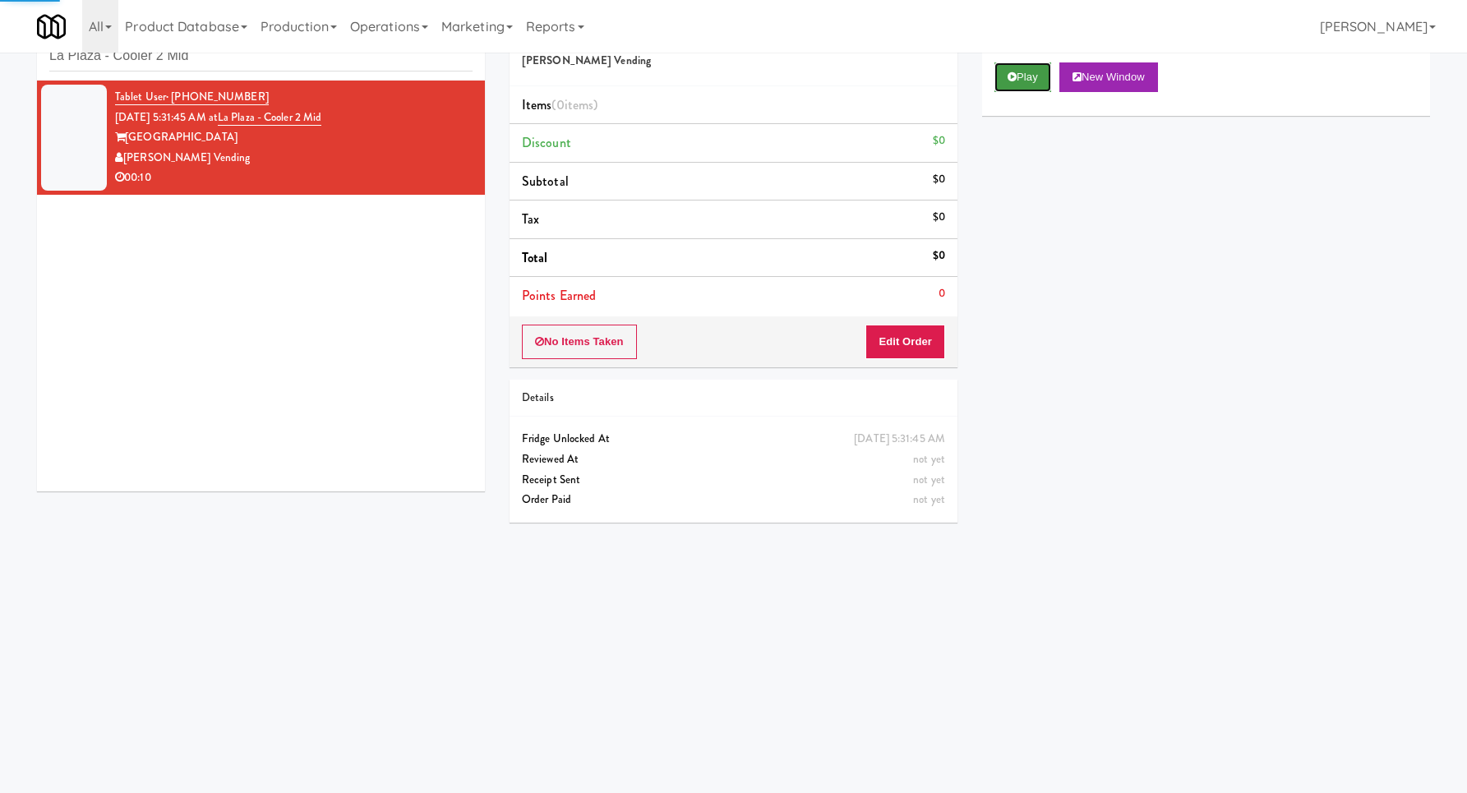
click at [1001, 76] on button "Play" at bounding box center [1022, 77] width 57 height 30
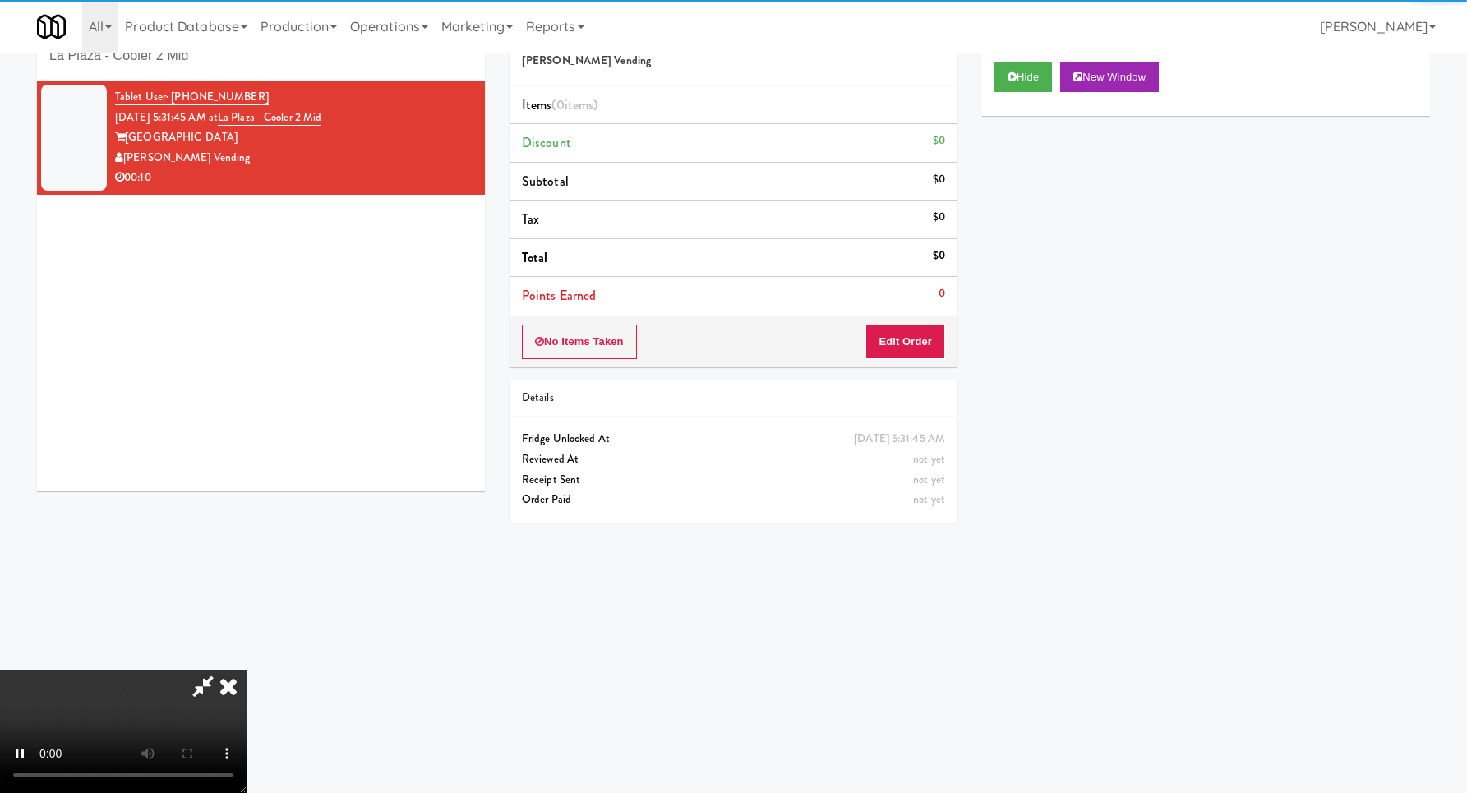
click at [910, 302] on li "Points Earned 0" at bounding box center [733, 296] width 448 height 38
click at [908, 339] on button "Edit Order" at bounding box center [905, 342] width 80 height 35
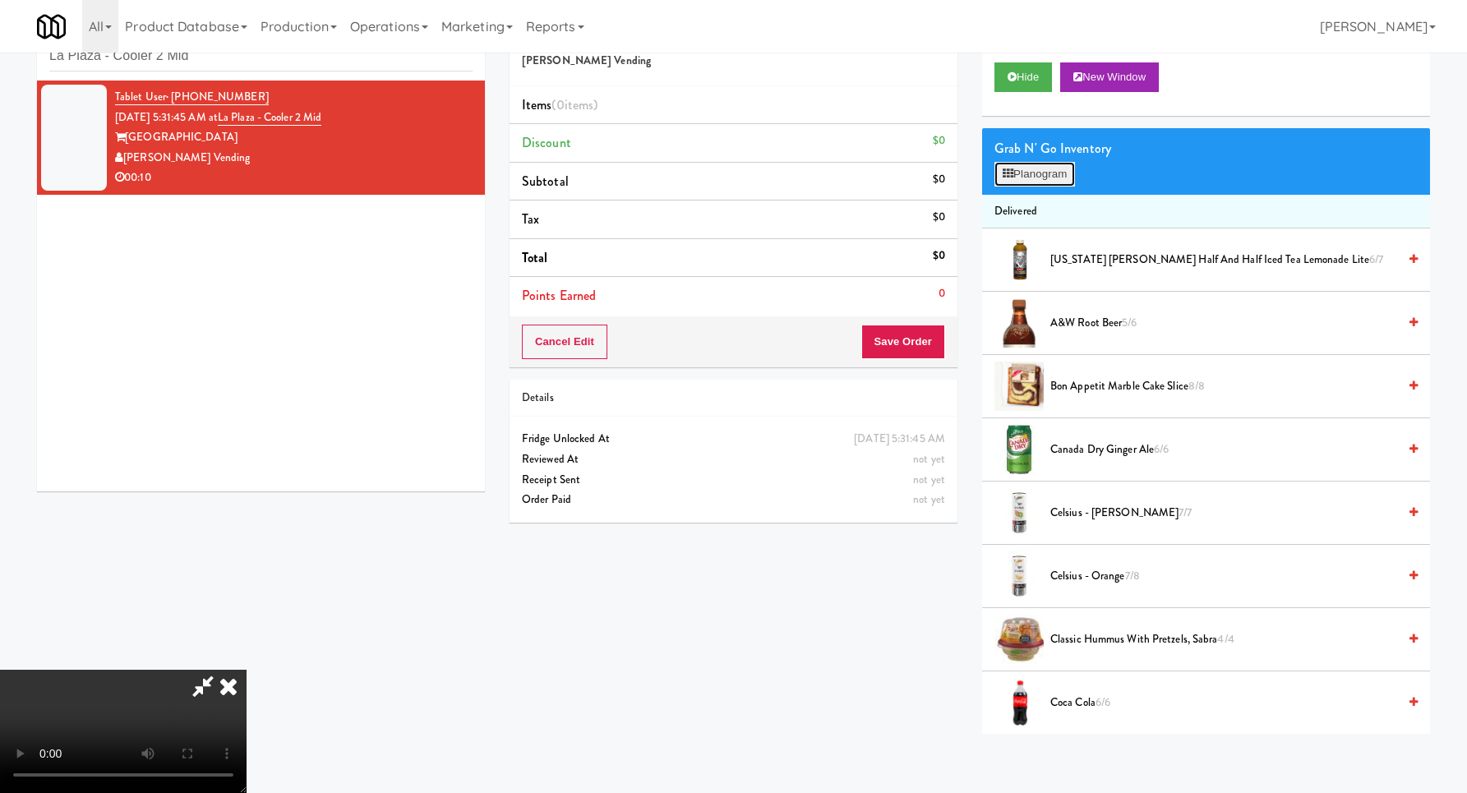
click at [1012, 185] on button "Planogram" at bounding box center [1034, 174] width 81 height 25
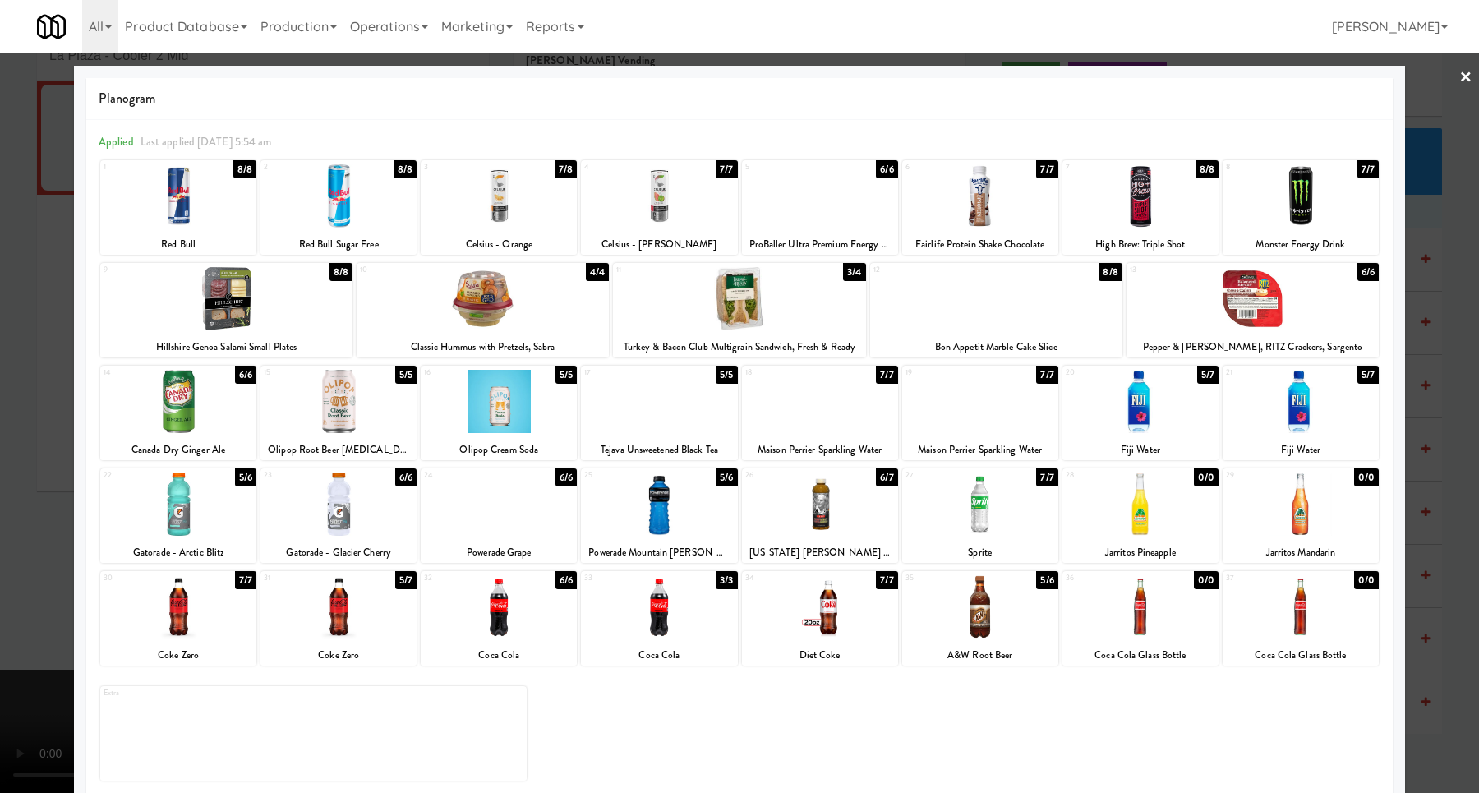
click at [804, 298] on div at bounding box center [739, 298] width 252 height 63
click at [242, 312] on div at bounding box center [226, 298] width 252 height 63
click at [1406, 341] on div at bounding box center [739, 396] width 1479 height 793
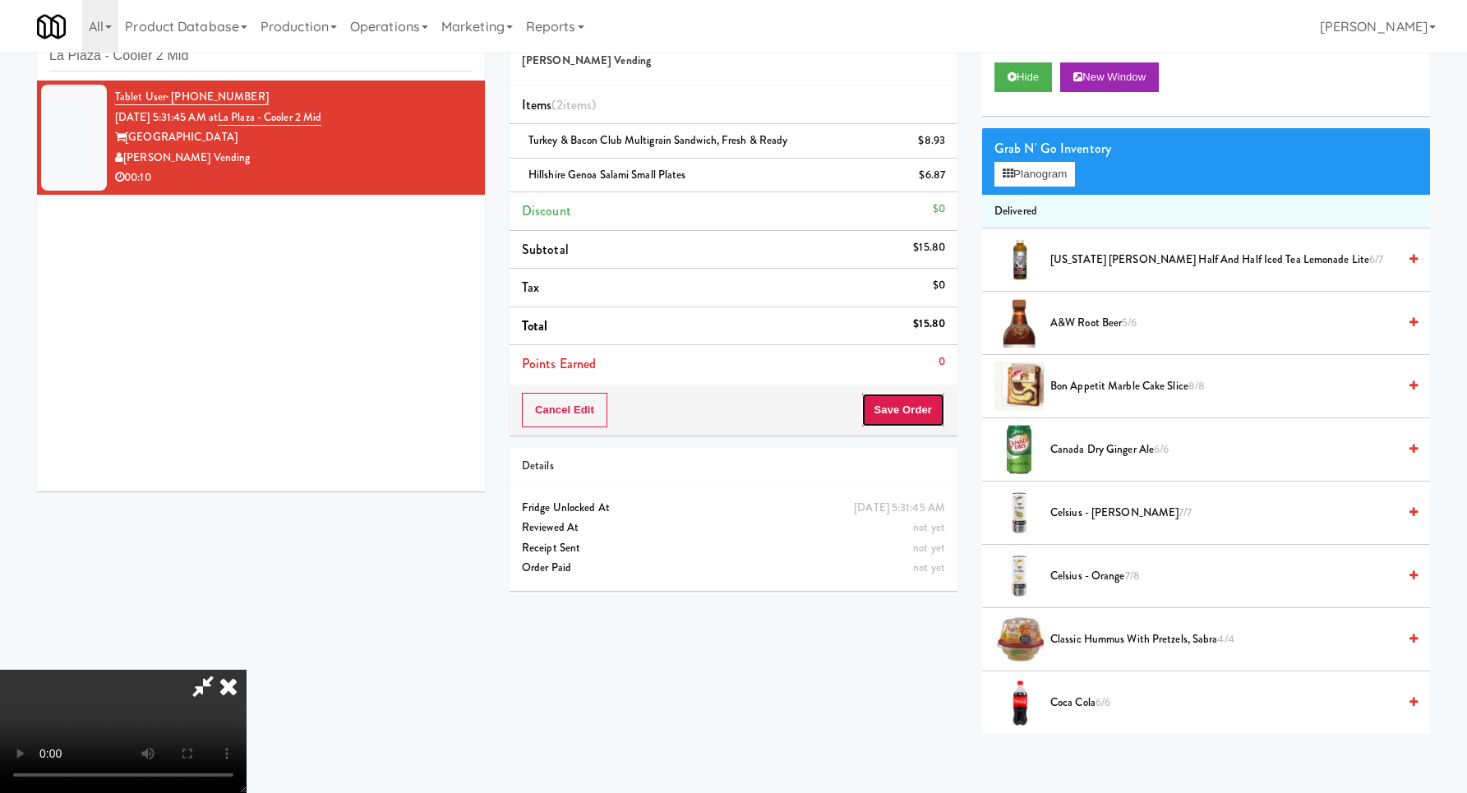
click at [887, 412] on button "Save Order" at bounding box center [903, 410] width 84 height 35
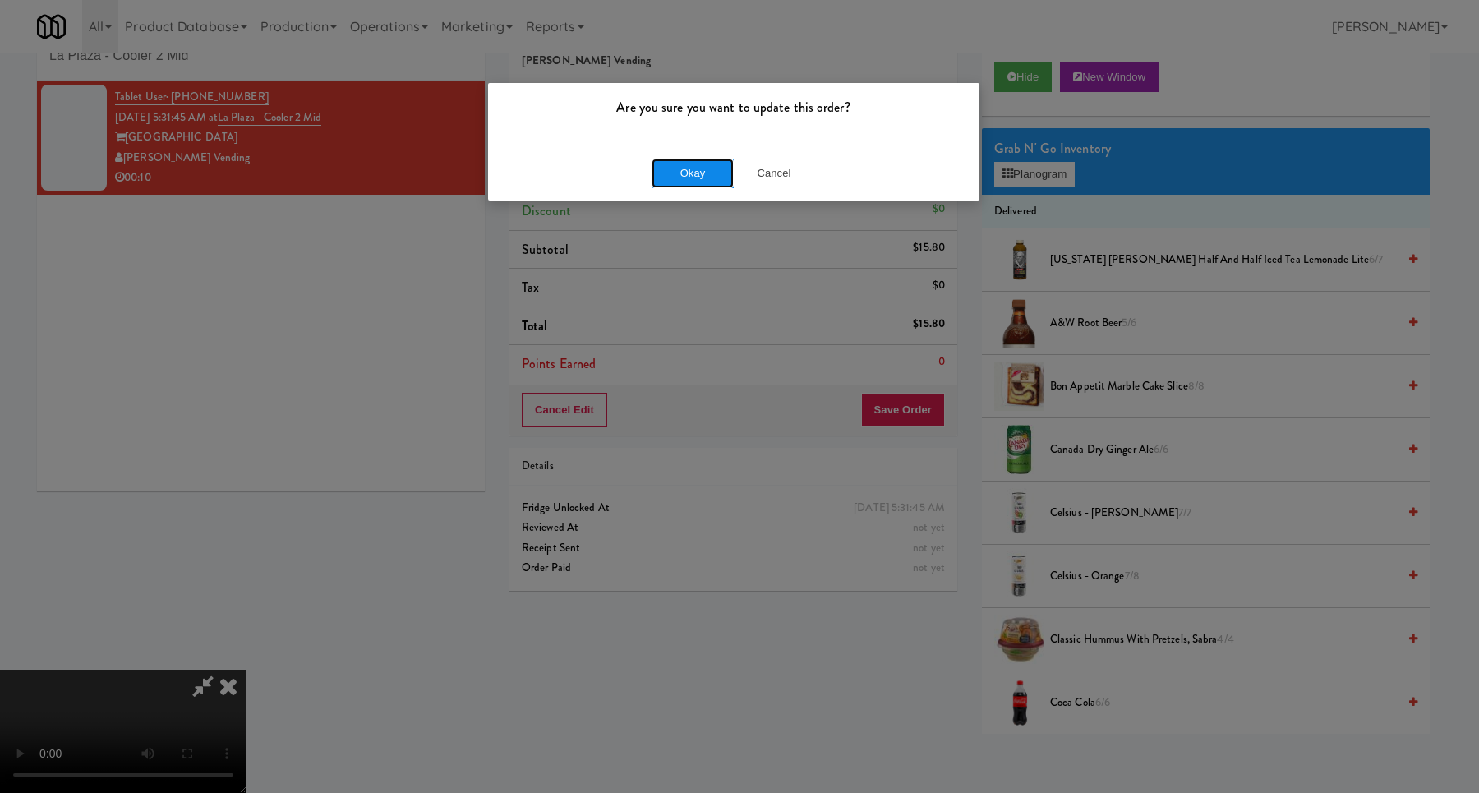
click at [697, 170] on button "Okay" at bounding box center [693, 174] width 82 height 30
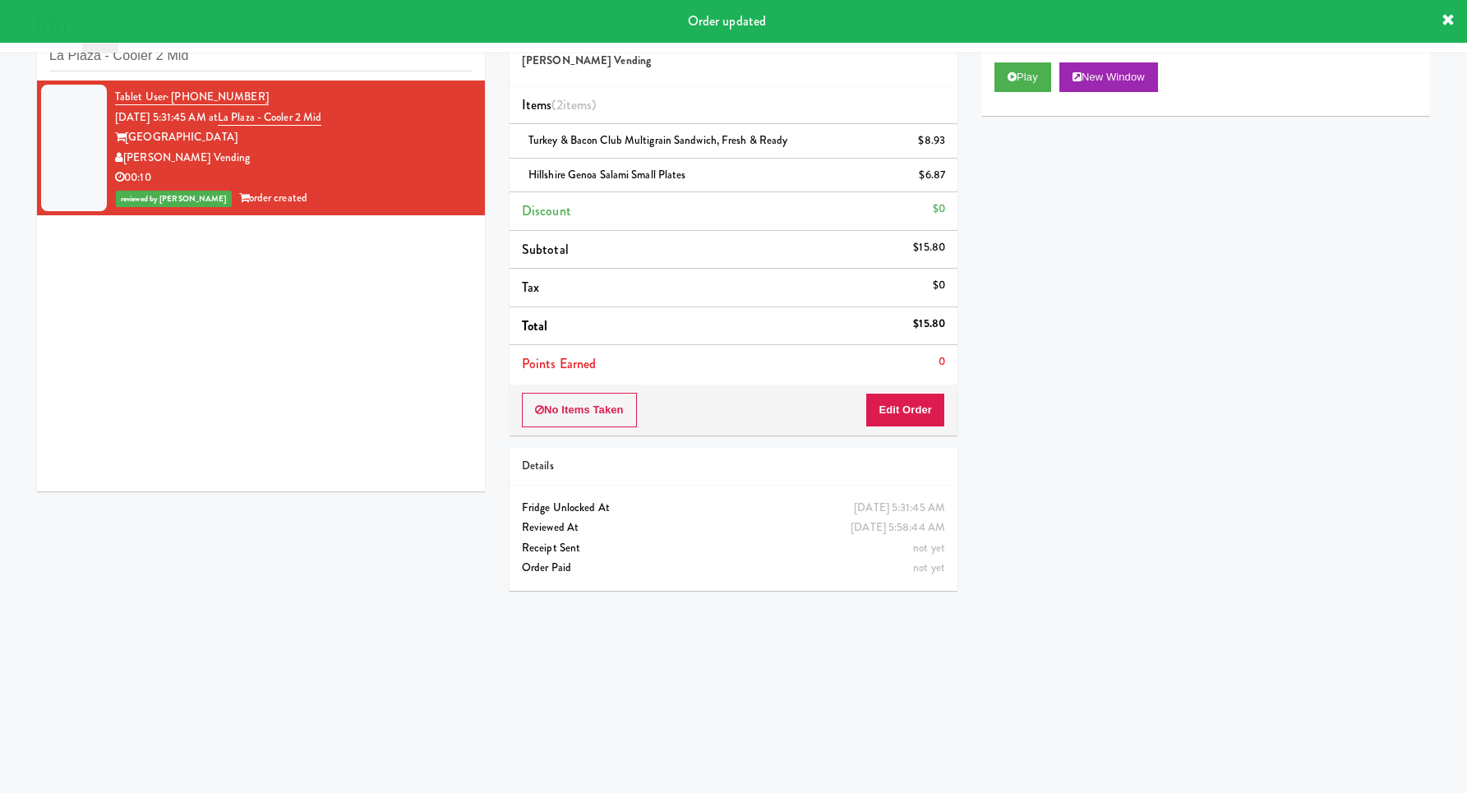
click at [340, 83] on li "Tablet User · (747) 360-9774 [DATE] 5:31:45 AM at [GEOGRAPHIC_DATA] [GEOGRAPHIC…" at bounding box center [261, 148] width 448 height 135
click at [339, 69] on input "La Plaza - Cooler 2 Mid" at bounding box center [260, 56] width 423 height 30
paste input "[PERSON_NAME] - Cooler - Right"
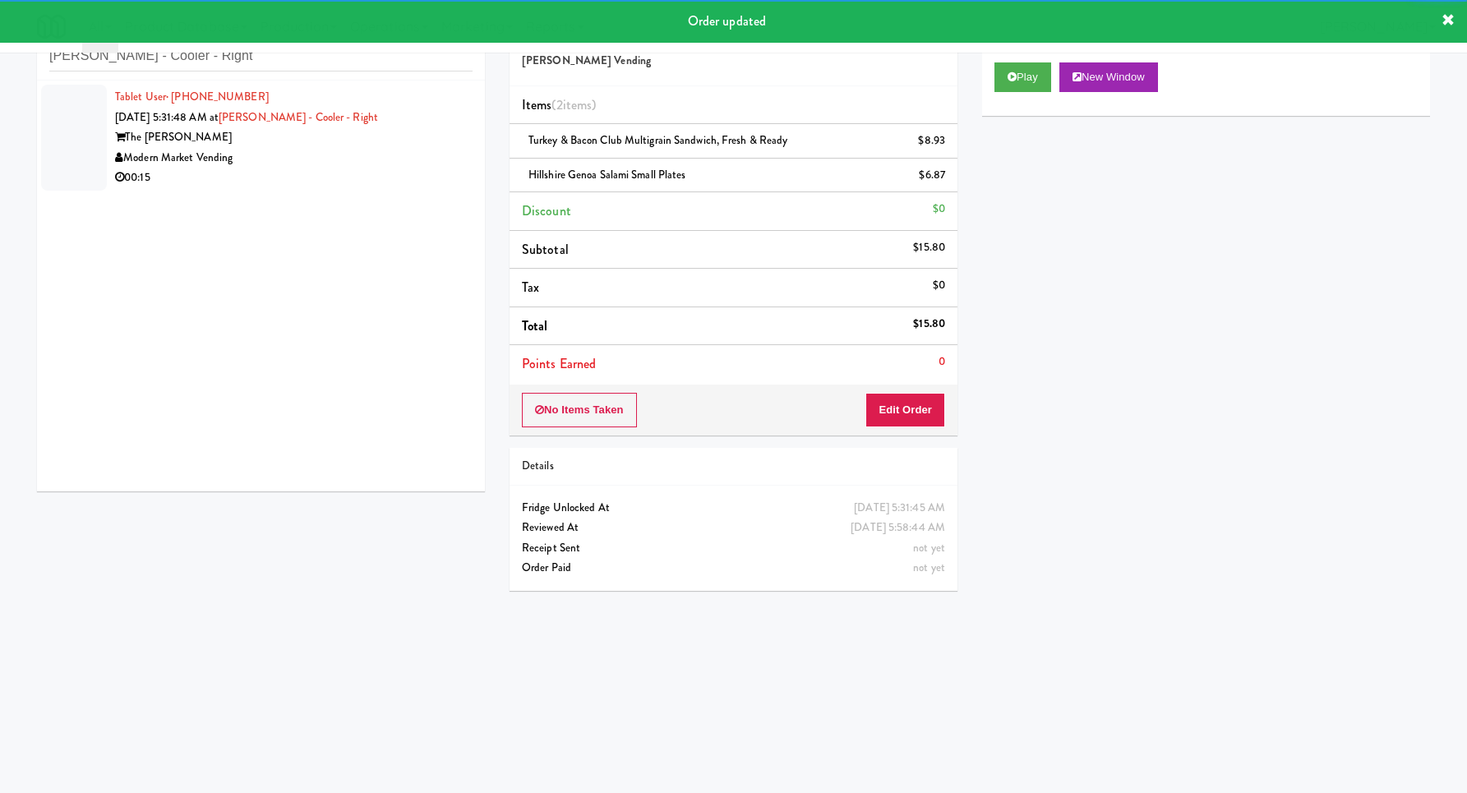
click at [438, 162] on div "Modern Market Vending" at bounding box center [293, 158] width 357 height 21
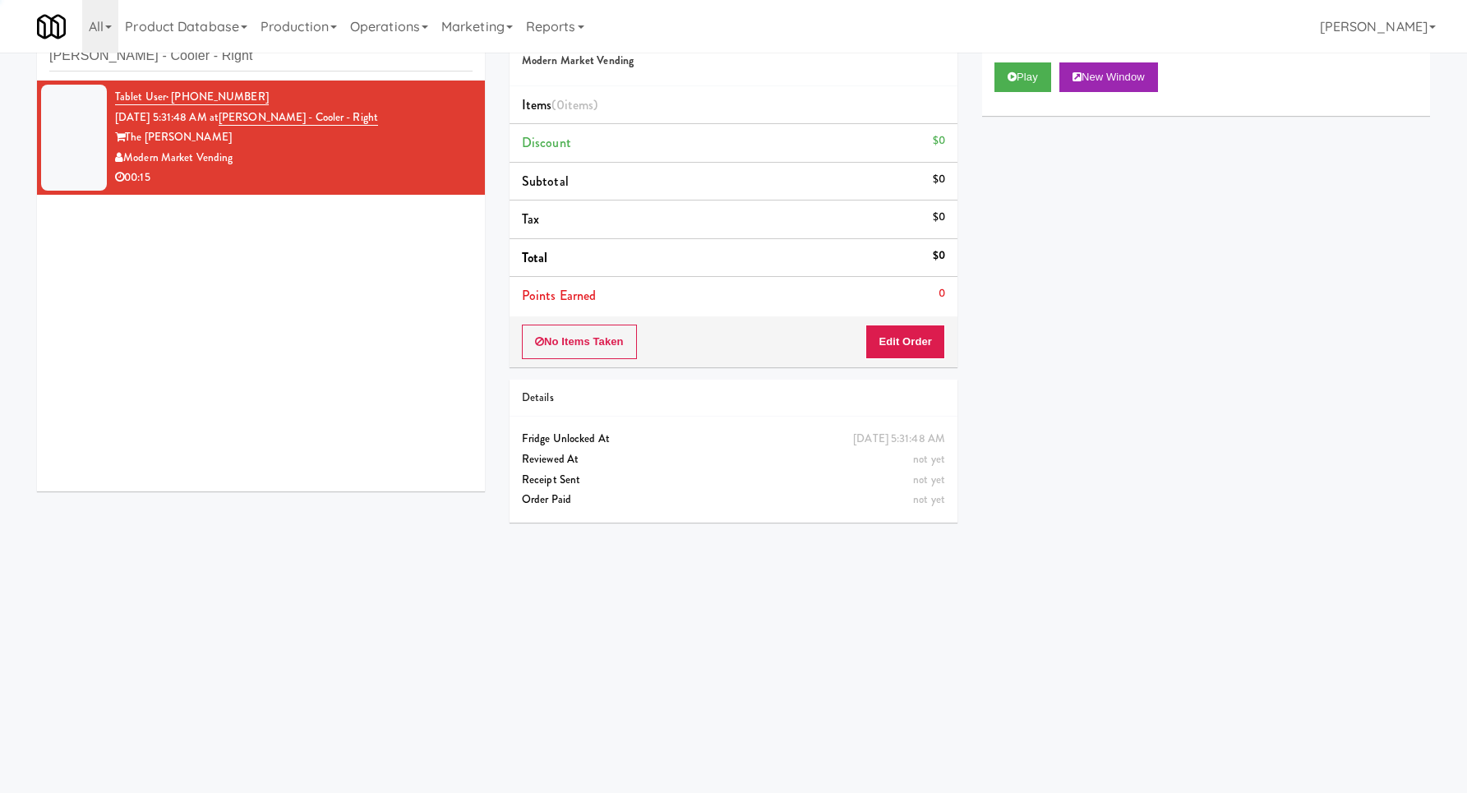
click at [991, 82] on div "Play New Window" at bounding box center [1206, 83] width 448 height 66
click at [1003, 70] on button "Play" at bounding box center [1022, 77] width 57 height 30
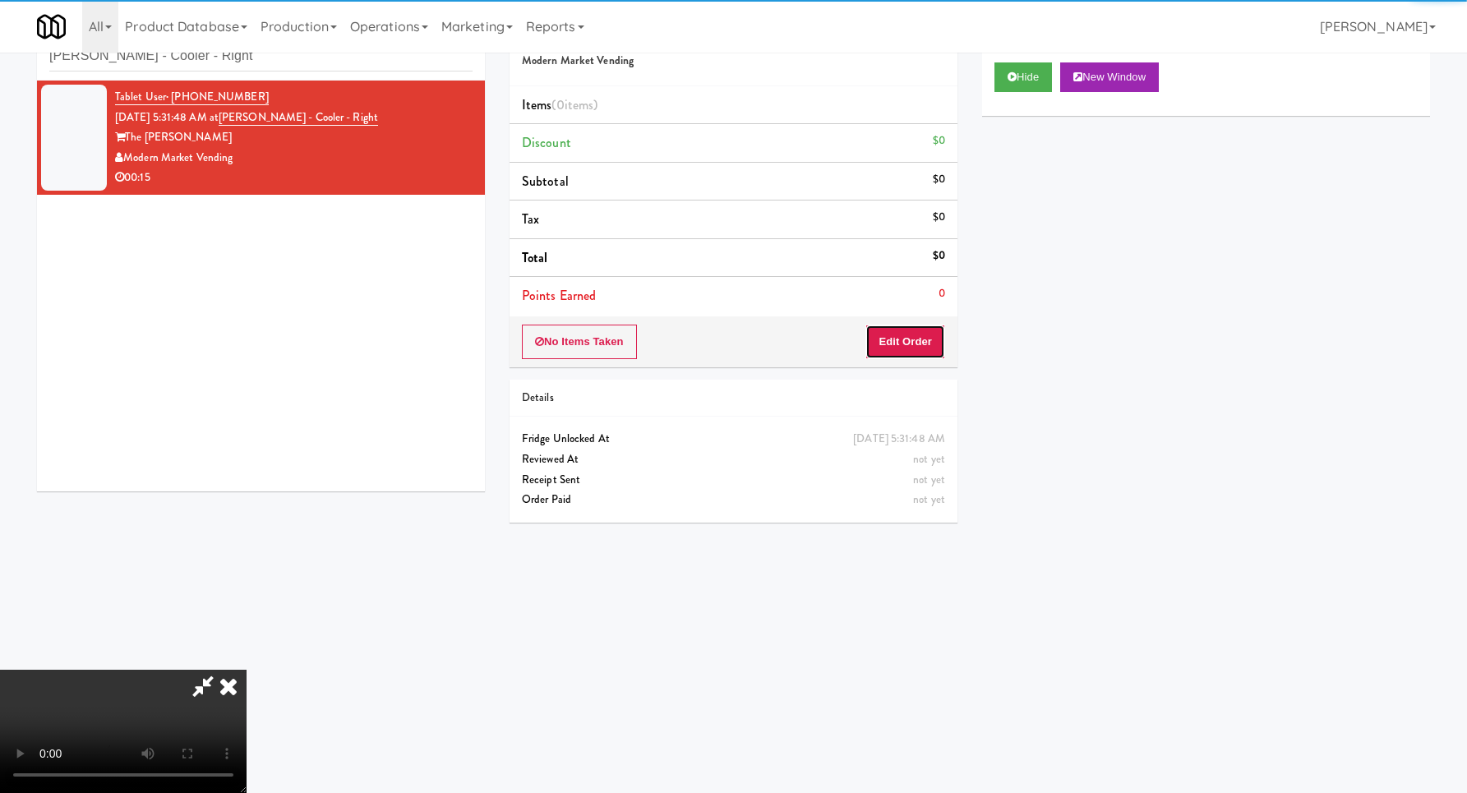
click at [915, 342] on button "Edit Order" at bounding box center [905, 342] width 80 height 35
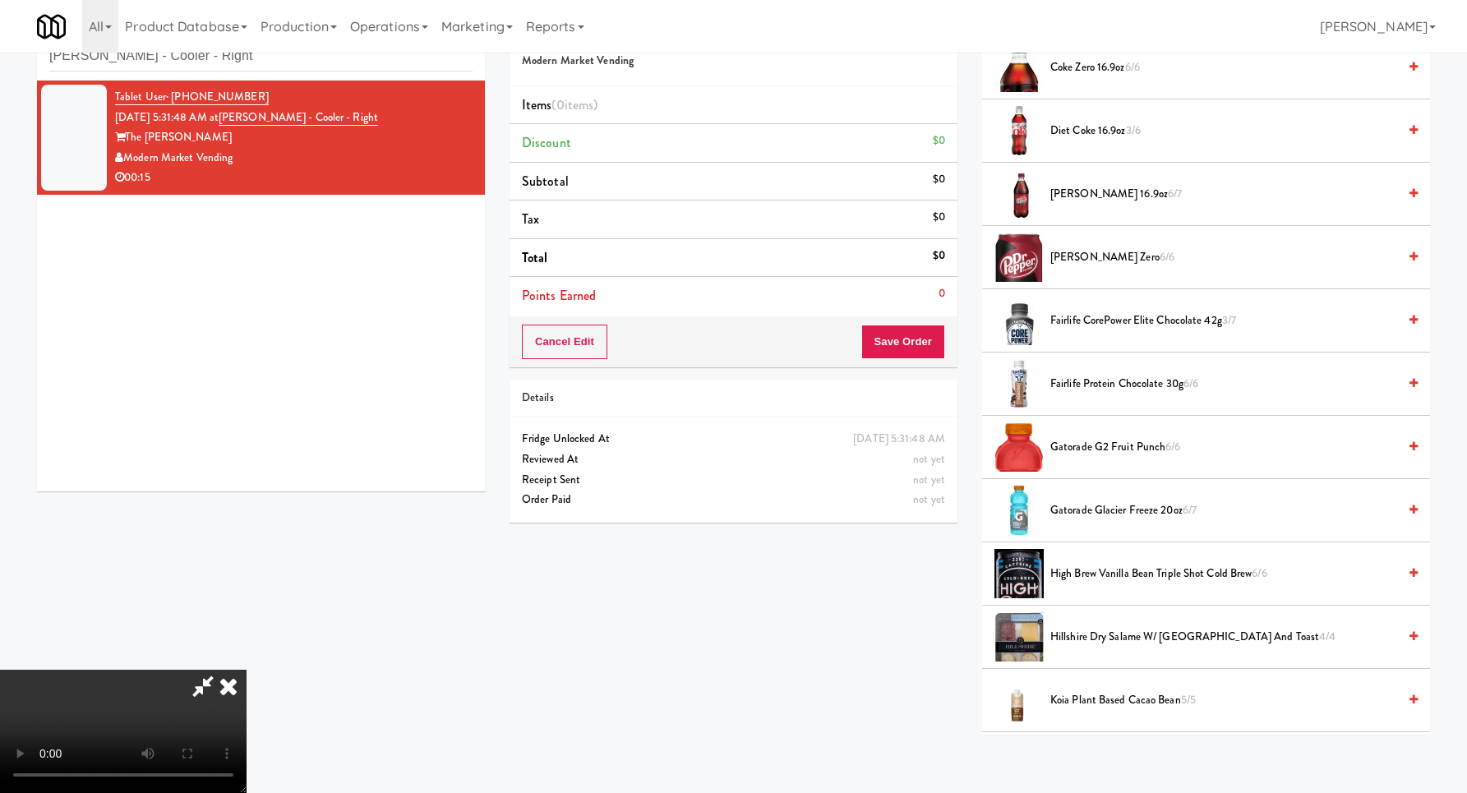
scroll to position [811, 0]
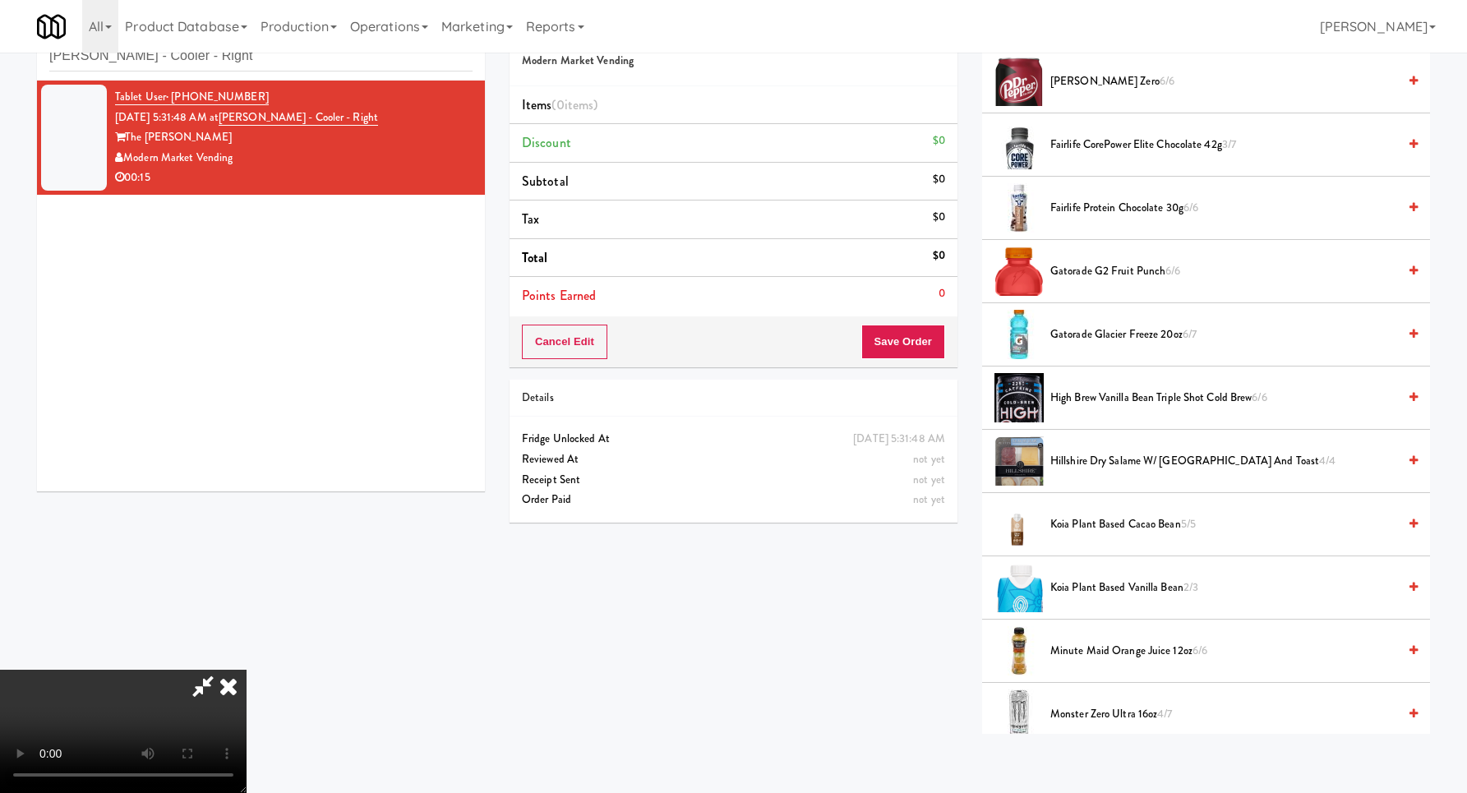
click at [1087, 329] on span "Gatorade Glacier Freeze 20oz 6/7" at bounding box center [1223, 335] width 347 height 21
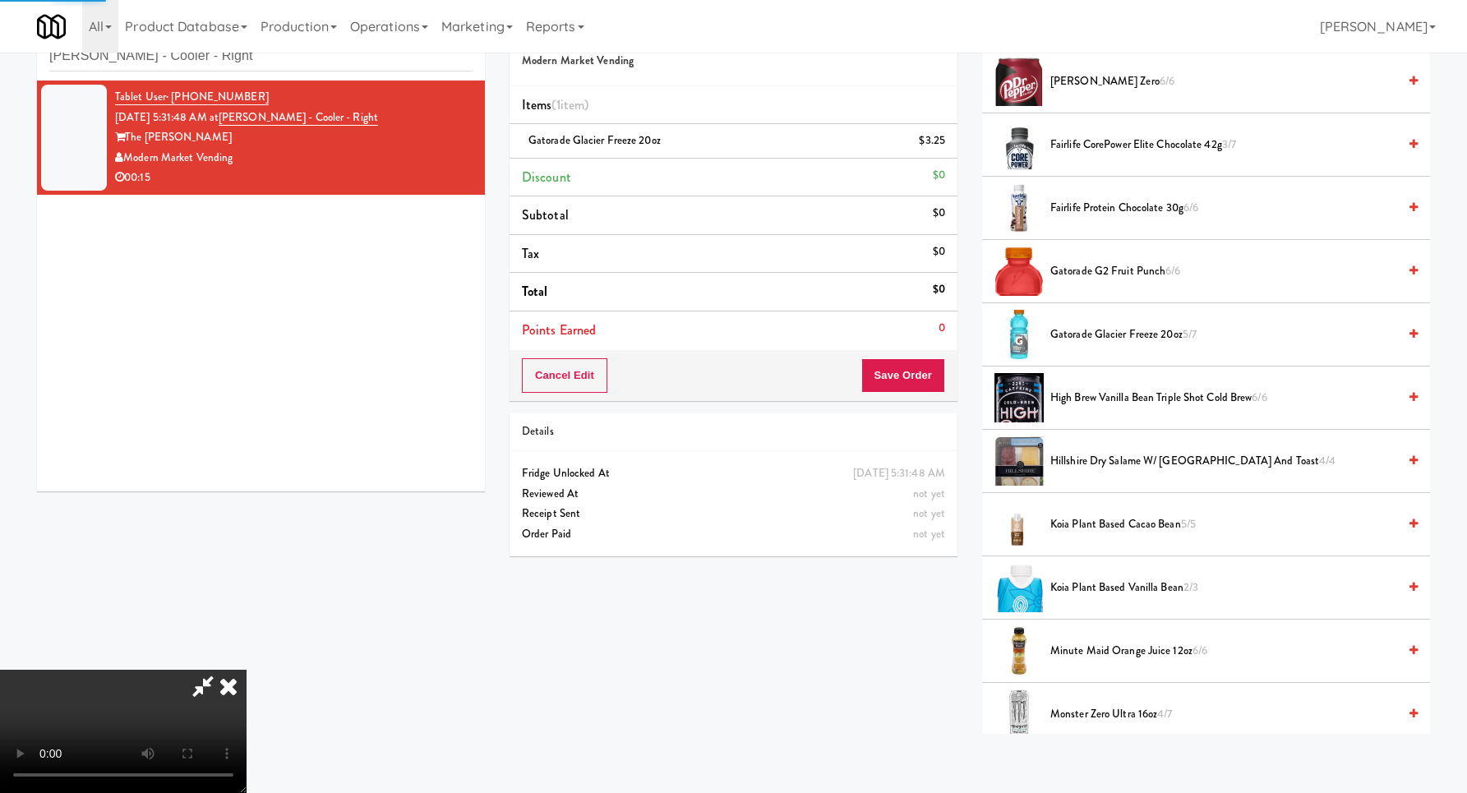
scroll to position [0, 0]
click at [904, 366] on button "Save Order" at bounding box center [903, 375] width 84 height 35
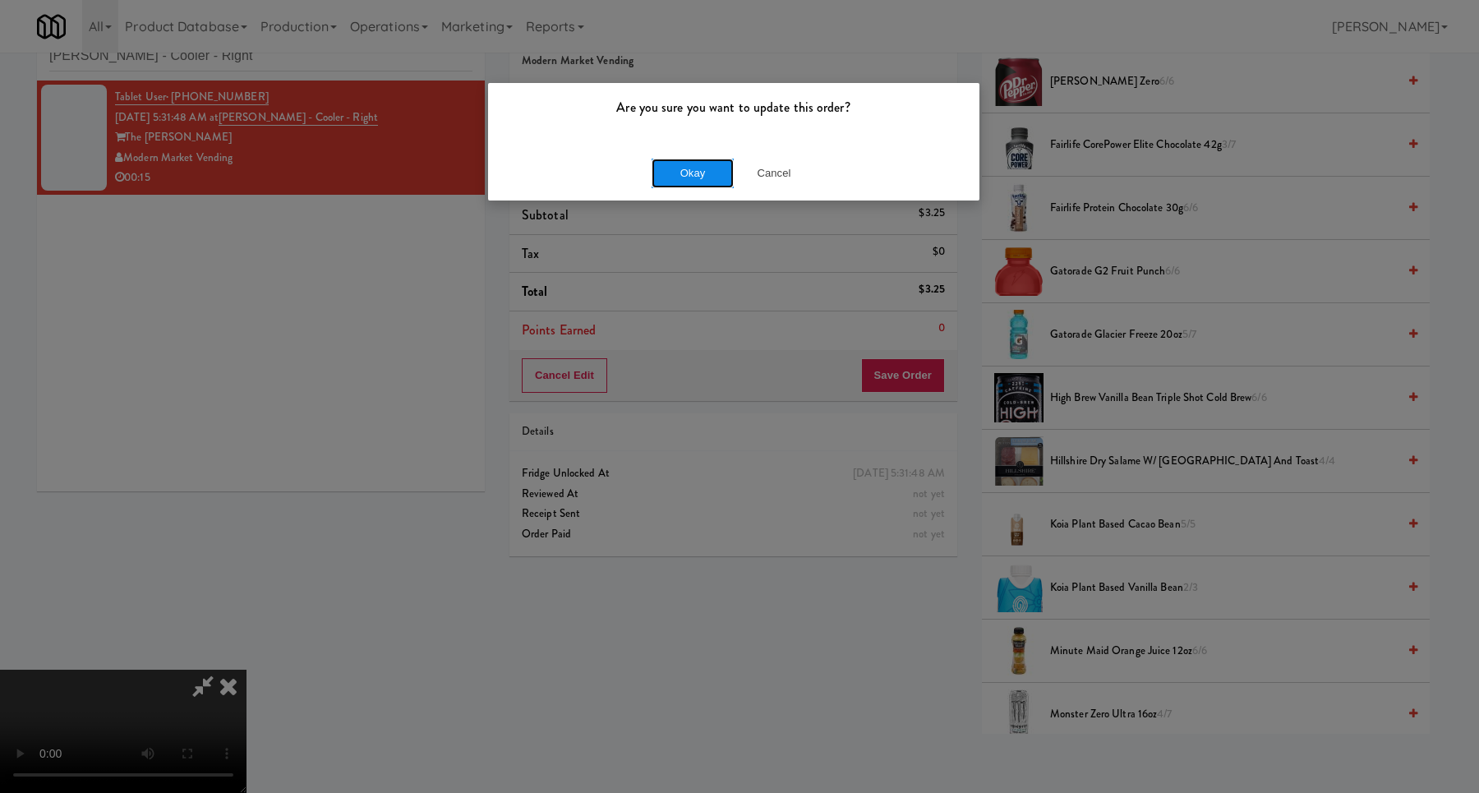
click at [693, 172] on button "Okay" at bounding box center [693, 174] width 82 height 30
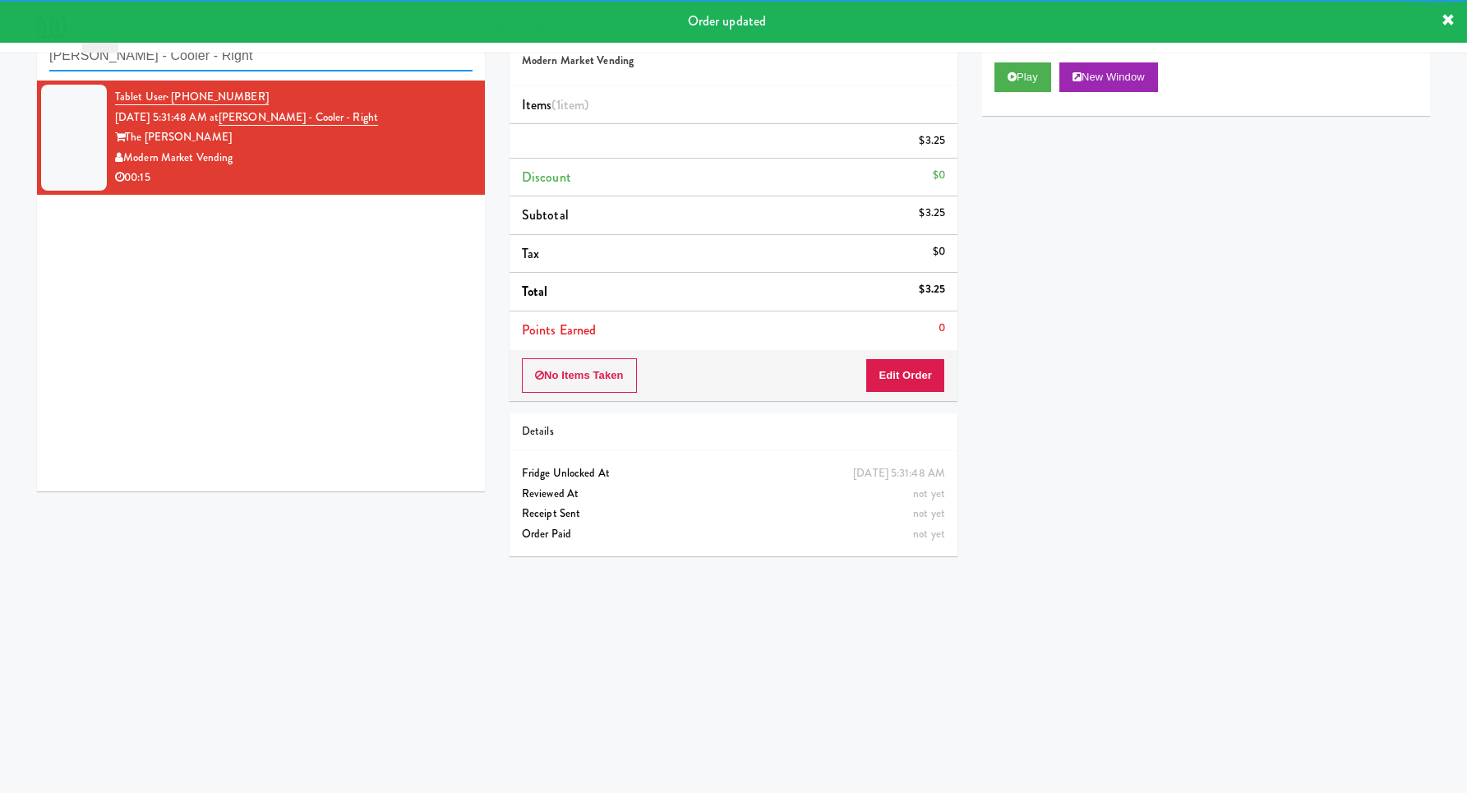
click at [258, 62] on input "[PERSON_NAME] - Cooler - Right" at bounding box center [260, 56] width 423 height 30
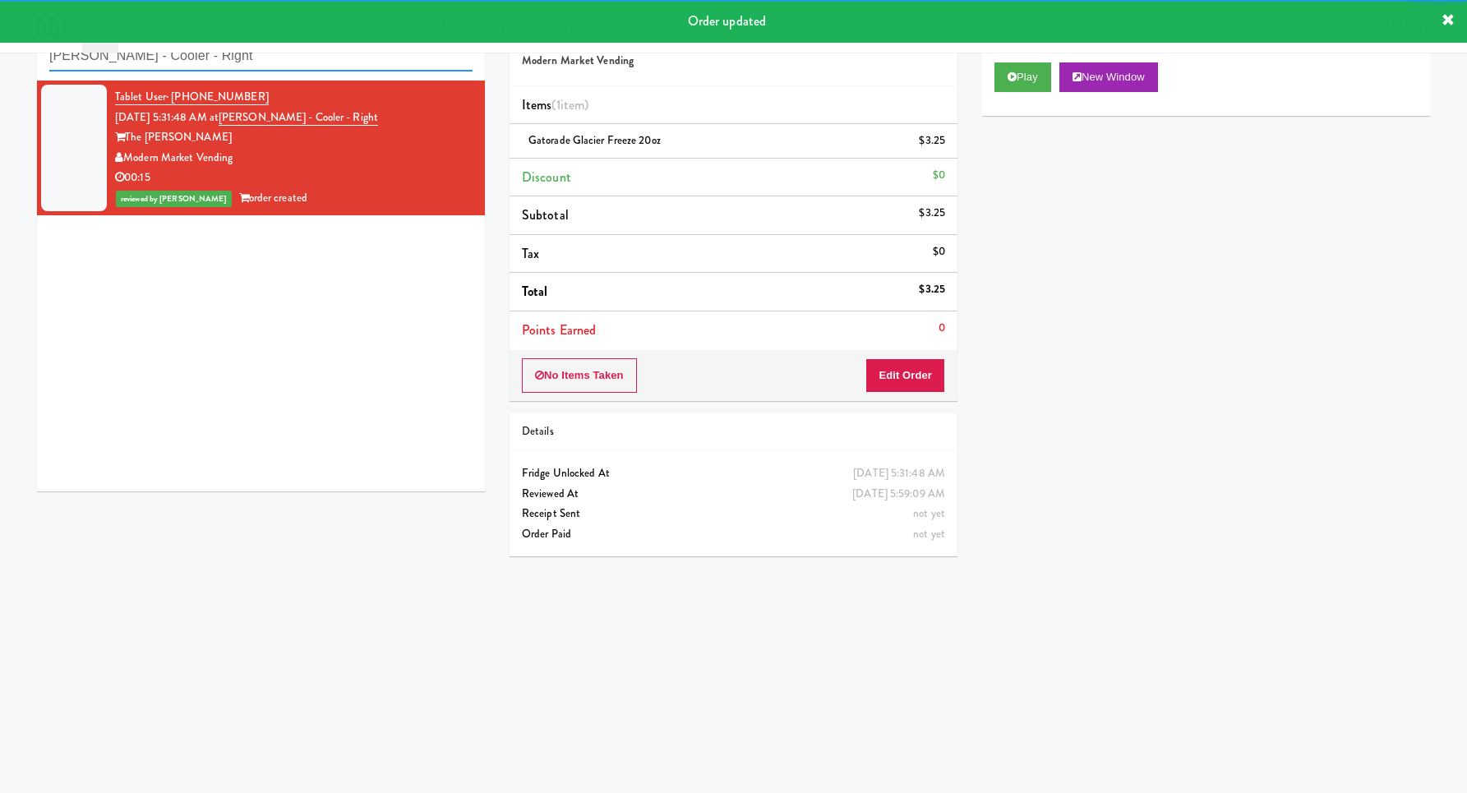
click at [258, 62] on input "[PERSON_NAME] - Cooler - Right" at bounding box center [260, 56] width 423 height 30
paste input "Oasis - Cooler"
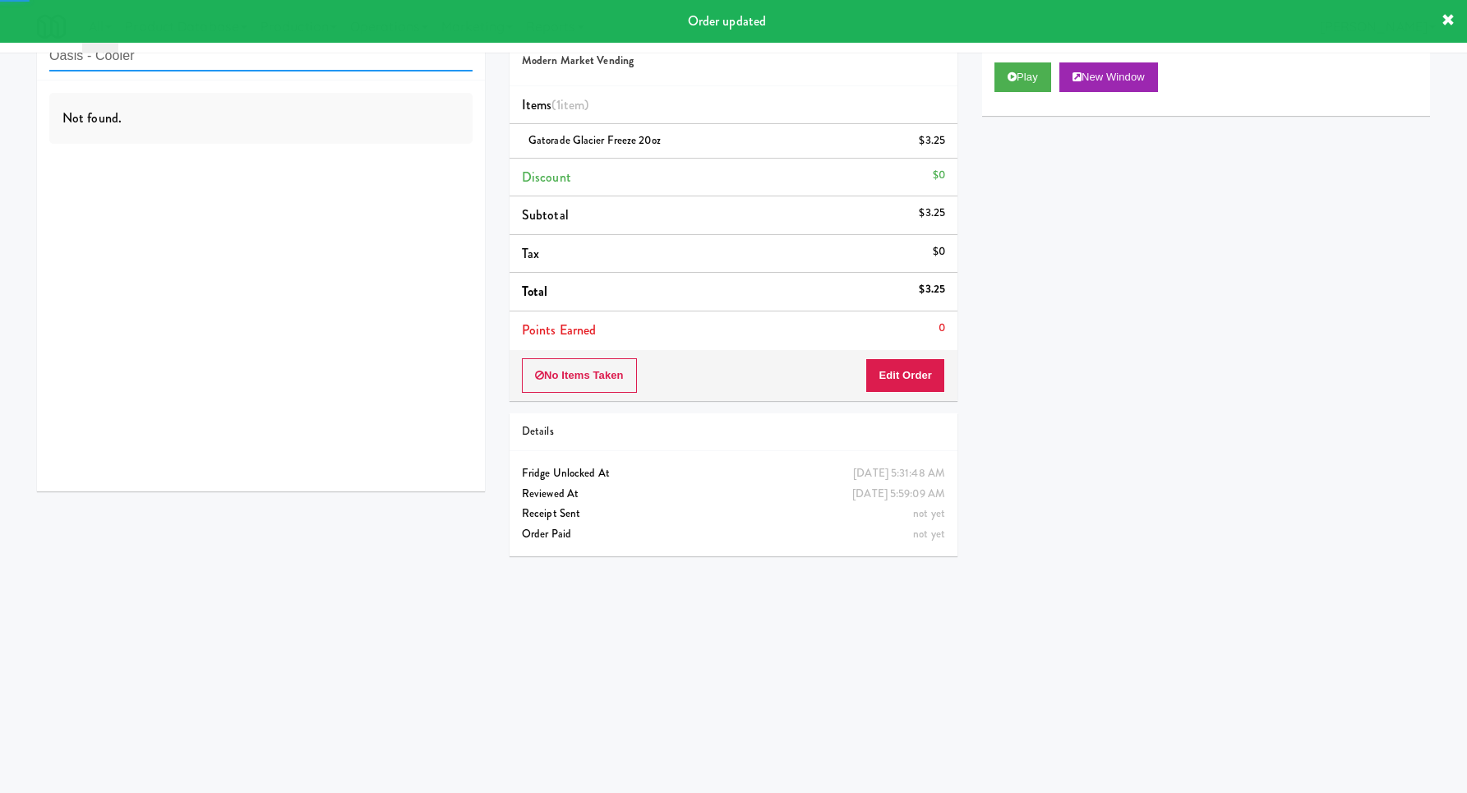
type input "Oasis - Cooler"
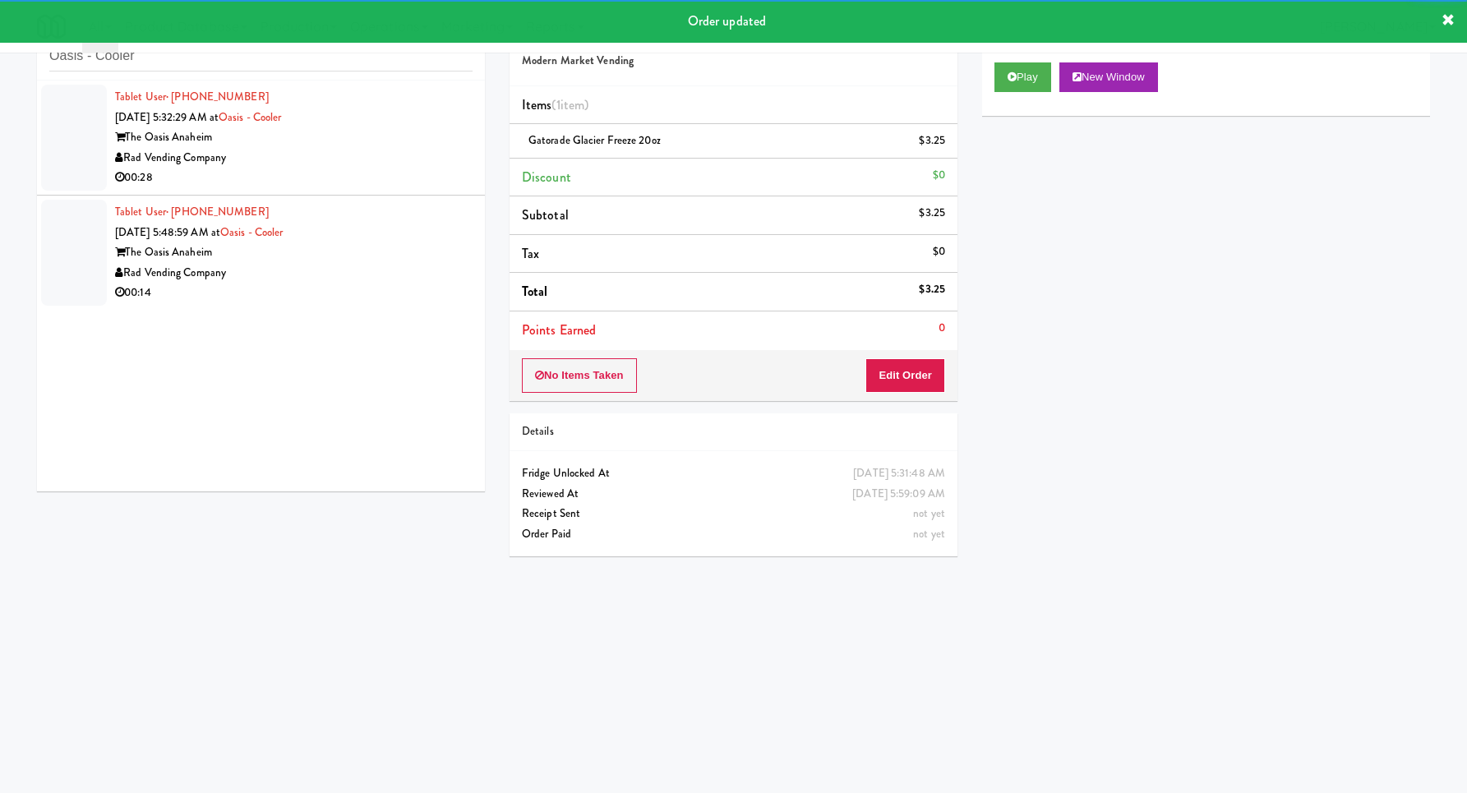
click at [389, 165] on div "Rad Vending Company" at bounding box center [293, 158] width 357 height 21
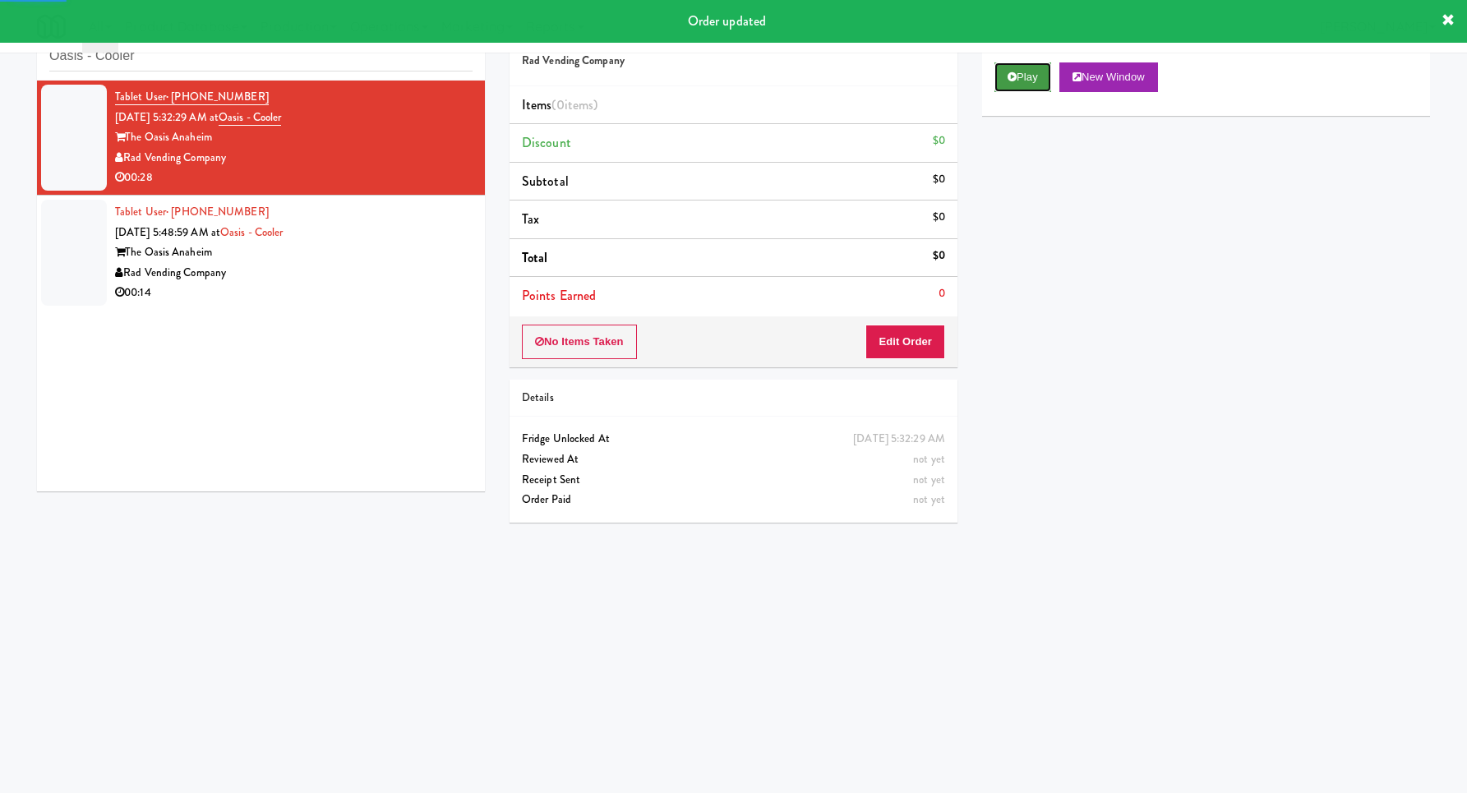
click at [1001, 70] on button "Play" at bounding box center [1022, 77] width 57 height 30
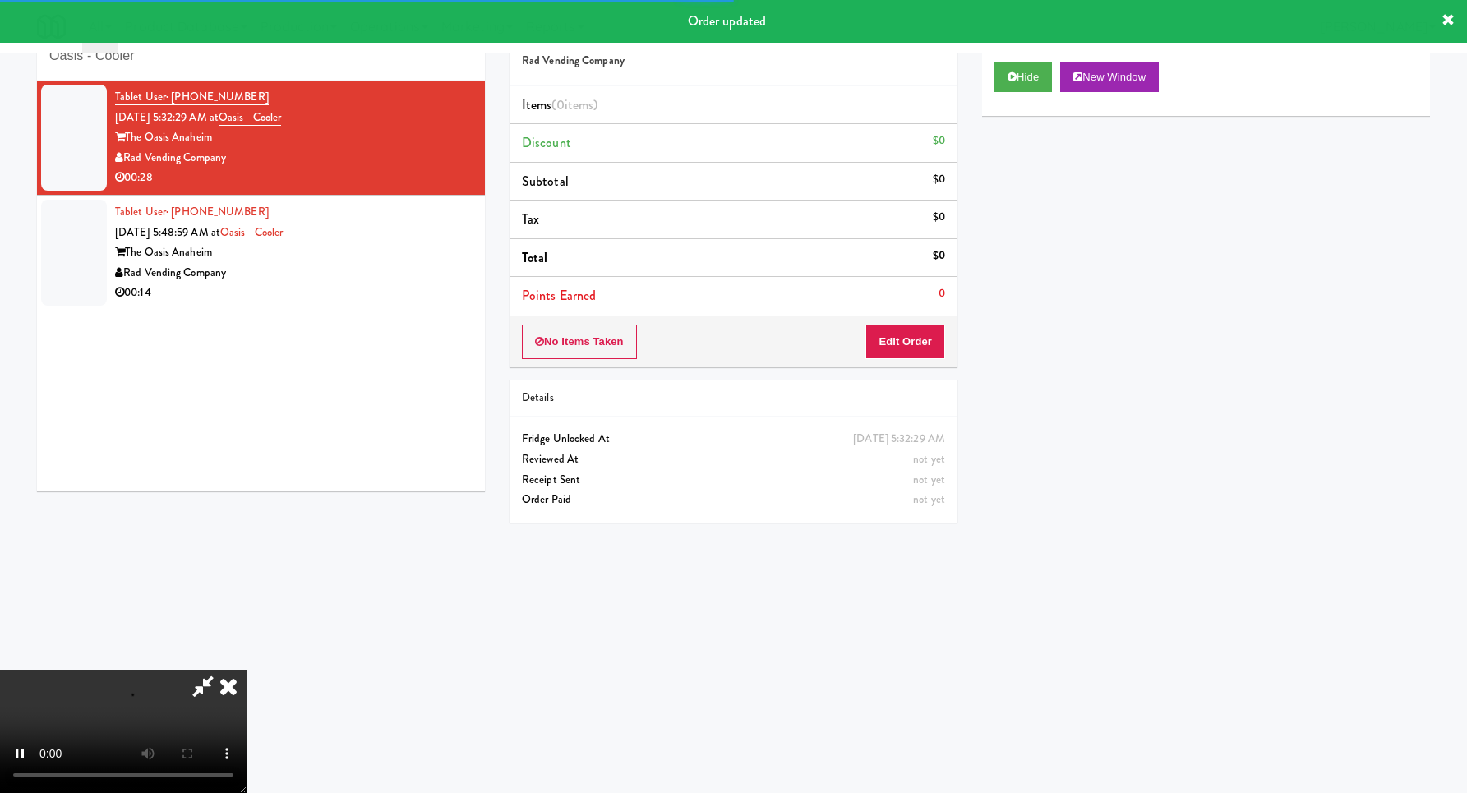
click at [937, 319] on div "No Items Taken Edit Order" at bounding box center [733, 341] width 448 height 51
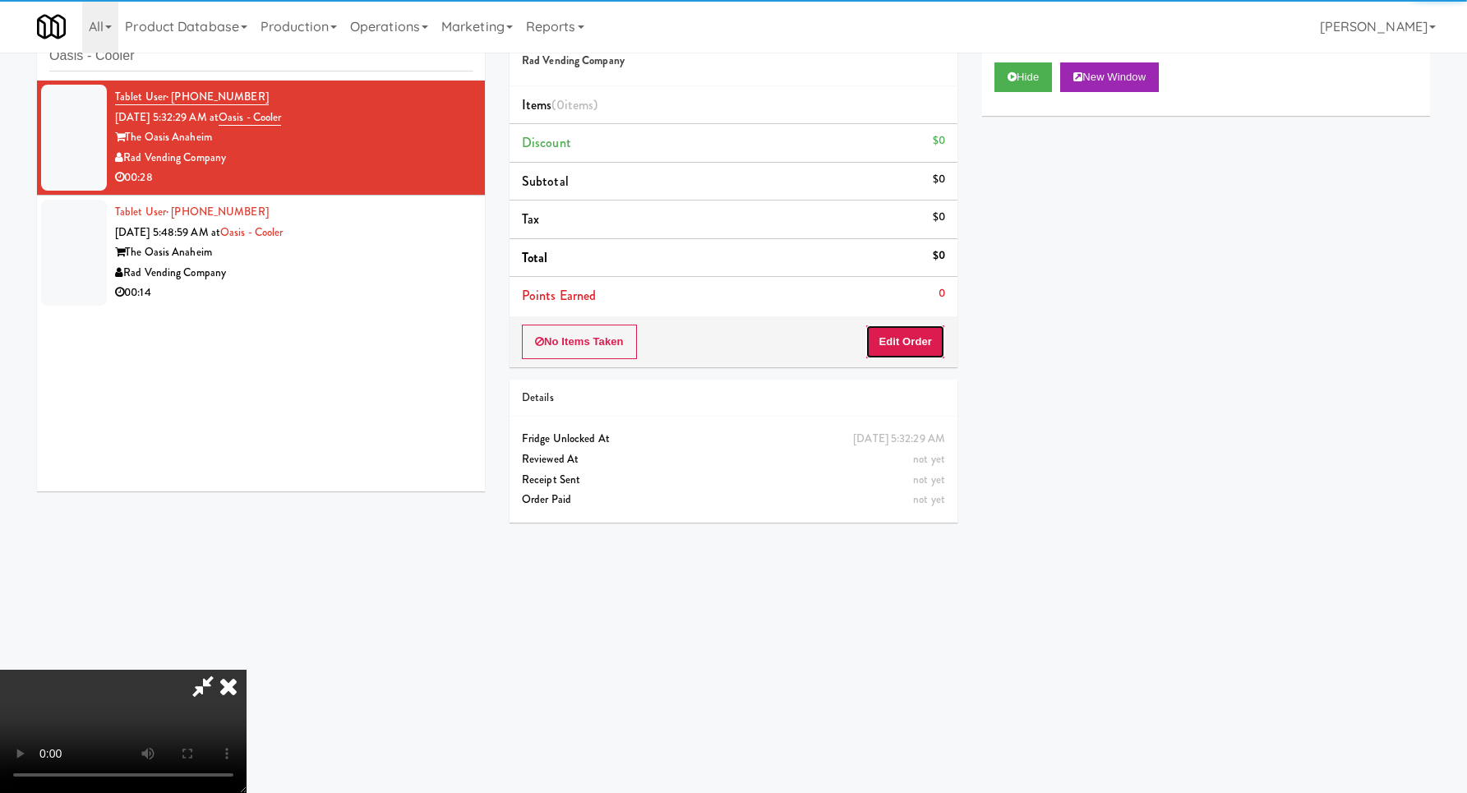
click at [932, 336] on button "Edit Order" at bounding box center [905, 342] width 80 height 35
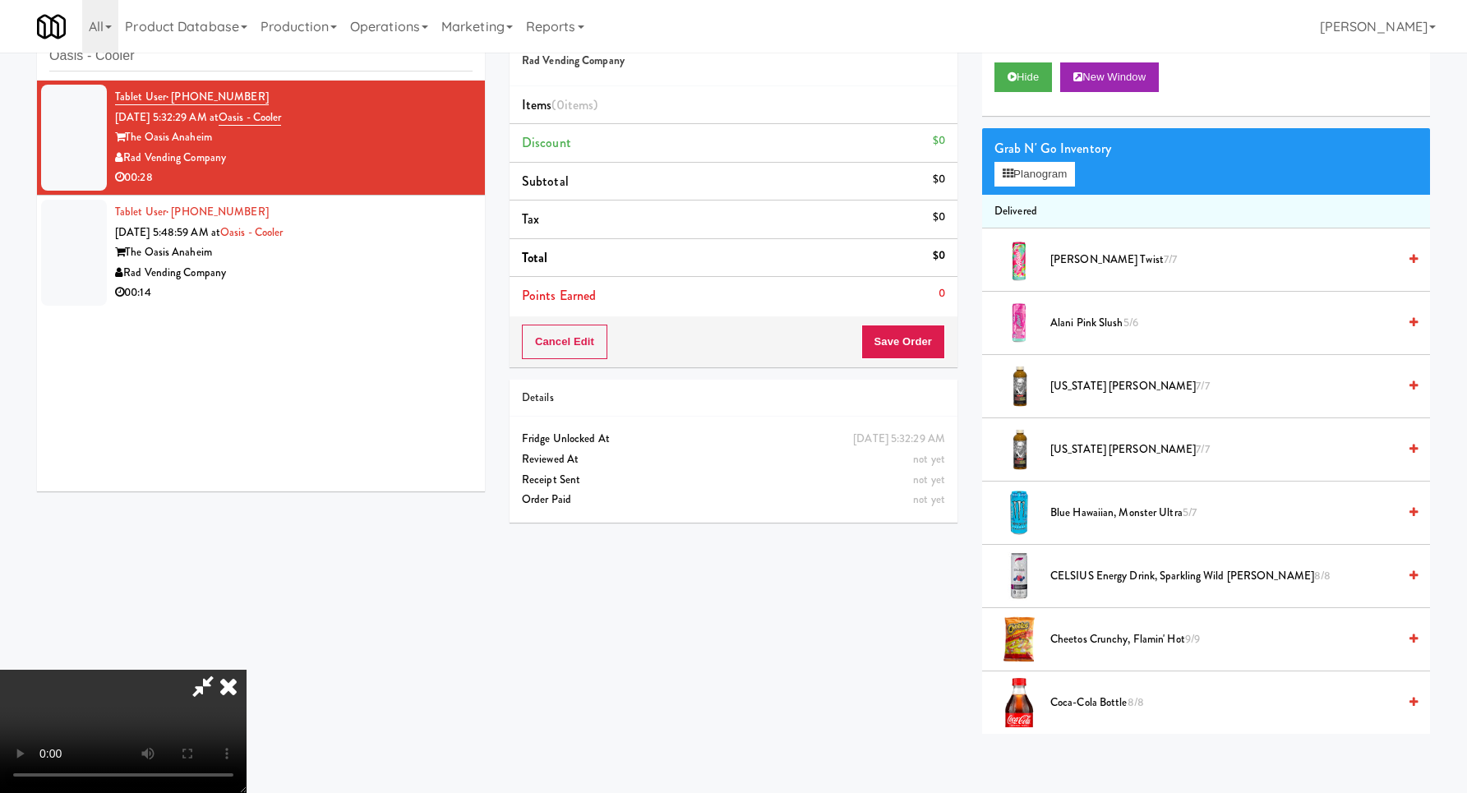
click at [246, 670] on video at bounding box center [123, 731] width 246 height 123
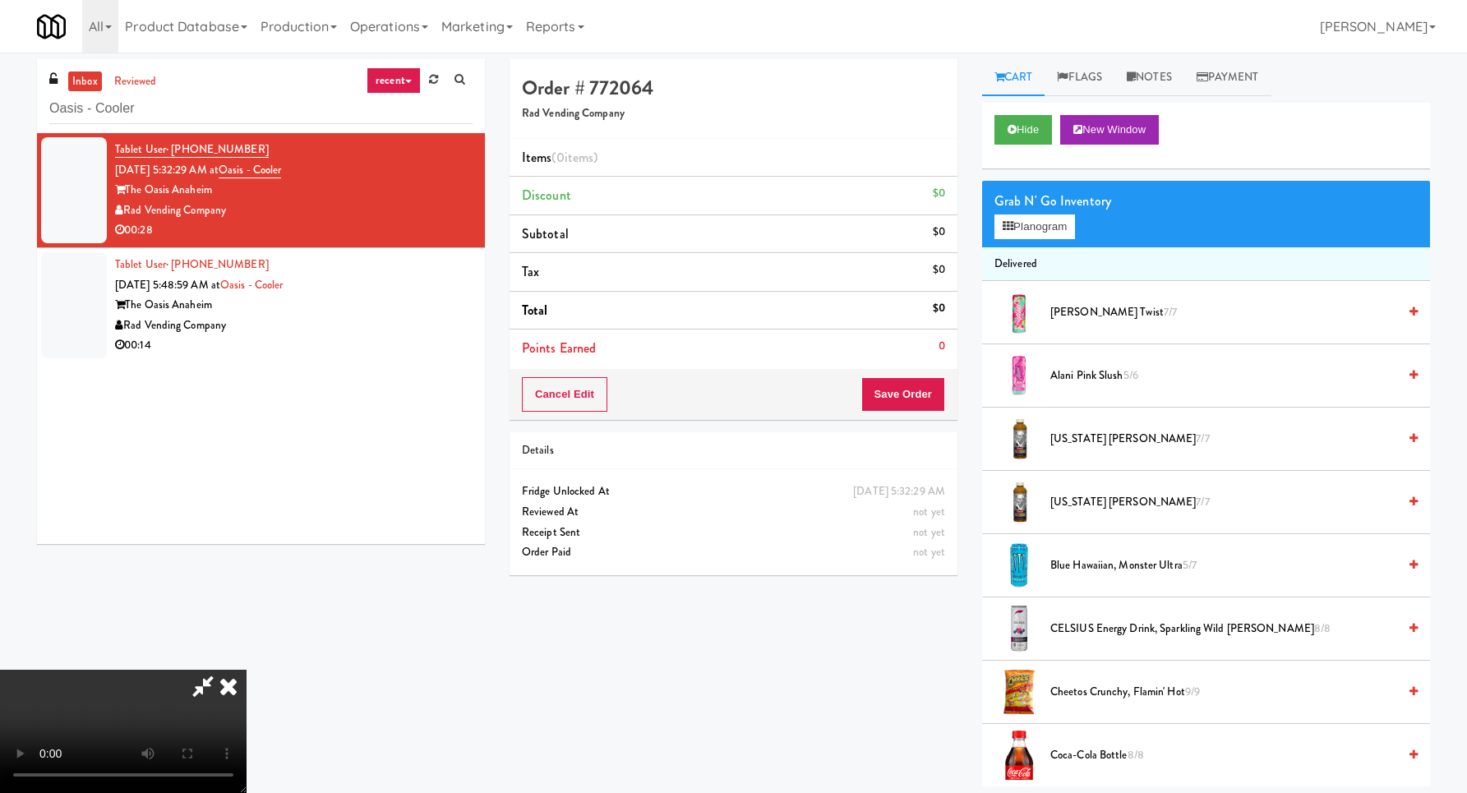
click at [246, 670] on video at bounding box center [123, 731] width 246 height 123
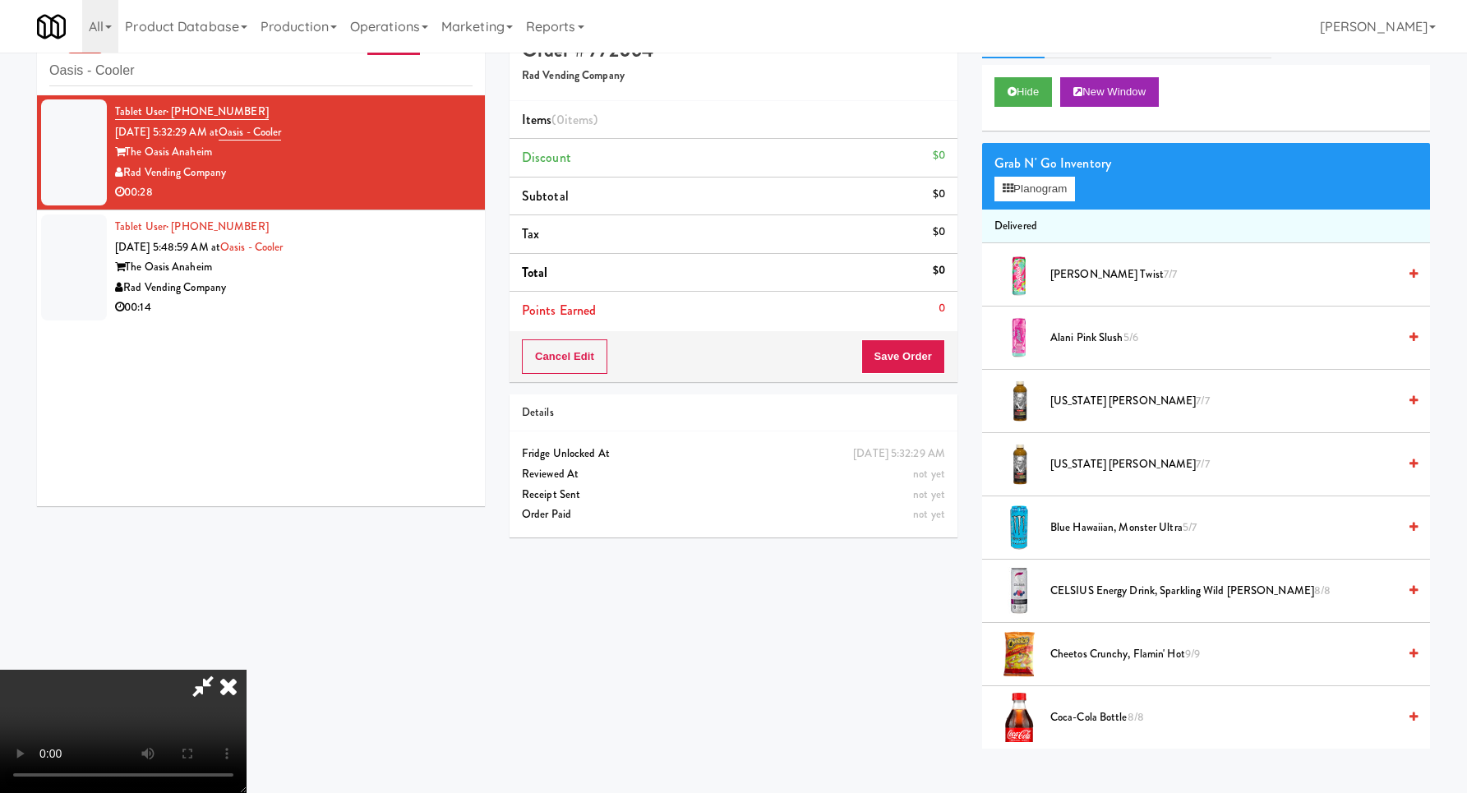
scroll to position [53, 0]
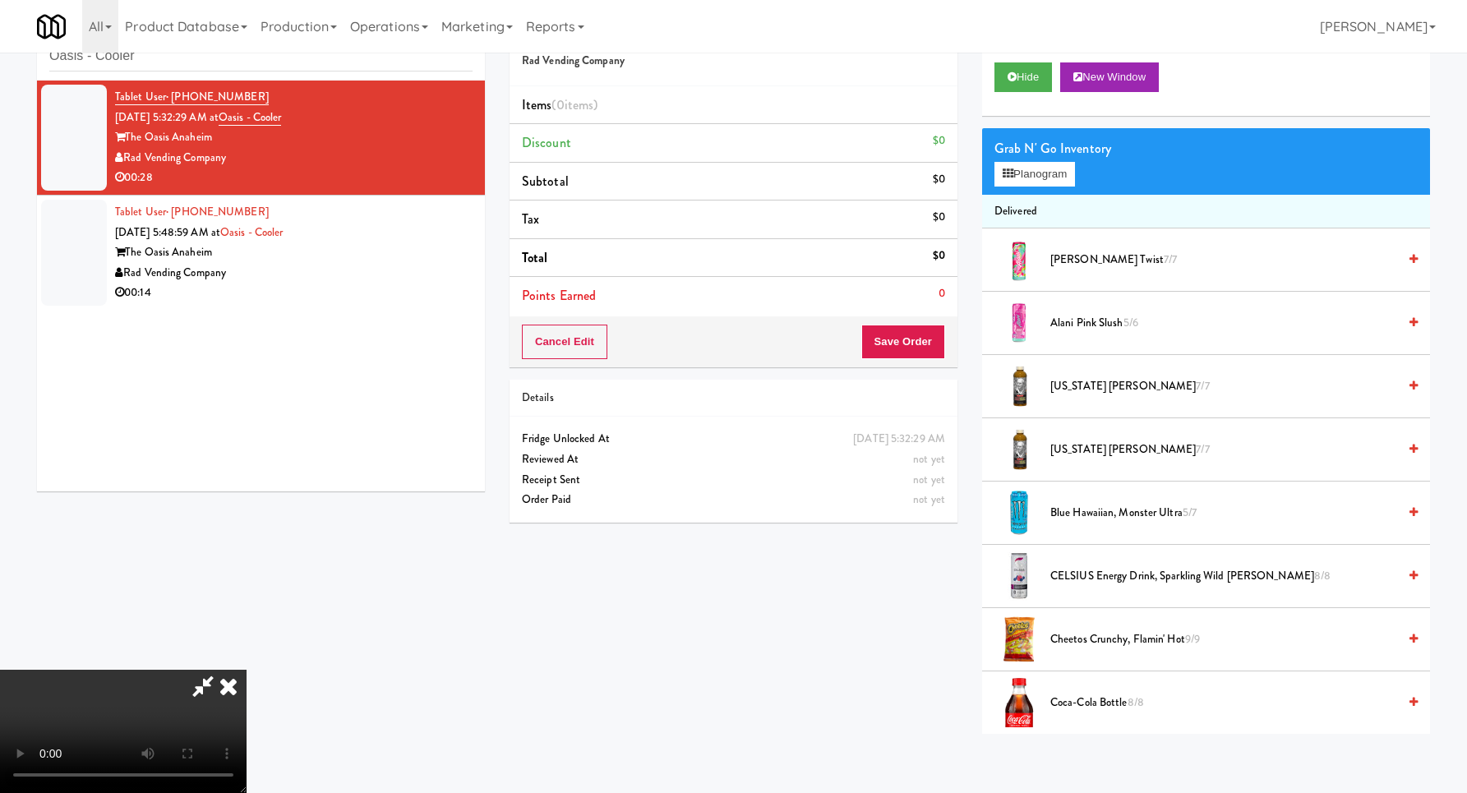
click at [246, 726] on video at bounding box center [123, 731] width 246 height 123
click at [1026, 175] on button "Planogram" at bounding box center [1034, 174] width 81 height 25
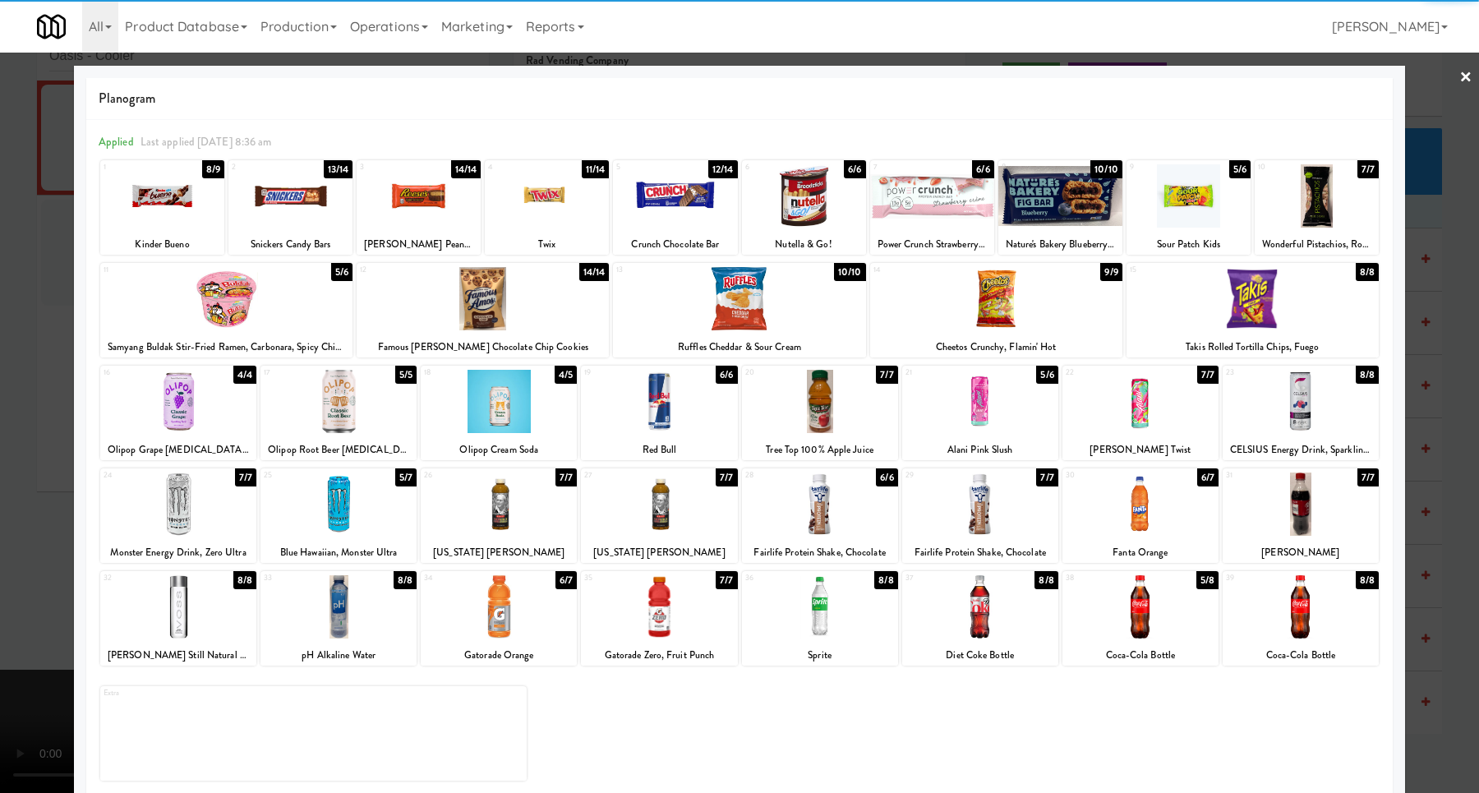
click at [678, 615] on div at bounding box center [659, 606] width 156 height 63
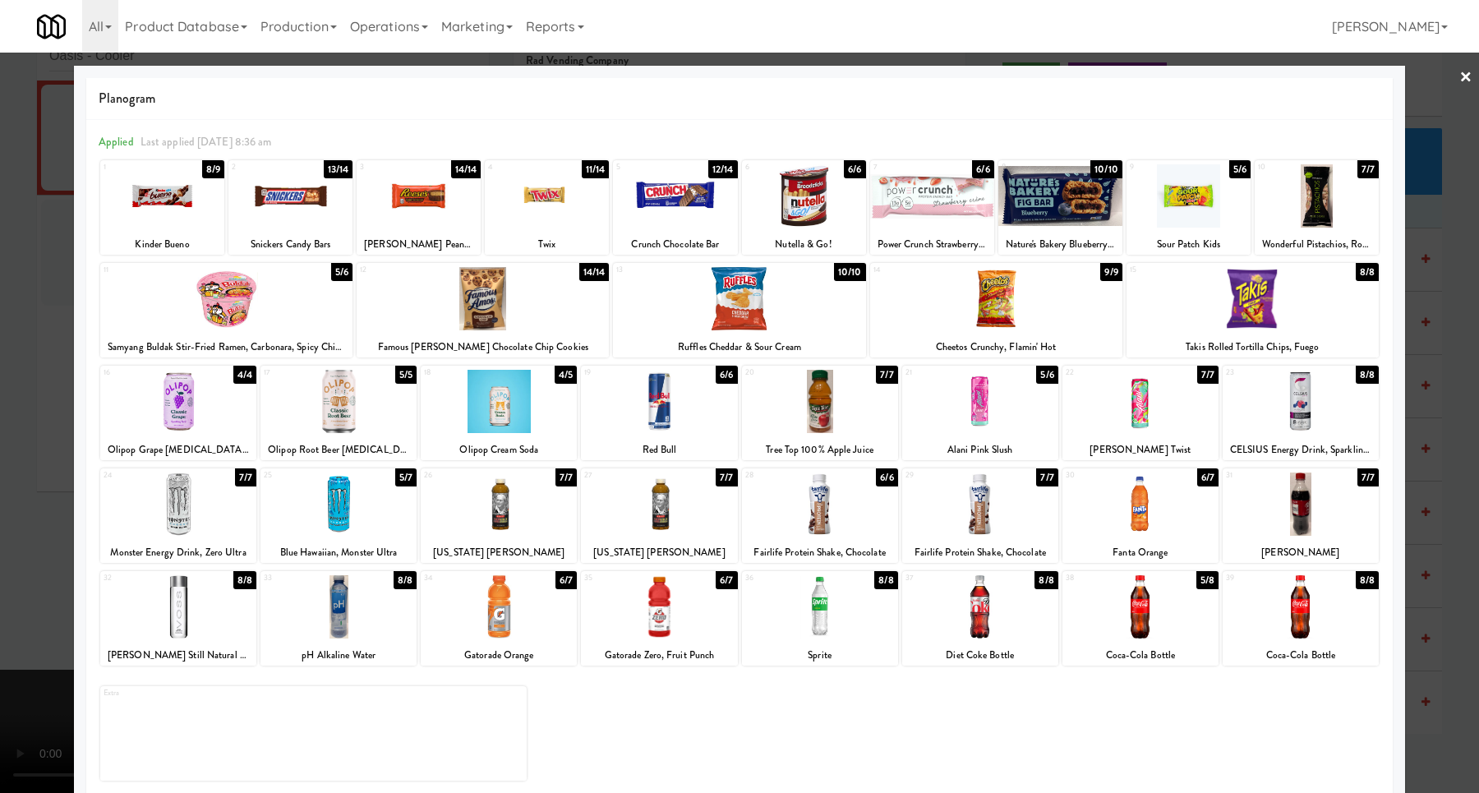
click at [792, 512] on div at bounding box center [820, 503] width 156 height 63
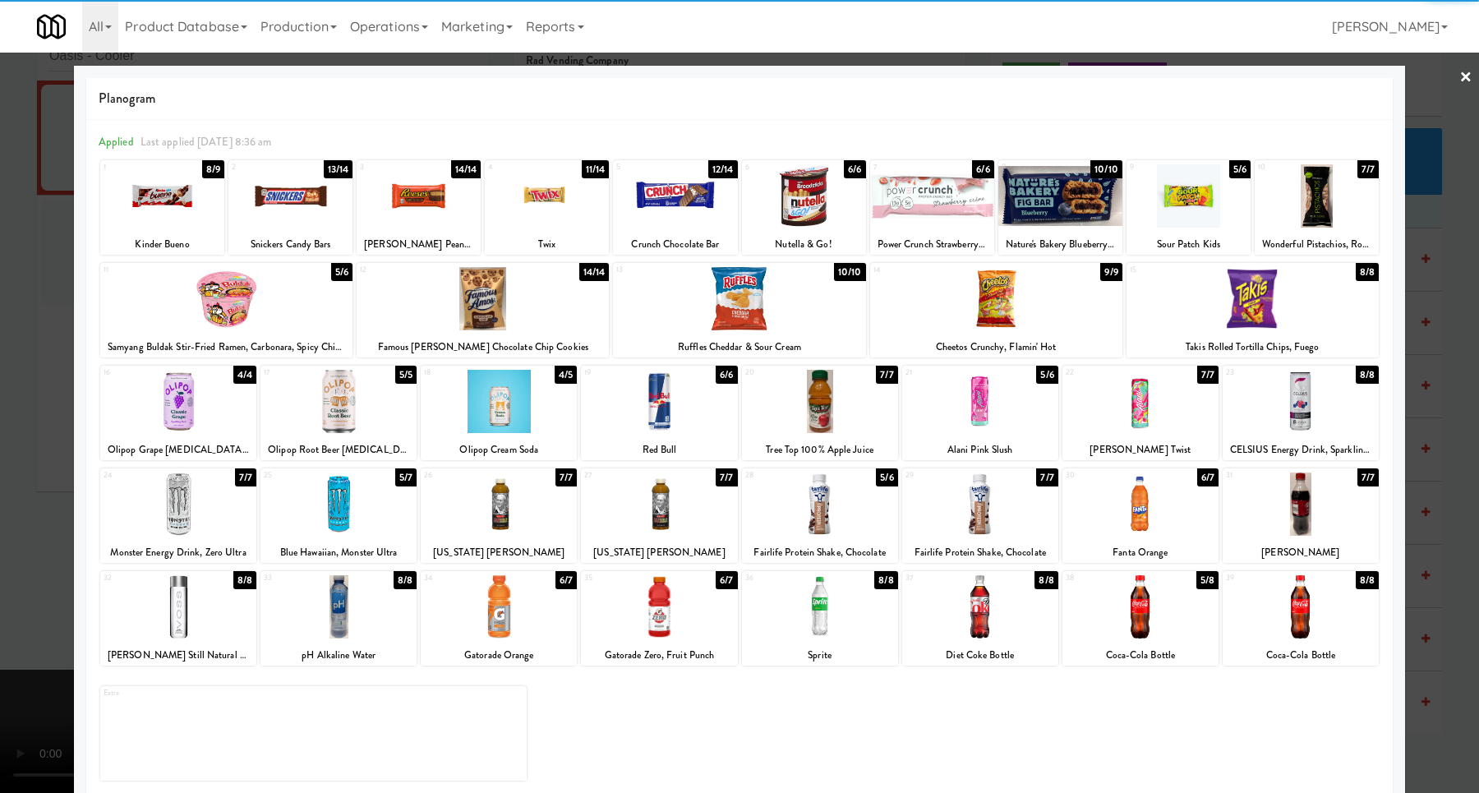
click at [770, 292] on div at bounding box center [739, 298] width 252 height 63
click at [1420, 362] on div at bounding box center [739, 396] width 1479 height 793
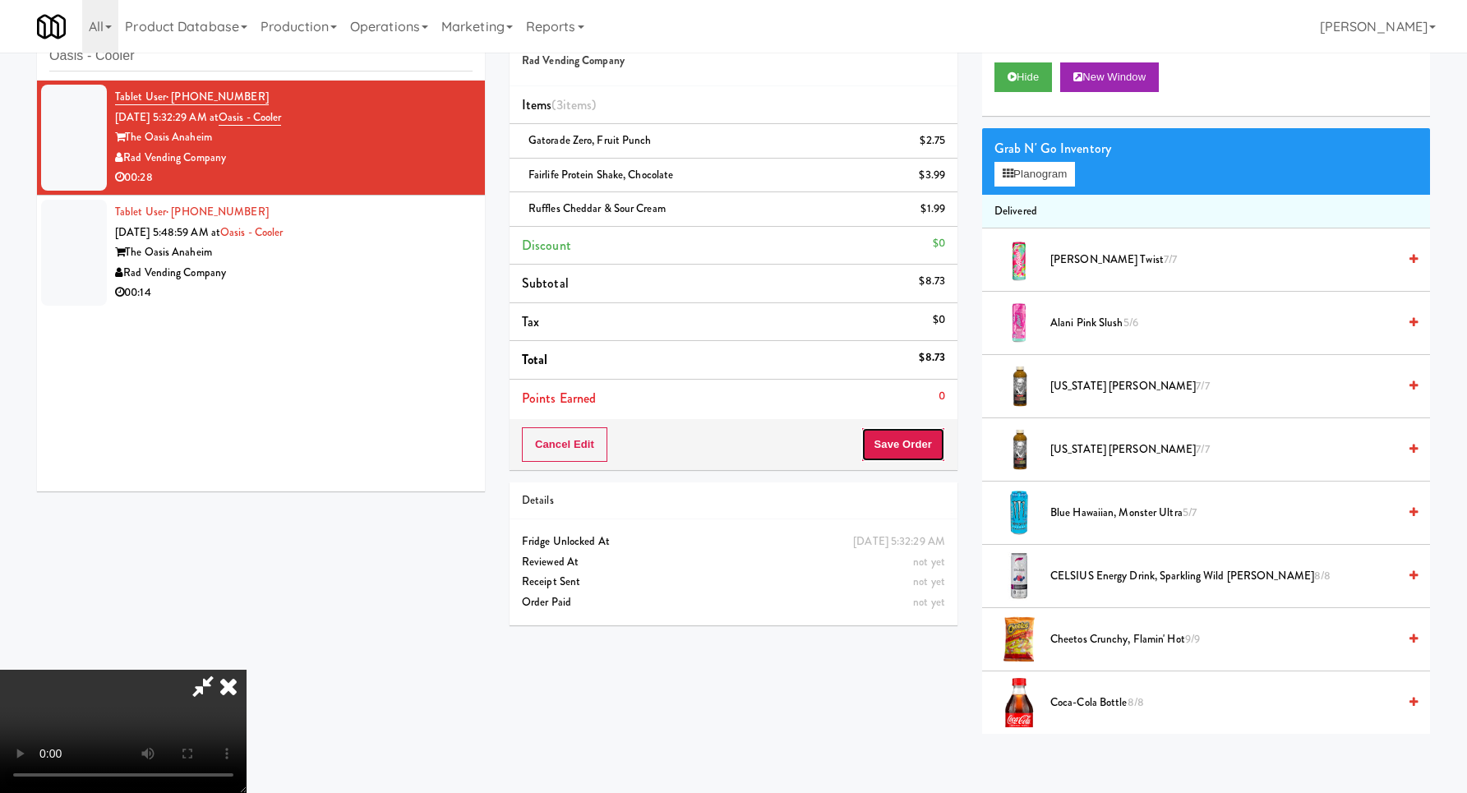
click at [915, 444] on button "Save Order" at bounding box center [903, 444] width 84 height 35
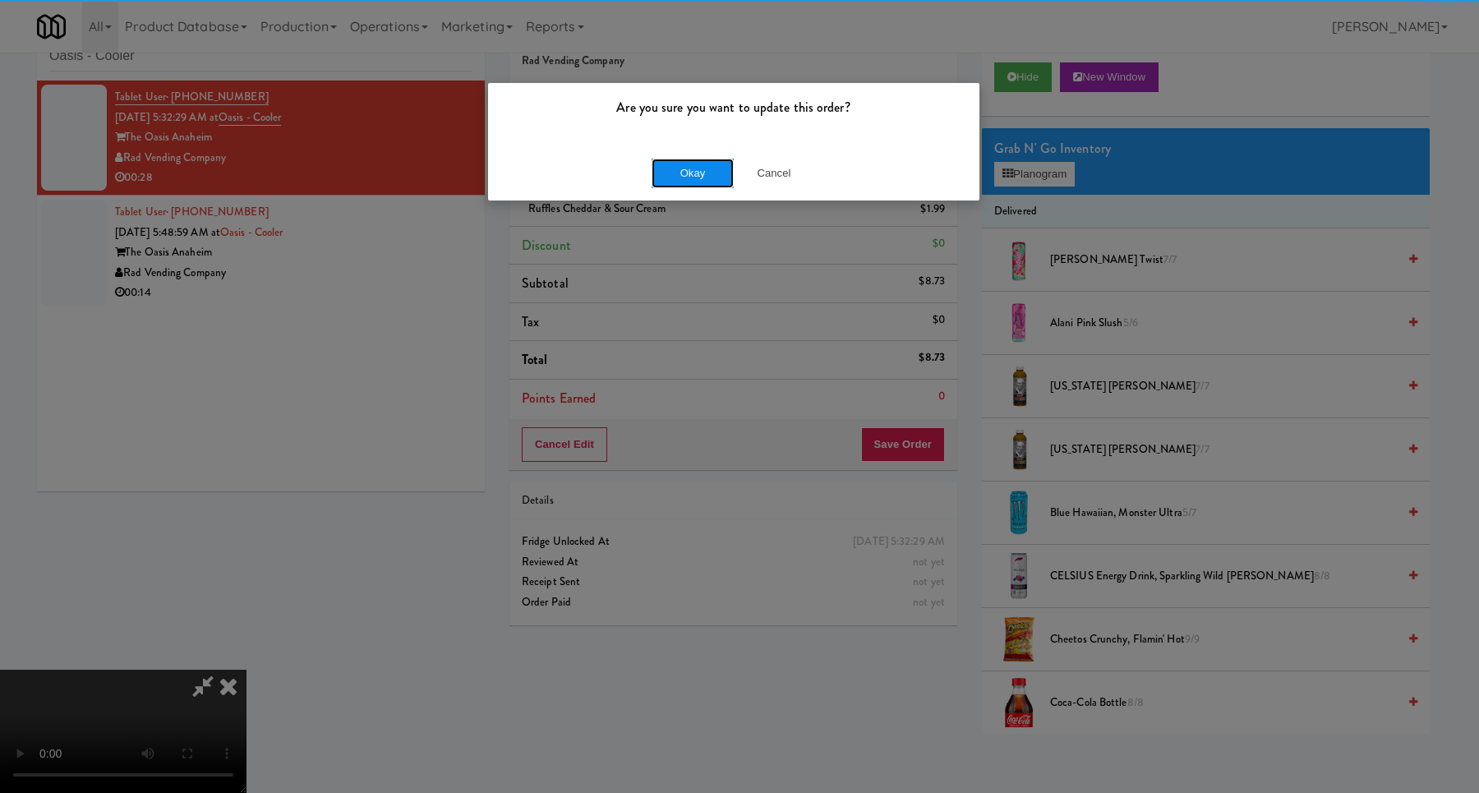
click at [688, 173] on button "Okay" at bounding box center [693, 174] width 82 height 30
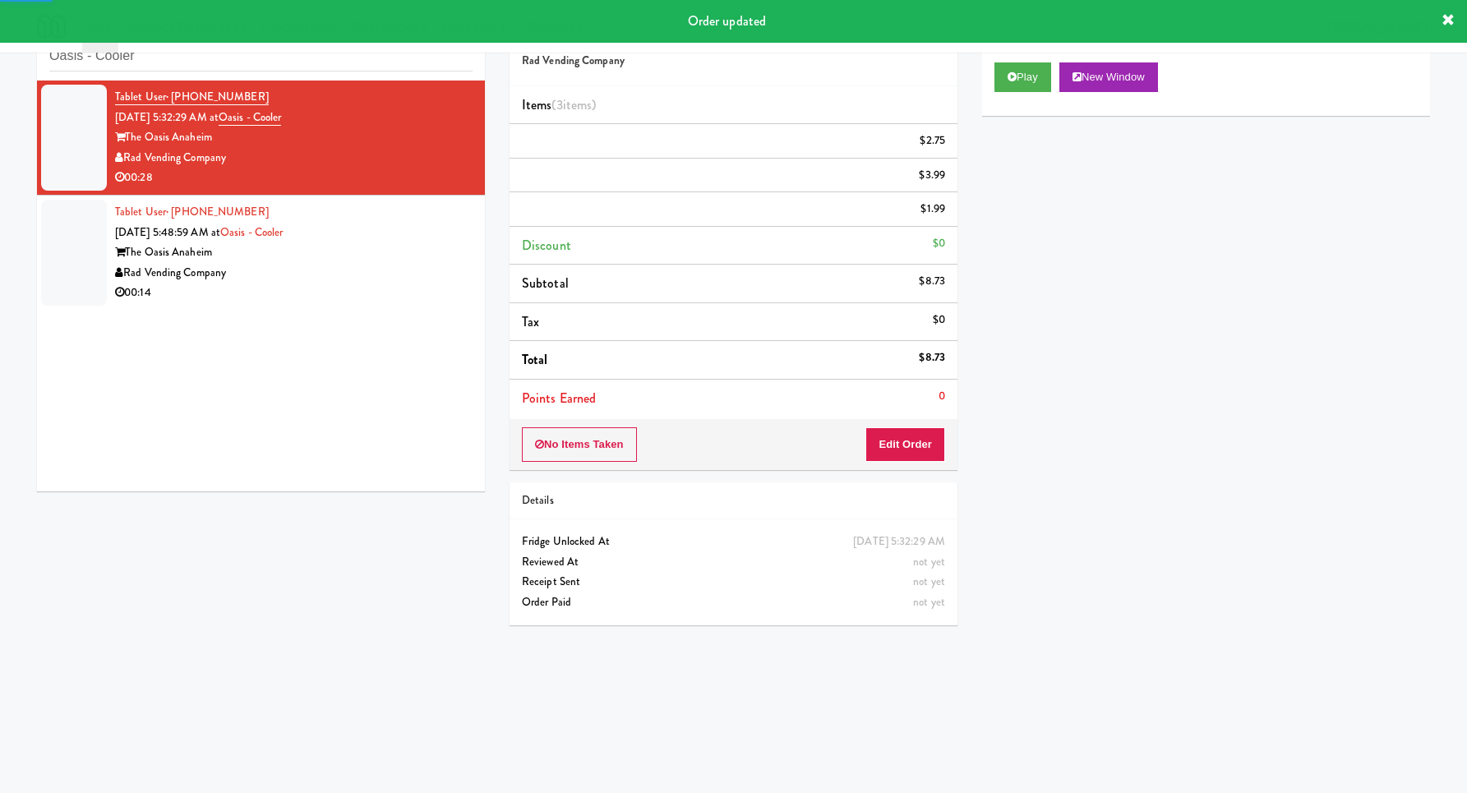
click at [403, 242] on div "Tablet User · (480) 283-7348 [DATE] 5:48:59 AM at [GEOGRAPHIC_DATA] The Oasis A…" at bounding box center [293, 252] width 357 height 101
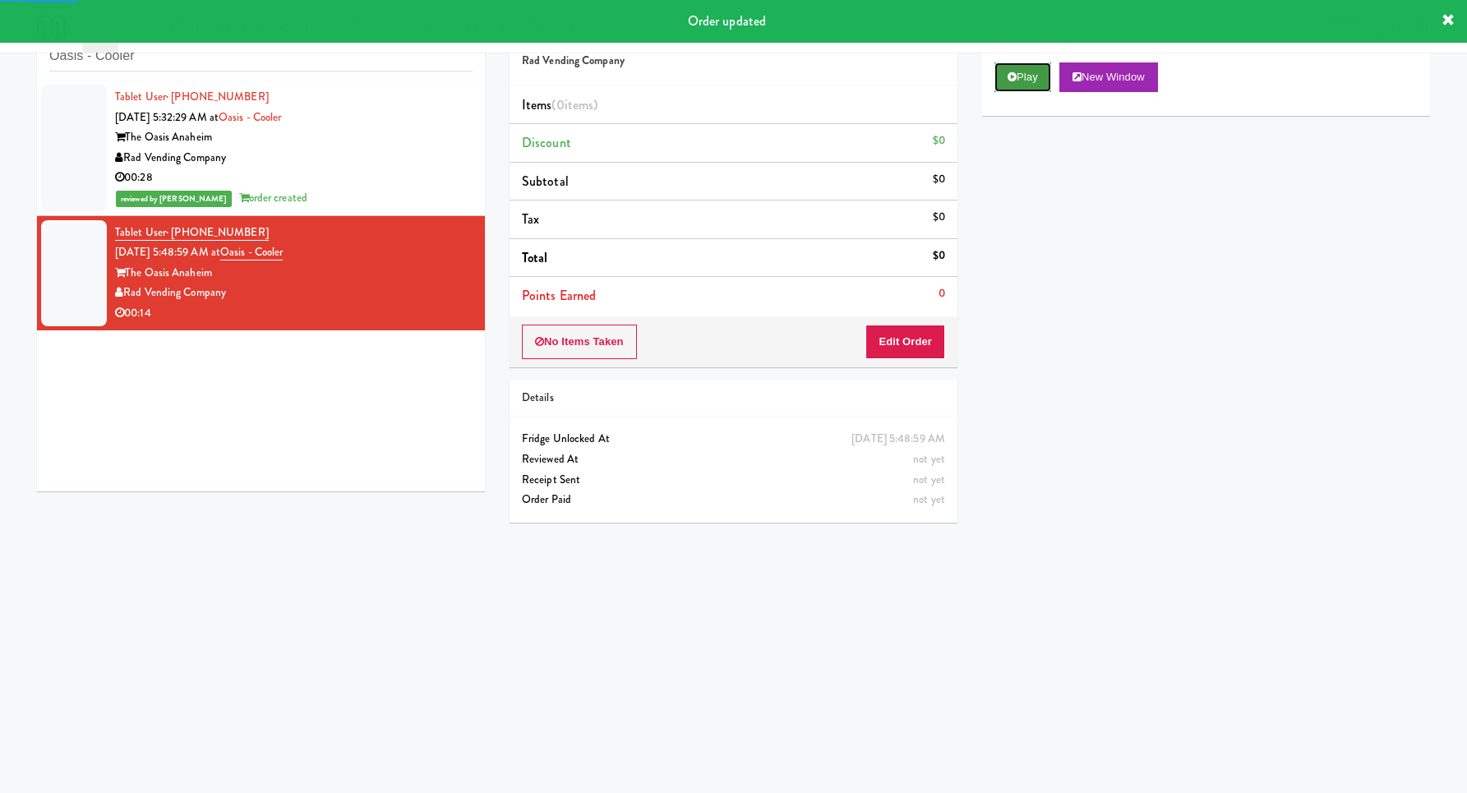
click at [1018, 72] on button "Play" at bounding box center [1022, 77] width 57 height 30
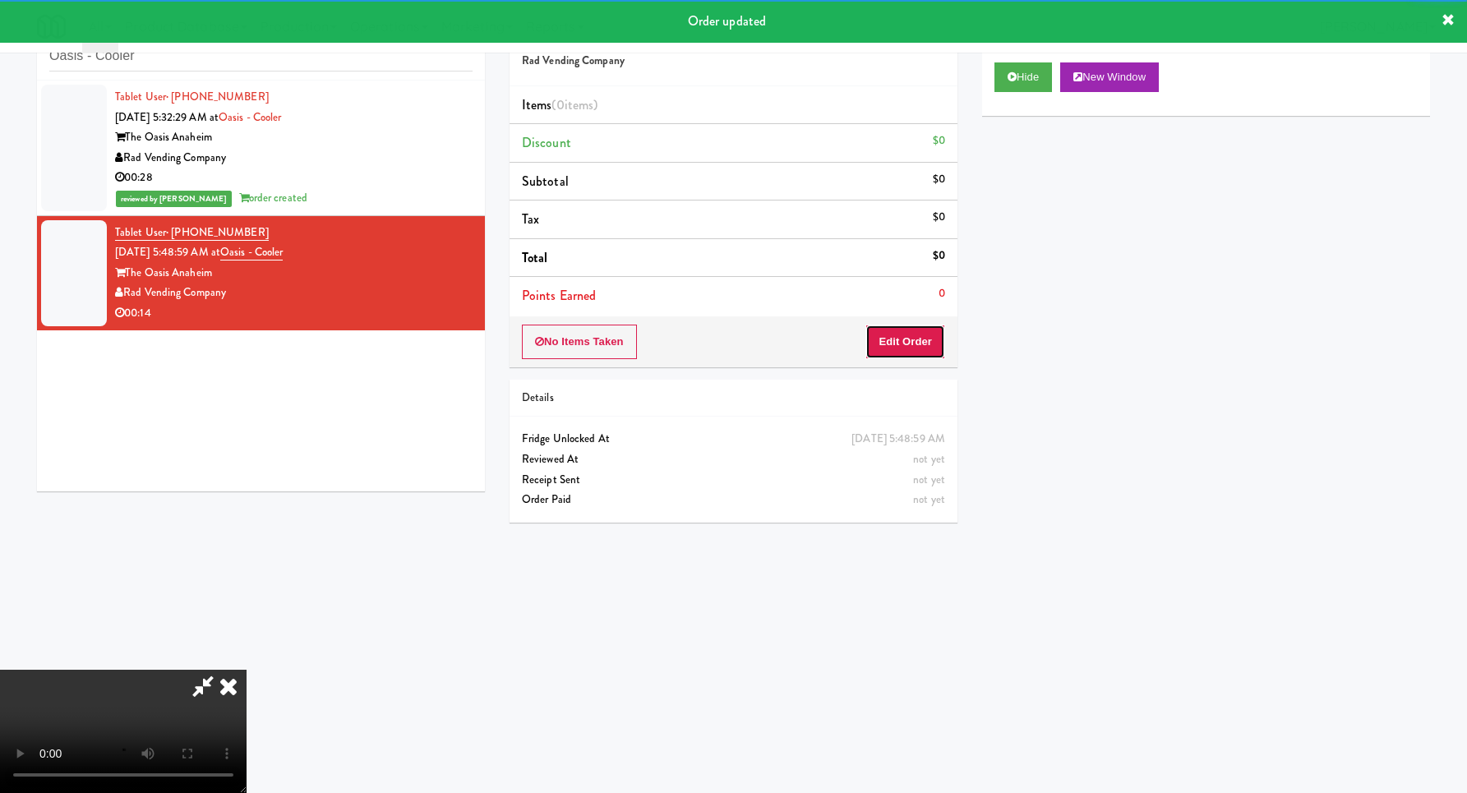
click at [898, 346] on button "Edit Order" at bounding box center [905, 342] width 80 height 35
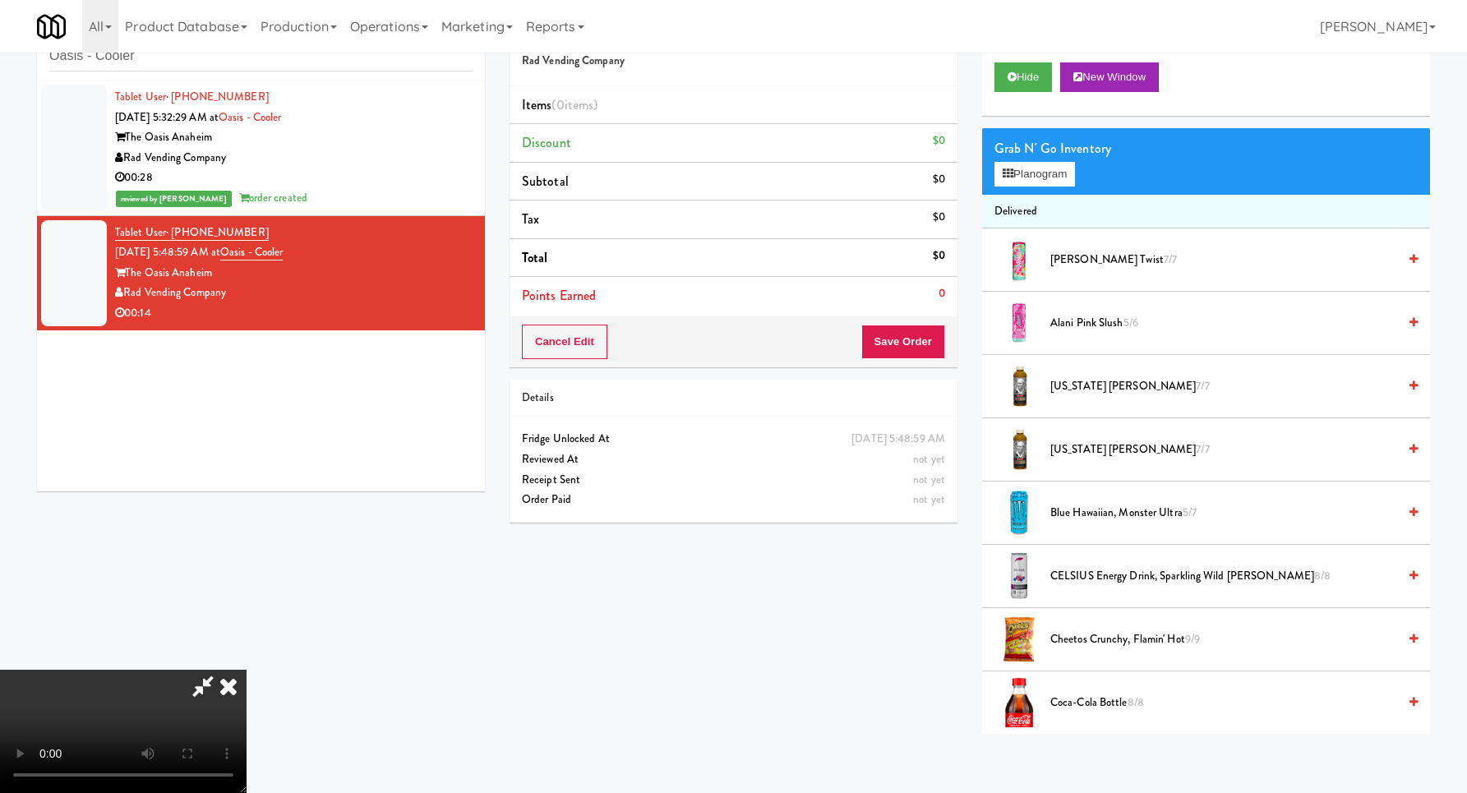
click at [246, 670] on video at bounding box center [123, 731] width 246 height 123
click at [1029, 177] on button "Planogram" at bounding box center [1034, 174] width 81 height 25
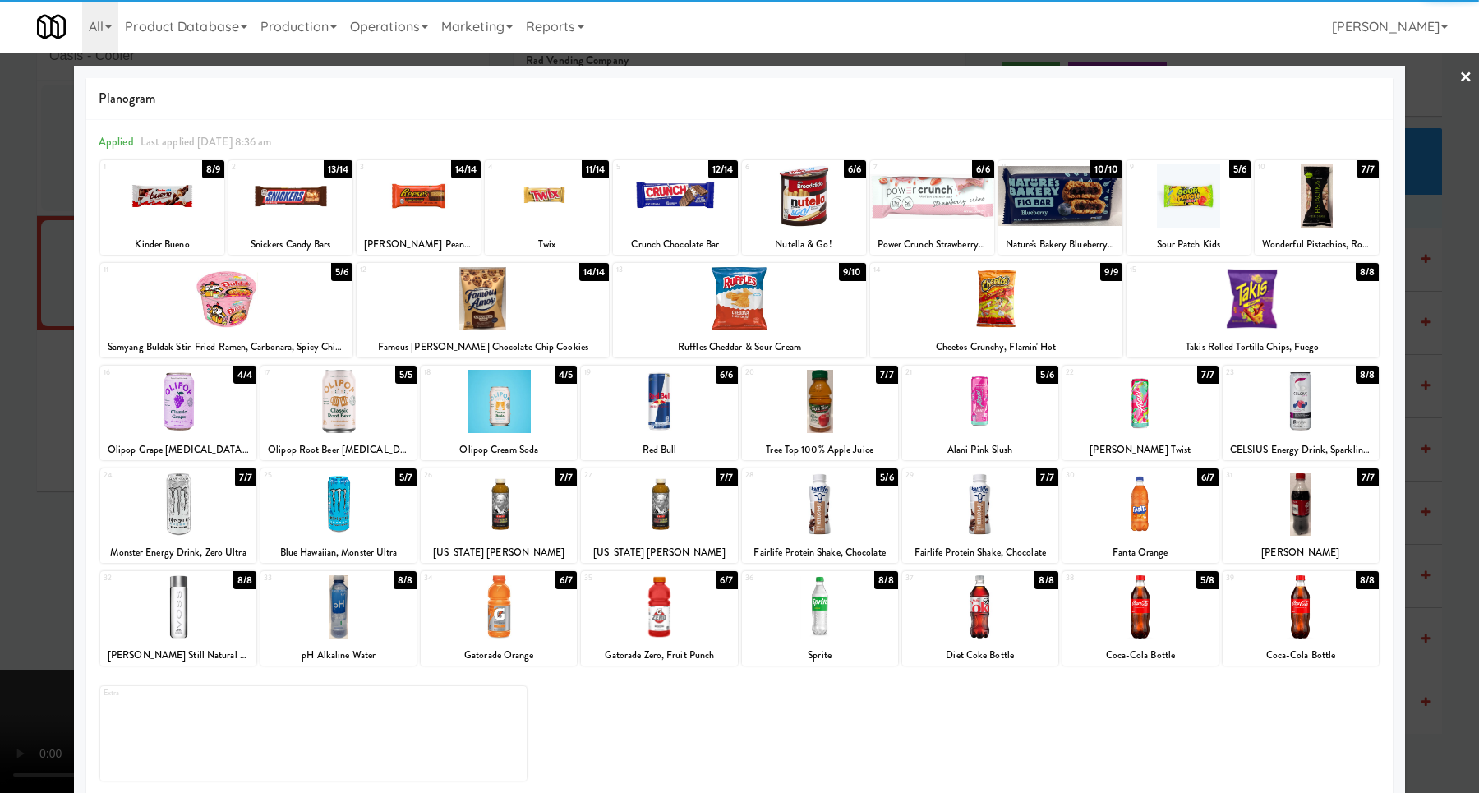
click at [995, 398] on div at bounding box center [980, 401] width 156 height 63
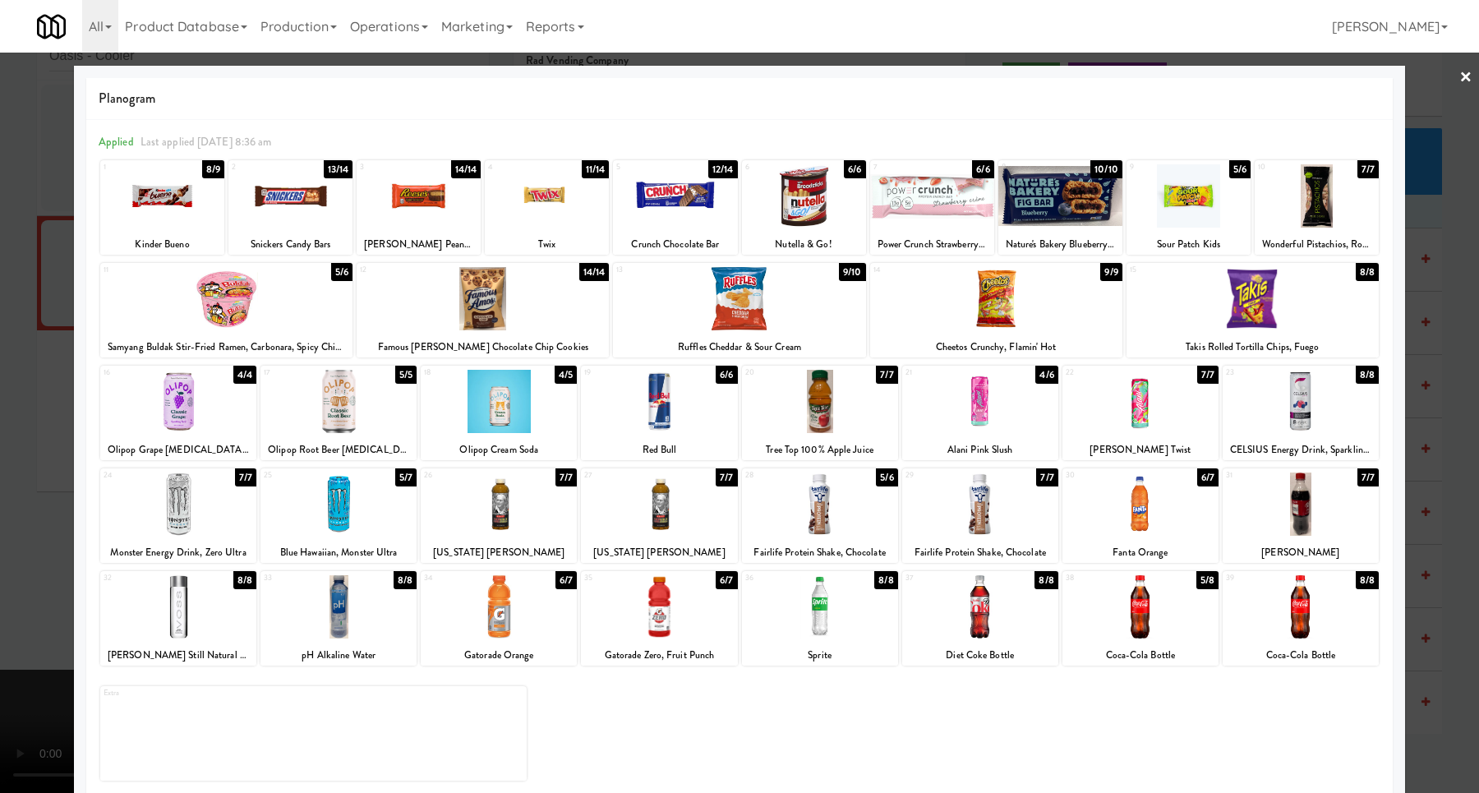
click at [1420, 413] on div at bounding box center [739, 396] width 1479 height 793
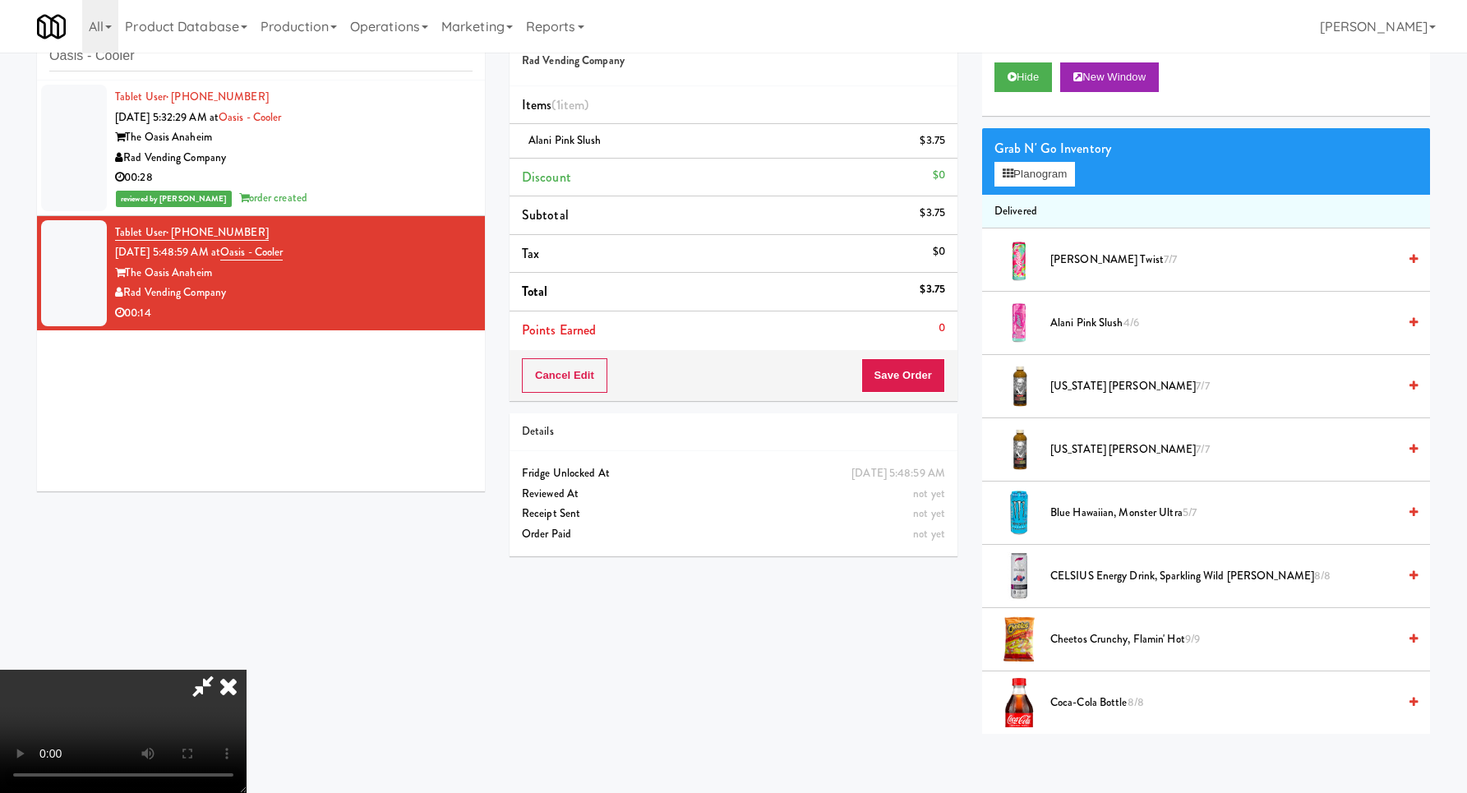
click at [246, 670] on video at bounding box center [123, 731] width 246 height 123
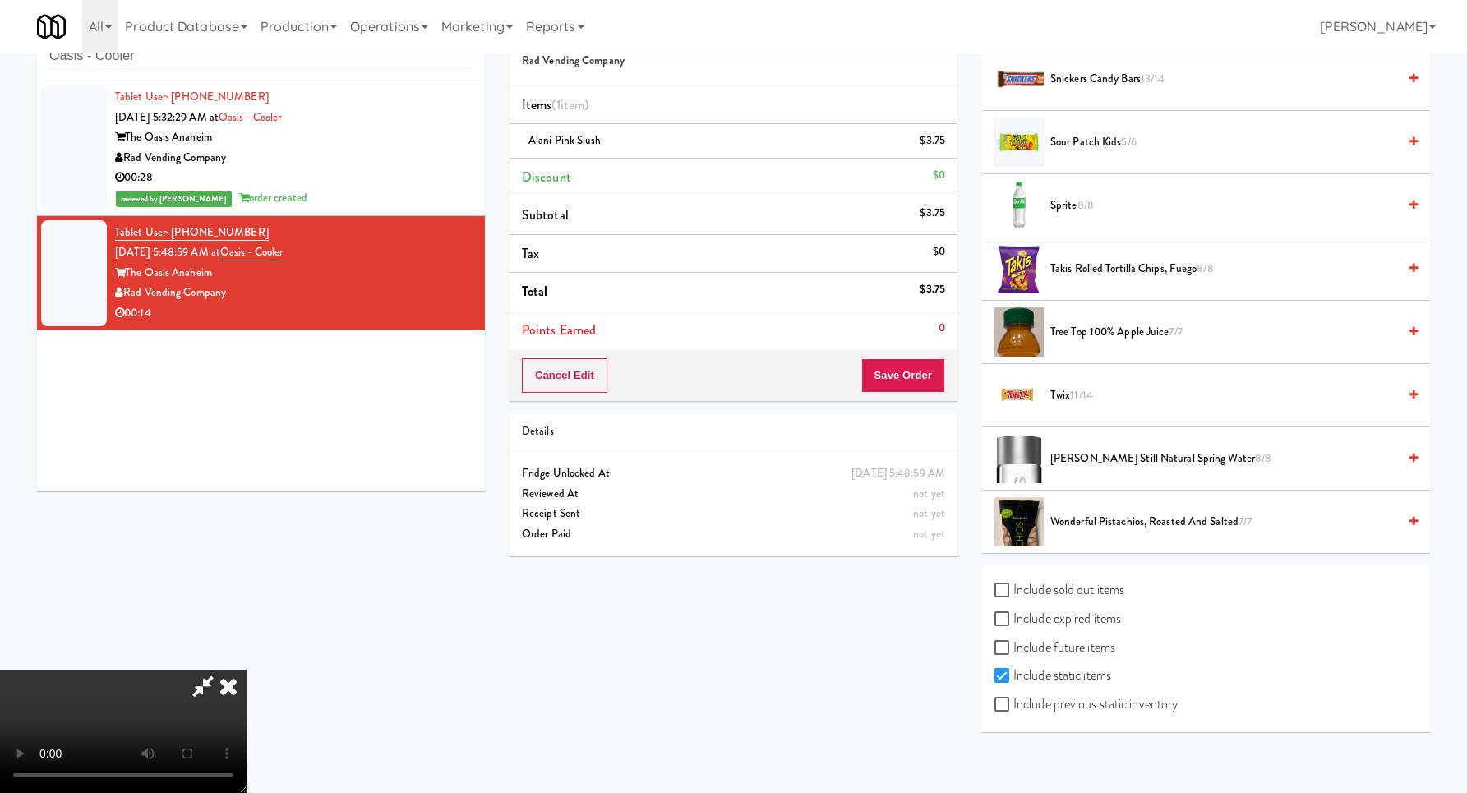
scroll to position [2153, 0]
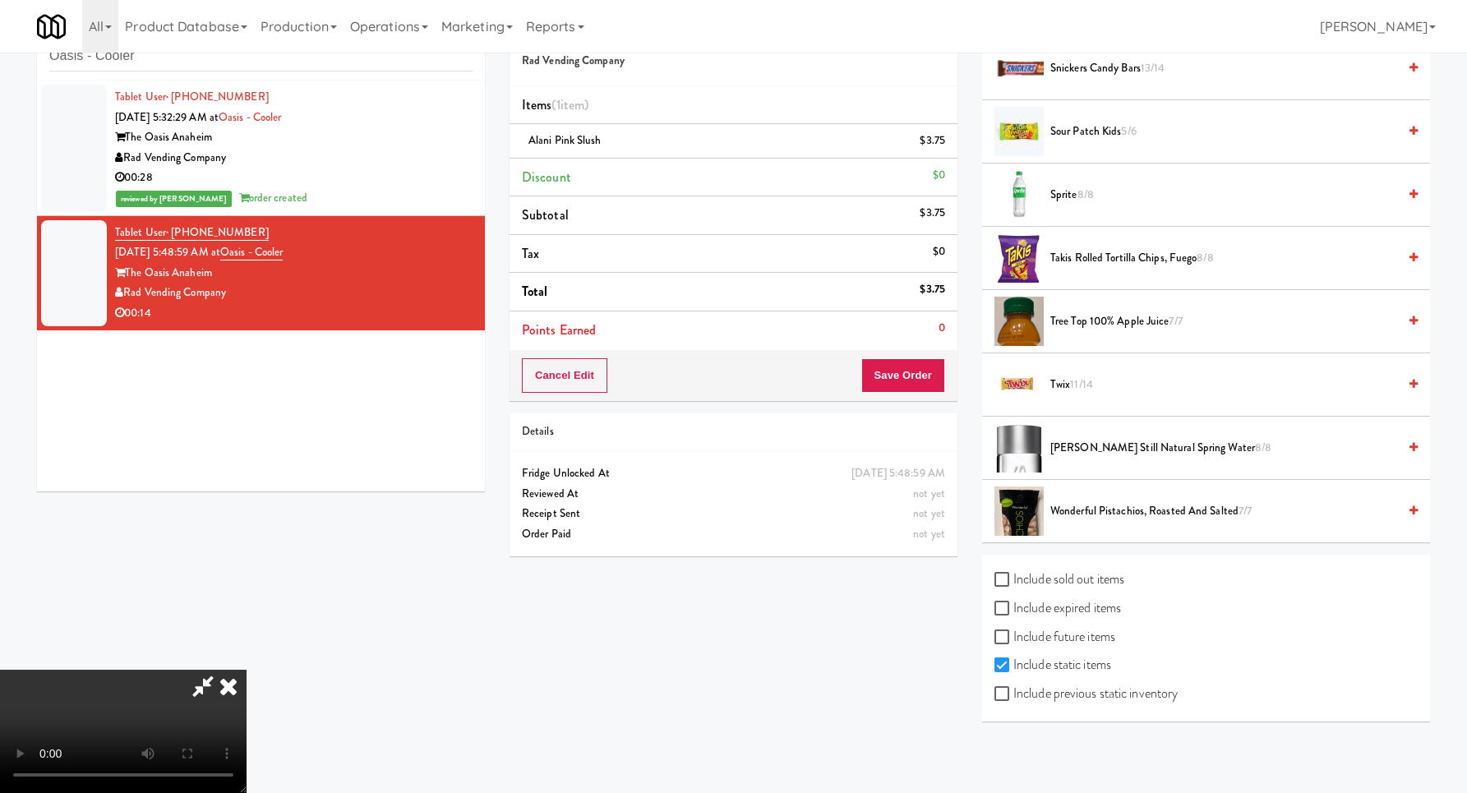
click at [1080, 191] on span "8/8" at bounding box center [1085, 195] width 16 height 16
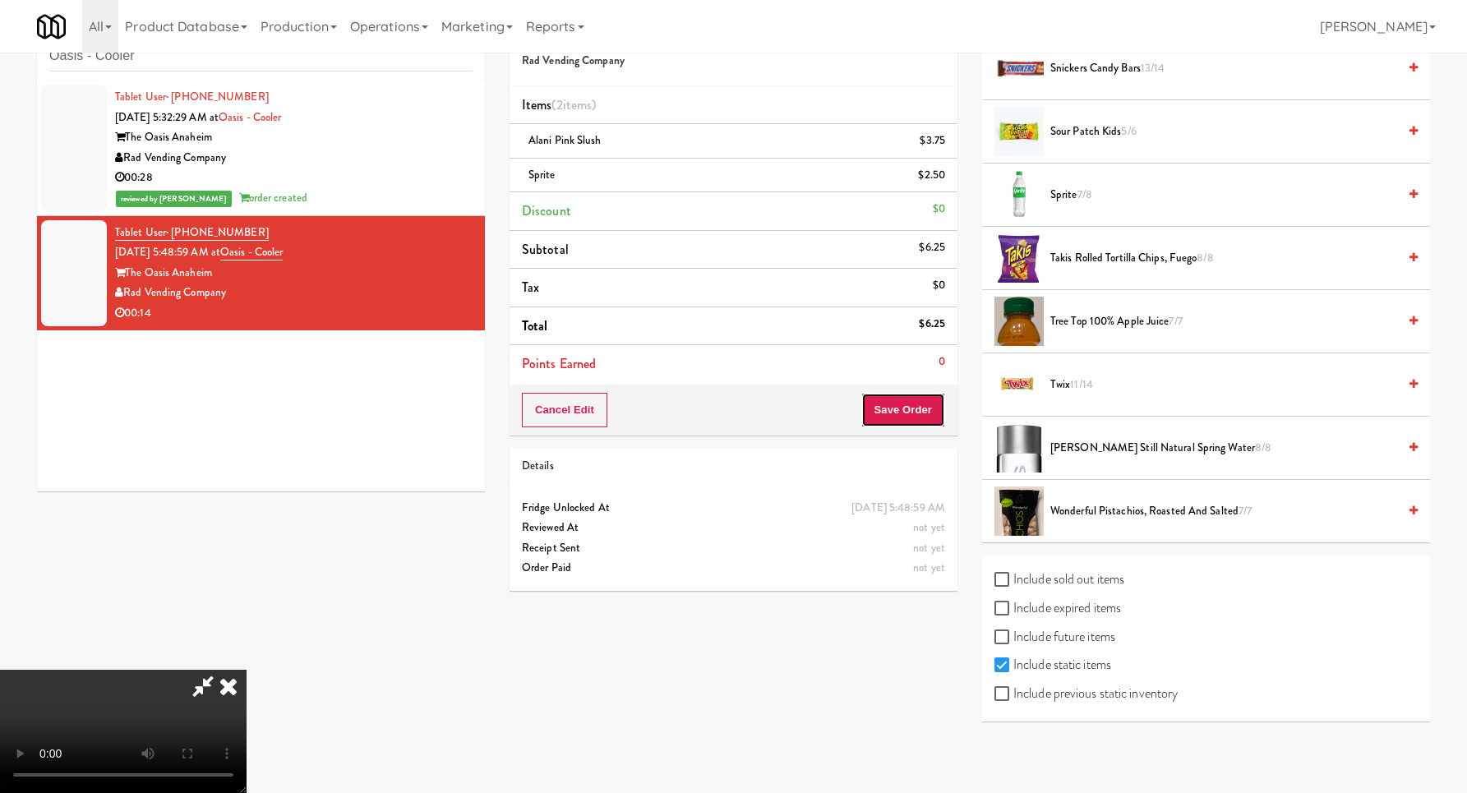
click at [921, 411] on button "Save Order" at bounding box center [903, 410] width 84 height 35
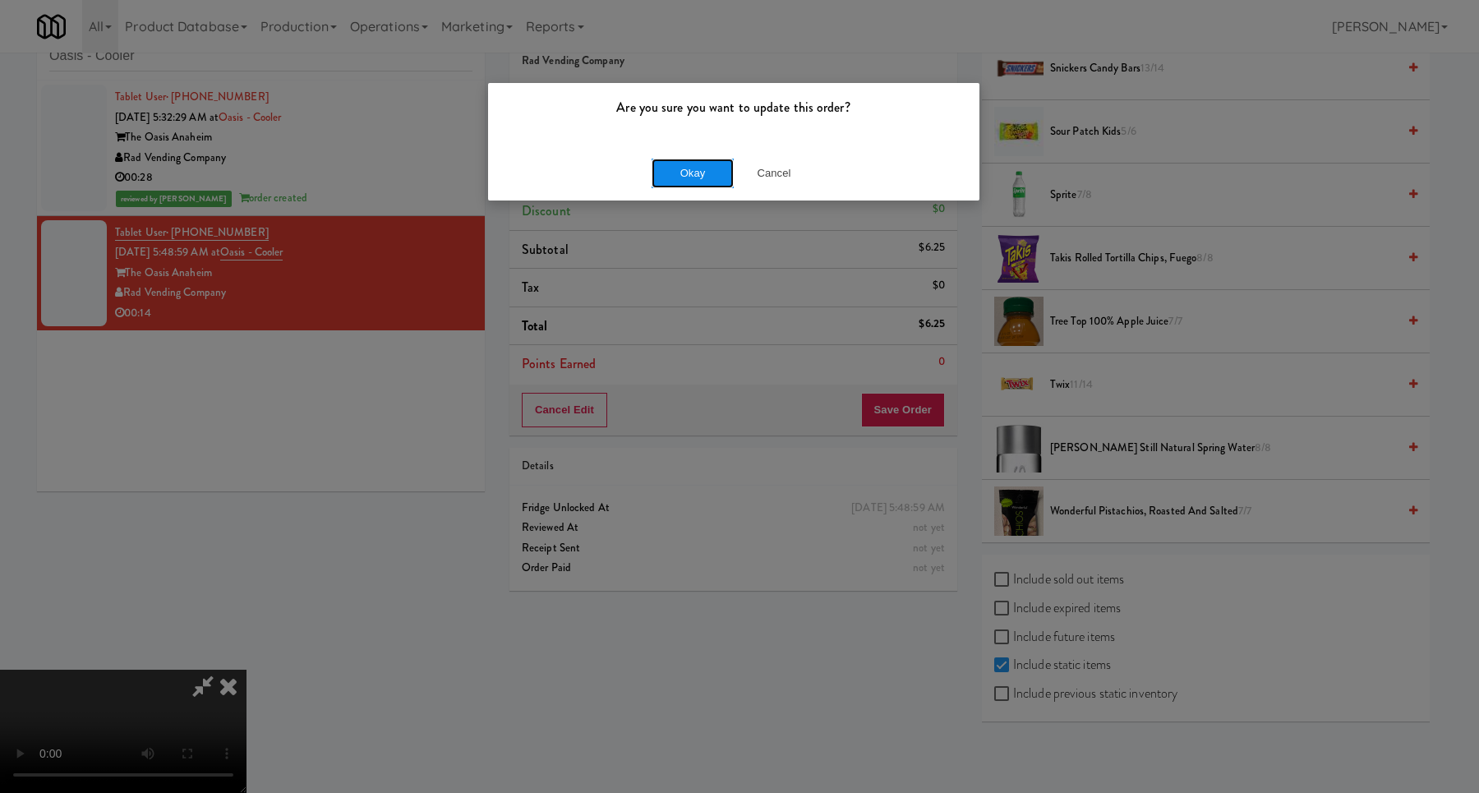
click at [705, 174] on button "Okay" at bounding box center [693, 174] width 82 height 30
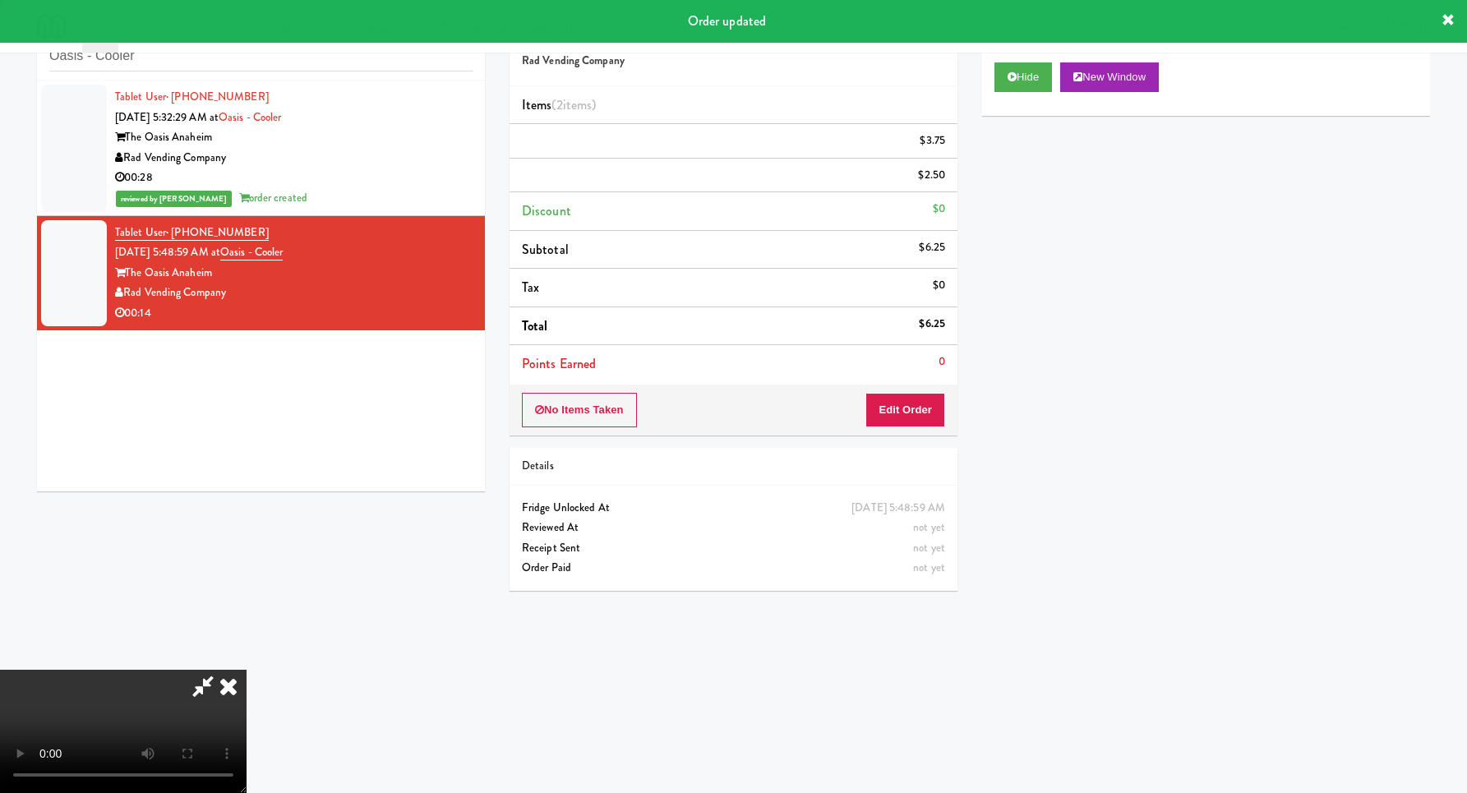
scroll to position [0, 0]
